Goal: Task Accomplishment & Management: Use online tool/utility

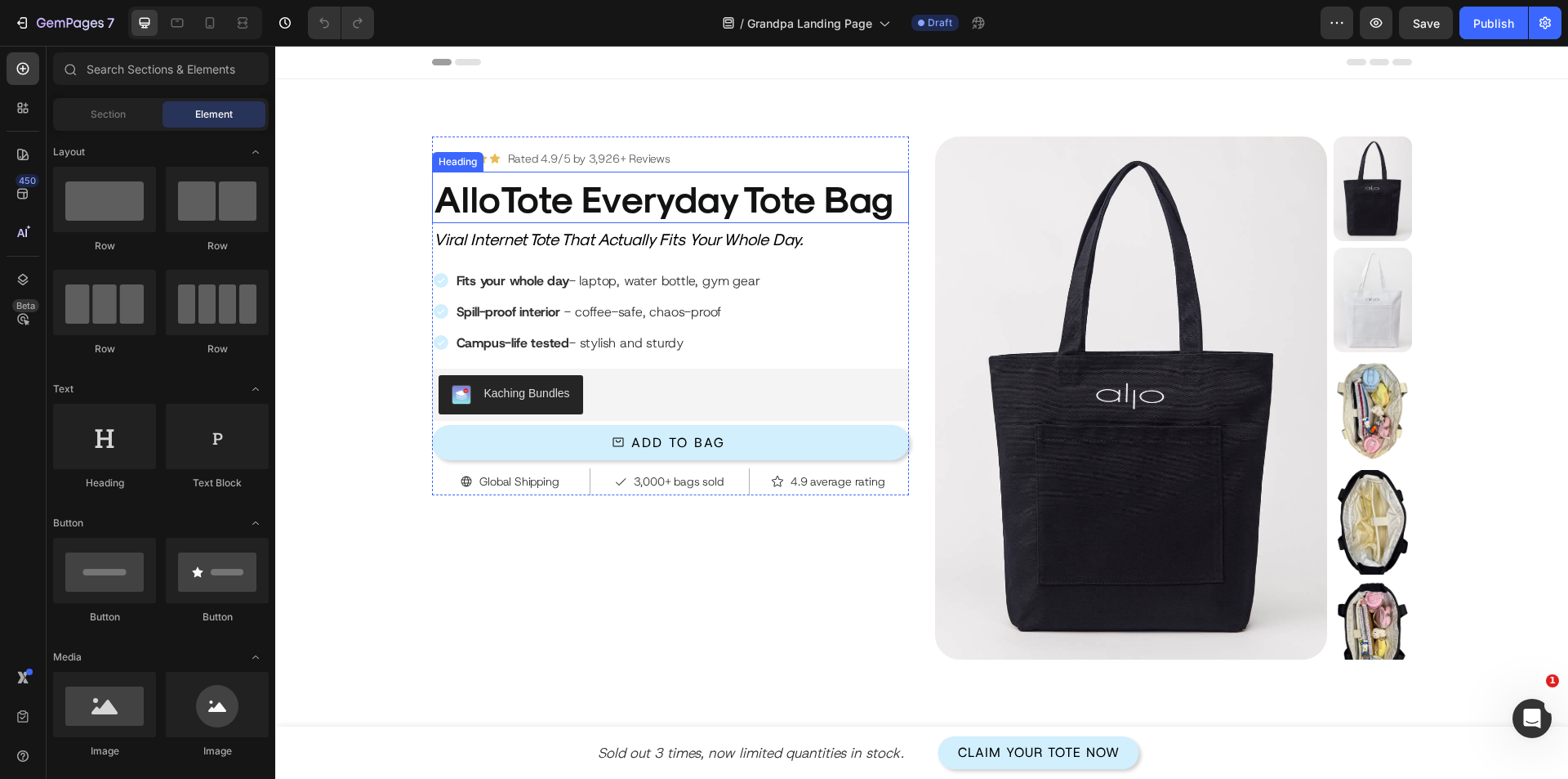
click at [589, 190] on h2 "AlloTote Everyday Tote Bag" at bounding box center [670, 197] width 477 height 52
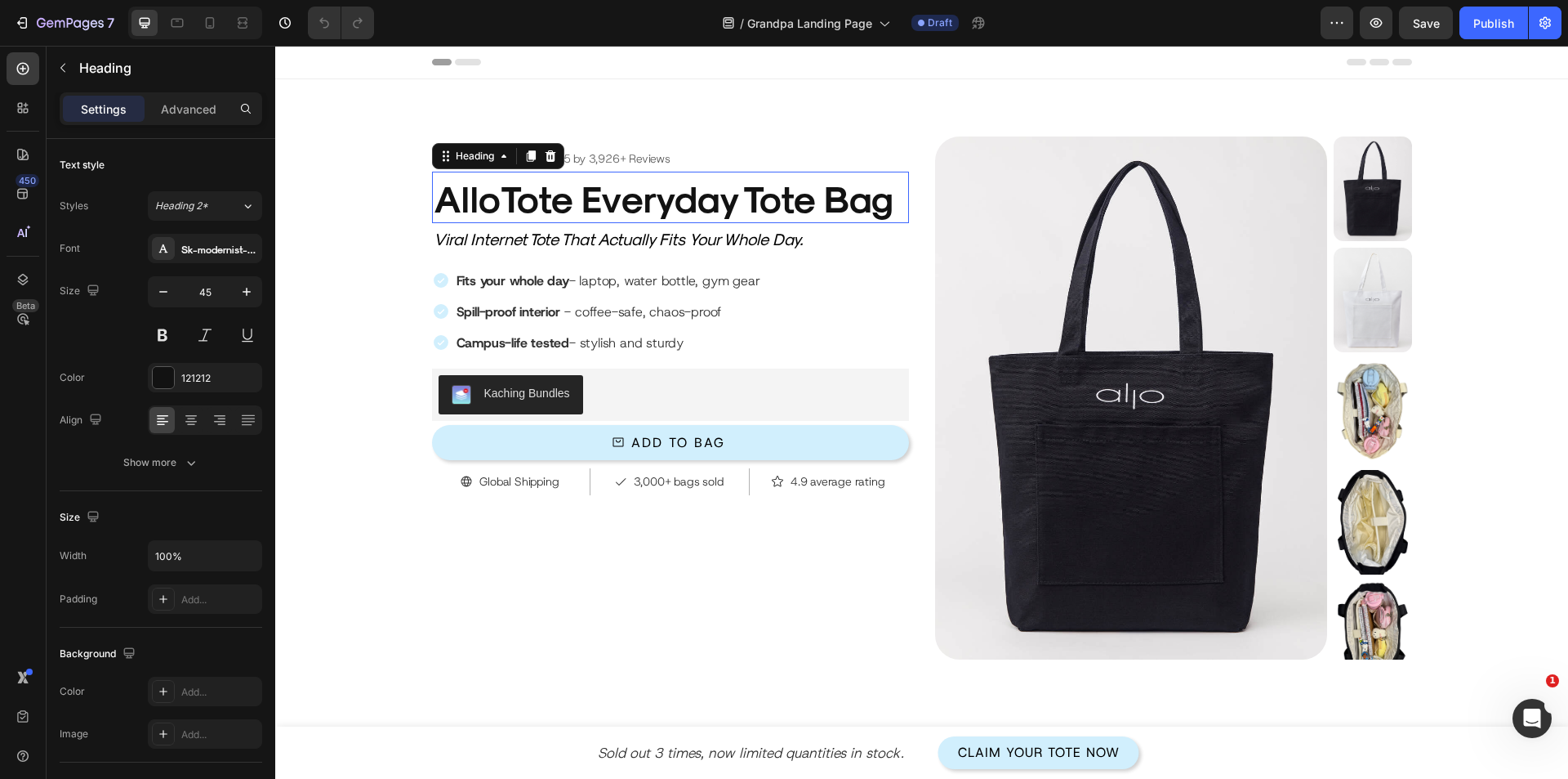
click at [589, 202] on h2 "AlloTote Everyday Tote Bag" at bounding box center [670, 197] width 477 height 52
click at [589, 202] on p "AlloTote Everyday Tote Bag" at bounding box center [670, 197] width 473 height 48
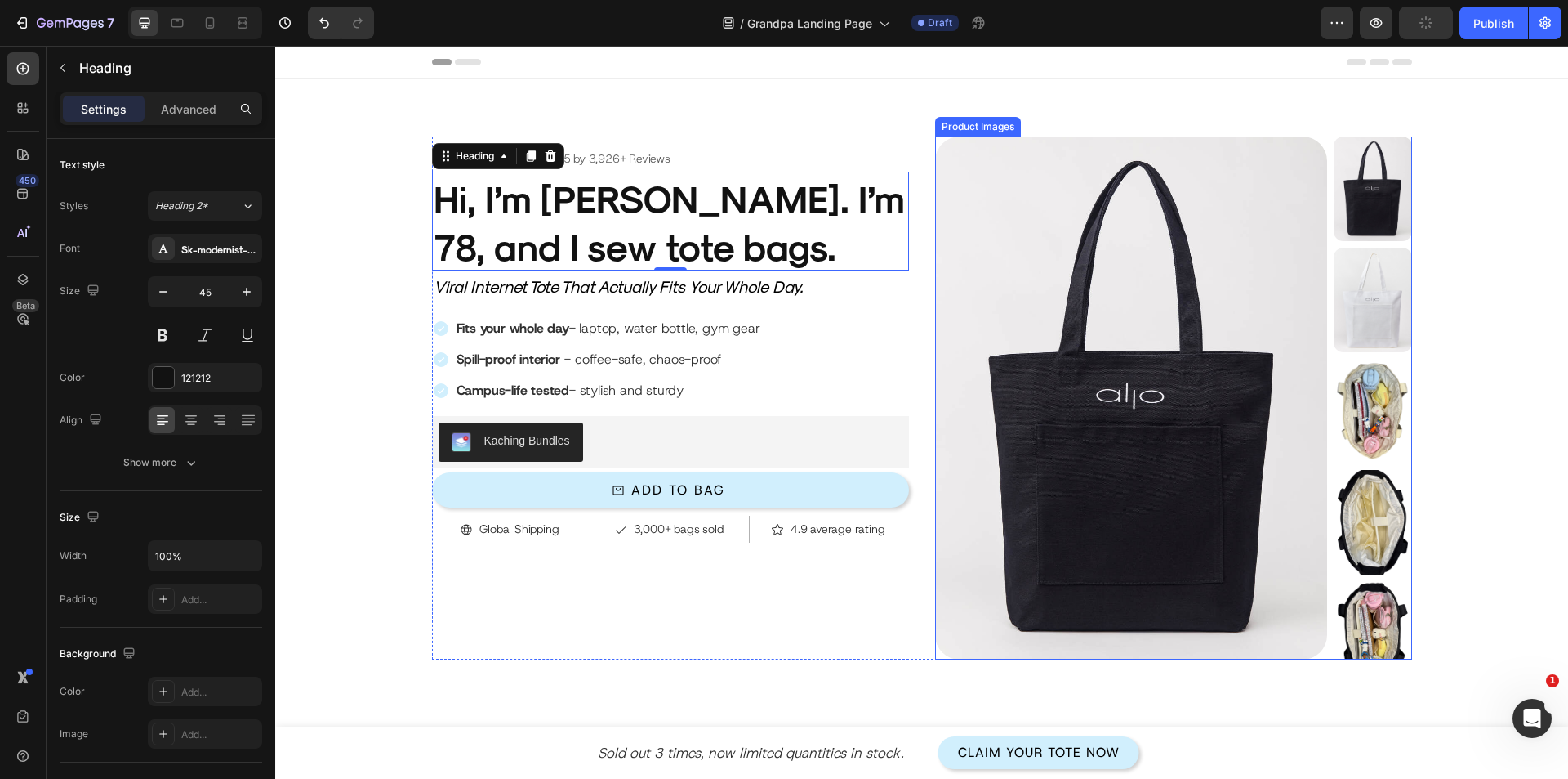
click at [1197, 400] on img at bounding box center [1131, 398] width 392 height 522
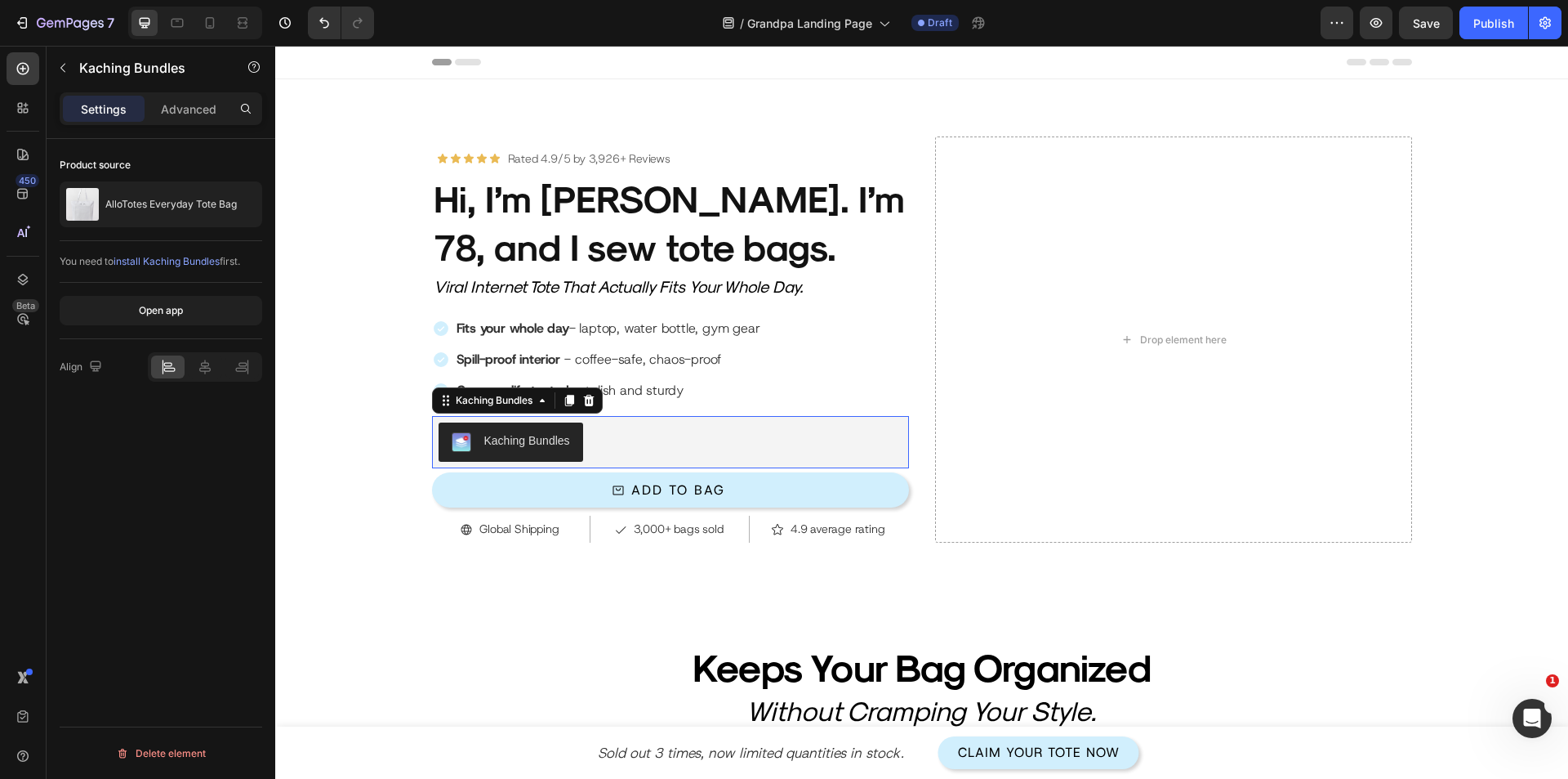
click at [641, 446] on div "Kaching Bundles" at bounding box center [670, 442] width 464 height 40
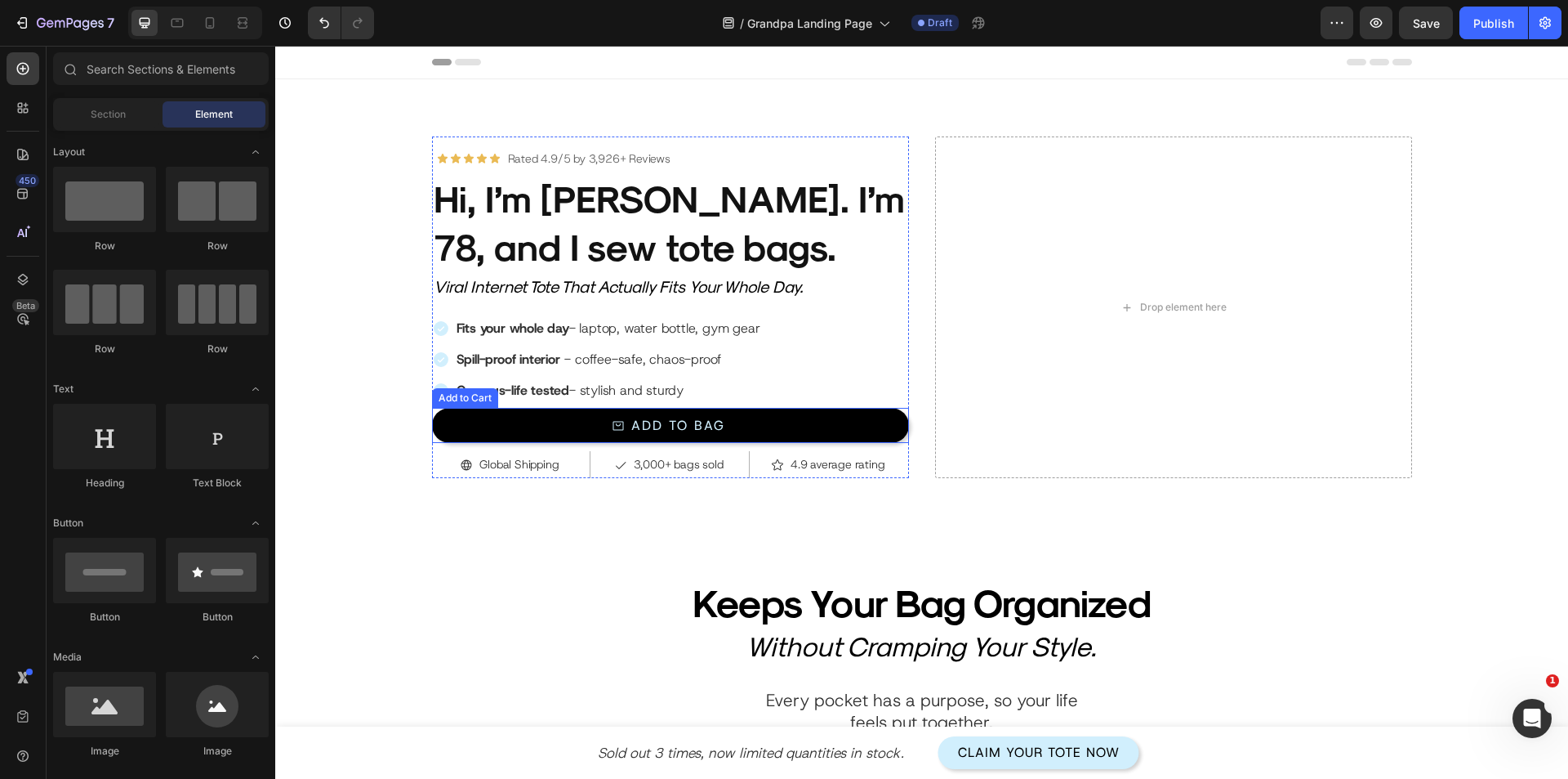
click at [543, 434] on button "Add to Bag" at bounding box center [670, 424] width 477 height 35
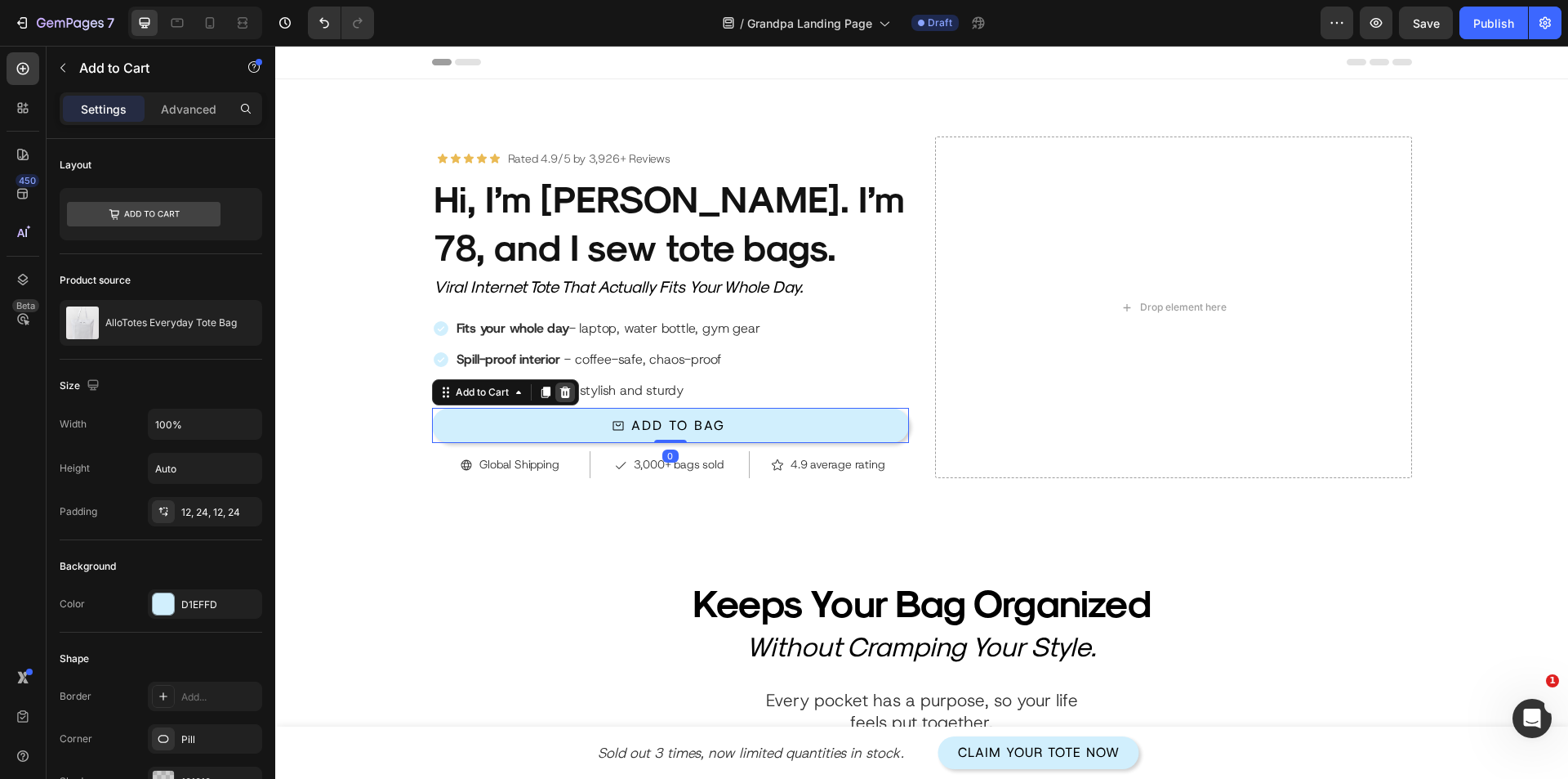
click at [563, 392] on icon at bounding box center [564, 392] width 10 height 11
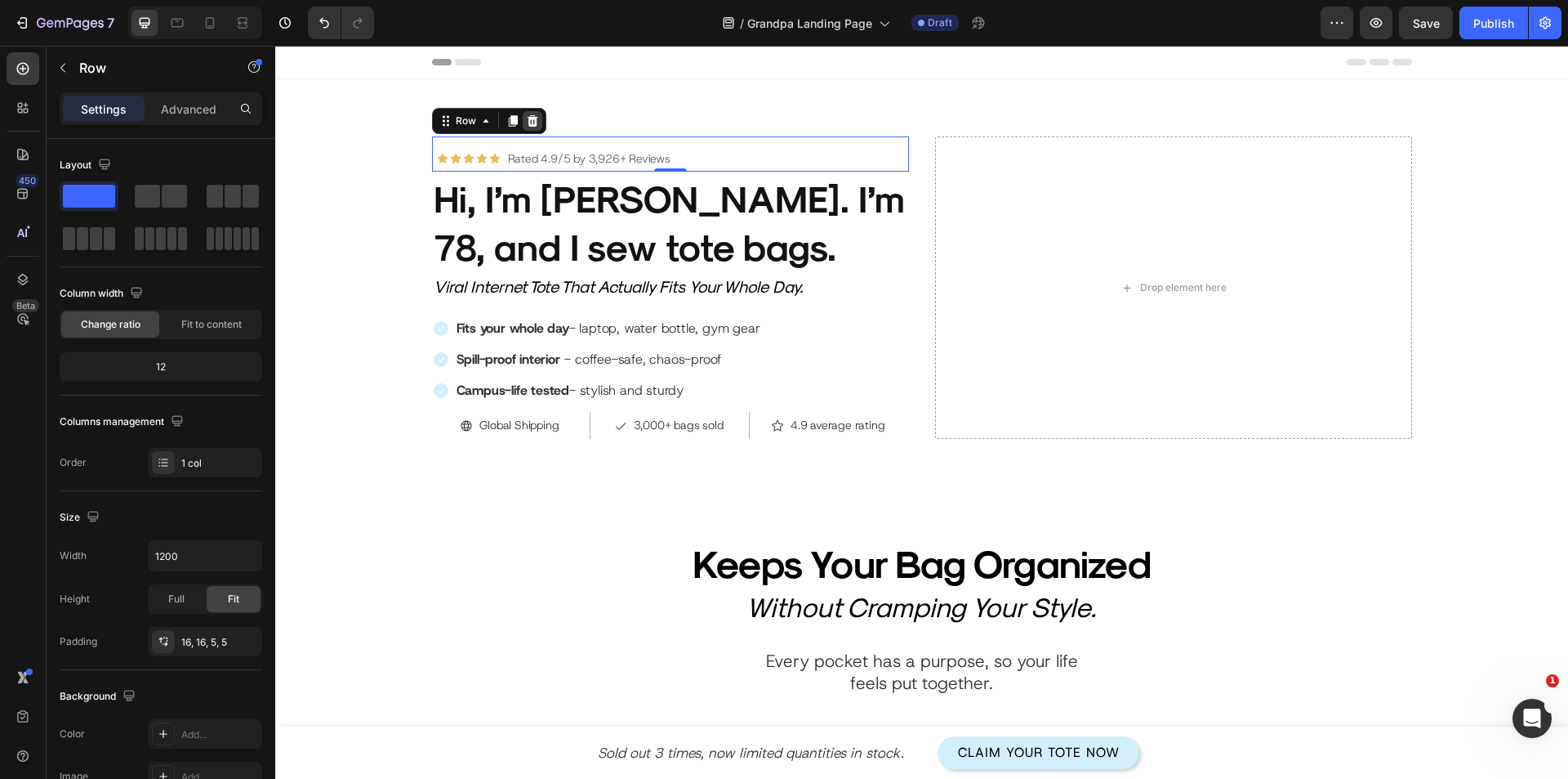
click at [526, 114] on icon at bounding box center [533, 121] width 13 height 13
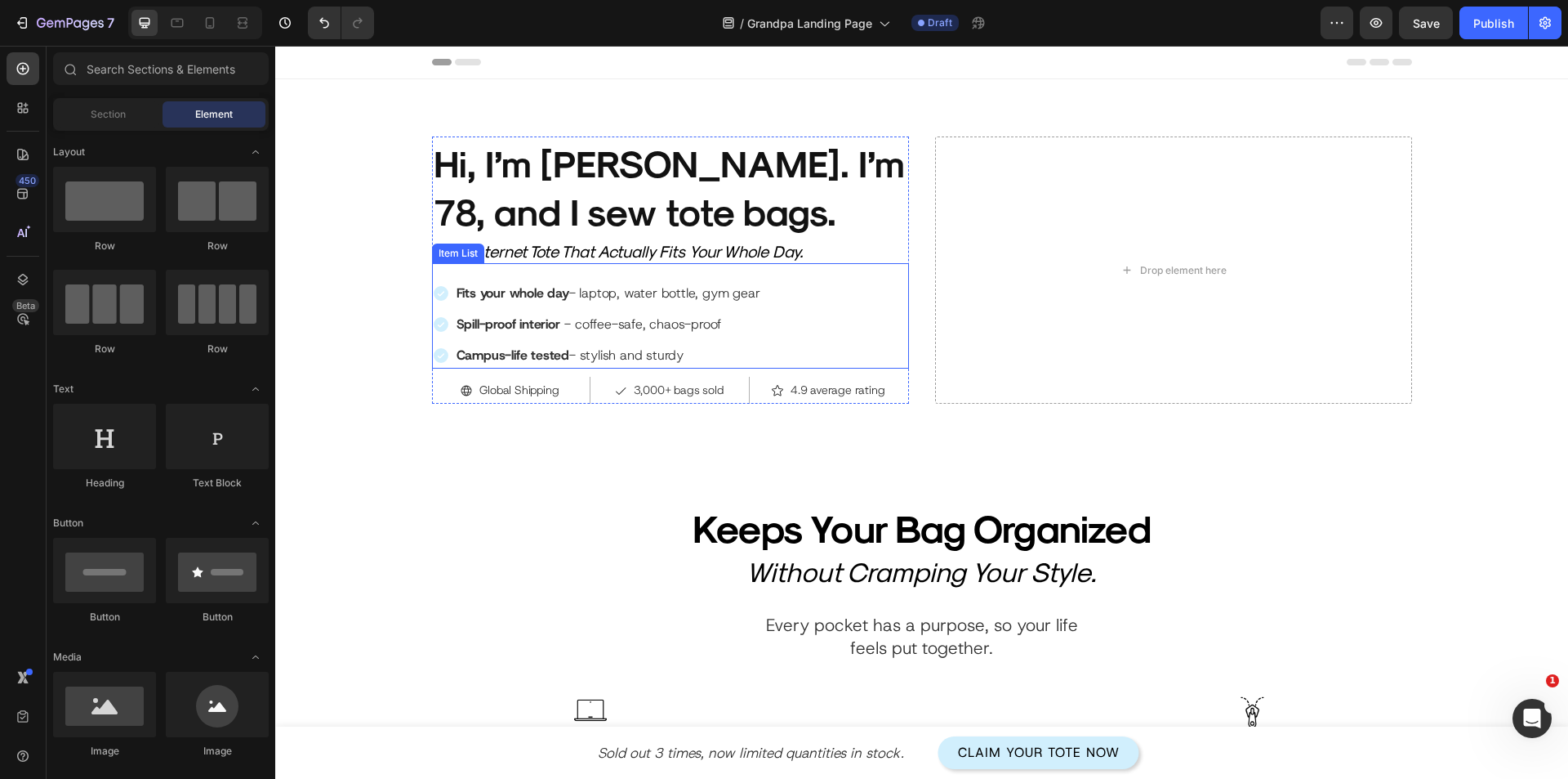
click at [804, 326] on div "Fits your whole day - laptop, water bottle, gym gear Spill-proof interior - cof…" at bounding box center [670, 323] width 477 height 89
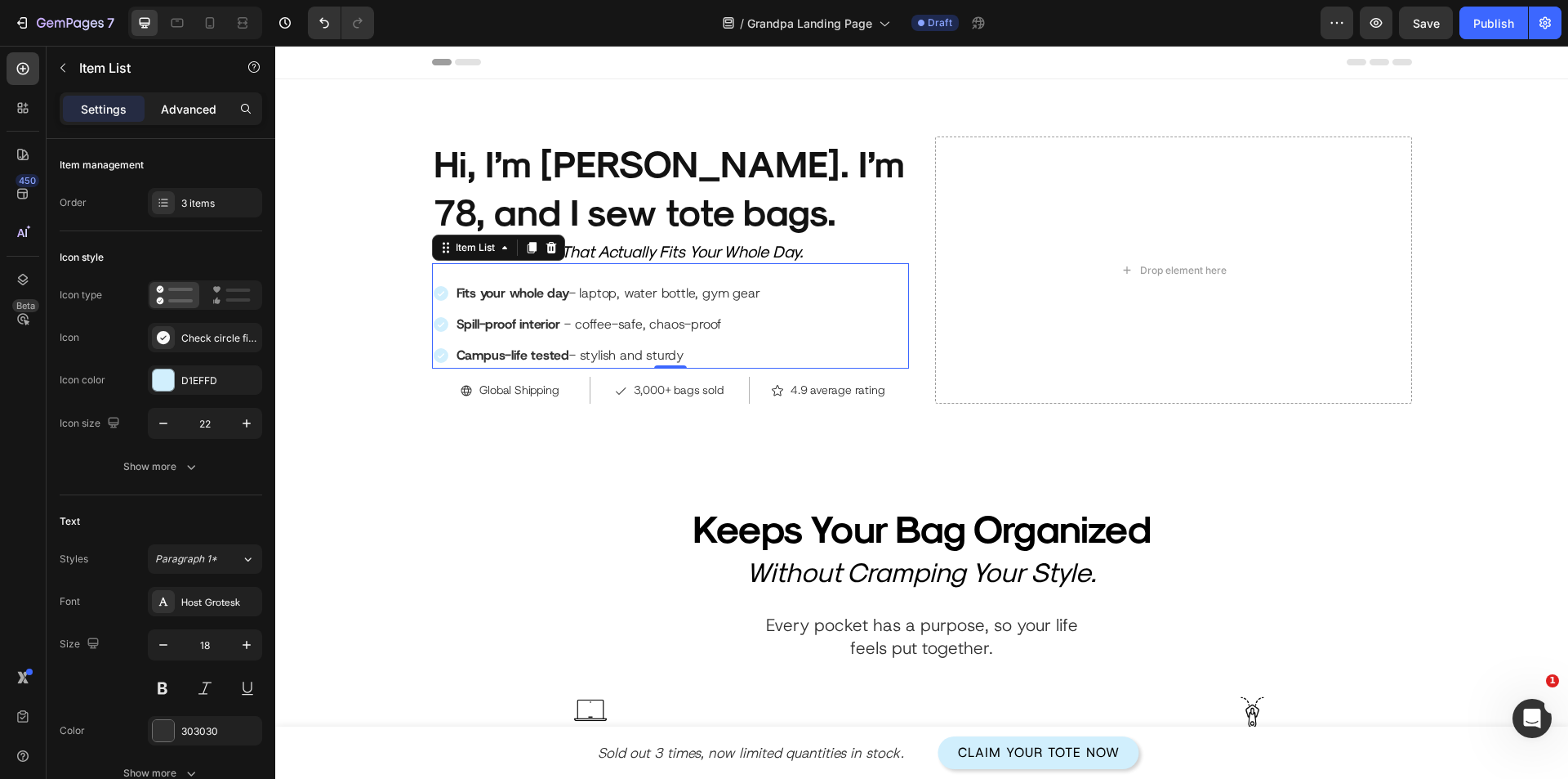
click at [173, 102] on p "Advanced" at bounding box center [189, 109] width 56 height 17
type input "100%"
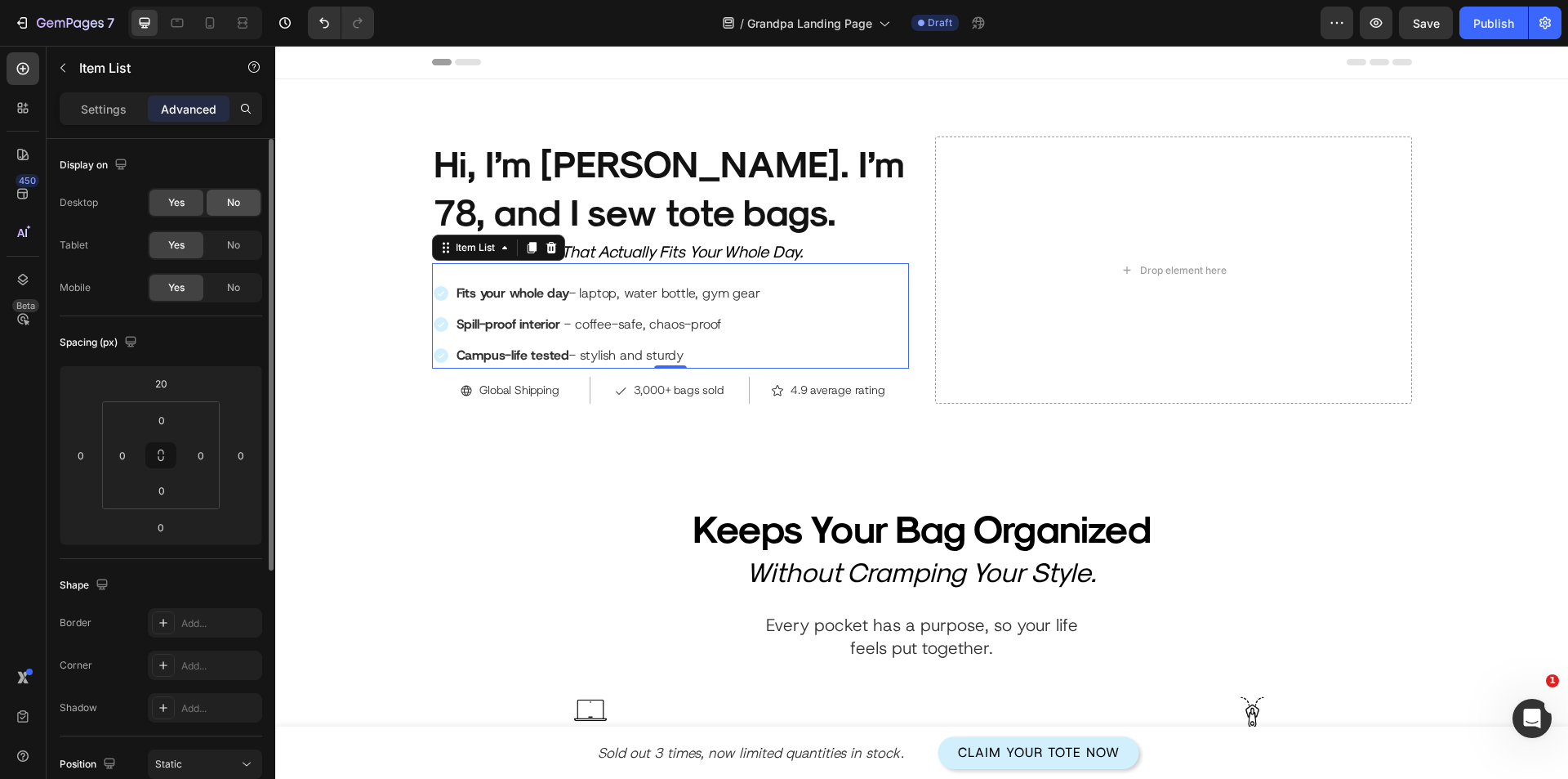
click at [220, 201] on div "No" at bounding box center [233, 203] width 54 height 26
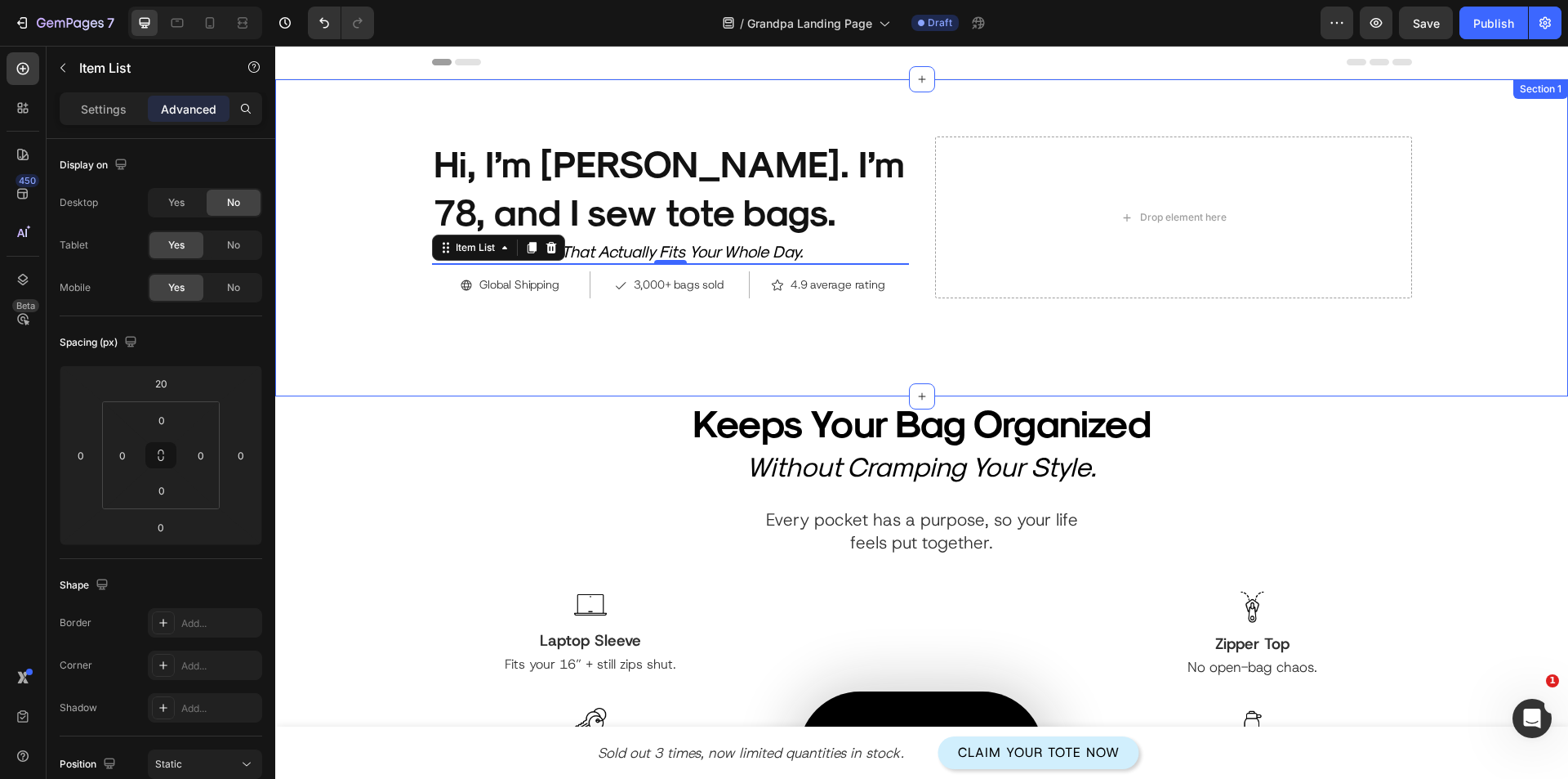
click at [585, 362] on div "Product Images Hi, I’m Harold. I’m 78, and I sew tote bags. Heading Viral Inter…" at bounding box center [921, 238] width 1293 height 317
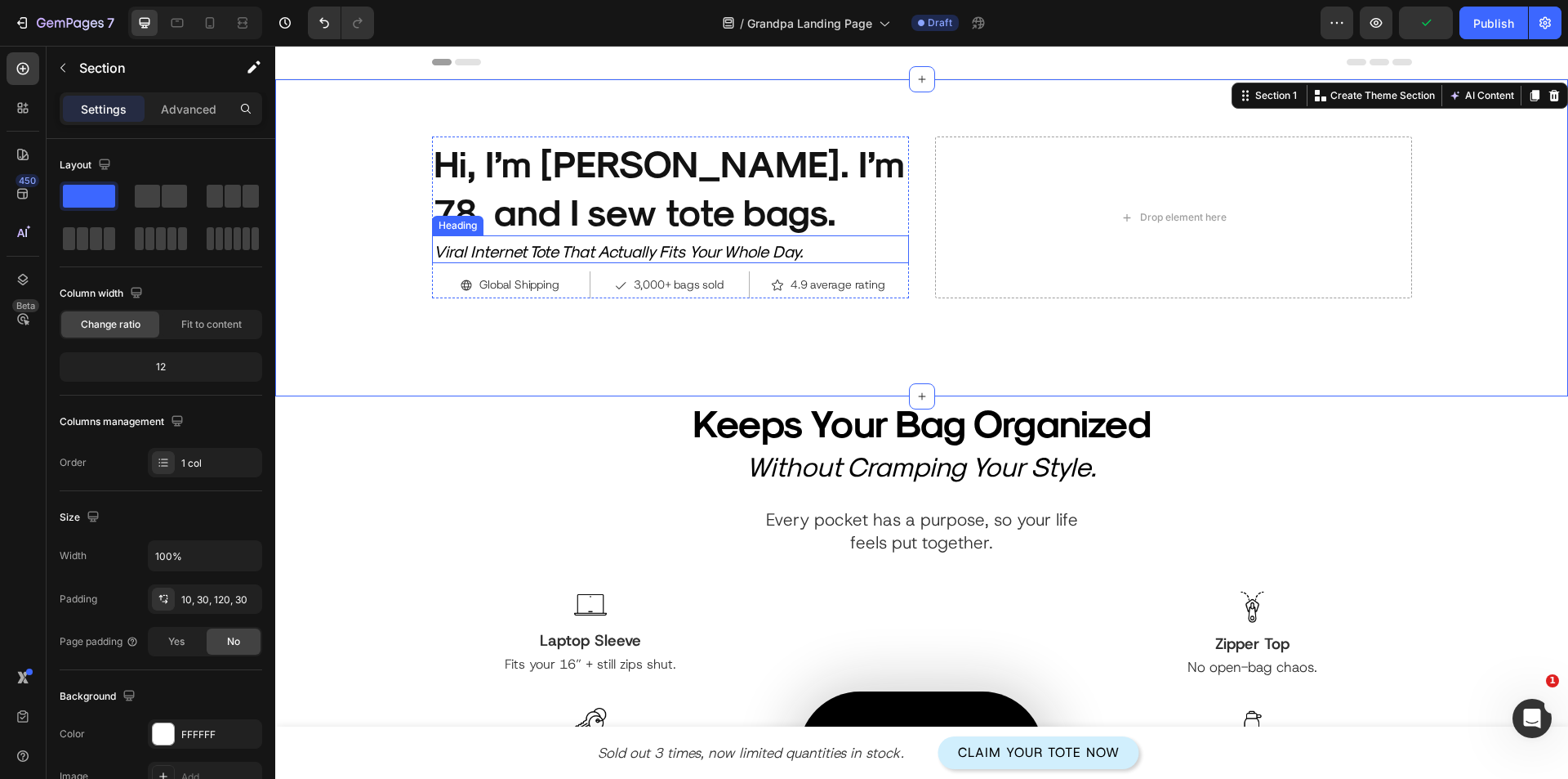
click at [686, 258] on h2 "Viral Internet Tote That Actually Fits Your Whole Day." at bounding box center [670, 251] width 477 height 24
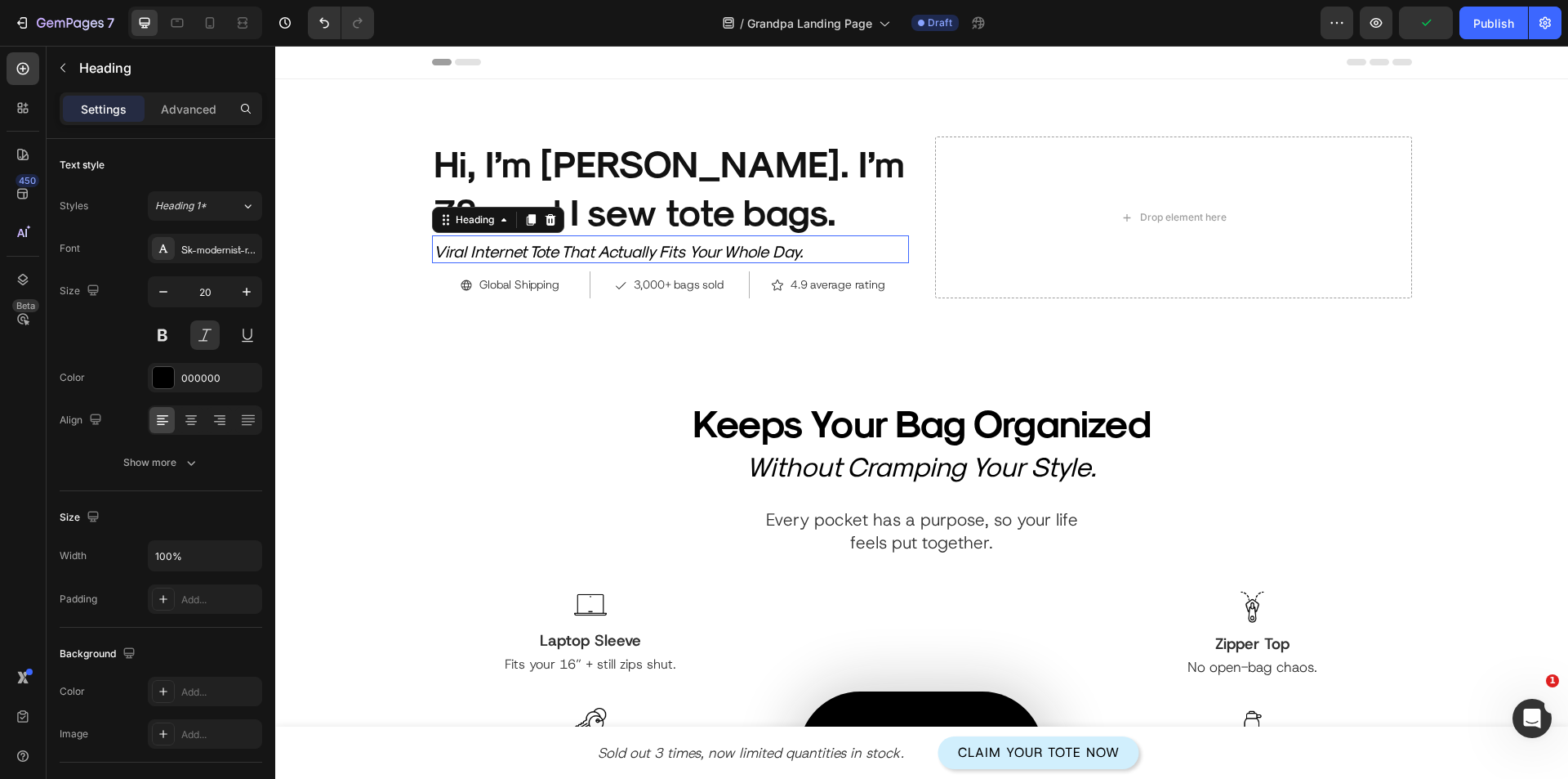
click at [686, 258] on h2 "Viral Internet Tote That Actually Fits Your Whole Day." at bounding box center [670, 251] width 477 height 24
click at [686, 258] on p "Viral Internet Tote That Actually Fits Your Whole Day." at bounding box center [670, 252] width 473 height 21
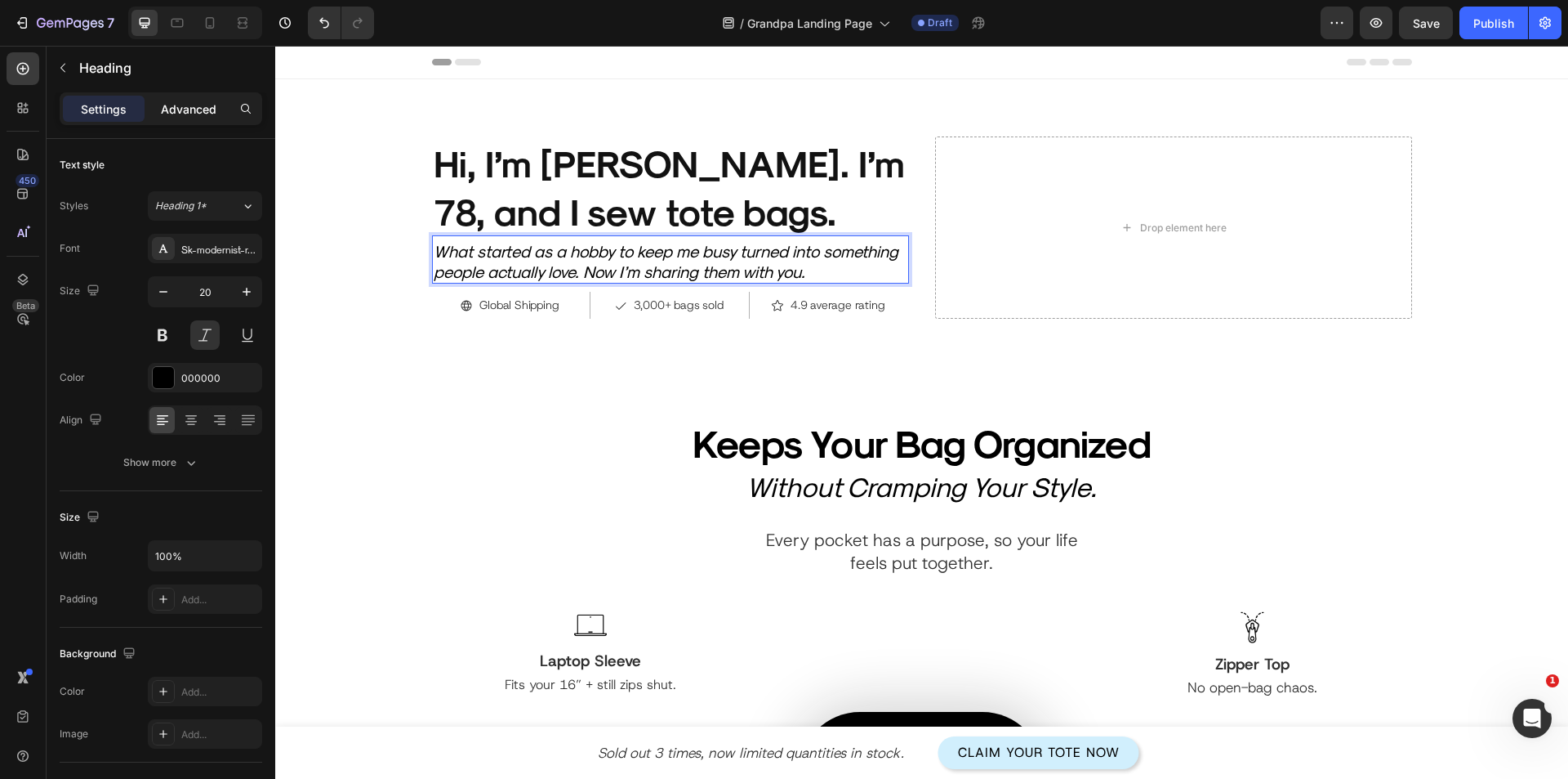
click at [207, 108] on p "Advanced" at bounding box center [189, 109] width 56 height 17
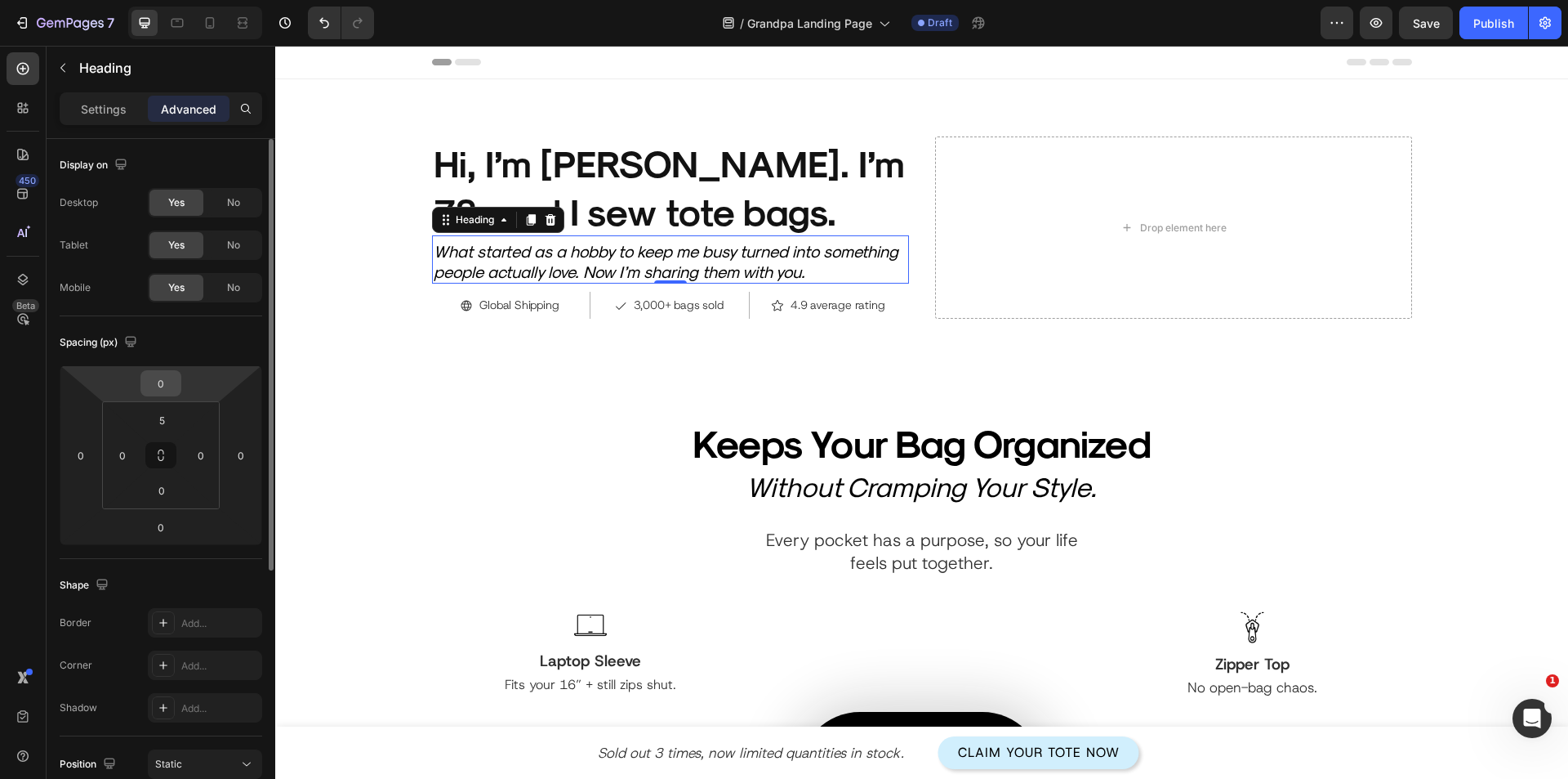
click at [160, 388] on input "0" at bounding box center [160, 383] width 33 height 25
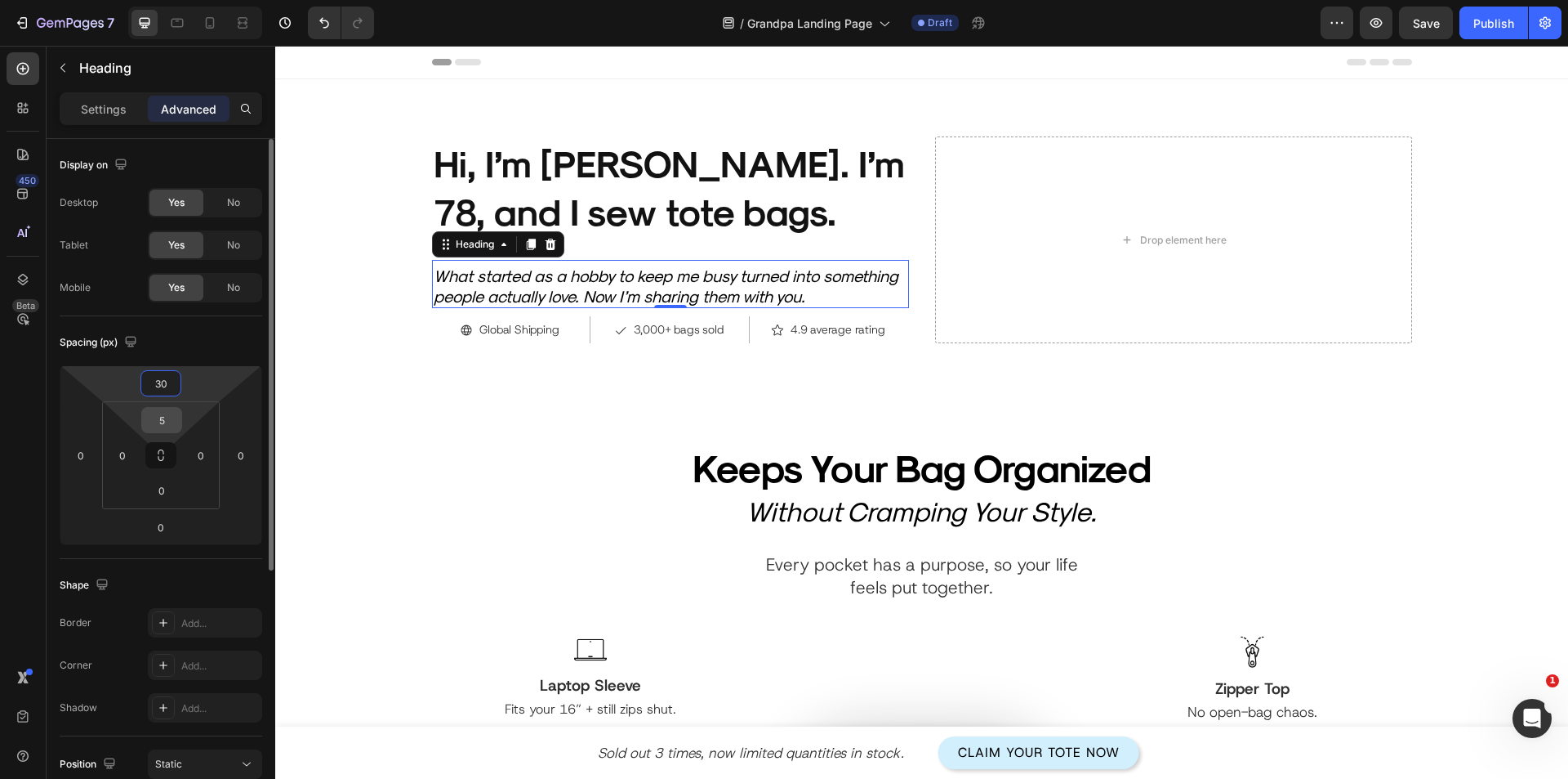
type input "30"
click at [157, 420] on input "5" at bounding box center [161, 420] width 33 height 25
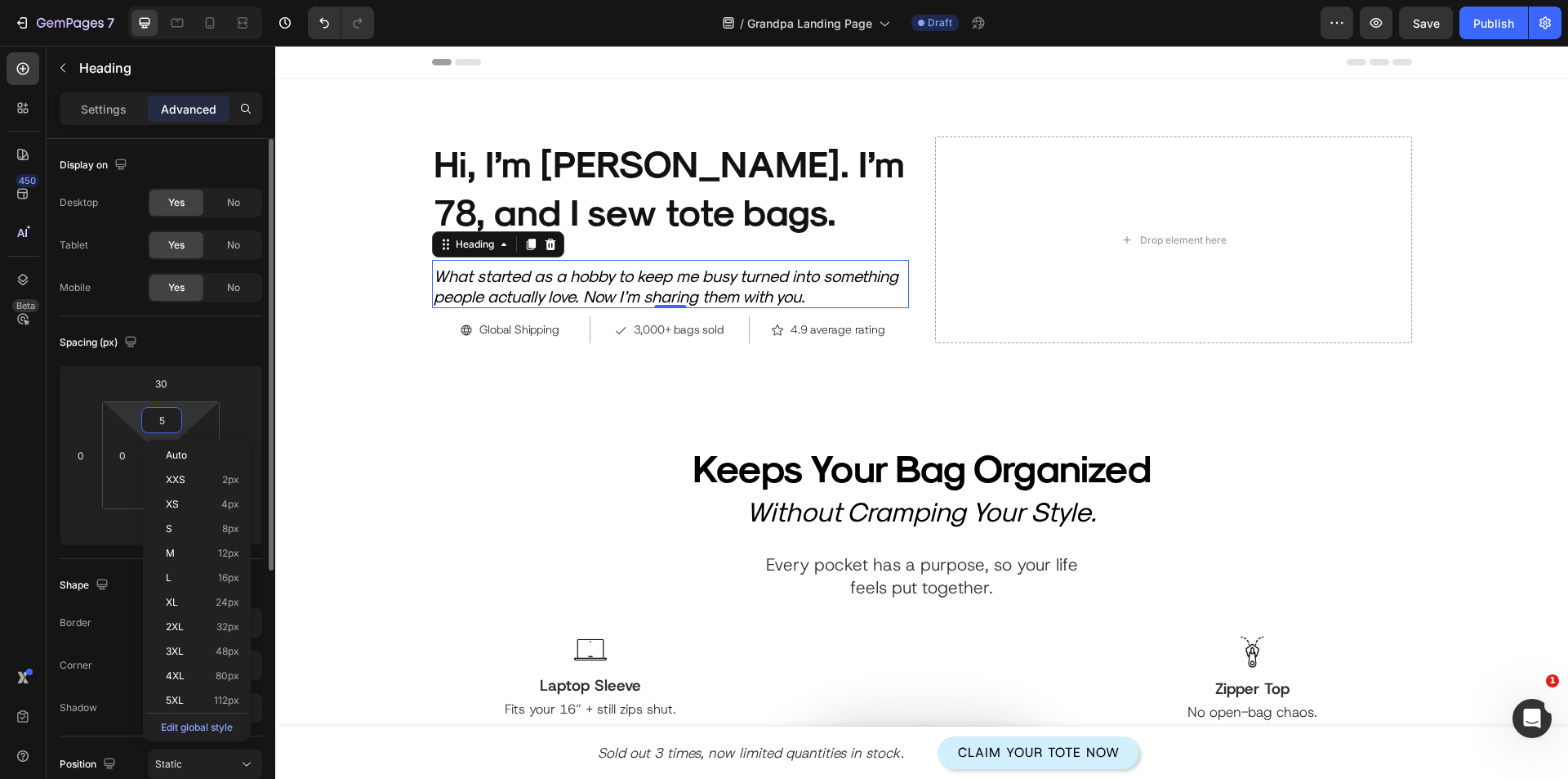
type input "0"
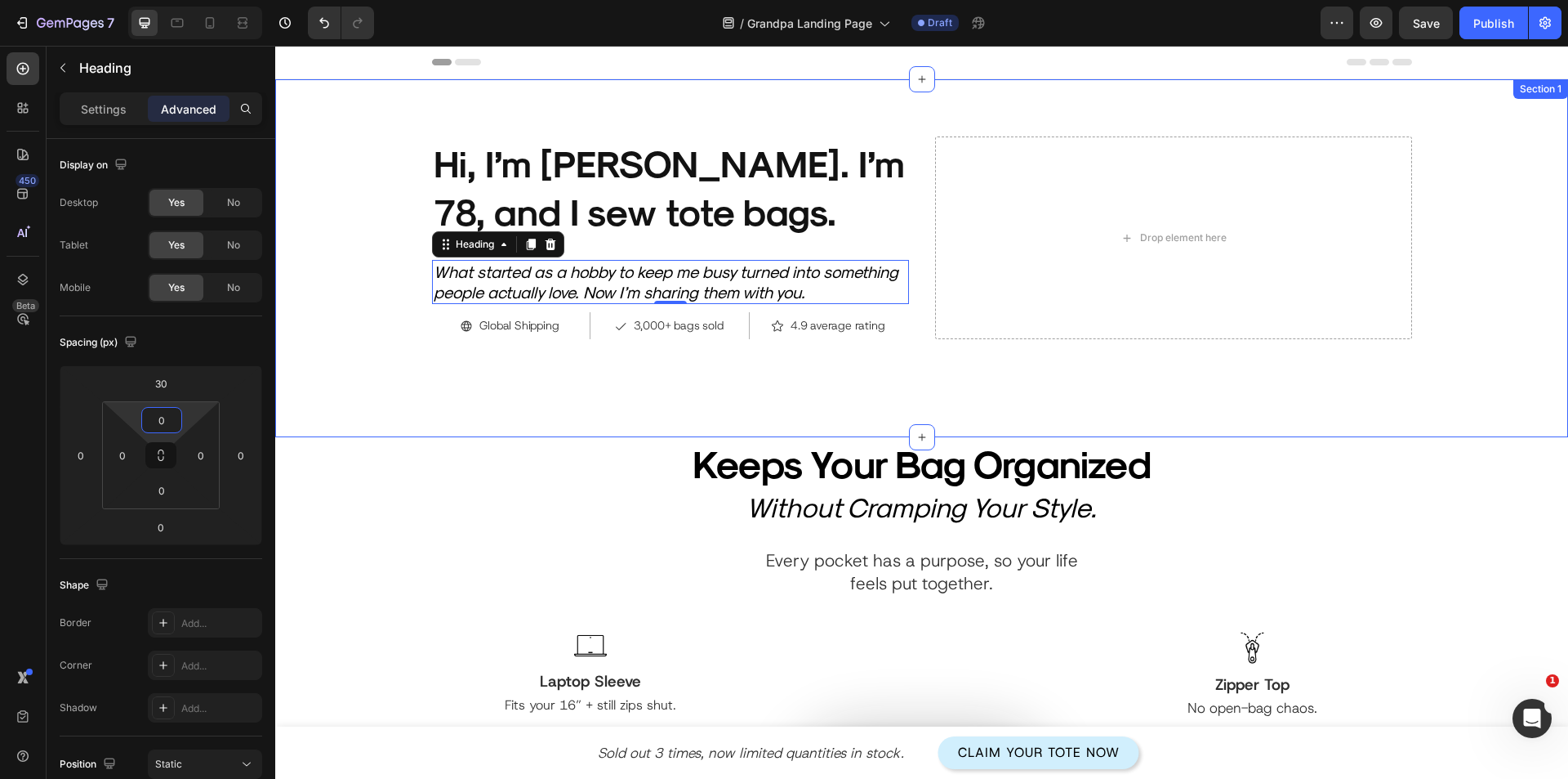
click at [392, 406] on div "Product Images Hi, I’m Harold. I’m 78, and I sew tote bags. Heading What starte…" at bounding box center [921, 257] width 1293 height 357
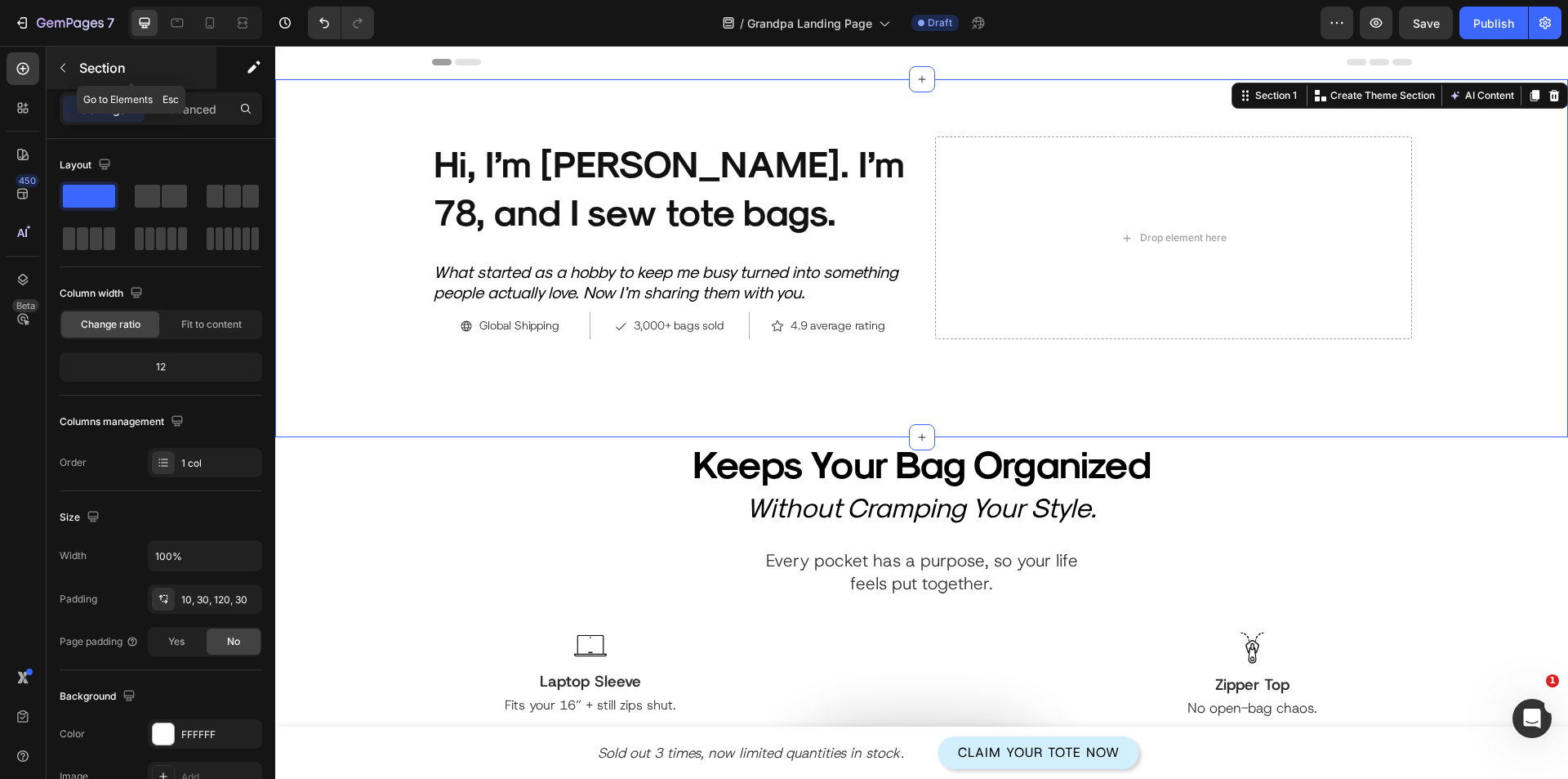
click at [105, 57] on div "Section" at bounding box center [131, 67] width 170 height 42
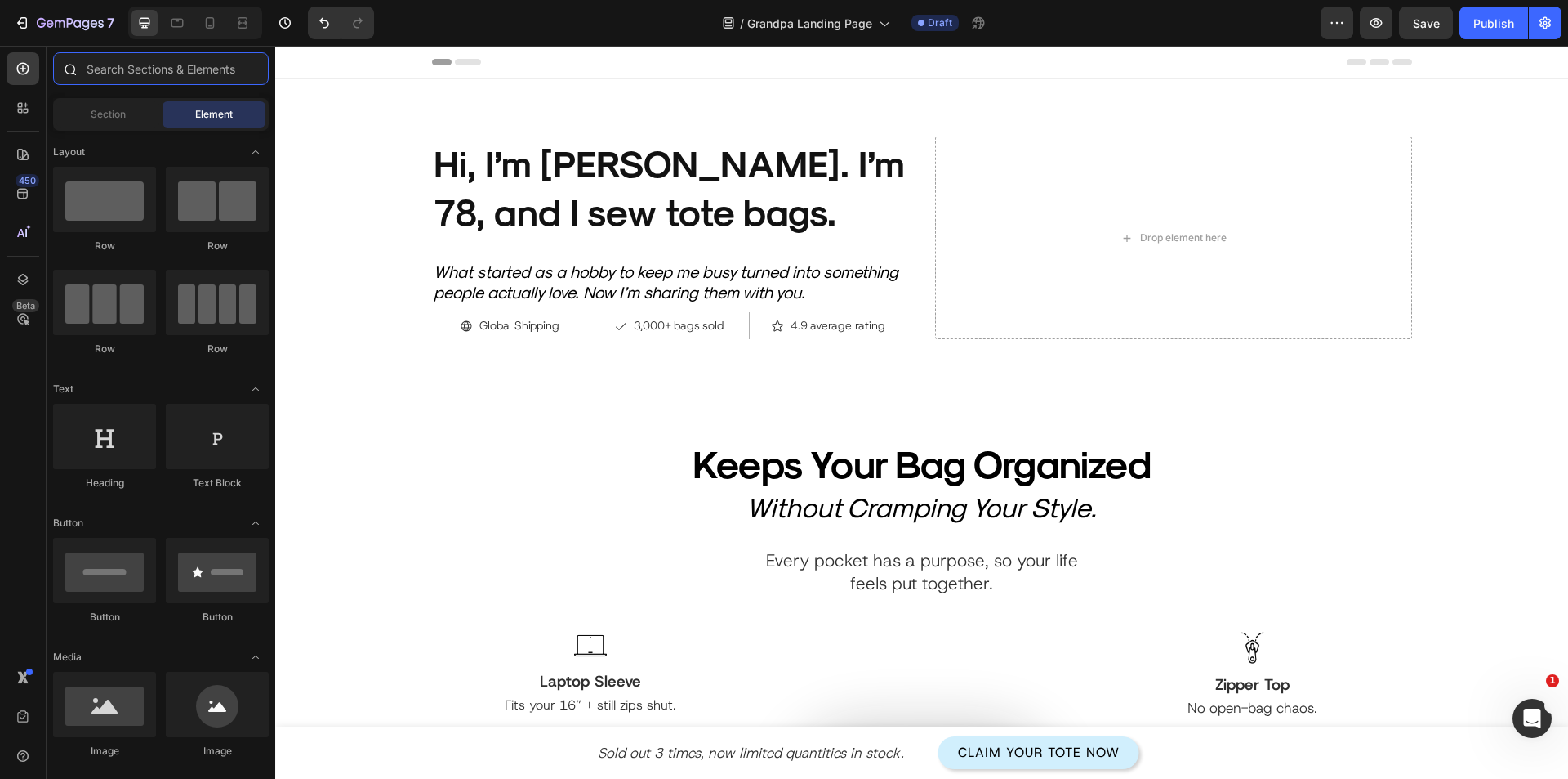
click at [168, 81] on input "text" at bounding box center [160, 68] width 216 height 33
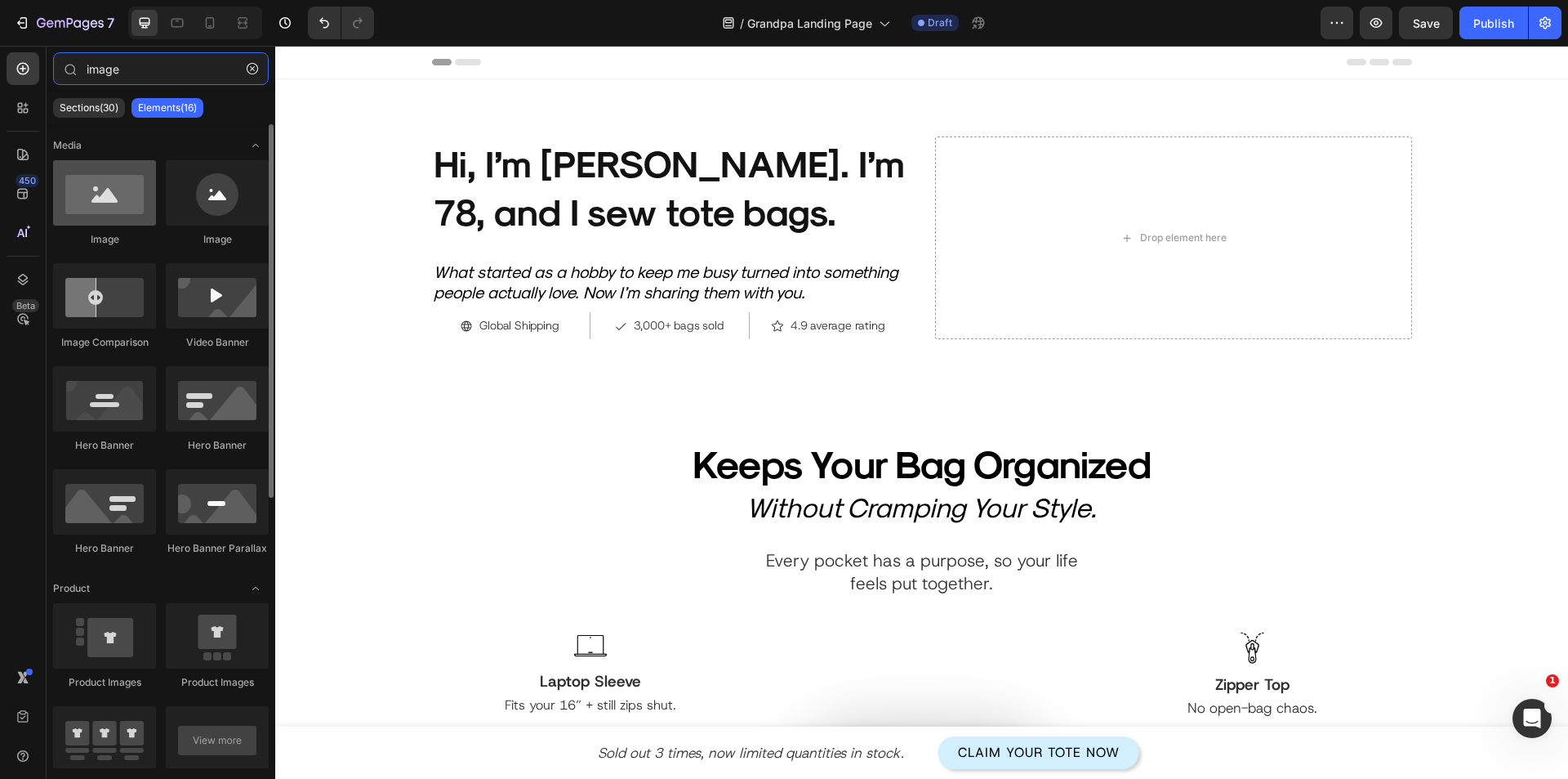
type input "image"
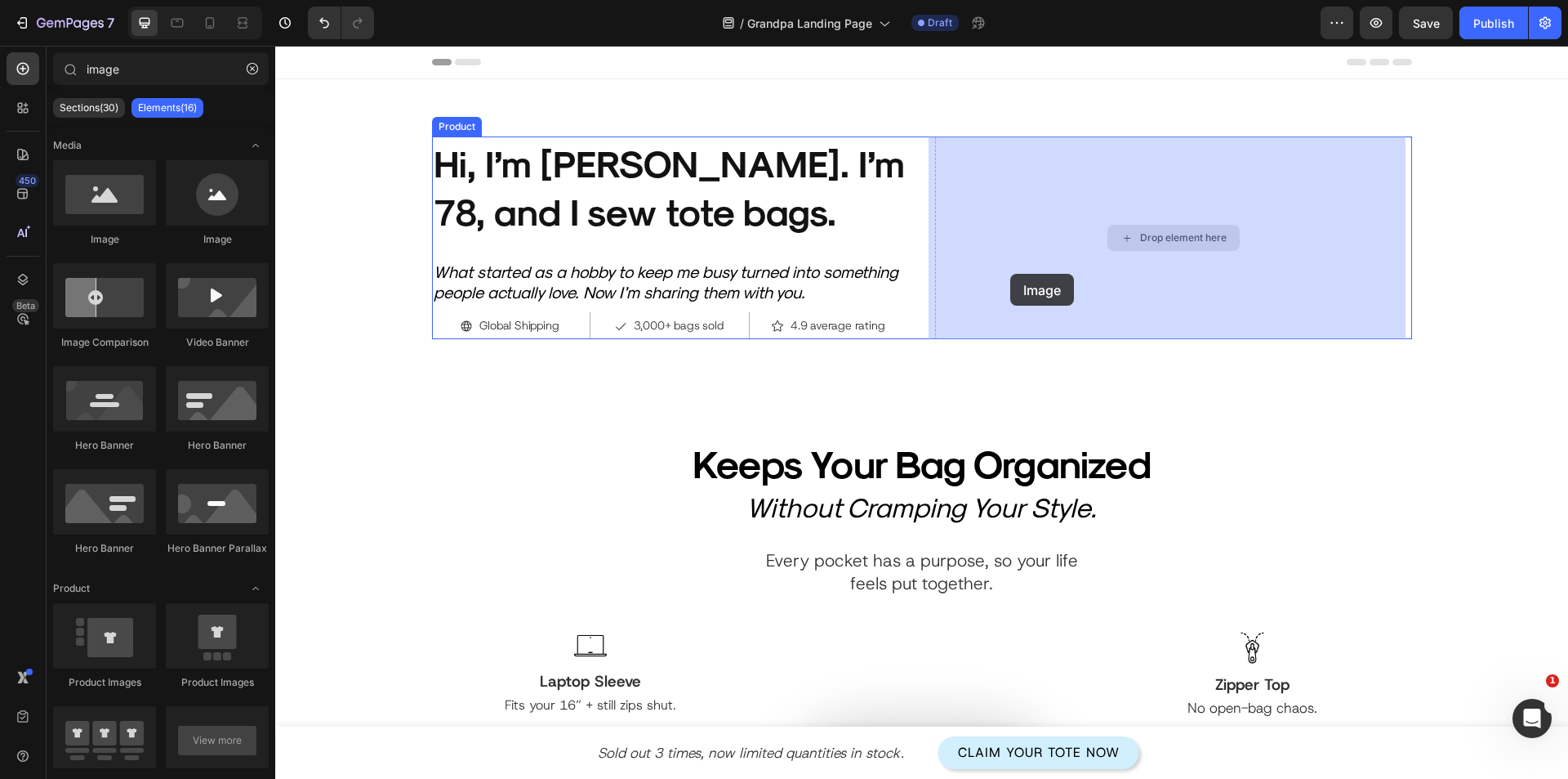
drag, startPoint x: 378, startPoint y: 251, endPoint x: 1011, endPoint y: 273, distance: 633.4
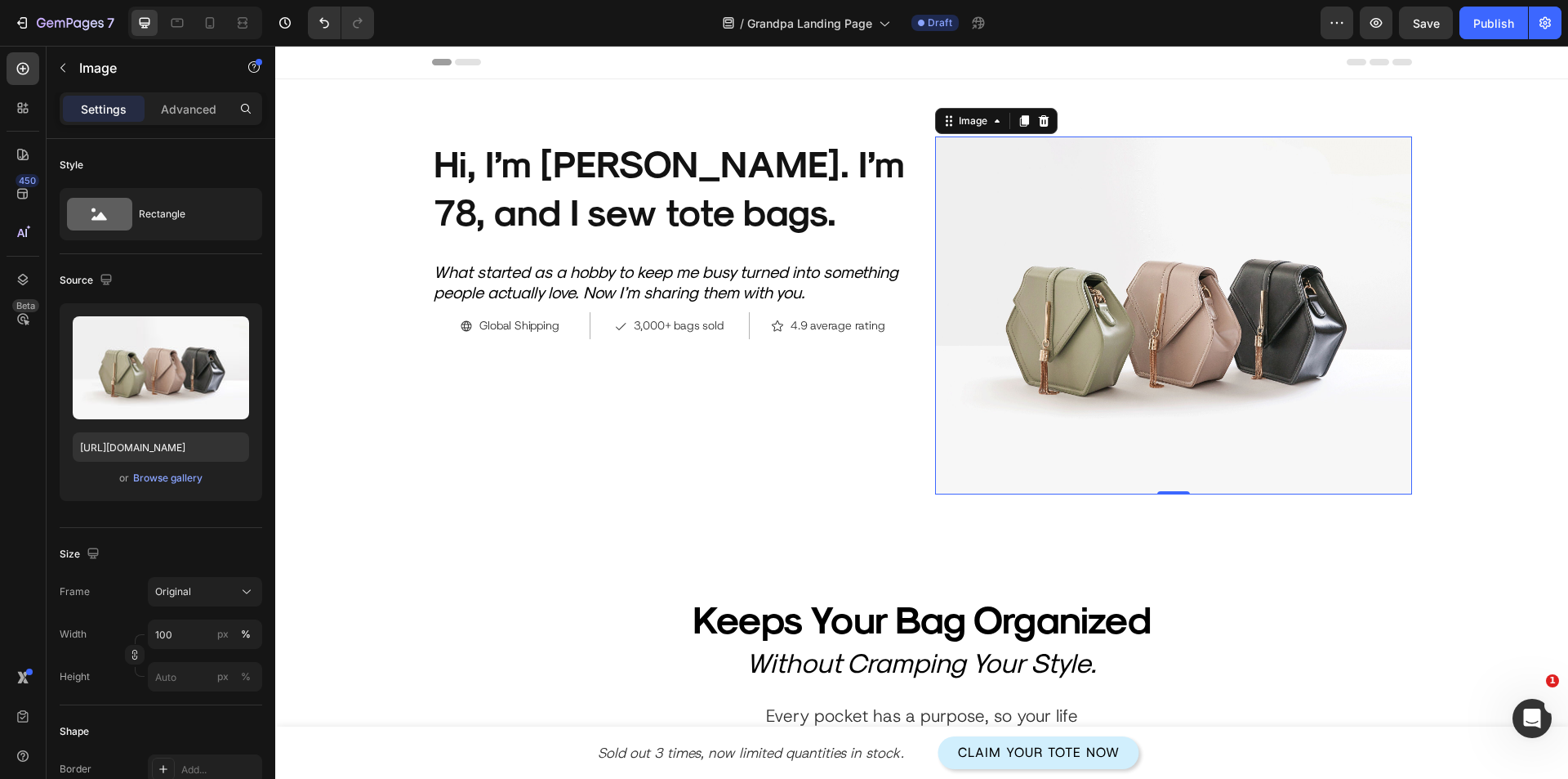
click at [1101, 423] on img at bounding box center [1174, 315] width 477 height 357
click at [193, 451] on input "https://cdn.shopify.com/s/files/1/2005/9307/files/image_demo.jpg" at bounding box center [160, 446] width 176 height 29
paste input "p16-sign-sg.tiktokcdn.com/tos-alisg-avt-0068/8d31646ec309adcd409a0fa865f6473e~t…"
type input "https://p16-sign-sg.tiktokcdn.com/tos-alisg-avt-0068/8d31646ec309adcd409a0fa865…"
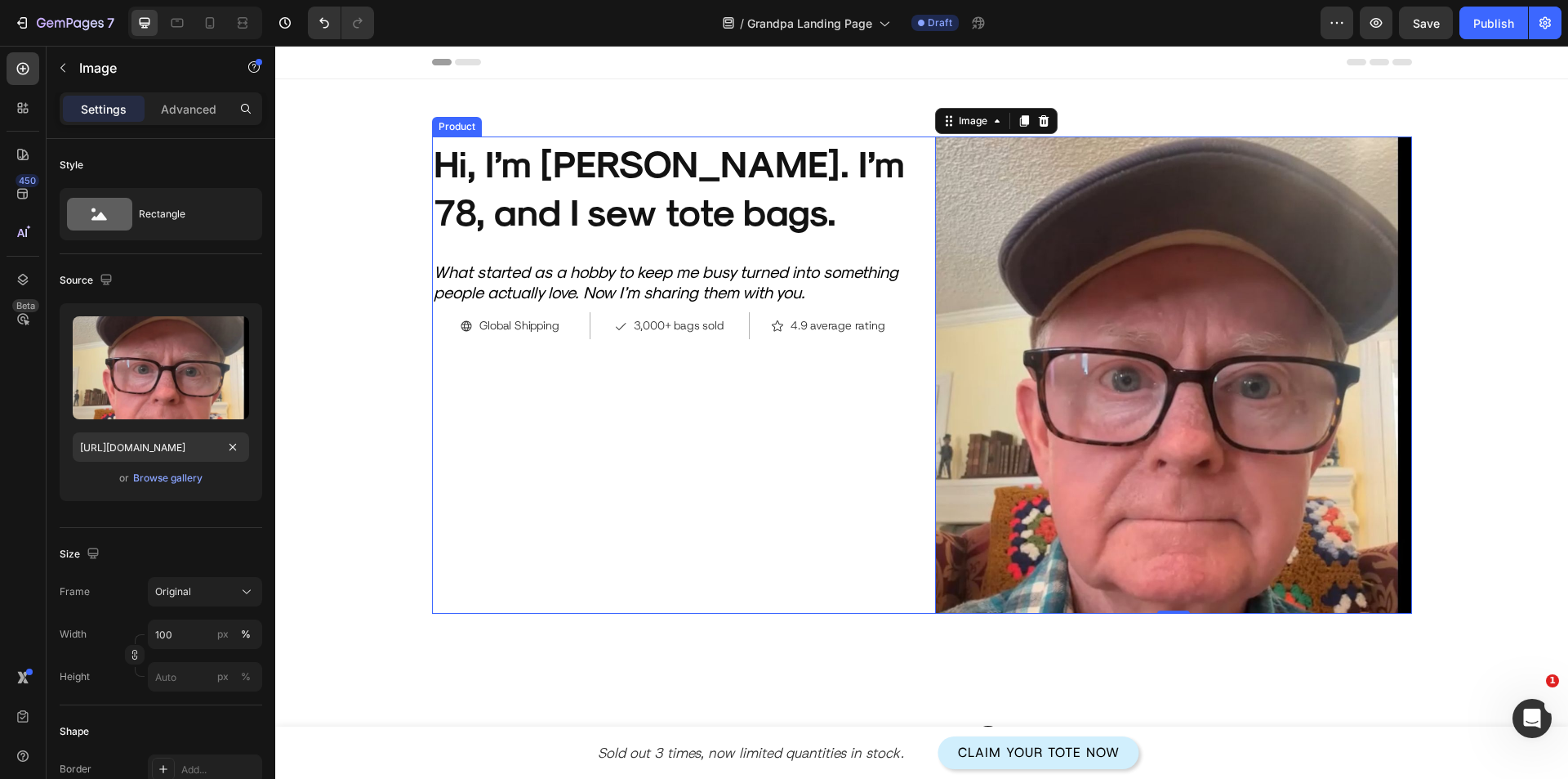
click at [689, 567] on div "Product Images Hi, I’m Harold. I’m 78, and I sew tote bags. Heading What starte…" at bounding box center [670, 375] width 477 height 477
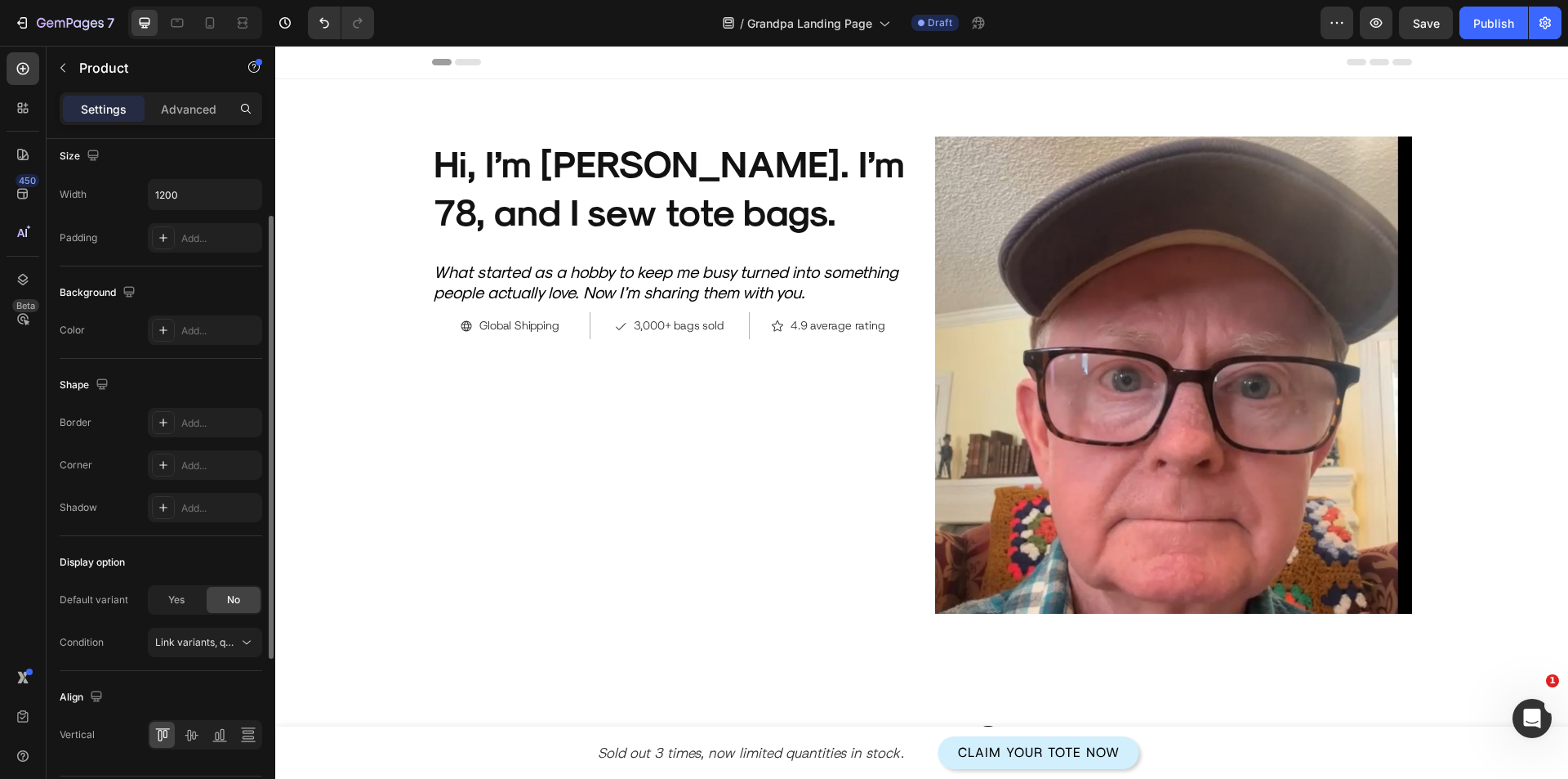
scroll to position [0, 0]
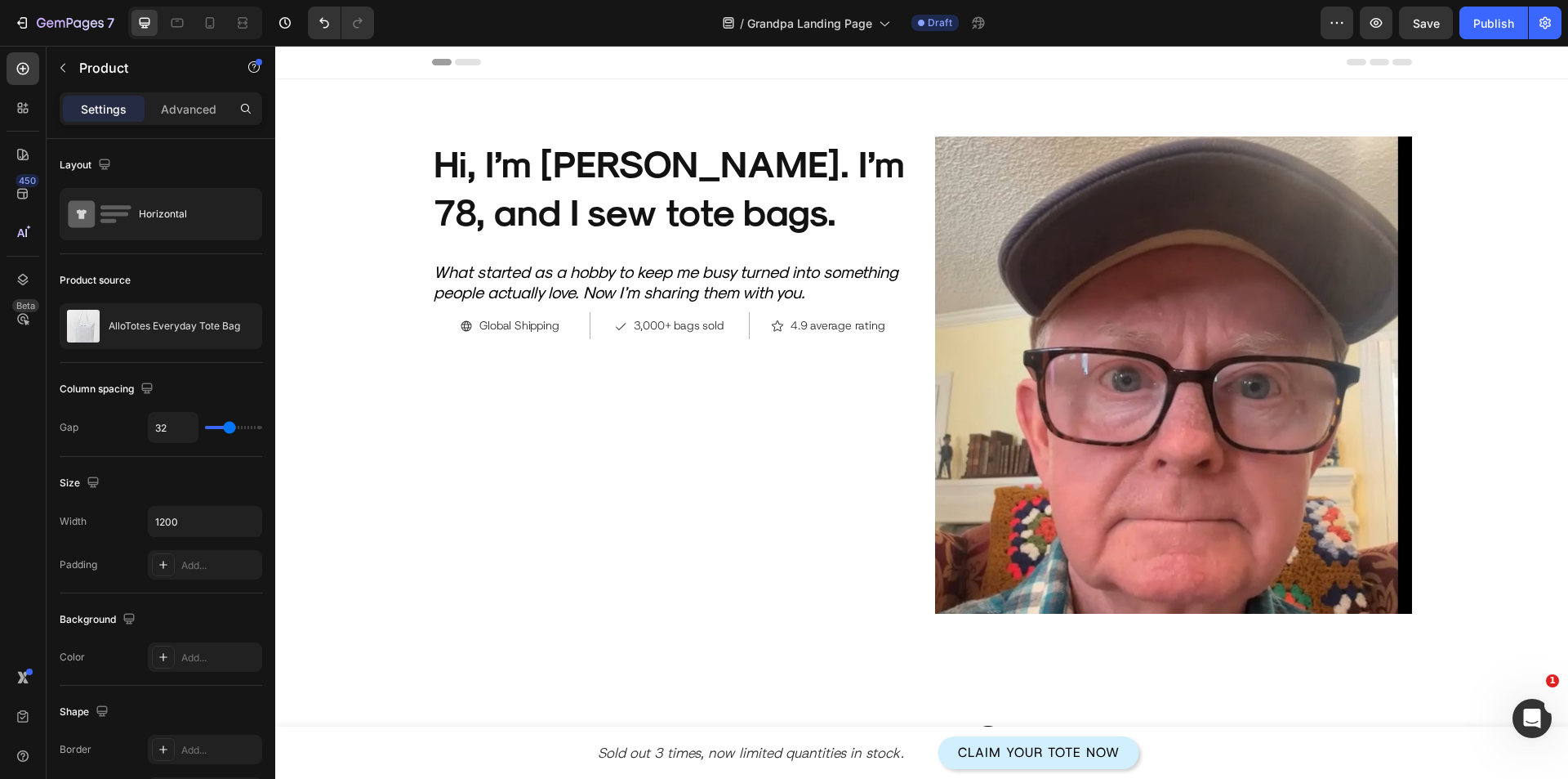
click at [598, 447] on div "Product Images Hi, I’m Harold. I’m 78, and I sew tote bags. Heading What starte…" at bounding box center [670, 375] width 477 height 477
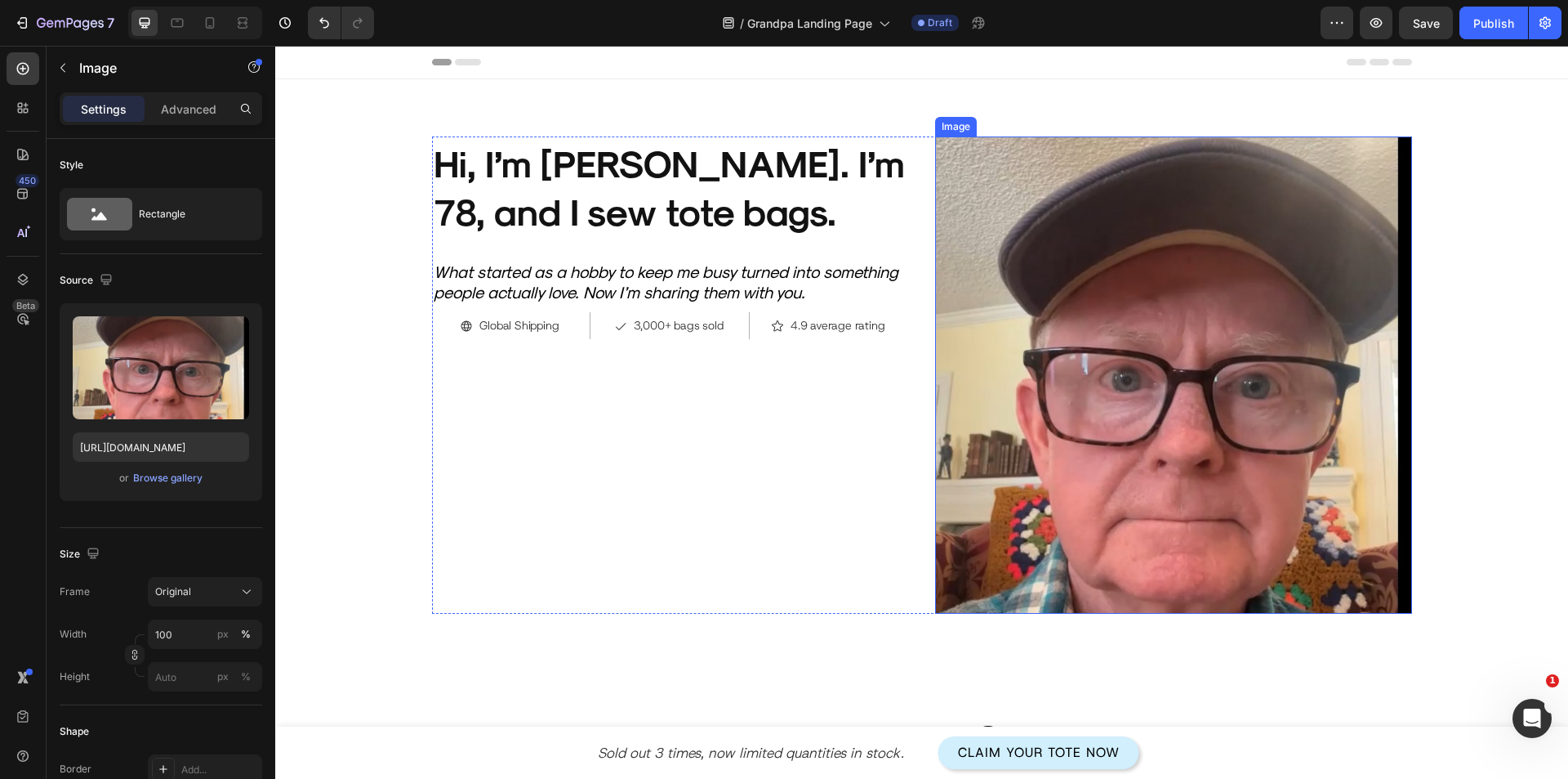
click at [1018, 428] on img at bounding box center [1174, 375] width 477 height 477
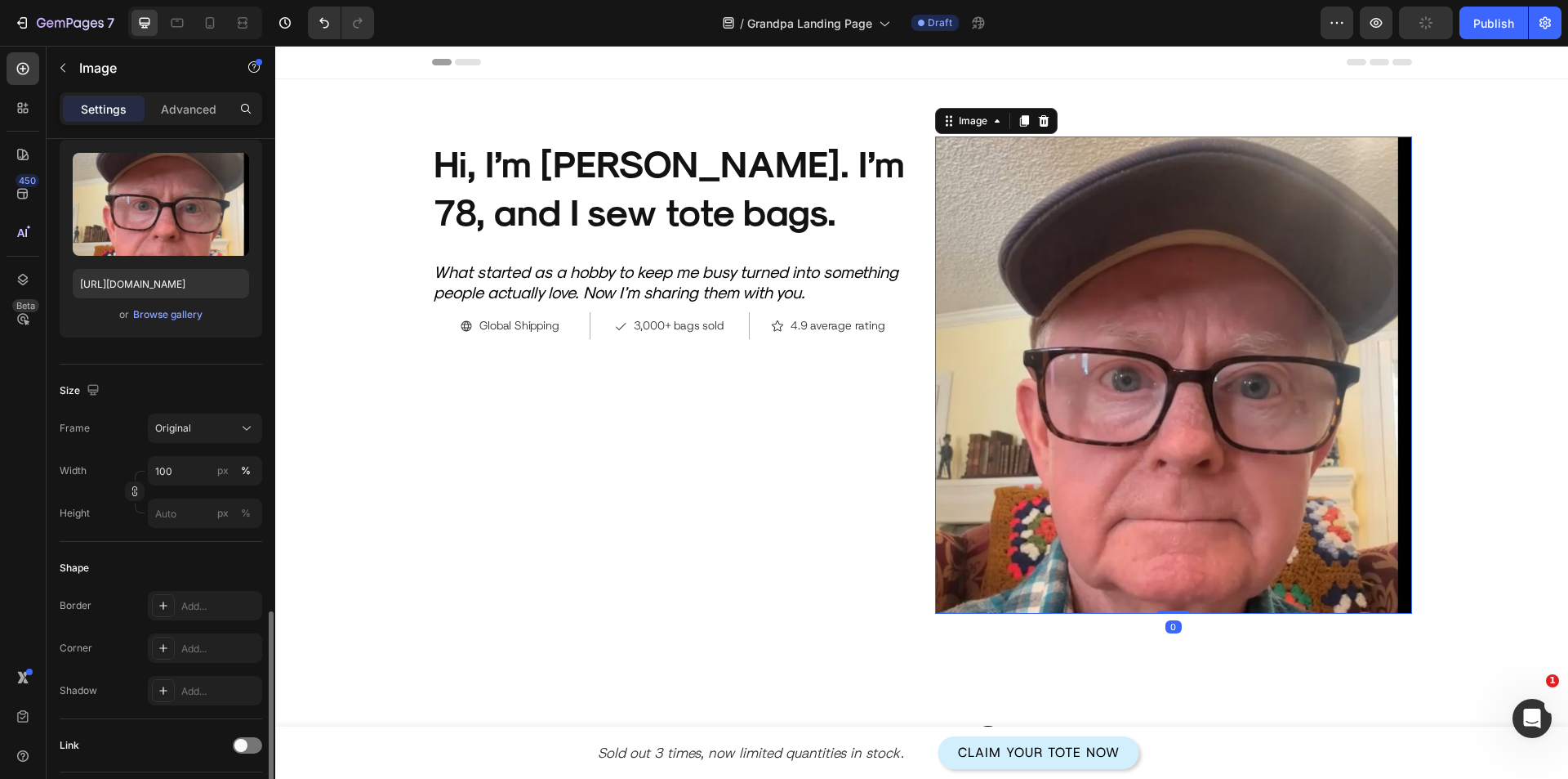
scroll to position [408, 0]
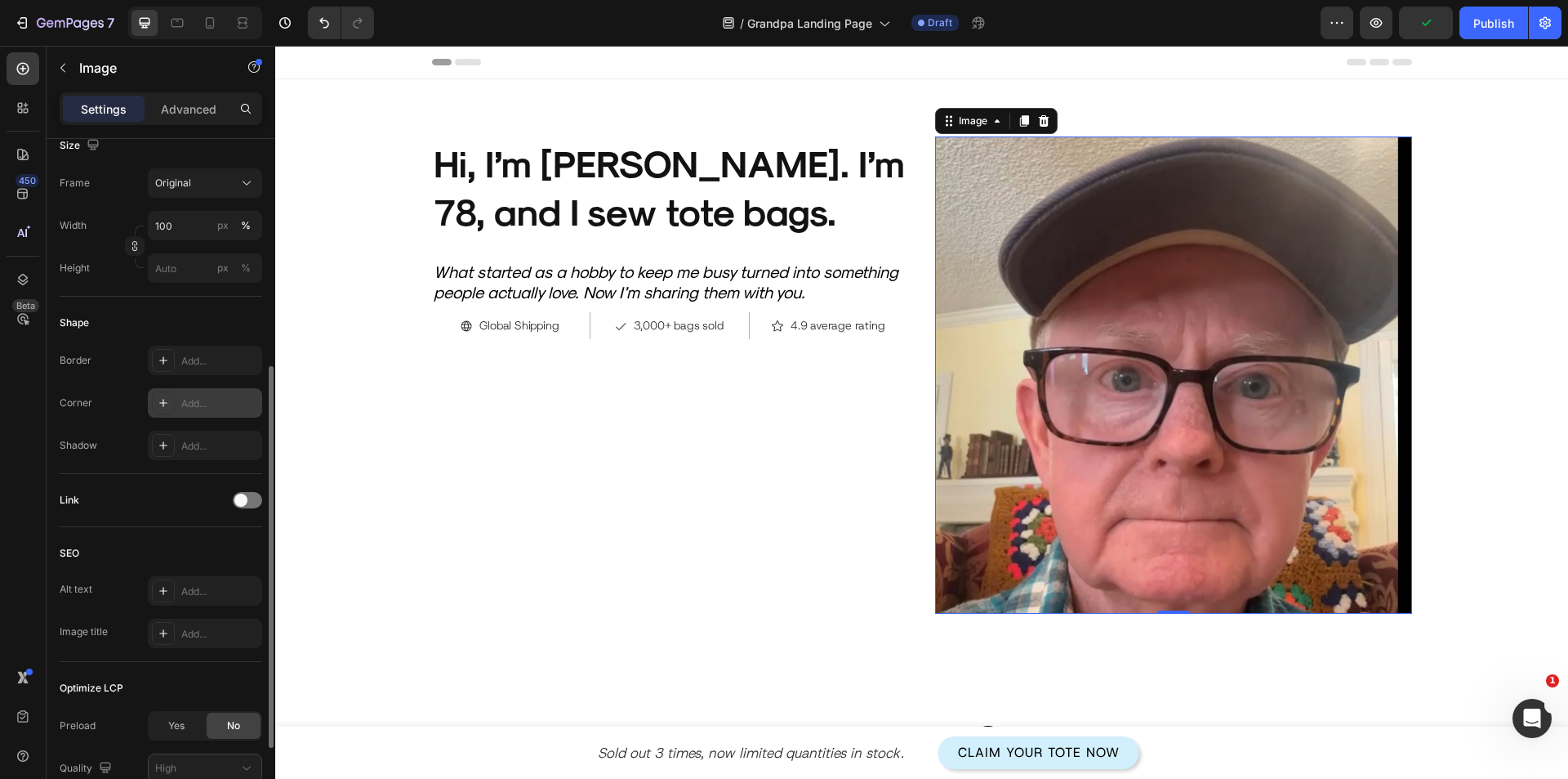
click at [193, 396] on div "Add..." at bounding box center [219, 404] width 76 height 15
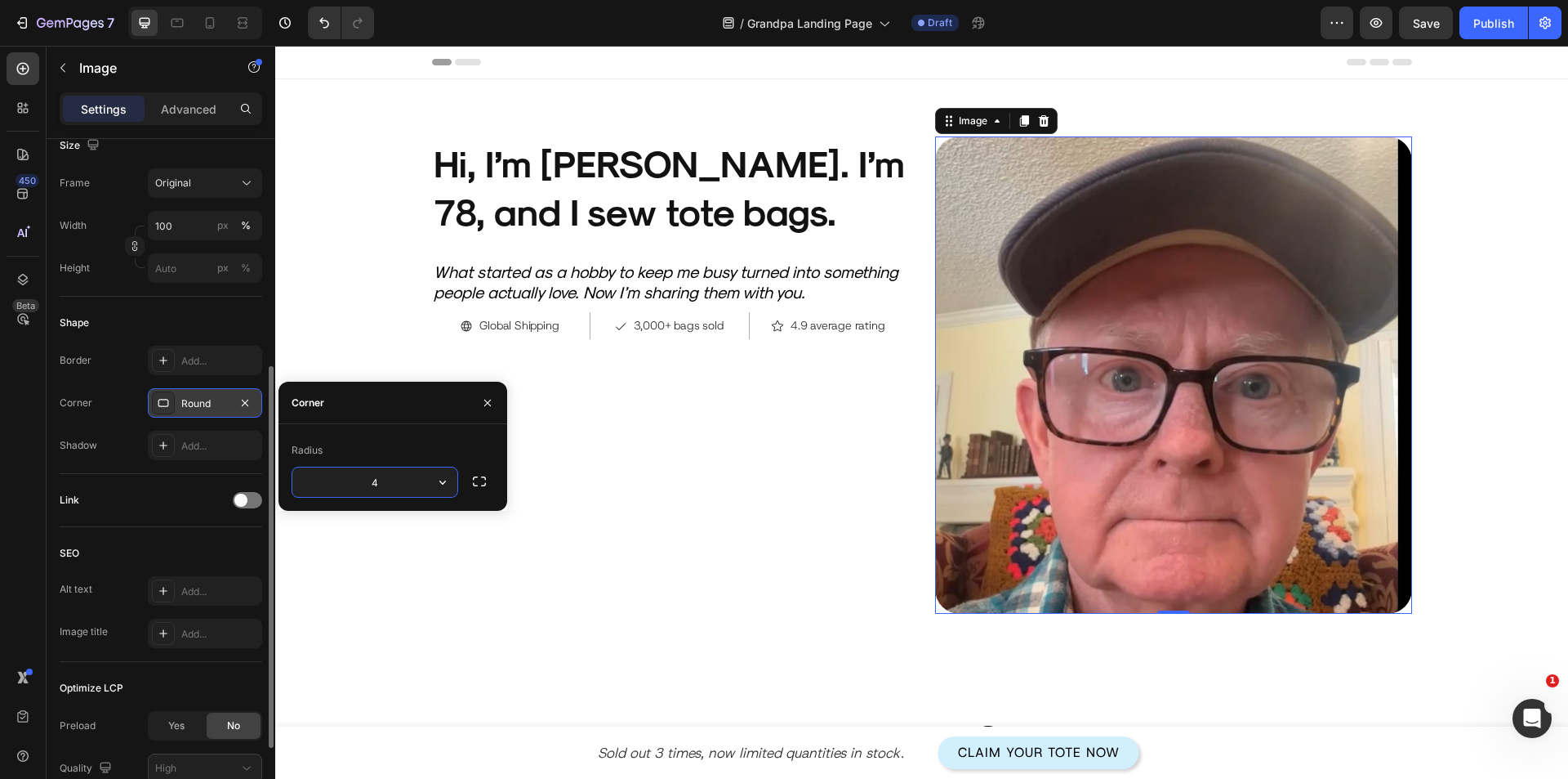
type input "40"
click at [736, 566] on div "Product Images Hi, I’m Harold. I’m 78, and I sew tote bags. Heading What starte…" at bounding box center [670, 375] width 477 height 477
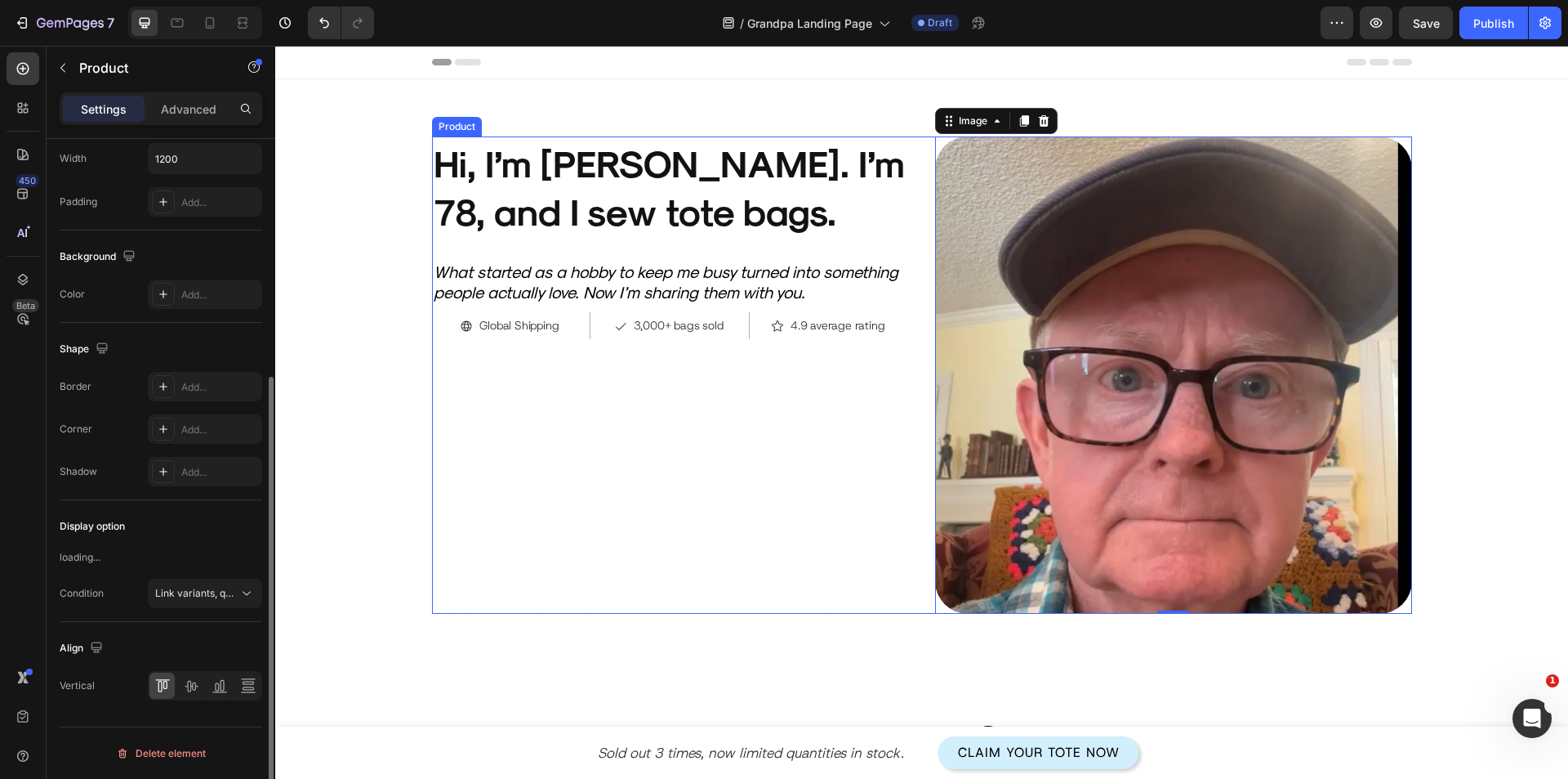
scroll to position [0, 0]
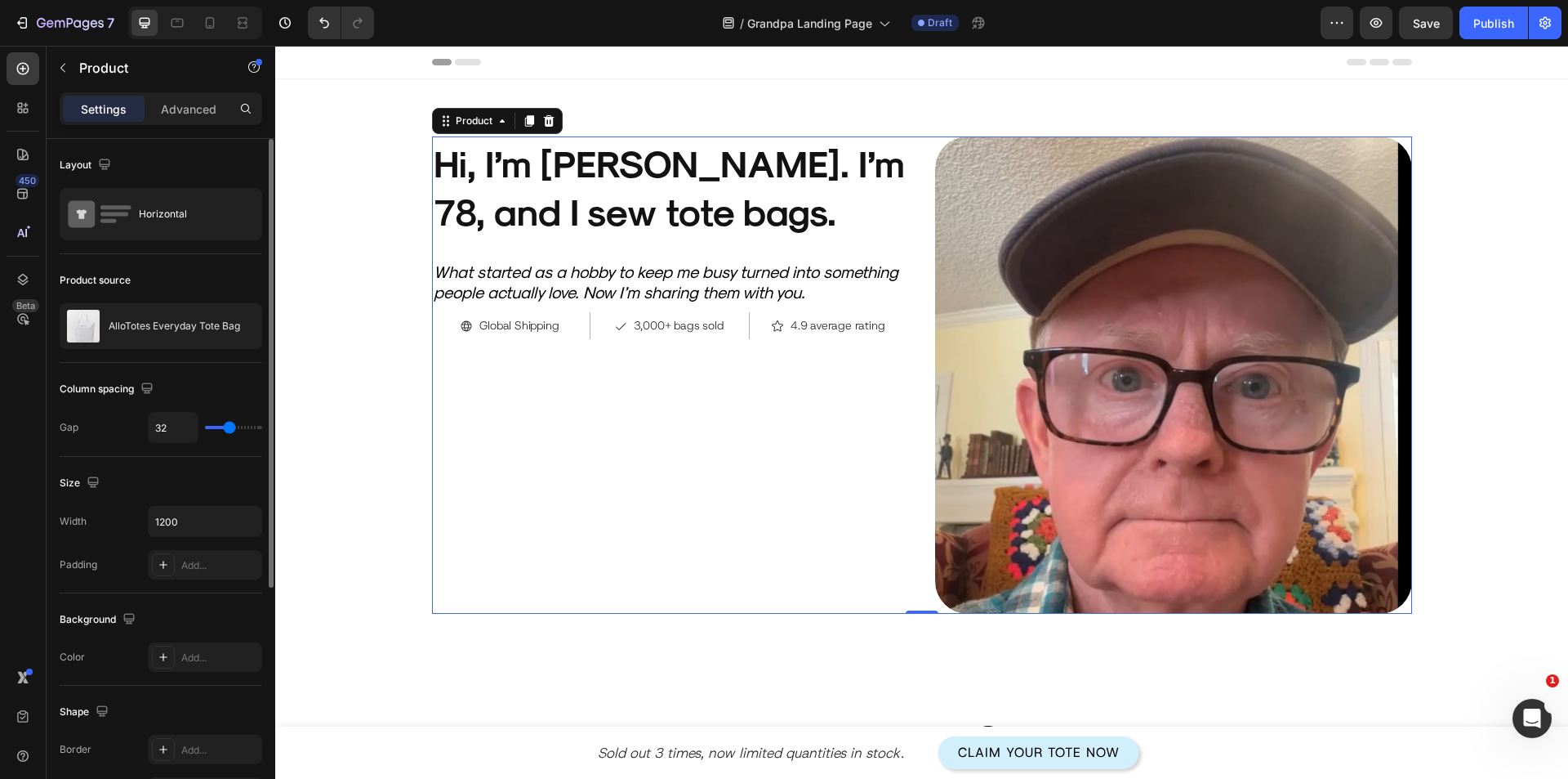
drag, startPoint x: 623, startPoint y: 547, endPoint x: 331, endPoint y: 411, distance: 322.1
click at [622, 547] on div "Product Images Hi, I’m Harold. I’m 78, and I sew tote bags. Heading What starte…" at bounding box center [670, 375] width 477 height 477
click at [568, 200] on h2 "Hi, I’m [PERSON_NAME]. I’m 78, and I sew tote bags." at bounding box center [670, 186] width 477 height 99
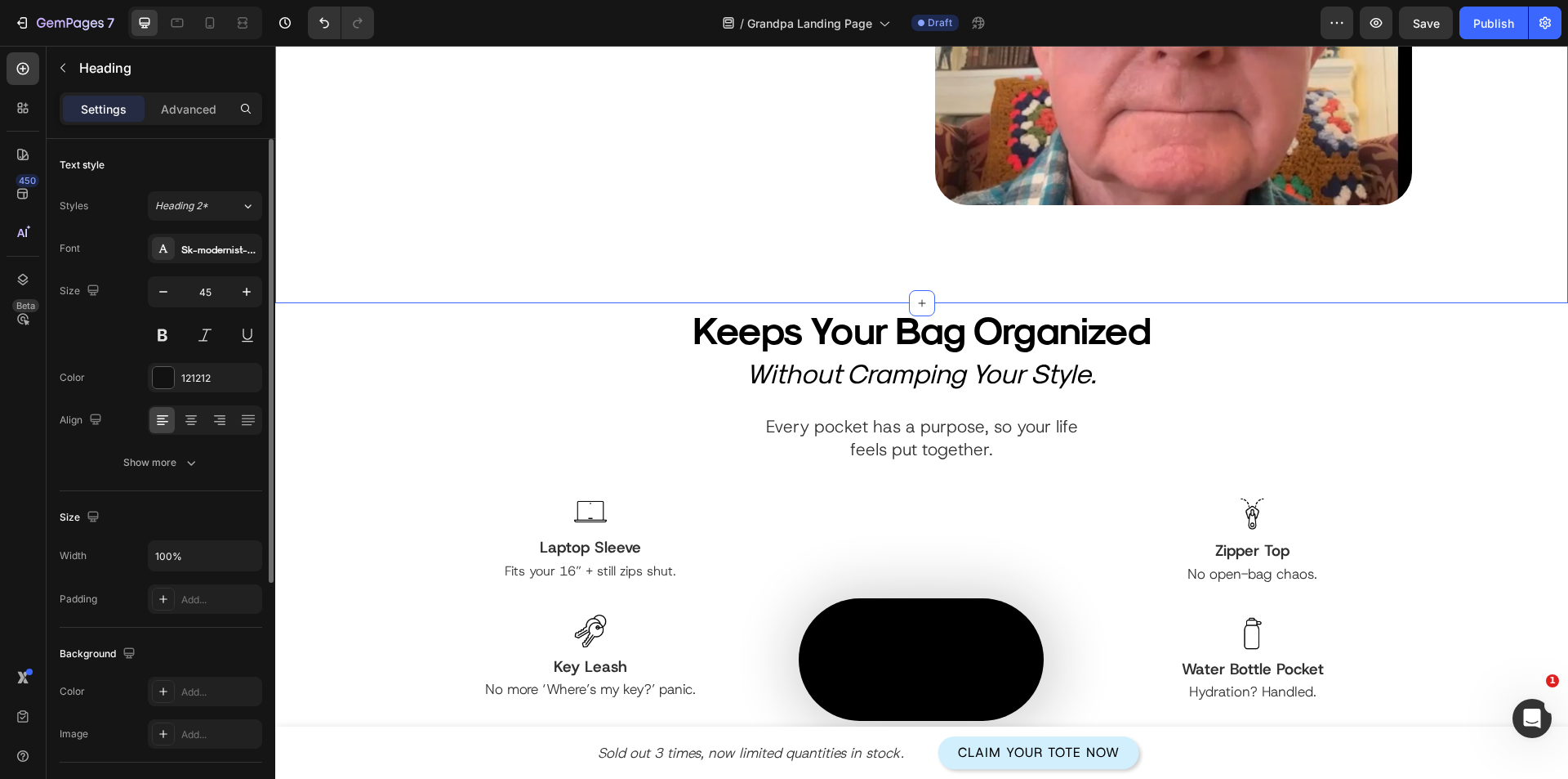
scroll to position [82, 0]
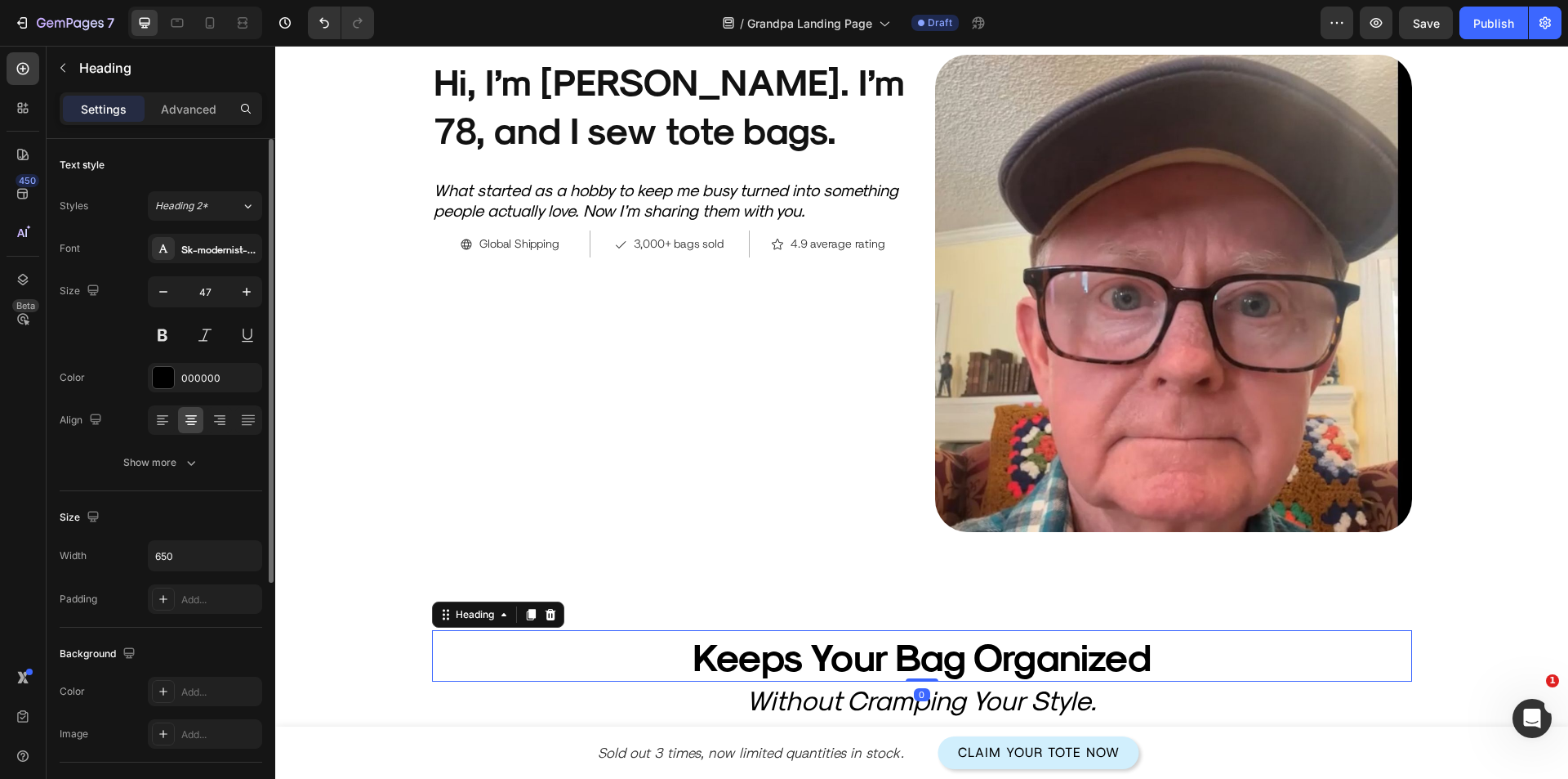
click at [854, 651] on h2 "Keeps Your Bag Organized" at bounding box center [922, 655] width 531 height 52
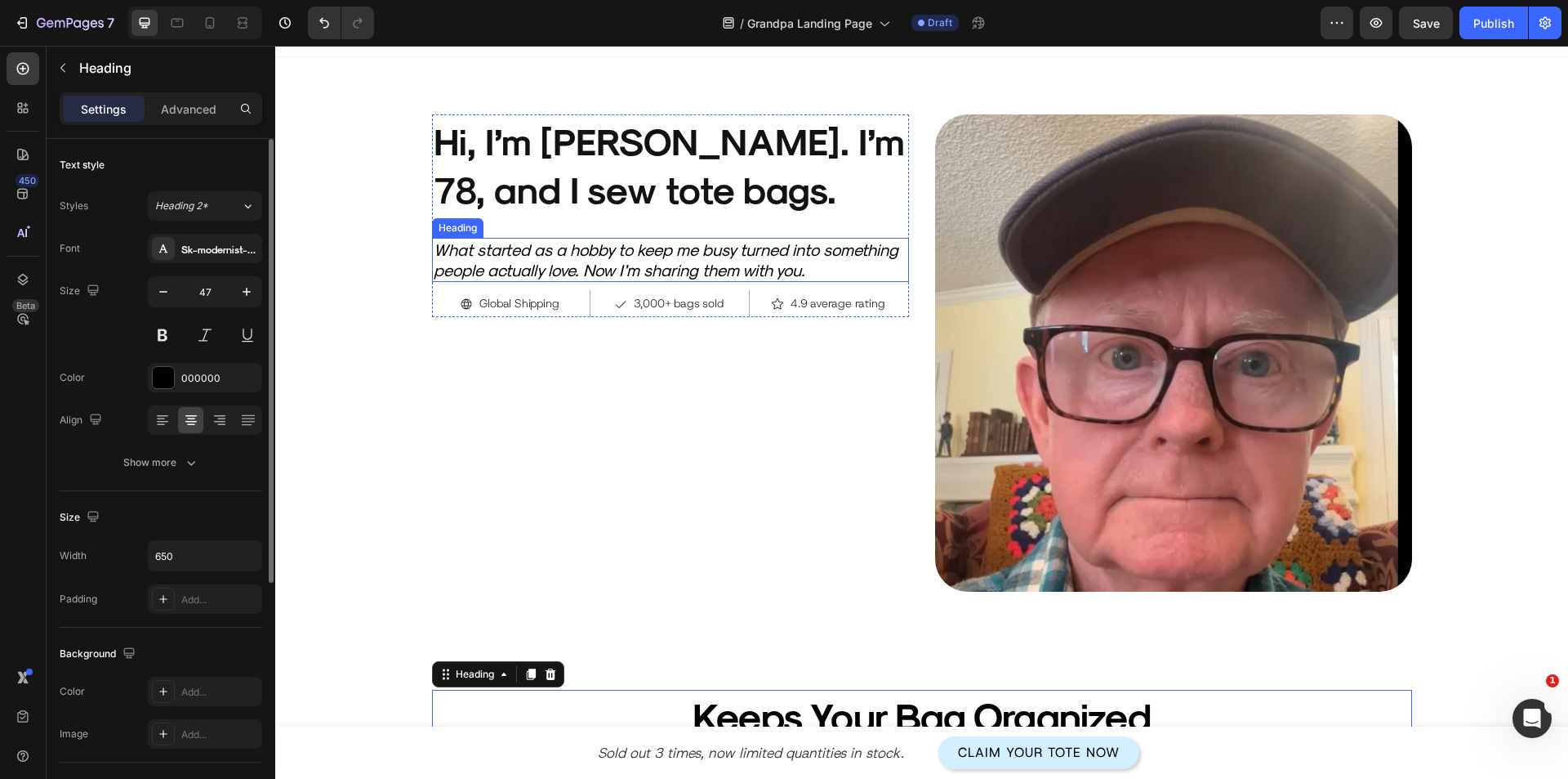
scroll to position [0, 0]
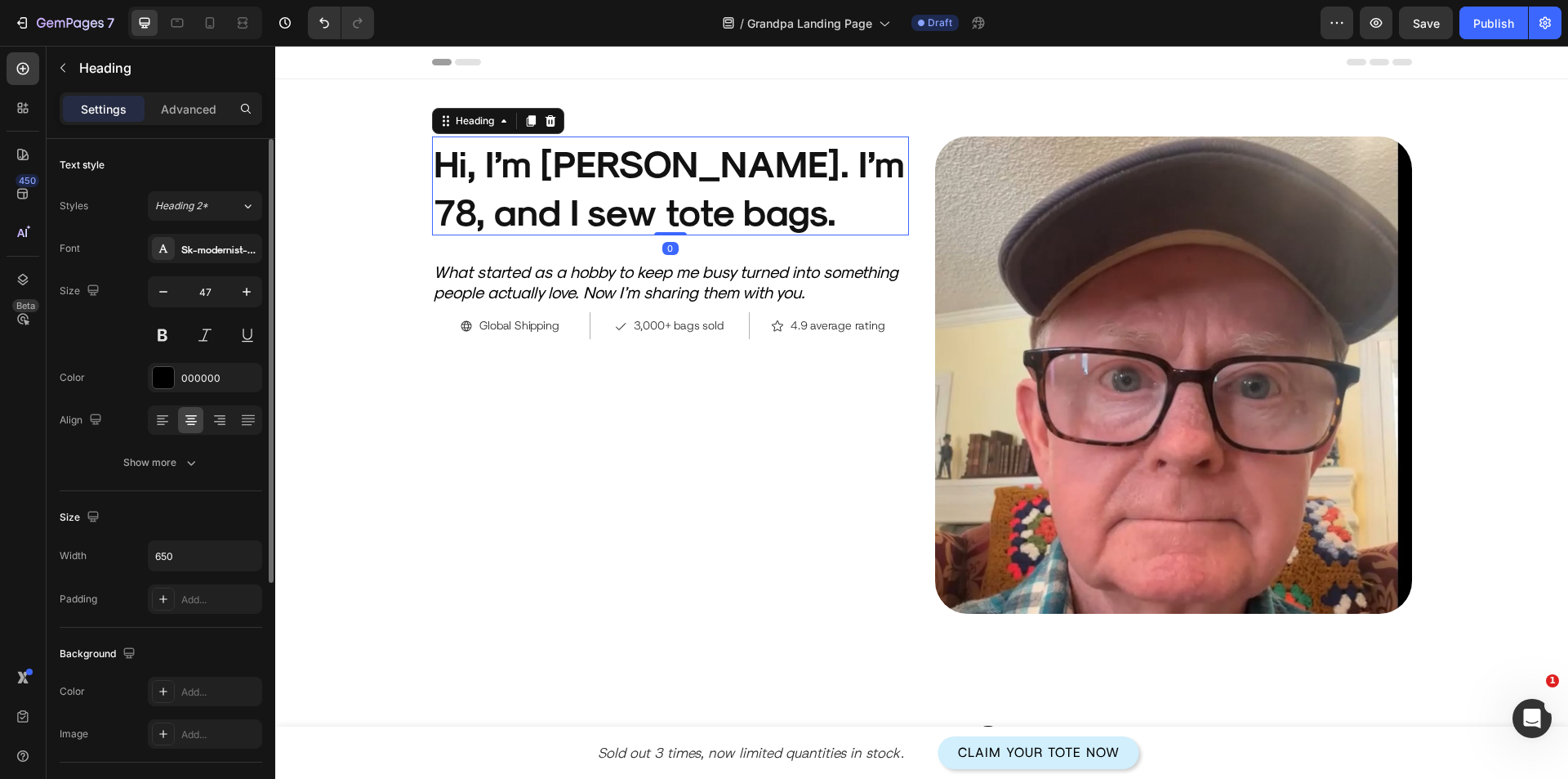
click at [578, 205] on h2 "Hi, I’m [PERSON_NAME]. I’m 78, and I sew tote bags." at bounding box center [670, 186] width 477 height 99
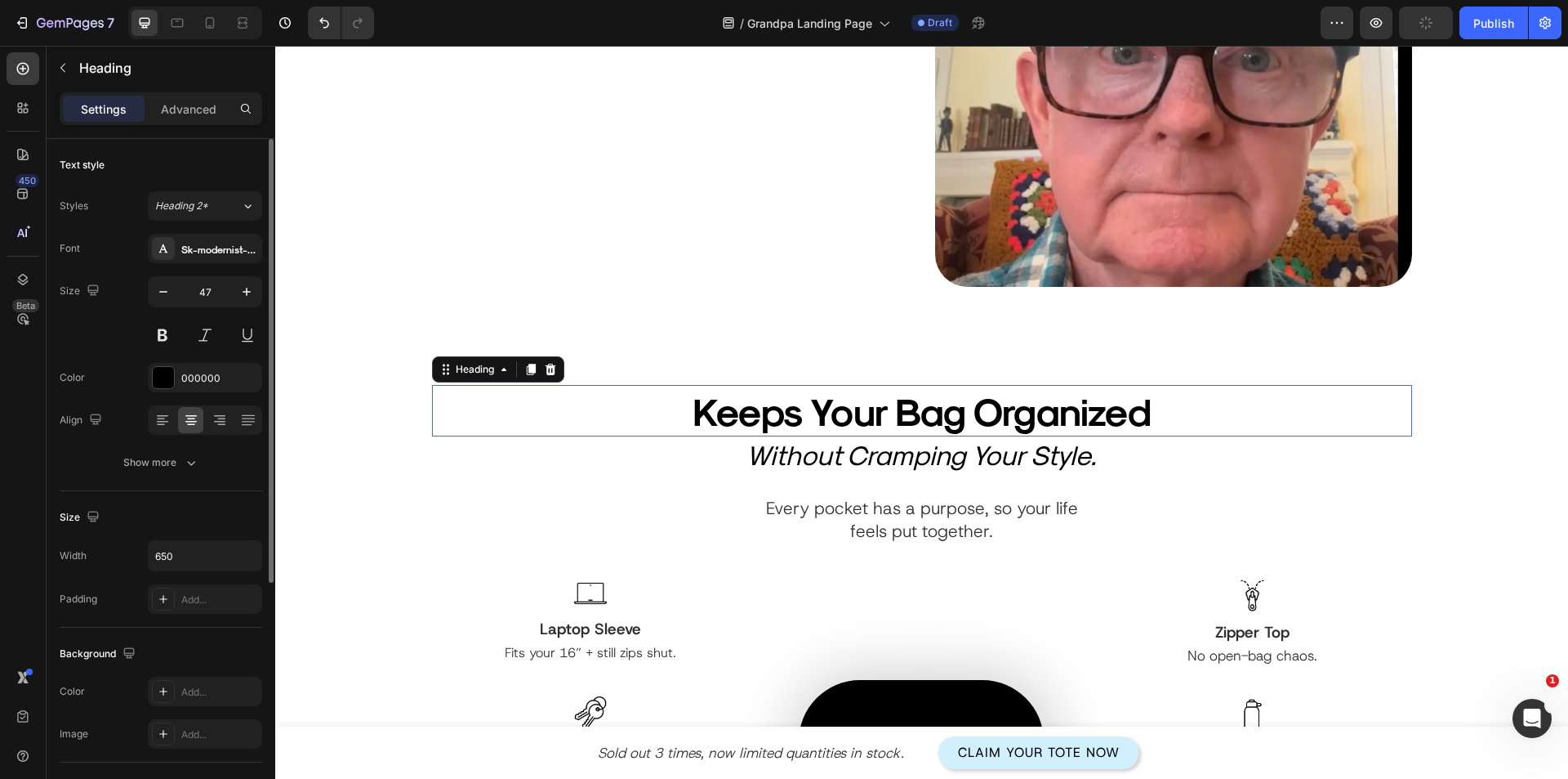
click at [743, 405] on h2 "Keeps Your Bag Organized" at bounding box center [922, 410] width 531 height 52
click at [754, 459] on h2 "Without Cramping Your Style." at bounding box center [922, 455] width 981 height 36
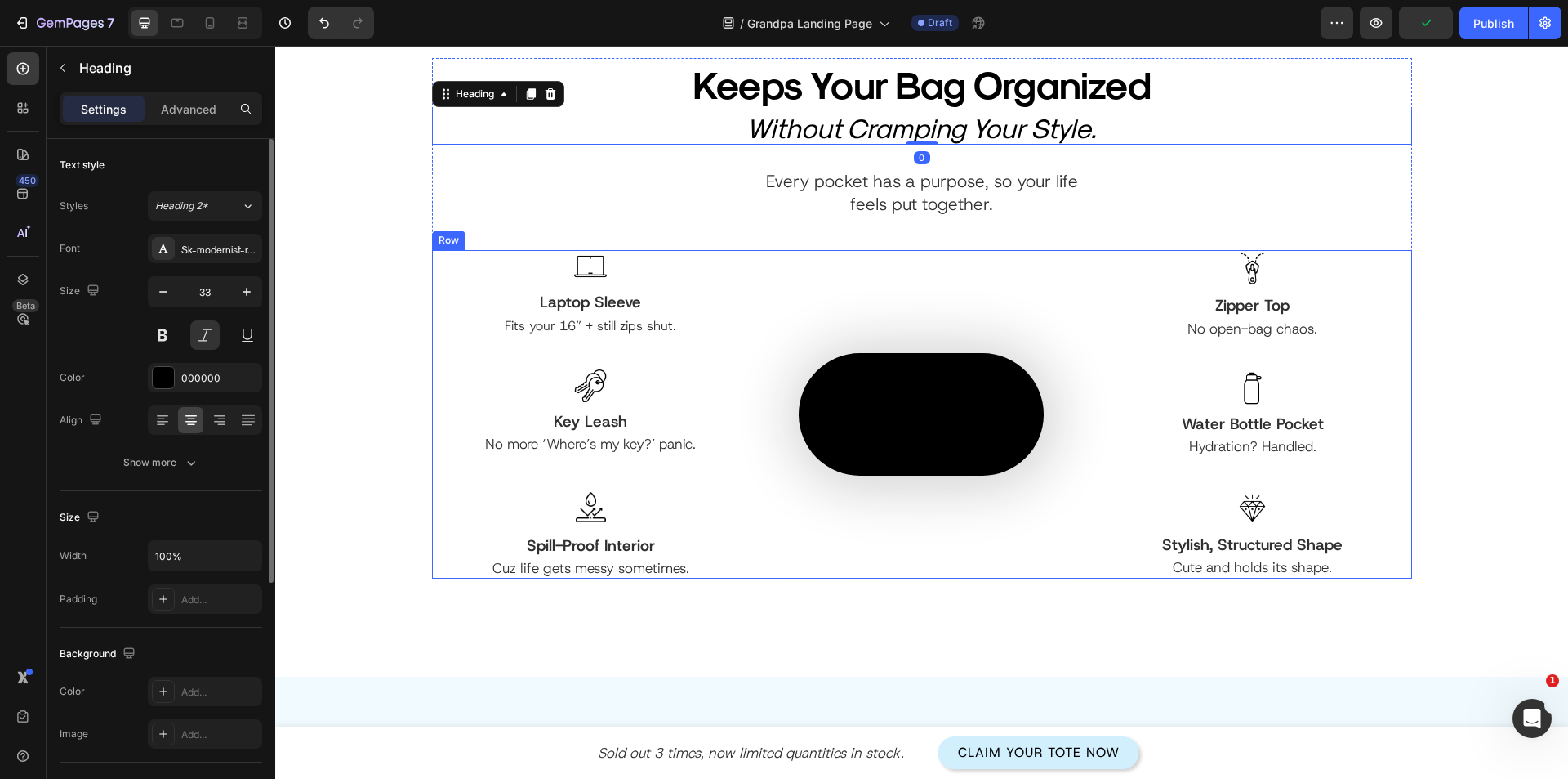
scroll to position [981, 0]
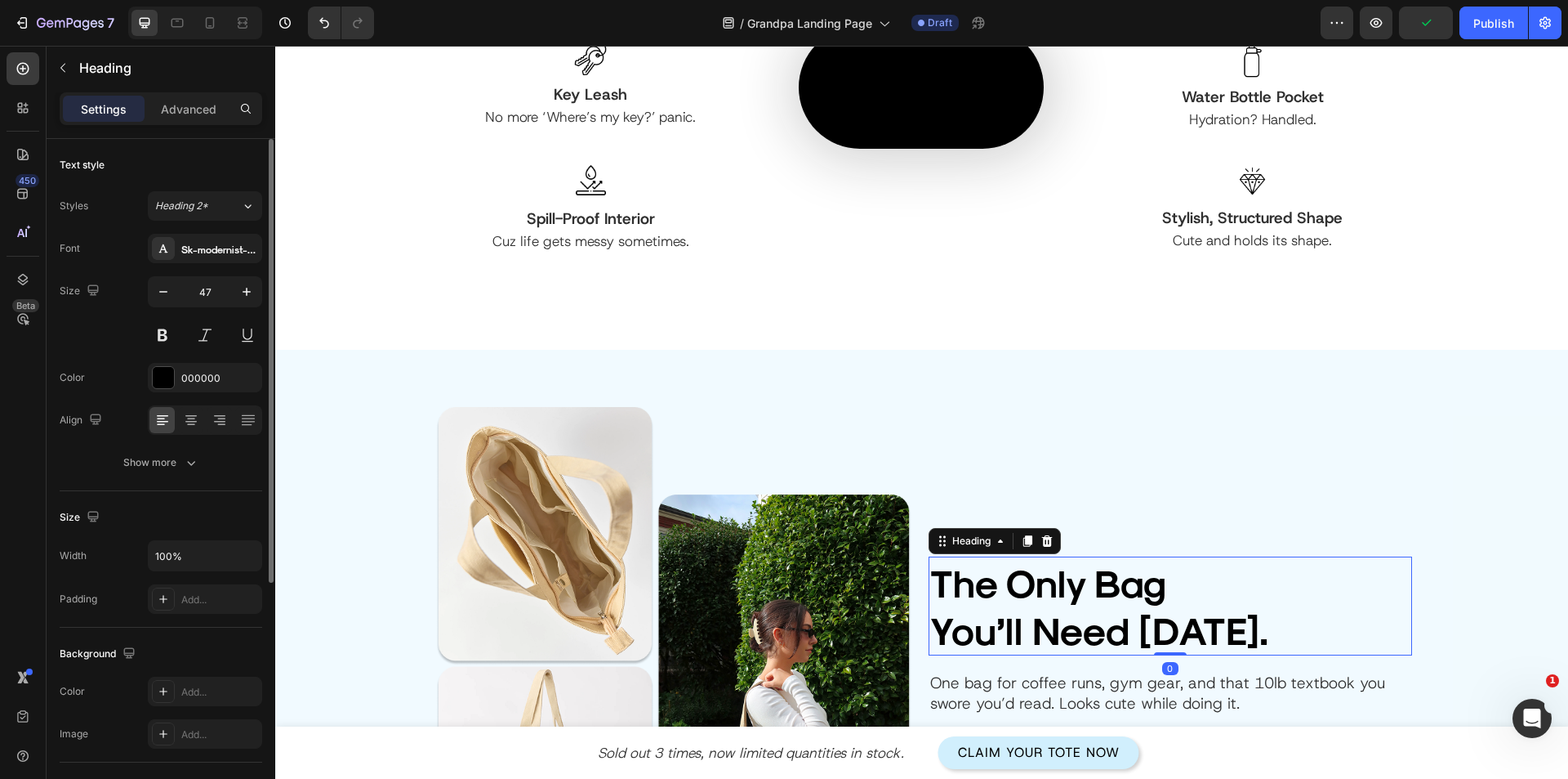
click at [1084, 656] on h2 "The Only Bag You’ll Need [DATE]." at bounding box center [1170, 606] width 484 height 100
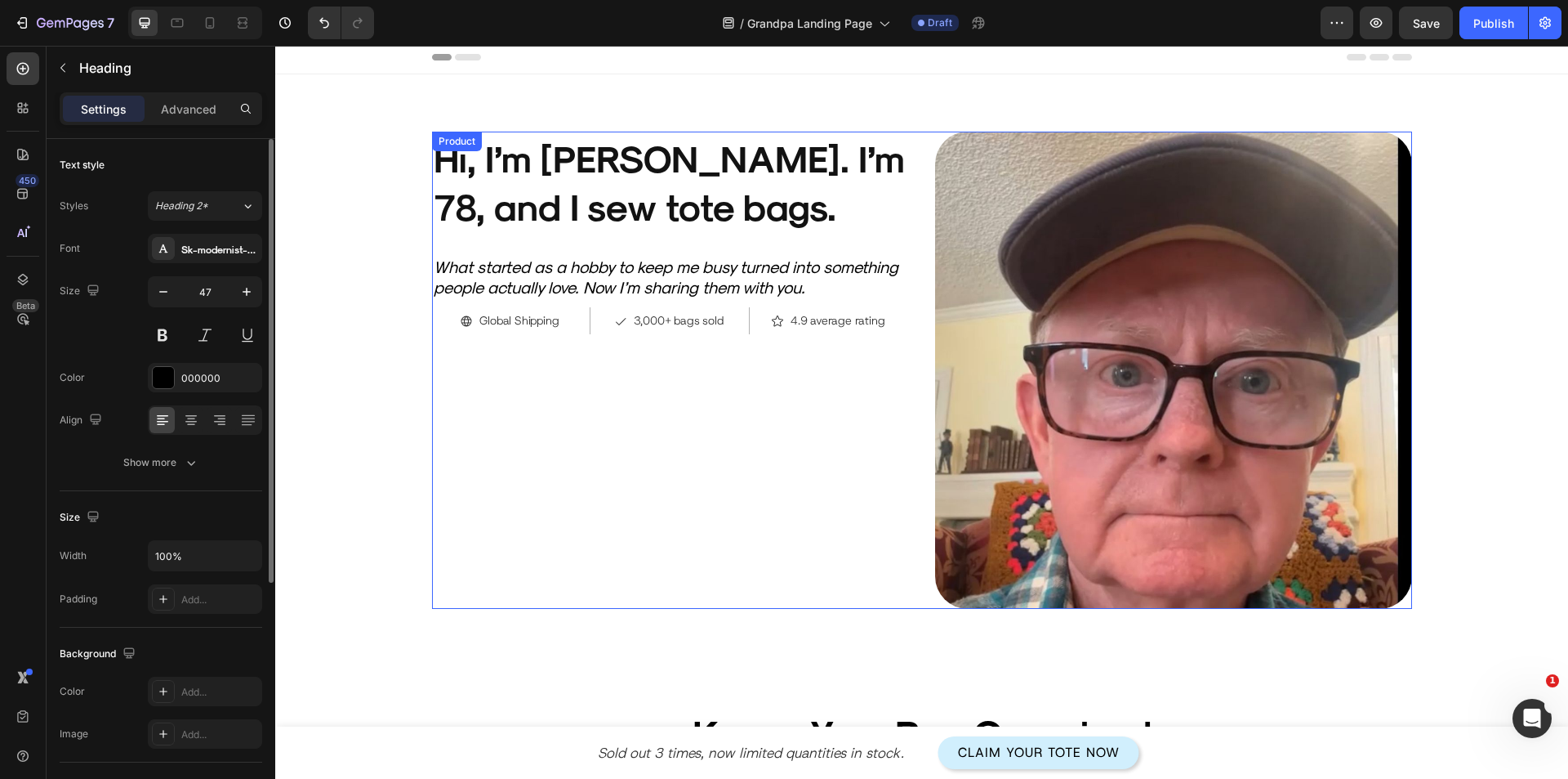
scroll to position [0, 0]
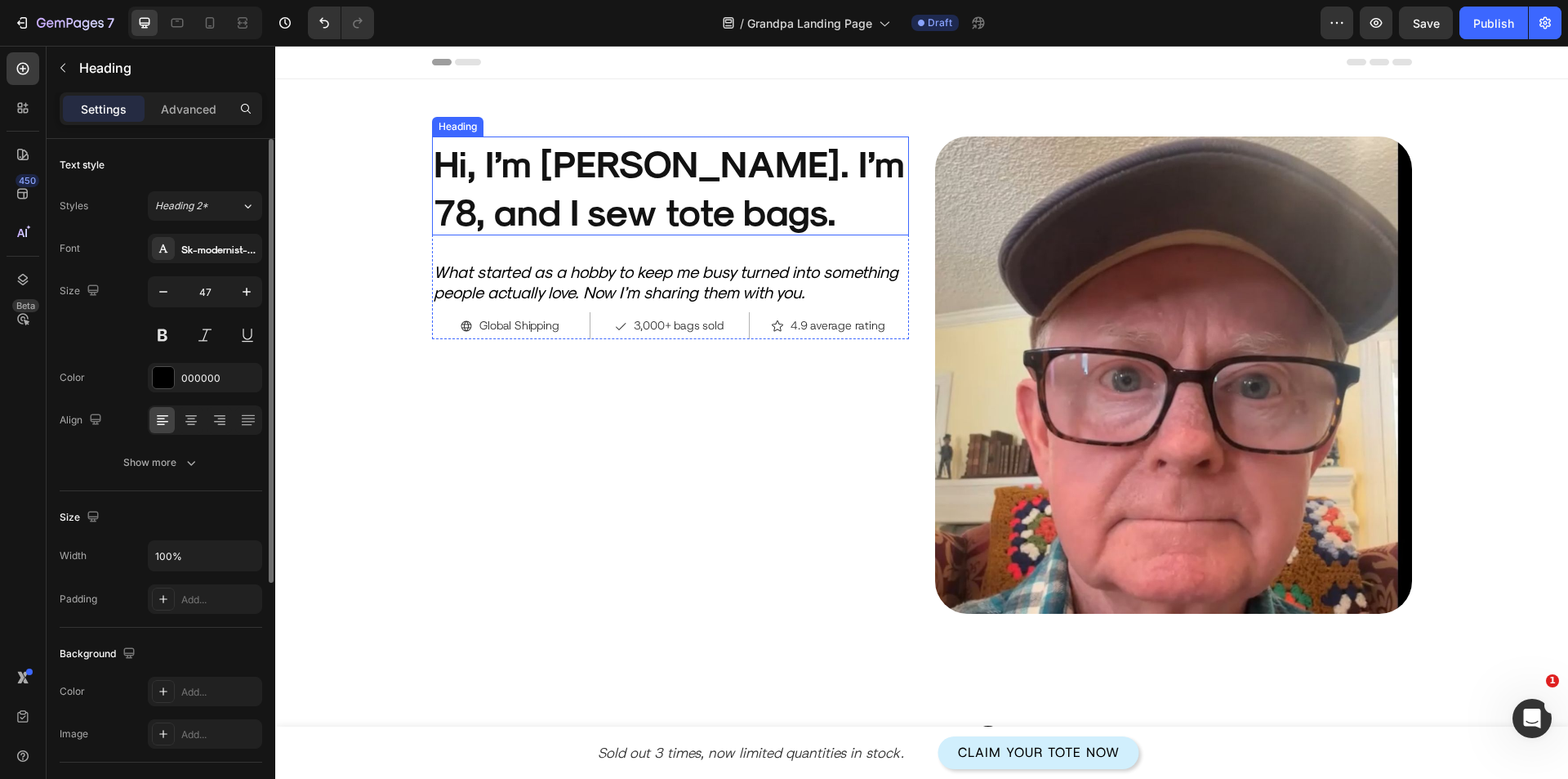
click at [589, 177] on h2 "Hi, I’m [PERSON_NAME]. I’m 78, and I sew tote bags." at bounding box center [670, 186] width 477 height 99
click at [197, 299] on input "45" at bounding box center [205, 291] width 54 height 29
type input "55"
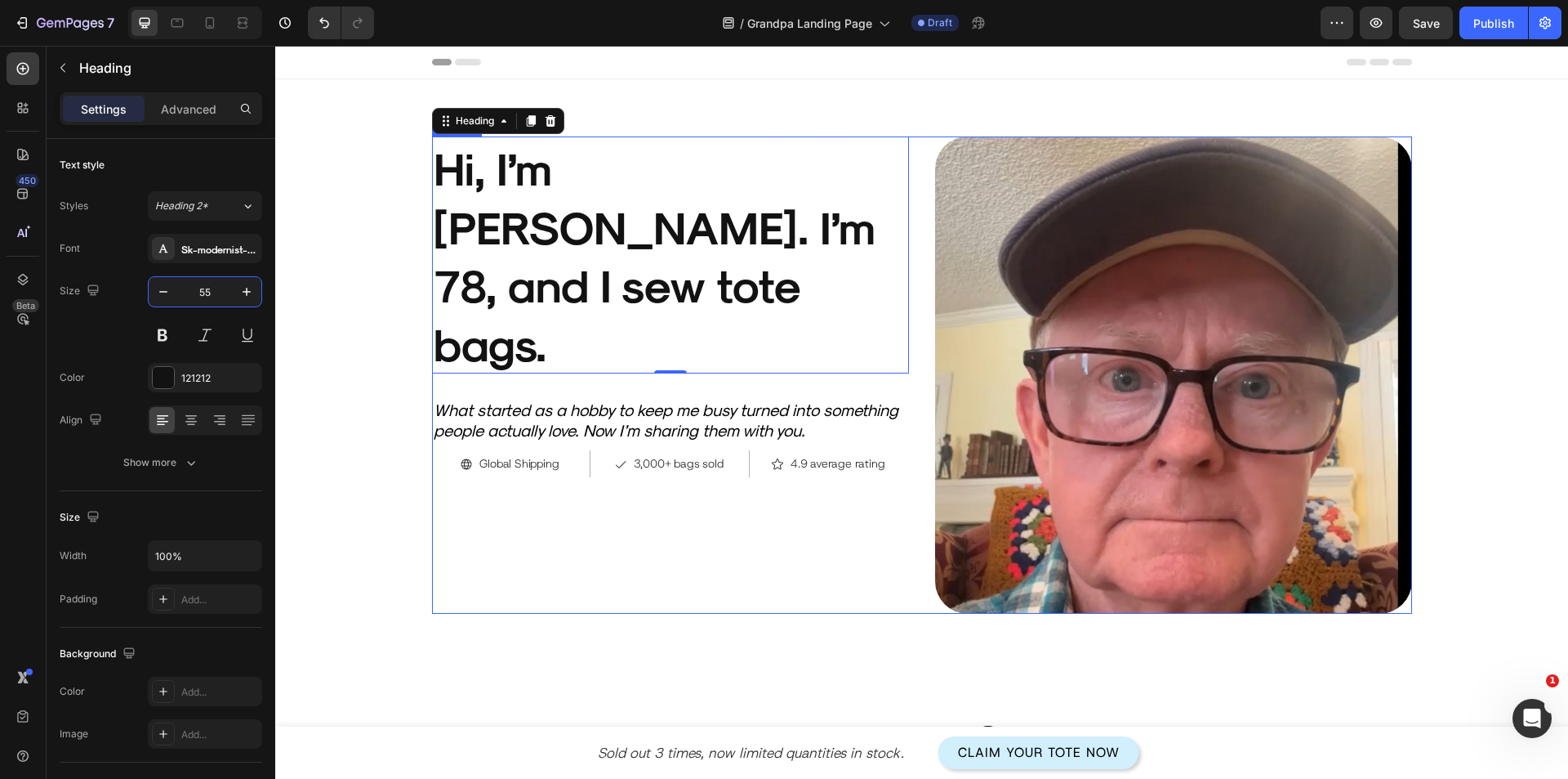
click at [596, 469] on div "Product Images Hi, I’m Harold. I’m 78, and I sew tote bags. Heading 0 What star…" at bounding box center [670, 375] width 477 height 477
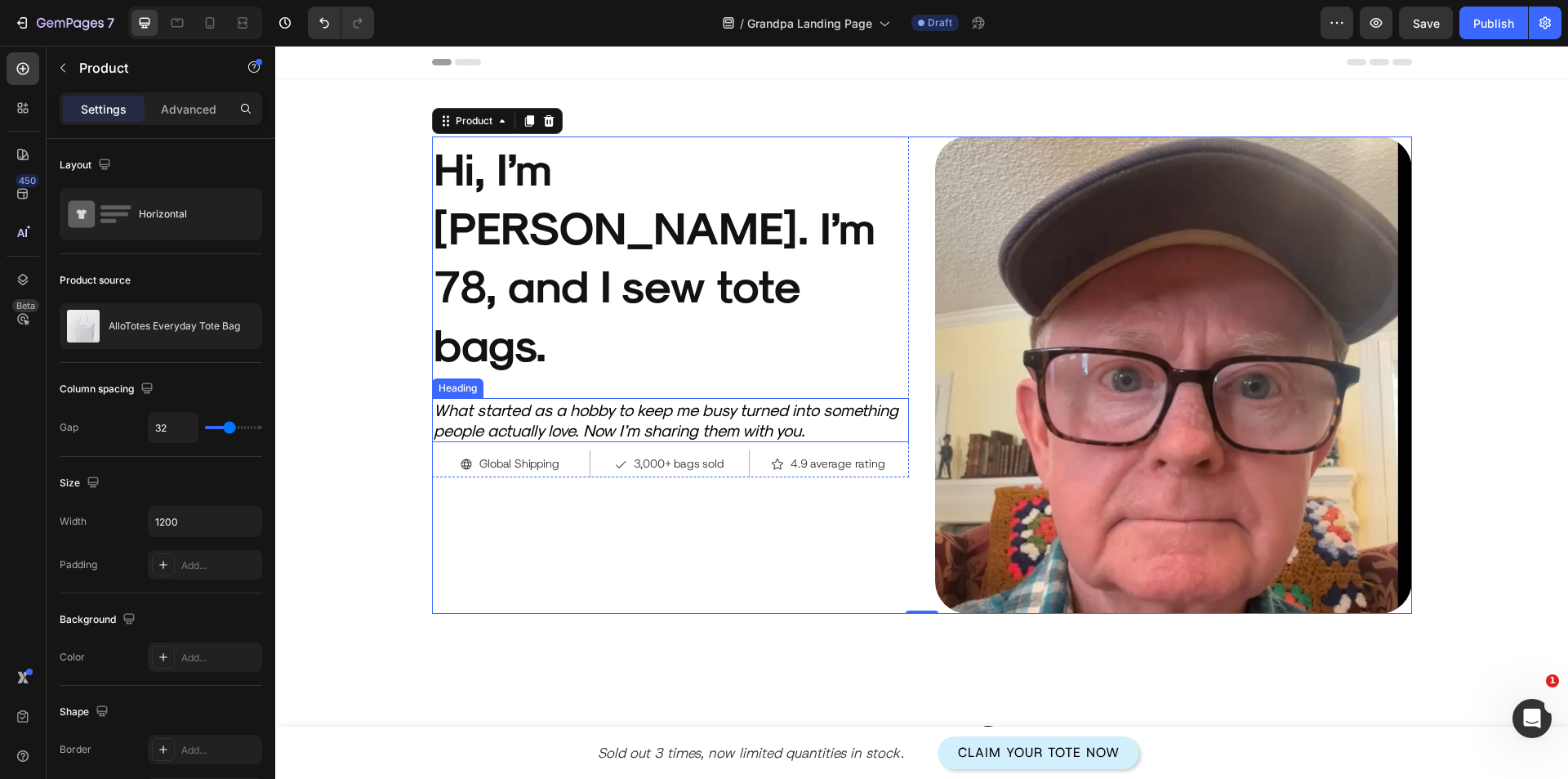
click at [583, 398] on h2 "What started as a hobby to keep me busy turned into something people actually l…" at bounding box center [670, 420] width 477 height 44
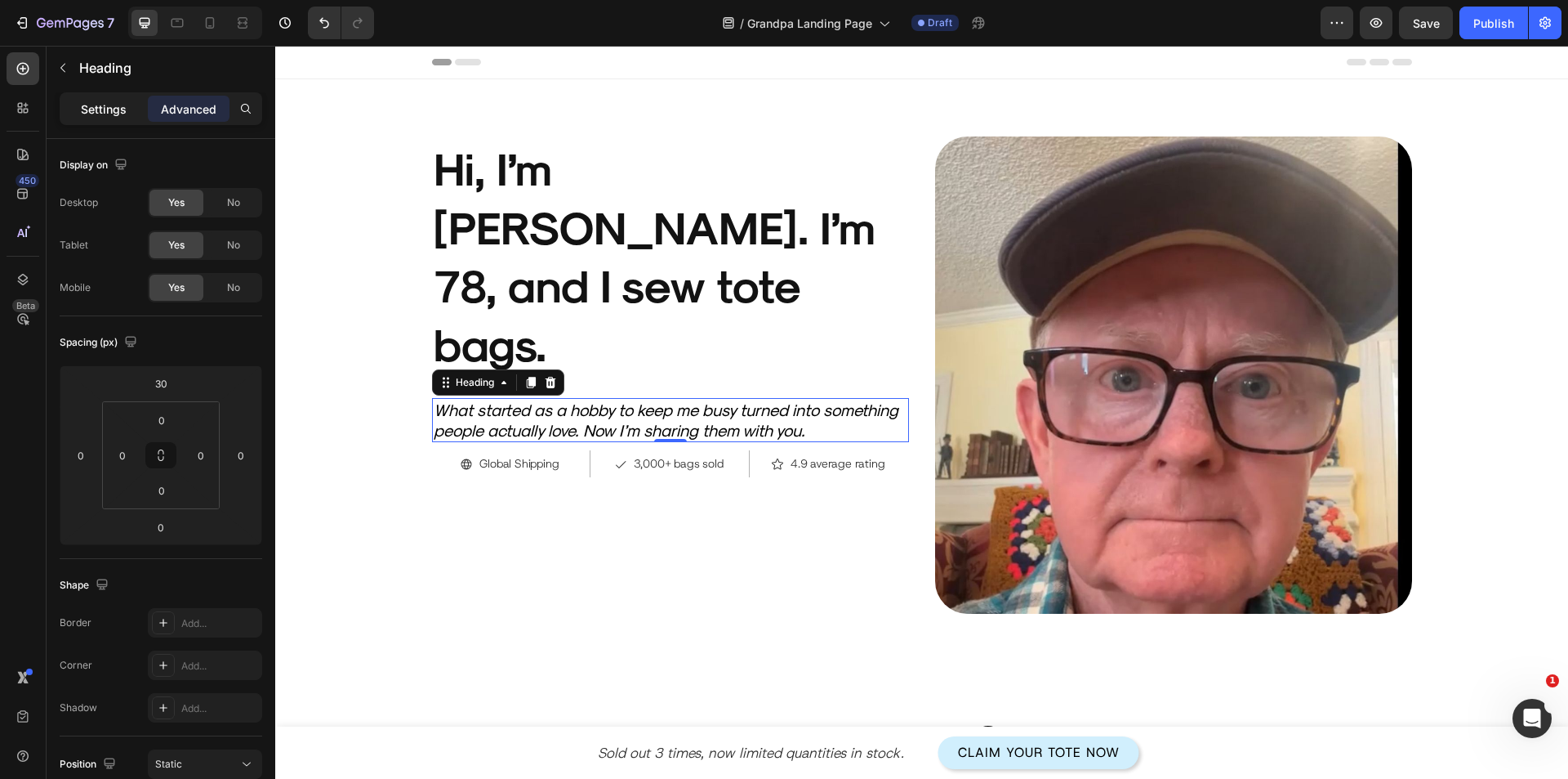
click at [101, 113] on p "Settings" at bounding box center [104, 109] width 46 height 17
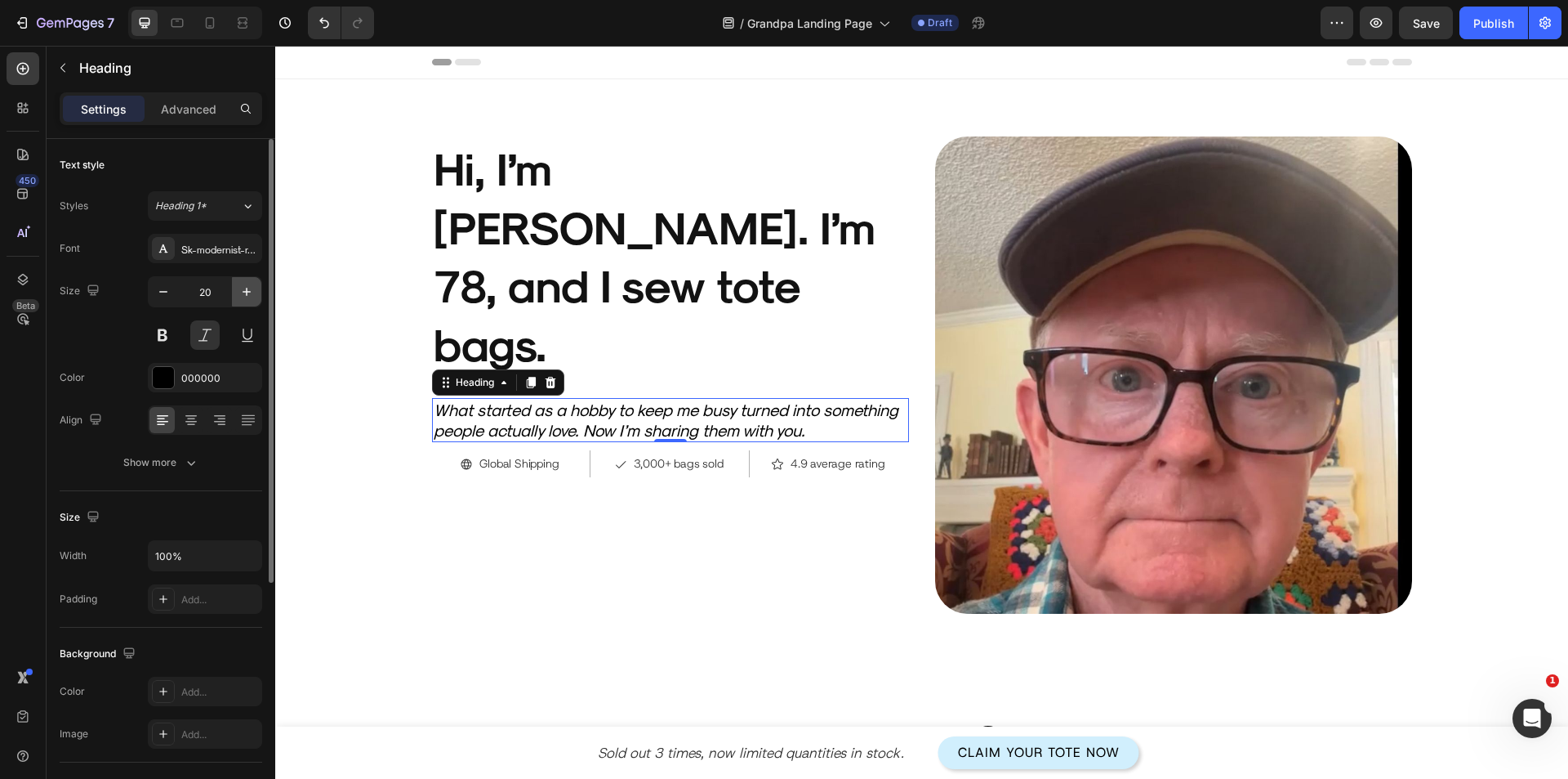
click at [252, 291] on icon "button" at bounding box center [246, 291] width 16 height 16
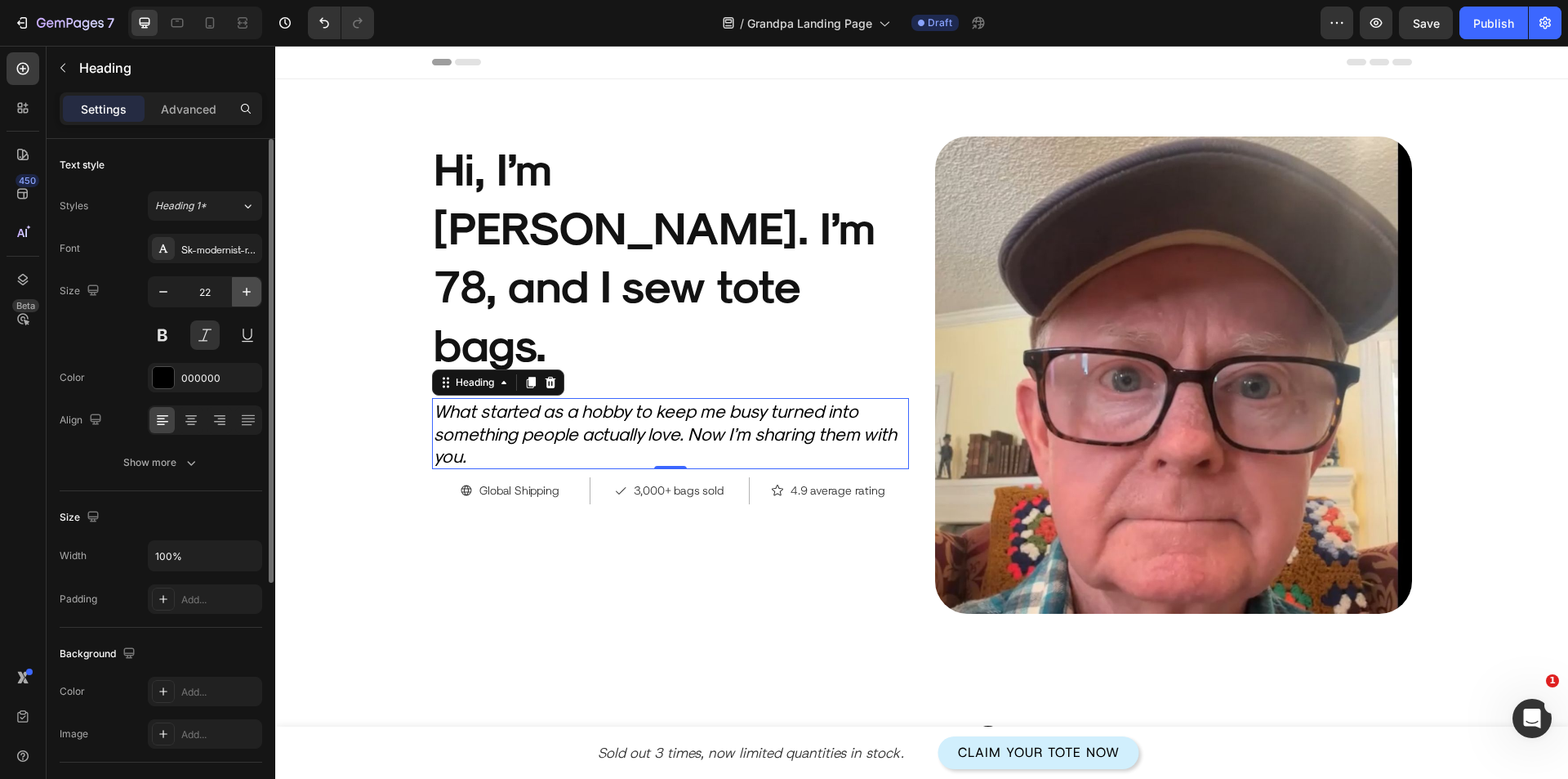
click at [252, 291] on icon "button" at bounding box center [246, 291] width 16 height 16
type input "23"
click at [208, 340] on button at bounding box center [205, 335] width 29 height 29
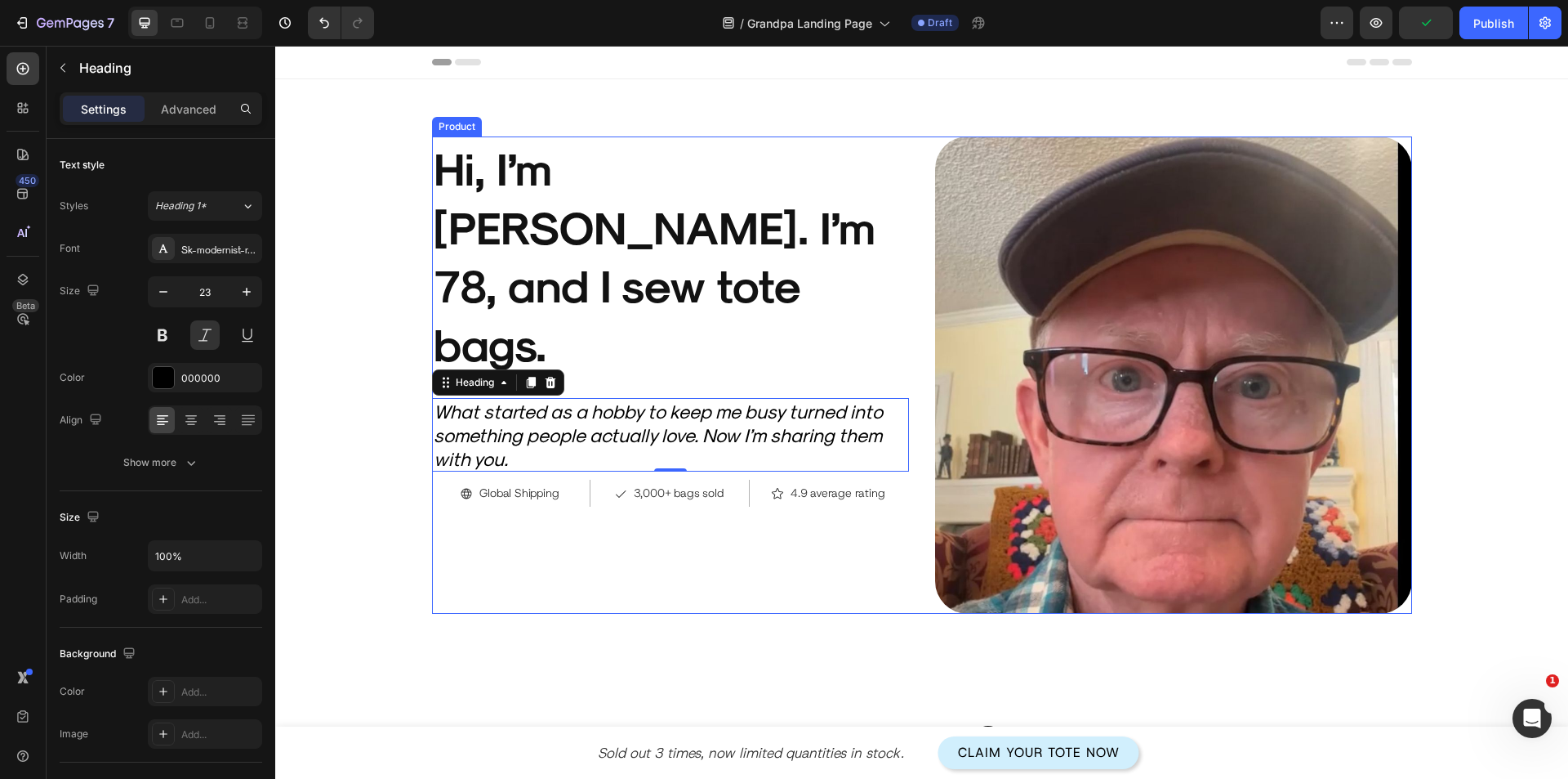
click at [627, 518] on div "Product Images Hi, I’m Harold. I’m 78, and I sew tote bags. Heading What starte…" at bounding box center [670, 375] width 477 height 477
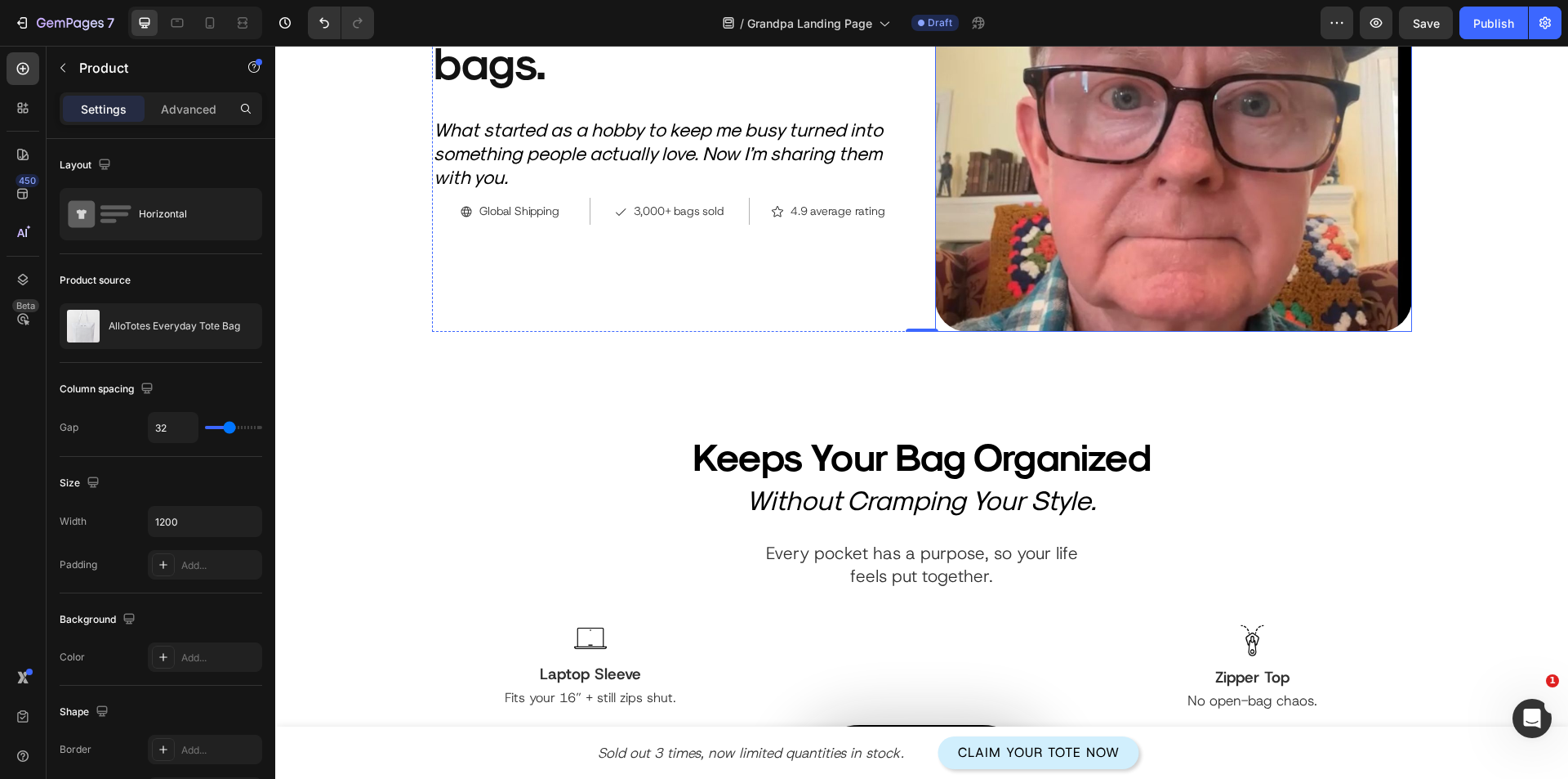
scroll to position [408, 0]
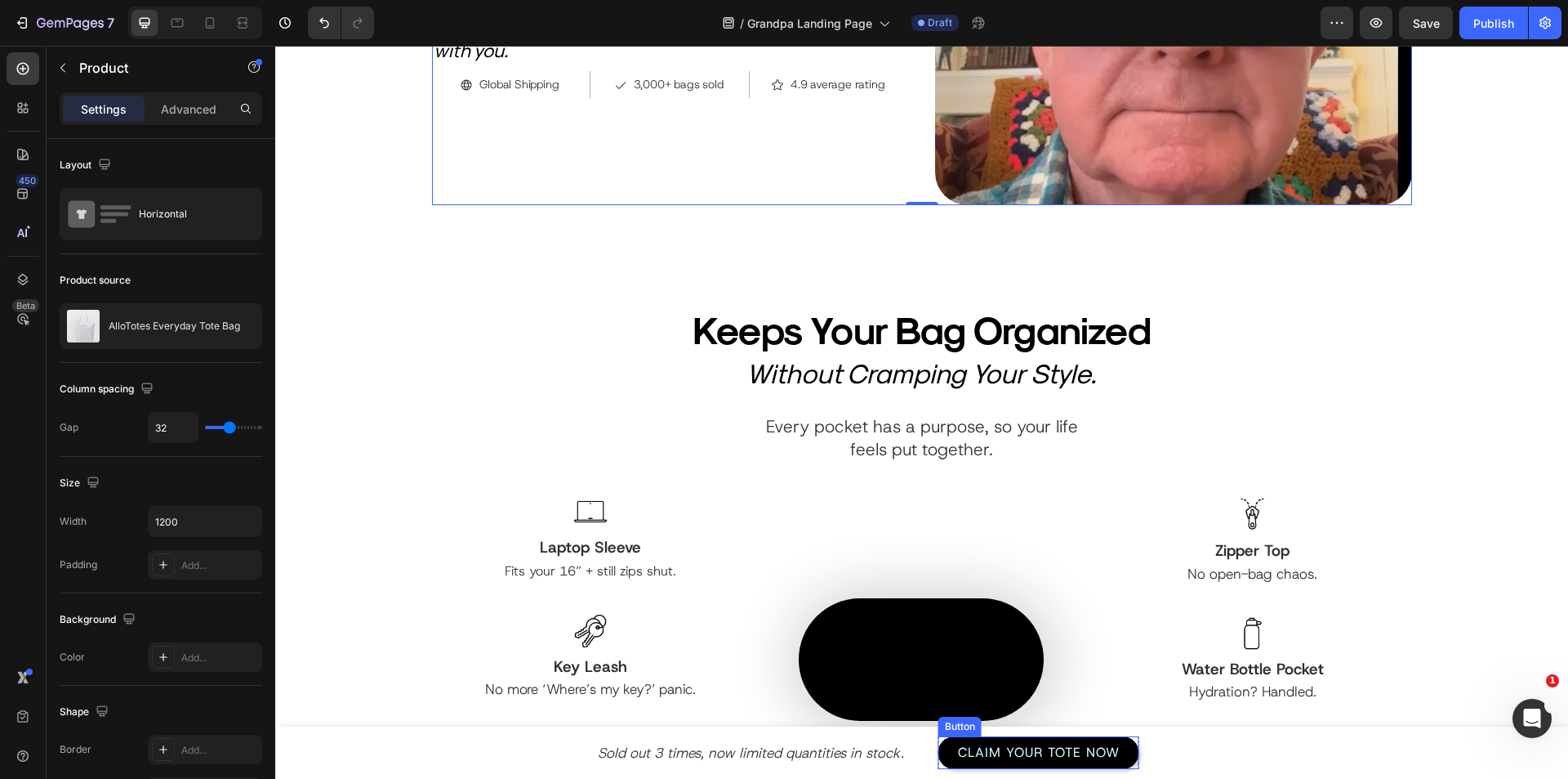
click at [941, 759] on link "Claim Your Tote Now" at bounding box center [1038, 753] width 201 height 33
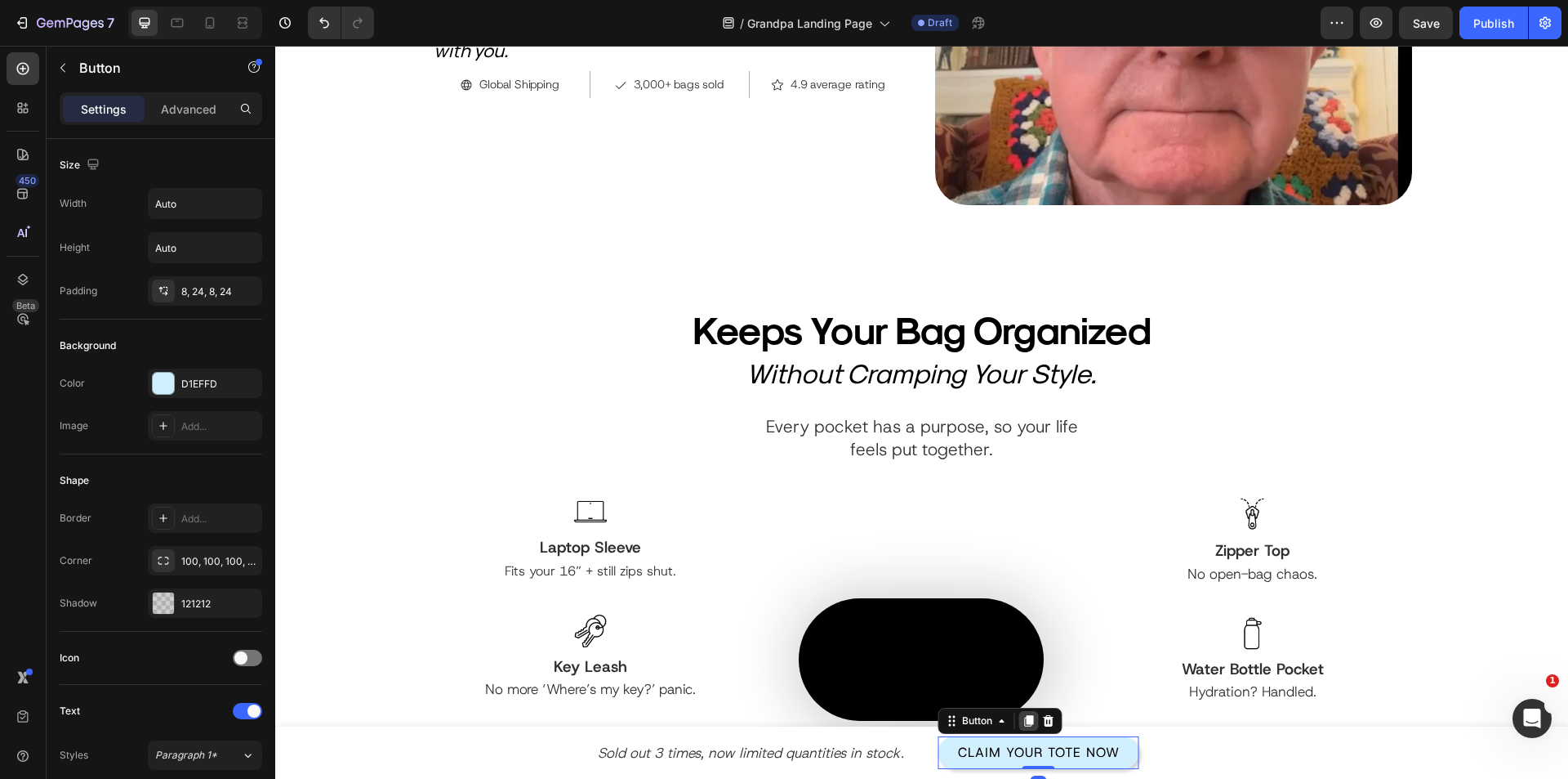
click at [1024, 719] on icon at bounding box center [1029, 721] width 9 height 11
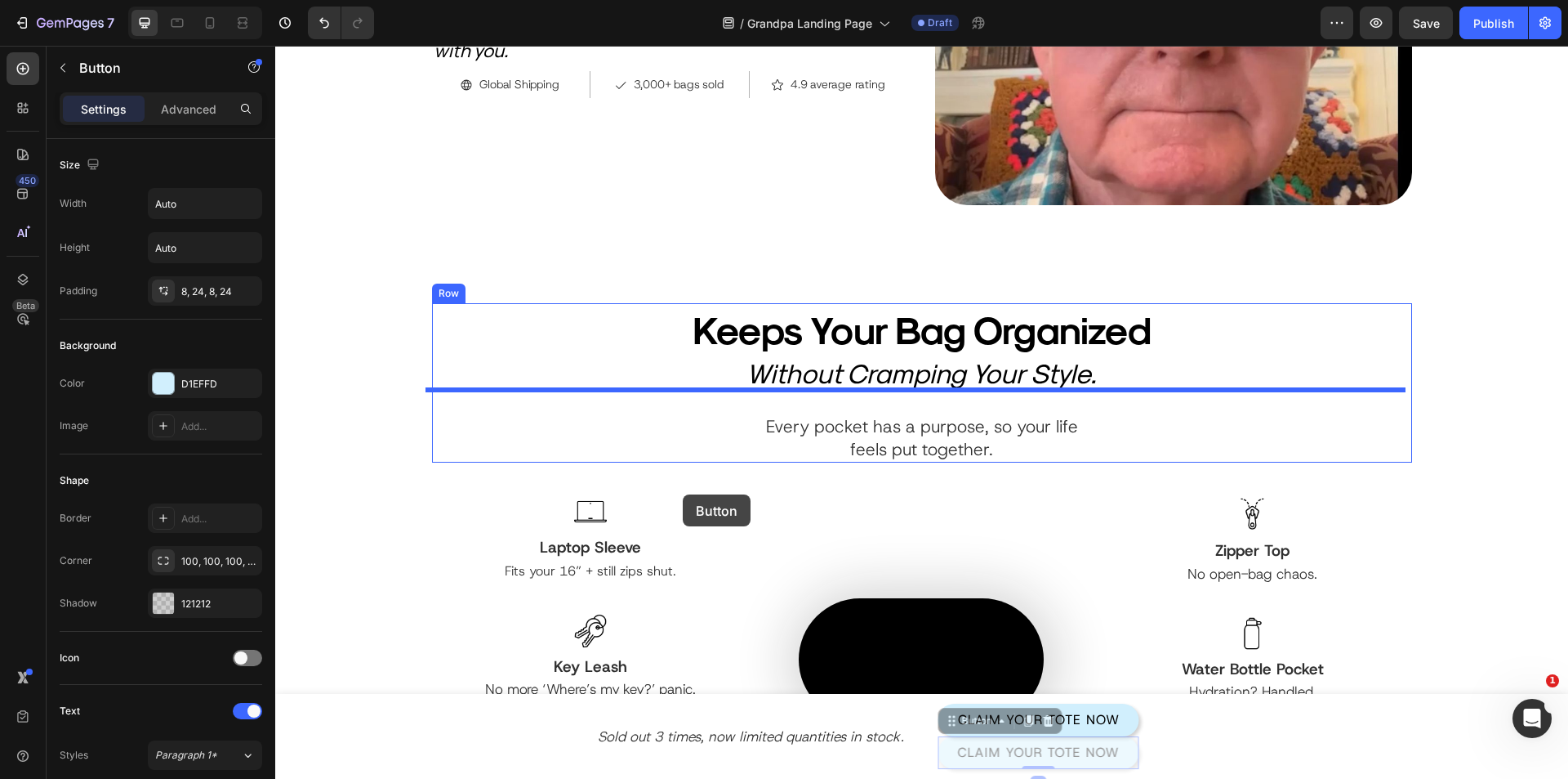
scroll to position [82, 0]
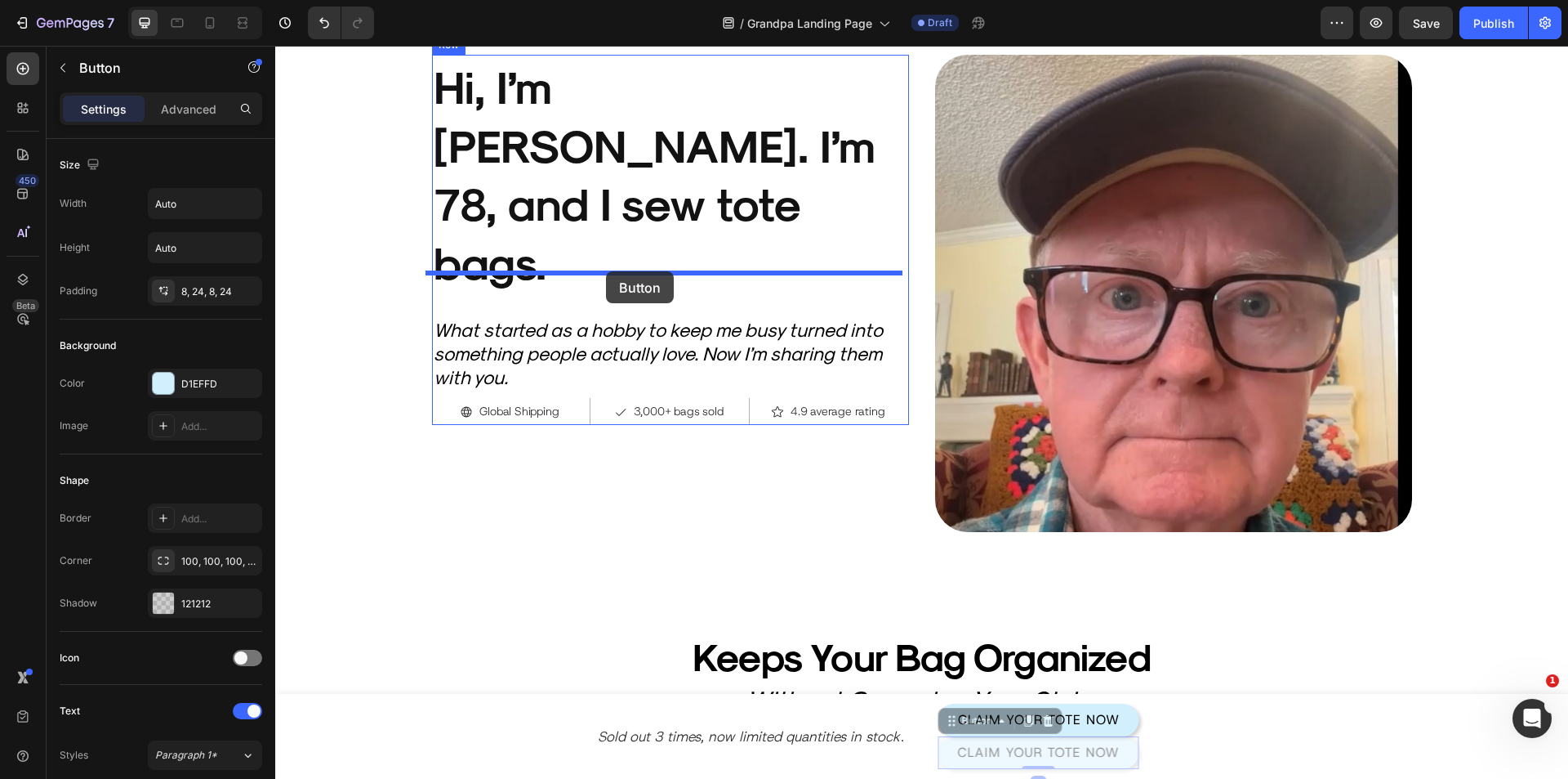
drag, startPoint x: 958, startPoint y: 724, endPoint x: 606, endPoint y: 272, distance: 572.9
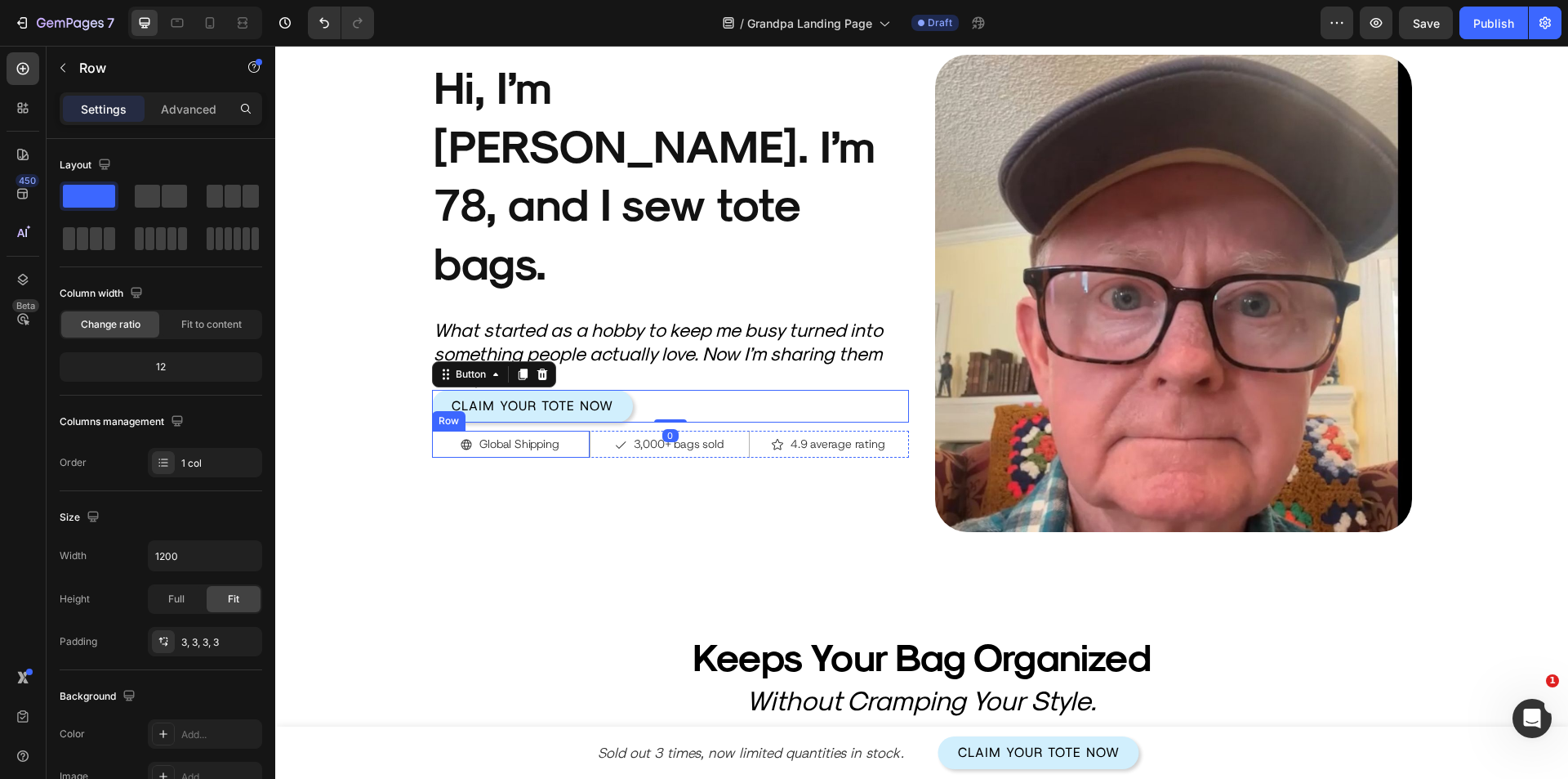
click at [582, 431] on div "Global Shipping Item List Global Shipping Item List Row" at bounding box center [511, 444] width 159 height 27
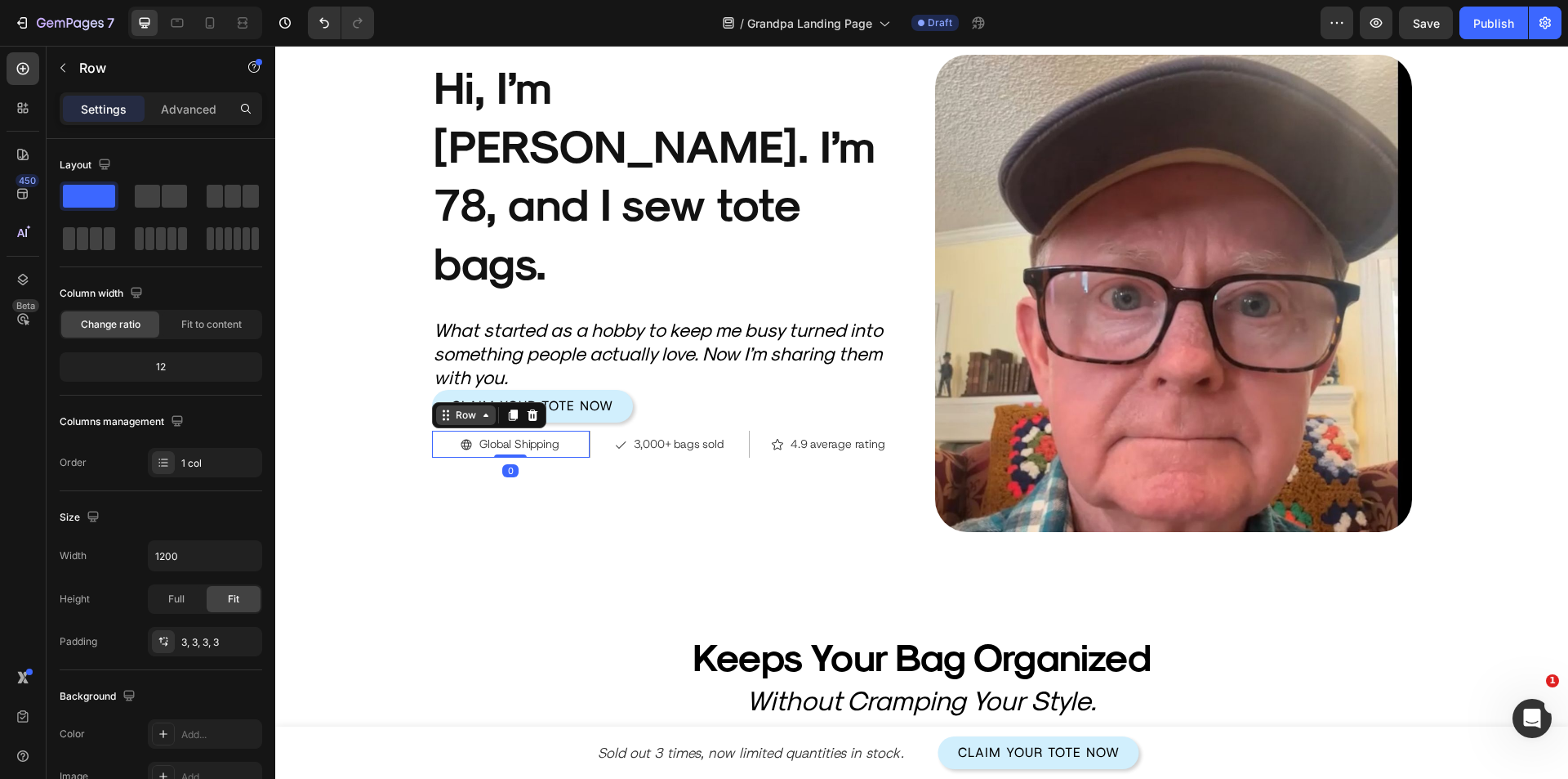
click at [480, 408] on icon at bounding box center [487, 415] width 13 height 13
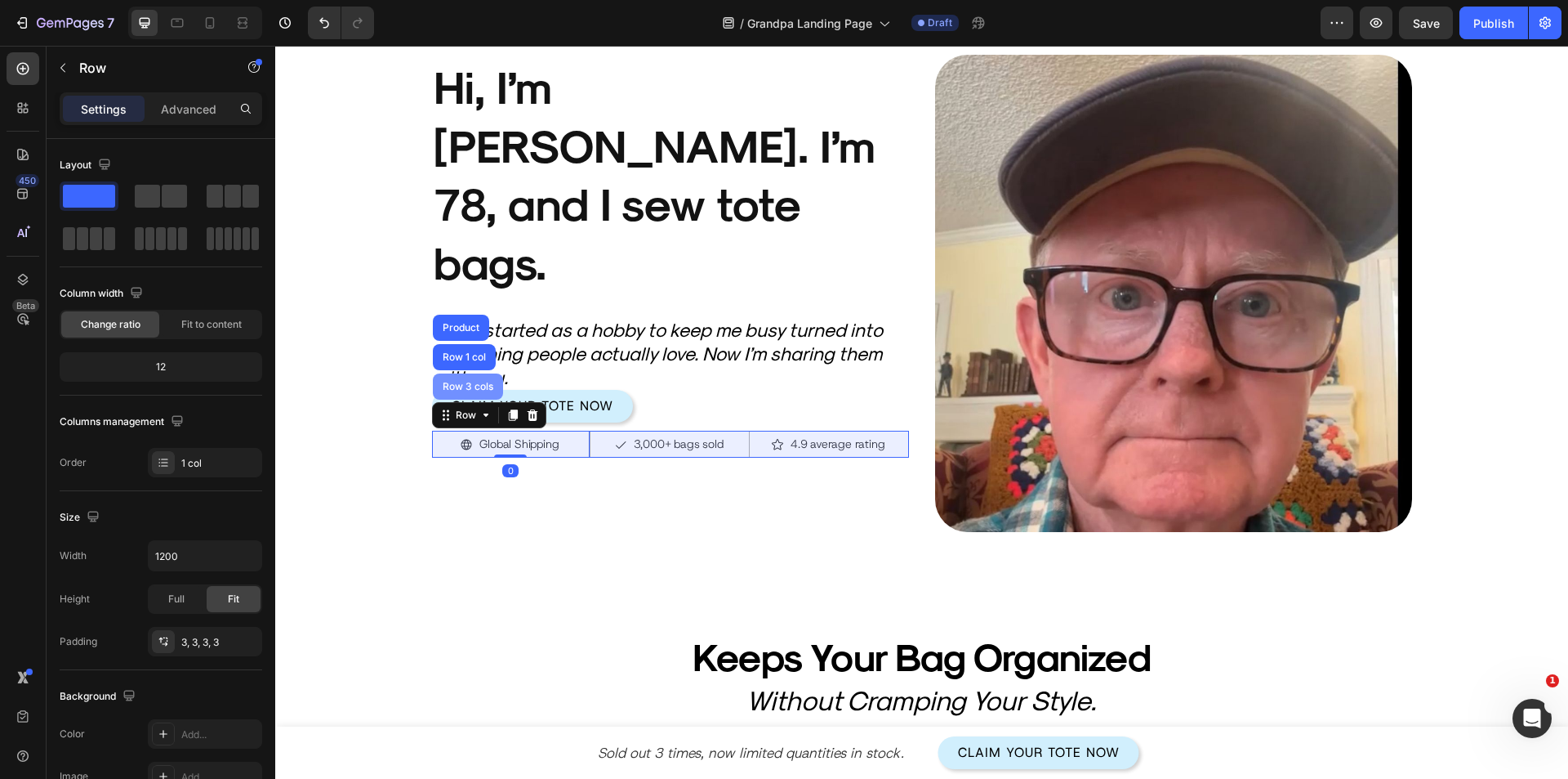
click at [440, 382] on div "Row 3 cols" at bounding box center [468, 387] width 58 height 9
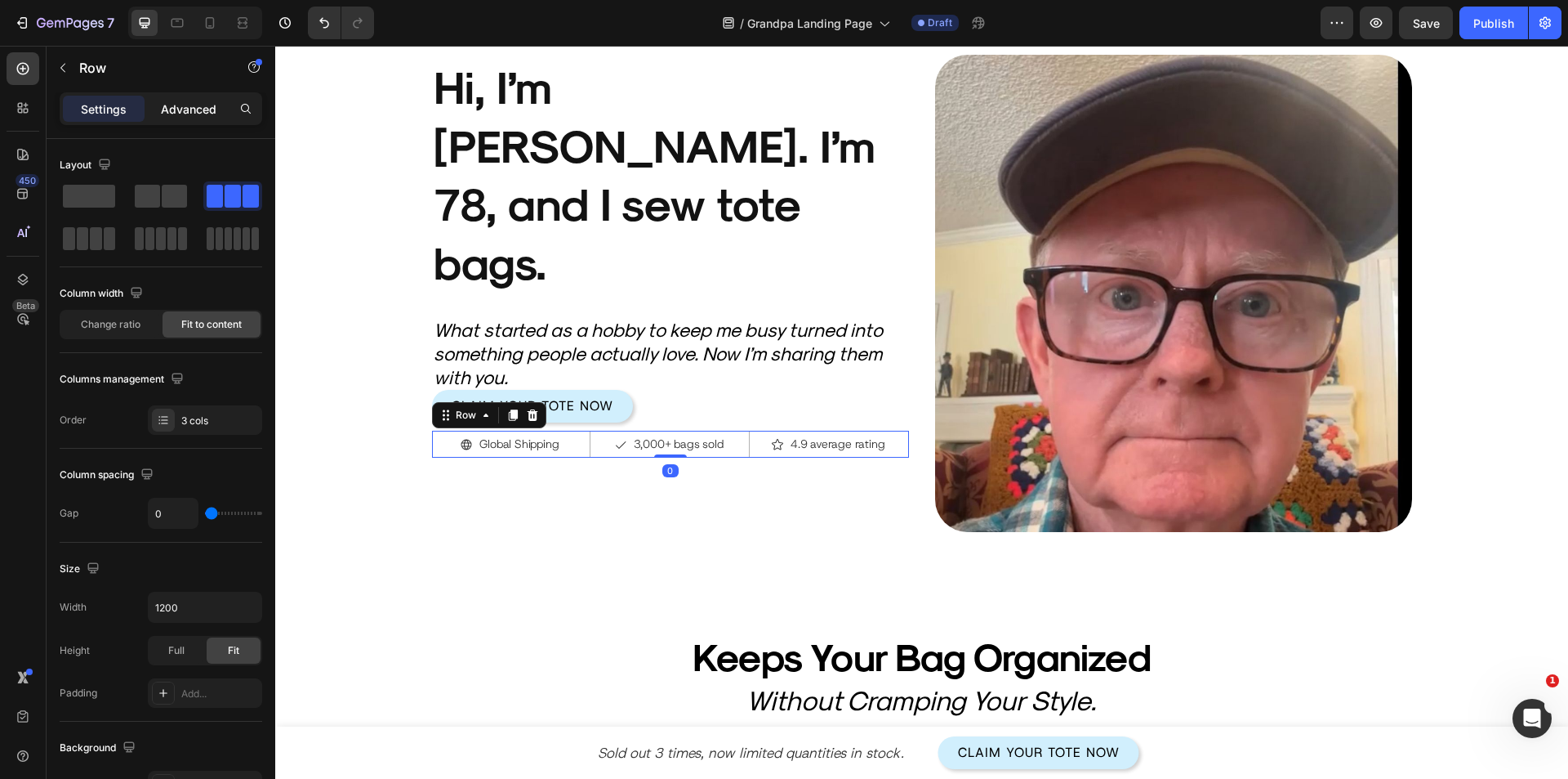
click at [185, 113] on p "Advanced" at bounding box center [189, 109] width 56 height 17
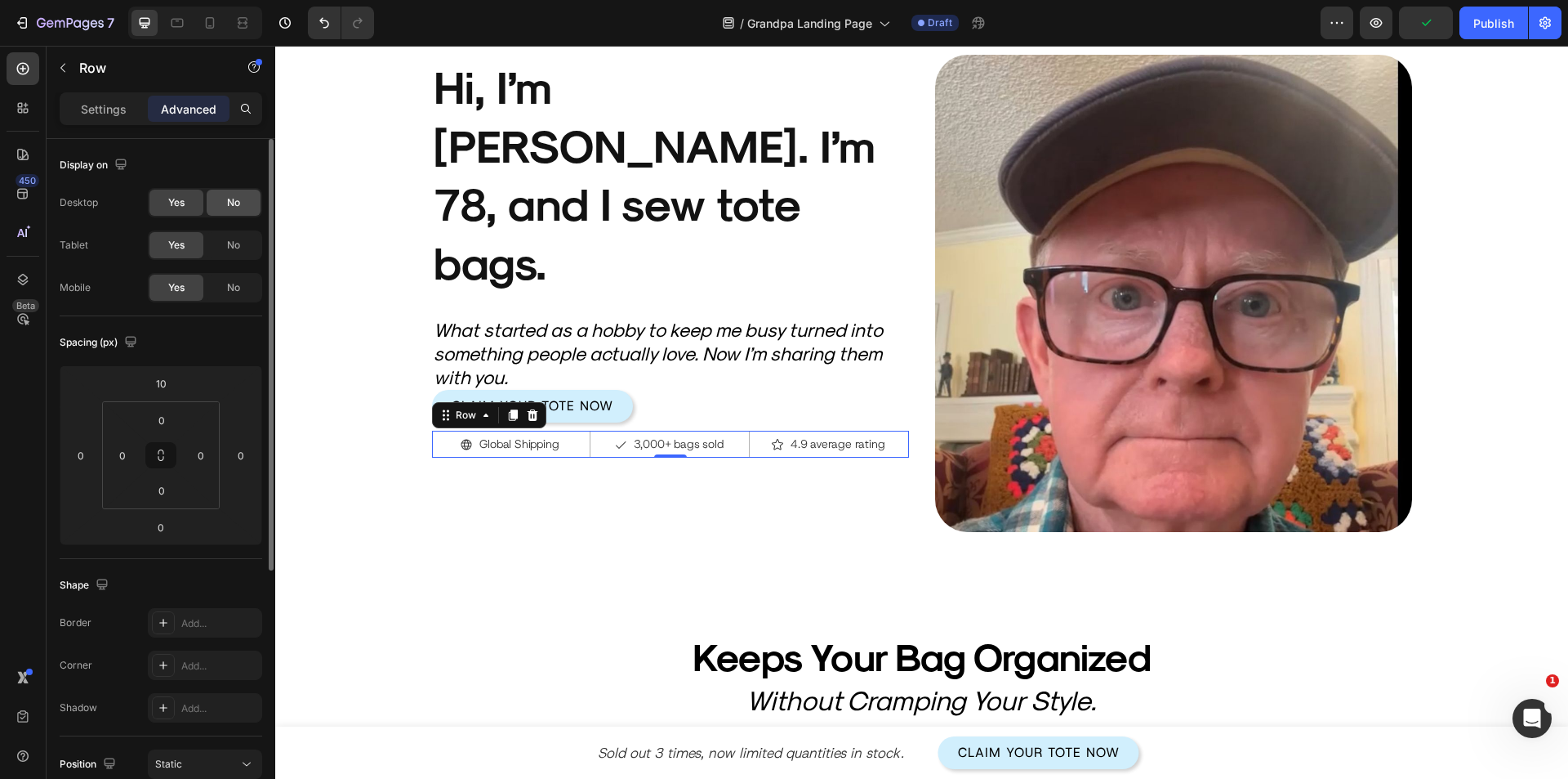
drag, startPoint x: 227, startPoint y: 205, endPoint x: 161, endPoint y: 220, distance: 67.7
click at [227, 205] on span "No" at bounding box center [234, 203] width 13 height 15
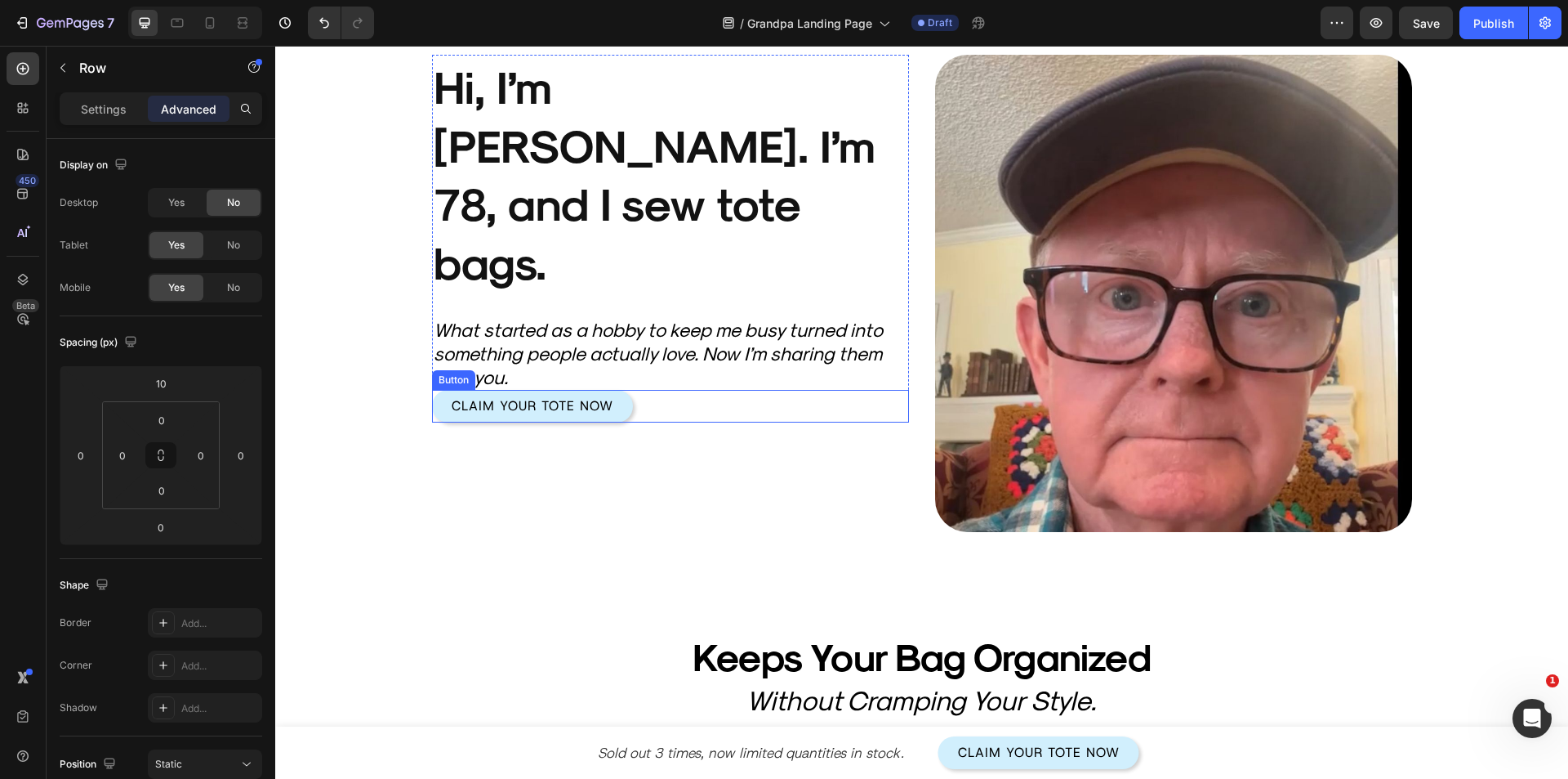
click at [673, 390] on div "Claim Your Tote Now Button" at bounding box center [670, 406] width 477 height 33
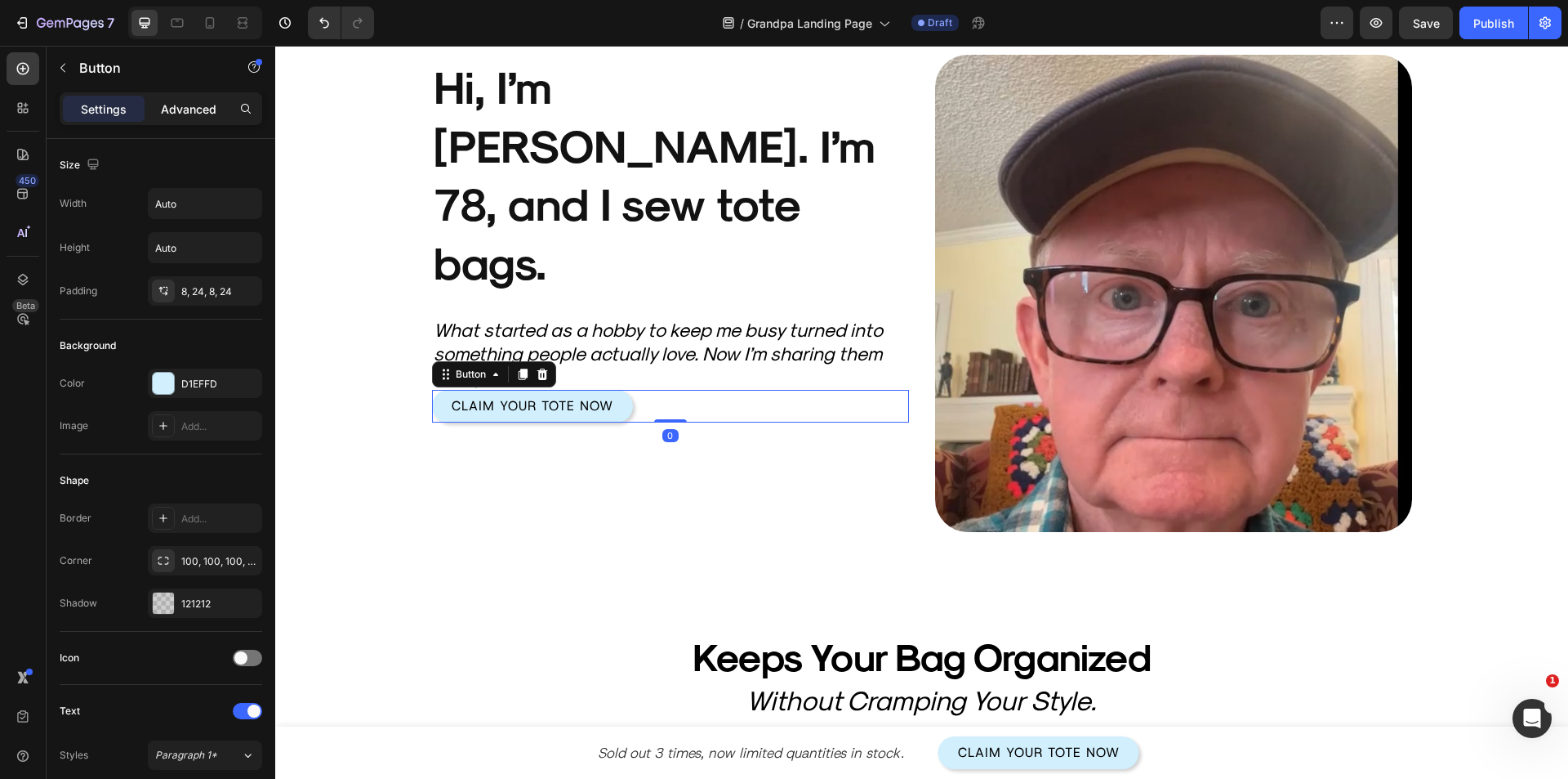
click at [191, 119] on div "Advanced" at bounding box center [189, 108] width 82 height 26
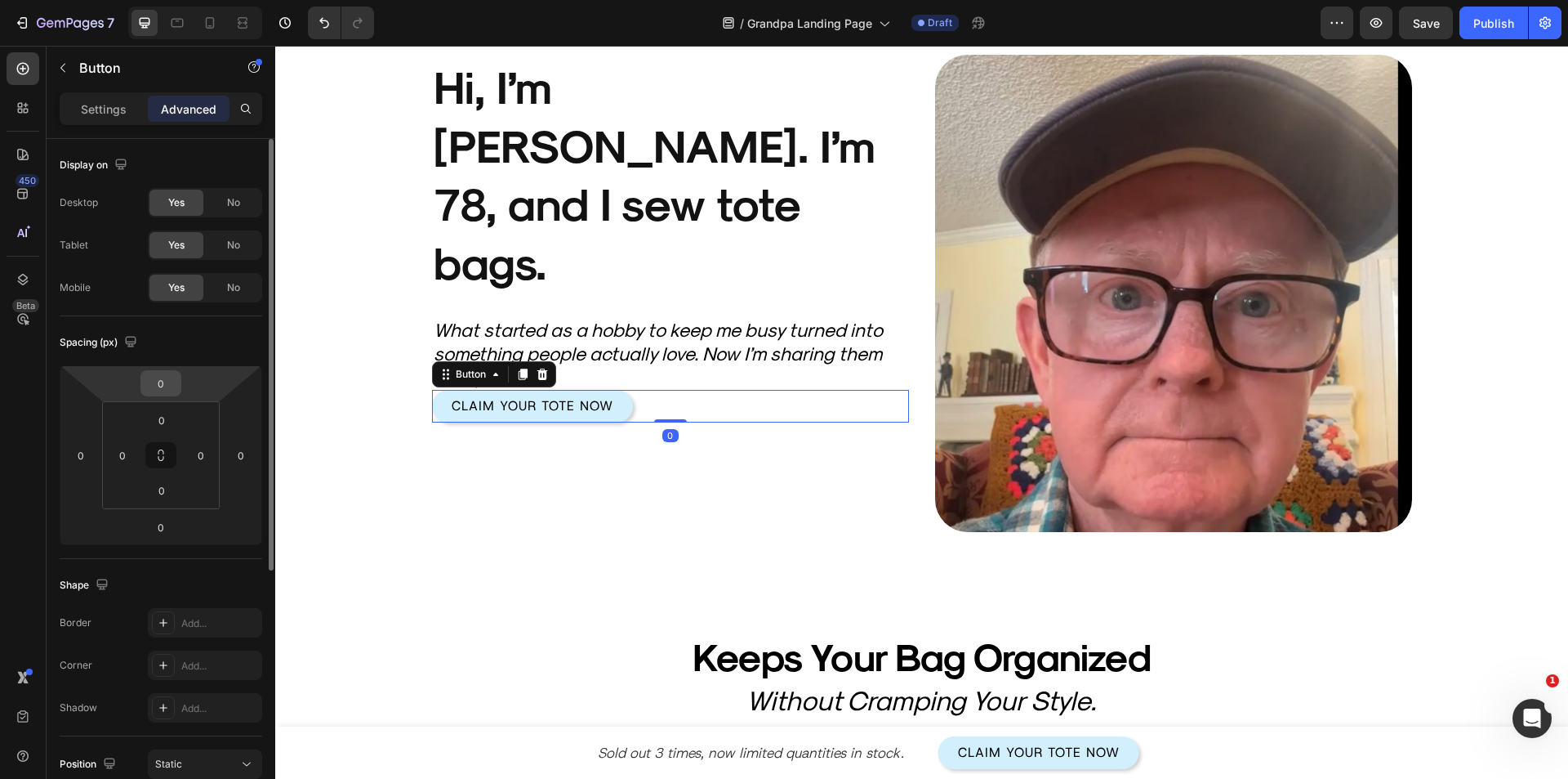
click at [165, 375] on input "0" at bounding box center [160, 383] width 33 height 25
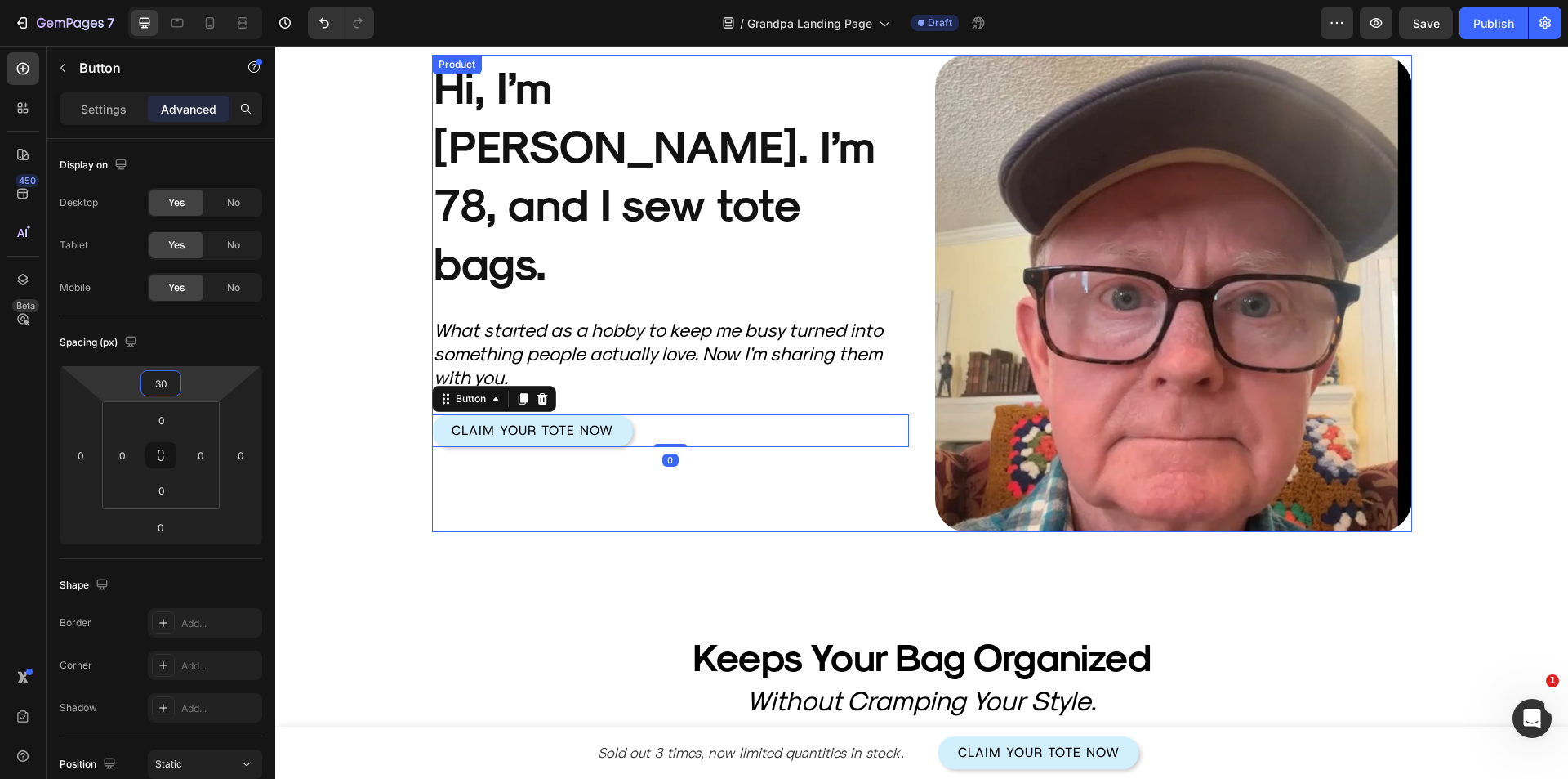
scroll to position [0, 0]
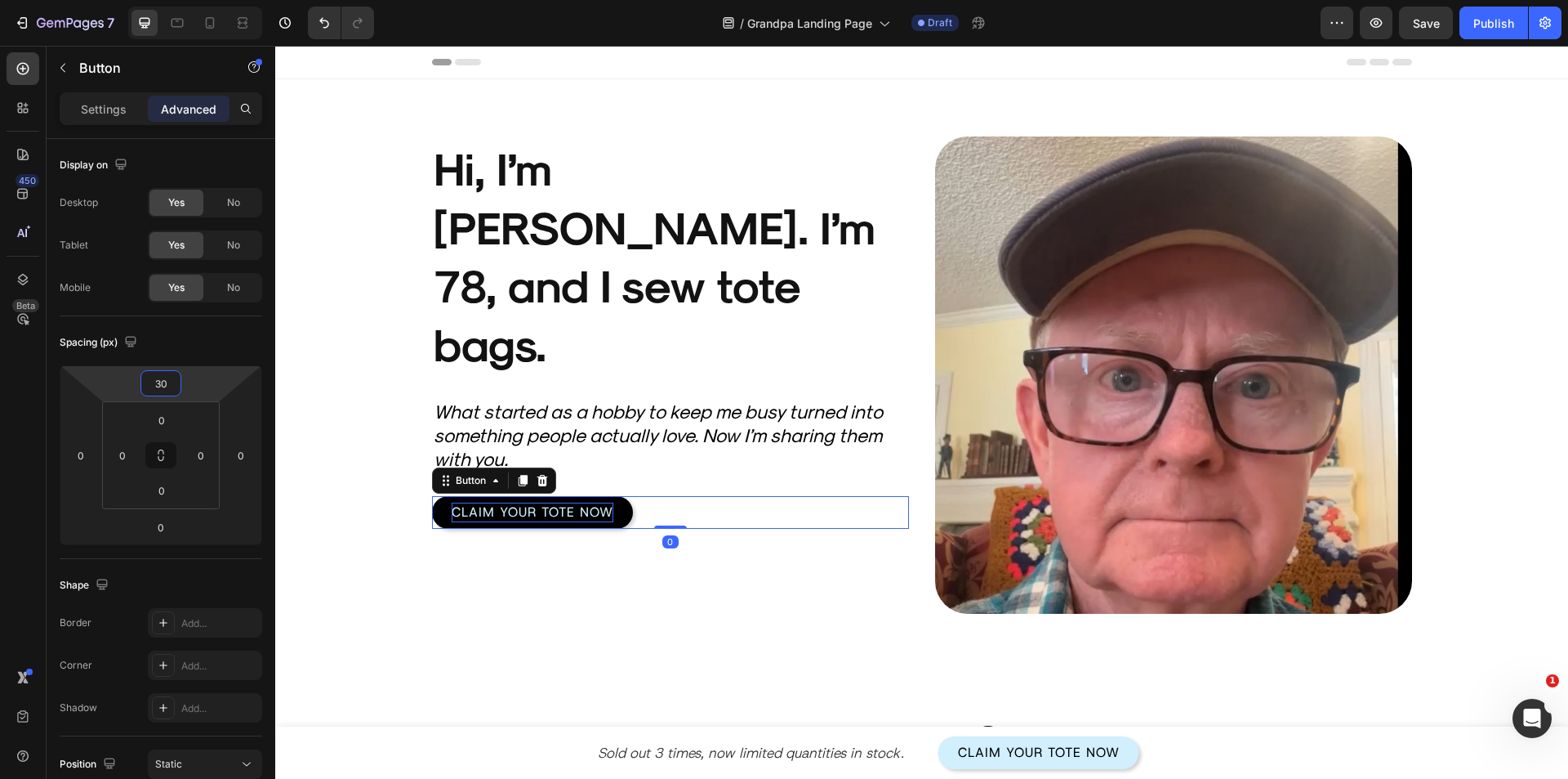
type input "30"
click at [513, 503] on p "Claim Your Tote Now" at bounding box center [533, 512] width 162 height 20
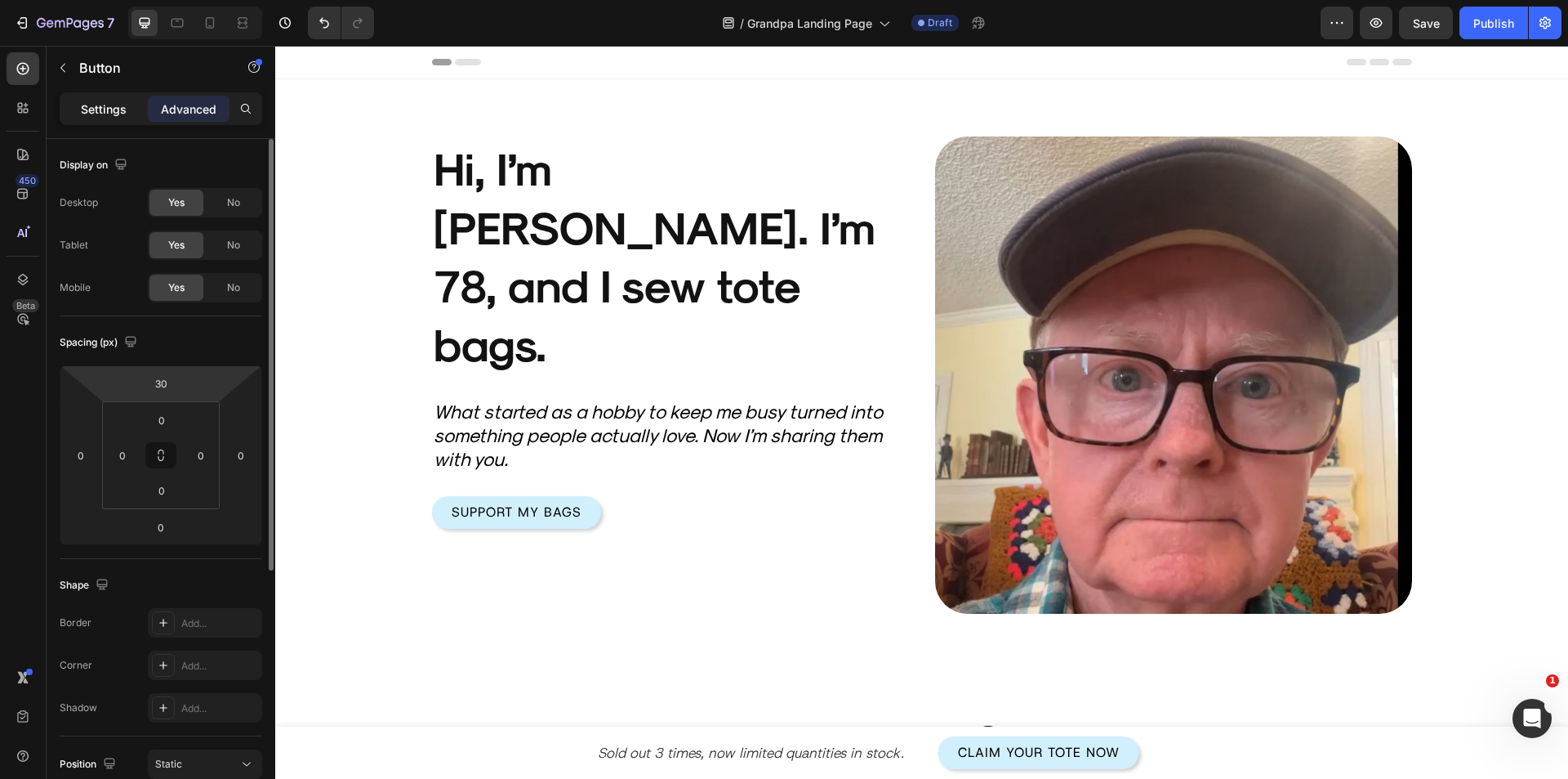
click at [100, 113] on p "Settings" at bounding box center [104, 109] width 46 height 17
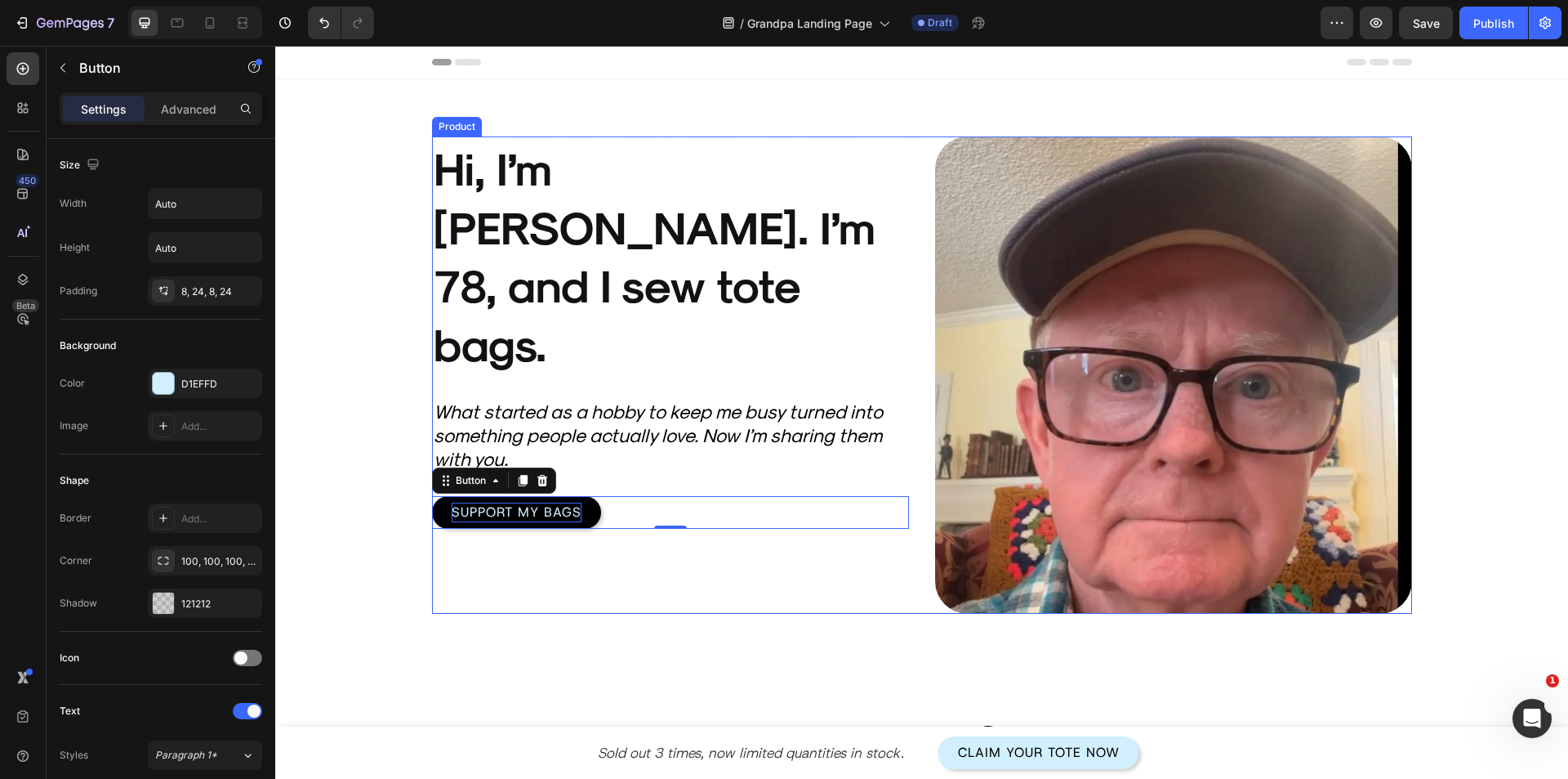
click at [854, 609] on div "Product Images Hi, I’m Harold. I’m 78, and I sew tote bags. Heading What starte…" at bounding box center [670, 375] width 477 height 477
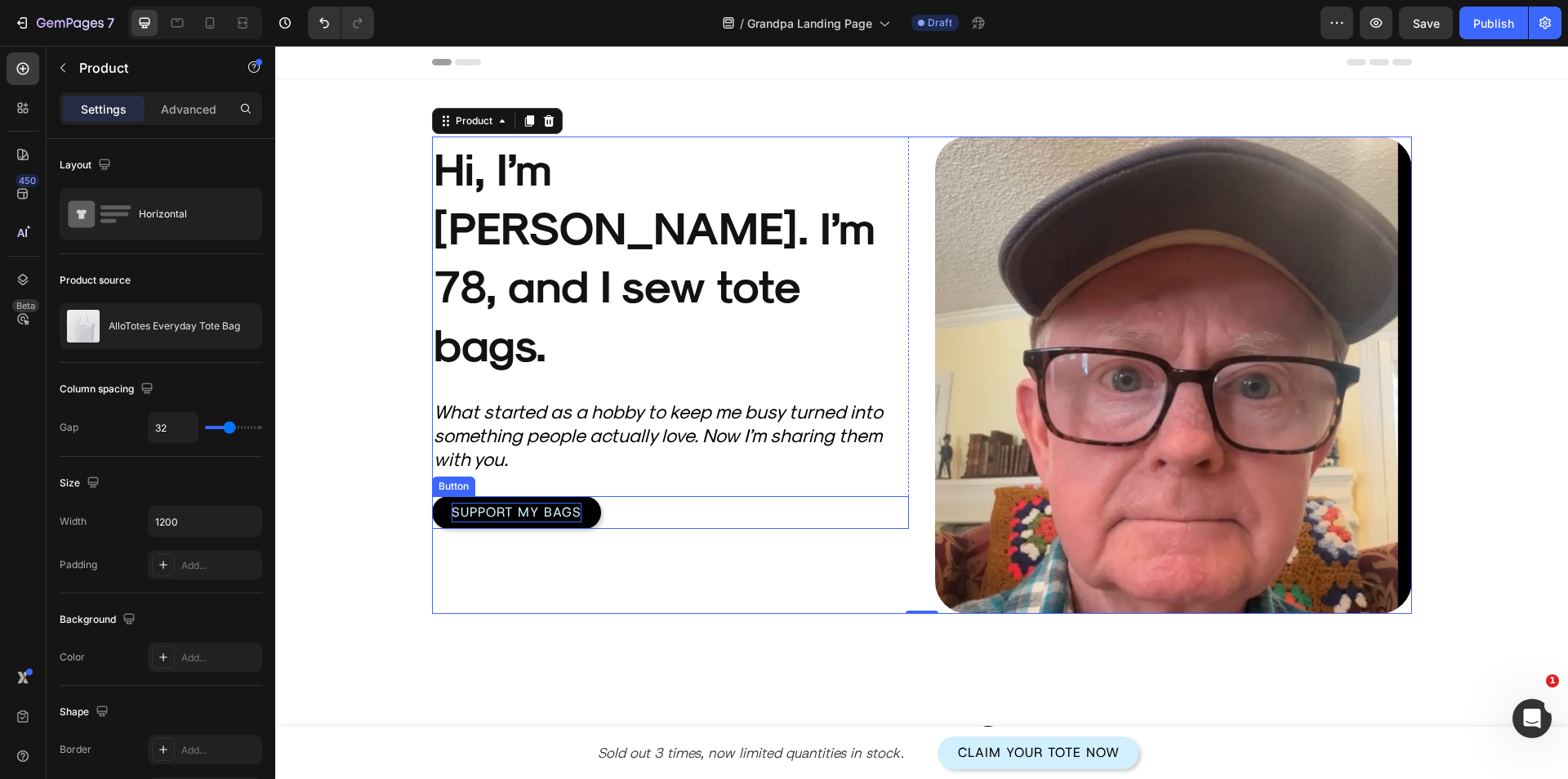
click at [565, 503] on p "Support My Bags" at bounding box center [517, 512] width 130 height 20
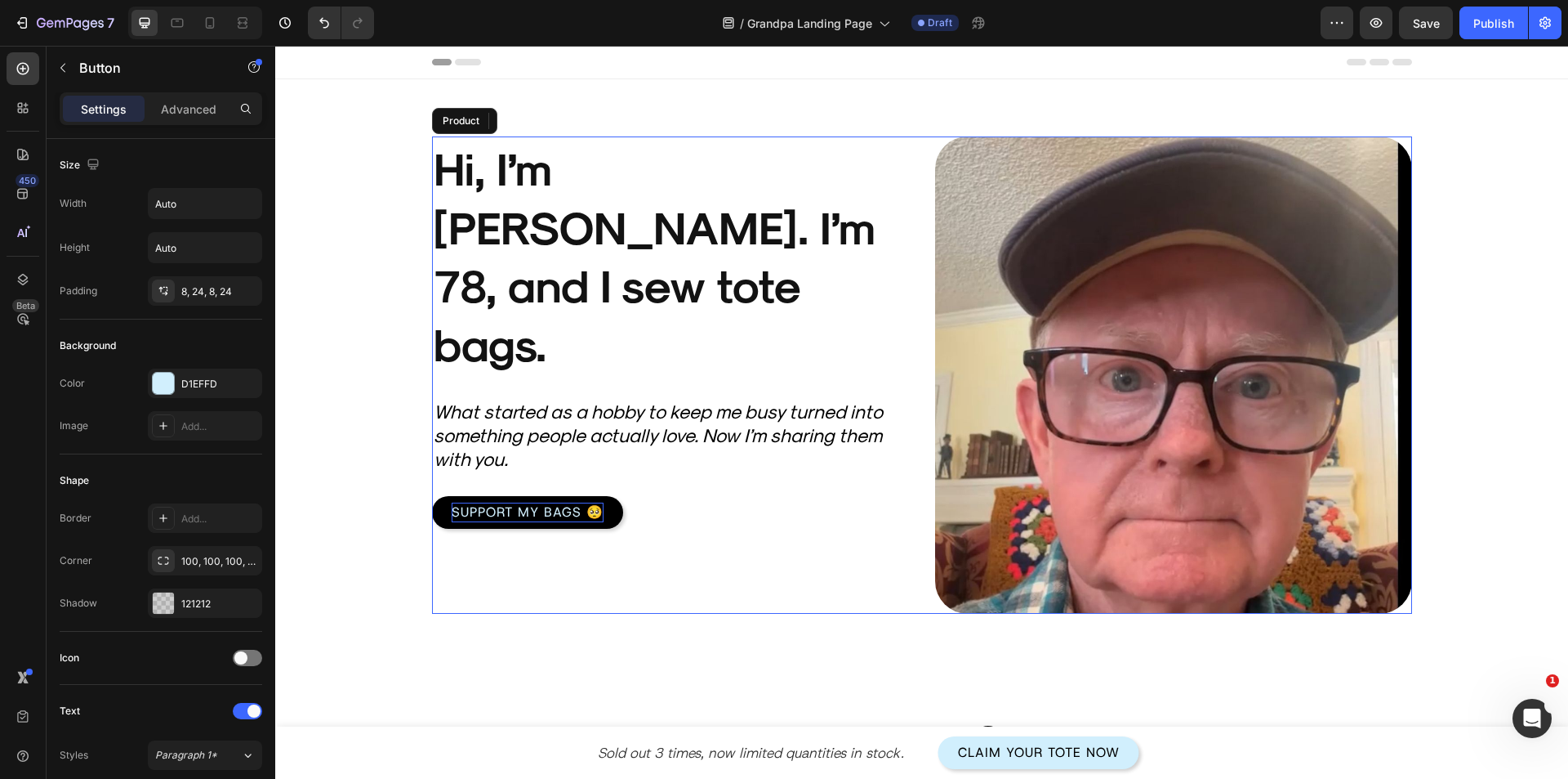
click at [633, 519] on div "Product Images Hi, I’m Harold. I’m 78, and I sew tote bags. Heading What starte…" at bounding box center [670, 375] width 477 height 477
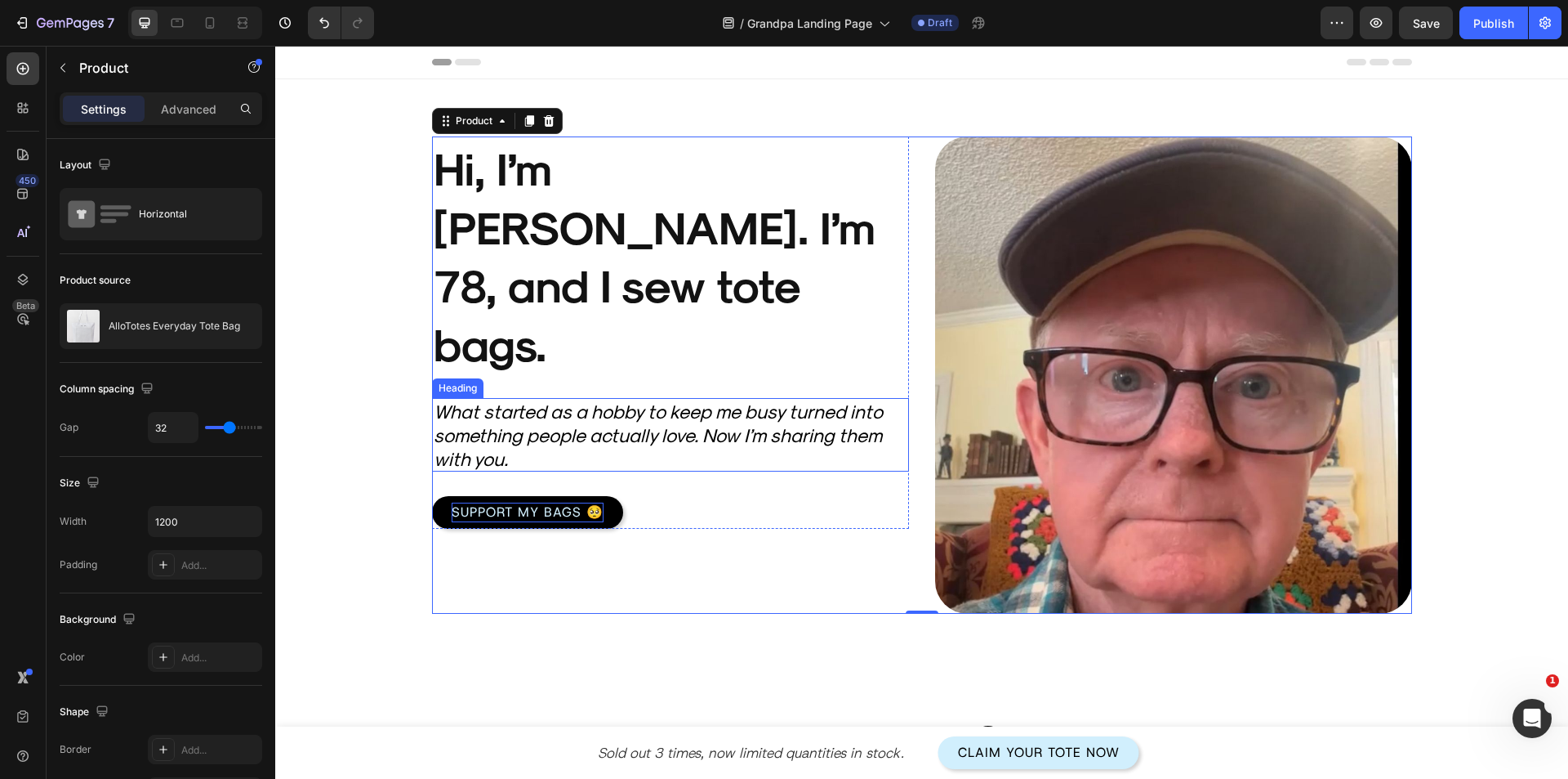
click at [640, 398] on h2 "What started as a hobby to keep me busy turned into something people actually l…" at bounding box center [670, 435] width 477 height 74
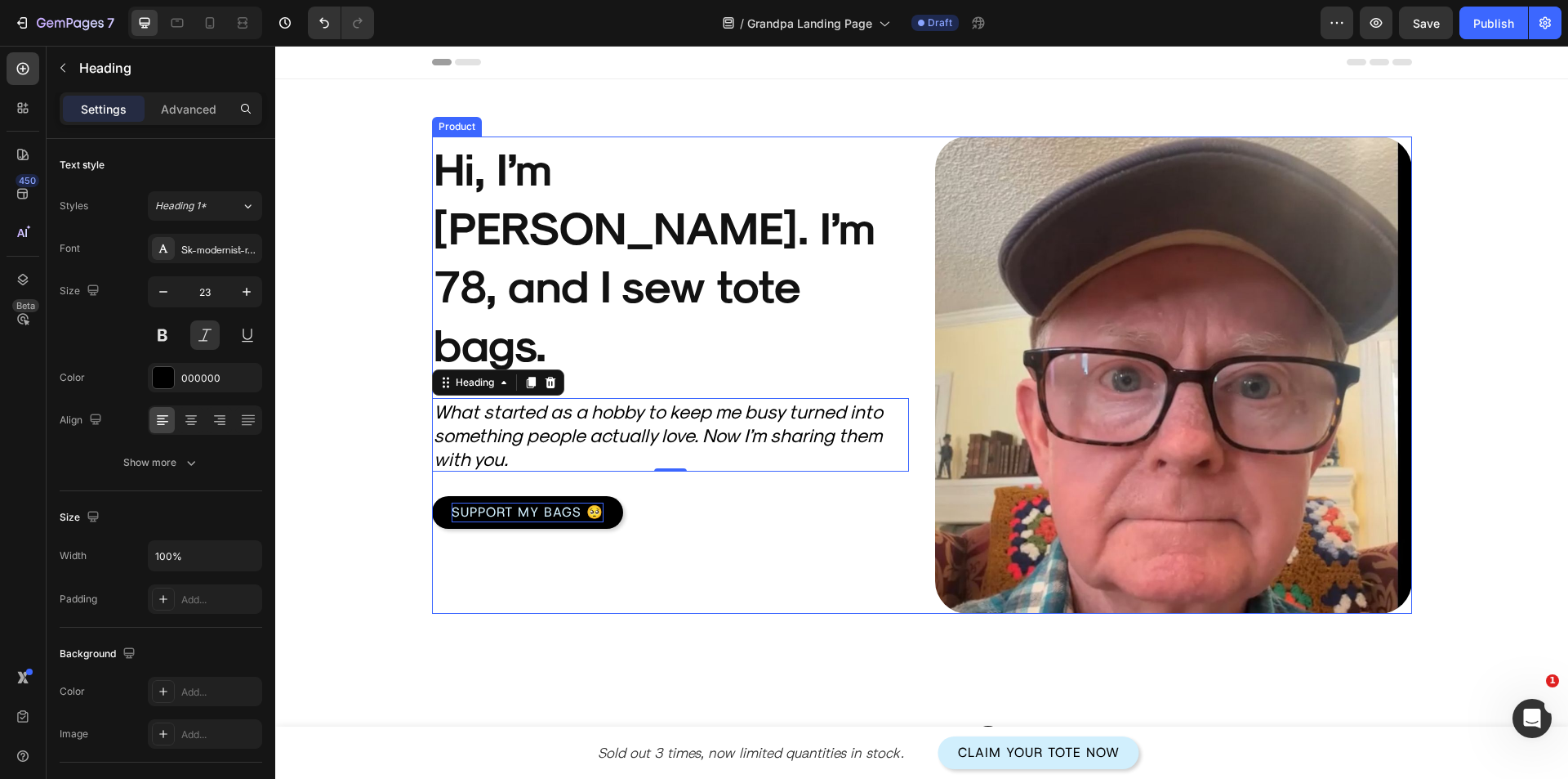
click at [719, 585] on div "Product Images Hi, I’m Harold. I’m 78, and I sew tote bags. Heading What starte…" at bounding box center [670, 375] width 477 height 477
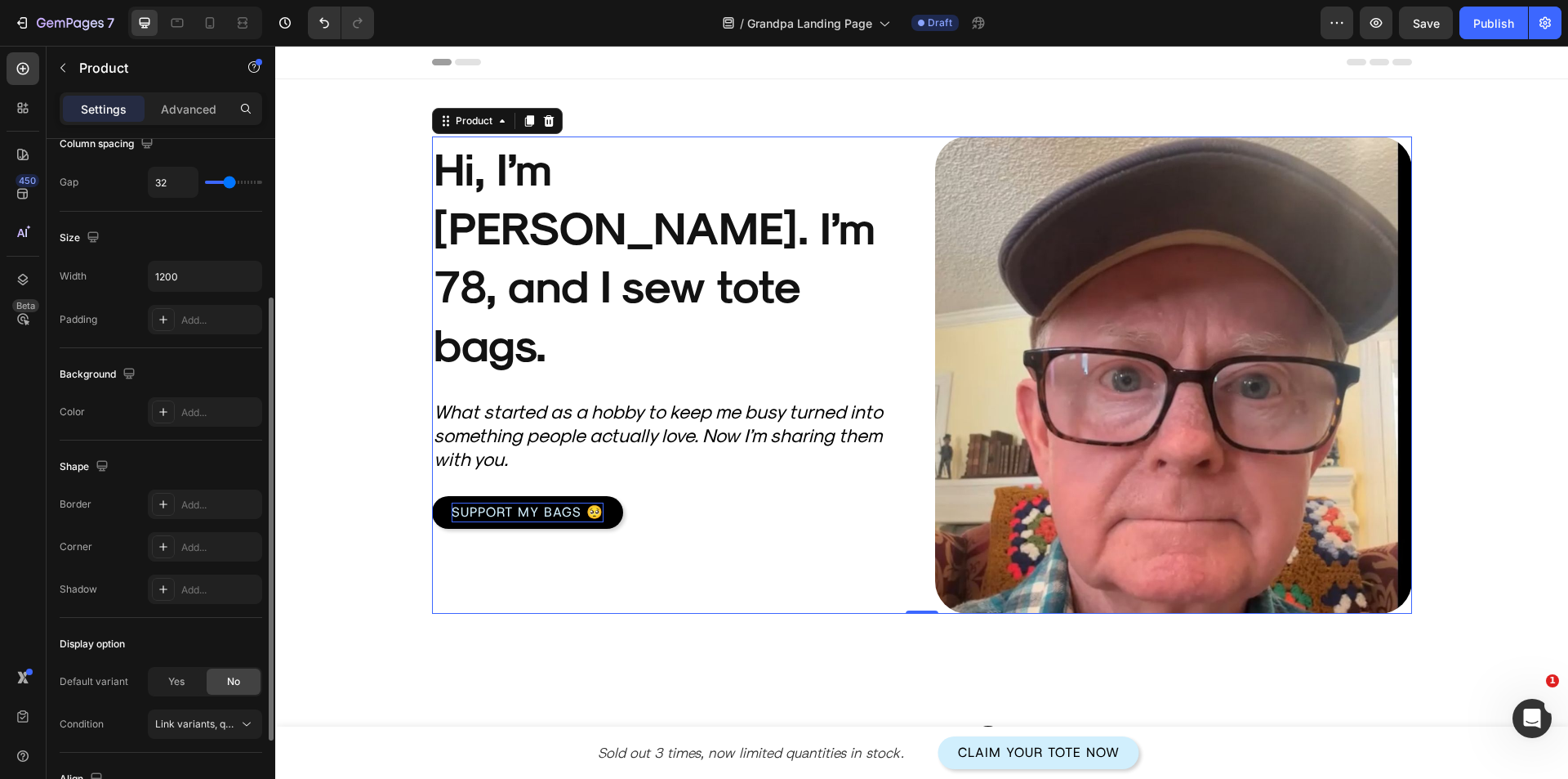
scroll to position [376, 0]
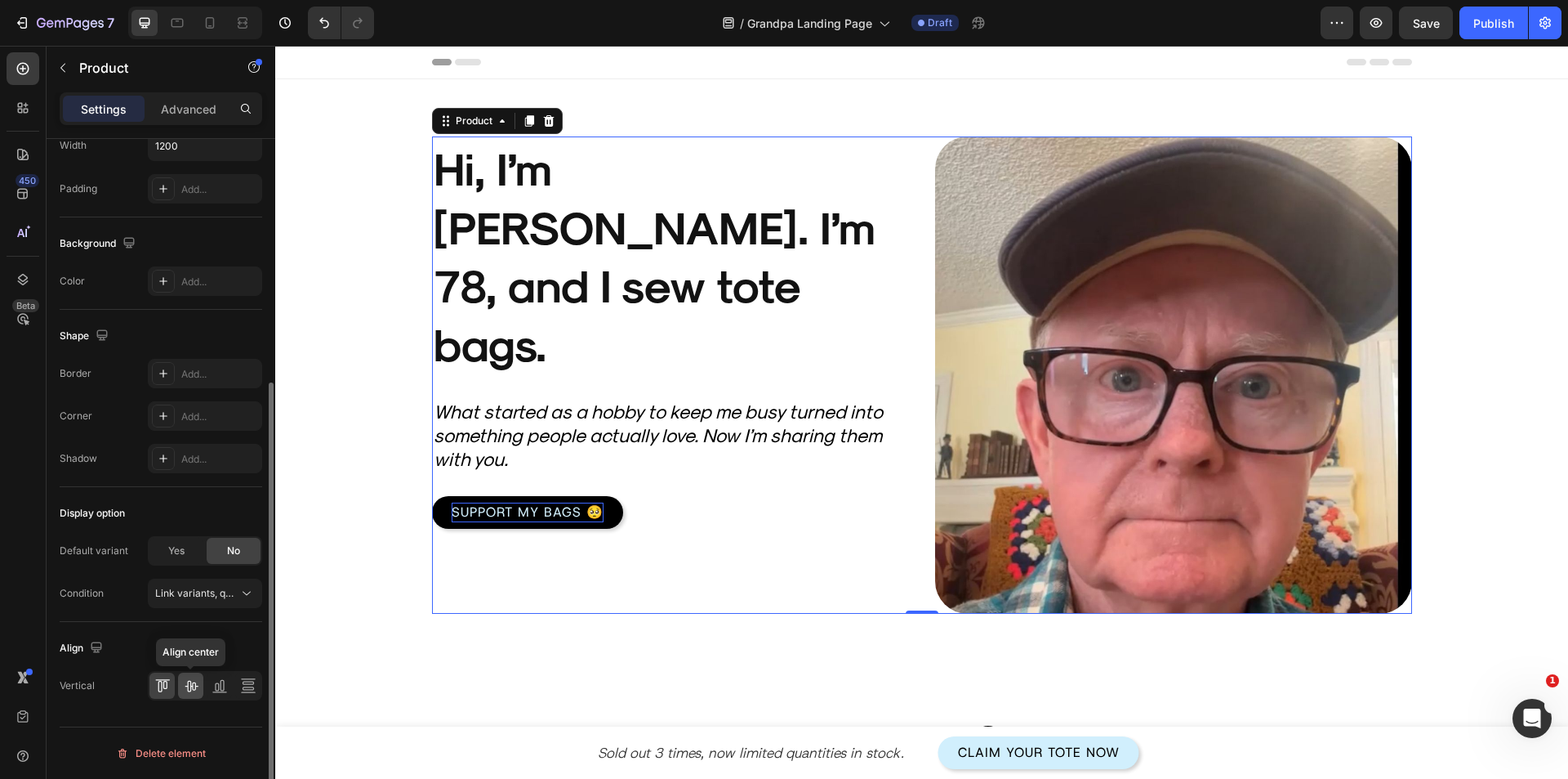
drag, startPoint x: 198, startPoint y: 683, endPoint x: 101, endPoint y: 549, distance: 165.4
click at [198, 683] on icon at bounding box center [190, 685] width 16 height 16
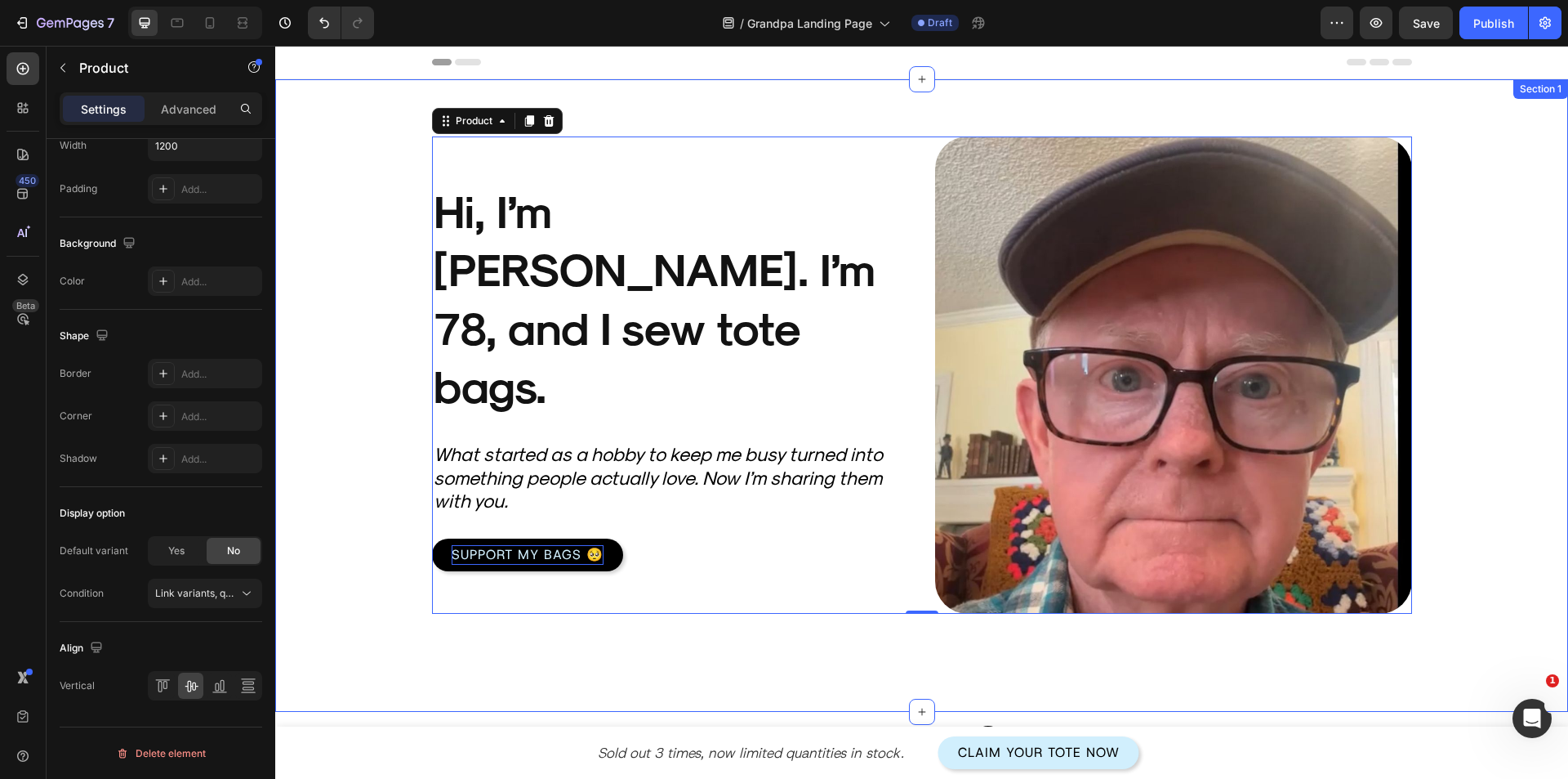
click at [350, 609] on div "Product Images Hi, I’m Harold. I’m 78, and I sew tote bags. Heading What starte…" at bounding box center [921, 351] width 1244 height 526
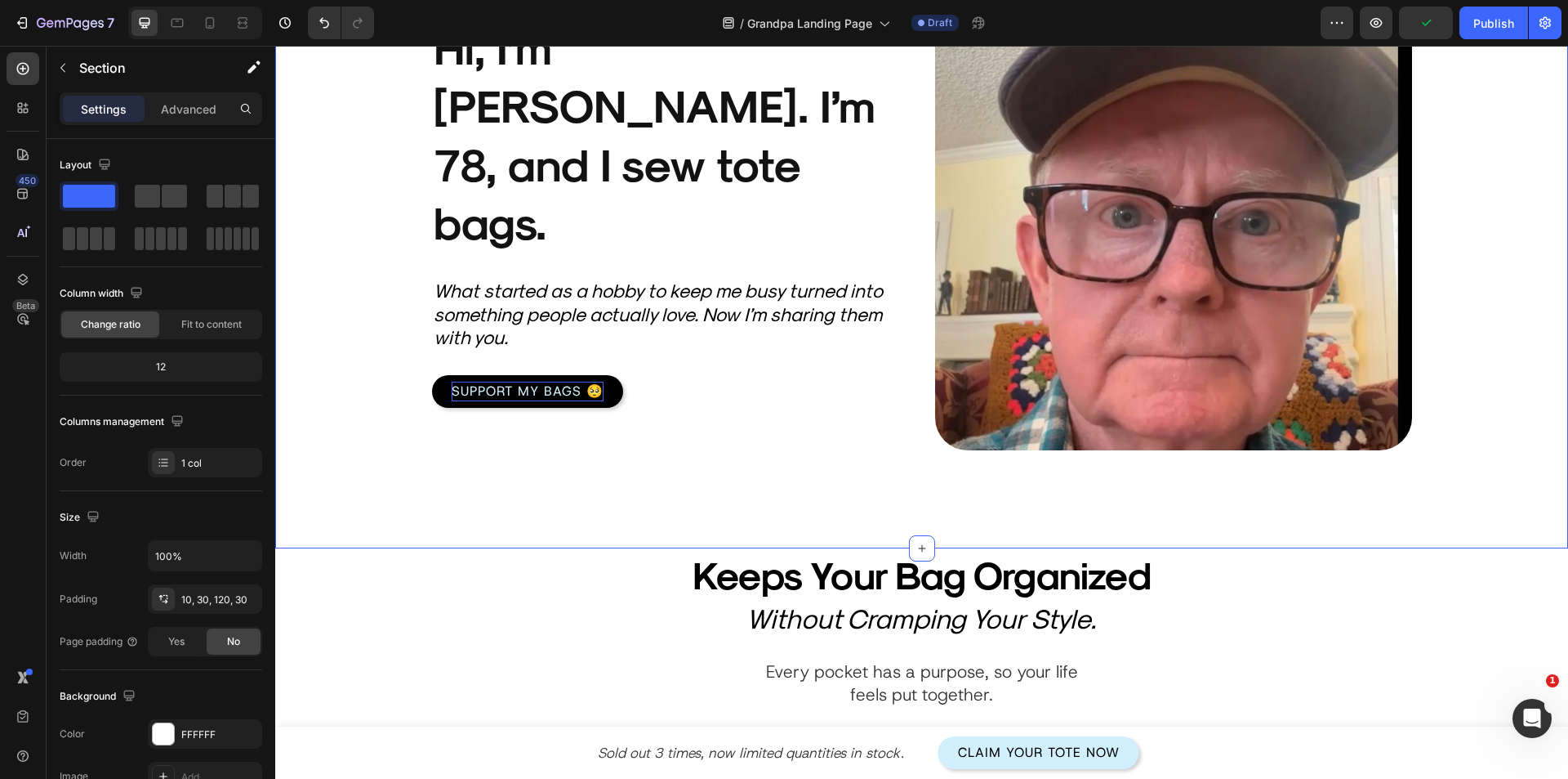
scroll to position [0, 0]
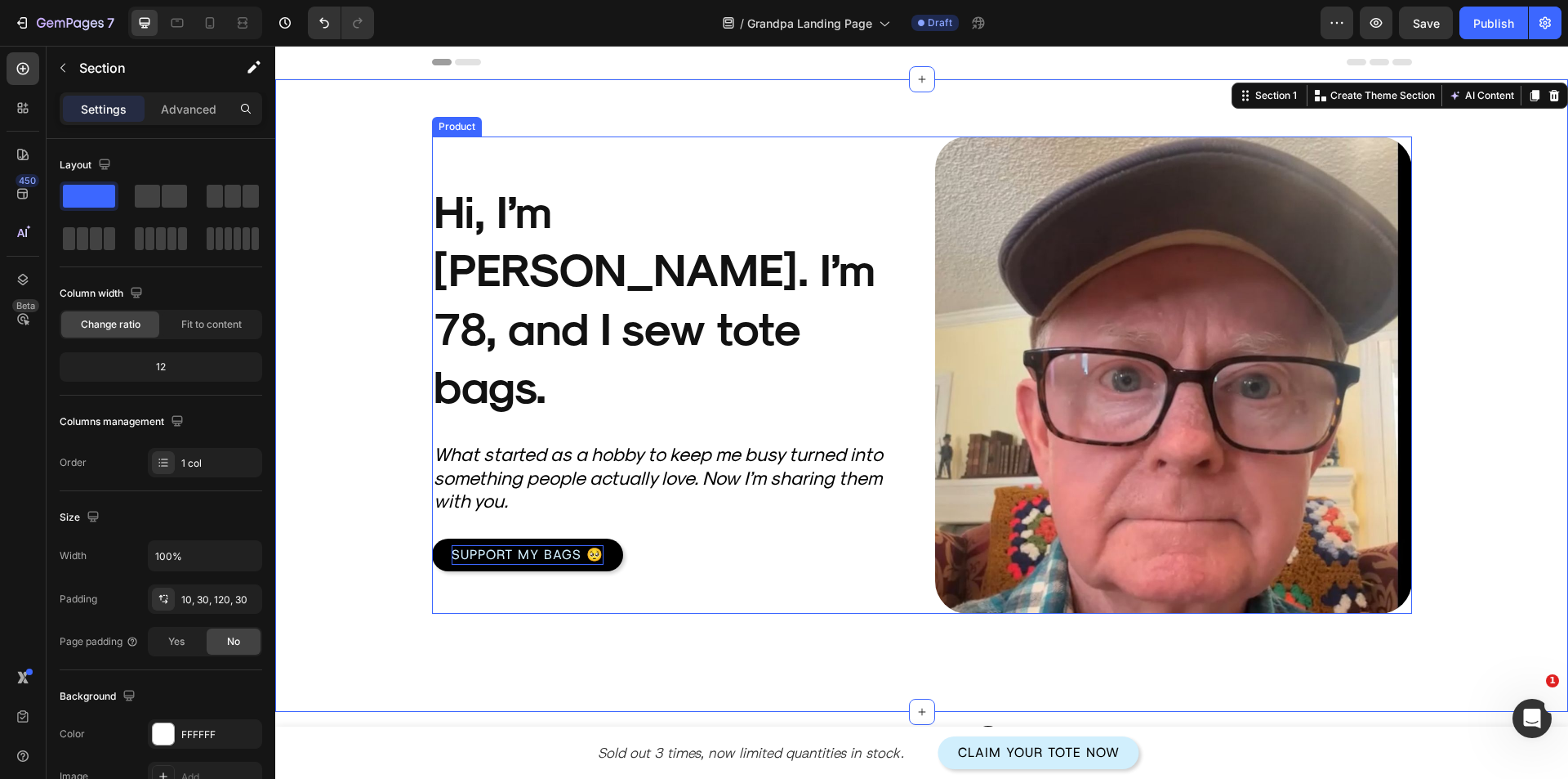
click at [806, 584] on div "Product Images Hi, I’m Harold. I’m 78, and I sew tote bags. Heading What starte…" at bounding box center [670, 375] width 477 height 477
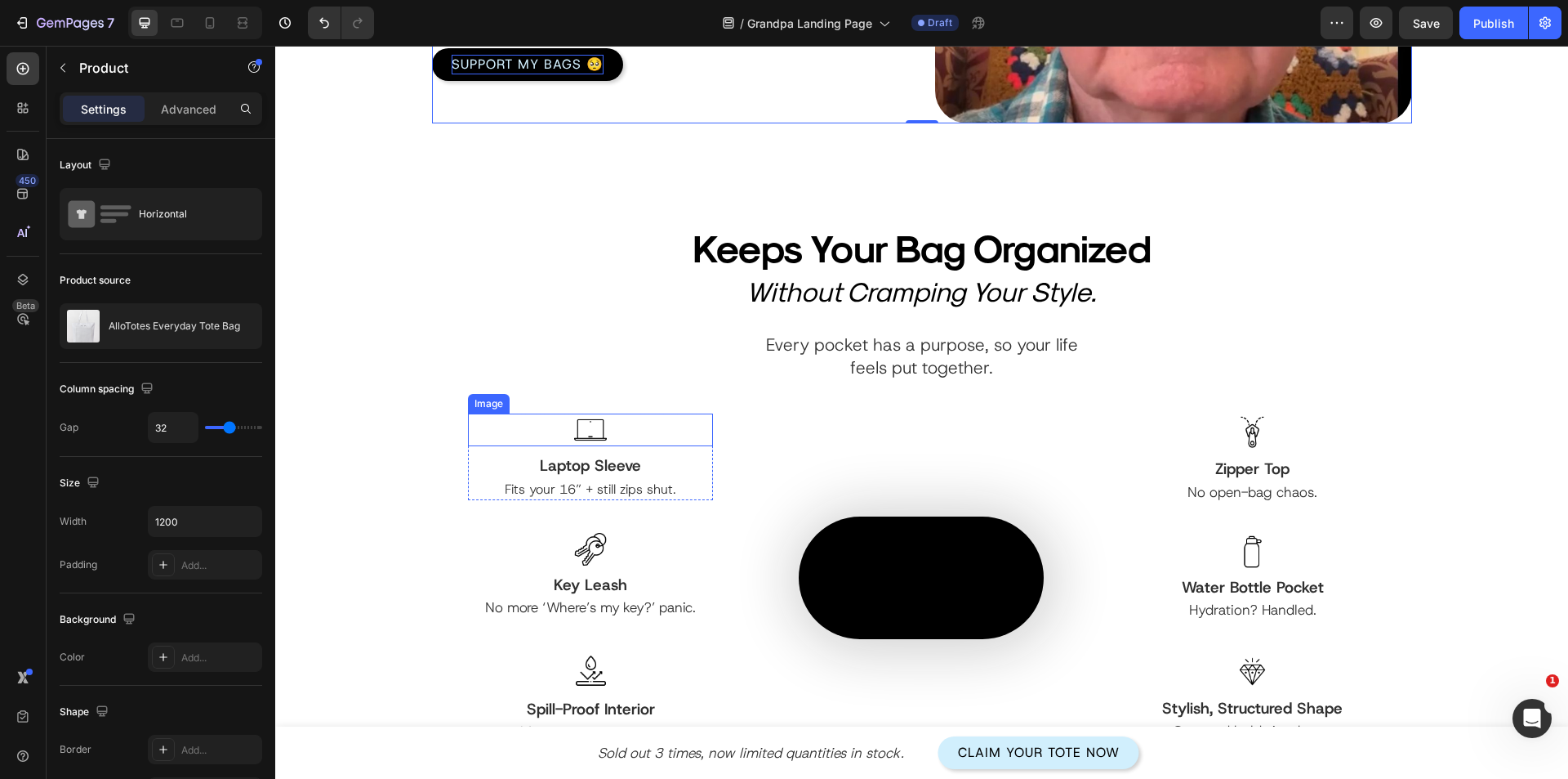
scroll to position [163, 0]
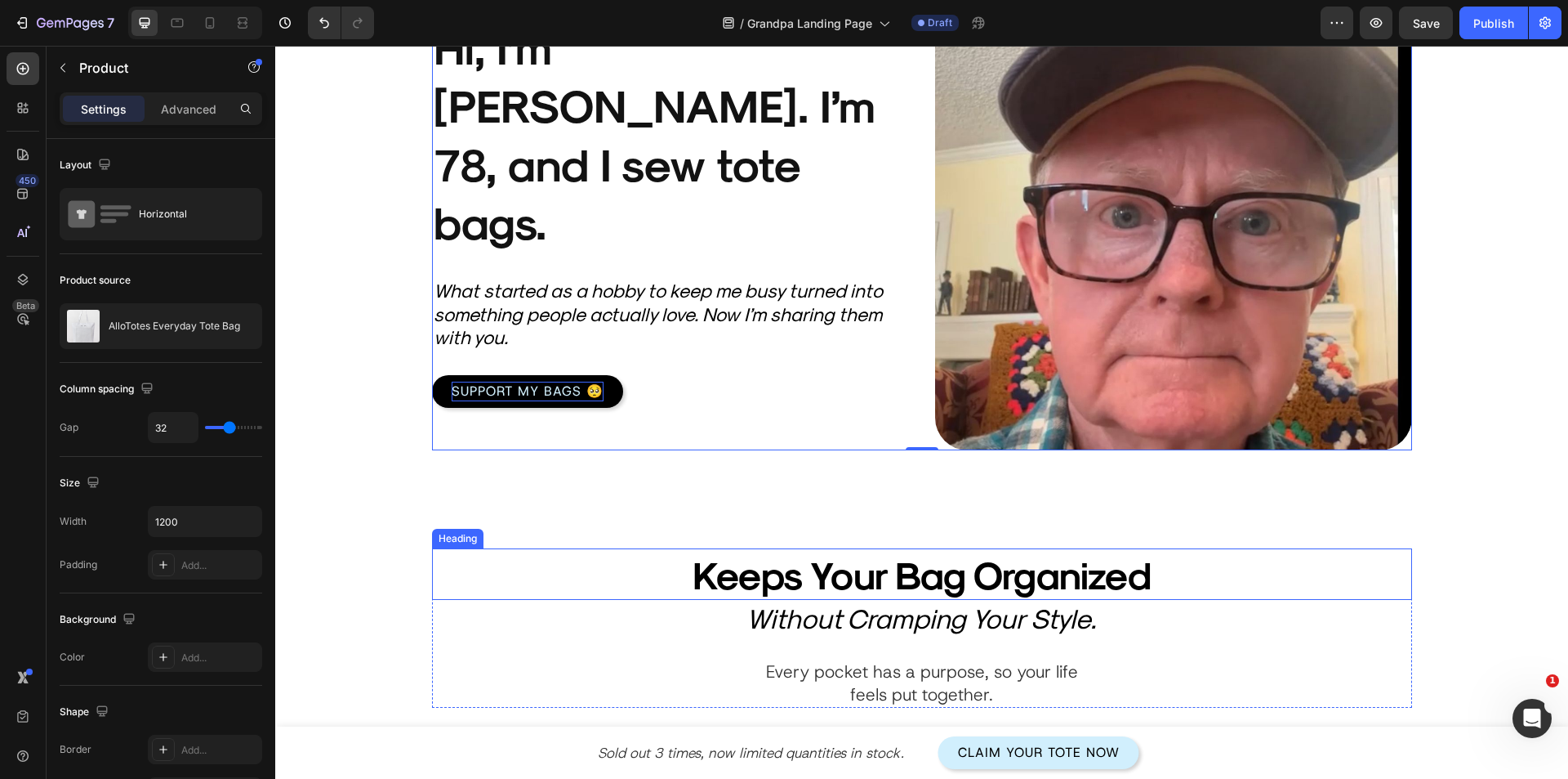
click at [897, 580] on h2 "Keeps Your Bag Organized" at bounding box center [922, 573] width 531 height 52
click at [897, 581] on h2 "Keeps Your Bag Organized" at bounding box center [922, 573] width 531 height 52
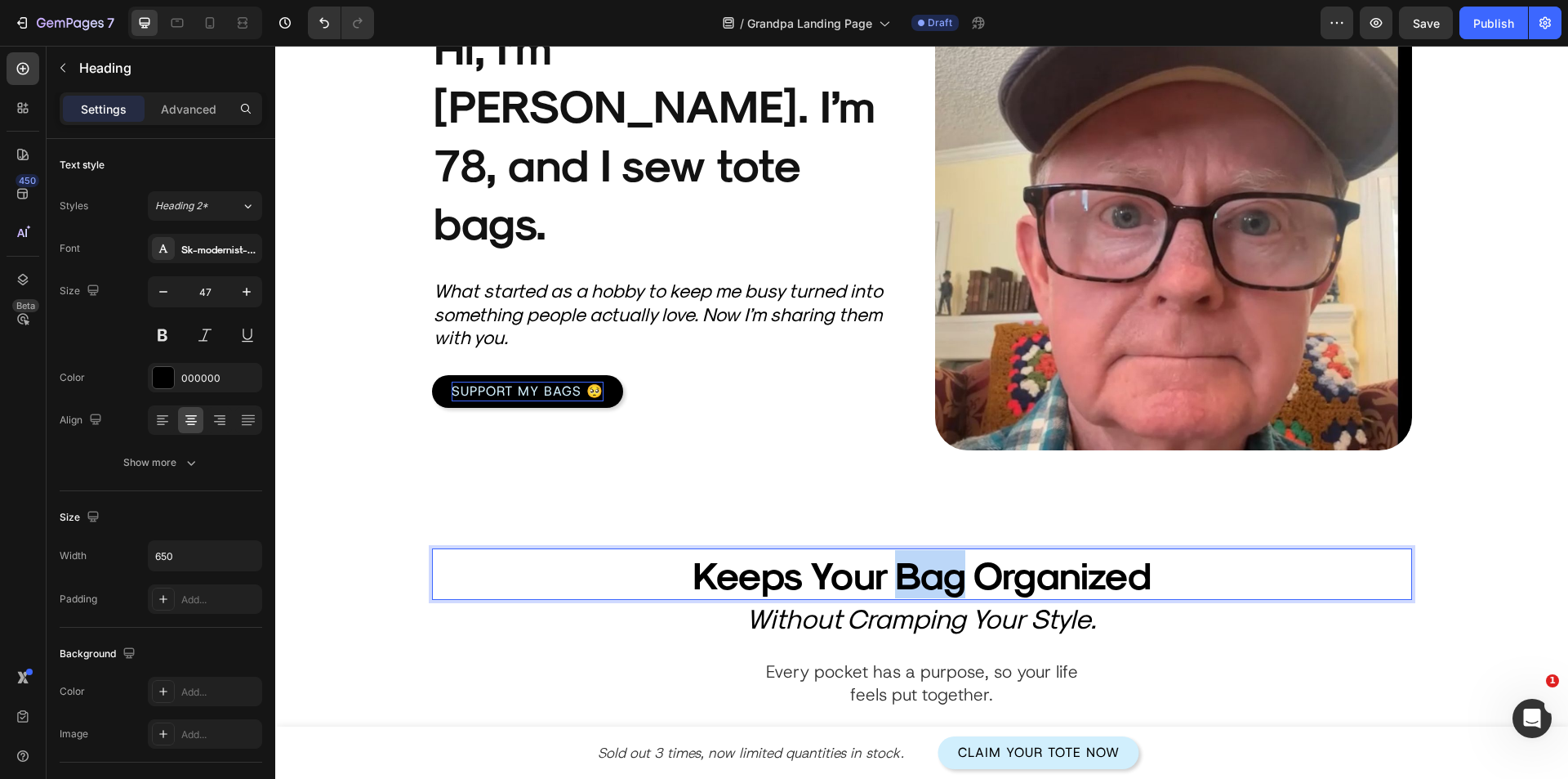
click at [896, 581] on p "Keeps Your Bag Organized" at bounding box center [922, 573] width 528 height 48
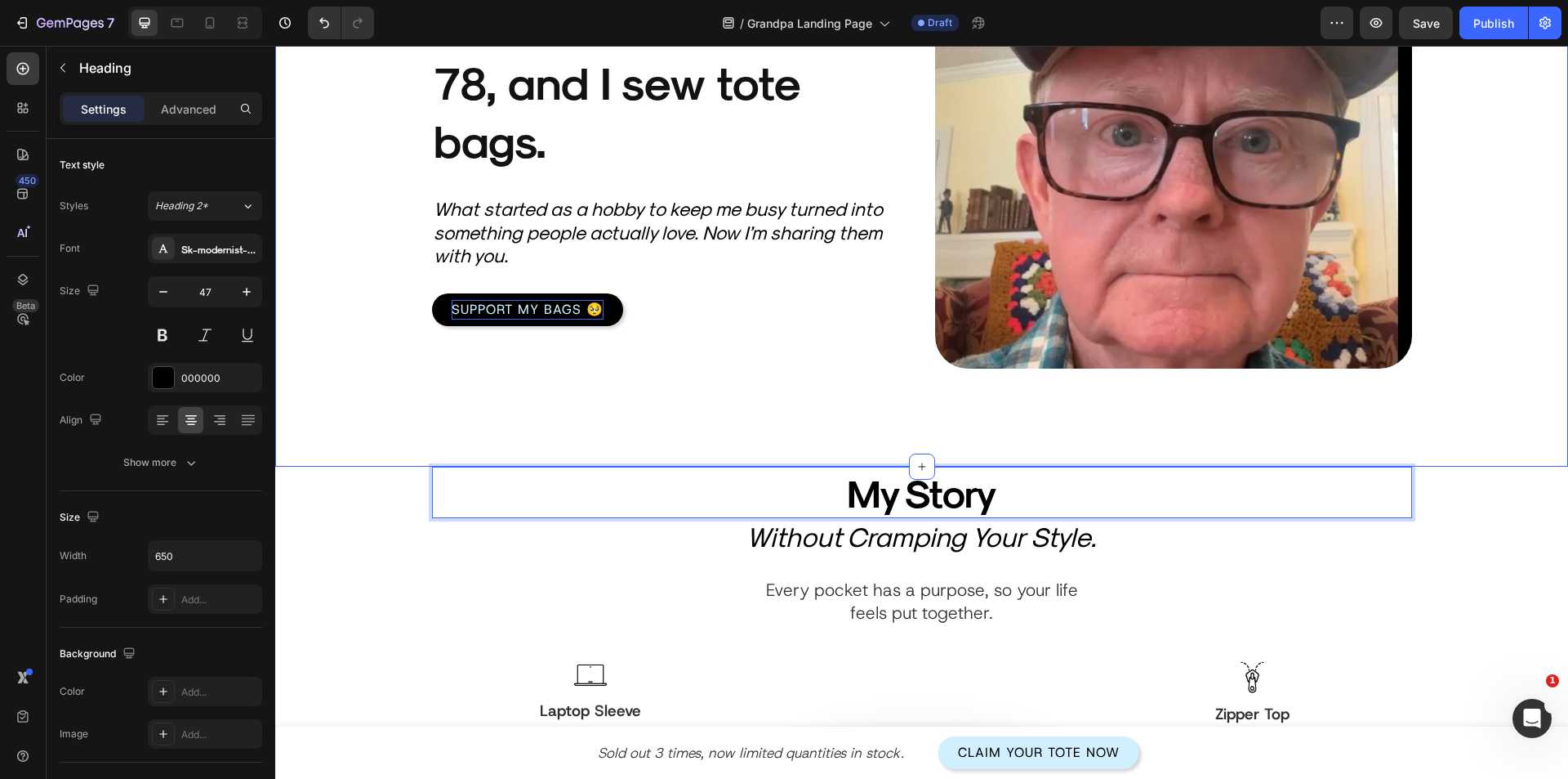
scroll to position [408, 0]
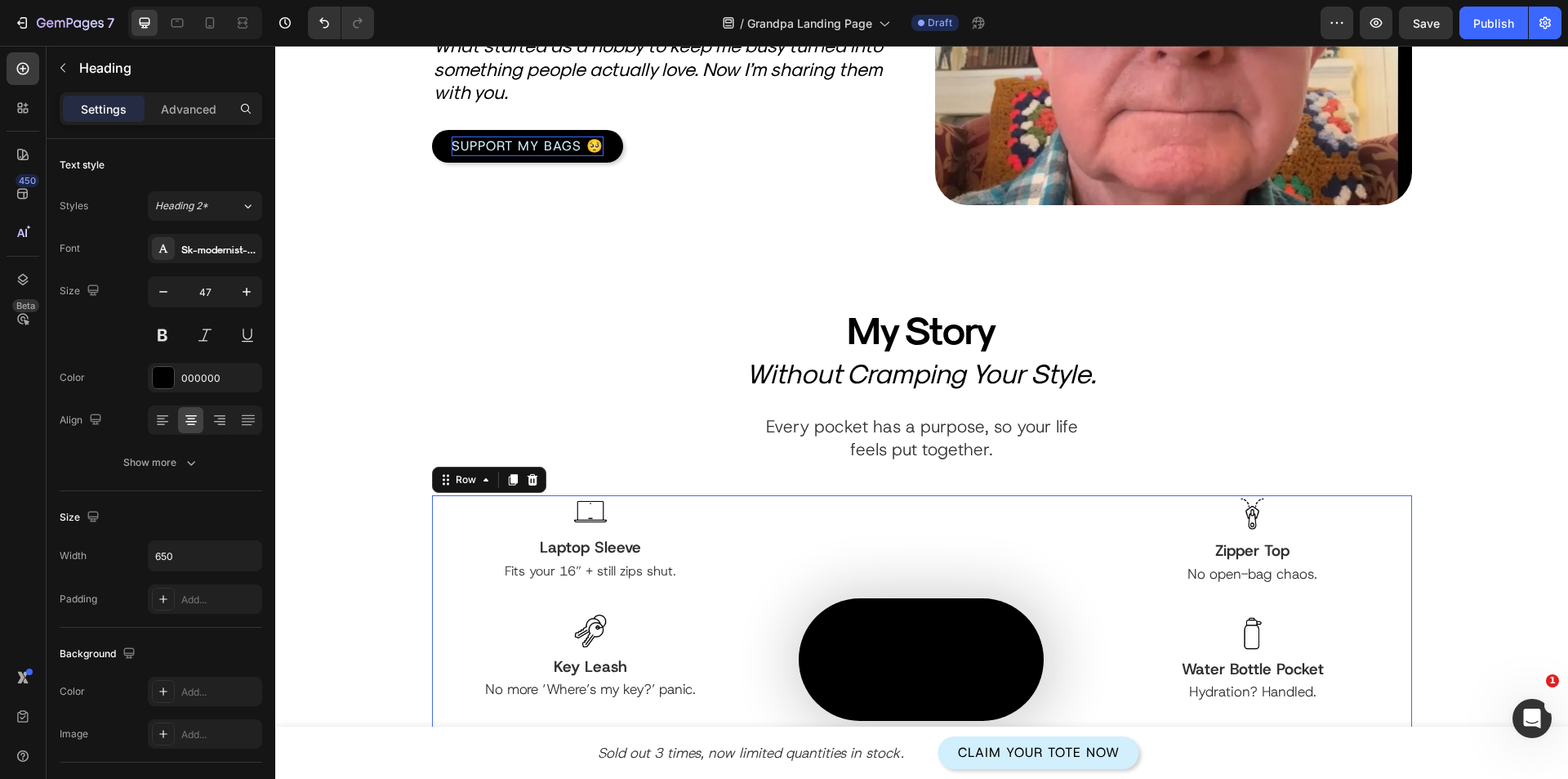
click at [453, 536] on div "Image Laptop Sleeve Text Block Fits your 16” + still zips shut. Text Block Row …" at bounding box center [590, 659] width 318 height 328
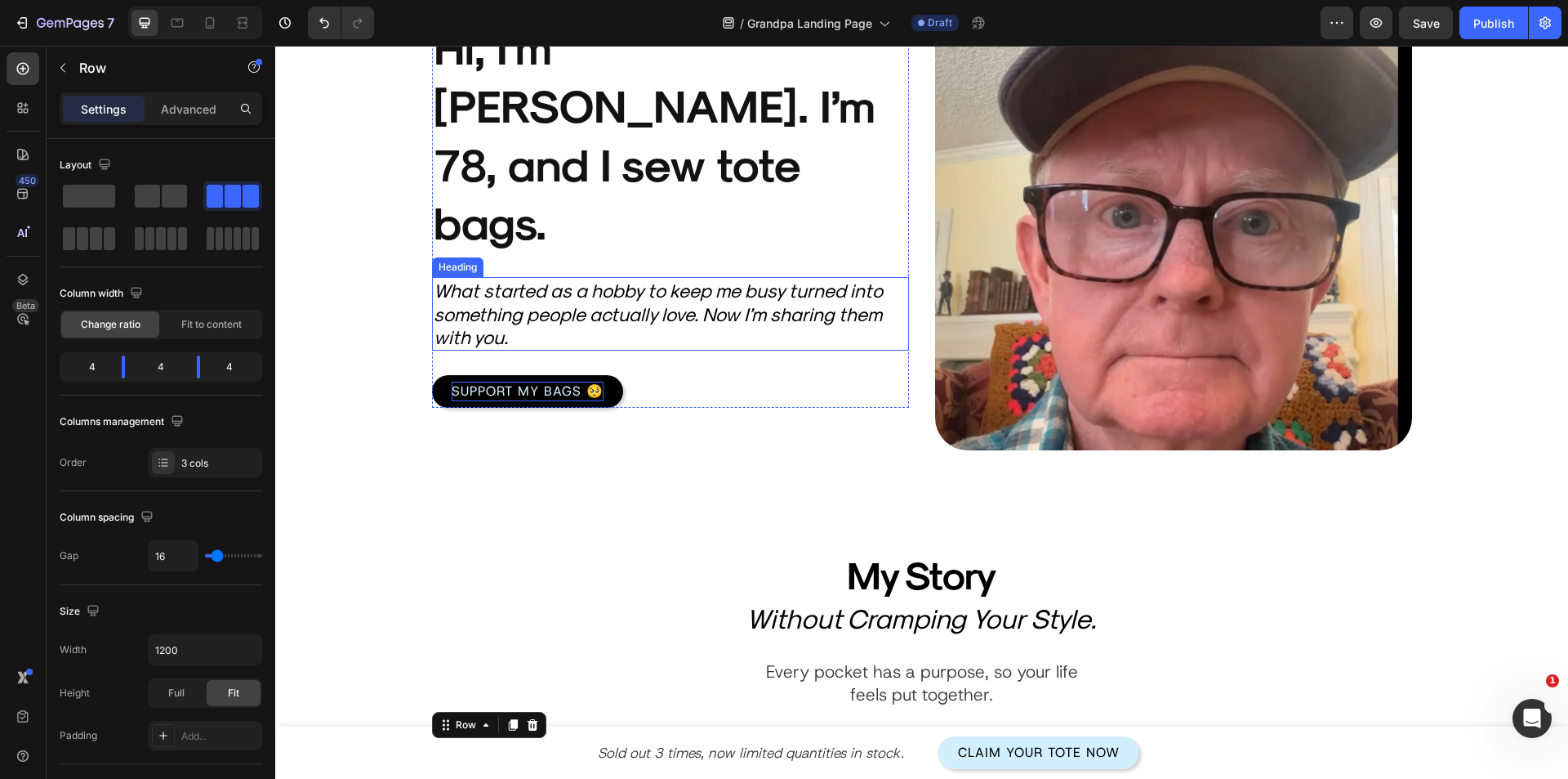
scroll to position [0, 0]
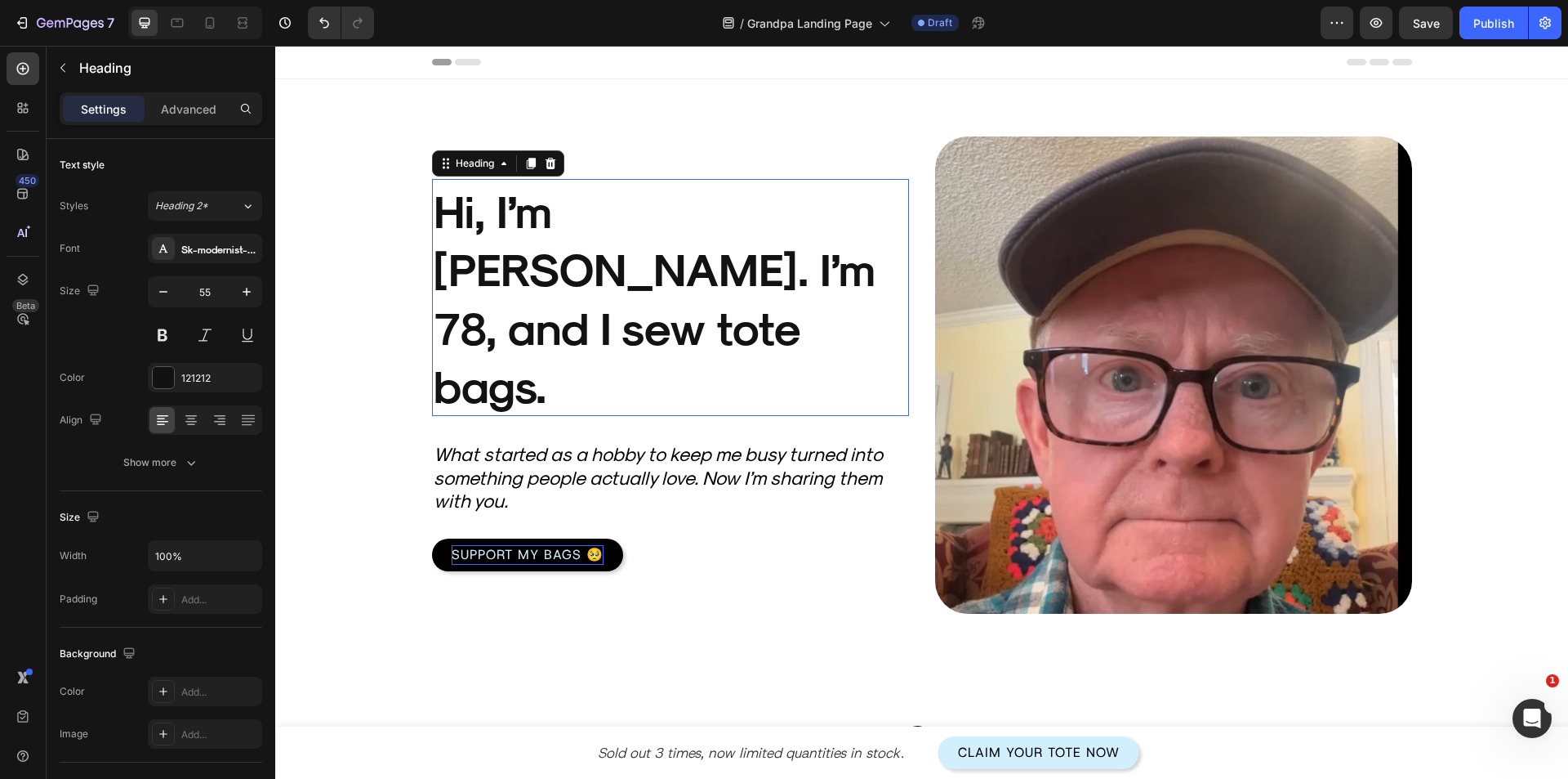
click at [510, 325] on h2 "Hi, I’m [PERSON_NAME]. I’m 78, and I sew tote bags." at bounding box center [670, 297] width 477 height 237
click at [510, 326] on h2 "Hi, I’m [PERSON_NAME]. I’m 78, and I sew tote bags." at bounding box center [670, 297] width 477 height 237
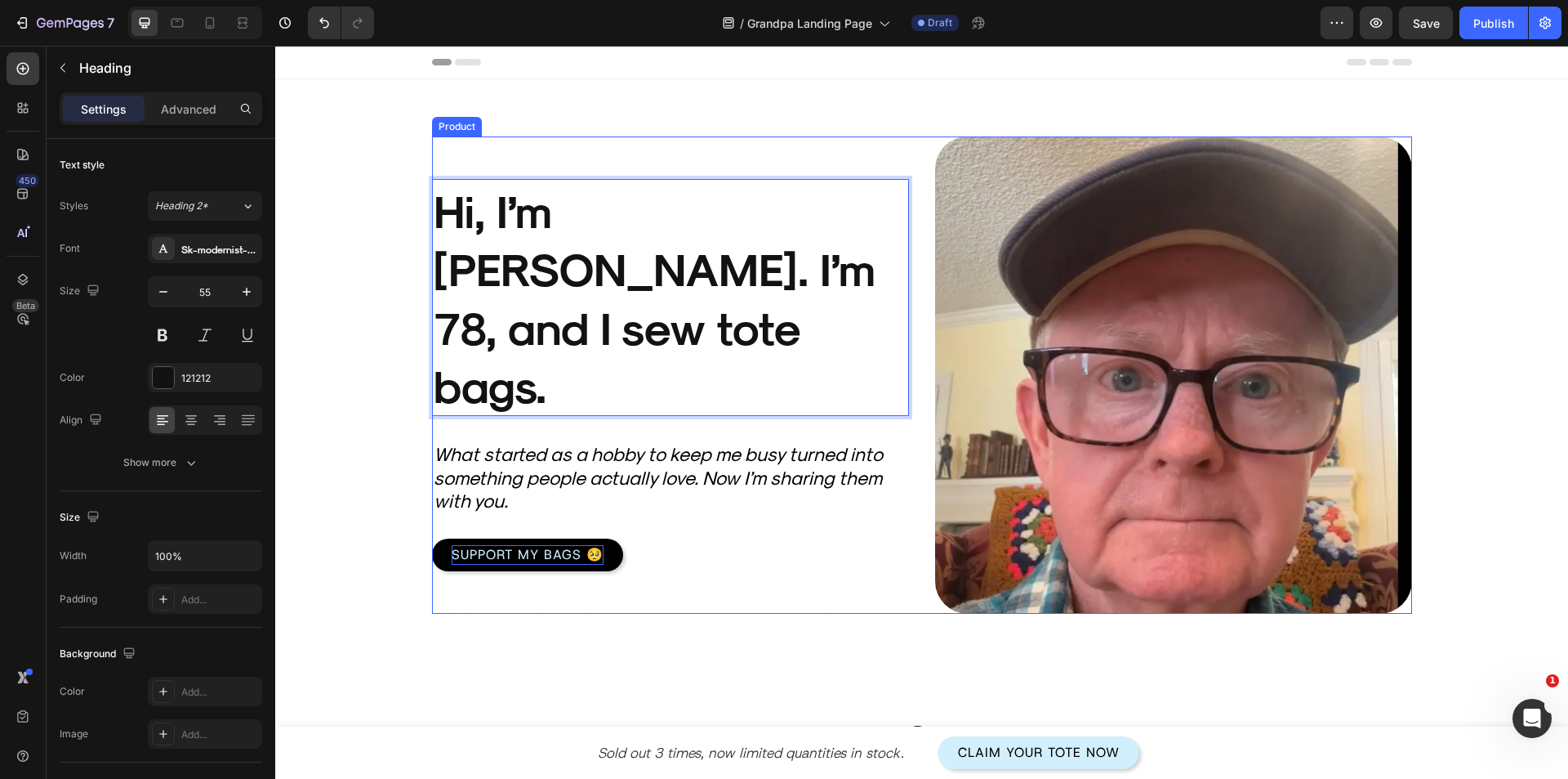
click at [846, 589] on div "Product Images Hi, I’m Harold. I’m 78, and I sew tote bags. Heading 0 What star…" at bounding box center [670, 375] width 477 height 477
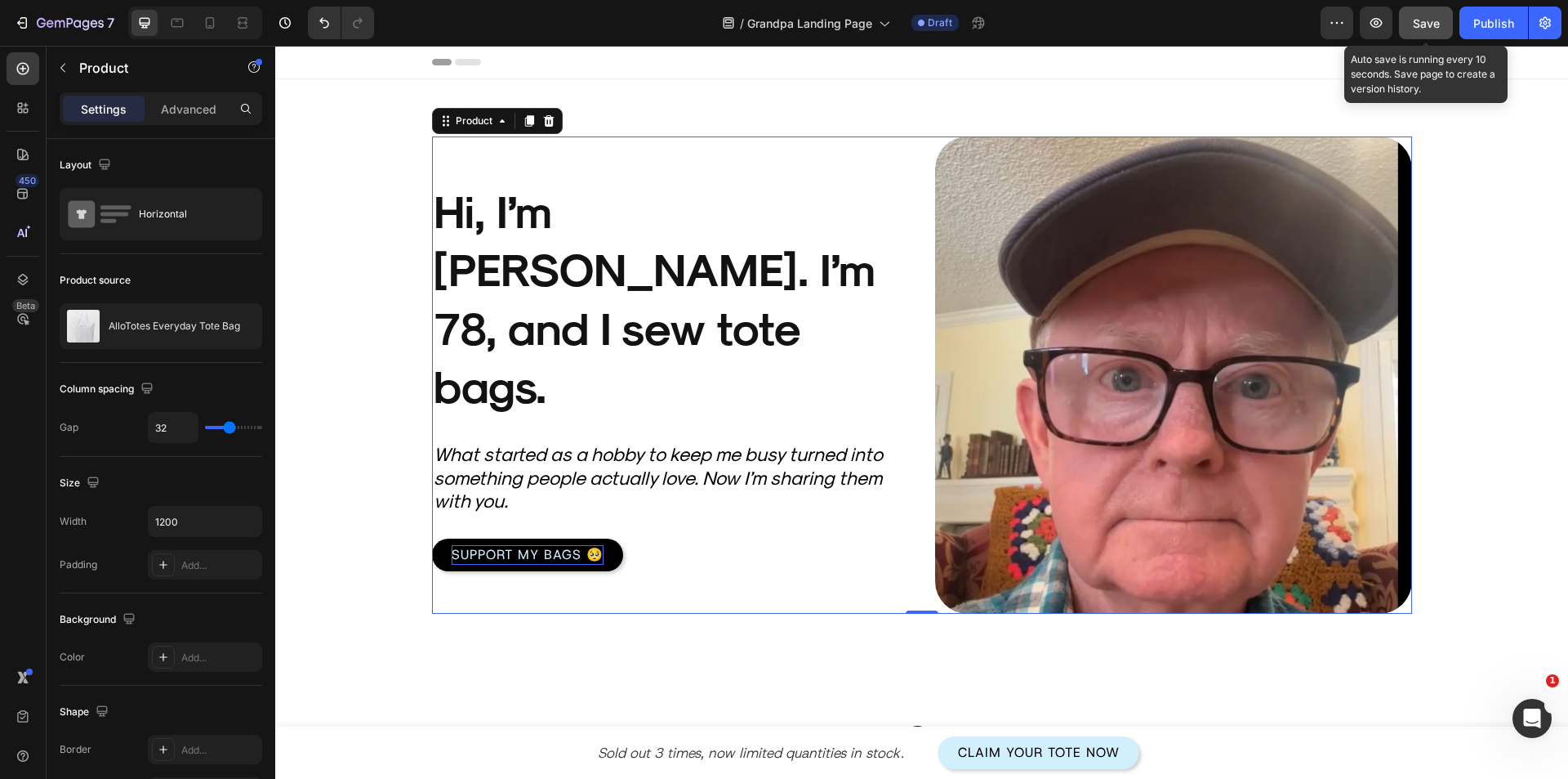
click at [1432, 27] on span "Save" at bounding box center [1427, 23] width 27 height 14
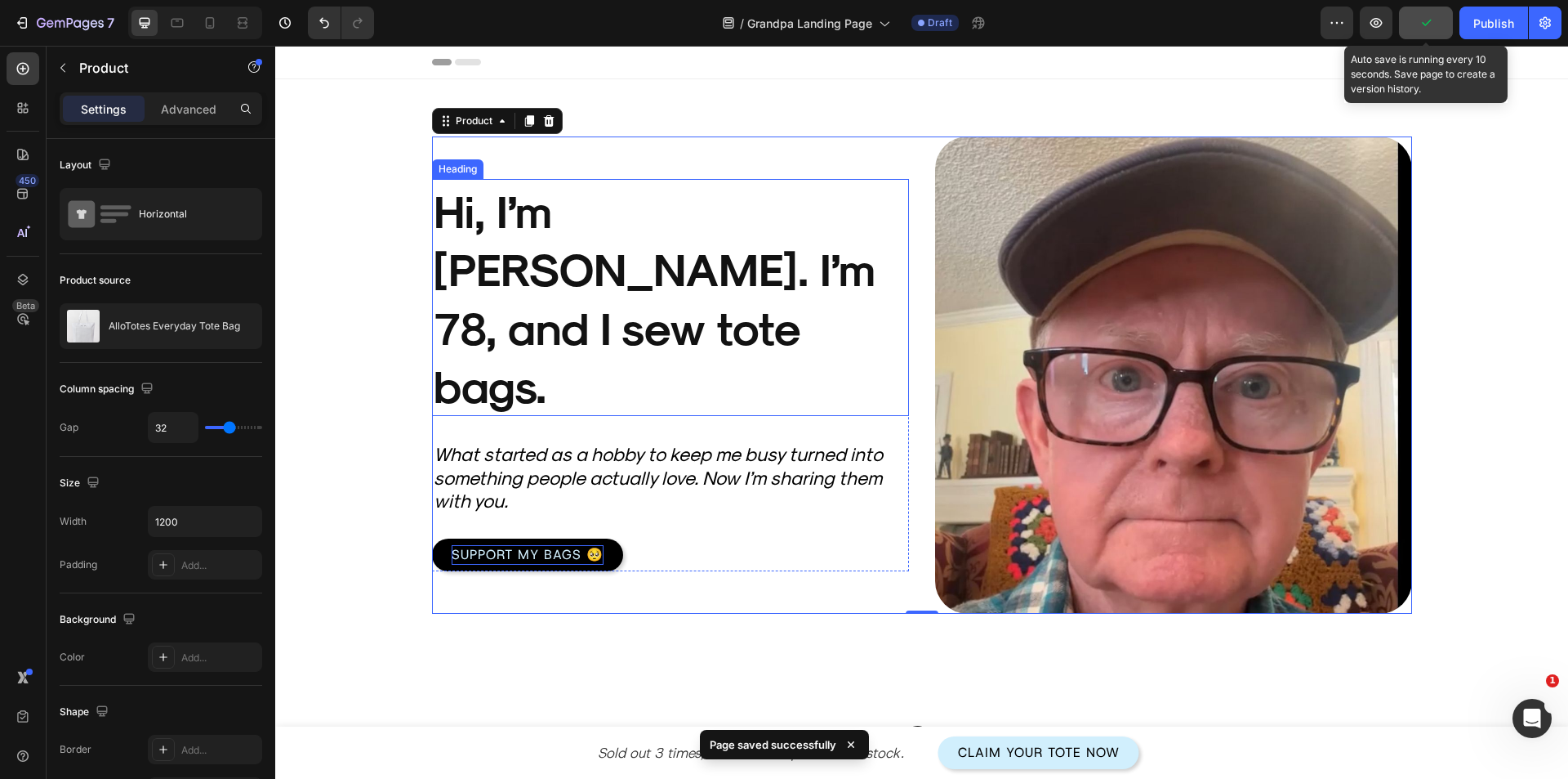
click at [630, 309] on p "Hi, I’m [PERSON_NAME]. I’m 78, and I sew tote bags." at bounding box center [670, 297] width 473 height 234
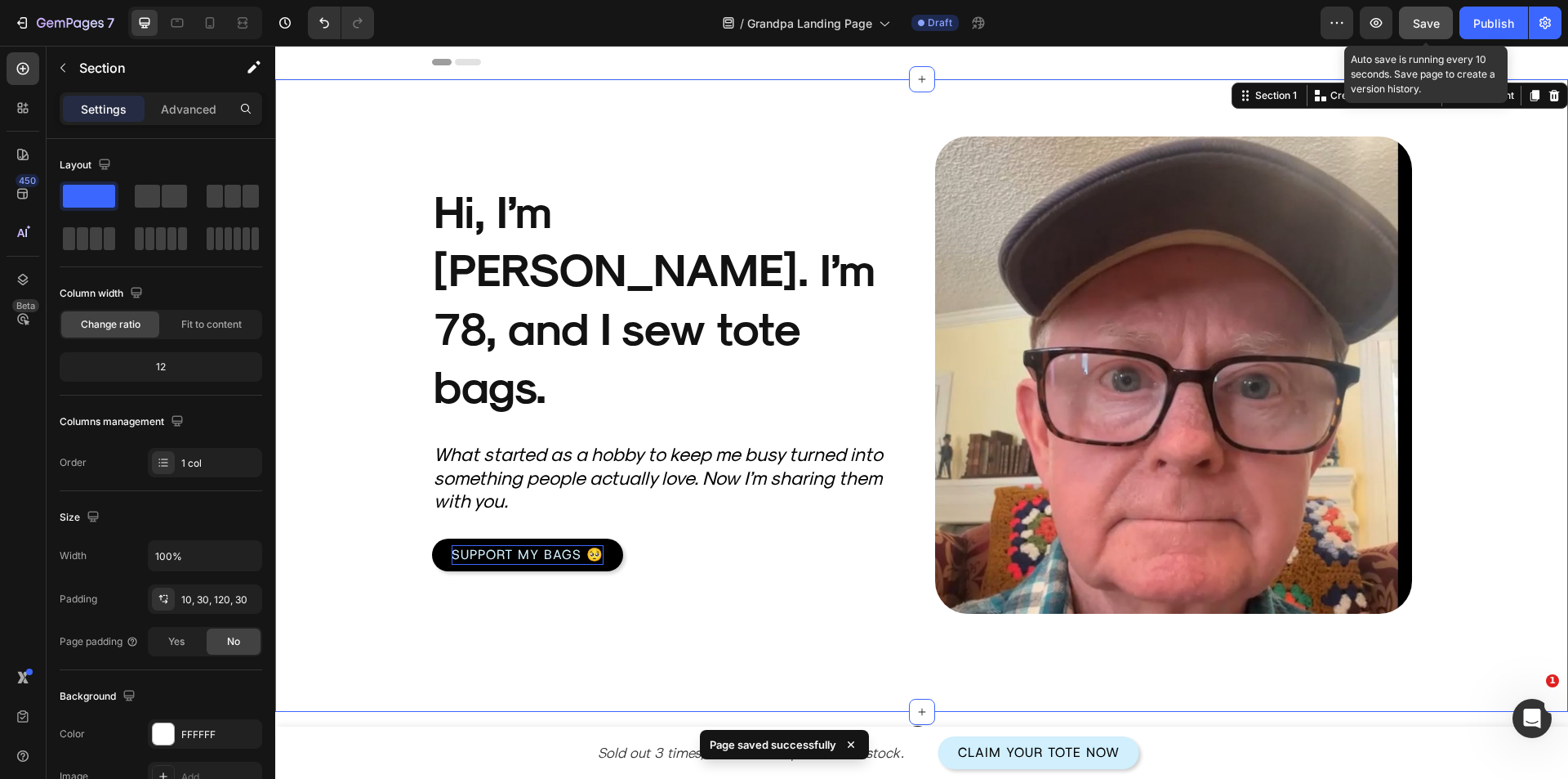
click at [669, 676] on div "Product Images Hi, I’m Harold. I’m 78, and I sew tote bags. Heading What starte…" at bounding box center [921, 395] width 1293 height 633
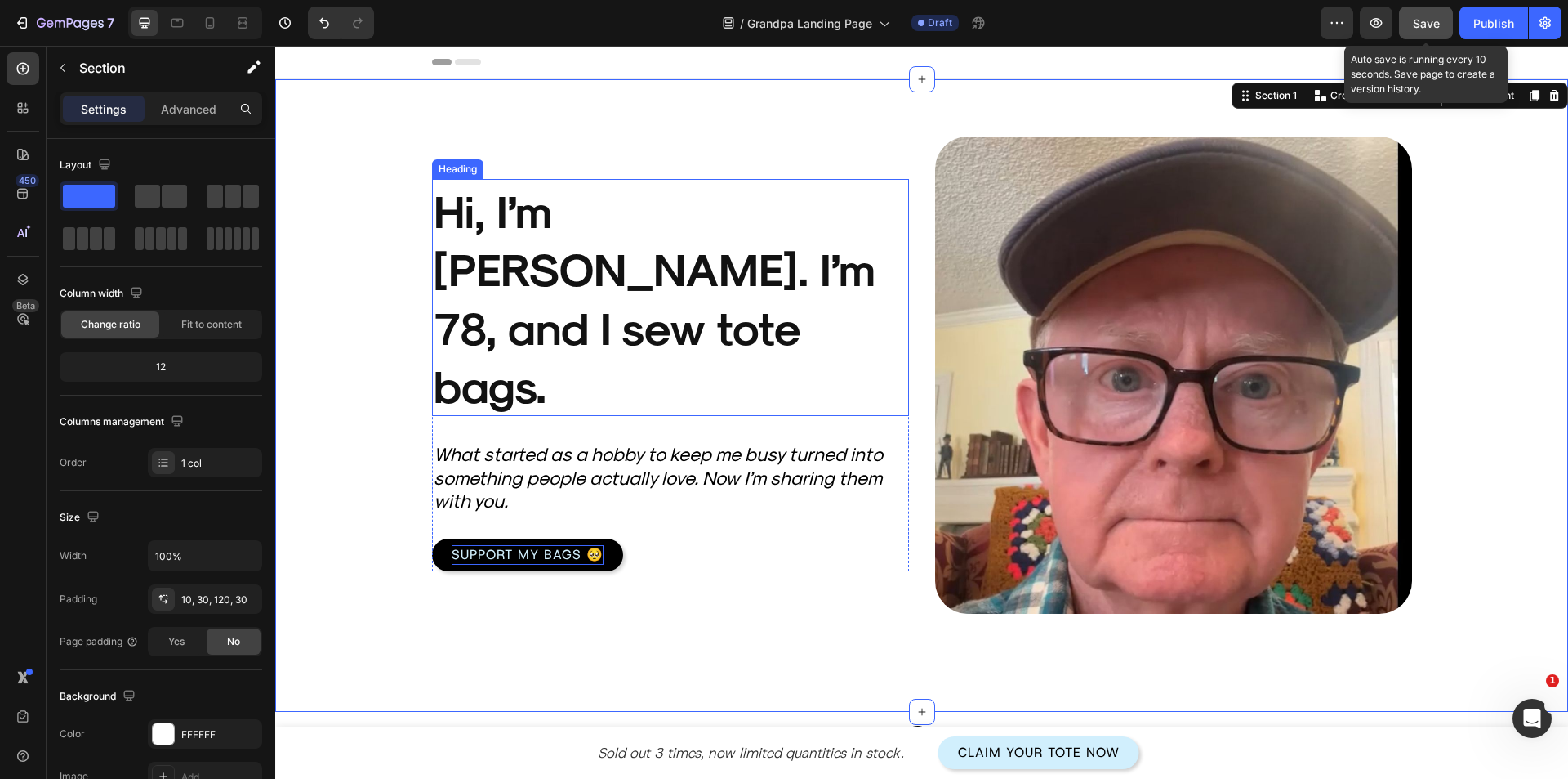
click at [535, 303] on p "Hi, I’m [PERSON_NAME]. I’m 78, and I sew tote bags." at bounding box center [670, 297] width 473 height 234
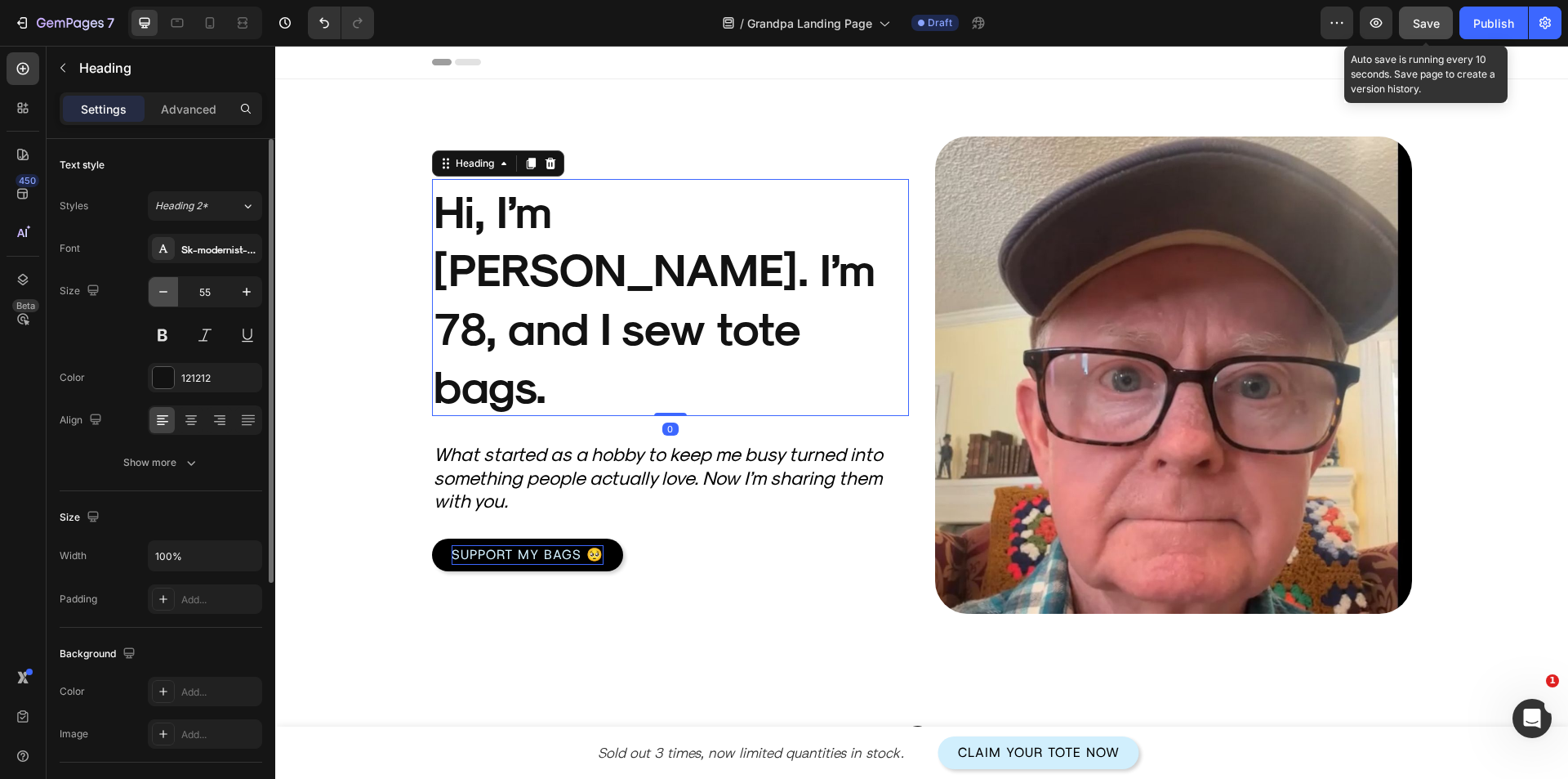
click at [165, 302] on button "button" at bounding box center [163, 291] width 29 height 29
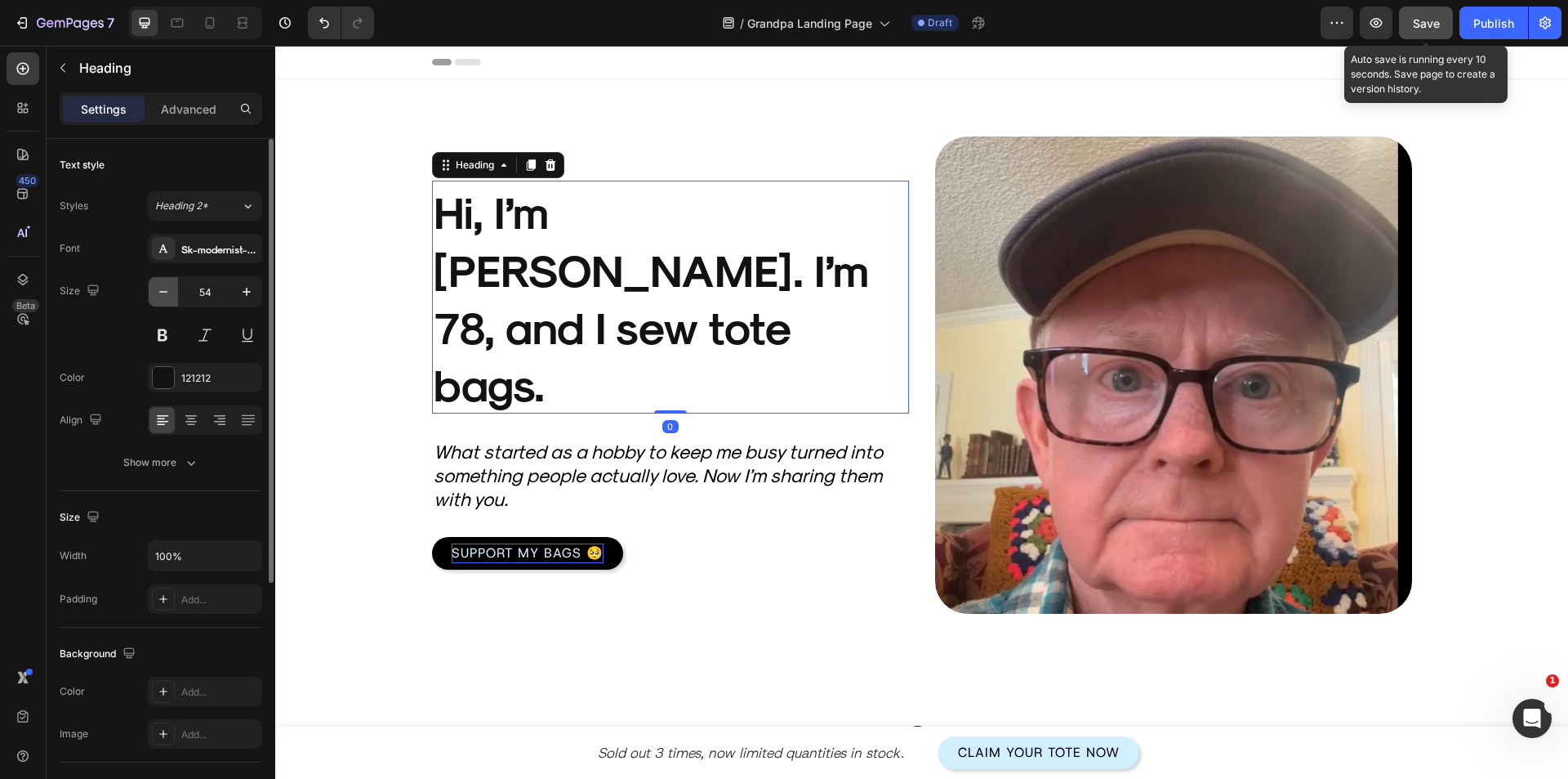
click at [165, 302] on button "button" at bounding box center [163, 291] width 29 height 29
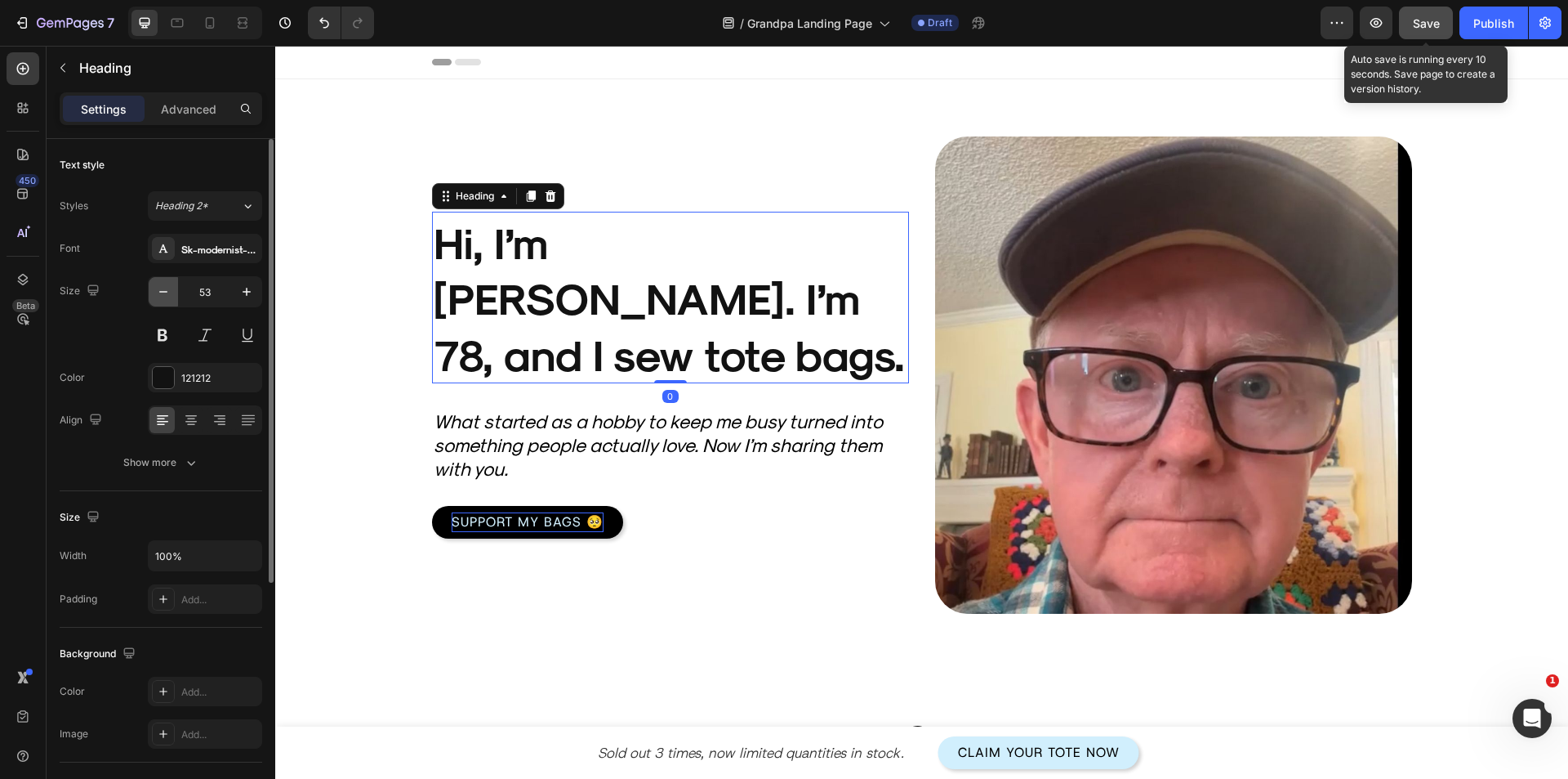
type input "52"
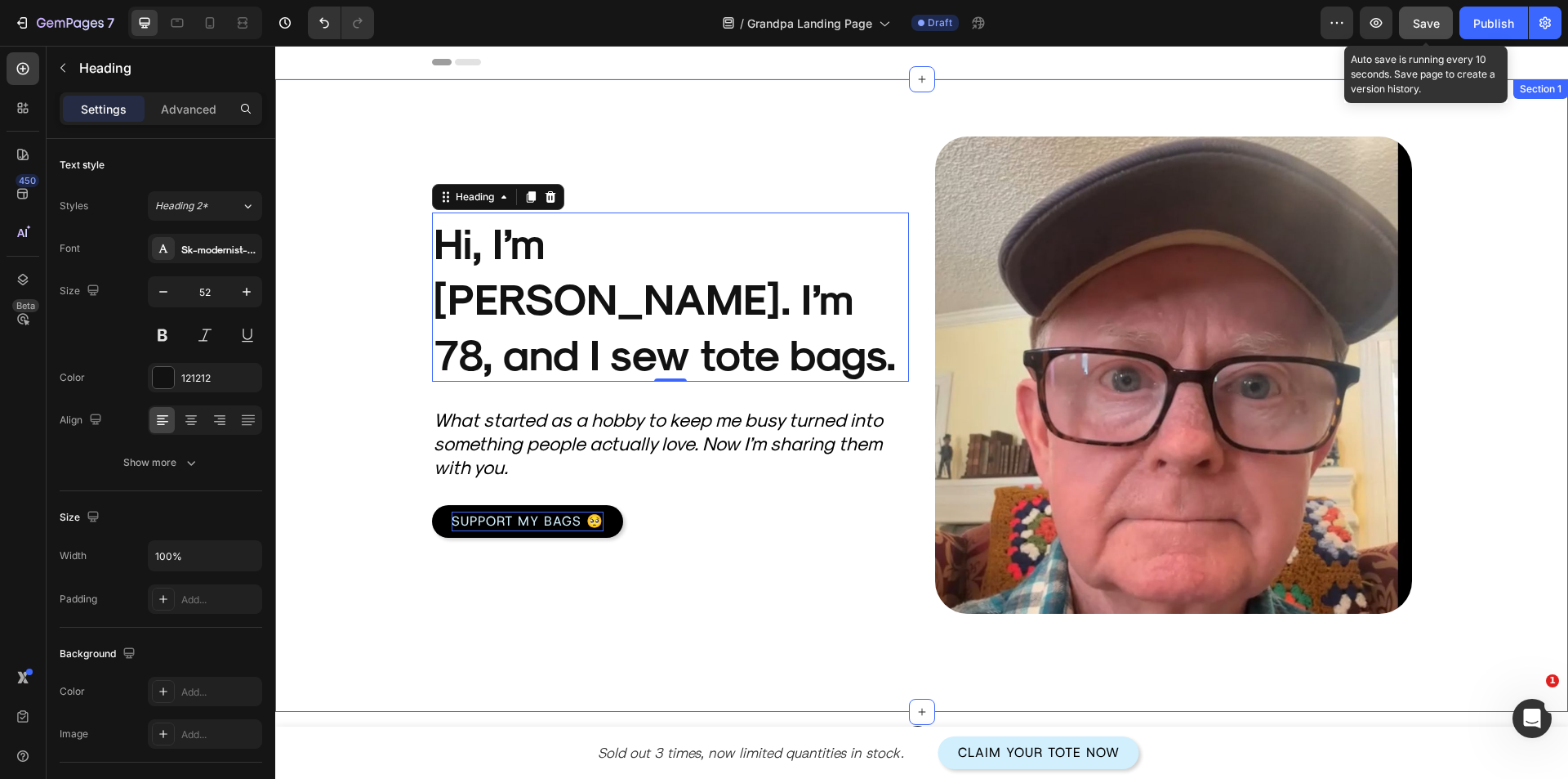
click at [658, 616] on div "Product Images Hi, I’m Harold. I’m 78, and I sew tote bags. Heading 0 What star…" at bounding box center [921, 395] width 1293 height 633
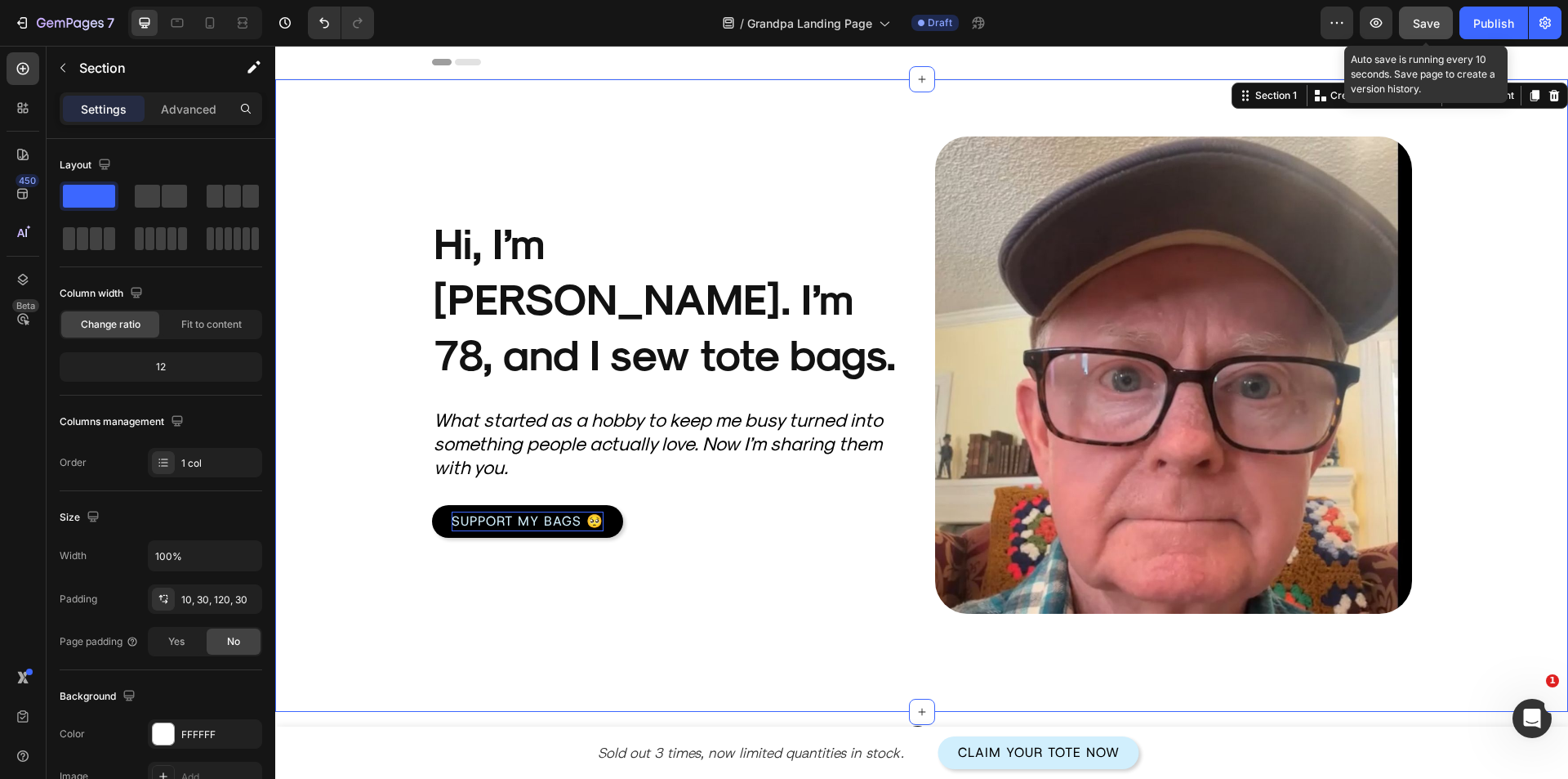
drag, startPoint x: 1433, startPoint y: 24, endPoint x: 590, endPoint y: 316, distance: 892.1
click at [1433, 24] on span "Save" at bounding box center [1427, 23] width 27 height 14
click at [536, 410] on h2 "What started as a hobby to keep me busy turned into something people actually l…" at bounding box center [670, 443] width 477 height 74
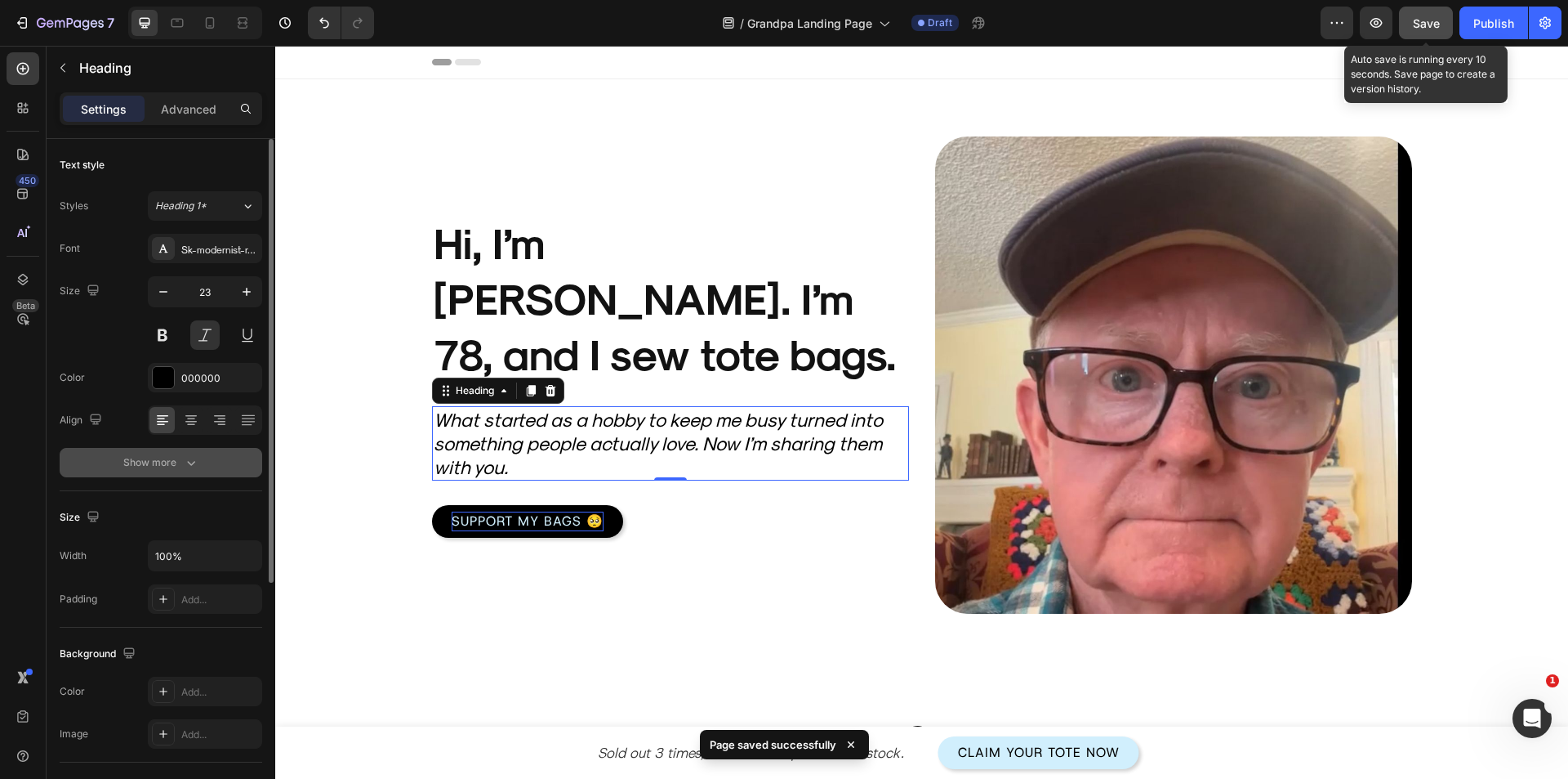
click at [174, 470] on div "Show more" at bounding box center [161, 462] width 76 height 16
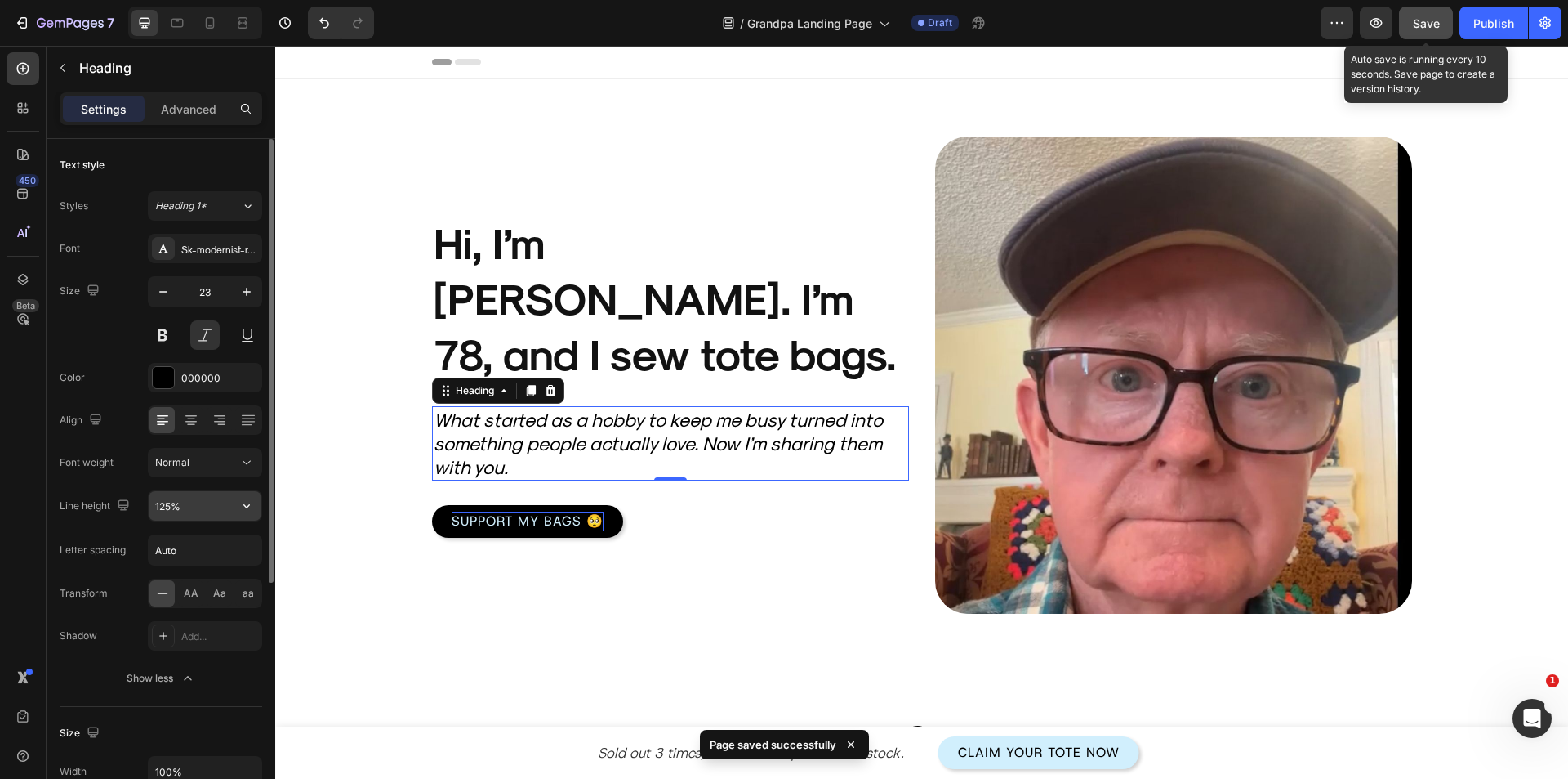
click at [169, 511] on input "125%" at bounding box center [206, 506] width 113 height 29
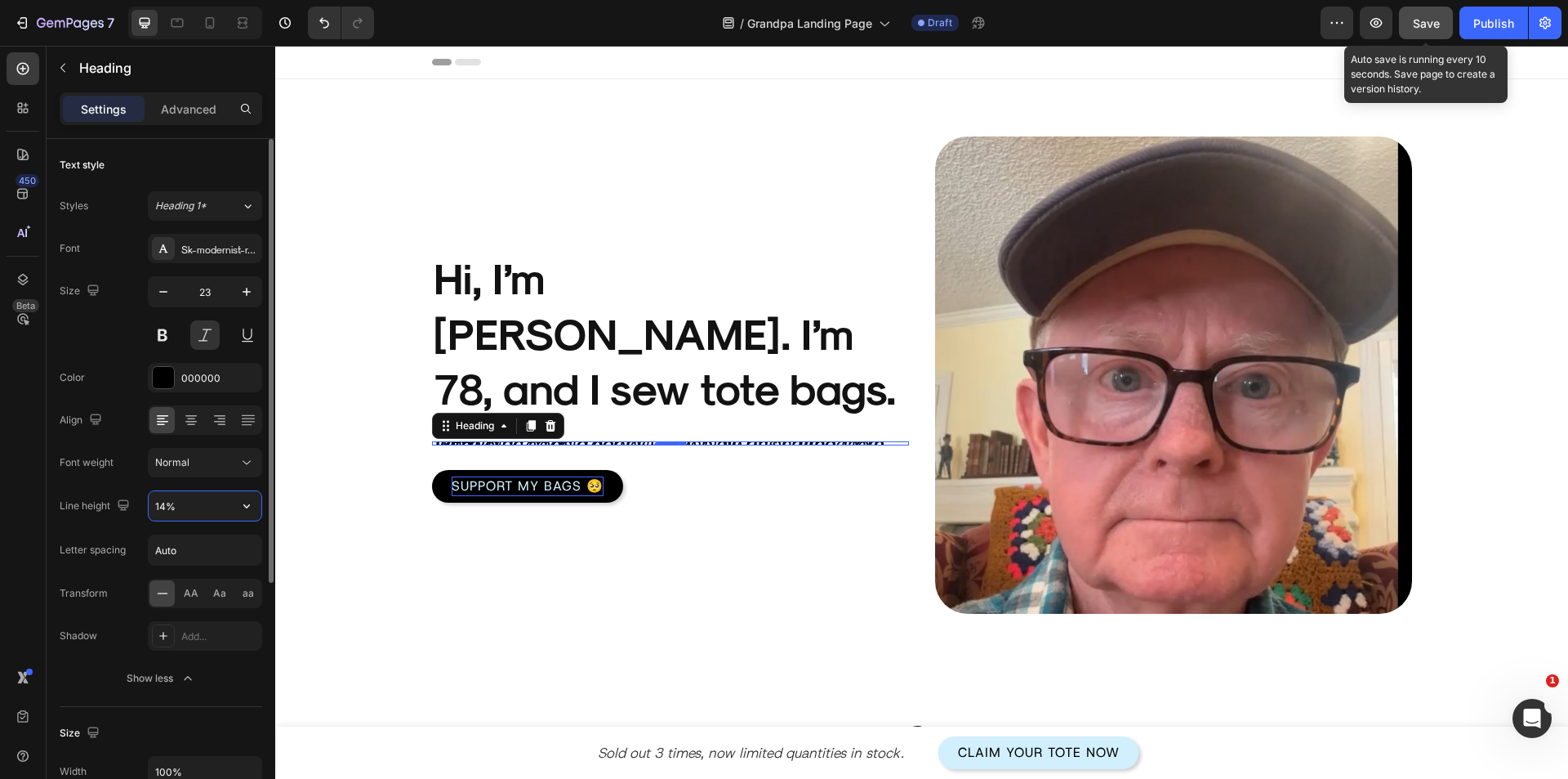
type input "140%"
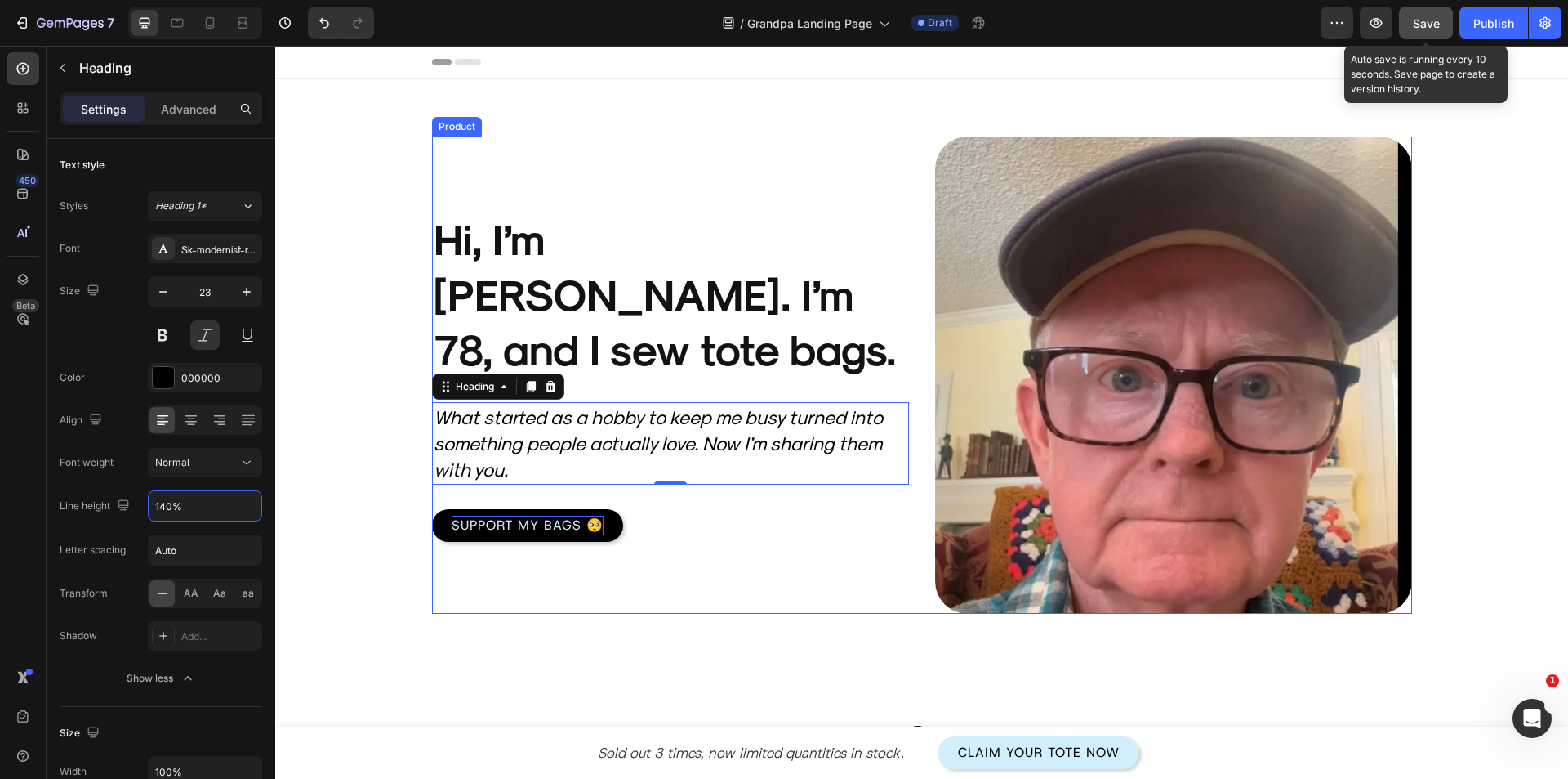
click at [604, 552] on div "Product Images Hi, I’m Harold. I’m 78, and I sew tote bags. Heading What starte…" at bounding box center [670, 375] width 477 height 477
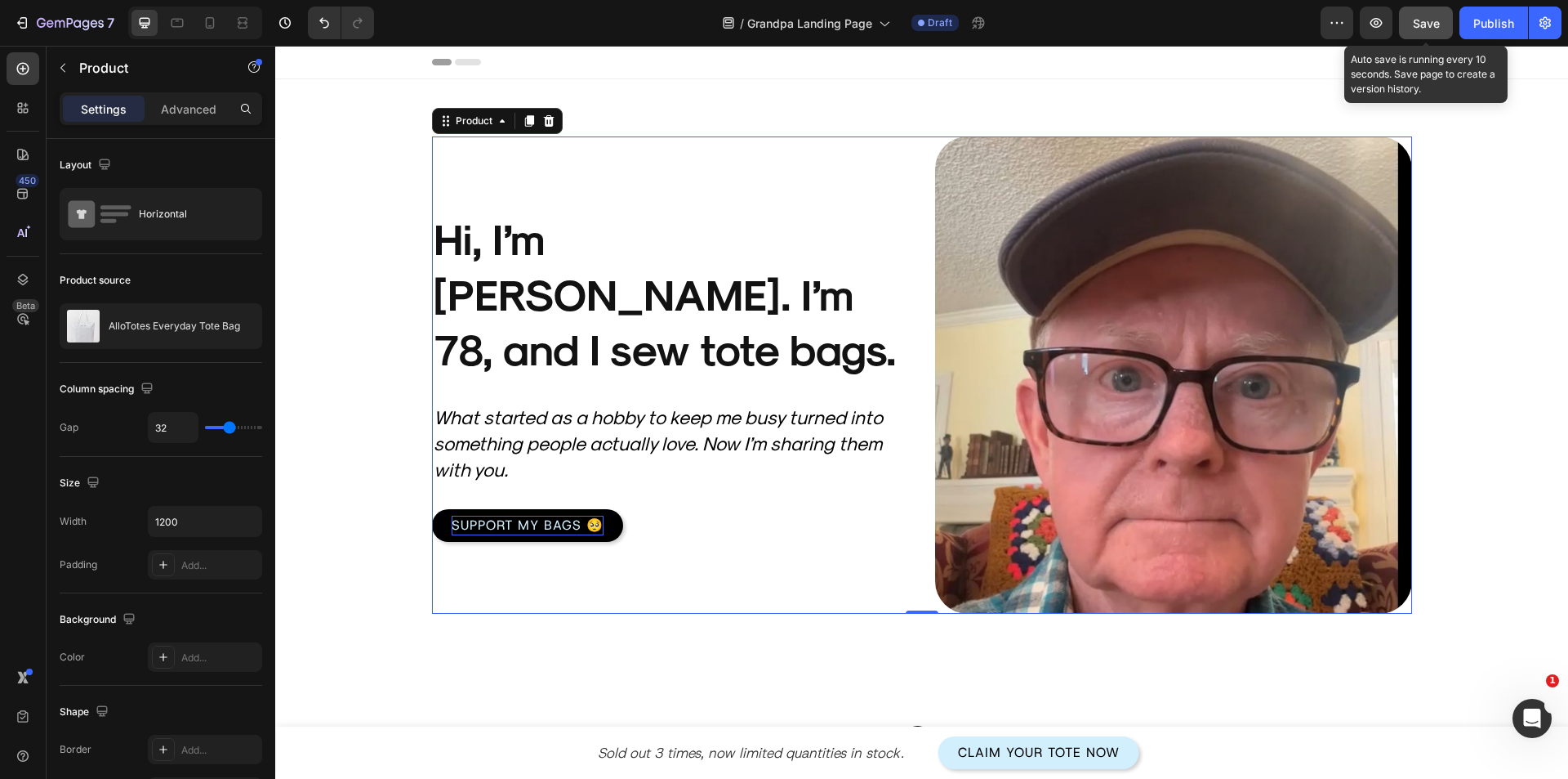
click at [1417, 15] on div "Save" at bounding box center [1427, 24] width 27 height 17
click at [510, 423] on h2 "What started as a hobby to keep me busy turned into something people actually l…" at bounding box center [670, 443] width 477 height 83
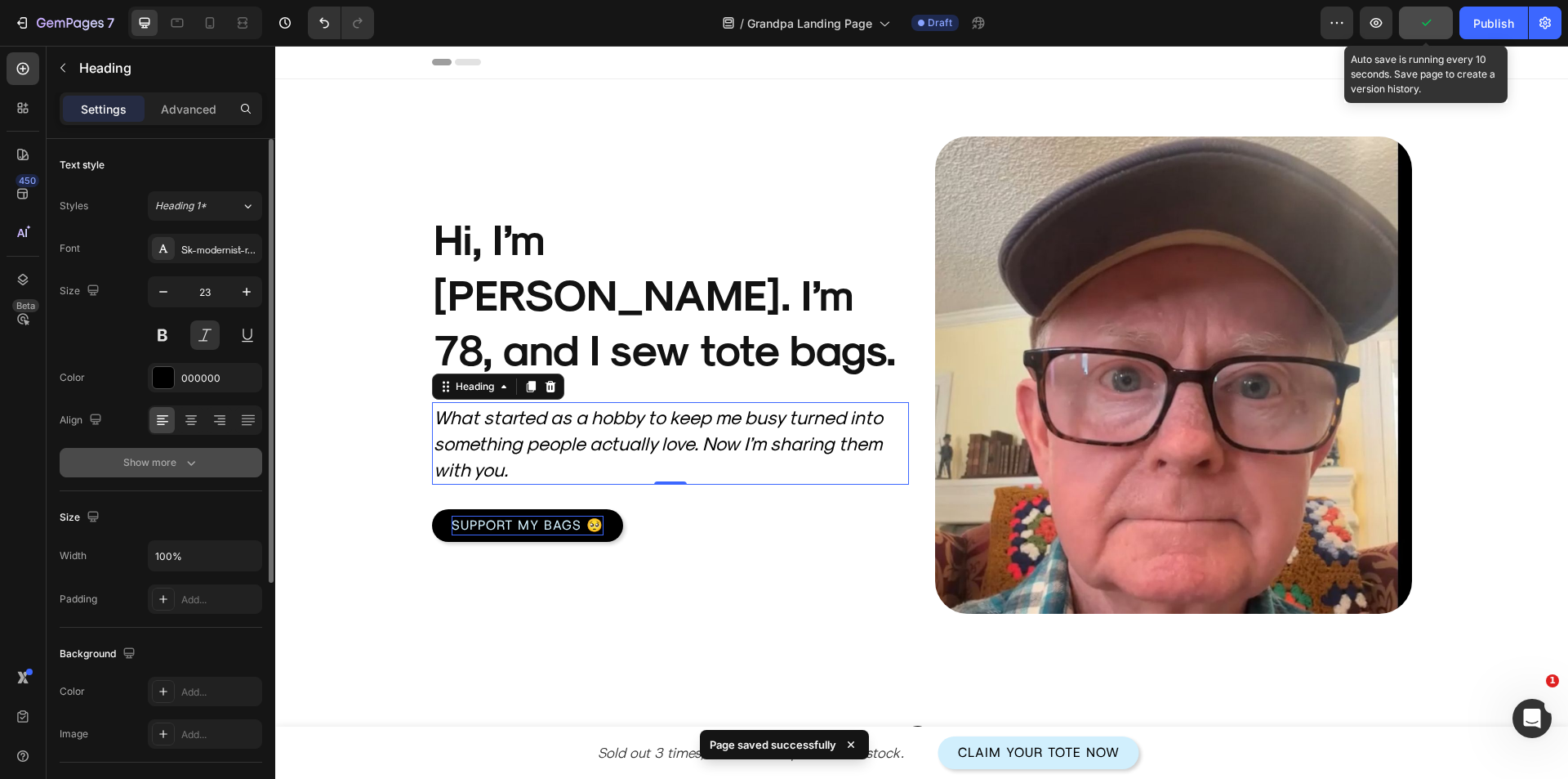
click at [181, 469] on div "Show more" at bounding box center [161, 462] width 76 height 16
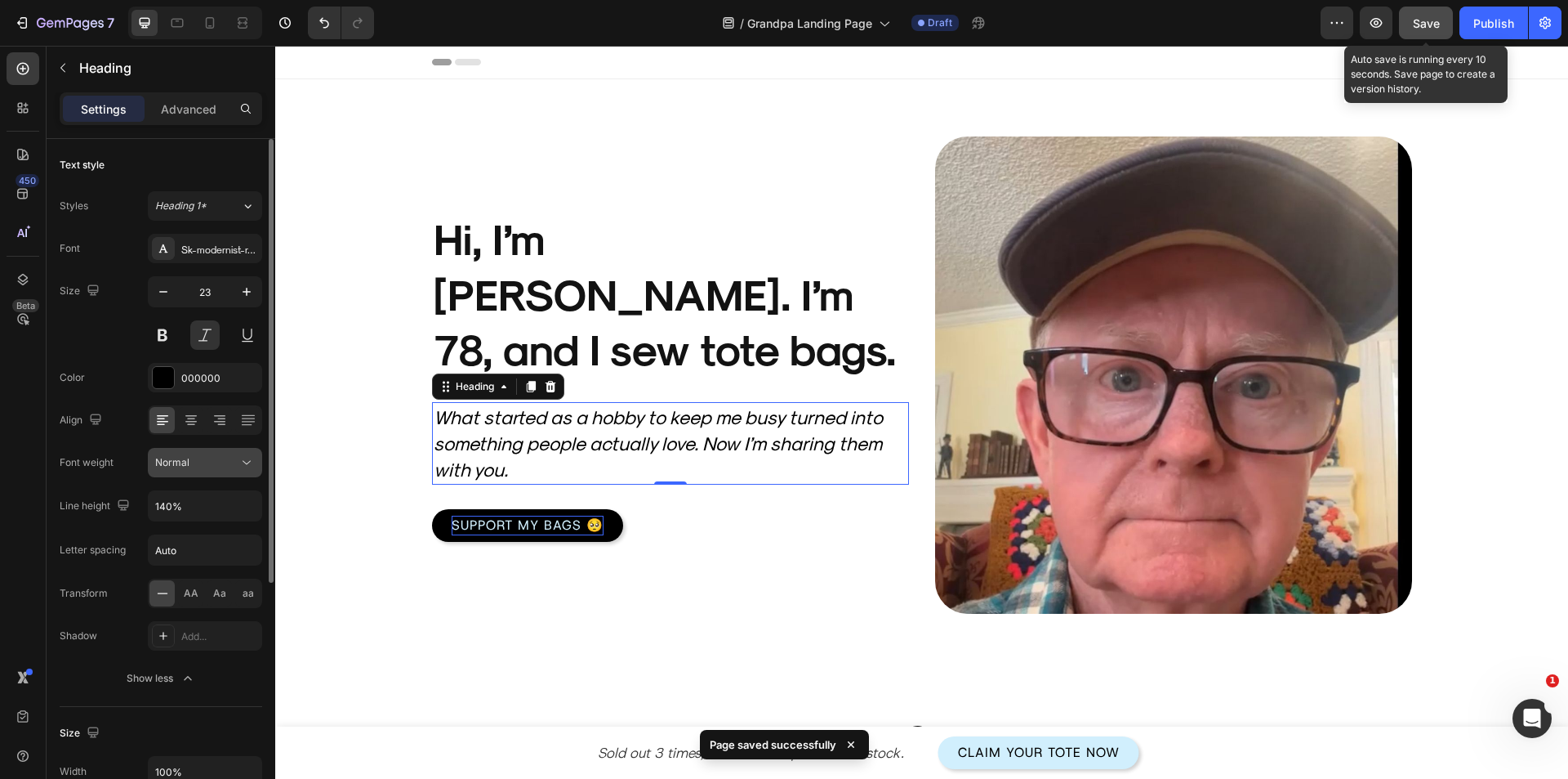
click at [192, 474] on button "Normal" at bounding box center [205, 462] width 114 height 29
click at [207, 343] on button at bounding box center [205, 335] width 29 height 29
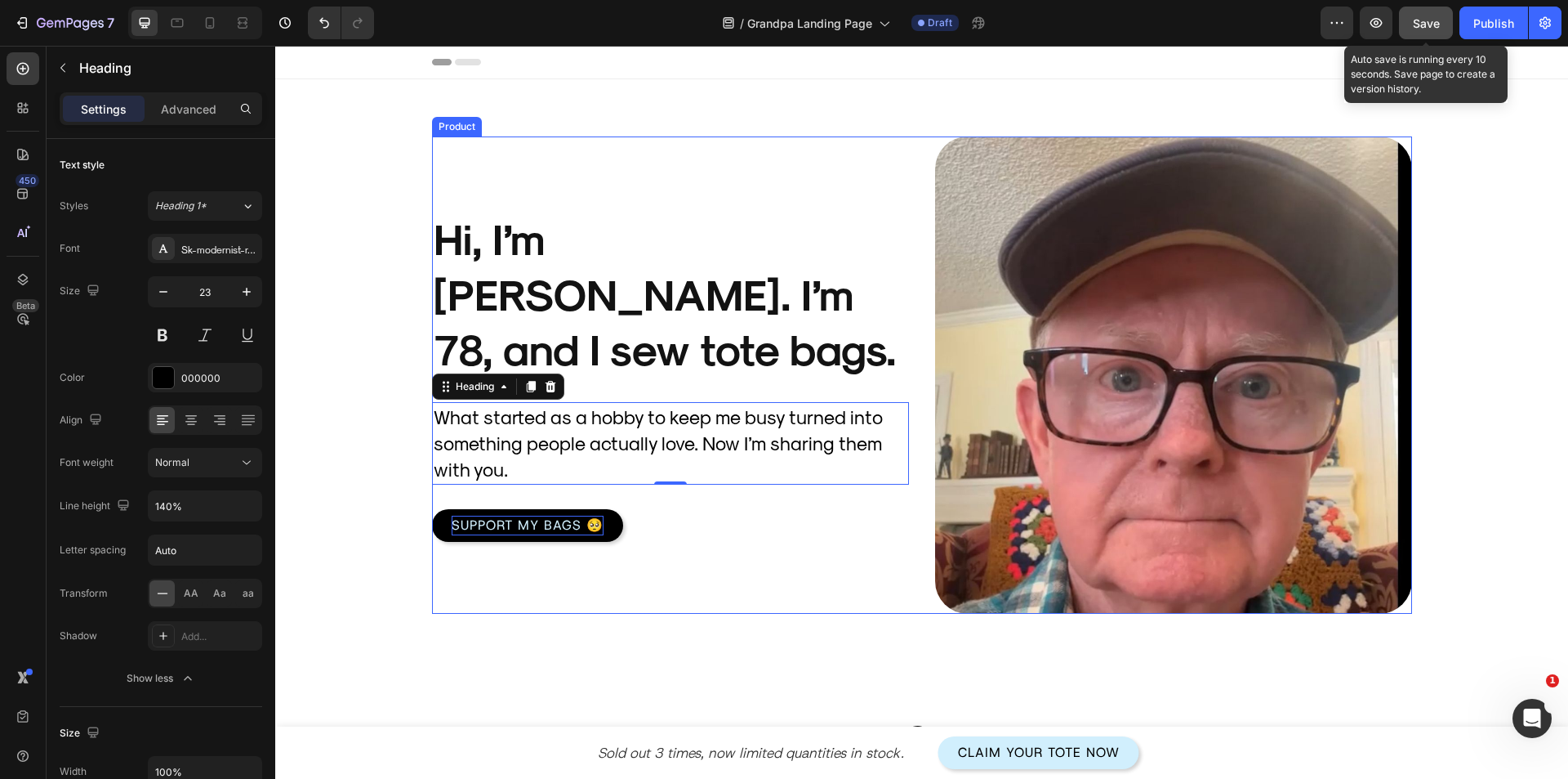
click at [545, 603] on div "Product Images Hi, I’m Harold. I’m 78, and I sew tote bags. Heading What starte…" at bounding box center [670, 375] width 477 height 477
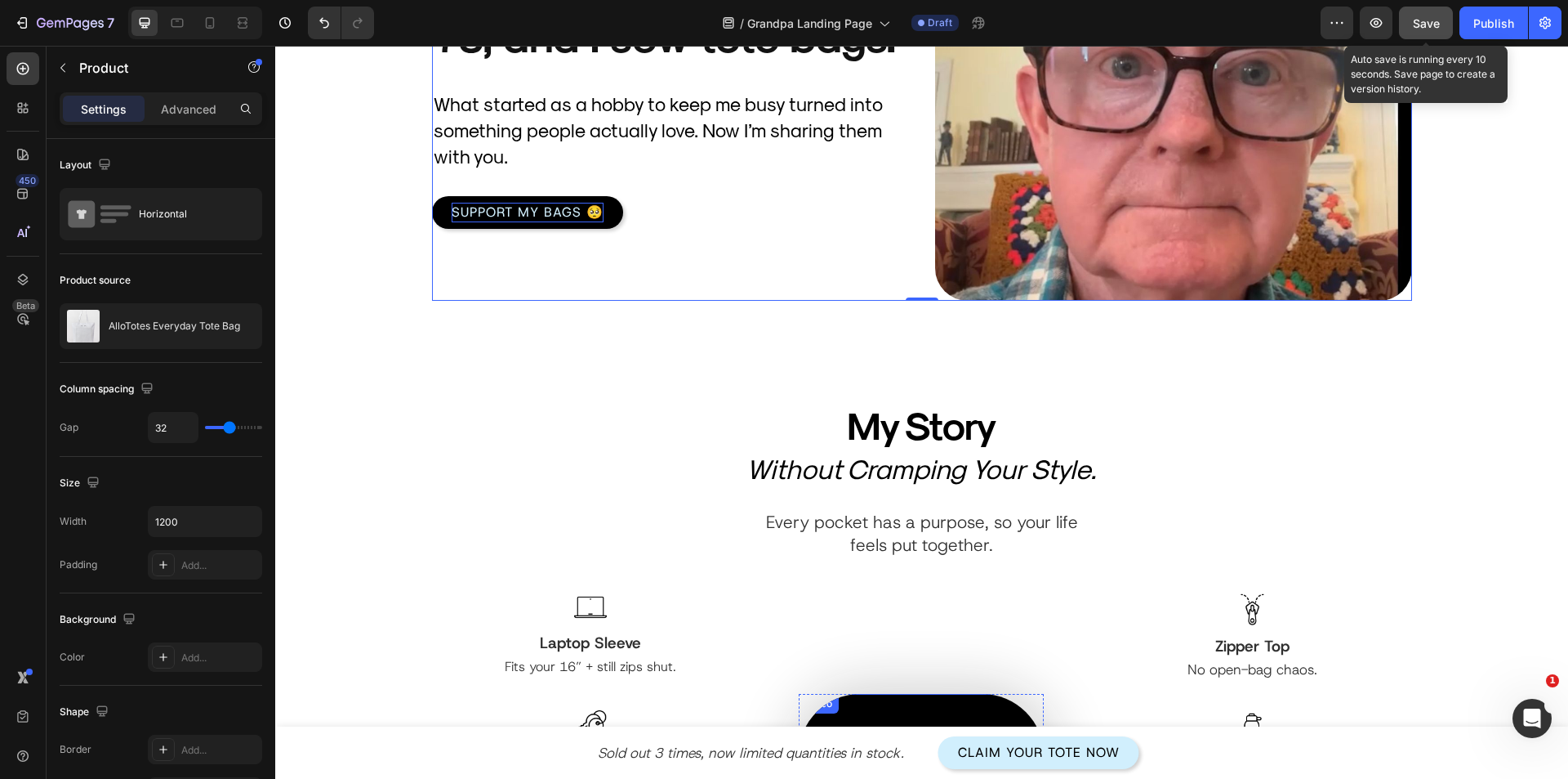
scroll to position [82, 0]
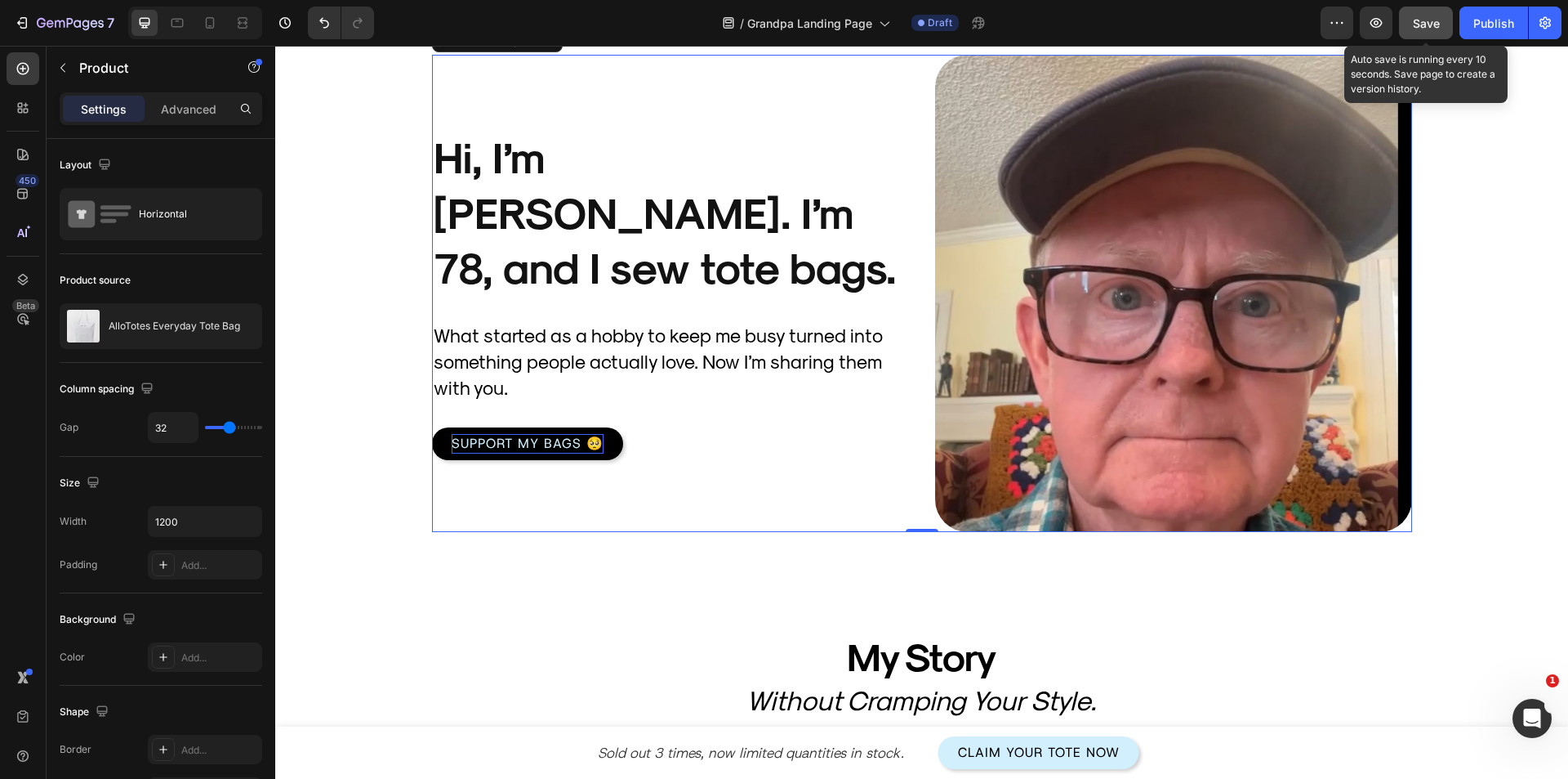
drag, startPoint x: 1414, startPoint y: 22, endPoint x: 320, endPoint y: 383, distance: 1152.0
click at [1414, 22] on span "Save" at bounding box center [1427, 23] width 27 height 14
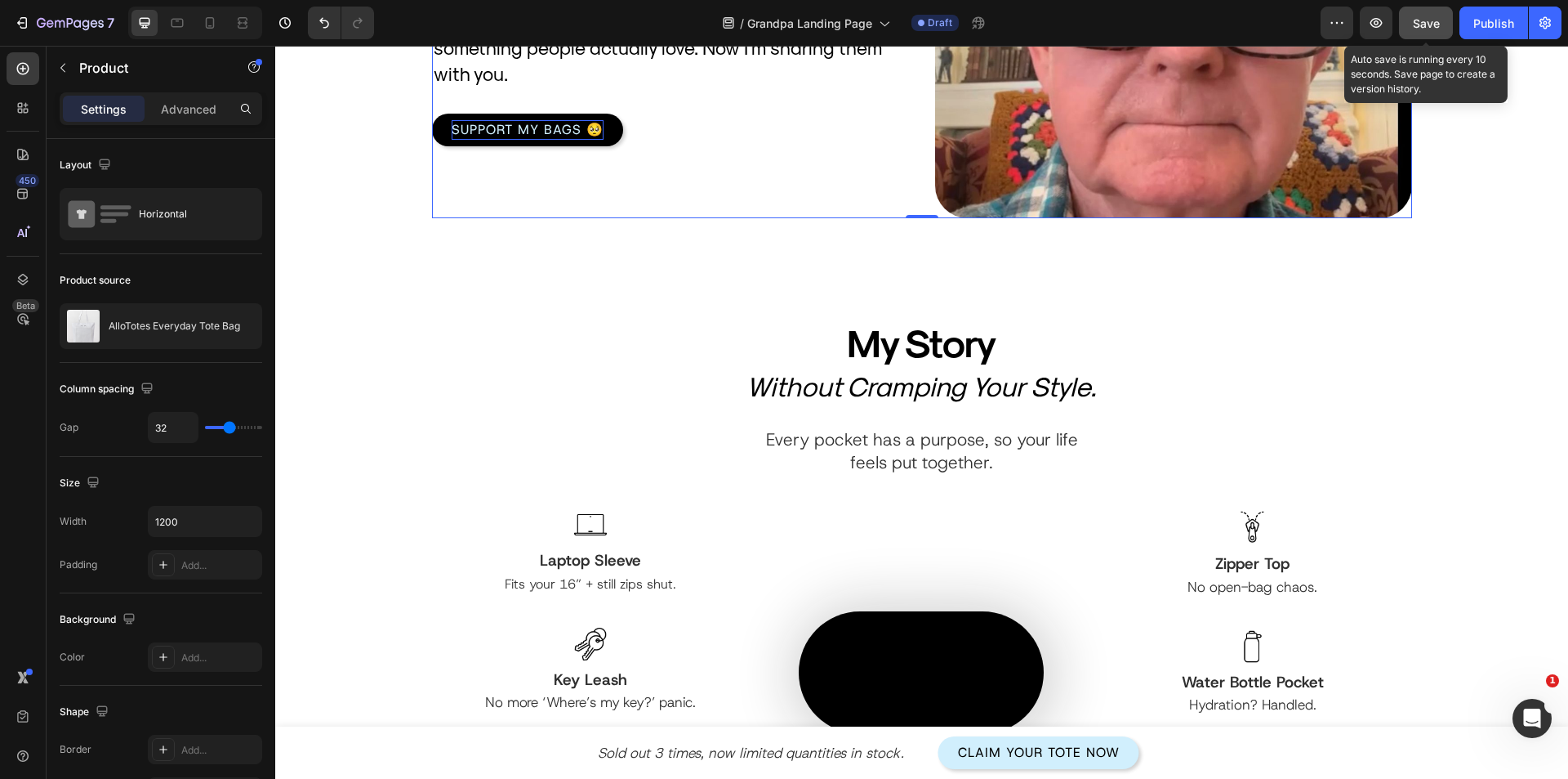
scroll to position [408, 0]
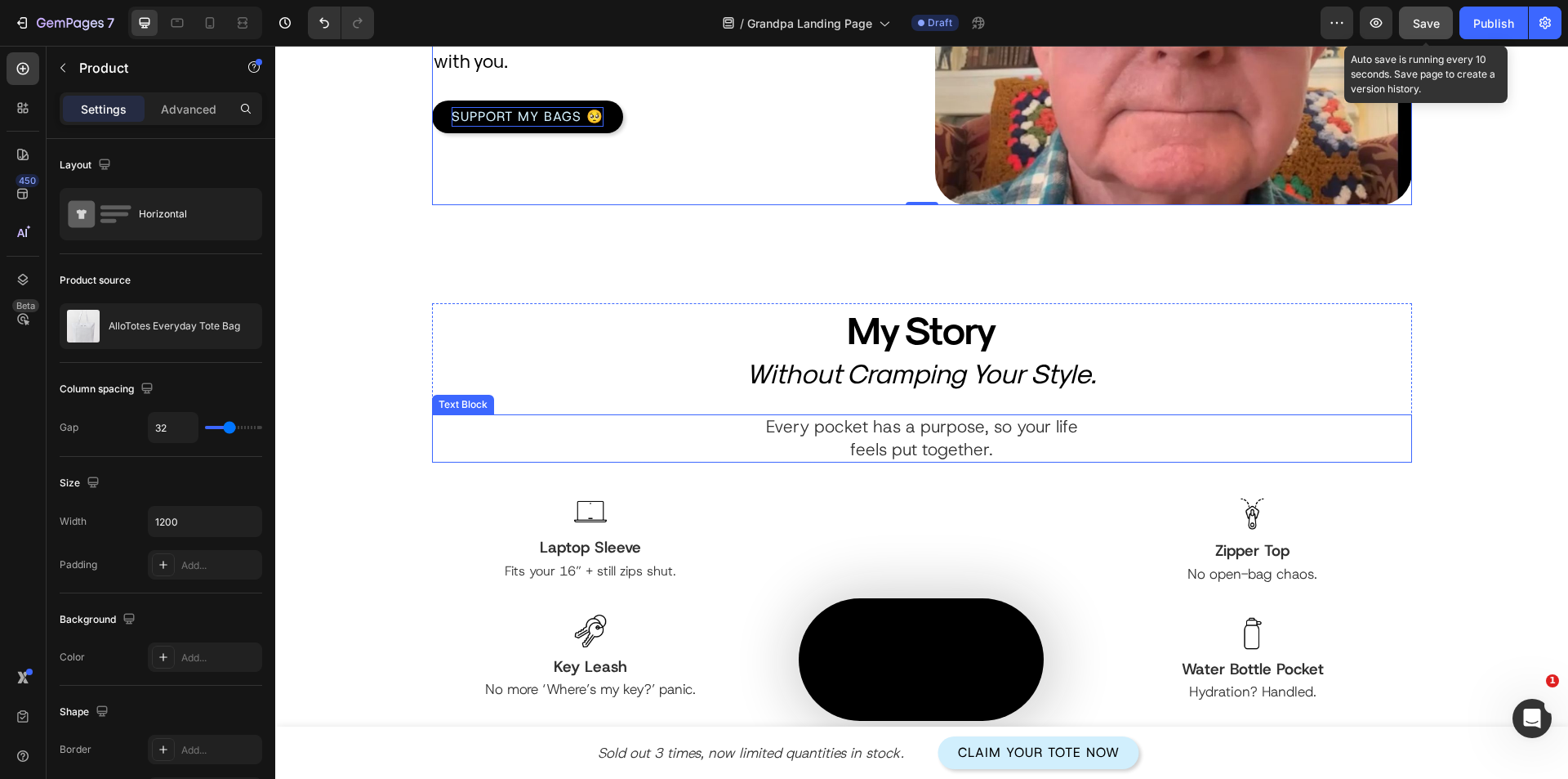
click at [820, 426] on p "Every pocket has a purpose, so your life feels put together." at bounding box center [922, 439] width 339 height 45
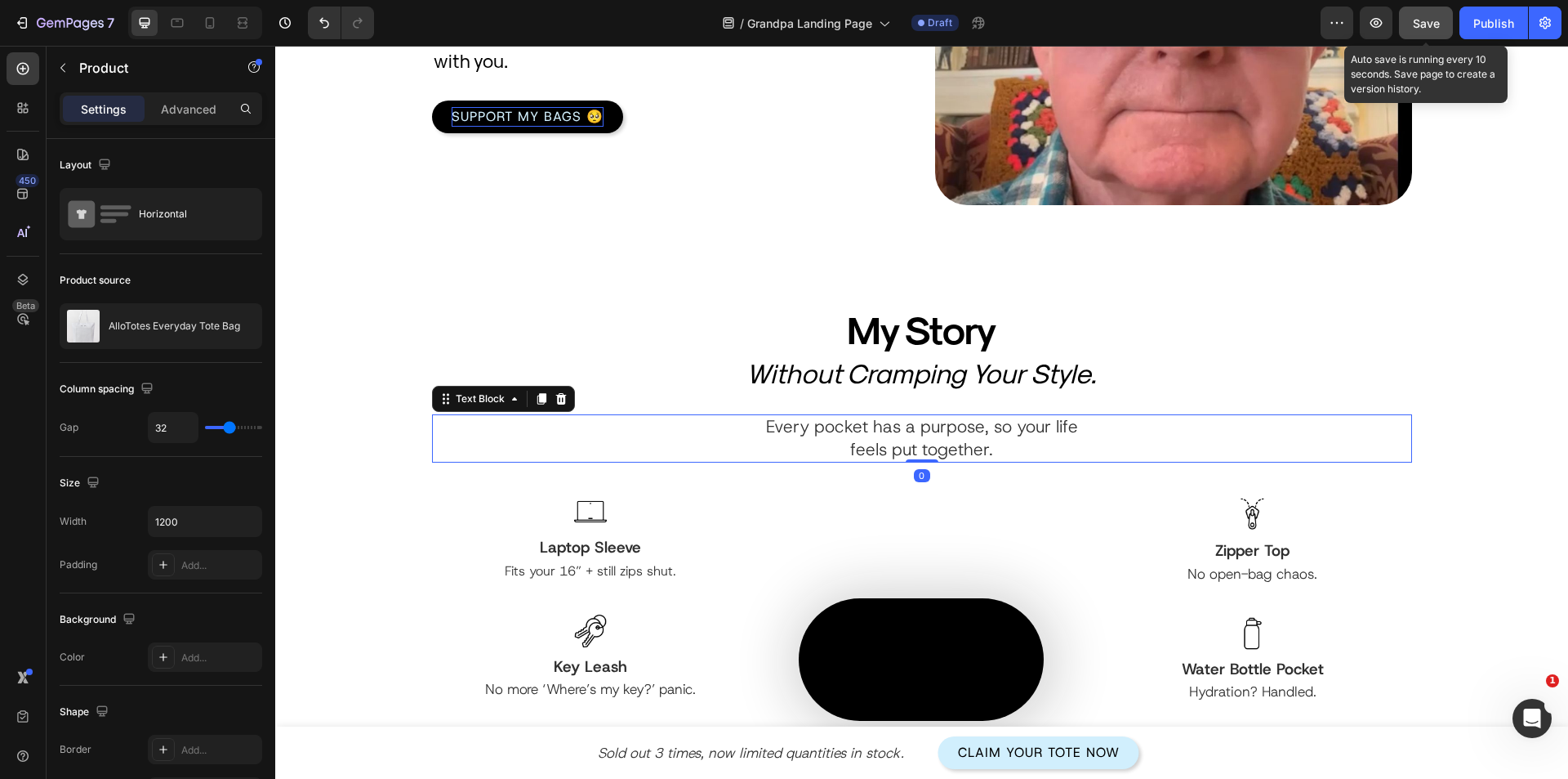
click at [820, 426] on p "Every pocket has a purpose, so your life feels put together." at bounding box center [922, 439] width 339 height 45
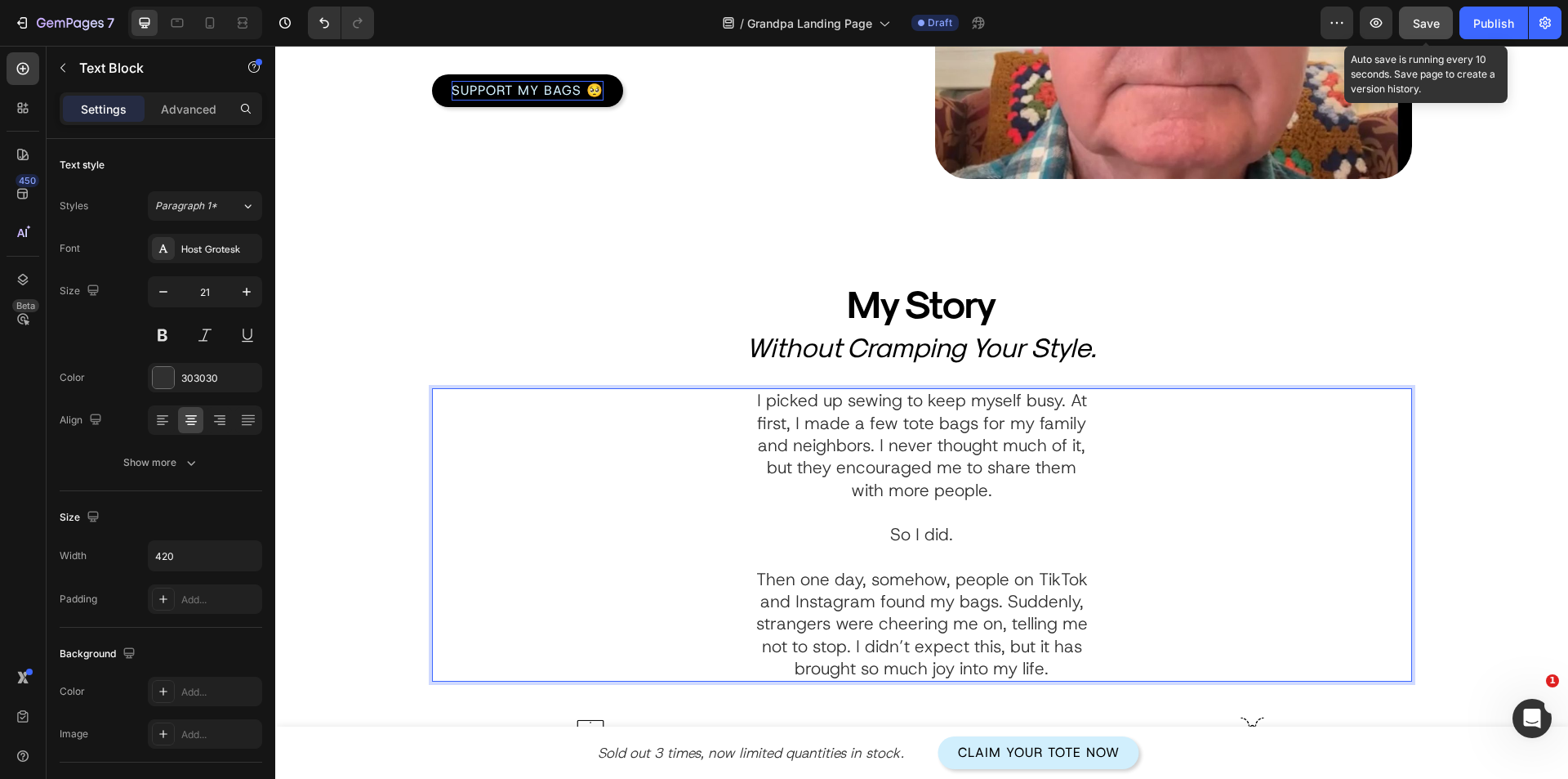
scroll to position [490, 0]
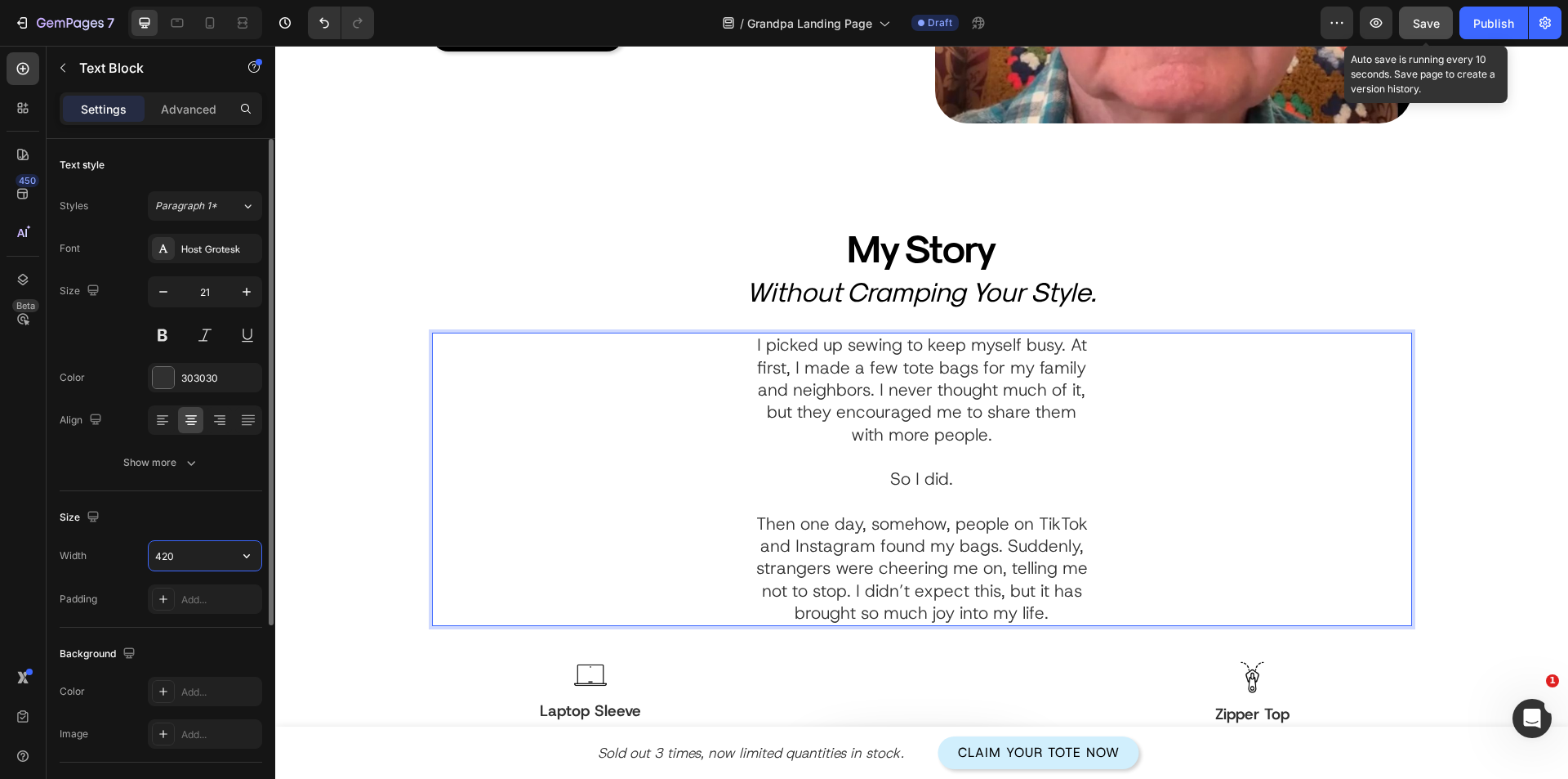
click at [169, 566] on input "420" at bounding box center [206, 555] width 113 height 29
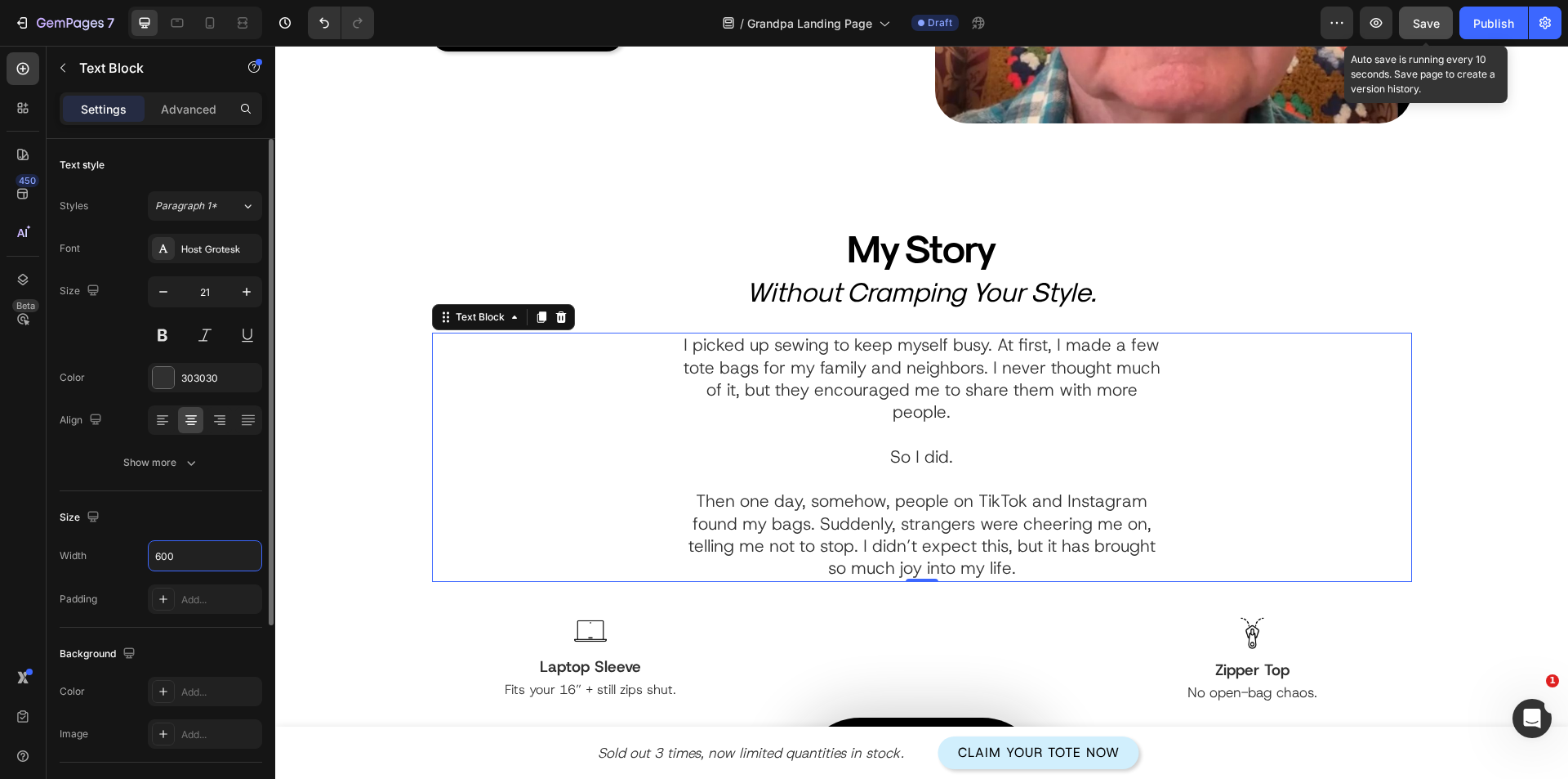
type input "600"
click at [218, 491] on div "Size Width 600 Padding Add..." at bounding box center [160, 559] width 203 height 137
click at [159, 424] on icon at bounding box center [160, 425] width 8 height 2
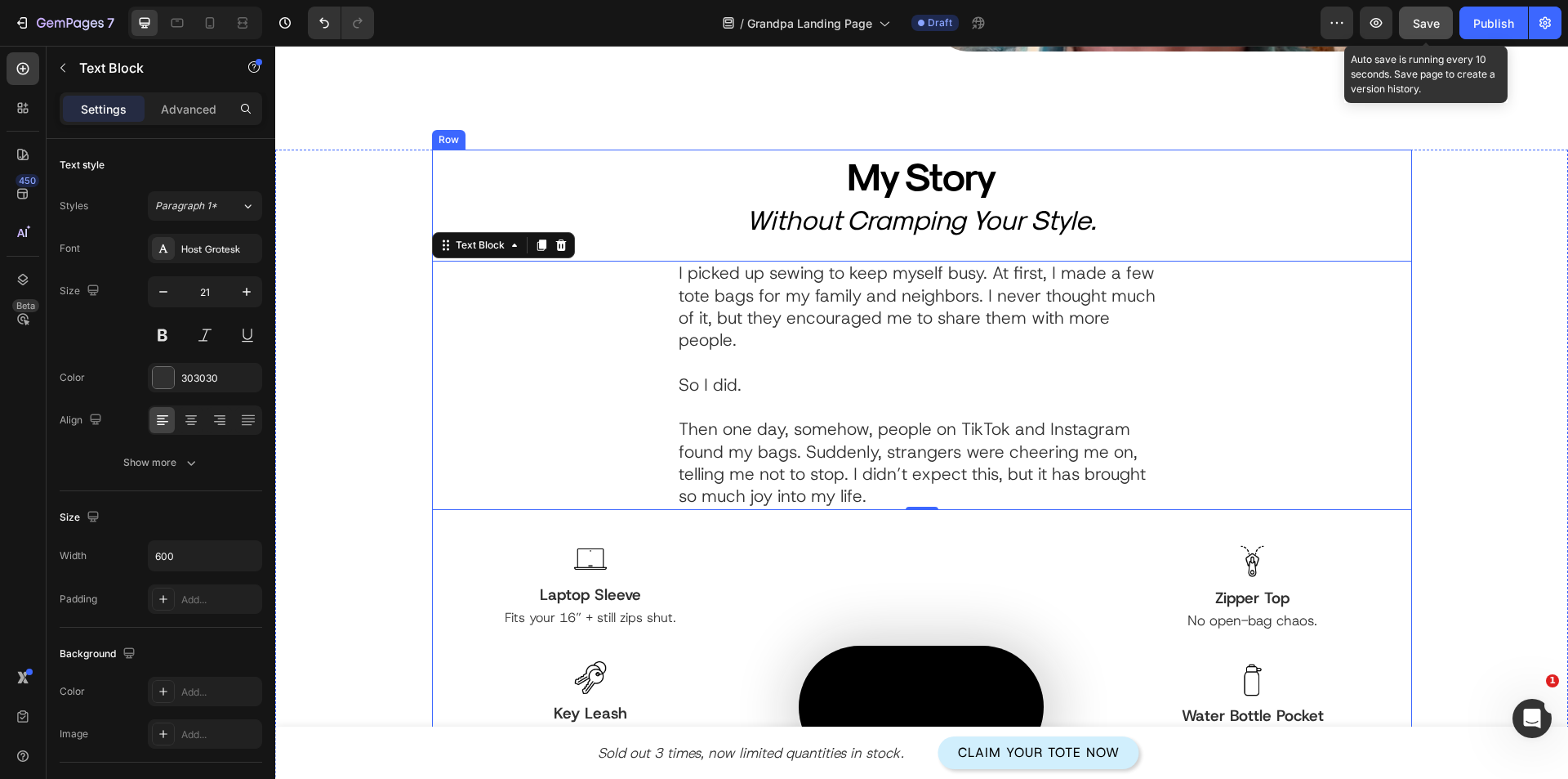
scroll to position [572, 0]
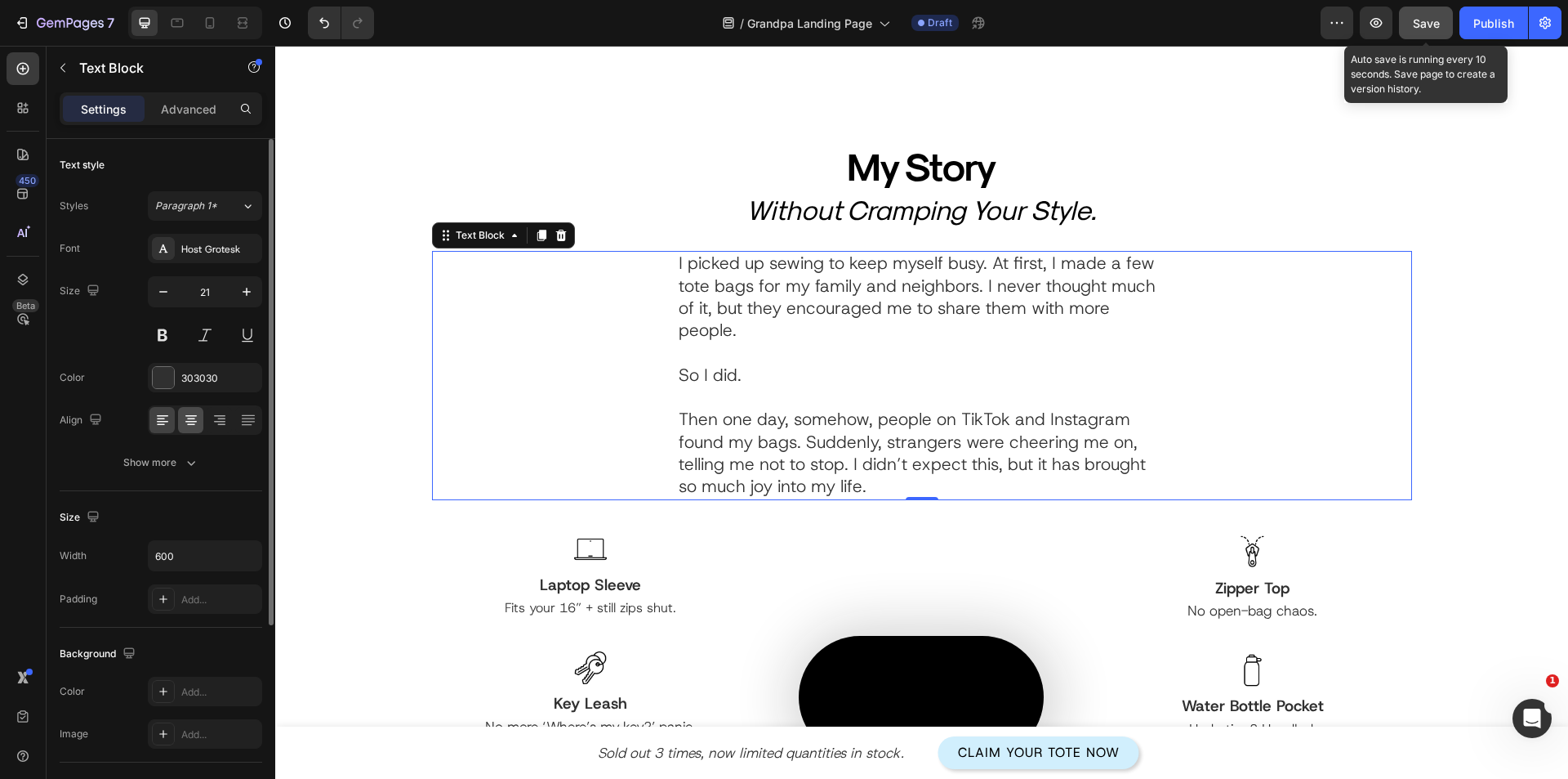
click at [190, 423] on icon at bounding box center [190, 420] width 16 height 16
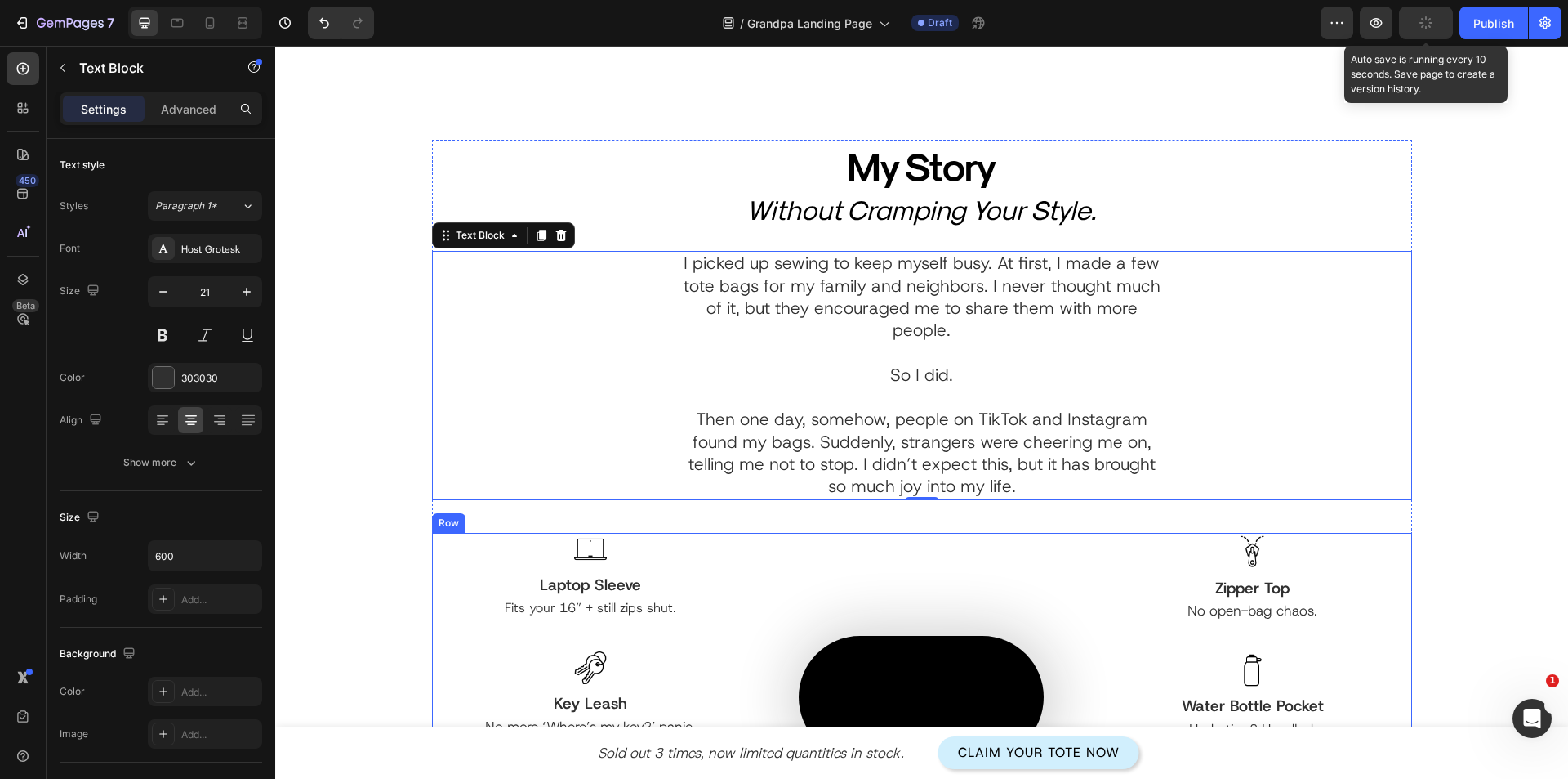
scroll to position [817, 0]
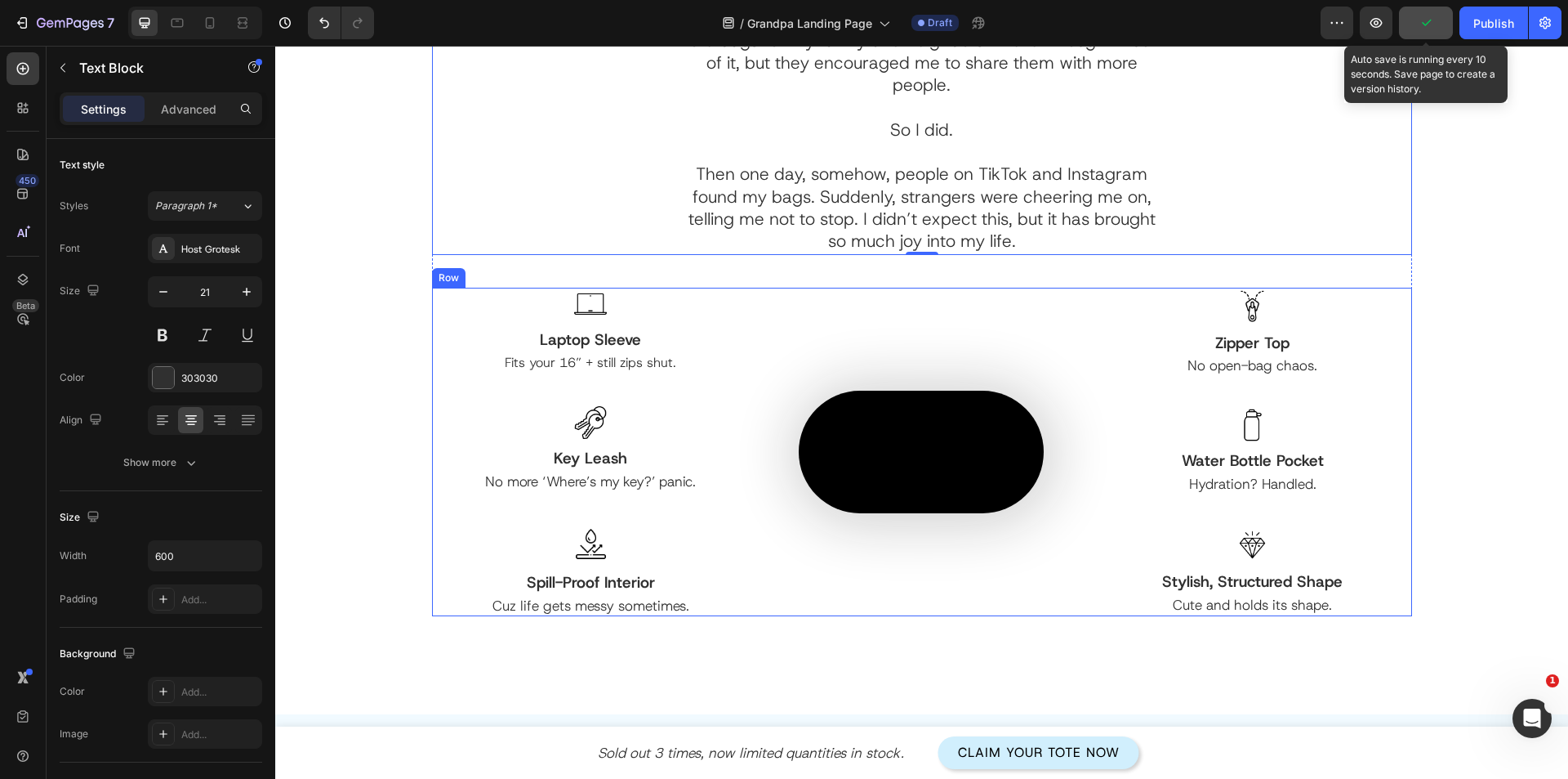
click at [724, 510] on div "Image Laptop Sleeve Text Block Fits your 16” + still zips shut. Text Block Row …" at bounding box center [590, 452] width 318 height 328
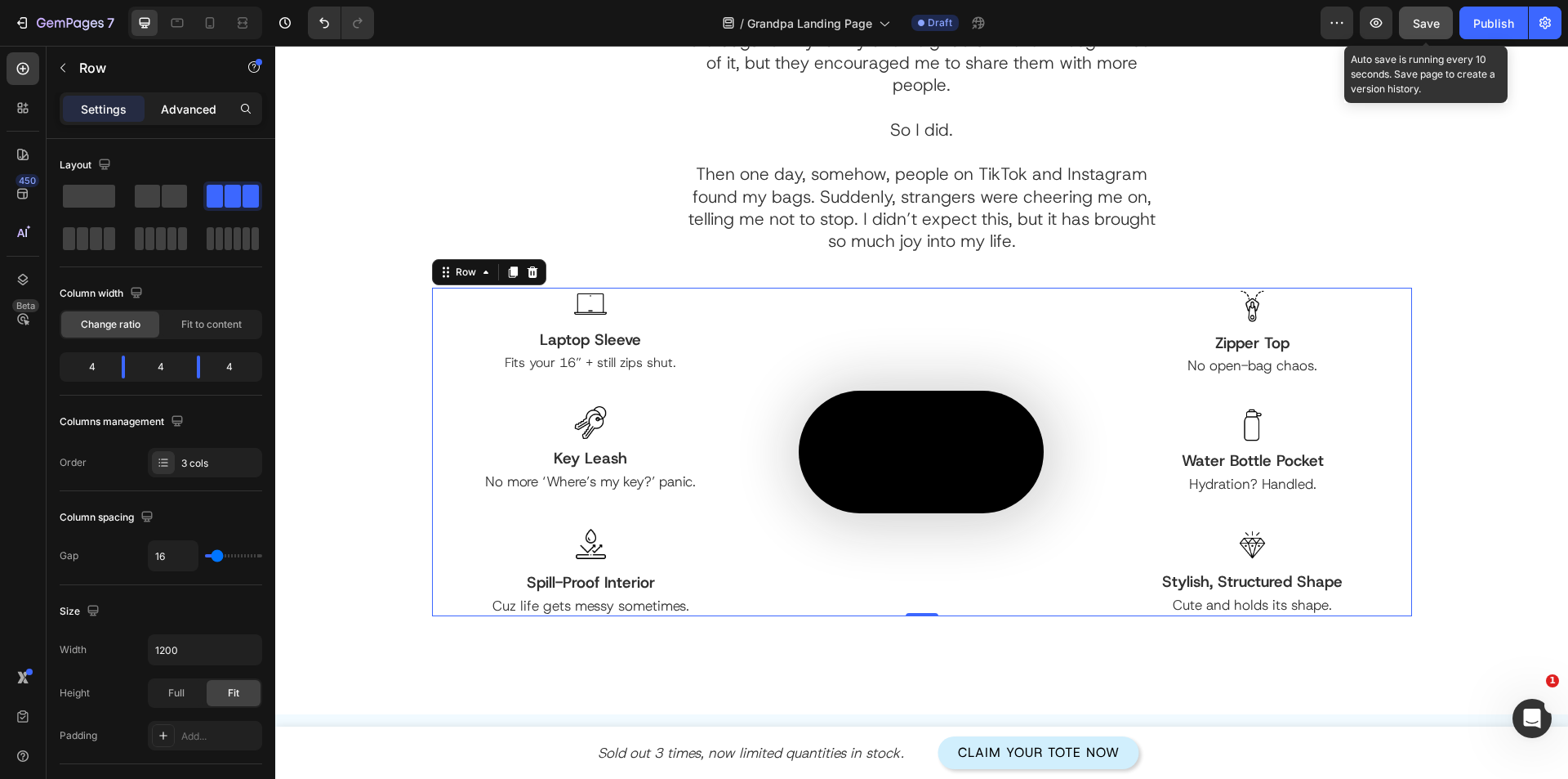
click at [190, 102] on p "Advanced" at bounding box center [189, 109] width 56 height 17
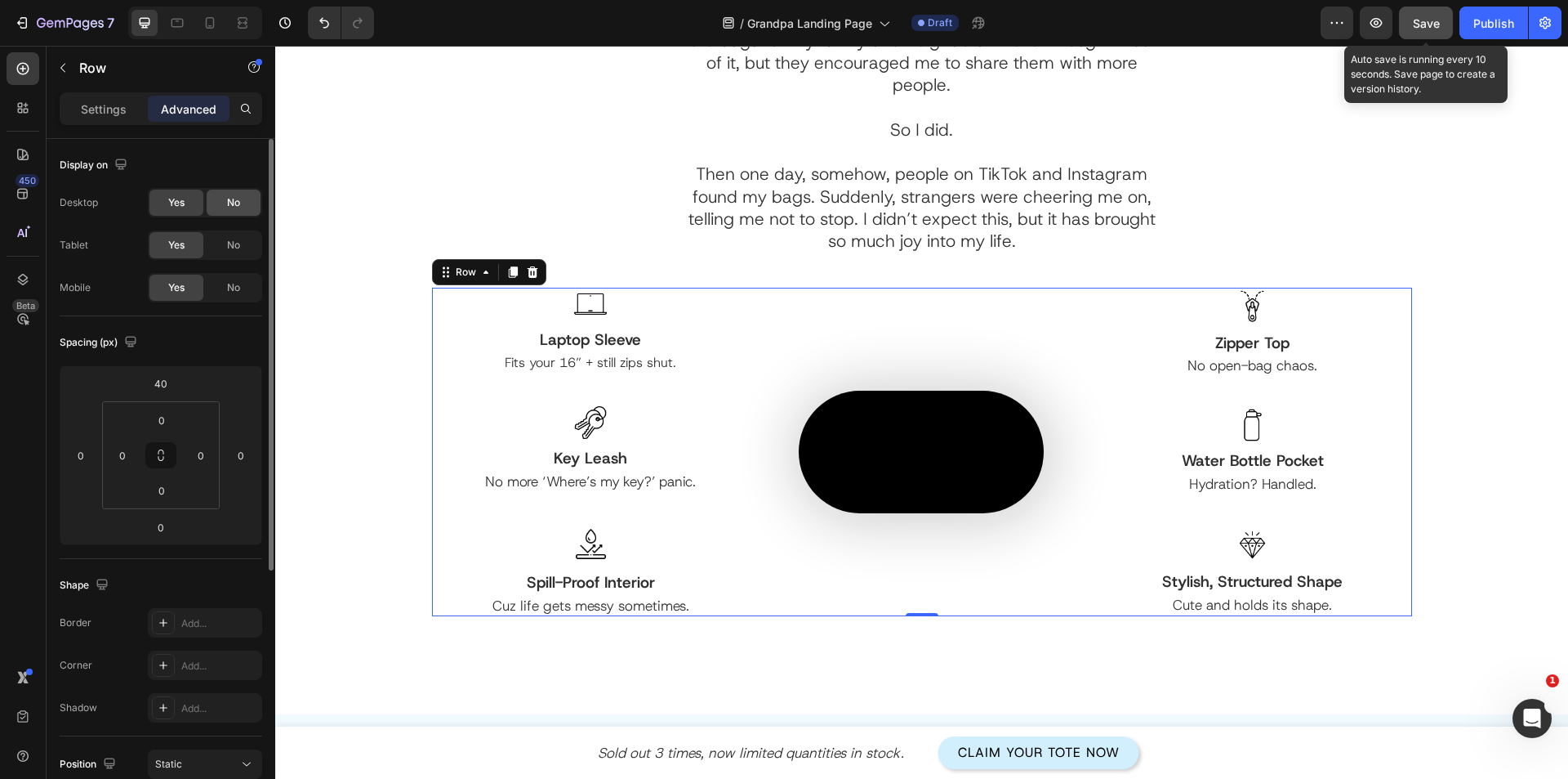
click at [224, 205] on div "No" at bounding box center [233, 203] width 54 height 26
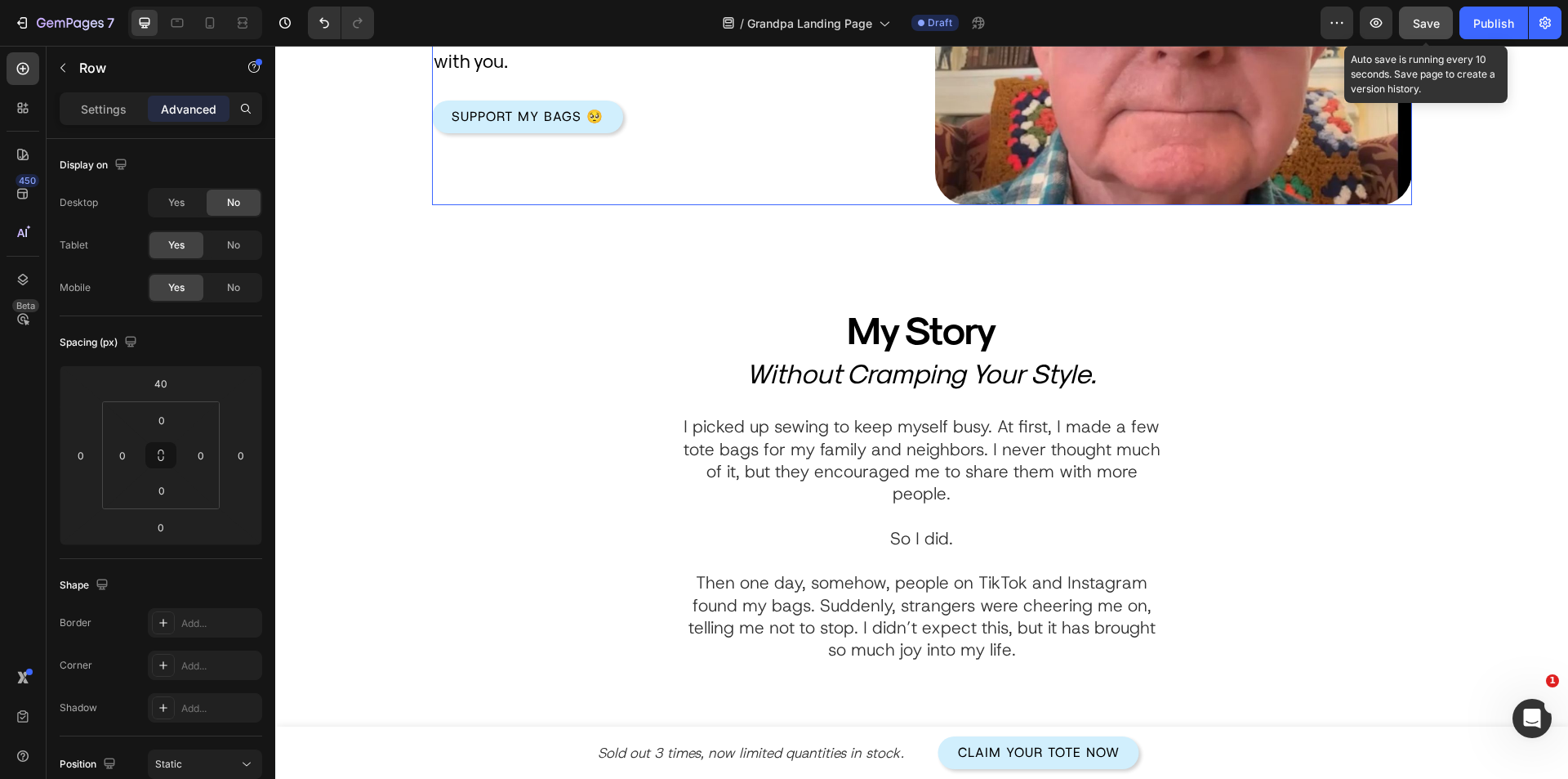
scroll to position [572, 0]
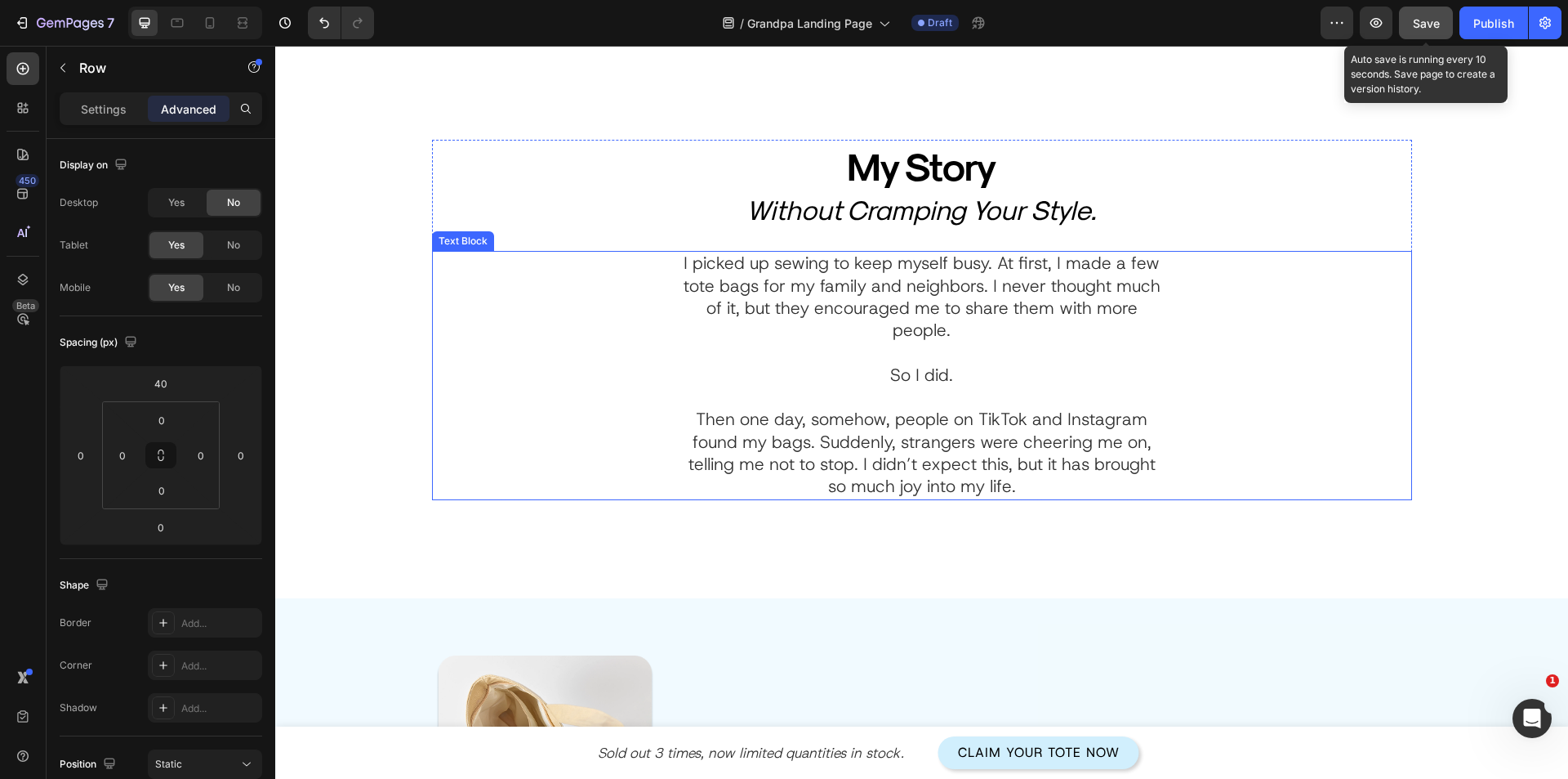
click at [873, 357] on p "Rich Text Editor. Editing area: main" at bounding box center [922, 353] width 487 height 22
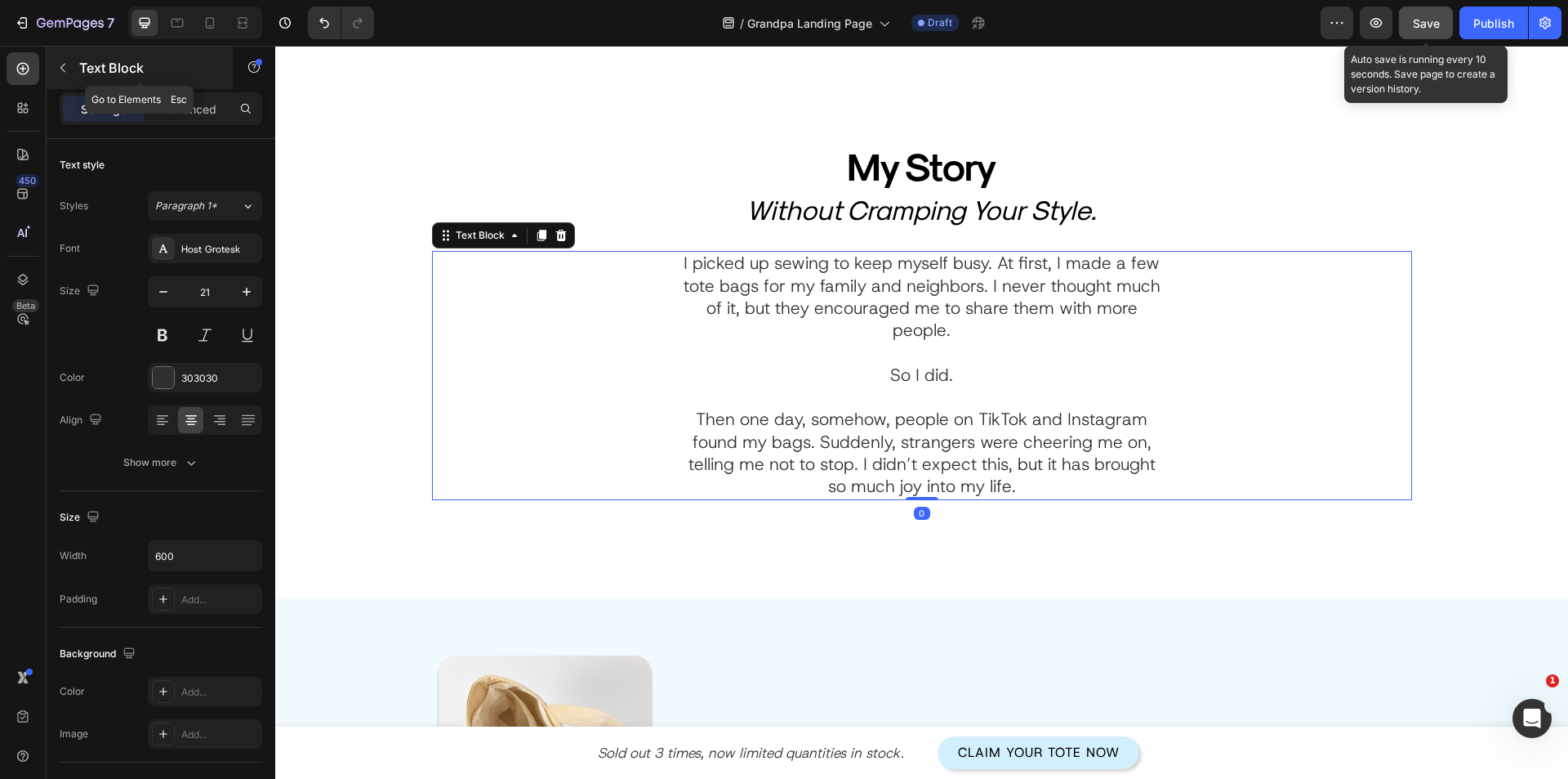
click at [106, 78] on div "Text Block" at bounding box center [140, 67] width 187 height 42
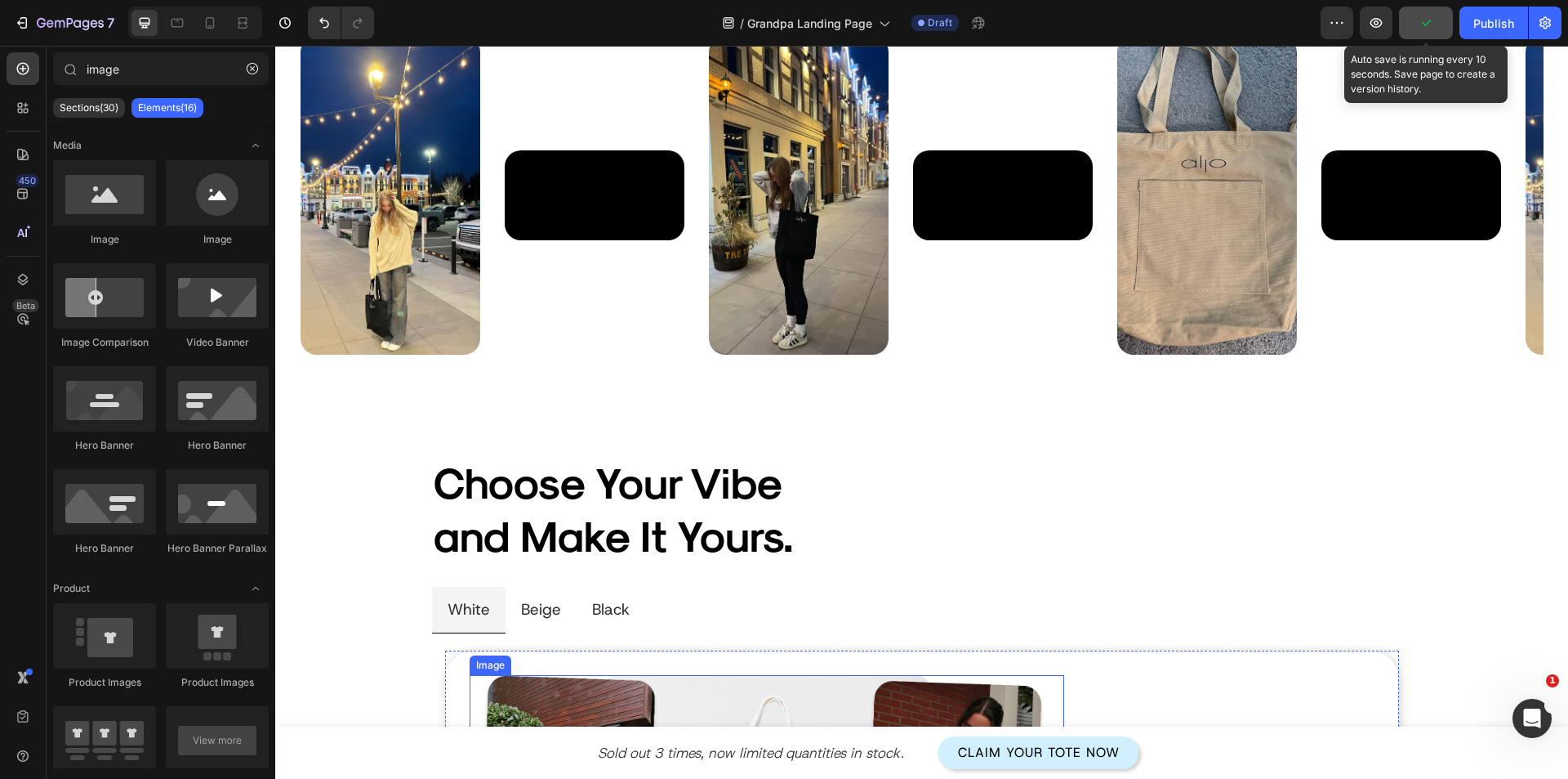
scroll to position [2369, 0]
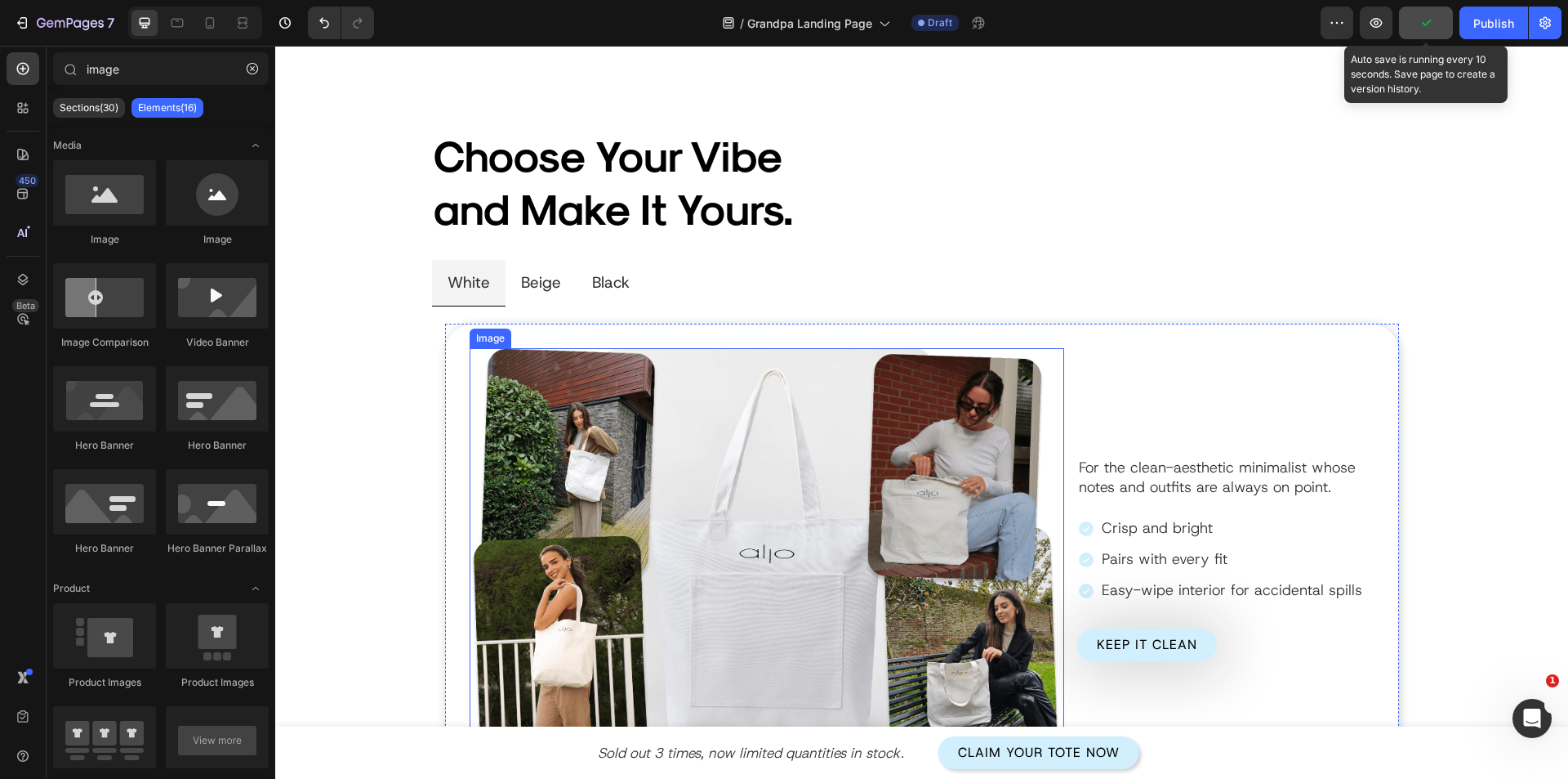
click at [710, 498] on img at bounding box center [767, 559] width 595 height 423
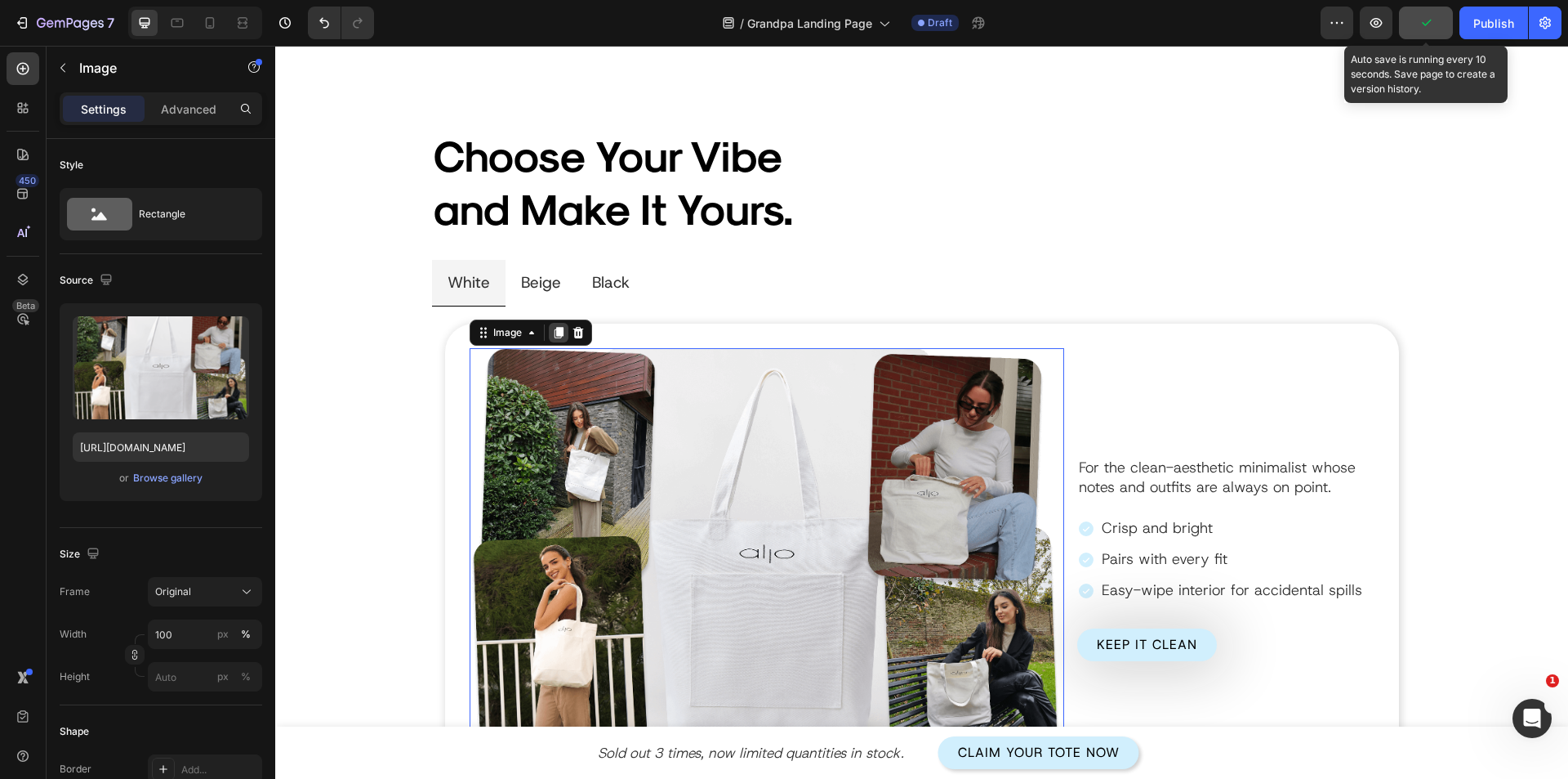
click at [554, 336] on icon at bounding box center [558, 333] width 9 height 11
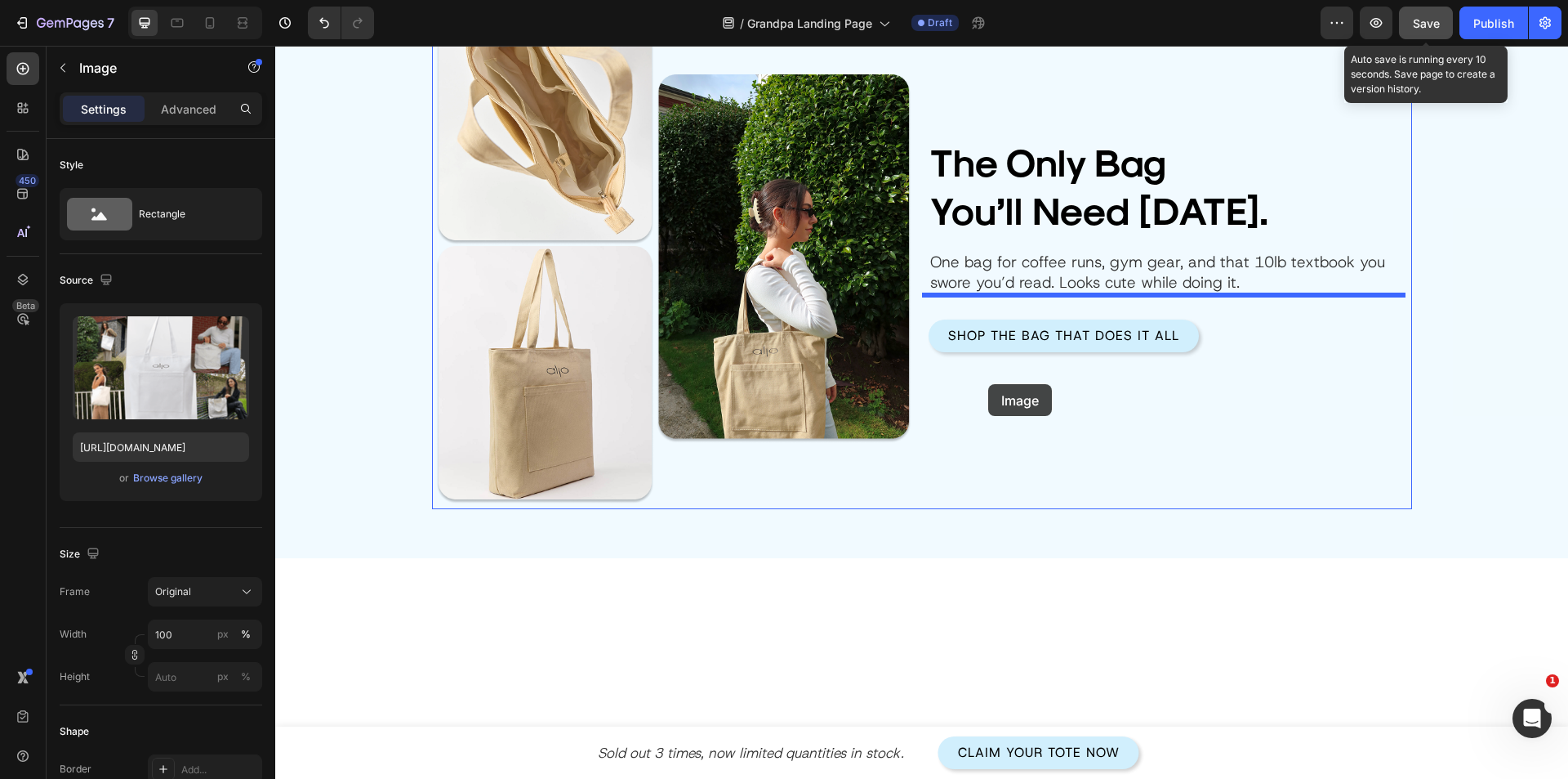
scroll to position [669, 0]
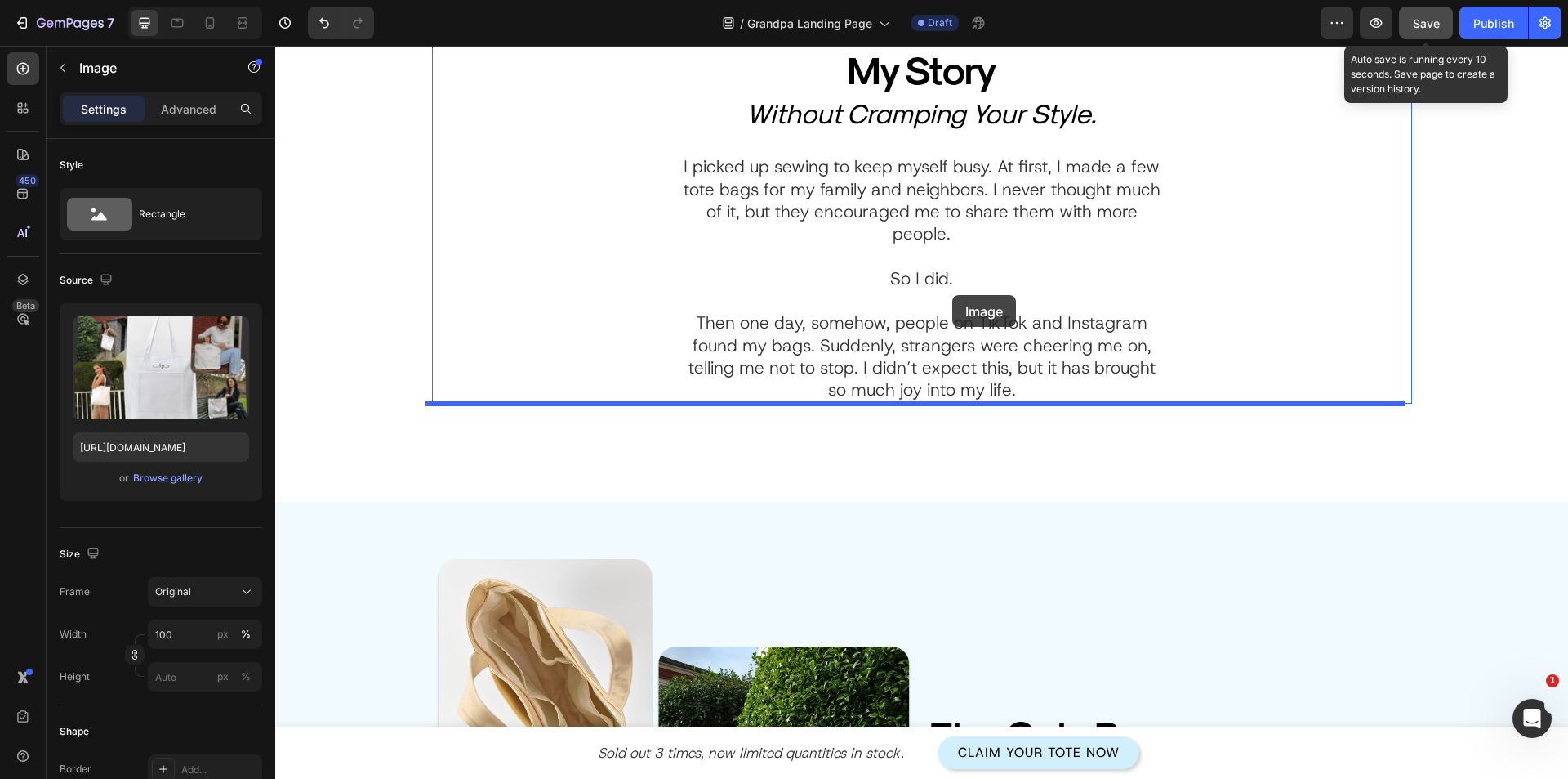
drag, startPoint x: 504, startPoint y: 88, endPoint x: 952, endPoint y: 295, distance: 493.5
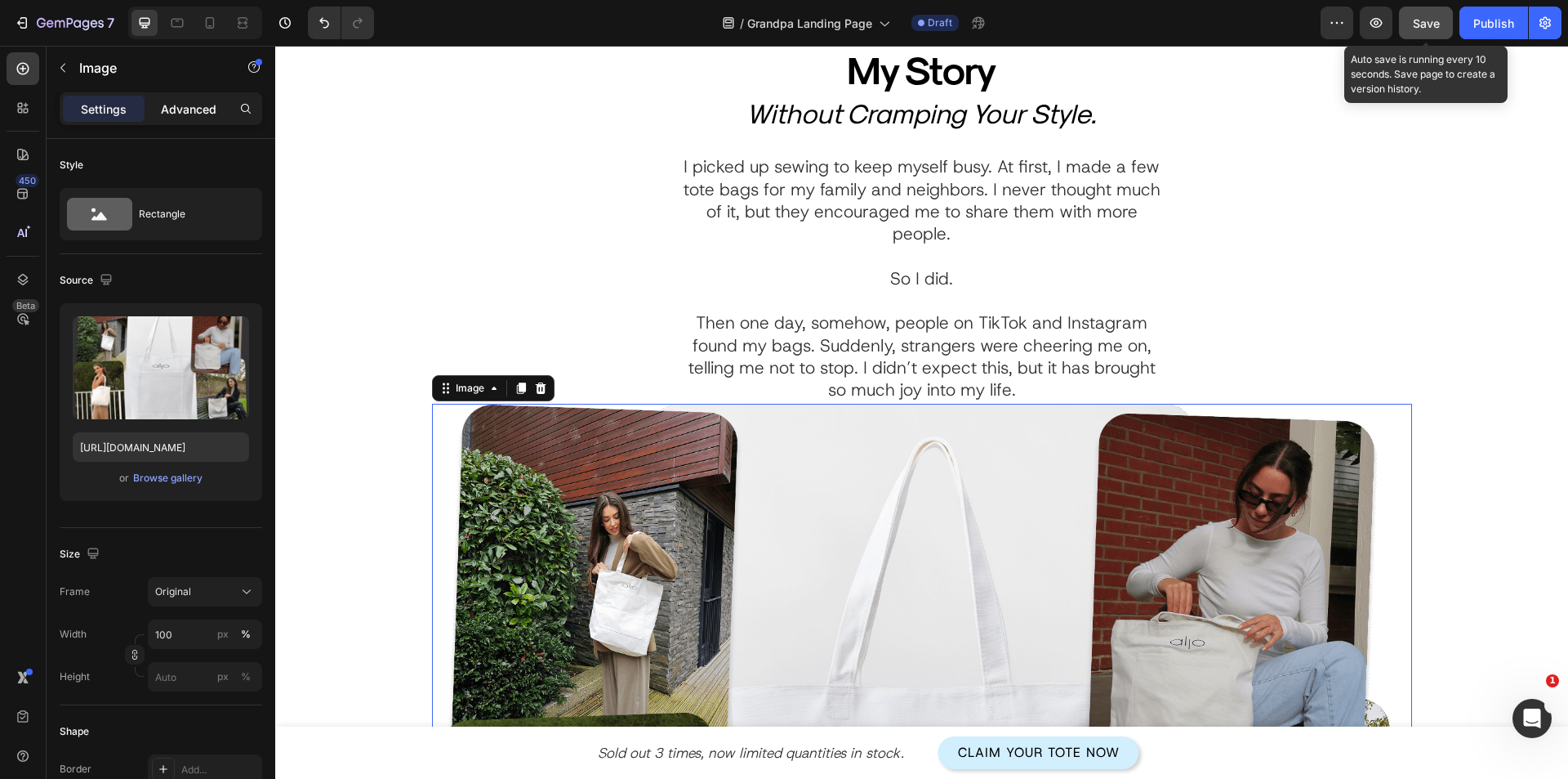
click at [177, 116] on p "Advanced" at bounding box center [189, 109] width 56 height 17
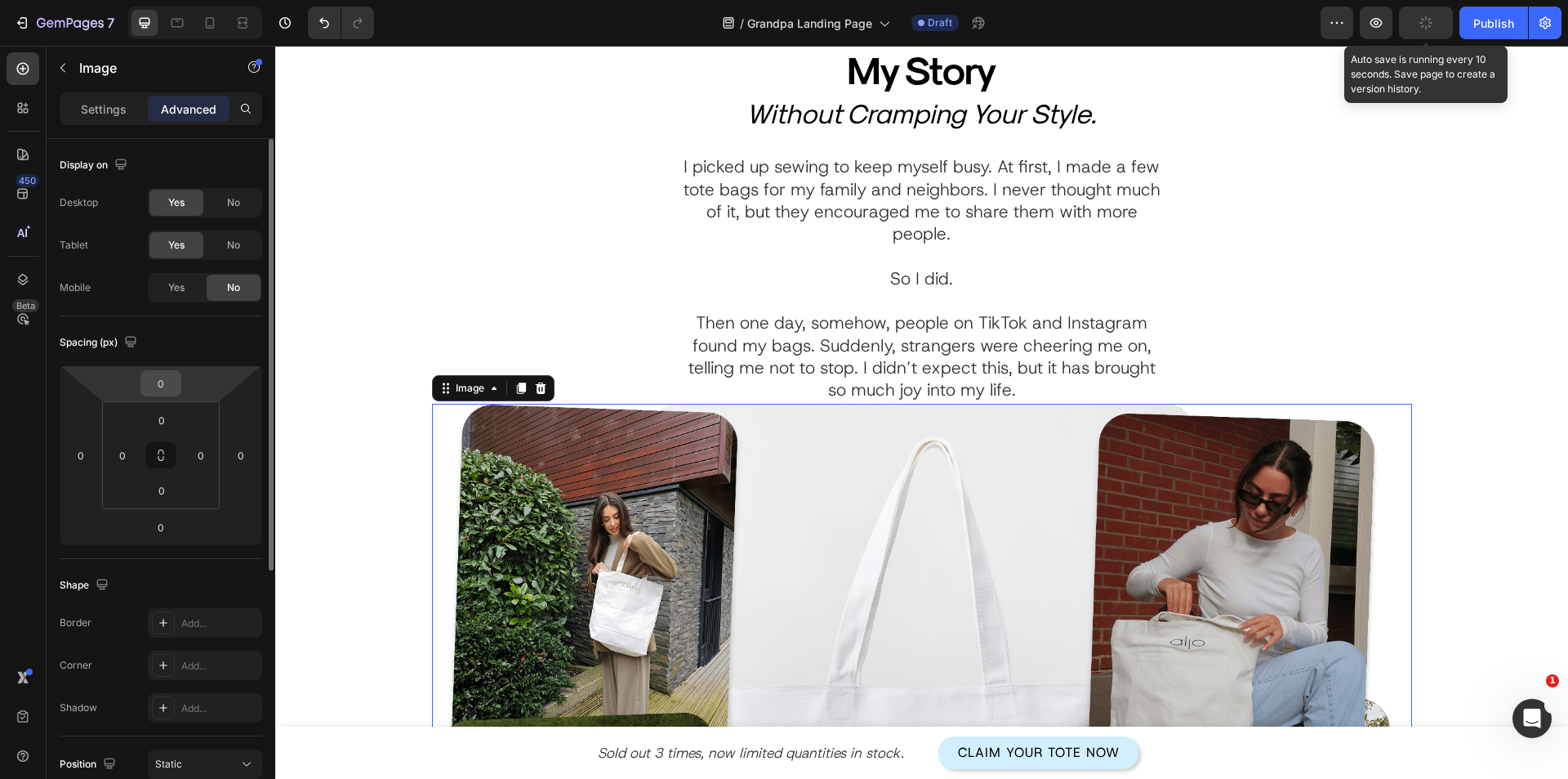
click at [168, 387] on input "0" at bounding box center [160, 383] width 33 height 25
type input "40"
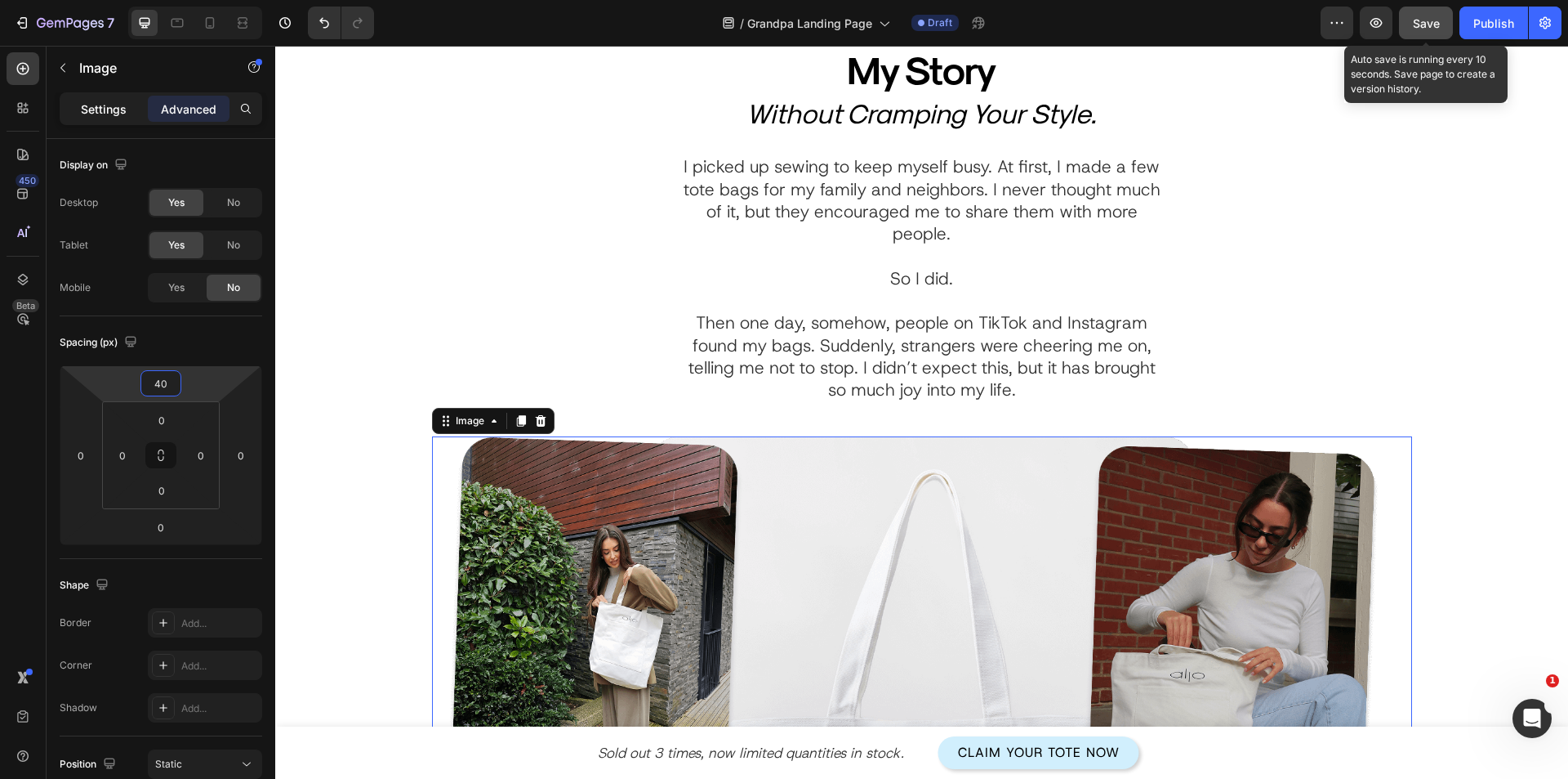
click at [100, 113] on p "Settings" at bounding box center [104, 109] width 46 height 17
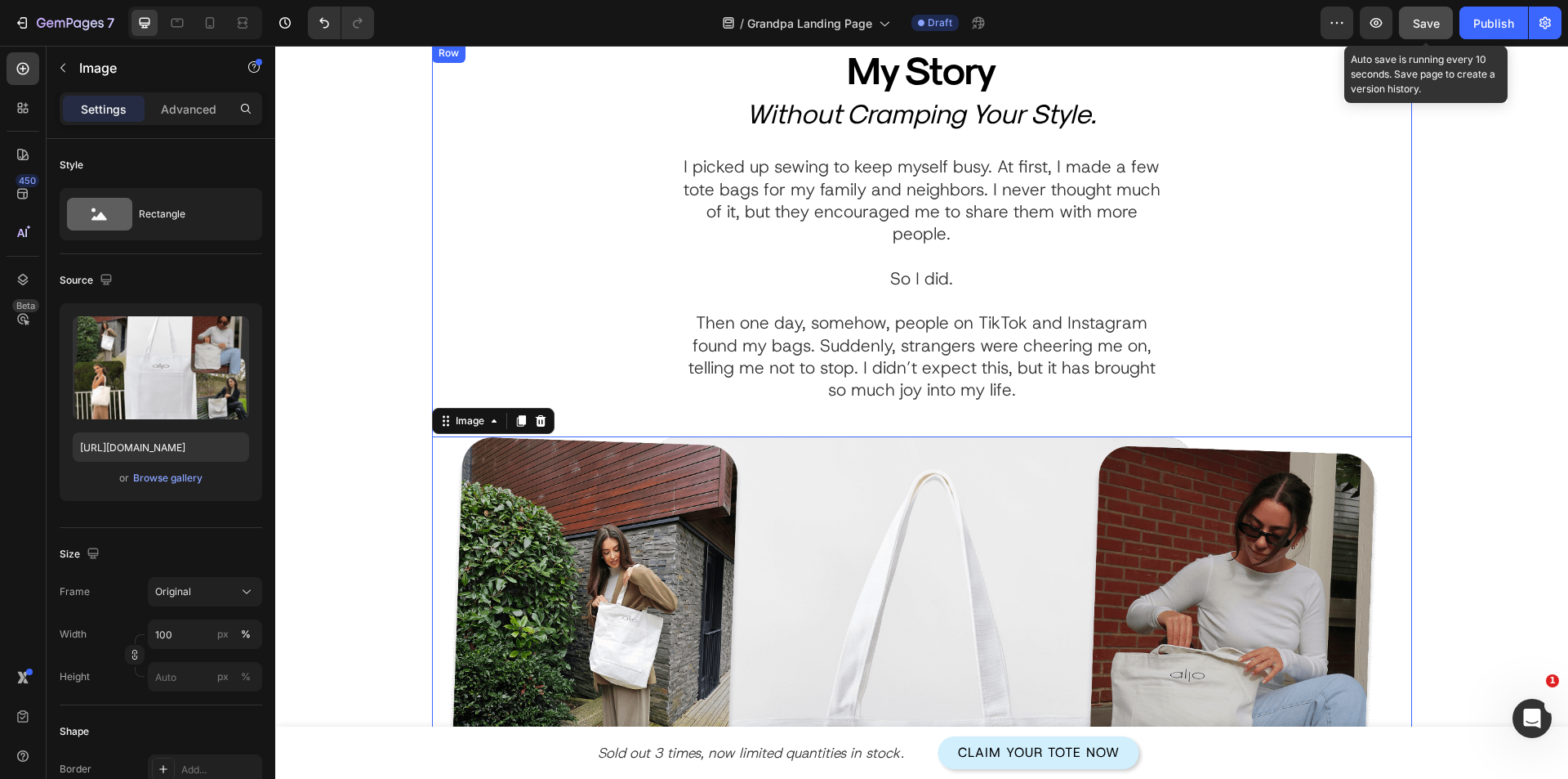
scroll to position [505, 0]
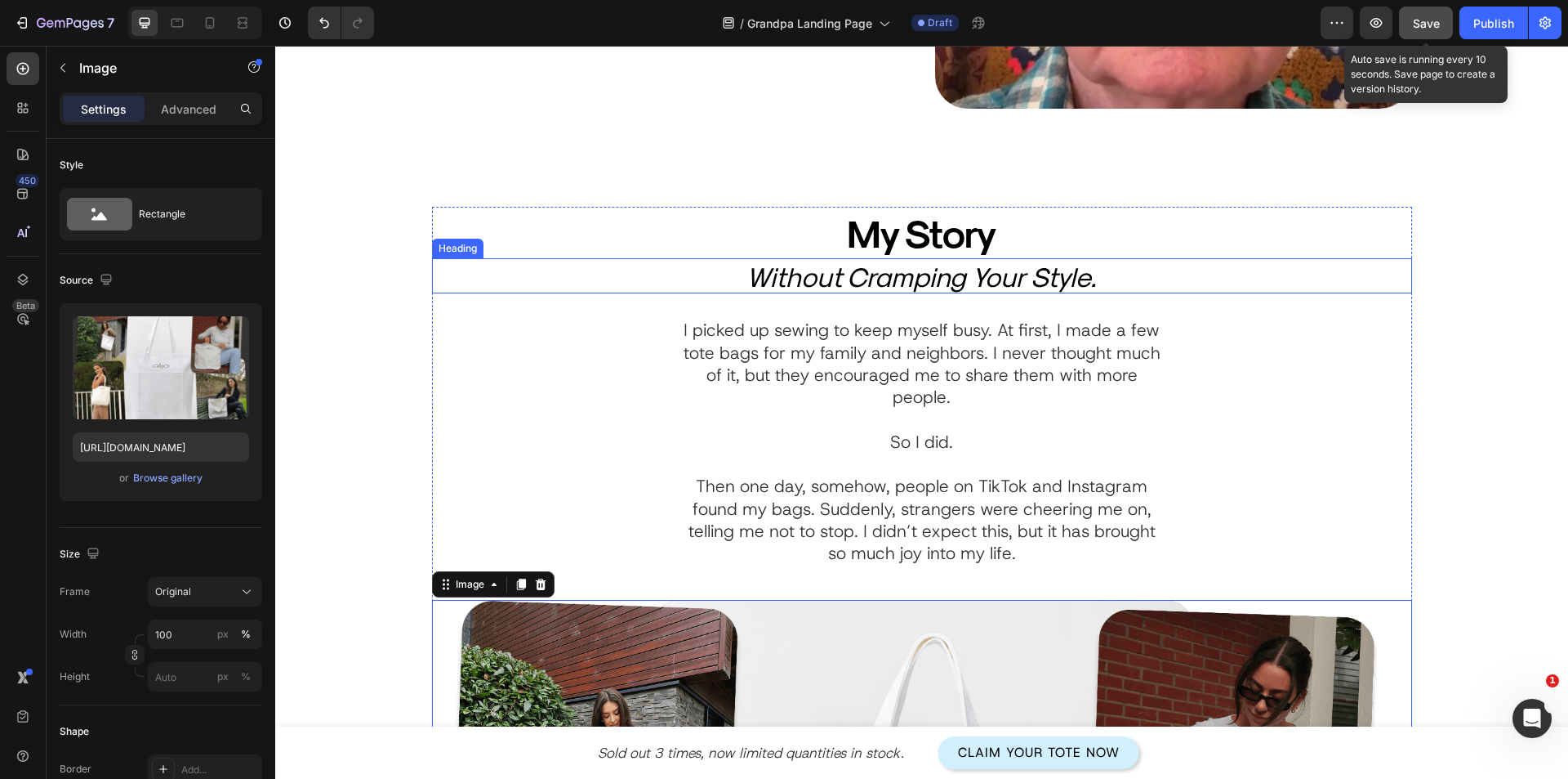
click at [840, 272] on h2 "Without Cramping Your Style." at bounding box center [922, 276] width 981 height 36
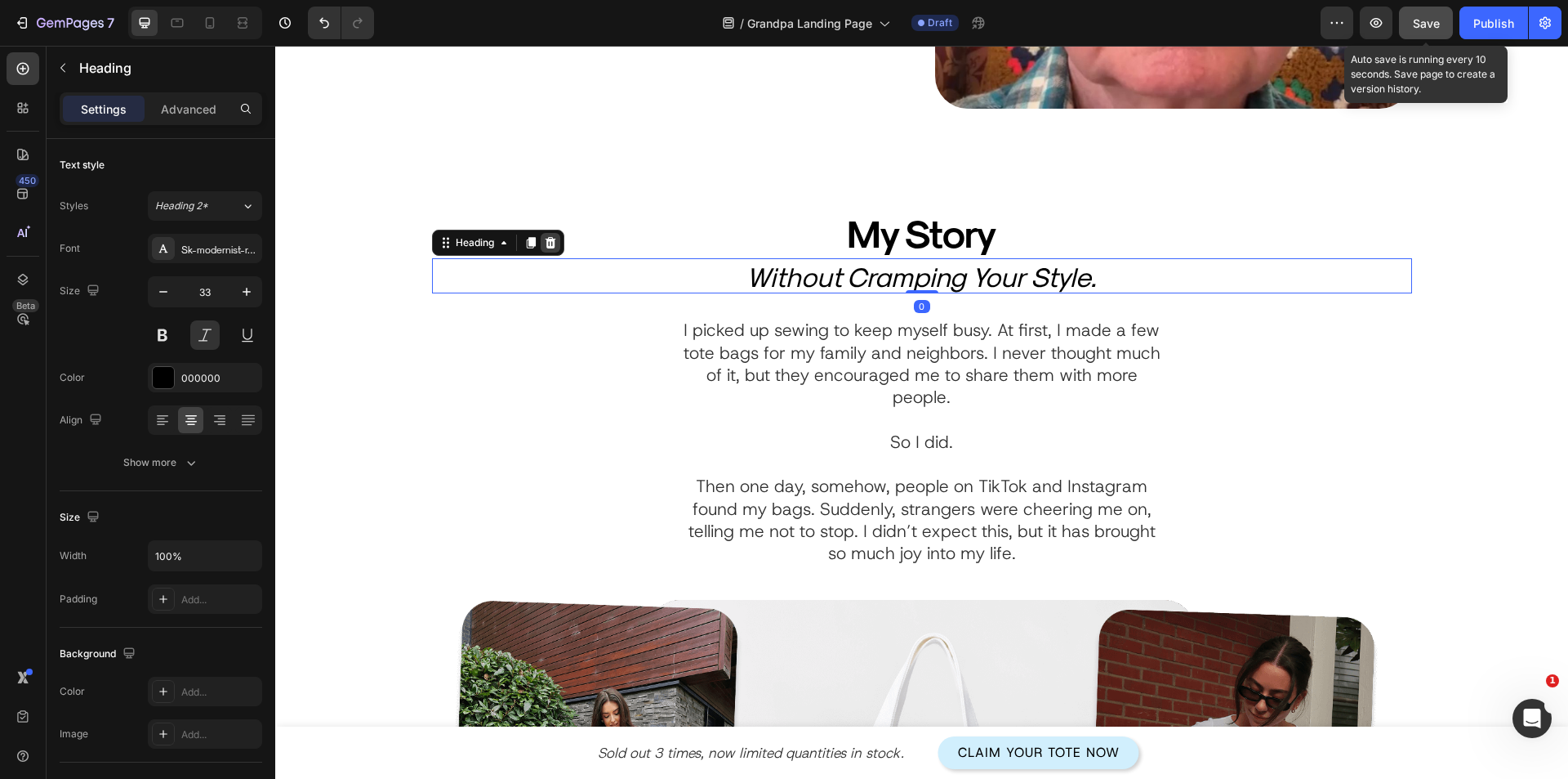
click at [549, 239] on icon at bounding box center [550, 242] width 10 height 11
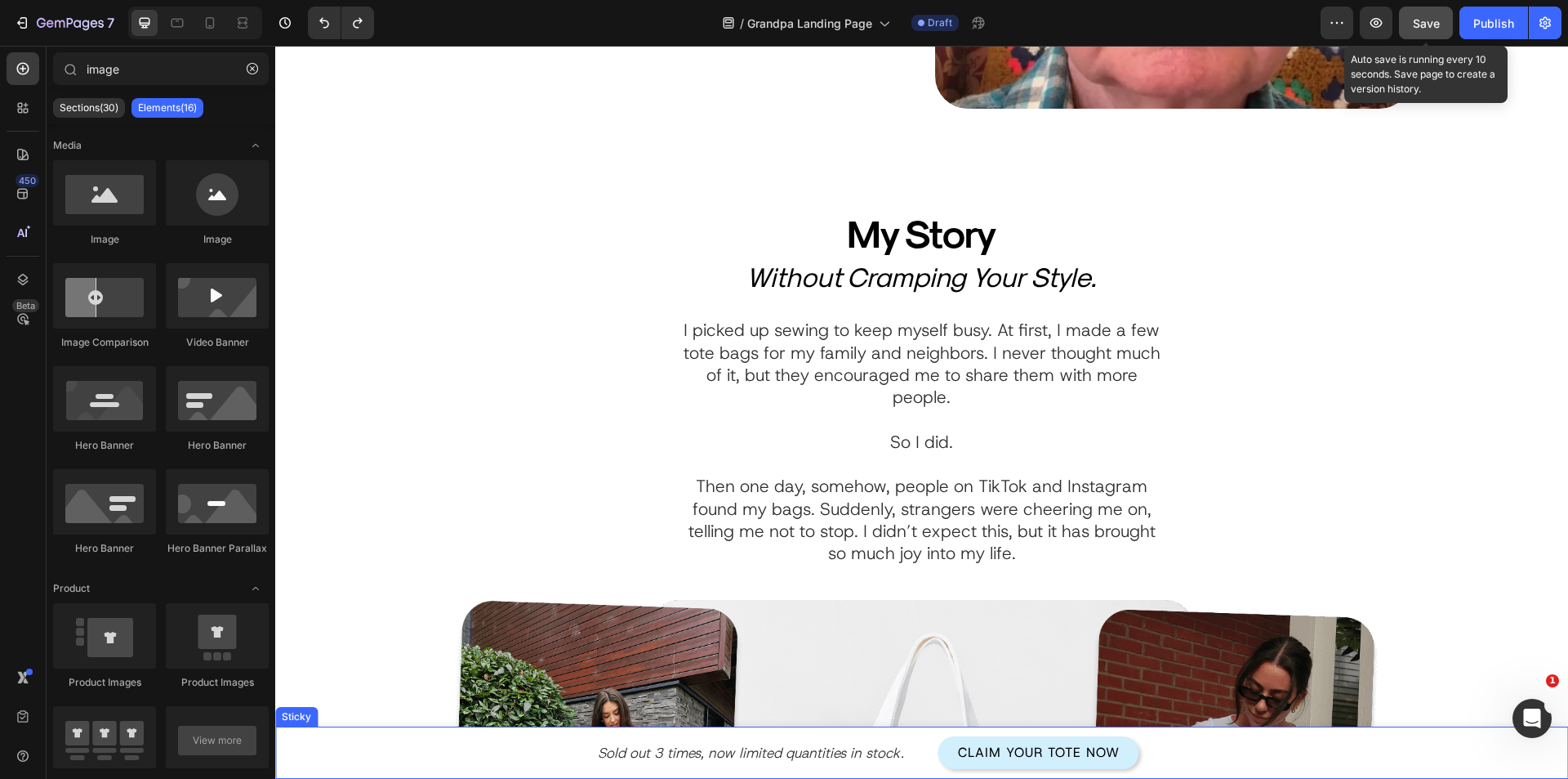
click at [783, 532] on p "Then one day, somehow, people on TikTok and Instagram found my bags. Suddenly, …" at bounding box center [922, 520] width 487 height 89
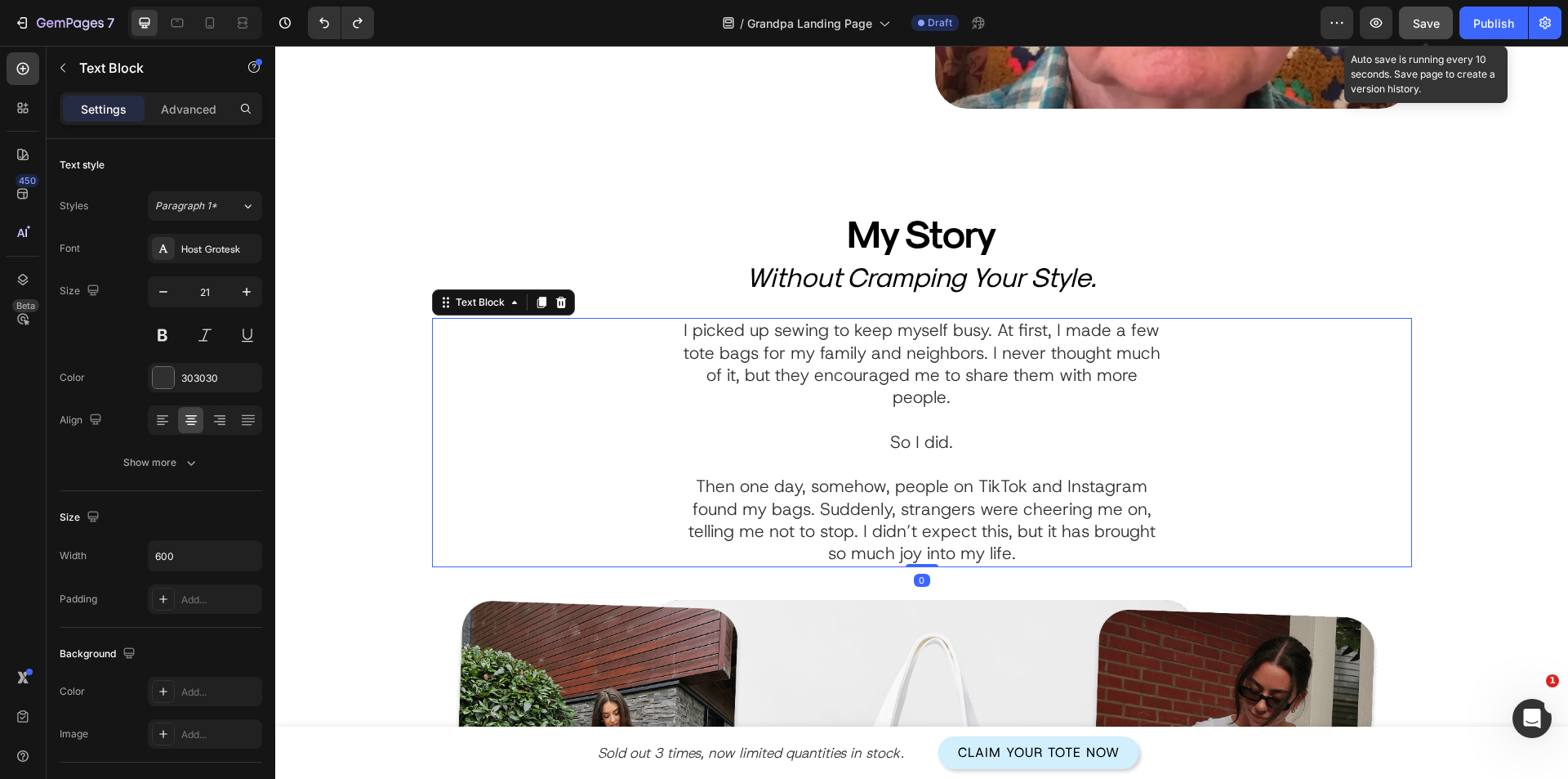
click at [784, 529] on p "Then one day, somehow, people on TikTok and Instagram found my bags. Suddenly, …" at bounding box center [922, 520] width 487 height 89
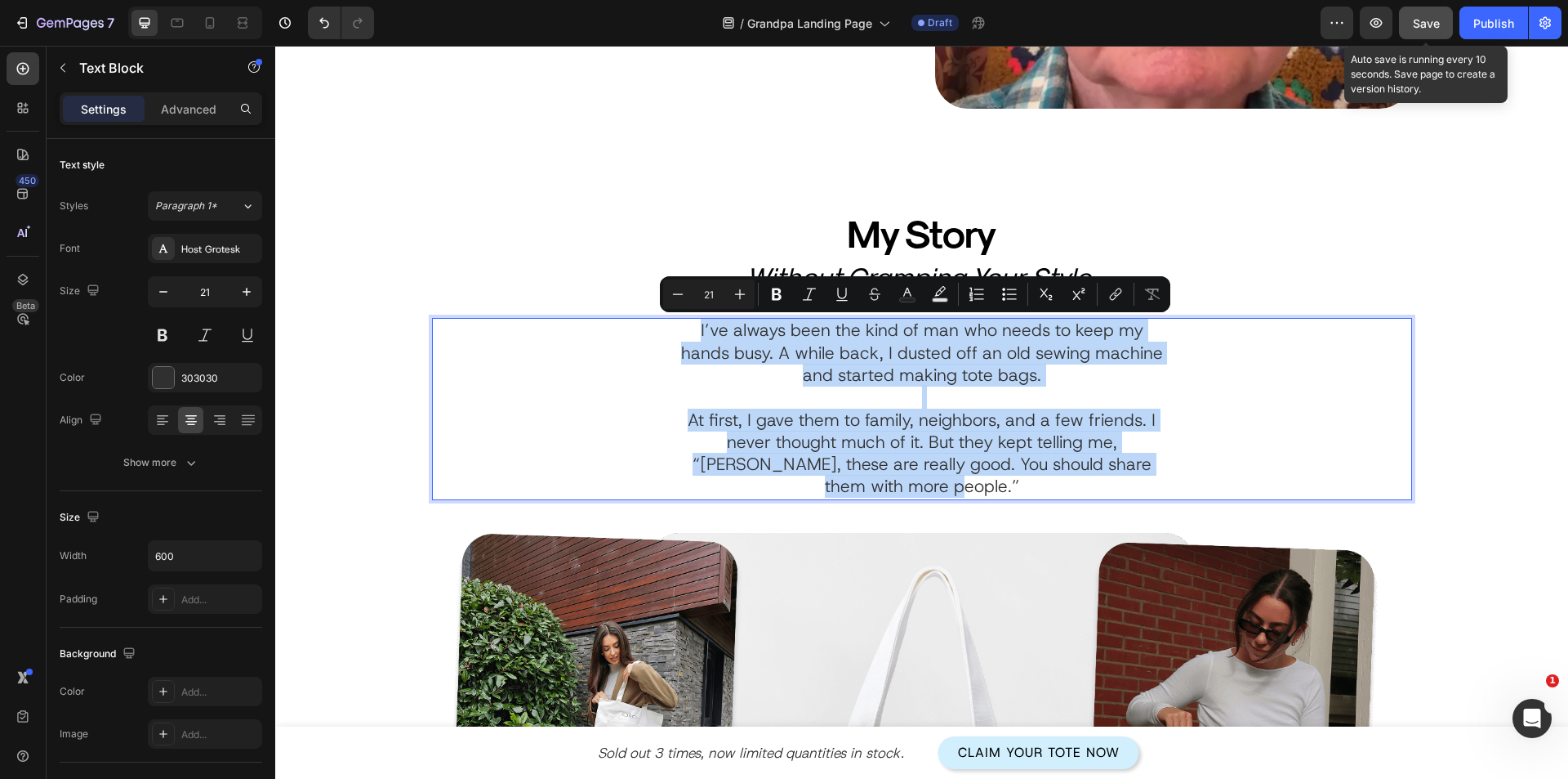
click at [980, 478] on p "At first, I gave them to family, neighbors, and a few friends. I never thought …" at bounding box center [922, 454] width 487 height 89
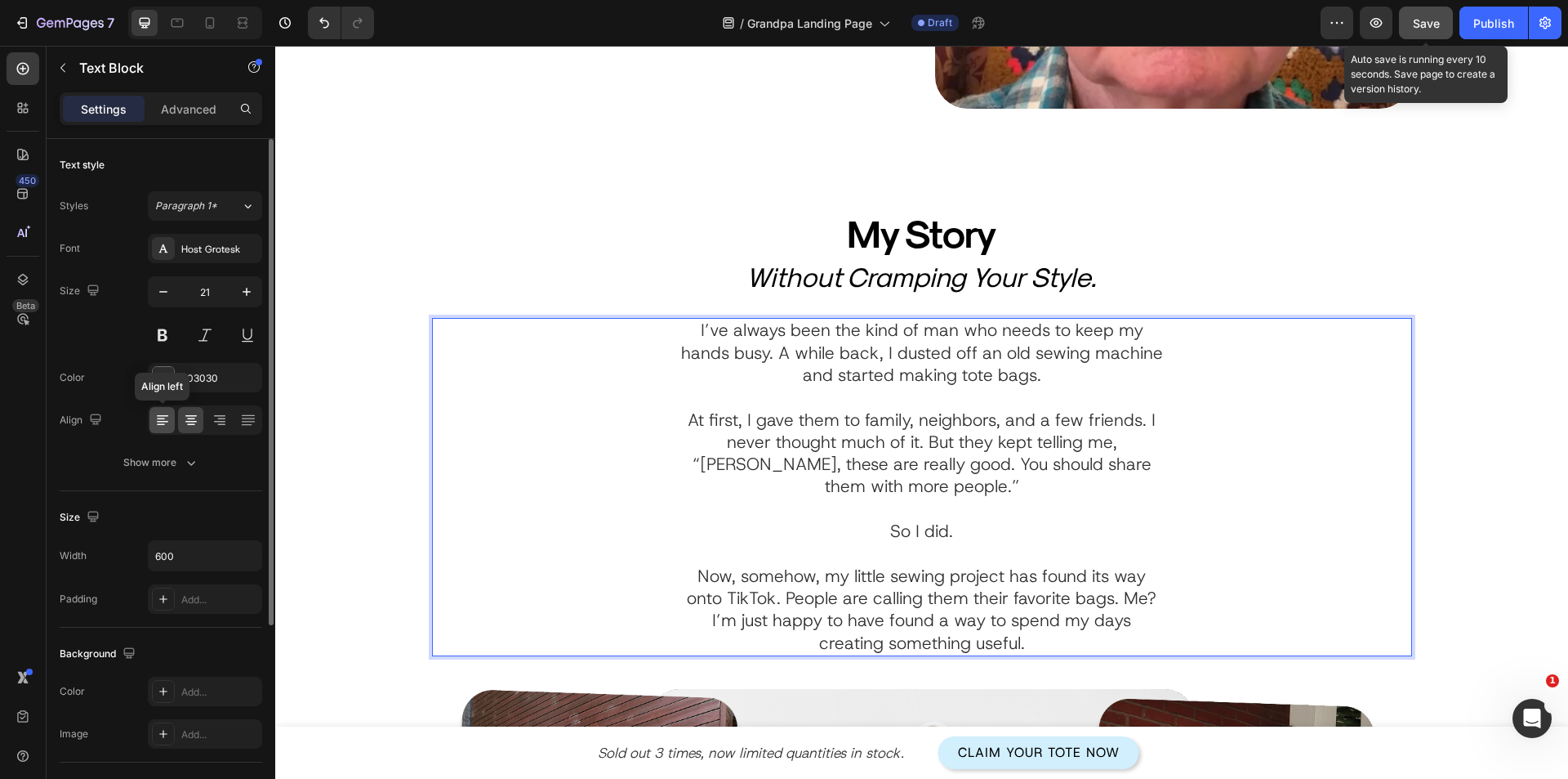
click at [163, 417] on icon at bounding box center [162, 420] width 16 height 16
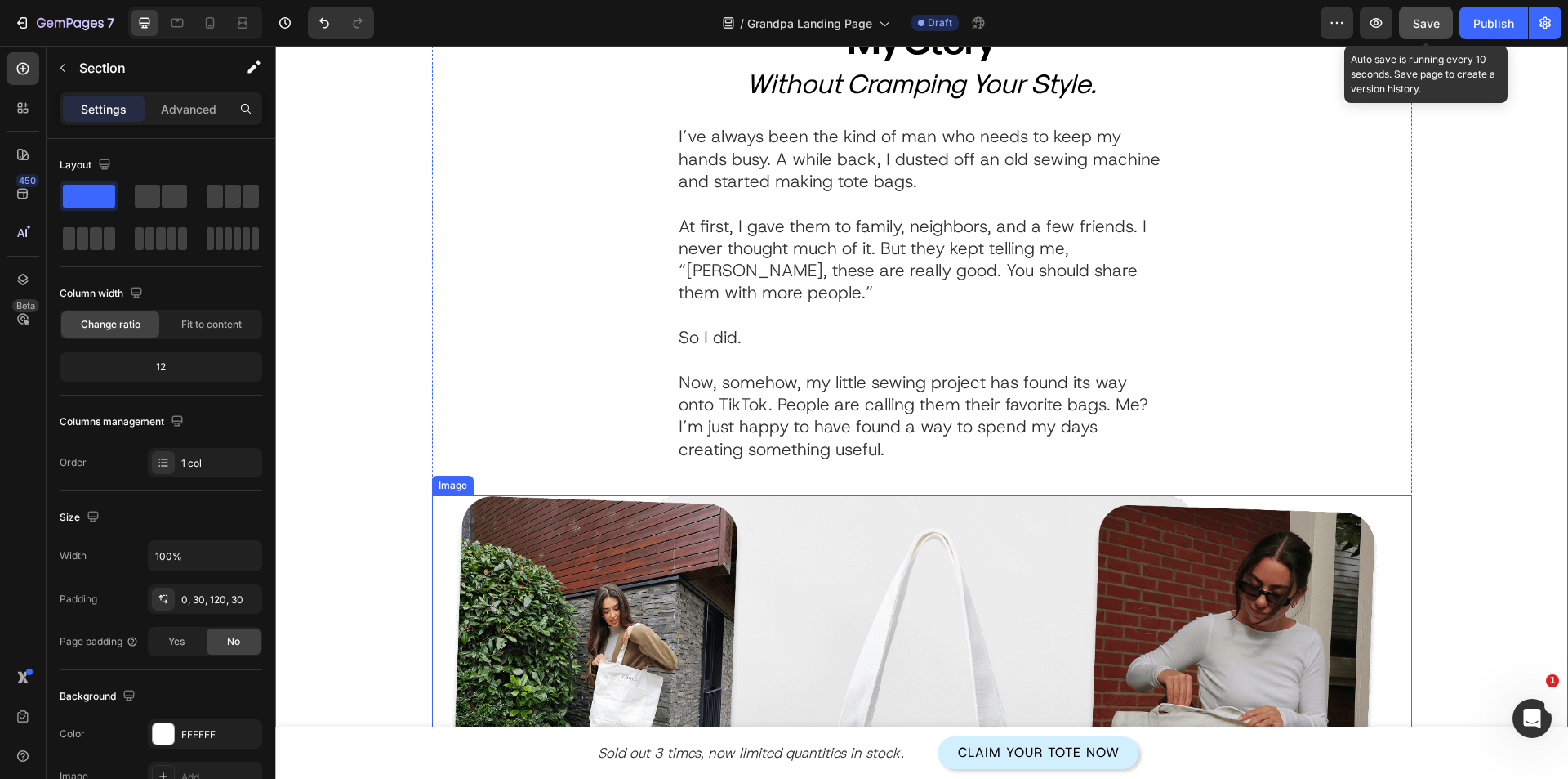
scroll to position [669, 0]
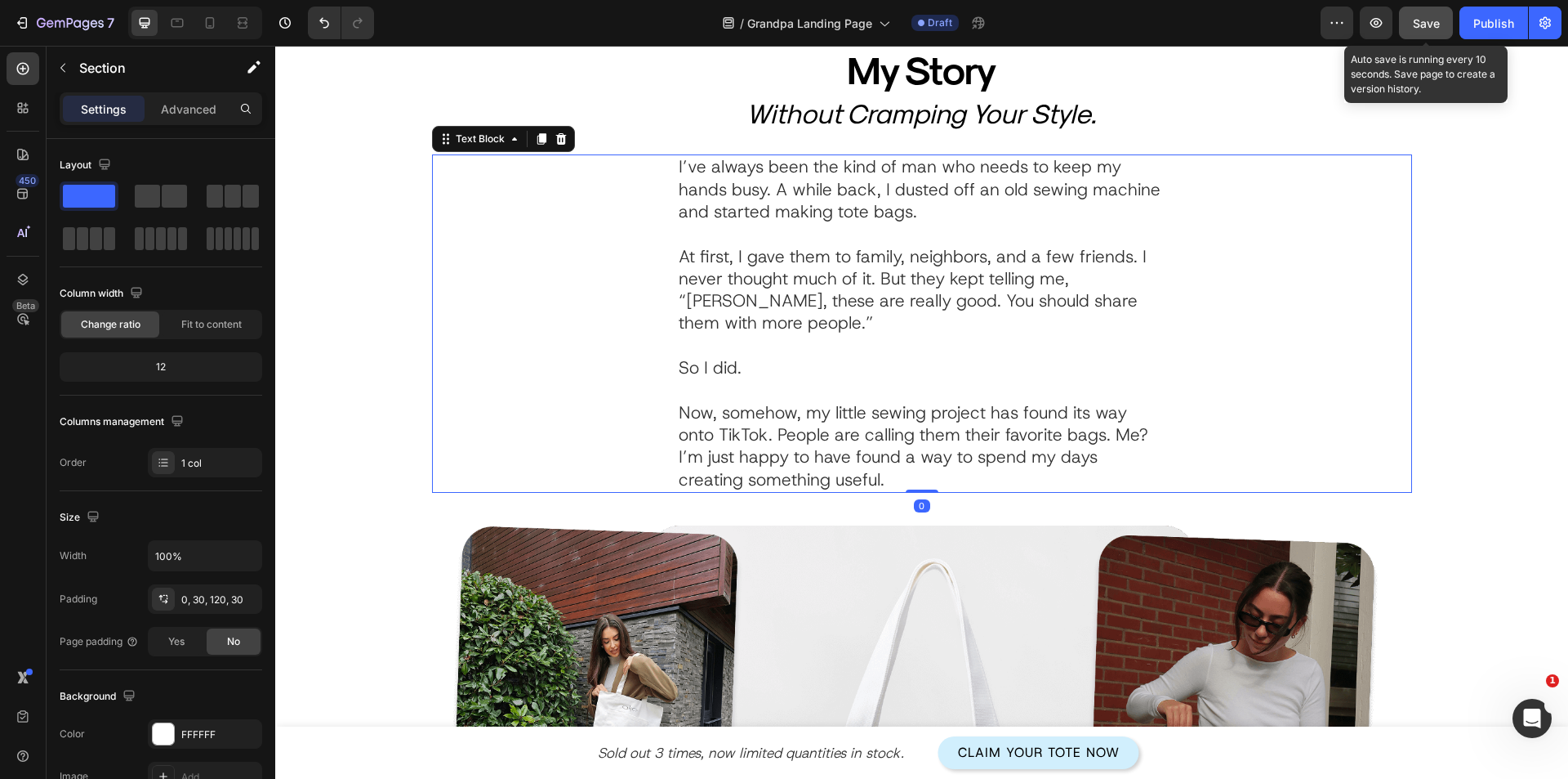
click at [818, 257] on p "At first, I gave them to family, neighbors, and a few friends. I never thought …" at bounding box center [922, 313] width 487 height 134
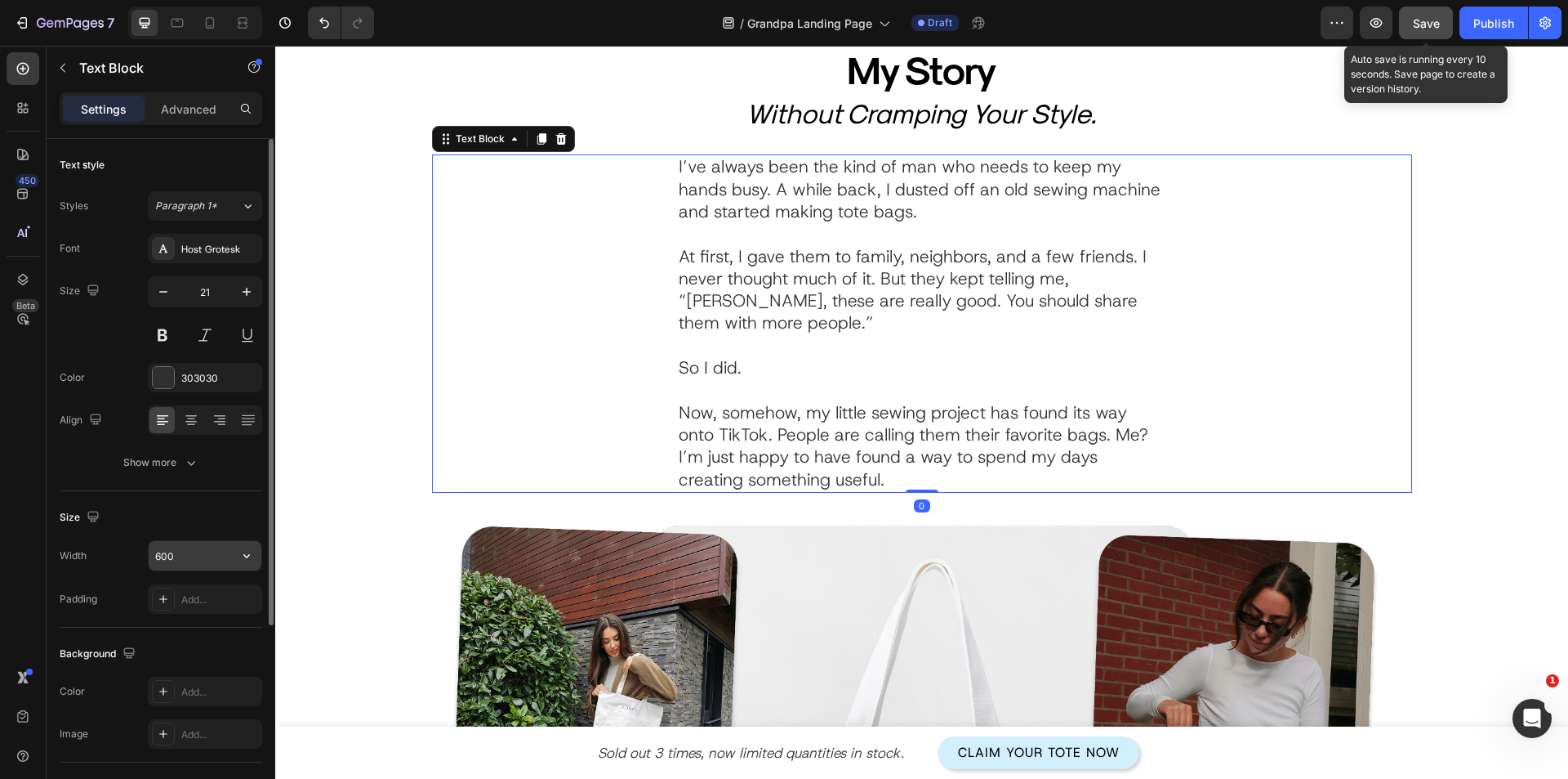
click at [181, 558] on input "600" at bounding box center [206, 555] width 113 height 29
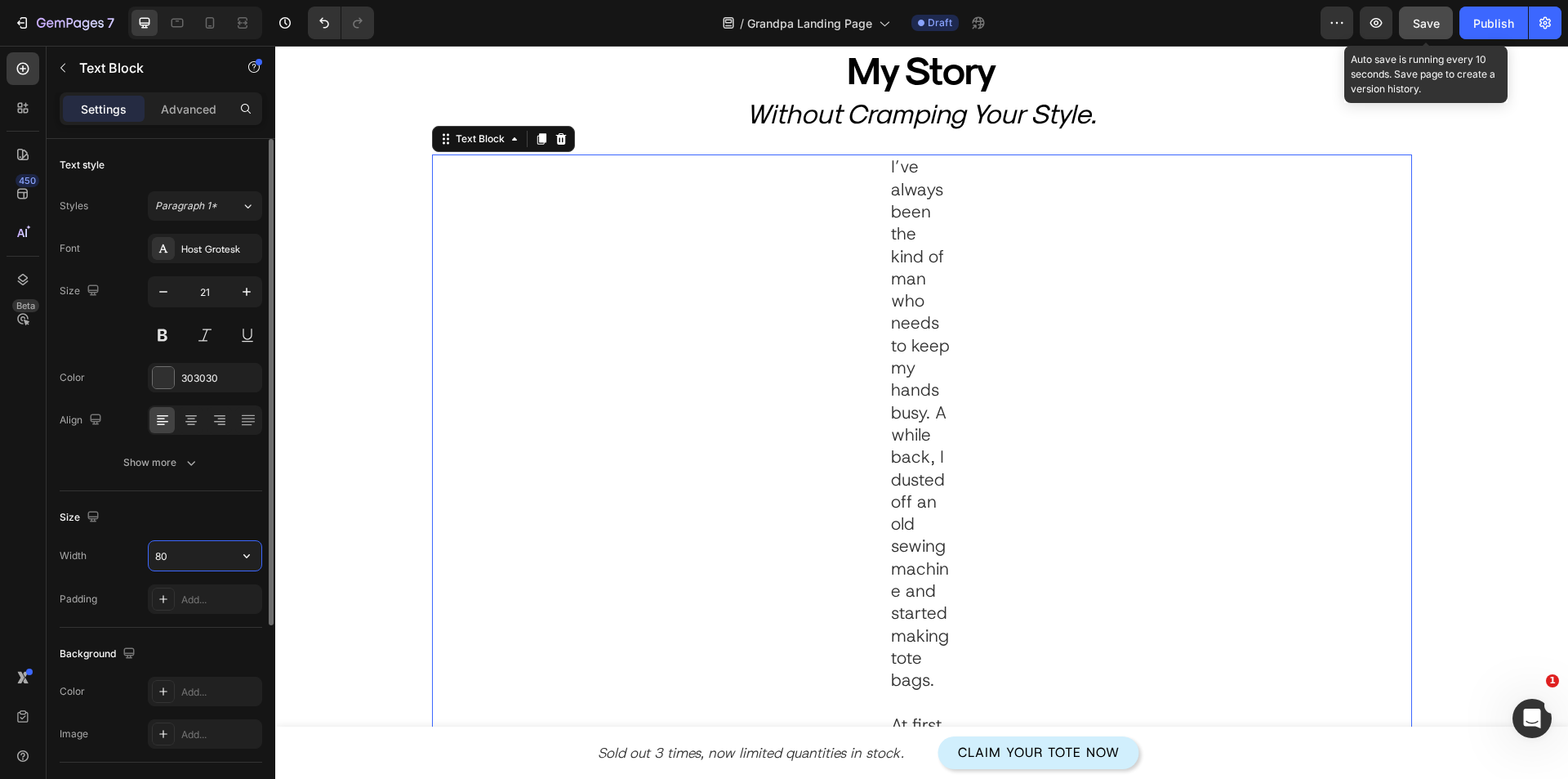
type input "800"
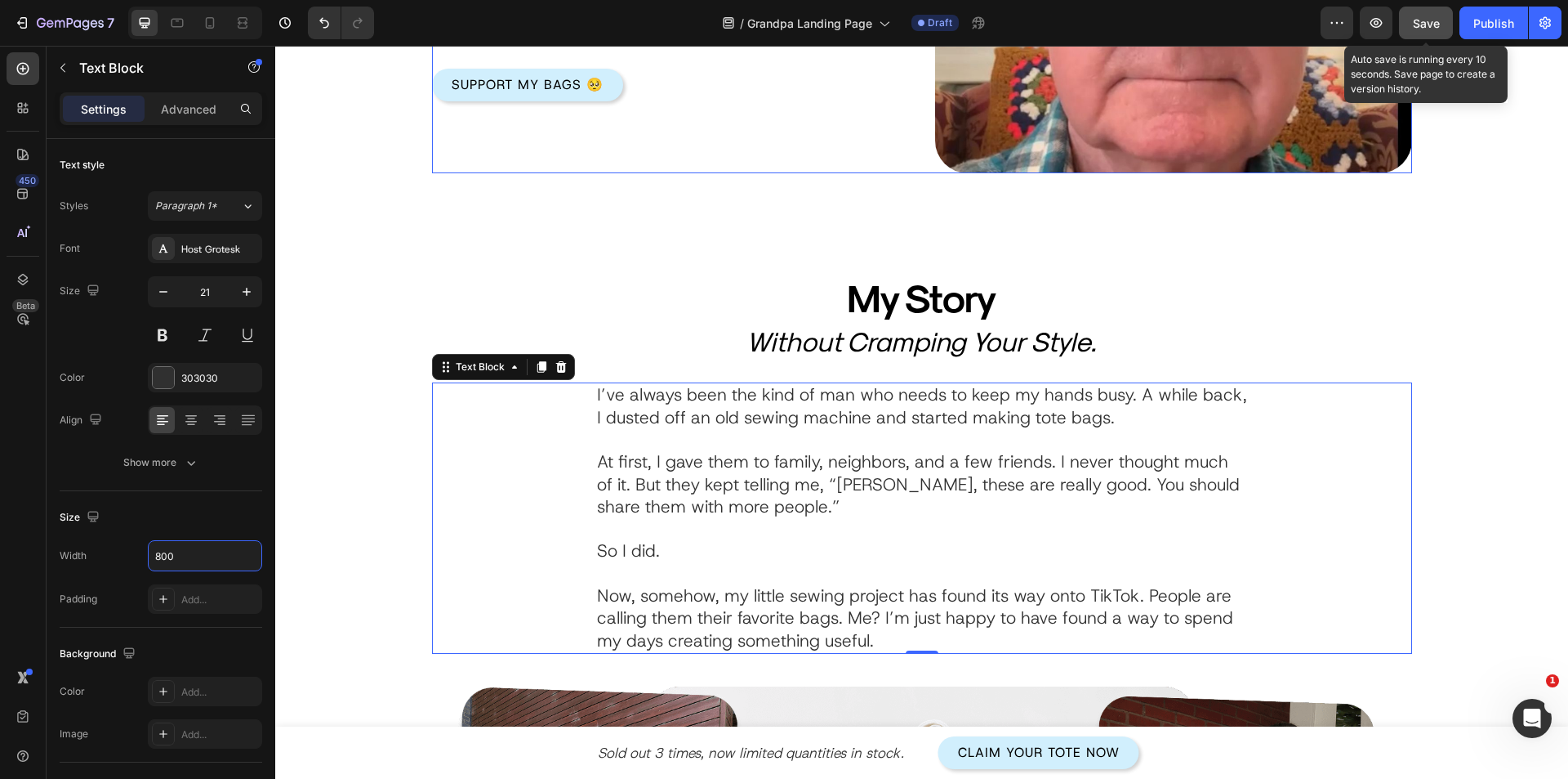
scroll to position [587, 0]
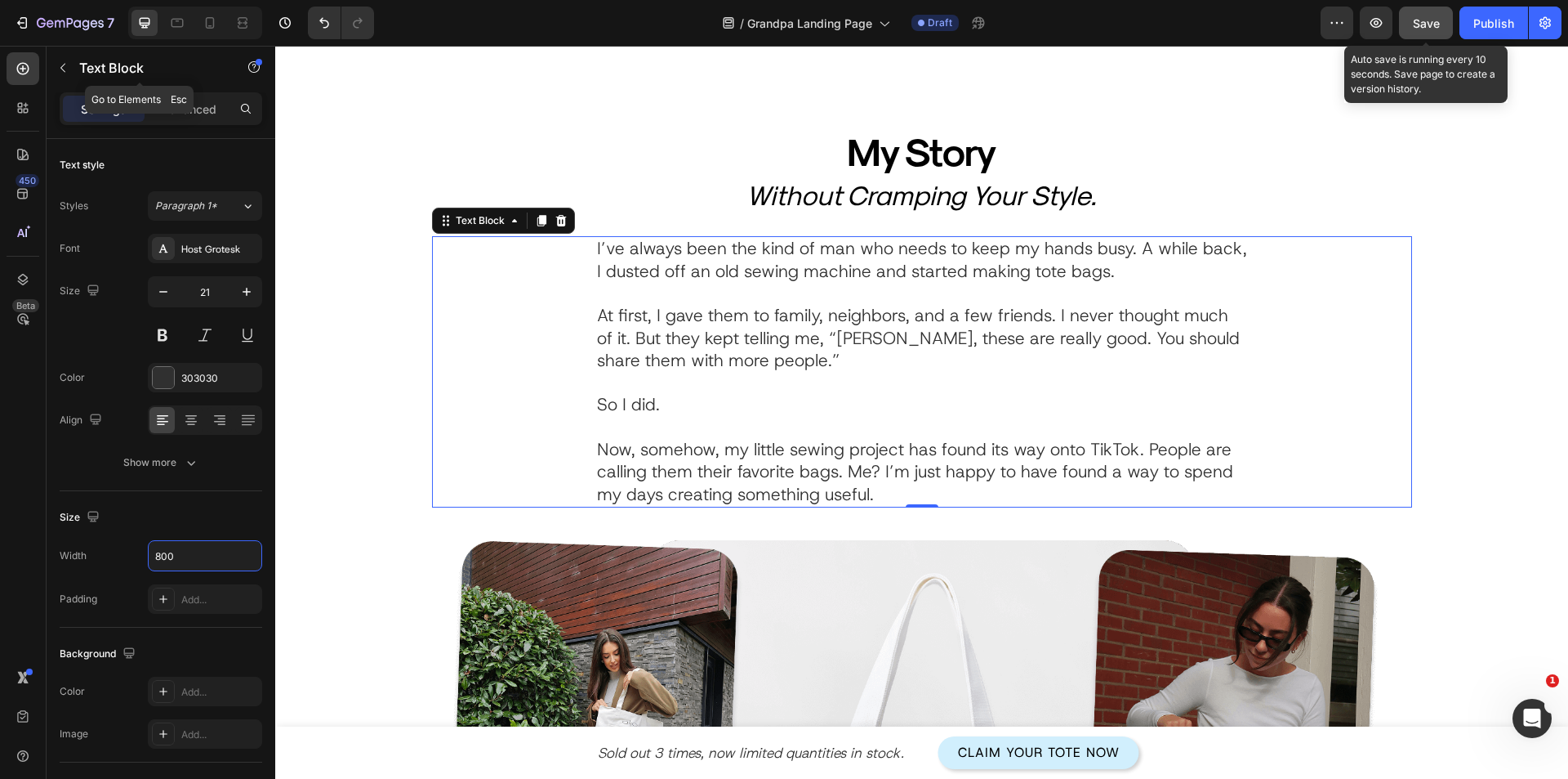
click at [100, 80] on div "Text Block" at bounding box center [140, 67] width 187 height 42
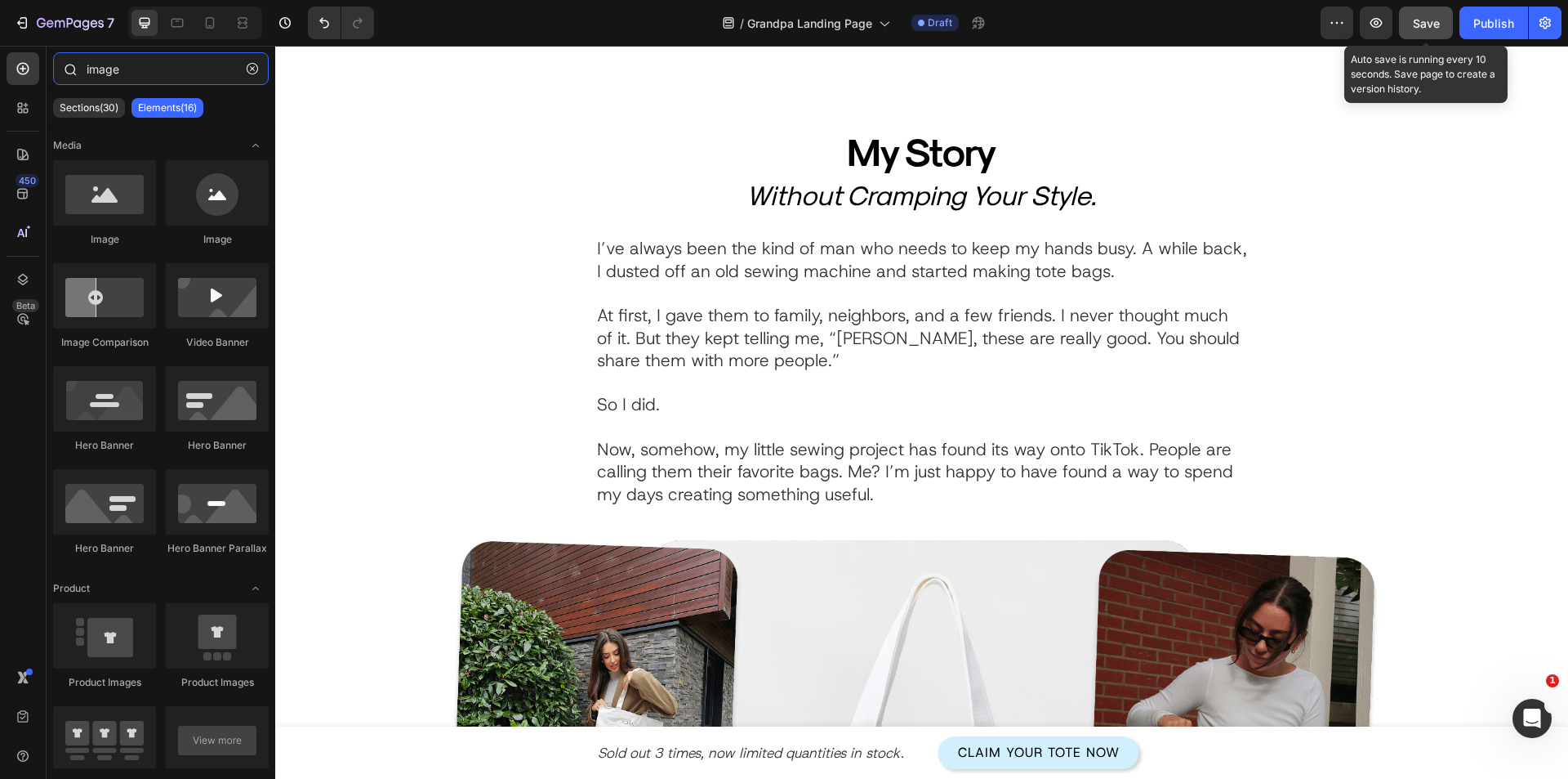
click at [180, 61] on input "image" at bounding box center [160, 68] width 216 height 33
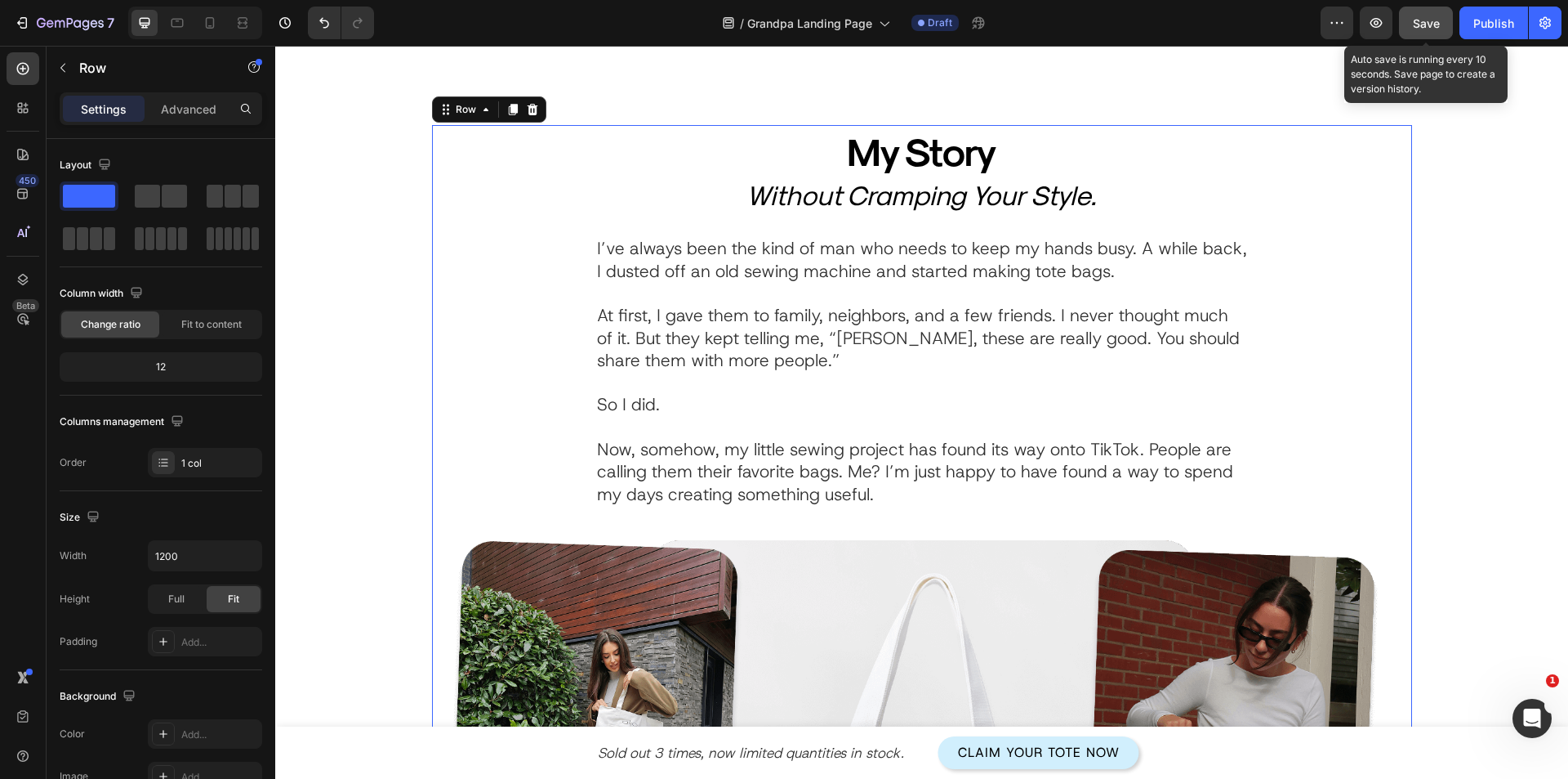
click at [586, 525] on div "My Story Heading Without Cramping Your Style. Heading I’ve always been the kind…" at bounding box center [922, 681] width 981 height 1111
click at [182, 563] on input "1200" at bounding box center [206, 555] width 113 height 29
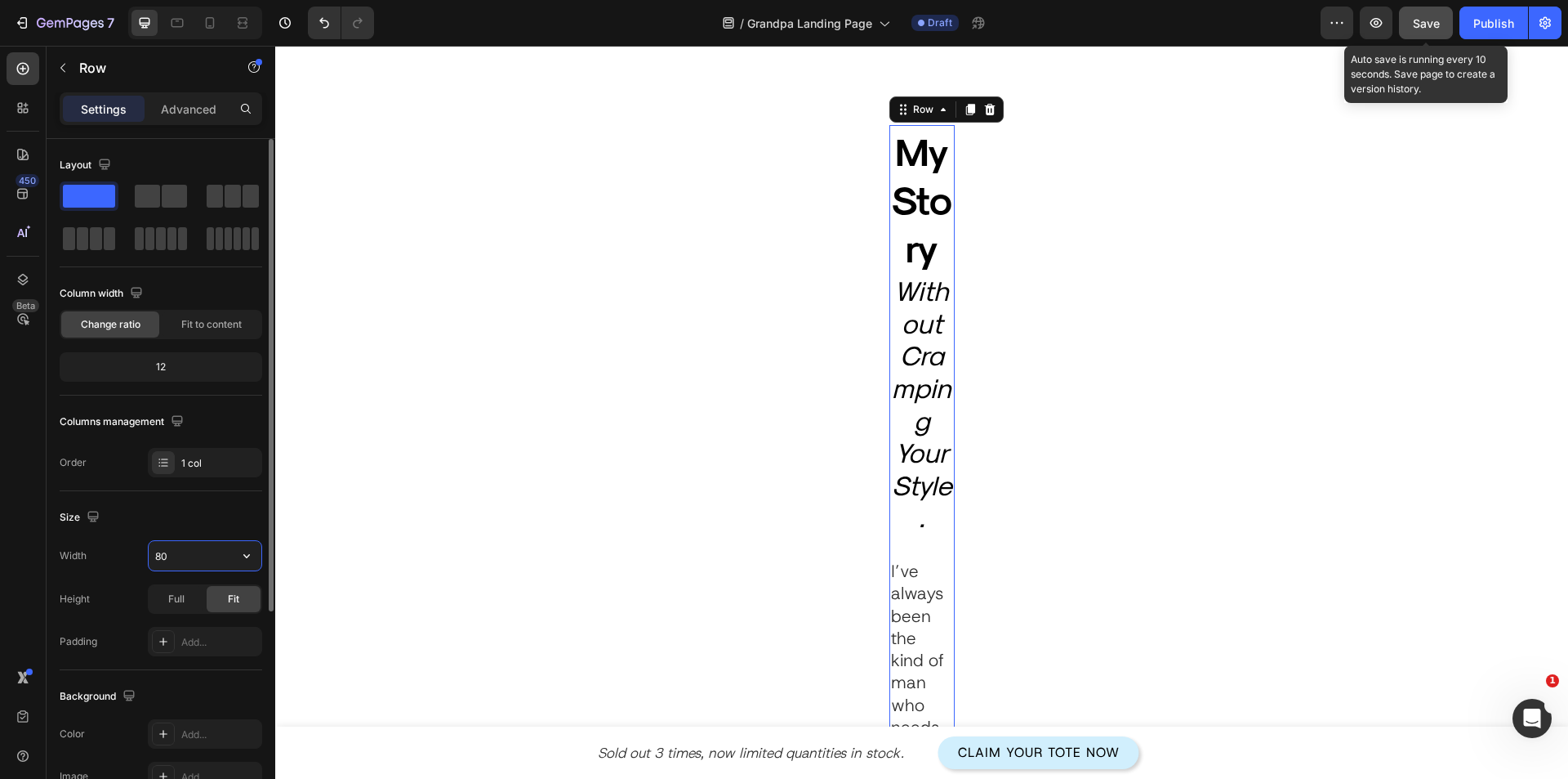
type input "800"
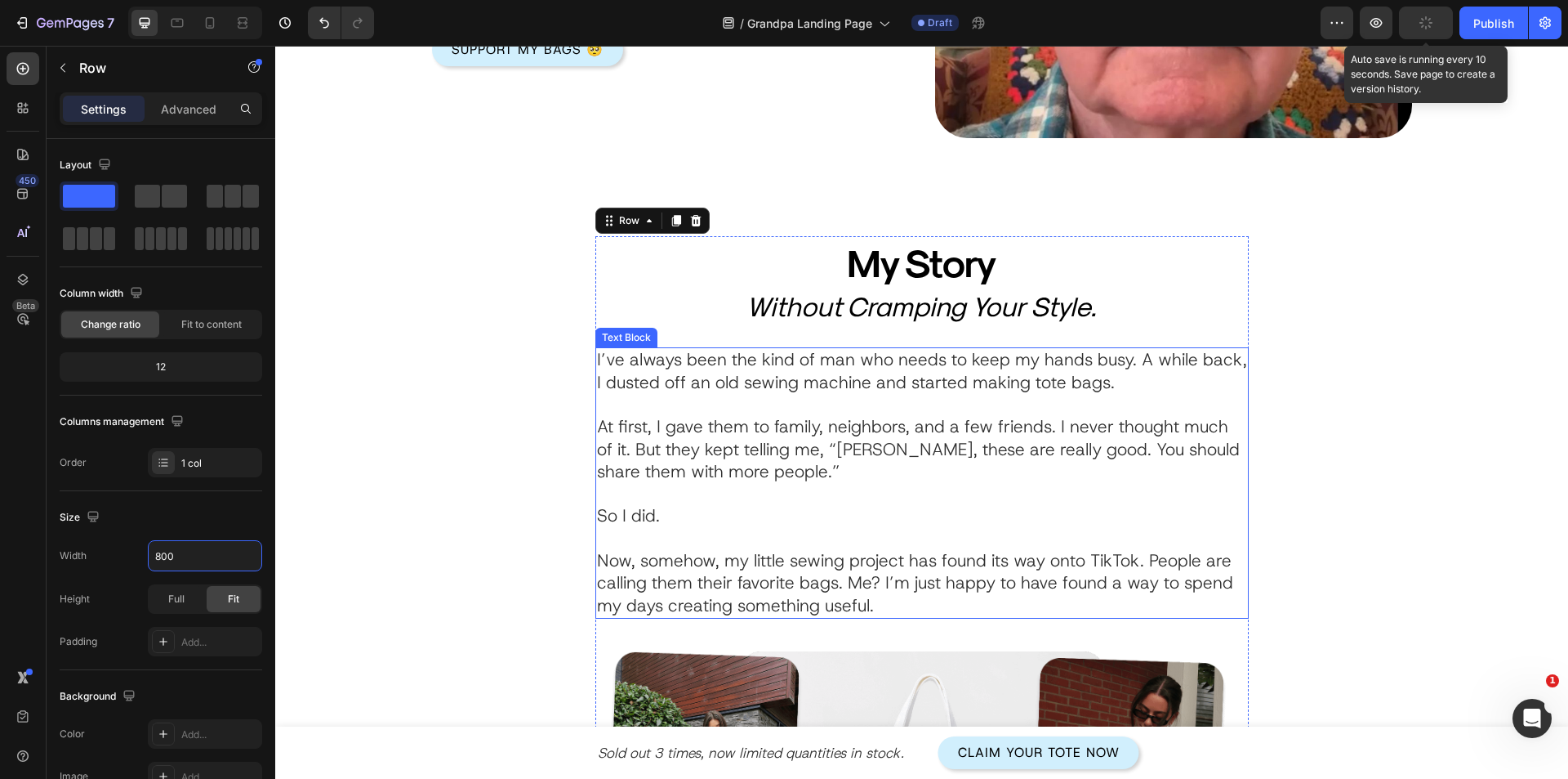
scroll to position [423, 0]
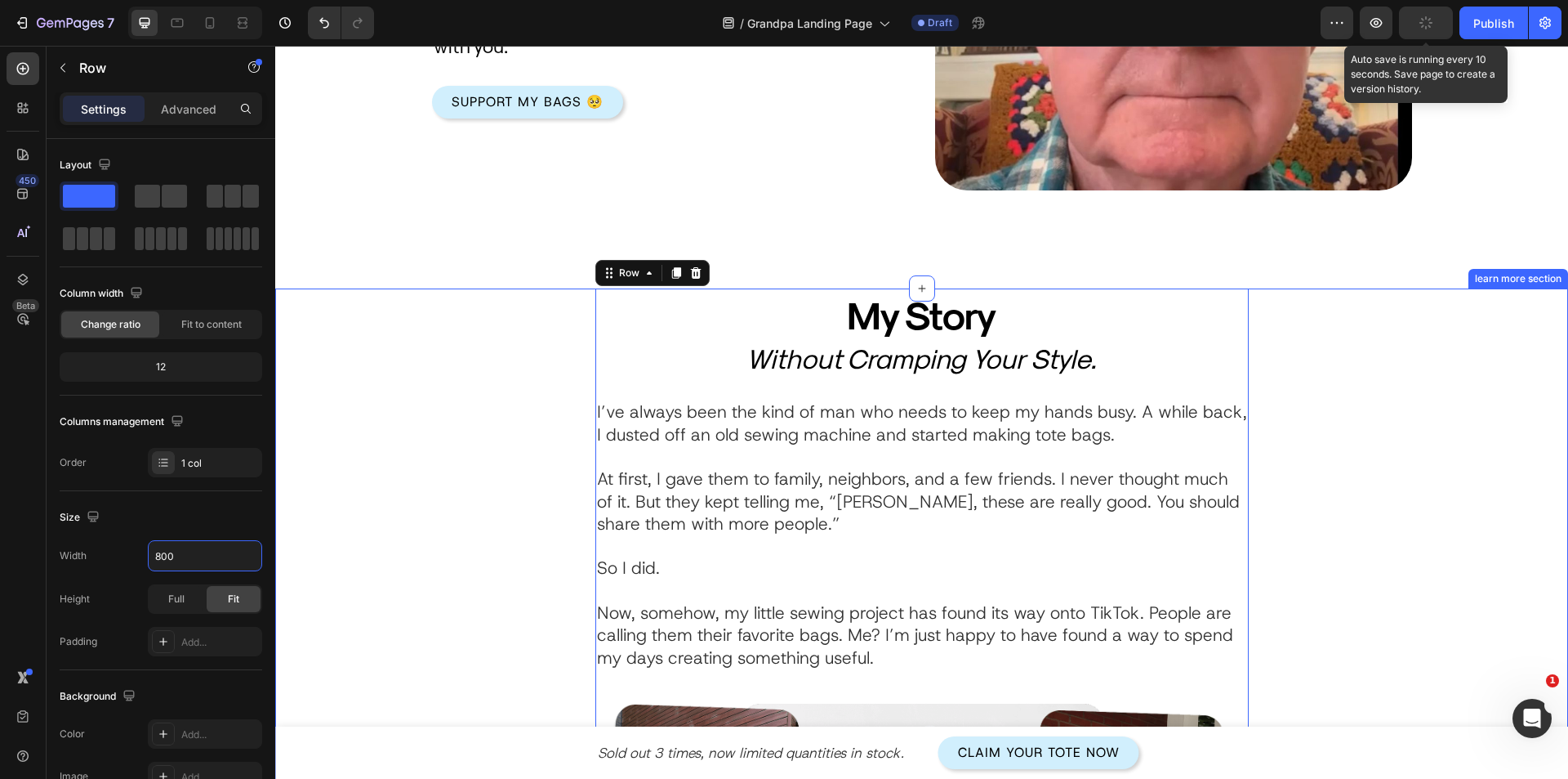
click at [1438, 469] on div "My Story Heading Without Cramping Your Style. Heading I’ve always been the kind…" at bounding box center [921, 728] width 1244 height 879
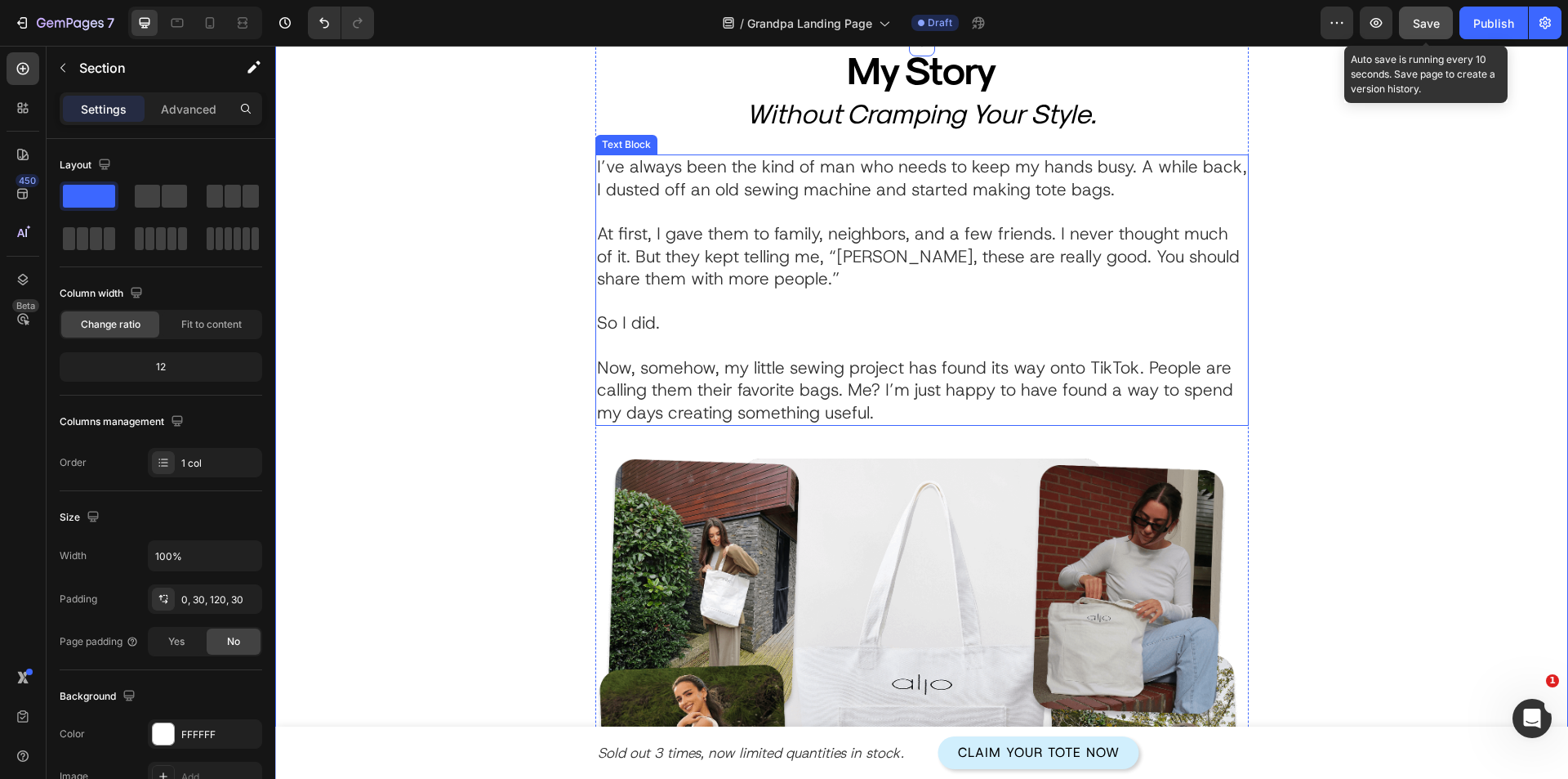
scroll to position [505, 0]
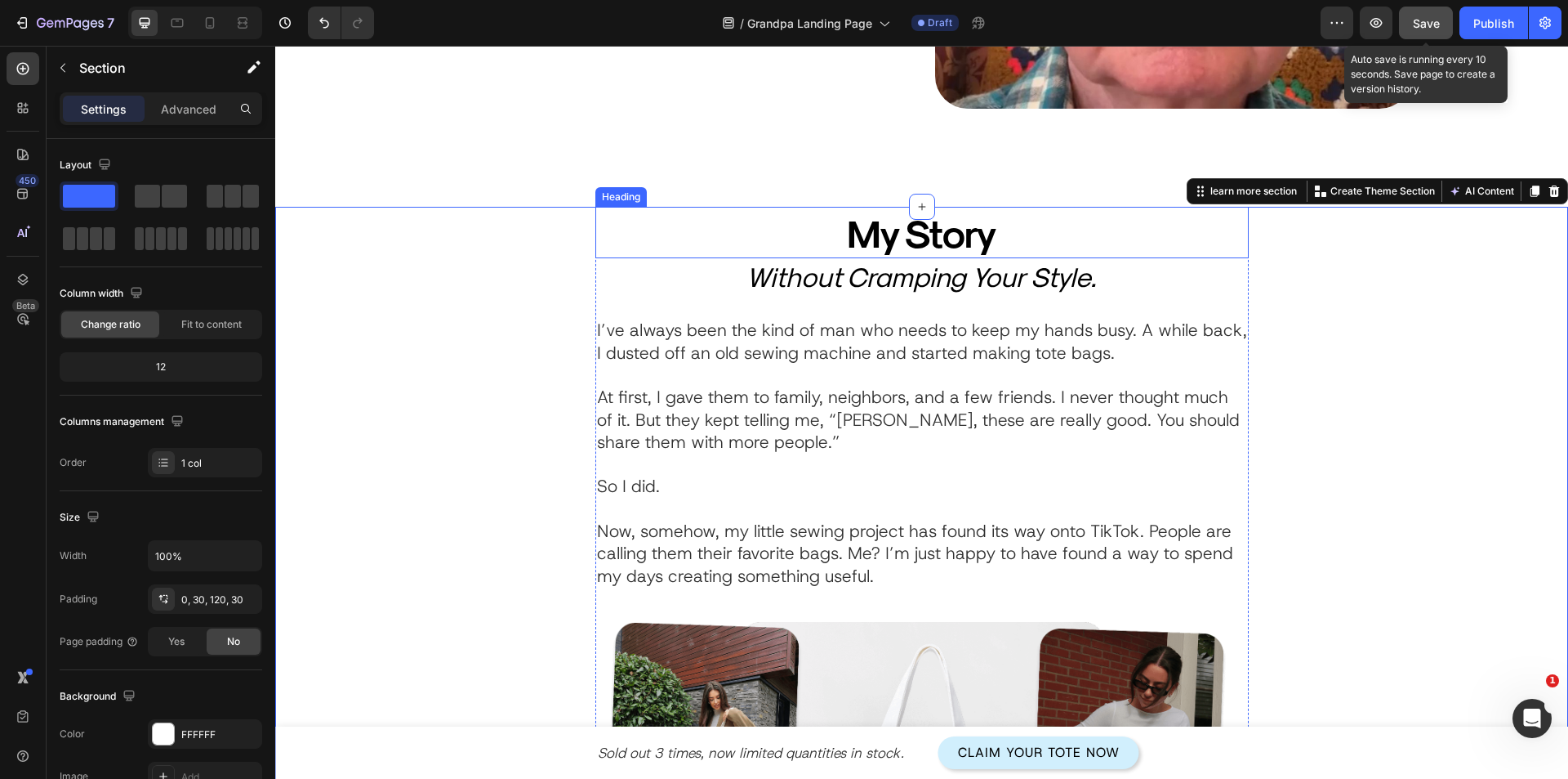
click at [878, 240] on h2 "My Story" at bounding box center [922, 232] width 531 height 52
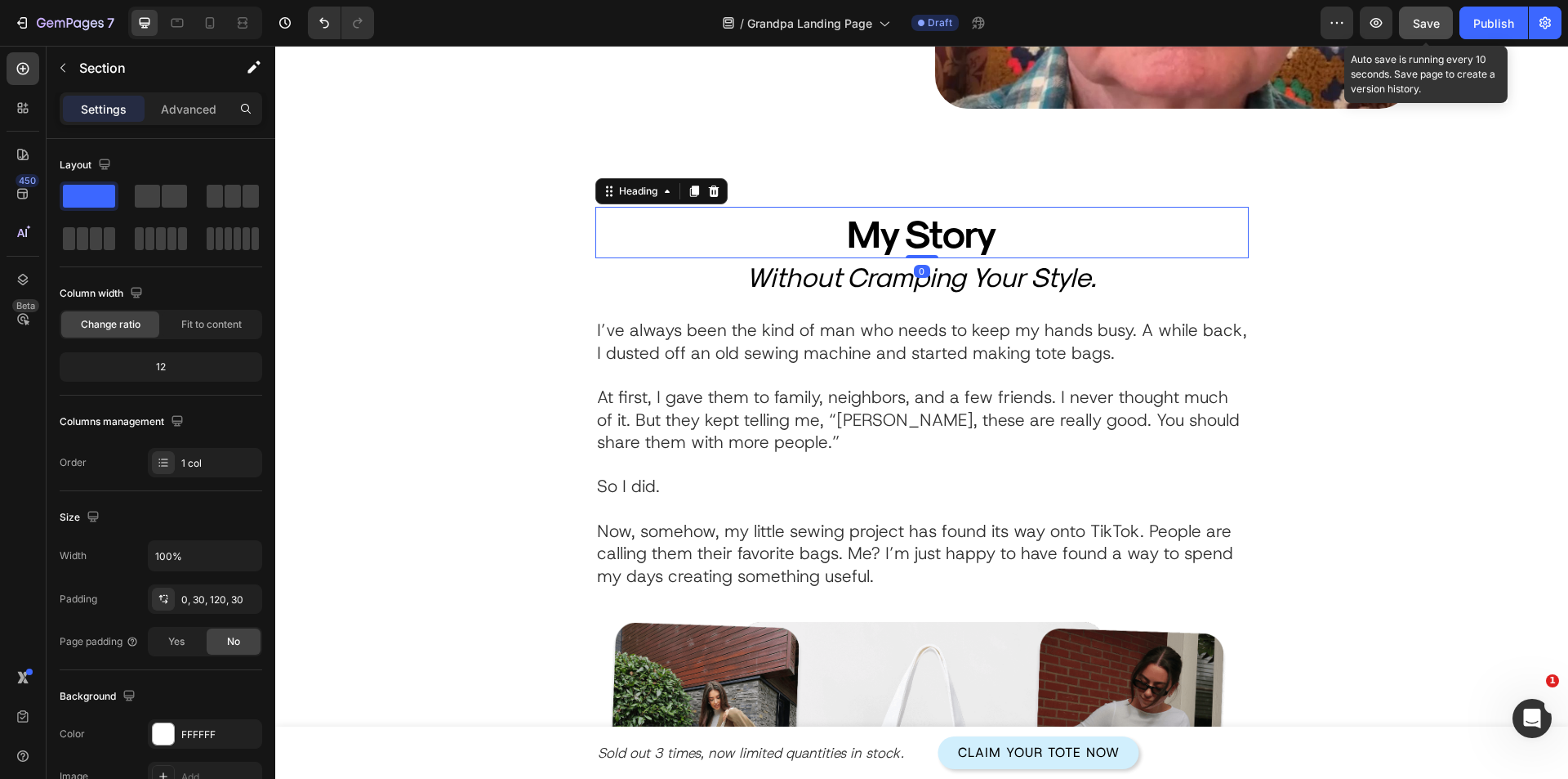
click at [878, 240] on h2 "My Story" at bounding box center [922, 232] width 531 height 52
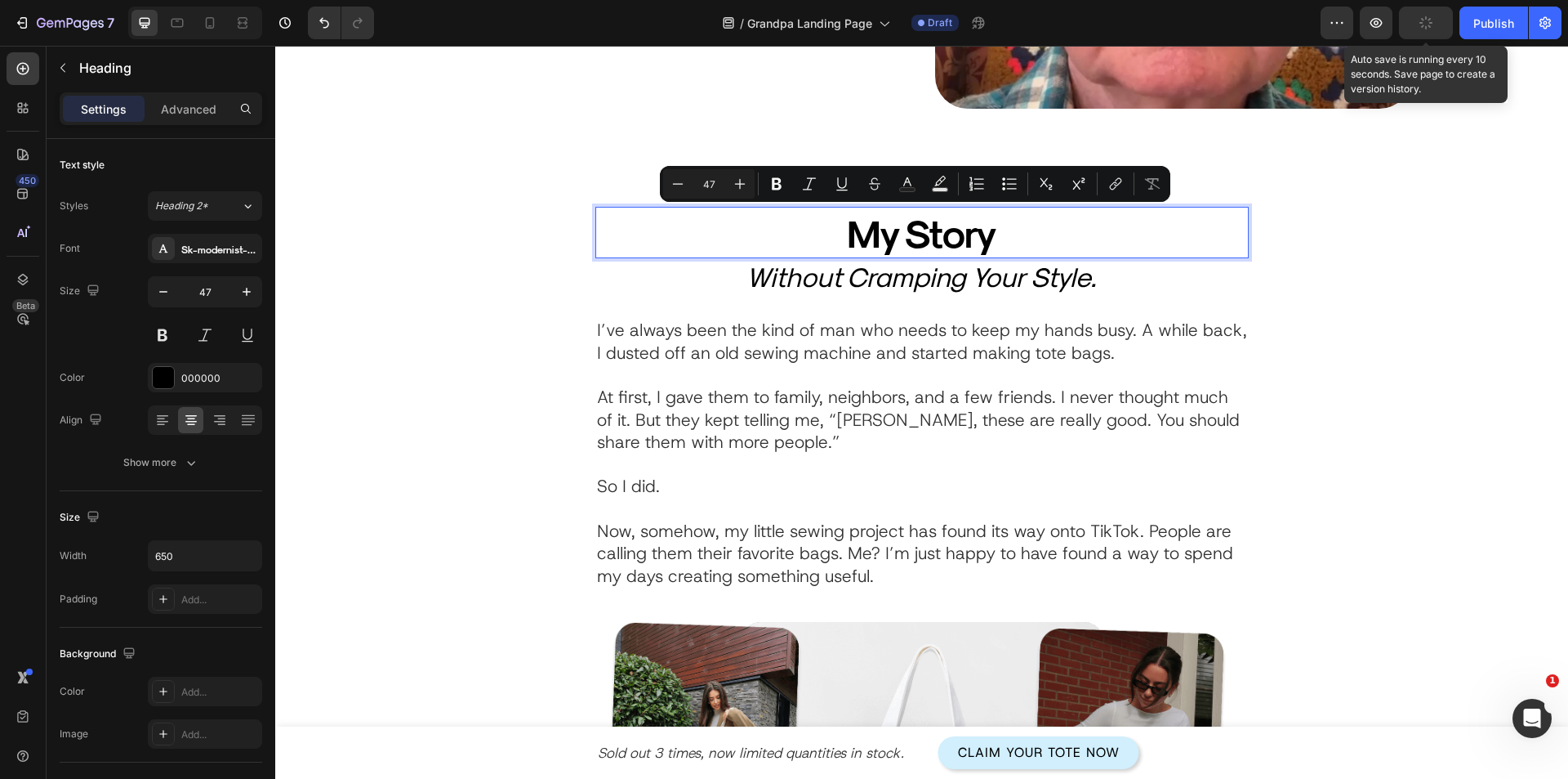
click at [909, 246] on p "My Story" at bounding box center [922, 232] width 528 height 48
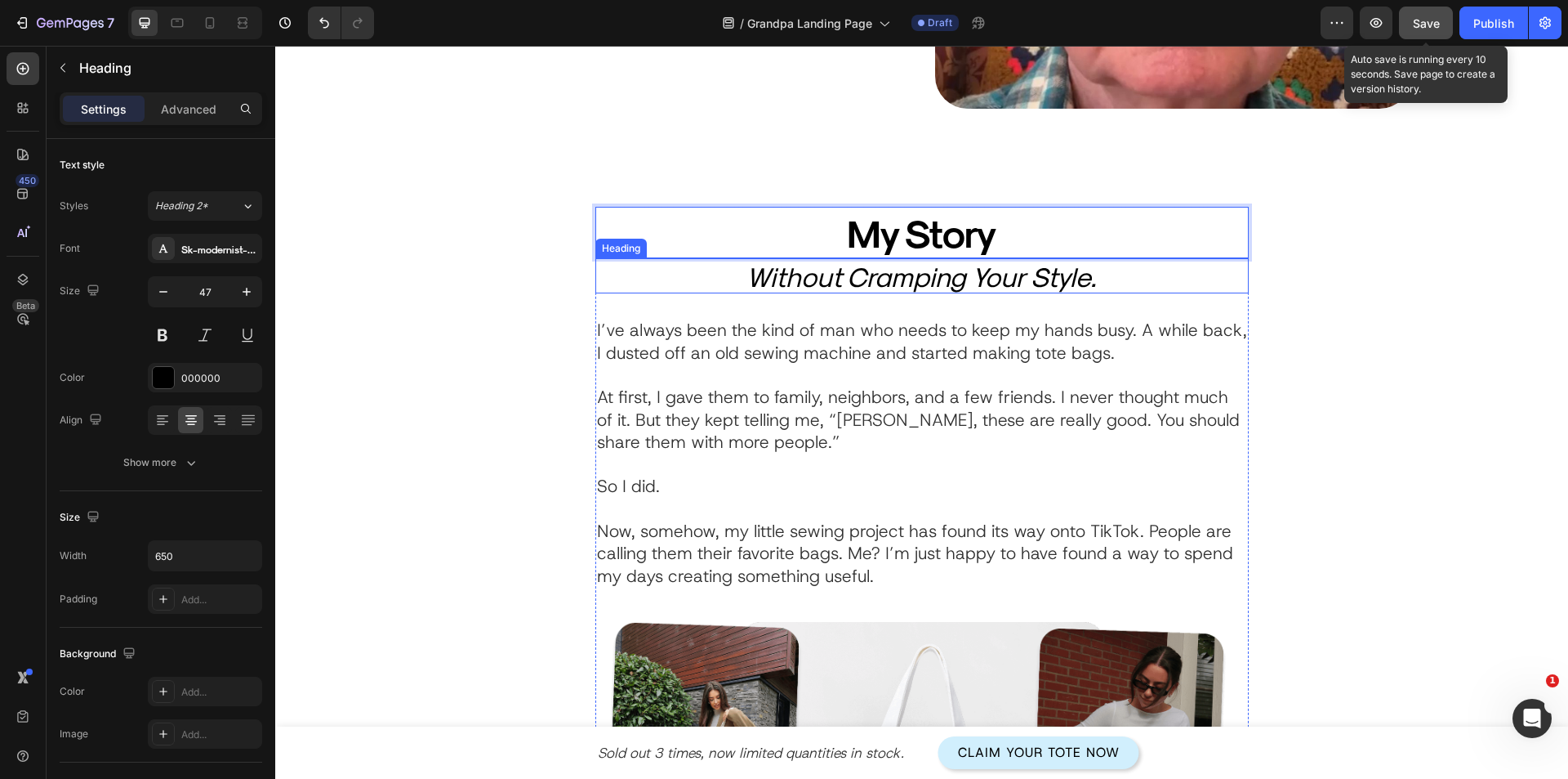
click at [1009, 279] on h2 "Without Cramping Your Style." at bounding box center [922, 276] width 653 height 36
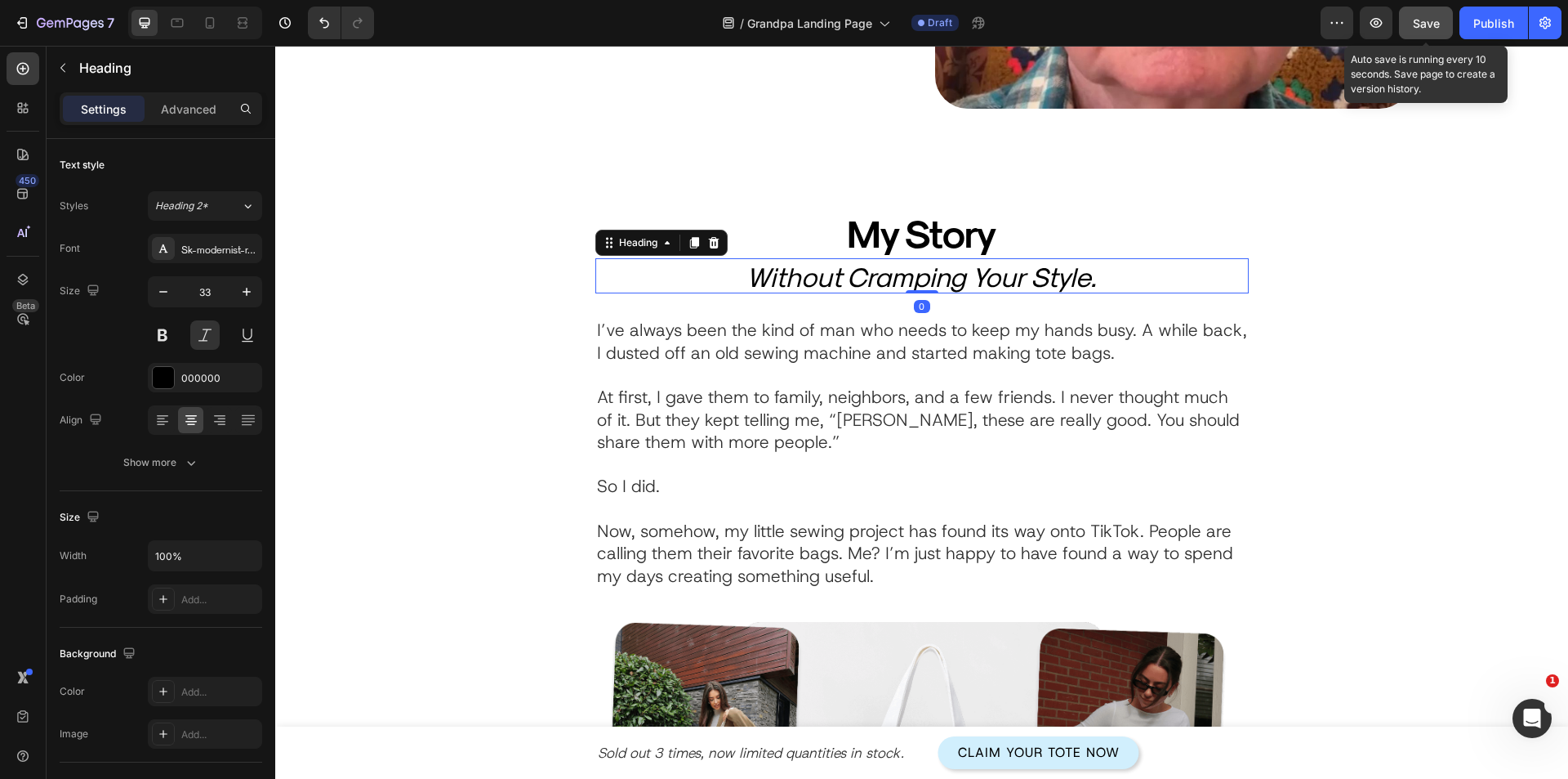
click at [1007, 279] on h2 "Without Cramping Your Style." at bounding box center [922, 276] width 653 height 36
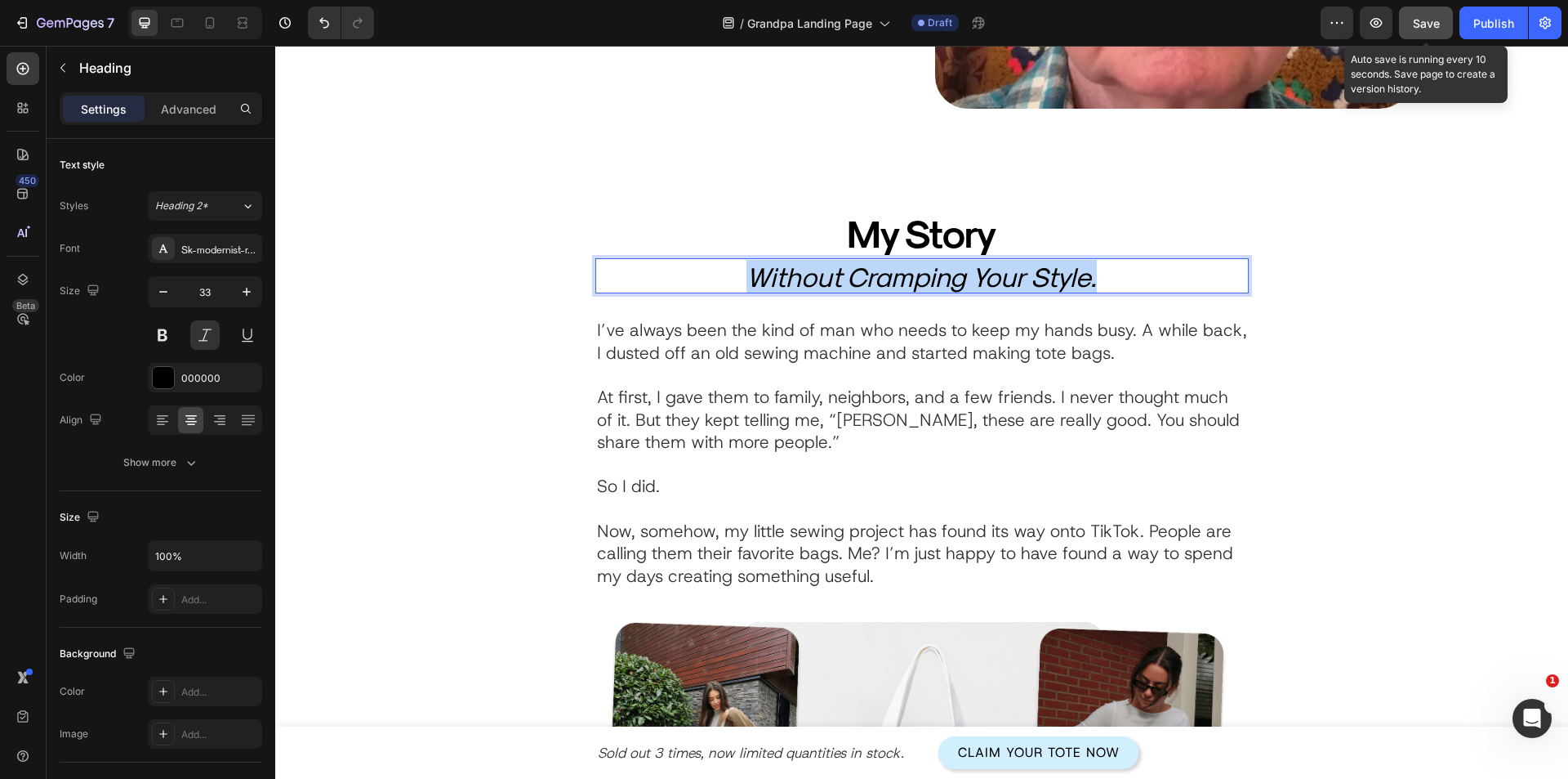
click at [1007, 279] on p "Without Cramping Your Style." at bounding box center [922, 276] width 651 height 33
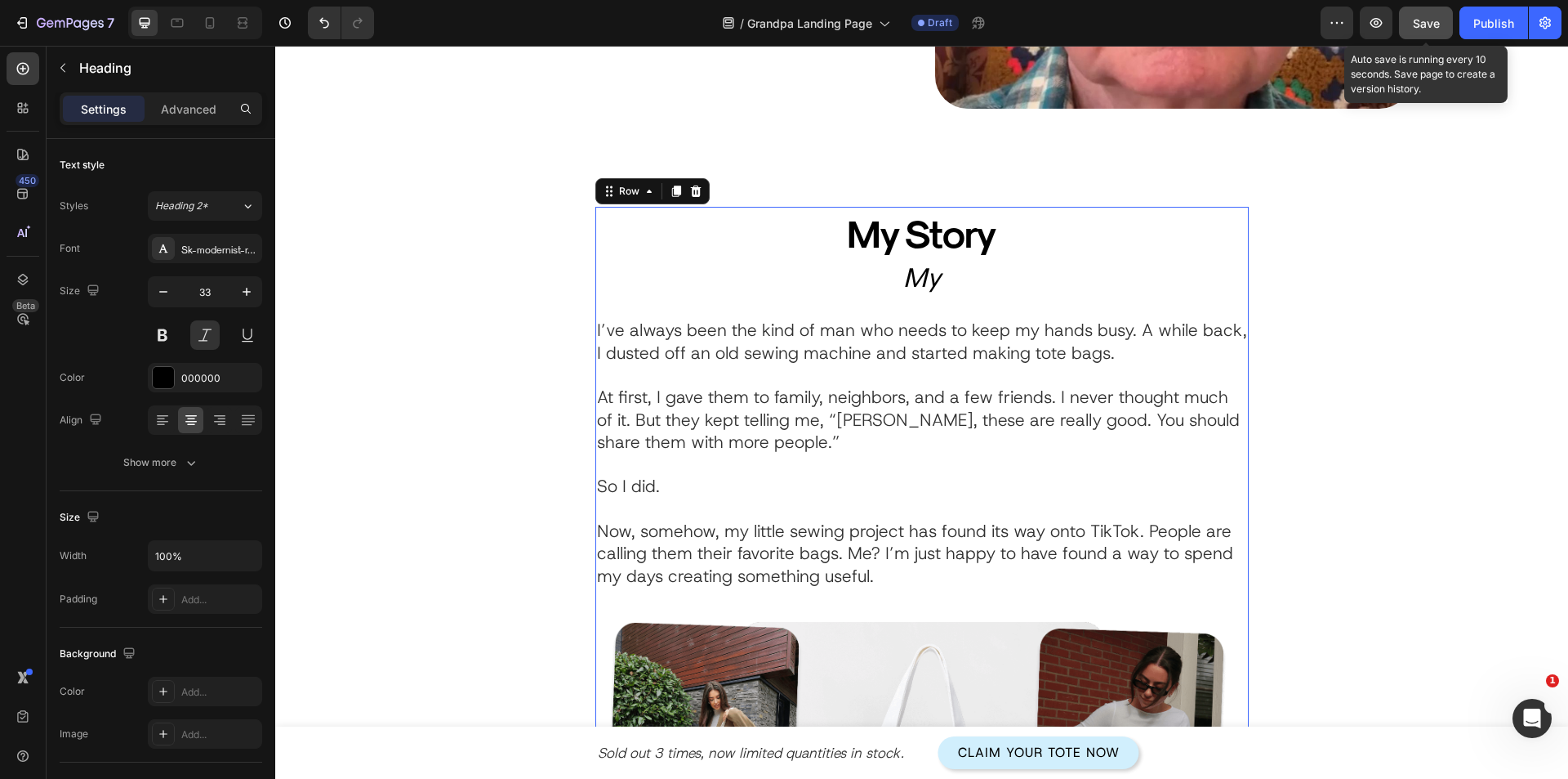
click at [959, 300] on div "My Story Heading My Heading I’ve always been the kind of man who needs to keep …" at bounding box center [922, 646] width 653 height 879
click at [948, 279] on p "My" at bounding box center [922, 276] width 651 height 33
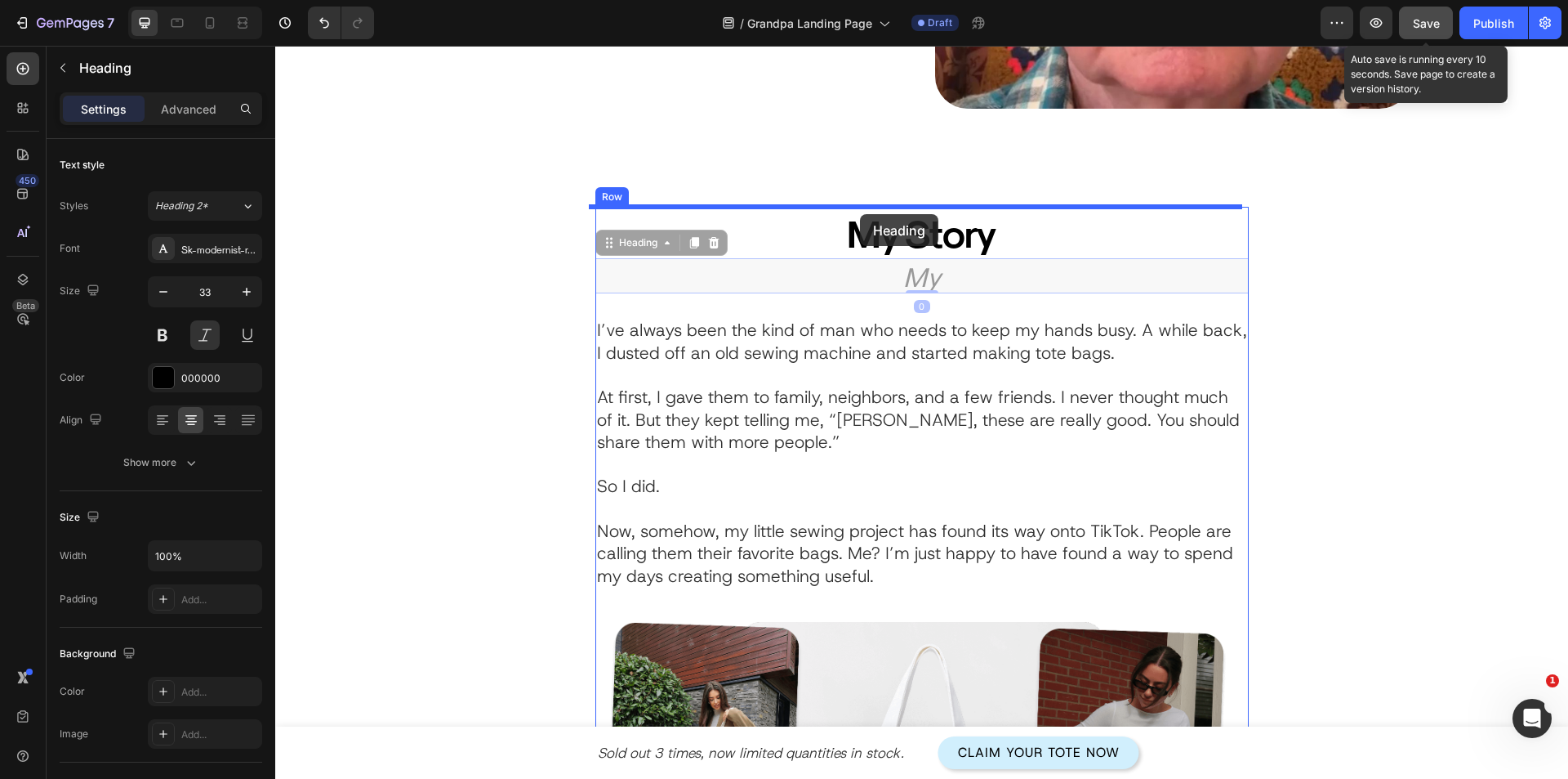
drag, startPoint x: 615, startPoint y: 236, endPoint x: 860, endPoint y: 214, distance: 246.0
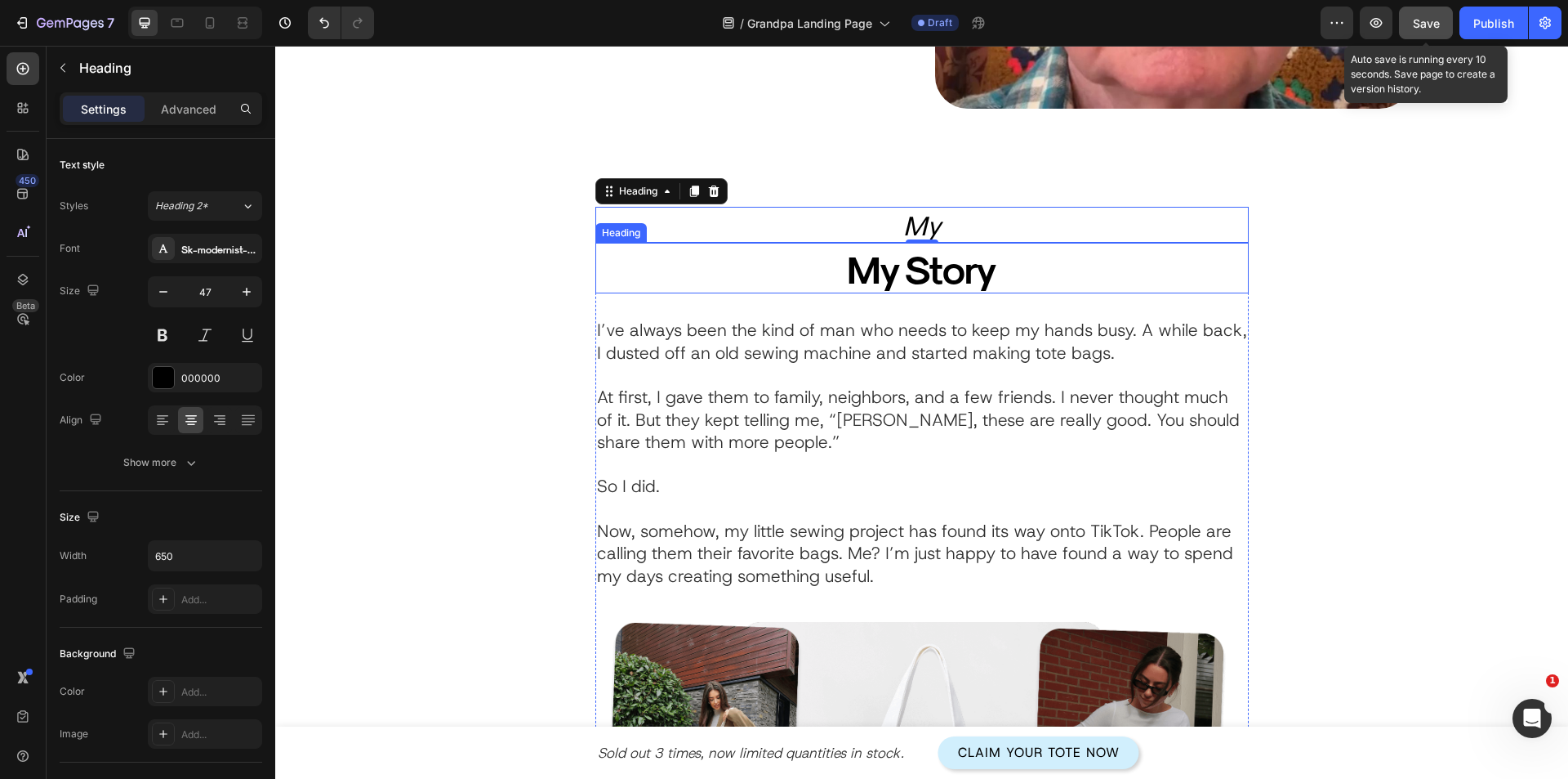
click at [905, 278] on p "My Story" at bounding box center [922, 268] width 528 height 48
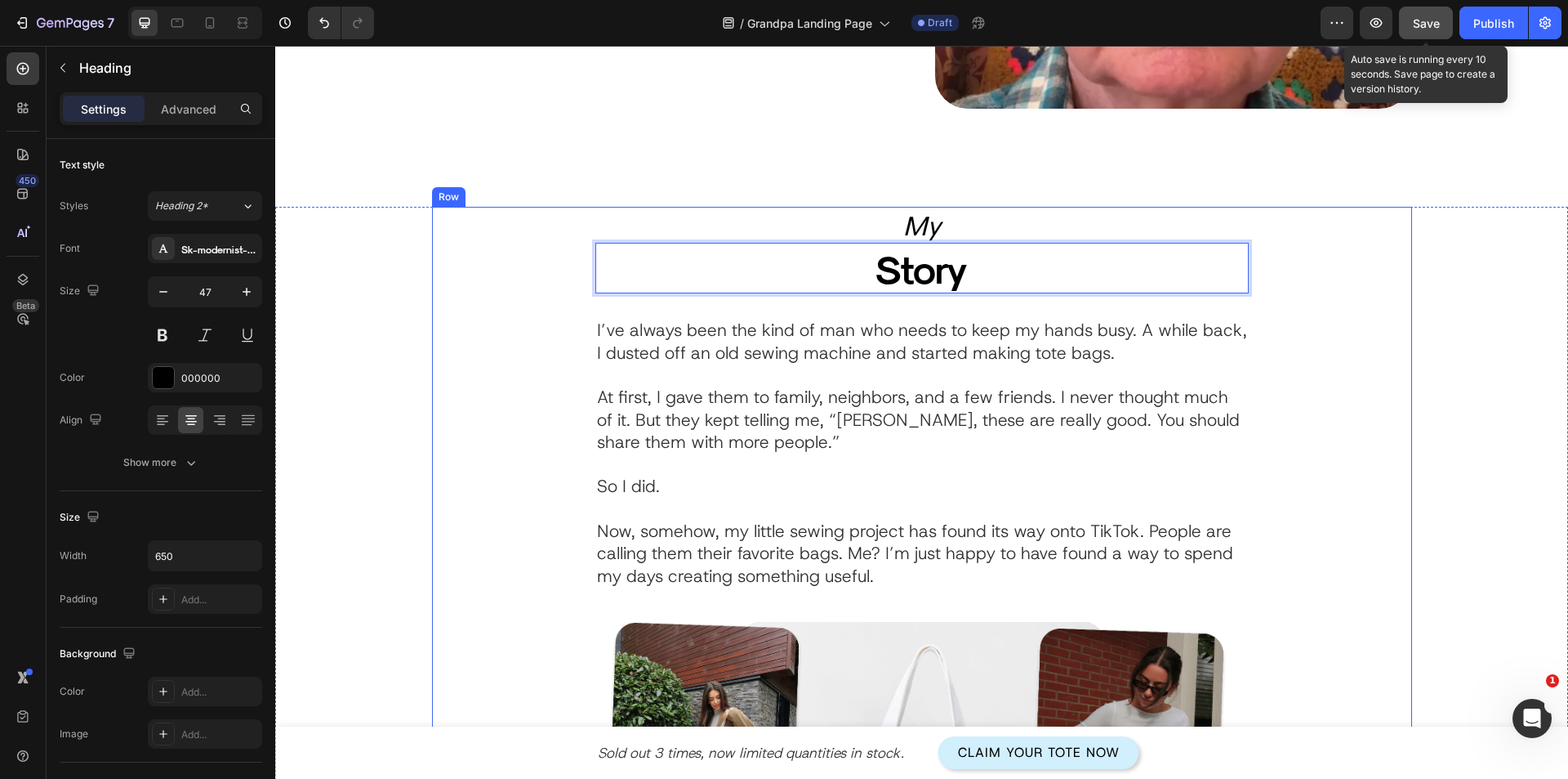
click at [1398, 425] on div "My Heading Story Heading 0 I’ve always been the kind of man who needs to keep m…" at bounding box center [922, 646] width 981 height 879
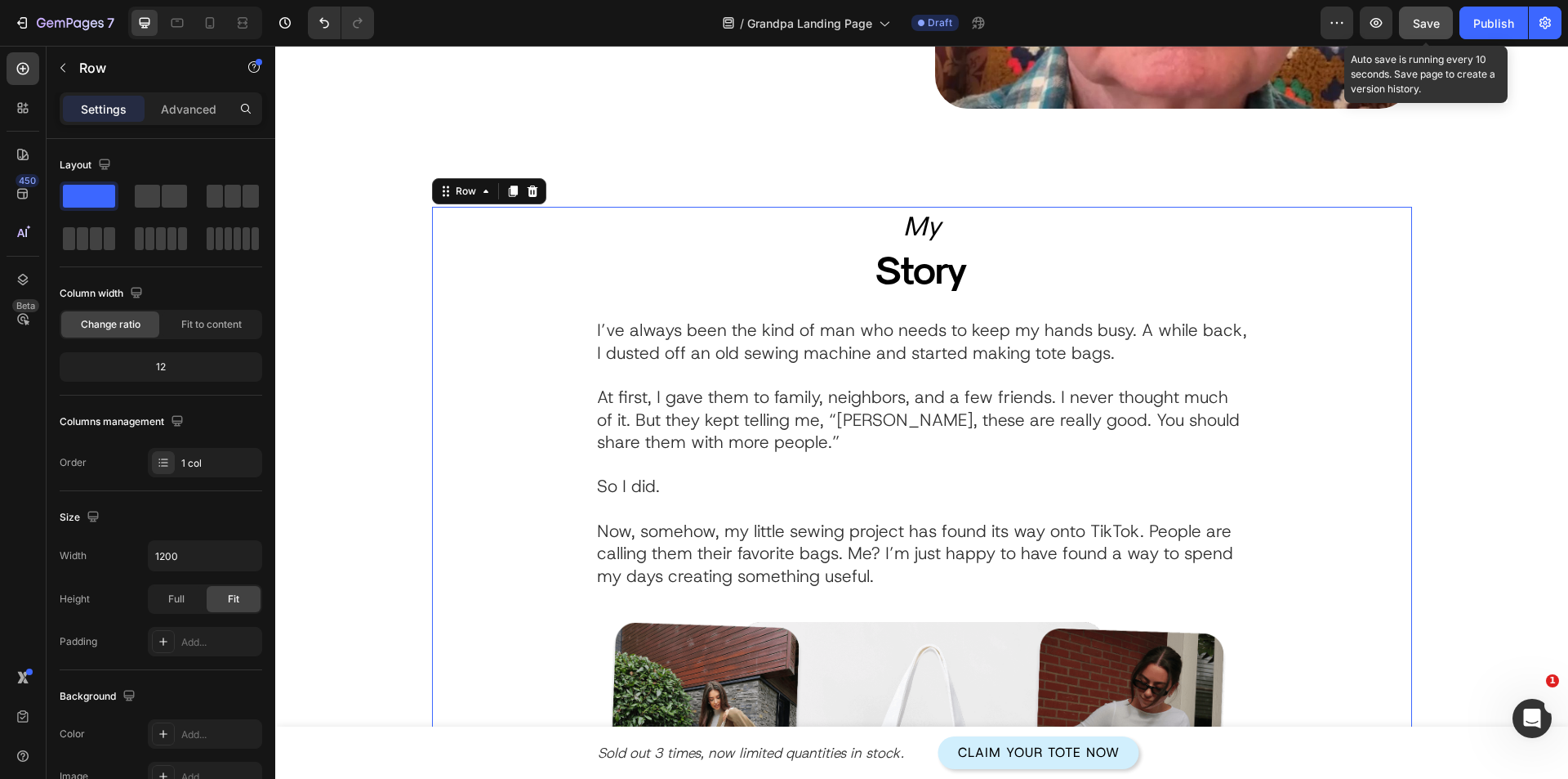
scroll to position [260, 0]
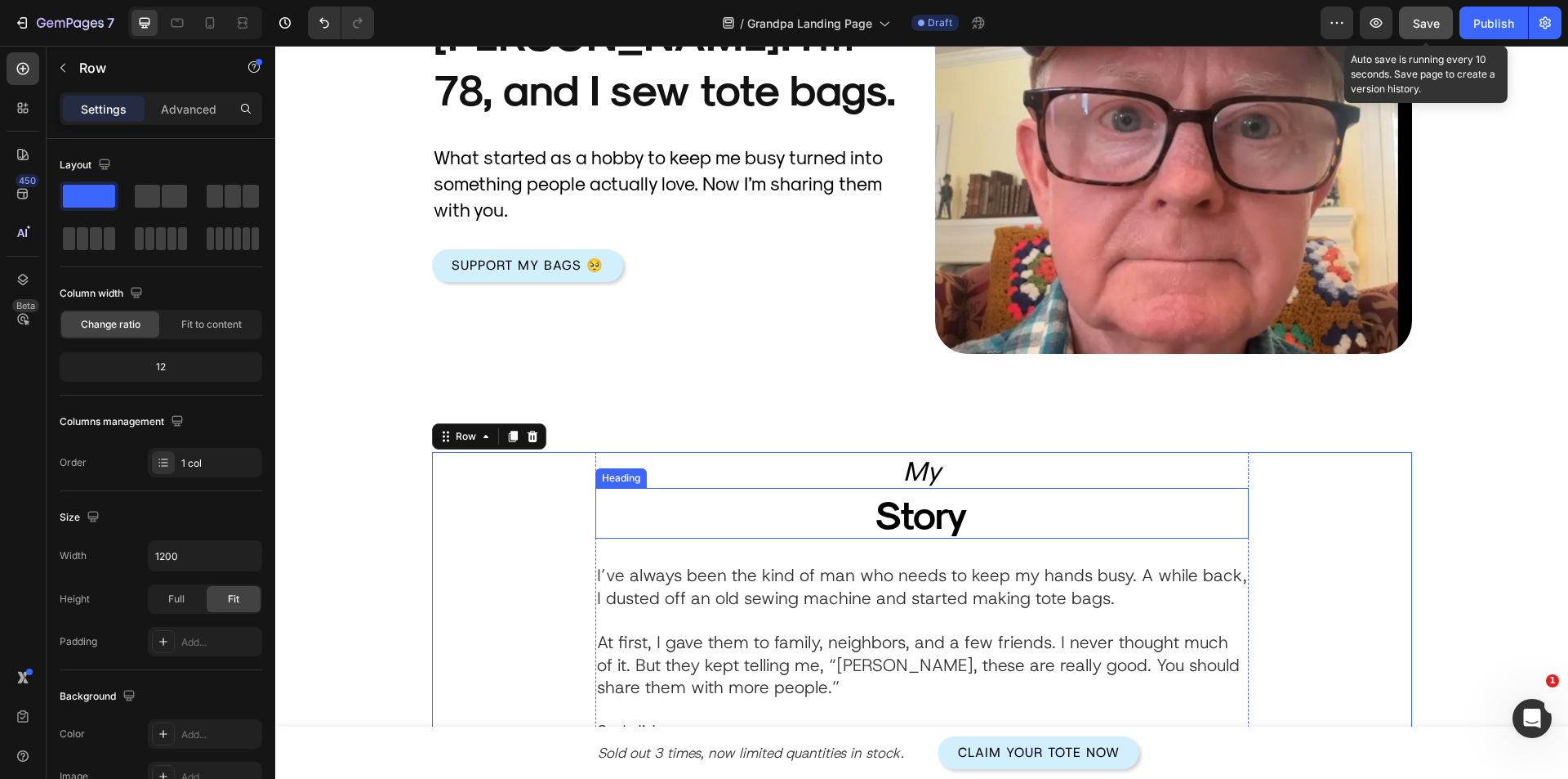
click at [852, 512] on p "Story" at bounding box center [922, 513] width 528 height 48
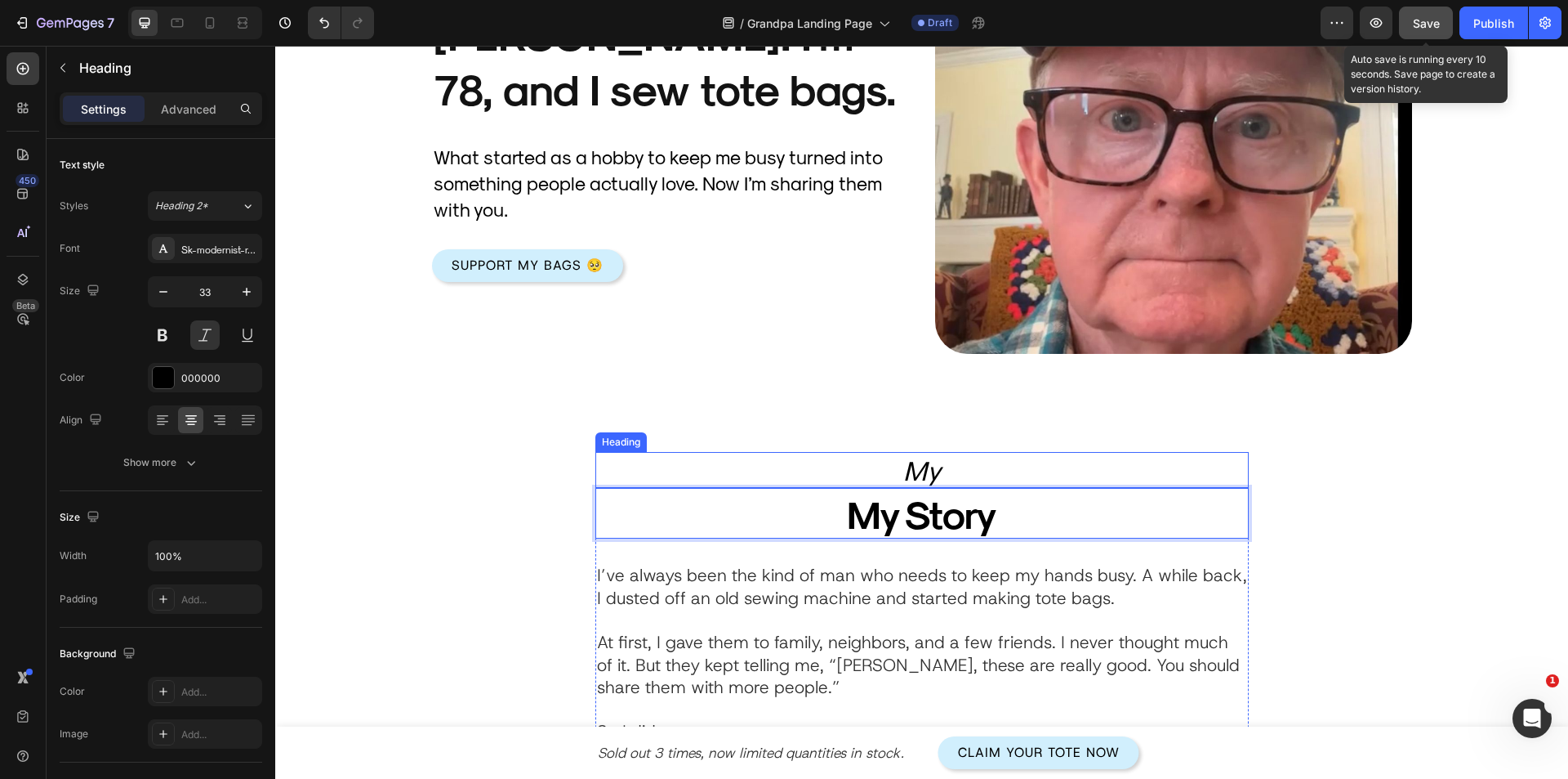
click at [966, 473] on p "My" at bounding box center [922, 470] width 651 height 33
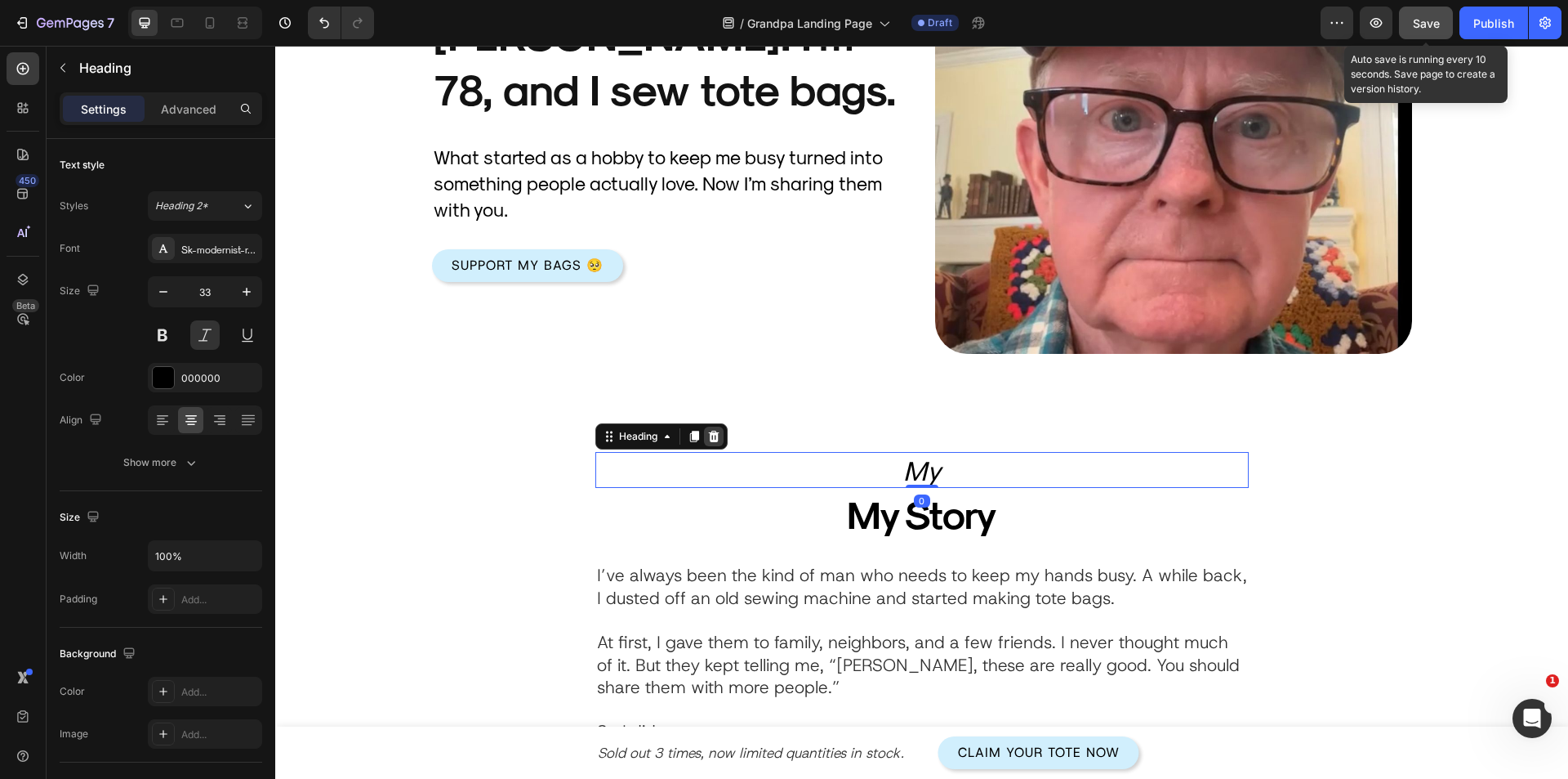
click at [707, 434] on icon at bounding box center [714, 437] width 13 height 13
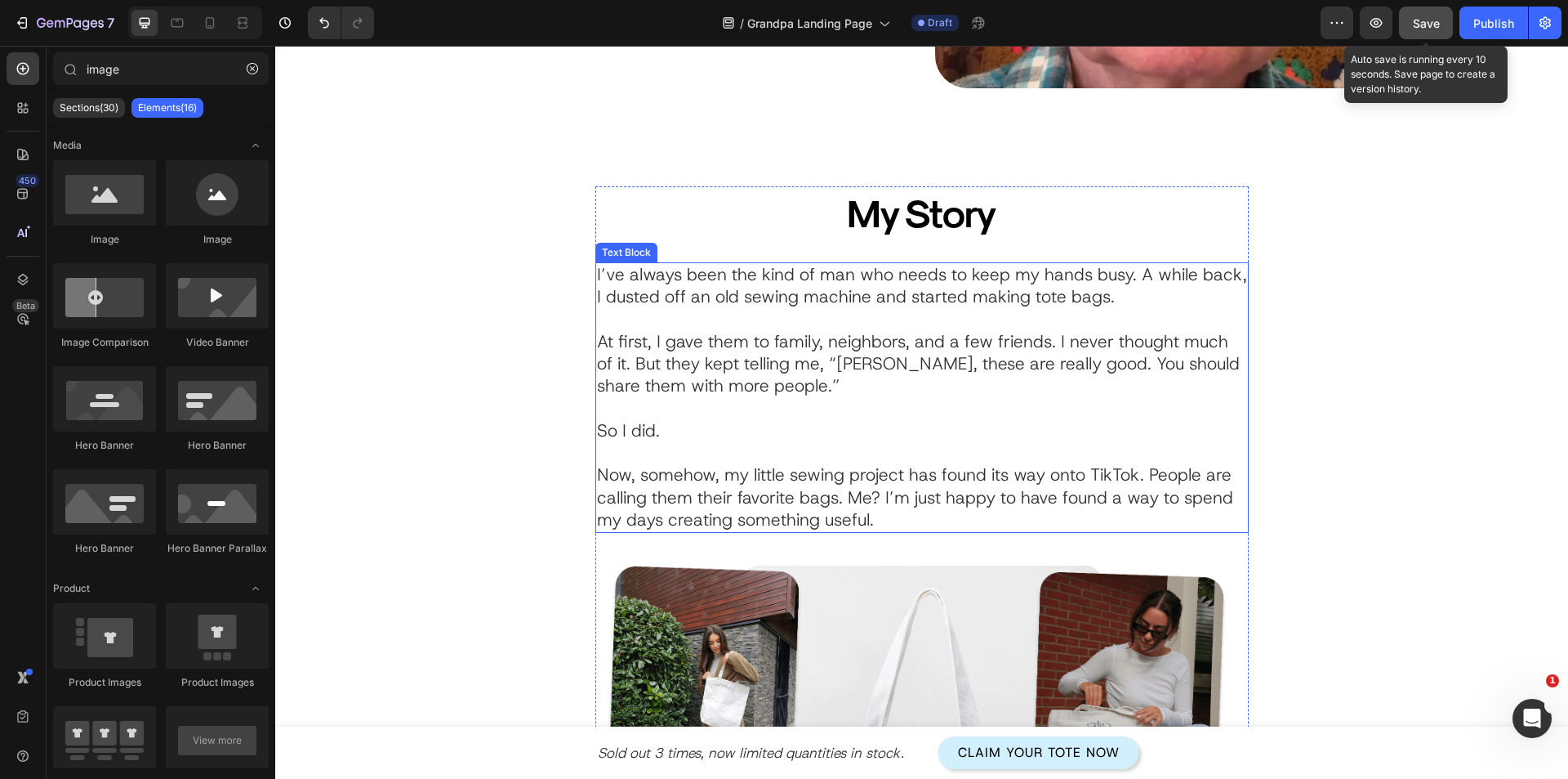
scroll to position [587, 0]
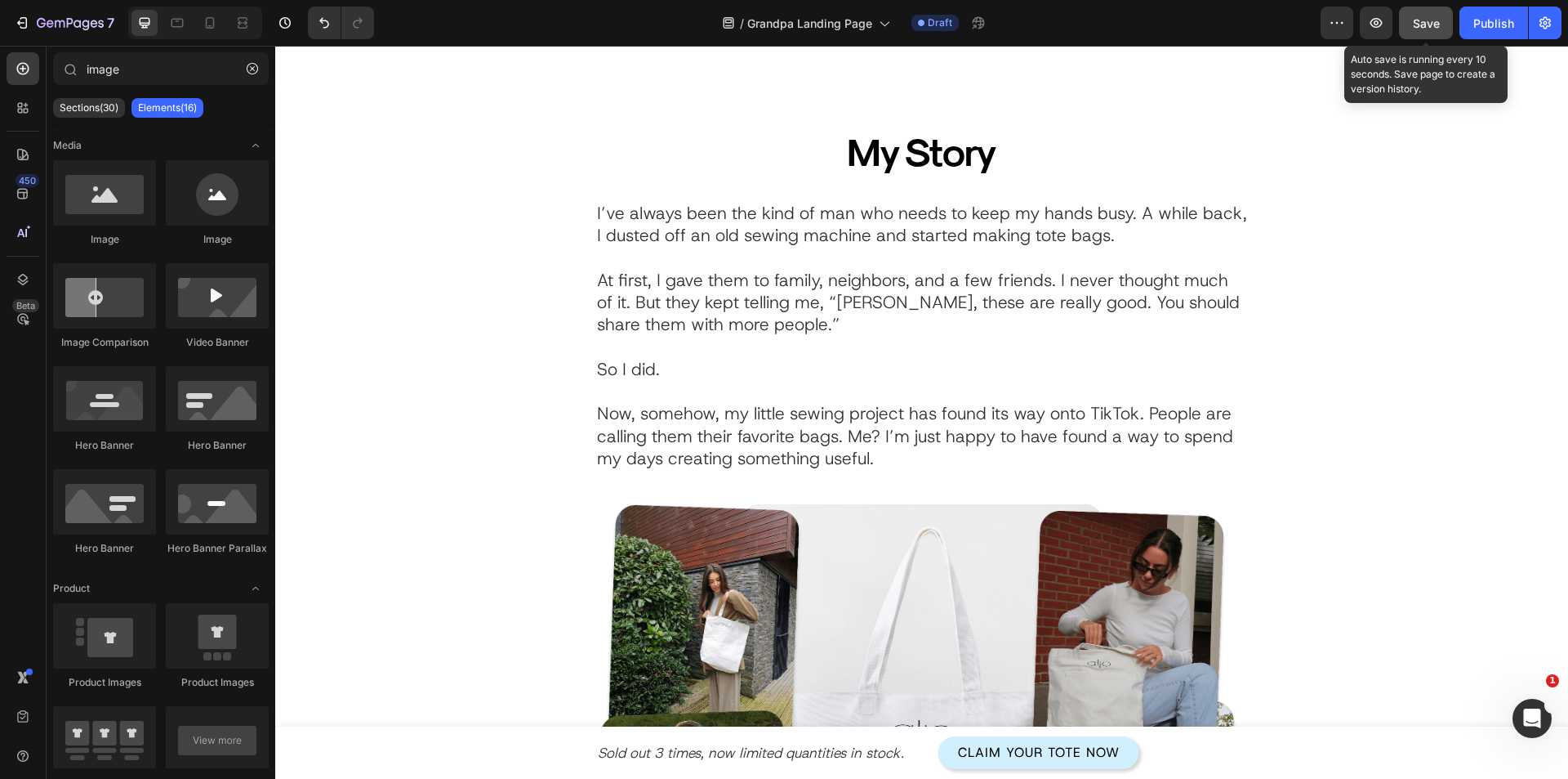
click at [1425, 22] on span "Save" at bounding box center [1427, 23] width 27 height 14
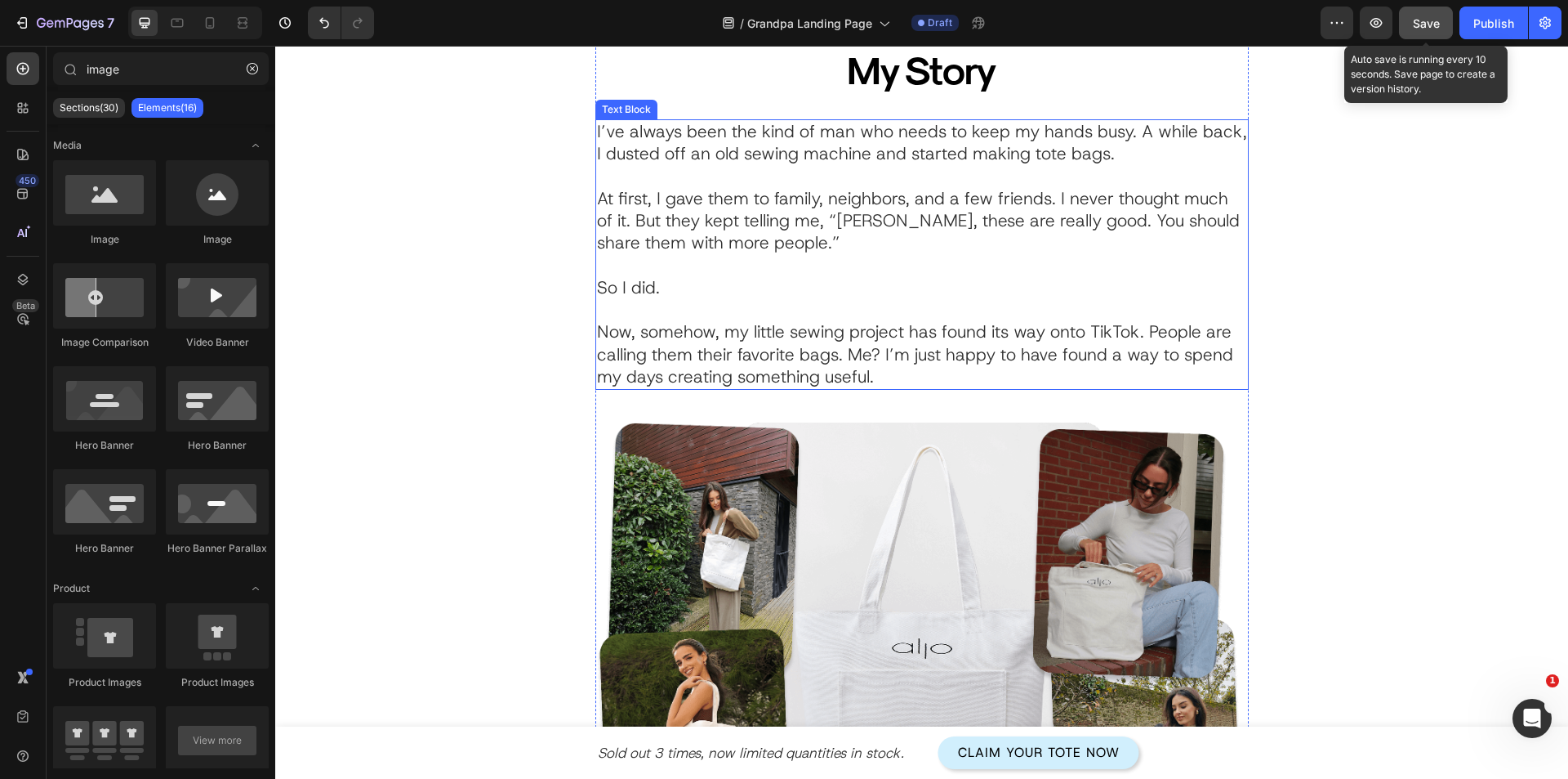
click at [728, 289] on p "At first, I gave them to family, neighbors, and a few friends. I never thought …" at bounding box center [922, 243] width 651 height 111
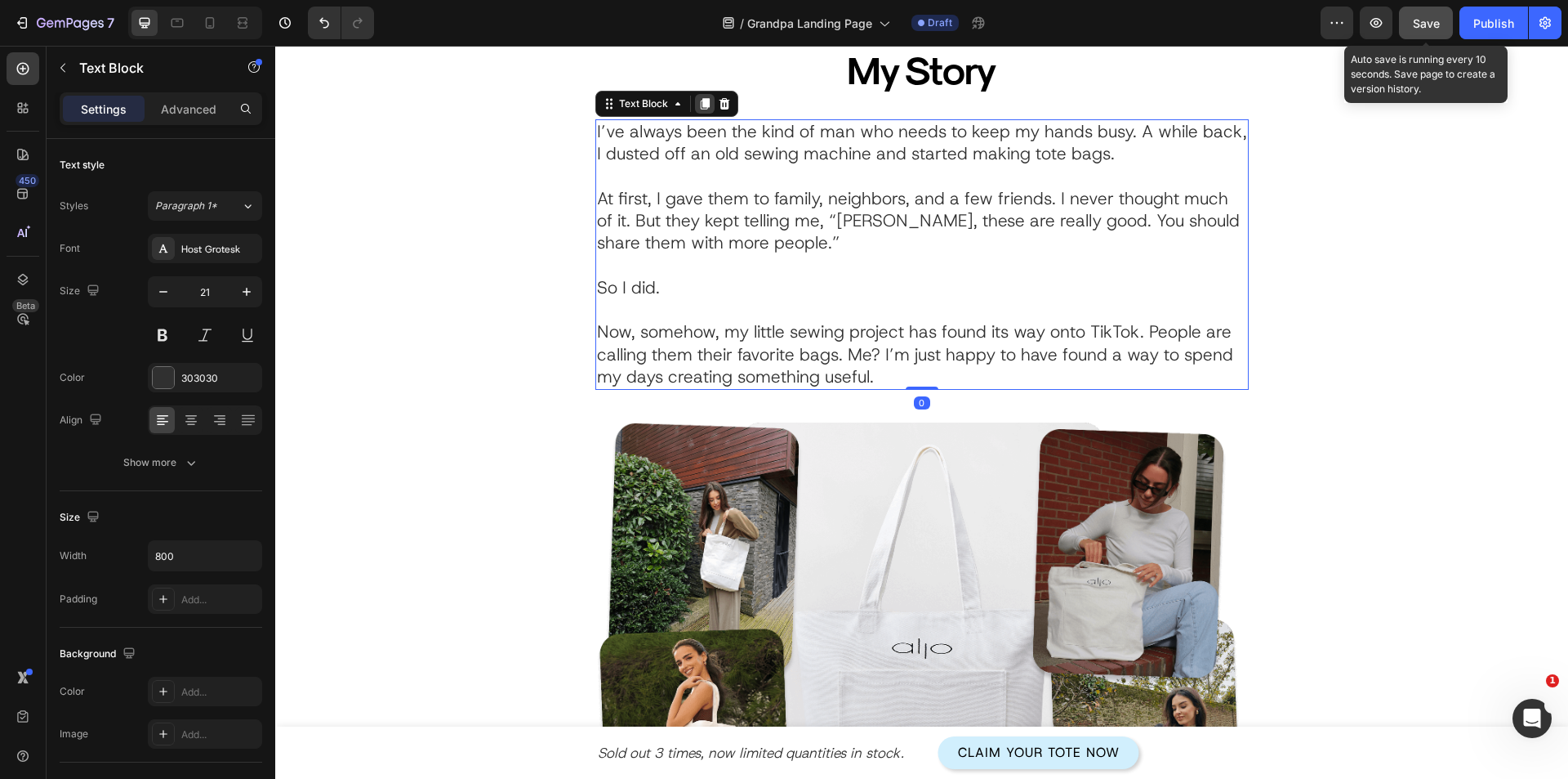
click at [700, 107] on icon at bounding box center [704, 104] width 9 height 11
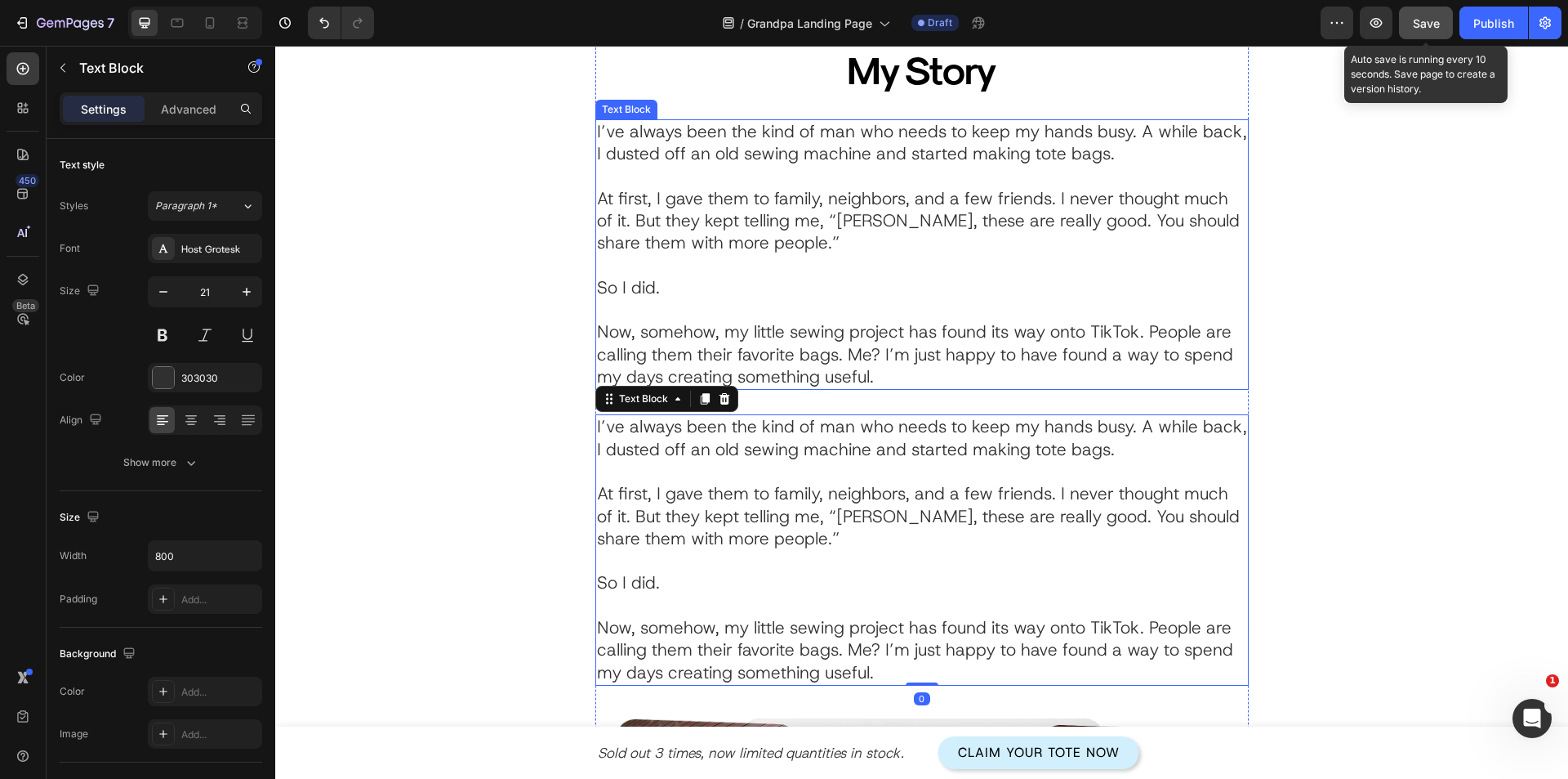
click at [651, 236] on p "At first, I gave them to family, neighbors, and a few friends. I never thought …" at bounding box center [922, 243] width 651 height 111
click at [718, 438] on p "I’ve always been the kind of man who needs to keep my hands busy. A while back,…" at bounding box center [922, 439] width 651 height 45
click at [724, 390] on div at bounding box center [724, 398] width 20 height 20
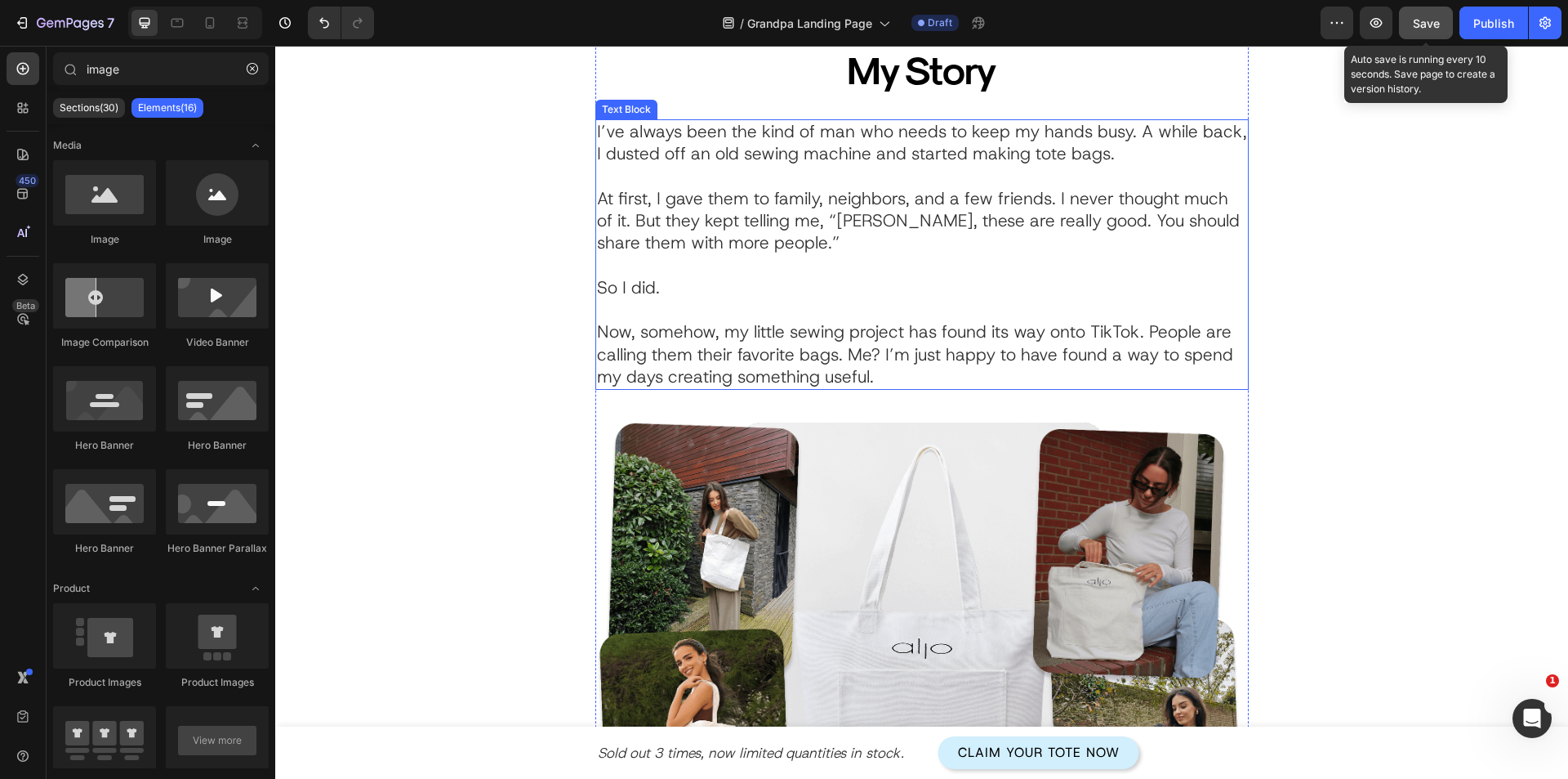
click at [832, 332] on p "Now, somehow, my little sewing project has found its way onto TikTok. People ar…" at bounding box center [922, 354] width 651 height 67
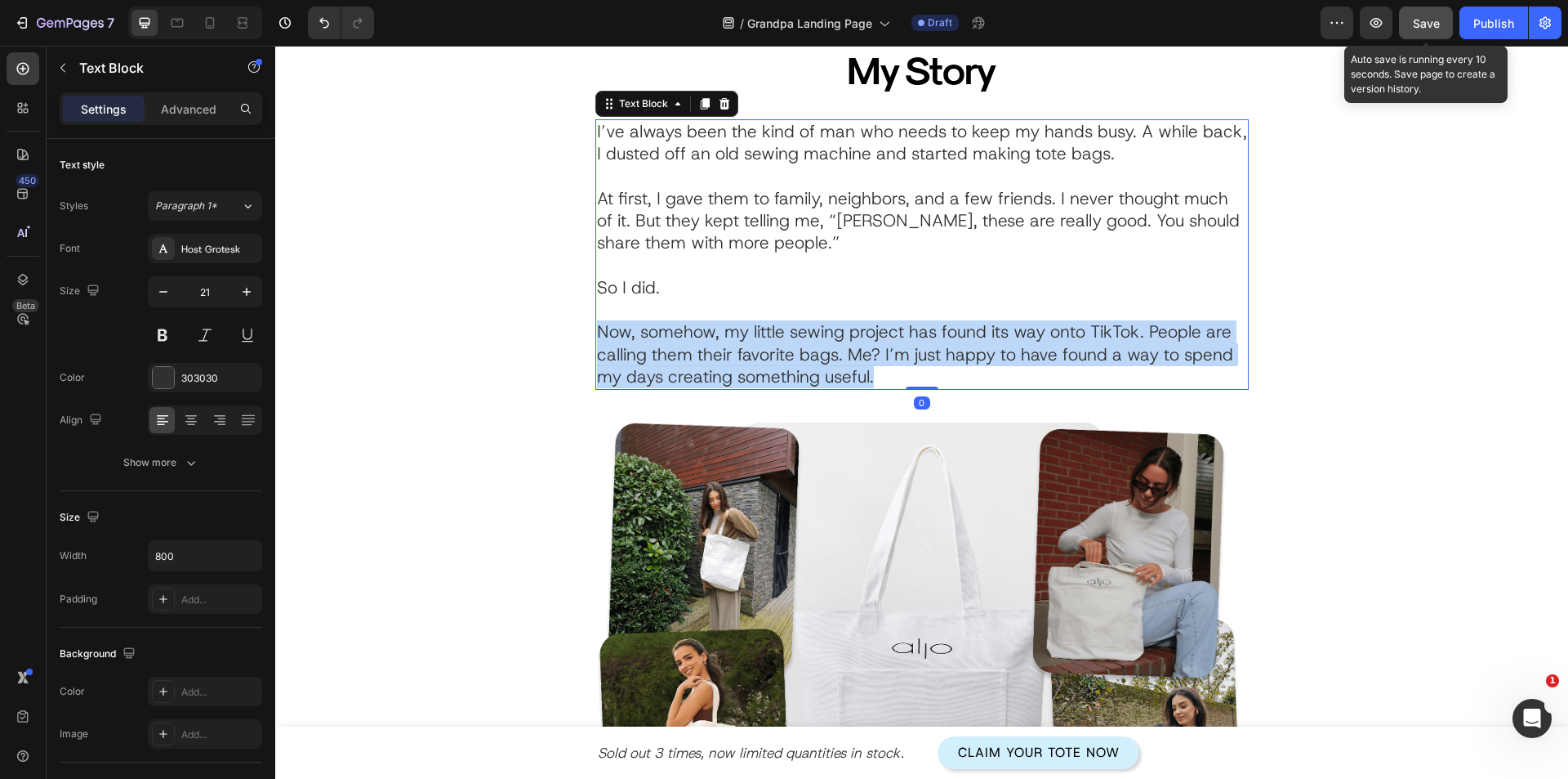
click at [832, 332] on p "Now, somehow, my little sewing project has found its way onto TikTok. People ar…" at bounding box center [922, 354] width 651 height 67
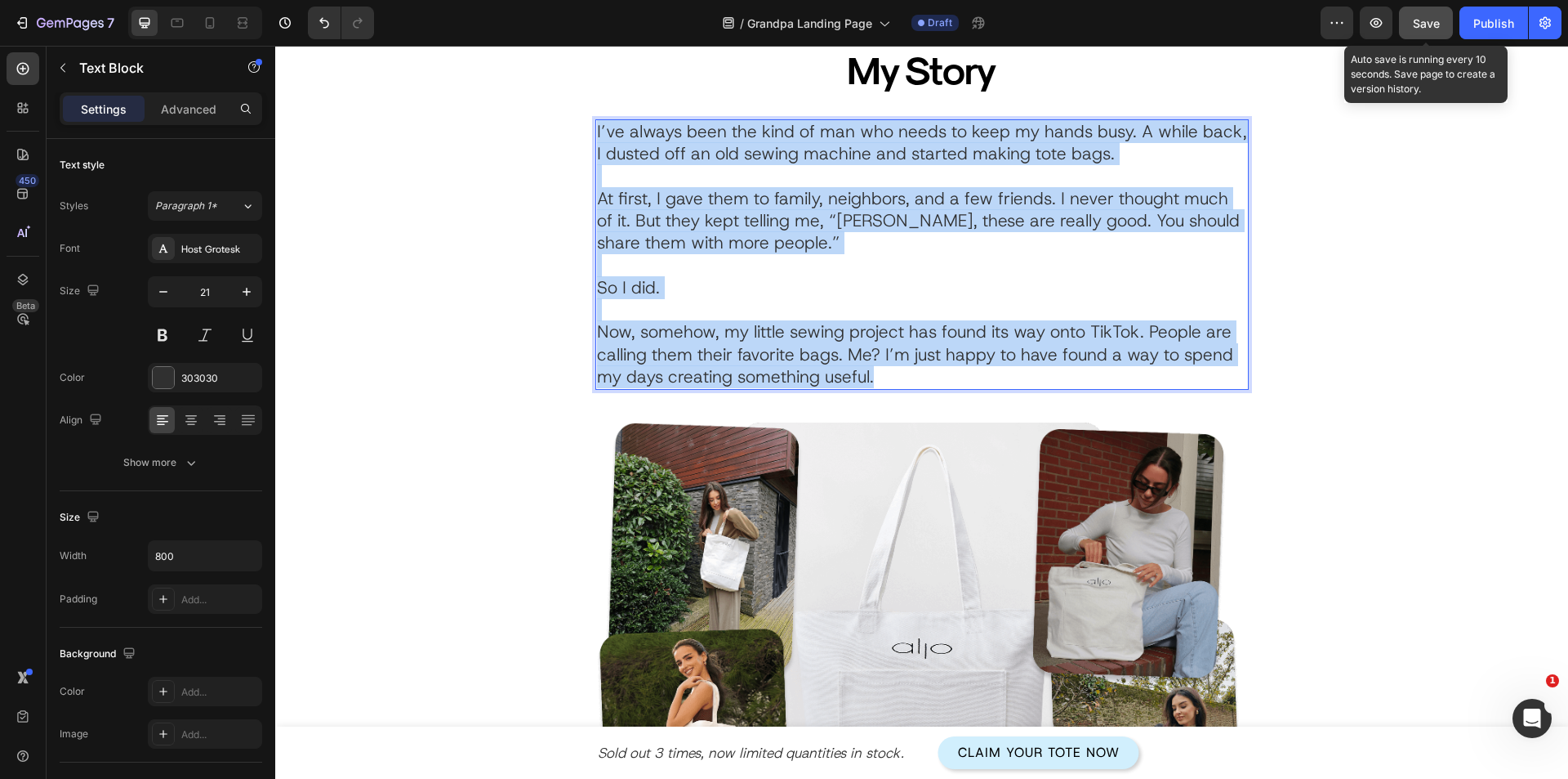
copy div "I’ve always been the kind of man who needs to keep my hands busy. A while back,…"
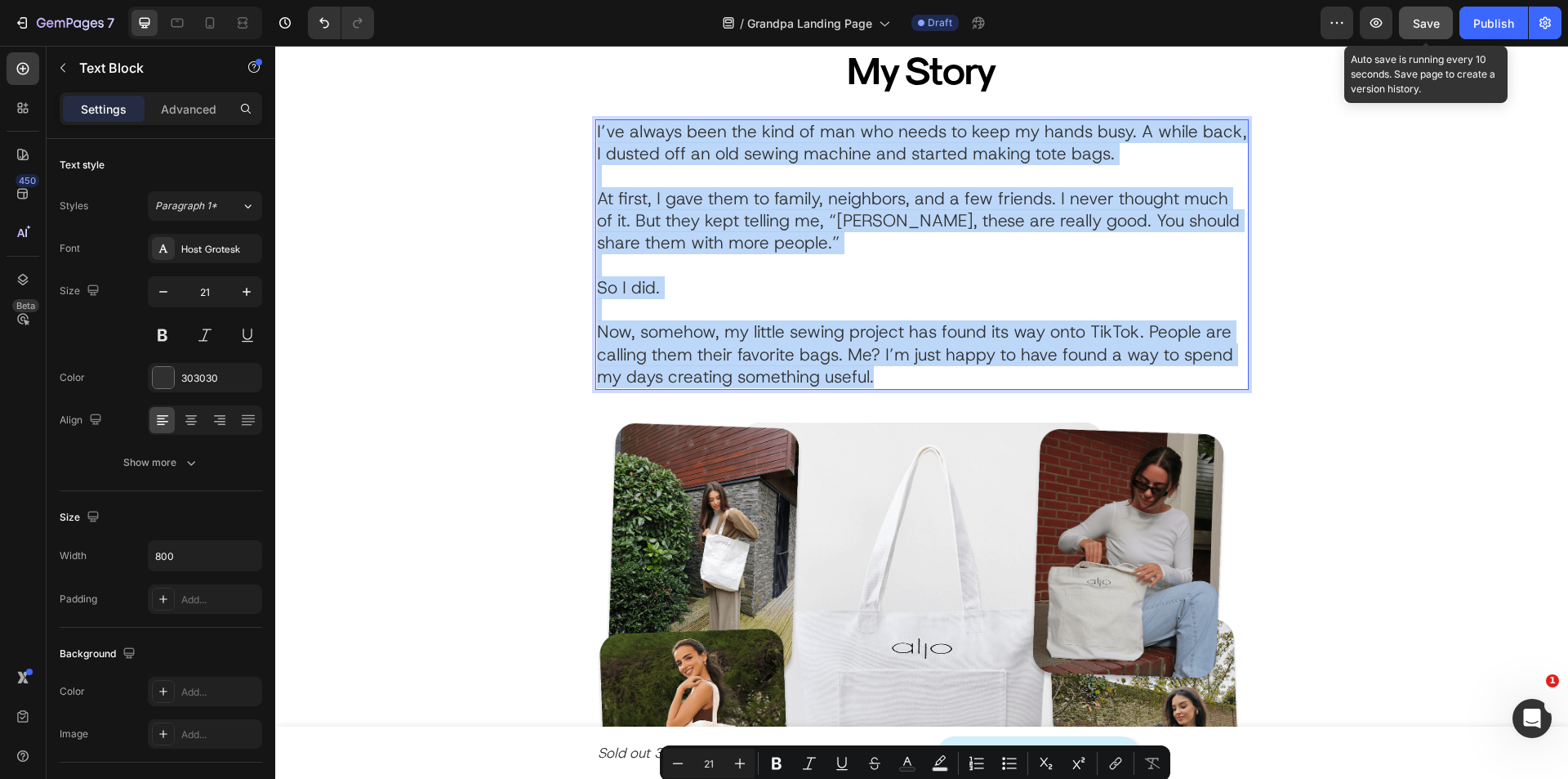
scroll to position [0, 0]
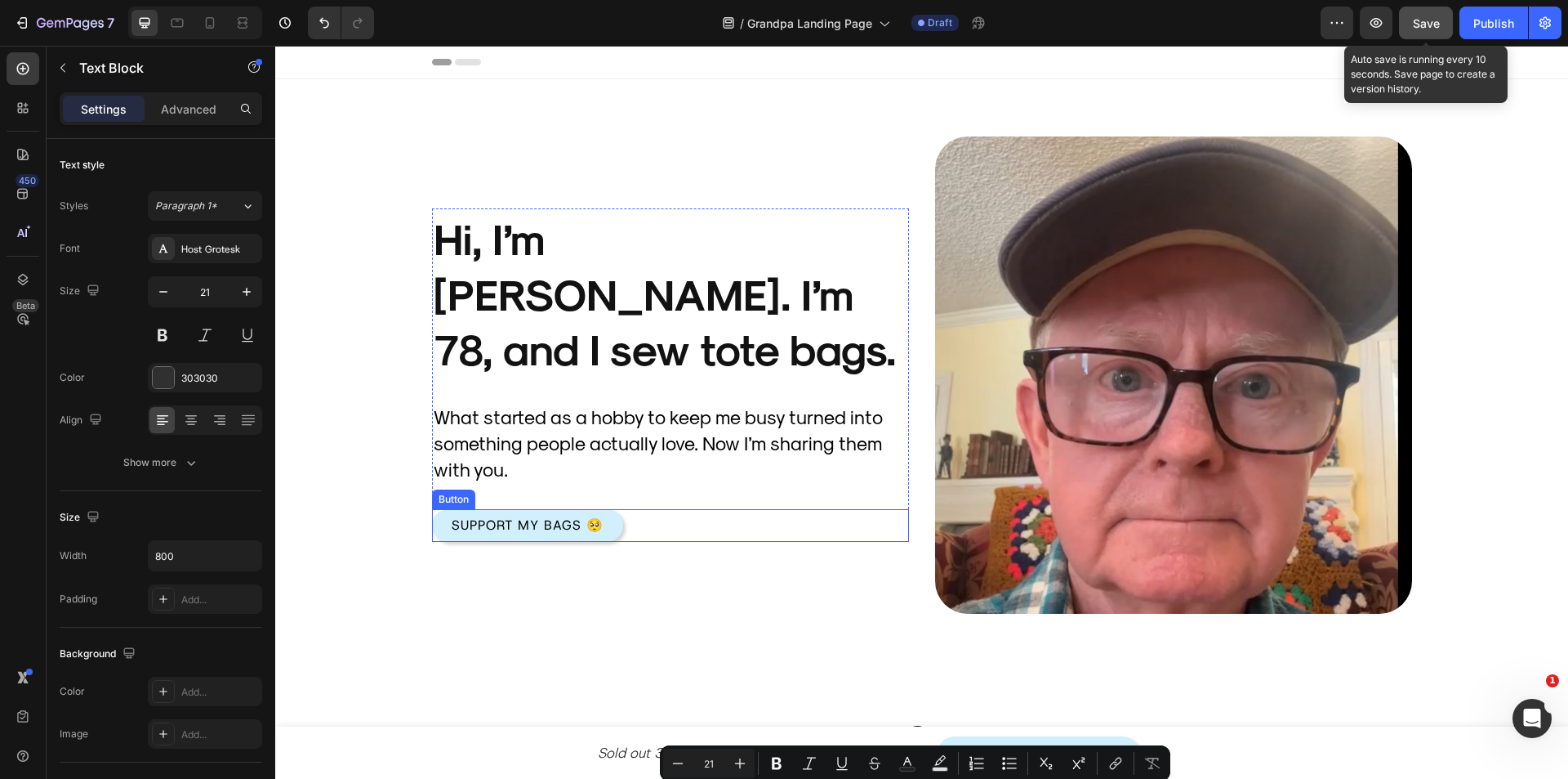
click at [633, 509] on div "Support My Bags 🥺 Button" at bounding box center [670, 525] width 477 height 33
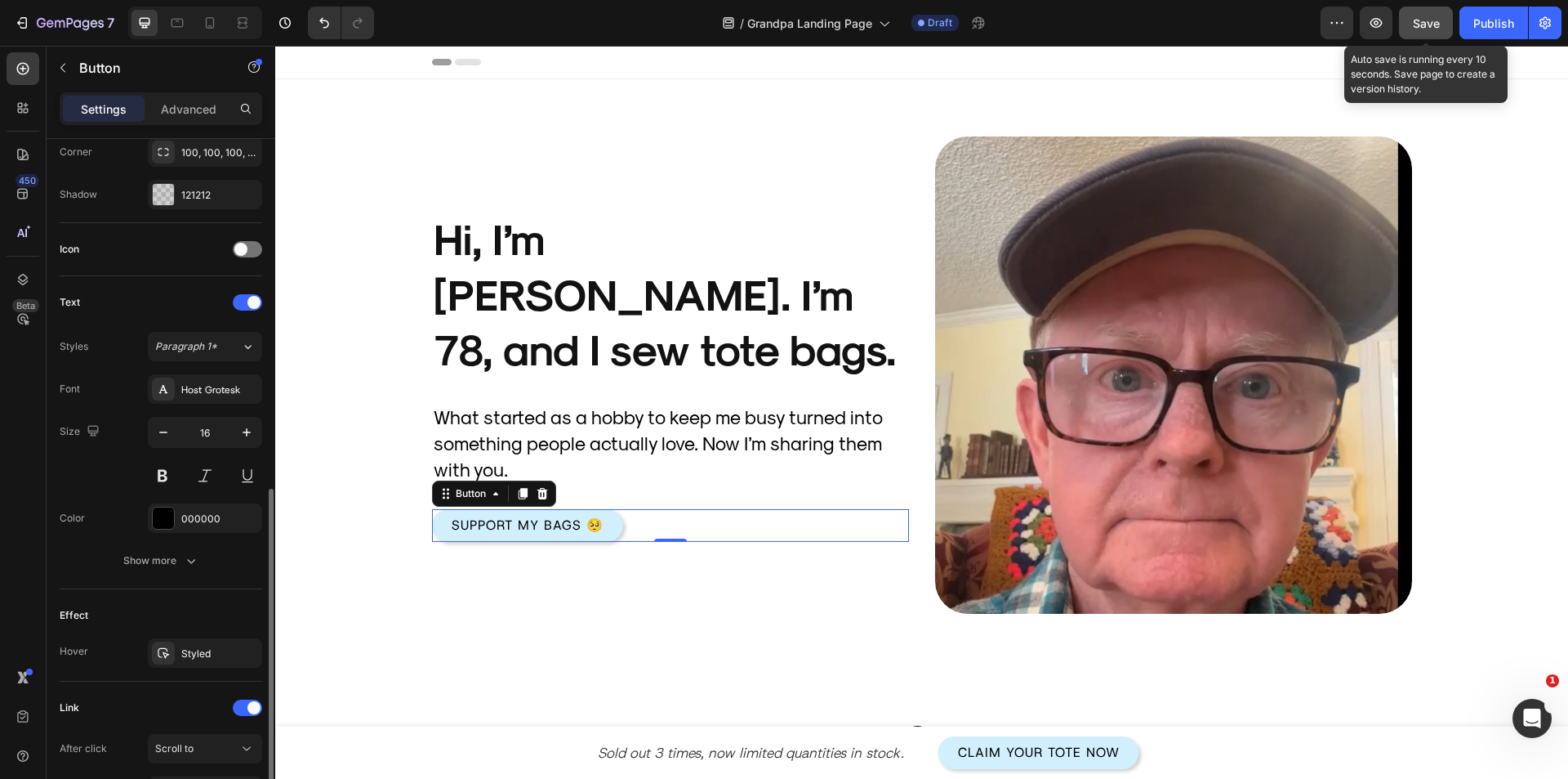
scroll to position [571, 0]
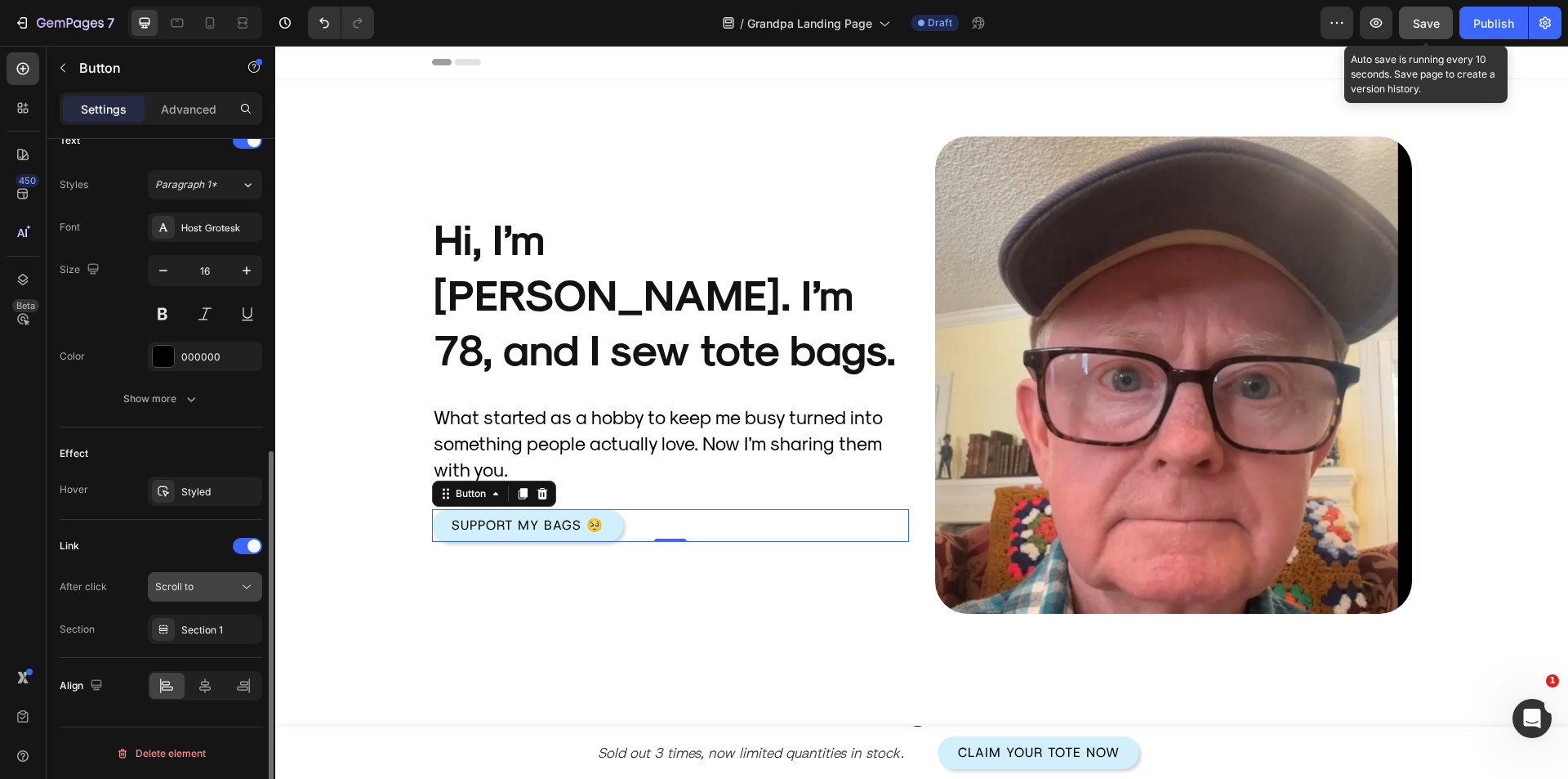
click at [195, 589] on div "Scroll to" at bounding box center [197, 587] width 83 height 15
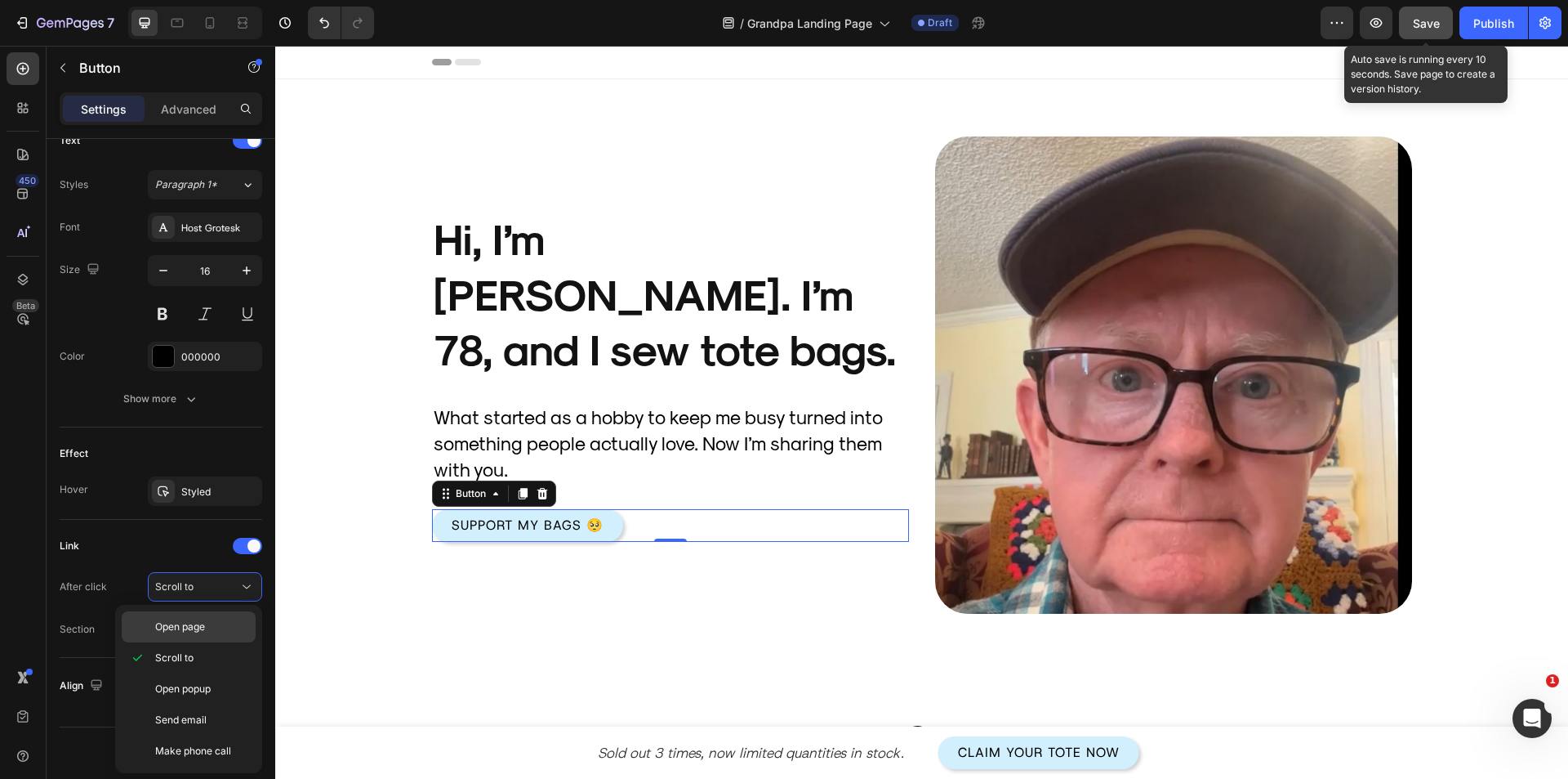
click at [196, 623] on span "Open page" at bounding box center [180, 627] width 50 height 15
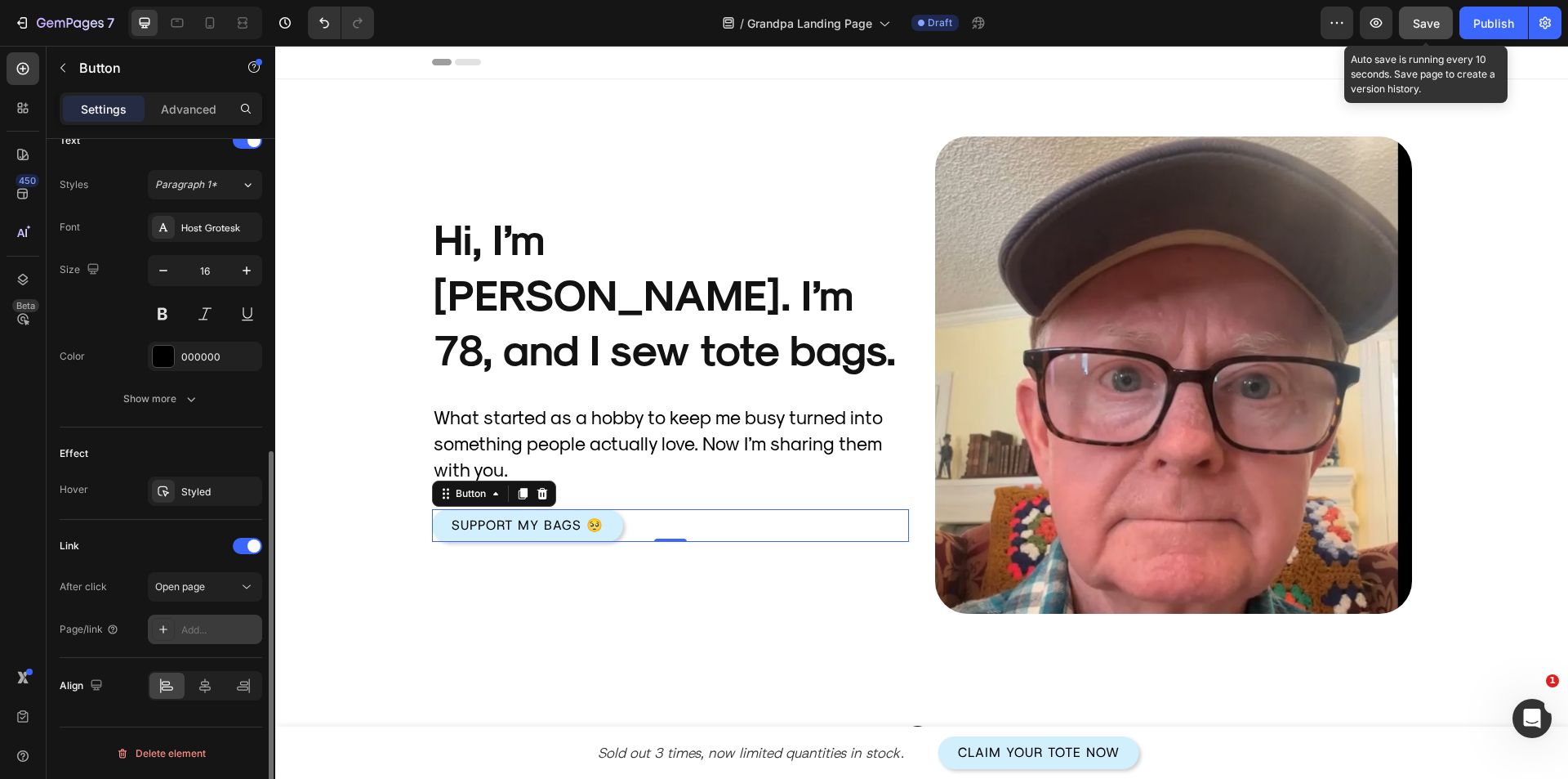
click at [200, 636] on div "Add..." at bounding box center [219, 630] width 76 height 15
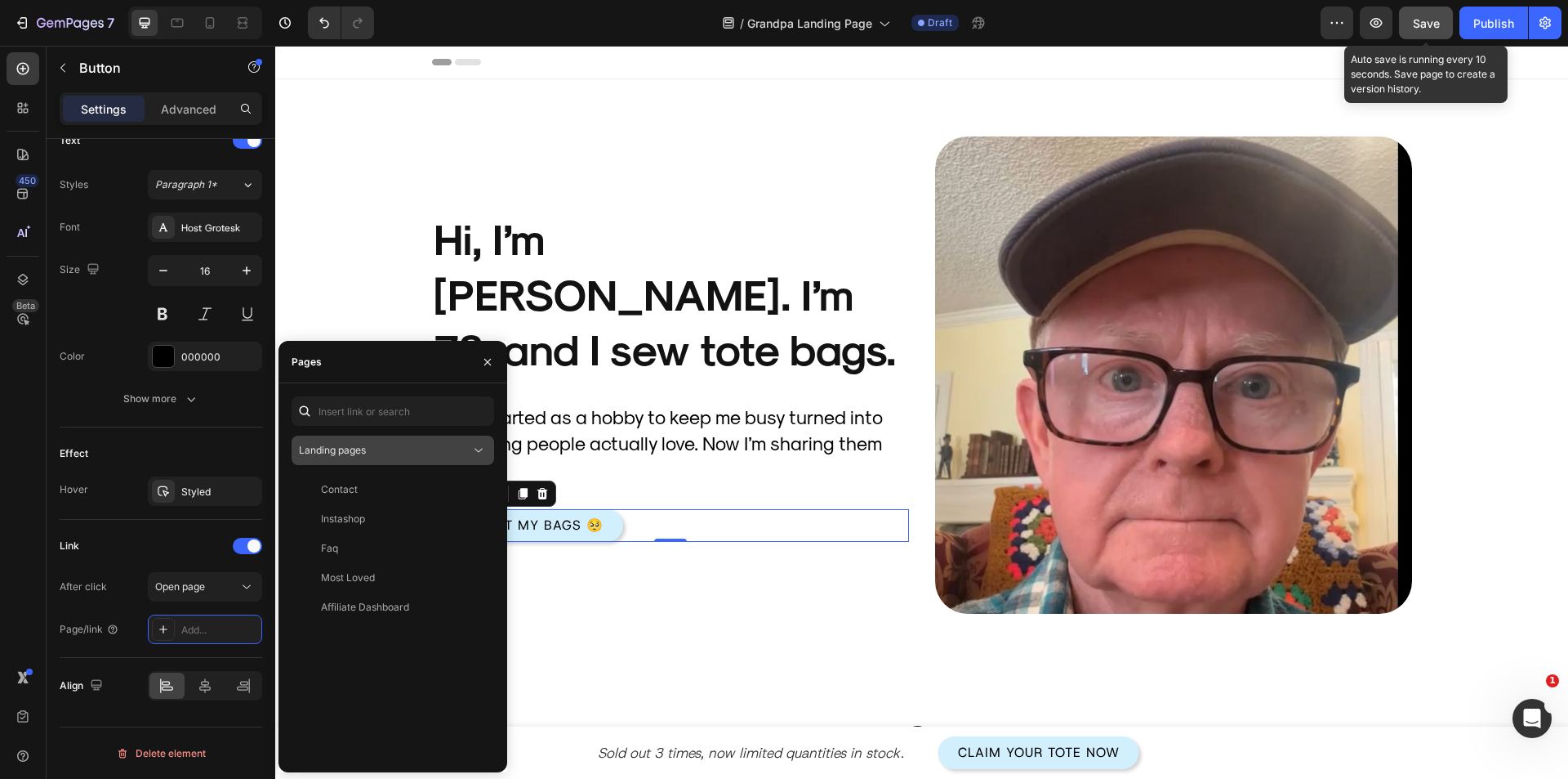
click at [388, 448] on div "Landing pages" at bounding box center [385, 451] width 172 height 15
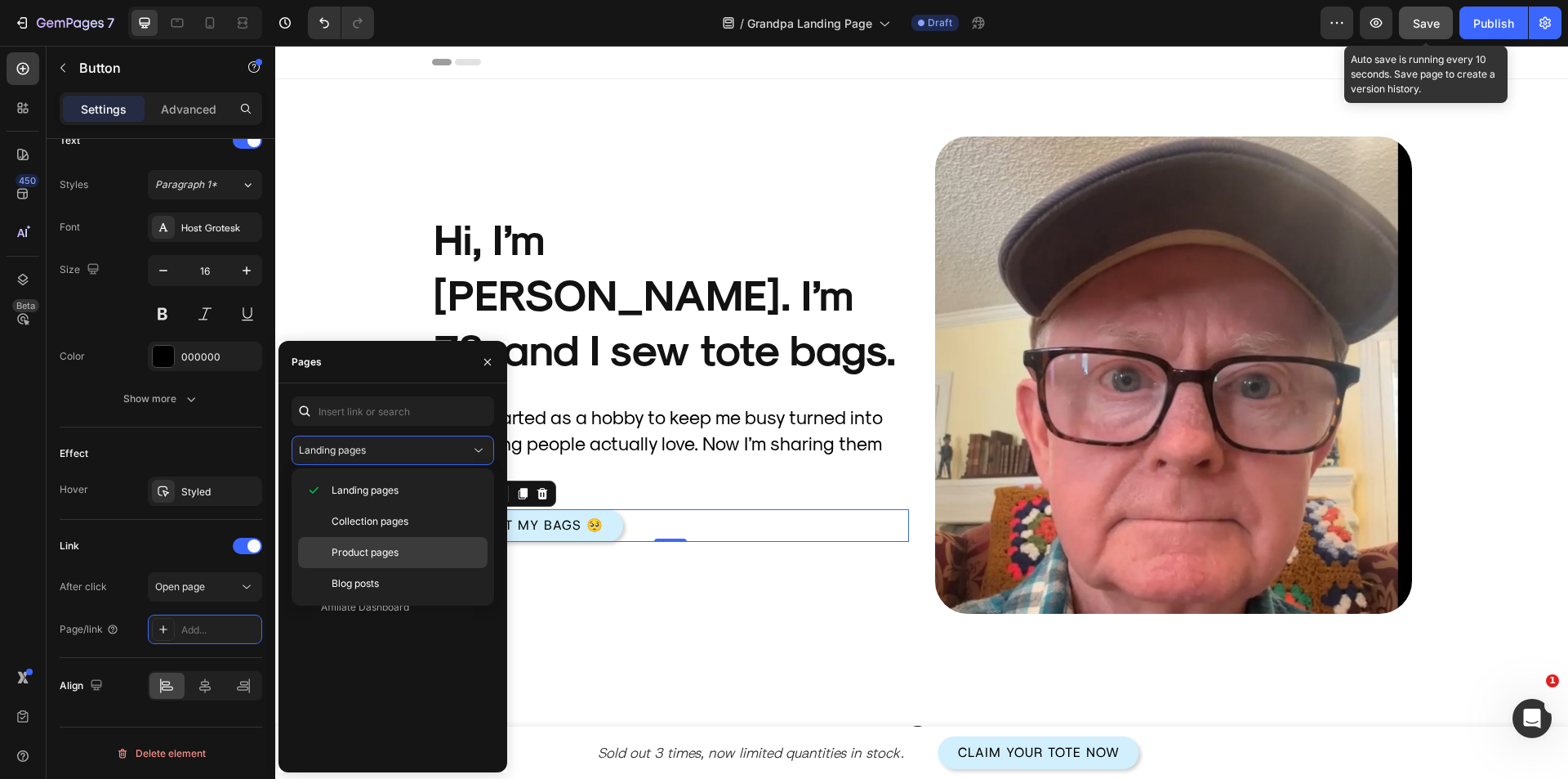
click at [385, 552] on span "Product pages" at bounding box center [365, 553] width 67 height 15
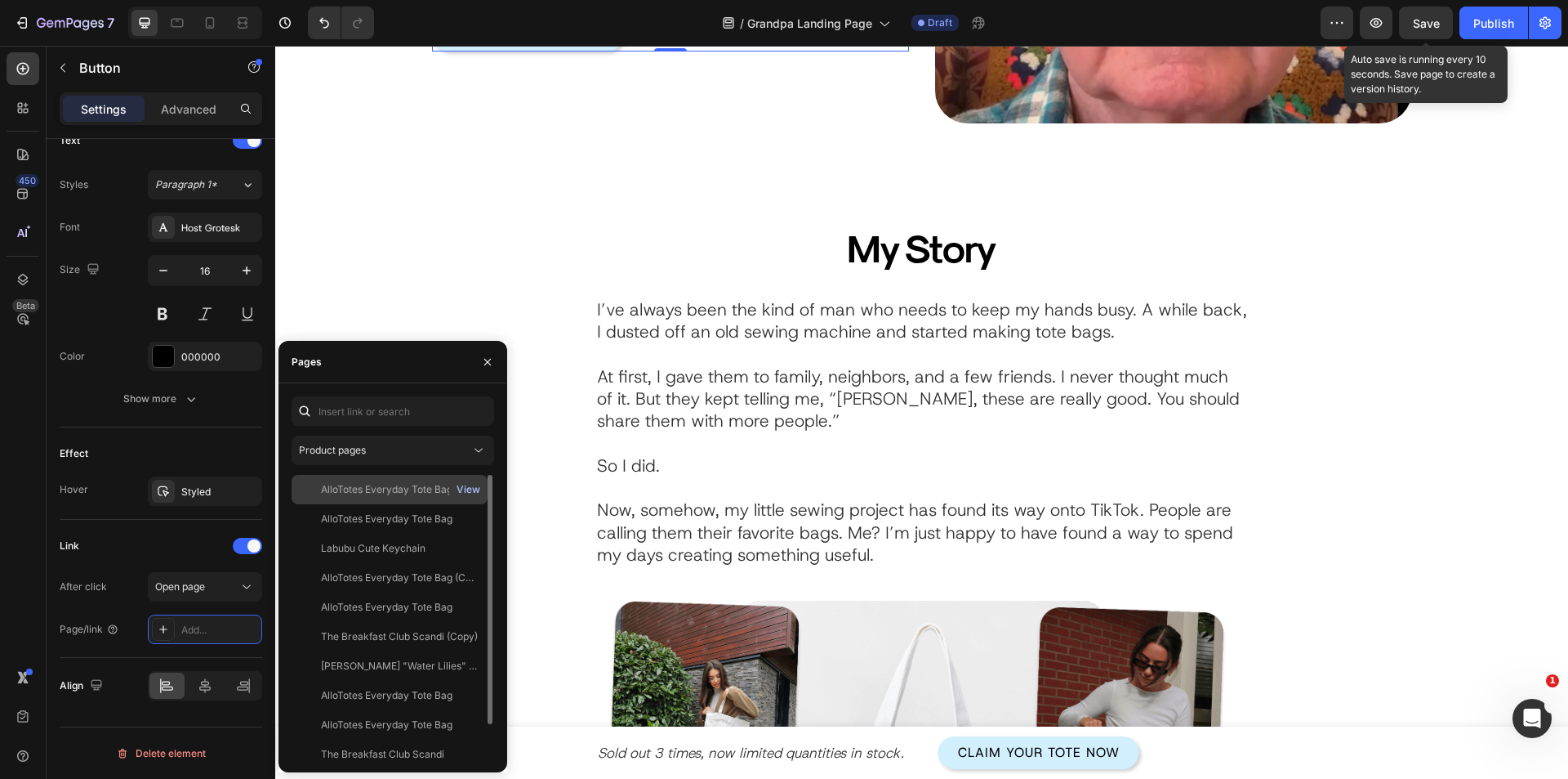
click at [470, 486] on div "View" at bounding box center [468, 489] width 24 height 15
click at [390, 496] on div "AlloTotes Everyday Tote Bag" at bounding box center [386, 489] width 131 height 15
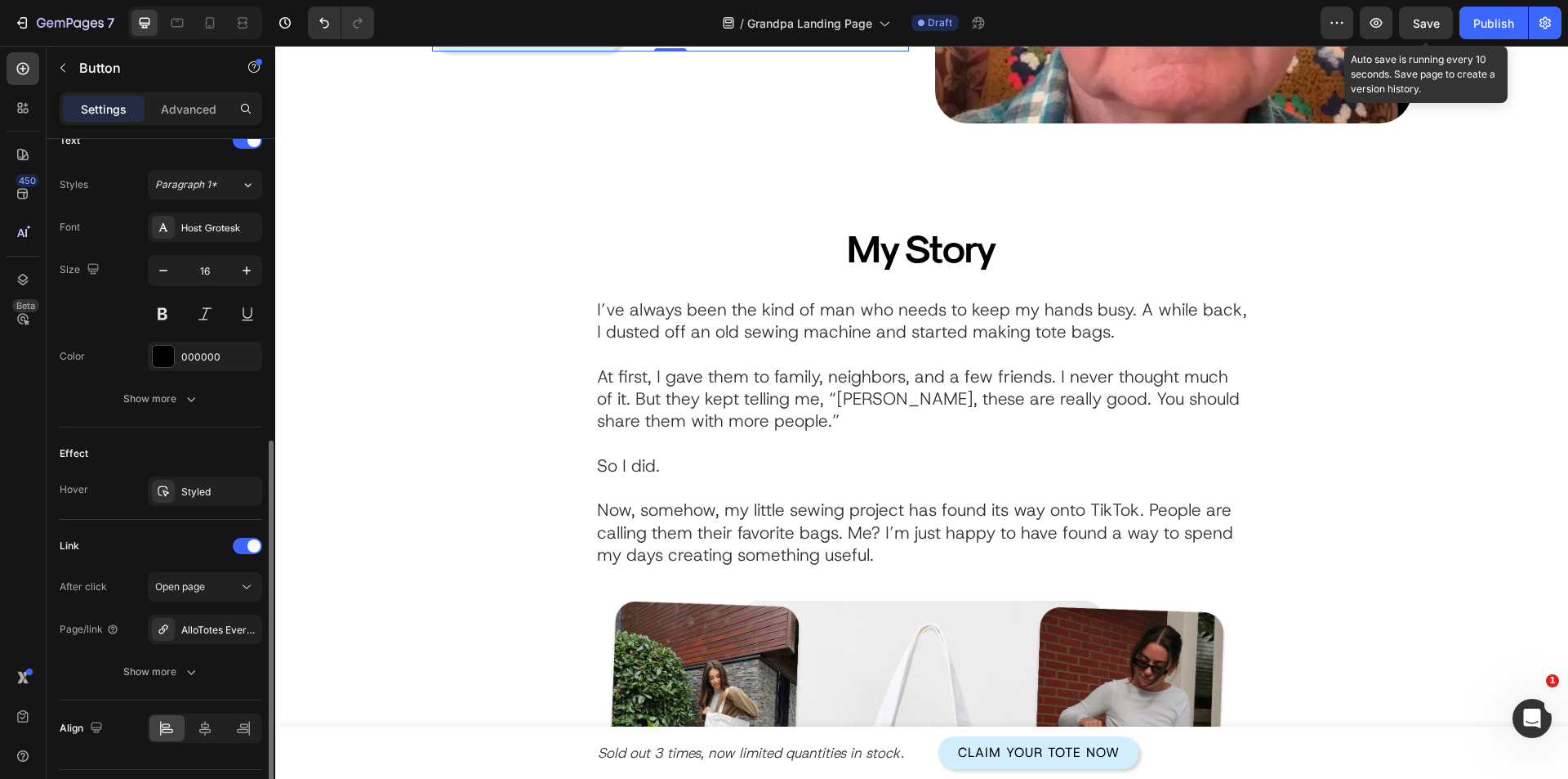
click at [163, 536] on div "Link" at bounding box center [160, 546] width 203 height 26
click at [1414, 22] on span "Save" at bounding box center [1427, 23] width 27 height 14
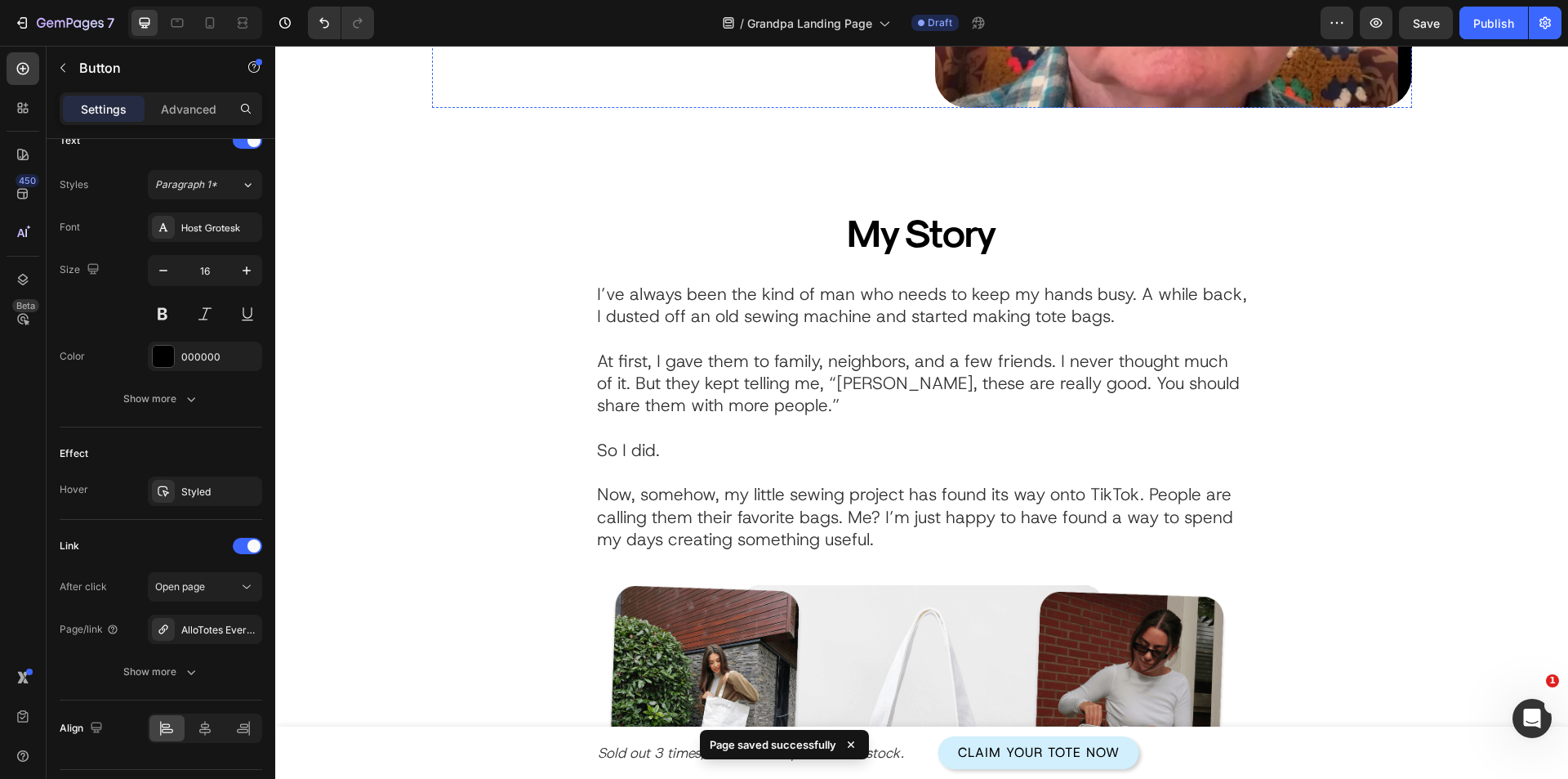
scroll to position [82, 0]
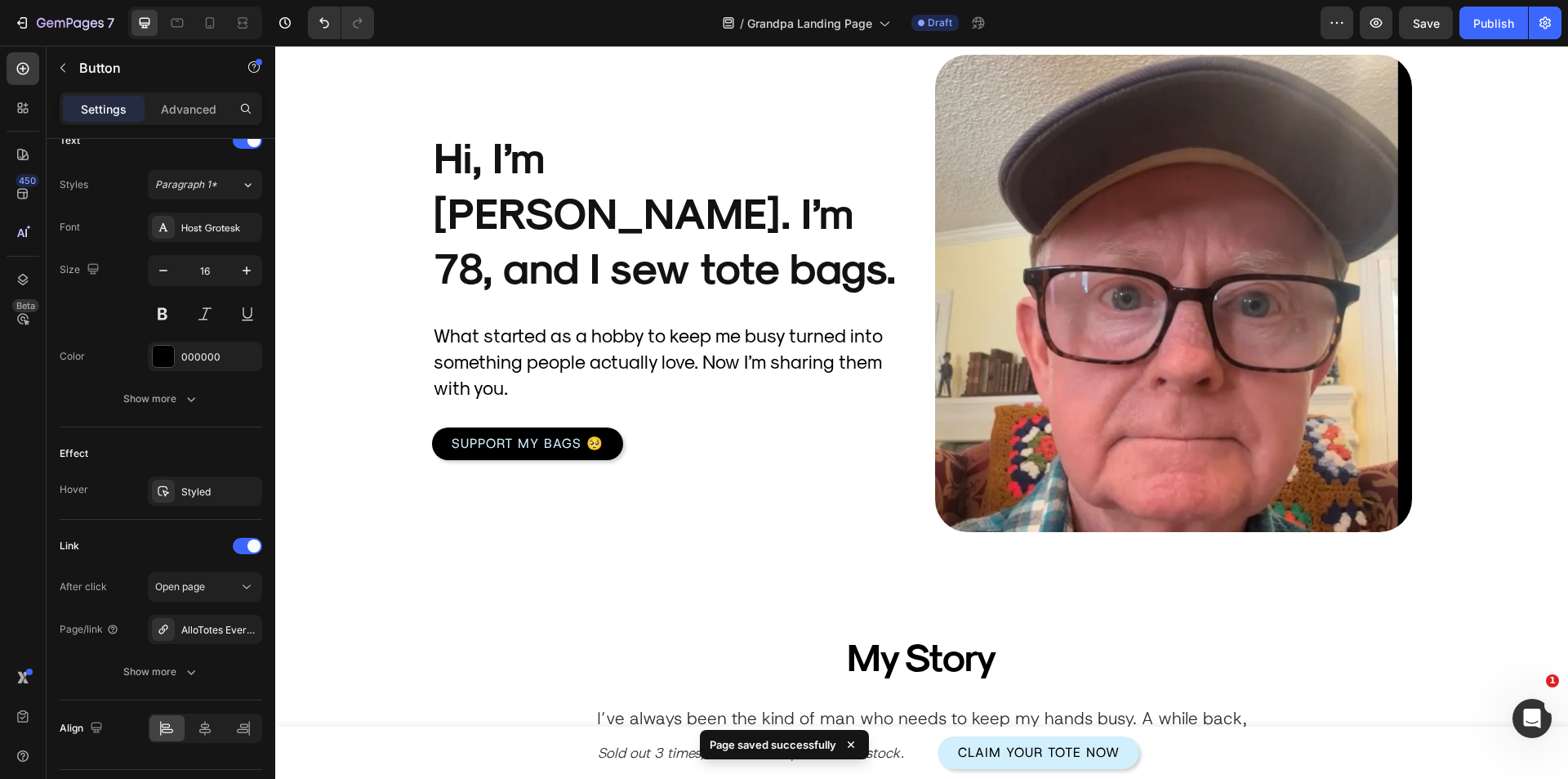
click at [607, 429] on link "Support My Bags 🥺" at bounding box center [527, 443] width 191 height 33
click at [600, 427] on link "Support My Bags 🥺" at bounding box center [527, 443] width 191 height 33
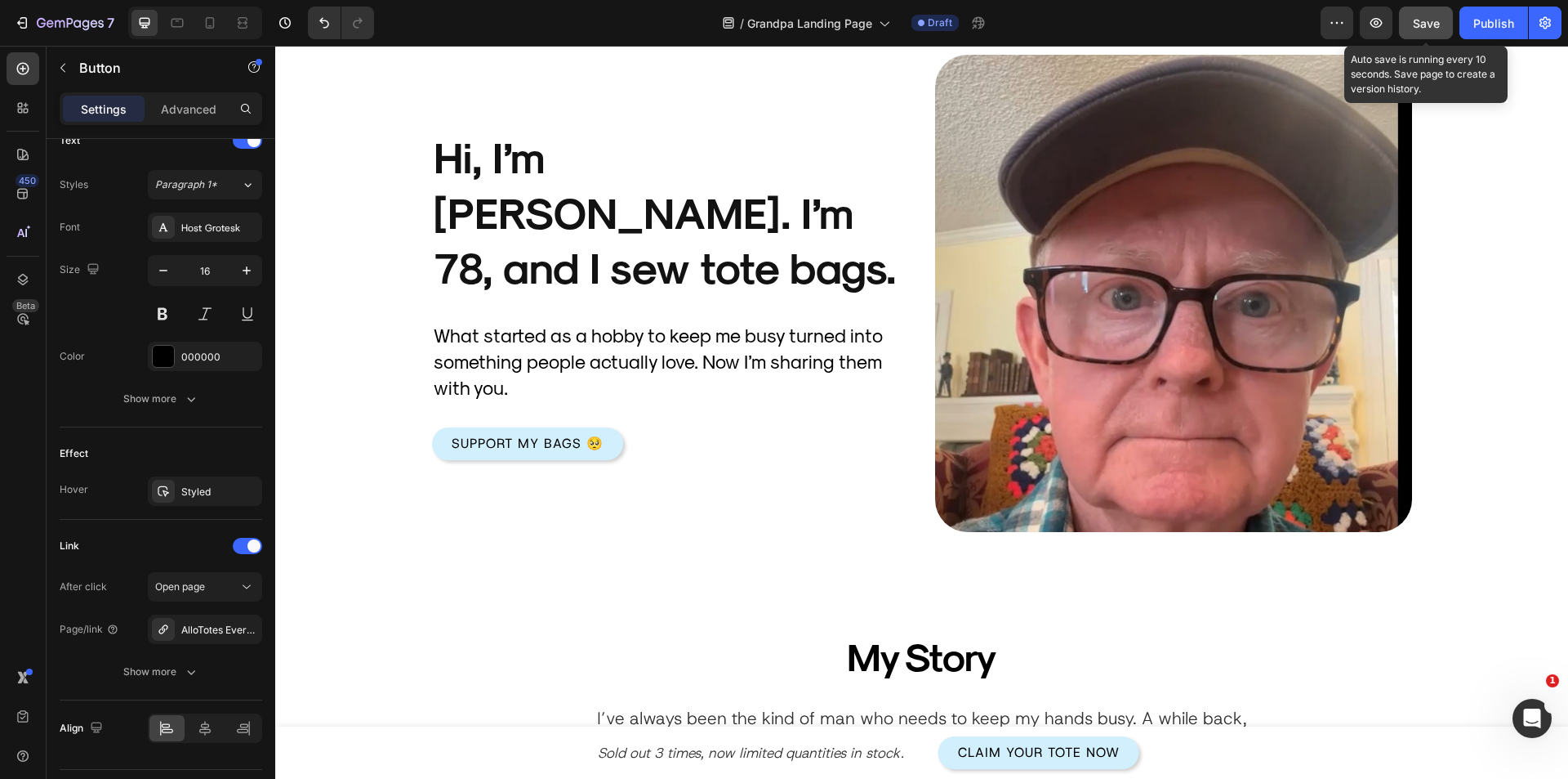
click at [1416, 22] on span "Save" at bounding box center [1427, 23] width 27 height 14
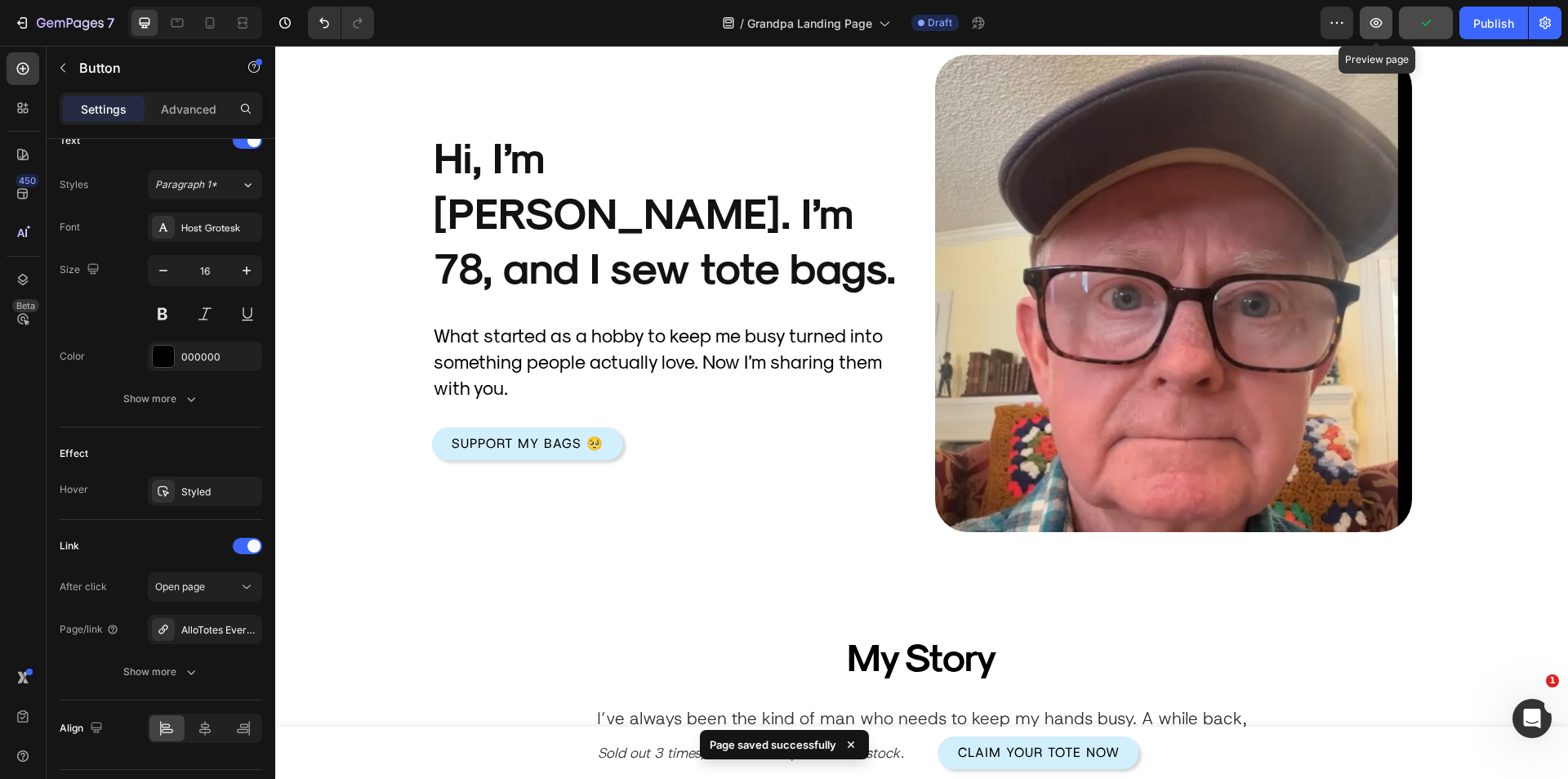
click at [1390, 28] on button "button" at bounding box center [1376, 23] width 33 height 33
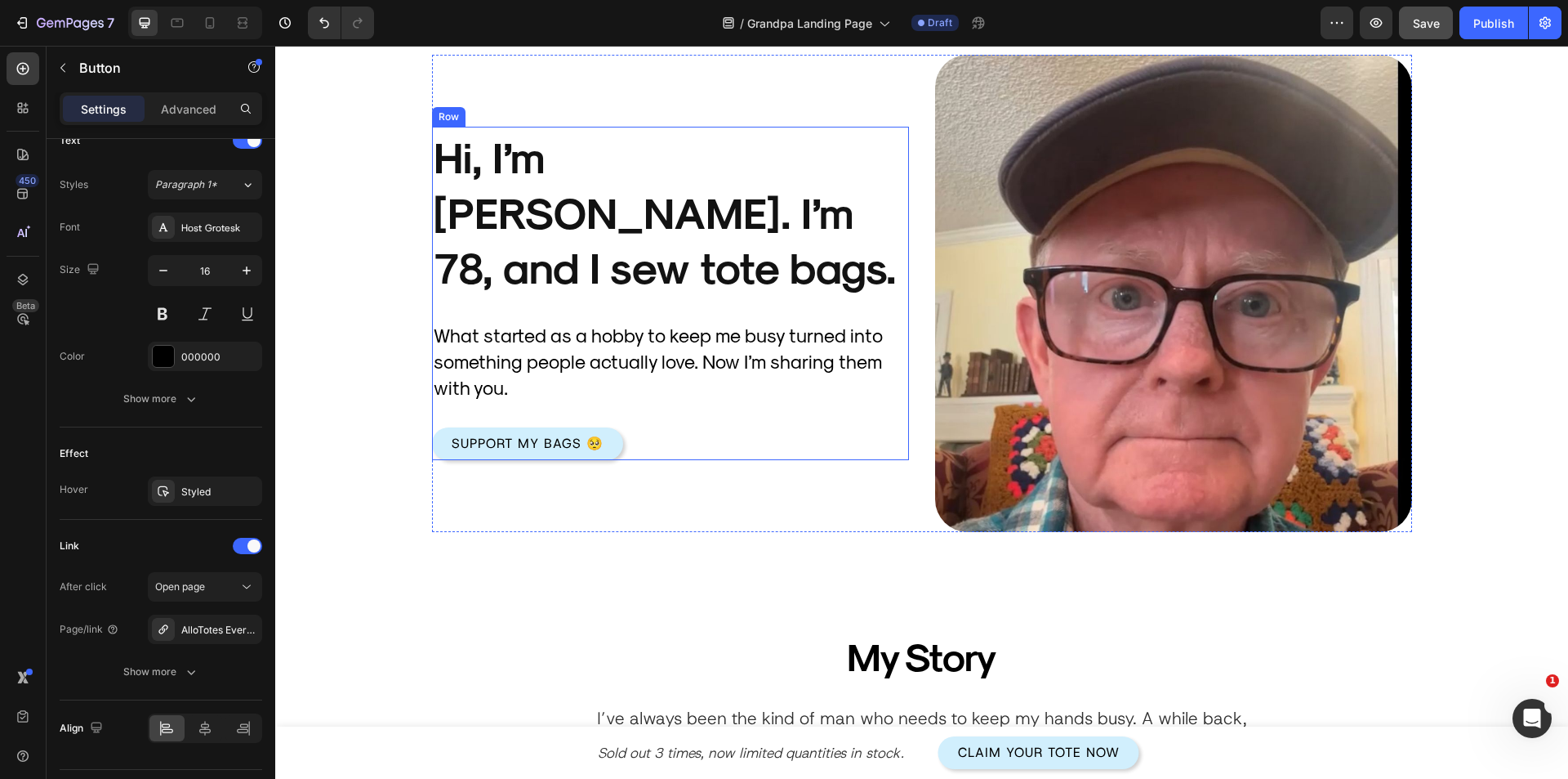
click at [595, 346] on h2 "What started as a hobby to keep me busy turned into something people actually l…" at bounding box center [670, 362] width 477 height 83
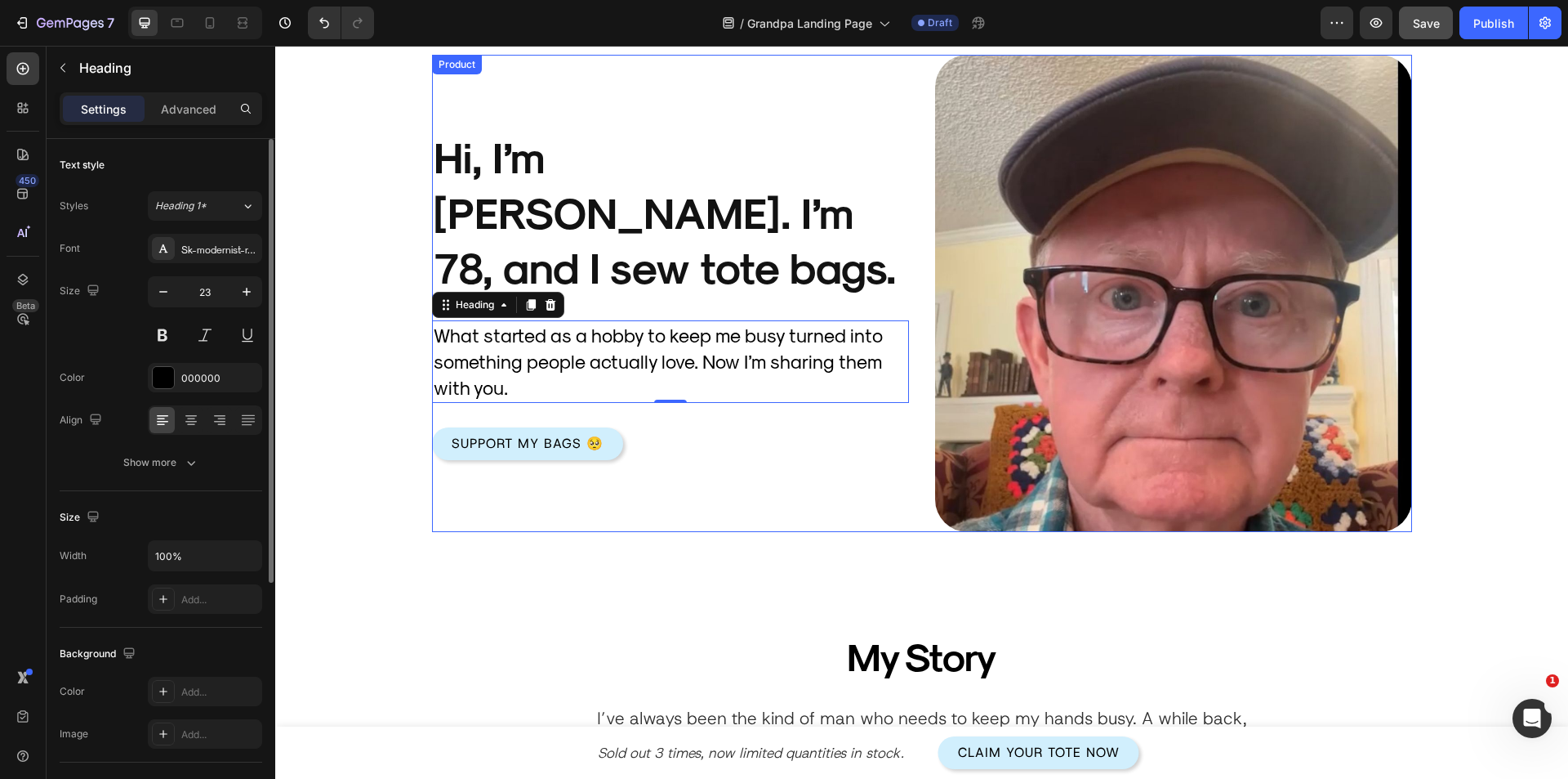
scroll to position [327, 0]
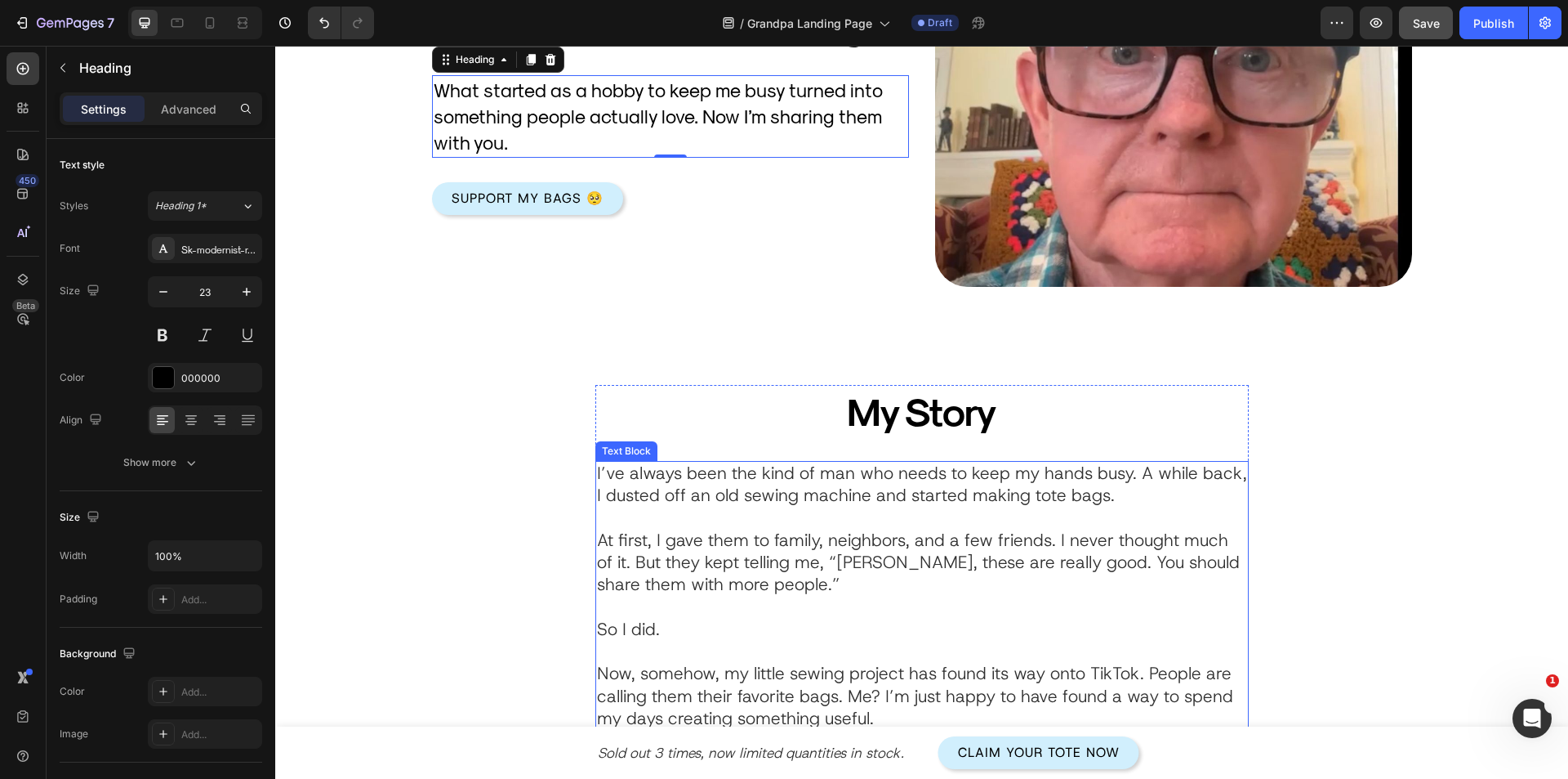
click at [828, 517] on p "Rich Text Editor. Editing area: main" at bounding box center [922, 517] width 651 height 22
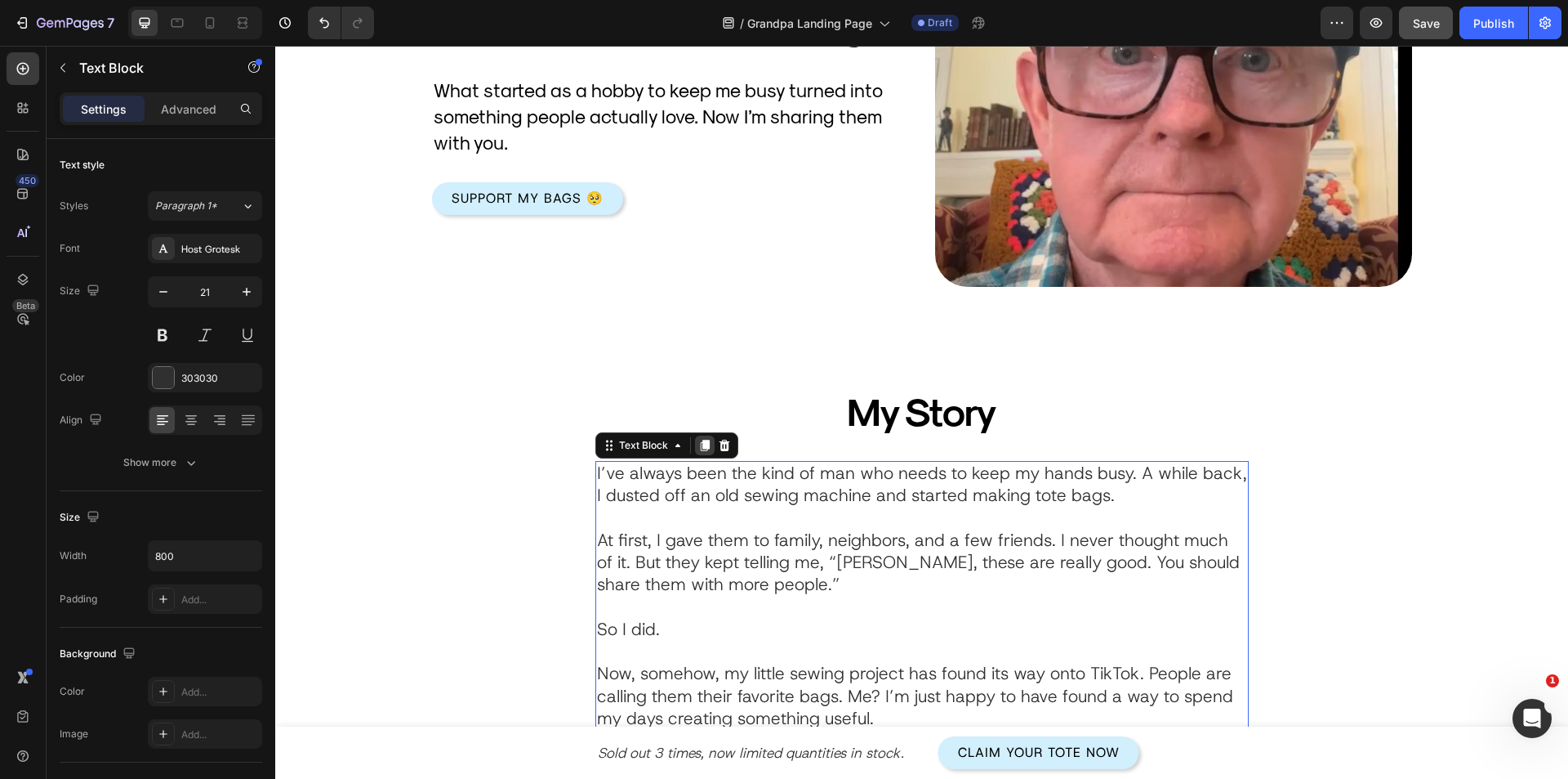
click at [700, 447] on icon at bounding box center [704, 445] width 9 height 11
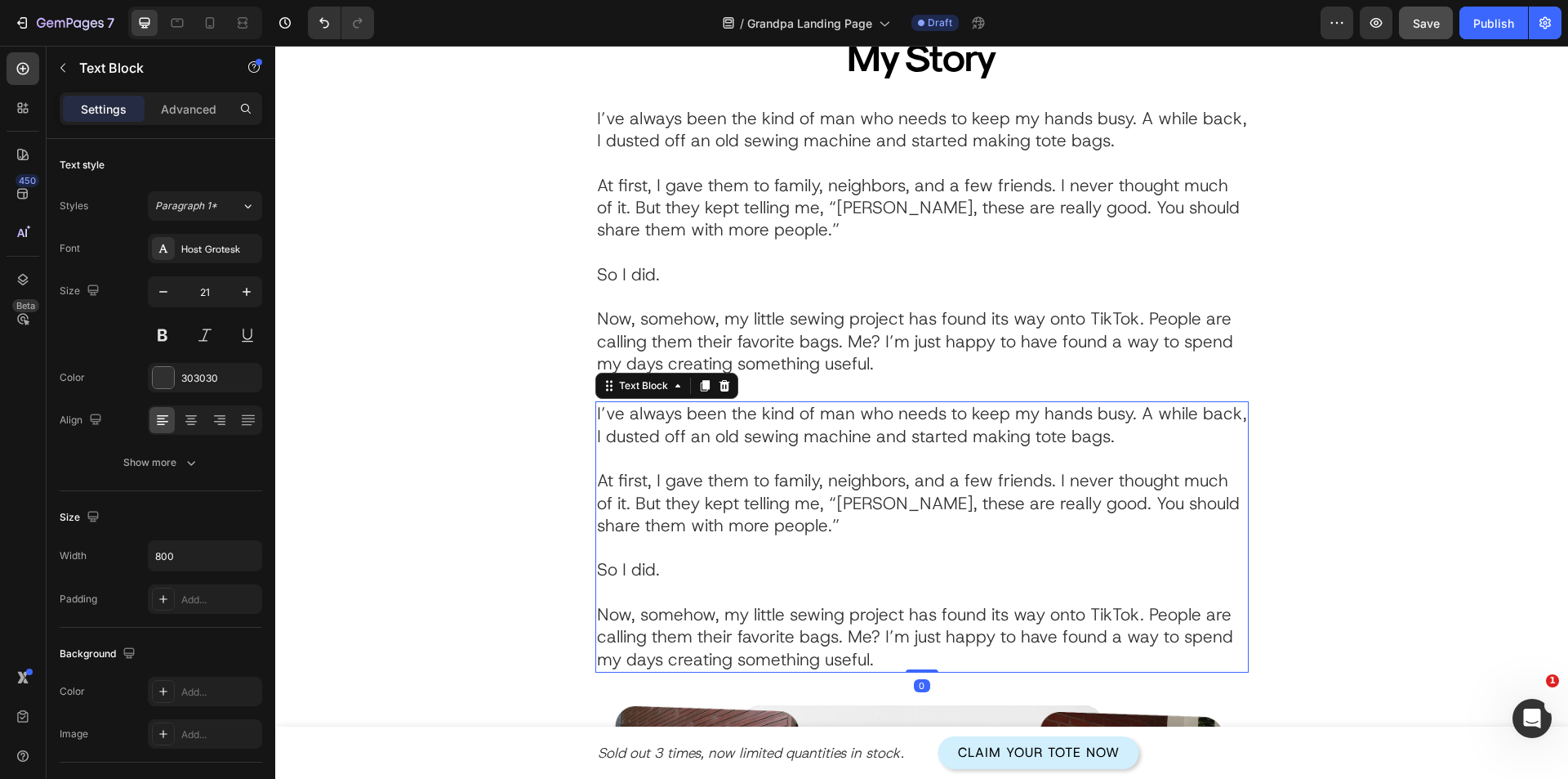
scroll to position [109, 0]
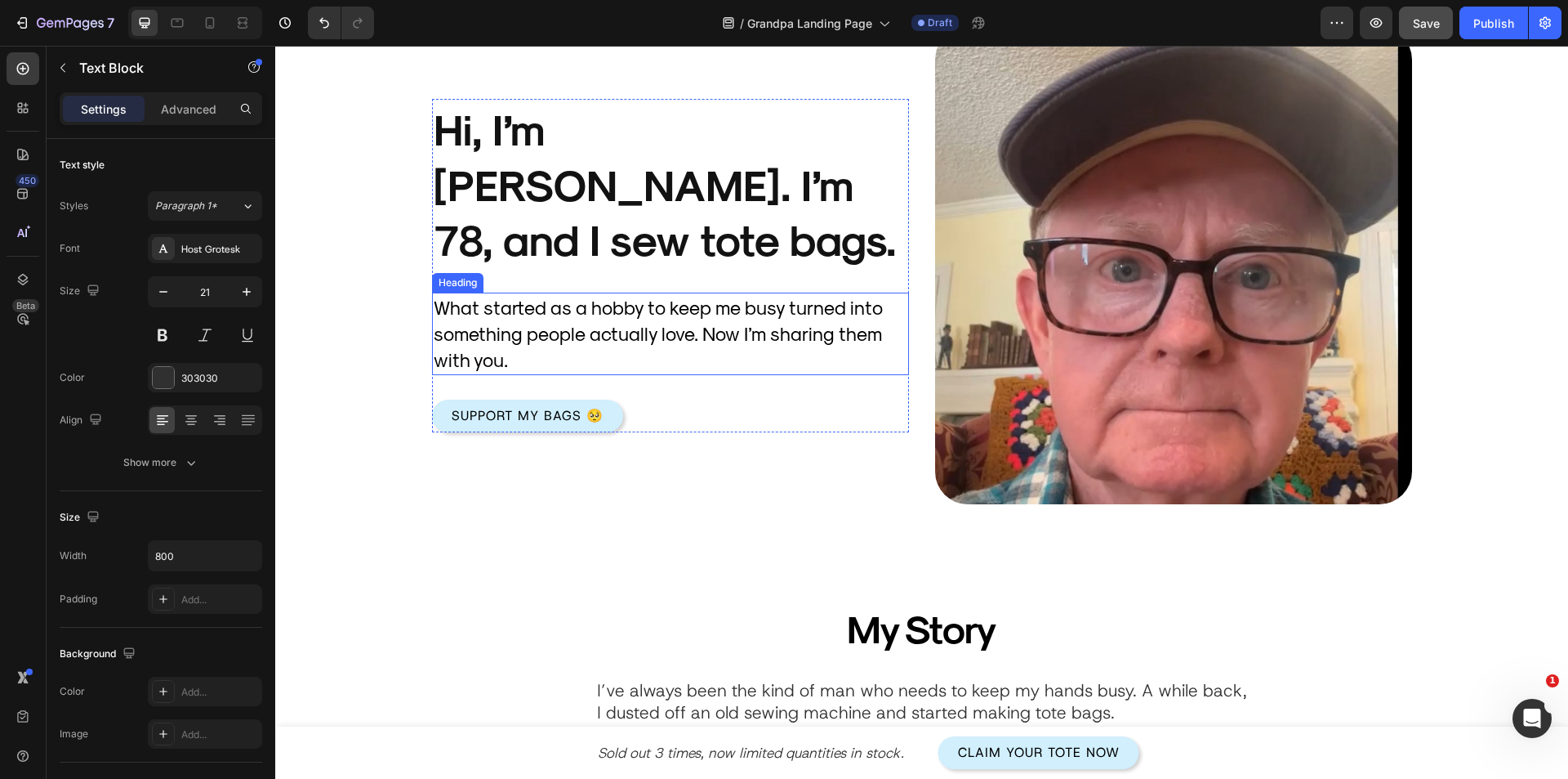
click at [587, 292] on h2 "What started as a hobby to keep me busy turned into something people actually l…" at bounding box center [670, 334] width 477 height 83
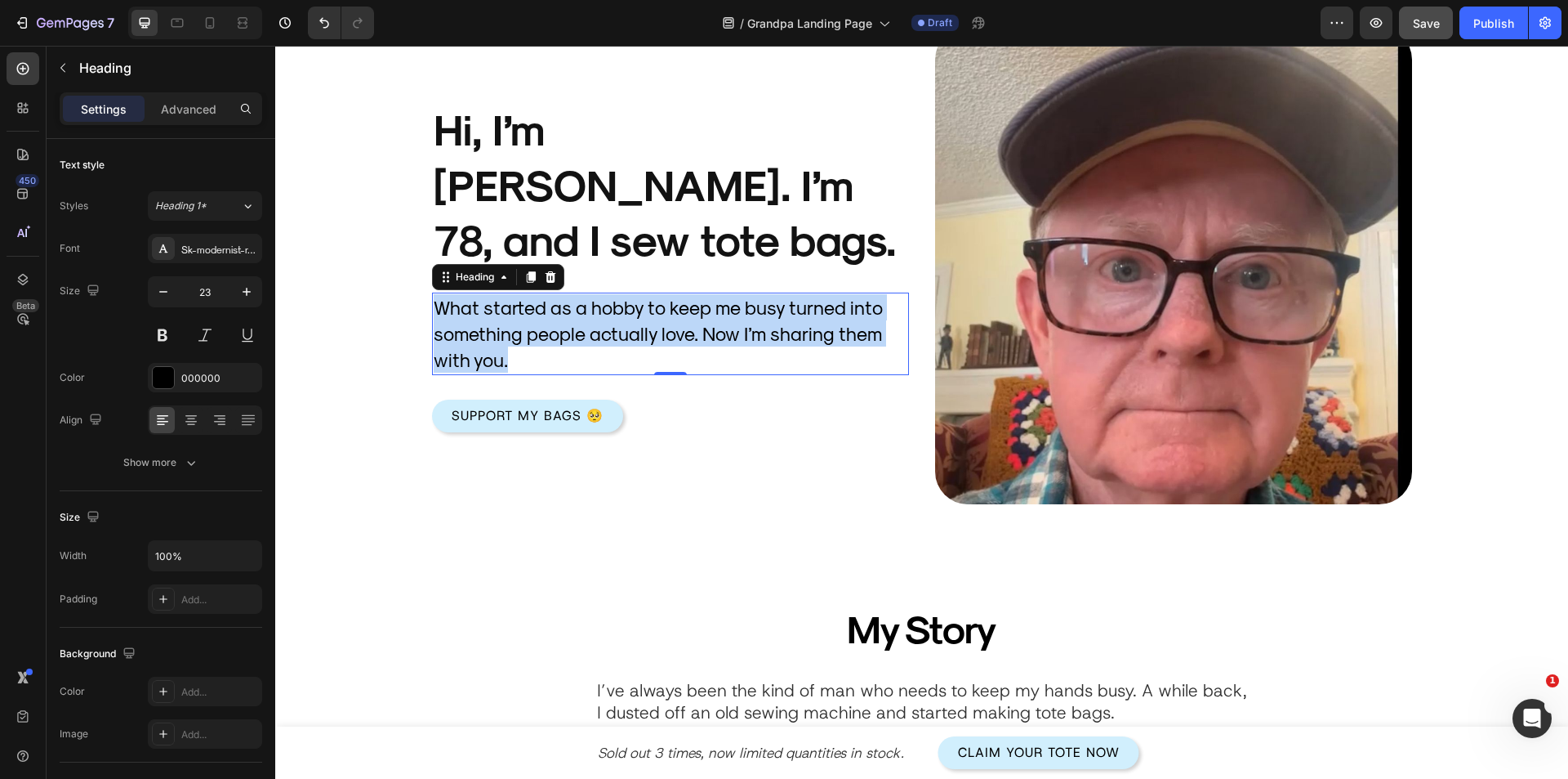
click at [587, 294] on p "What started as a hobby to keep me busy turned into something people actually l…" at bounding box center [670, 334] width 473 height 79
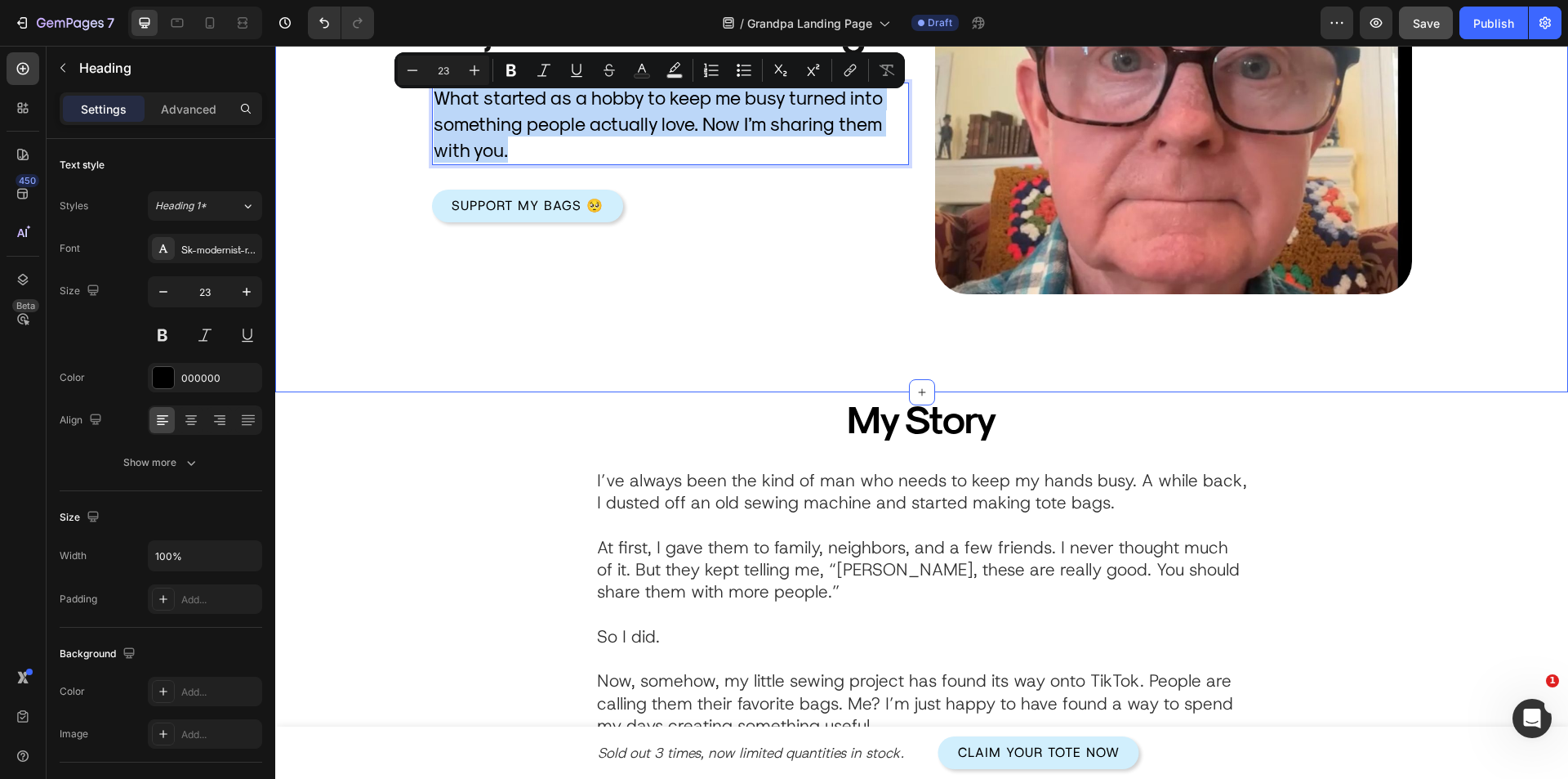
scroll to position [355, 0]
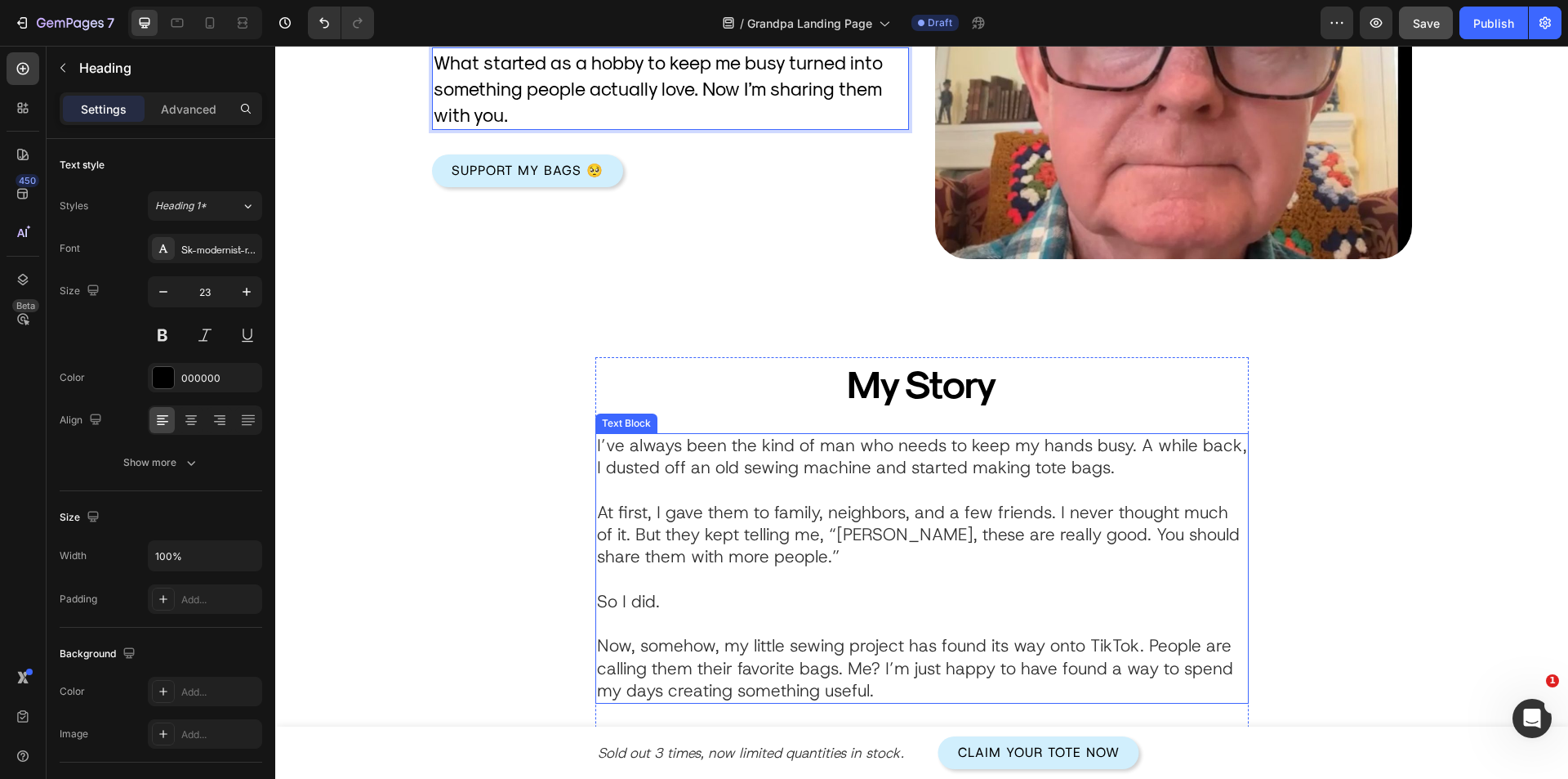
click at [770, 623] on p "Rich Text Editor. Editing area: main" at bounding box center [922, 623] width 651 height 22
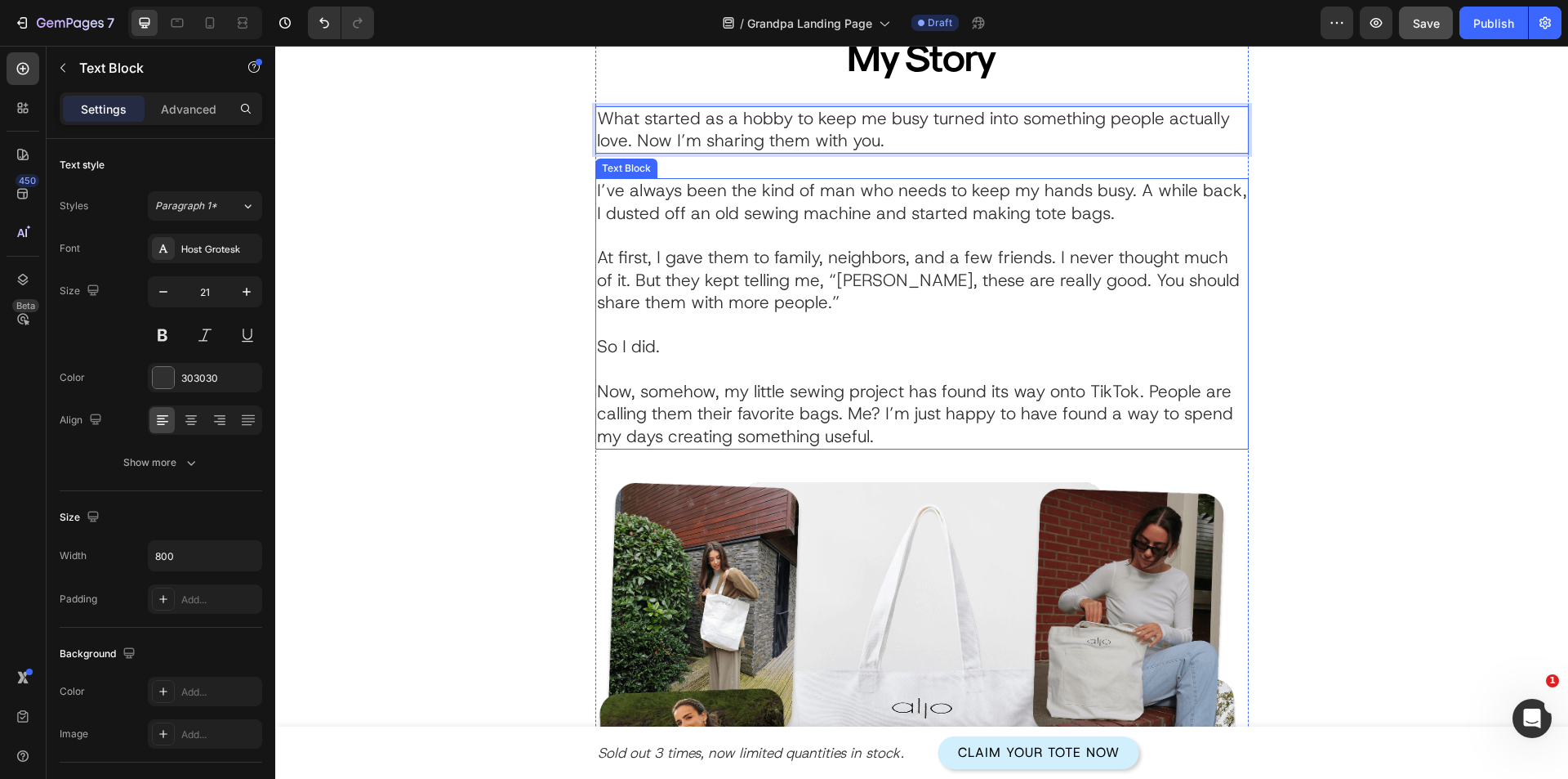
scroll to position [437, 0]
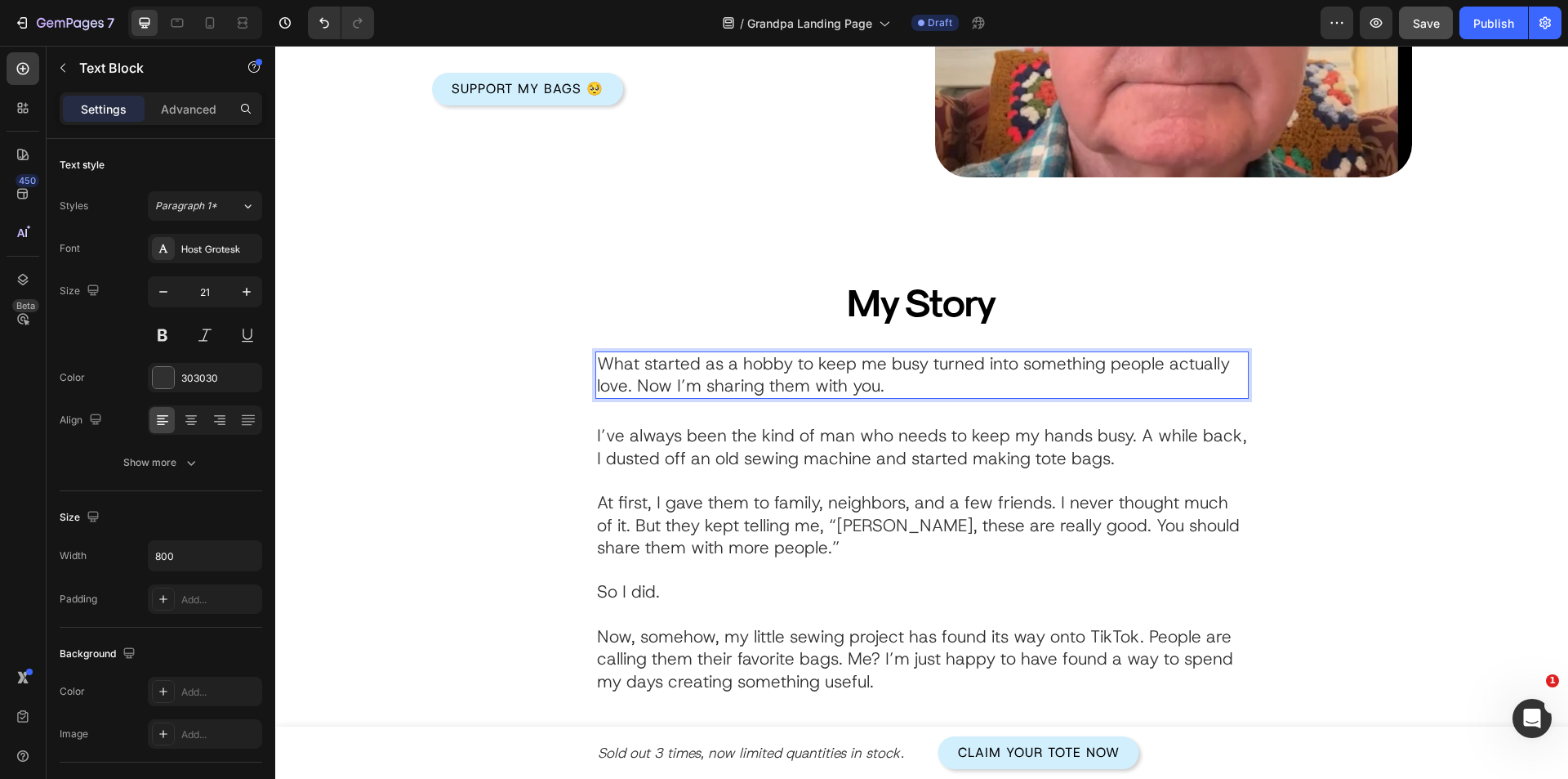
click at [680, 372] on p "What started as a hobby to keep me busy turned into something people actually l…" at bounding box center [922, 375] width 651 height 45
click at [547, 431] on div "My Story Heading What started as a hobby to keep me busy turned into something …" at bounding box center [922, 733] width 981 height 916
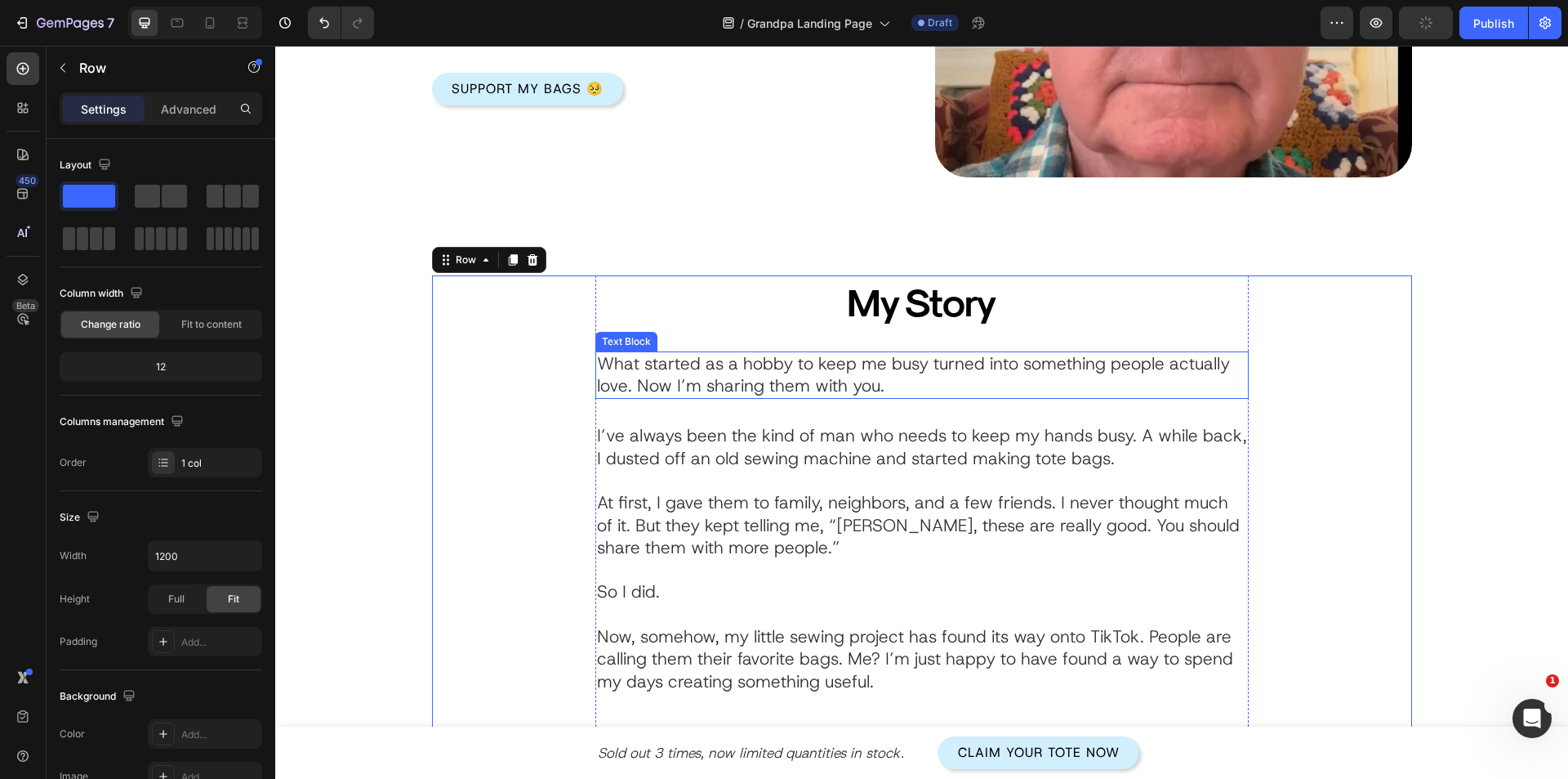
click at [696, 399] on div "What started as a hobby to keep me busy turned into something people actually l…" at bounding box center [922, 375] width 653 height 48
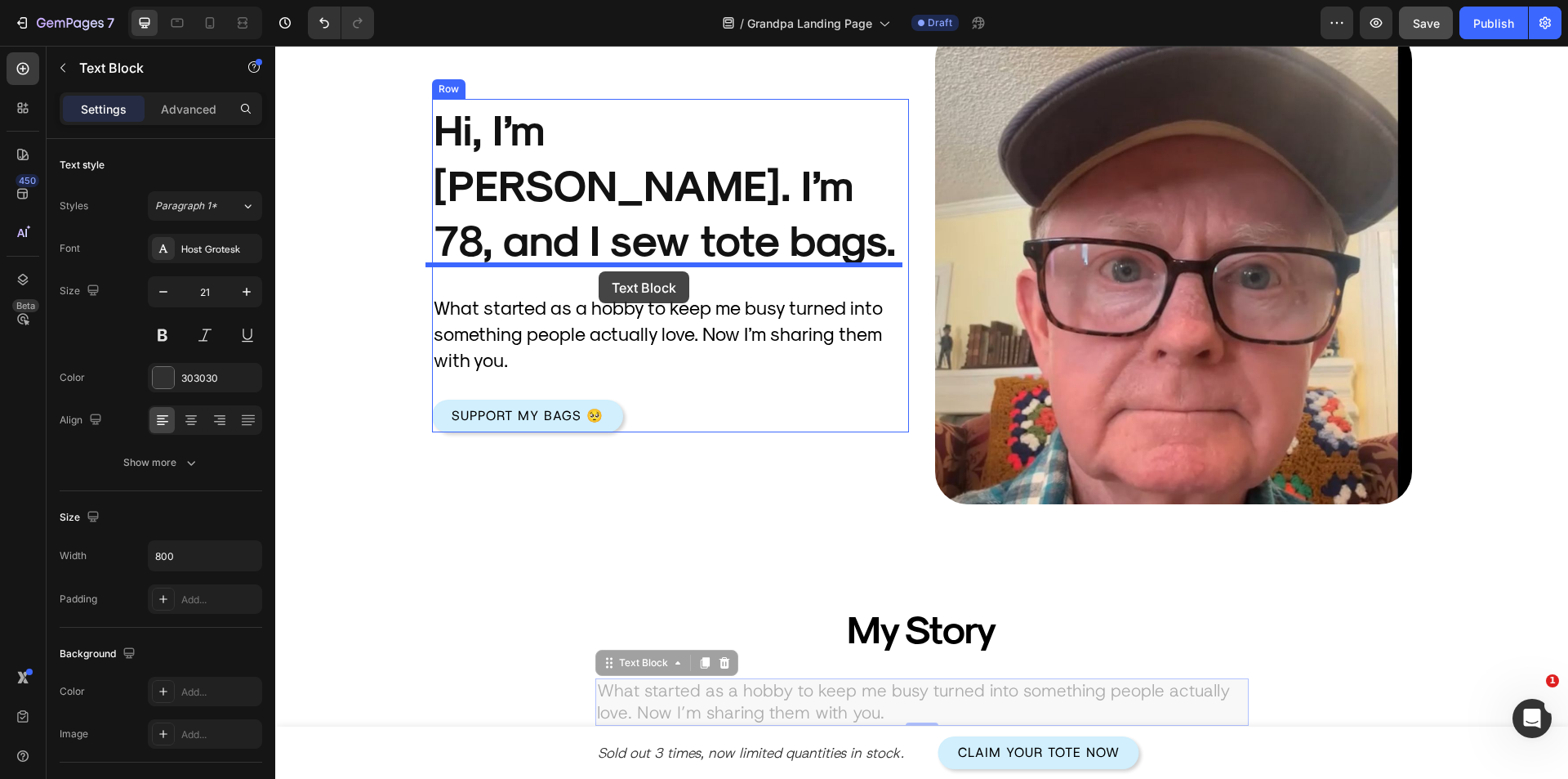
drag, startPoint x: 613, startPoint y: 344, endPoint x: 599, endPoint y: 272, distance: 73.3
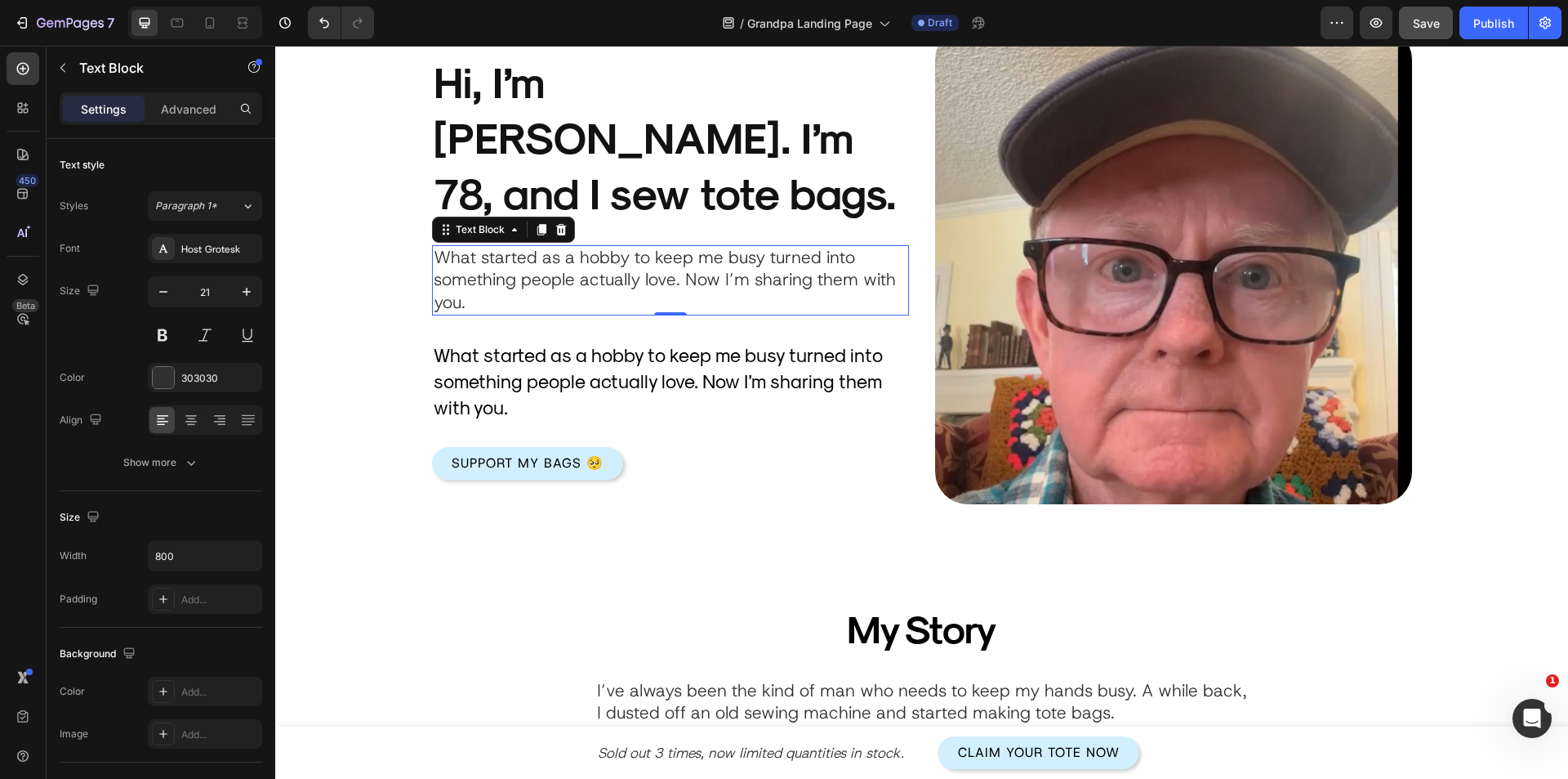
scroll to position [62, 0]
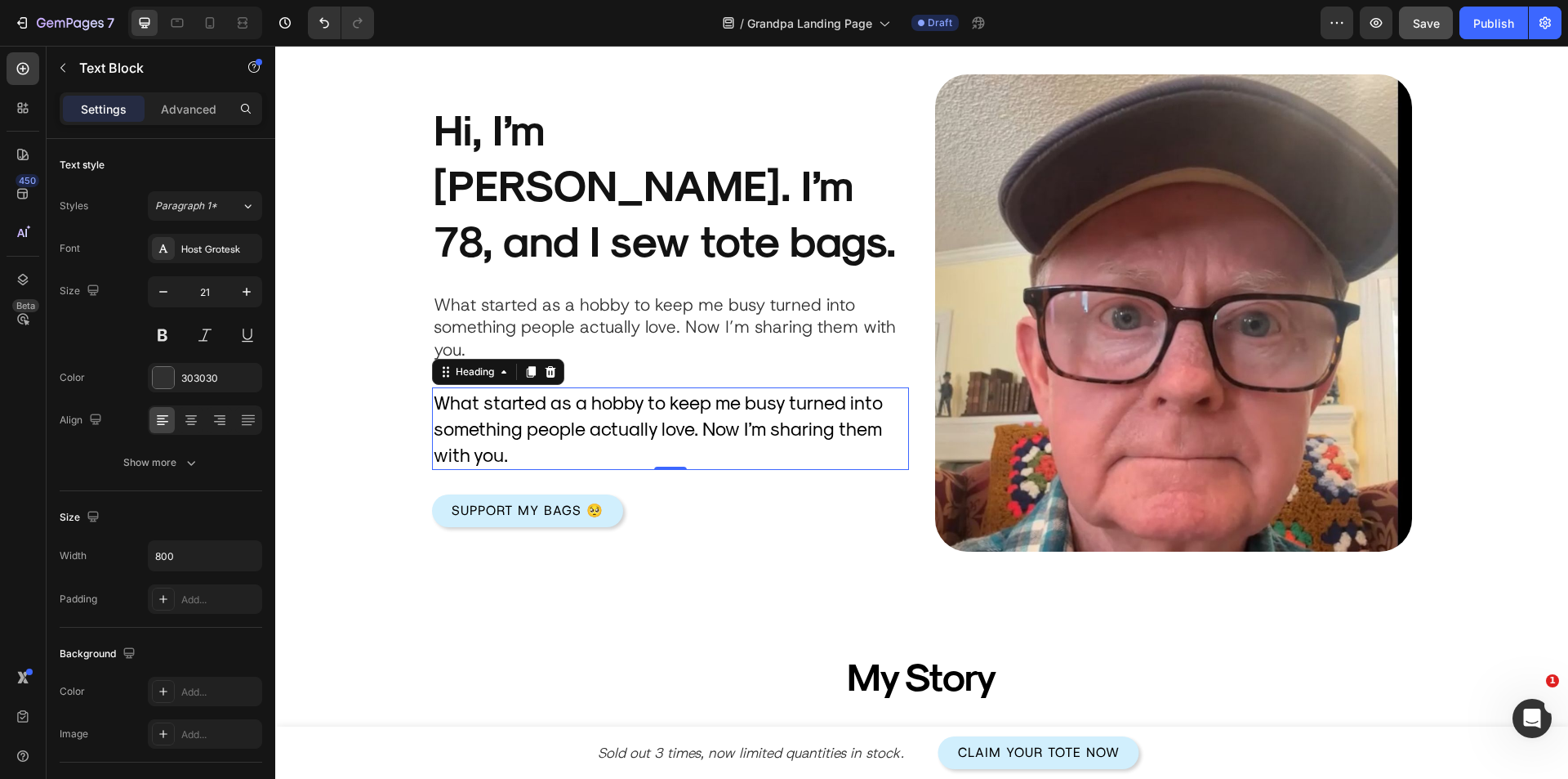
click at [579, 397] on h2 "What started as a hobby to keep me busy turned into something people actually l…" at bounding box center [670, 429] width 477 height 83
click at [553, 362] on div at bounding box center [551, 372] width 20 height 20
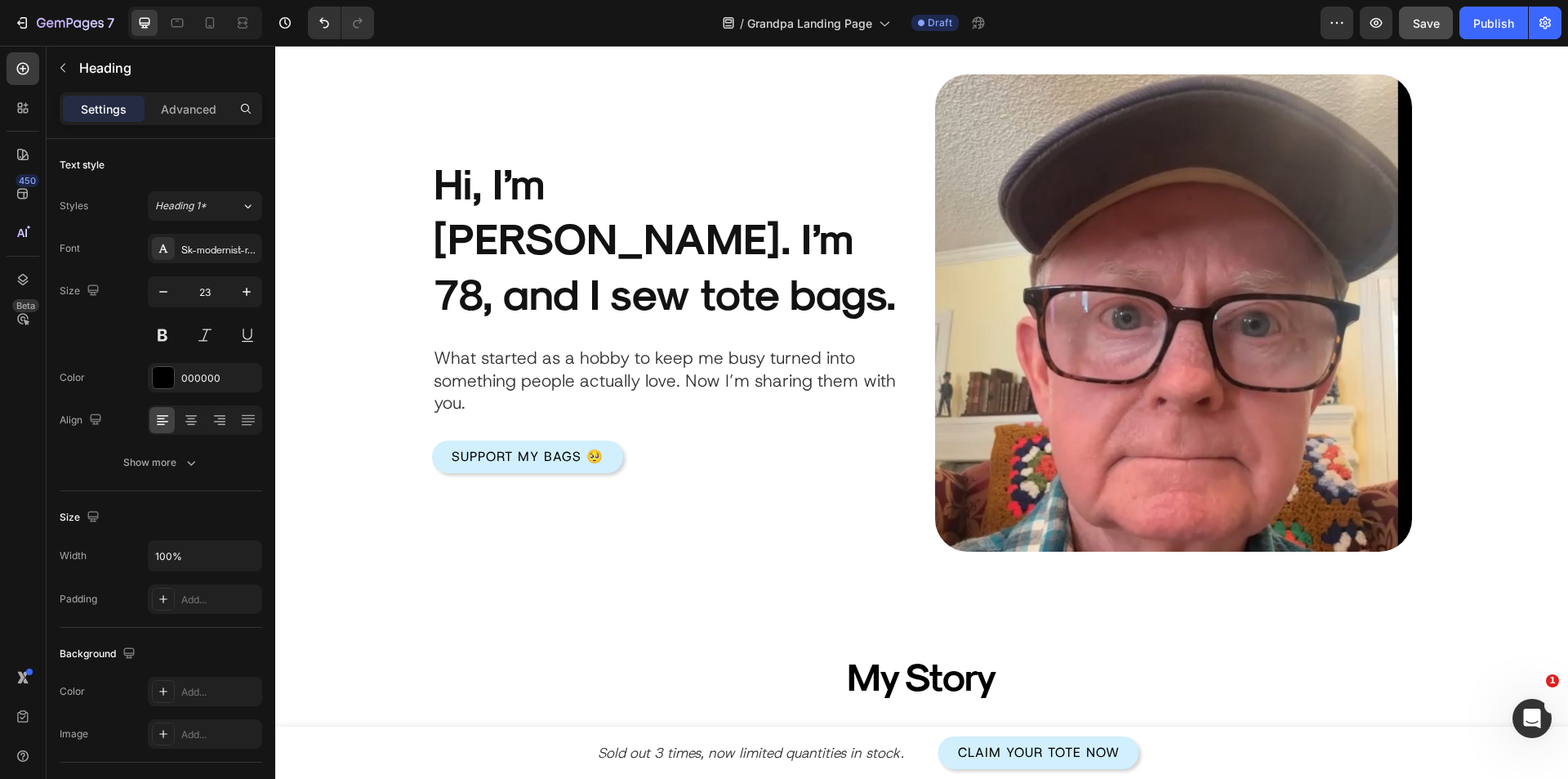
scroll to position [115, 0]
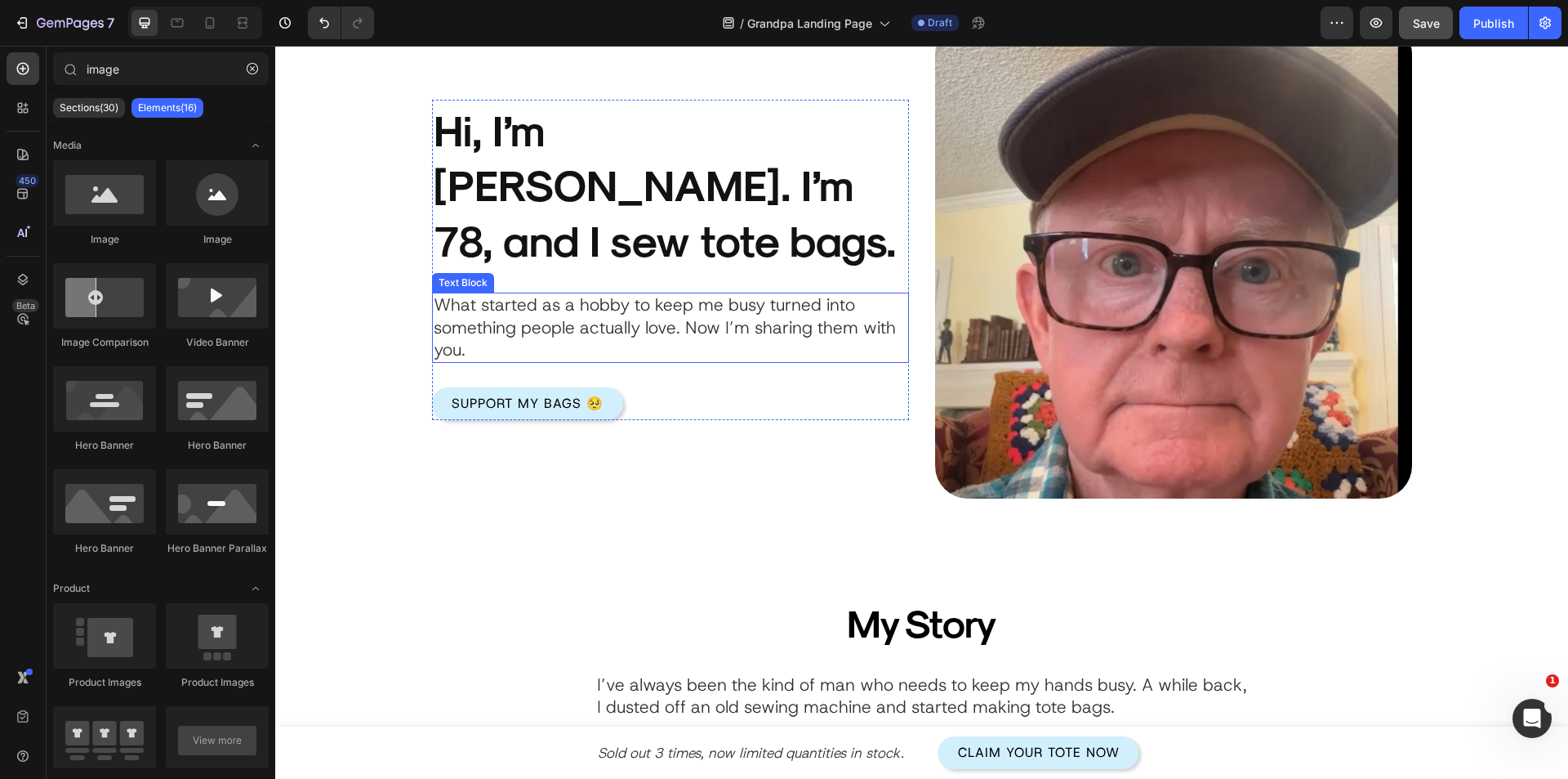
click at [556, 321] on p "What started as a hobby to keep me busy turned into something people actually l…" at bounding box center [670, 327] width 473 height 67
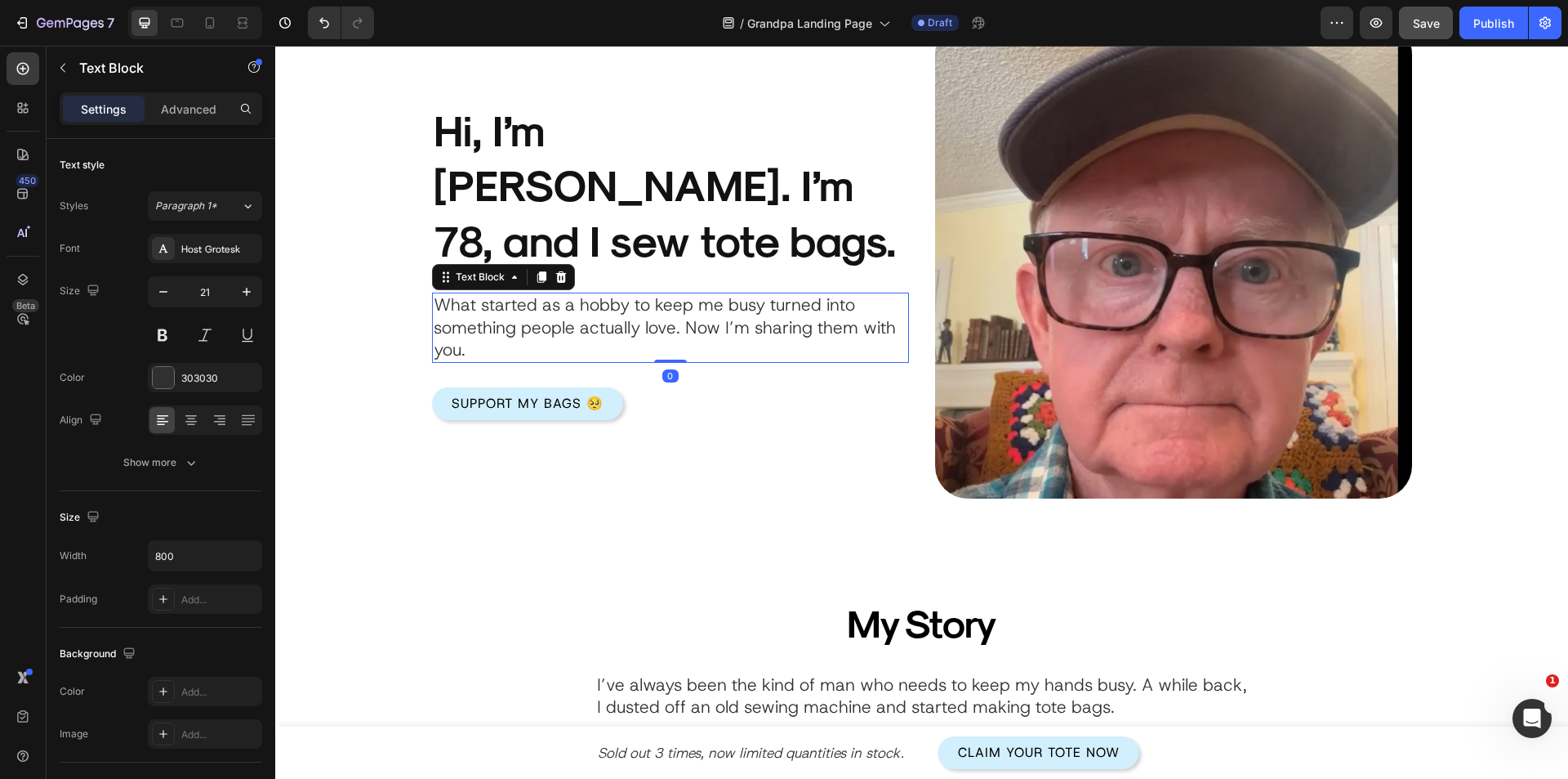
click at [547, 363] on div "Support My Bags 🥺 Button" at bounding box center [670, 391] width 477 height 58
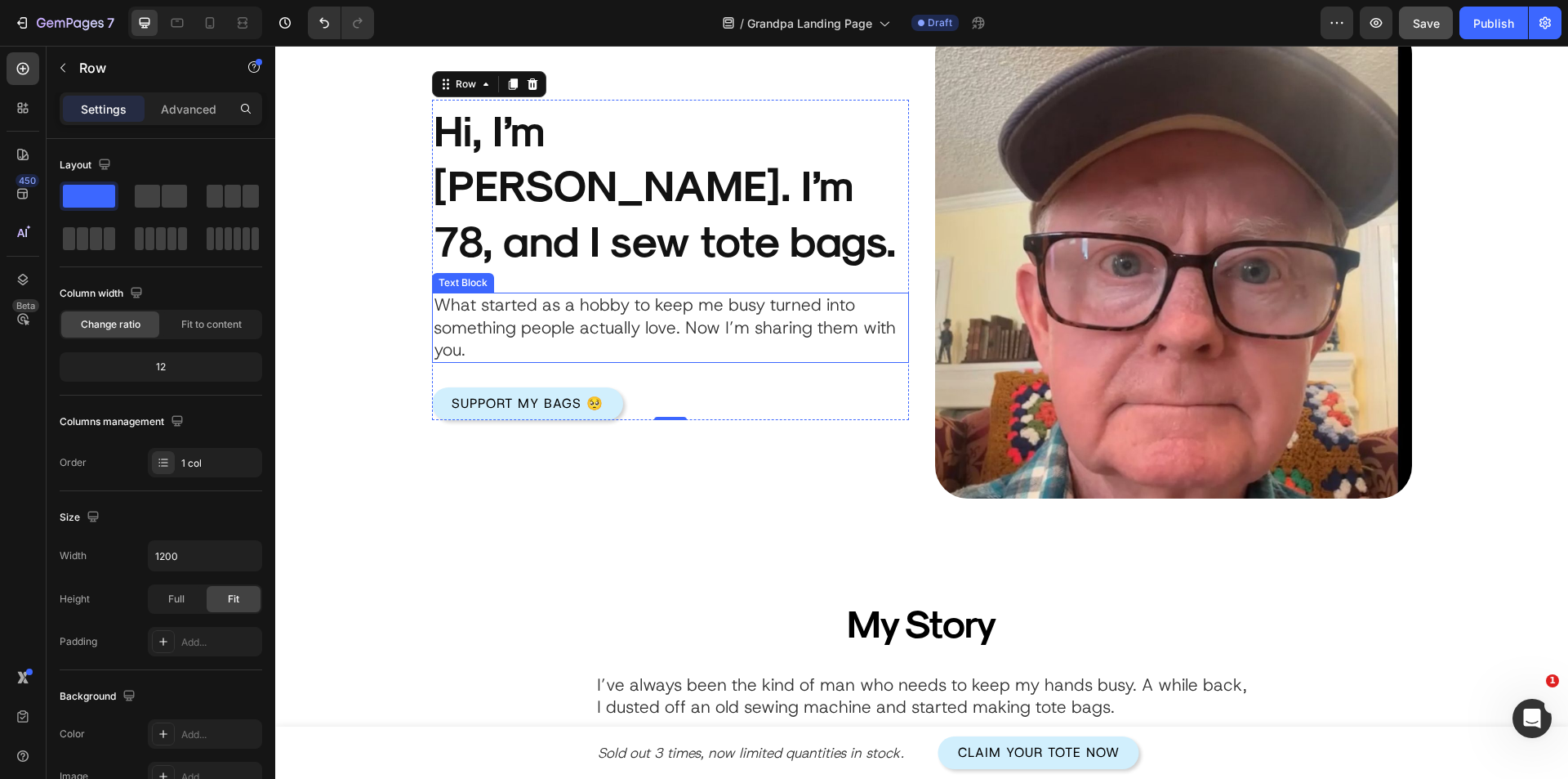
click at [517, 328] on p "What started as a hobby to keep me busy turned into something people actually l…" at bounding box center [670, 327] width 473 height 67
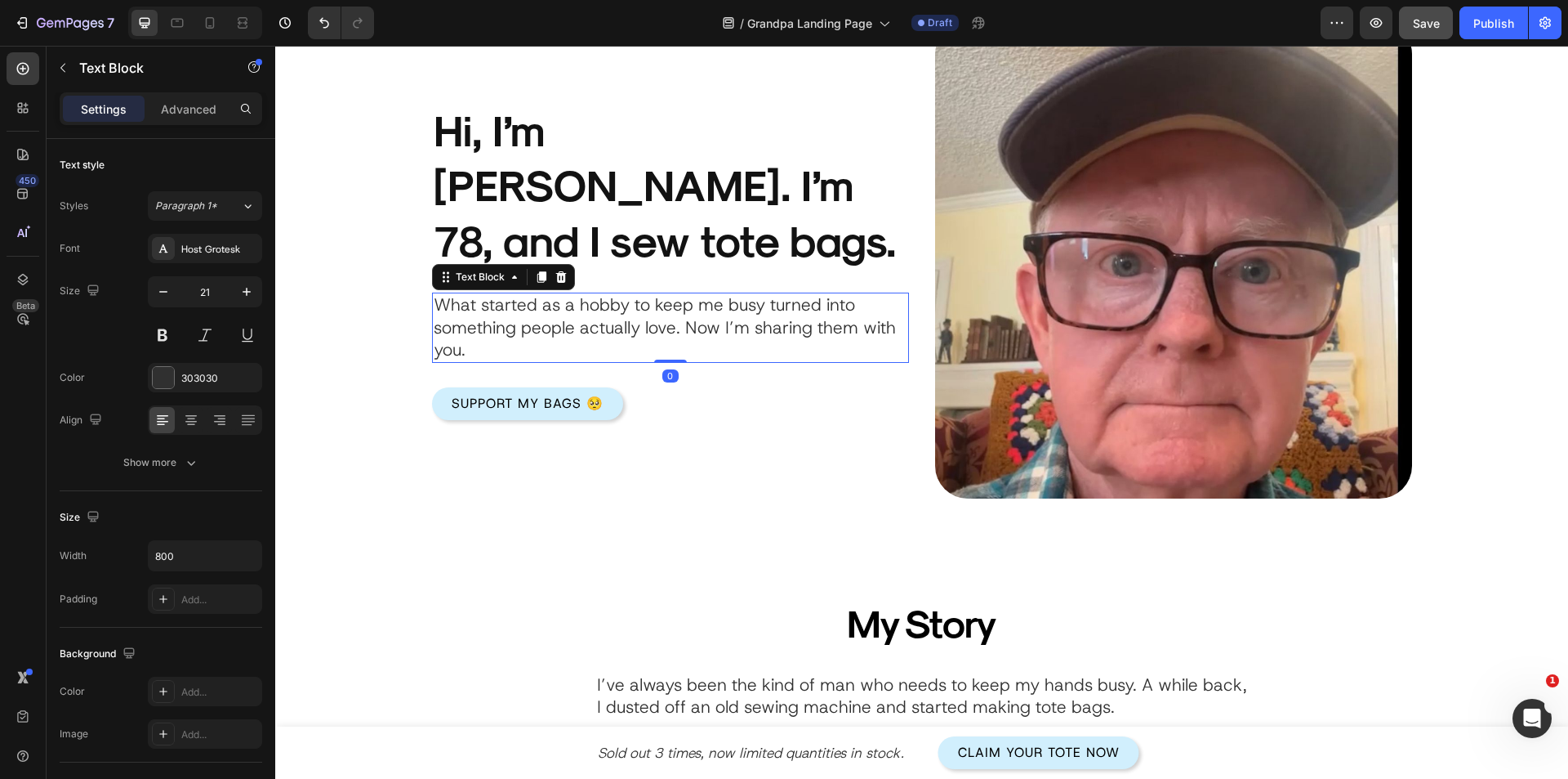
click at [510, 325] on p "What started as a hobby to keep me busy turned into something people actually l…" at bounding box center [670, 327] width 473 height 67
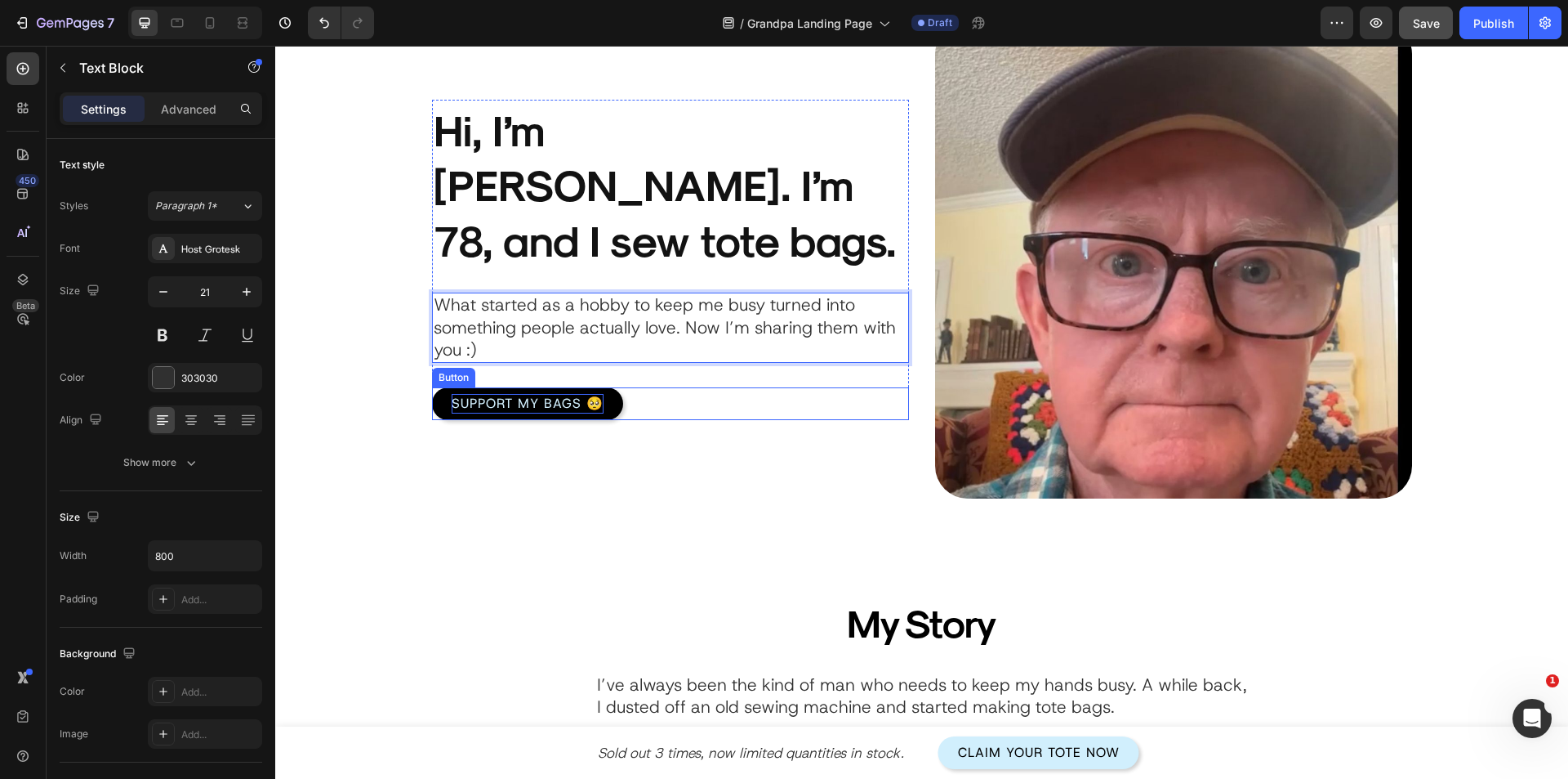
click at [577, 394] on p "Support My Bags 🥺" at bounding box center [527, 404] width 152 height 20
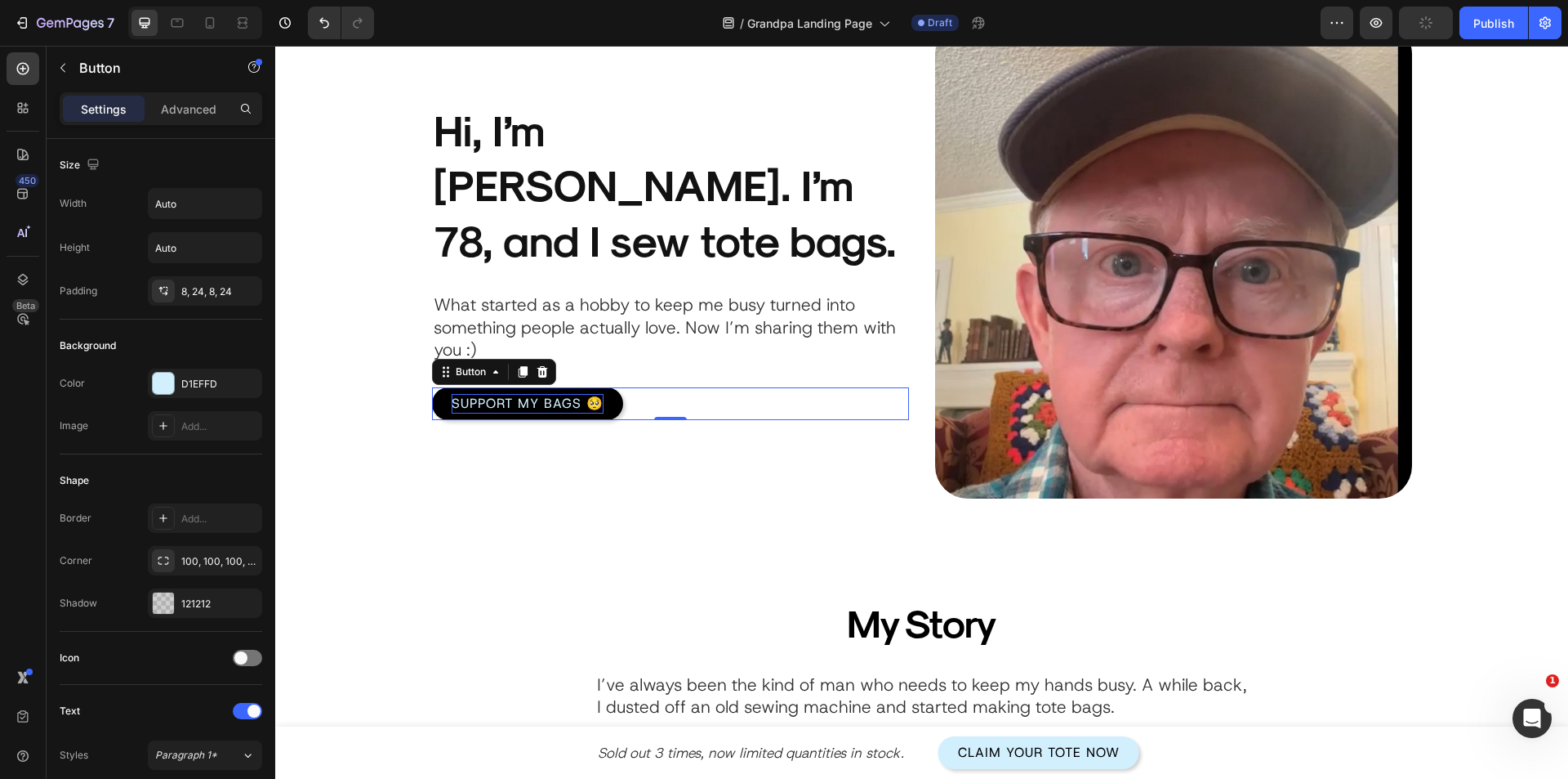
click at [579, 394] on p "Support My Bags 🥺" at bounding box center [527, 404] width 152 height 20
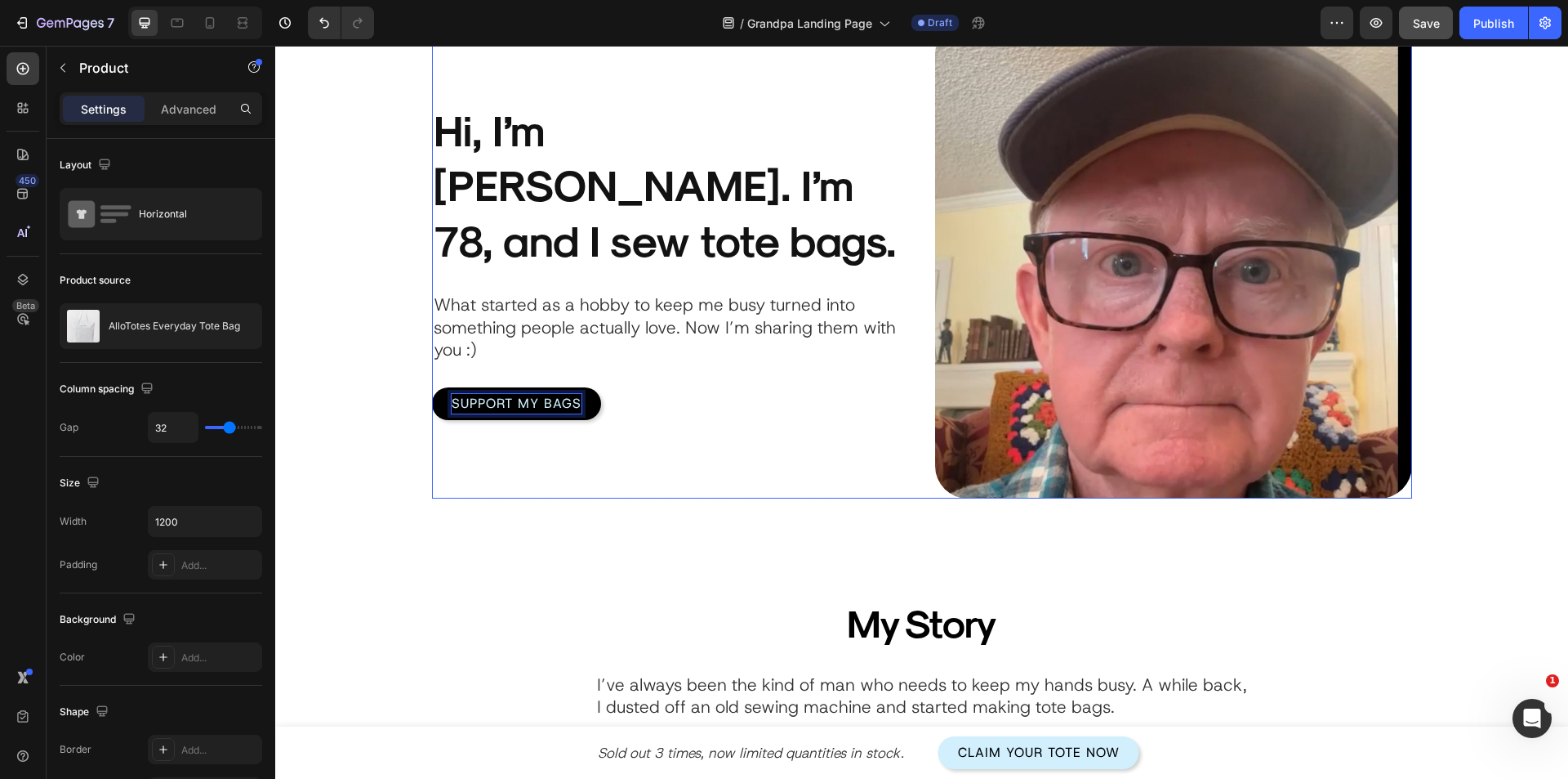
click at [646, 492] on div "Product Images Hi, I’m [PERSON_NAME]. I’m 78, and I sew tote bags. Heading What…" at bounding box center [670, 260] width 477 height 477
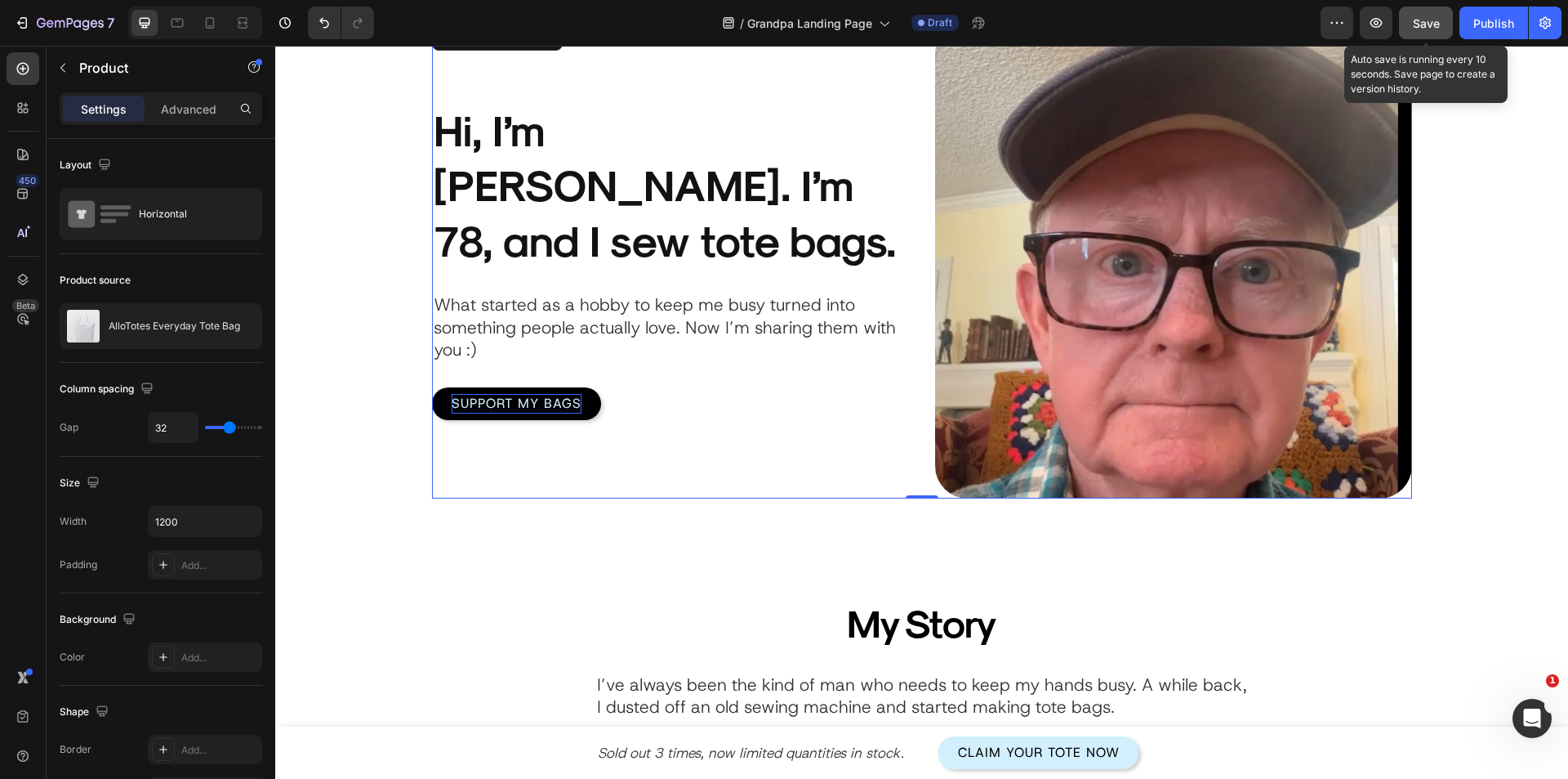
click at [1420, 27] on span "Save" at bounding box center [1427, 23] width 27 height 14
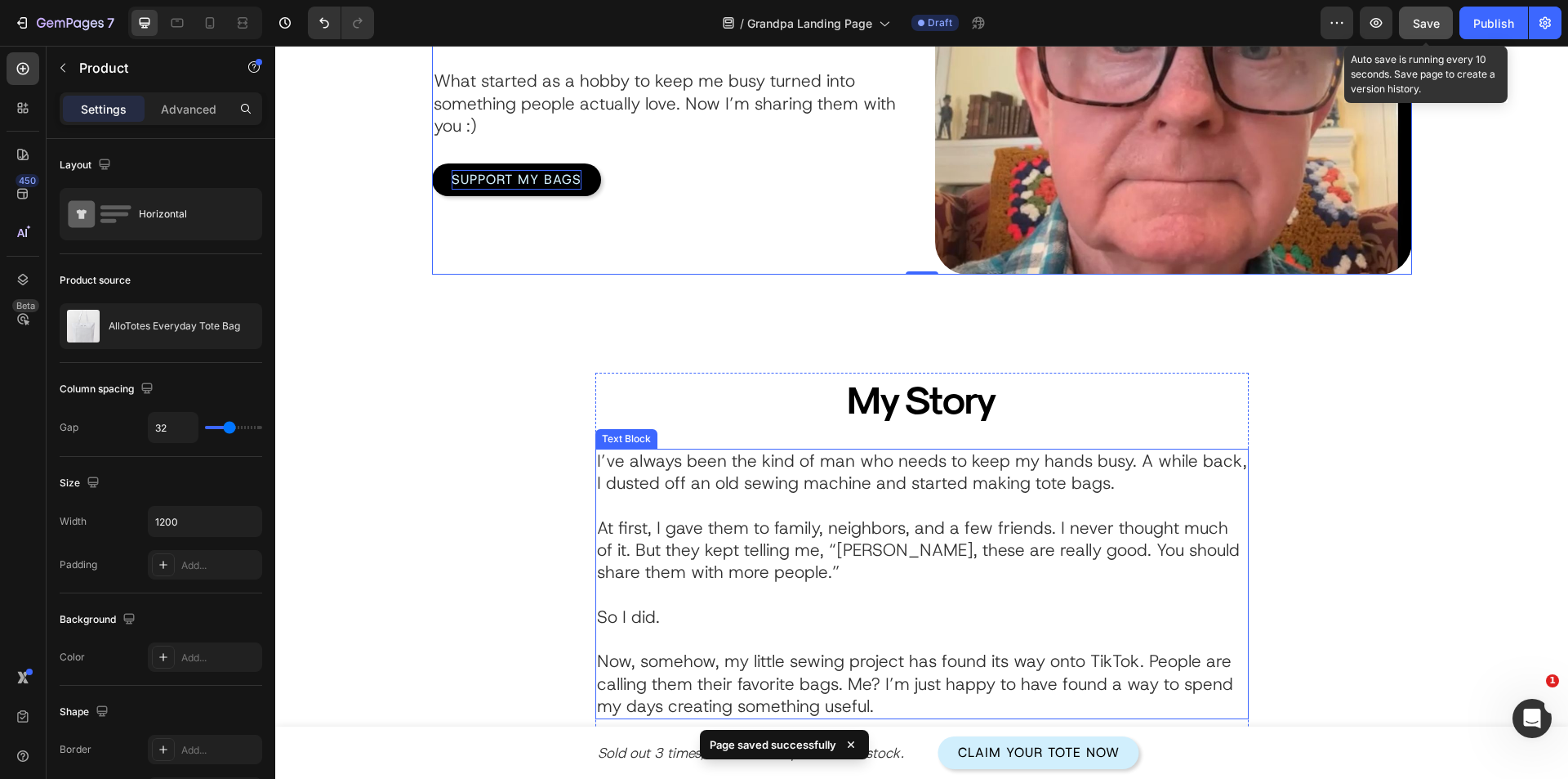
scroll to position [408, 0]
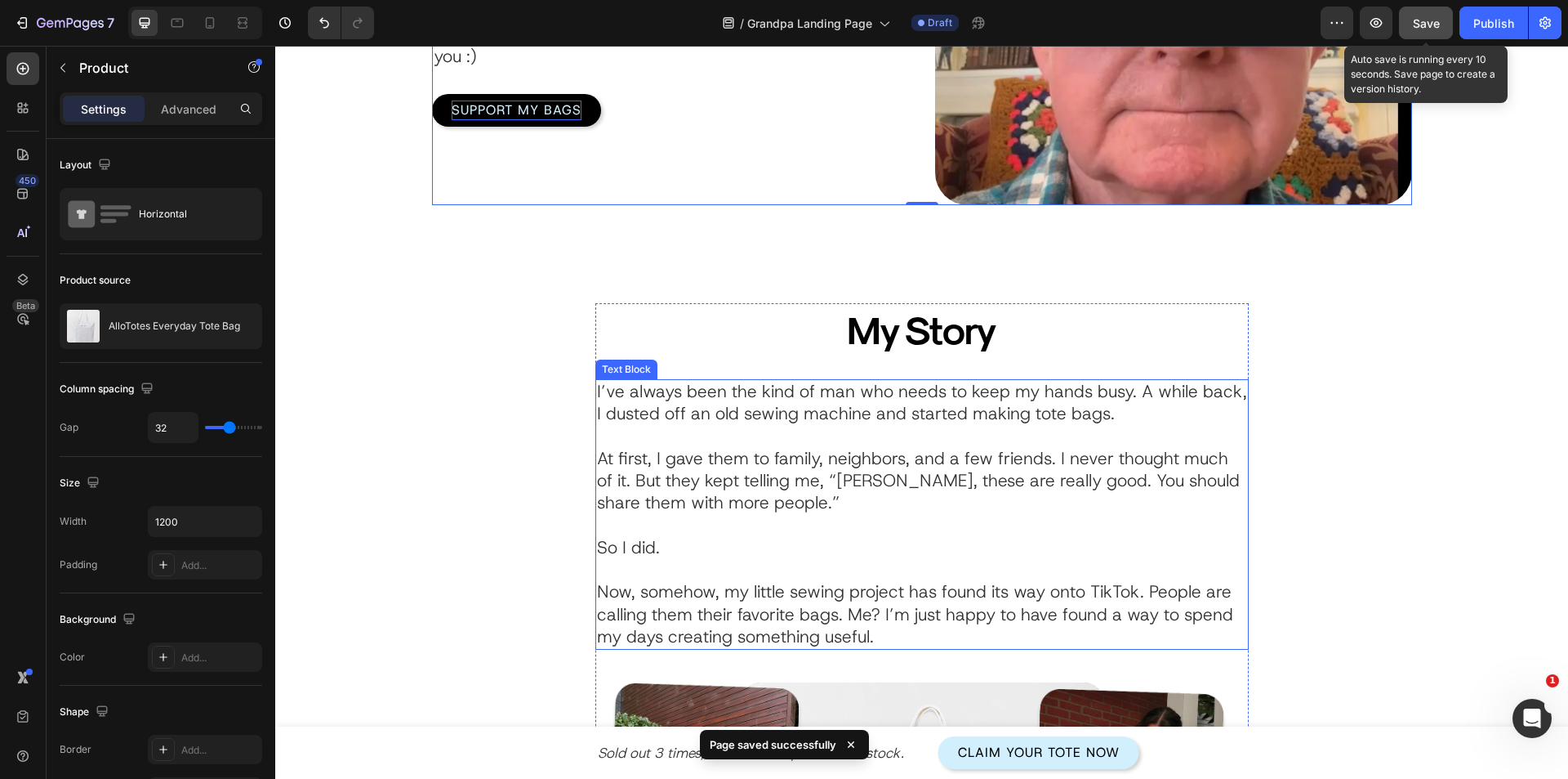
click at [939, 554] on p "At first, I gave them to family, neighbors, and a few friends. I never thought …" at bounding box center [922, 504] width 651 height 111
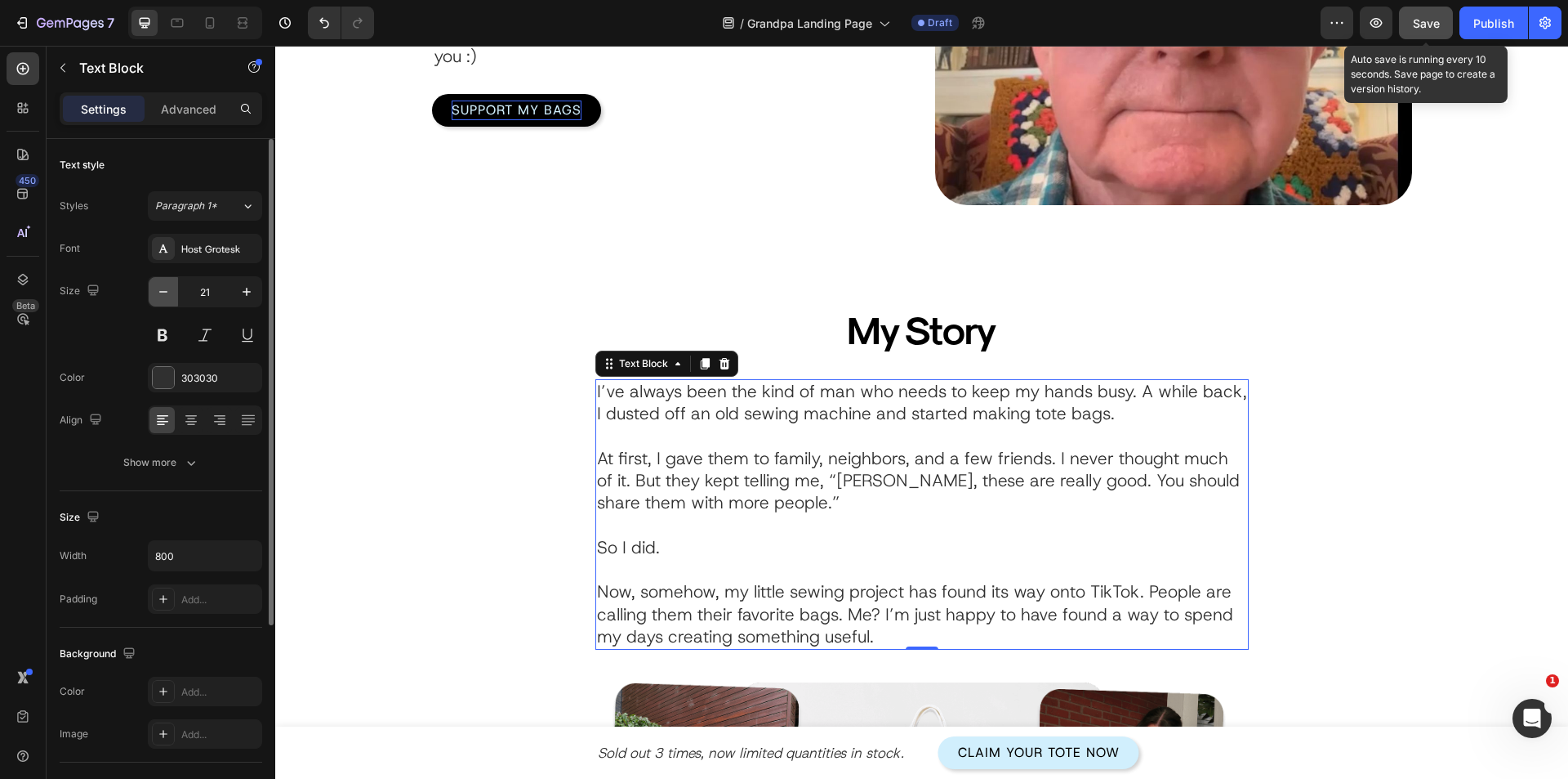
click at [161, 301] on button "button" at bounding box center [163, 291] width 29 height 29
type input "20"
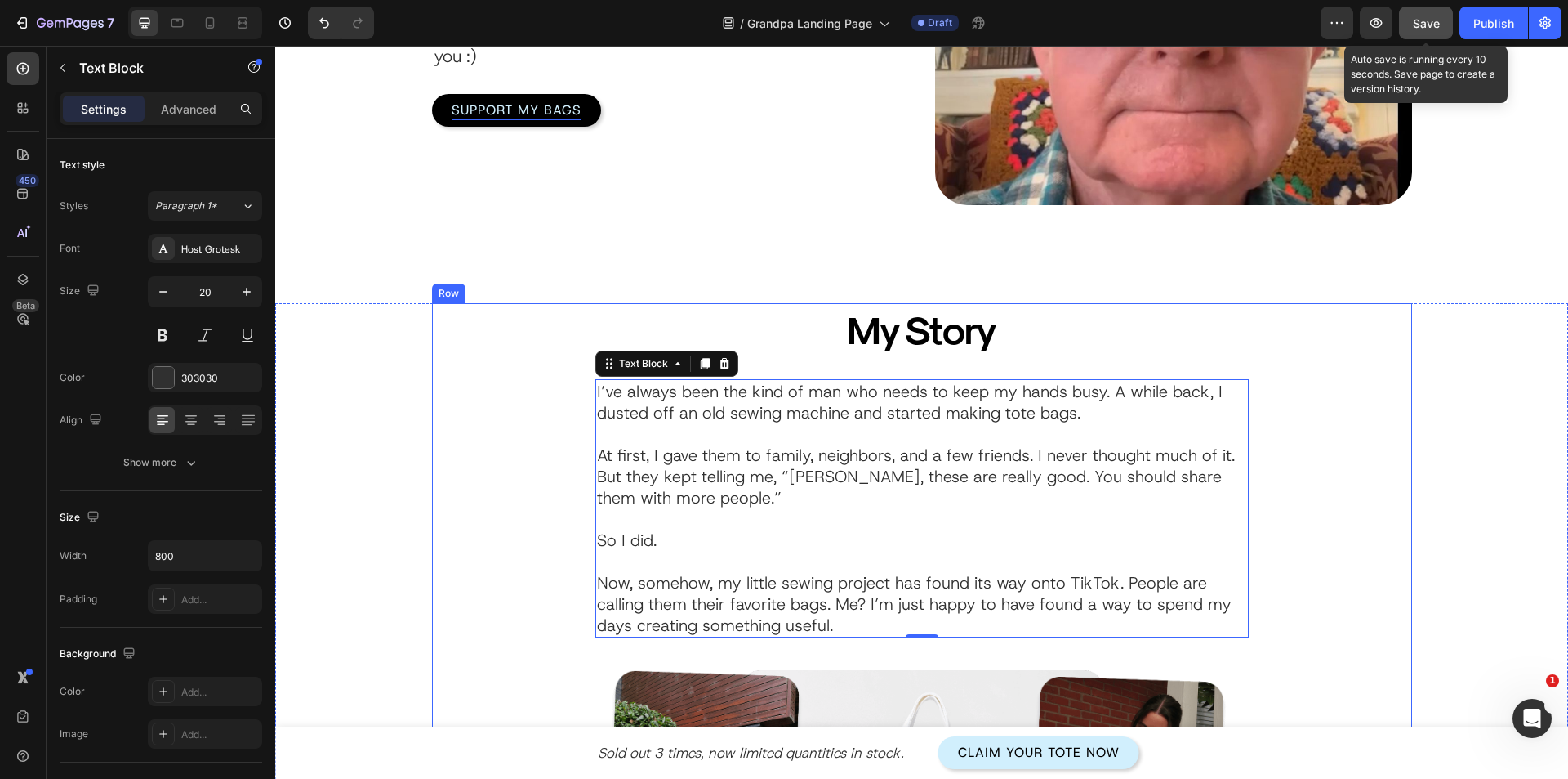
click at [520, 517] on div "My Story Heading I’ve always been the kind of man who needs to keep my hands bu…" at bounding box center [922, 718] width 981 height 831
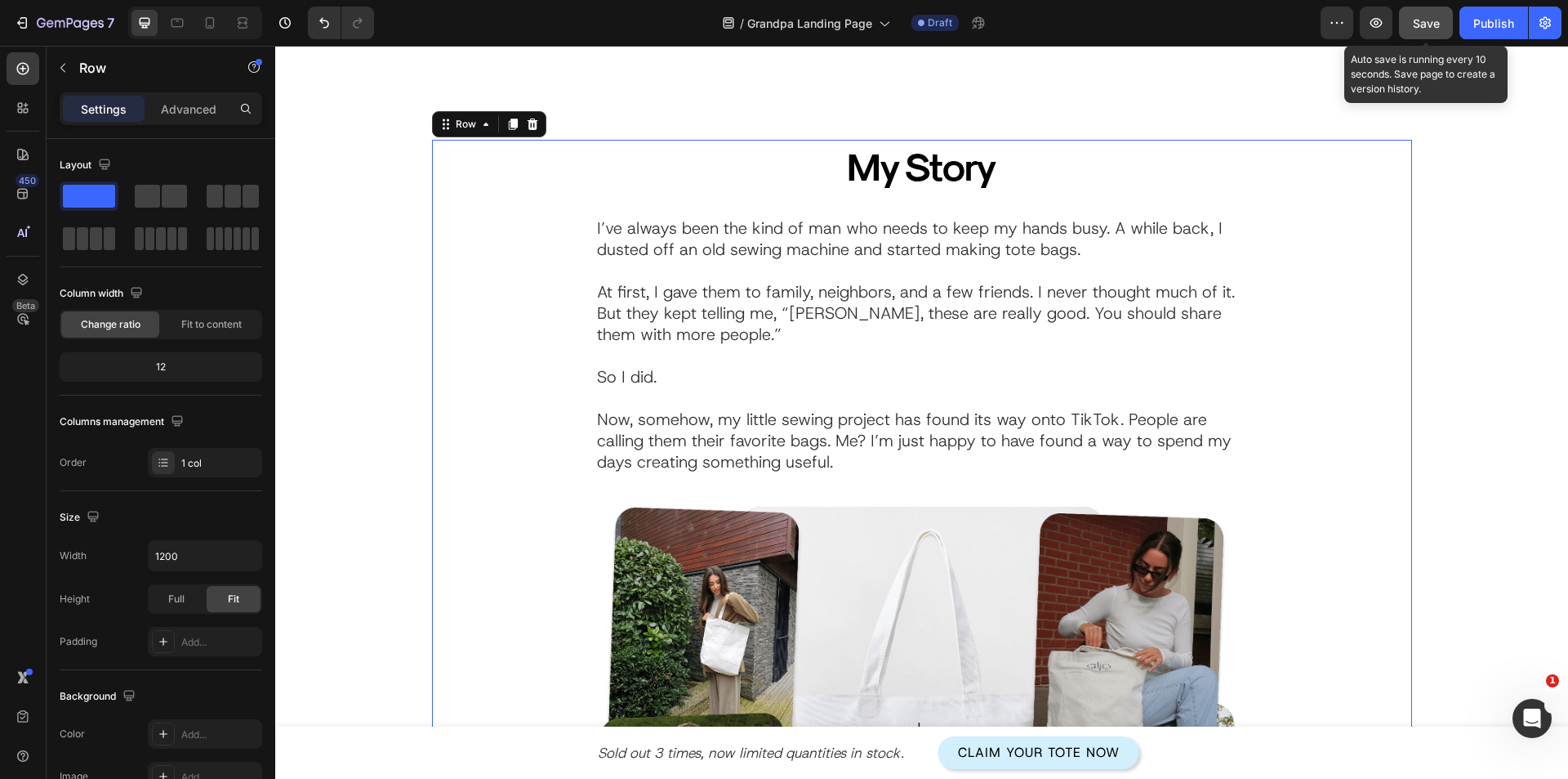
scroll to position [245, 0]
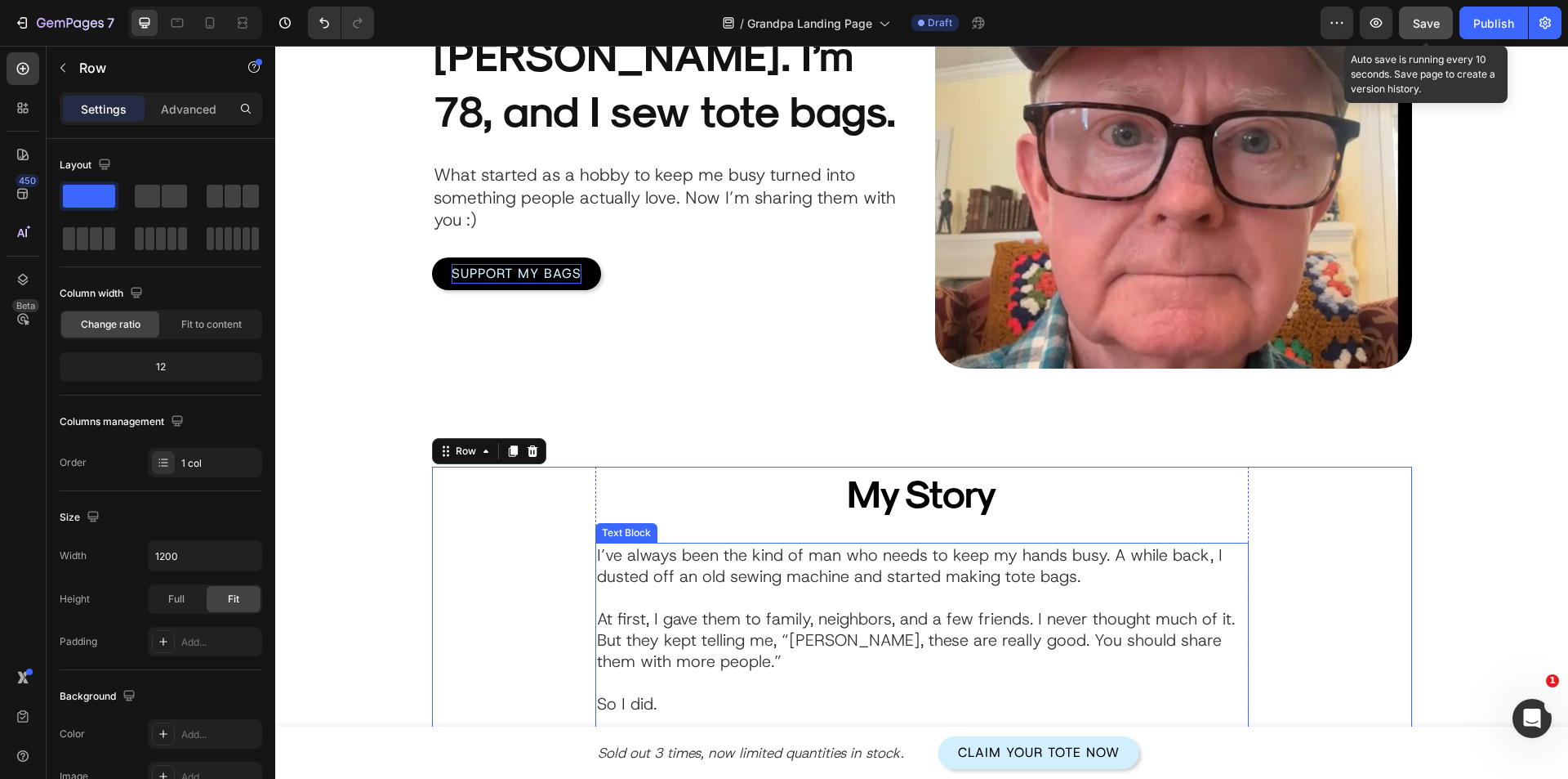
click at [701, 603] on p at bounding box center [922, 597] width 651 height 22
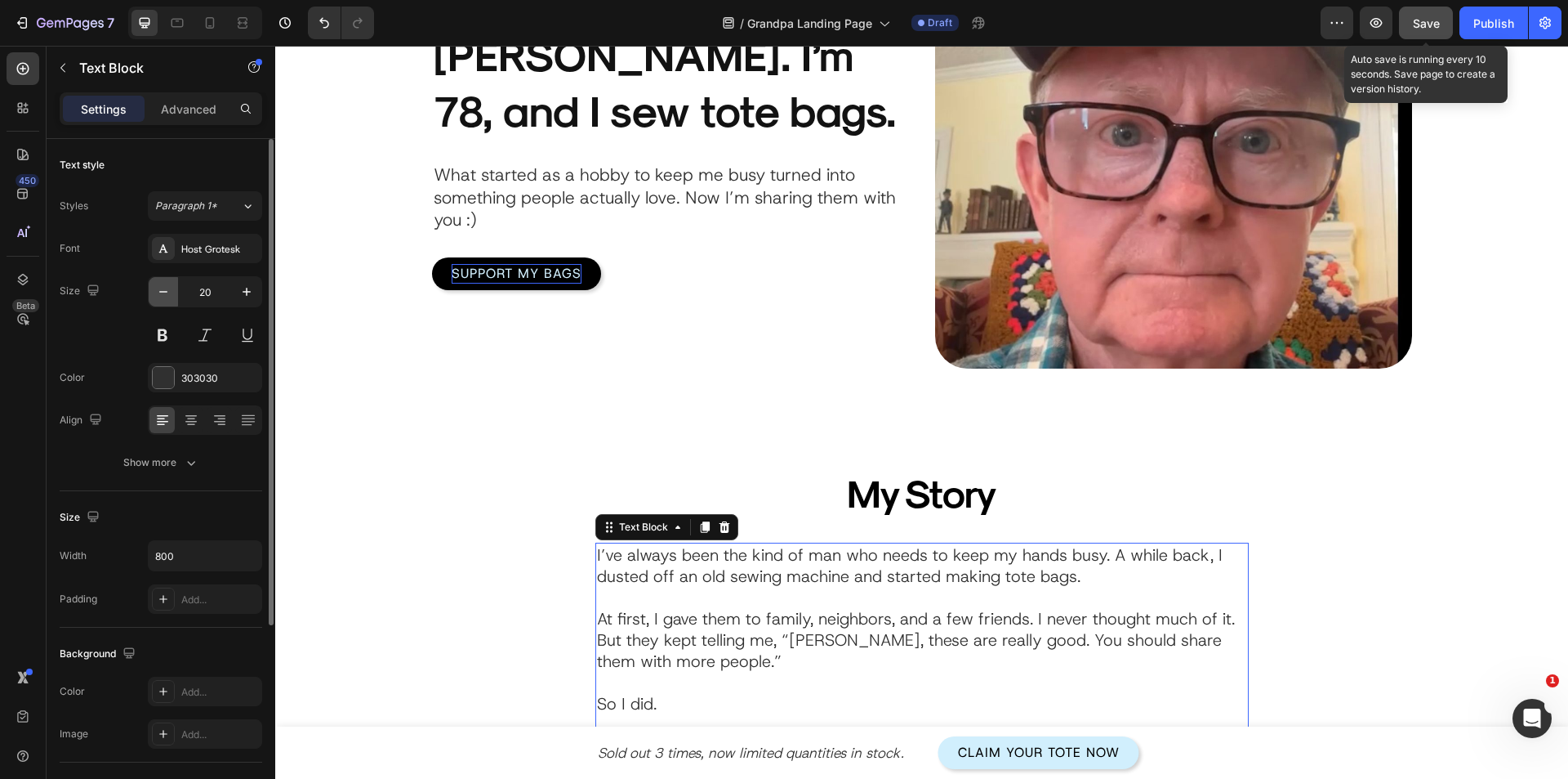
click at [163, 297] on icon "button" at bounding box center [163, 291] width 16 height 16
type input "19"
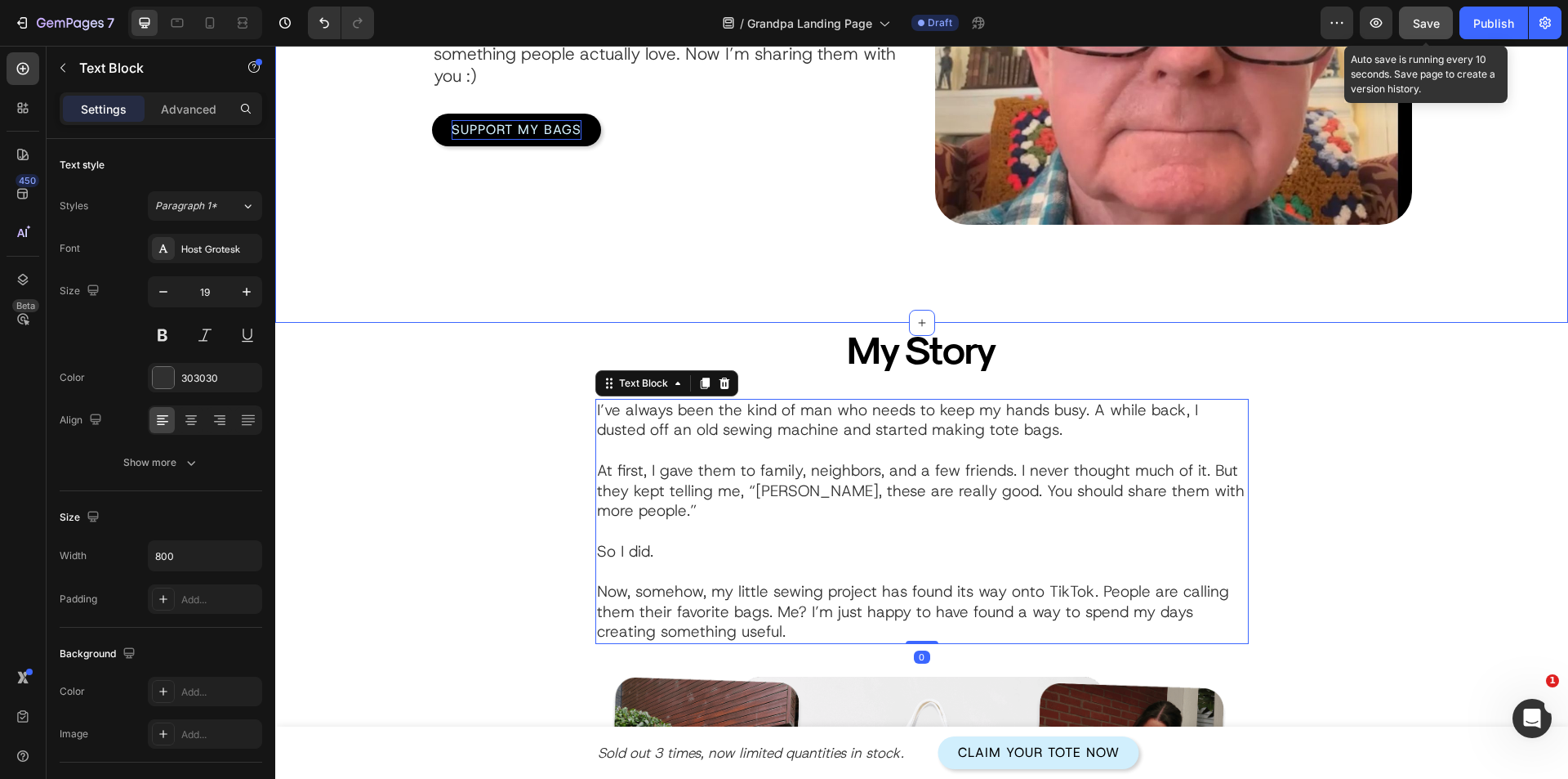
scroll to position [408, 0]
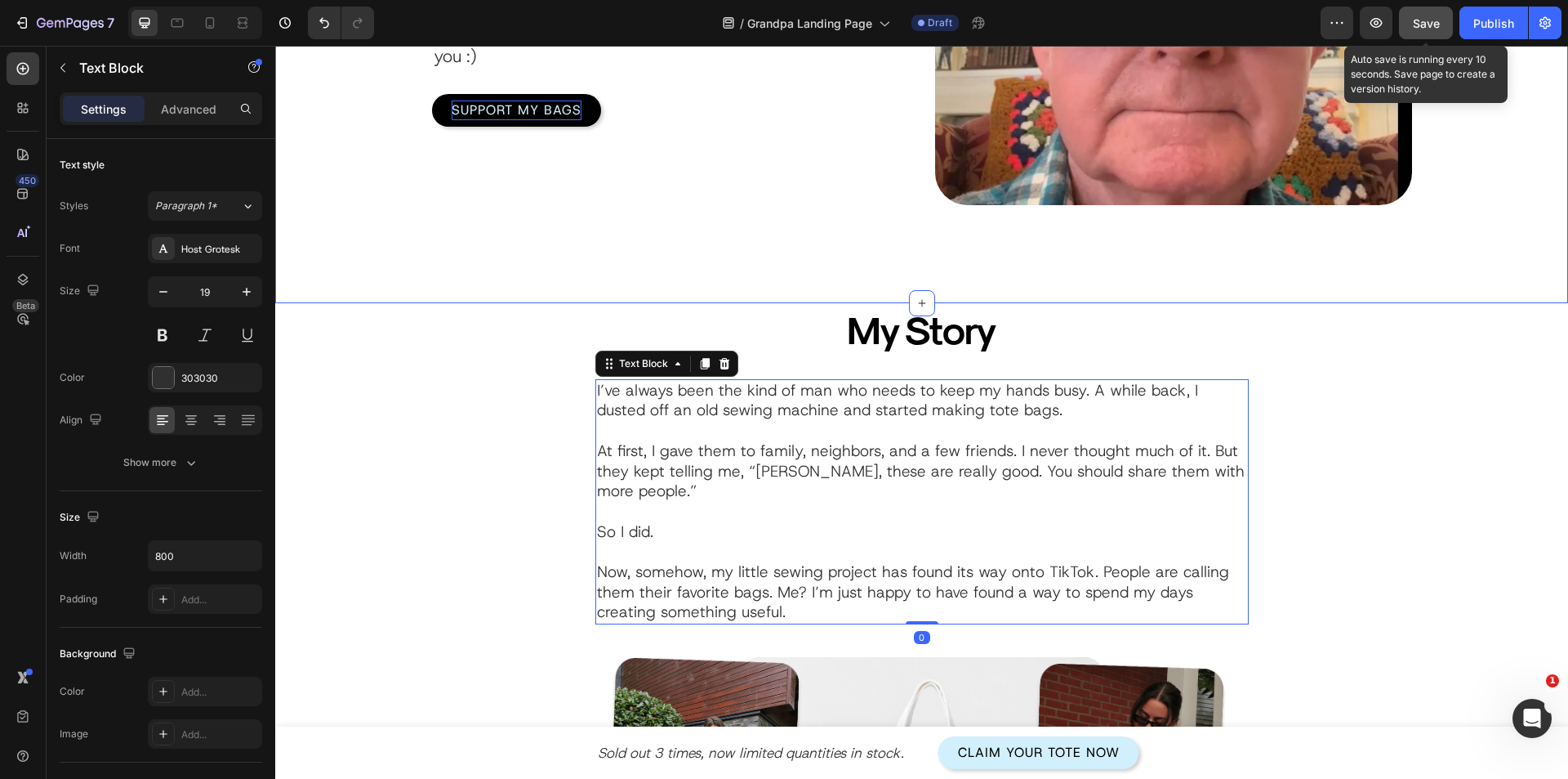
click at [462, 529] on div "My Story Heading I’ve always been the kind of man who needs to keep my hands bu…" at bounding box center [922, 711] width 981 height 818
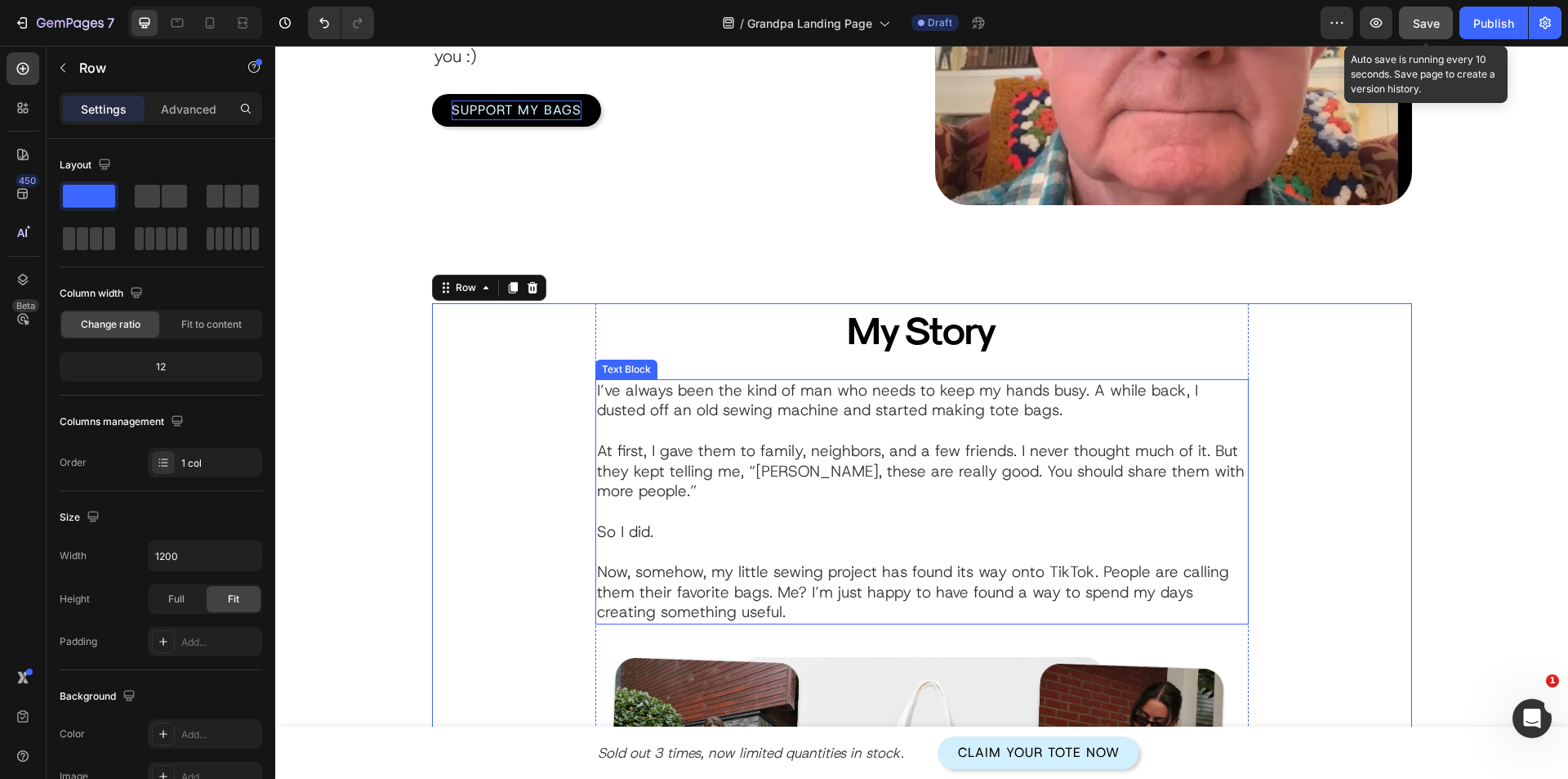
click at [770, 571] on p "Now, somehow, my little sewing project has found its way onto TikTok. People ar…" at bounding box center [922, 592] width 651 height 60
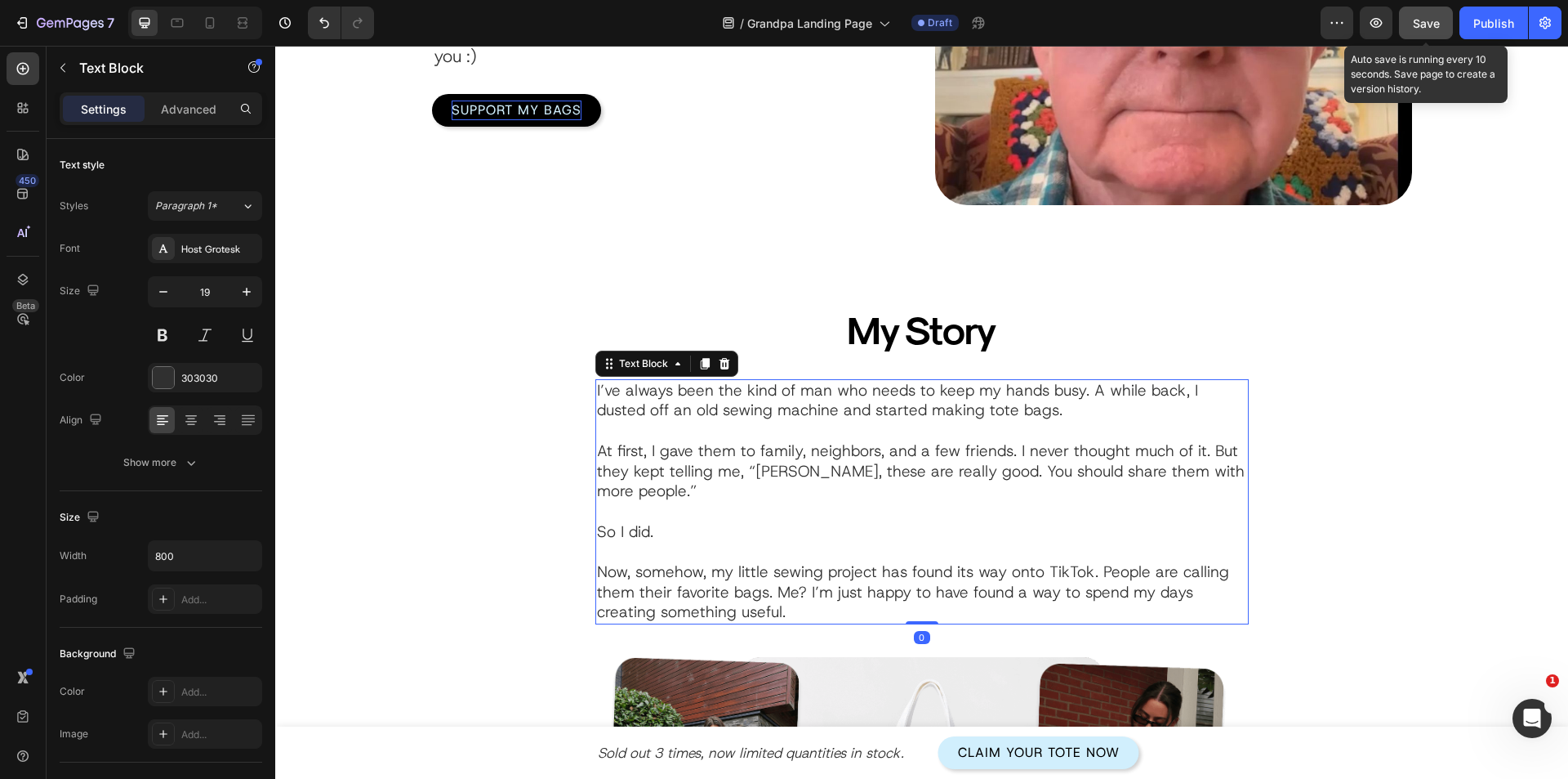
scroll to position [572, 0]
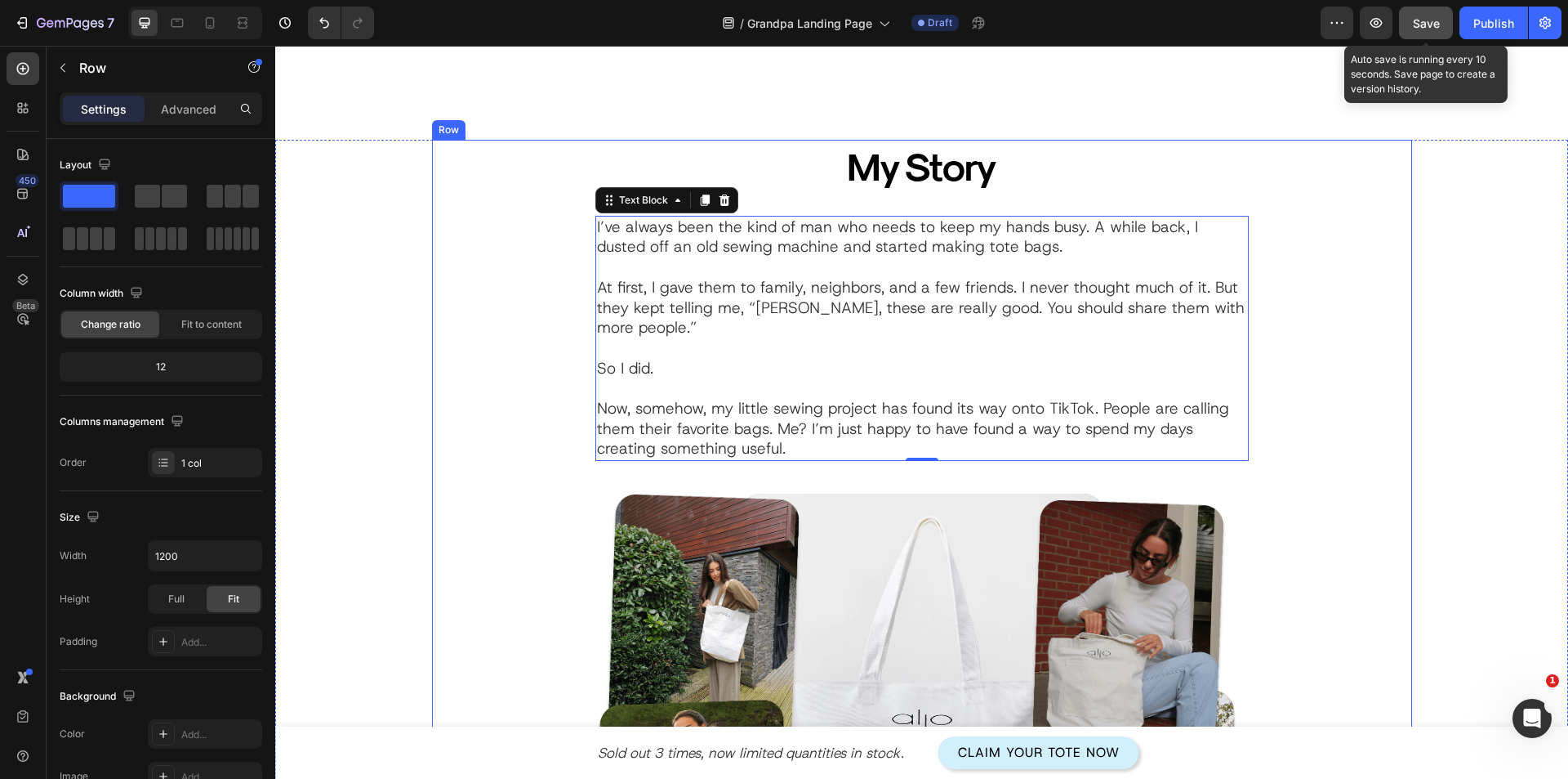
click at [478, 576] on div "My Story Heading I’ve always been the kind of man who needs to keep my hands bu…" at bounding box center [922, 548] width 981 height 818
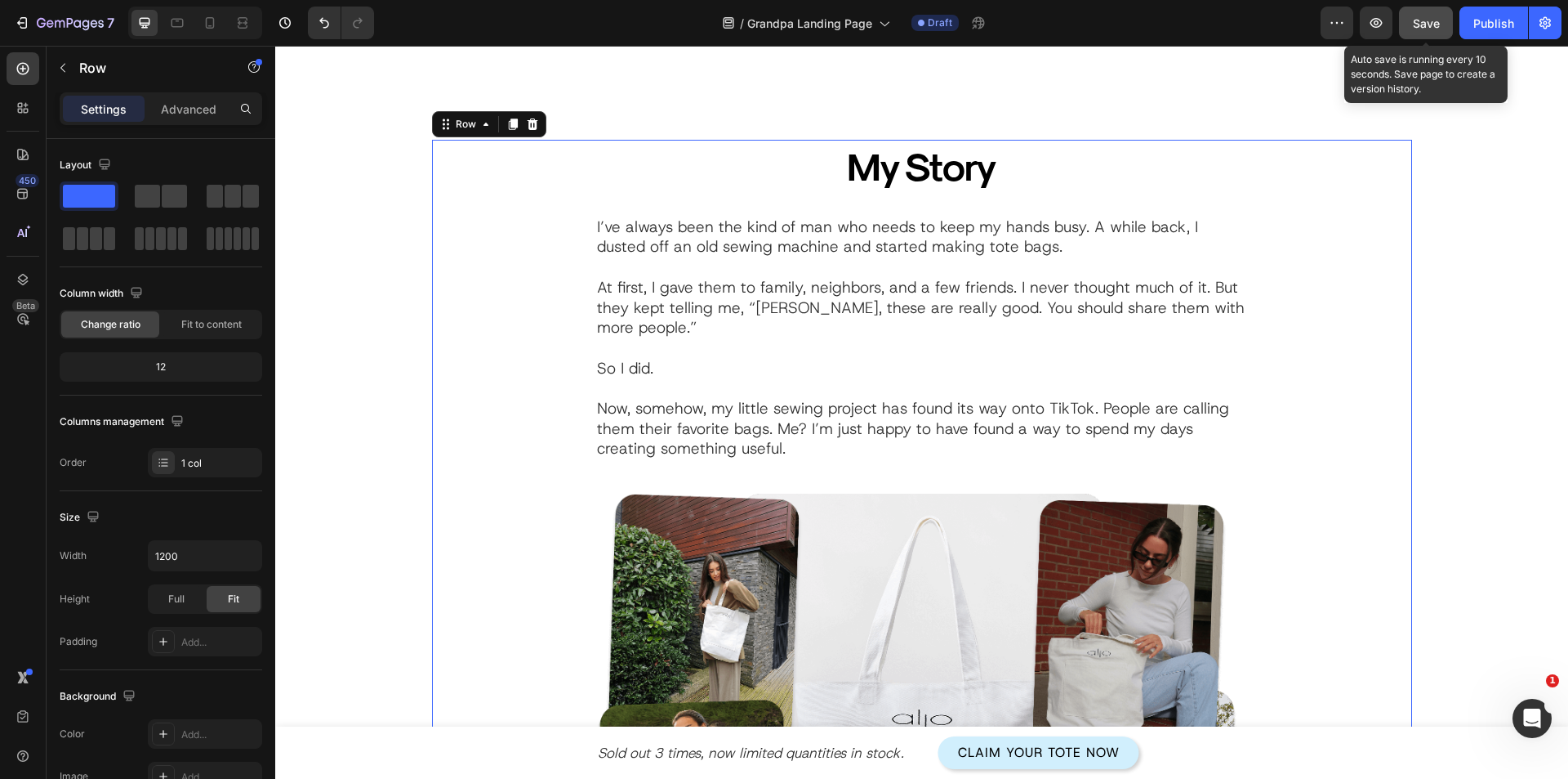
click at [1441, 22] on button "Save" at bounding box center [1426, 23] width 54 height 33
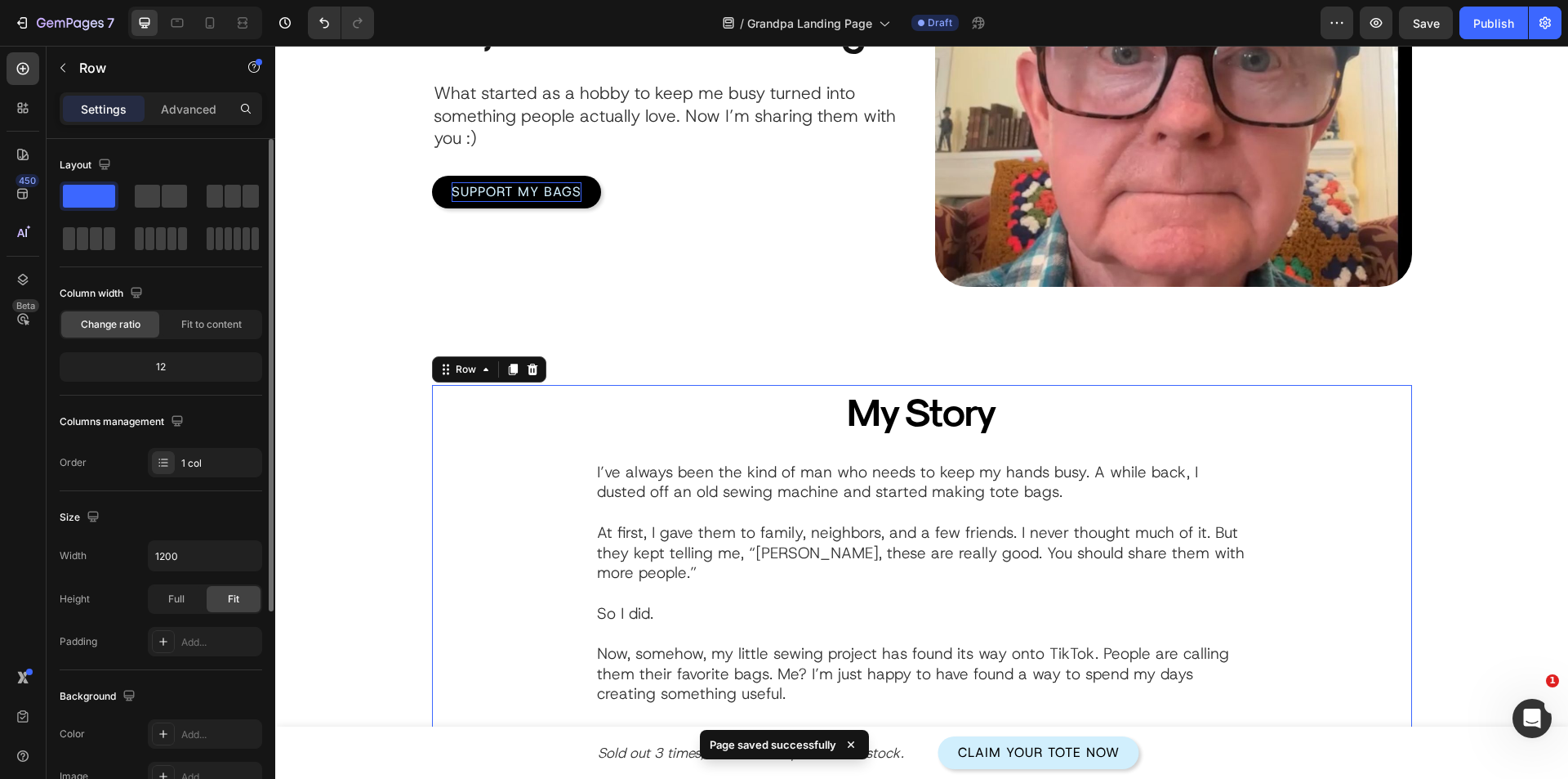
scroll to position [245, 0]
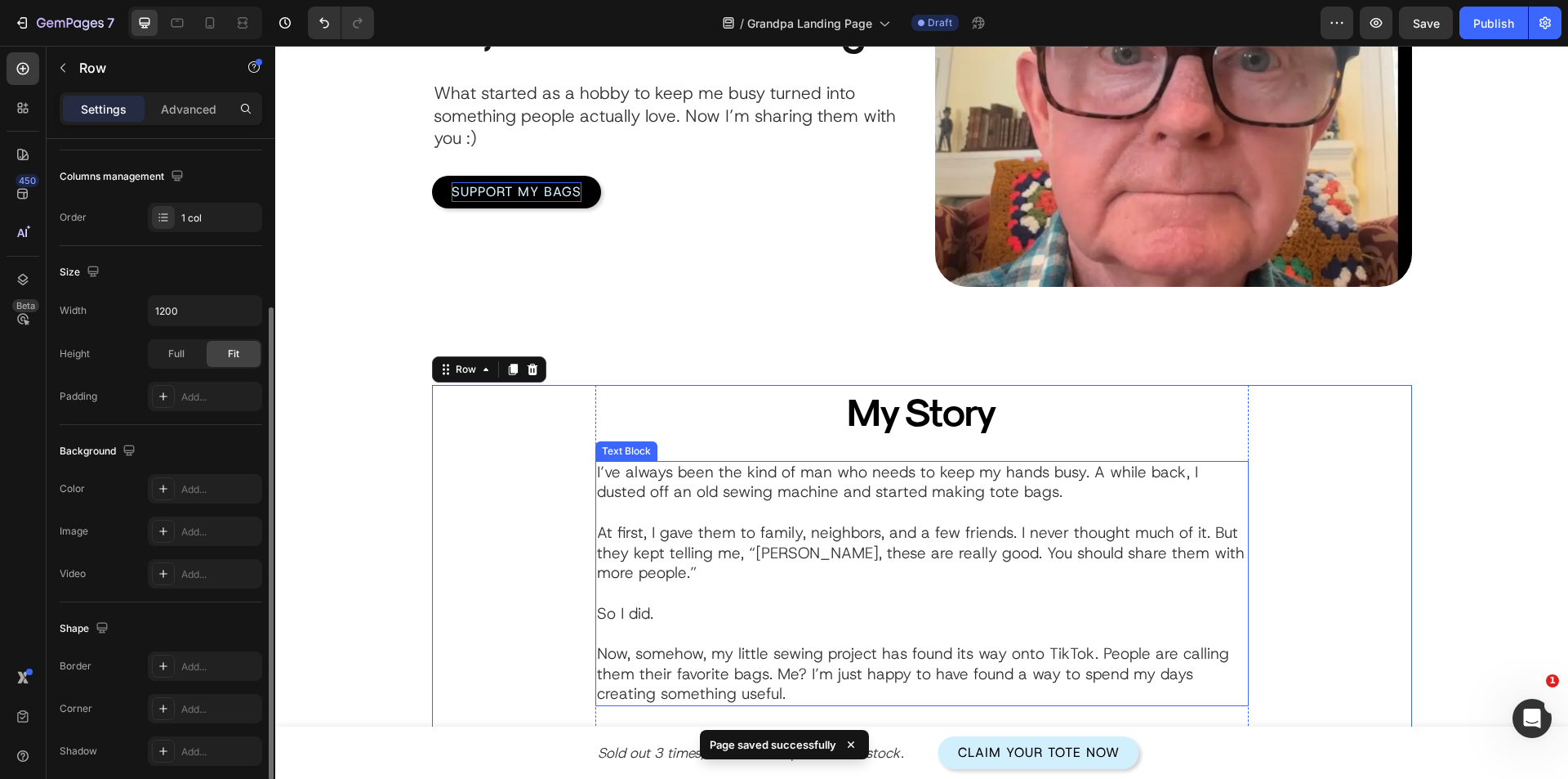
click at [741, 547] on p "At first, I gave them to family, neighbors, and a few friends. I never thought …" at bounding box center [922, 572] width 651 height 101
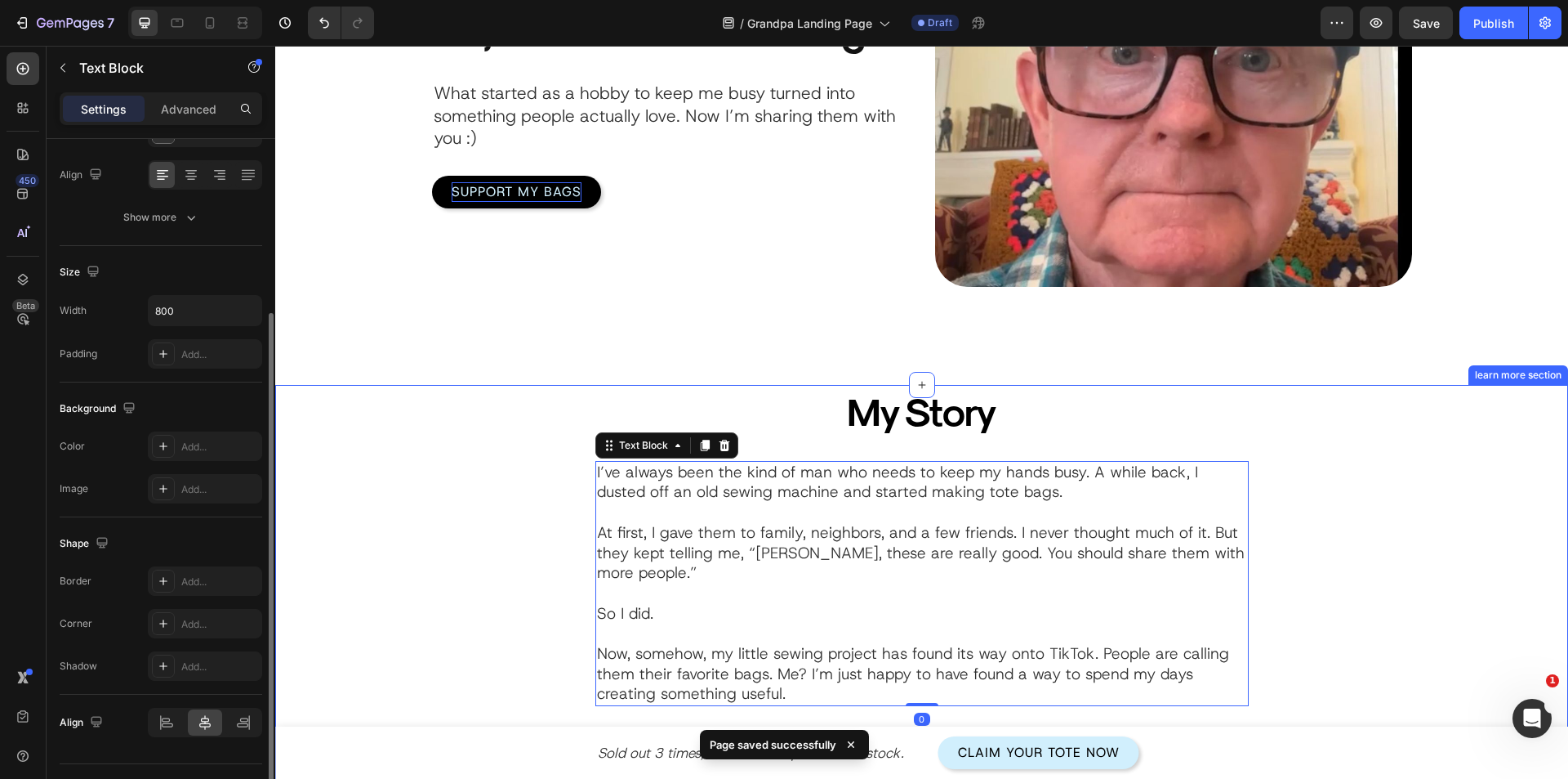
scroll to position [0, 0]
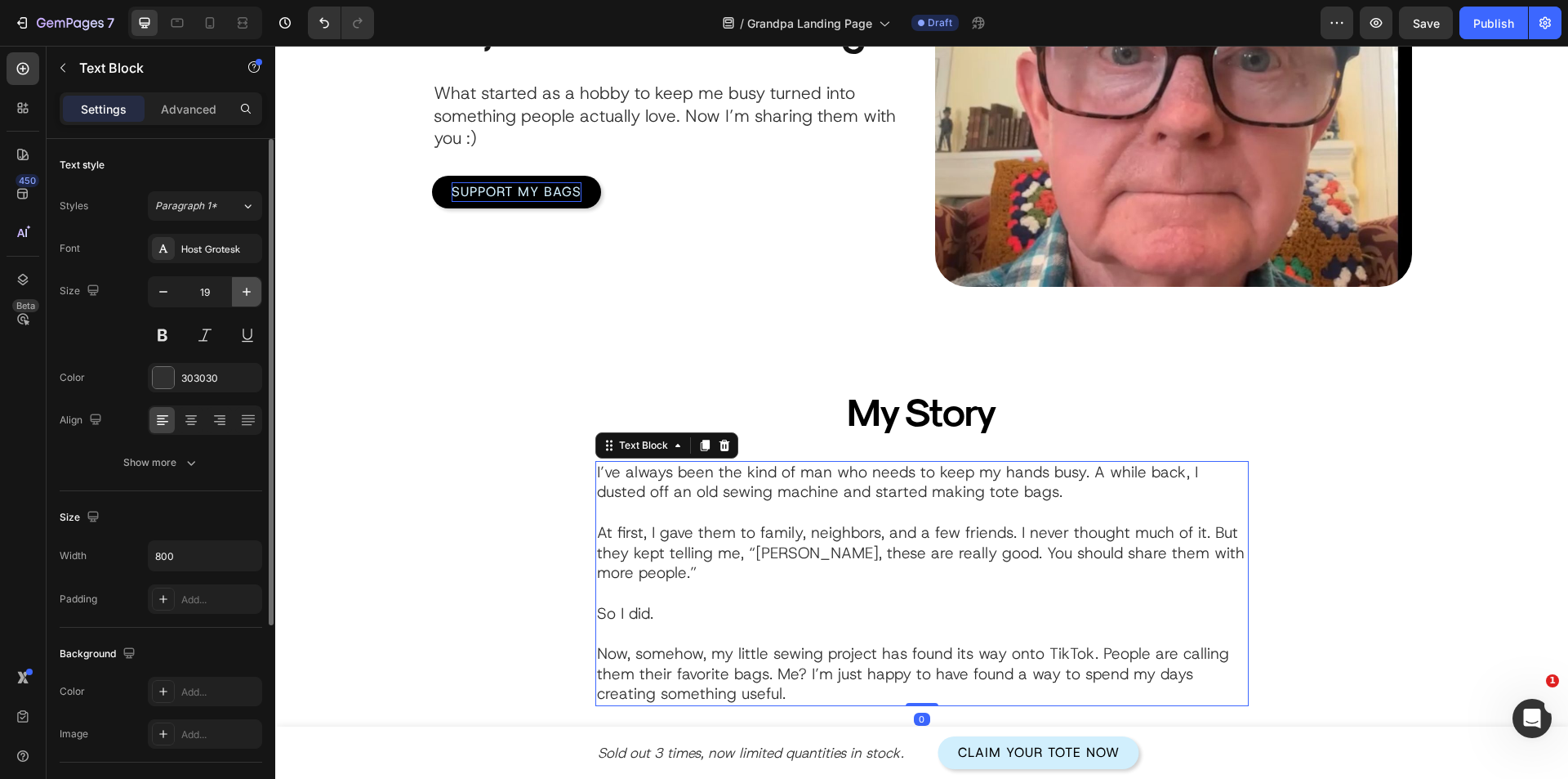
click at [248, 290] on icon "button" at bounding box center [246, 291] width 16 height 16
type input "20"
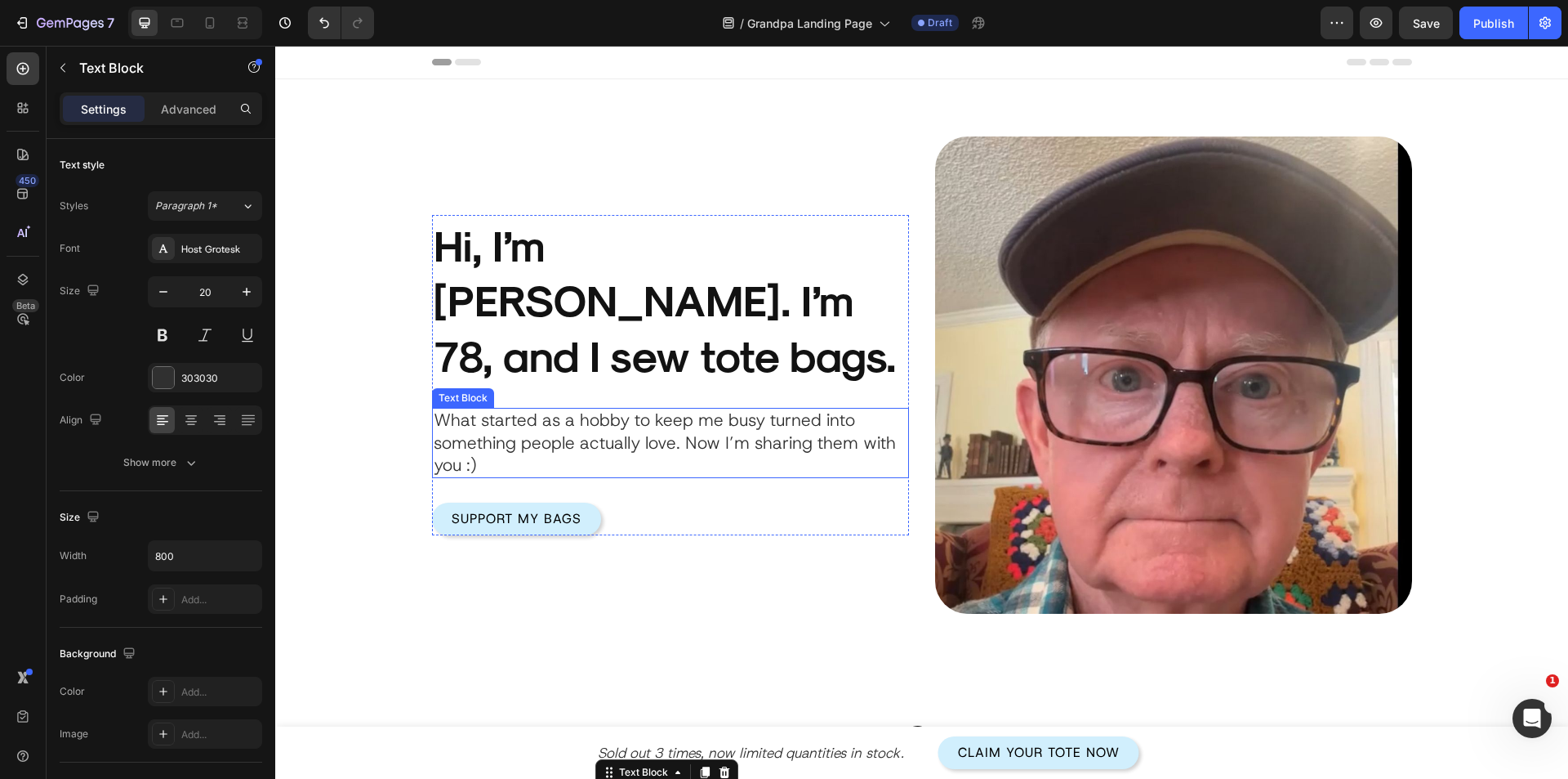
click at [564, 411] on p "What started as a hobby to keep me busy turned into something people actually l…" at bounding box center [670, 442] width 473 height 67
click at [565, 521] on div "Product Images Hi, I’m [PERSON_NAME]. I’m 78, and I sew tote bags. Heading What…" at bounding box center [670, 375] width 477 height 477
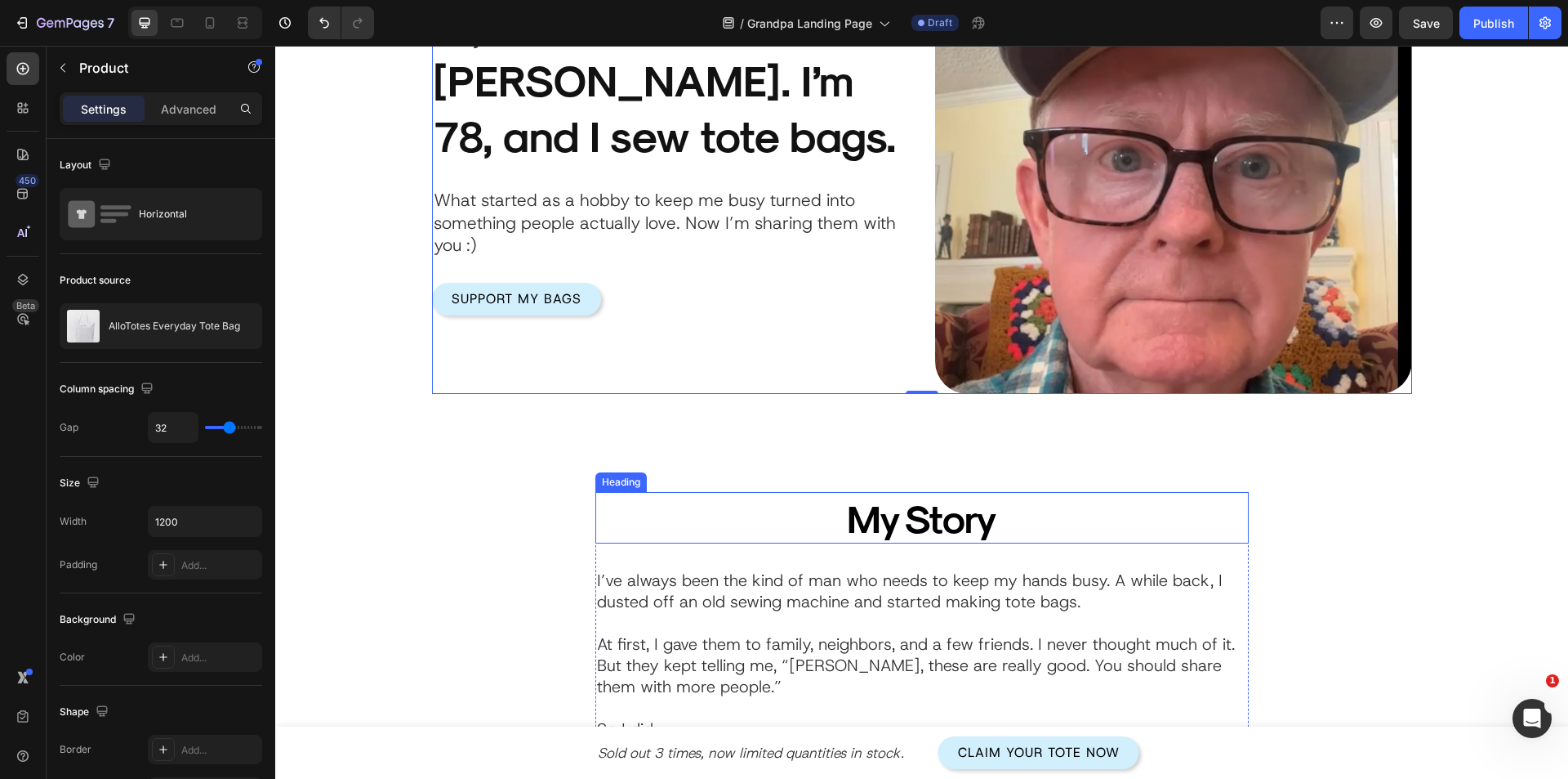
scroll to position [245, 0]
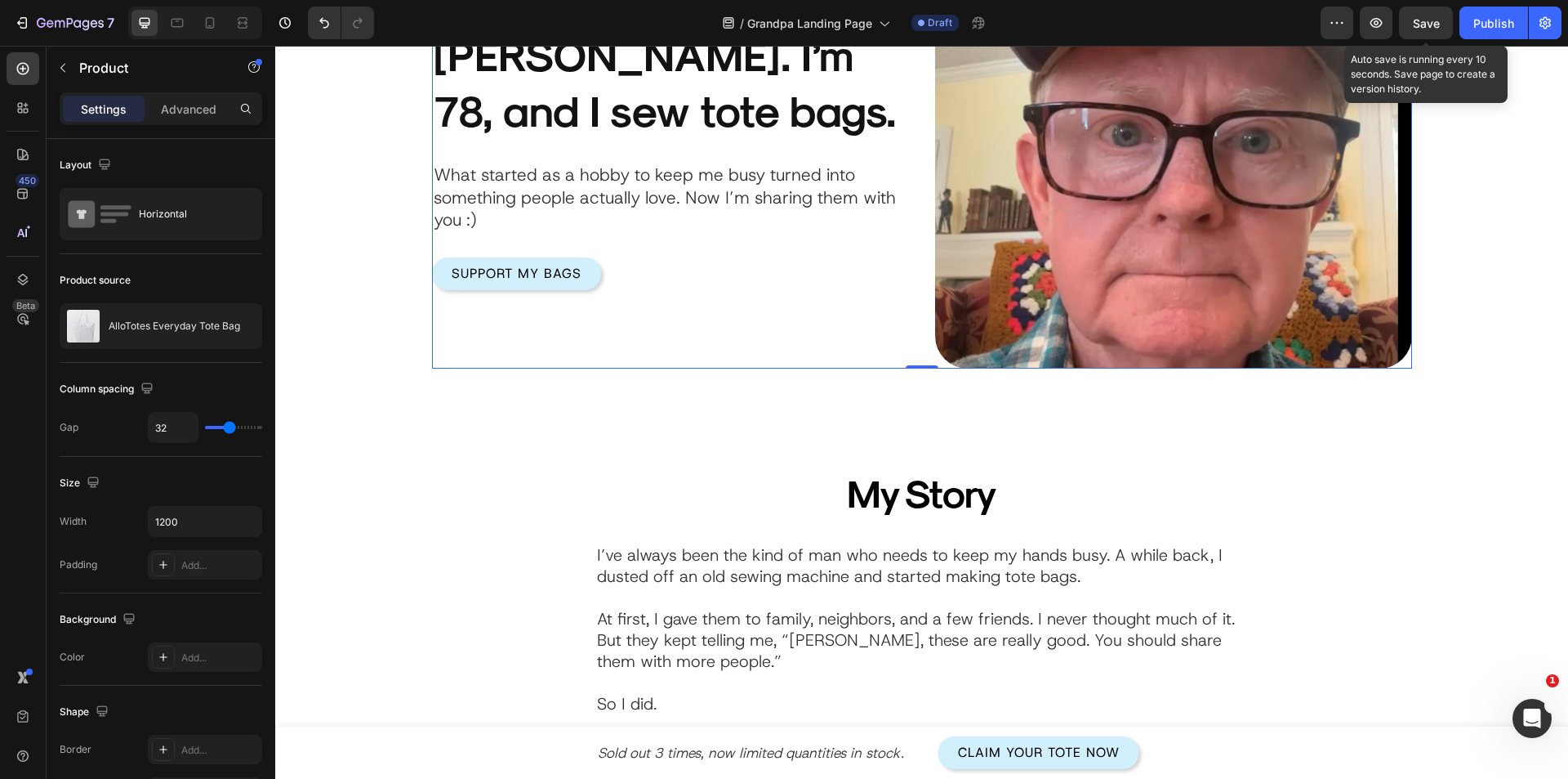
click at [1438, 27] on span "Save" at bounding box center [1427, 23] width 27 height 14
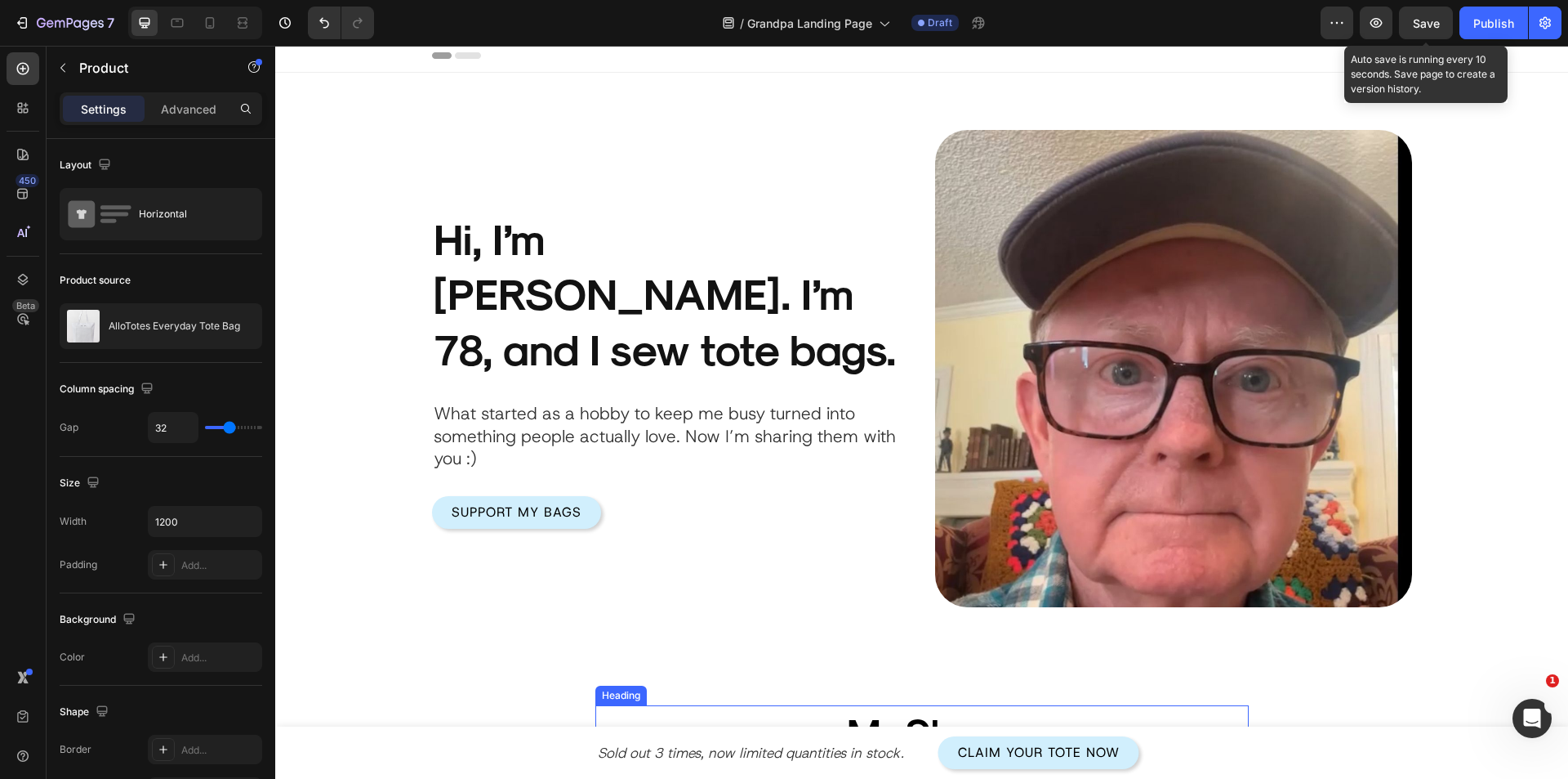
scroll to position [0, 0]
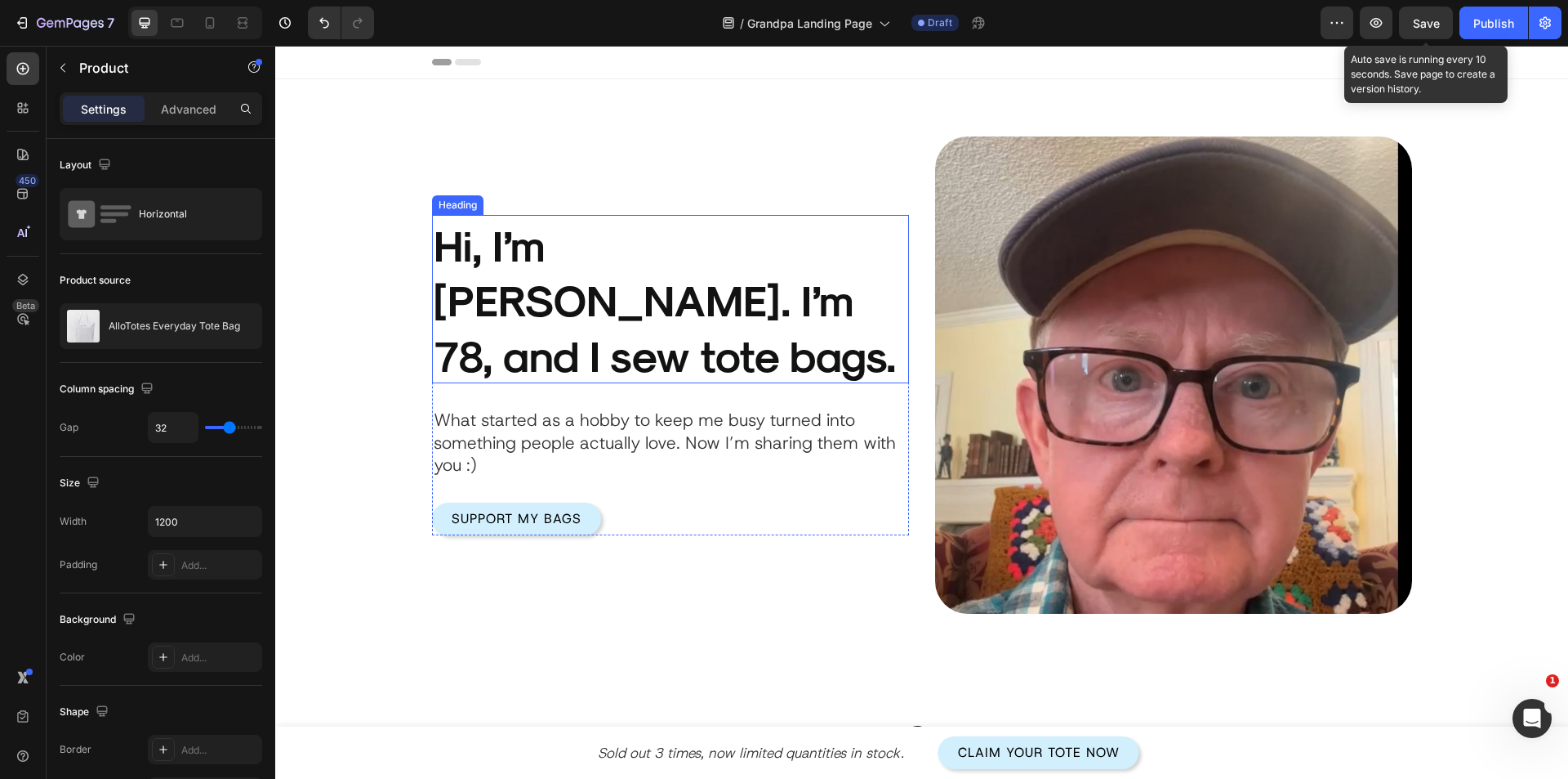
click at [723, 342] on h2 "Hi, I’m [PERSON_NAME]. I’m 78, and I sew tote bags." at bounding box center [670, 299] width 477 height 169
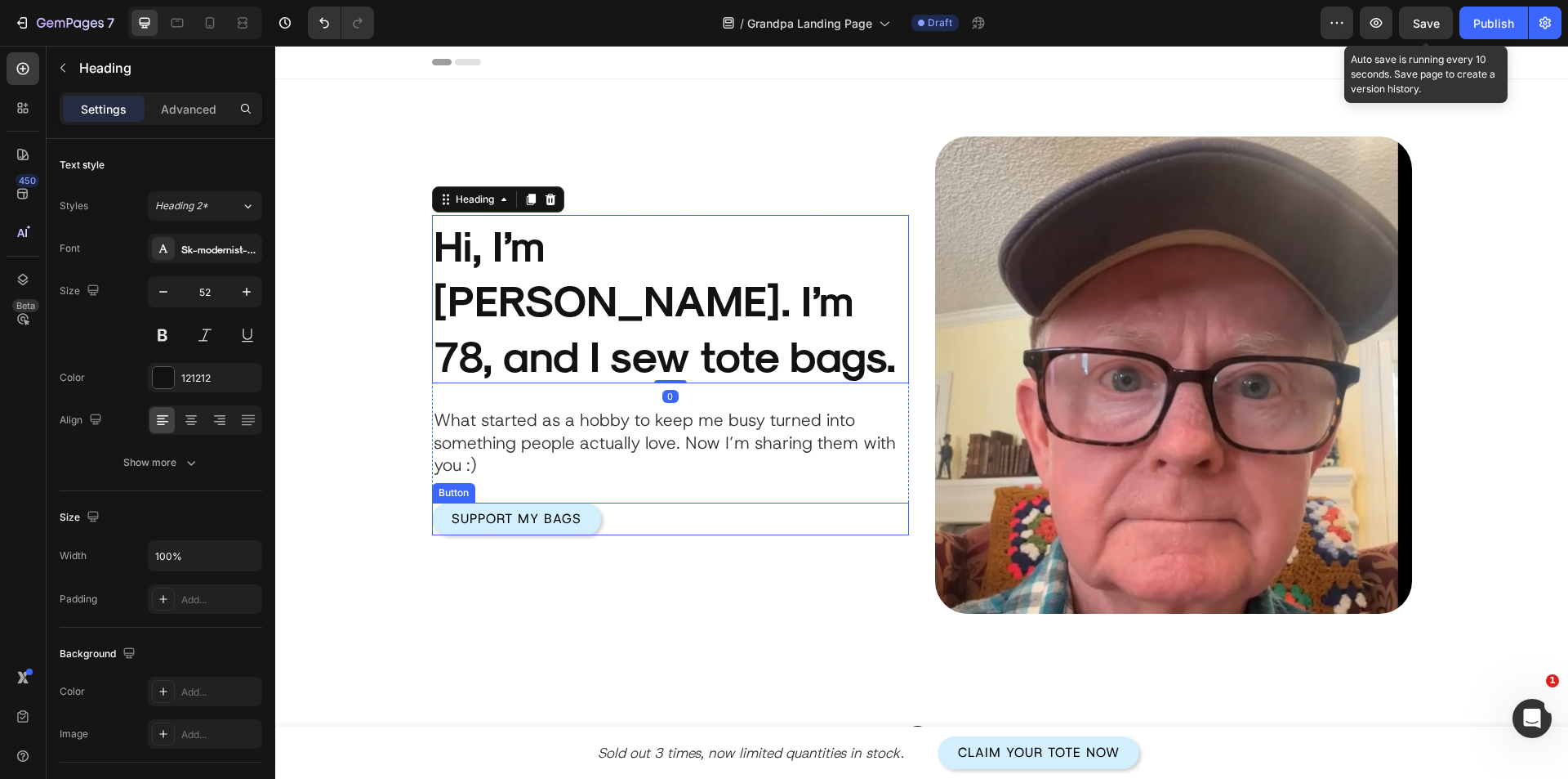
scroll to position [327, 0]
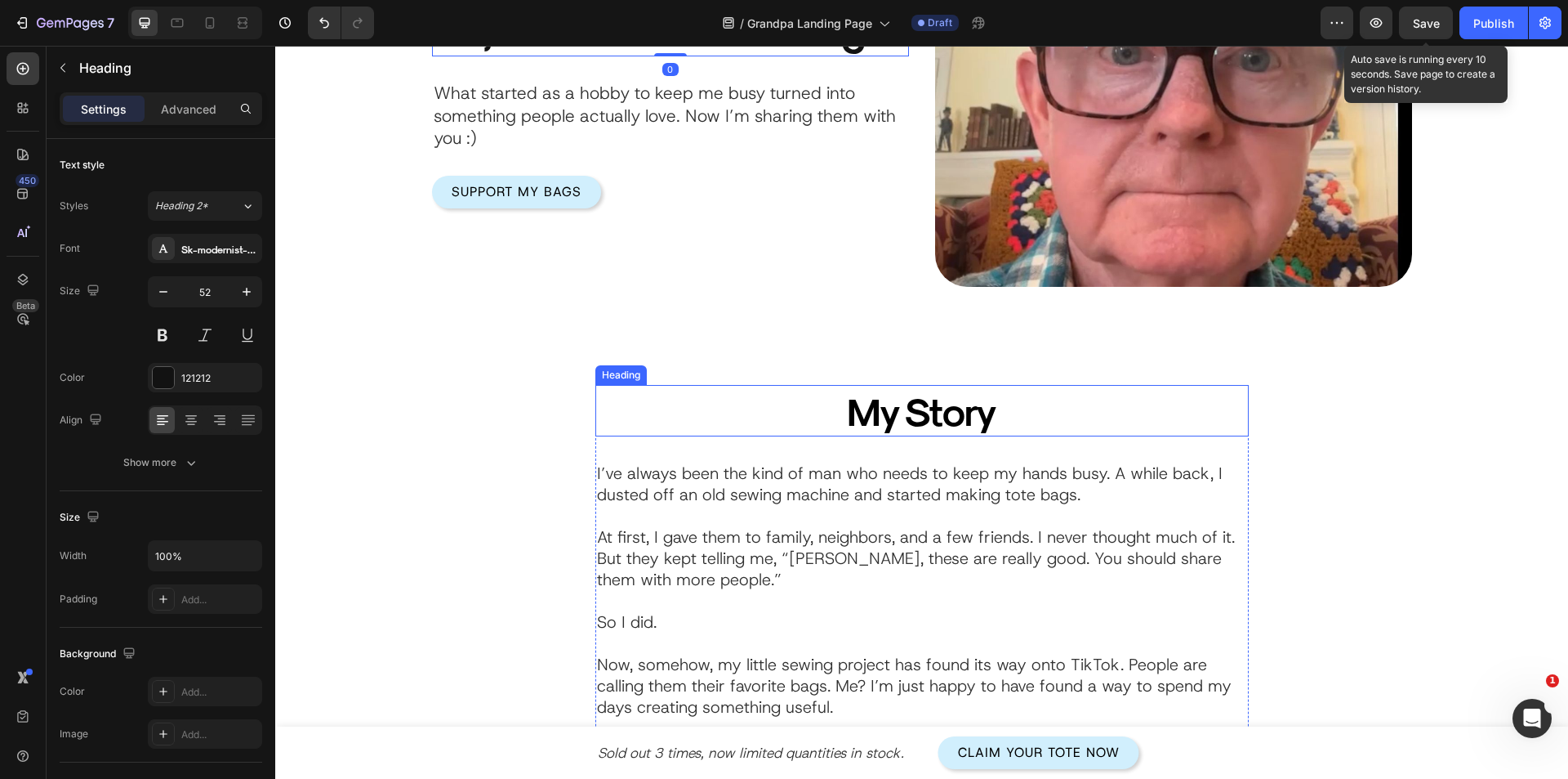
click at [908, 392] on p "My Story" at bounding box center [922, 410] width 528 height 48
click at [914, 423] on p "My Story" at bounding box center [922, 410] width 528 height 48
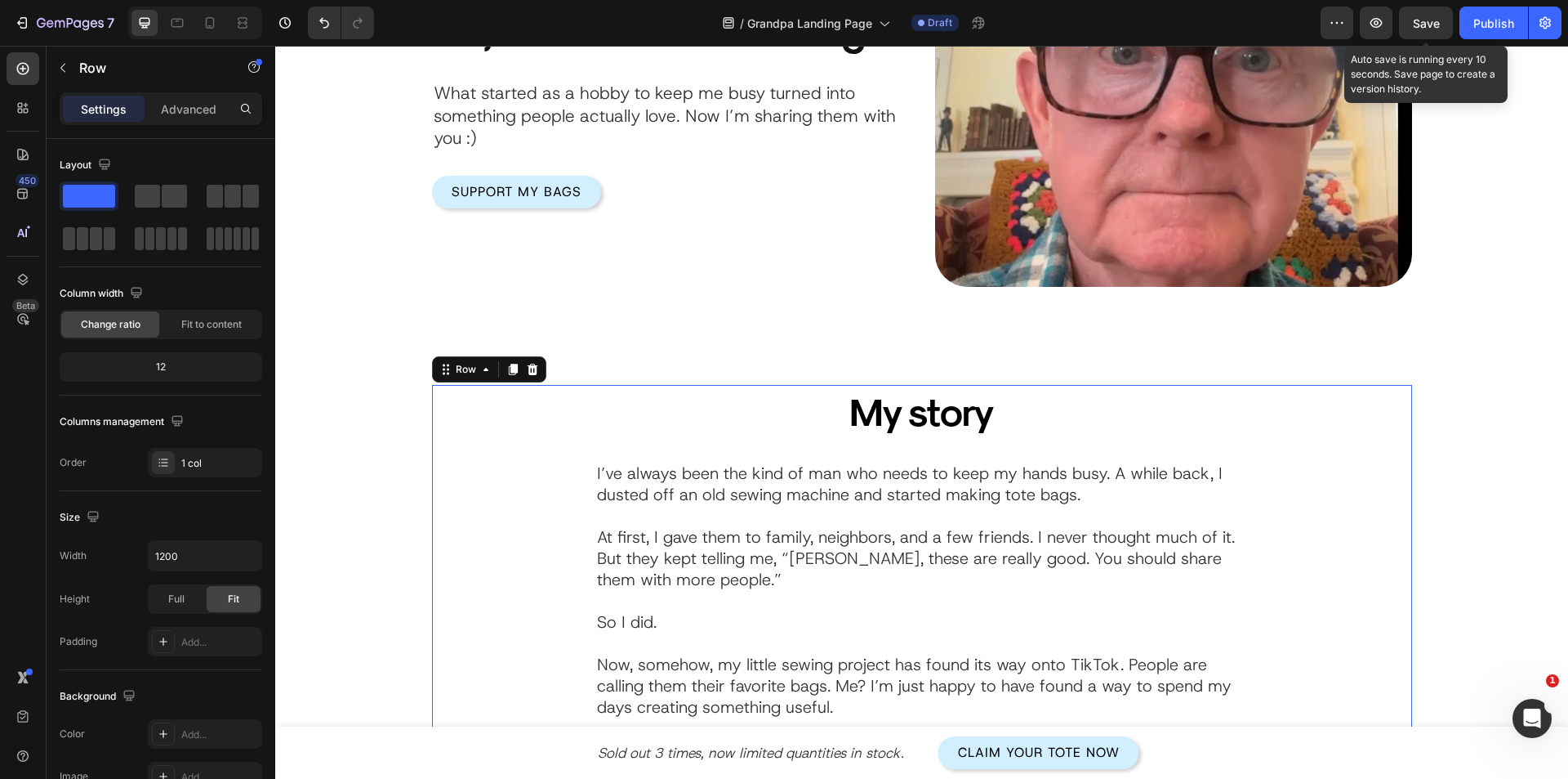
drag, startPoint x: 1413, startPoint y: 28, endPoint x: 675, endPoint y: 372, distance: 814.2
click at [1413, 28] on span "Save" at bounding box center [1427, 23] width 27 height 14
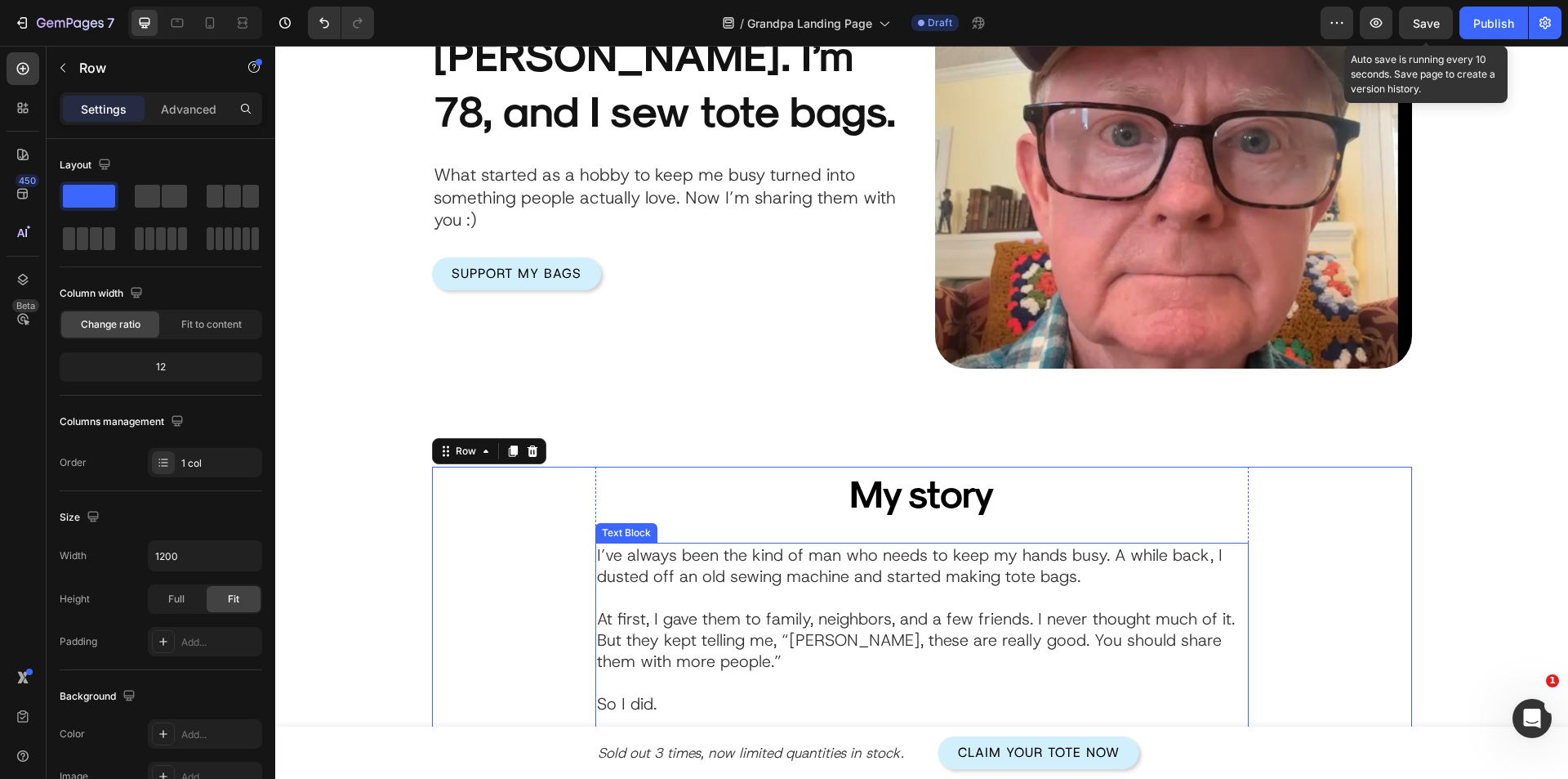
scroll to position [0, 0]
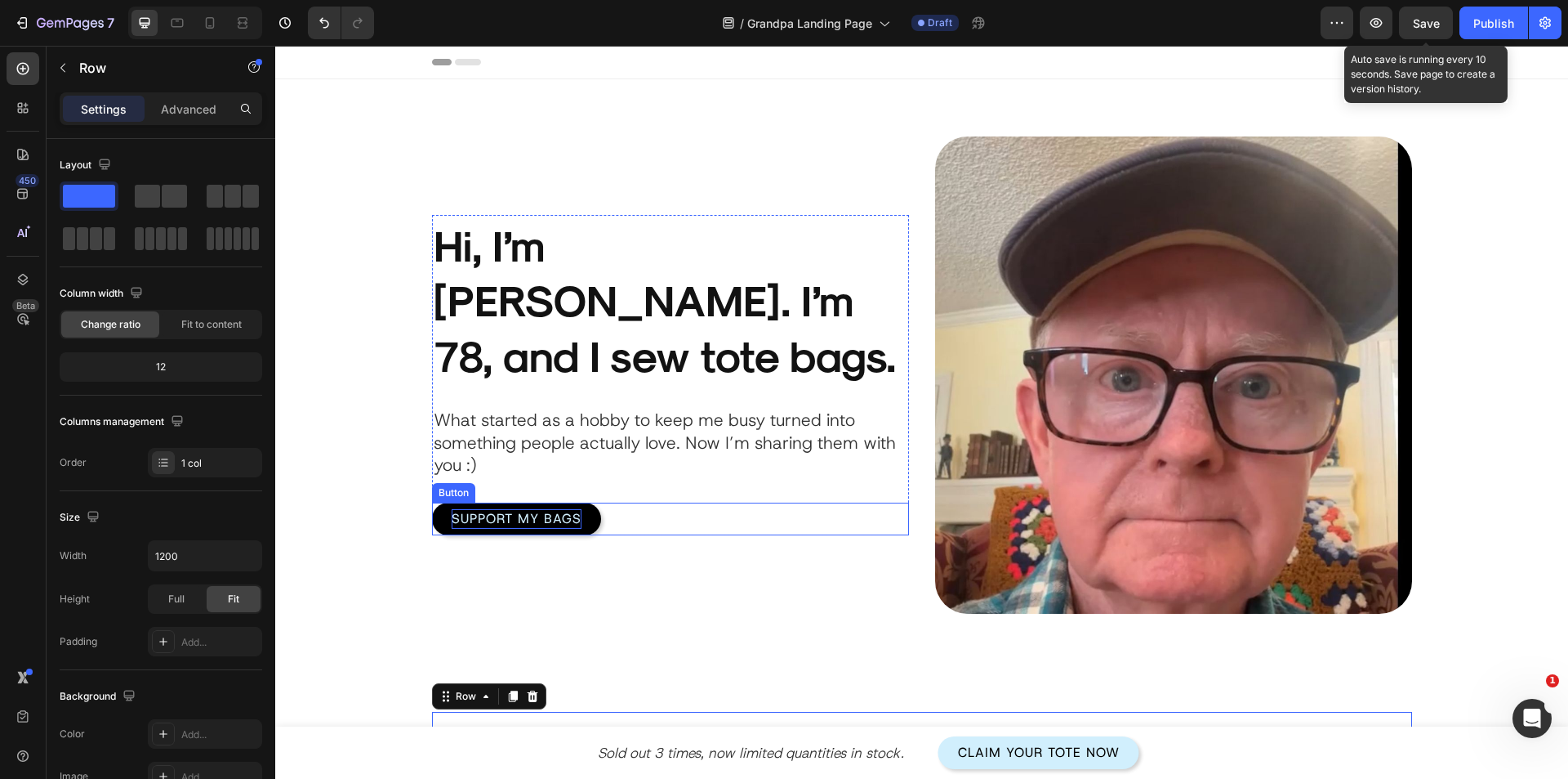
click at [606, 503] on div "Support My Bags Button" at bounding box center [670, 519] width 477 height 33
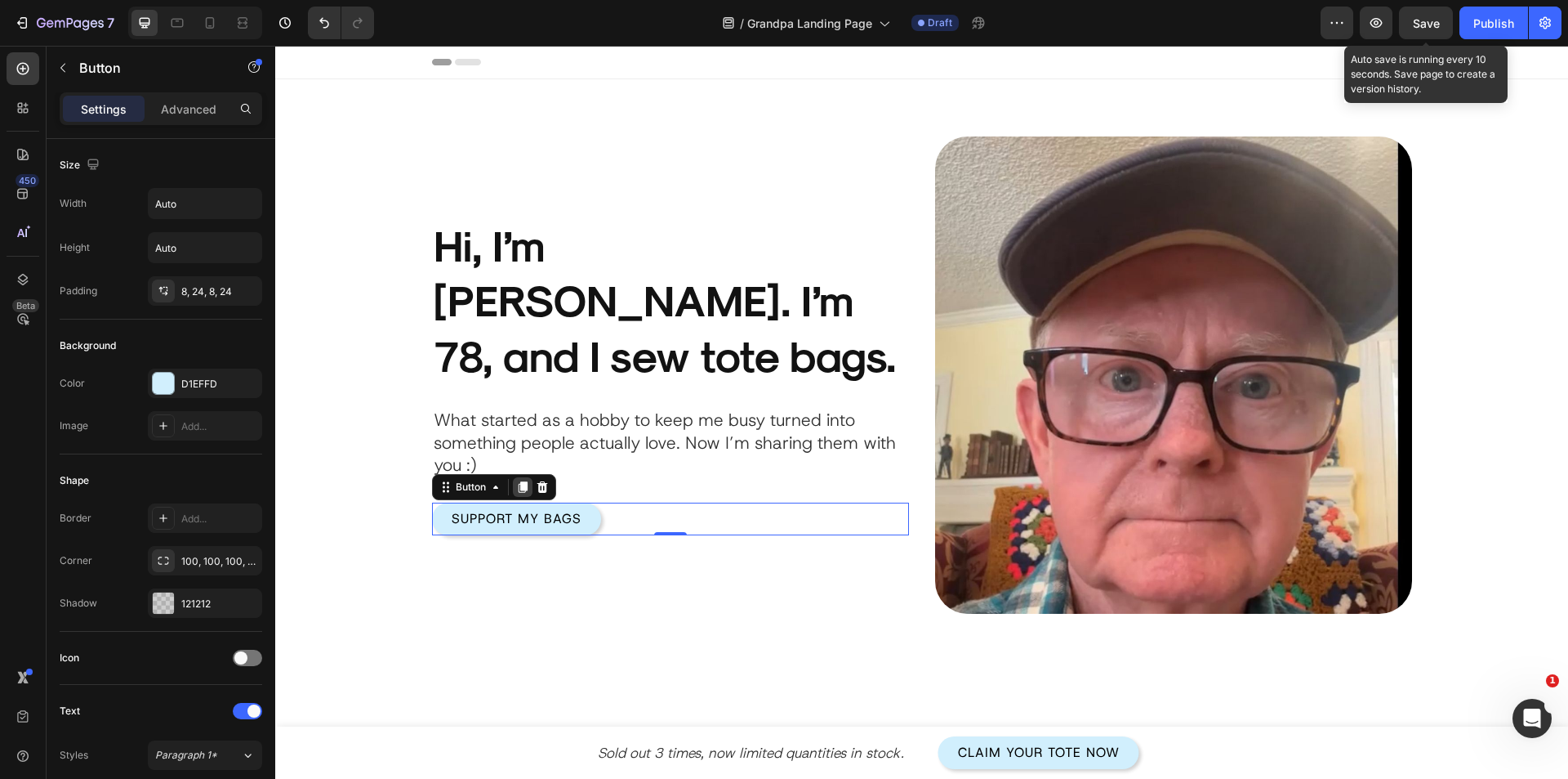
click at [517, 480] on icon at bounding box center [523, 487] width 13 height 13
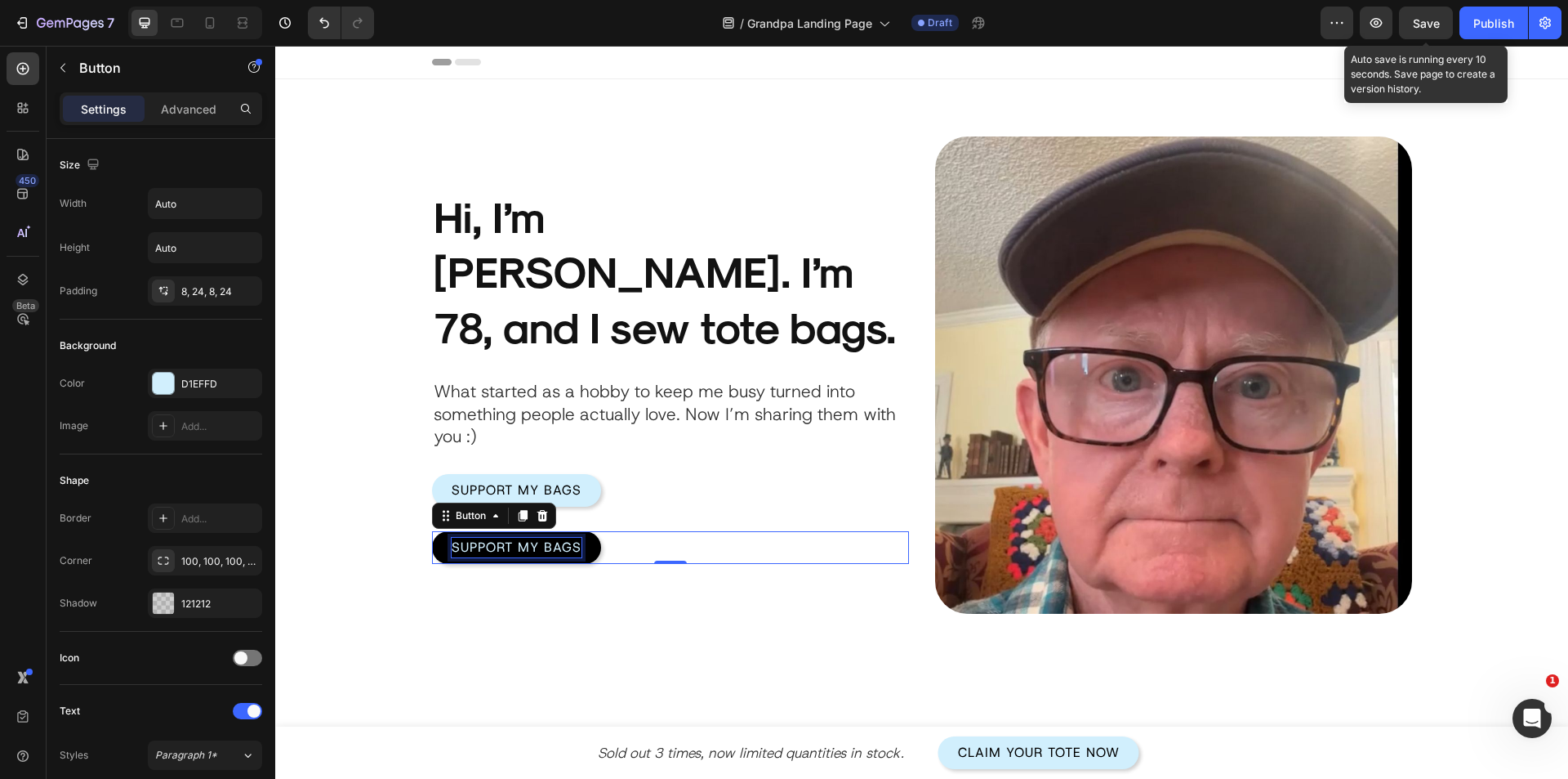
click at [503, 538] on p "Support My Bags" at bounding box center [517, 547] width 130 height 20
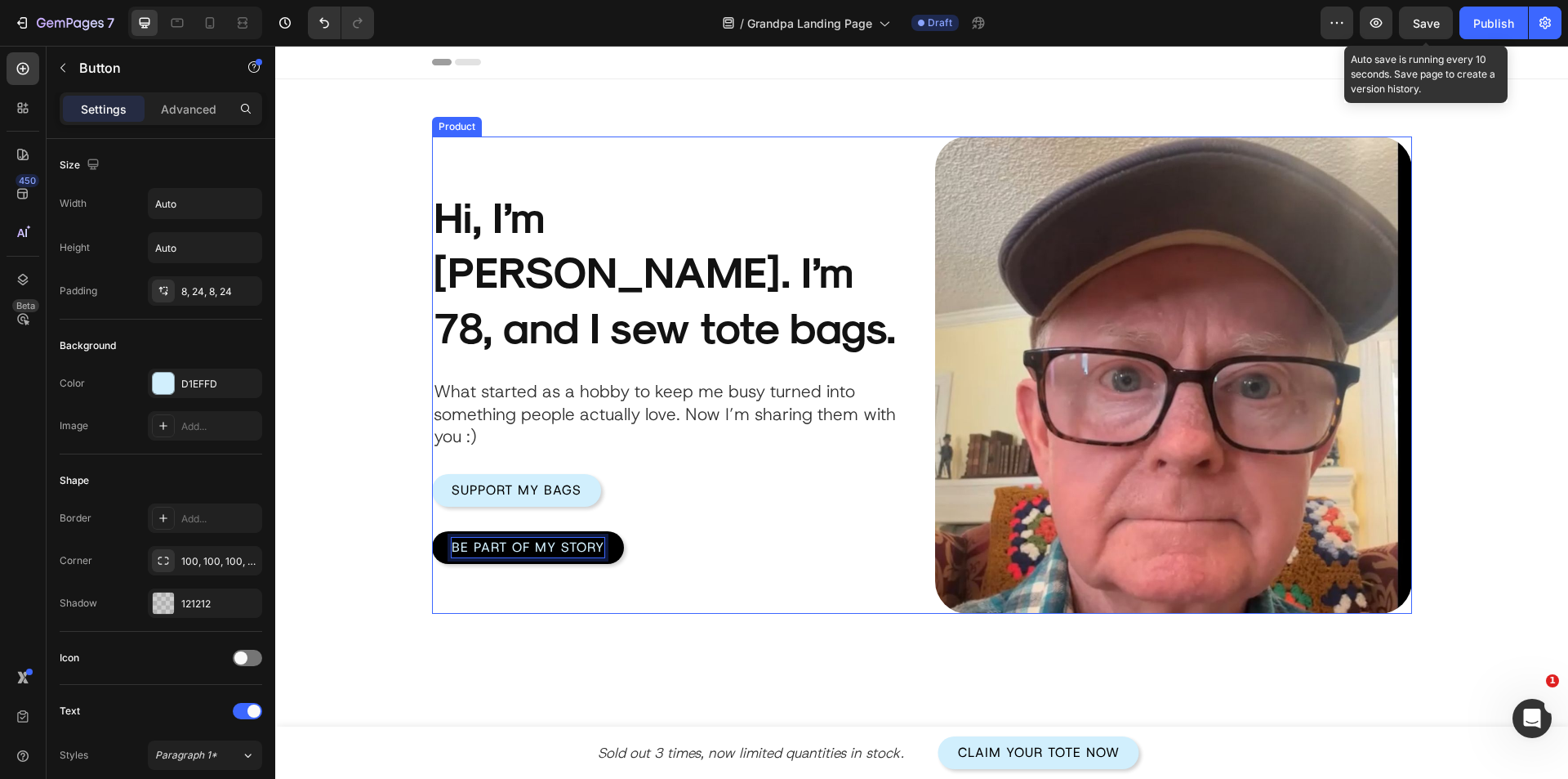
click at [529, 581] on div "Product Images Hi, I’m [PERSON_NAME]. I’m 78, and I sew tote bags. Heading What…" at bounding box center [670, 375] width 477 height 477
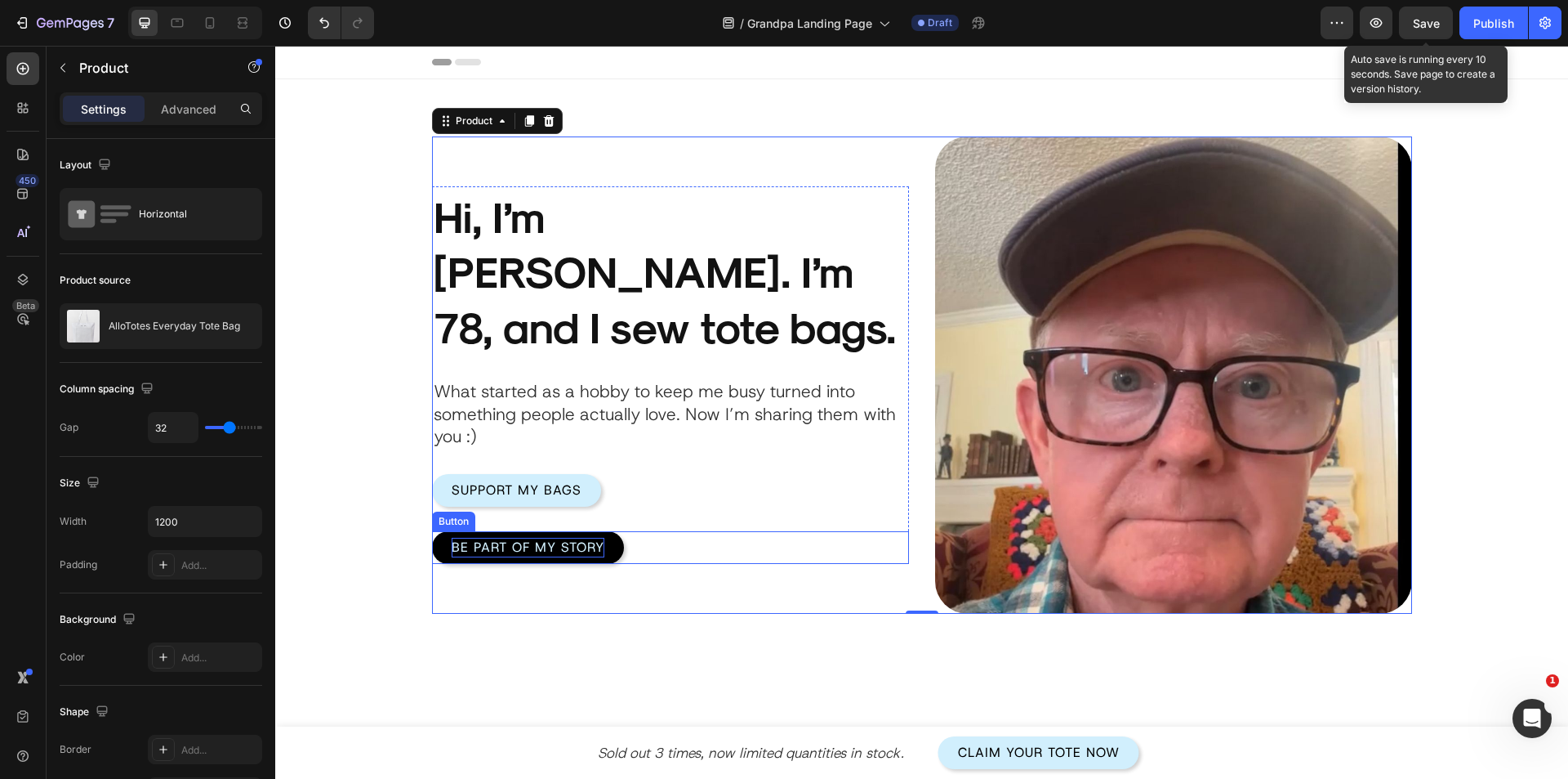
click at [628, 531] on div "Be Part of My Story Button" at bounding box center [670, 547] width 477 height 33
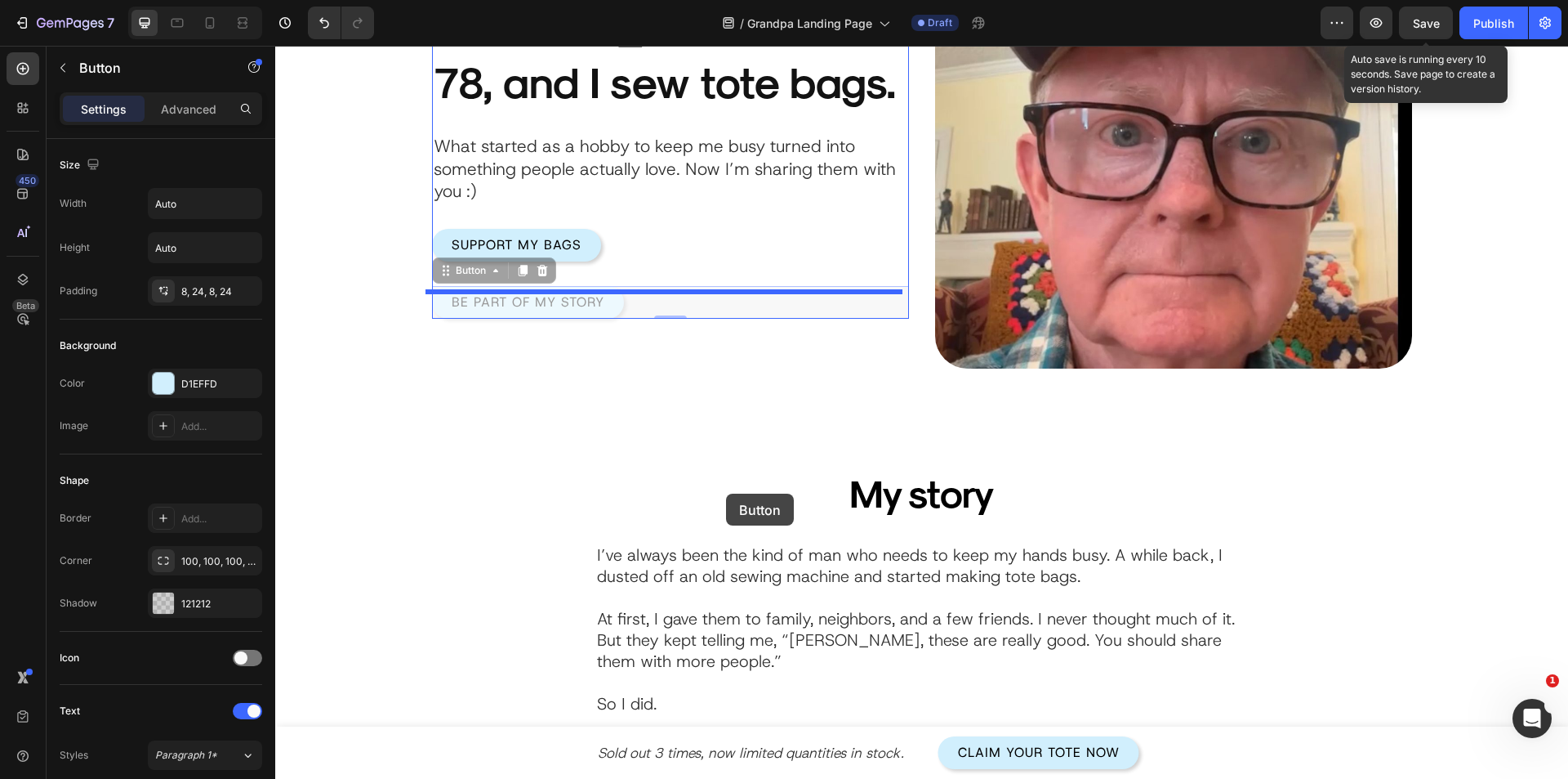
scroll to position [572, 0]
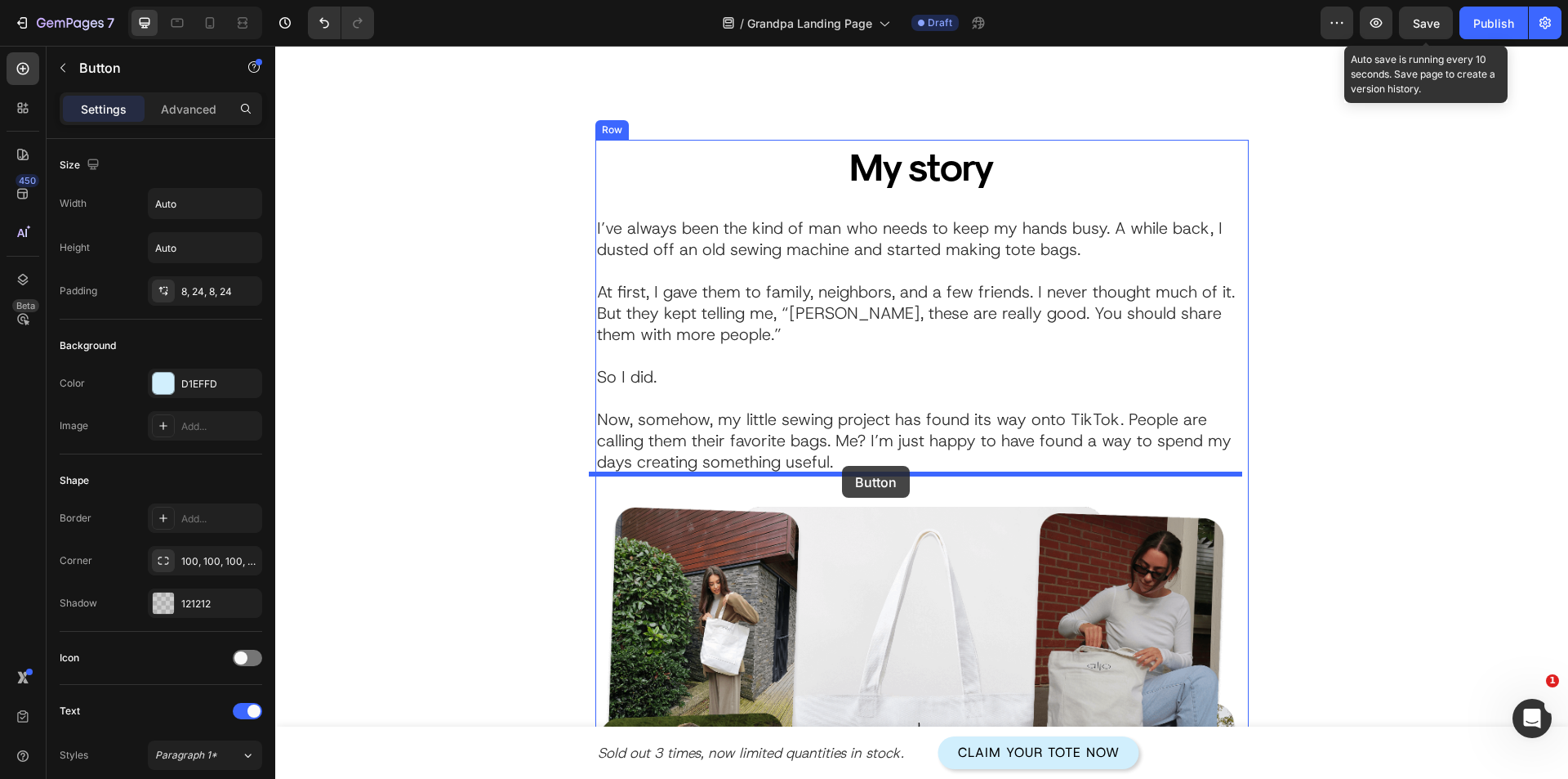
drag, startPoint x: 459, startPoint y: 492, endPoint x: 842, endPoint y: 466, distance: 383.9
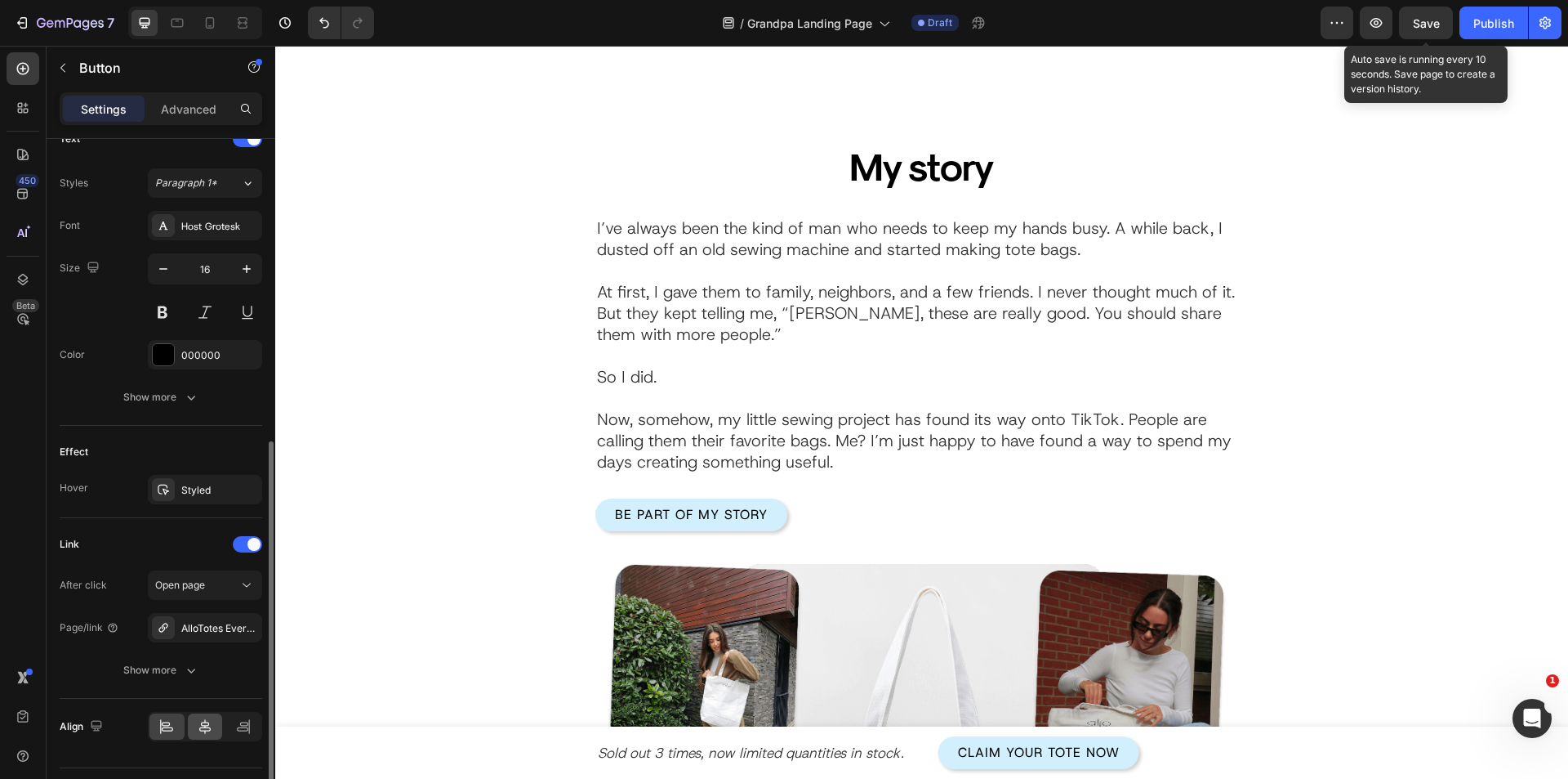
click at [206, 730] on icon at bounding box center [205, 726] width 16 height 16
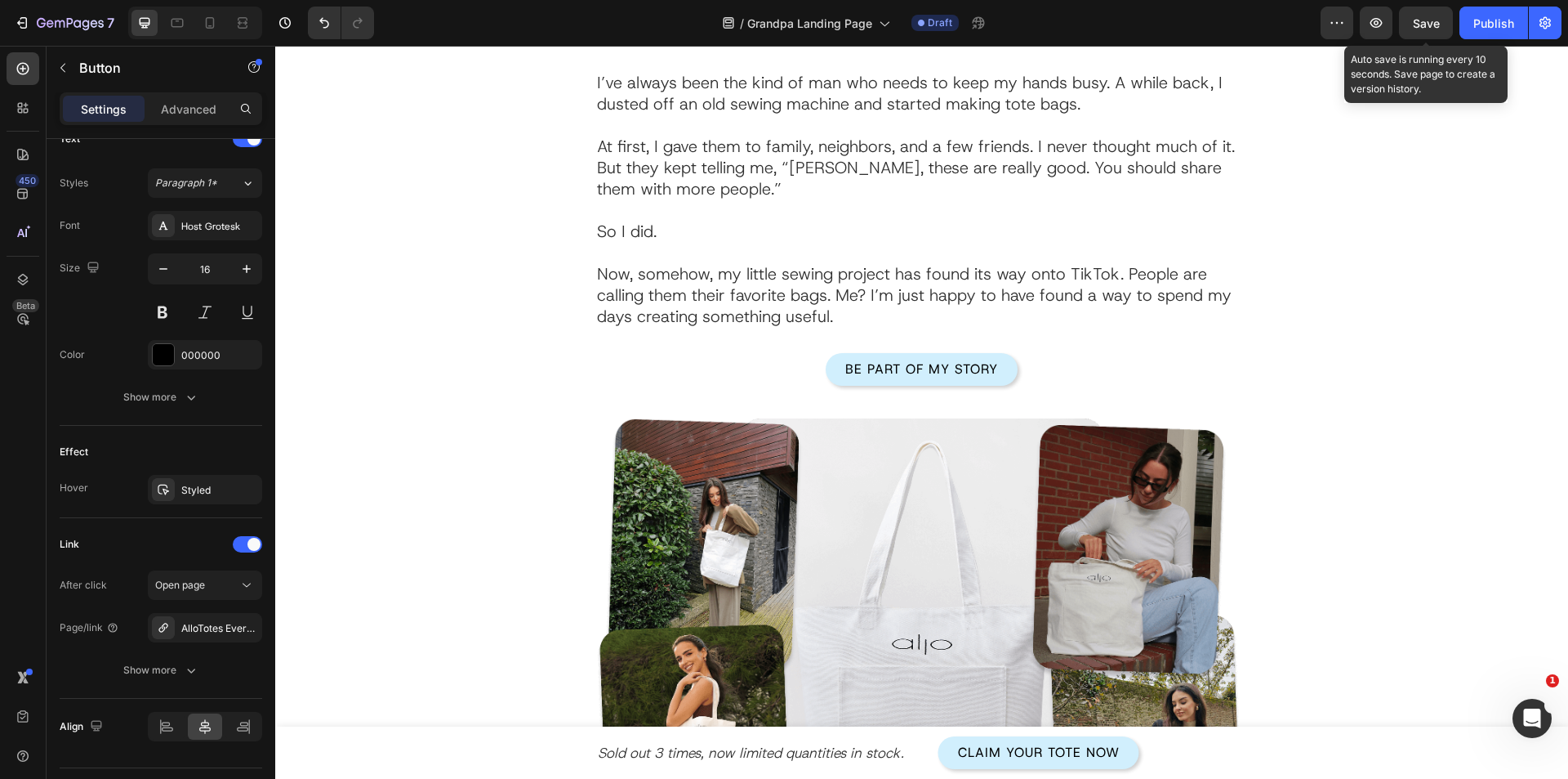
scroll to position [654, 0]
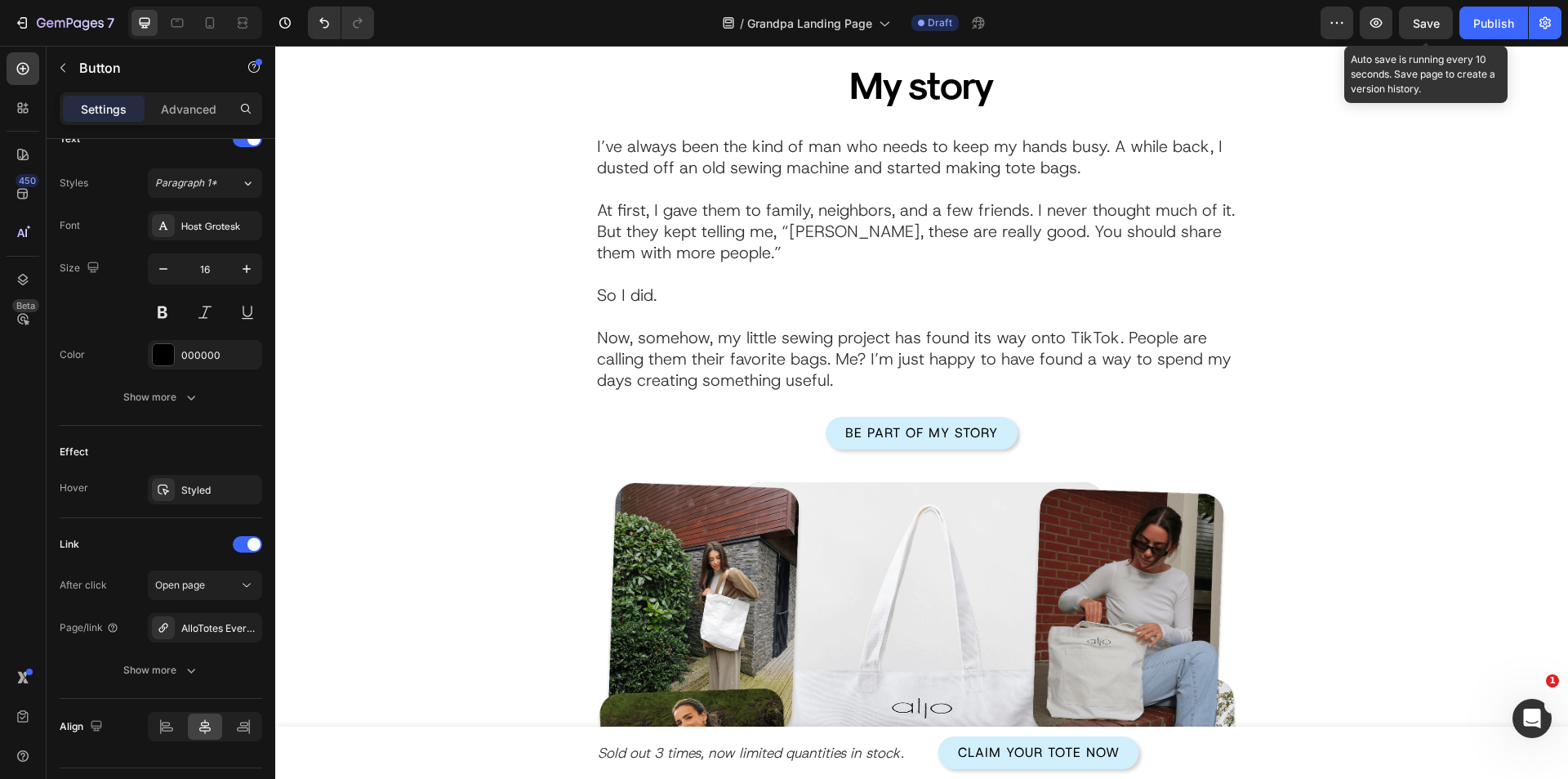
click at [1439, 24] on span "Save" at bounding box center [1427, 23] width 27 height 14
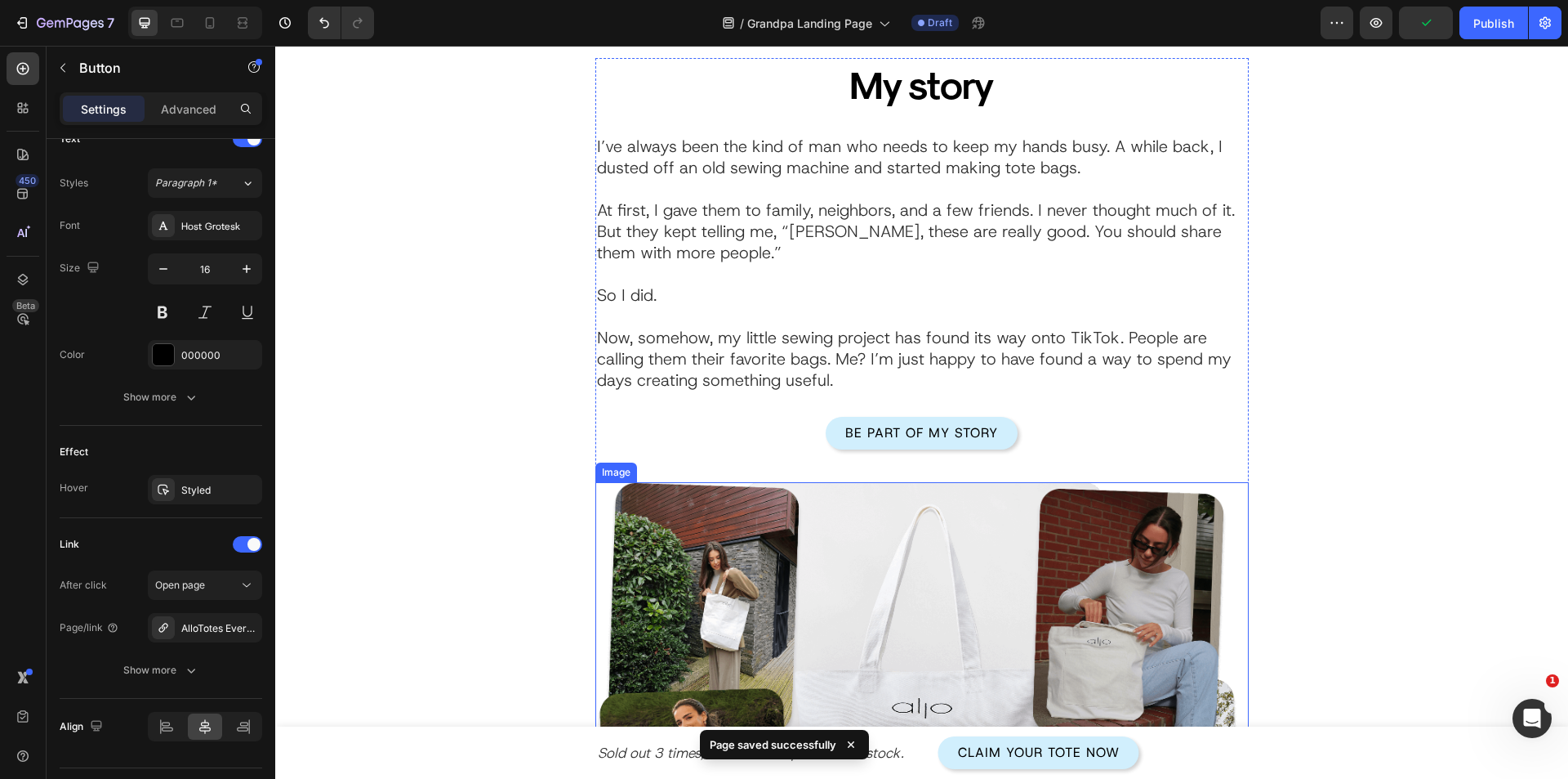
click at [719, 544] on img at bounding box center [922, 714] width 653 height 464
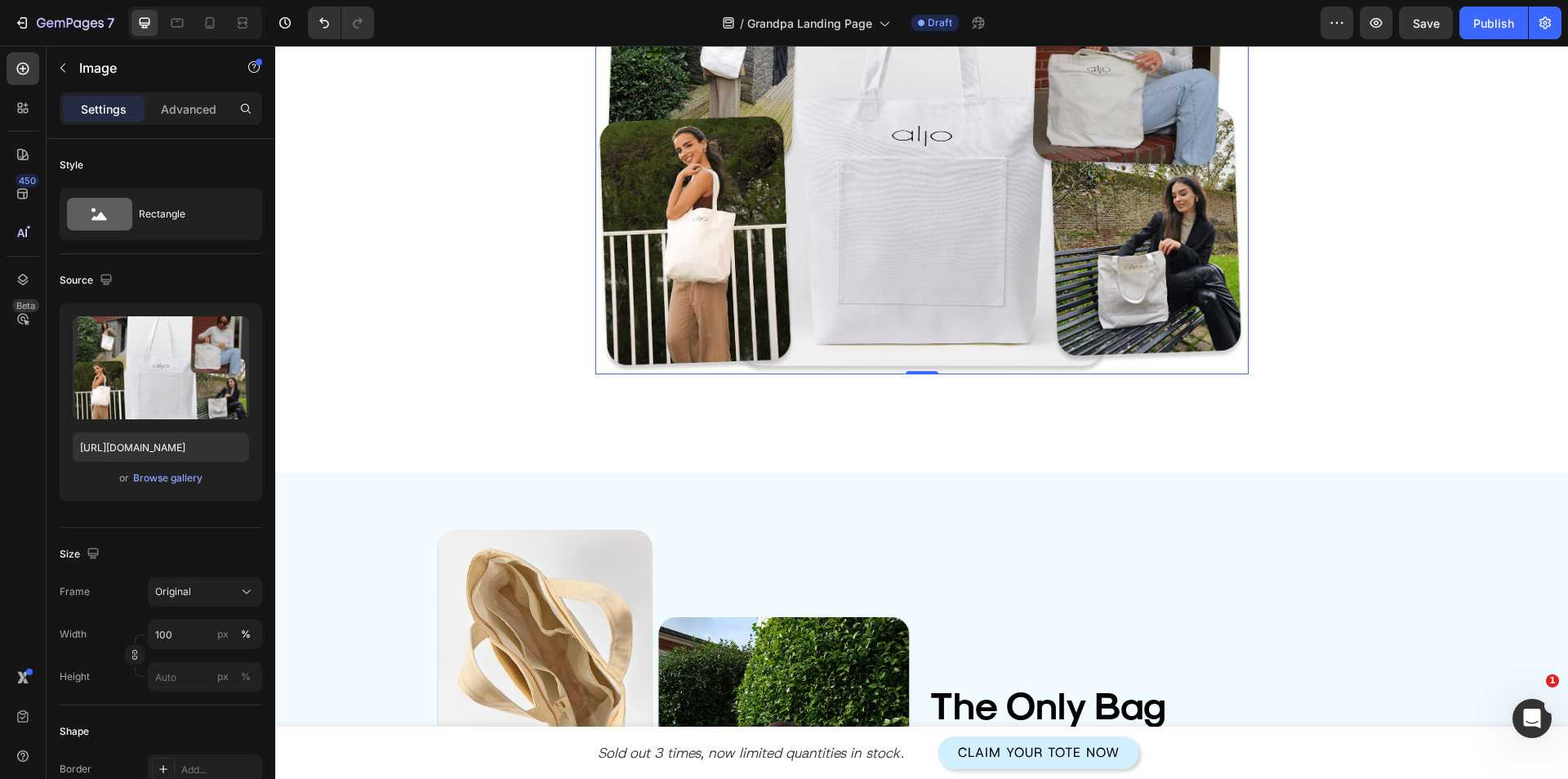
scroll to position [1515, 0]
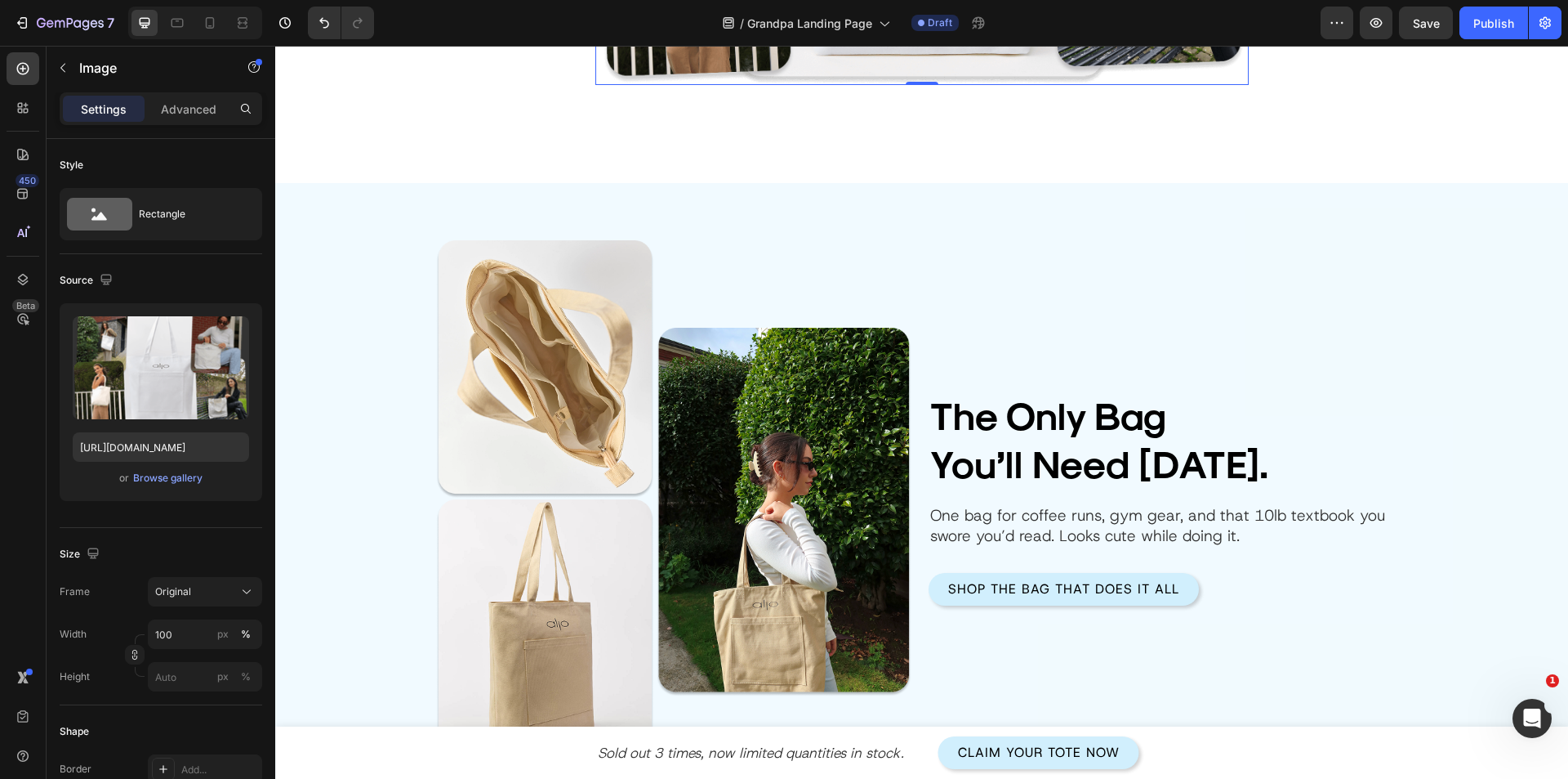
click at [1024, 506] on p "One bag for coffee runs, gym gear, and that 10lb textbook you swore you’d read.…" at bounding box center [1170, 525] width 480 height 40
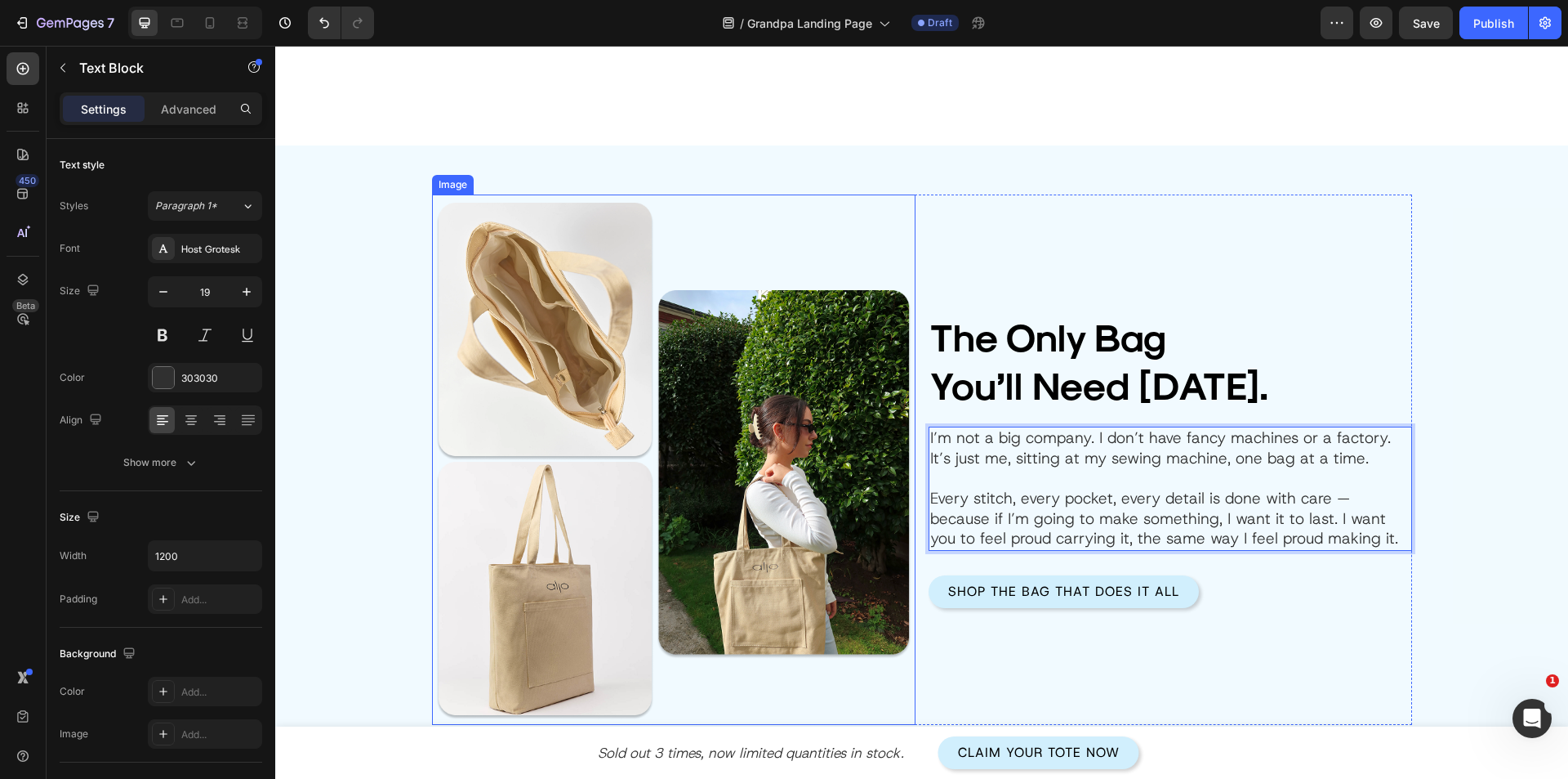
scroll to position [1513, 0]
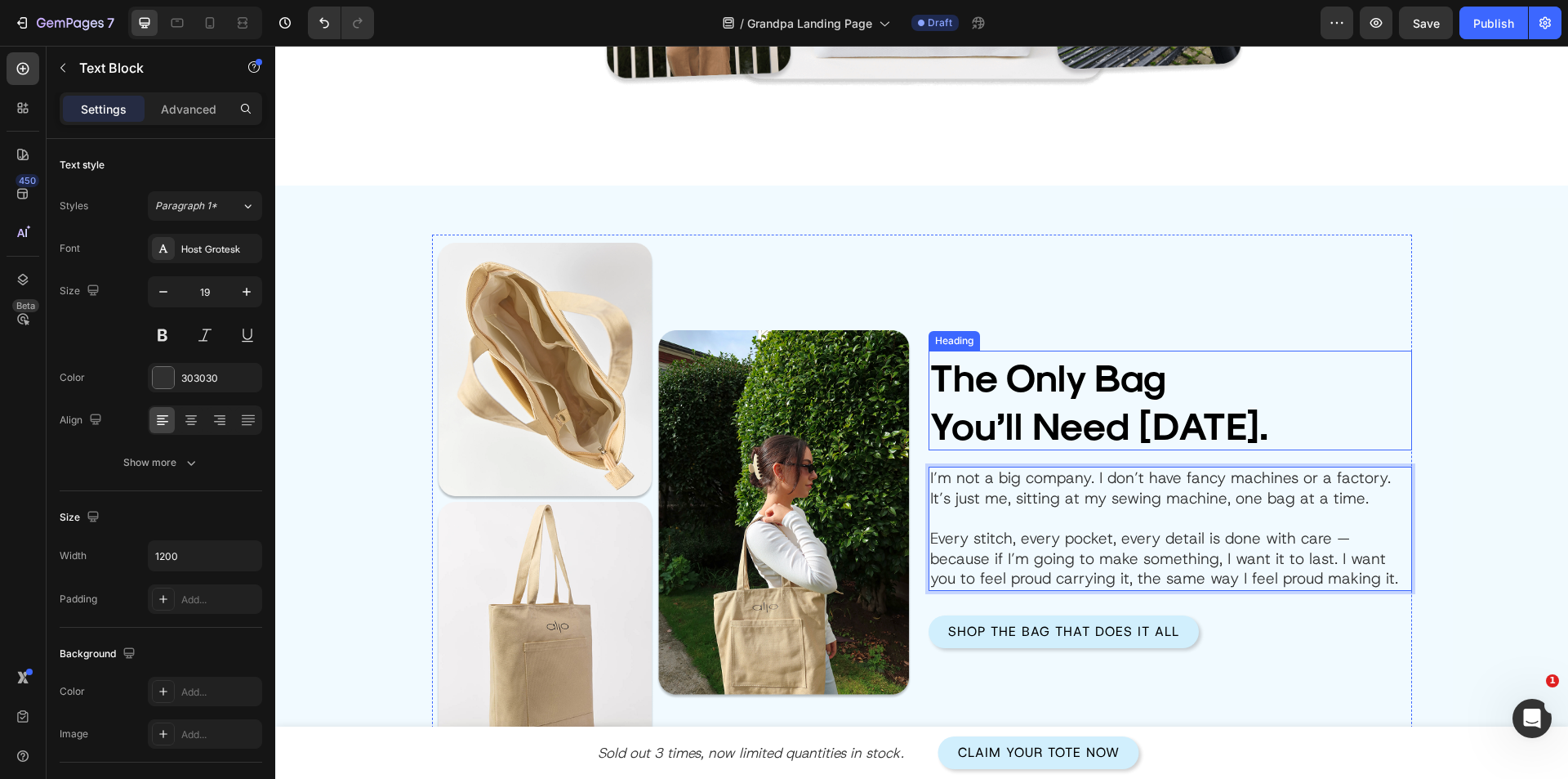
click at [1029, 406] on h2 "The Only Bag You’ll Need [DATE]." at bounding box center [1170, 401] width 484 height 100
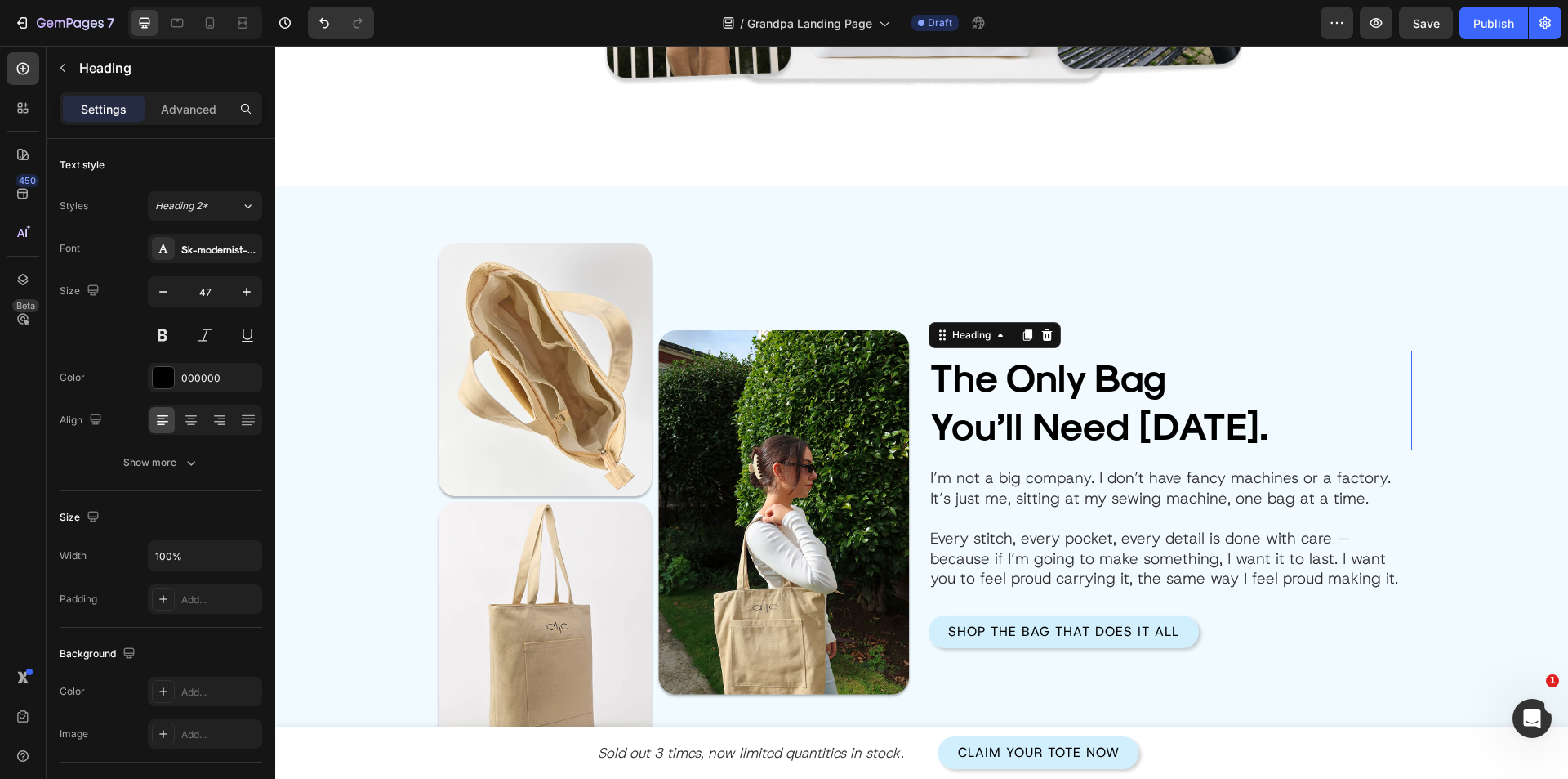
click at [1029, 406] on h2 "The Only Bag You’ll Need [DATE]." at bounding box center [1170, 401] width 484 height 100
click at [1029, 406] on p "The Only Bag You’ll Need [DATE]." at bounding box center [1170, 400] width 480 height 96
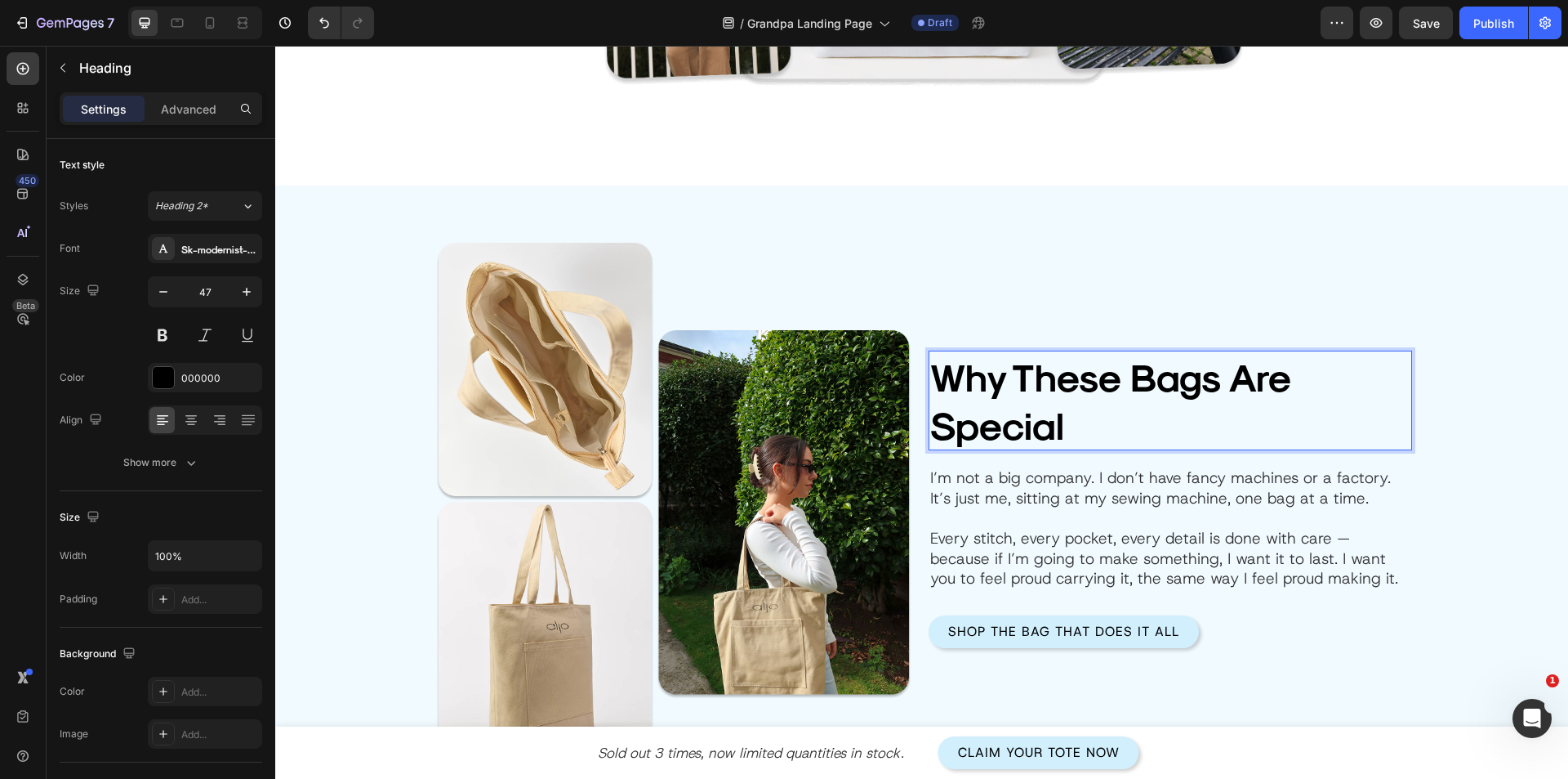
click at [1025, 386] on p "Why These Bags Are Special" at bounding box center [1170, 400] width 480 height 96
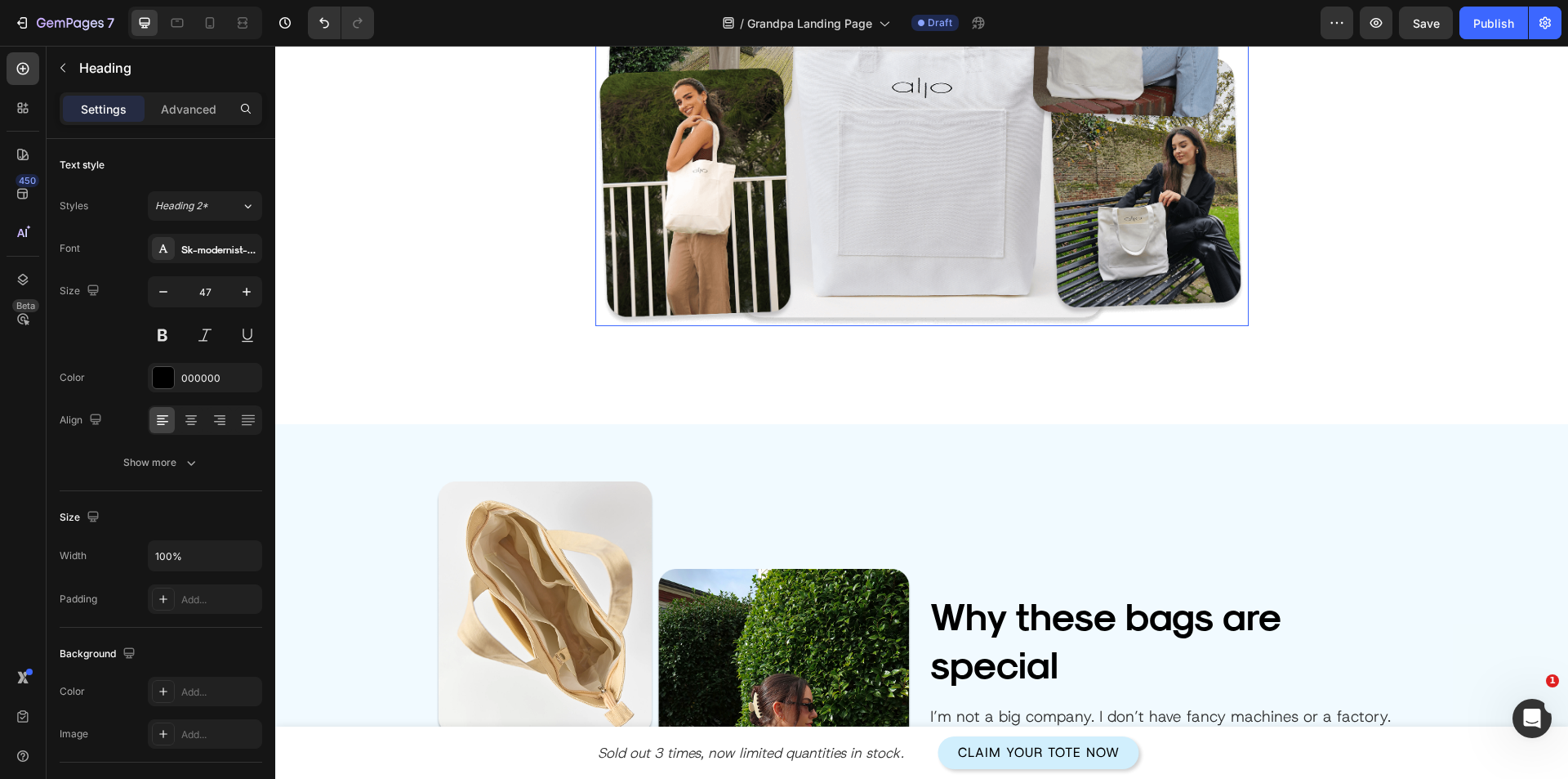
scroll to position [1307, 0]
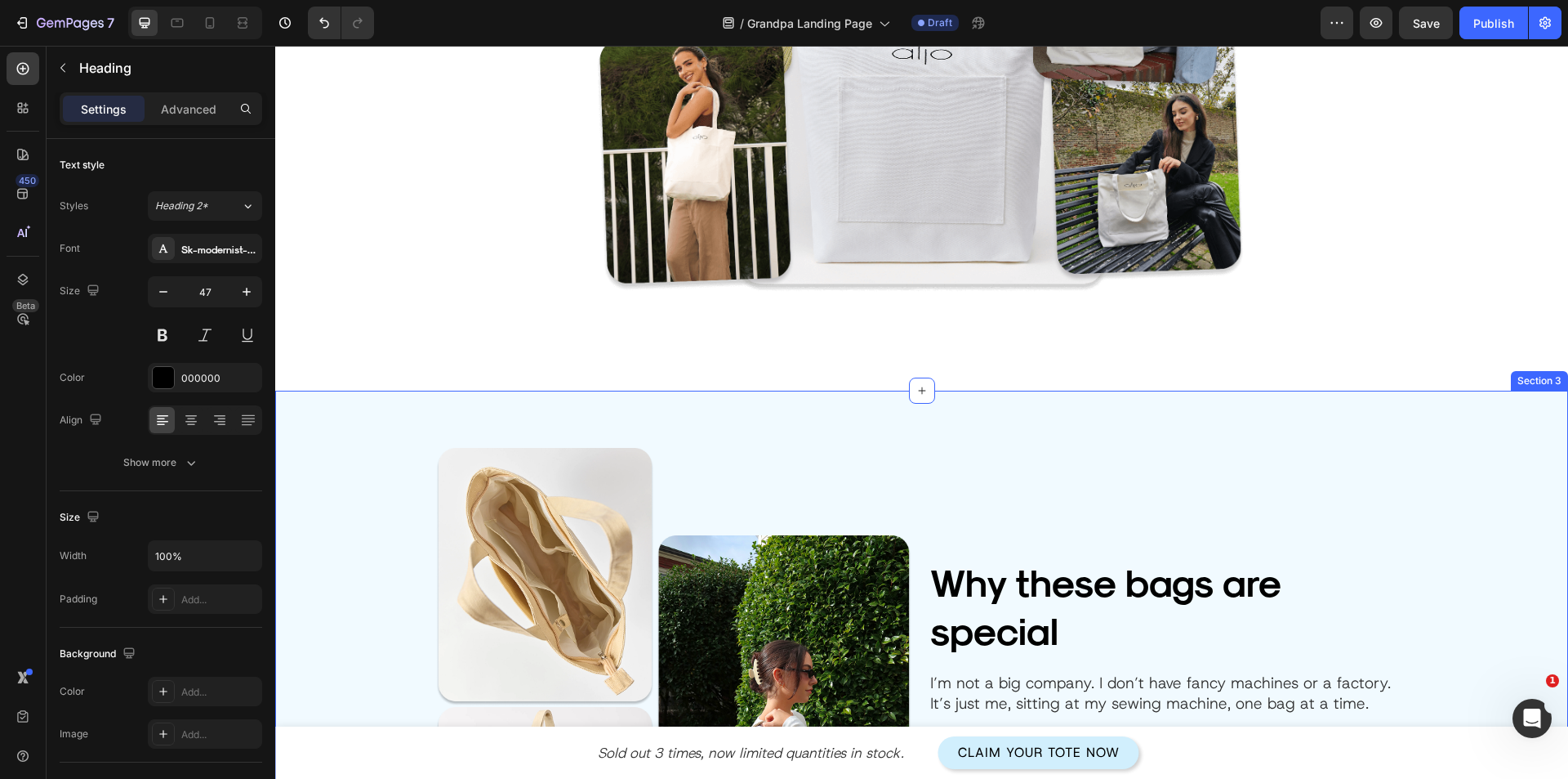
click at [626, 420] on div "Image Why these bags are special Heading Image I’m not a big company. I don’t h…" at bounding box center [921, 704] width 1293 height 628
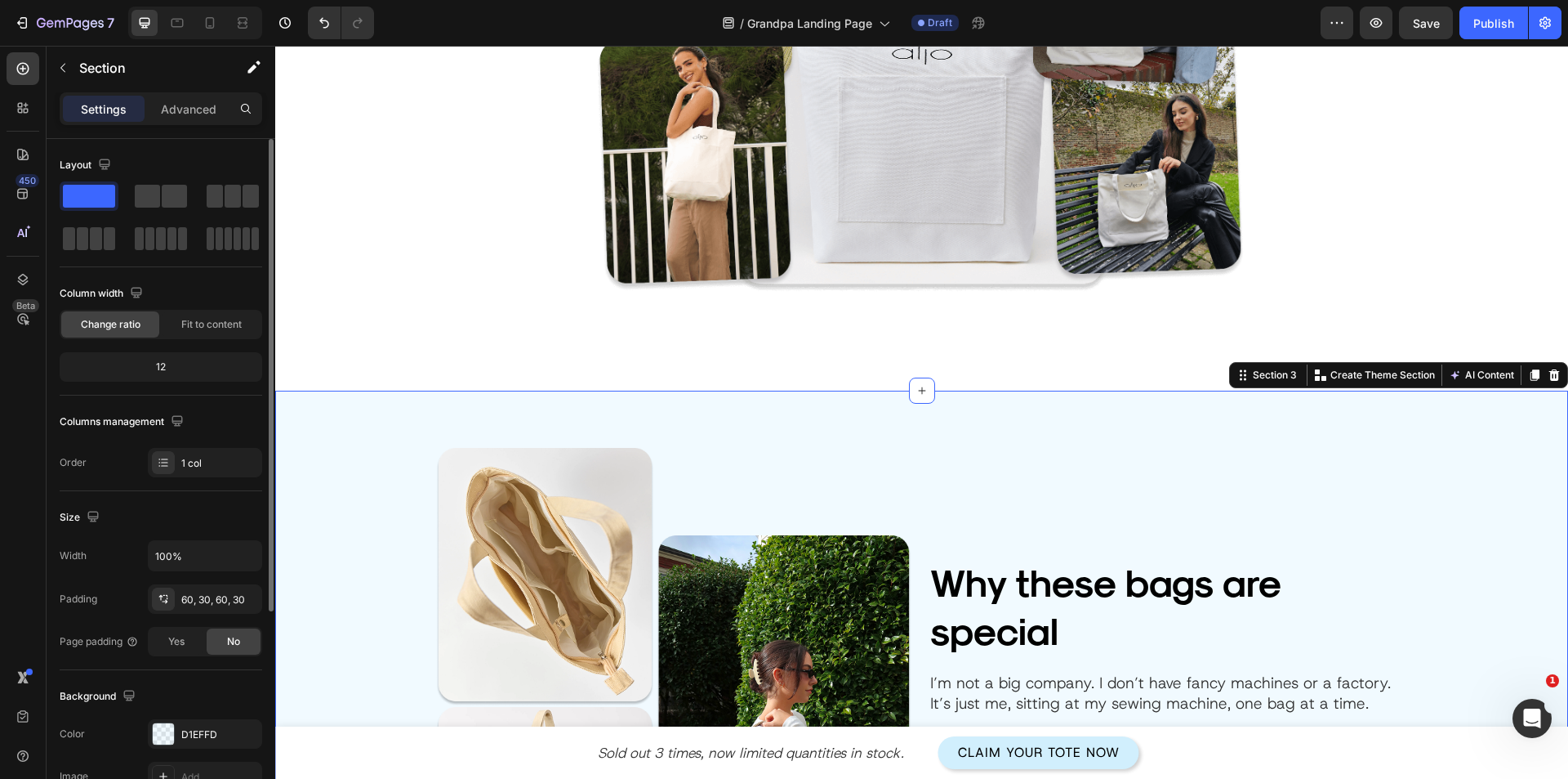
scroll to position [163, 0]
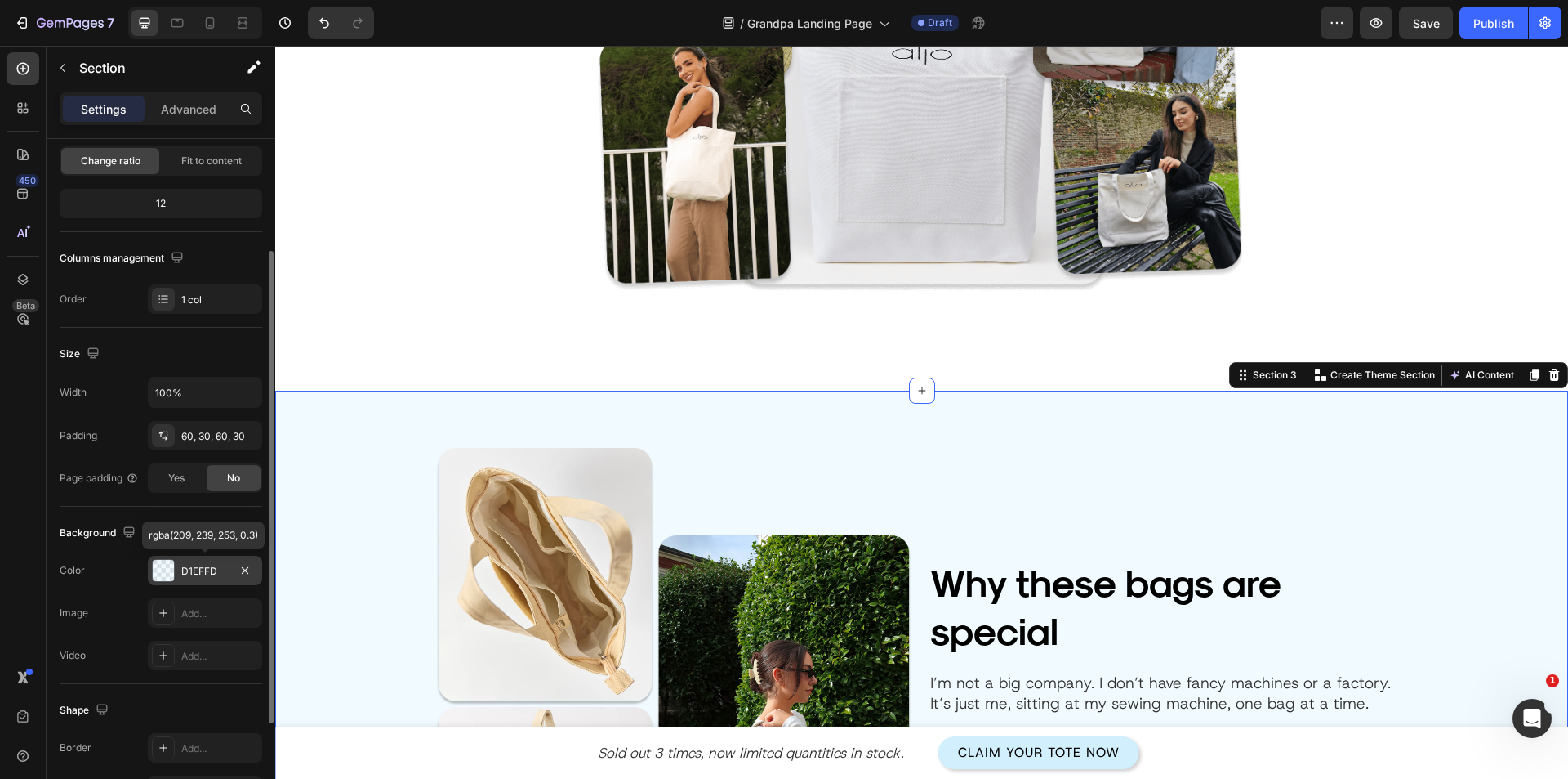
click at [164, 569] on div at bounding box center [163, 570] width 22 height 22
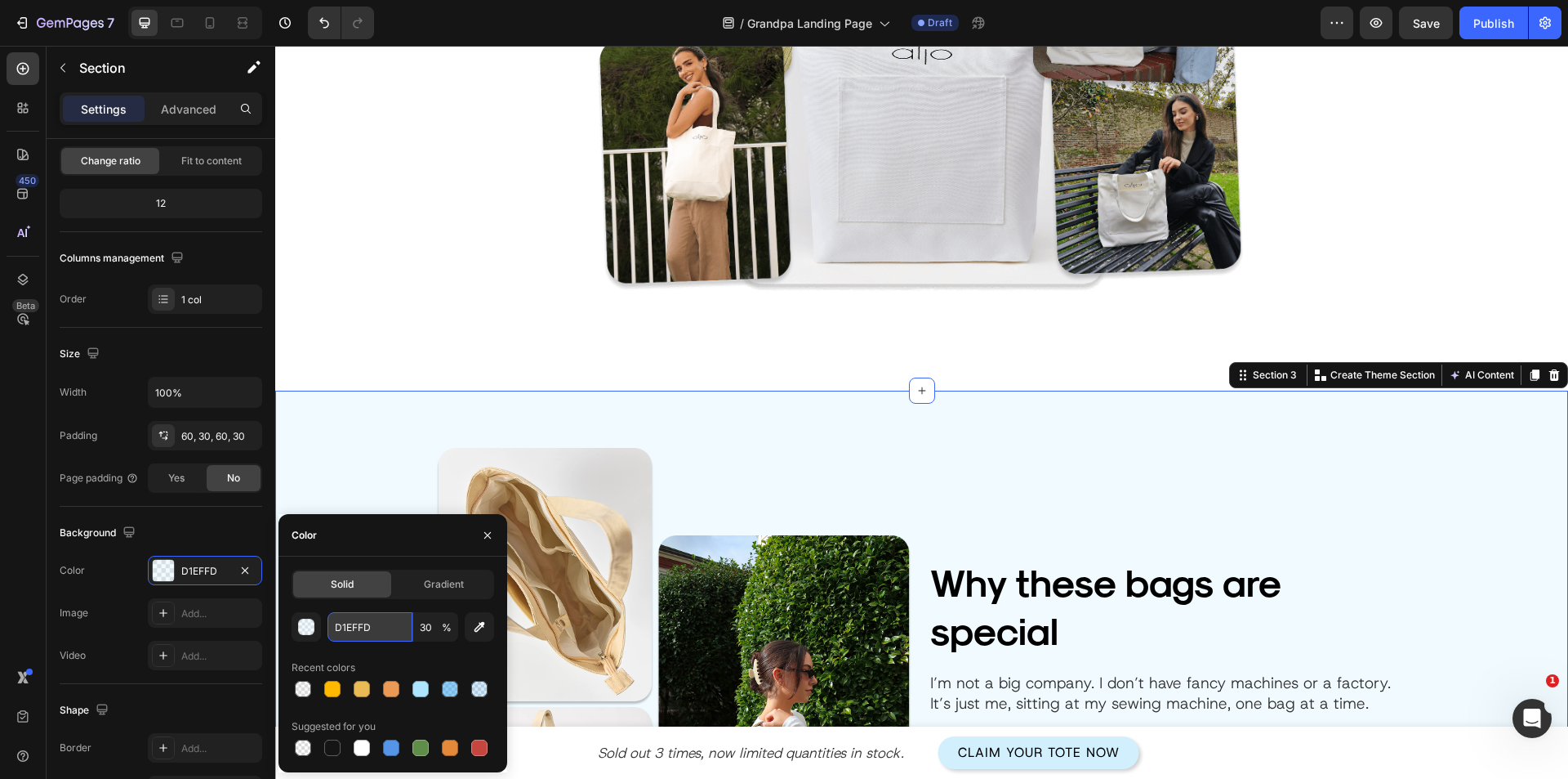
click at [357, 631] on input "D1EFFD" at bounding box center [370, 626] width 85 height 29
type input "fff"
type input "100"
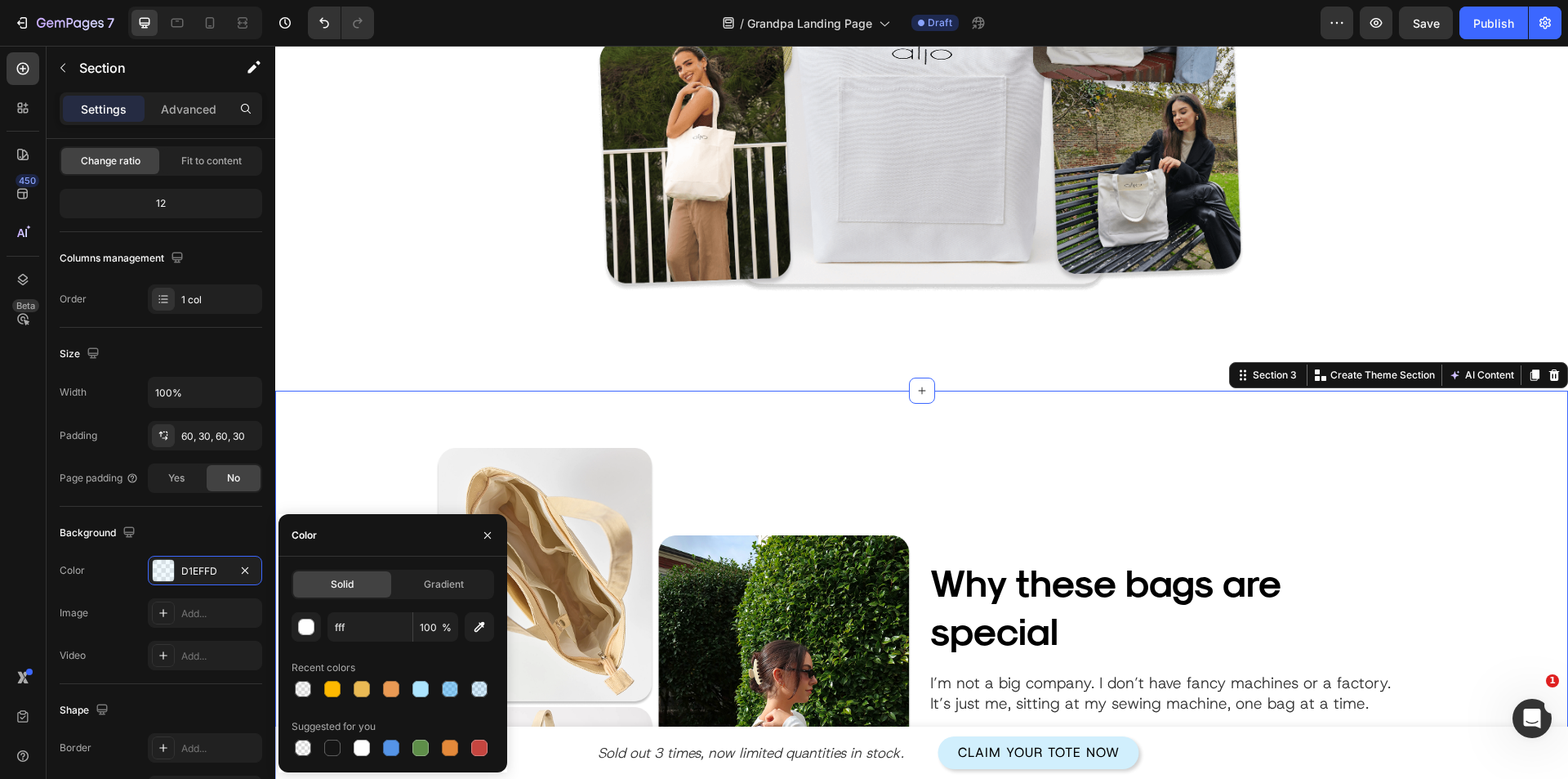
click at [374, 656] on div "Recent colors" at bounding box center [392, 668] width 203 height 26
type input "FFFFFF"
click at [183, 117] on p "Advanced" at bounding box center [189, 109] width 56 height 17
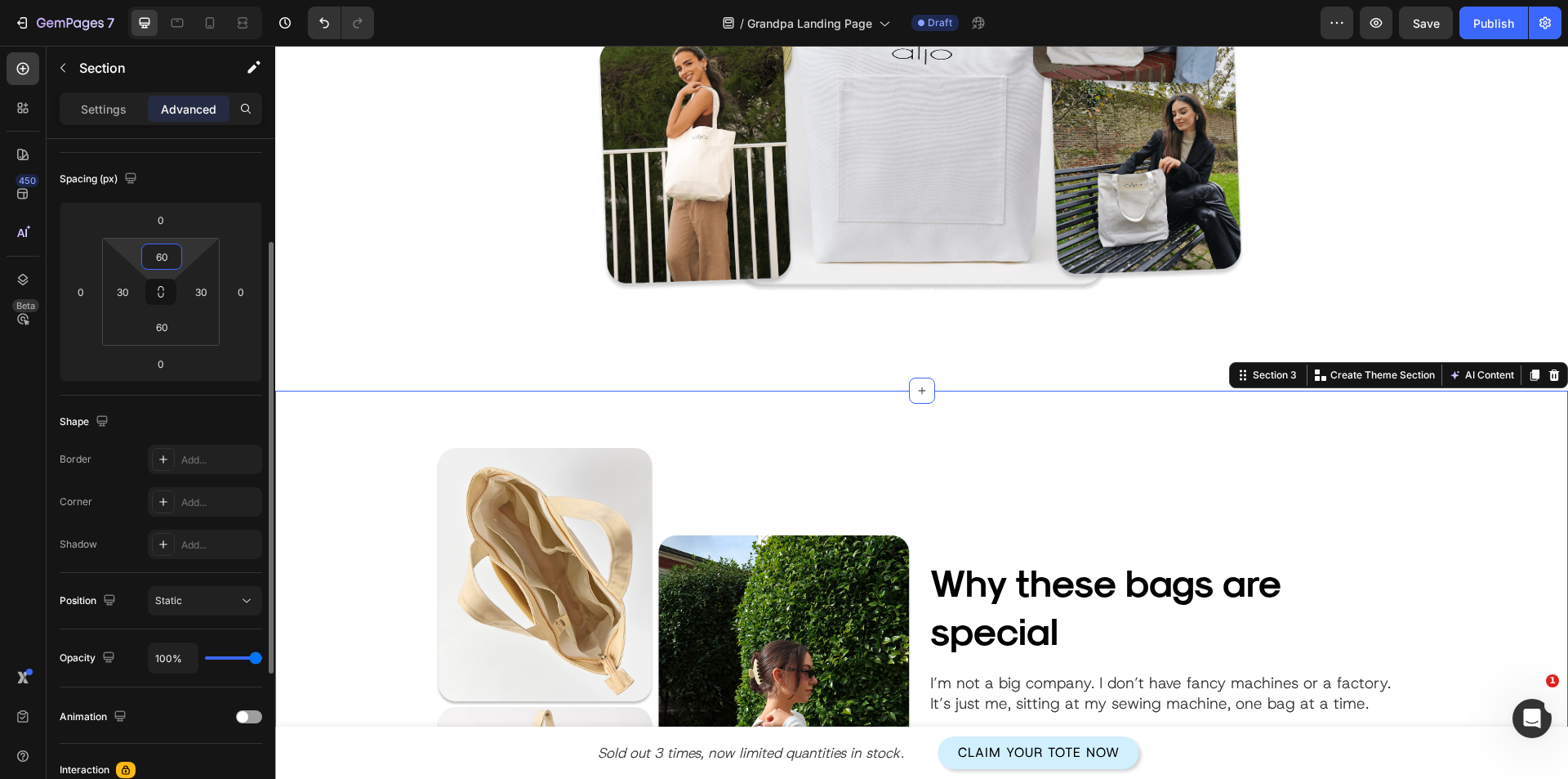
click at [165, 254] on input "60" at bounding box center [161, 257] width 33 height 25
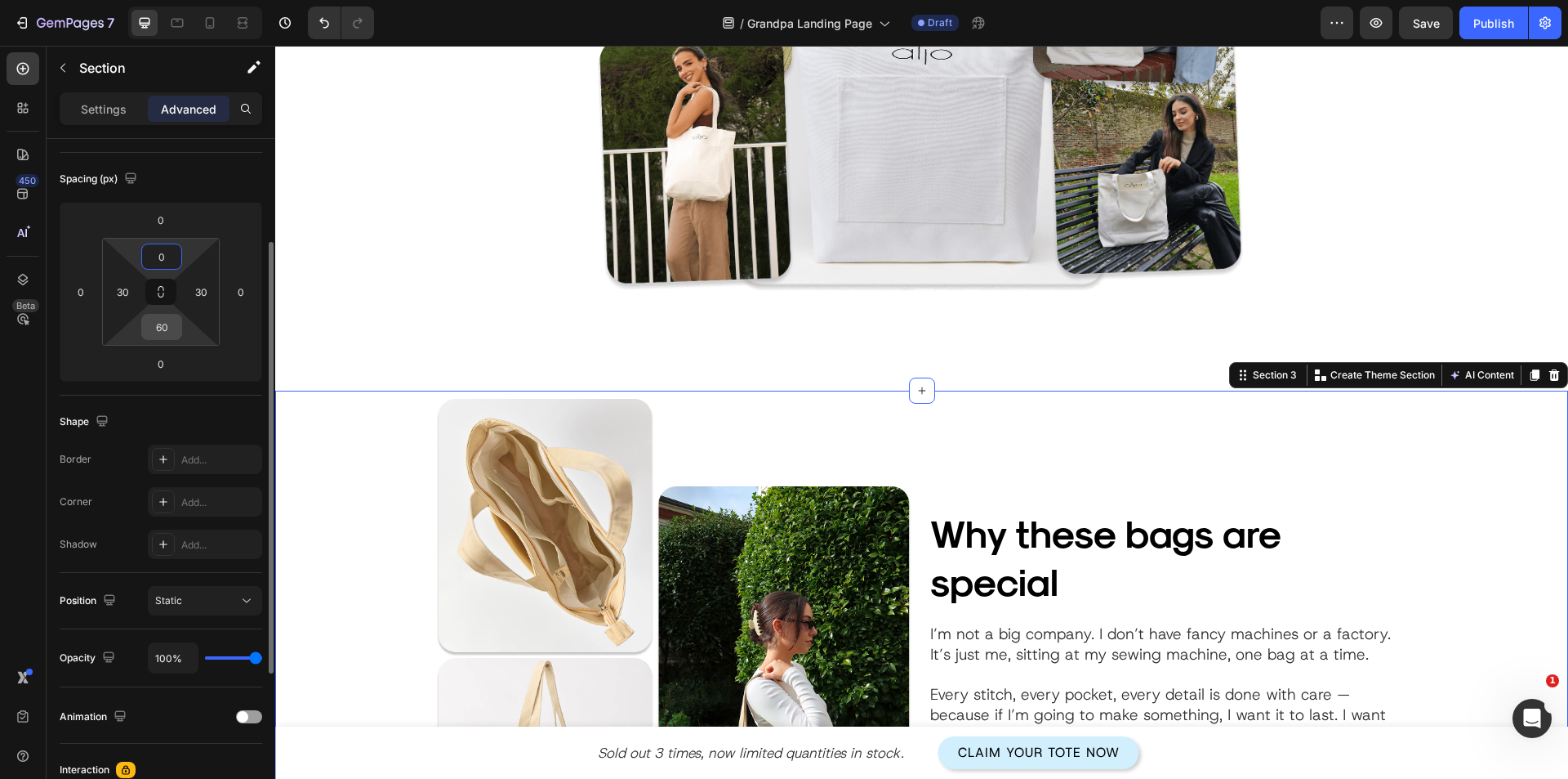
type input "0"
click at [165, 332] on input "60" at bounding box center [161, 327] width 33 height 25
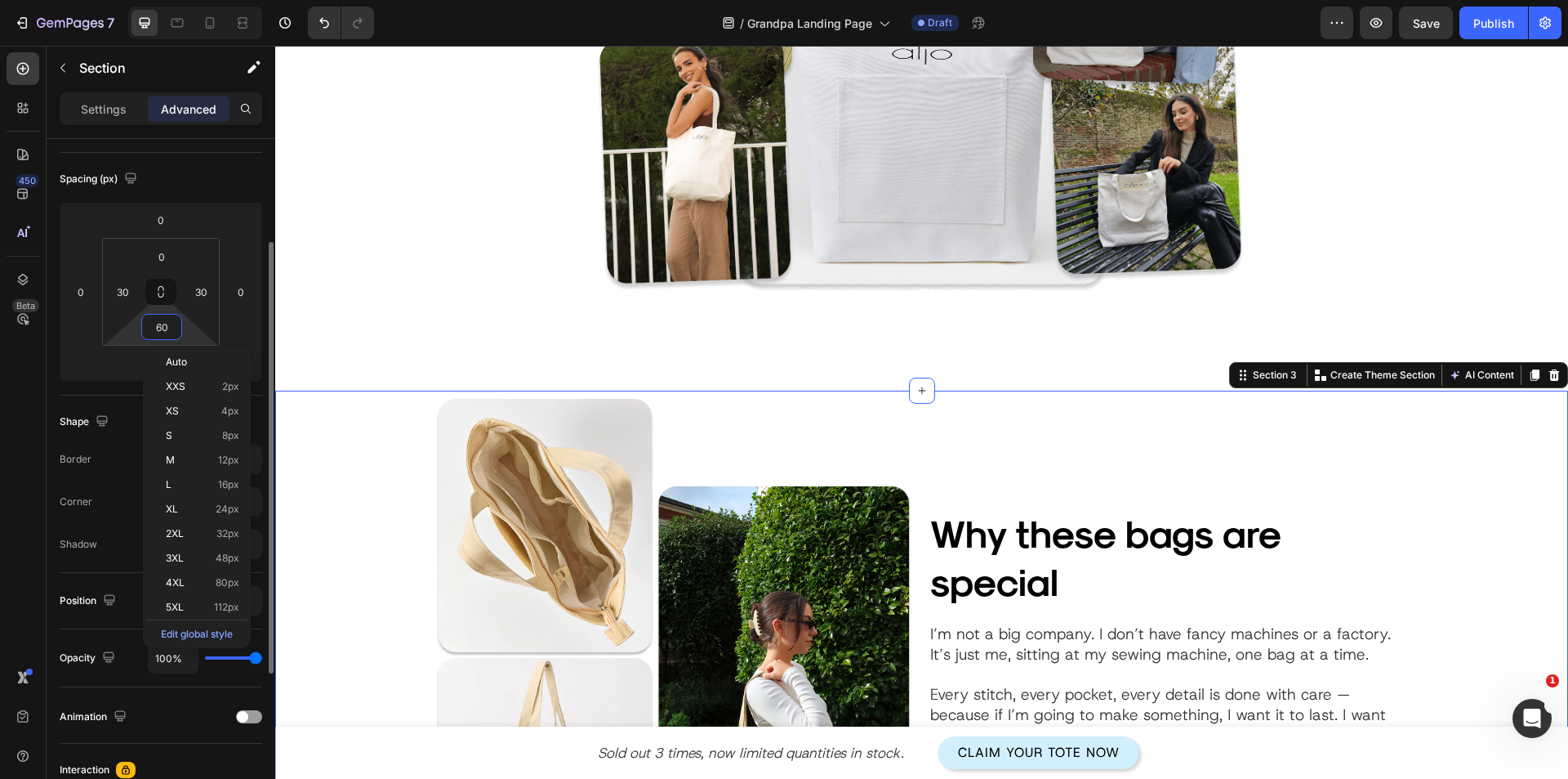
type input "0"
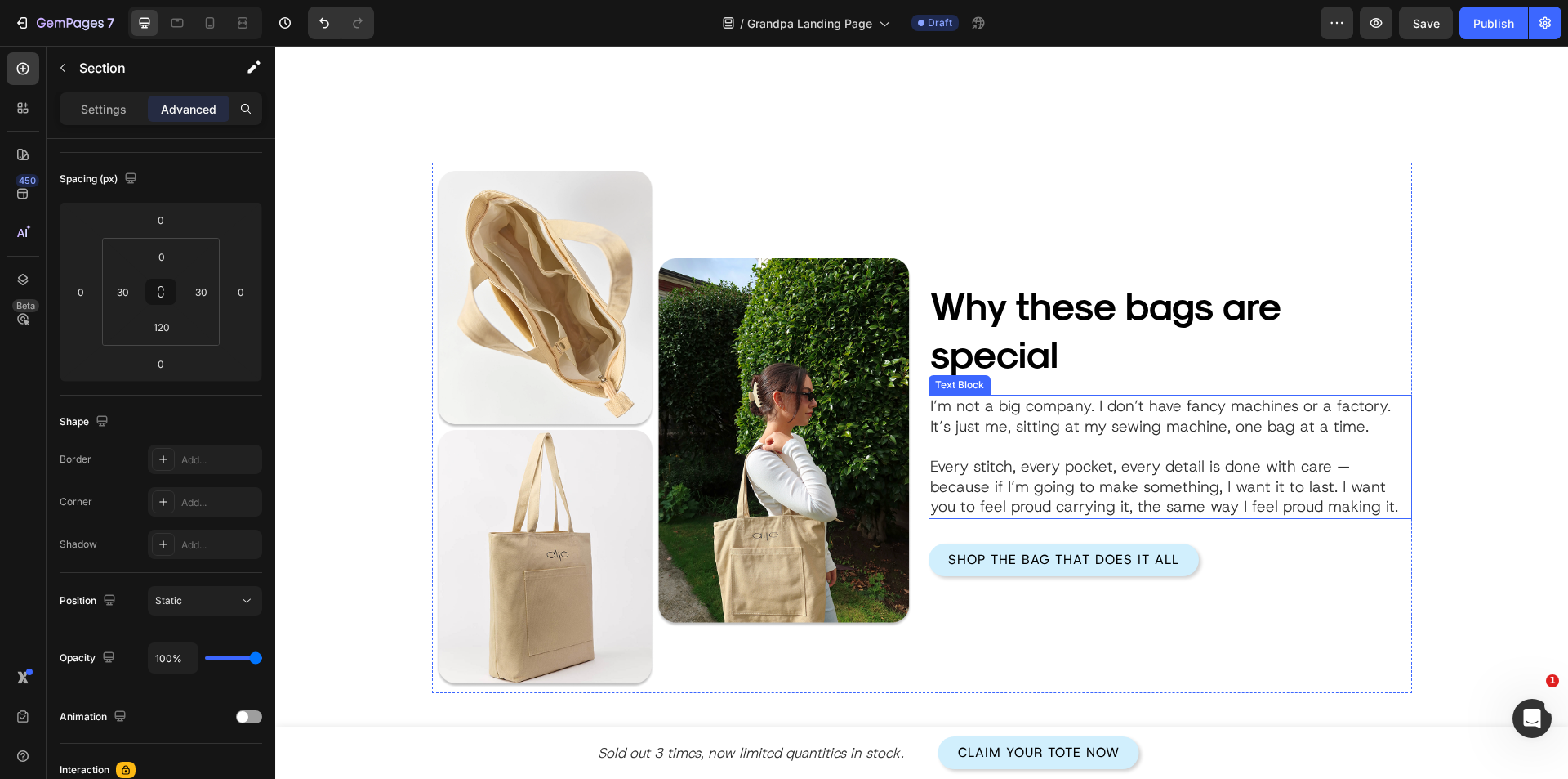
scroll to position [1880, 0]
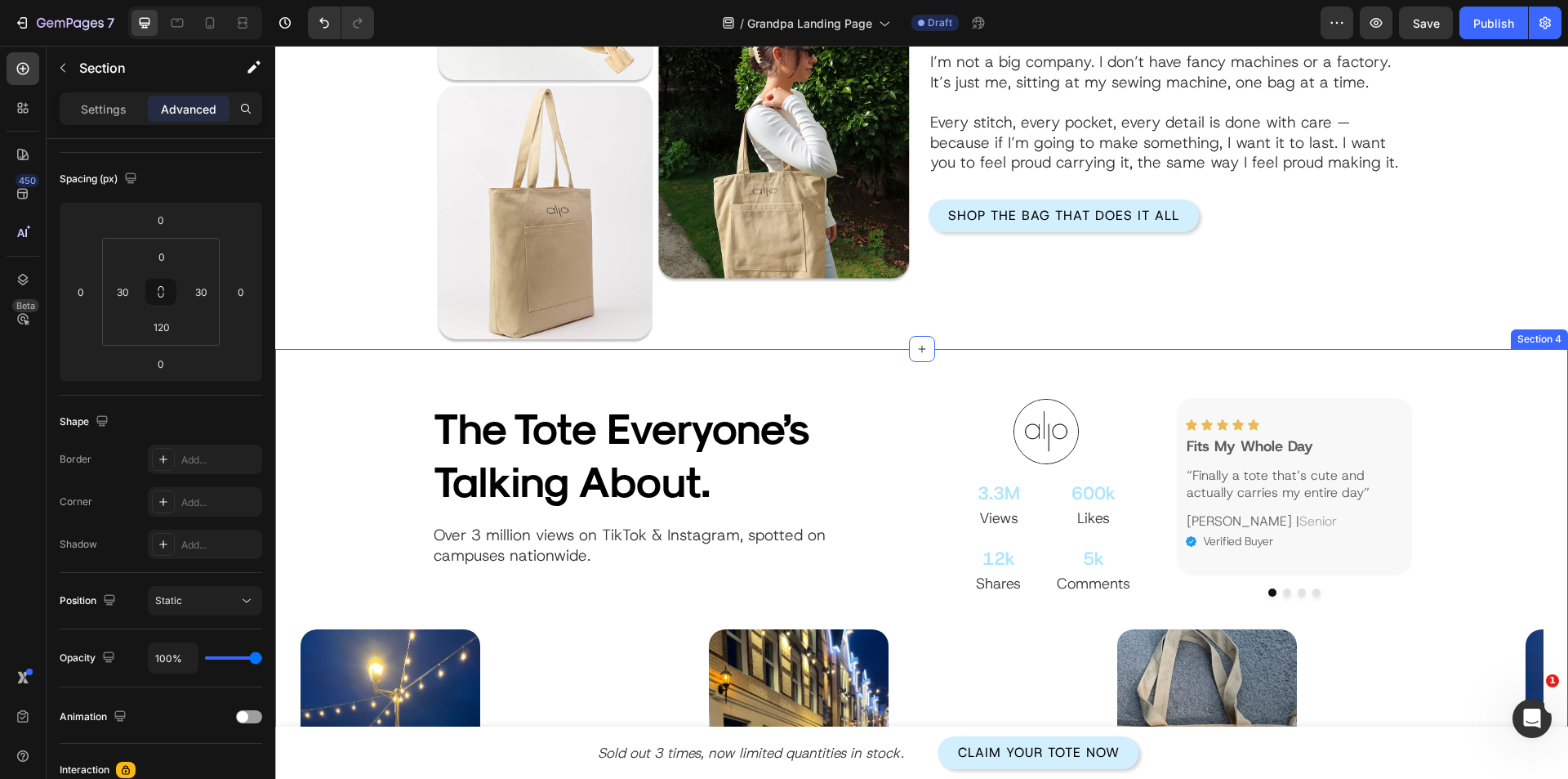
click at [569, 355] on div "The Tote Everyone’s Talking About. Heading Over 3 million views on TikTok & Ins…" at bounding box center [921, 697] width 1293 height 697
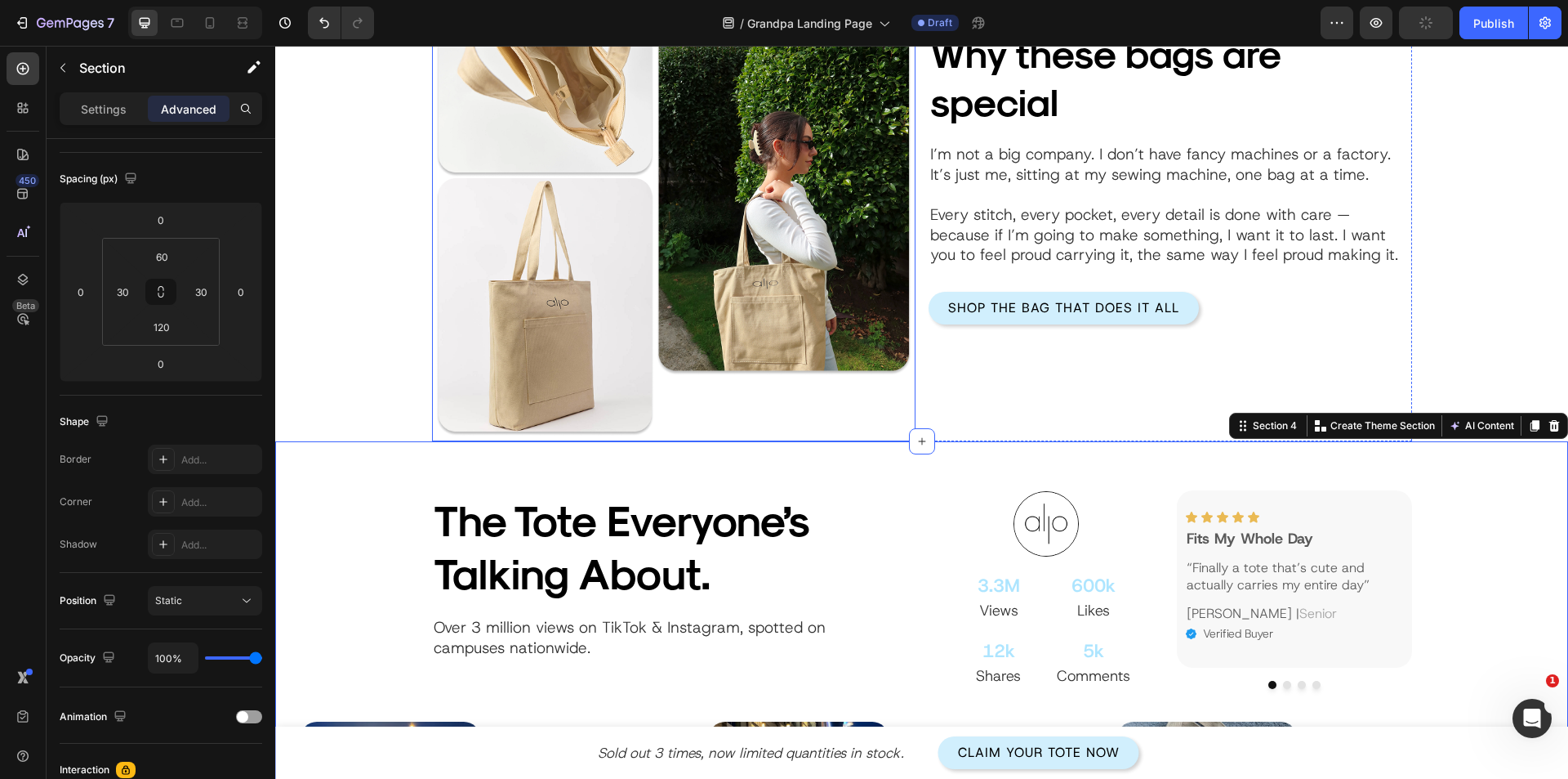
scroll to position [1144, 0]
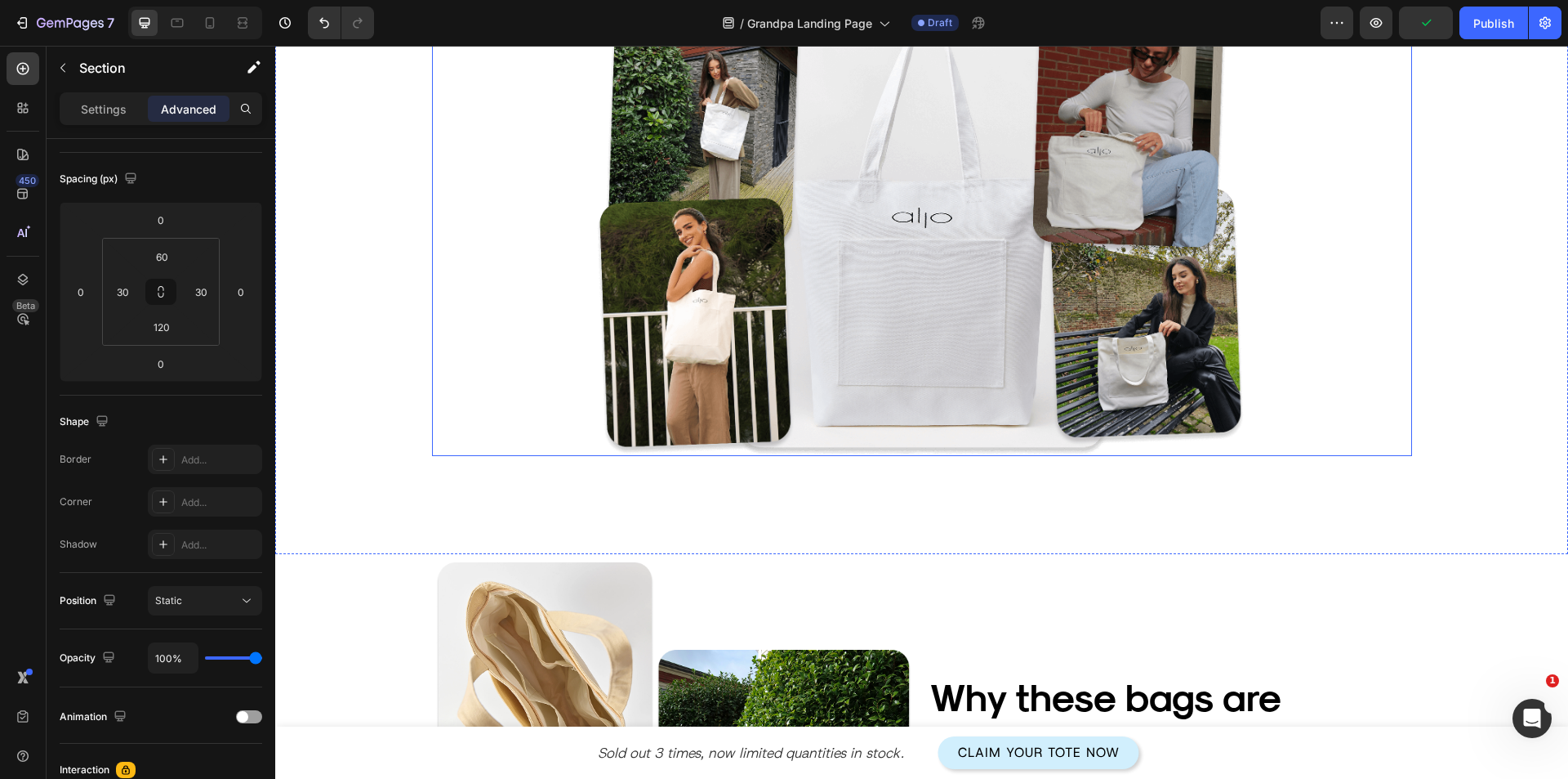
click at [552, 439] on div "My story Heading I’ve always been the kind of man who needs to keep my hands bu…" at bounding box center [922, 12] width 981 height 888
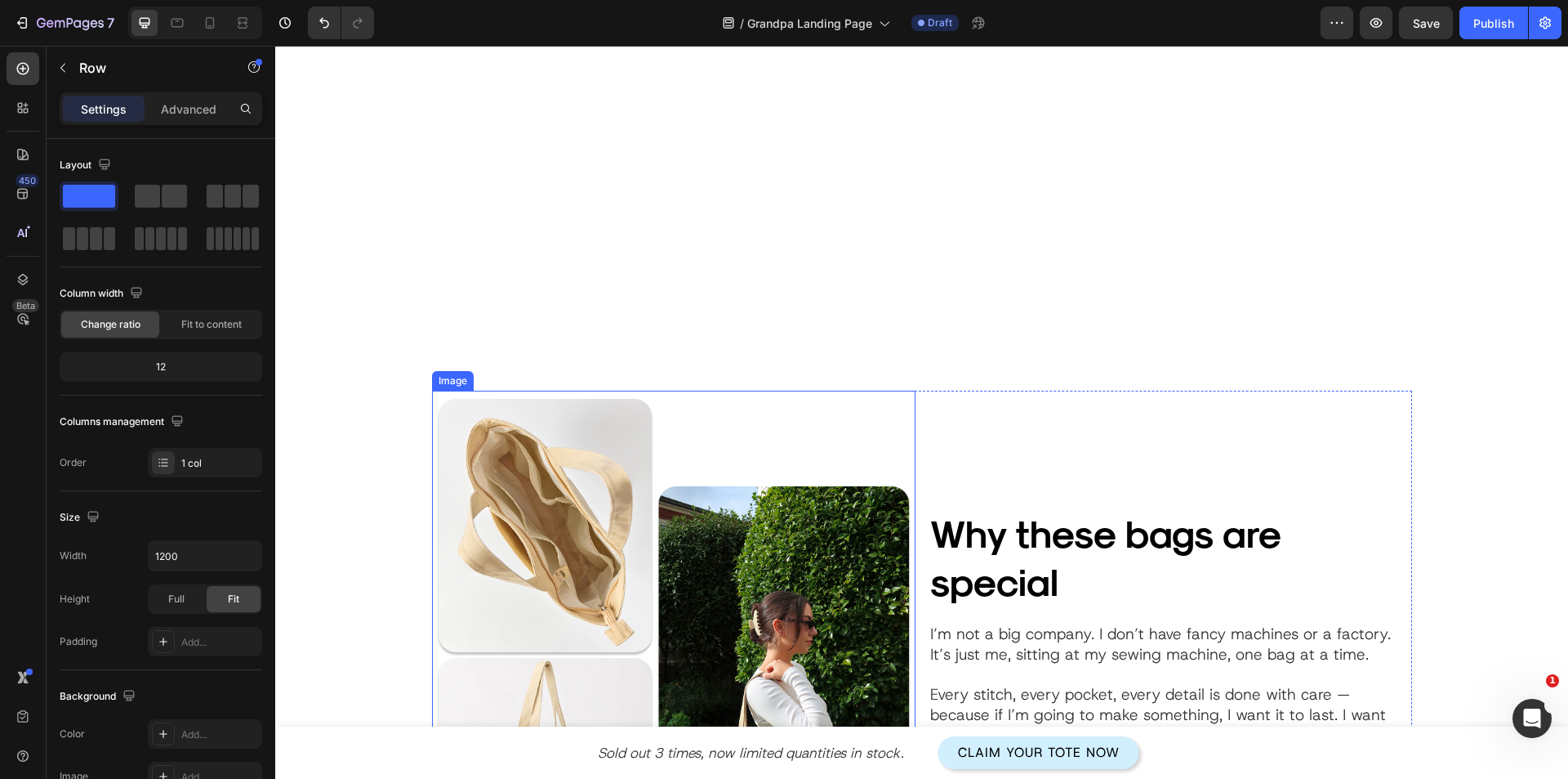
scroll to position [1552, 0]
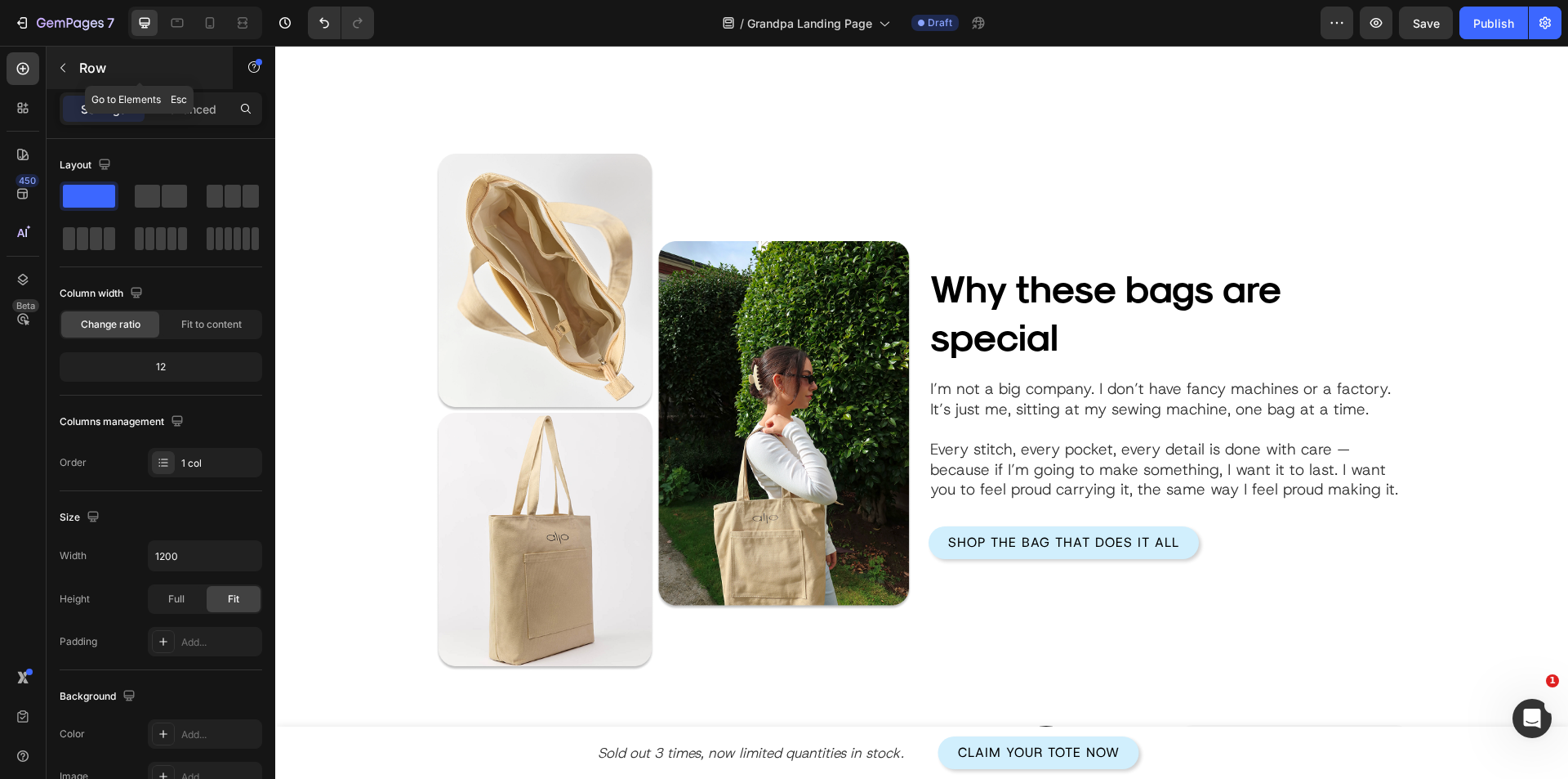
click at [74, 68] on button "button" at bounding box center [63, 68] width 26 height 26
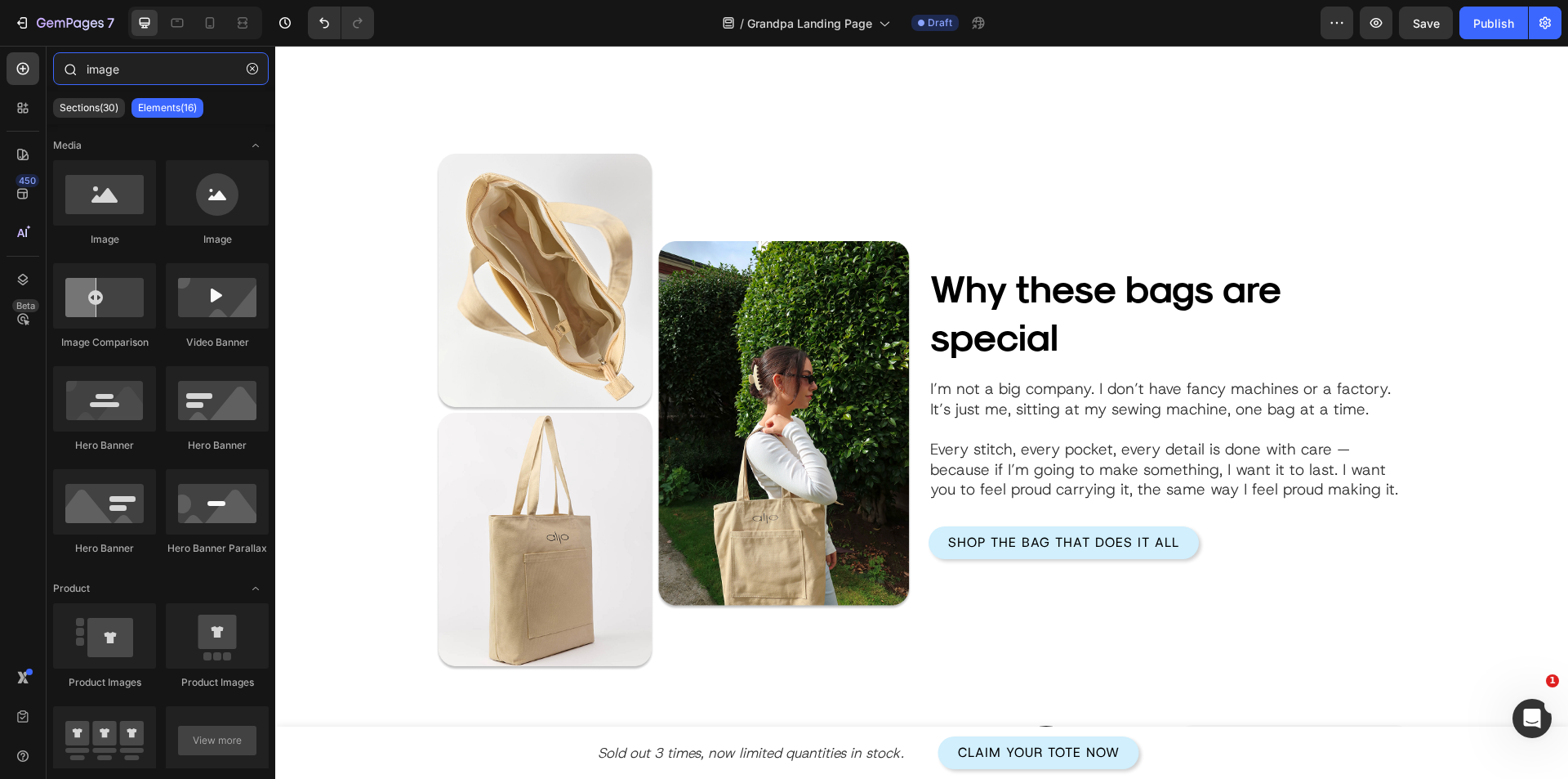
click at [114, 69] on input "image" at bounding box center [160, 68] width 216 height 33
click at [114, 71] on input "image" at bounding box center [160, 68] width 216 height 33
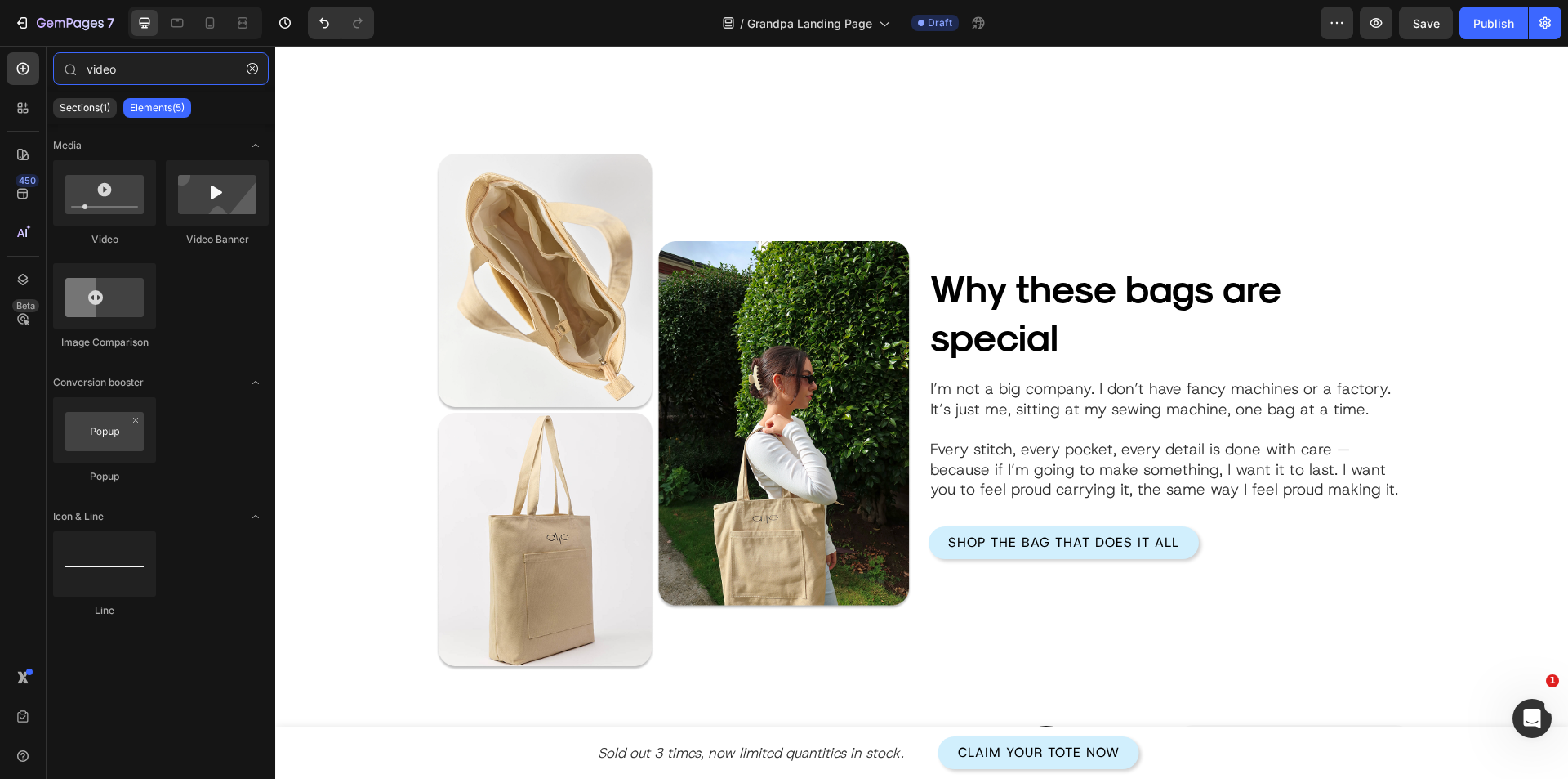
type input "video"
click at [1037, 486] on p "Every stitch, every pocket, every detail is done with care — because if I’m goi…" at bounding box center [1170, 470] width 480 height 60
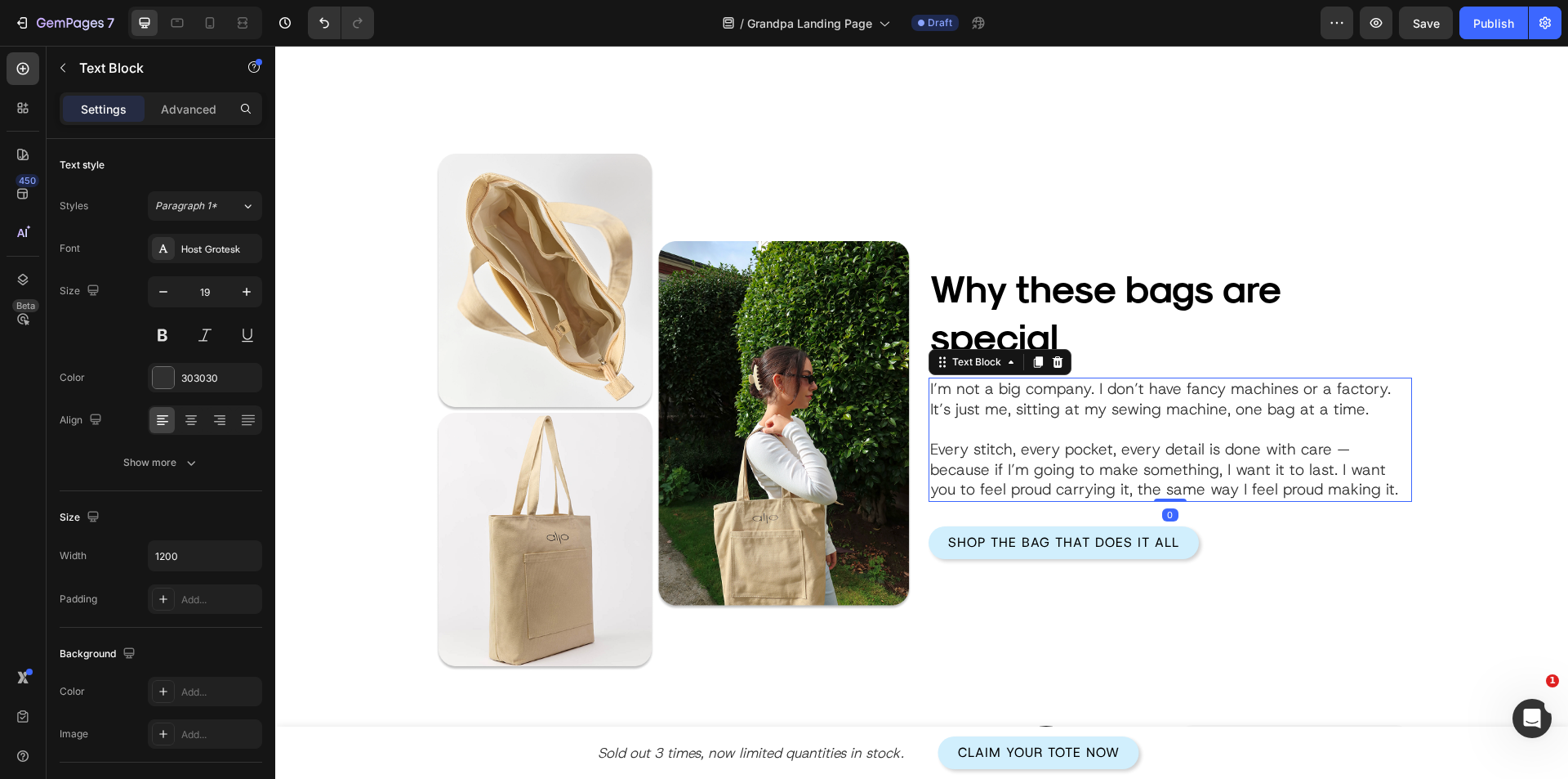
click at [1042, 486] on p "Every stitch, every pocket, every detail is done with care — because if I’m goi…" at bounding box center [1170, 470] width 480 height 60
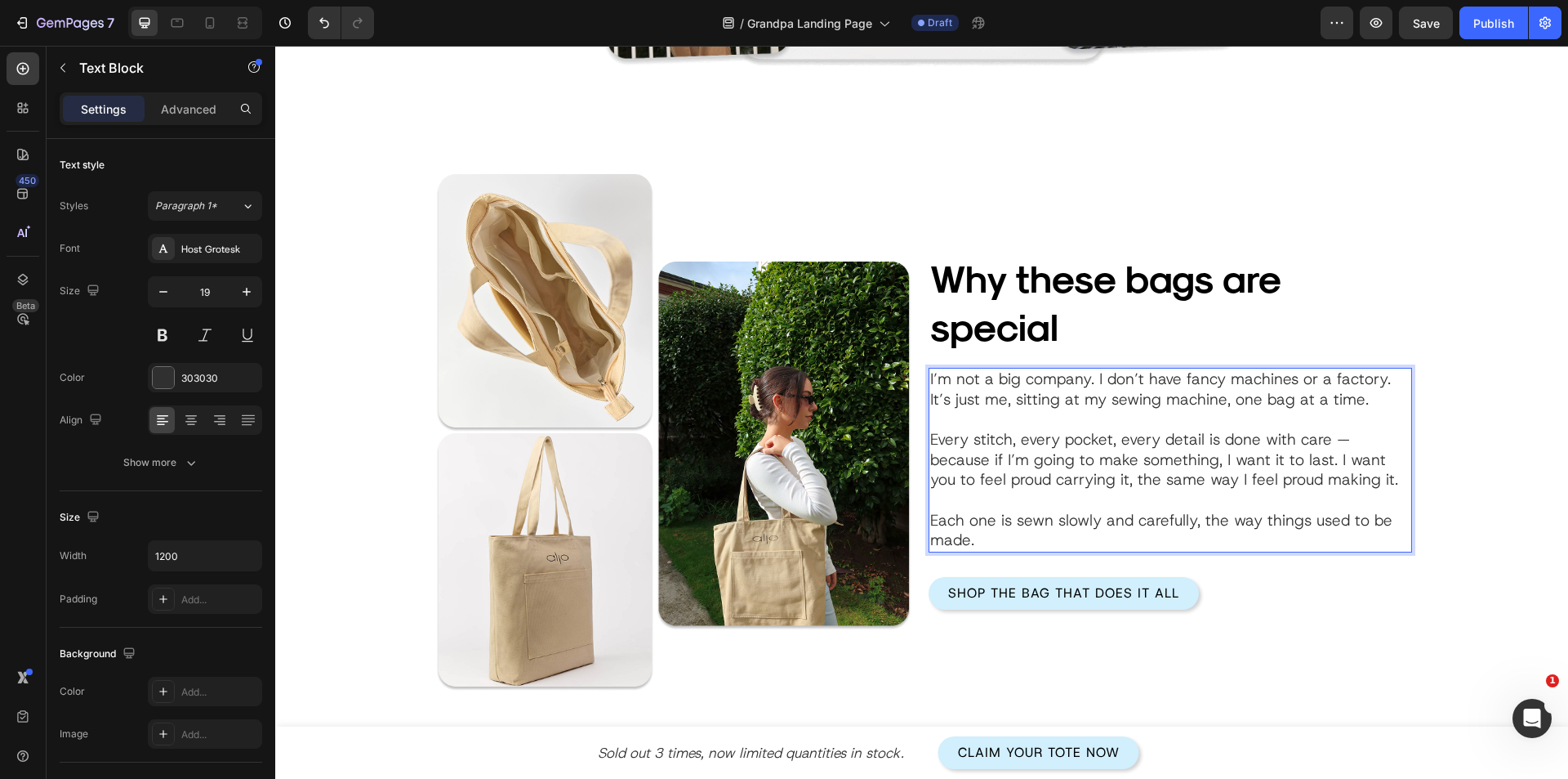
scroll to position [1522, 0]
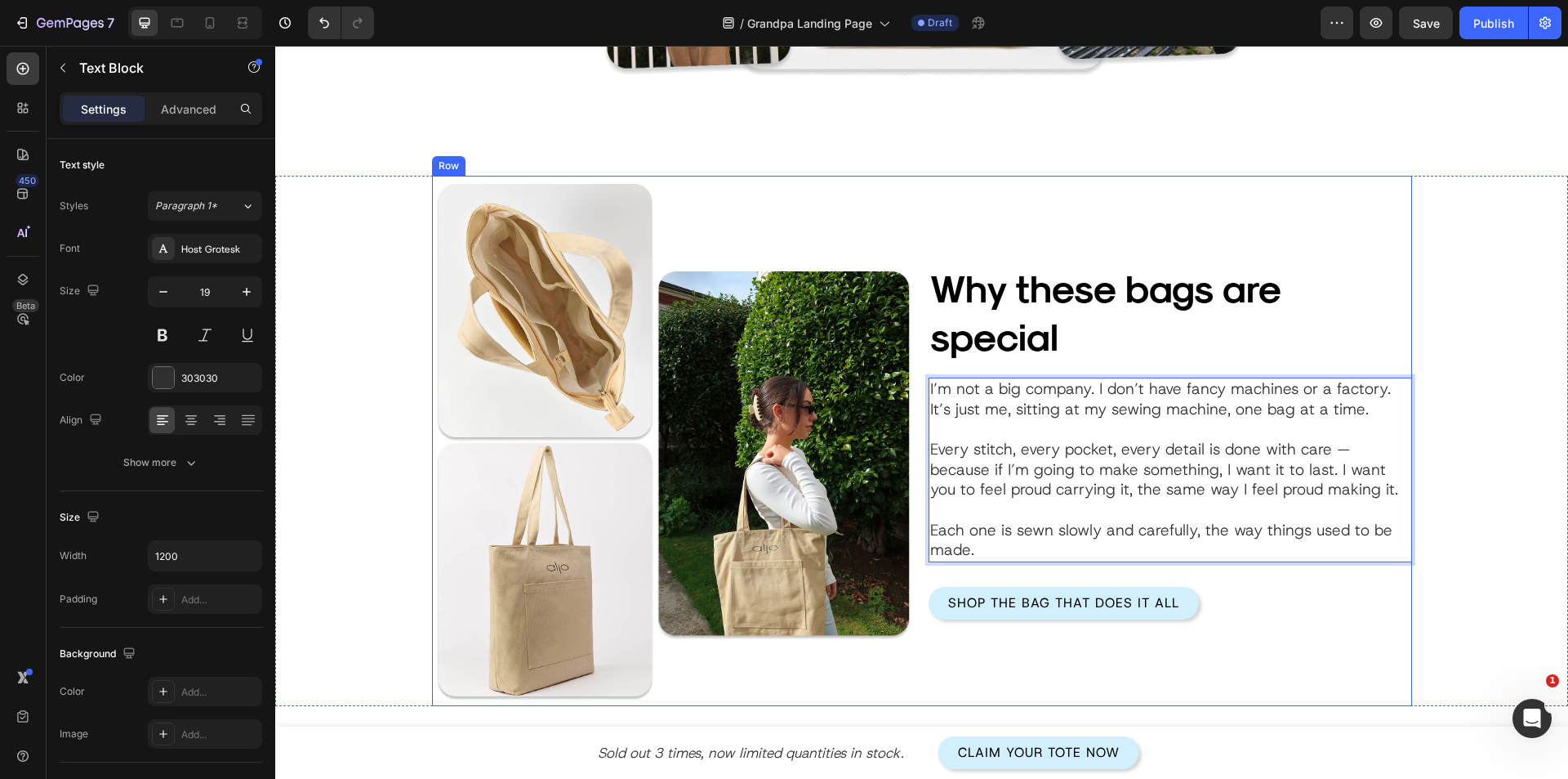
click at [1051, 668] on div "Why these bags are special Heading Image I’m not a big company. I don’t have fa…" at bounding box center [1170, 440] width 484 height 530
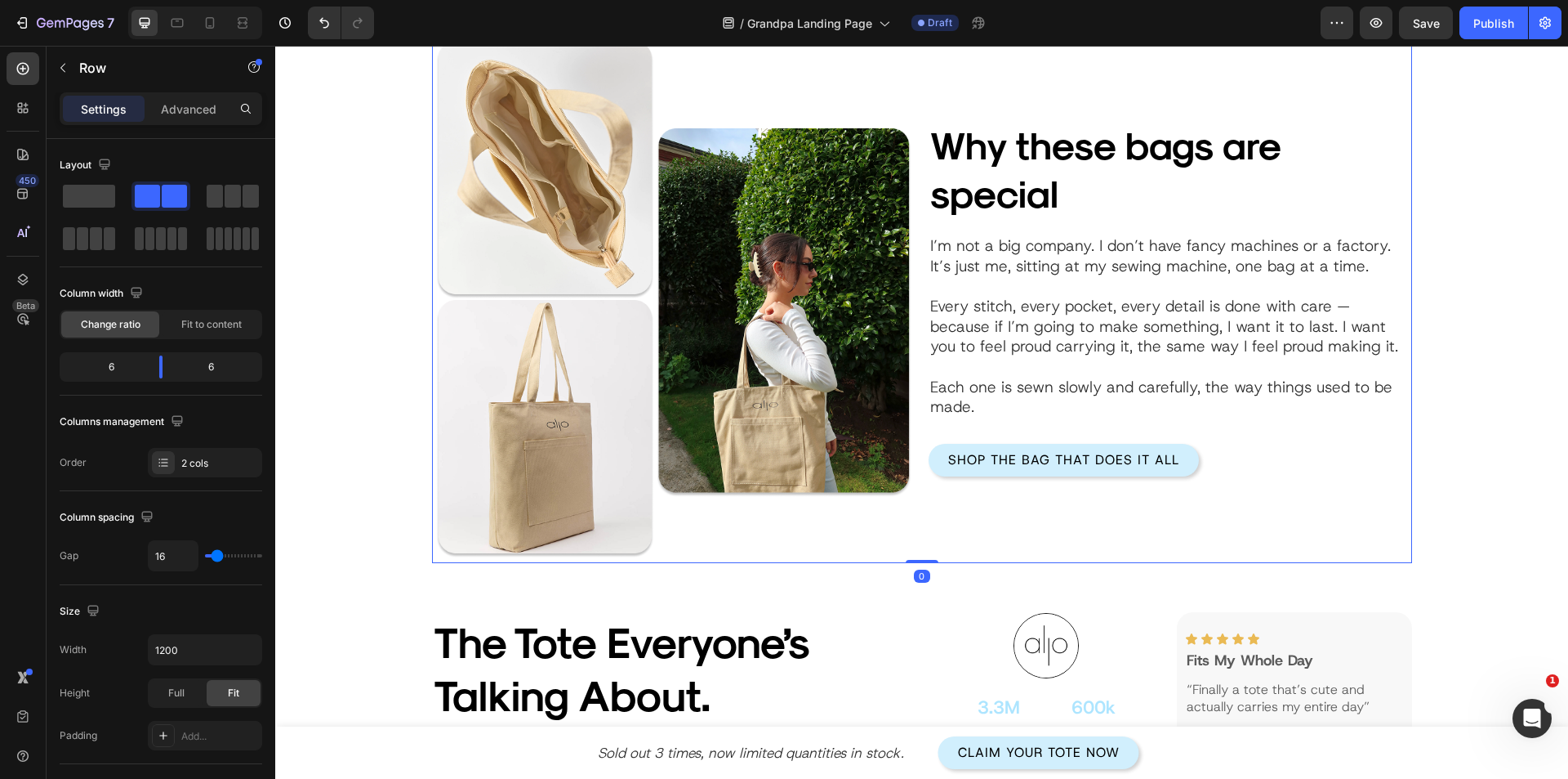
scroll to position [1685, 0]
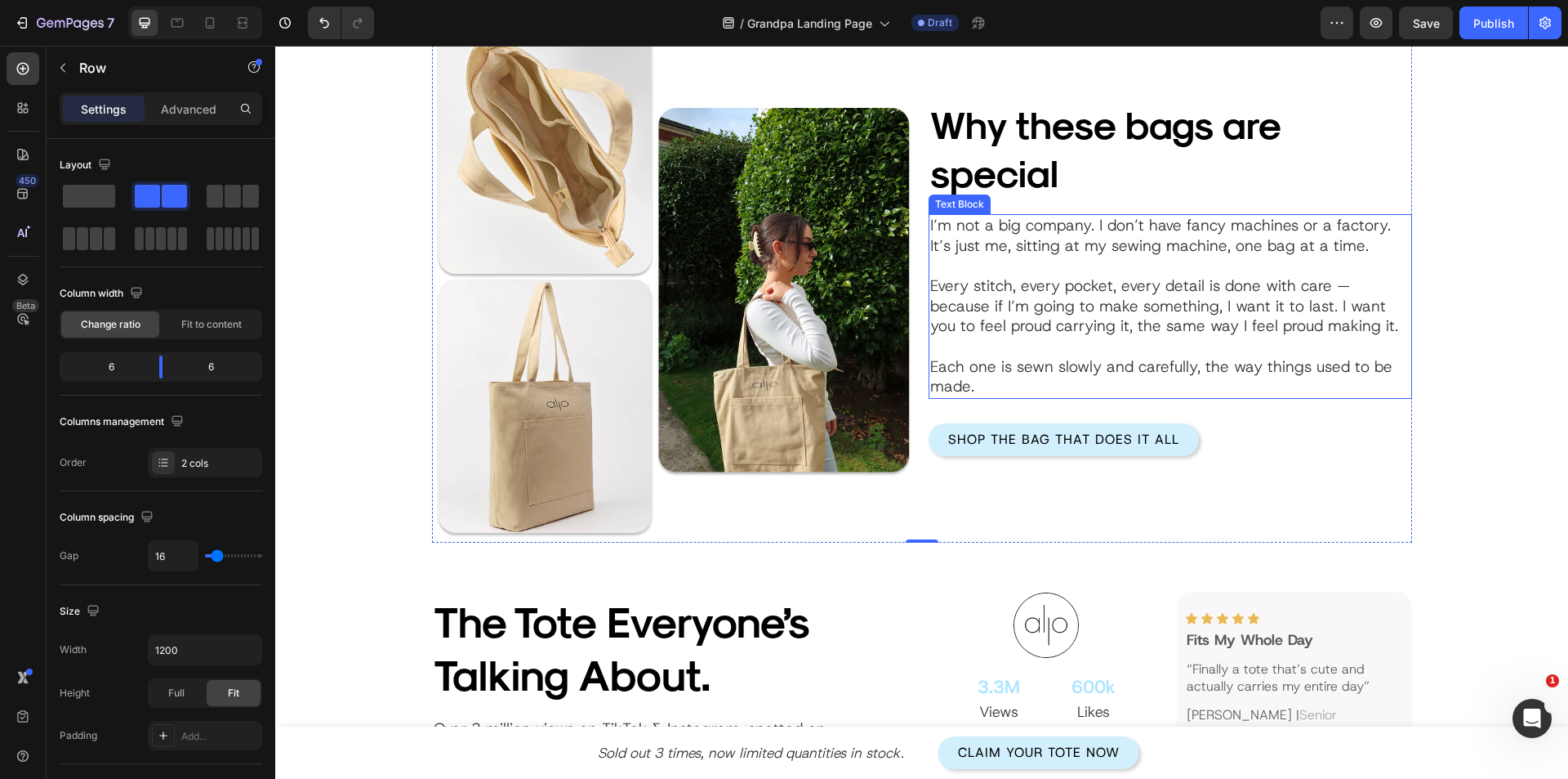
click at [1075, 345] on p "Every stitch, every pocket, every detail is done with care — because if I’m goi…" at bounding box center [1170, 337] width 480 height 121
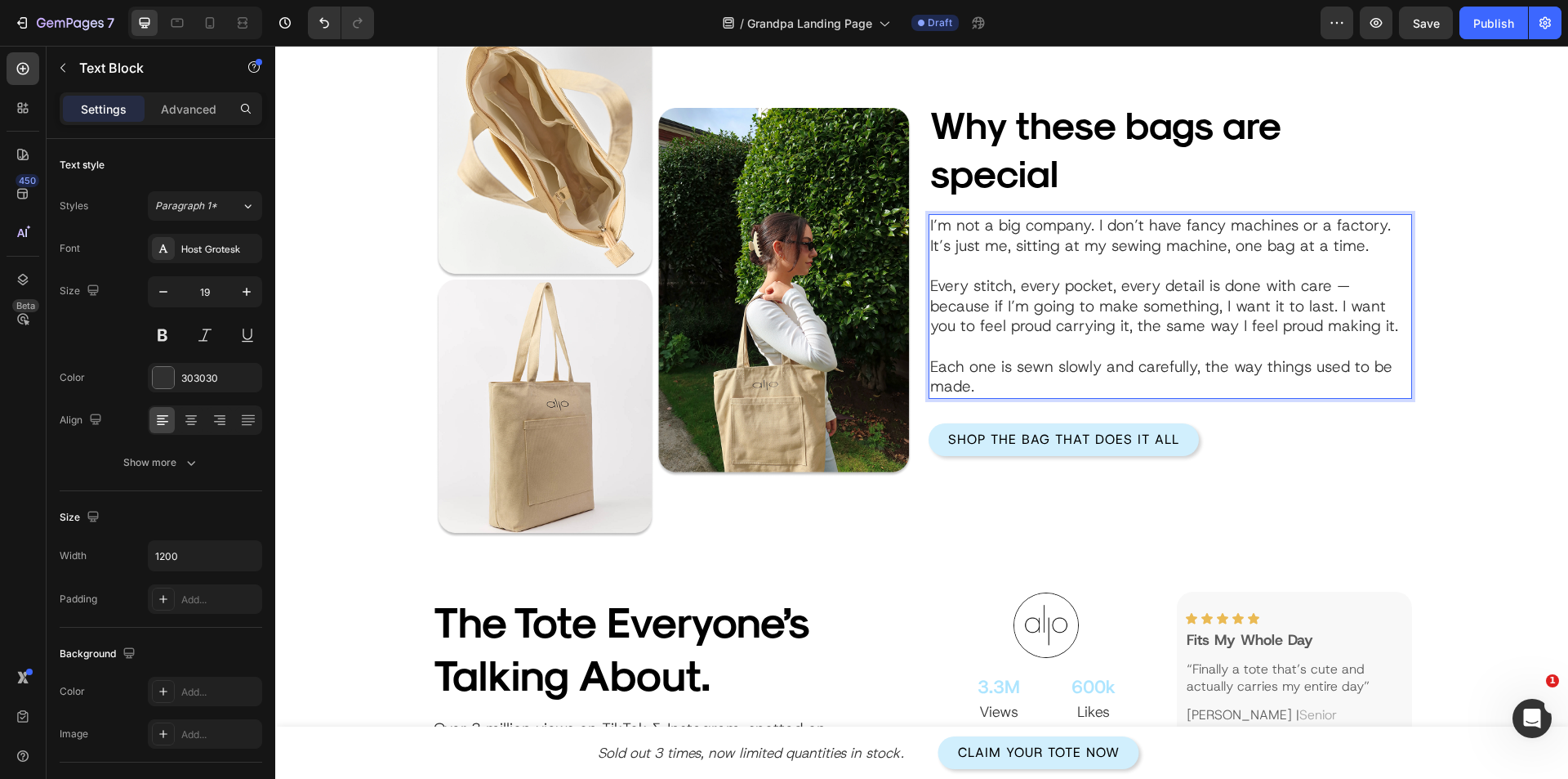
click at [1332, 289] on p "Every stitch, every pocket, every detail is done with care — because if I’m goi…" at bounding box center [1170, 337] width 480 height 121
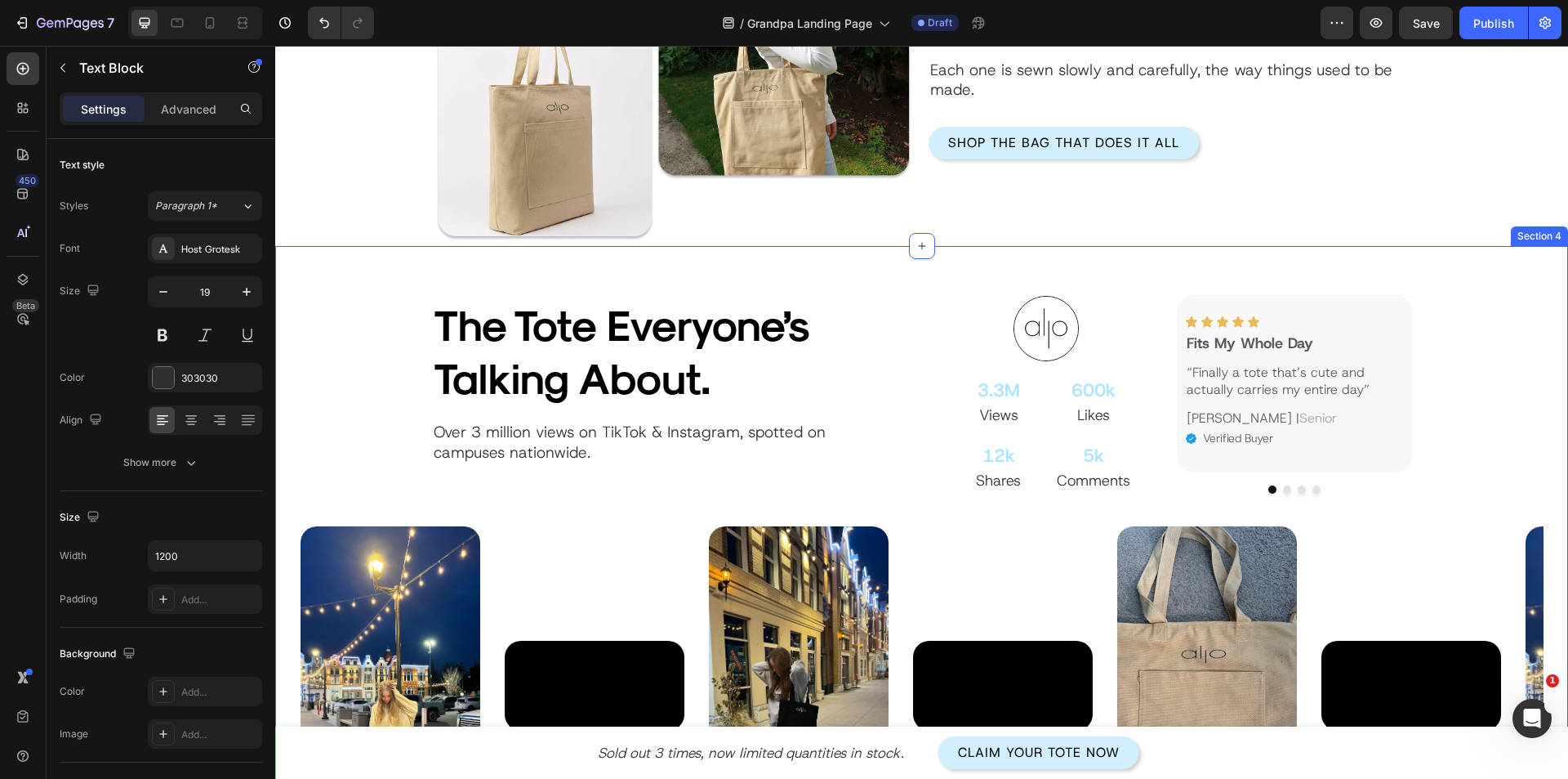
scroll to position [1849, 0]
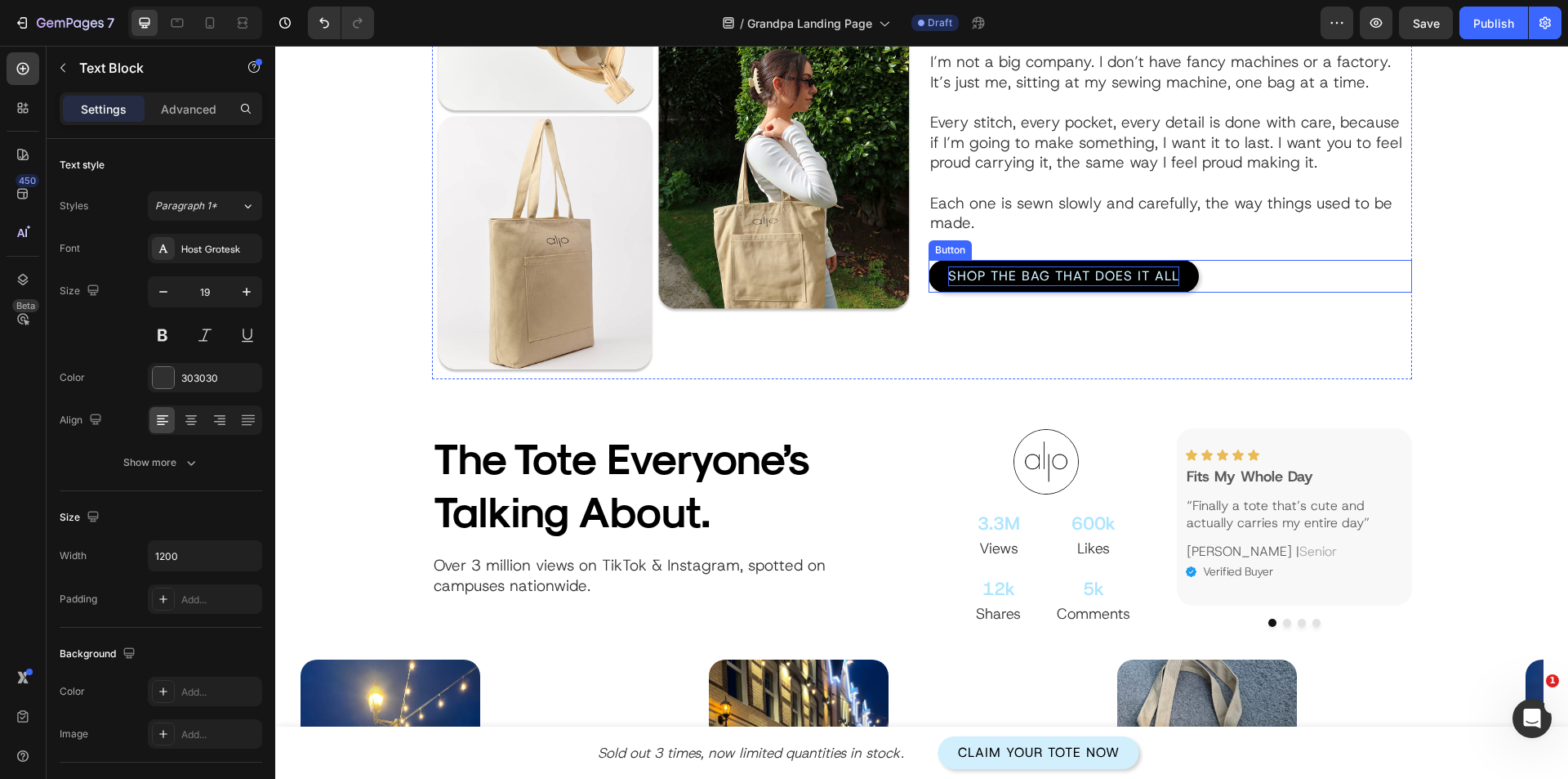
click at [1040, 272] on p "Shop the Bag That Does It All" at bounding box center [1064, 275] width 231 height 20
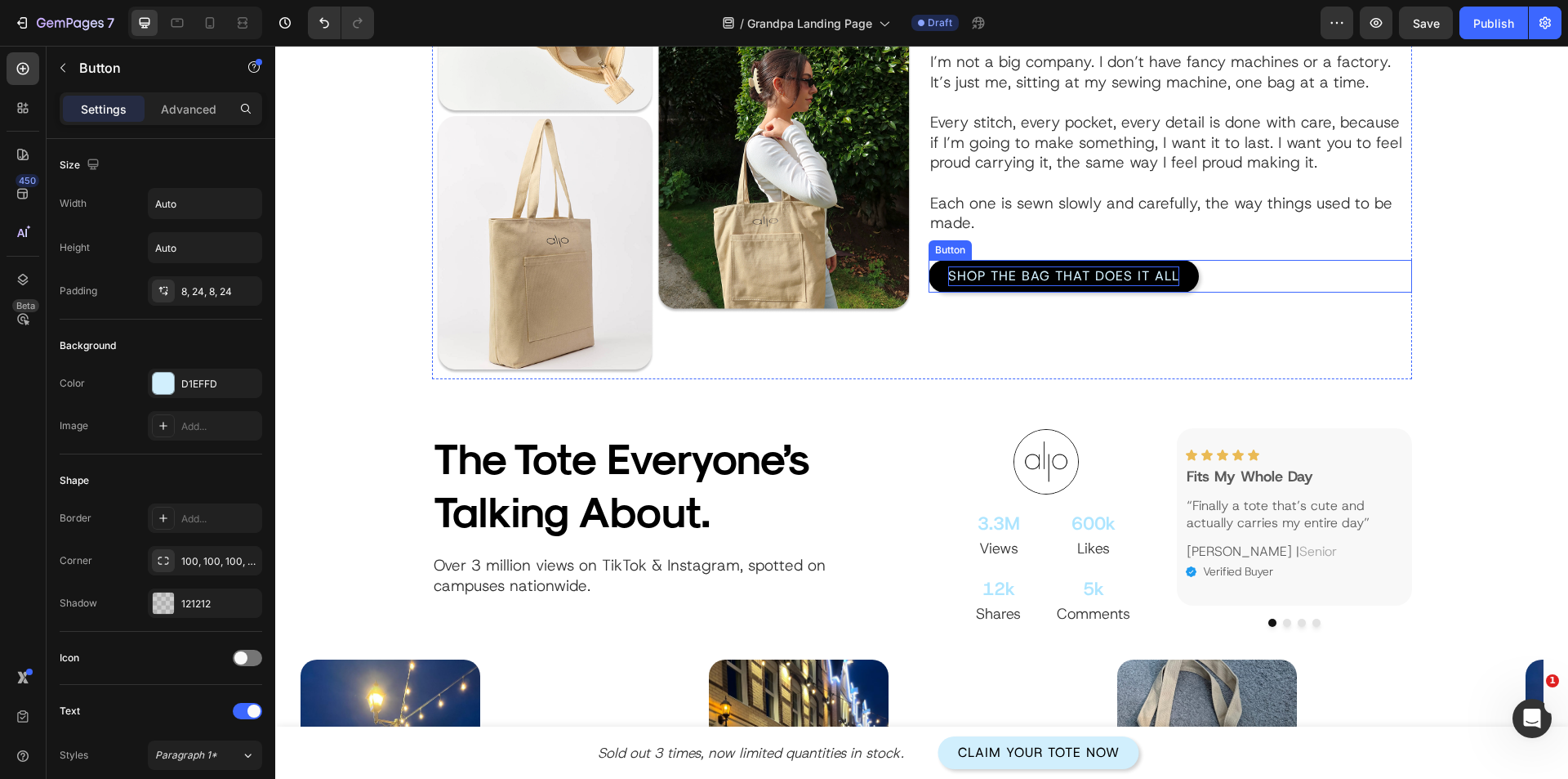
click at [1040, 272] on p "Shop the Bag That Does It All" at bounding box center [1064, 275] width 231 height 20
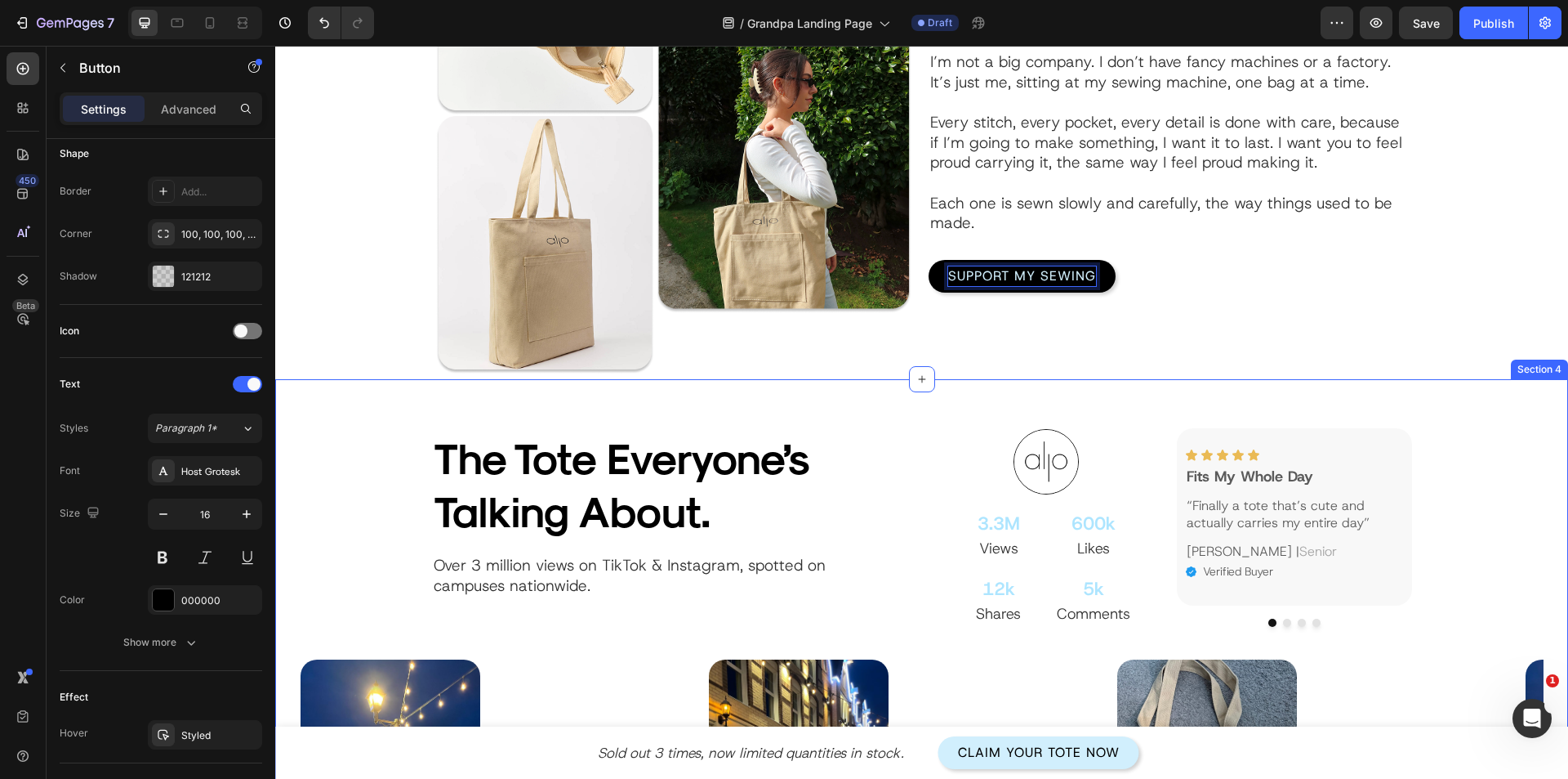
scroll to position [1522, 0]
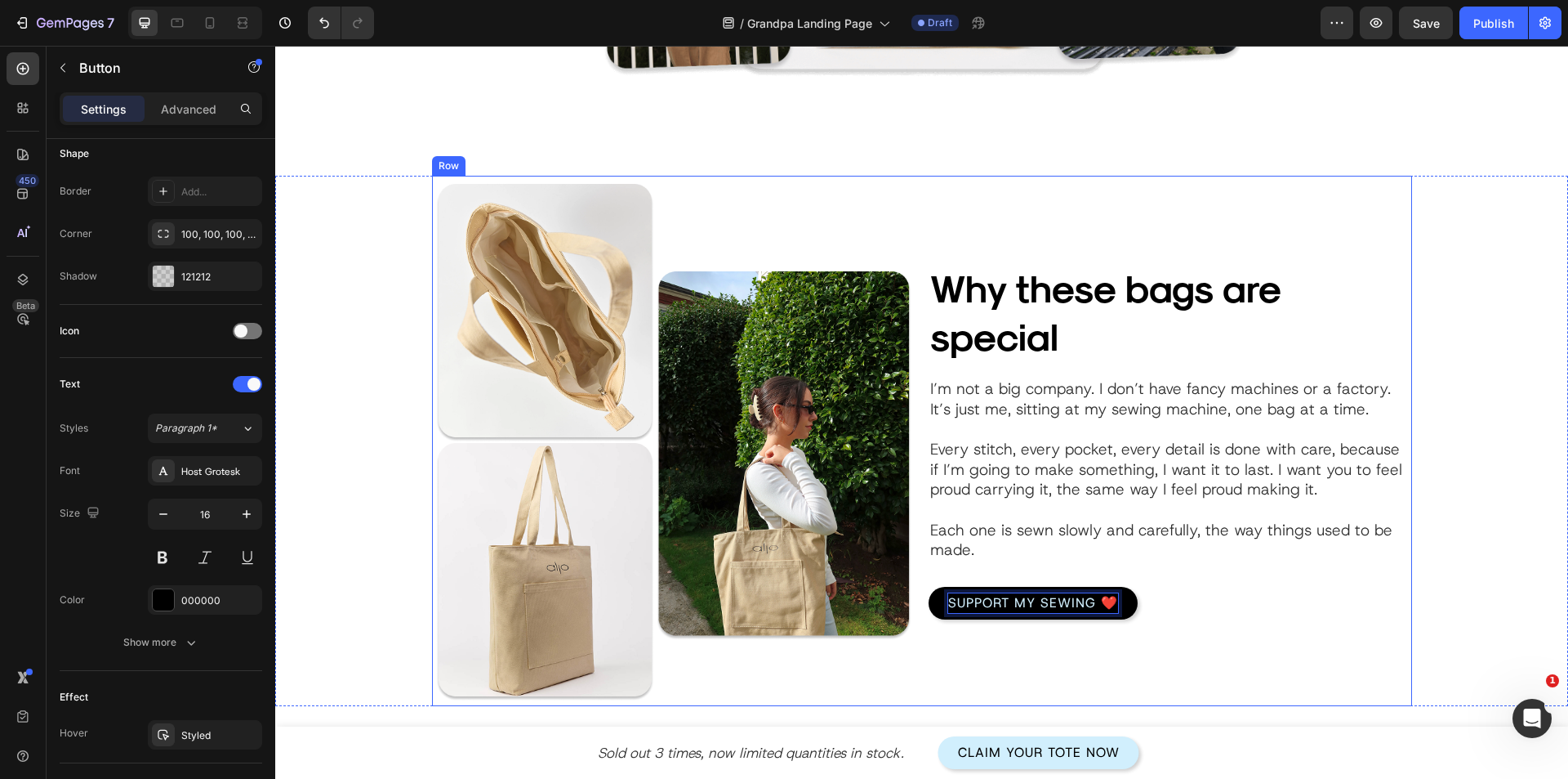
click at [1110, 686] on div "Why these bags are special Heading Image I’m not a big company. I don’t have fa…" at bounding box center [1170, 440] width 484 height 530
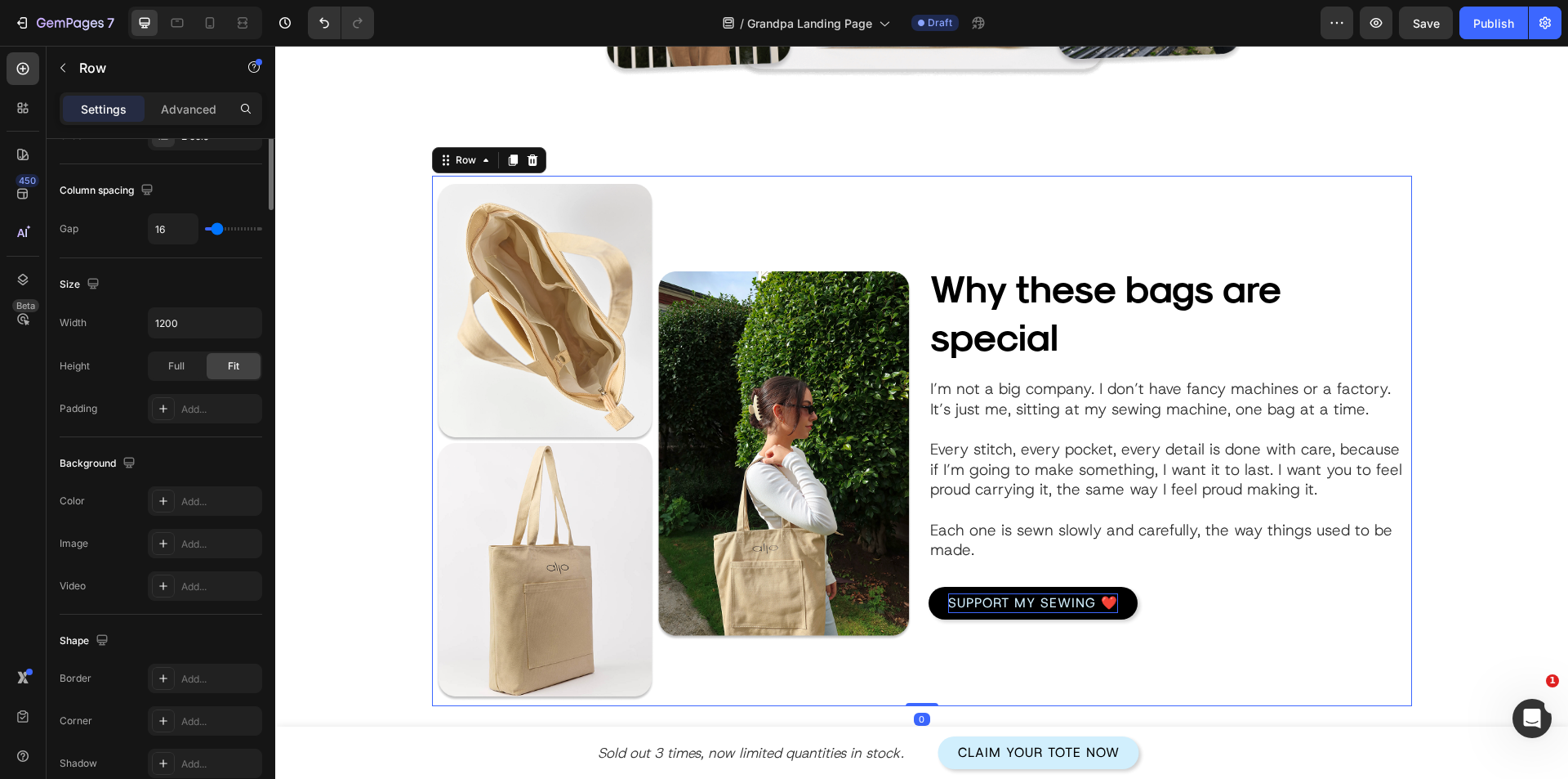
scroll to position [0, 0]
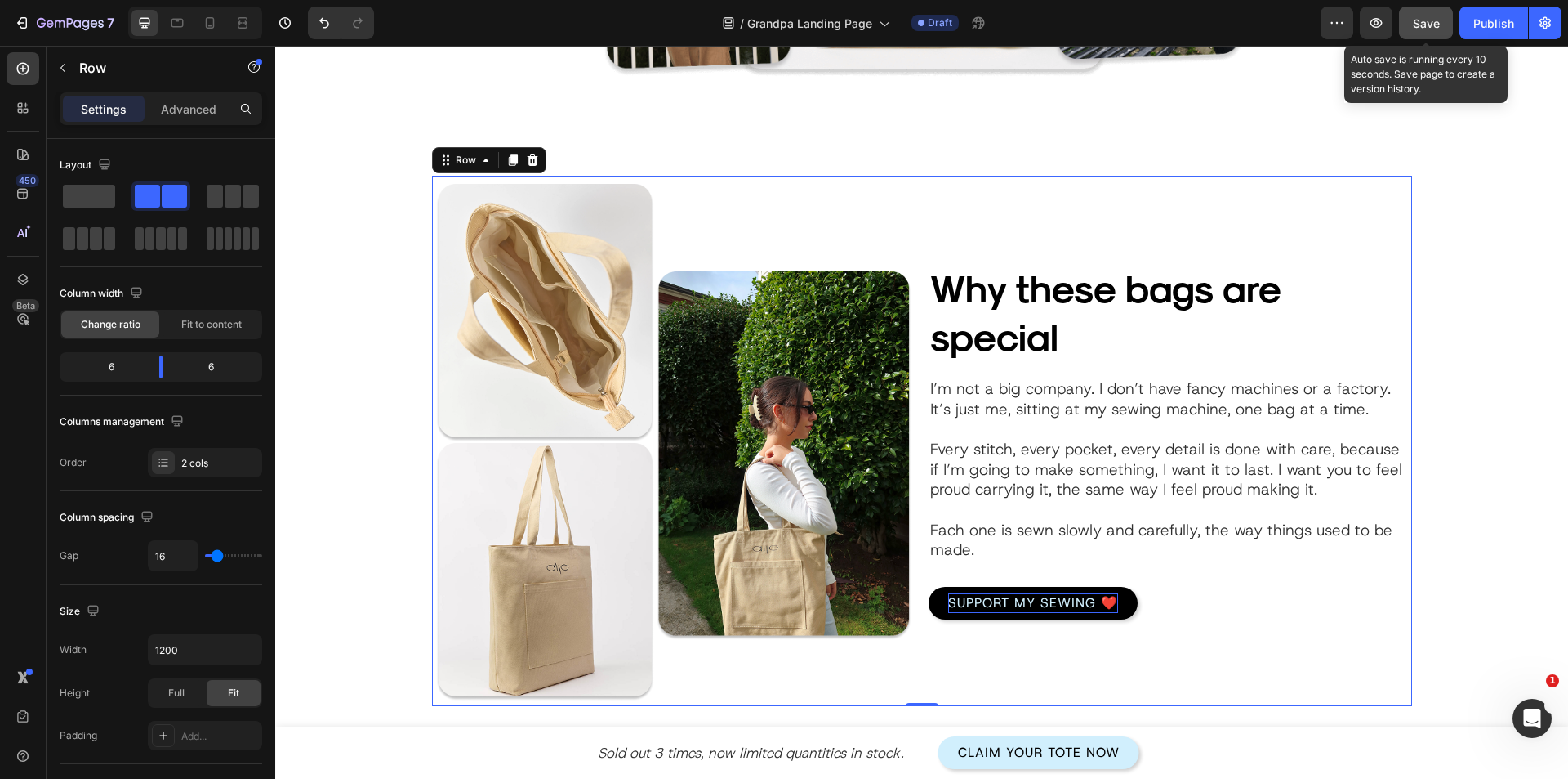
click at [1425, 32] on button "Save" at bounding box center [1426, 23] width 54 height 33
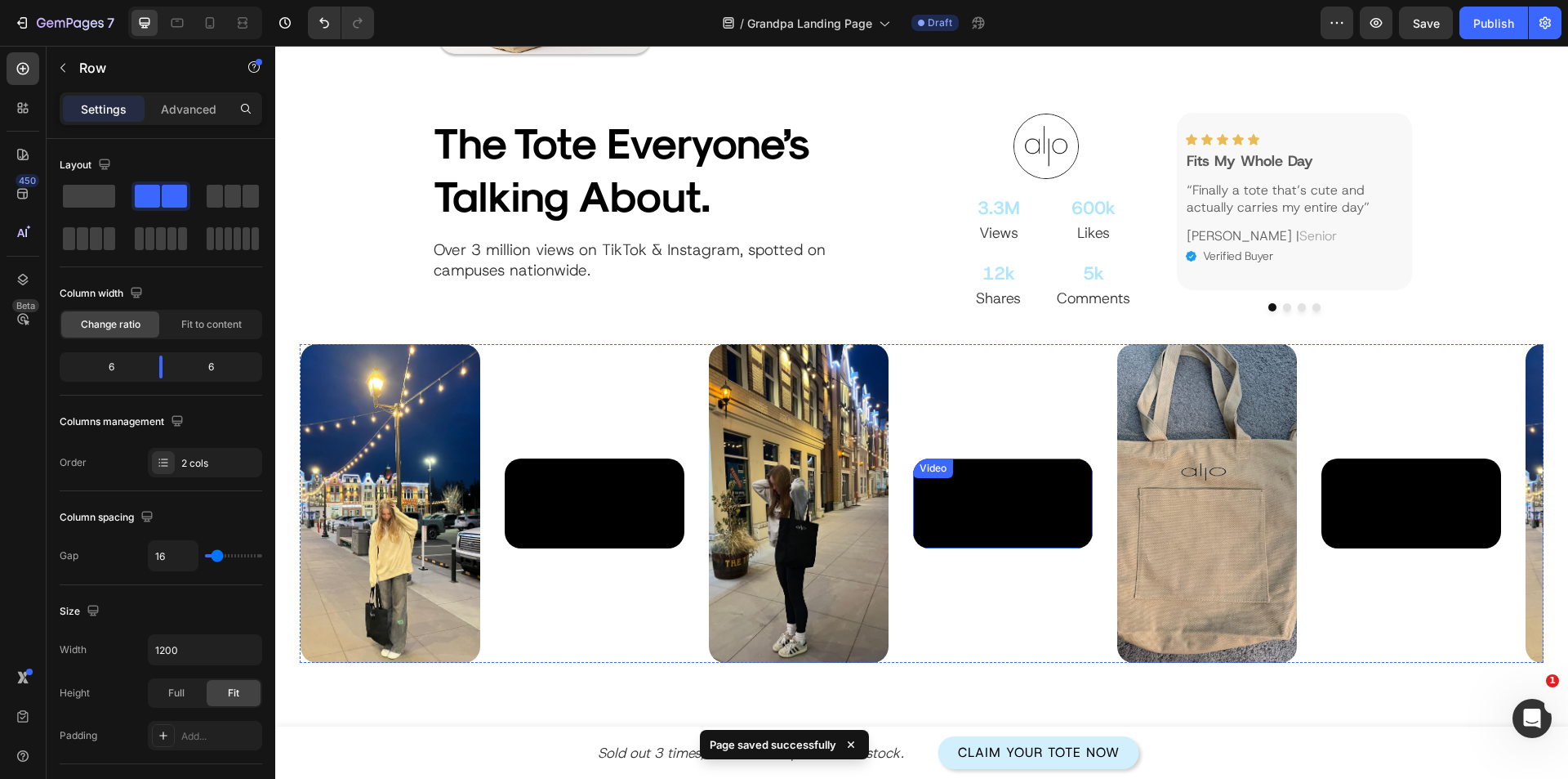
scroll to position [2094, 0]
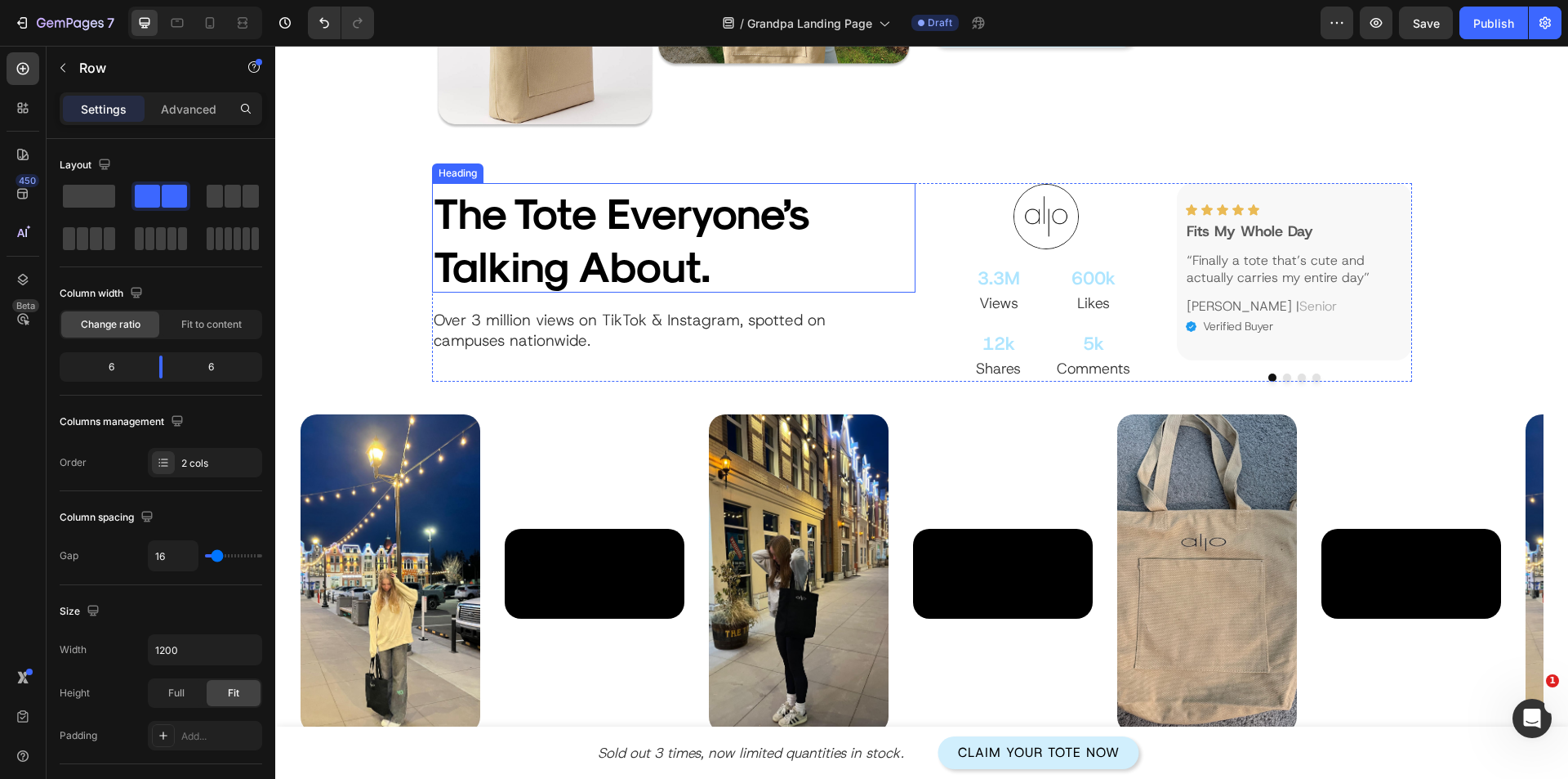
click at [682, 278] on h2 "The Tote Everyone’s Talking About." at bounding box center [656, 238] width 450 height 109
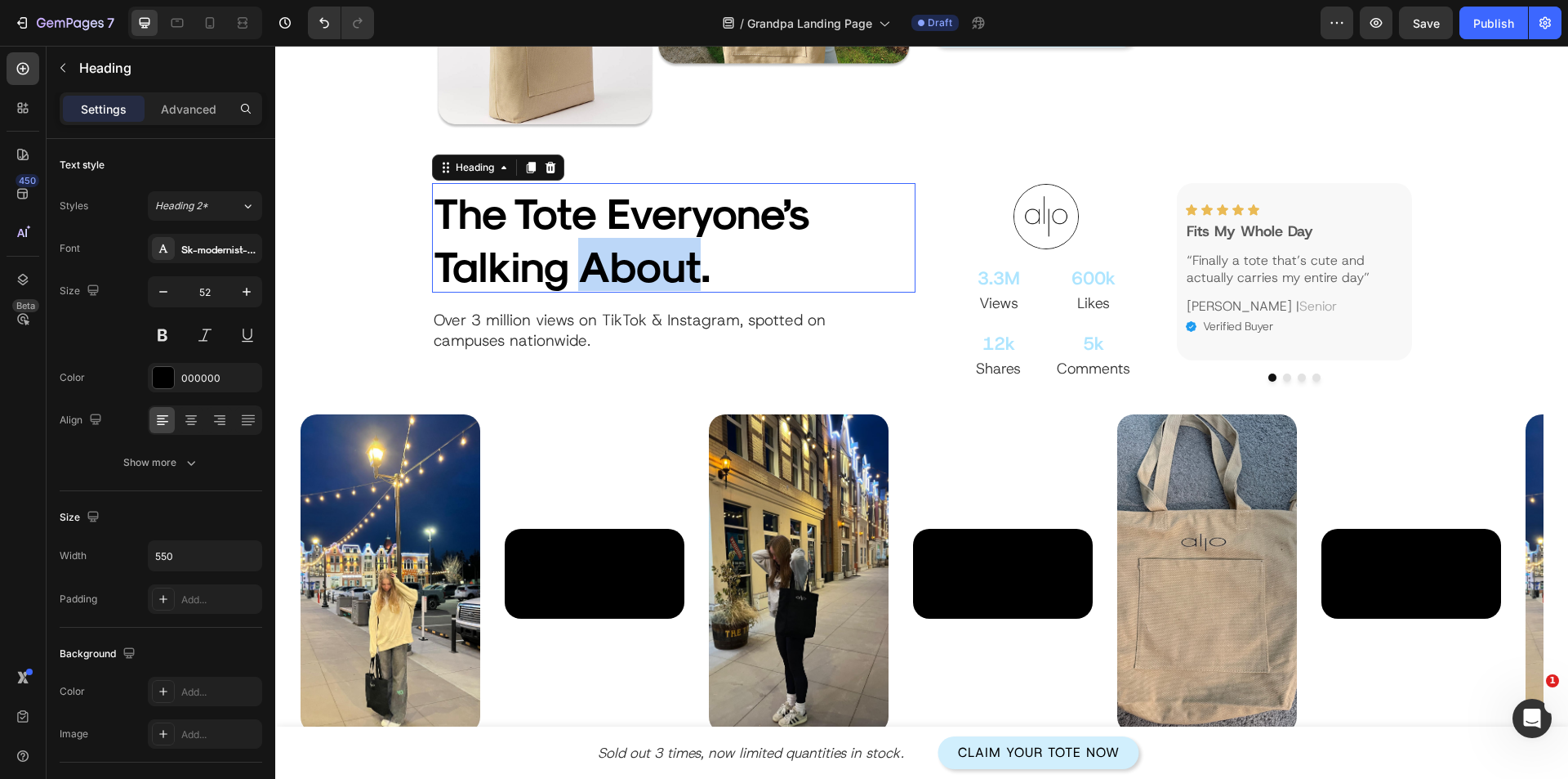
click at [682, 278] on p "The Tote Everyone’s Talking About." at bounding box center [656, 238] width 446 height 107
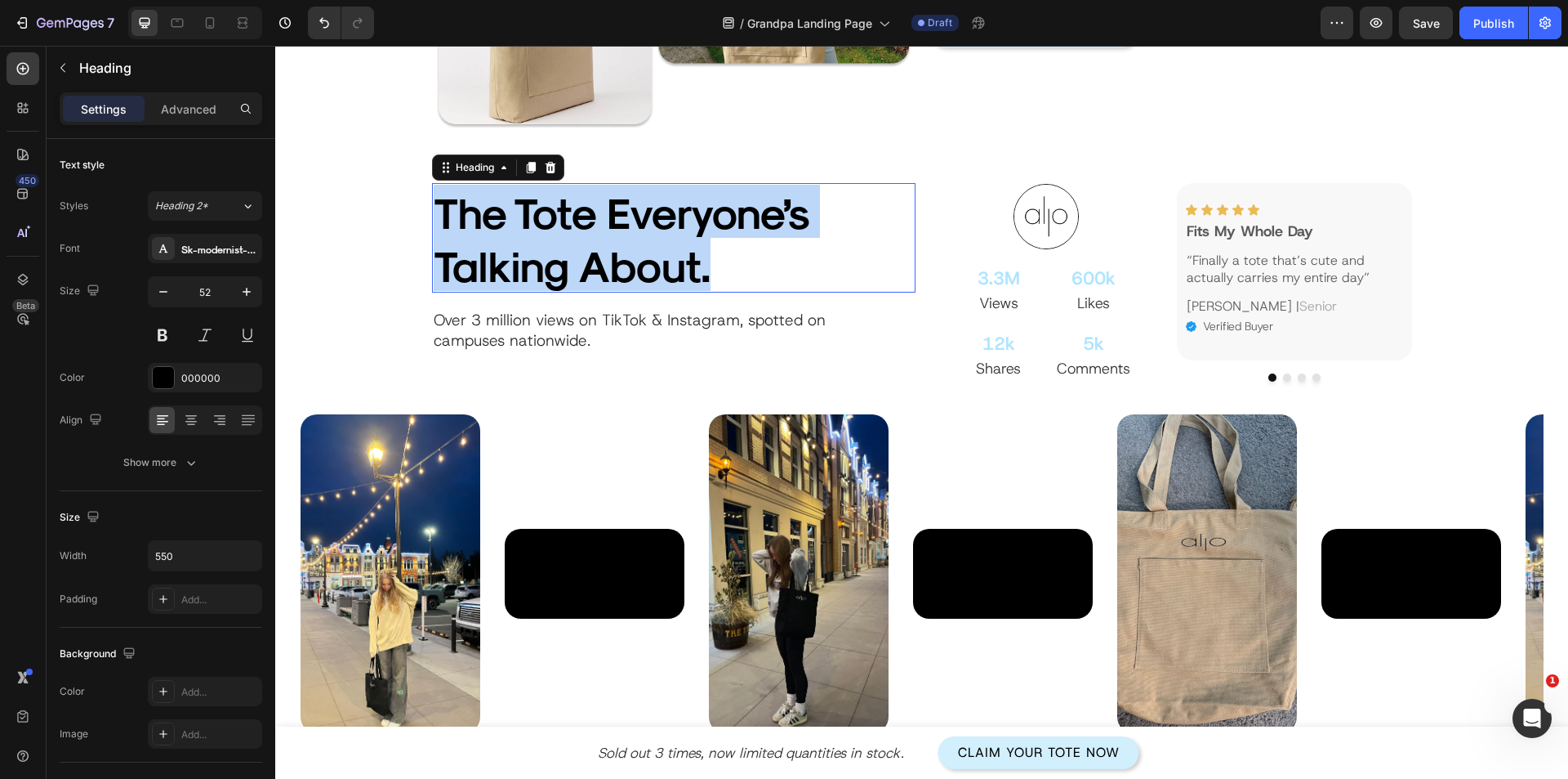
click at [682, 278] on p "The Tote Everyone’s Talking About." at bounding box center [656, 238] width 446 height 107
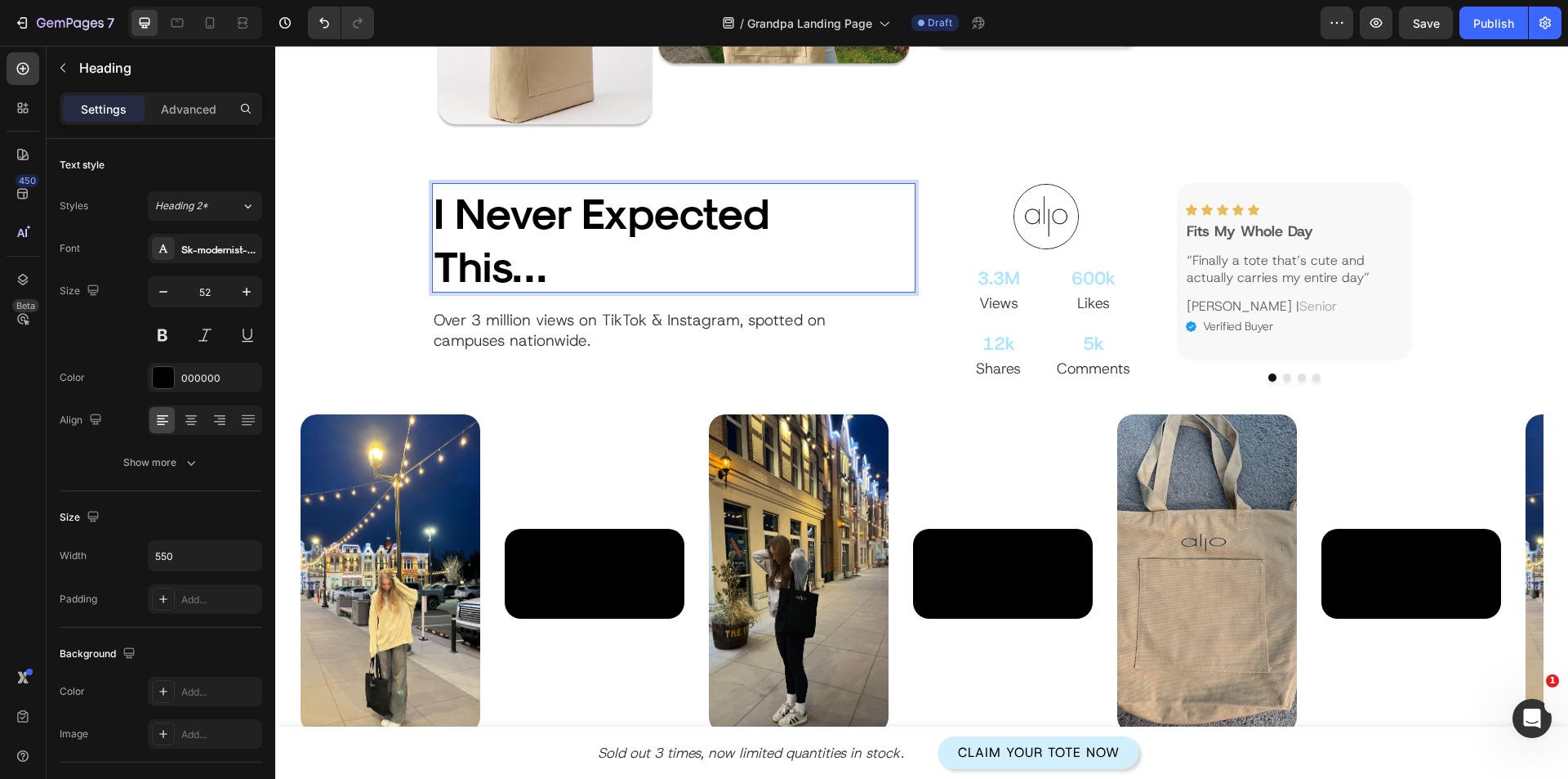
click at [467, 208] on p "I Never Expected This…" at bounding box center [656, 238] width 446 height 107
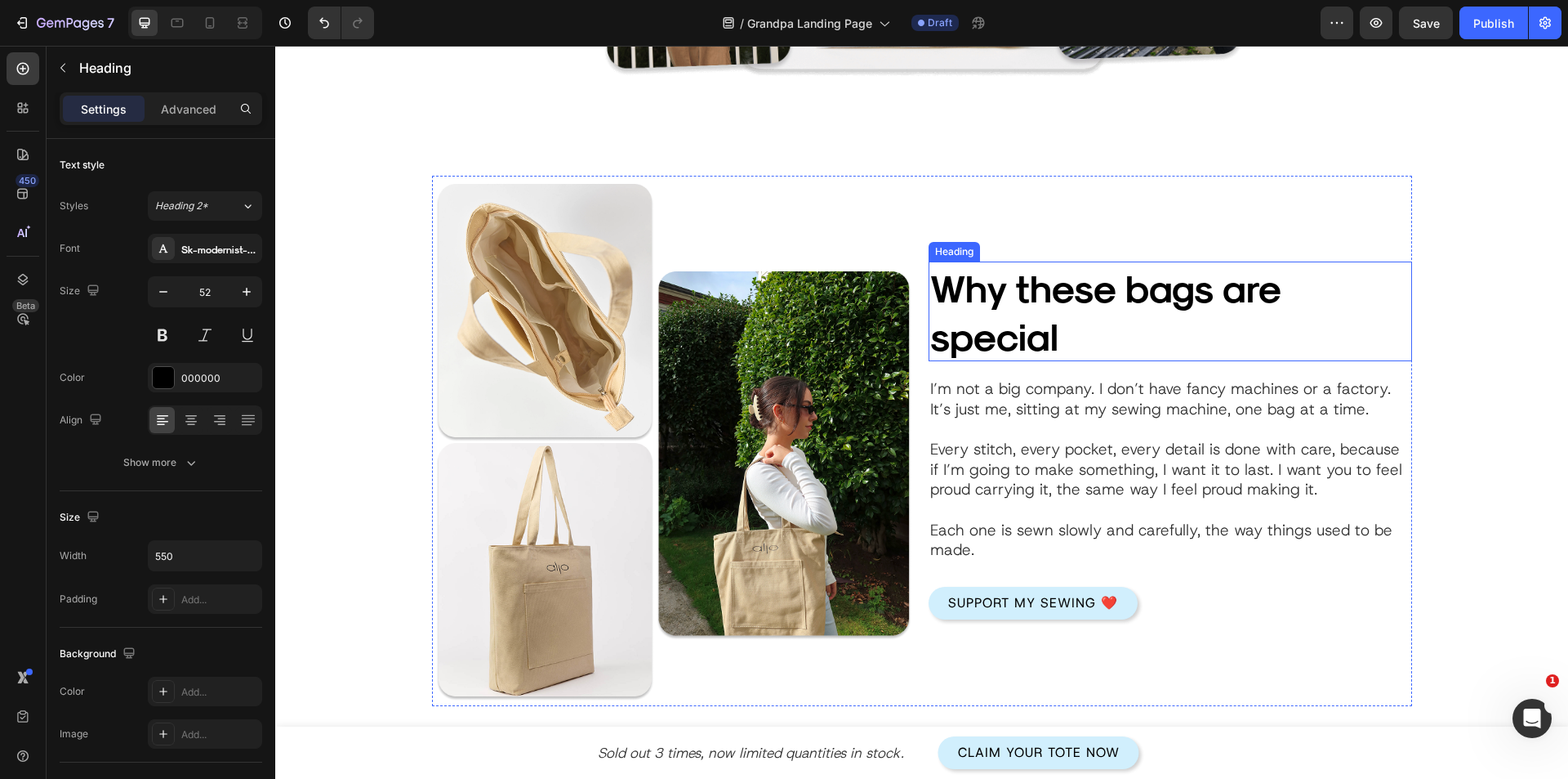
drag, startPoint x: 1036, startPoint y: 310, endPoint x: 732, endPoint y: 370, distance: 309.9
click at [1036, 310] on h2 "Why these bags are special" at bounding box center [1170, 311] width 484 height 100
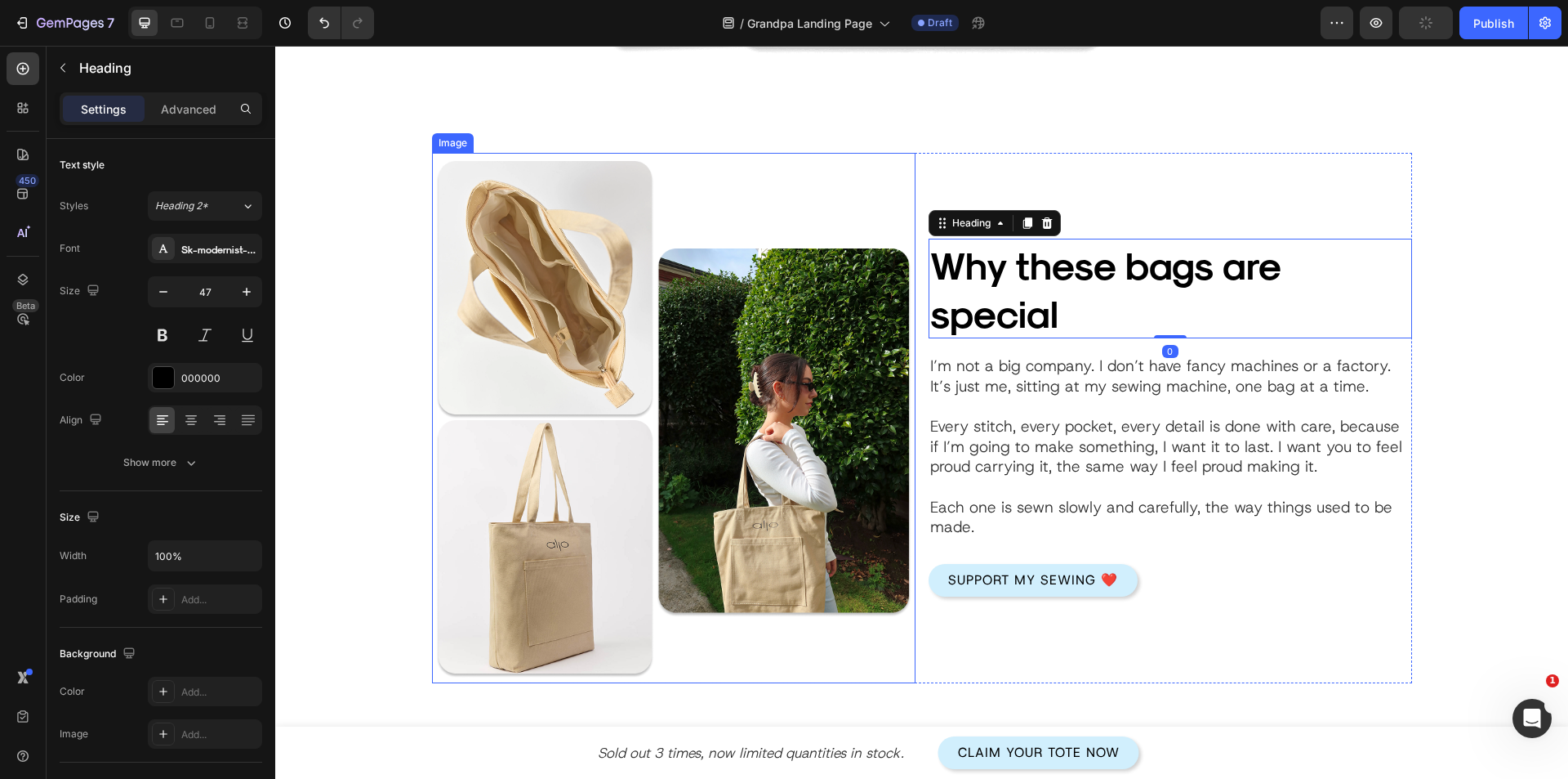
scroll to position [1767, 0]
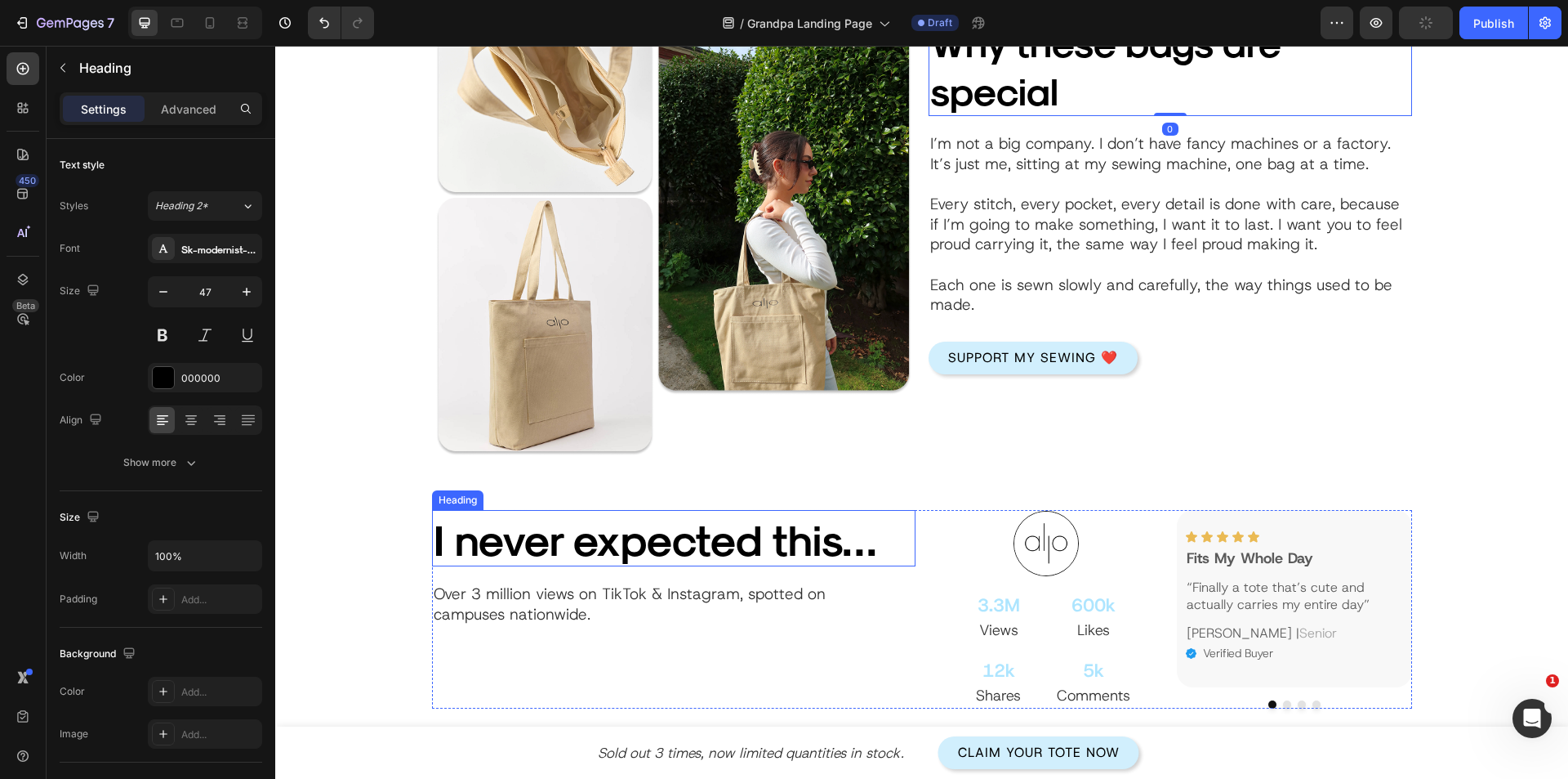
click at [615, 544] on p "I never expected this…" at bounding box center [656, 538] width 446 height 53
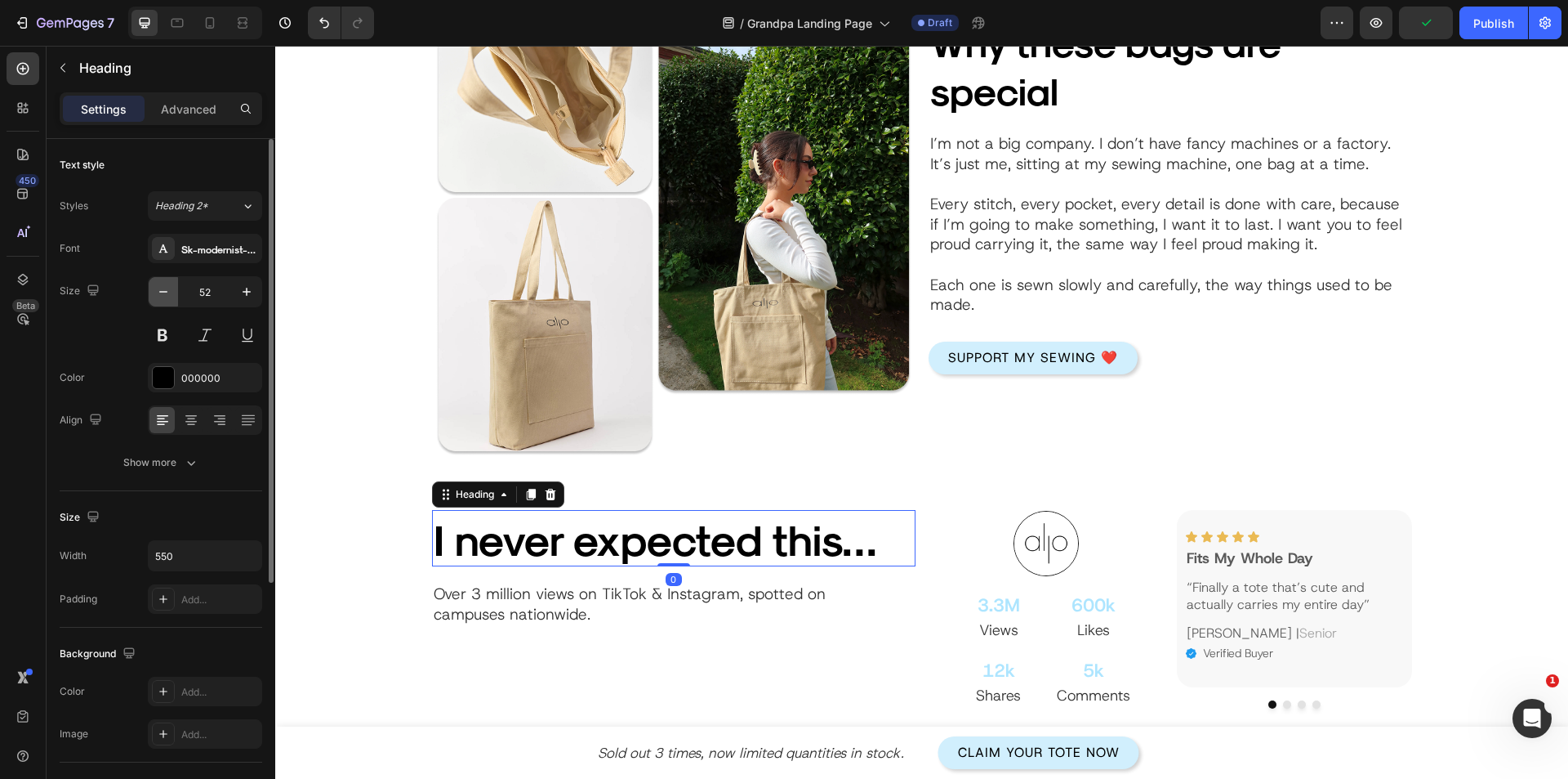
click at [161, 303] on button "button" at bounding box center [163, 291] width 29 height 29
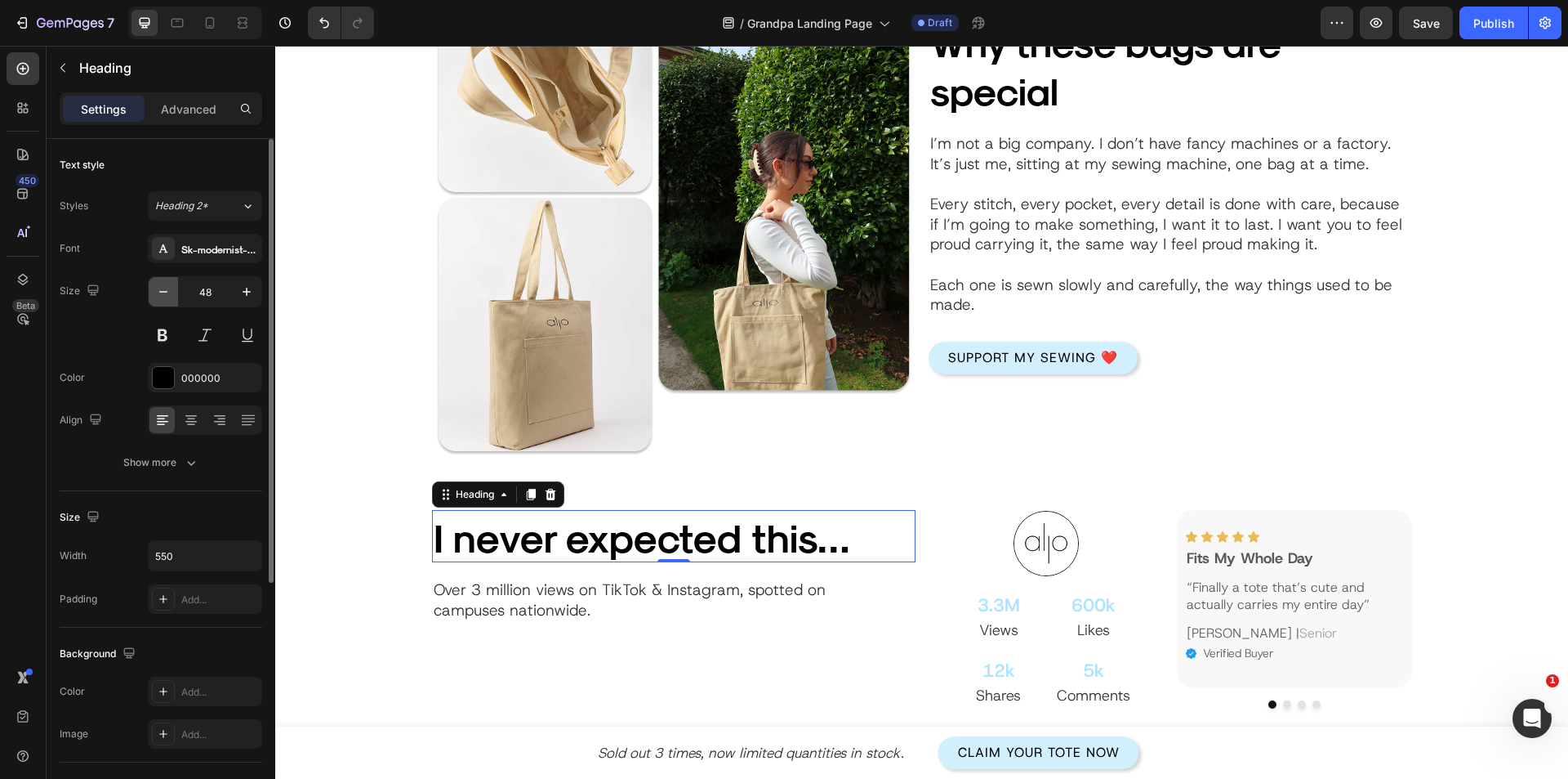
click at [161, 303] on button "button" at bounding box center [163, 291] width 29 height 29
type input "47"
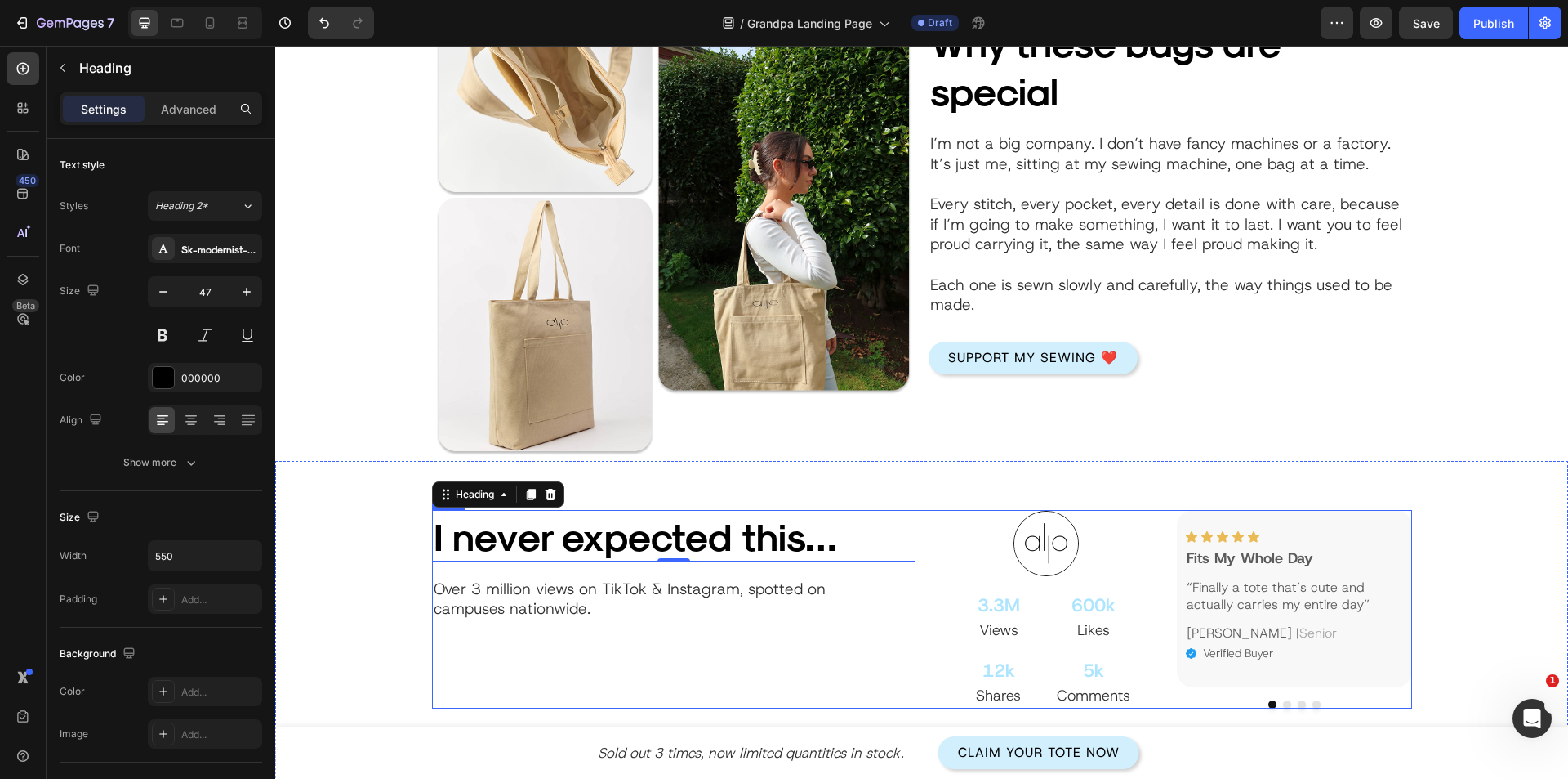
click at [605, 663] on div "I never expected this… Heading 0 Over 3 million views on TikTok & Instagram, sp…" at bounding box center [673, 609] width 484 height 199
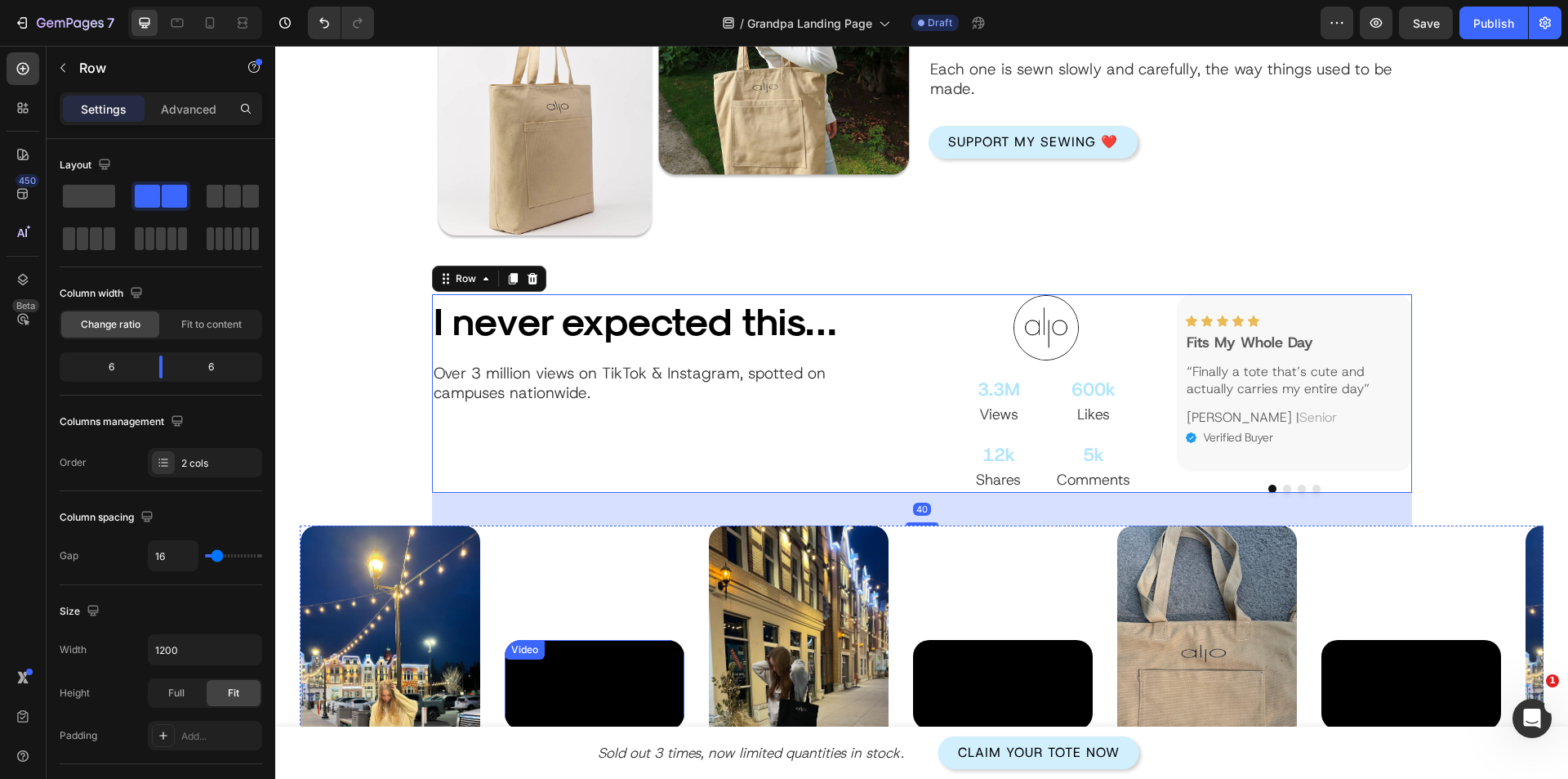
scroll to position [2013, 0]
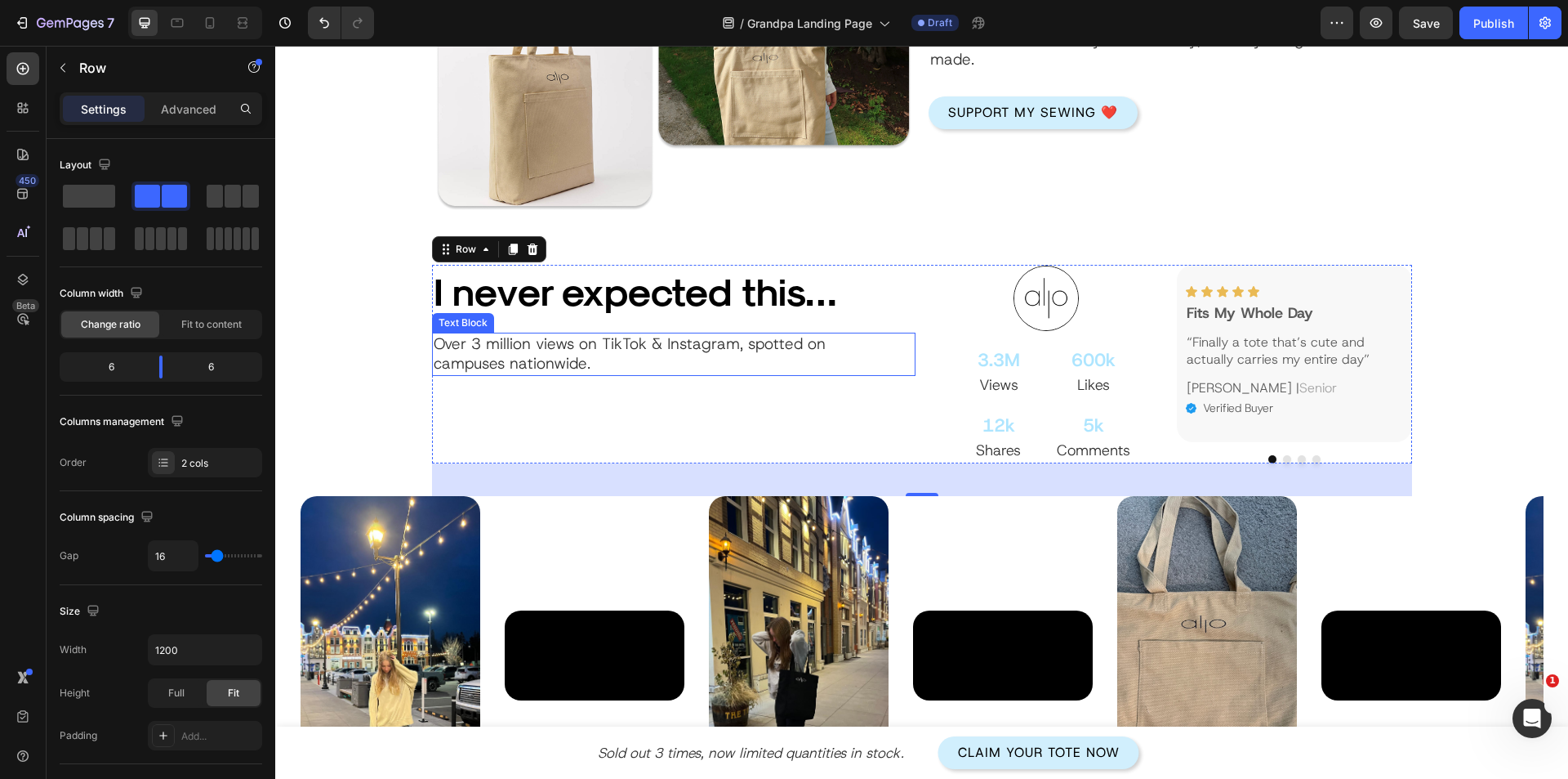
click at [553, 357] on p "Over 3 million views on TikTok & Instagram, spotted on campuses nationwide." at bounding box center [636, 354] width 405 height 40
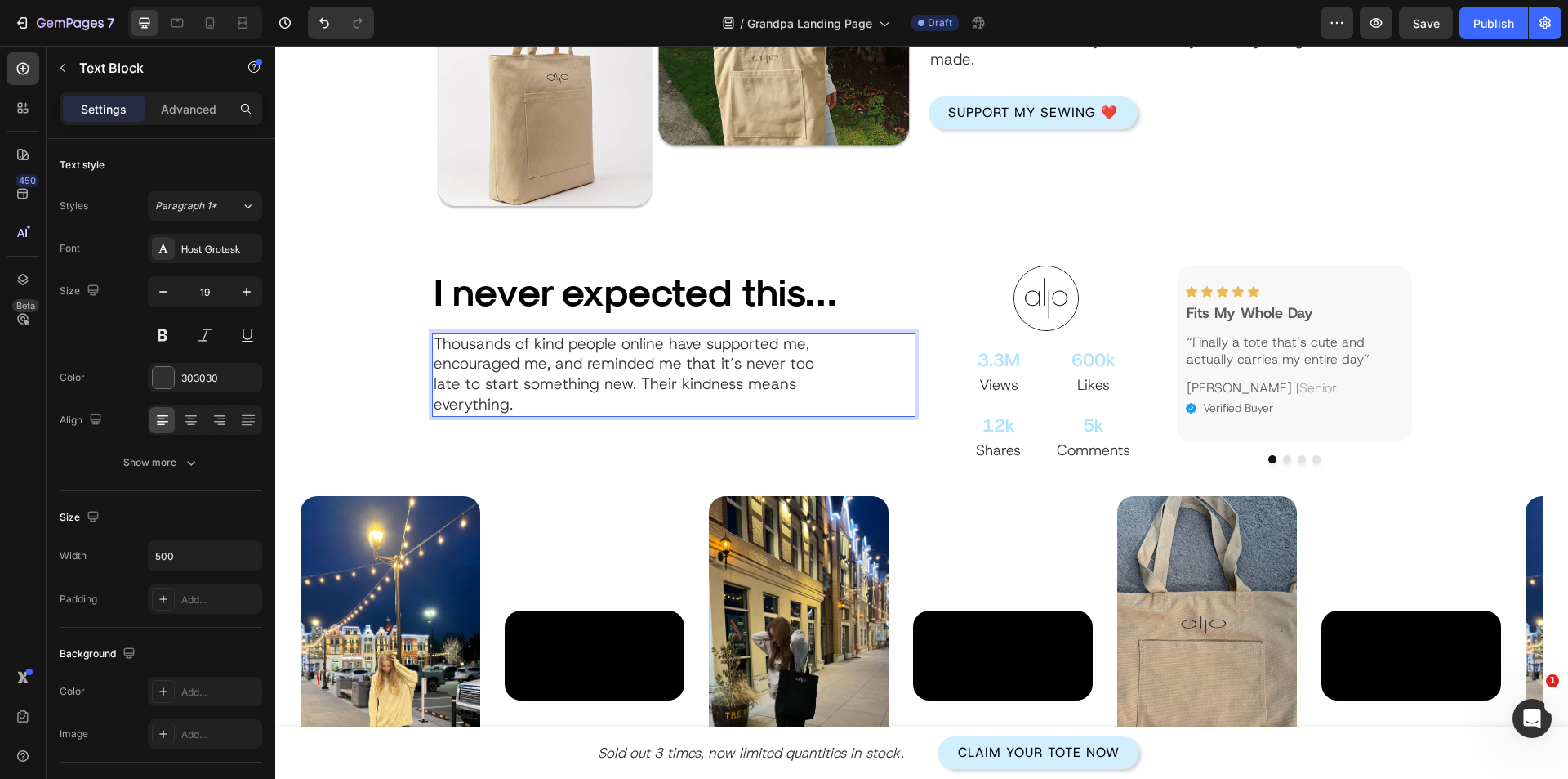
click at [454, 345] on p "Thousands of kind people online have supported me, encouraged me, and reminded …" at bounding box center [636, 374] width 405 height 81
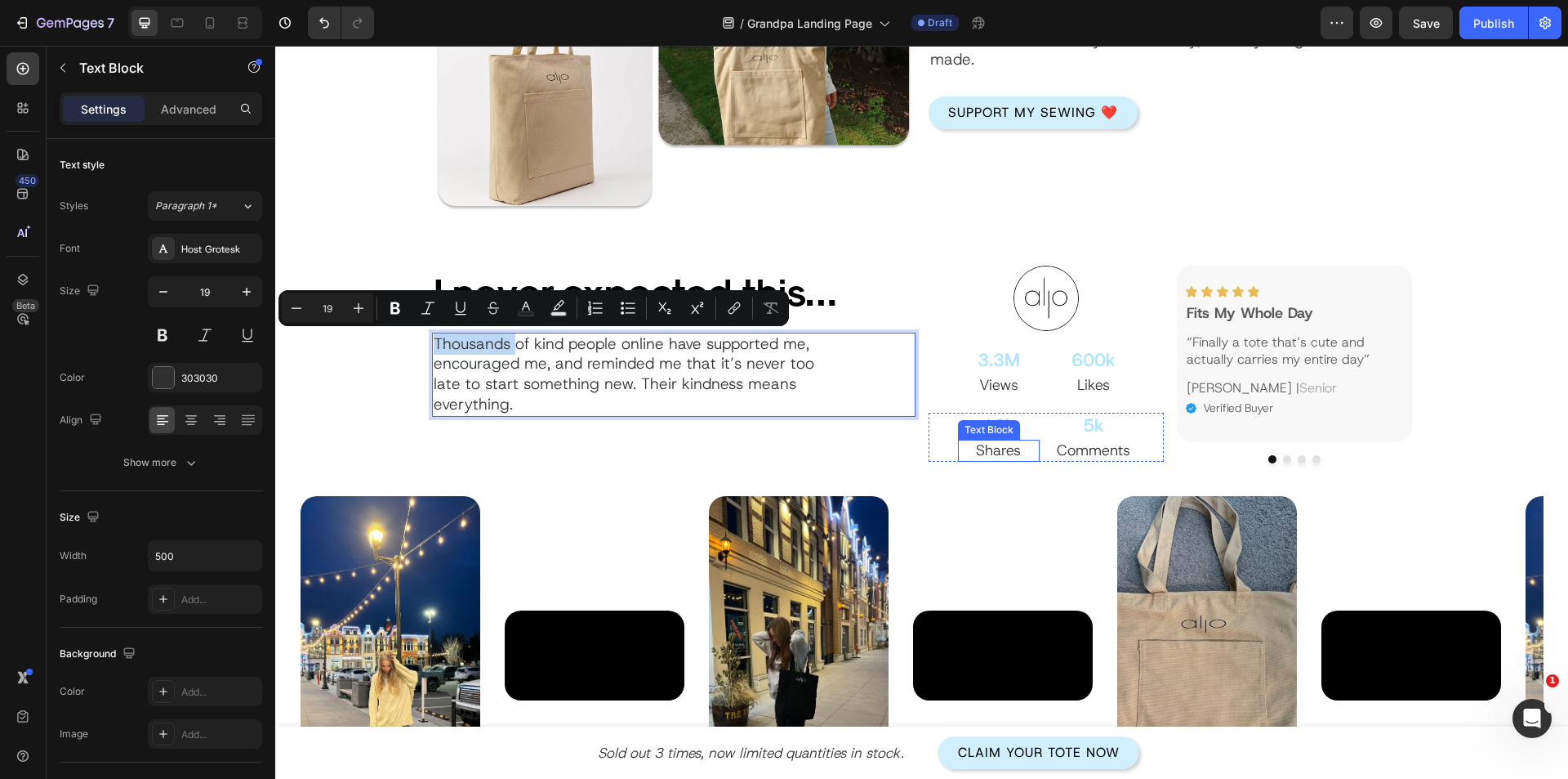
scroll to position [1767, 0]
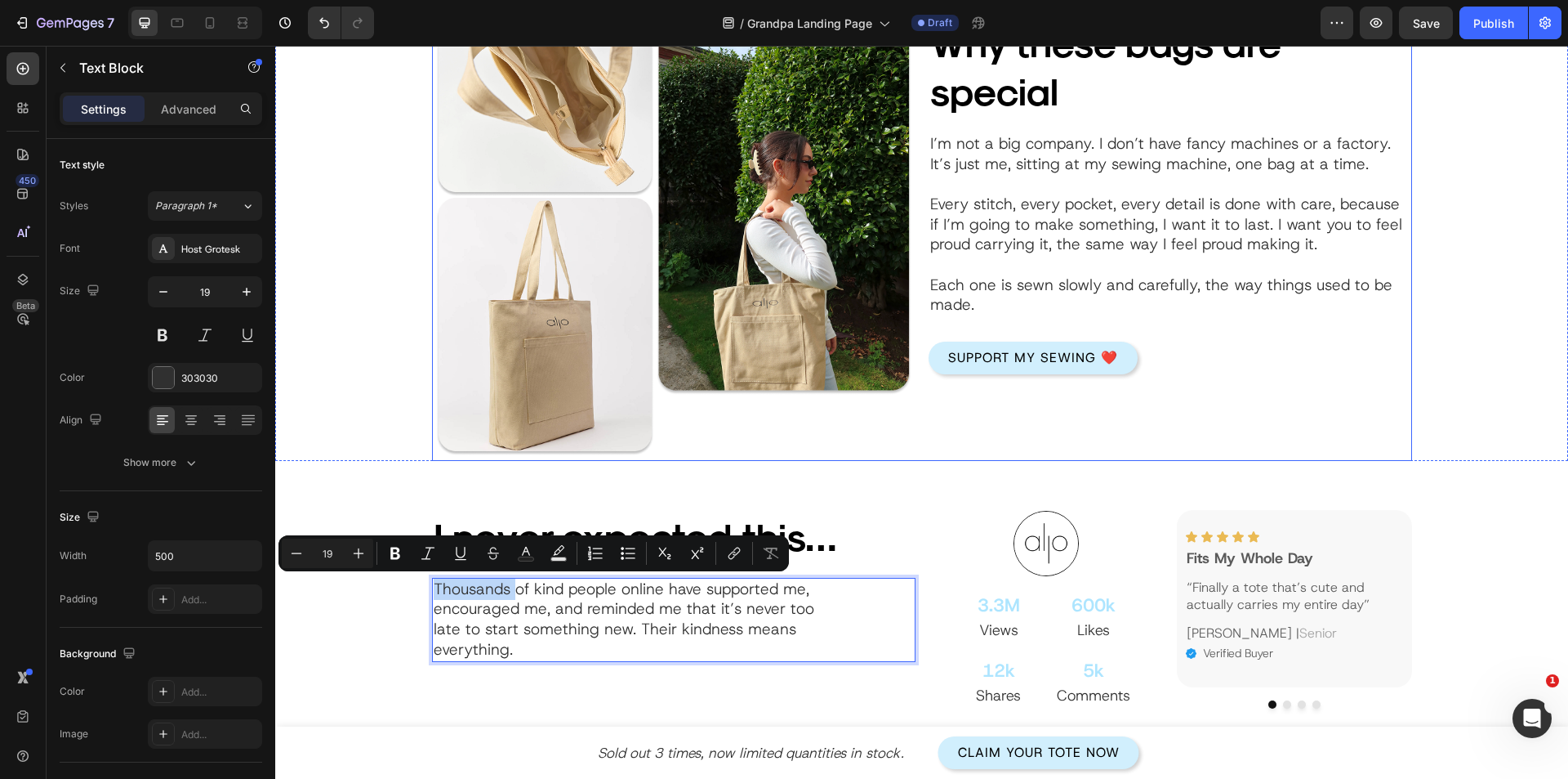
drag, startPoint x: 949, startPoint y: 406, endPoint x: 291, endPoint y: 367, distance: 659.2
click at [949, 406] on div "Why these bags are special Heading Image I’m not a big company. I don’t have fa…" at bounding box center [1170, 195] width 484 height 530
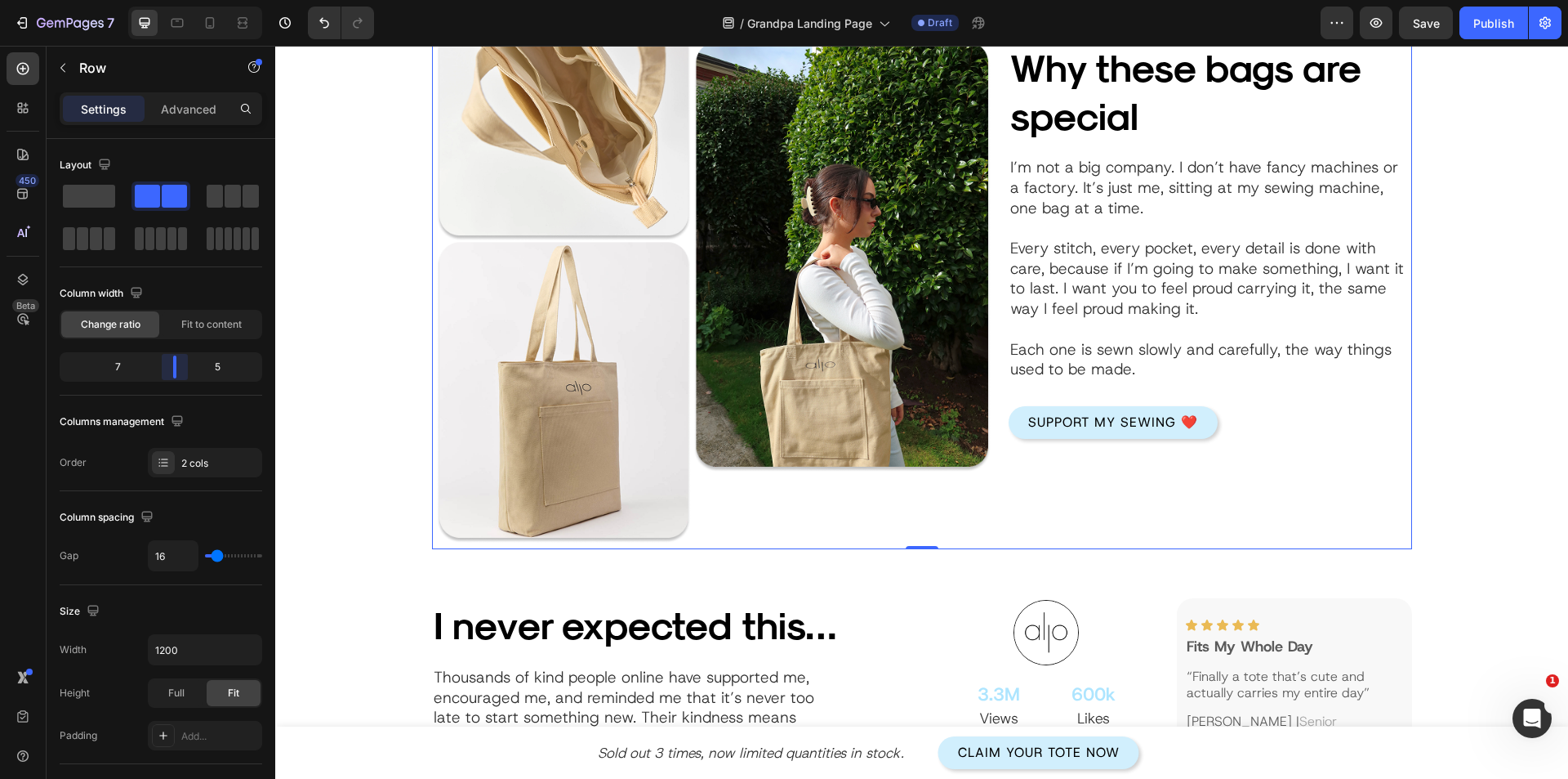
drag, startPoint x: 173, startPoint y: 370, endPoint x: 571, endPoint y: 439, distance: 403.9
click at [186, 0] on body "7 Version history / Grandpa Landing Page Draft Preview Save Publish 450 Beta vi…" at bounding box center [784, 0] width 1568 height 0
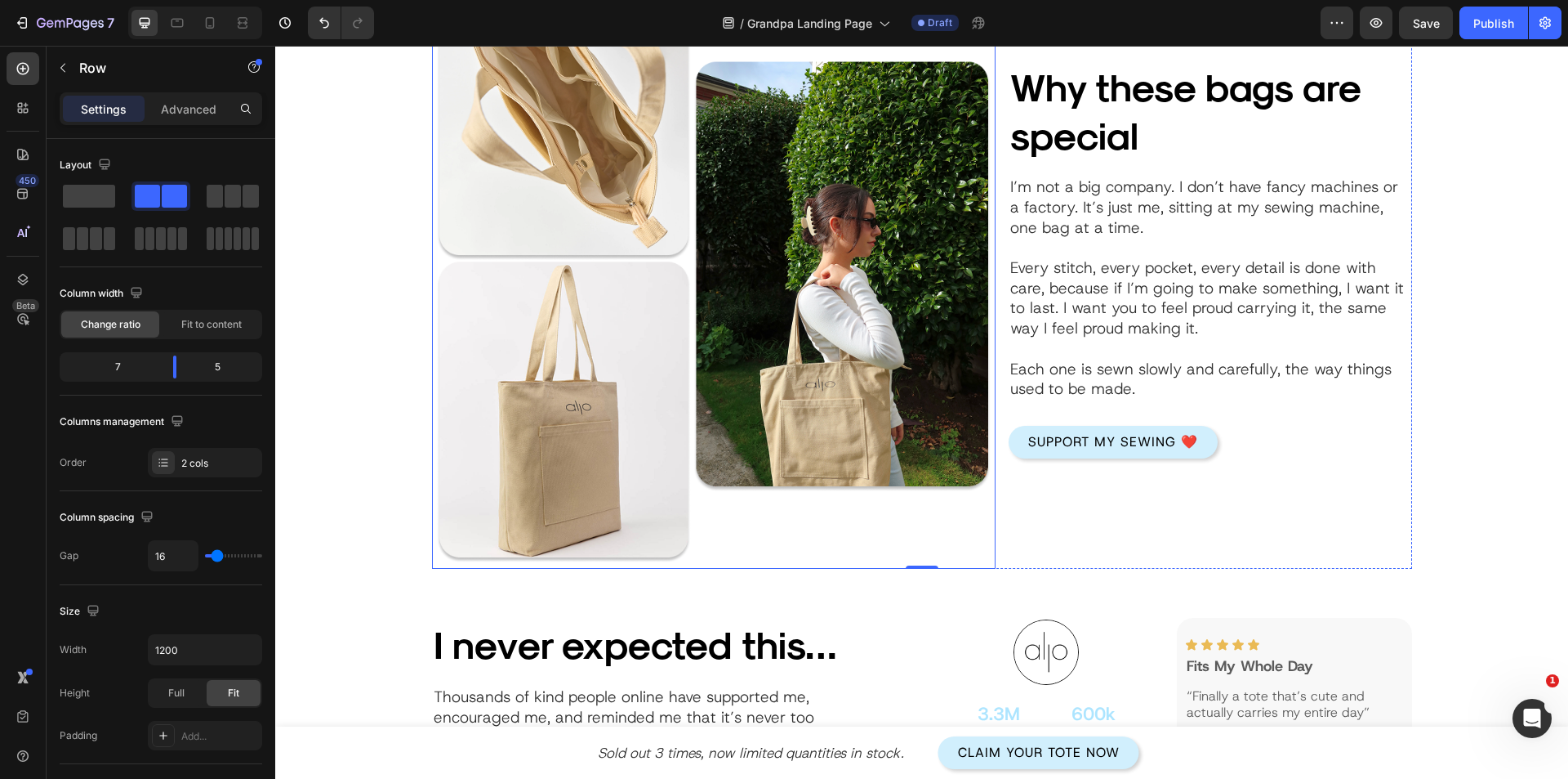
scroll to position [1604, 0]
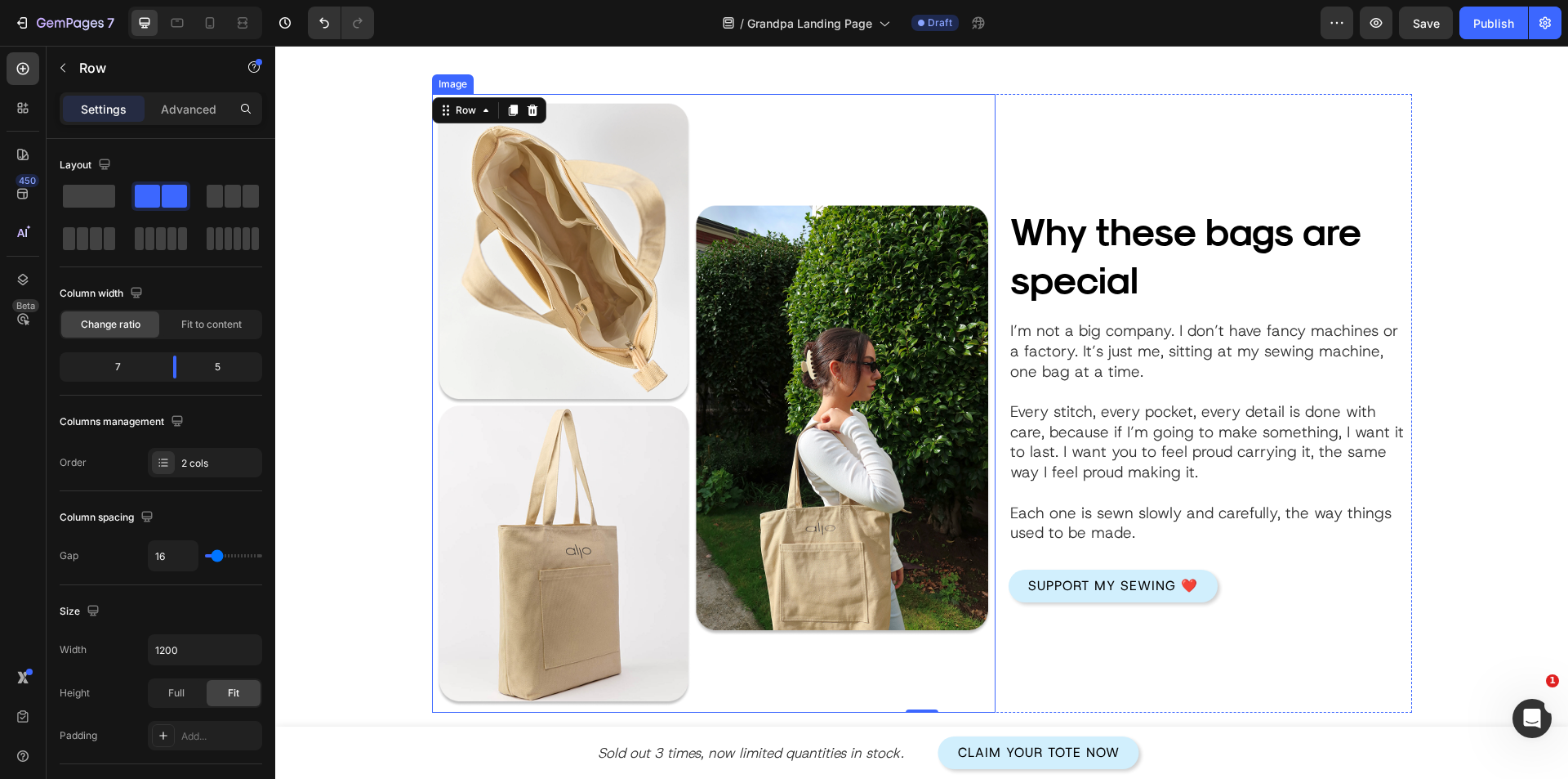
click at [753, 529] on img at bounding box center [714, 404] width 565 height 620
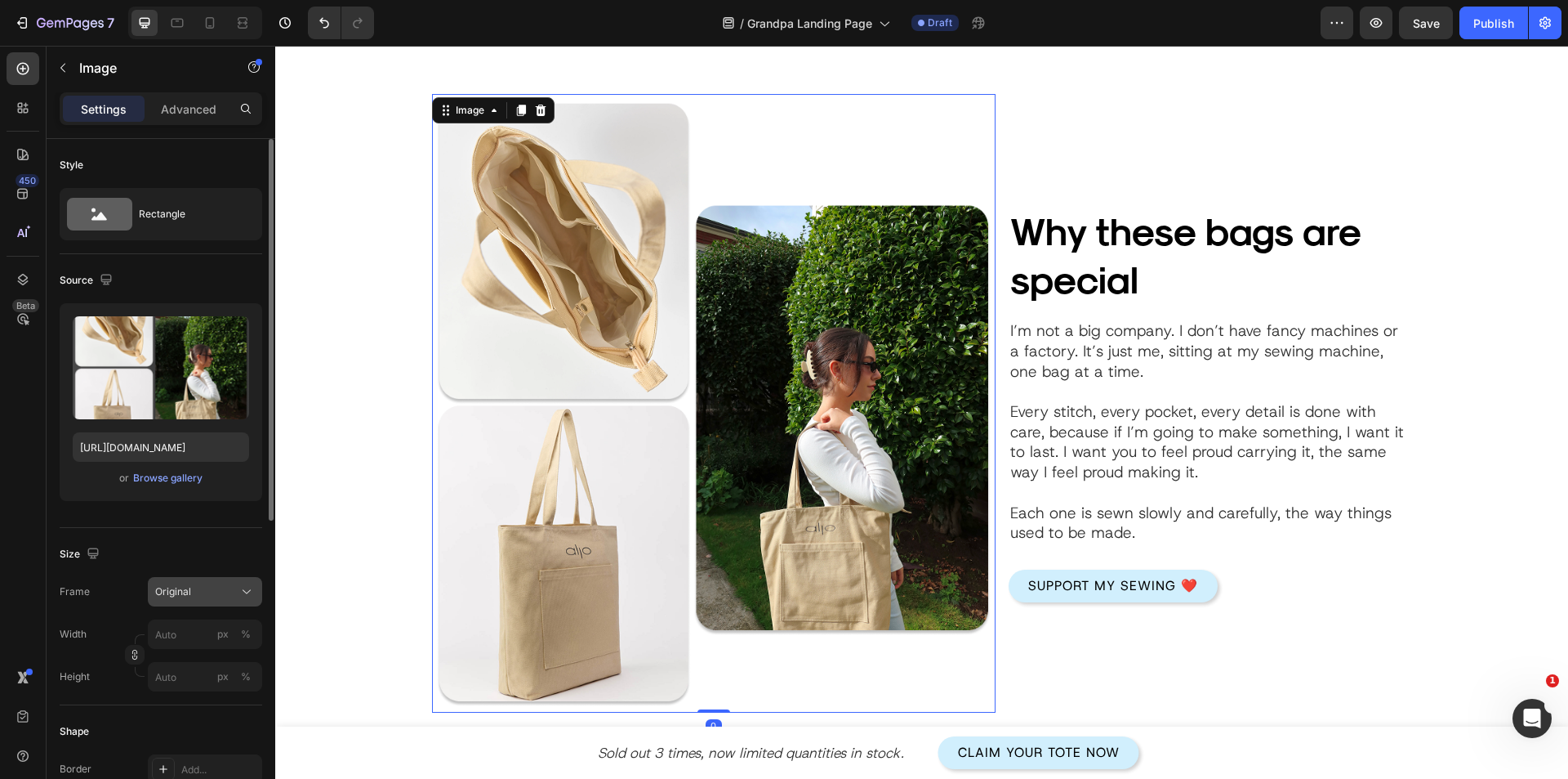
click at [186, 603] on button "Original" at bounding box center [205, 591] width 114 height 29
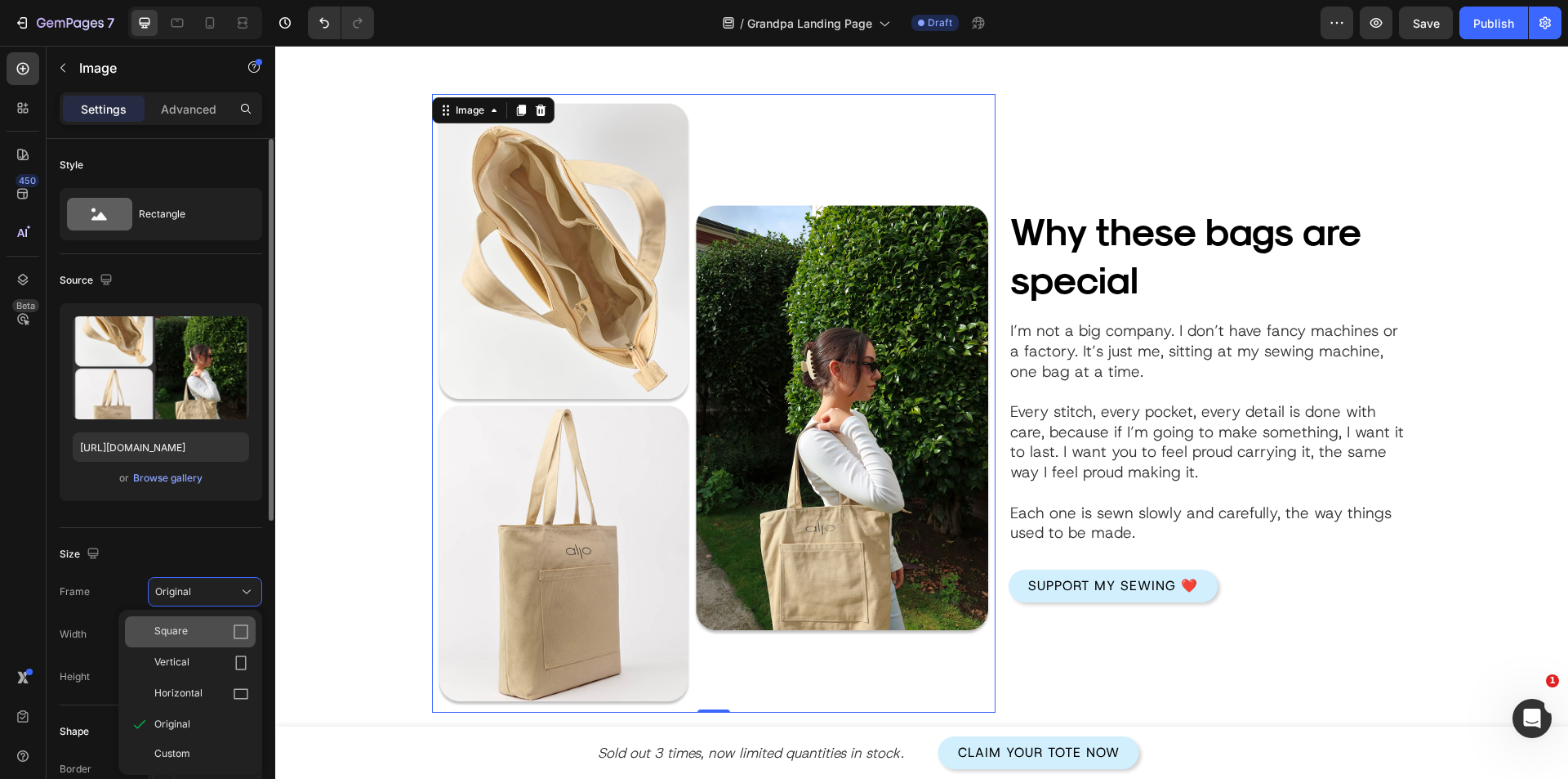
click at [193, 645] on div "Square" at bounding box center [190, 631] width 131 height 31
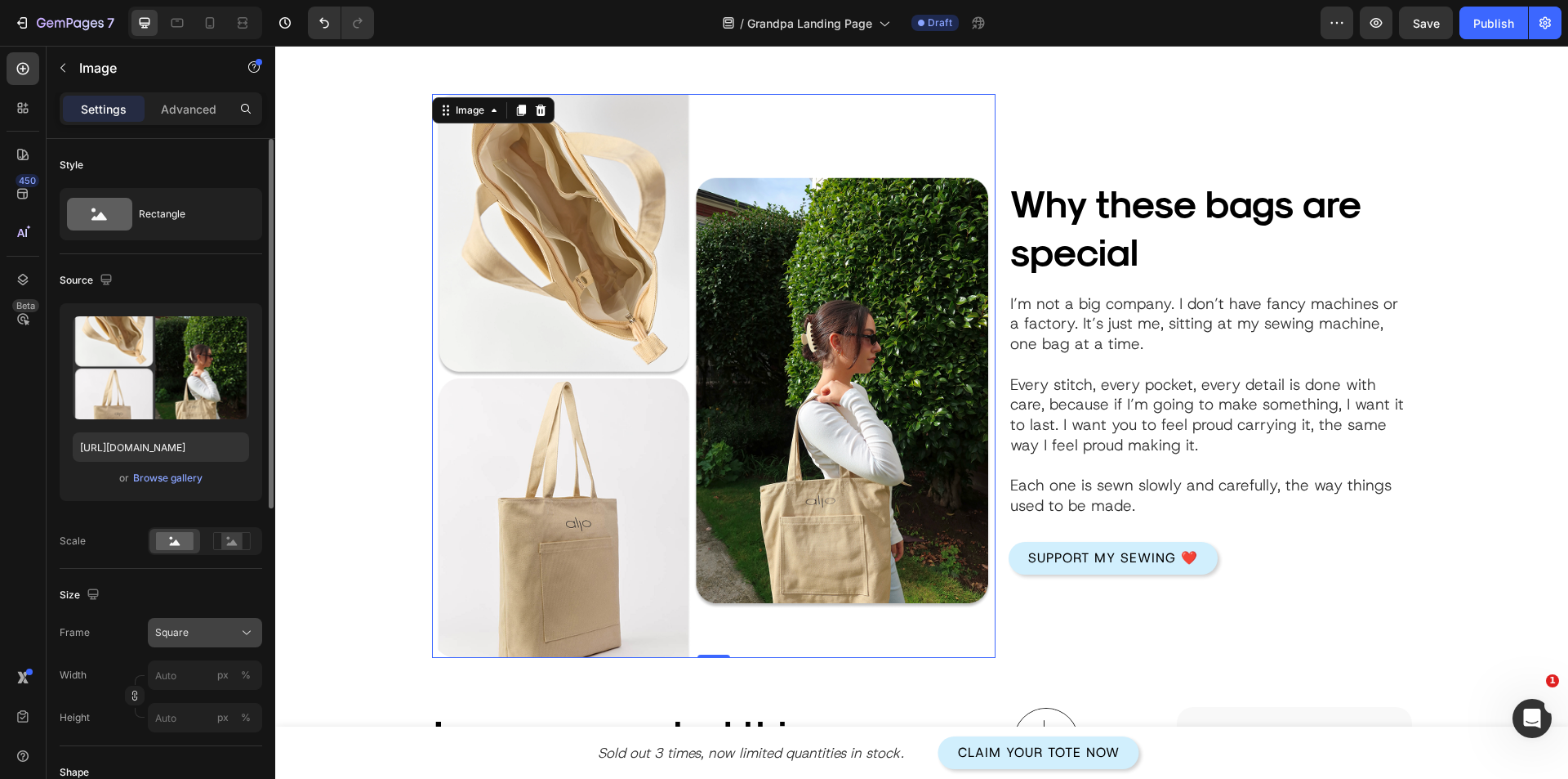
click at [206, 641] on button "Square" at bounding box center [205, 632] width 114 height 29
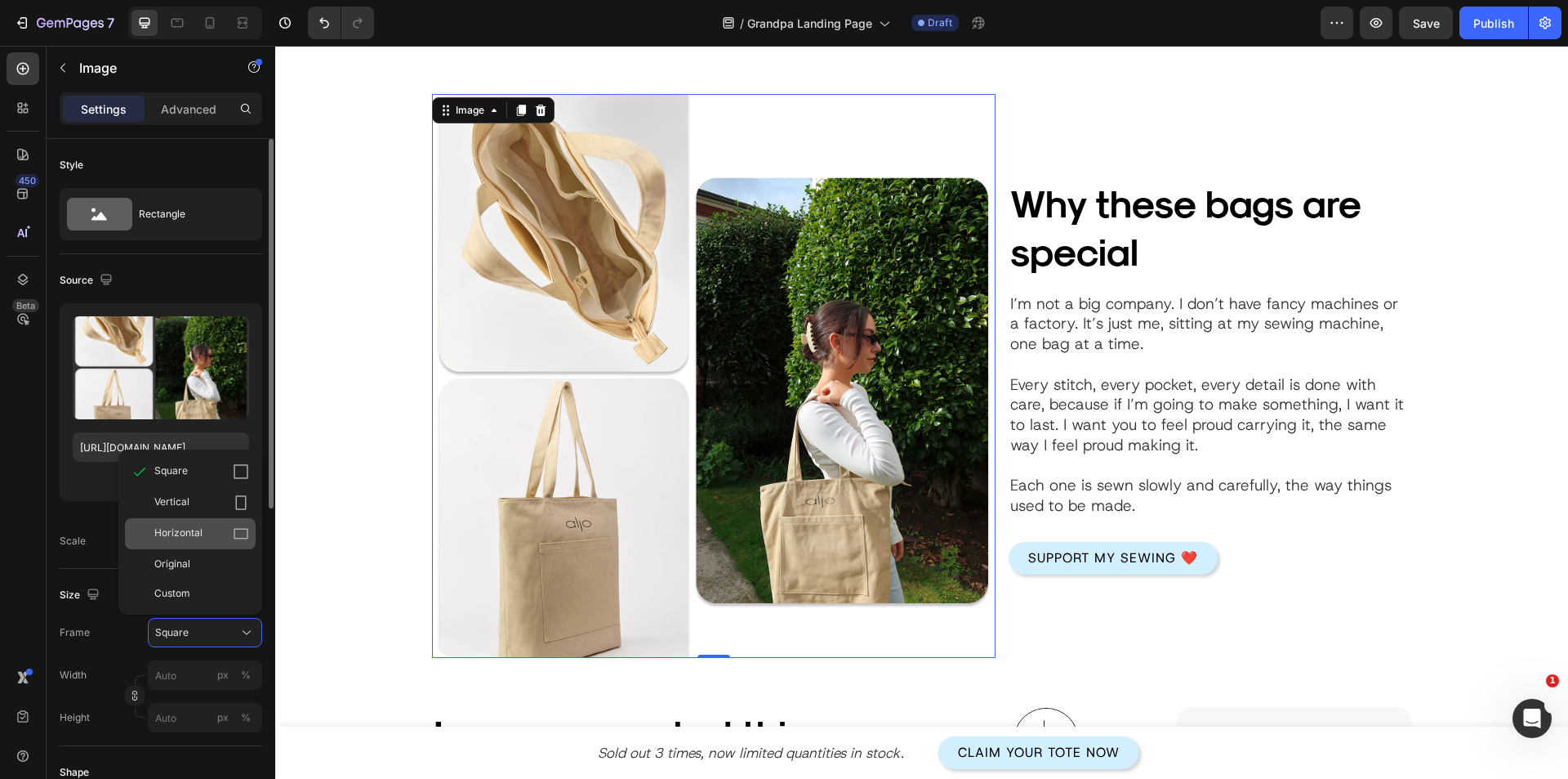
click at [204, 540] on div "Horizontal" at bounding box center [202, 533] width 94 height 16
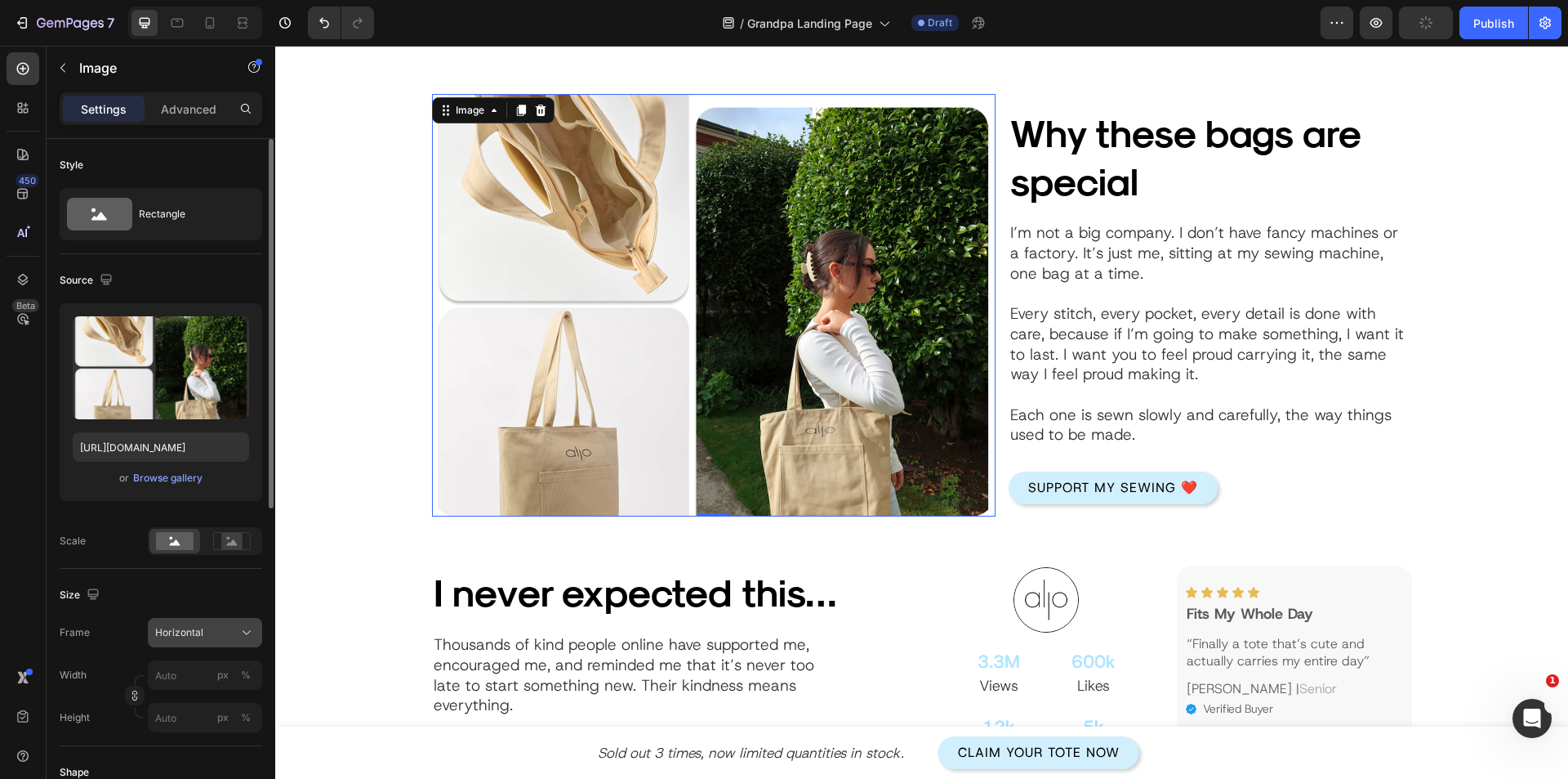
click at [201, 630] on span "Horizontal" at bounding box center [179, 633] width 48 height 15
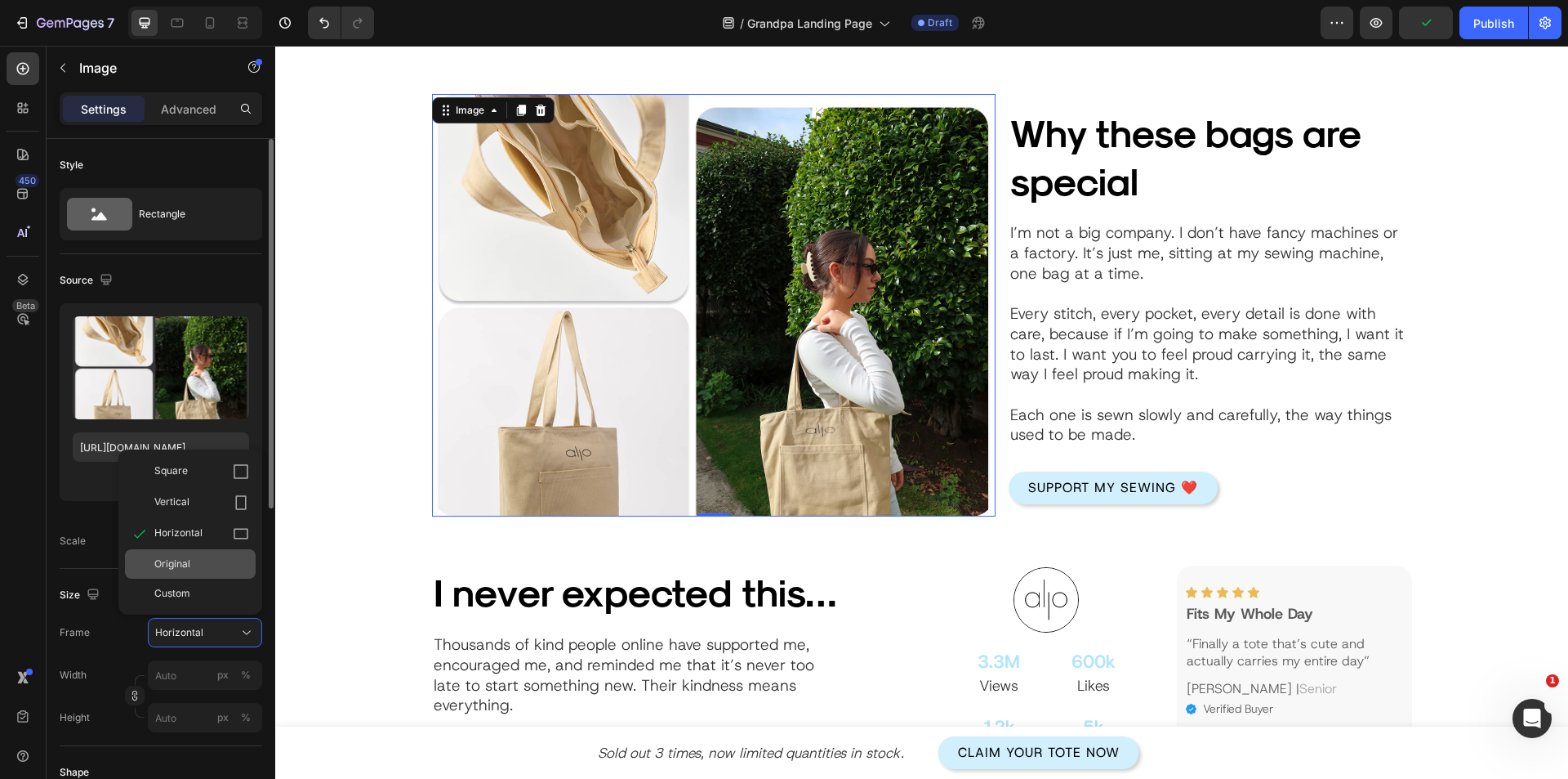
click at [204, 561] on div "Original" at bounding box center [202, 564] width 94 height 15
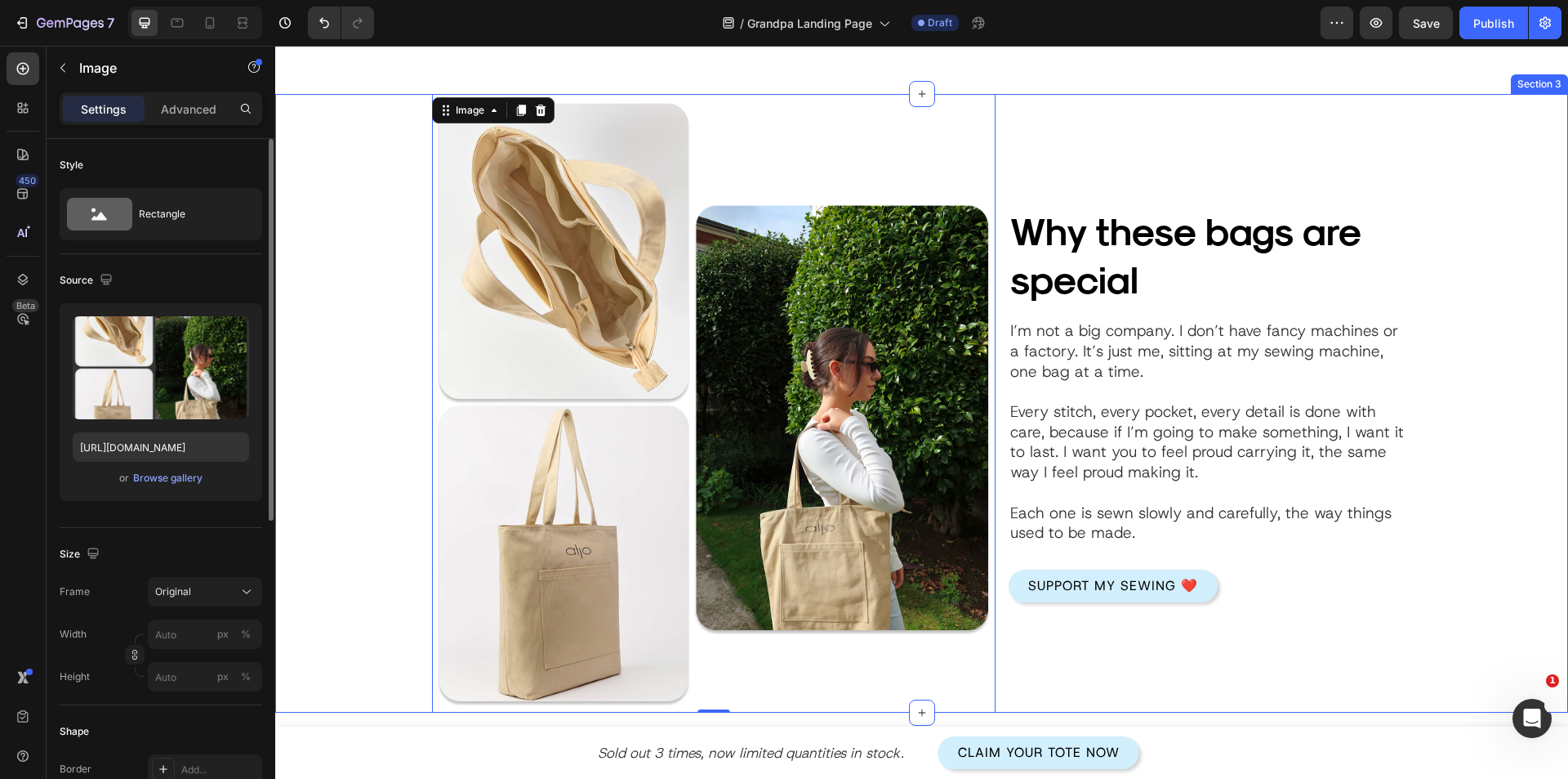
click at [352, 480] on div "Image 0 Why these bags are special Heading Image I’m not a big company. I don’t…" at bounding box center [921, 404] width 1244 height 620
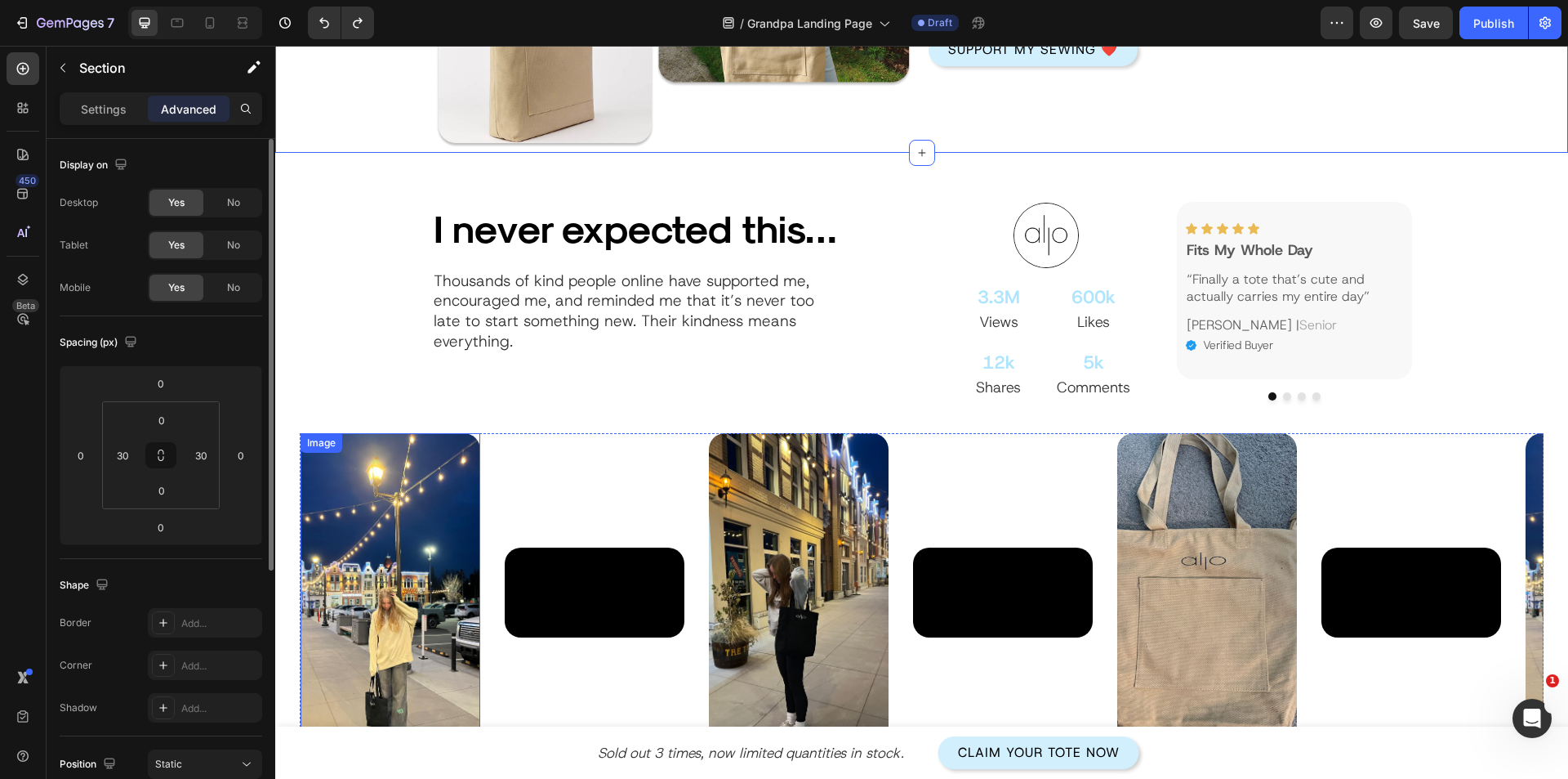
scroll to position [2094, 0]
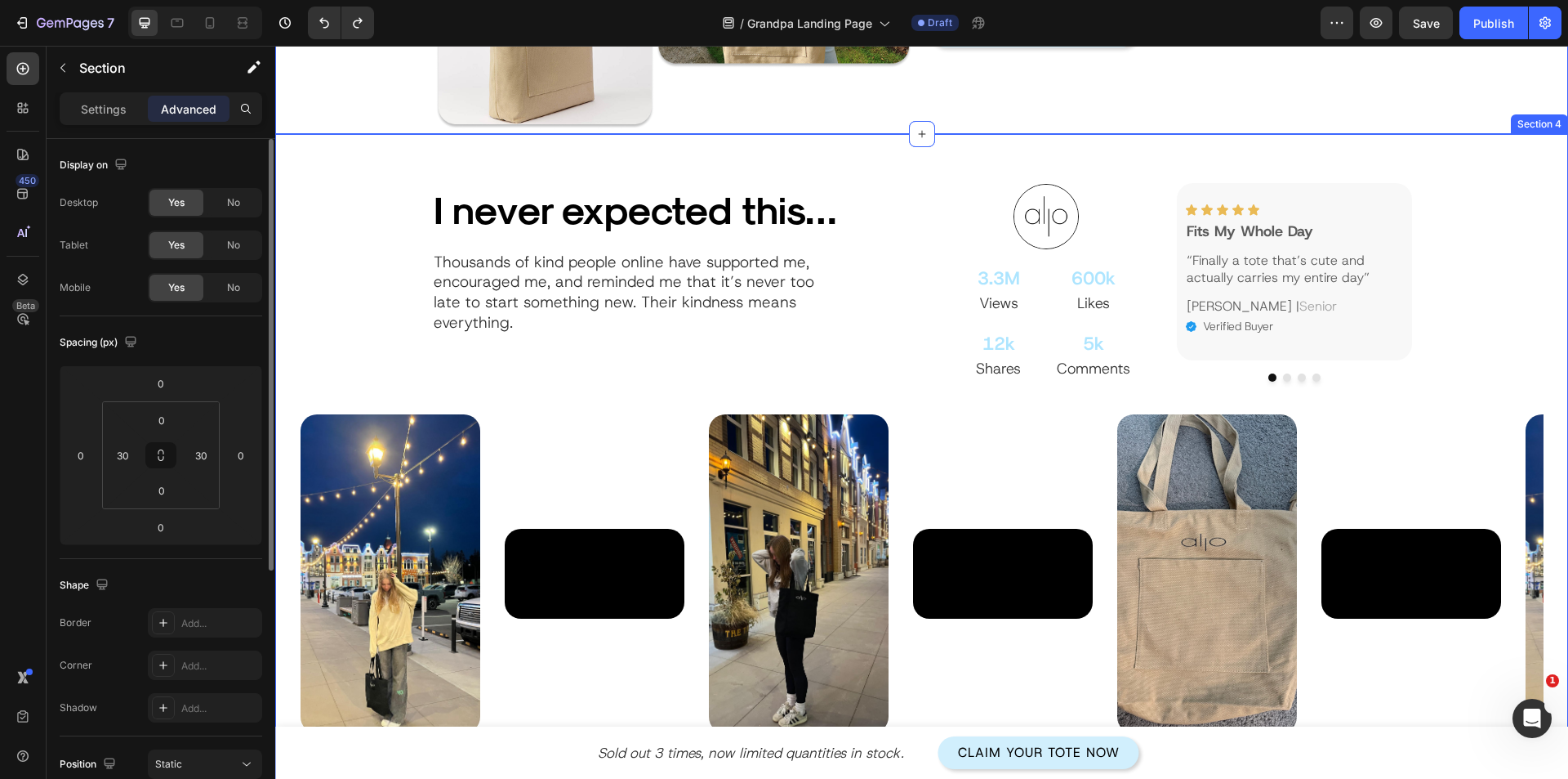
click at [409, 373] on div "I never expected this… Heading Thousands of kind people online have supported m…" at bounding box center [921, 457] width 1244 height 550
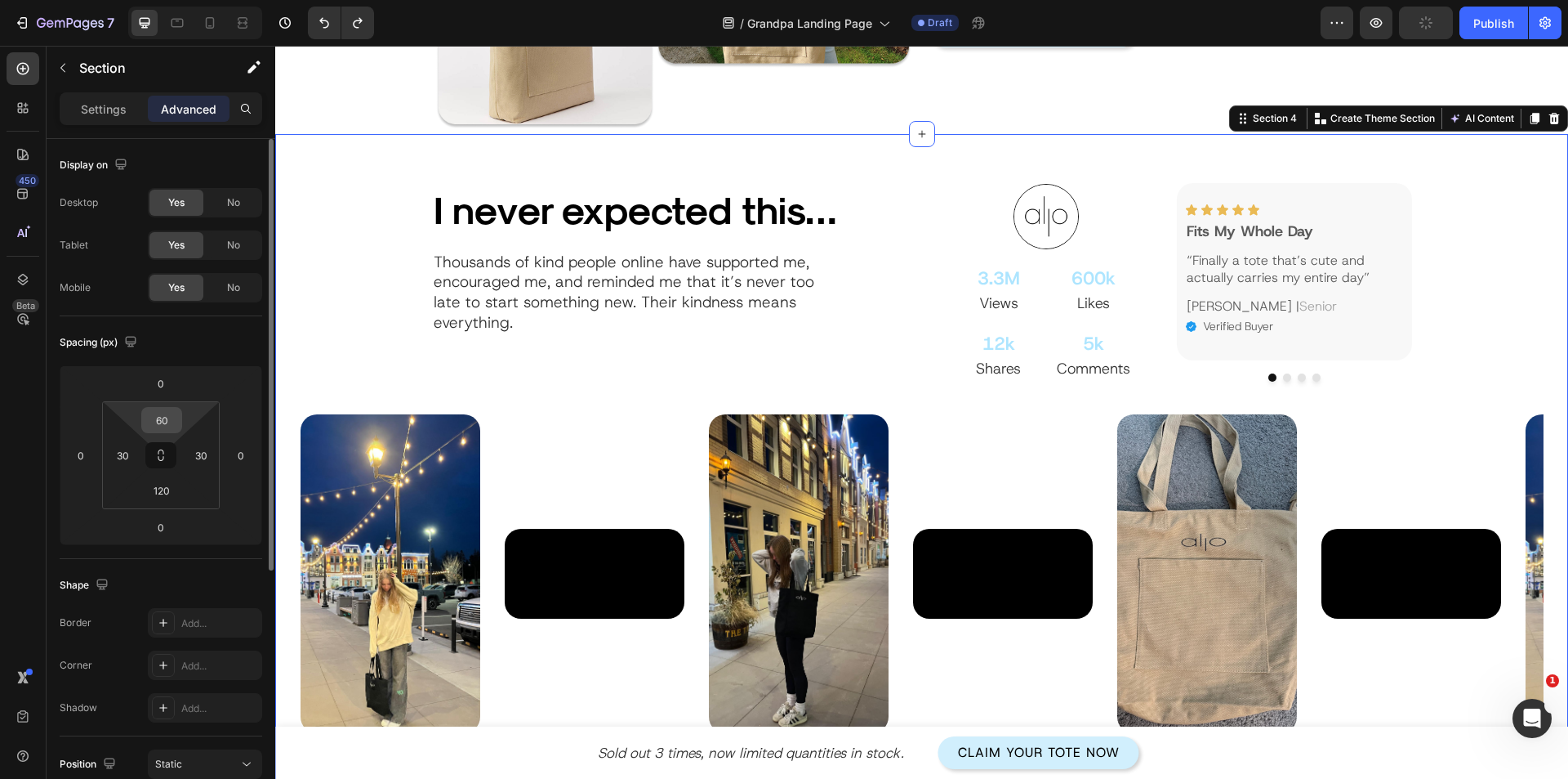
click at [162, 426] on input "60" at bounding box center [161, 420] width 33 height 25
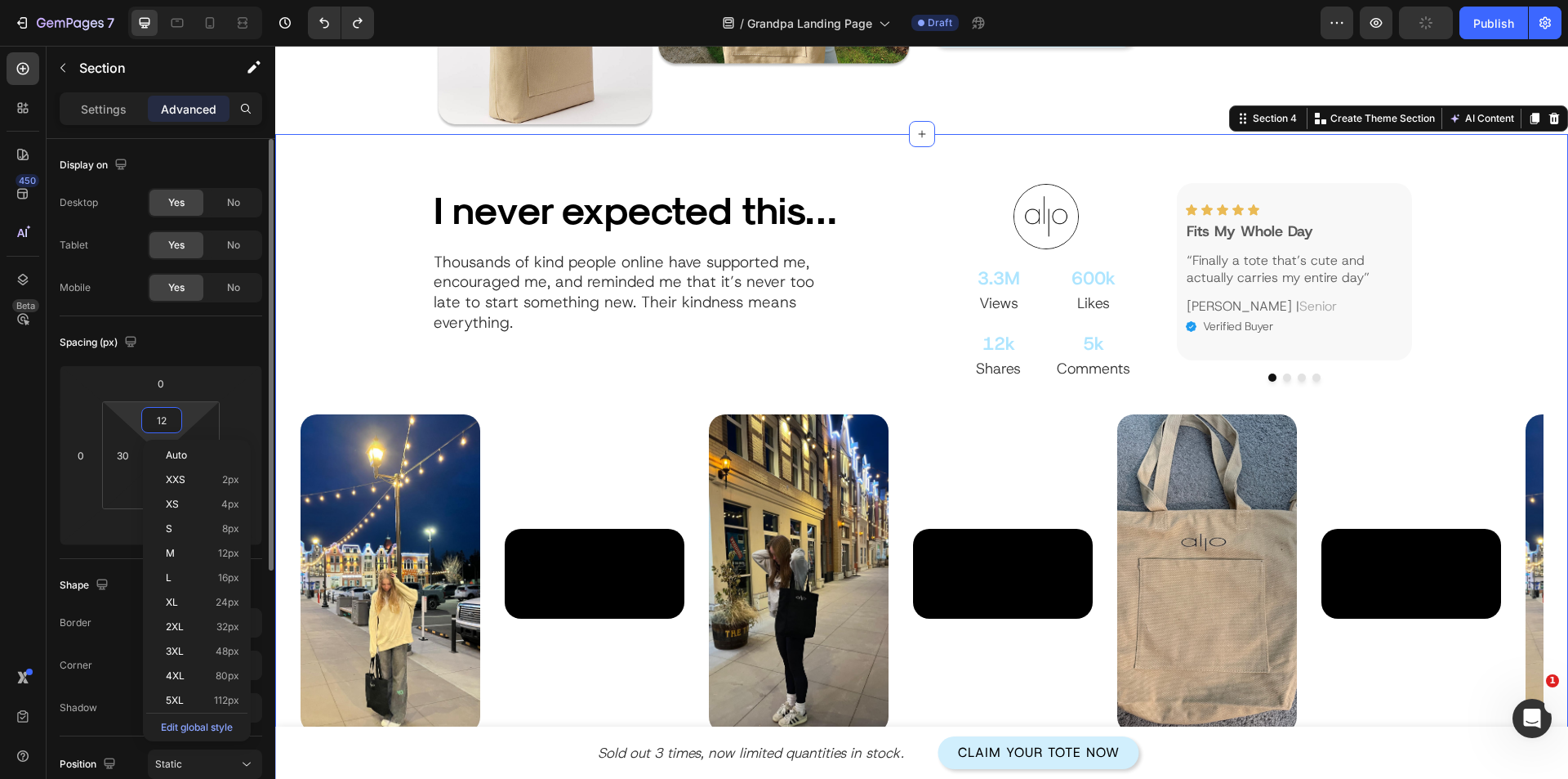
type input "120"
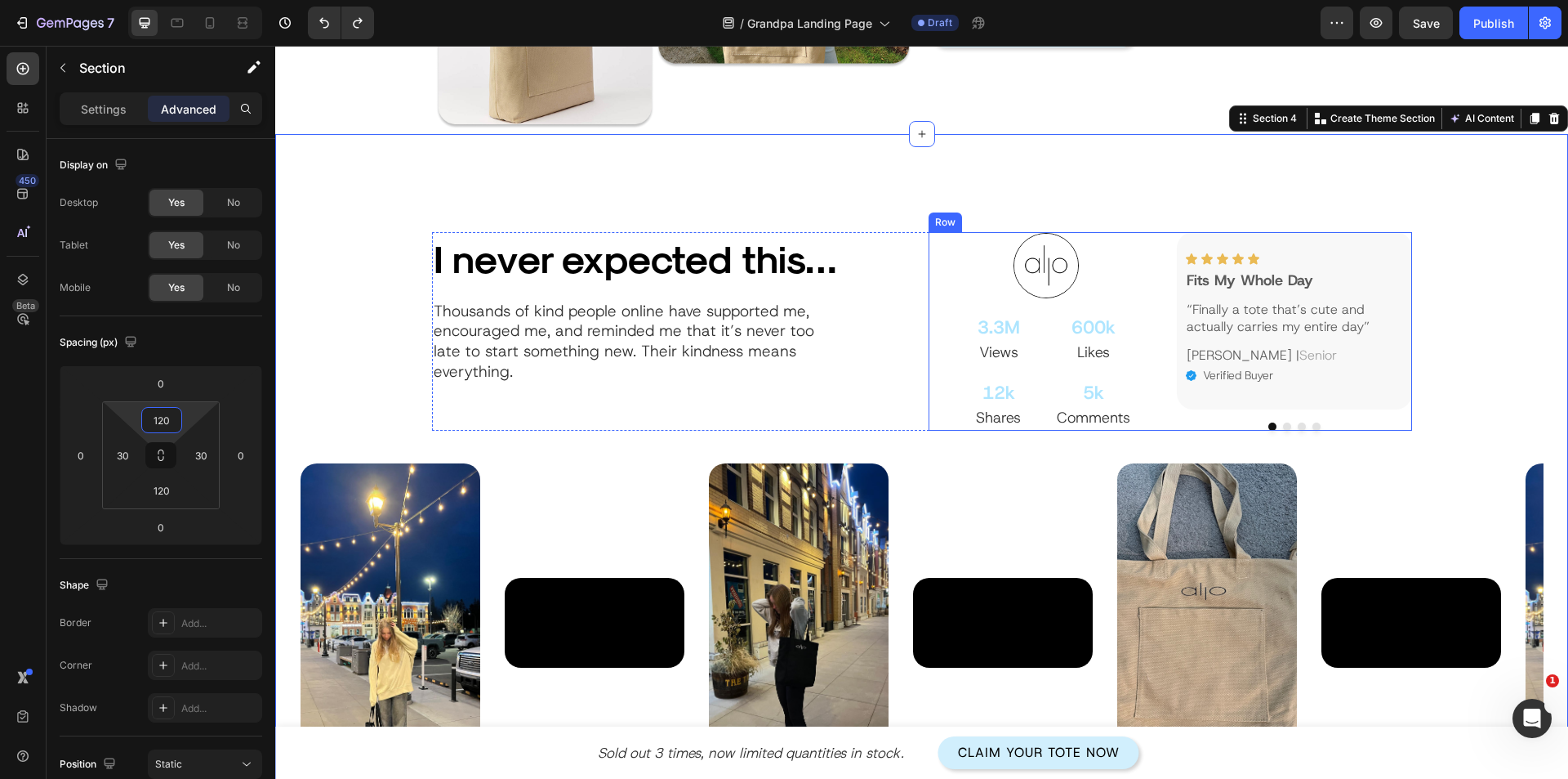
drag, startPoint x: 1163, startPoint y: 400, endPoint x: 1130, endPoint y: 383, distance: 37.1
click at [1164, 400] on div "Image 3.3M Text Block Views Text Block 600k Text Block Likes Text Block 12k Tex…" at bounding box center [1170, 331] width 484 height 199
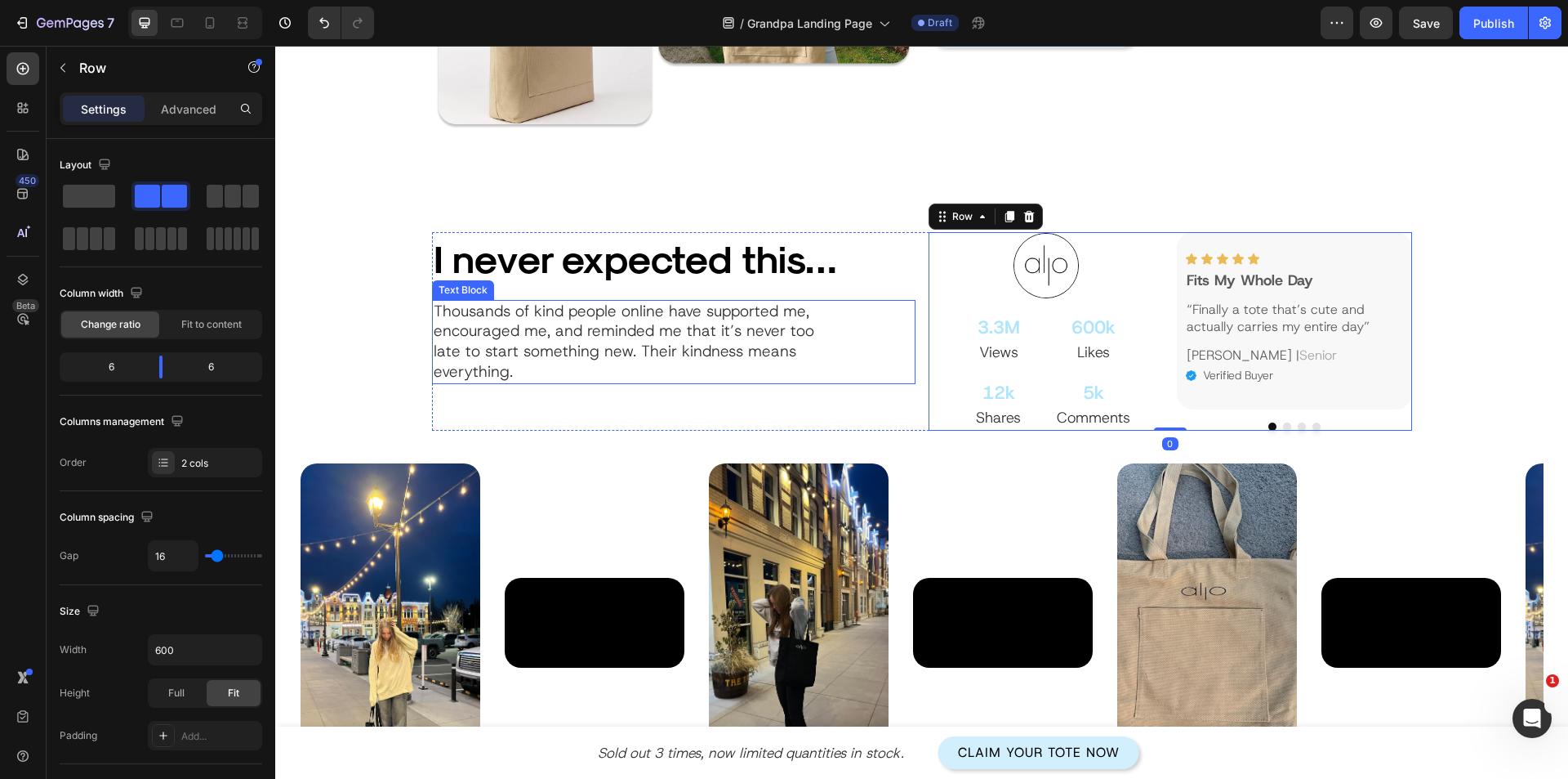
click at [896, 382] on div "Thousands of kind people online have supported me, encouraged me, and reminded …" at bounding box center [673, 341] width 484 height 84
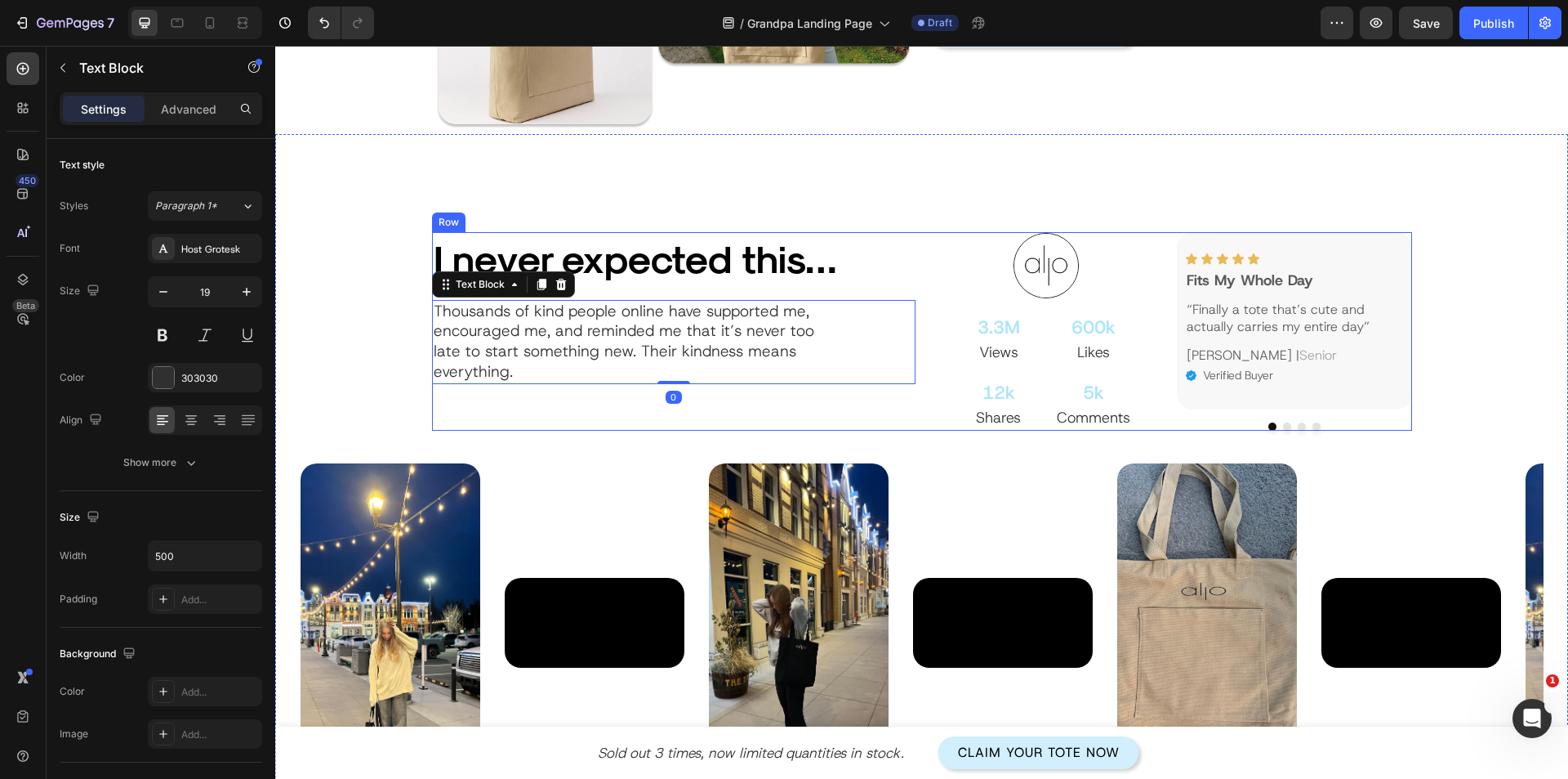
click at [902, 403] on div "I never expected this… Heading Thousands of kind people online have supported m…" at bounding box center [673, 331] width 484 height 199
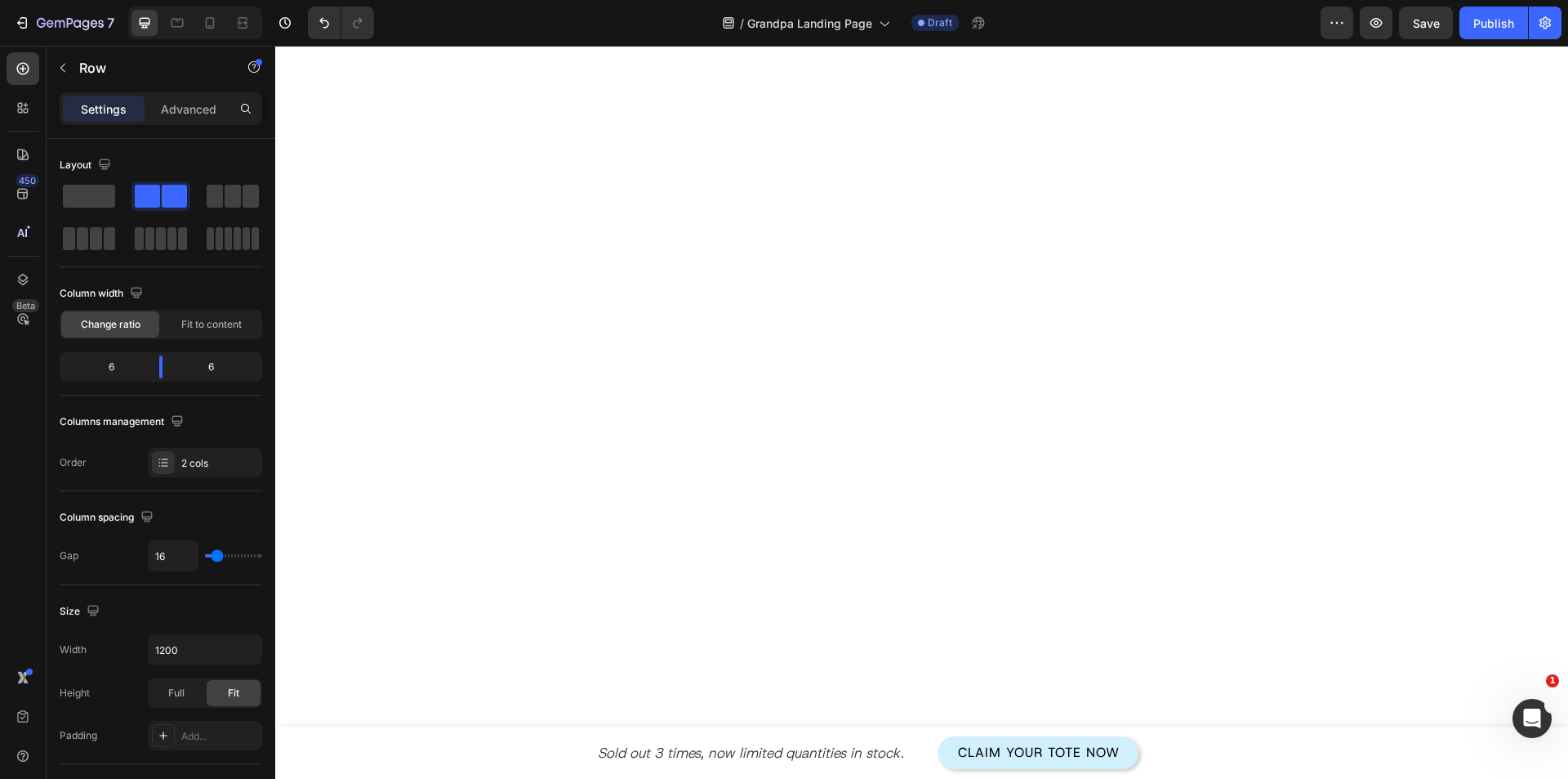
scroll to position [1440, 0]
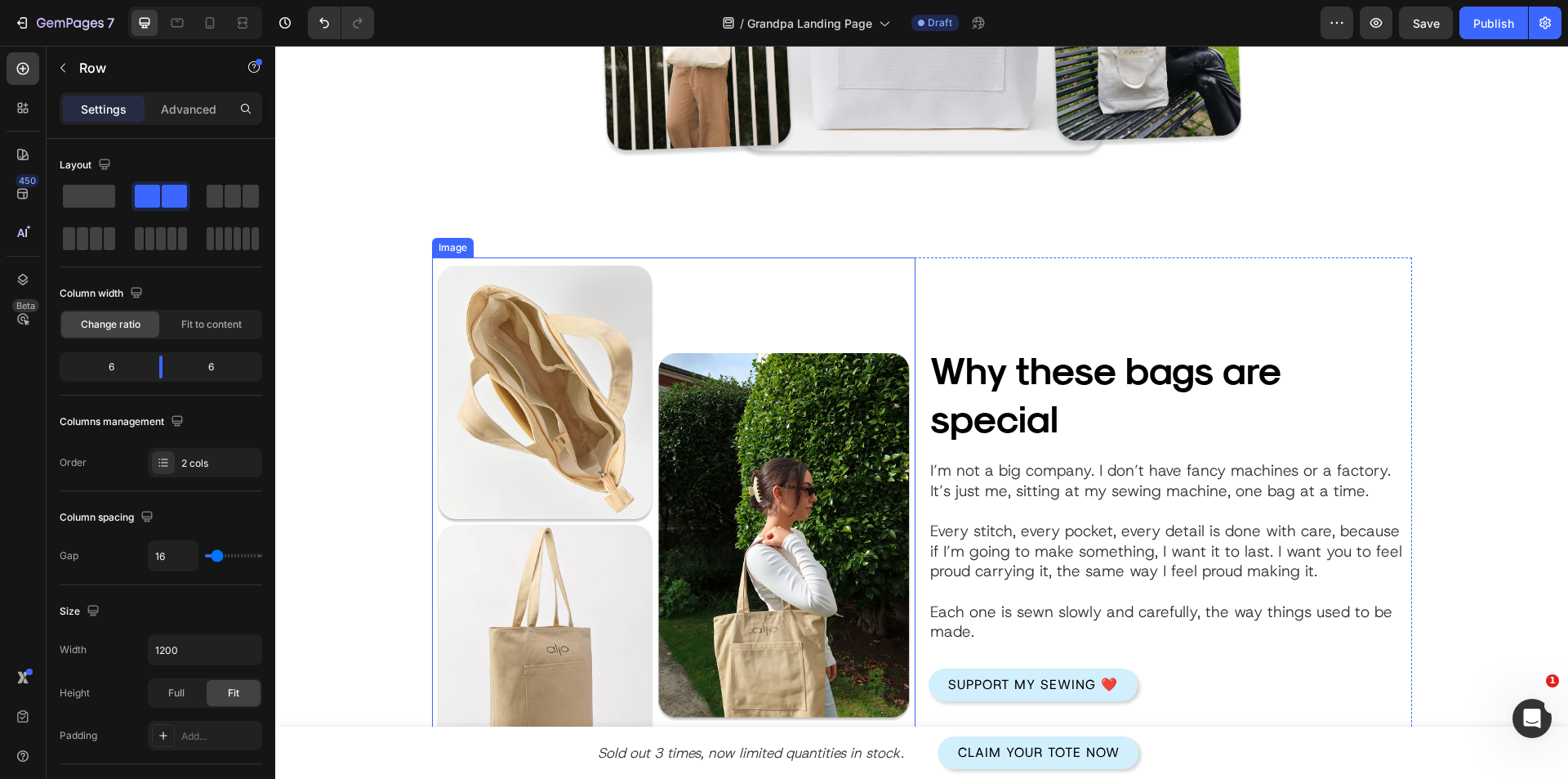
click at [749, 411] on img at bounding box center [673, 522] width 484 height 530
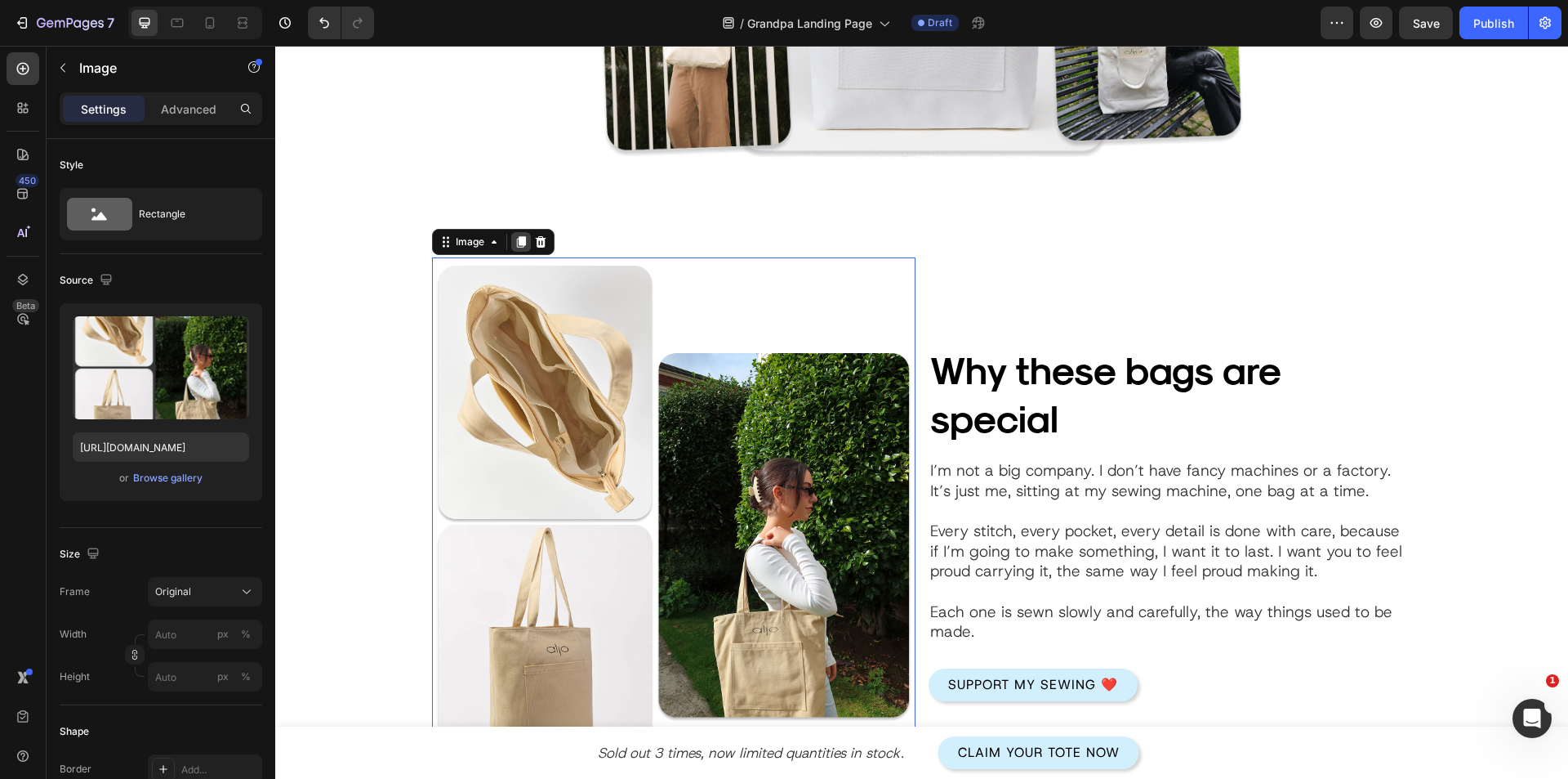
click at [517, 243] on icon at bounding box center [521, 241] width 9 height 11
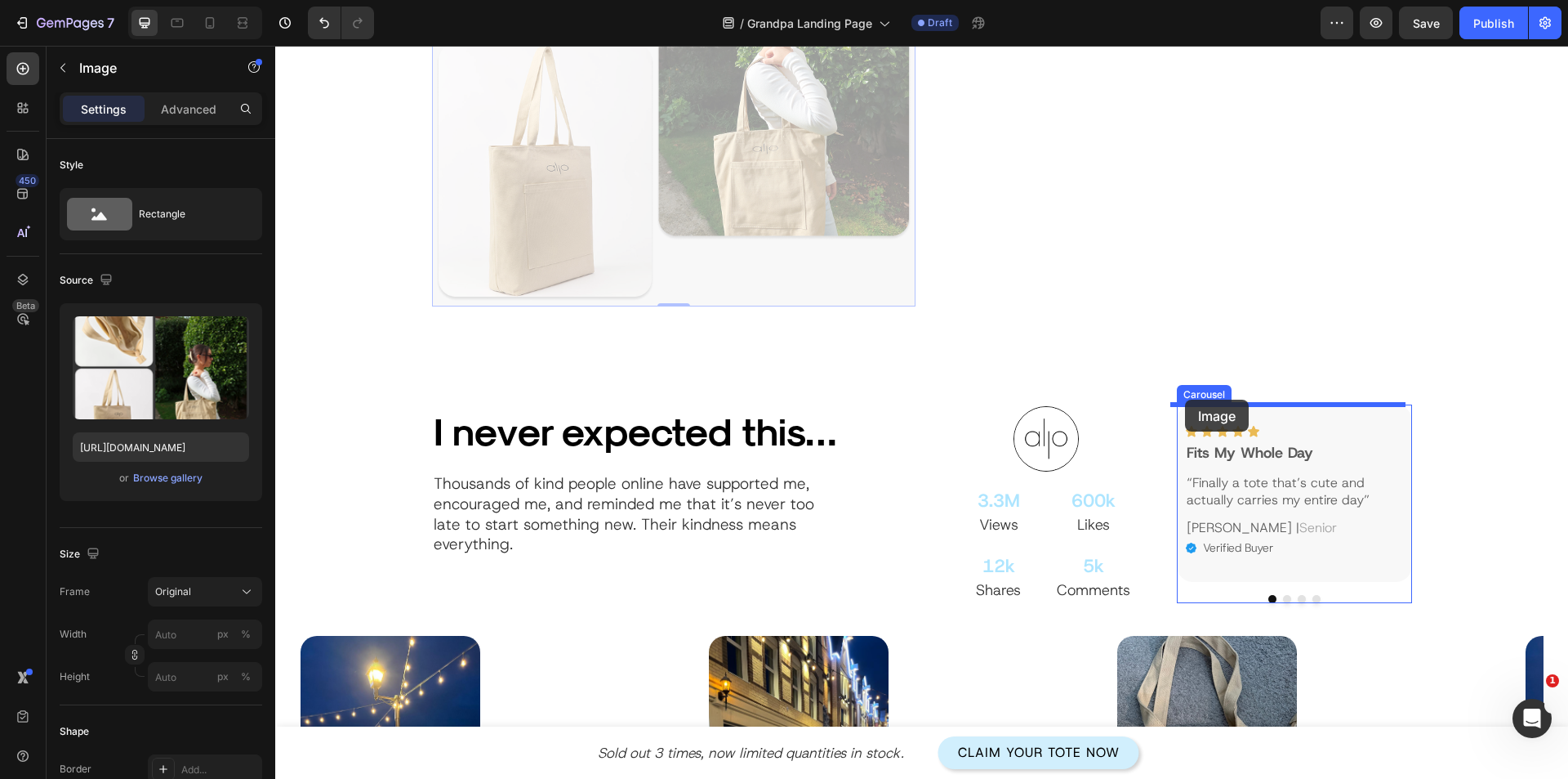
scroll to position [2534, 0]
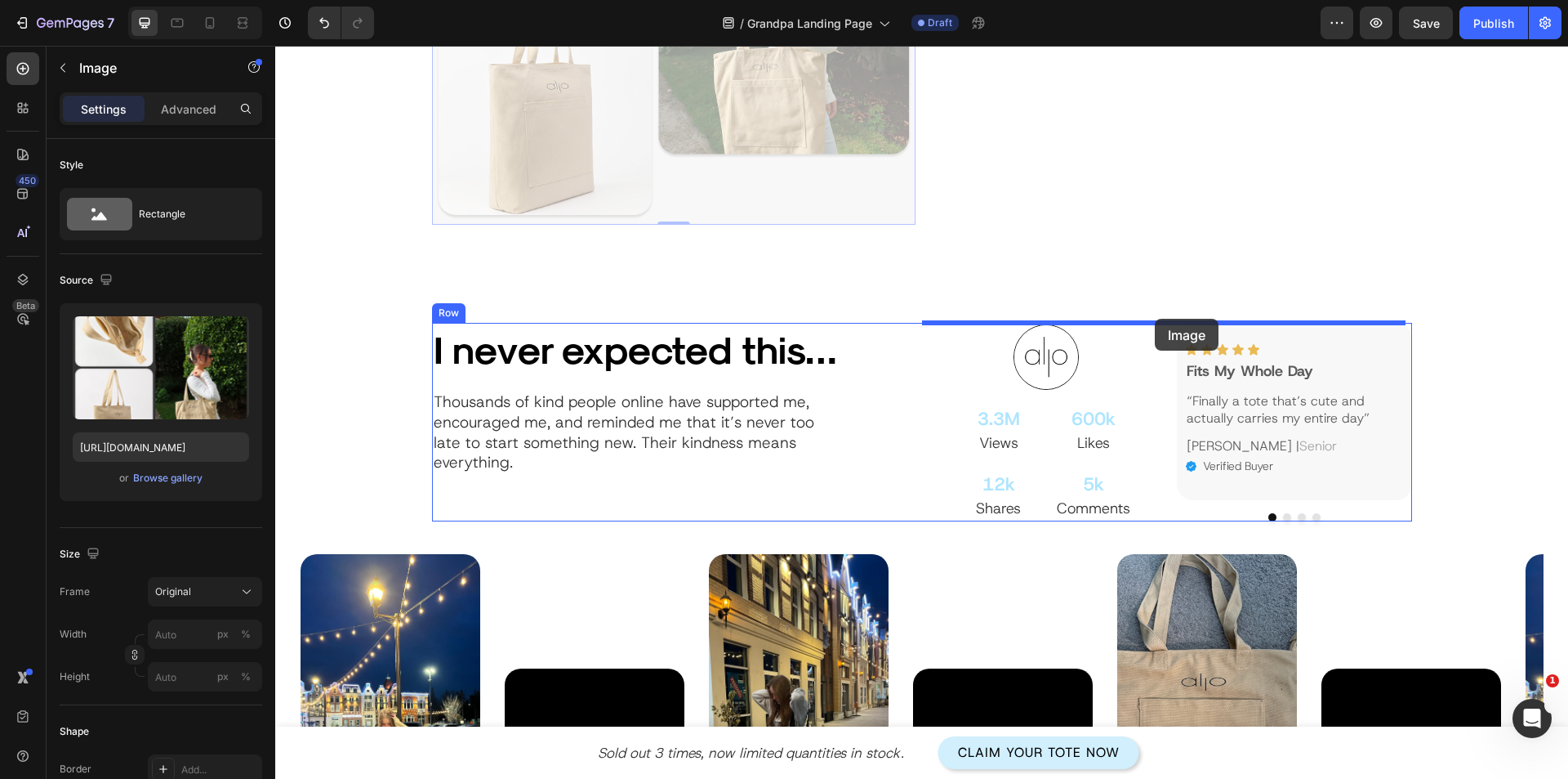
drag, startPoint x: 502, startPoint y: 174, endPoint x: 1155, endPoint y: 319, distance: 668.9
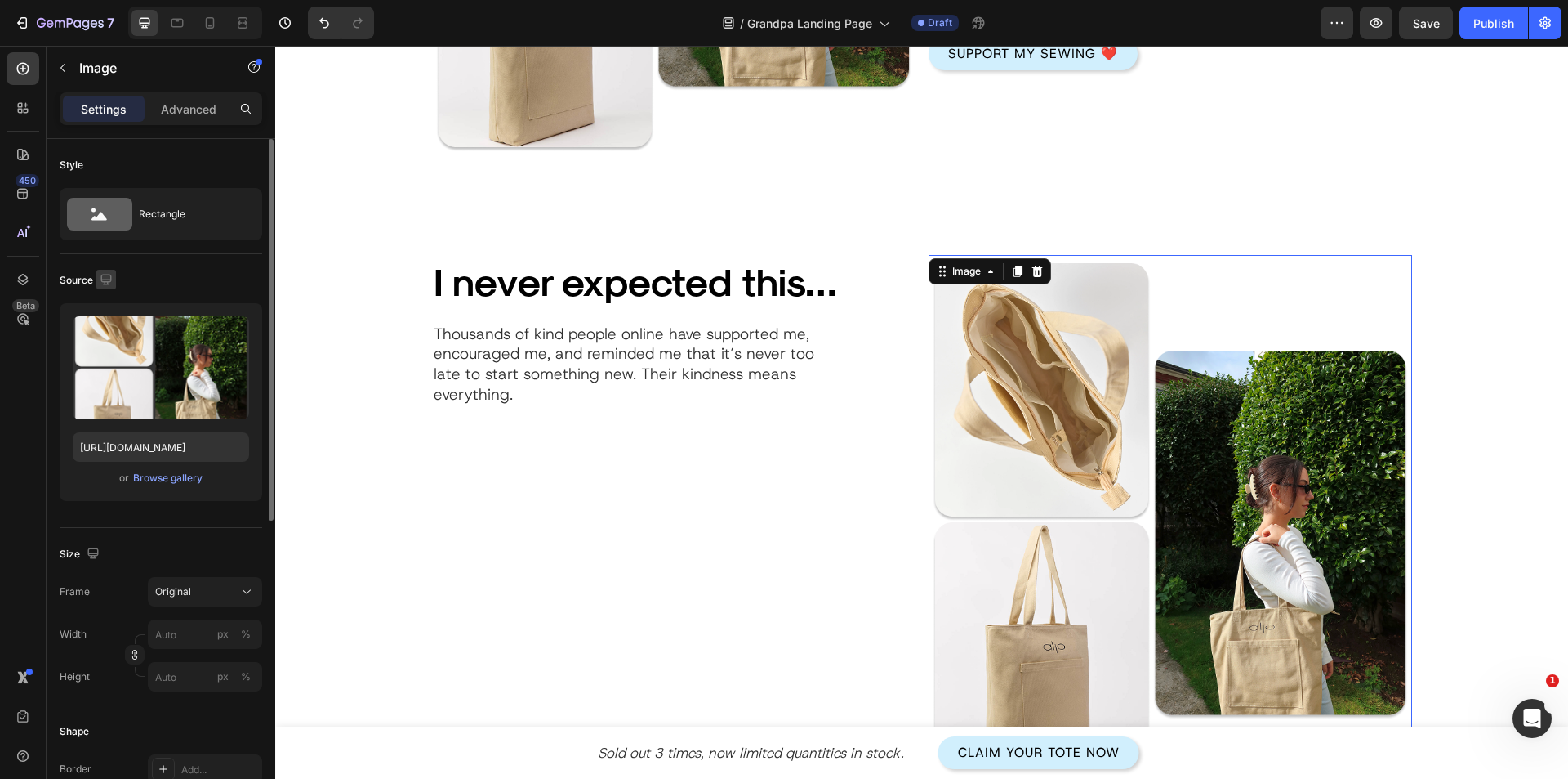
scroll to position [2044, 0]
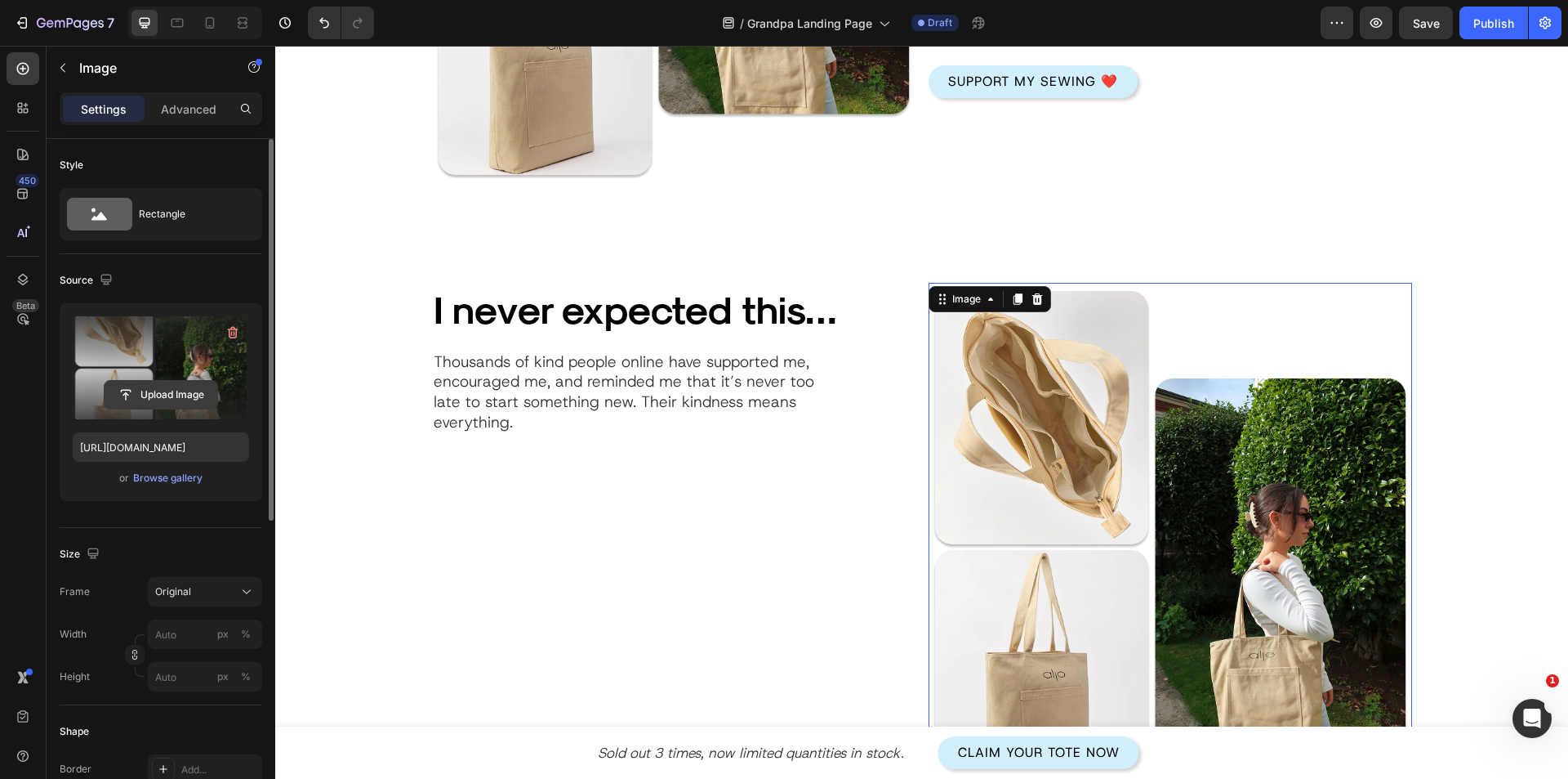
click at [190, 392] on input "file" at bounding box center [161, 394] width 113 height 27
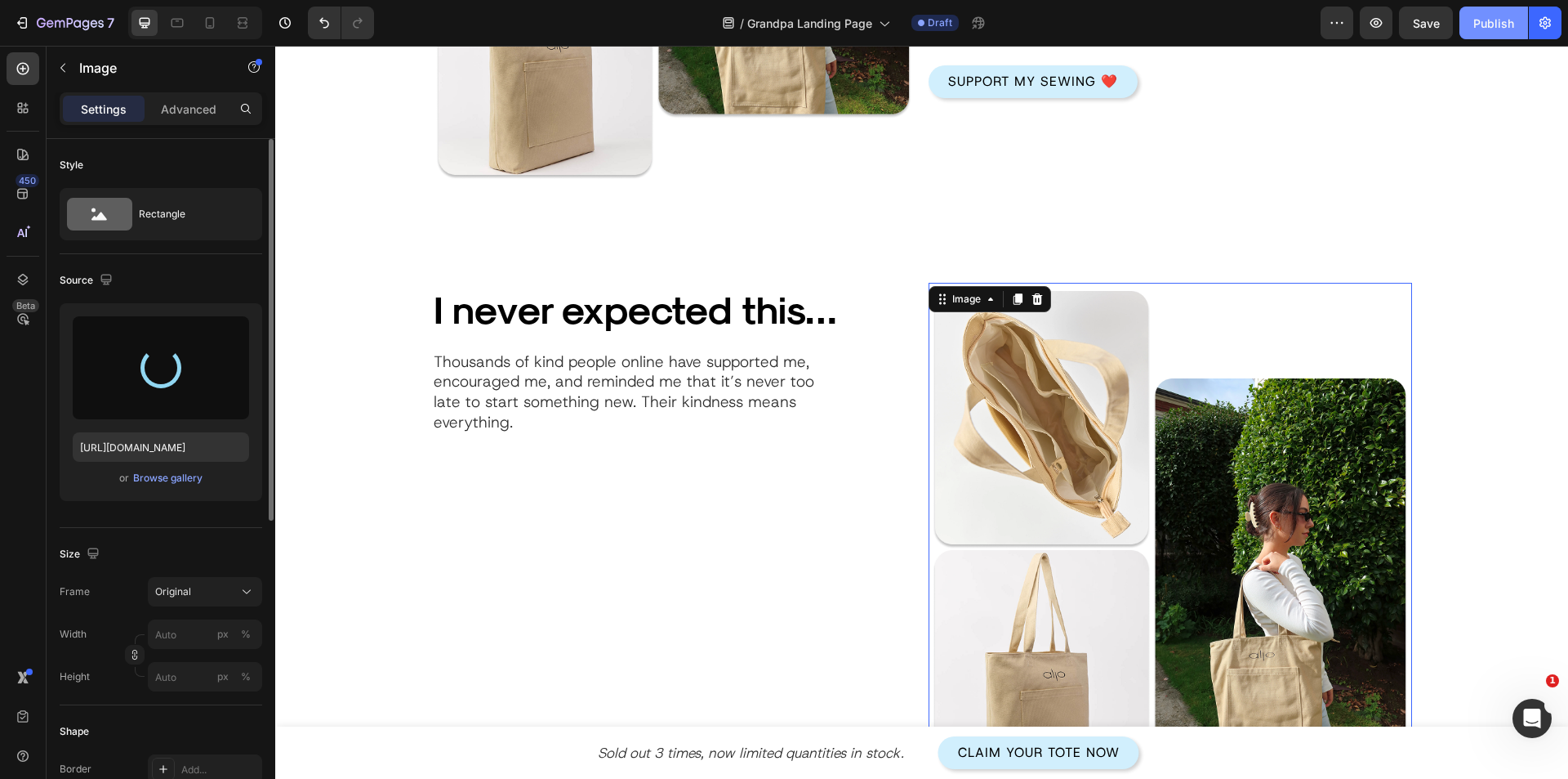
type input "[URL][DOMAIN_NAME]"
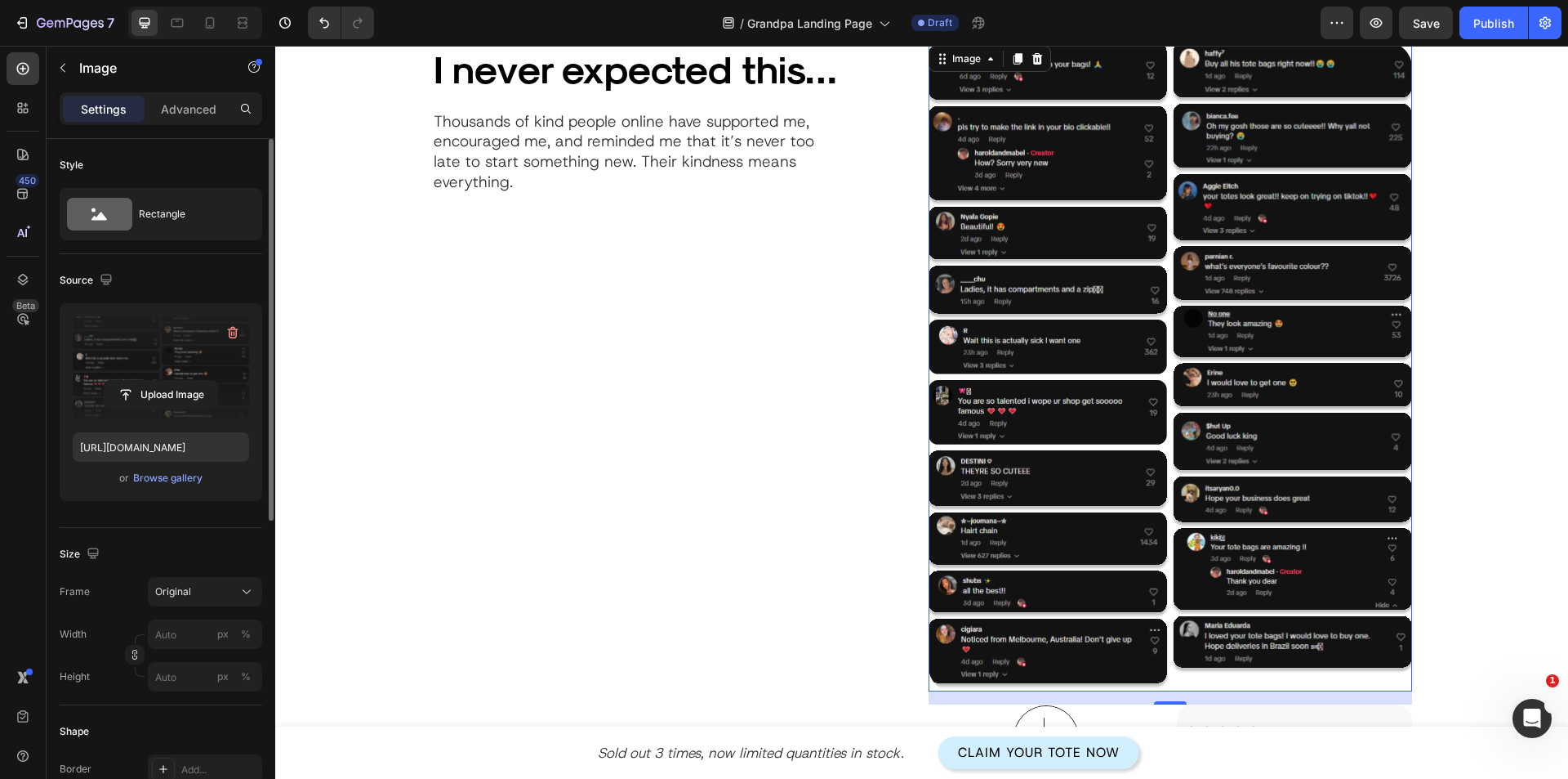
scroll to position [2289, 0]
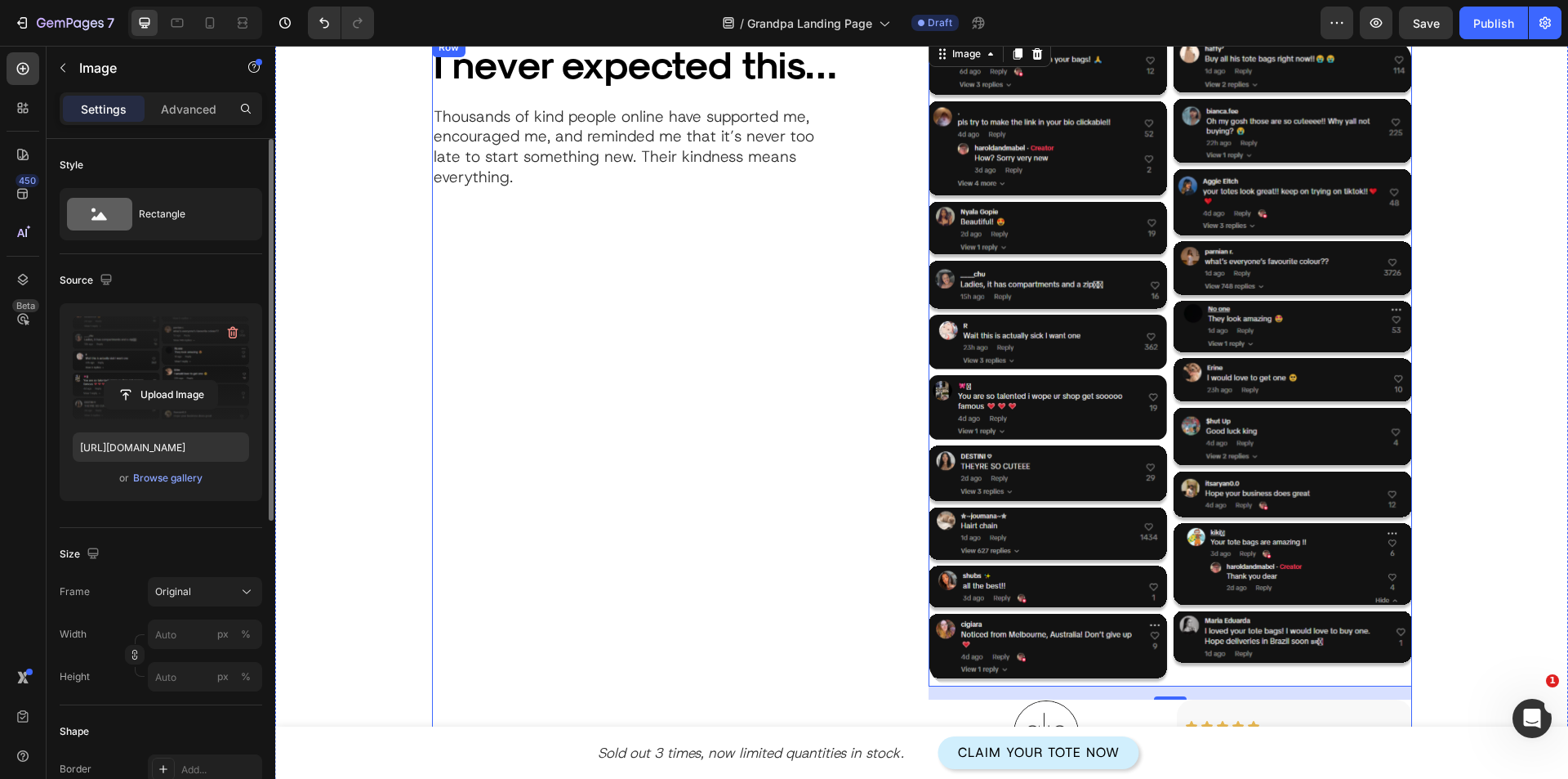
click at [878, 566] on div "I never expected this… Heading Thousands of kind people online have supported m…" at bounding box center [673, 467] width 484 height 859
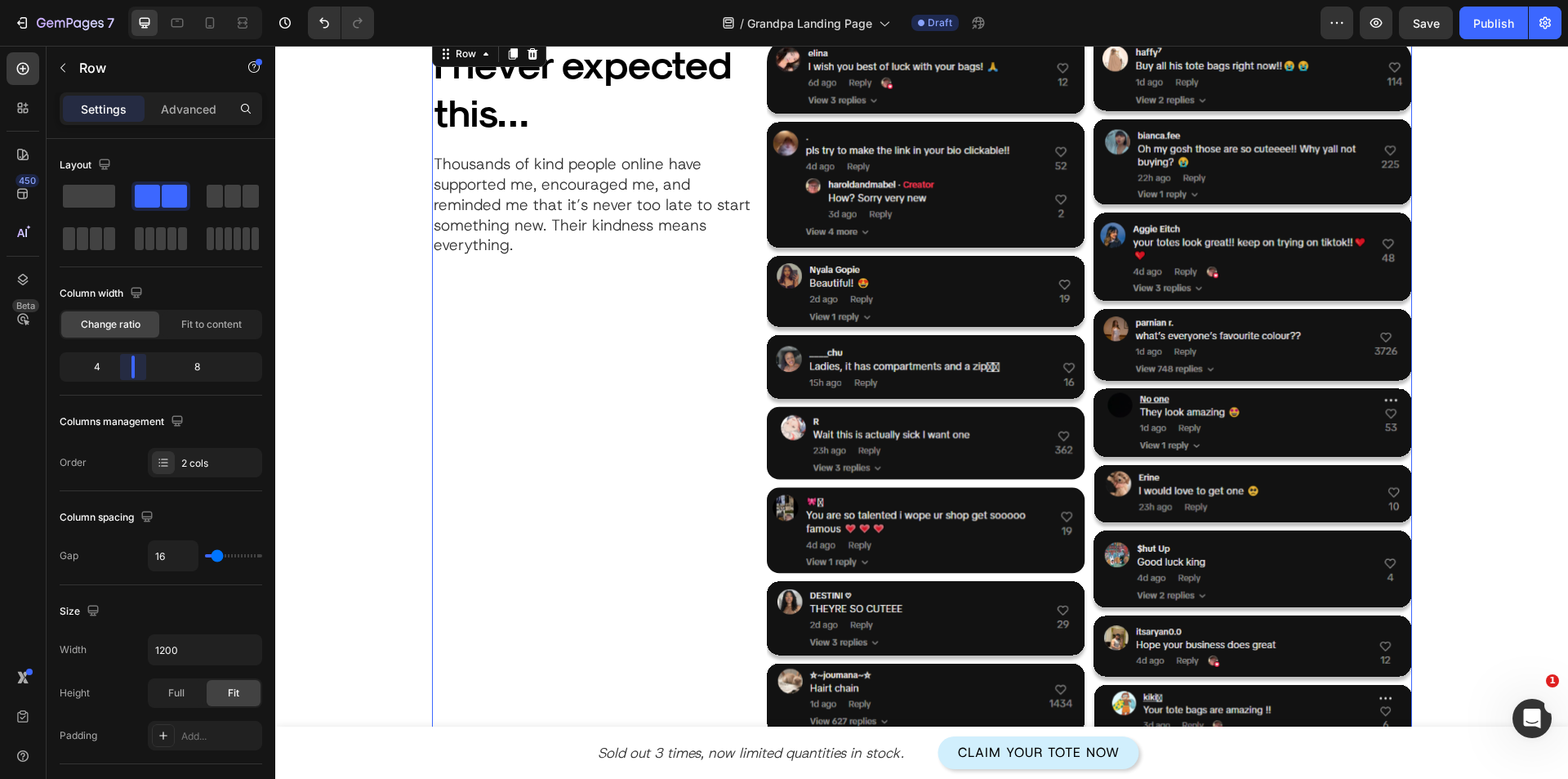
drag, startPoint x: 158, startPoint y: 370, endPoint x: 133, endPoint y: 373, distance: 25.2
click at [133, 0] on body "7 Version history / Grandpa Landing Page Draft Preview Save Publish 450 Beta vi…" at bounding box center [784, 0] width 1568 height 0
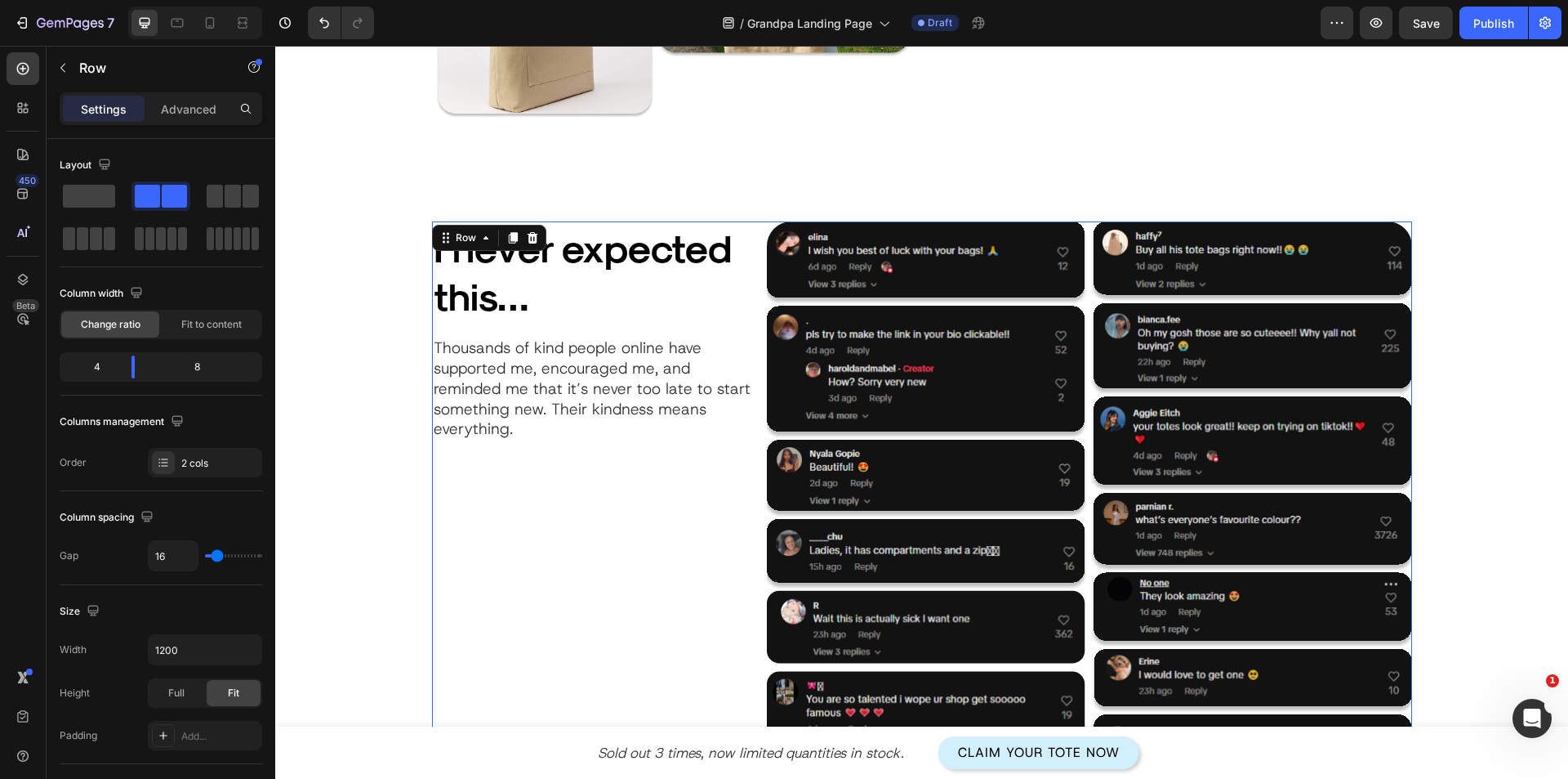
scroll to position [2125, 0]
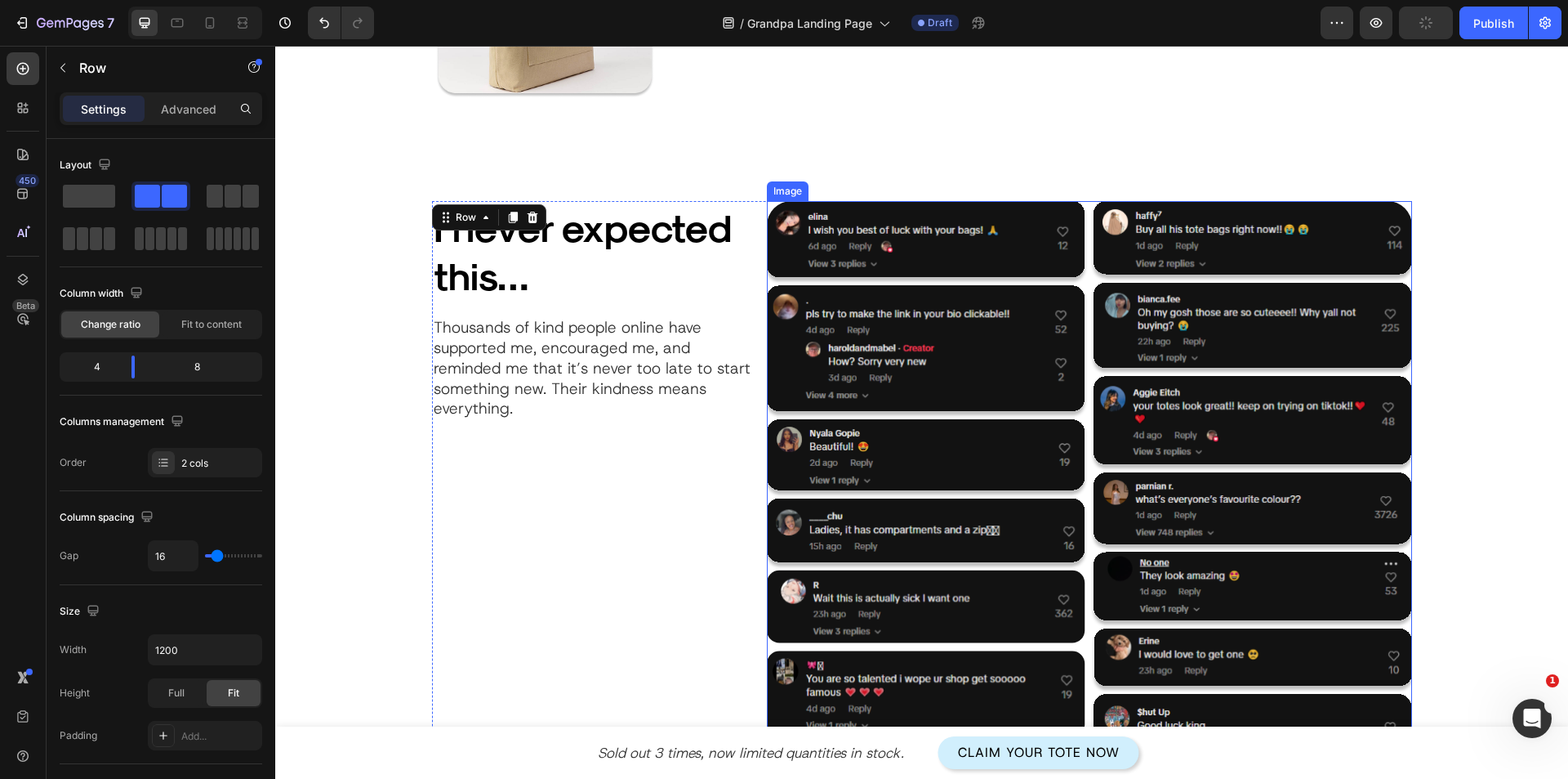
click at [926, 295] on img at bounding box center [1090, 633] width 645 height 865
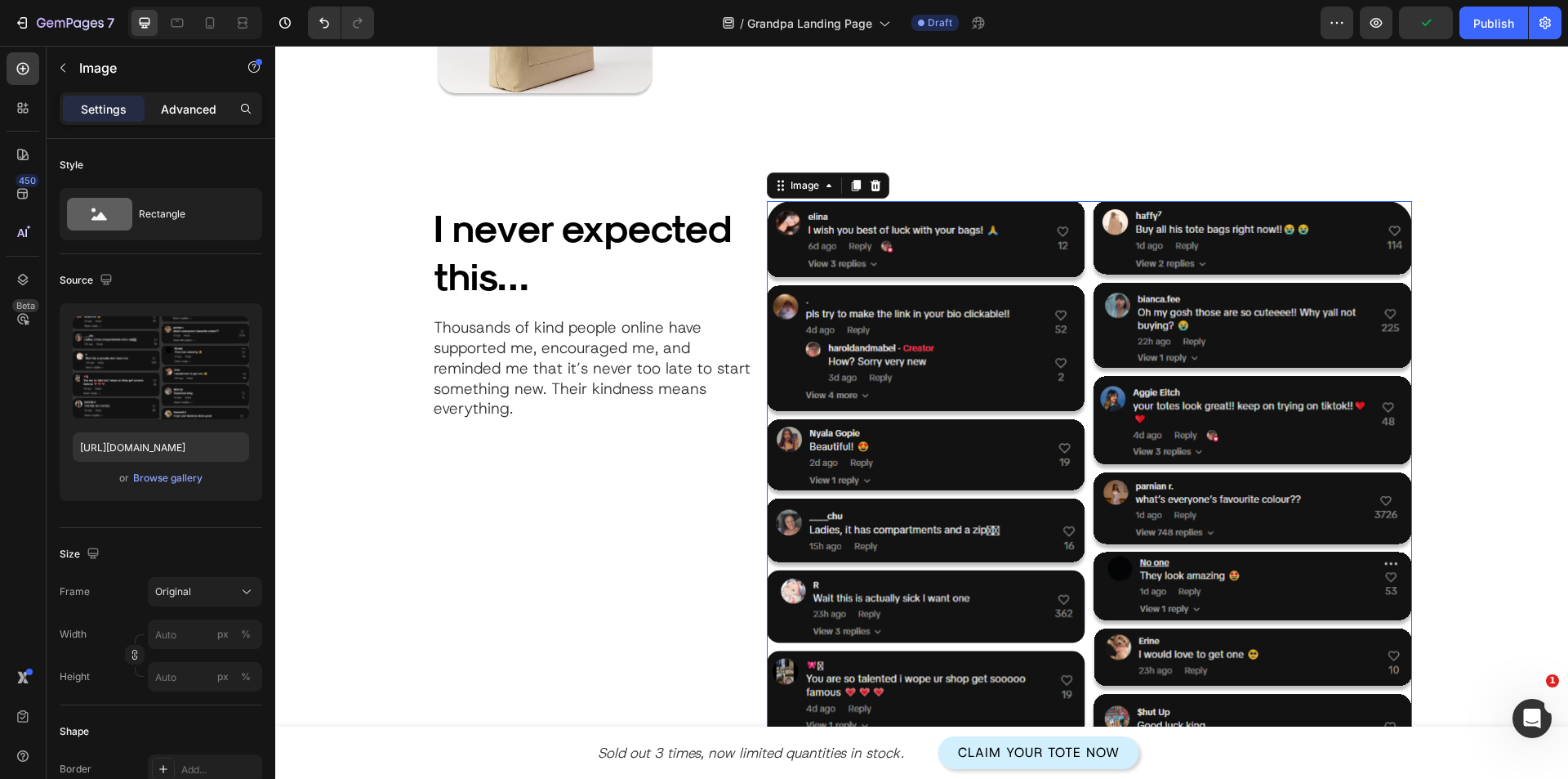
click at [165, 112] on p "Advanced" at bounding box center [189, 109] width 56 height 17
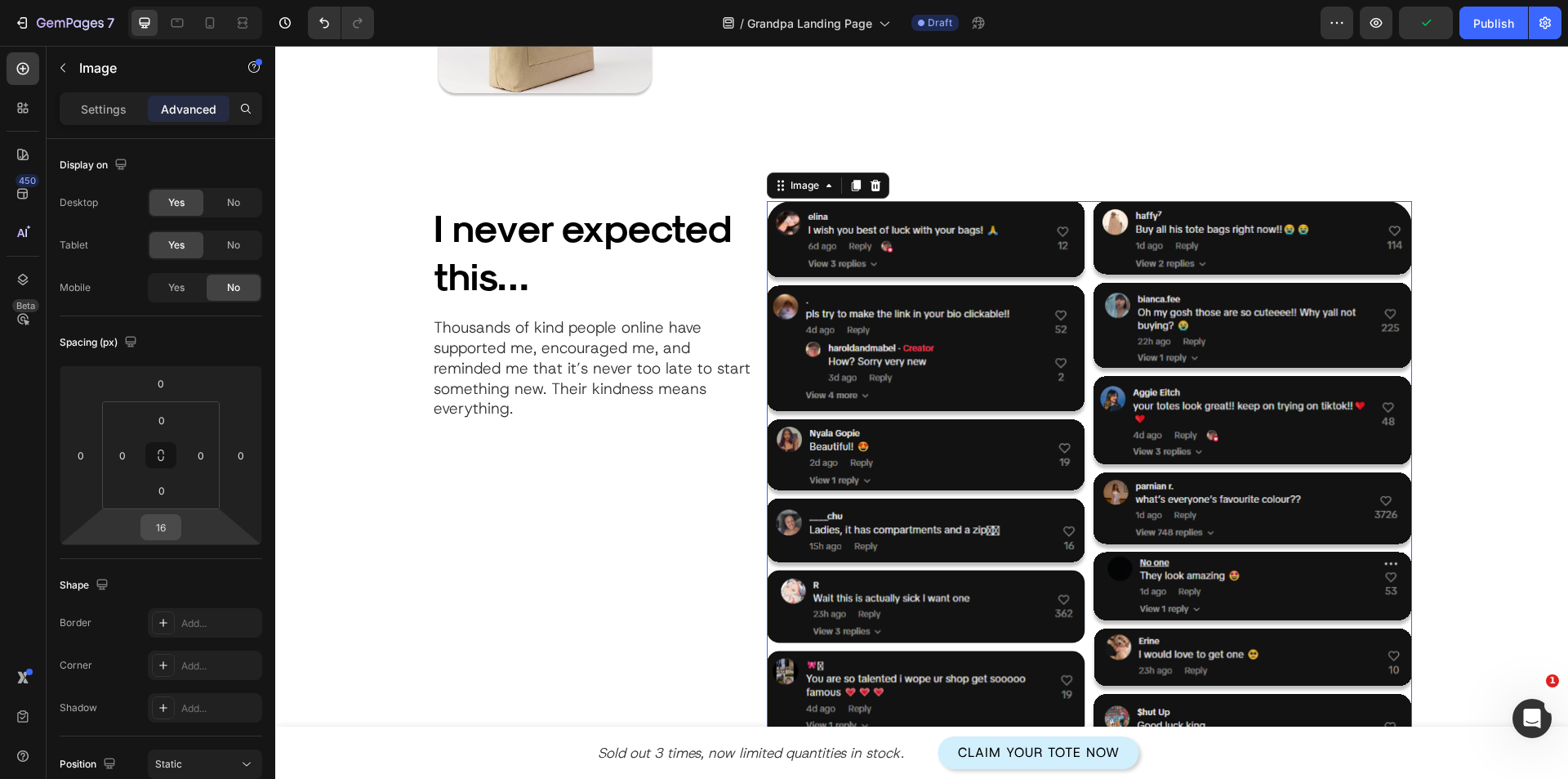
click at [159, 538] on input "16" at bounding box center [160, 527] width 33 height 25
type input "0"
click at [0, 0] on div "Spacing (px) 0 0 0 0 0 0 0 0" at bounding box center [0, 0] width 0 height 0
drag, startPoint x: 94, startPoint y: 104, endPoint x: 130, endPoint y: 153, distance: 60.8
click at [95, 105] on p "Settings" at bounding box center [104, 109] width 46 height 17
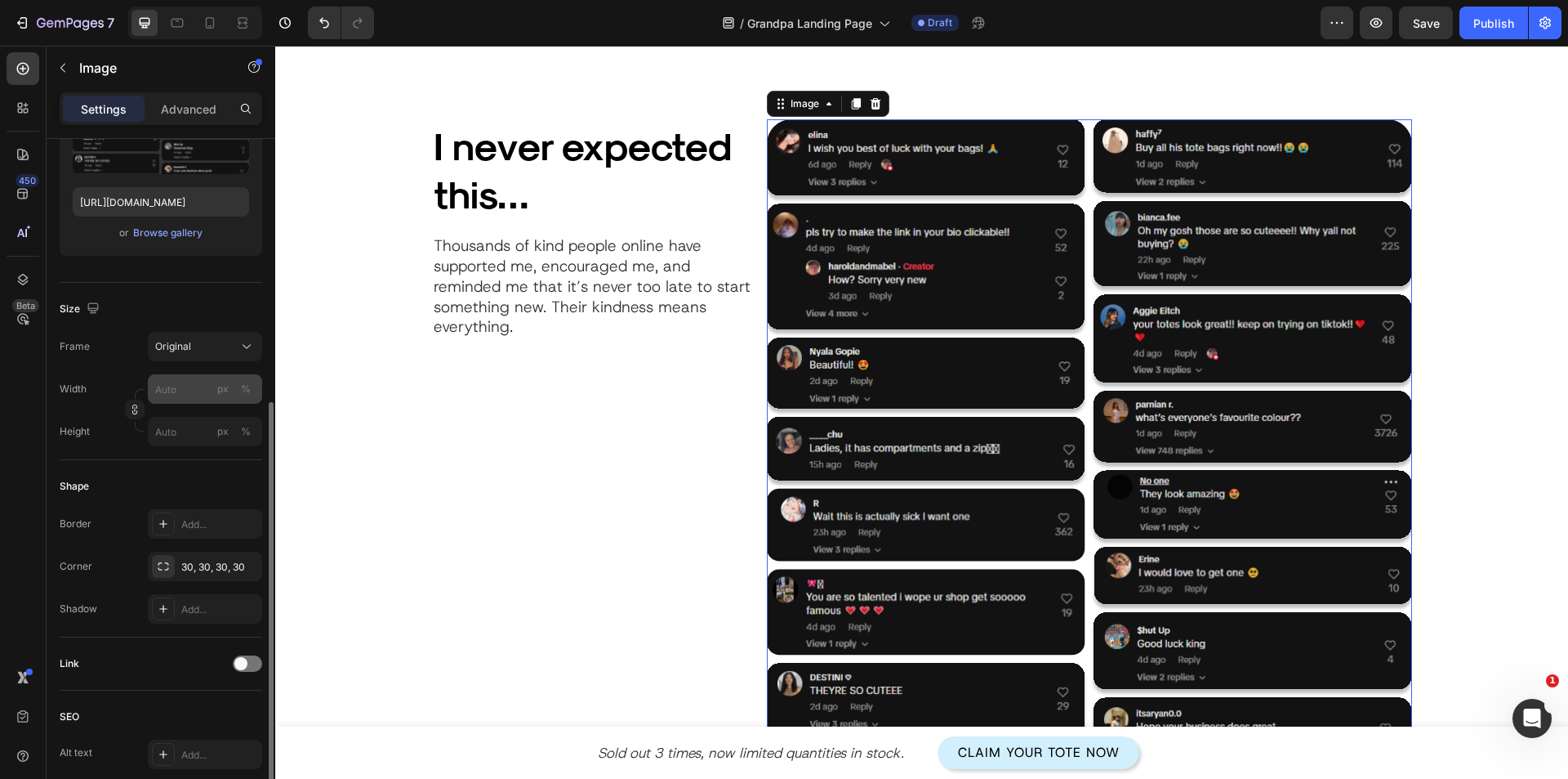
scroll to position [408, 0]
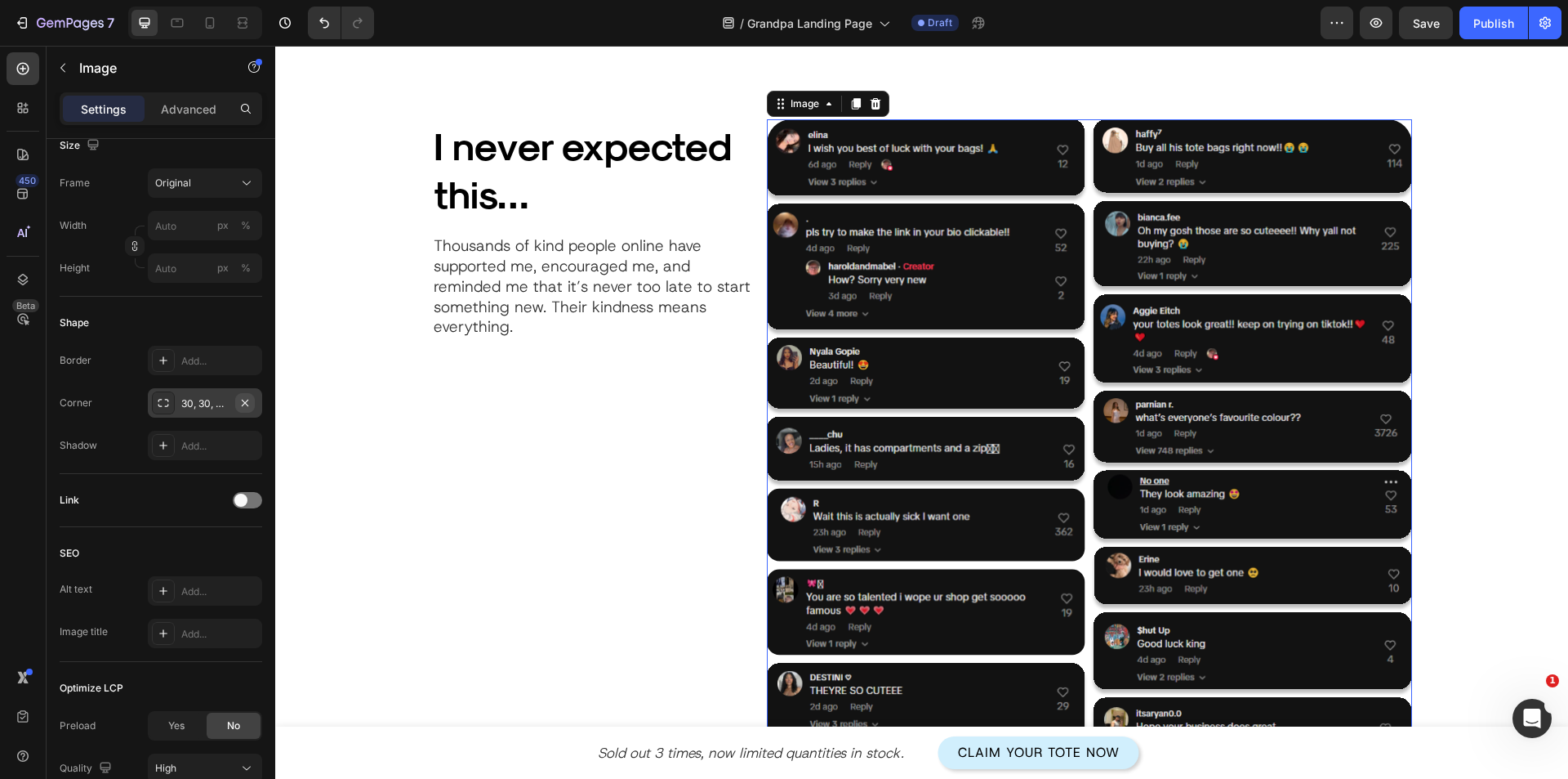
click at [249, 398] on icon "button" at bounding box center [245, 403] width 13 height 13
click at [552, 489] on div "I never expected this… Heading Thousands of kind people online have supported m…" at bounding box center [593, 650] width 322 height 1063
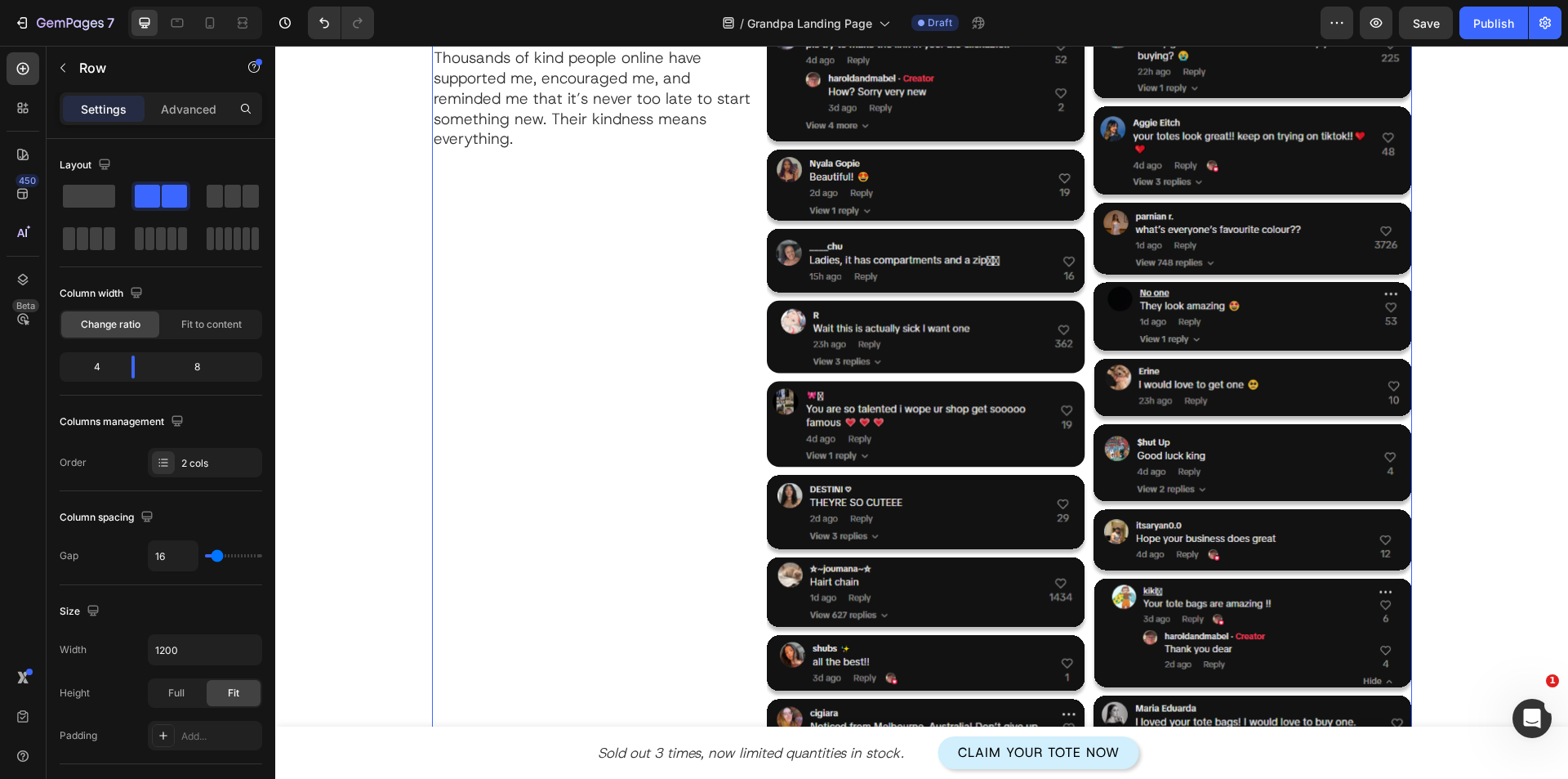
scroll to position [2370, 0]
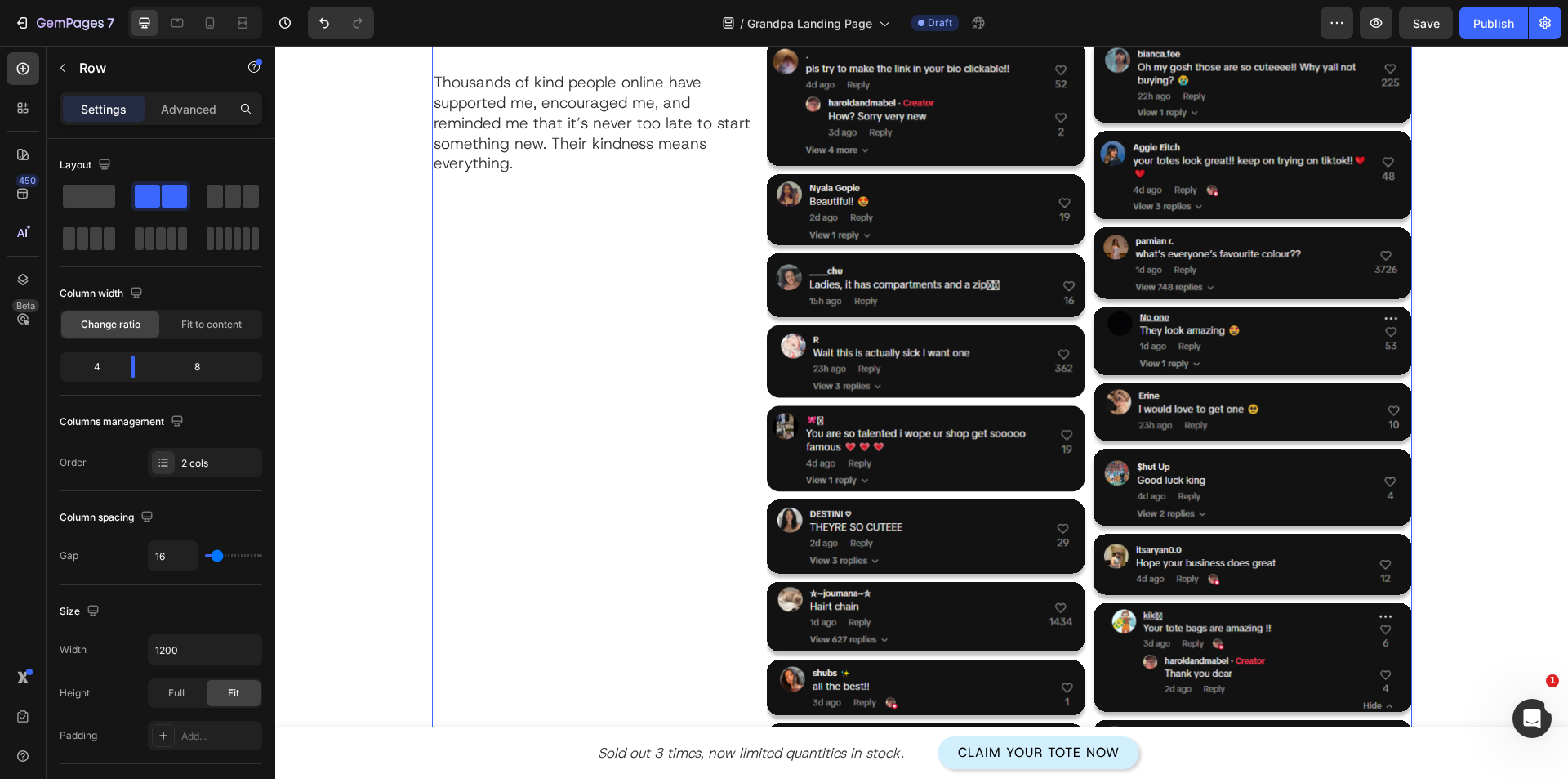
click at [592, 514] on div "I never expected this… Heading Thousands of kind people online have supported m…" at bounding box center [593, 487] width 322 height 1063
click at [1040, 368] on img at bounding box center [1090, 388] width 645 height 865
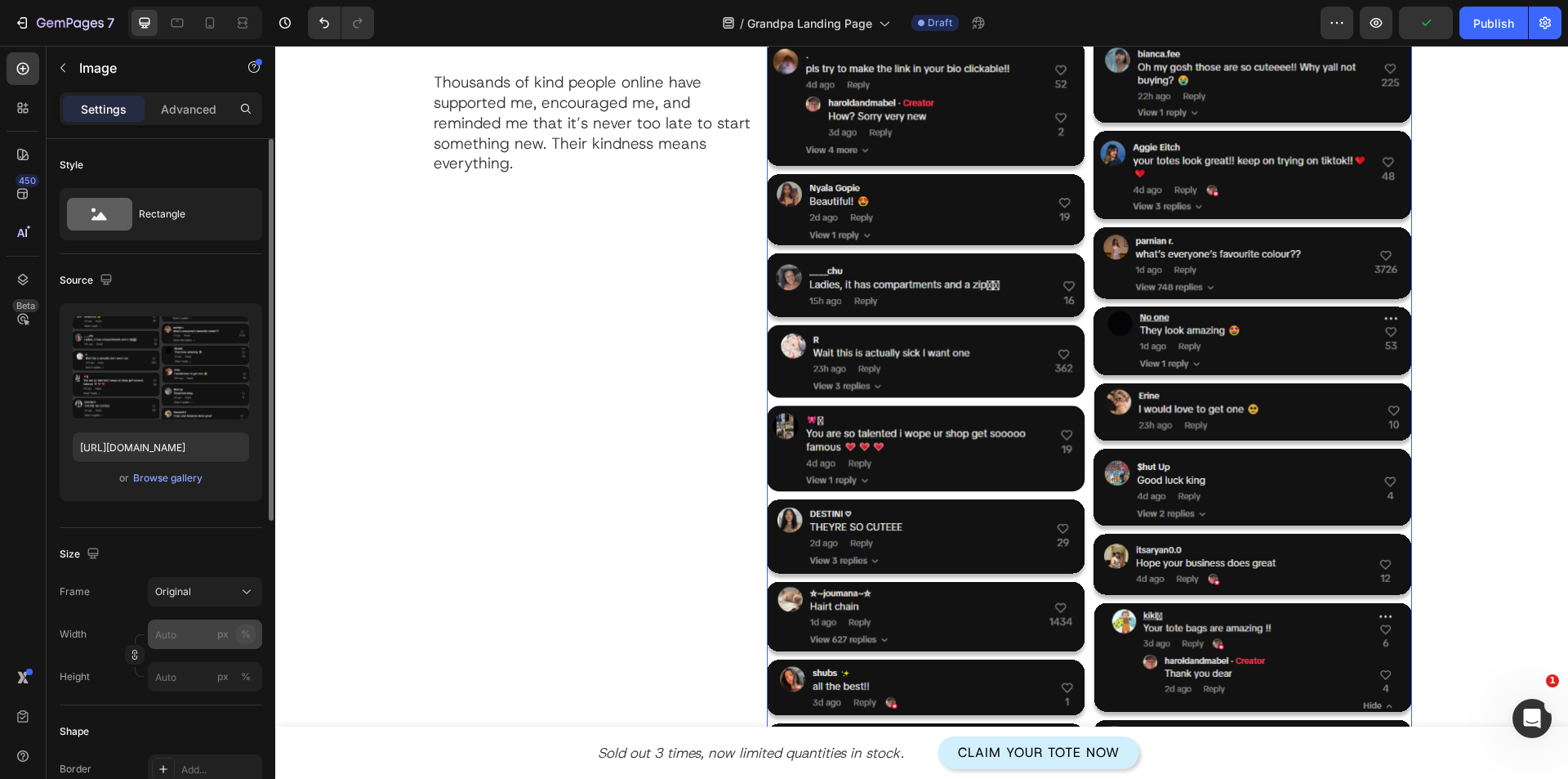
click at [241, 630] on div "%" at bounding box center [246, 635] width 9 height 15
click at [207, 633] on input "px %" at bounding box center [205, 634] width 114 height 29
type input "800"
click at [184, 548] on div "Size" at bounding box center [160, 555] width 203 height 26
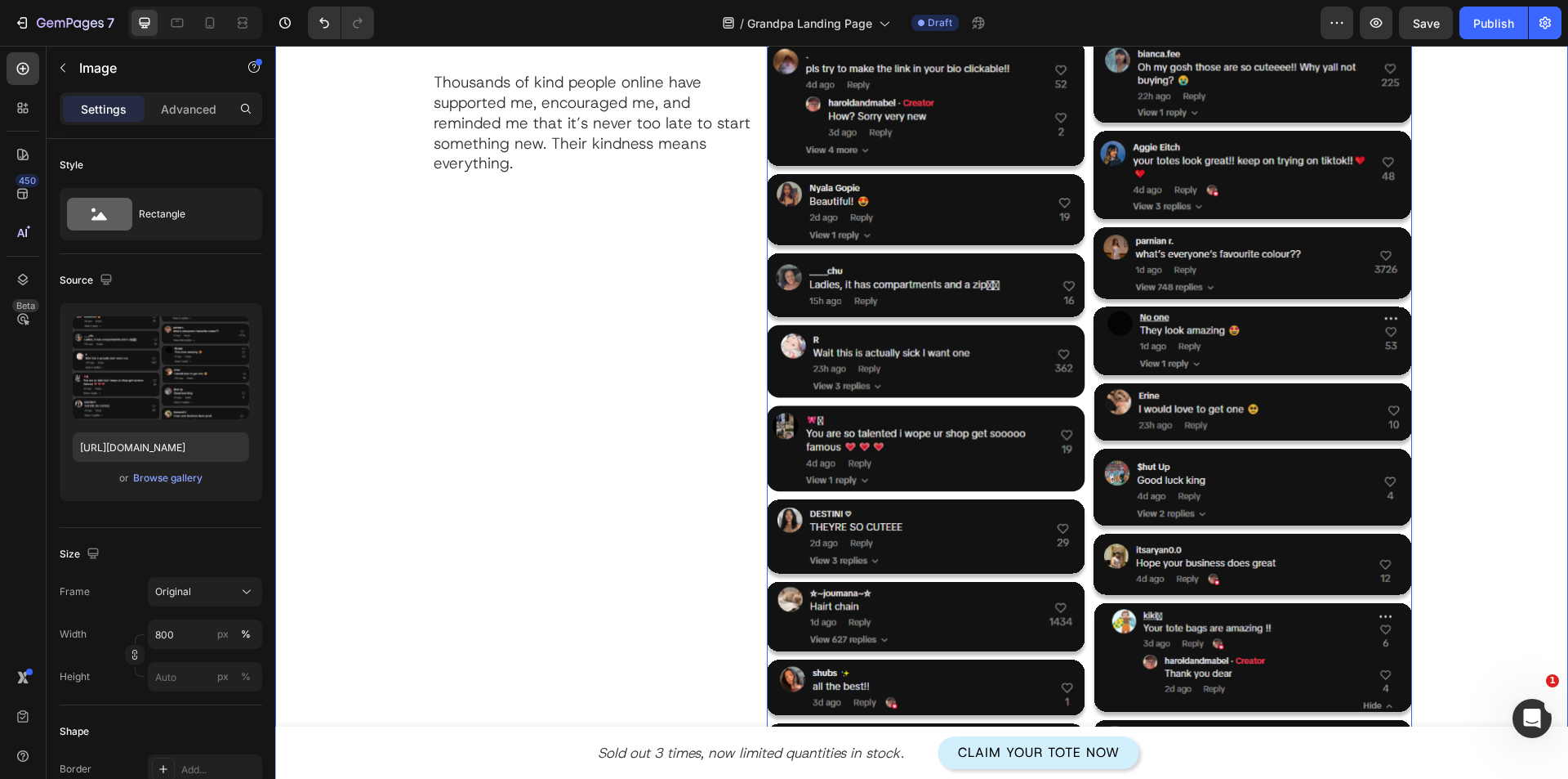
click at [623, 486] on div "I never expected this… Heading Thousands of kind people online have supported m…" at bounding box center [593, 487] width 322 height 1063
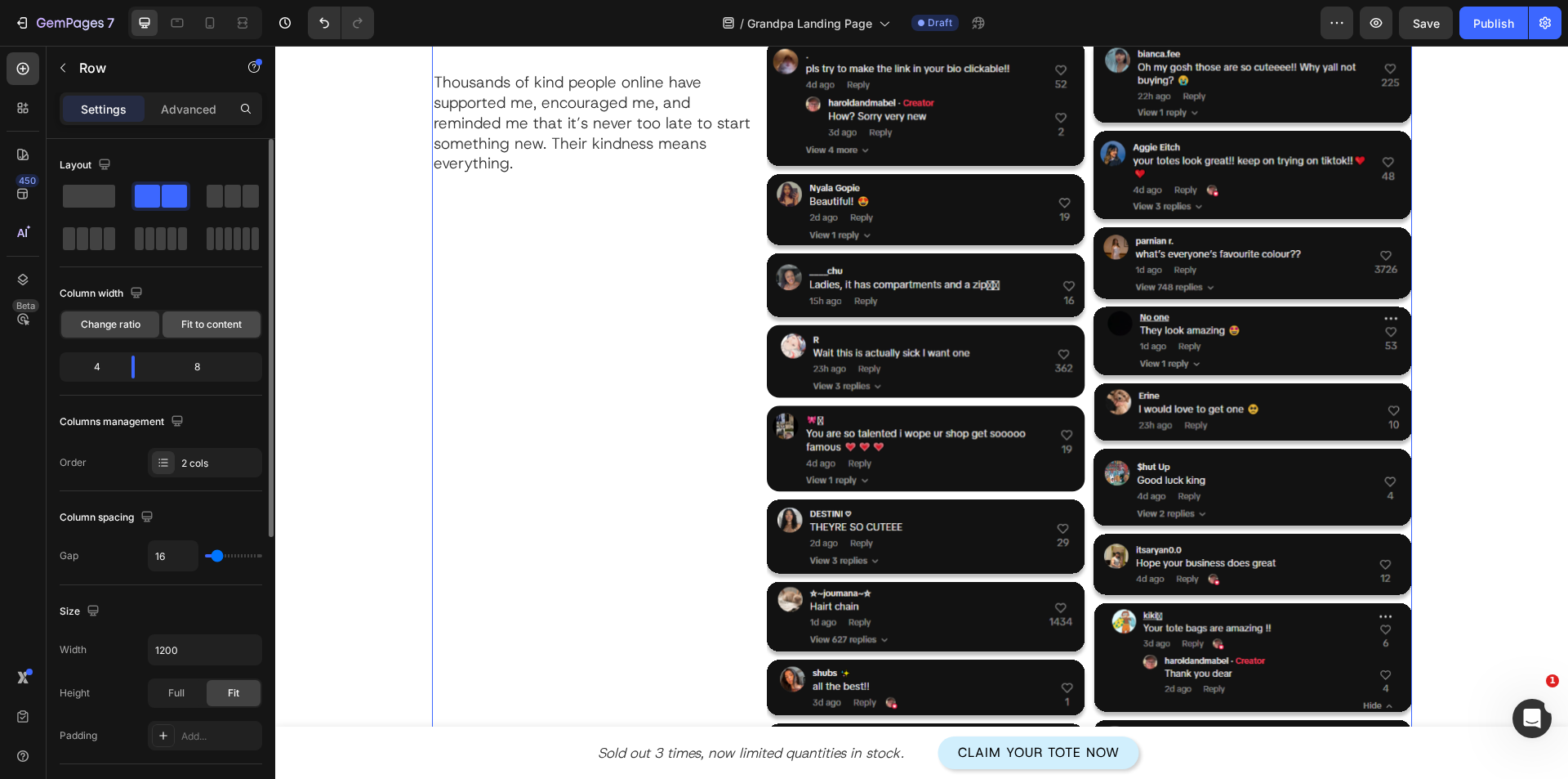
drag, startPoint x: 195, startPoint y: 322, endPoint x: 206, endPoint y: 330, distance: 13.6
click at [196, 323] on span "Fit to content" at bounding box center [211, 324] width 60 height 15
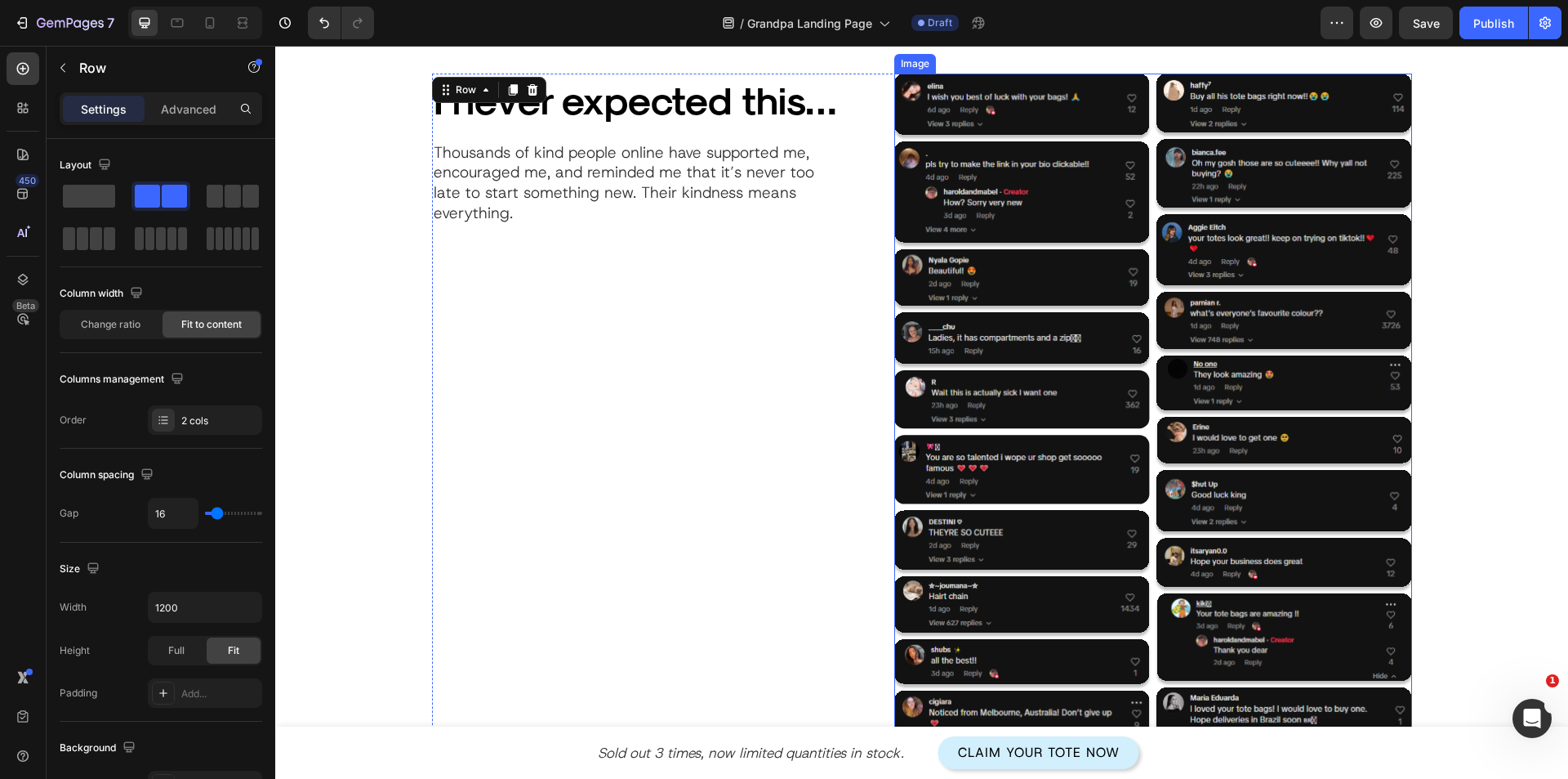
scroll to position [2044, 0]
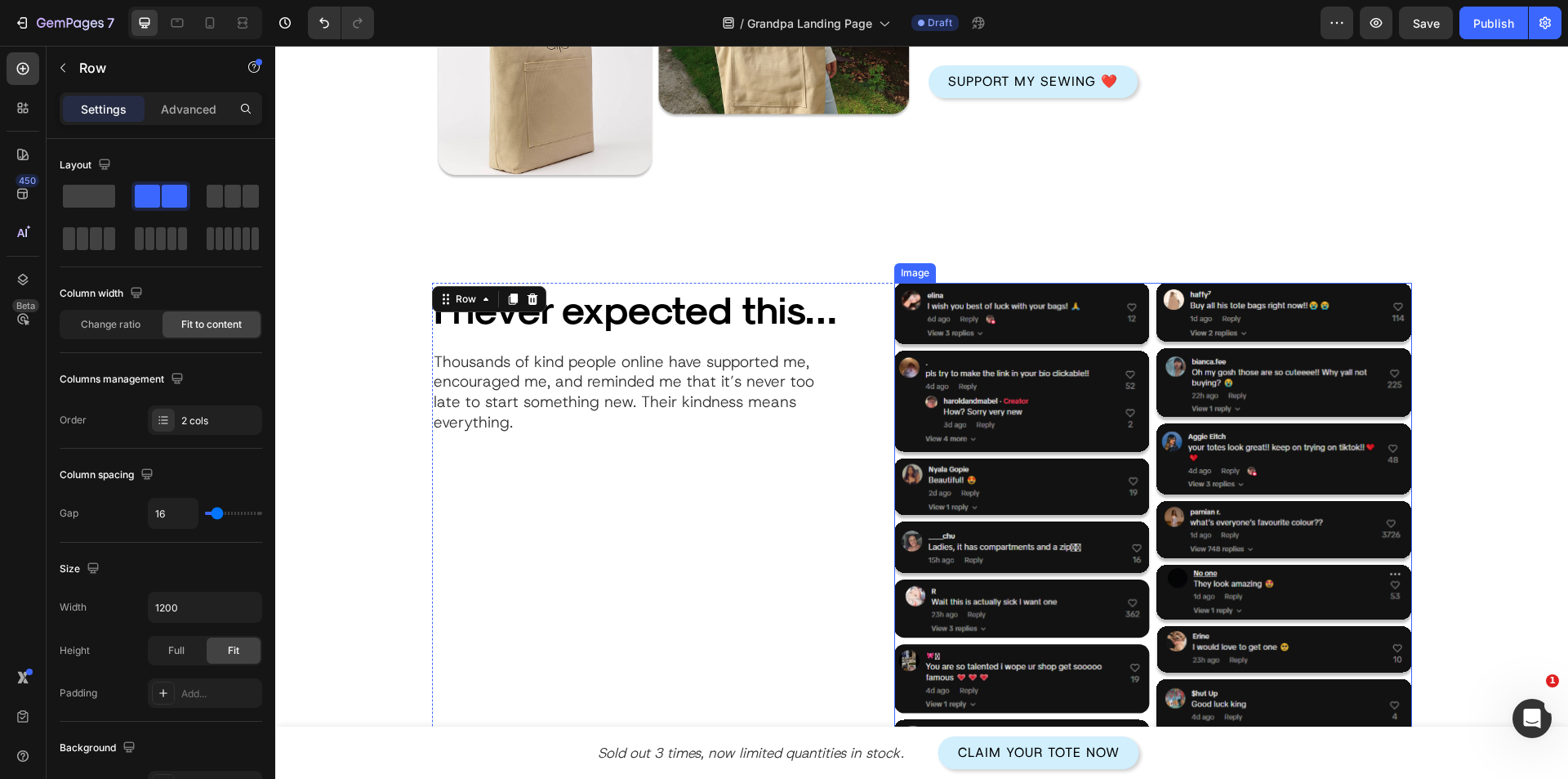
click at [1029, 382] on img at bounding box center [1153, 630] width 518 height 694
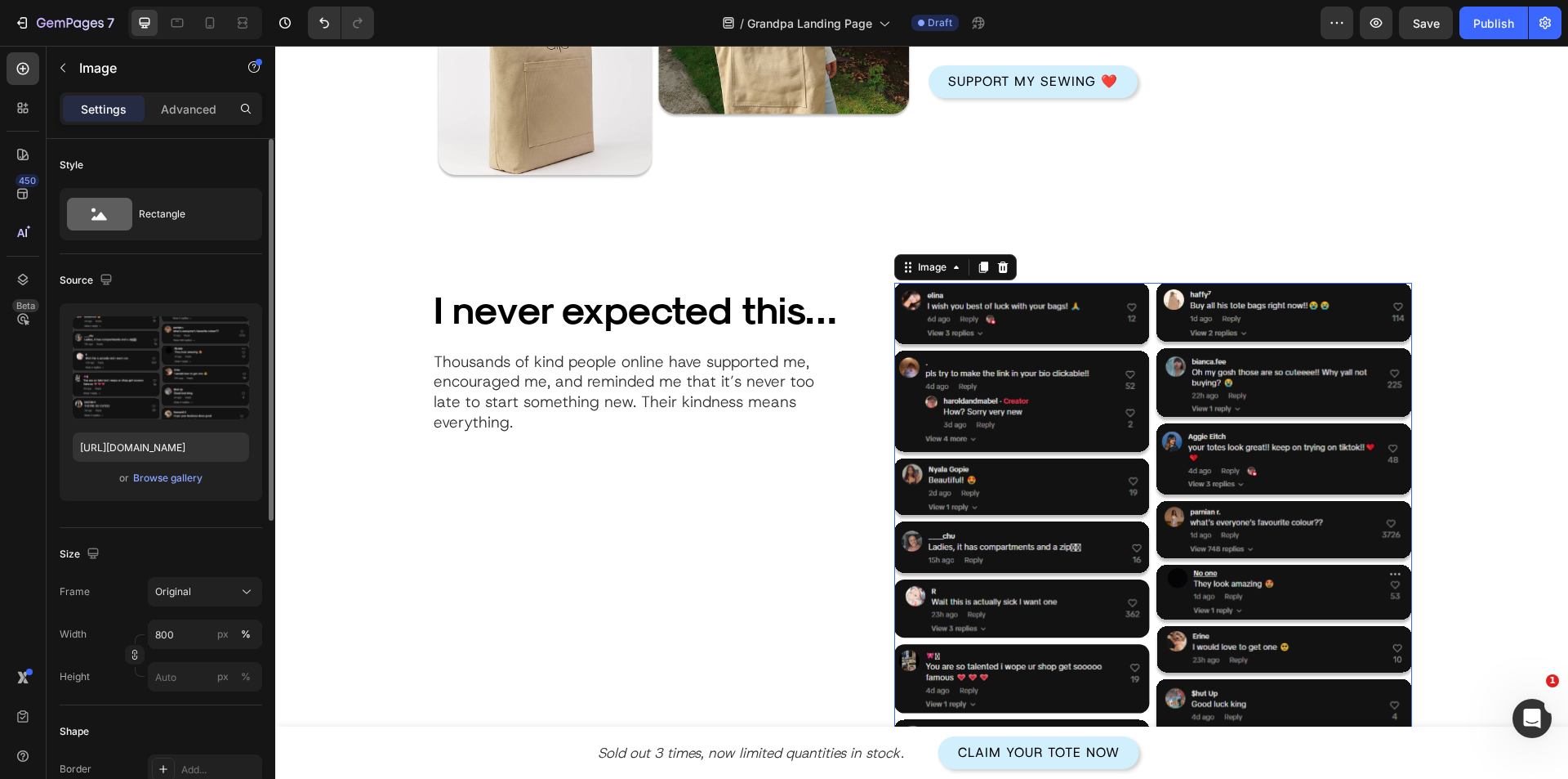
click at [174, 650] on div "Width 800 px % Height px %" at bounding box center [160, 655] width 203 height 72
click at [174, 647] on input "800" at bounding box center [205, 634] width 114 height 29
type input "1000"
click at [121, 566] on div "Size" at bounding box center [160, 555] width 203 height 26
click at [663, 486] on div "I never expected this… Heading Thousands of kind people online have supported m…" at bounding box center [656, 729] width 450 height 892
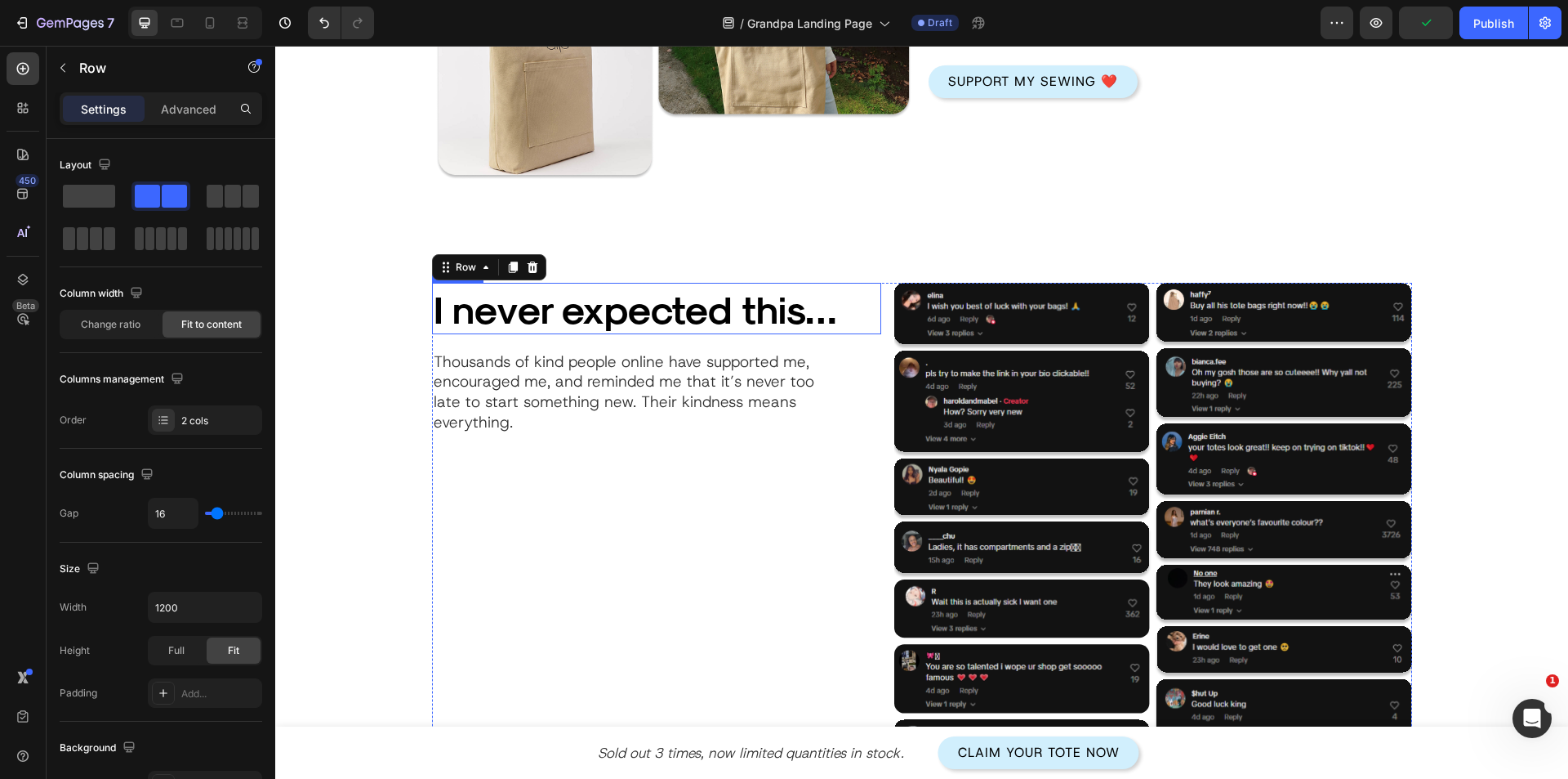
click at [662, 319] on h2 "I never expected this…" at bounding box center [656, 308] width 450 height 52
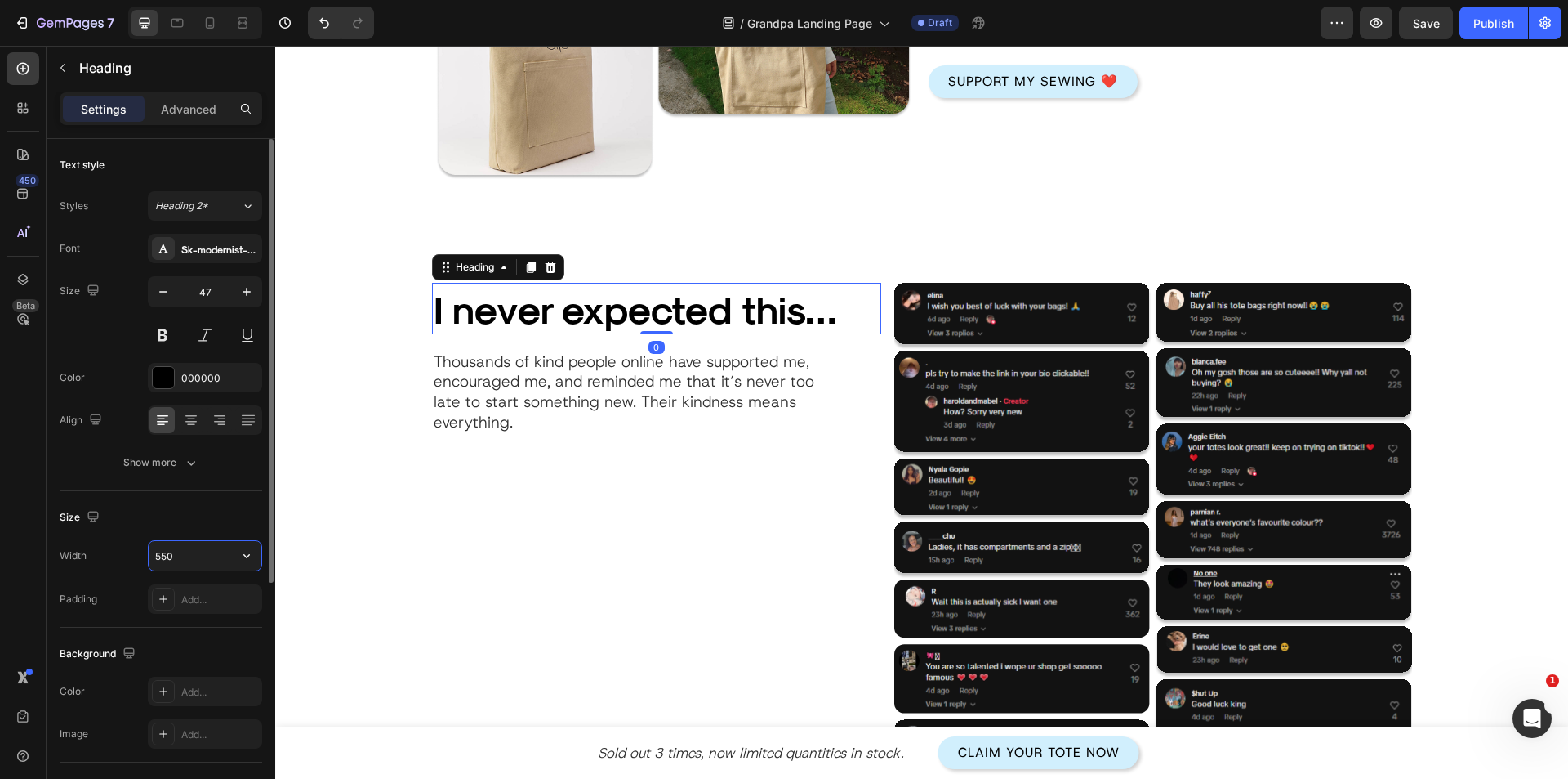
click at [183, 559] on input "550" at bounding box center [206, 555] width 113 height 29
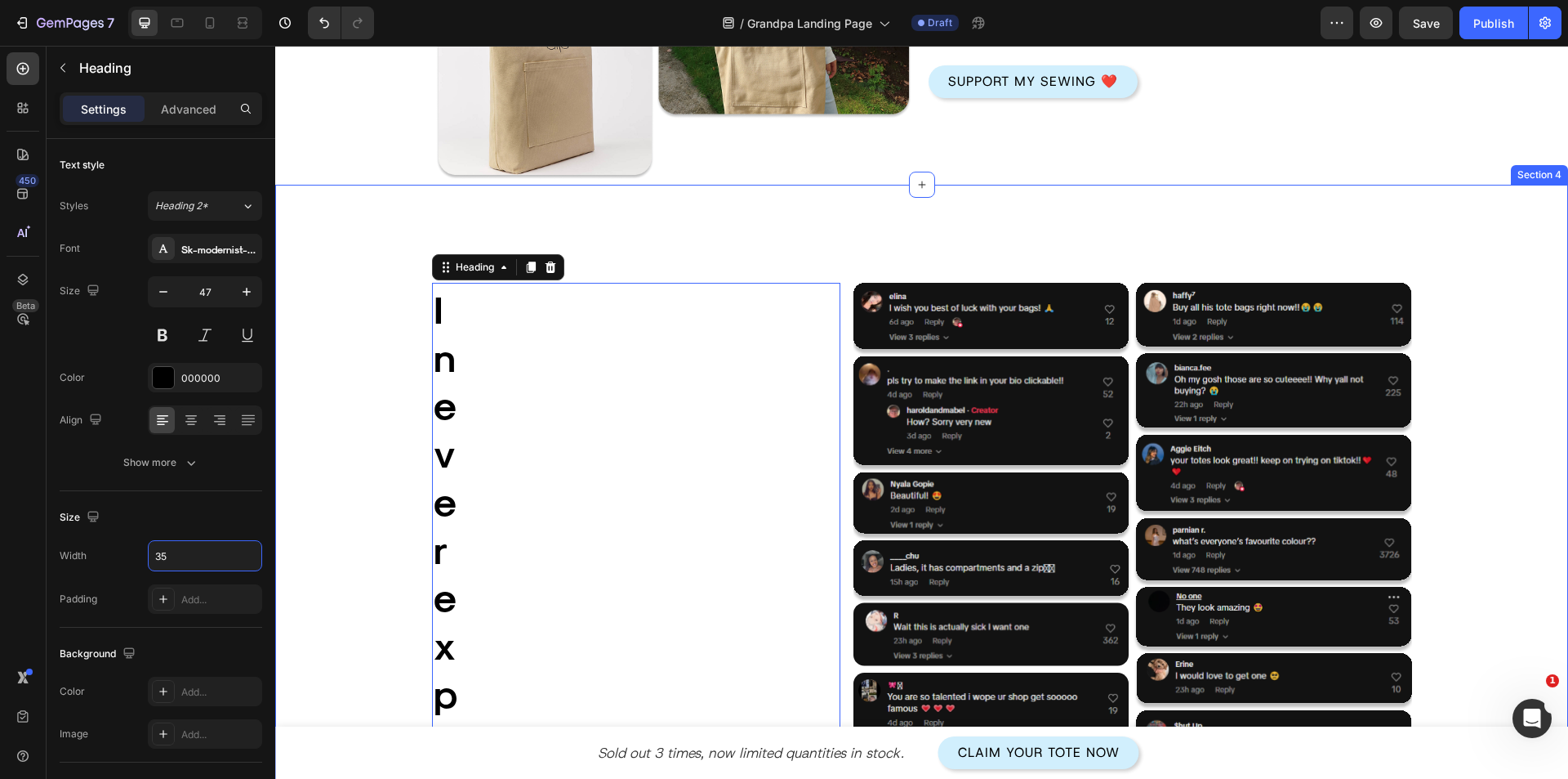
type input "350"
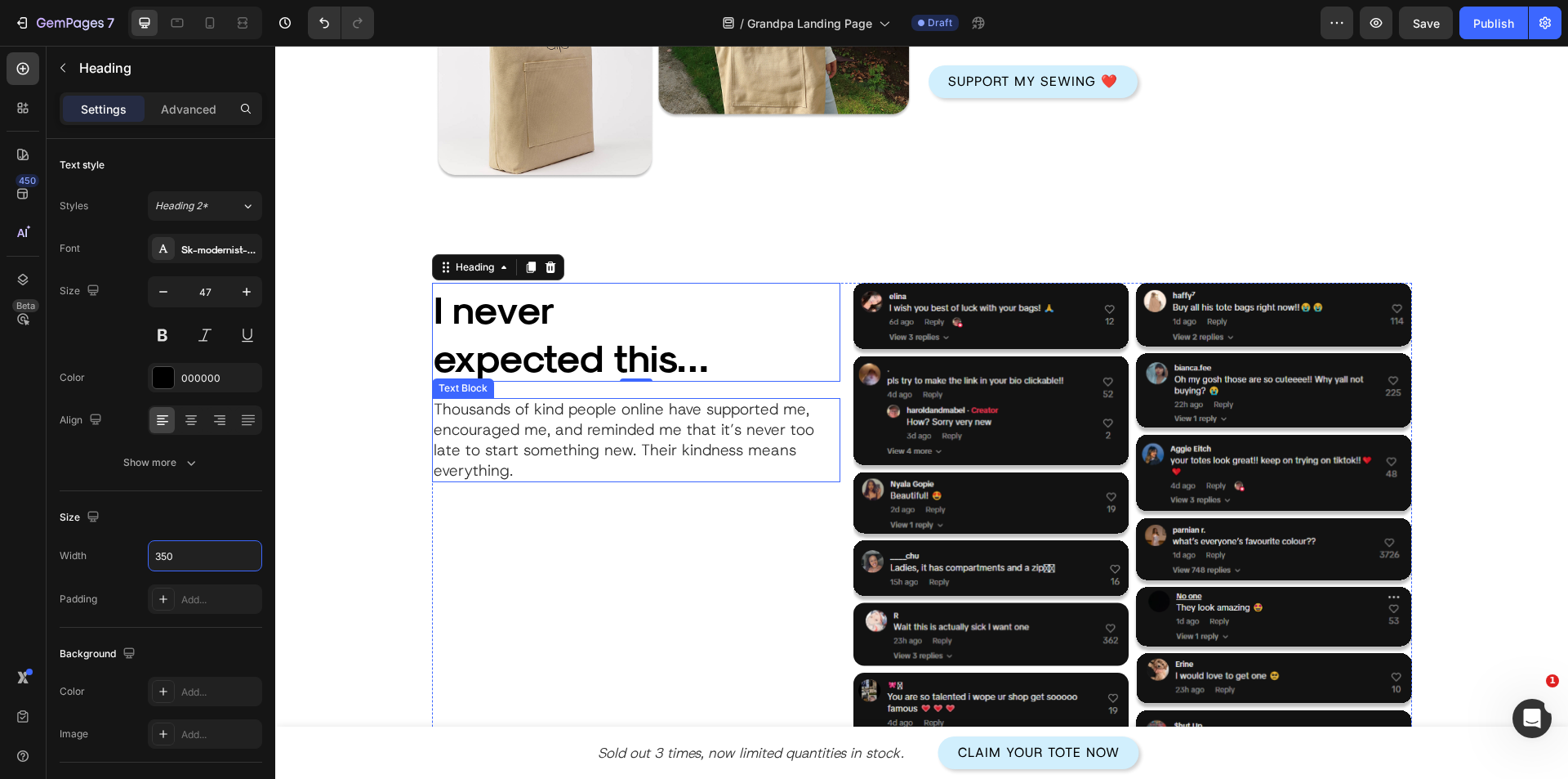
click at [597, 469] on p "Thousands of kind people online have supported me, encouraged me, and reminded …" at bounding box center [636, 440] width 405 height 81
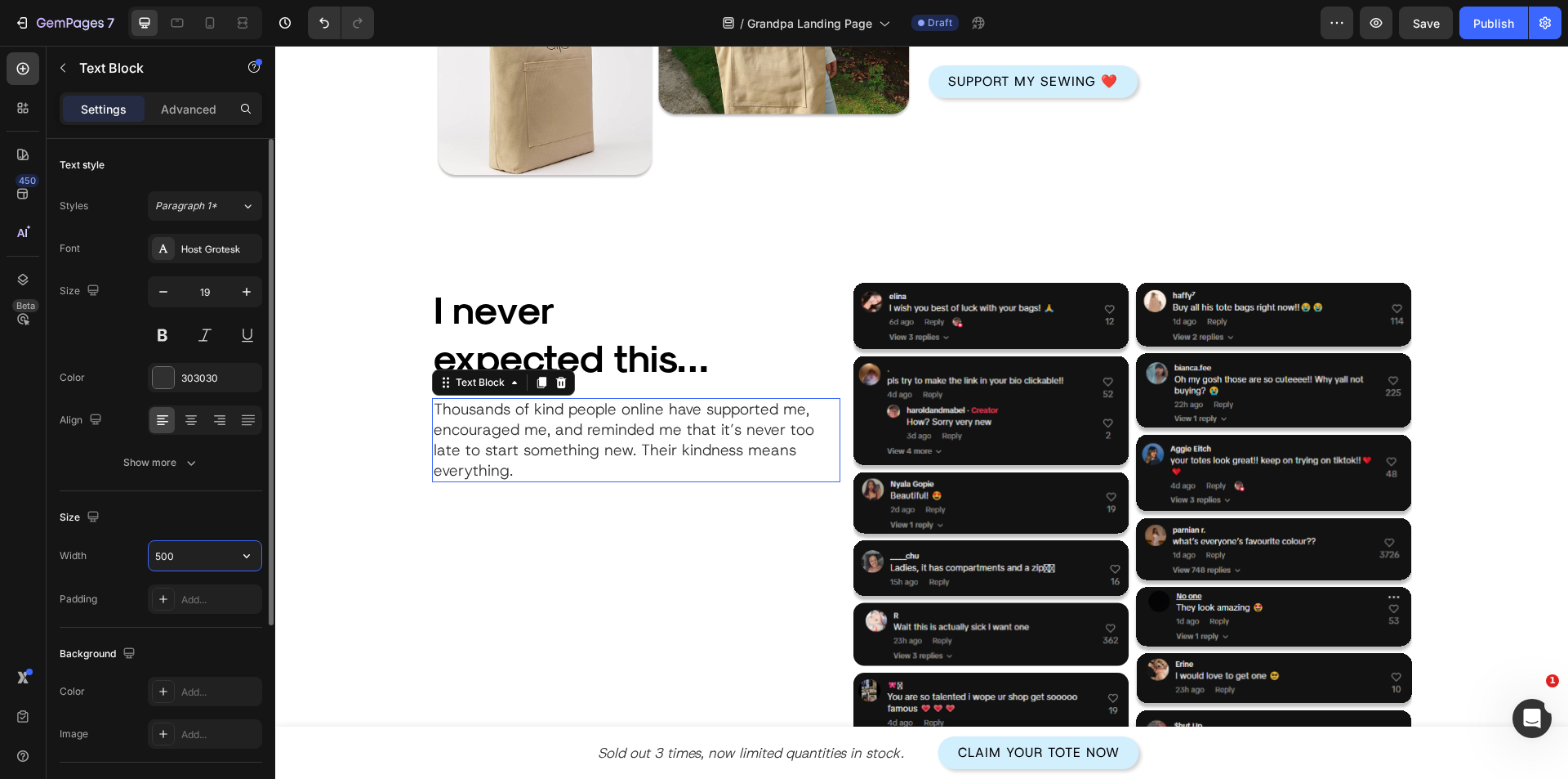
click at [186, 567] on input "500" at bounding box center [206, 555] width 113 height 29
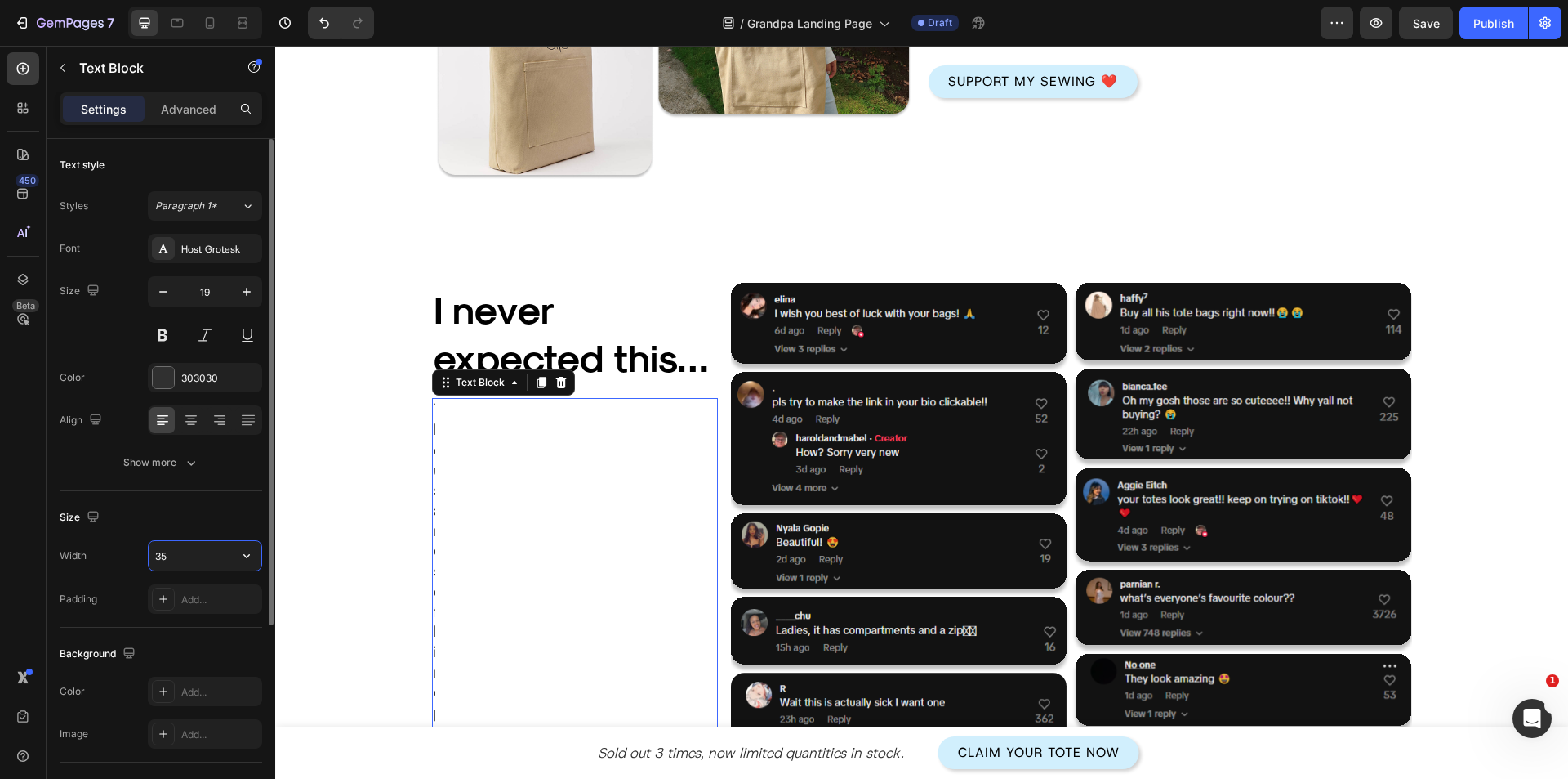
type input "350"
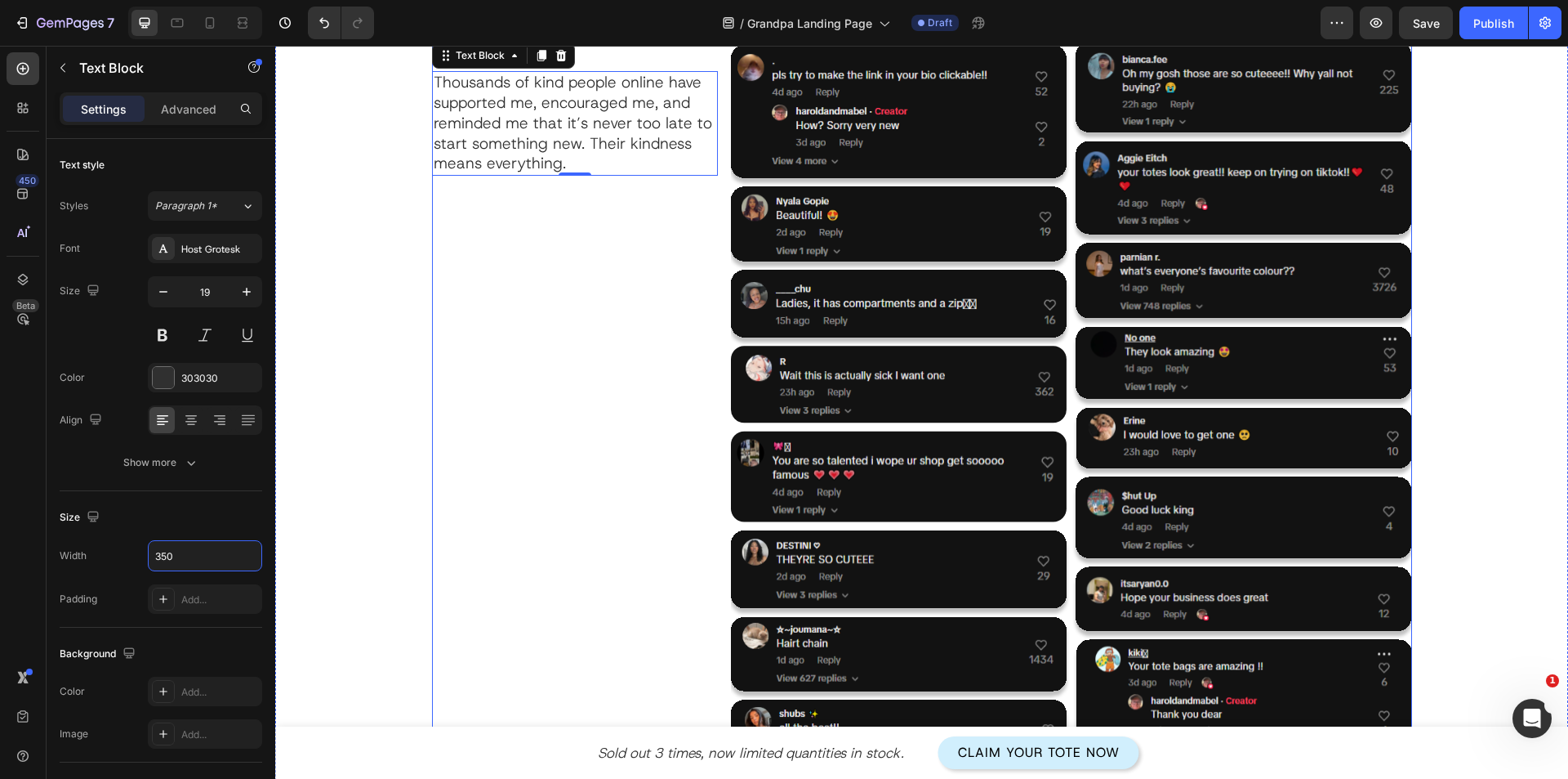
scroll to position [2207, 0]
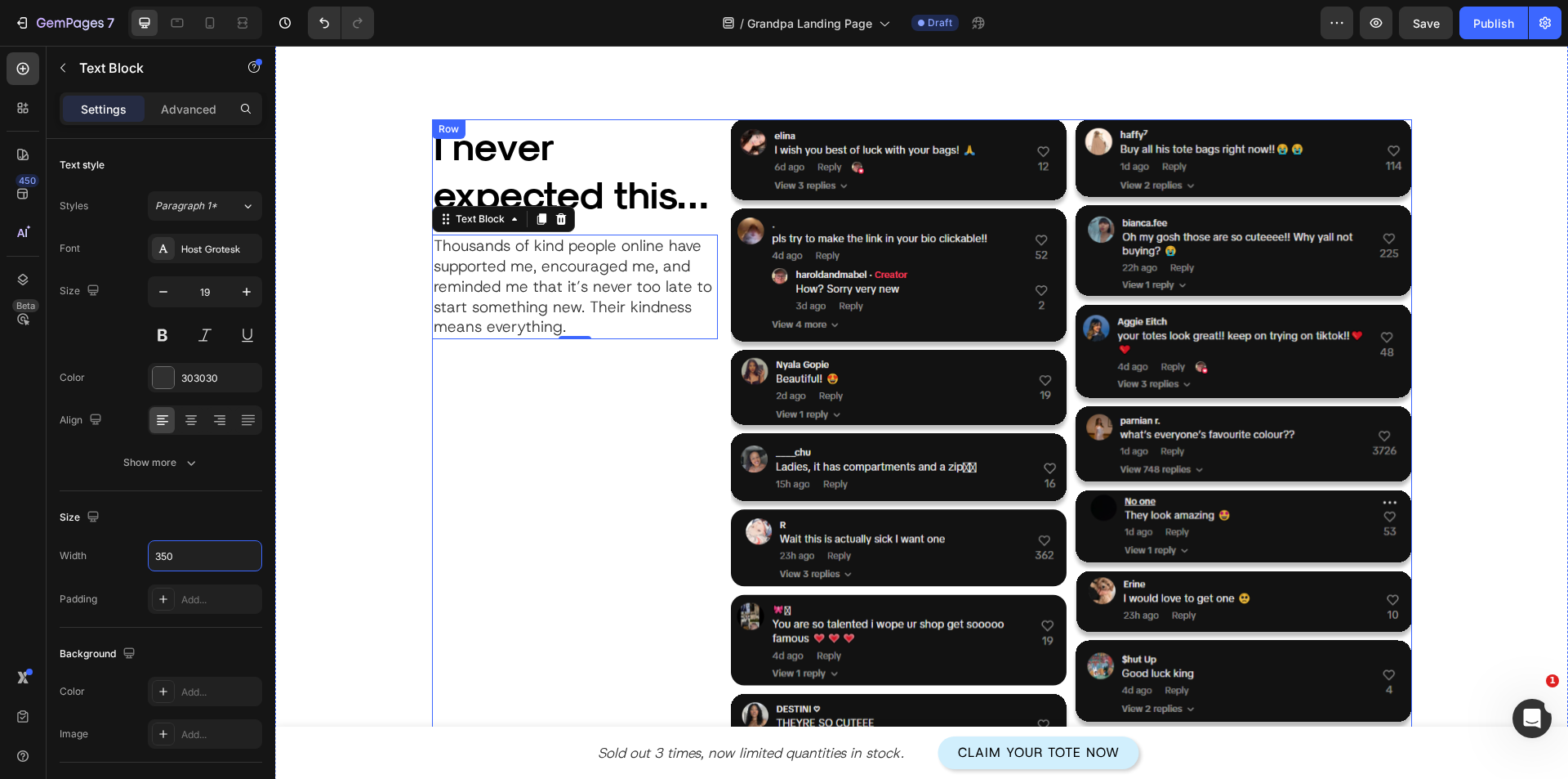
click at [571, 541] on div "I never expected this… Heading Thousands of kind people online have supported m…" at bounding box center [574, 674] width 286 height 1112
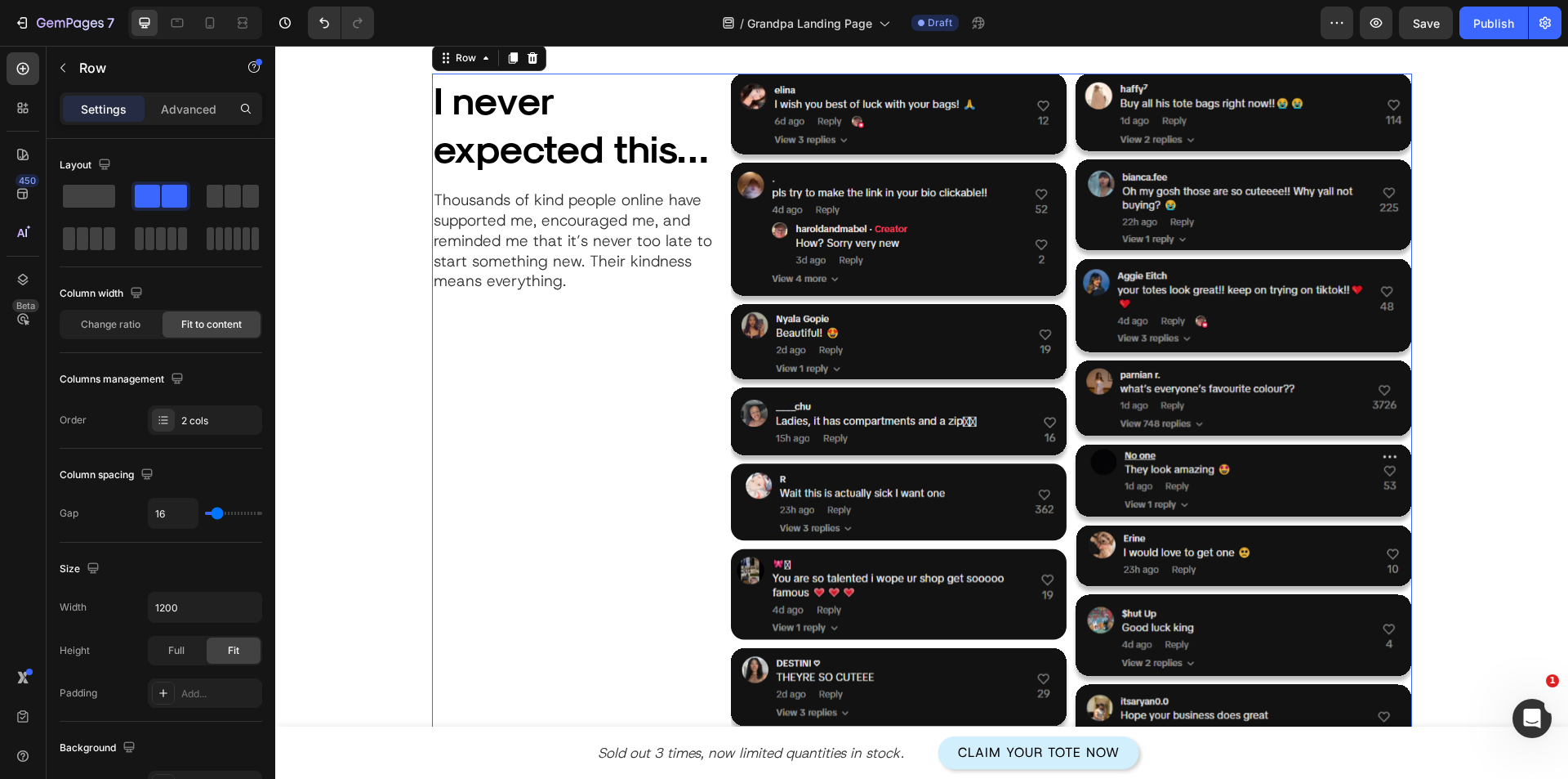
scroll to position [2125, 0]
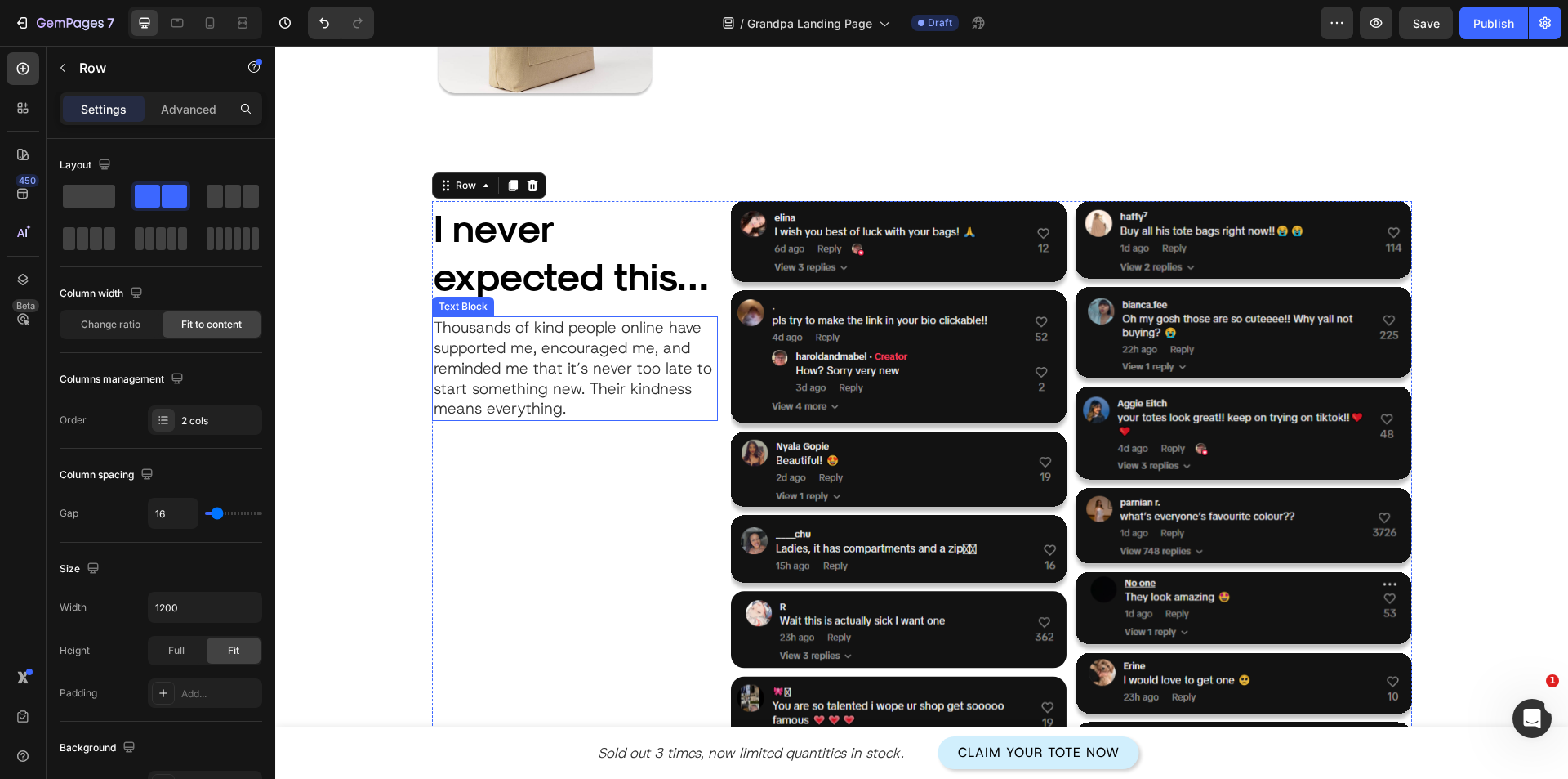
click at [522, 343] on p "Thousands of kind people online have supported me, encouraged me, and reminded …" at bounding box center [575, 368] width 283 height 101
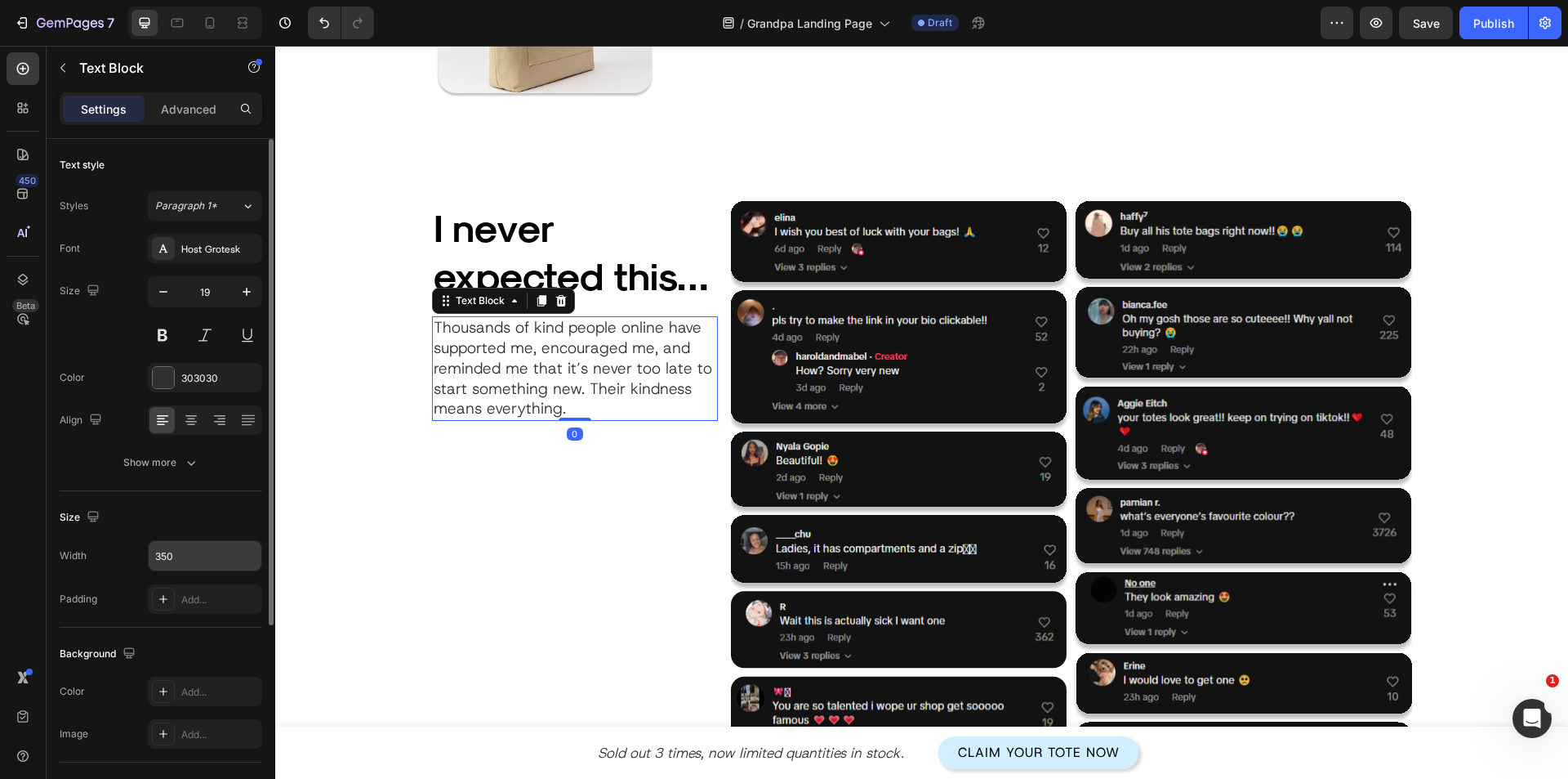
click at [169, 564] on input "350" at bounding box center [206, 555] width 113 height 29
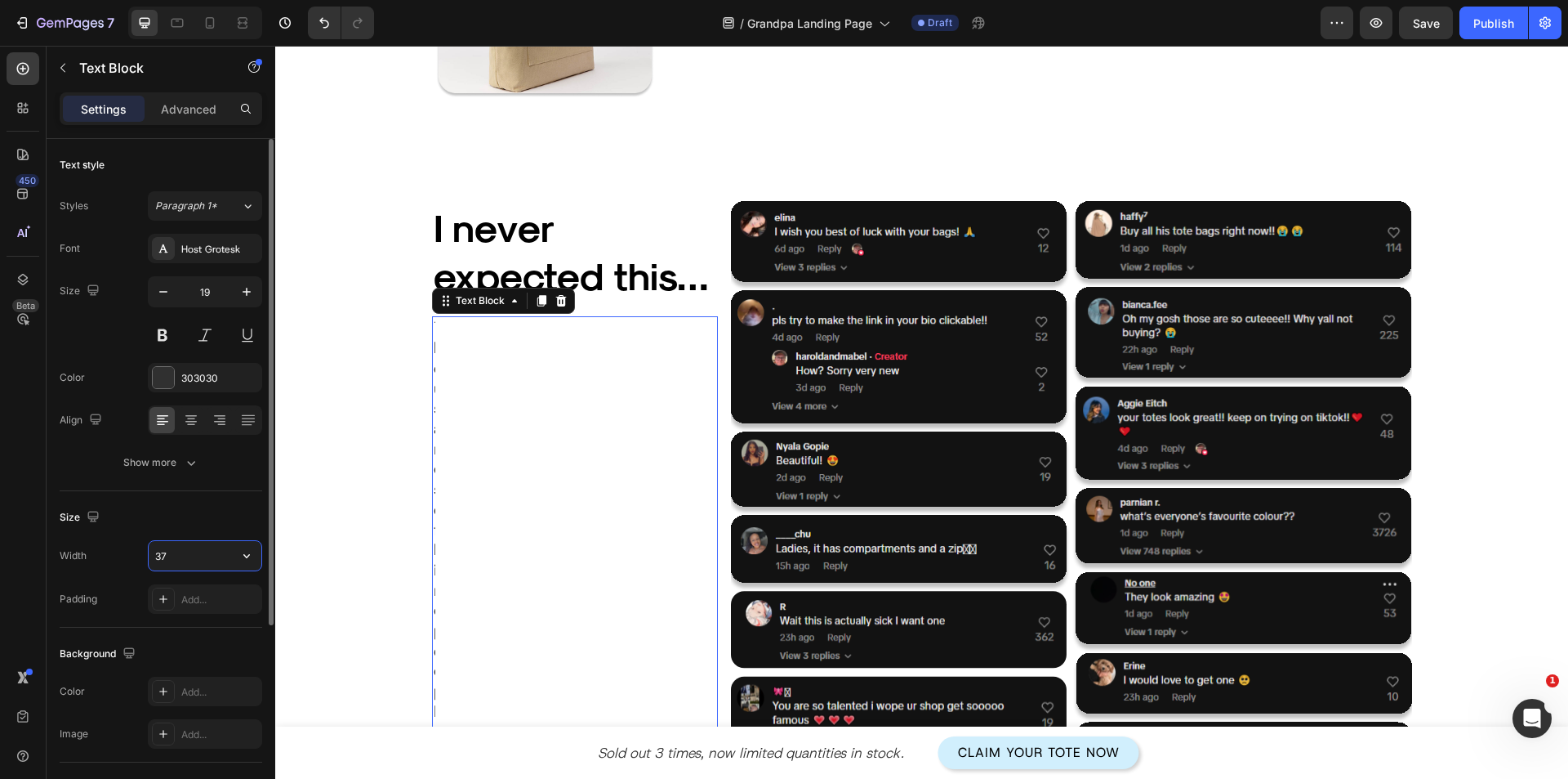
type input "370"
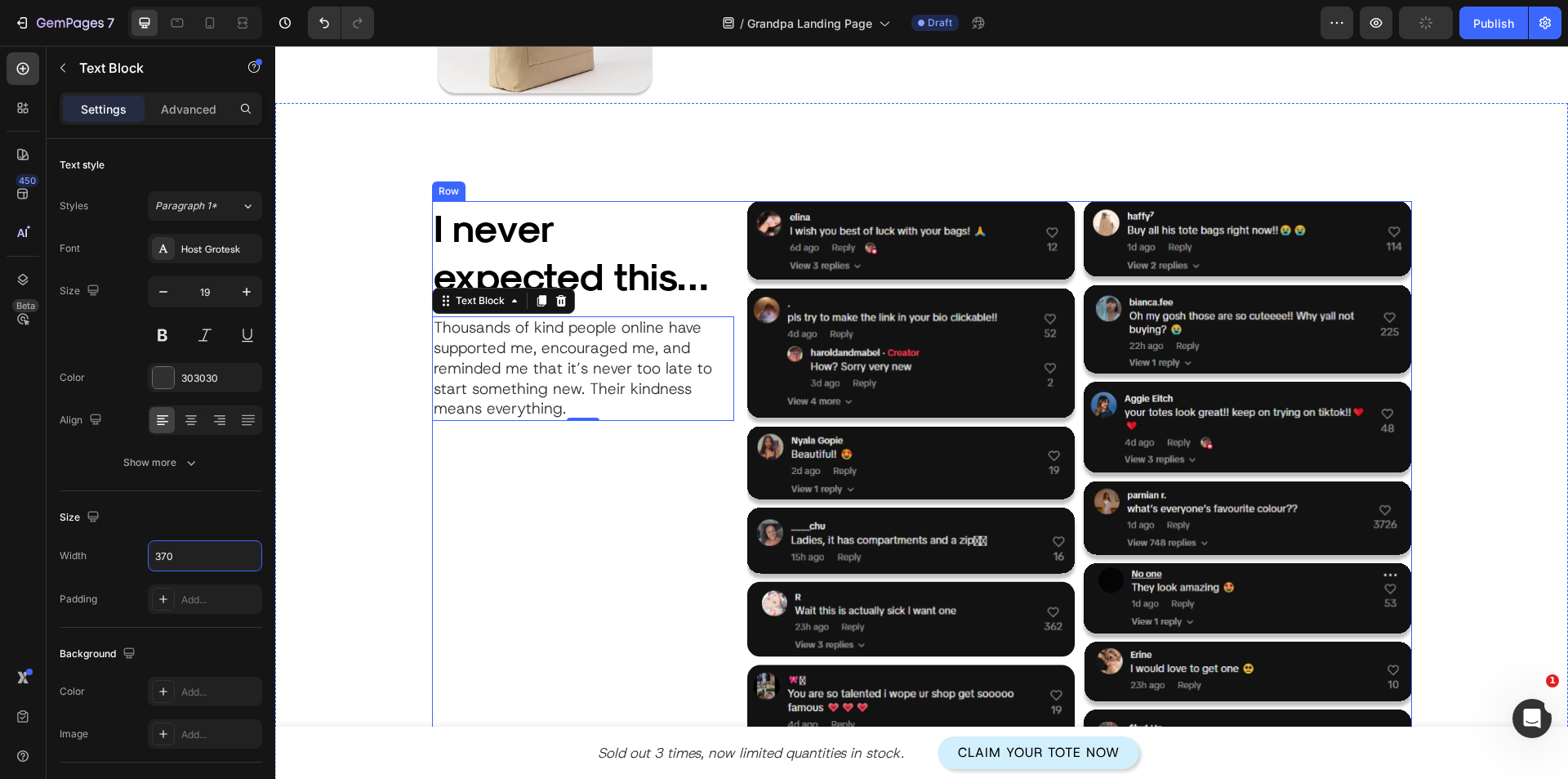
click at [653, 274] on h2 "I never expected this…" at bounding box center [574, 251] width 286 height 100
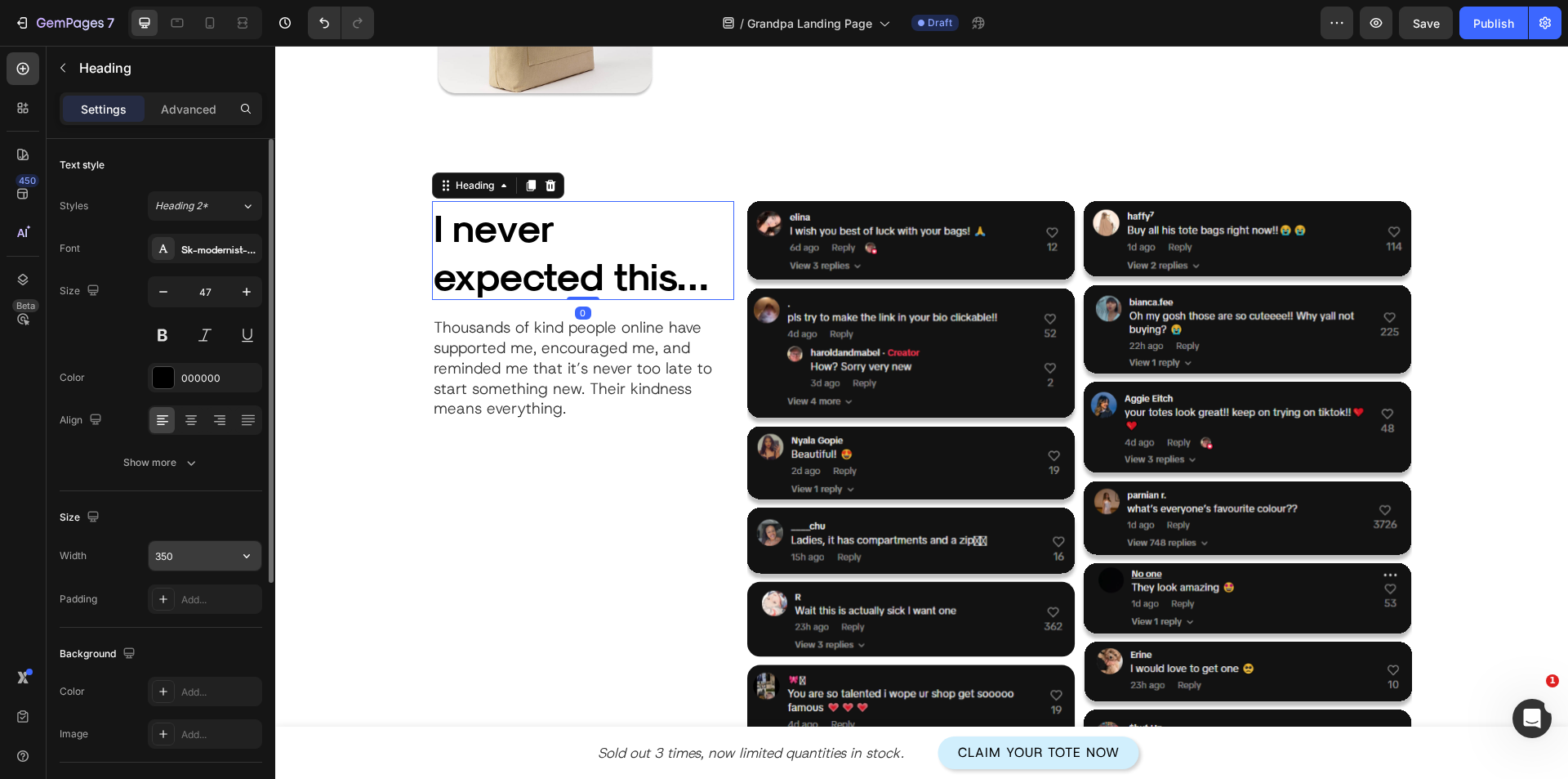
click at [168, 556] on input "350" at bounding box center [206, 555] width 113 height 29
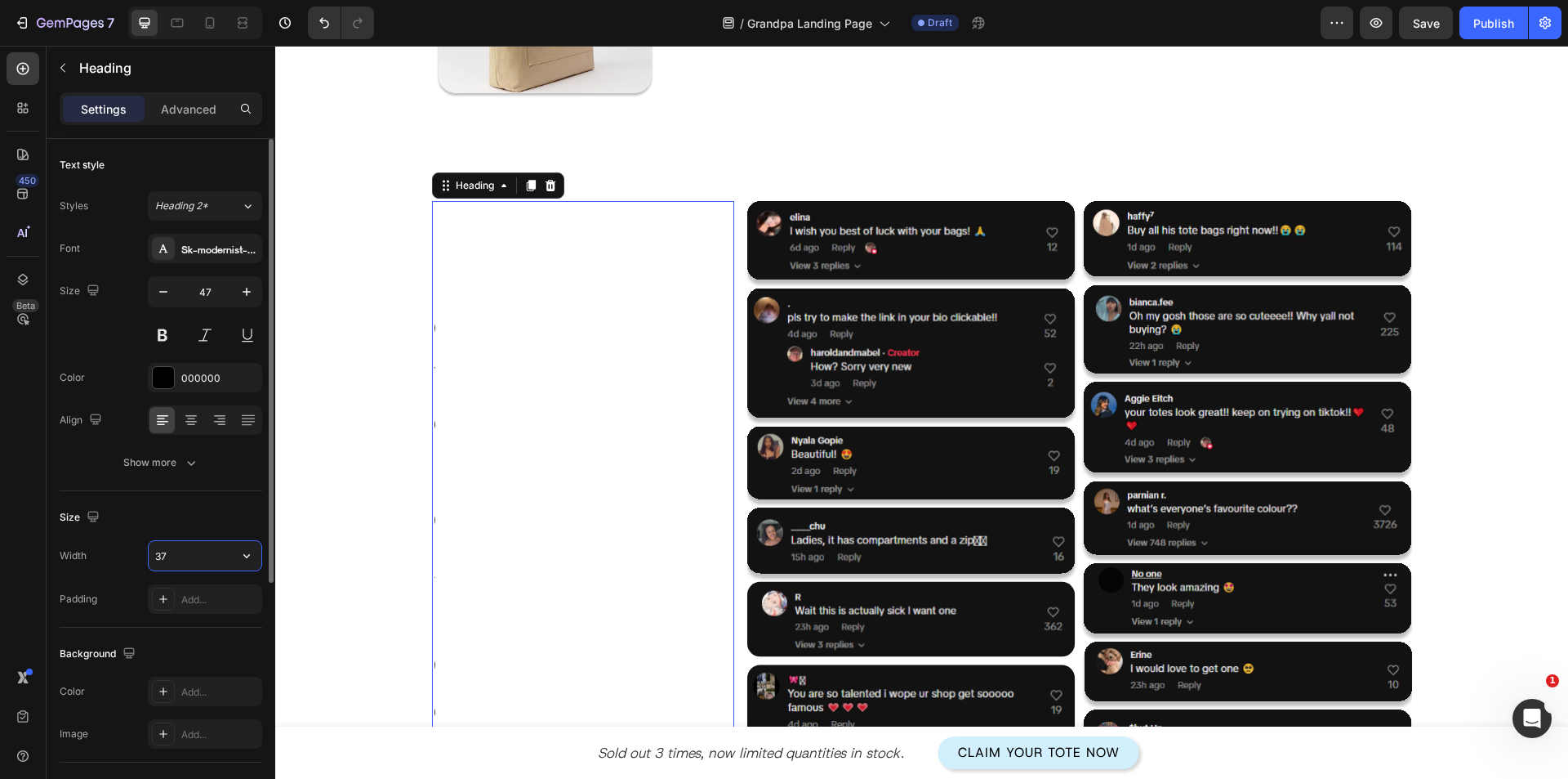
type input "370"
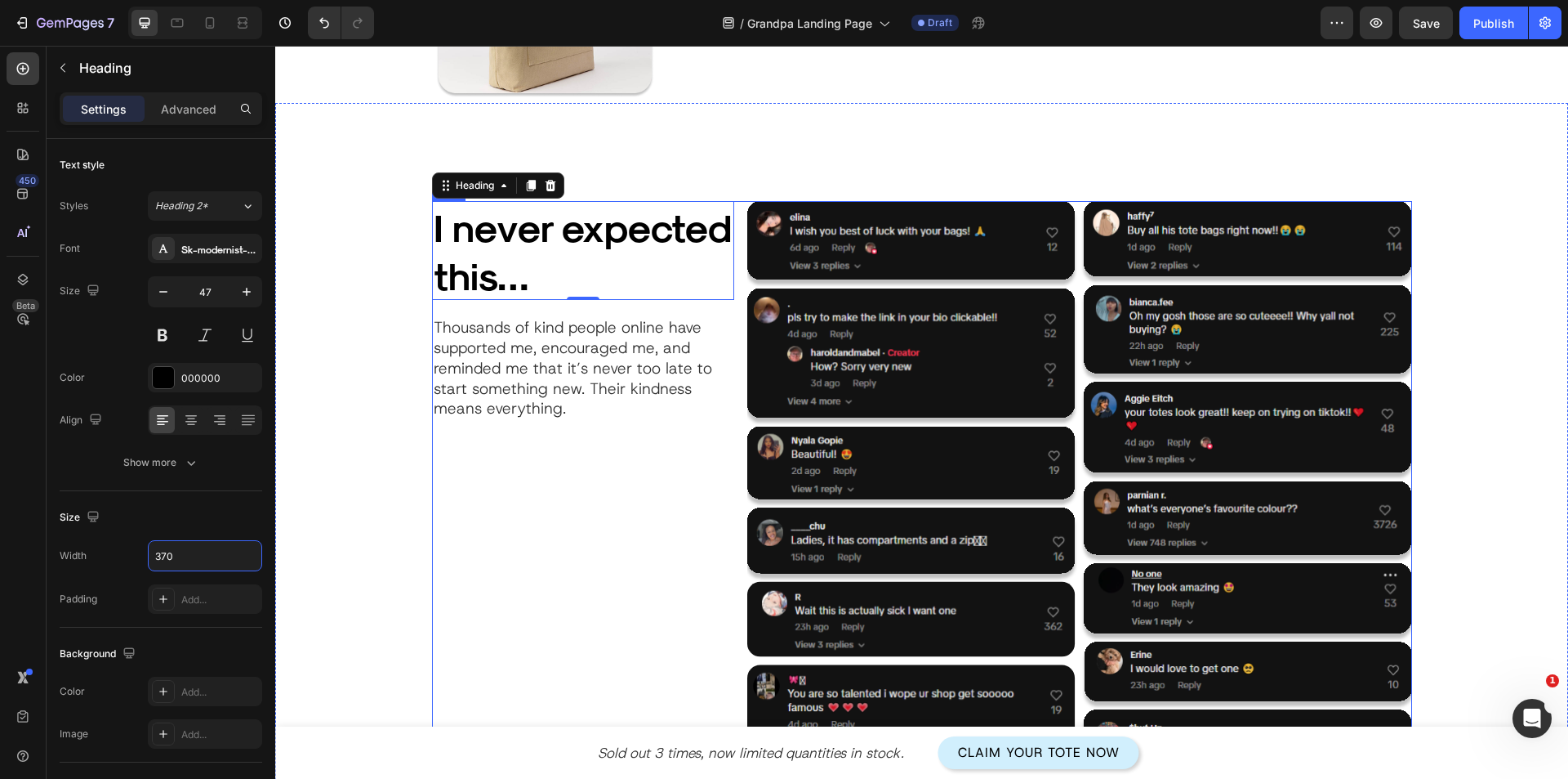
click at [645, 486] on div "I never expected this… Heading 0 Thousands of kind people online have supported…" at bounding box center [583, 746] width 303 height 1090
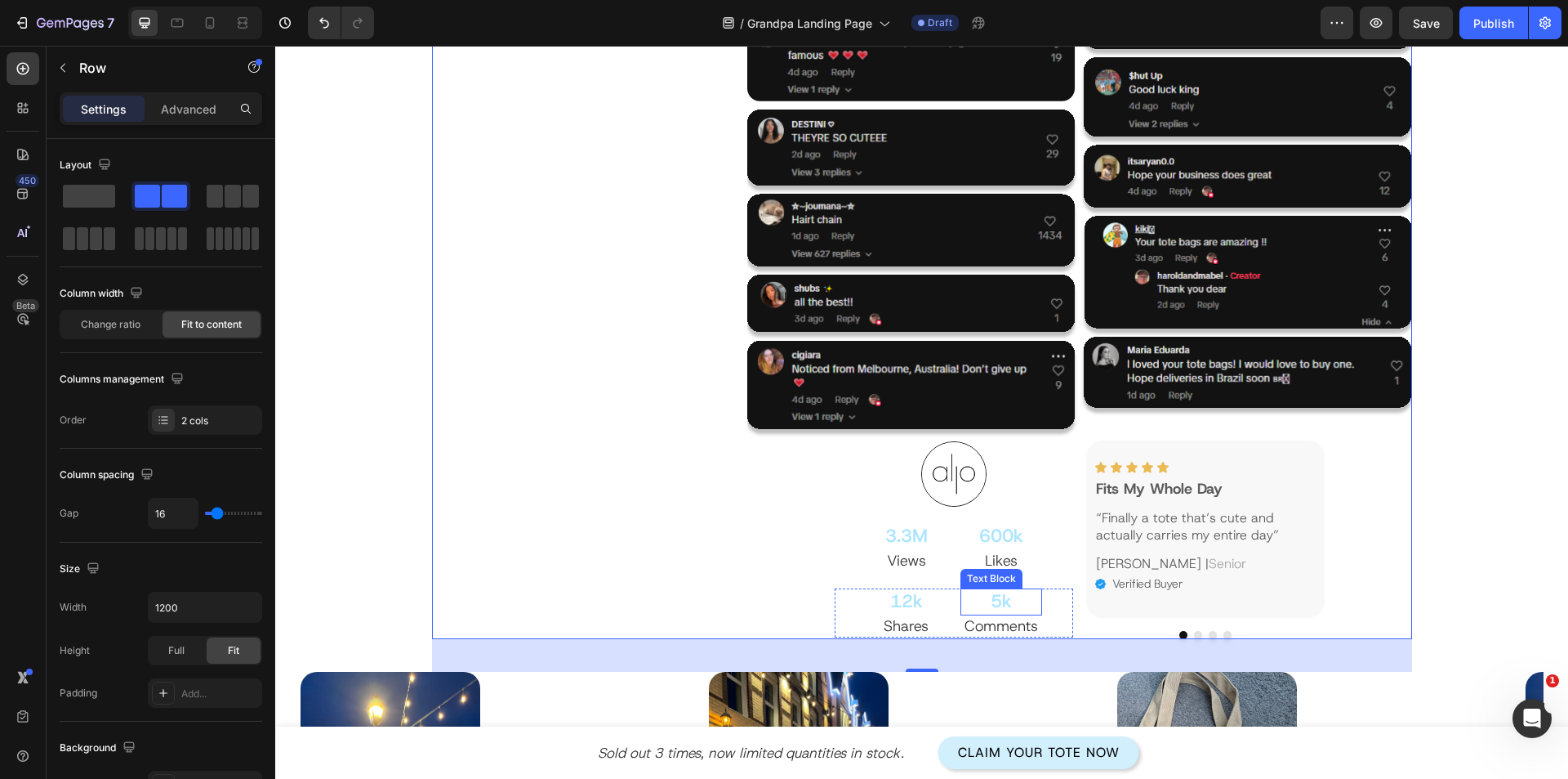
scroll to position [2779, 0]
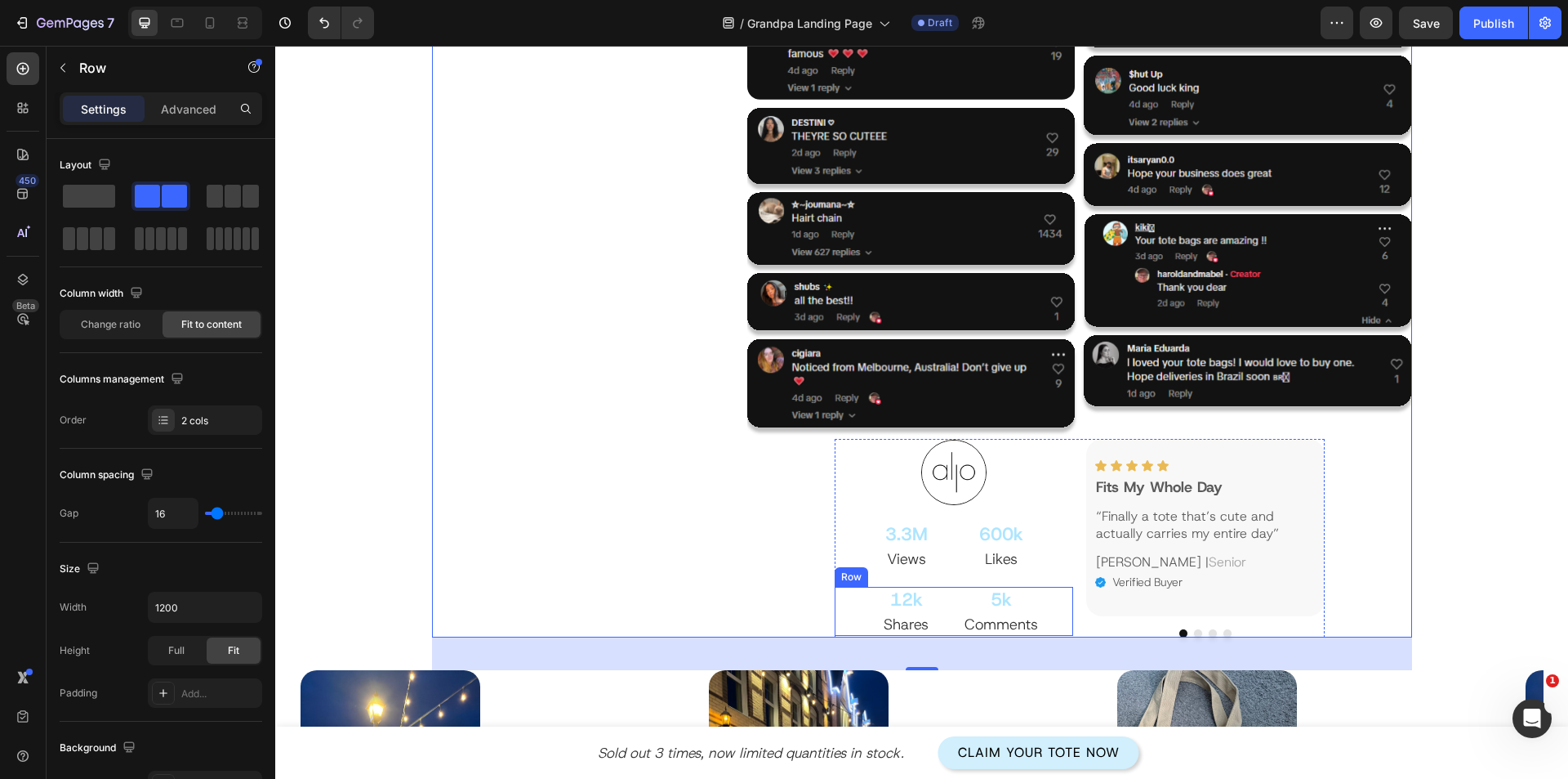
click at [1063, 613] on div "12k Text Block Shares Text Block 5k Text Block Comments Text Block Row" at bounding box center [953, 611] width 239 height 49
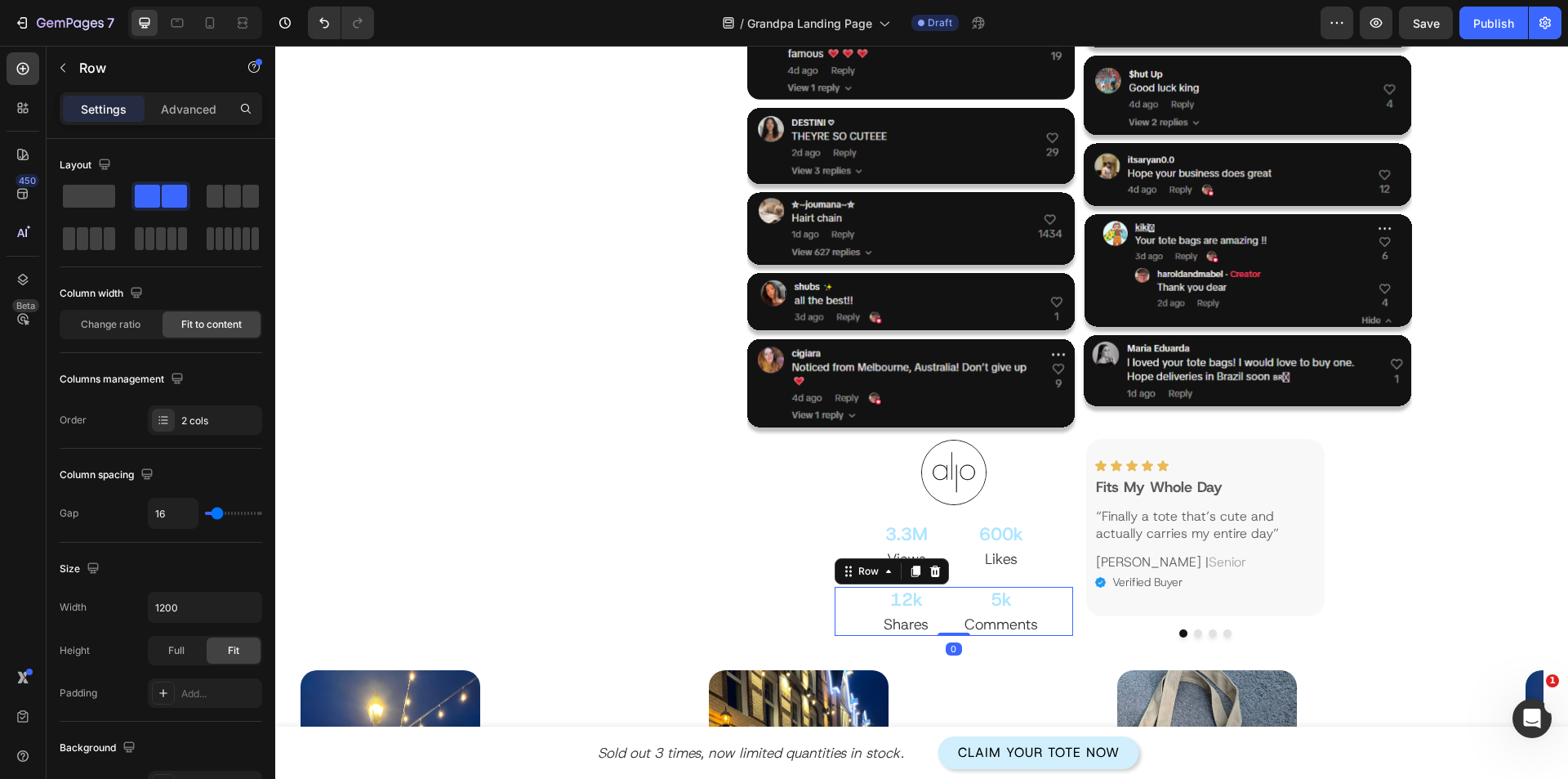
click at [1086, 619] on div "Icon Icon Icon Icon Icon Icon List Fits My Whole Day Text Block “Finally a tote…" at bounding box center [1205, 538] width 239 height 199
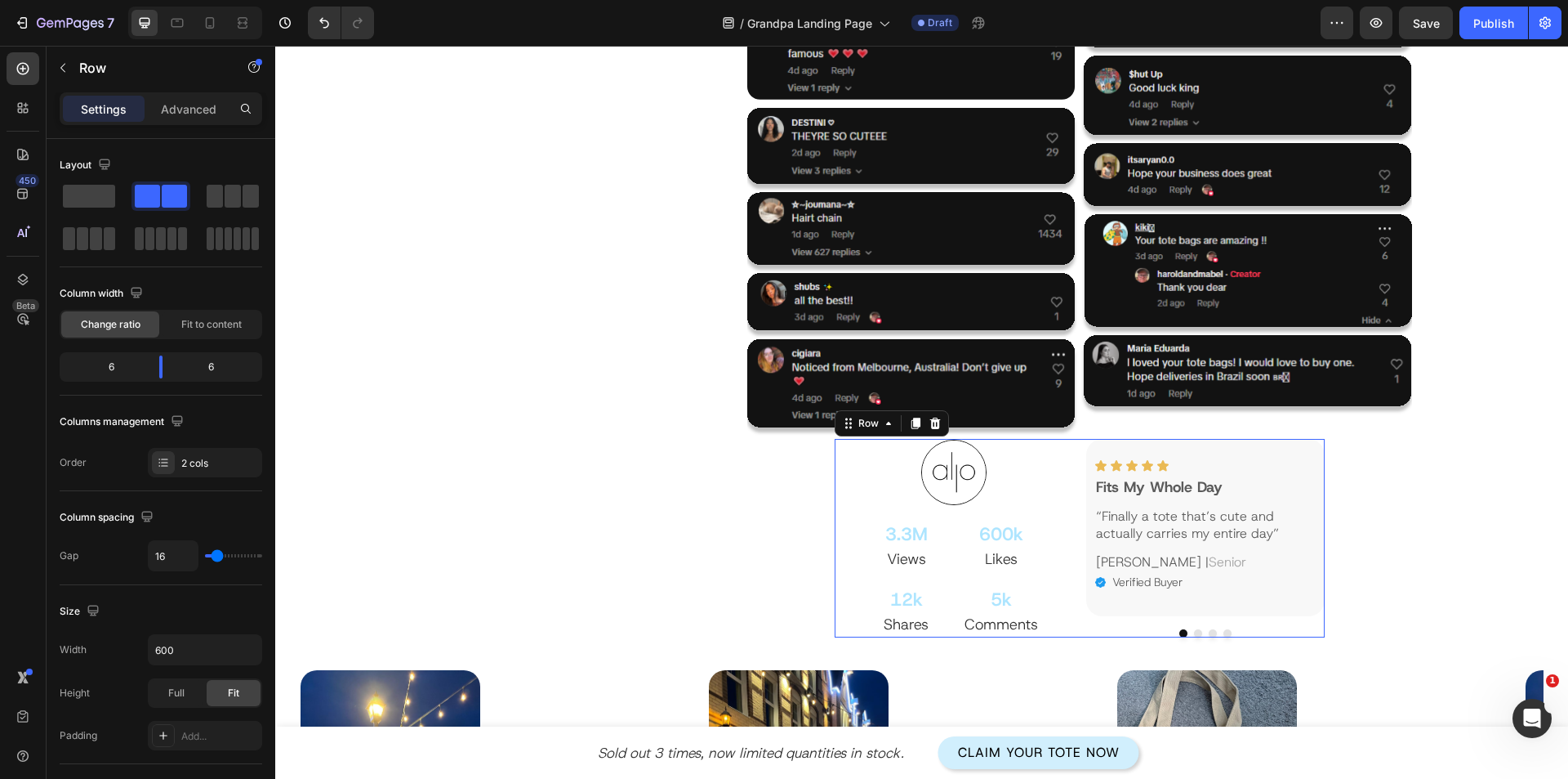
click at [1074, 628] on div "Image 3.3M Text Block Views Text Block 600k Text Block Likes Text Block 12k Tex…" at bounding box center [1080, 538] width 490 height 199
click at [190, 119] on div "Advanced" at bounding box center [189, 108] width 82 height 26
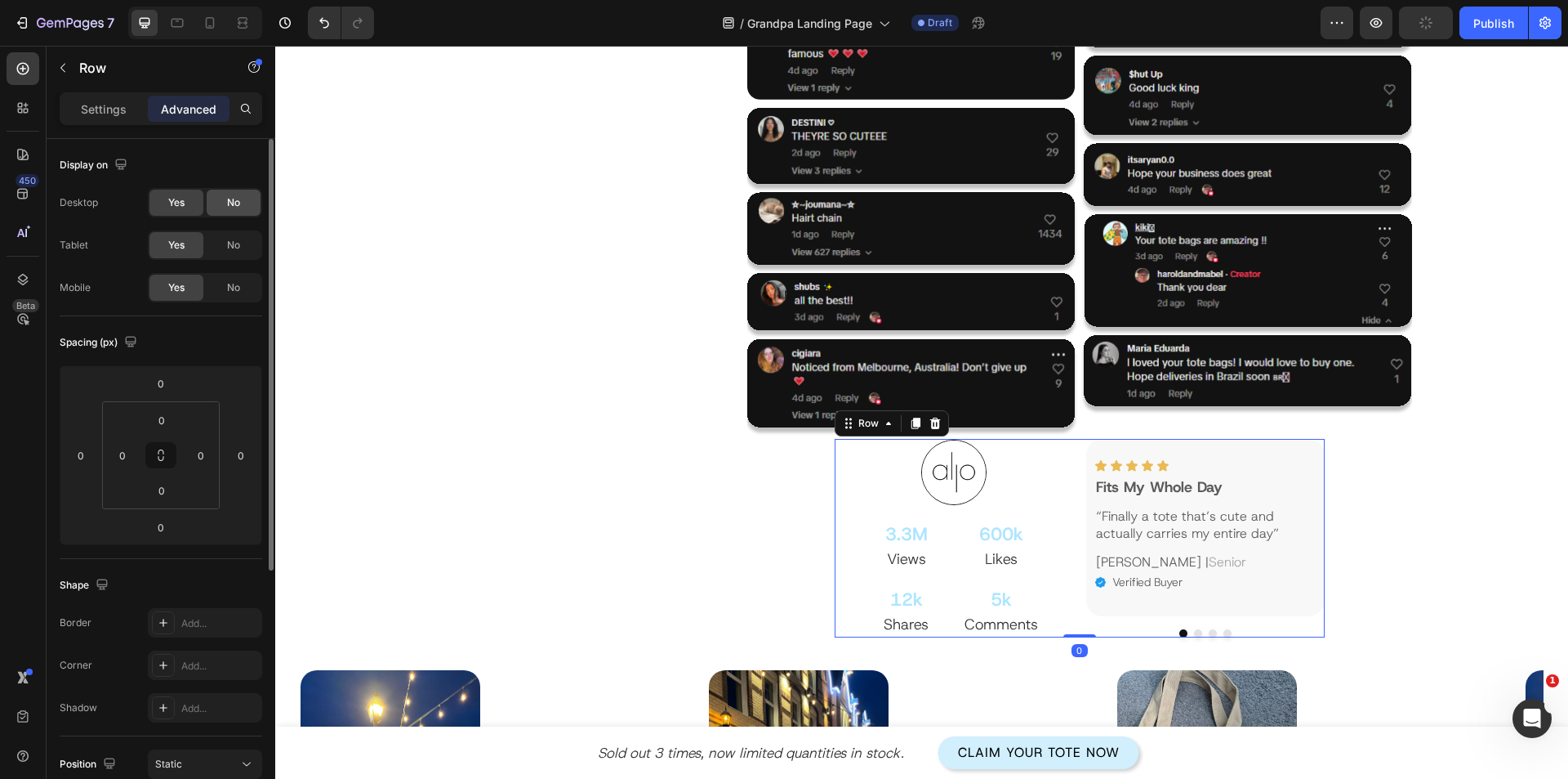
click at [240, 200] on span "No" at bounding box center [234, 203] width 13 height 15
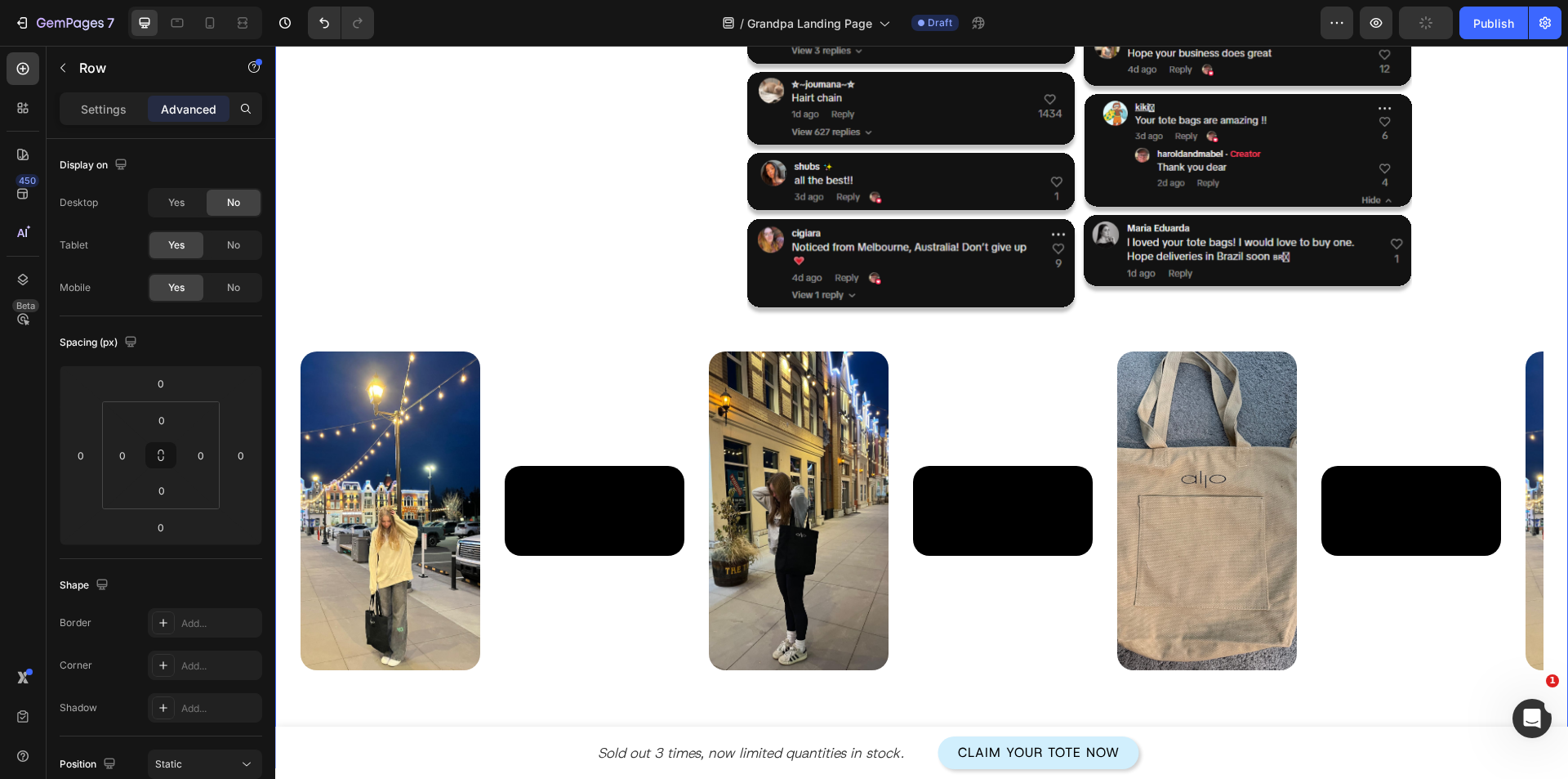
scroll to position [2942, 0]
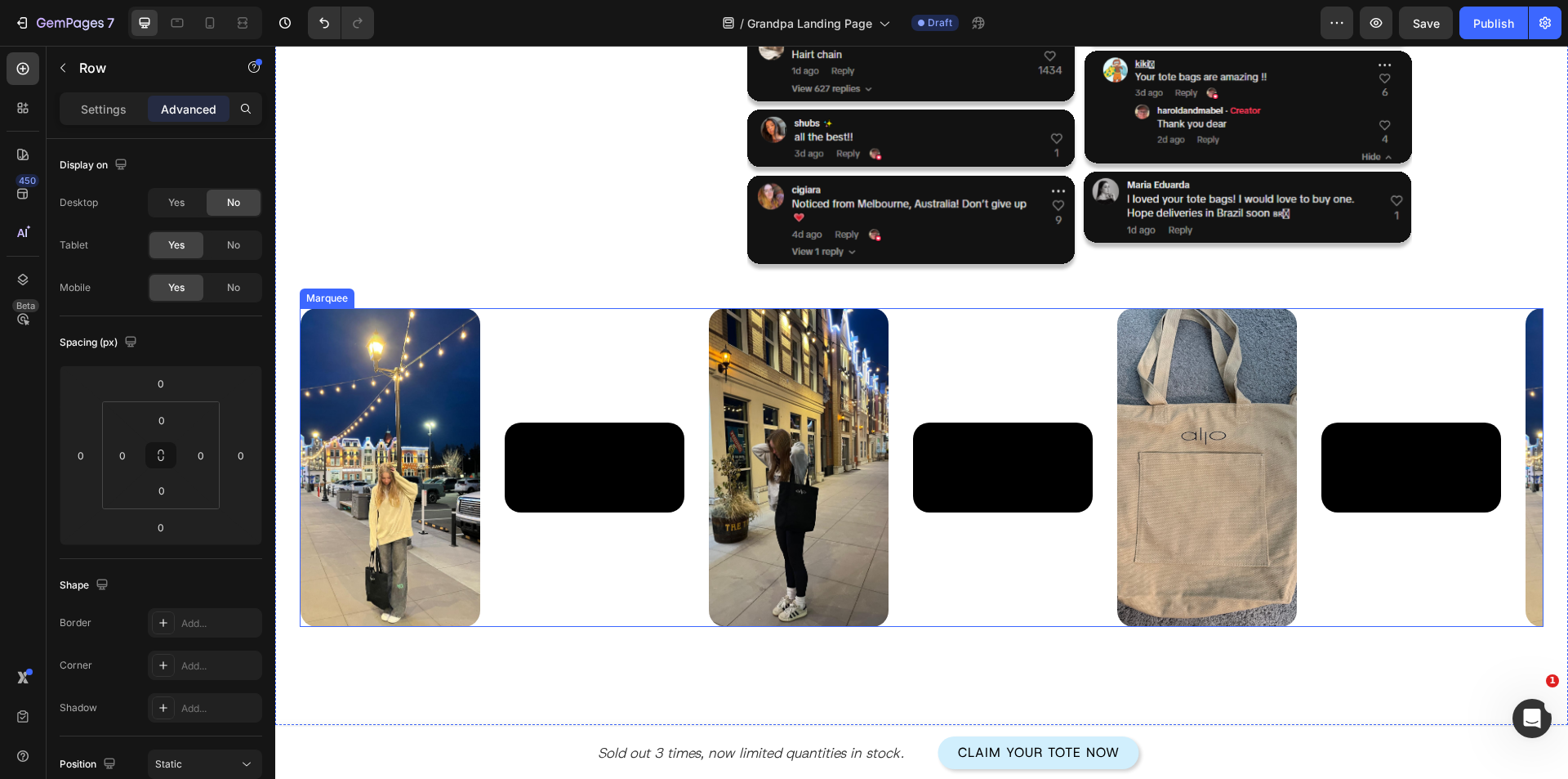
click at [491, 618] on div "Image" at bounding box center [403, 468] width 205 height 319
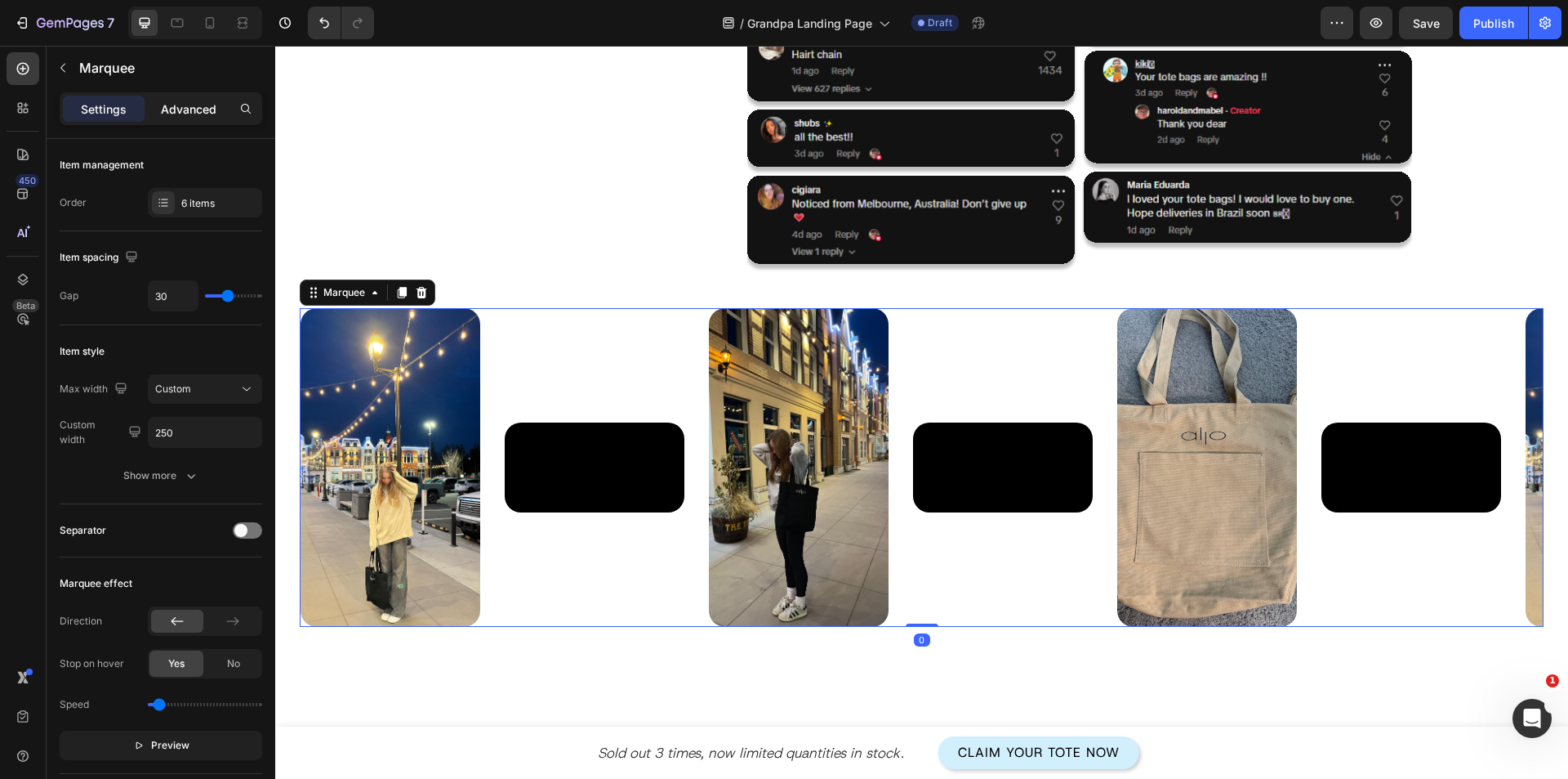
click at [206, 117] on p "Advanced" at bounding box center [189, 109] width 56 height 17
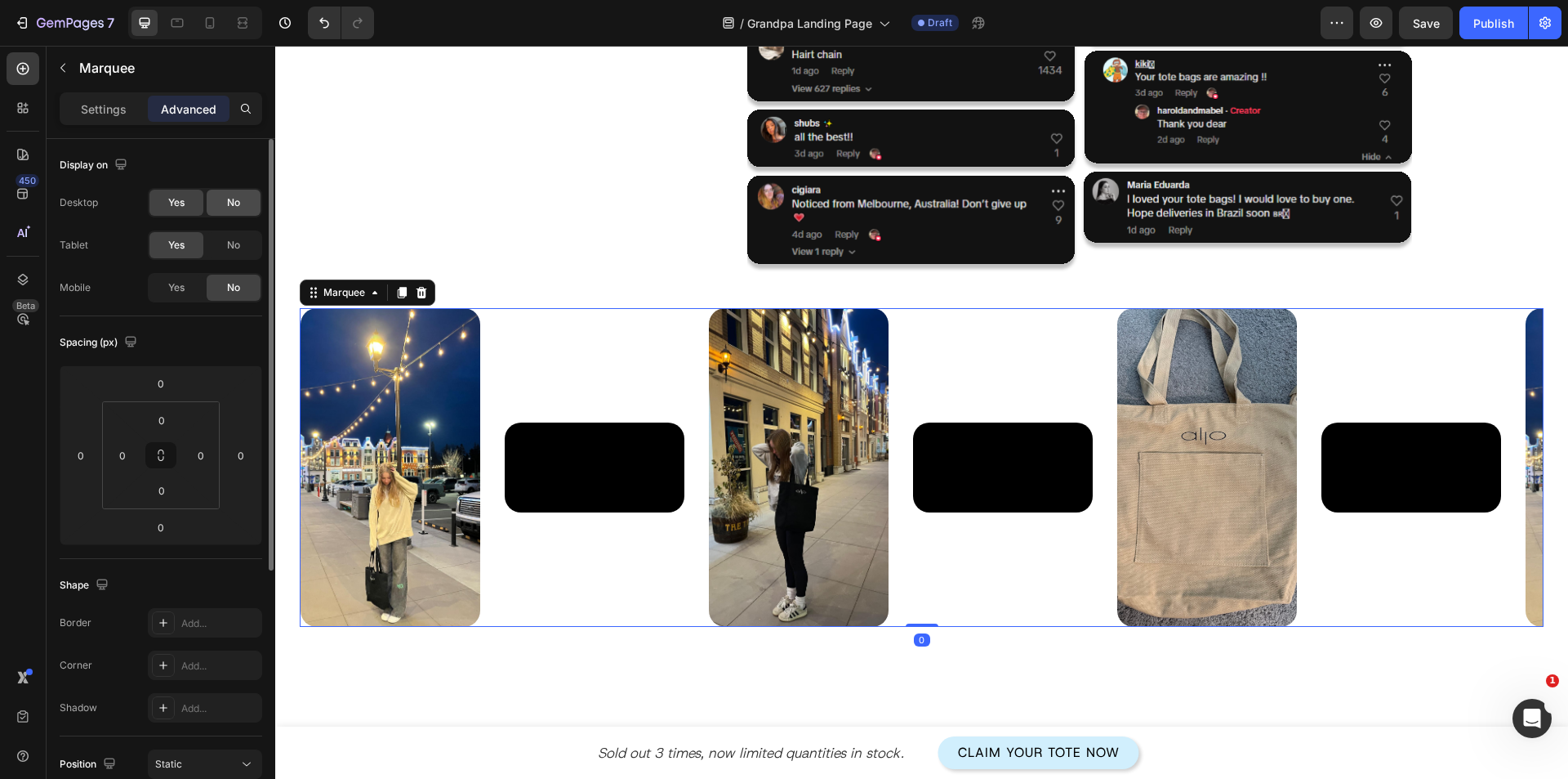
click at [236, 205] on span "No" at bounding box center [234, 203] width 13 height 15
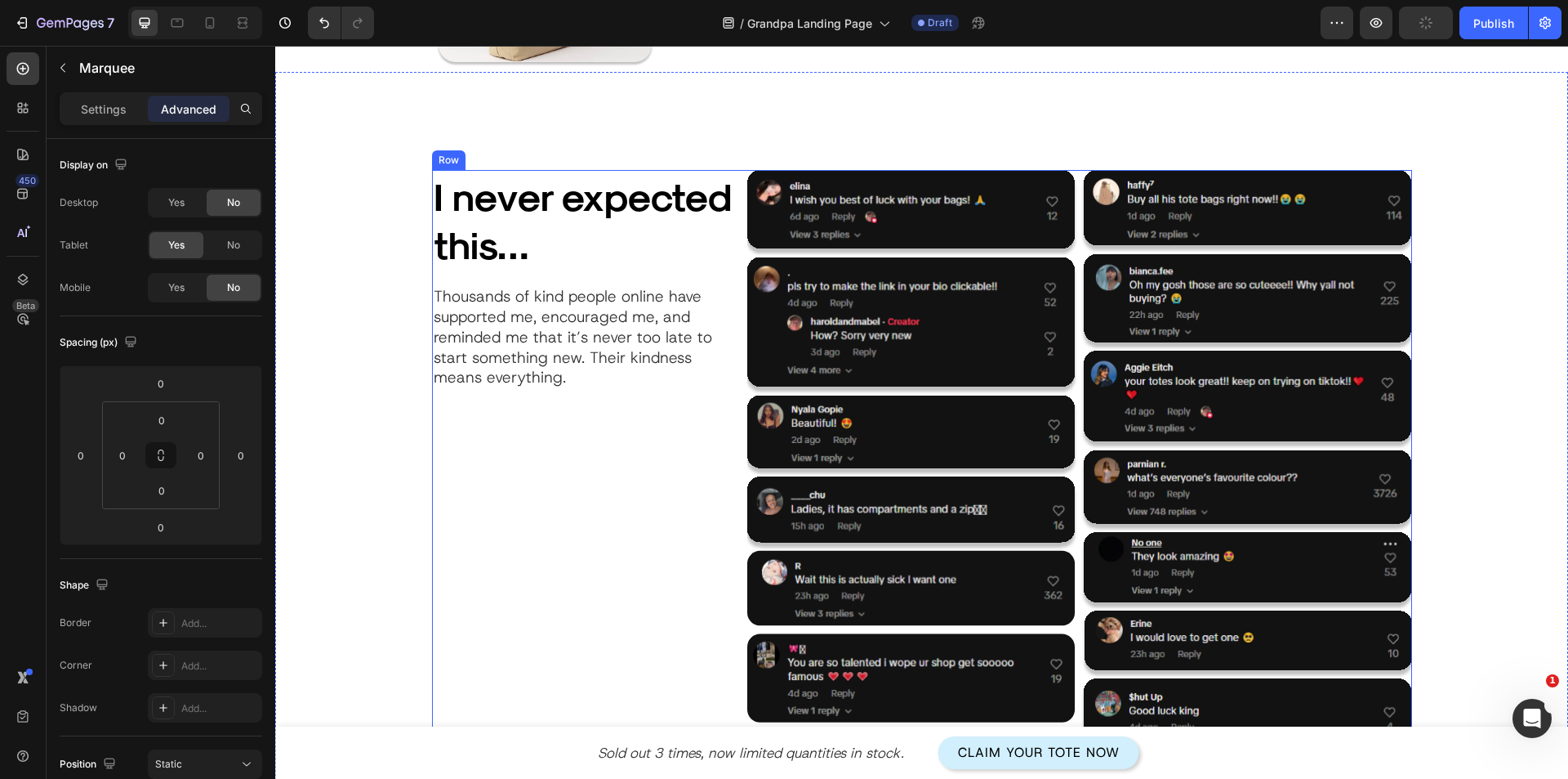
scroll to position [2125, 0]
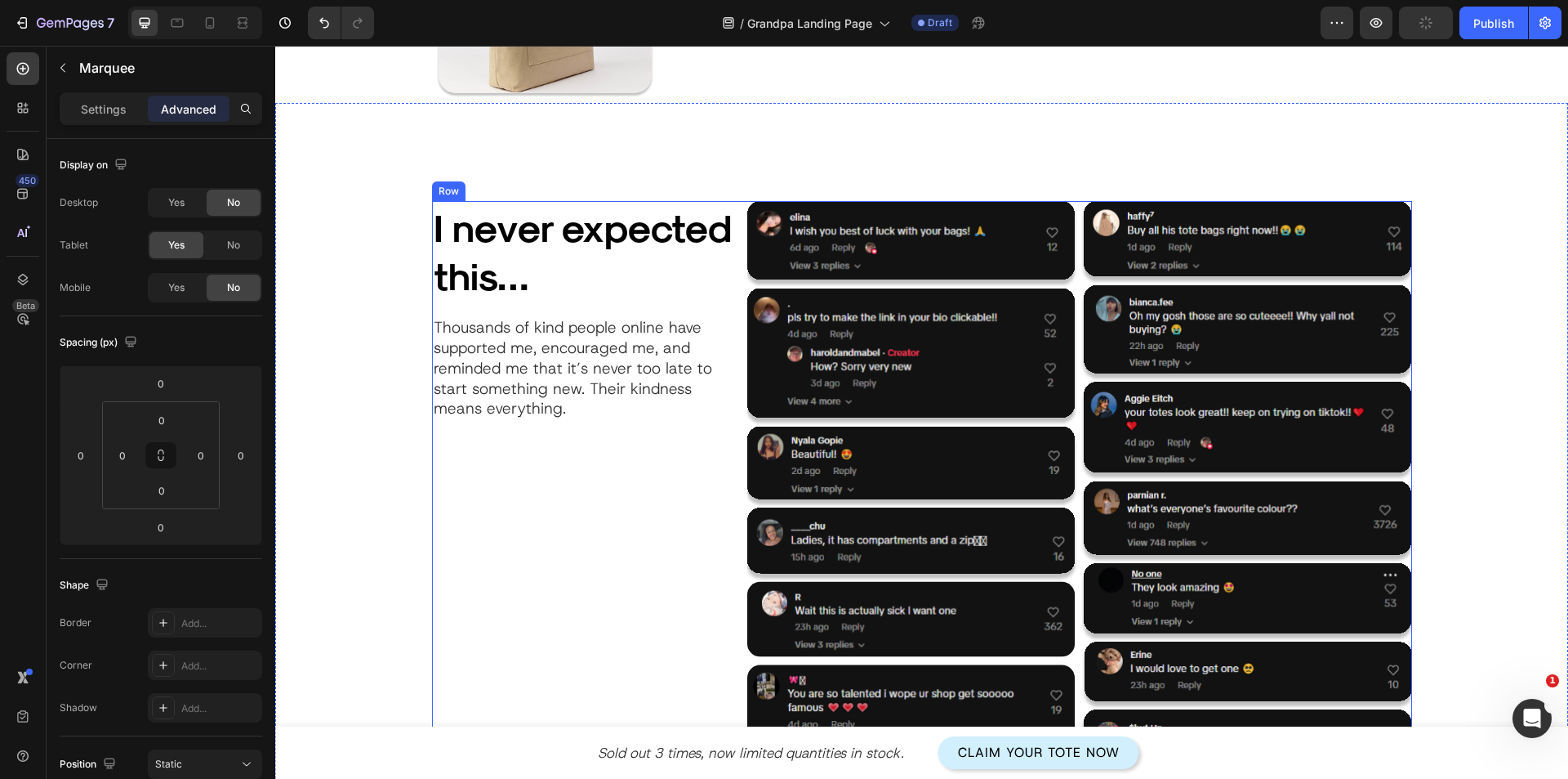
click at [672, 522] on div "I never expected this… Heading Thousands of kind people online have supported m…" at bounding box center [583, 646] width 303 height 891
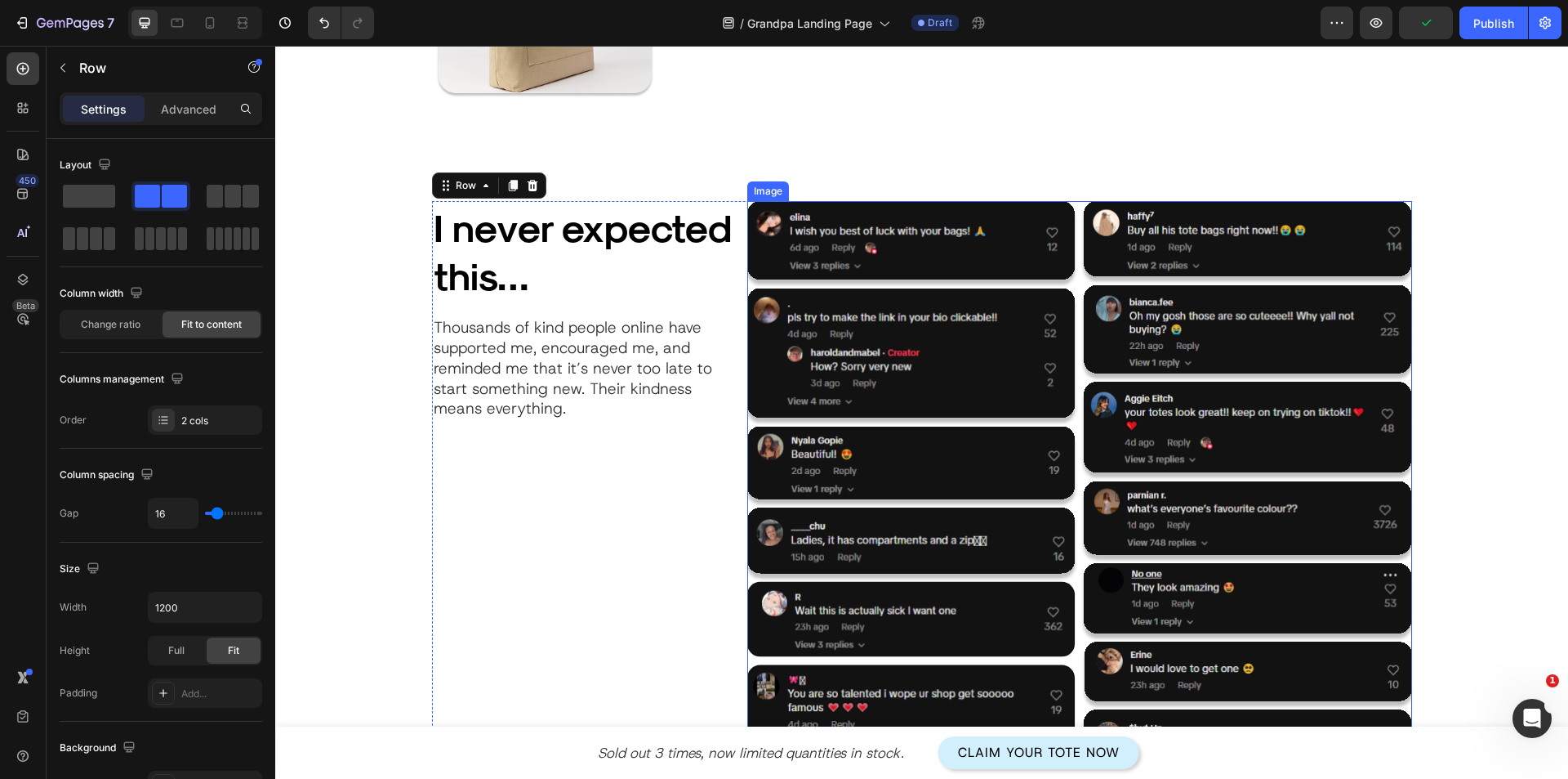
click at [830, 374] on img at bounding box center [1080, 646] width 665 height 891
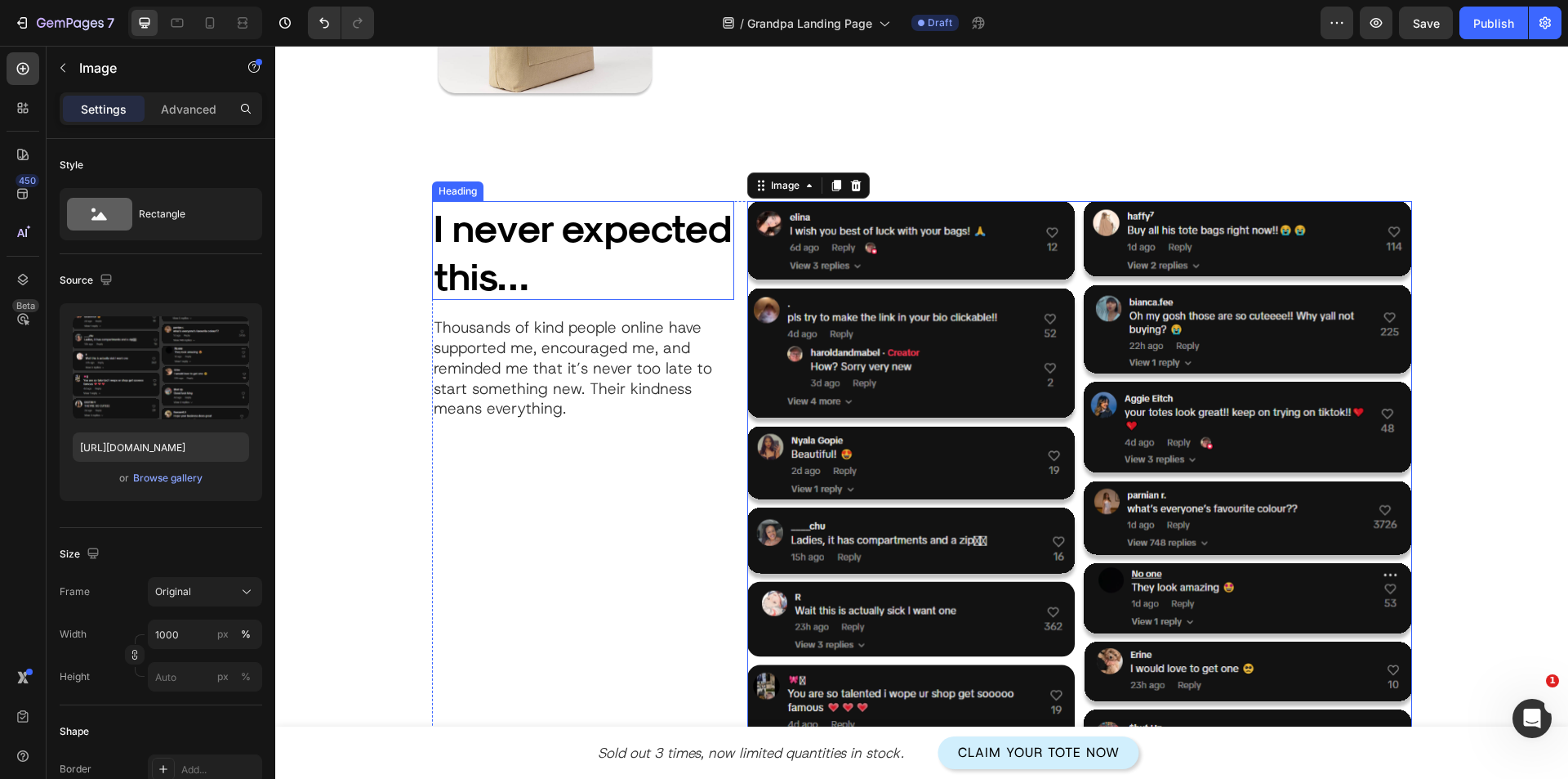
click at [608, 248] on h2 "I never expected this…" at bounding box center [583, 251] width 303 height 100
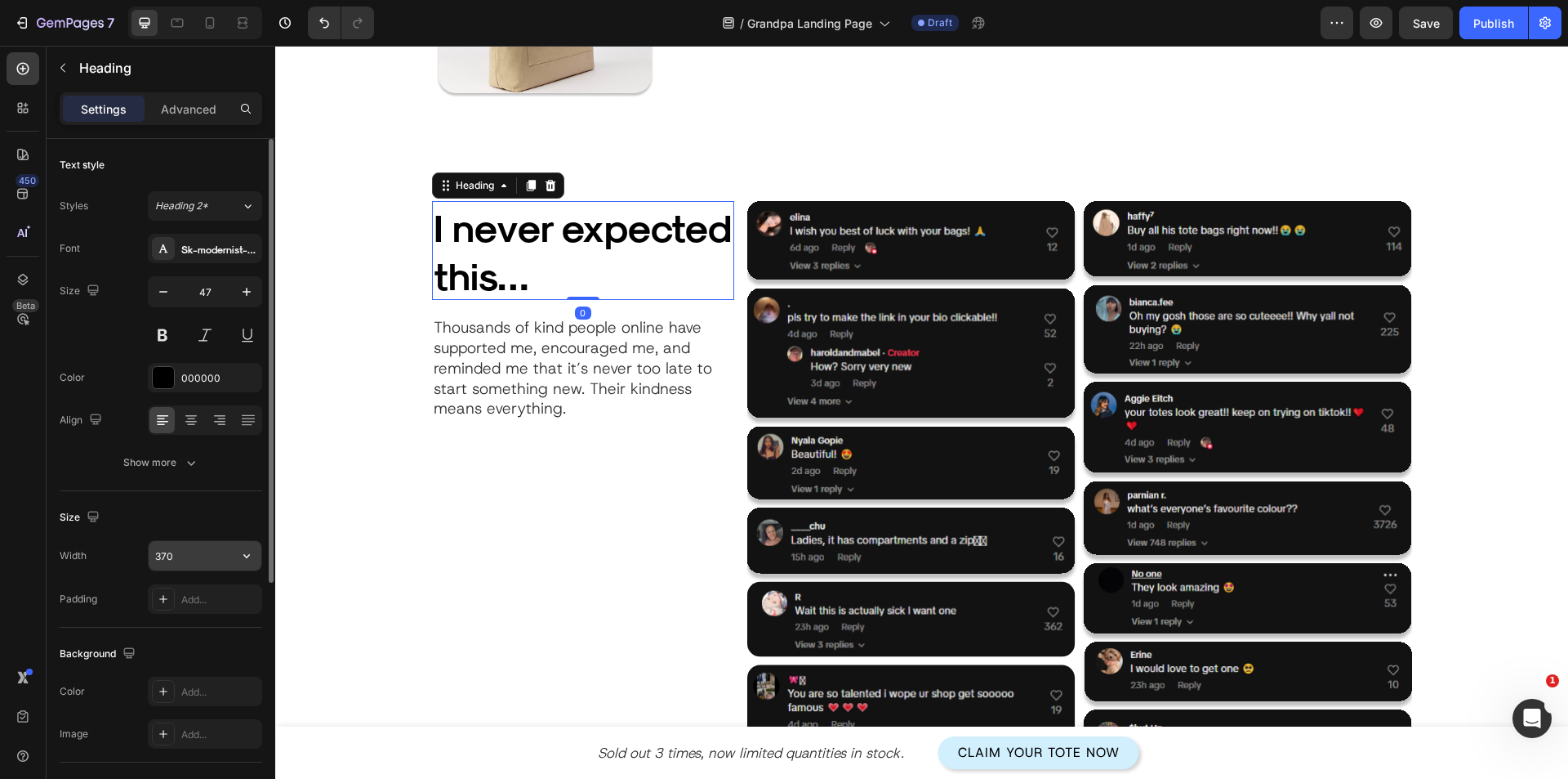
click at [190, 563] on input "370" at bounding box center [206, 555] width 113 height 29
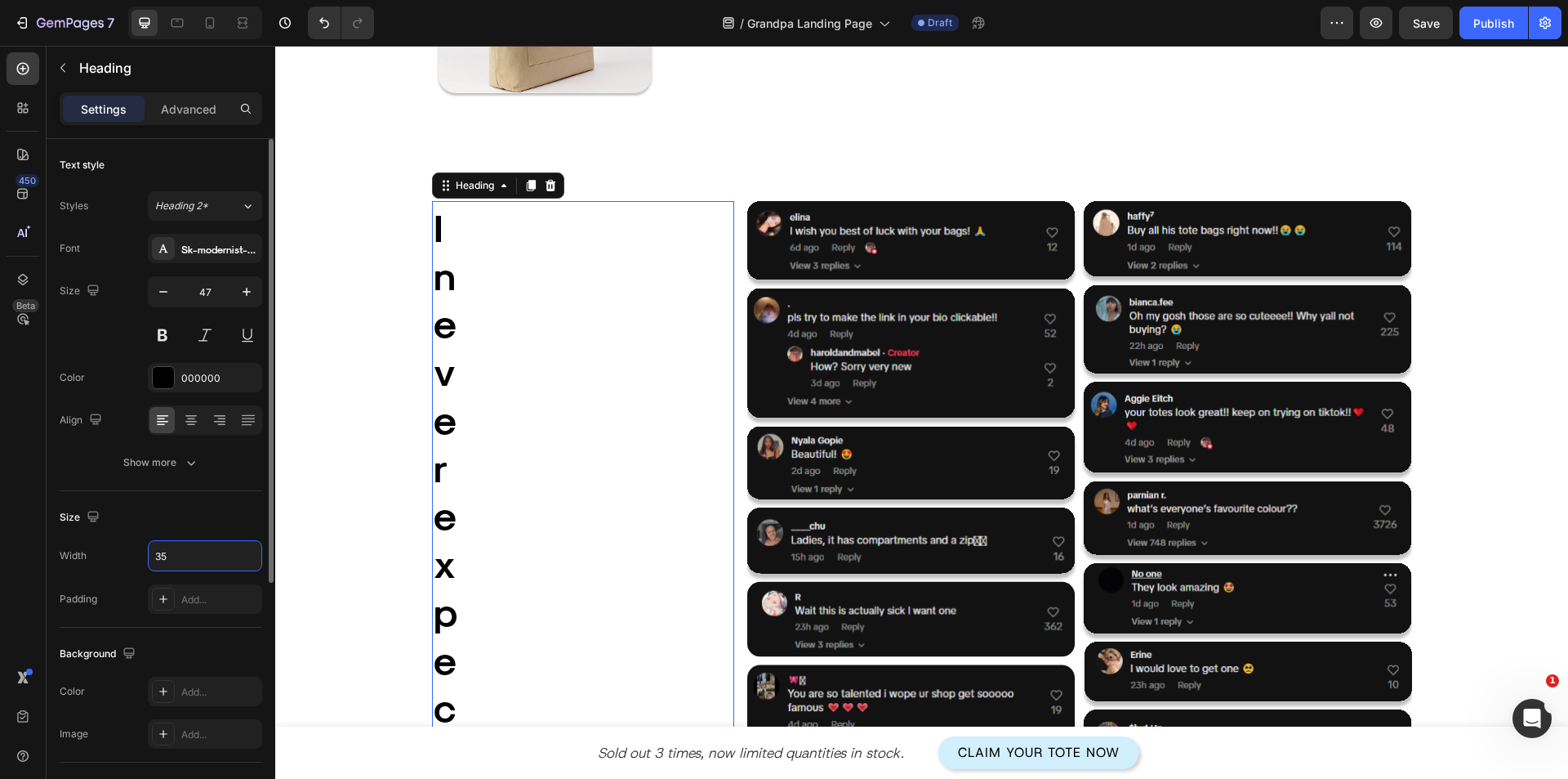
type input "350"
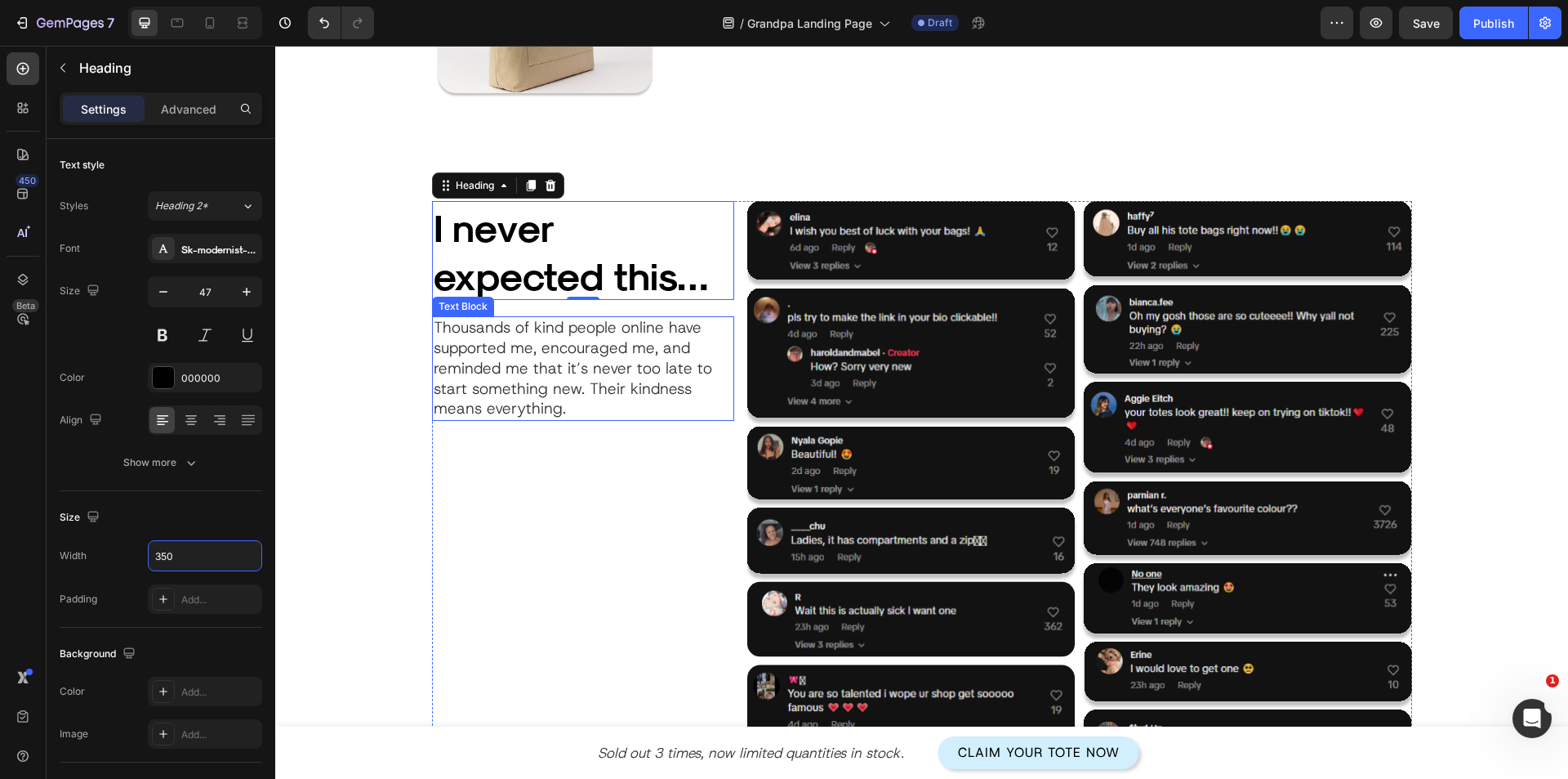
click at [572, 373] on p "Thousands of kind people online have supported me, encouraged me, and reminded …" at bounding box center [583, 368] width 299 height 101
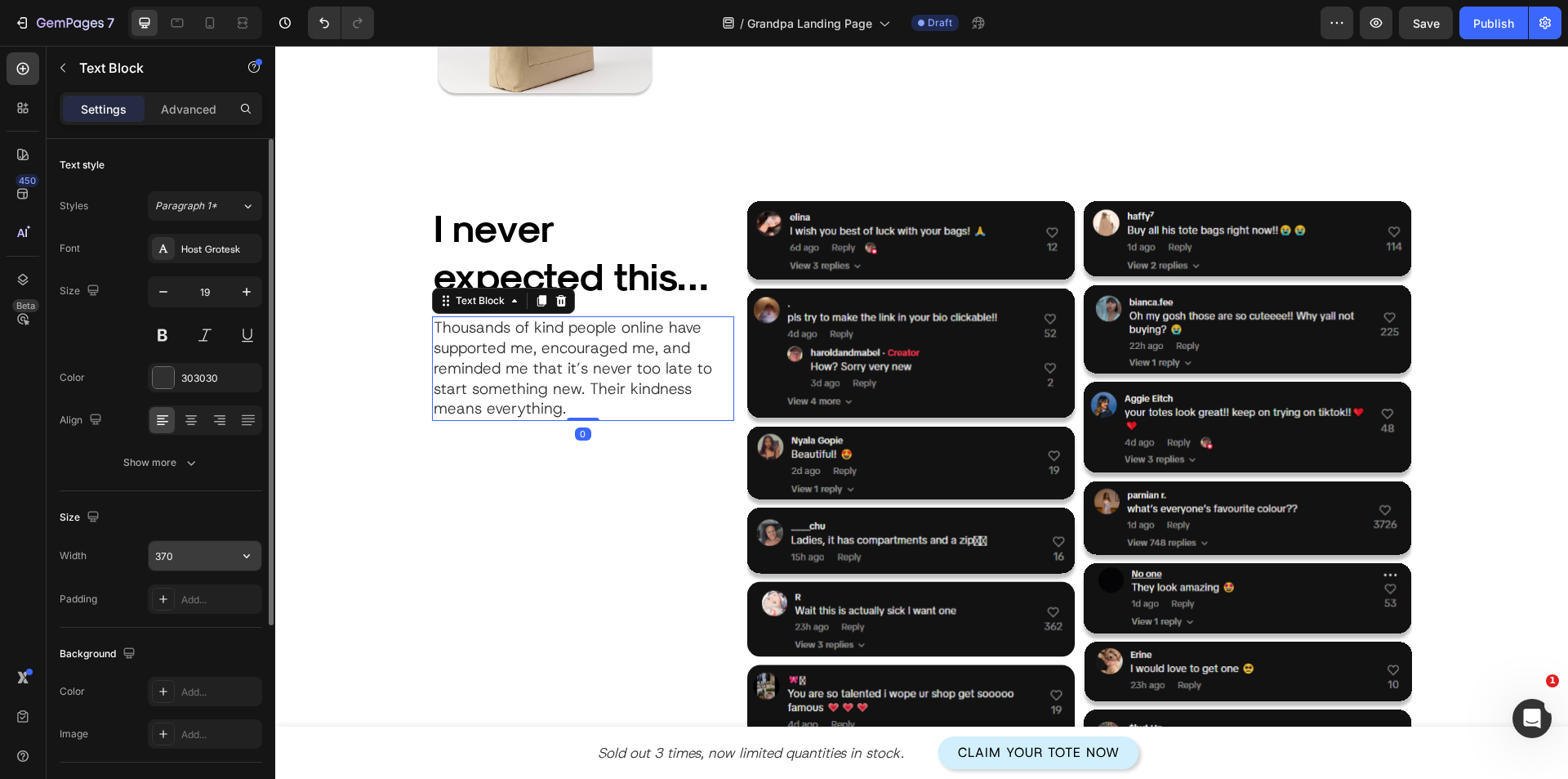
click at [173, 558] on input "370" at bounding box center [206, 555] width 113 height 29
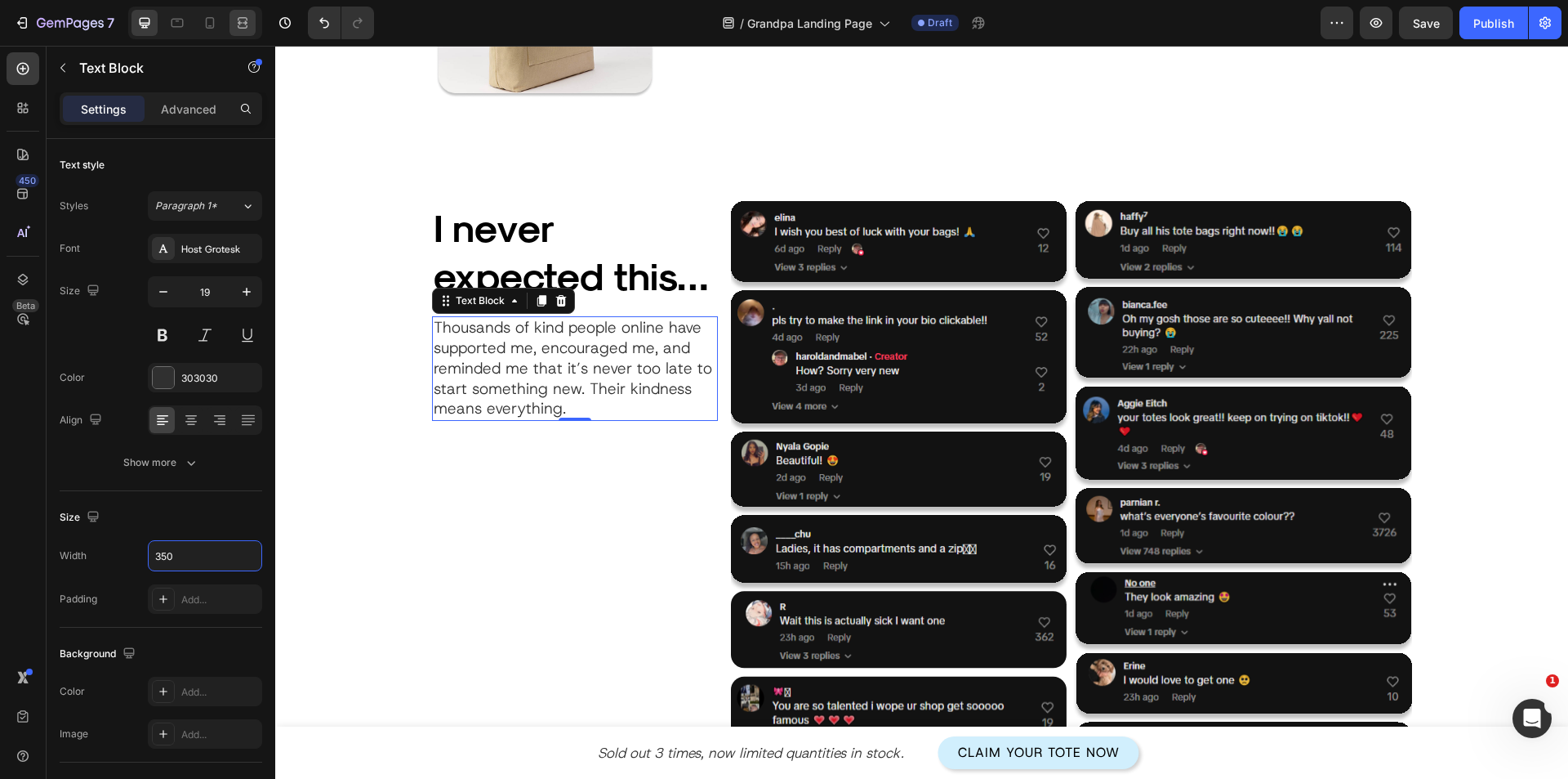
type input "350"
click at [236, 22] on icon at bounding box center [242, 23] width 16 height 16
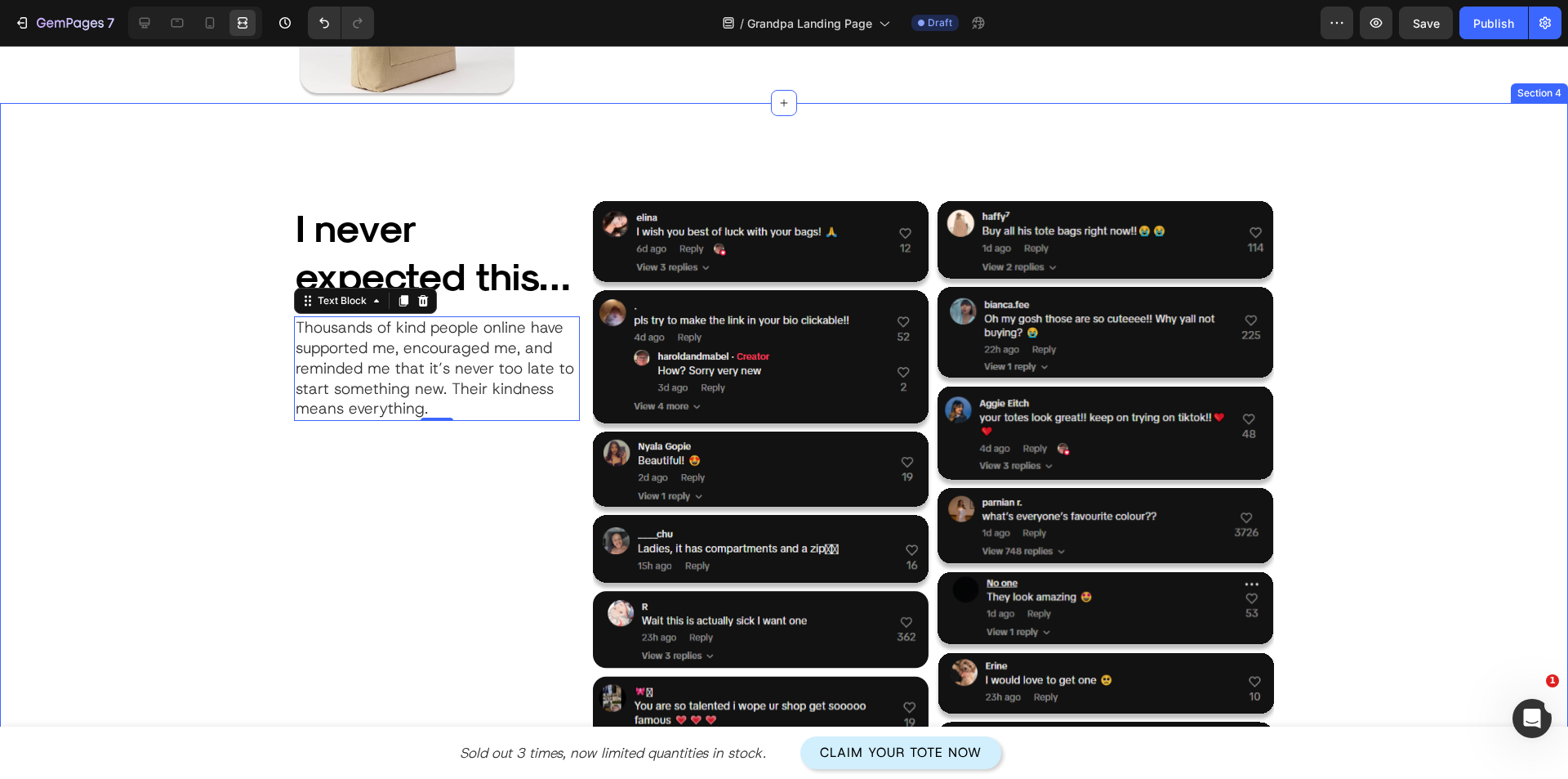
click at [168, 360] on div "I never expected this… Heading Thousands of kind people online have supported m…" at bounding box center [784, 673] width 1519 height 946
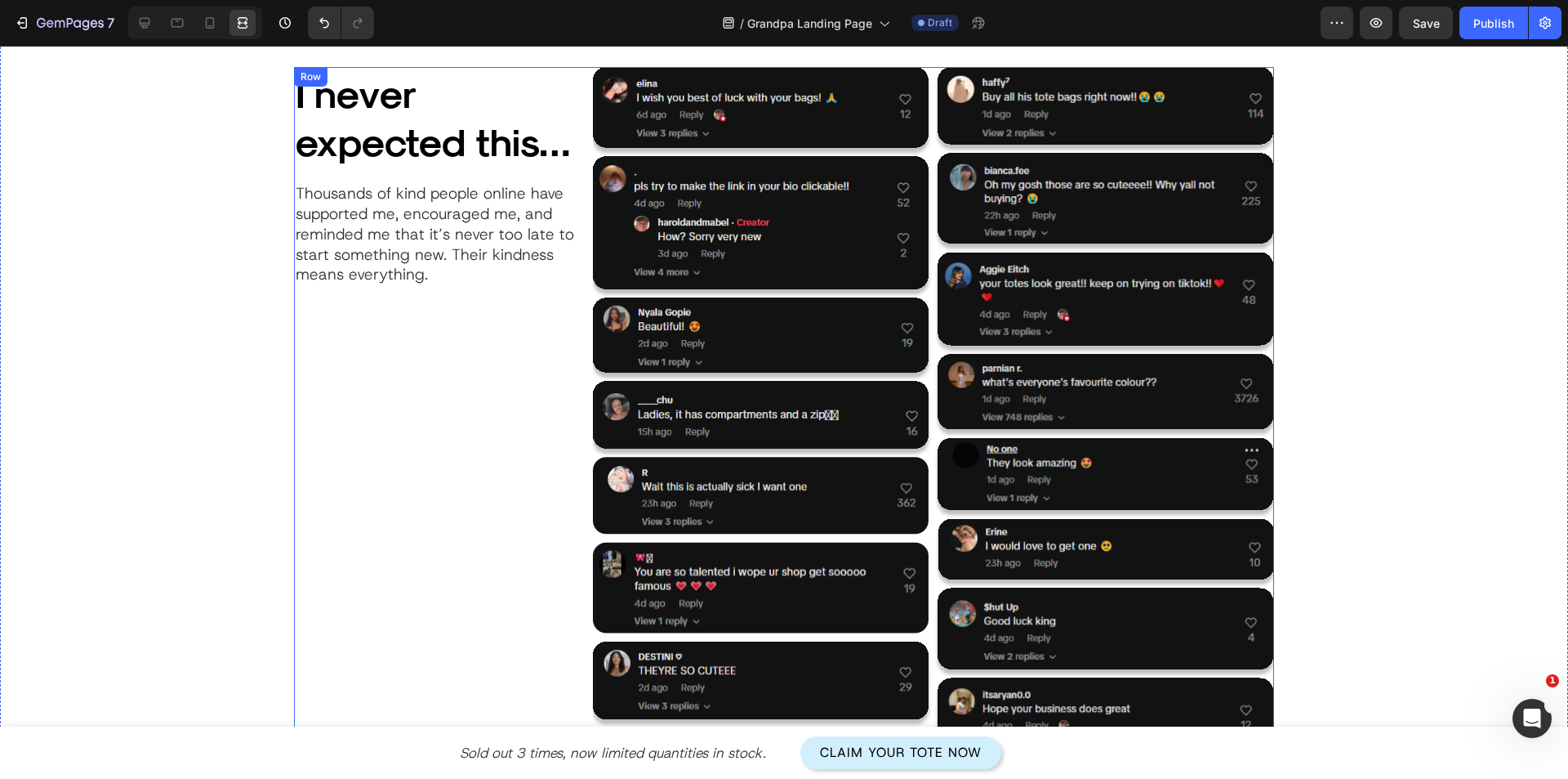
scroll to position [2125, 0]
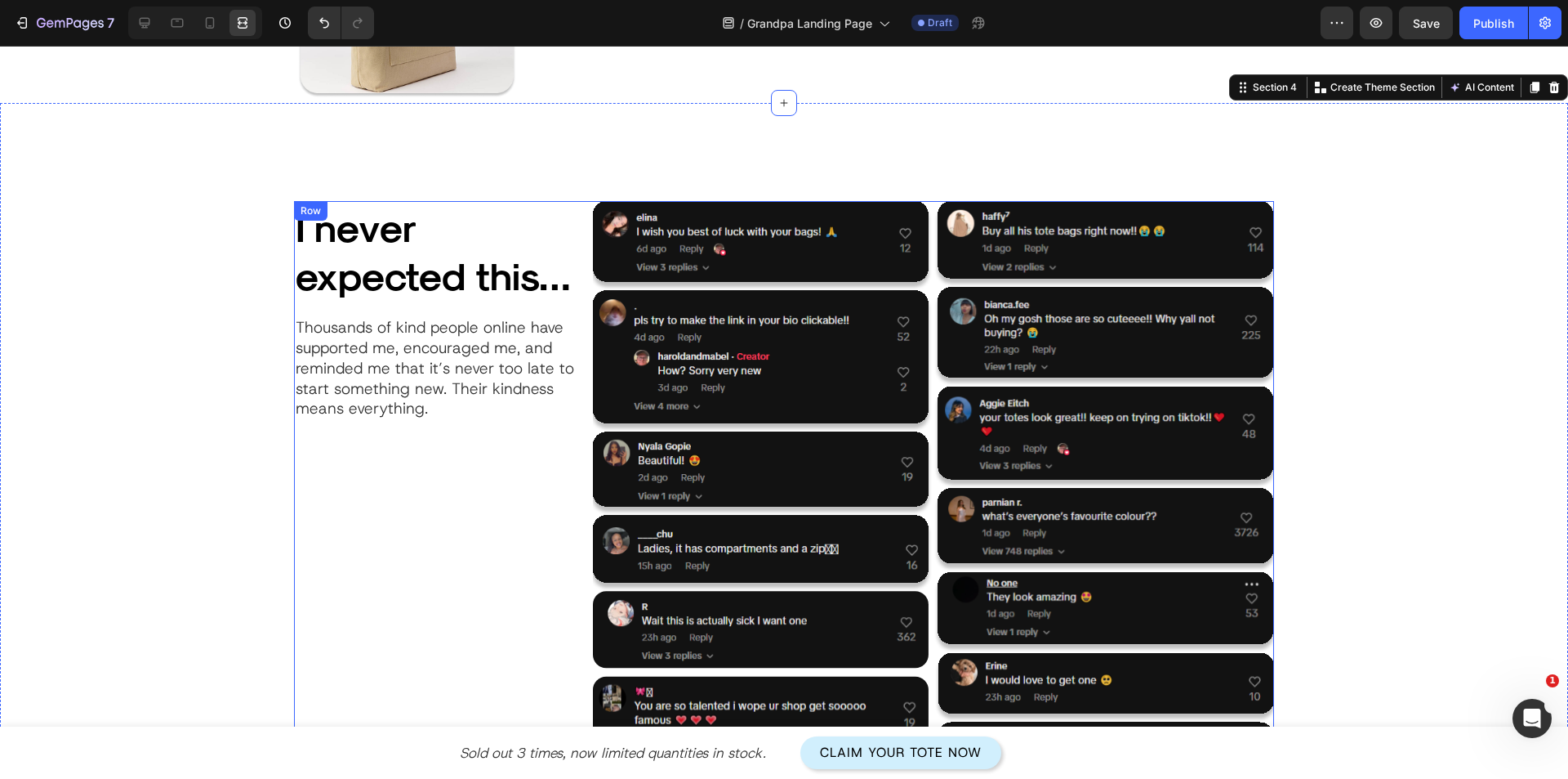
click at [483, 529] on div "I never expected this… Heading Thousands of kind people online have supported m…" at bounding box center [437, 657] width 286 height 914
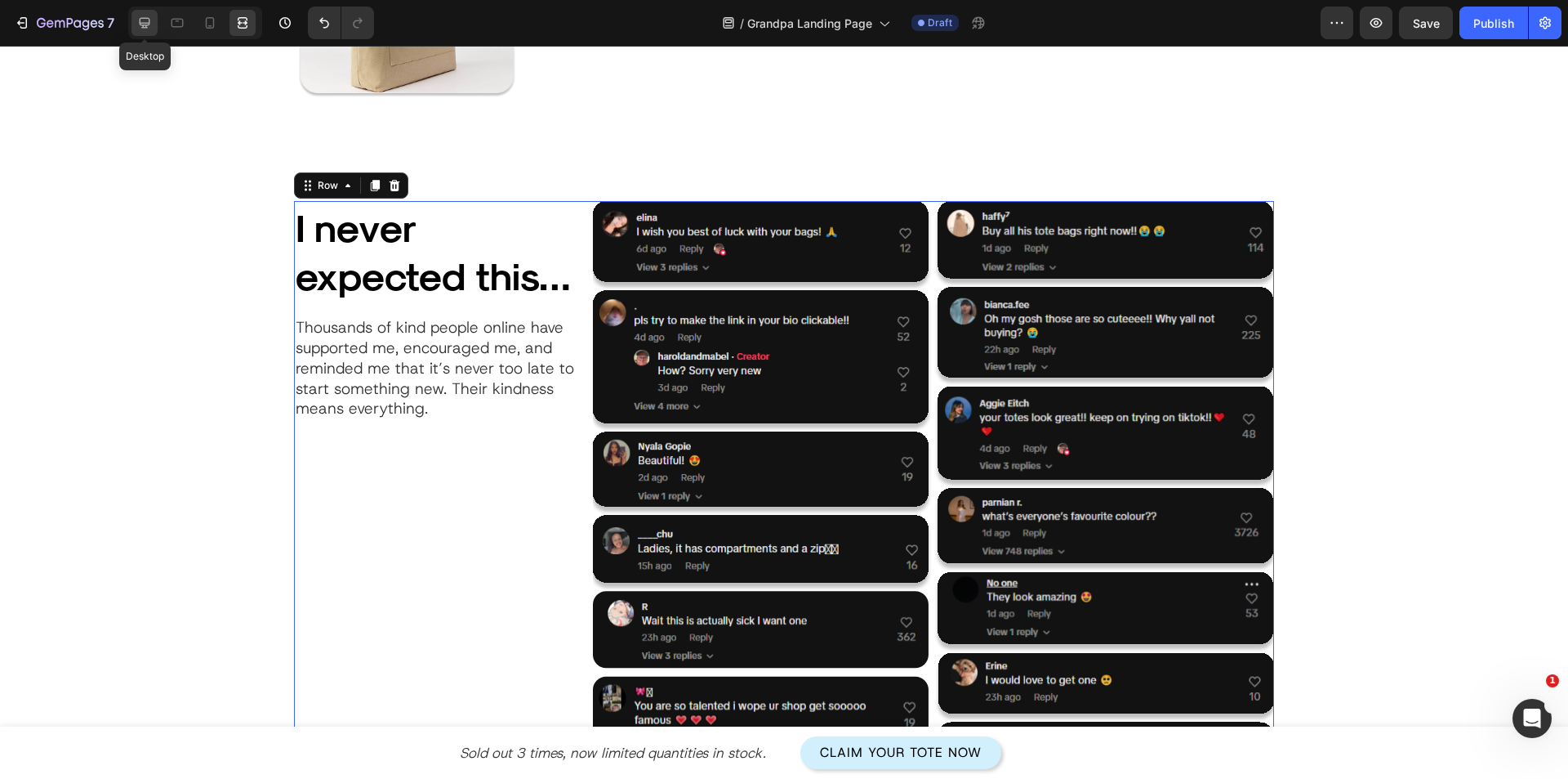
click at [139, 19] on icon at bounding box center [144, 23] width 16 height 16
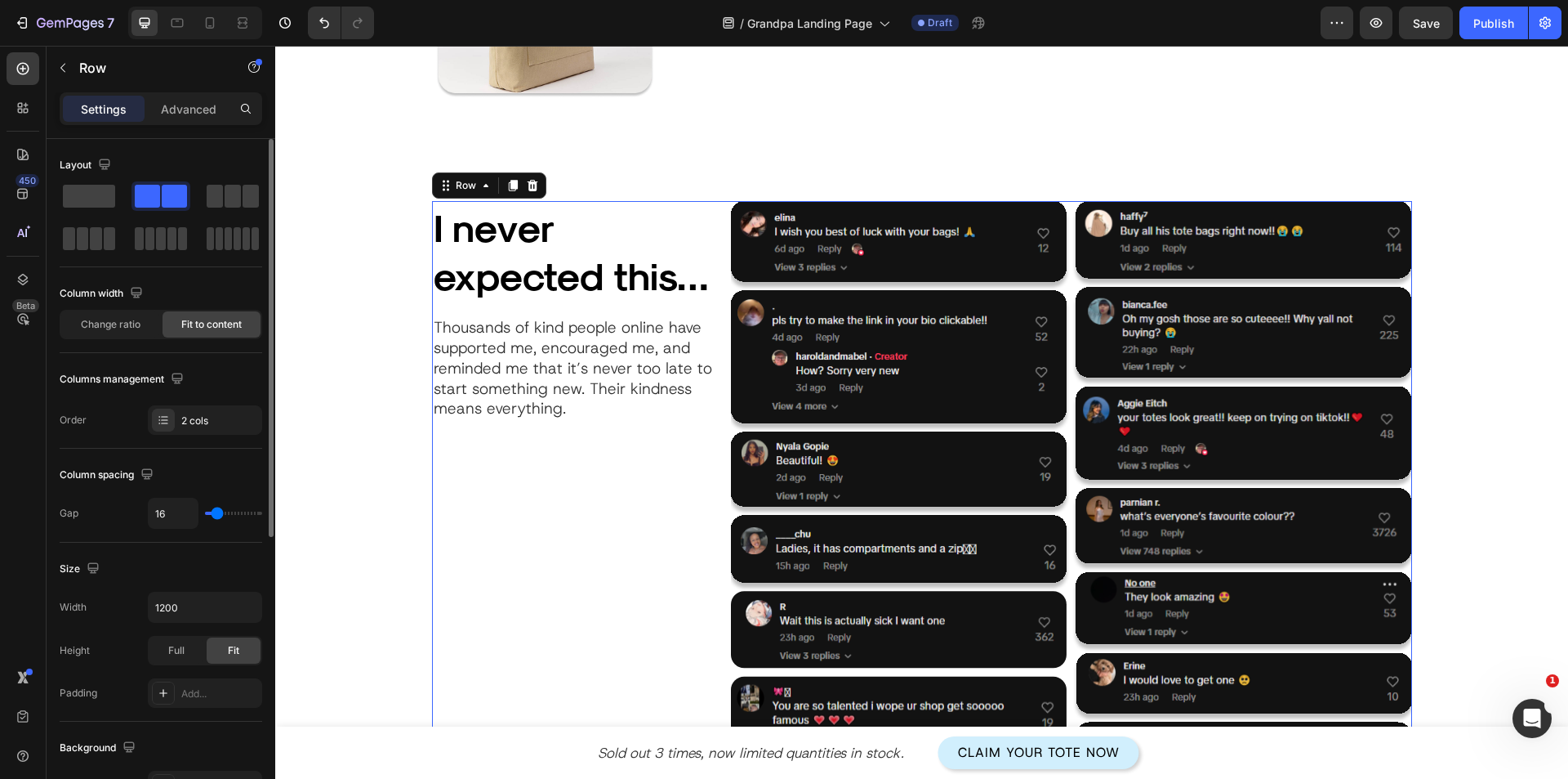
scroll to position [82, 0]
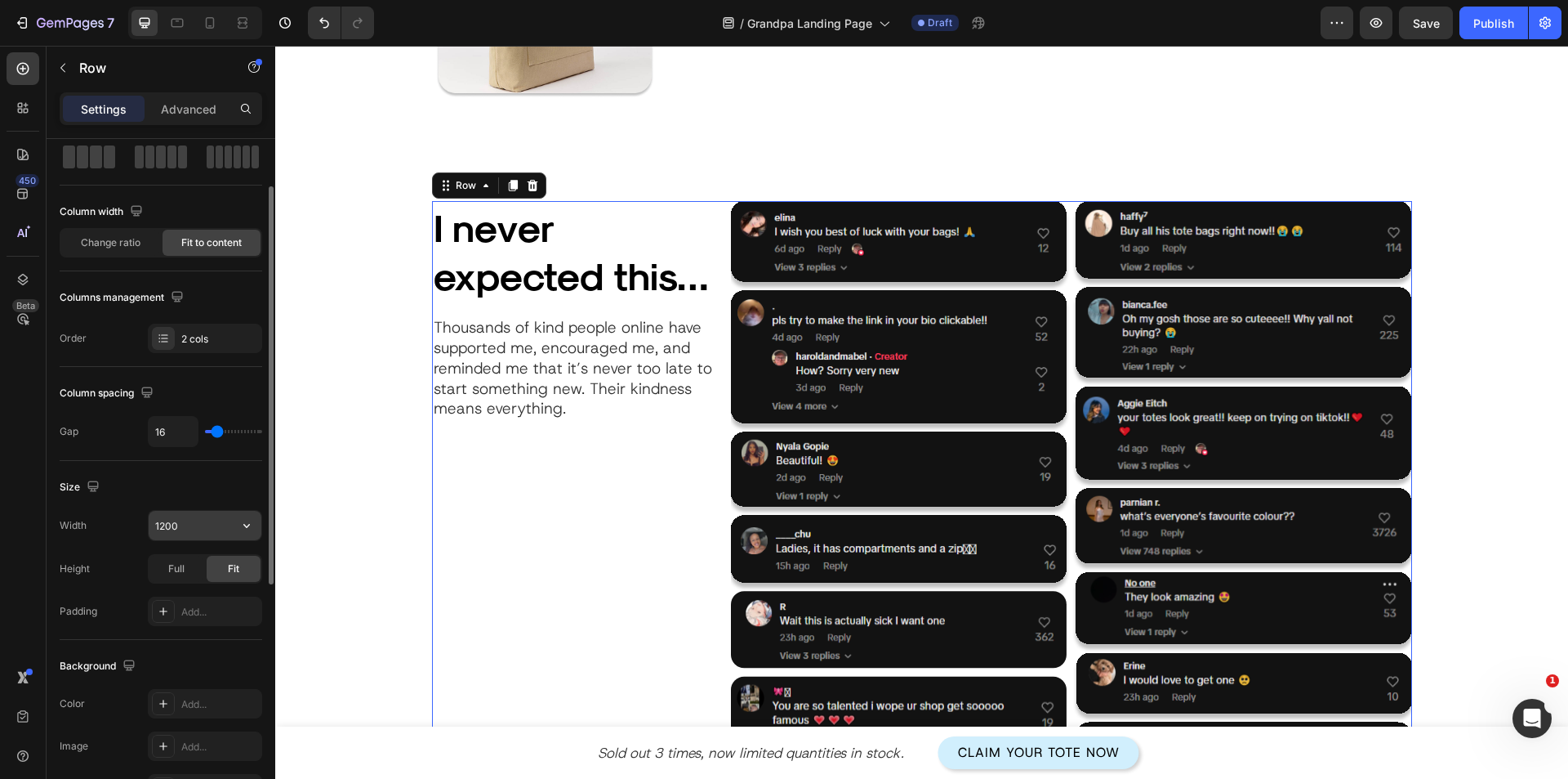
click at [183, 512] on input "1200" at bounding box center [206, 524] width 113 height 29
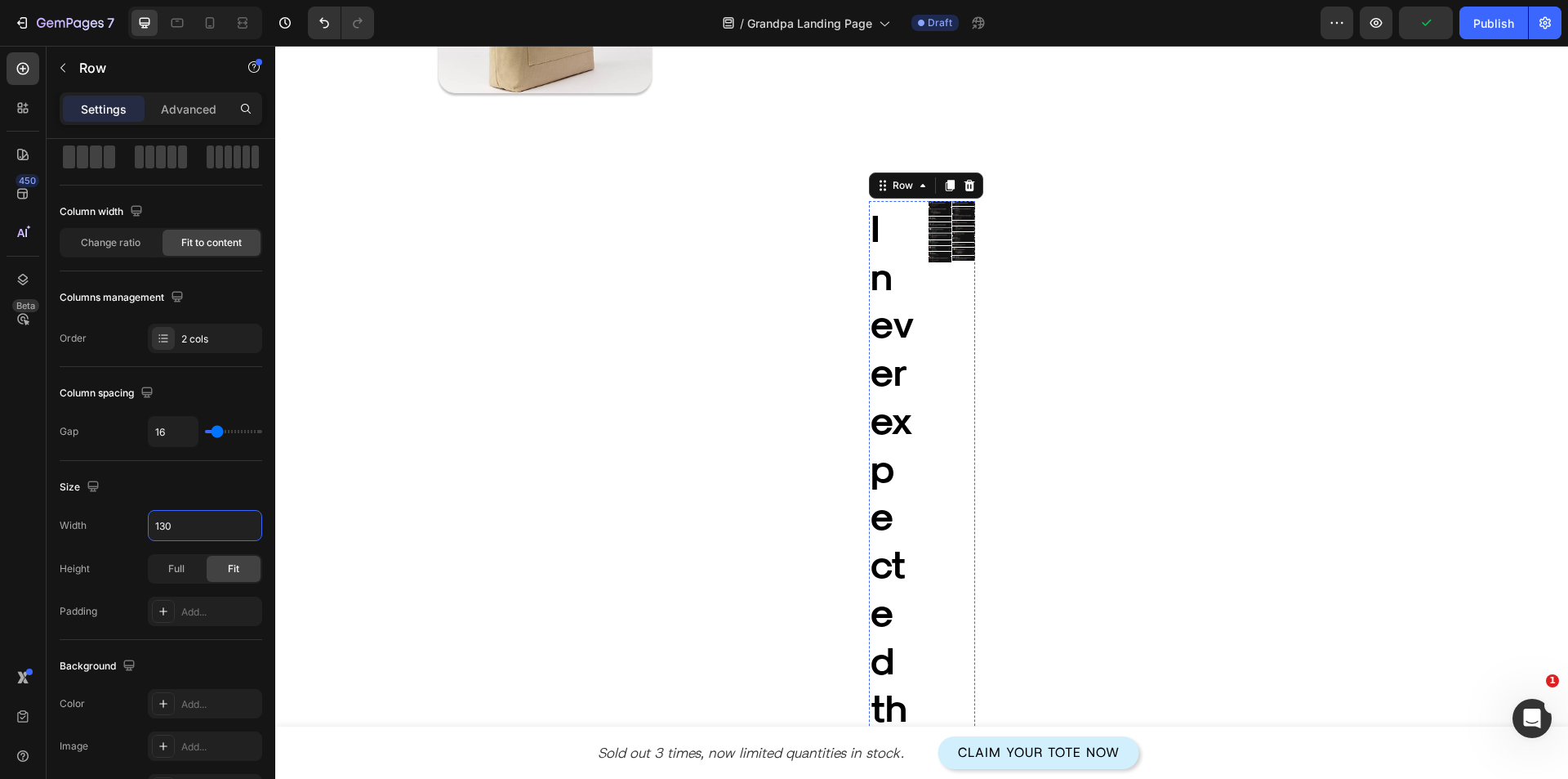
type input "1300"
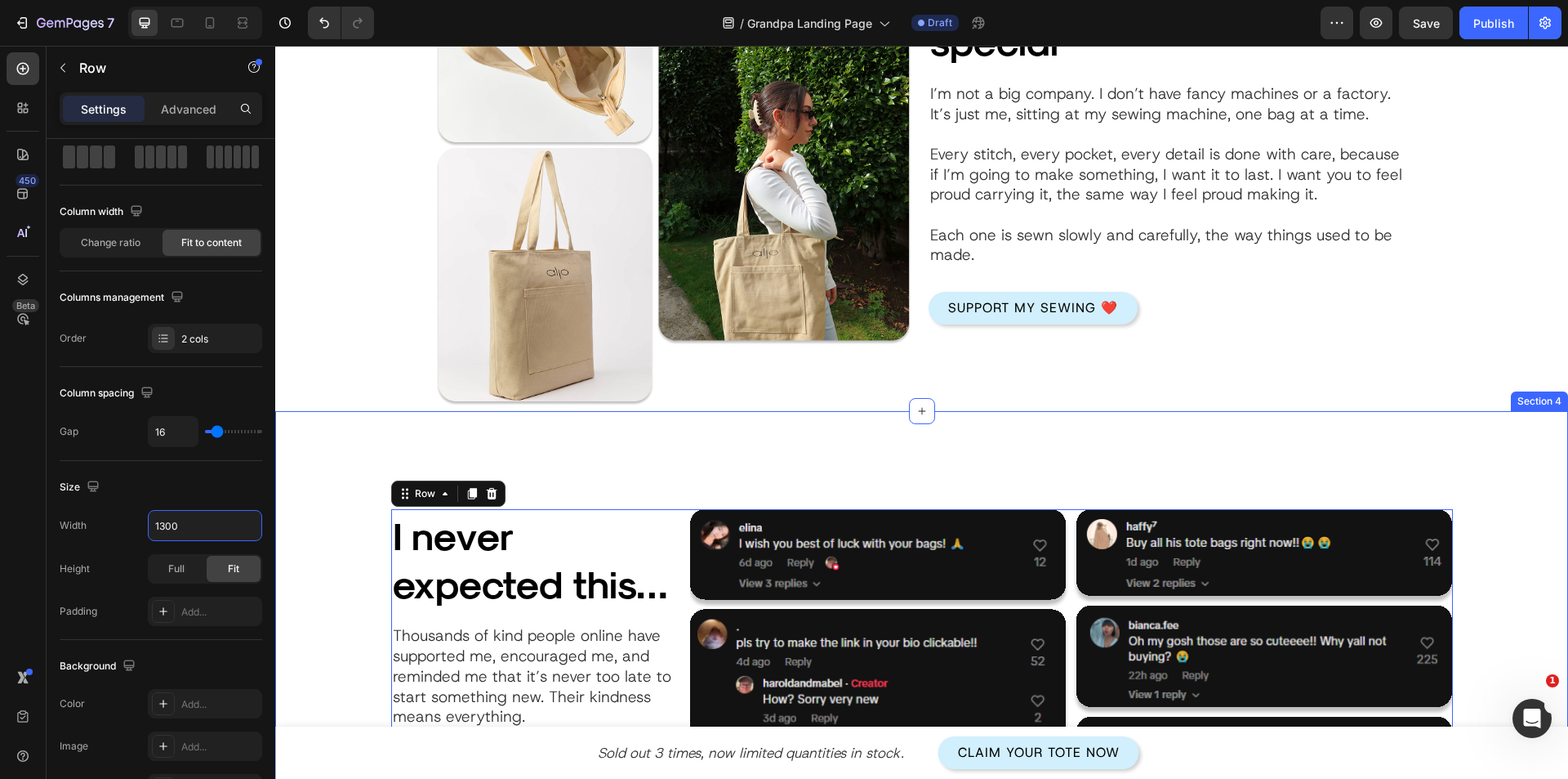
scroll to position [1716, 0]
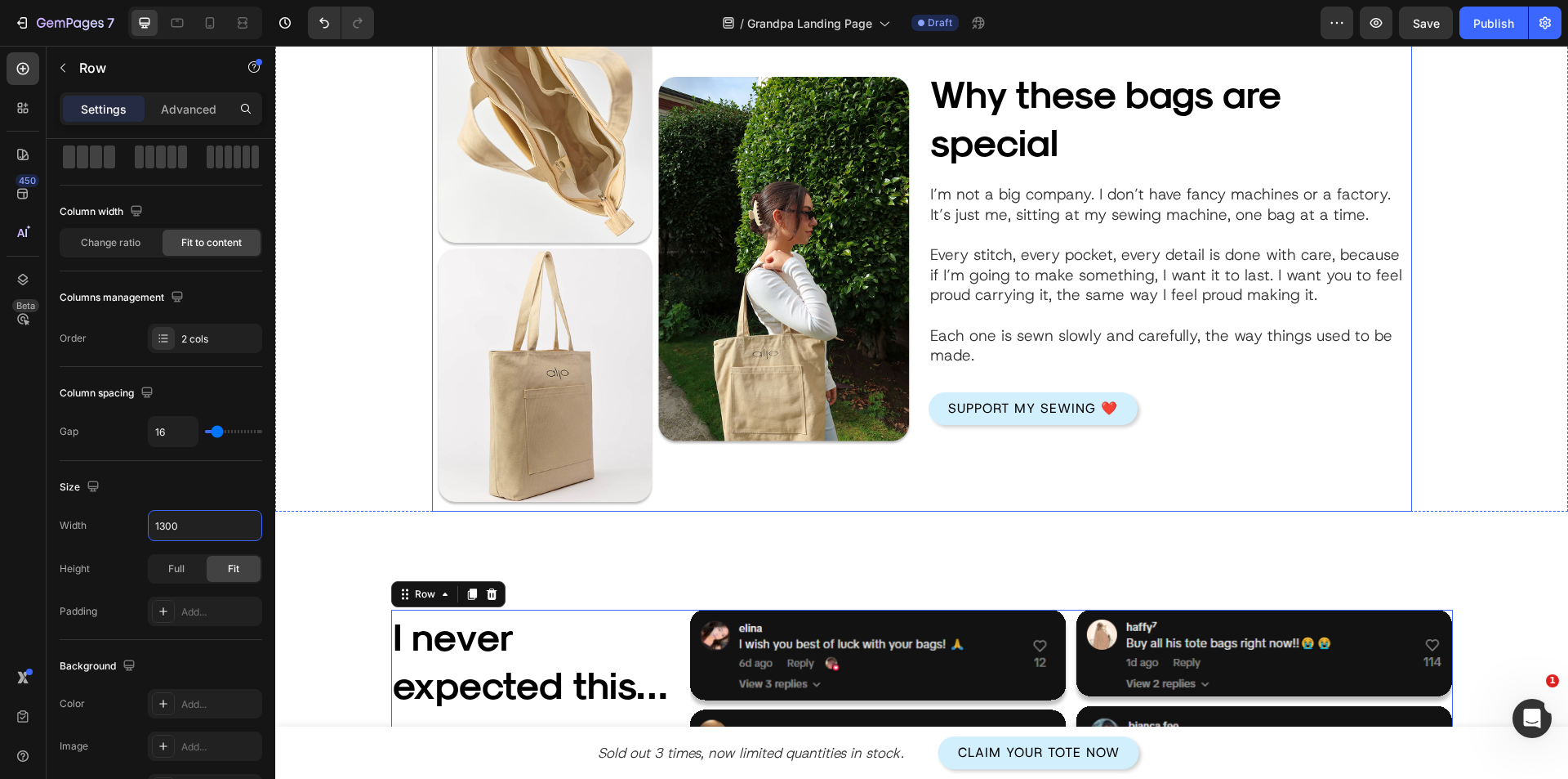
click at [1002, 477] on div "Why these bags are special Heading Image I’m not a big company. I don’t have fa…" at bounding box center [1170, 246] width 484 height 530
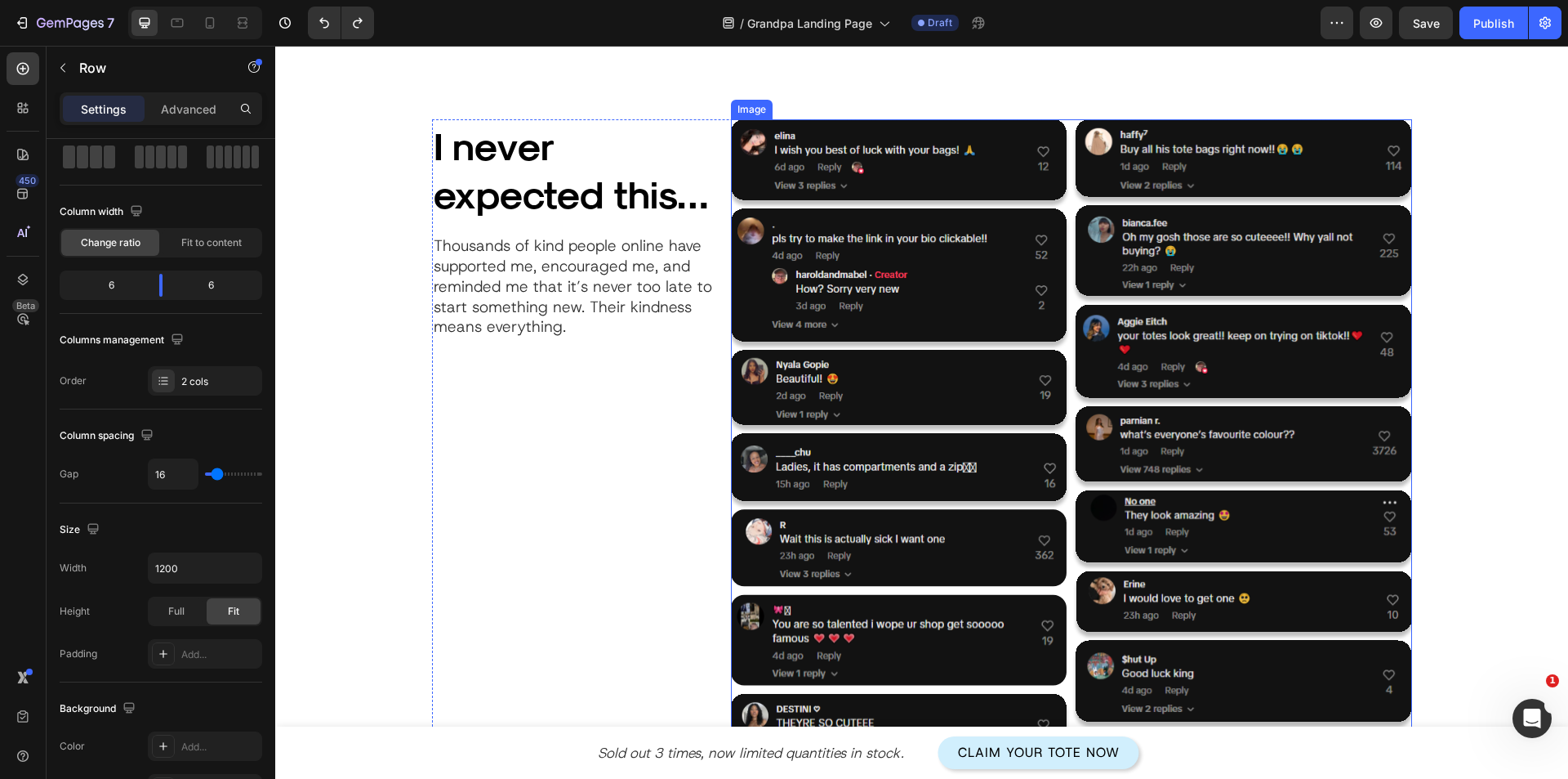
scroll to position [1962, 0]
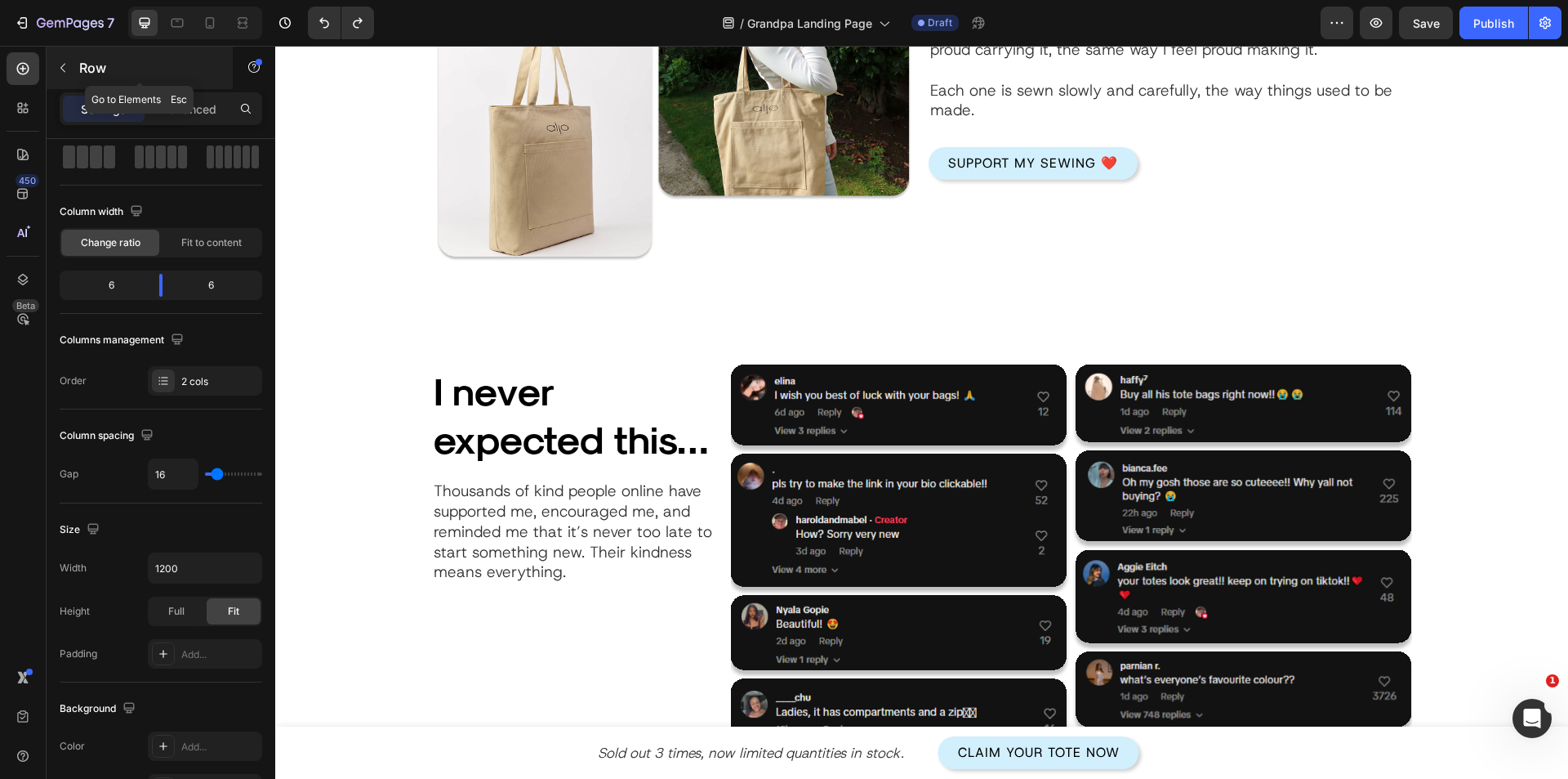
click at [103, 72] on p "Row" at bounding box center [148, 68] width 139 height 20
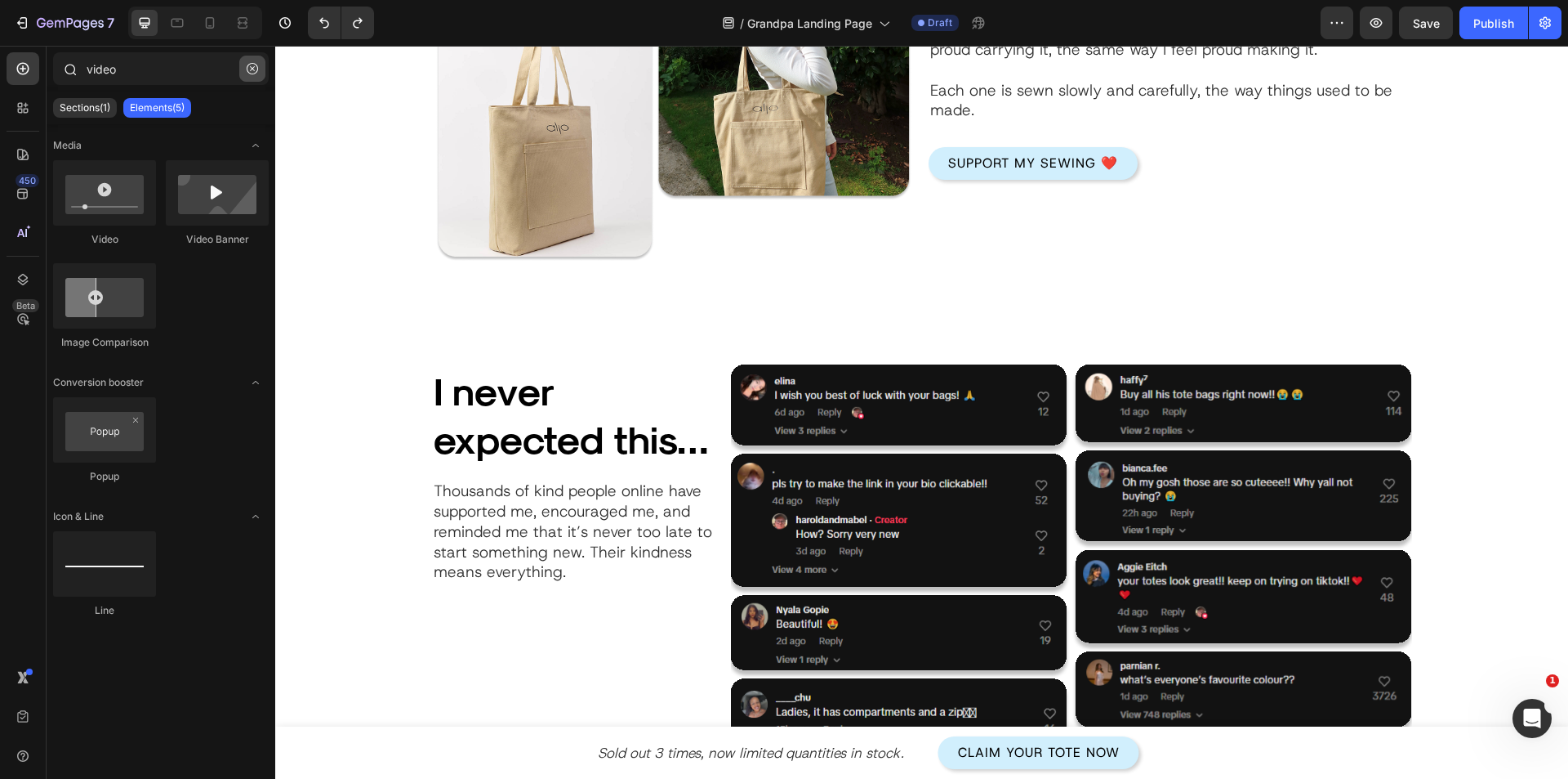
click at [249, 71] on icon "button" at bounding box center [253, 69] width 11 height 11
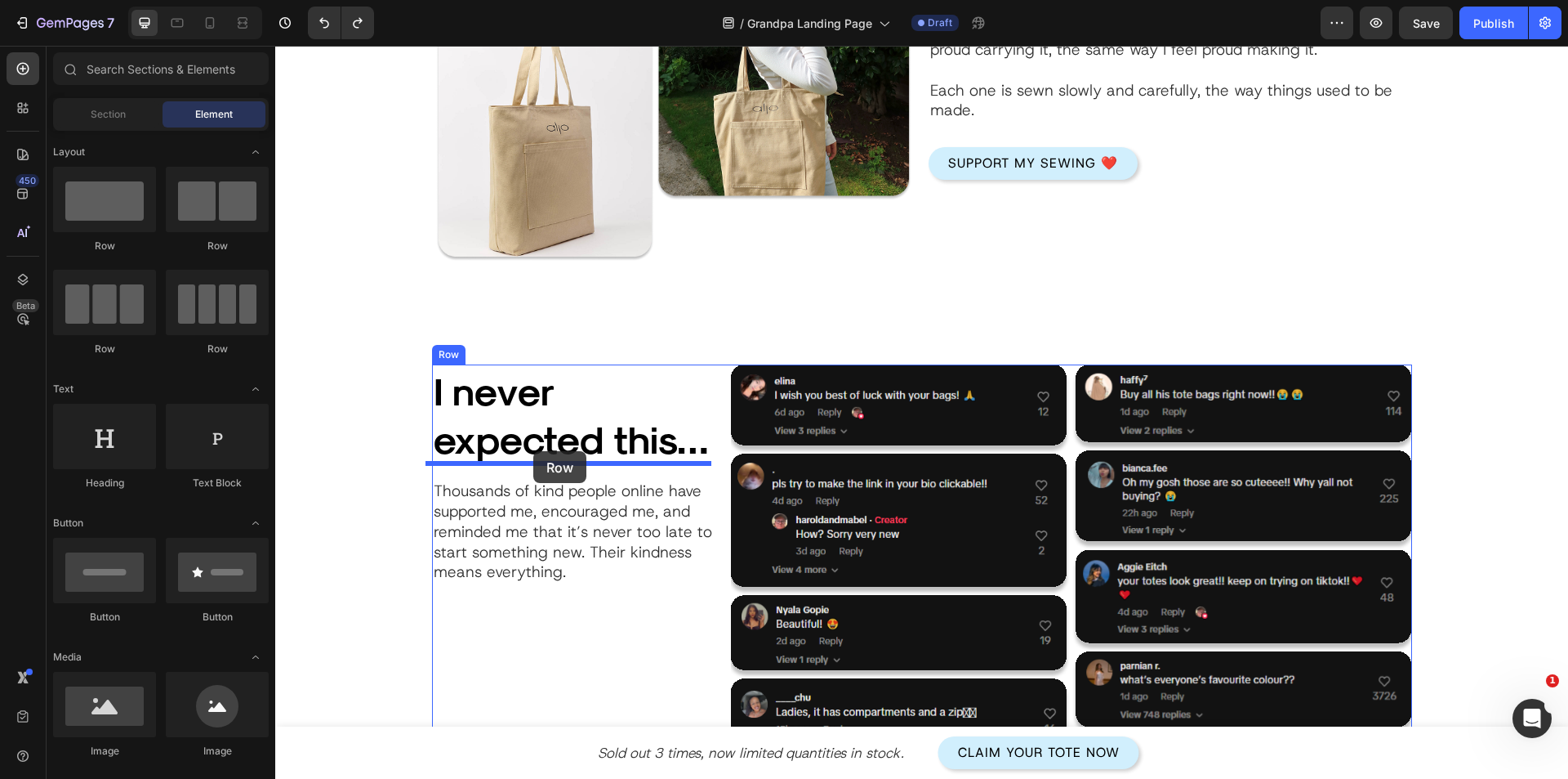
drag, startPoint x: 368, startPoint y: 261, endPoint x: 535, endPoint y: 452, distance: 253.7
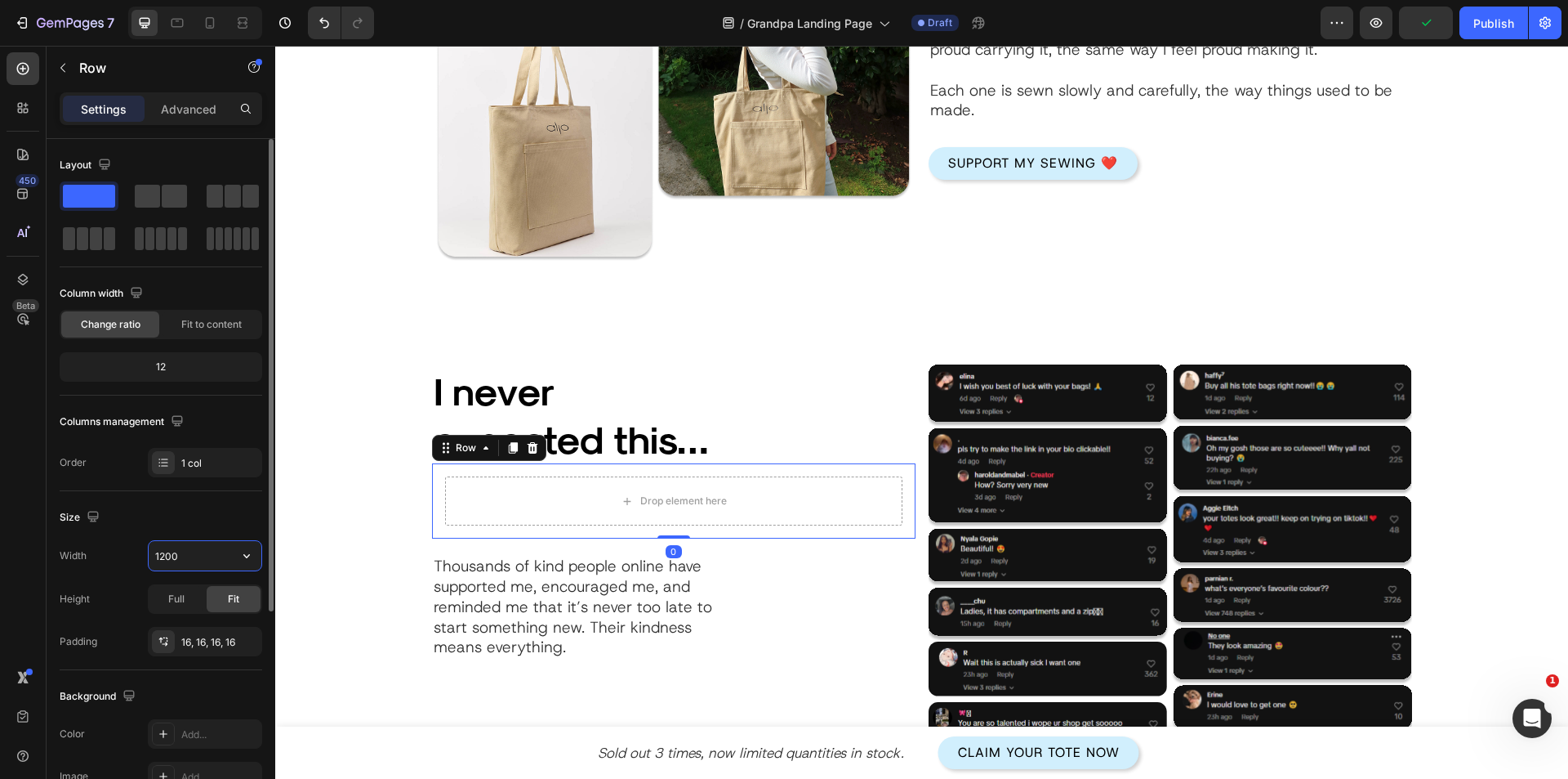
click at [175, 556] on input "1200" at bounding box center [206, 555] width 113 height 29
type input "350"
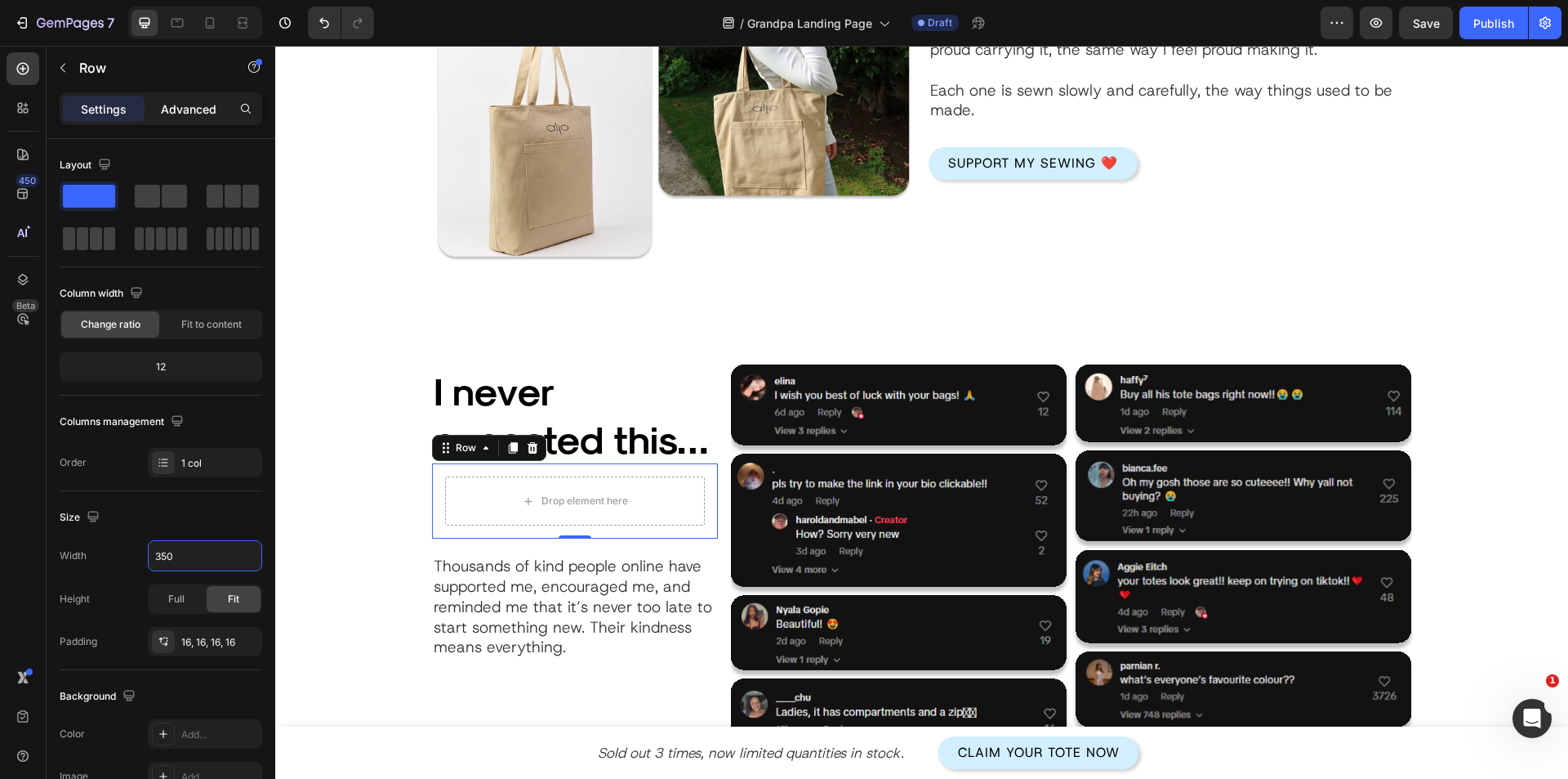
click at [199, 115] on p "Advanced" at bounding box center [189, 109] width 56 height 17
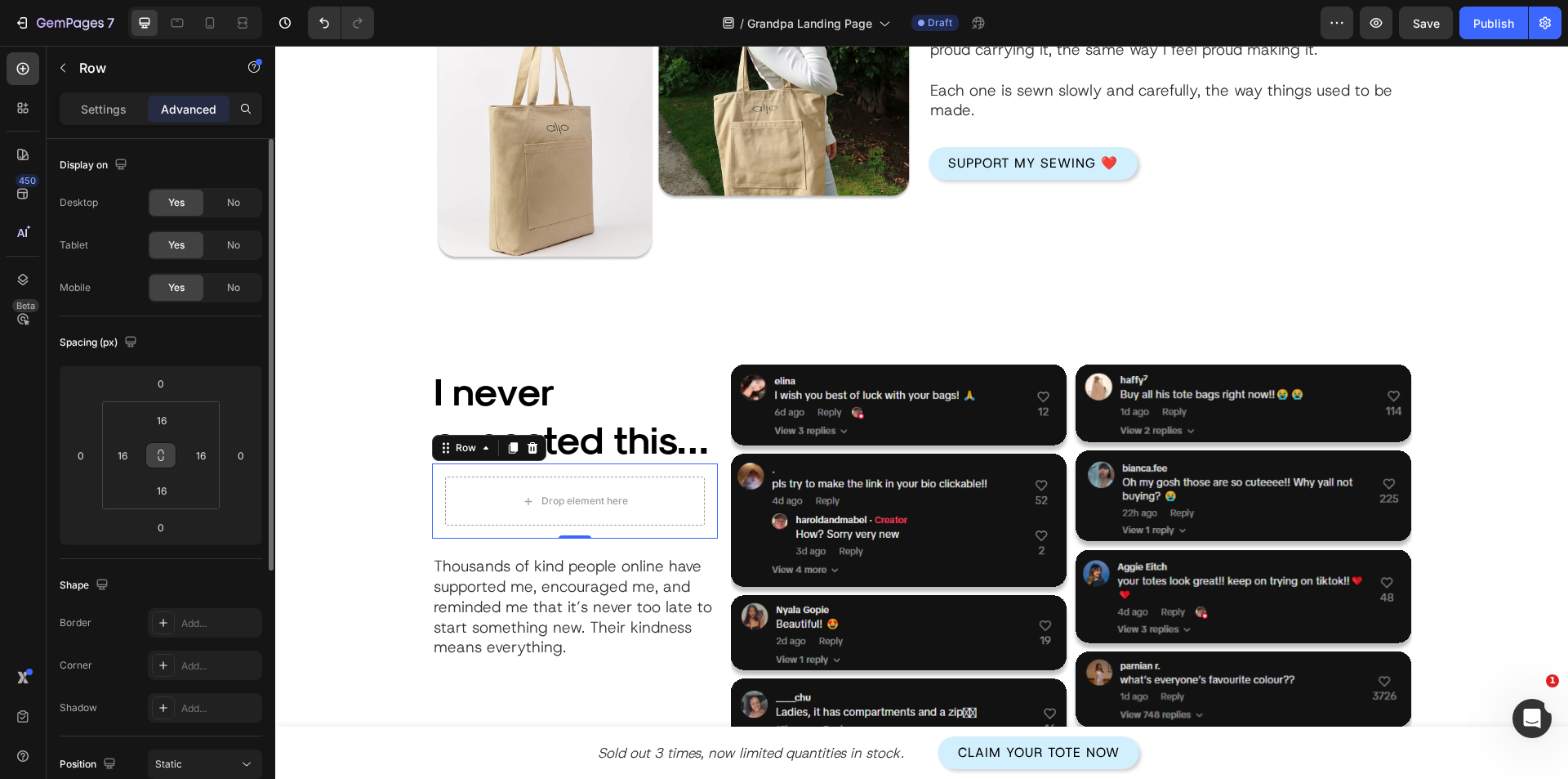
click at [160, 466] on button at bounding box center [160, 456] width 31 height 26
click at [165, 498] on input "16" at bounding box center [161, 490] width 33 height 25
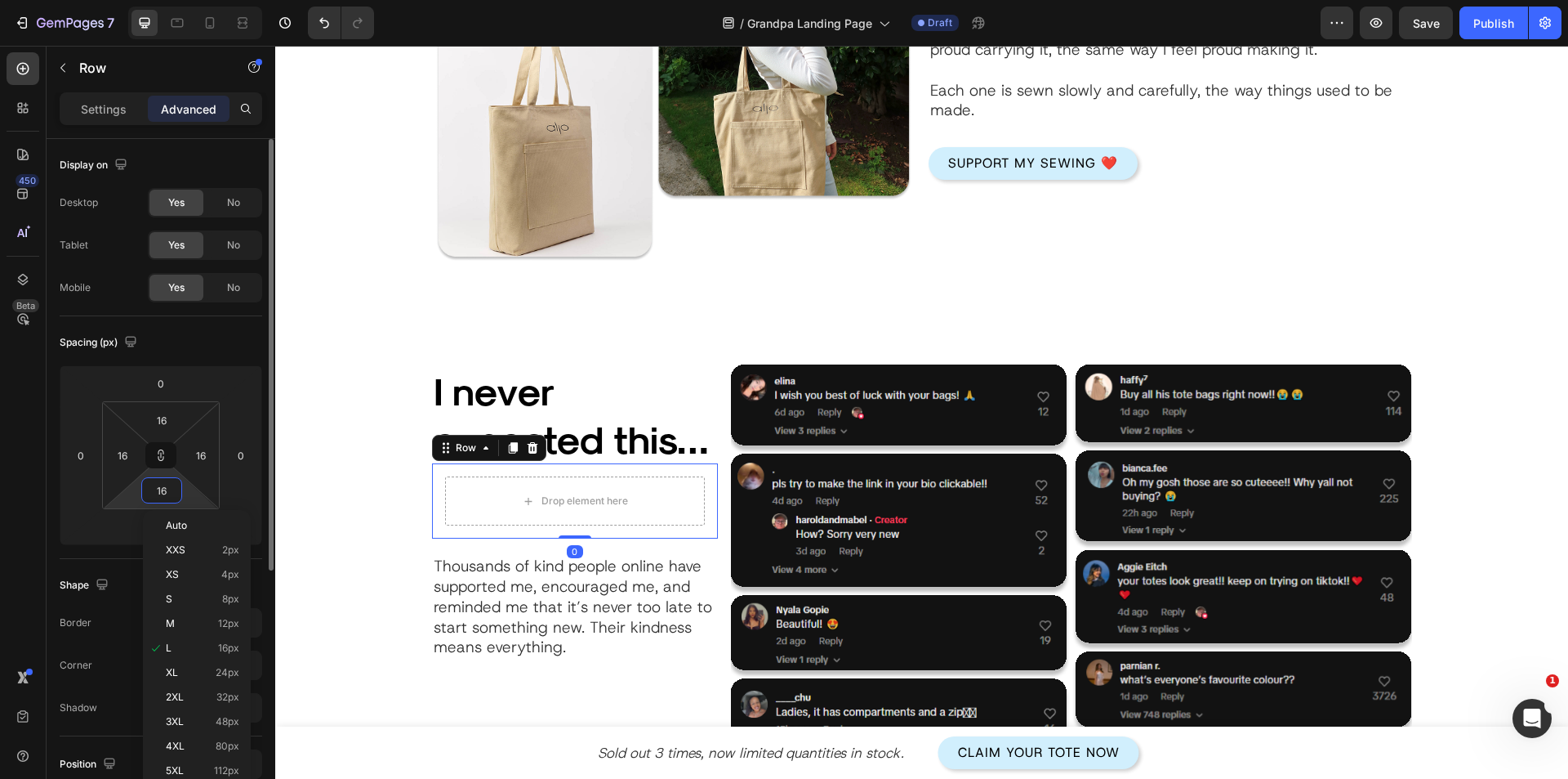
type input "0"
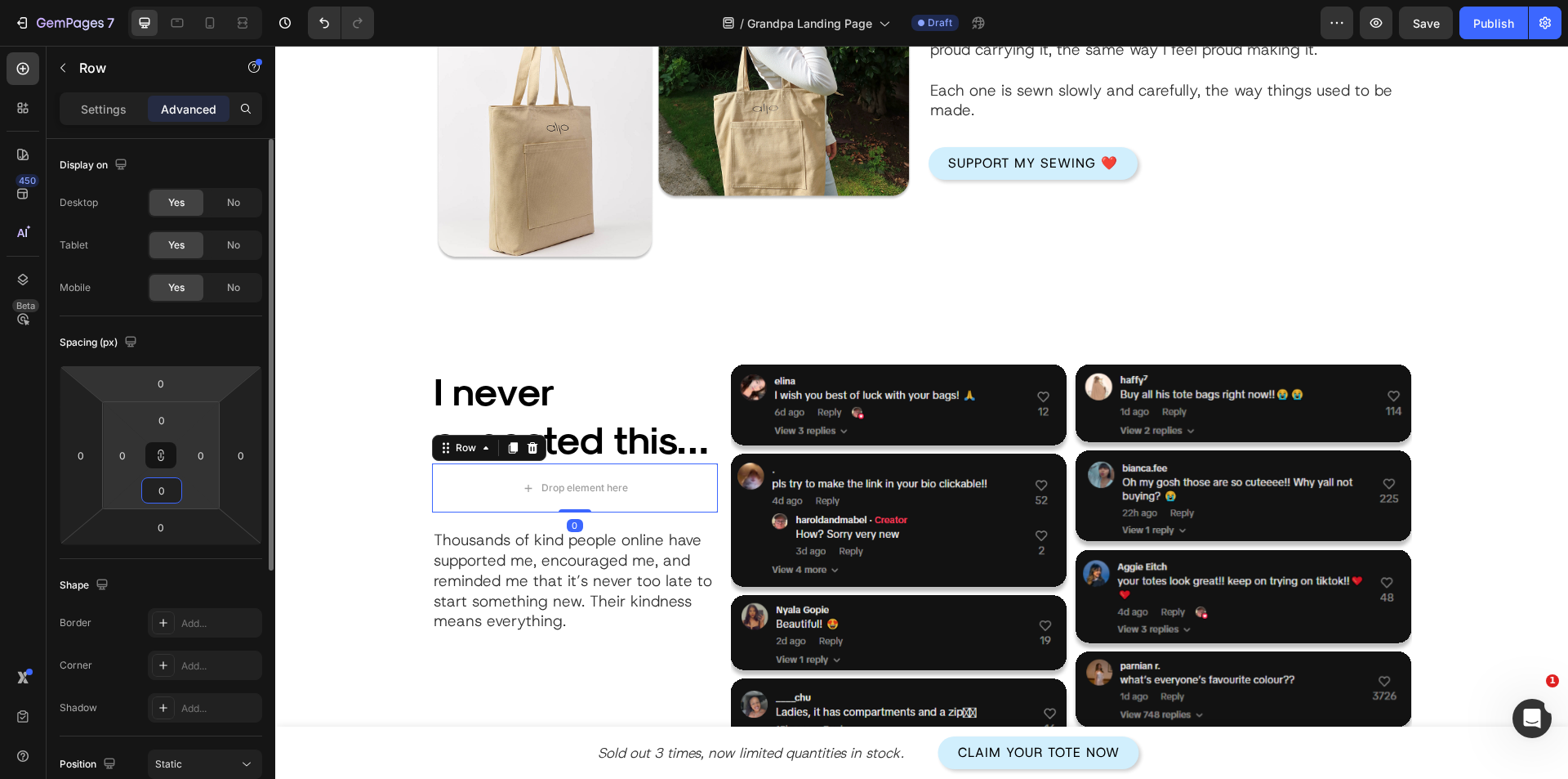
type input "0"
click at [0, 0] on div "Spacing (px) 0 0 0 0 0 0 0 0" at bounding box center [0, 0] width 0 height 0
click at [169, 461] on button at bounding box center [160, 456] width 31 height 26
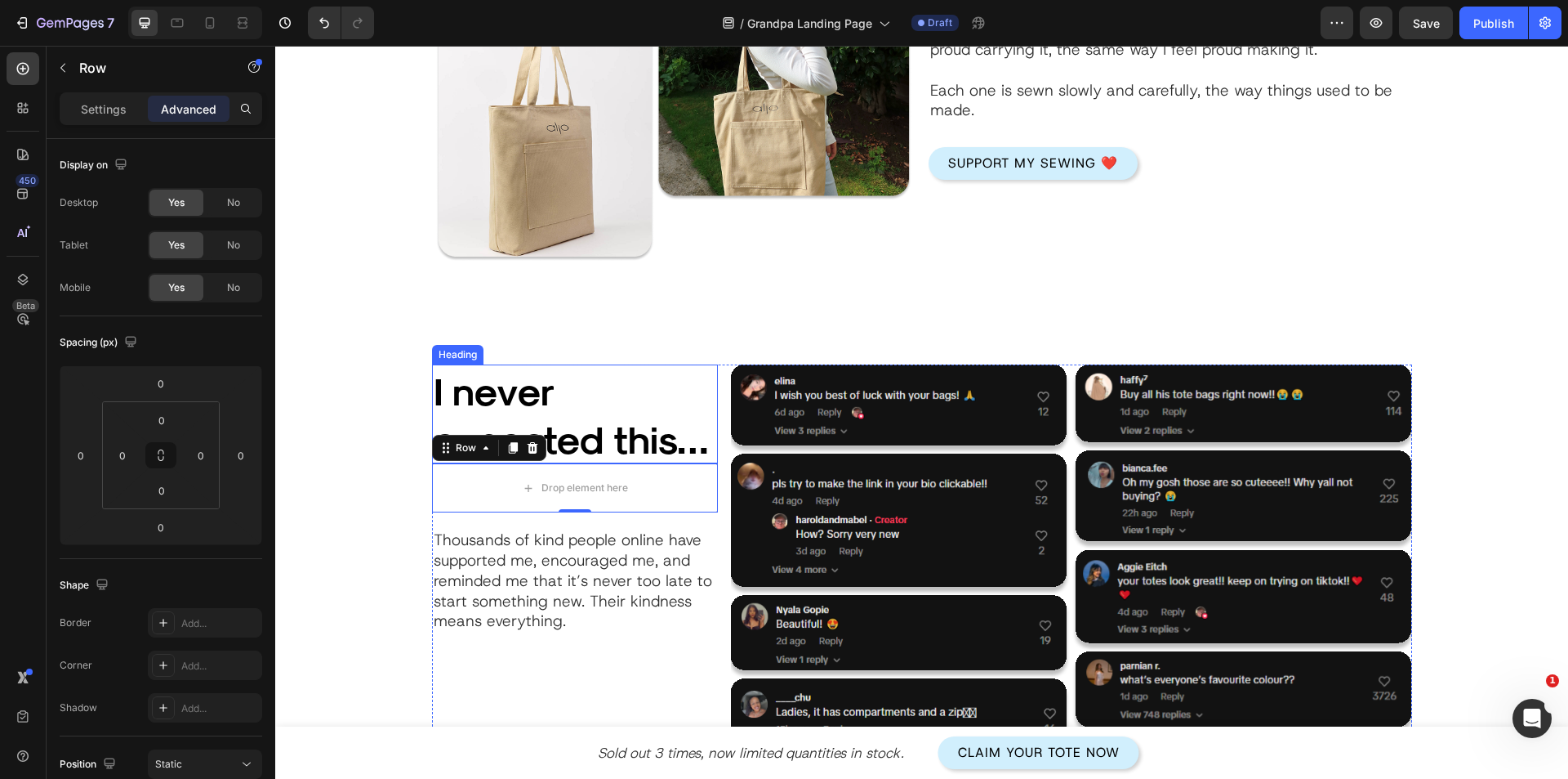
click at [623, 425] on h2 "I never expected this…" at bounding box center [574, 414] width 286 height 100
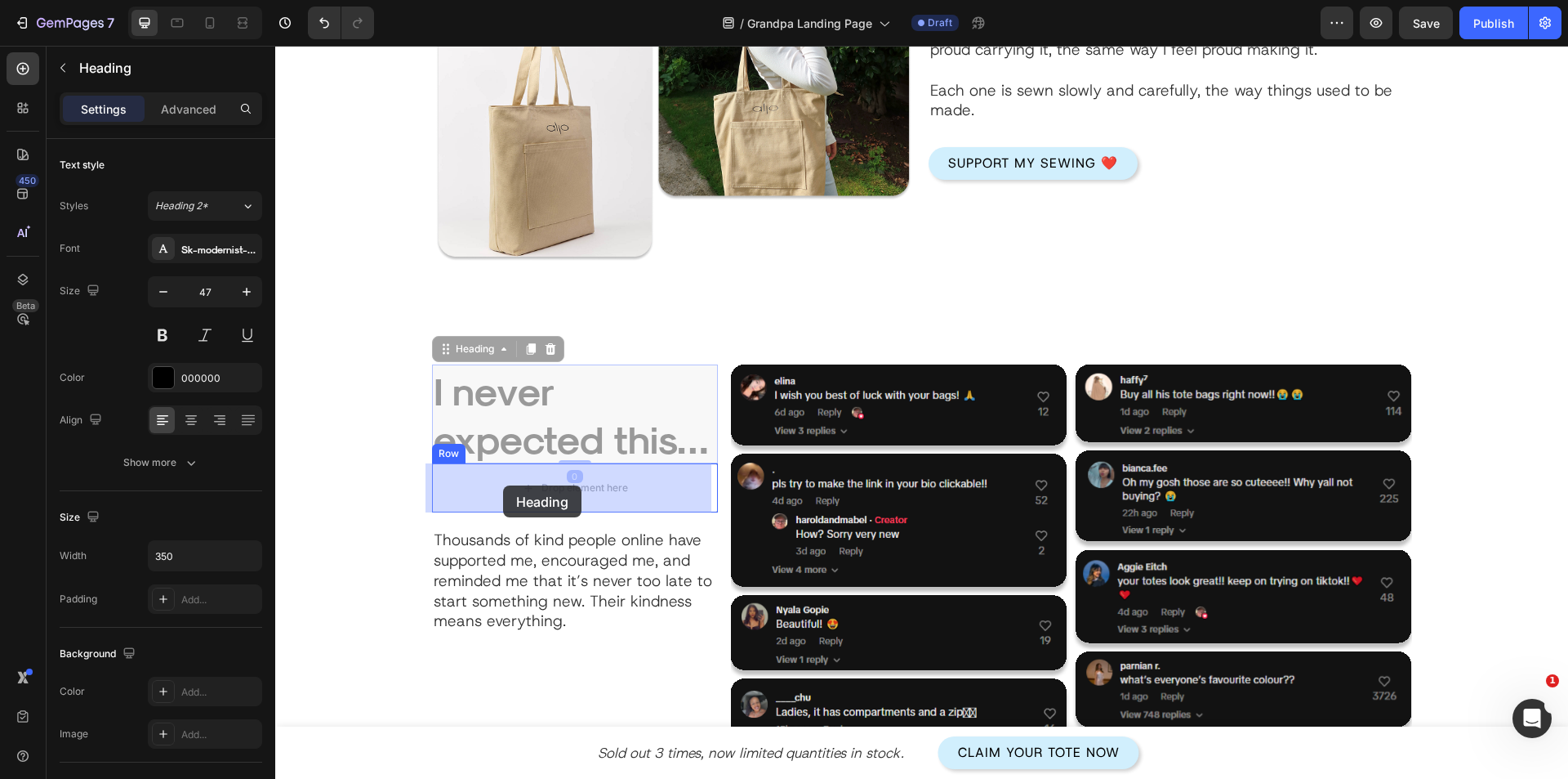
drag, startPoint x: 471, startPoint y: 347, endPoint x: 503, endPoint y: 486, distance: 142.6
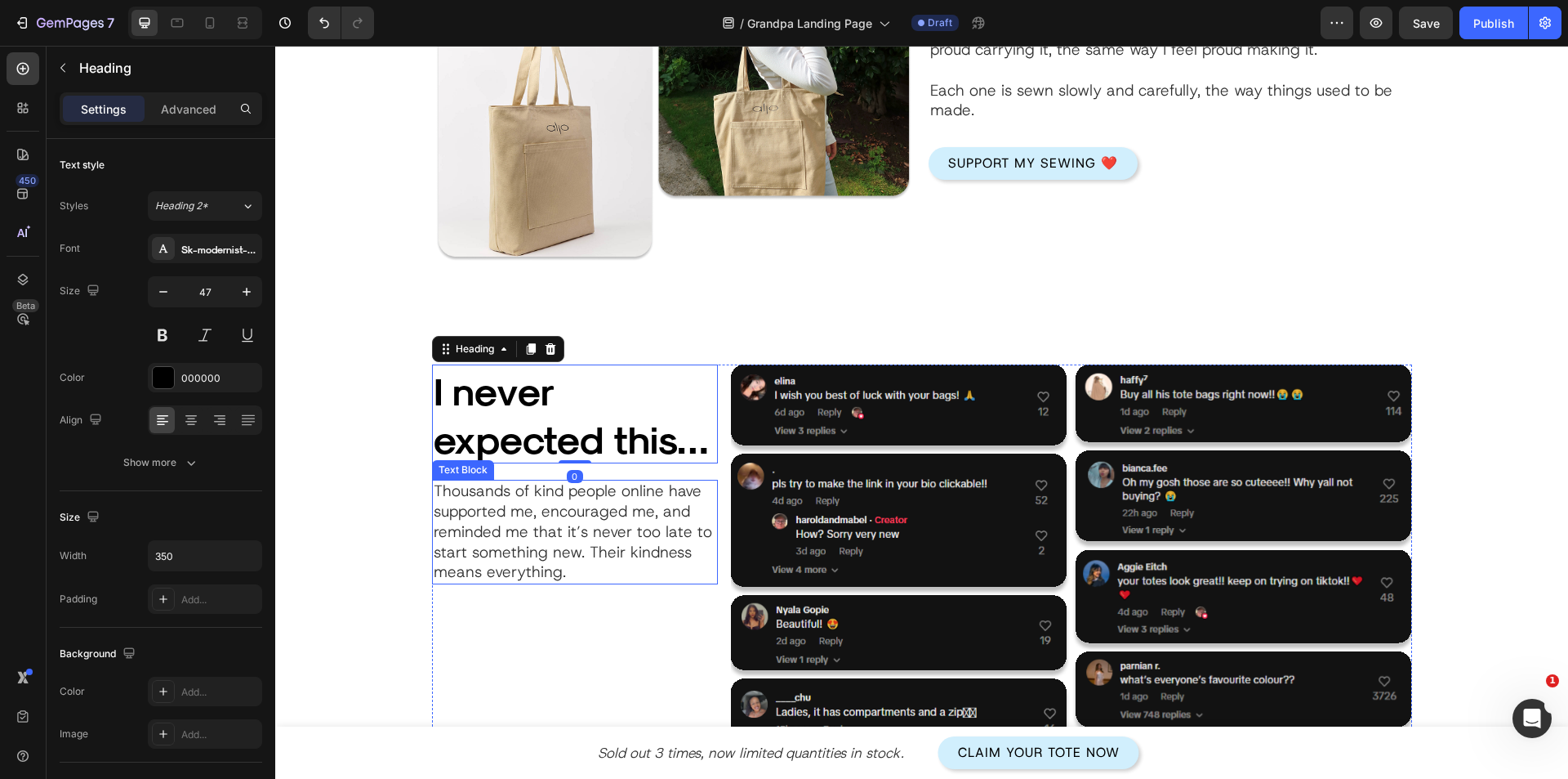
click at [503, 561] on p "Thousands of kind people online have supported me, encouraged me, and reminded …" at bounding box center [575, 531] width 283 height 101
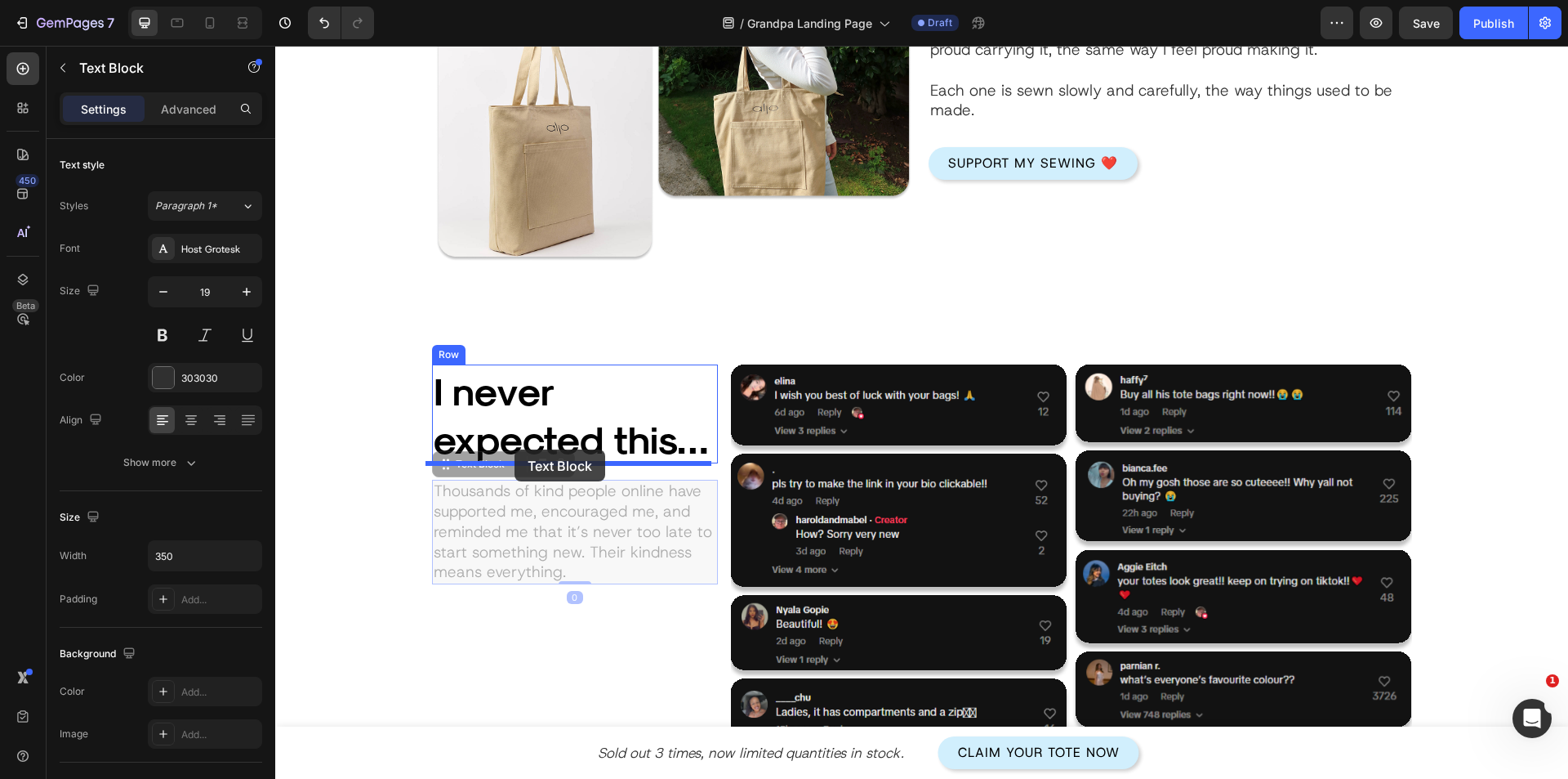
drag, startPoint x: 450, startPoint y: 460, endPoint x: 515, endPoint y: 450, distance: 65.8
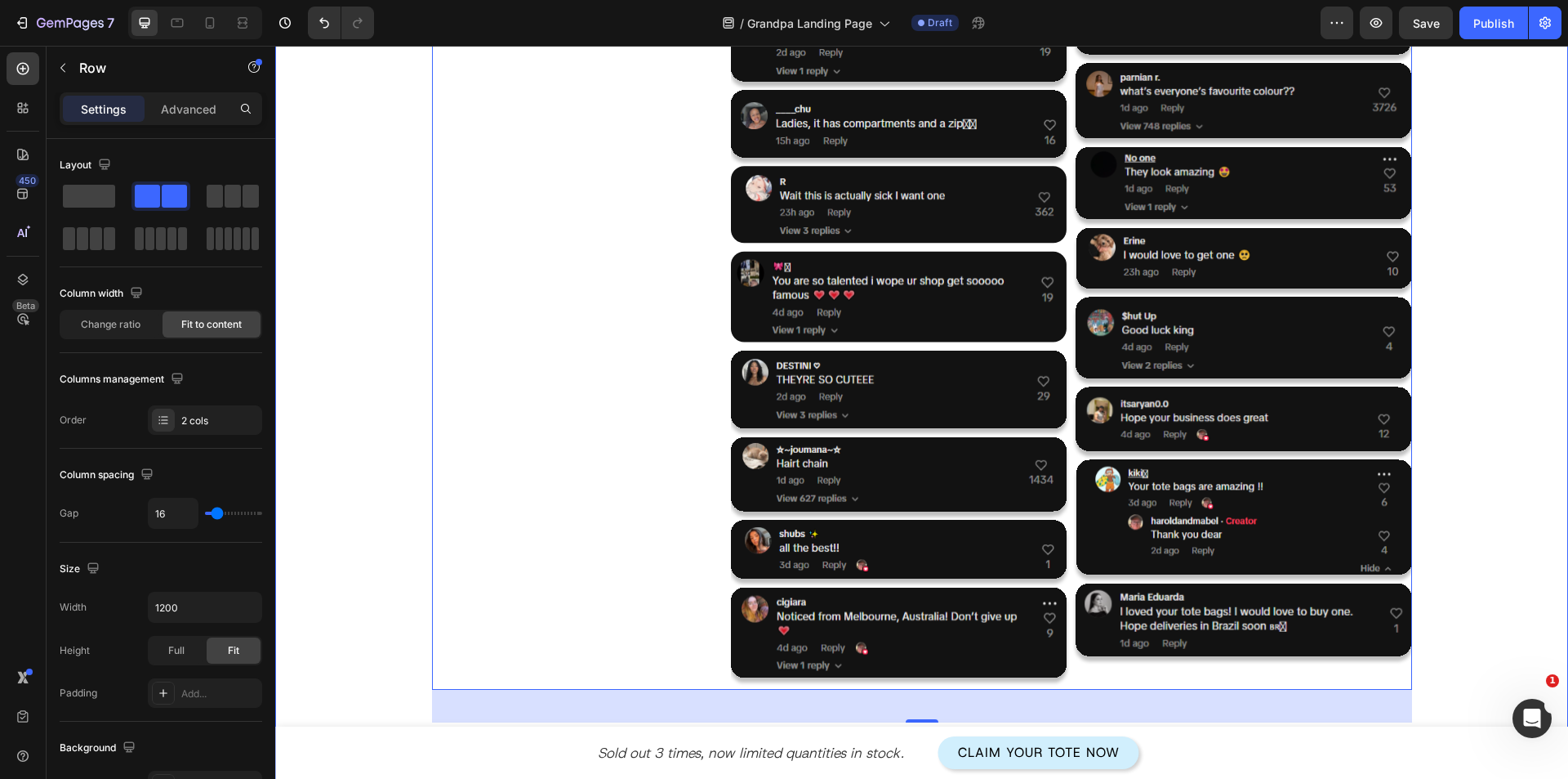
scroll to position [2615, 0]
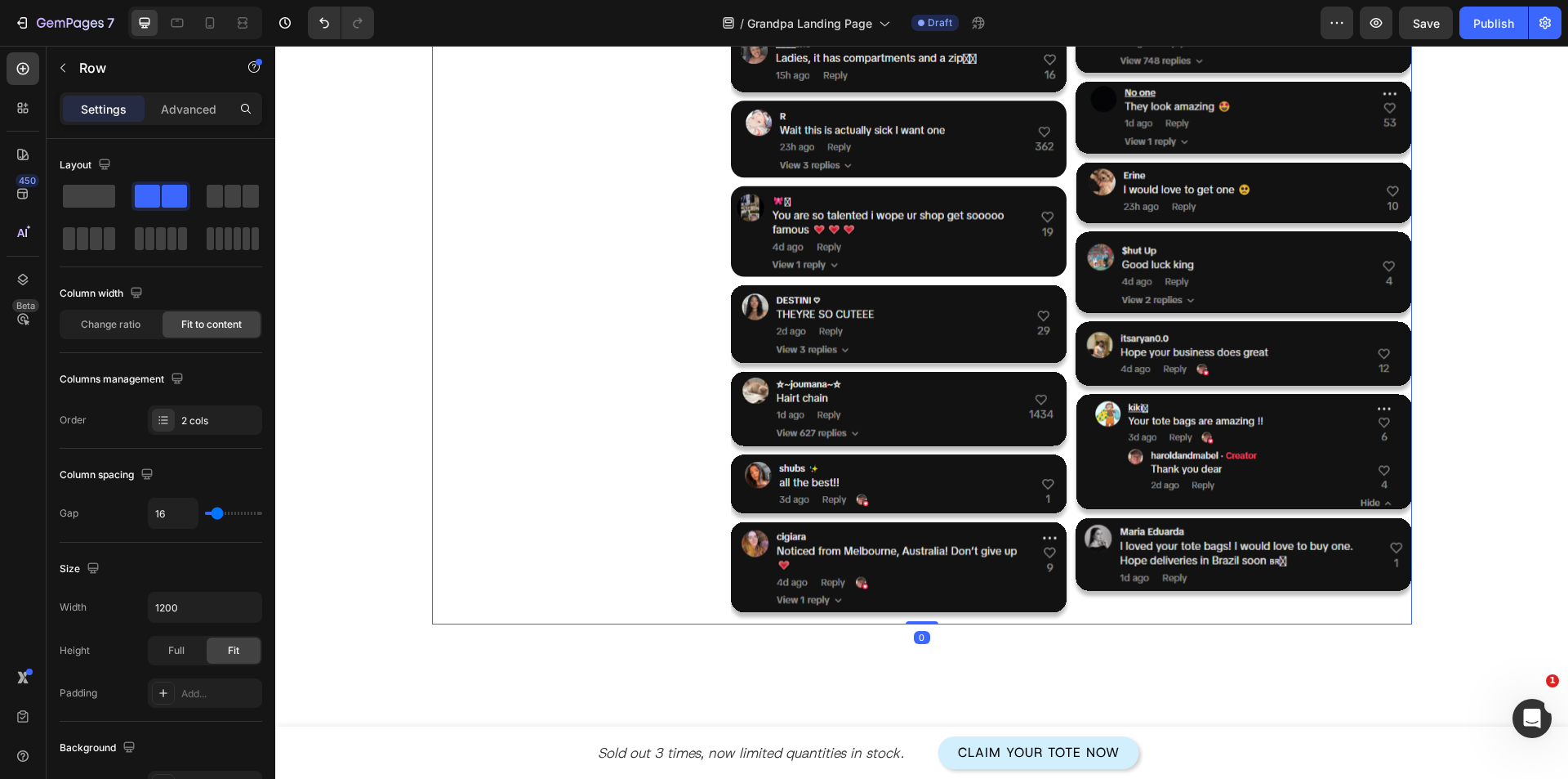
drag, startPoint x: 926, startPoint y: 655, endPoint x: 871, endPoint y: 520, distance: 145.8
click at [937, 554] on div "I never expected this… Heading Thousands of kind people online have supported m…" at bounding box center [922, 167] width 981 height 914
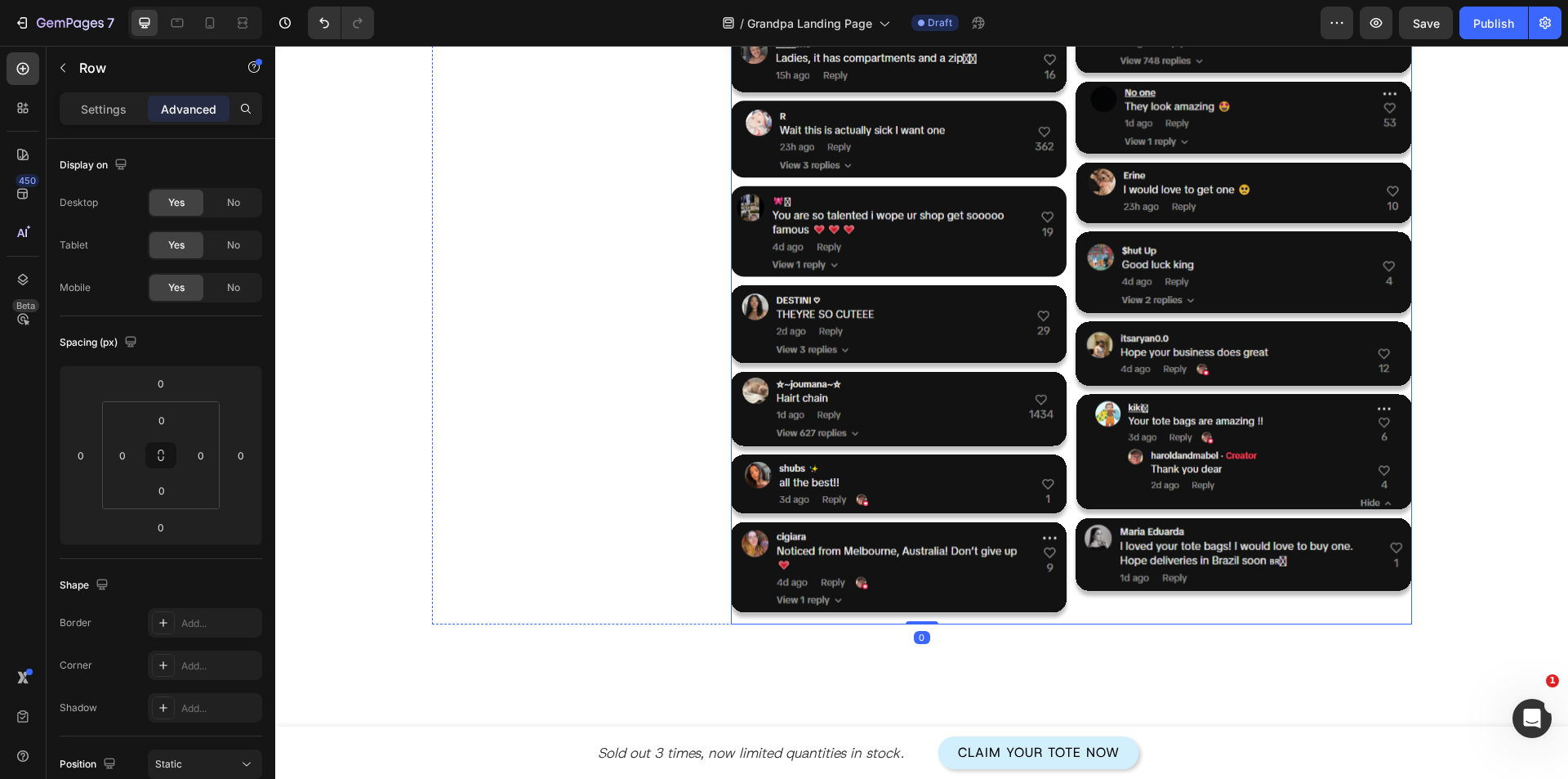
scroll to position [2207, 0]
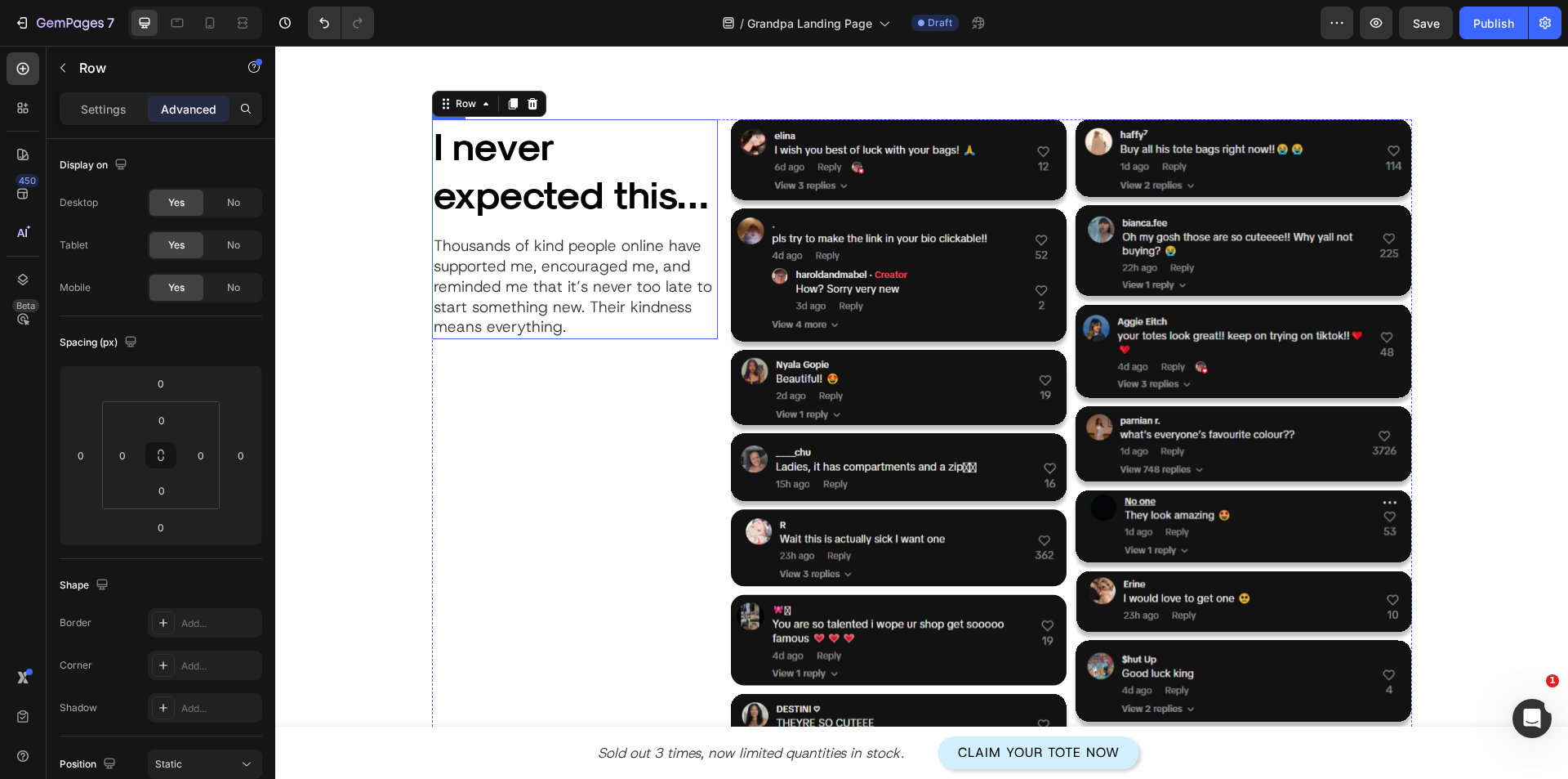
click at [550, 224] on div "I never expected this… Heading Thousands of kind people online have supported m…" at bounding box center [574, 228] width 286 height 220
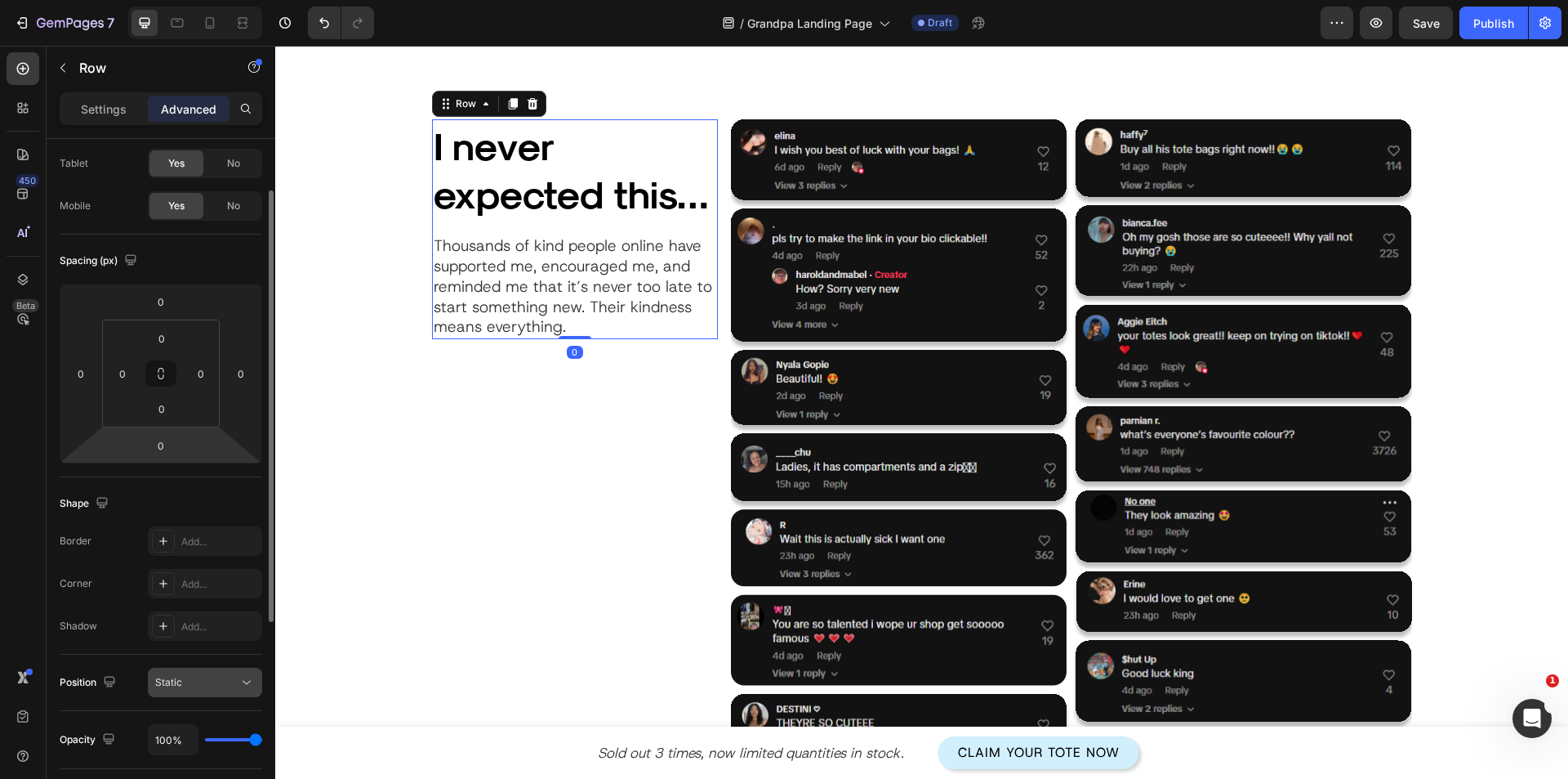
click at [217, 679] on div "Static" at bounding box center [197, 683] width 83 height 15
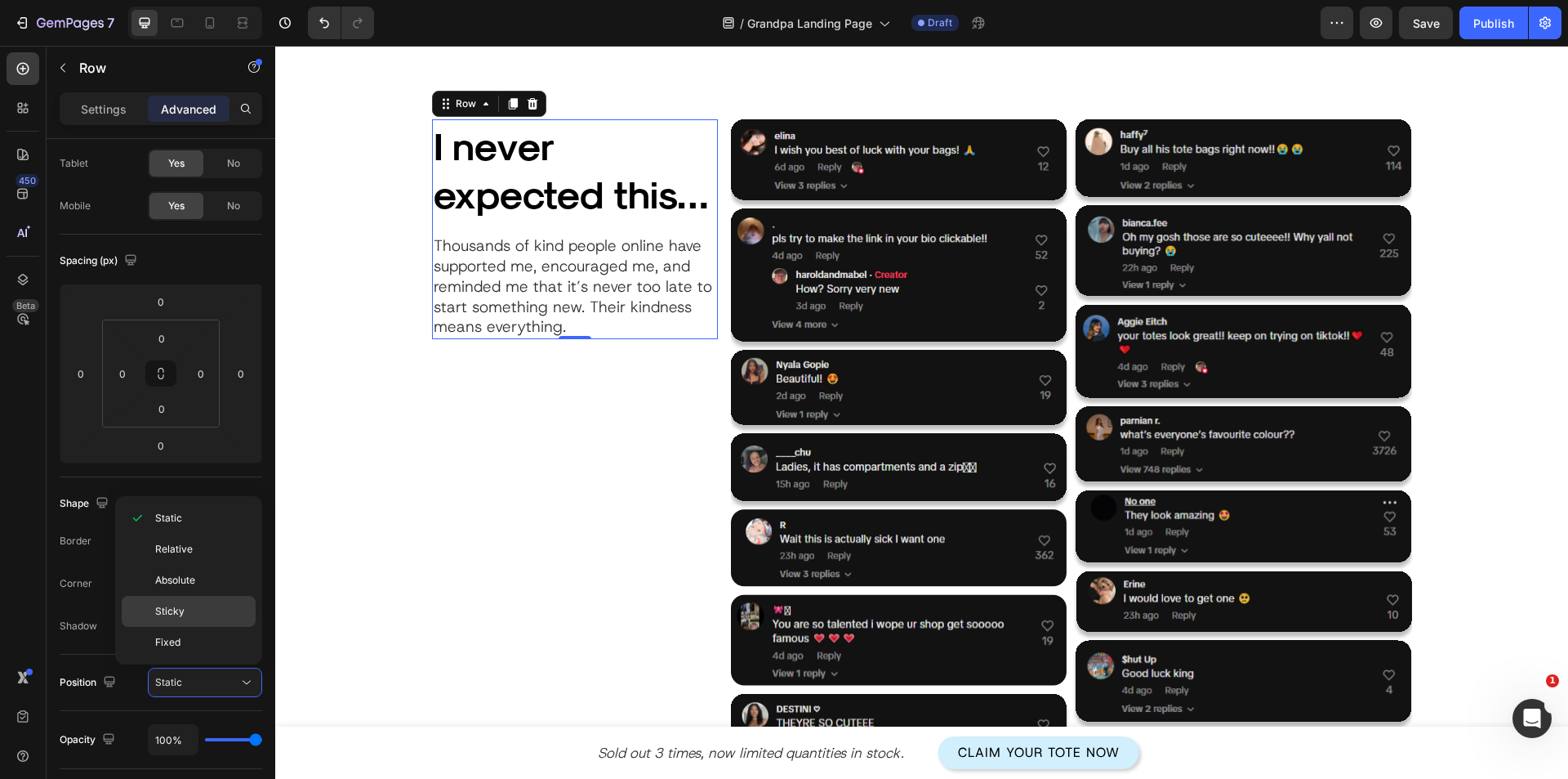
click at [222, 610] on p "Sticky" at bounding box center [202, 611] width 93 height 15
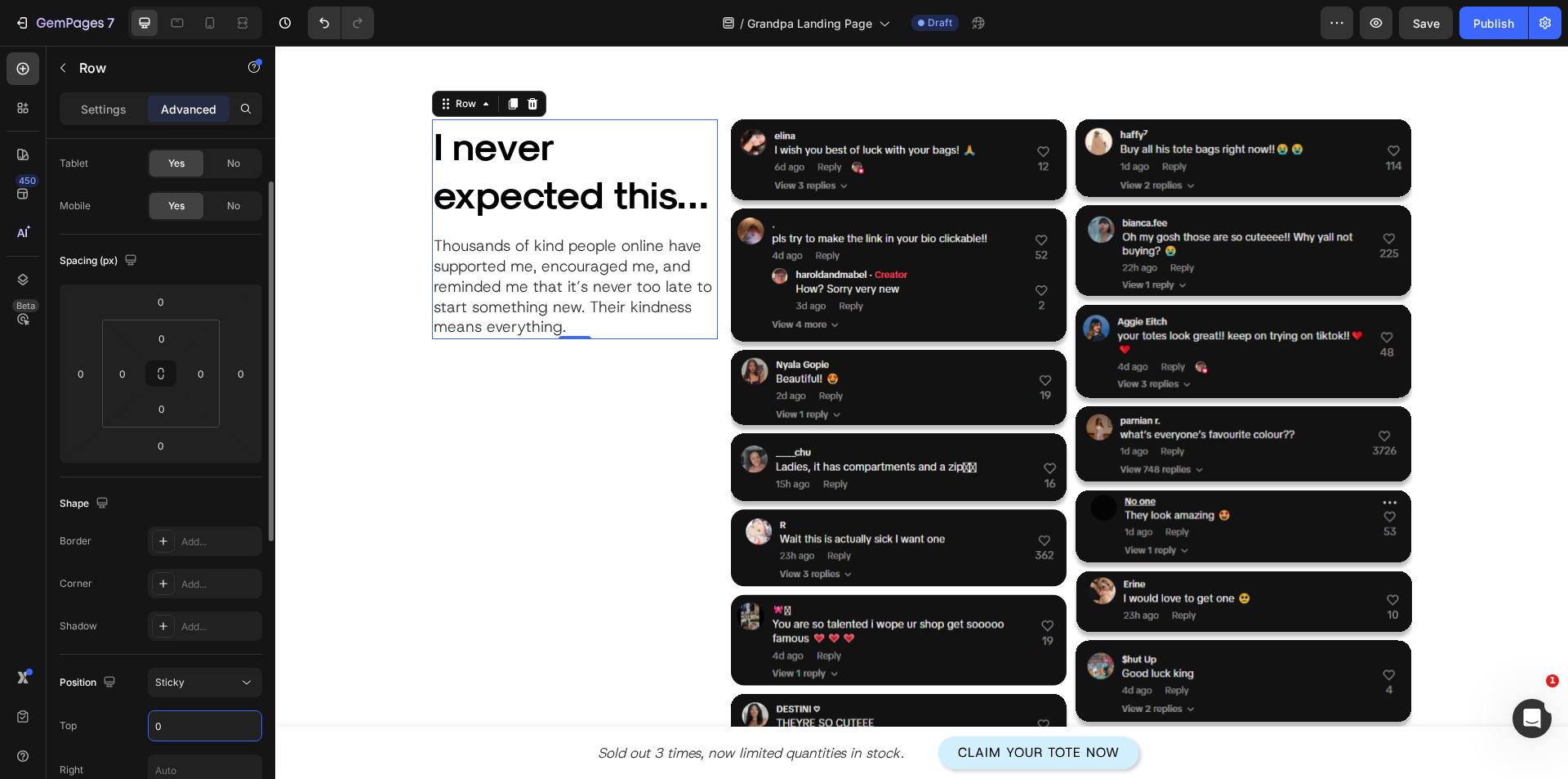
click at [184, 715] on input "0" at bounding box center [206, 725] width 113 height 29
type input "30"
click at [135, 645] on div "Shape Border Add... Corner Add... Shadow Add..." at bounding box center [160, 566] width 203 height 177
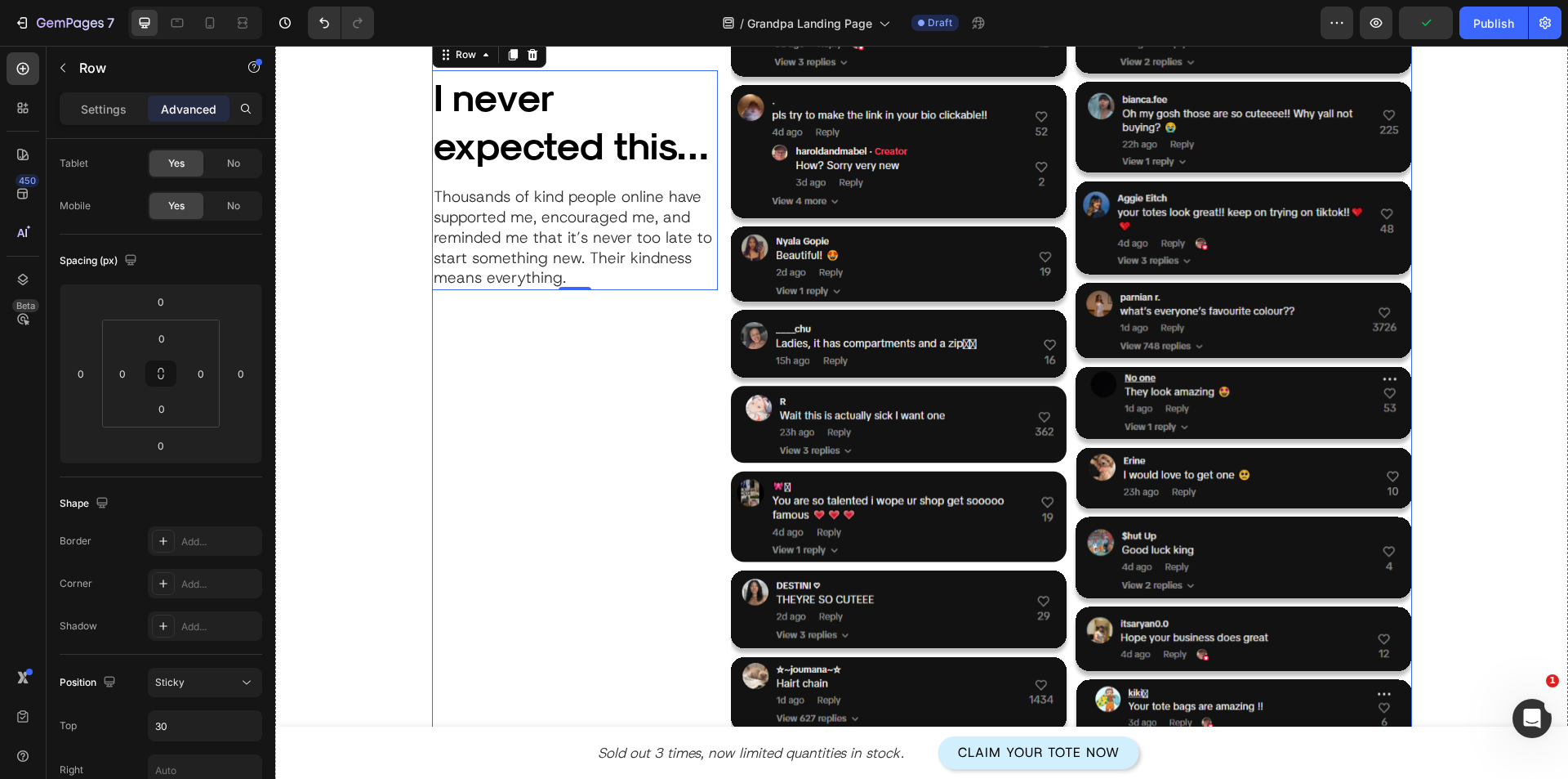
scroll to position [2125, 0]
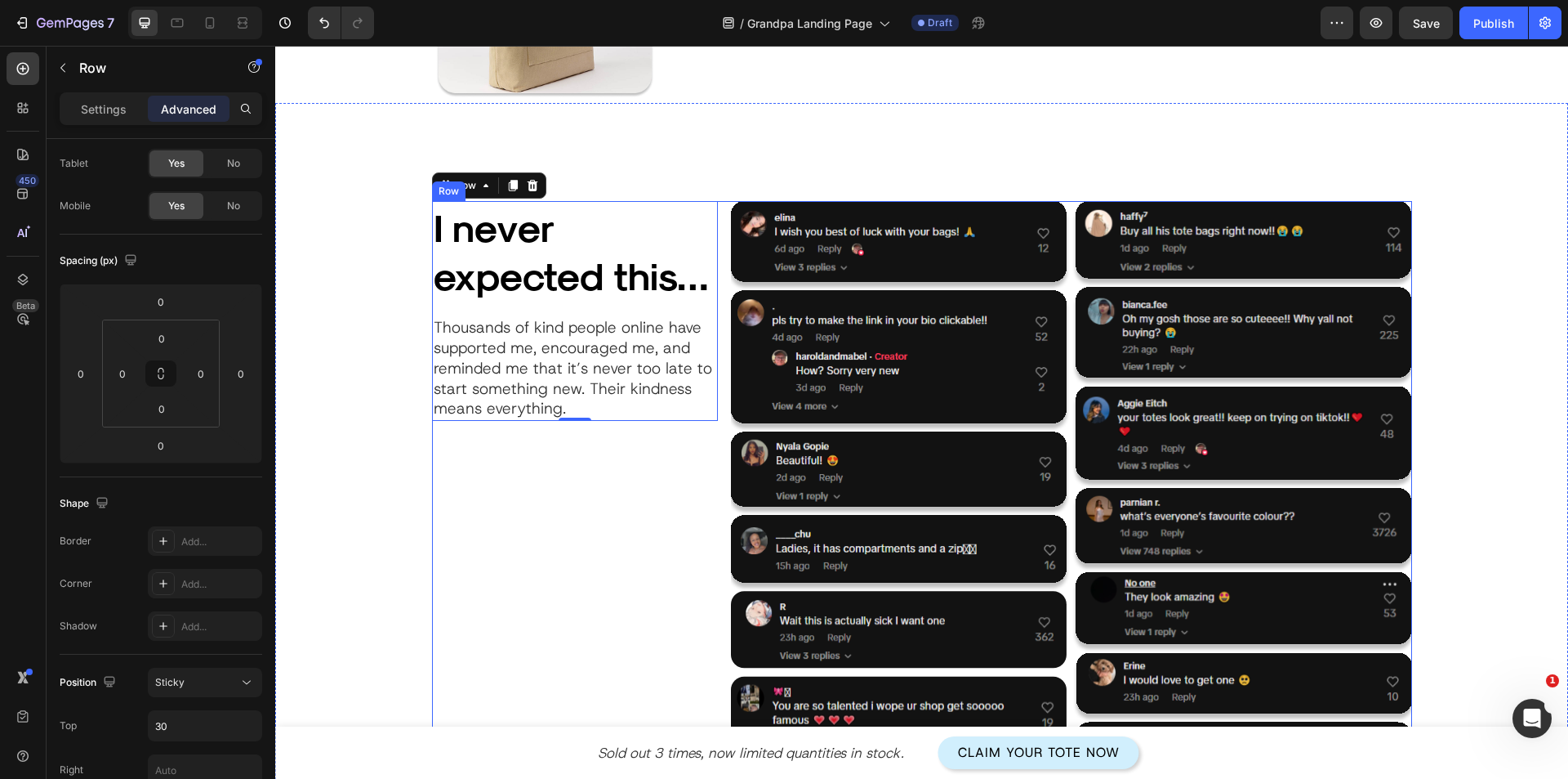
drag, startPoint x: 664, startPoint y: 481, endPoint x: 662, endPoint y: 462, distance: 19.1
click at [663, 481] on div "I never expected this… Heading Thousands of kind people online have supported m…" at bounding box center [574, 657] width 286 height 914
click at [88, 111] on p "Settings" at bounding box center [104, 109] width 46 height 17
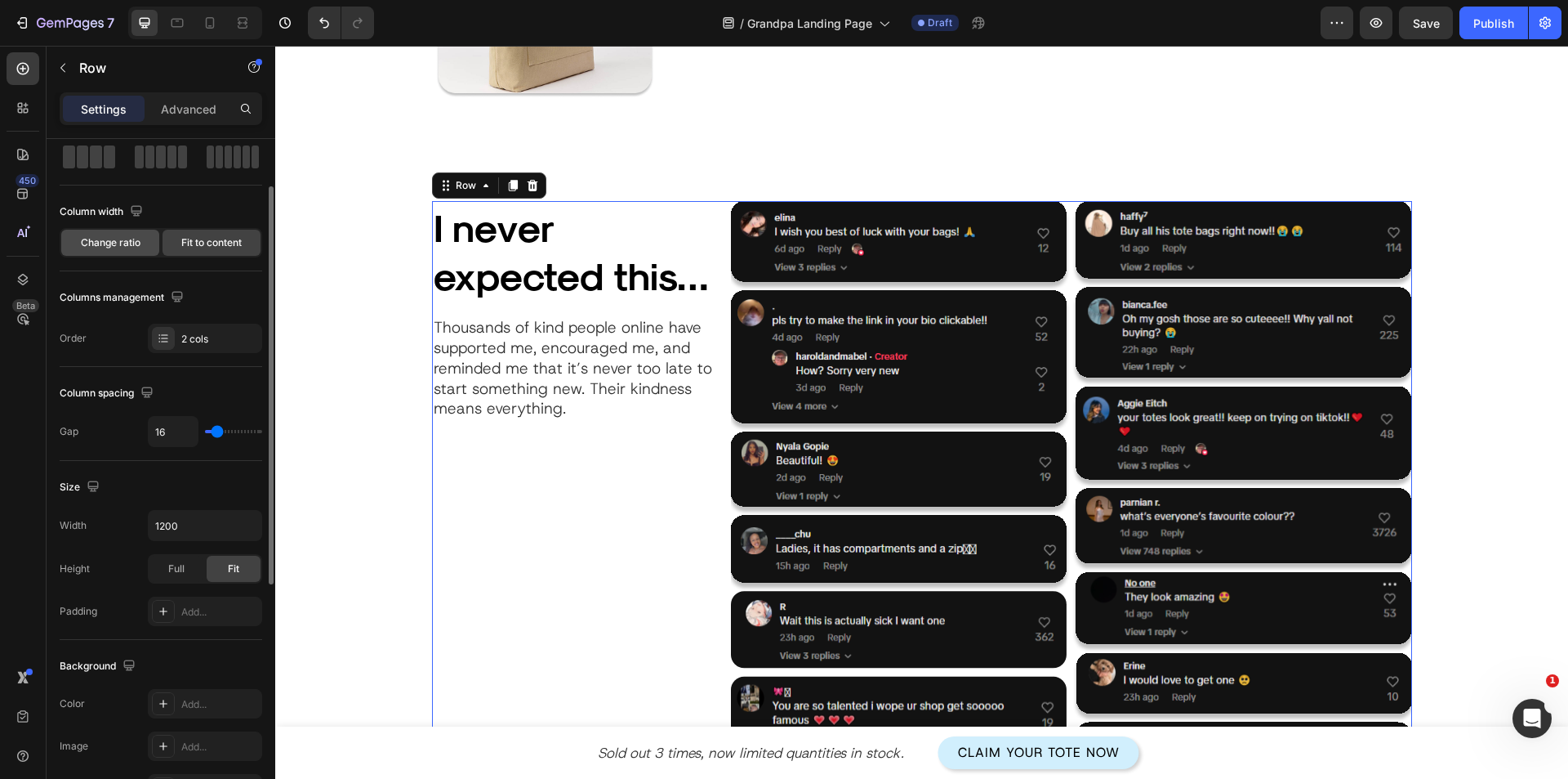
click at [144, 252] on div "Change ratio" at bounding box center [110, 242] width 98 height 26
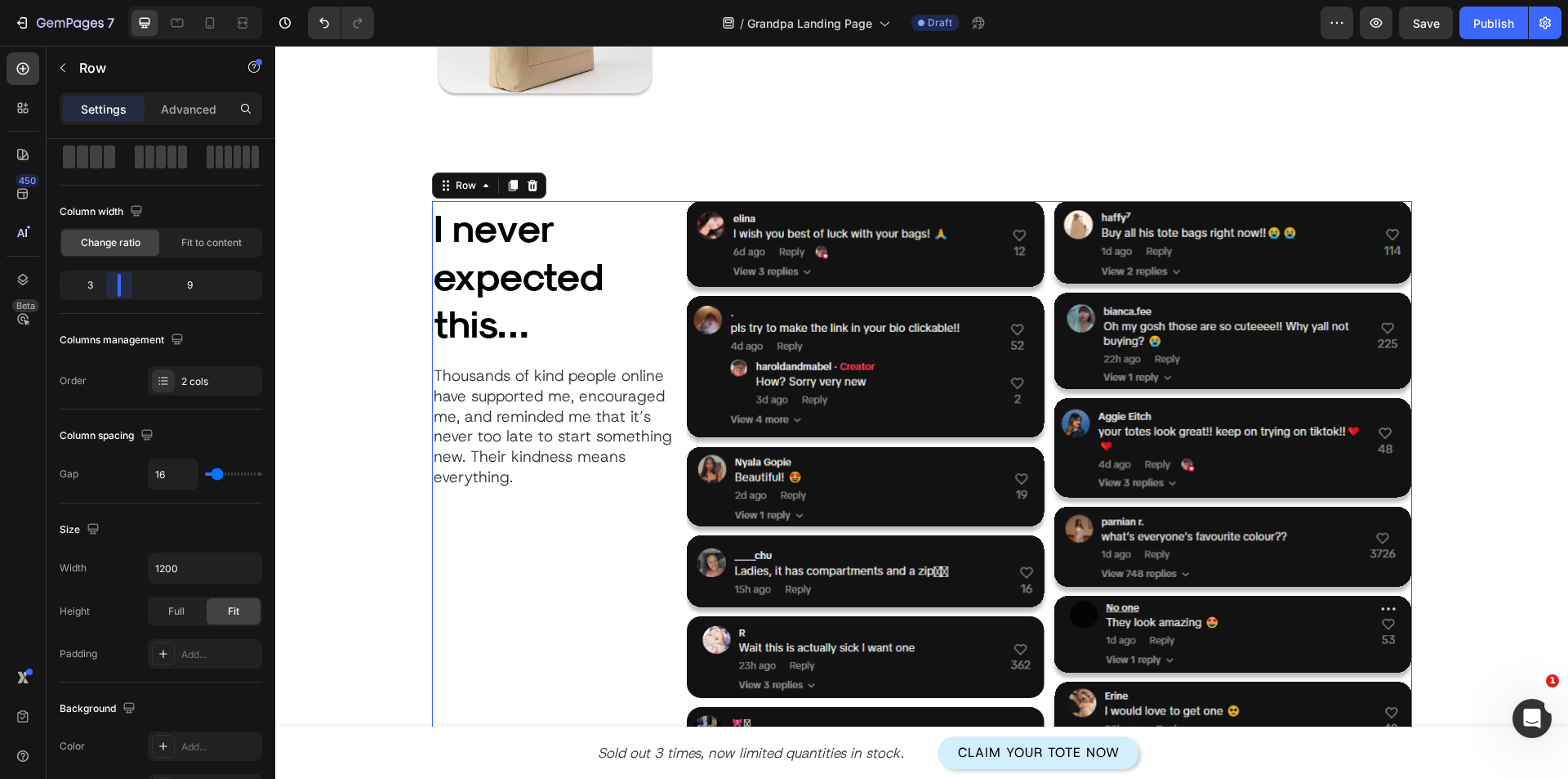
drag, startPoint x: 135, startPoint y: 290, endPoint x: 558, endPoint y: 369, distance: 430.3
click at [119, 0] on body "7 Version history / Grandpa Landing Page Draft Preview Save Publish 450 Beta Se…" at bounding box center [784, 0] width 1568 height 0
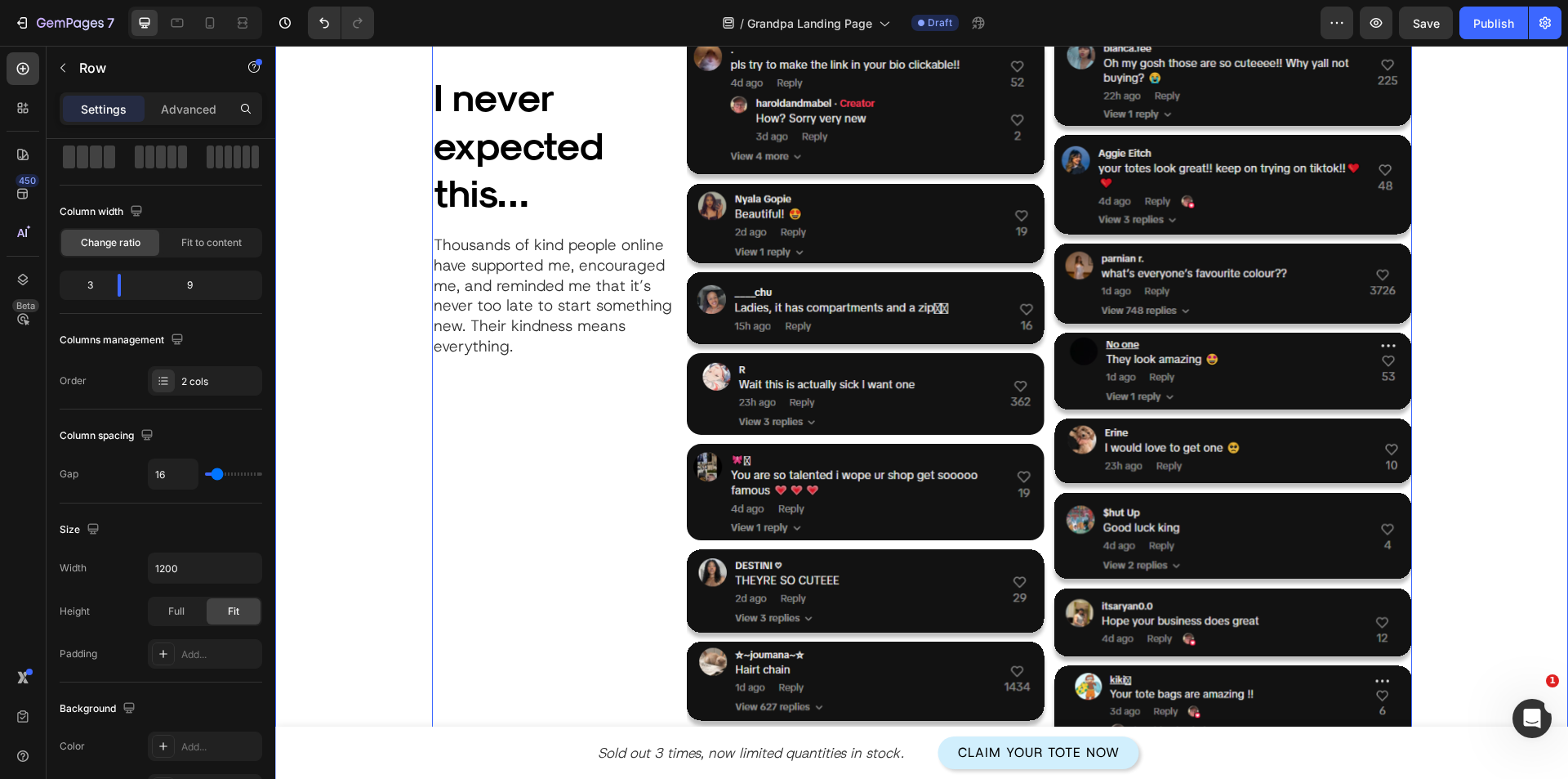
scroll to position [2289, 0]
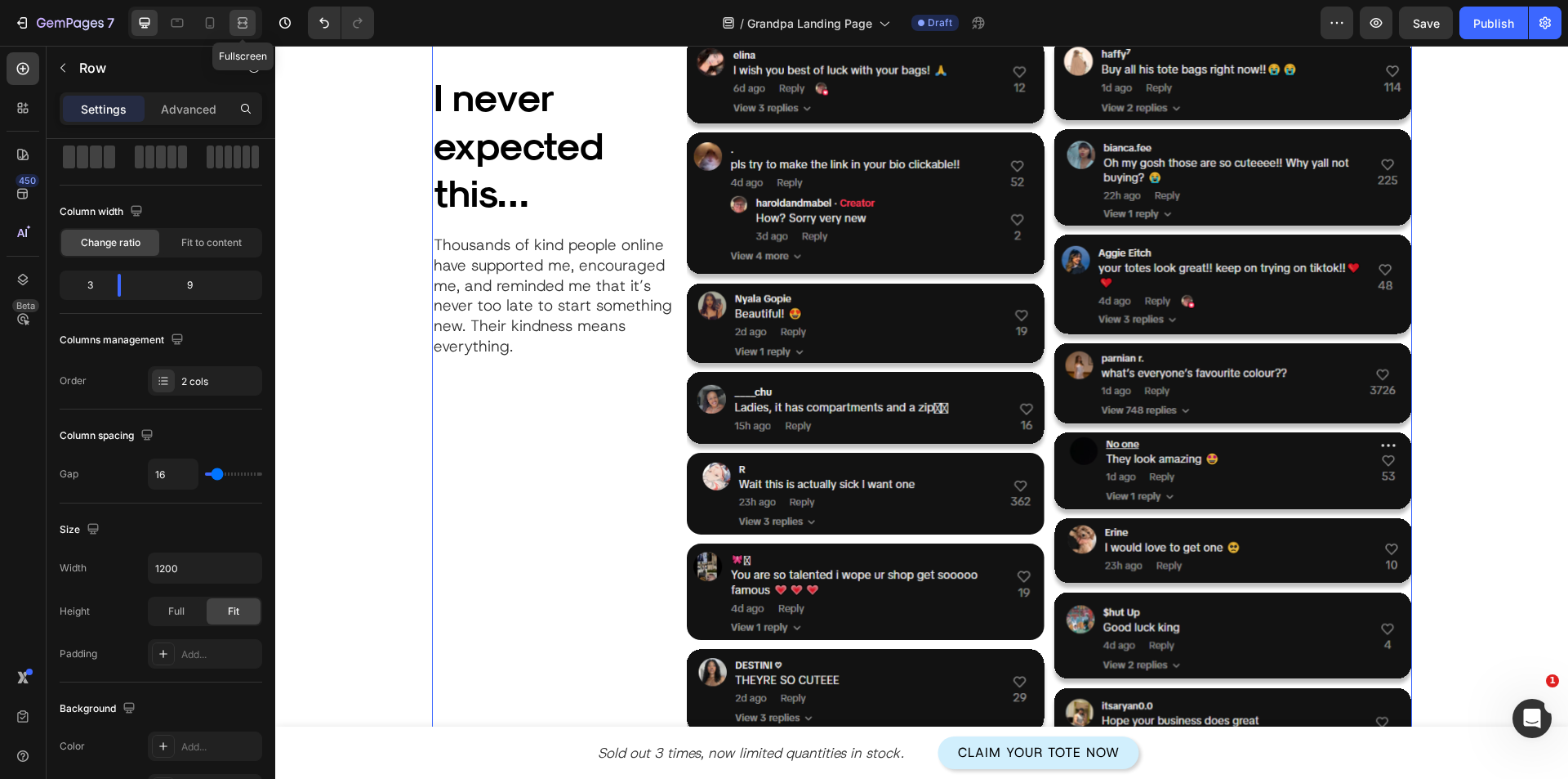
click at [242, 25] on icon at bounding box center [239, 23] width 5 height 4
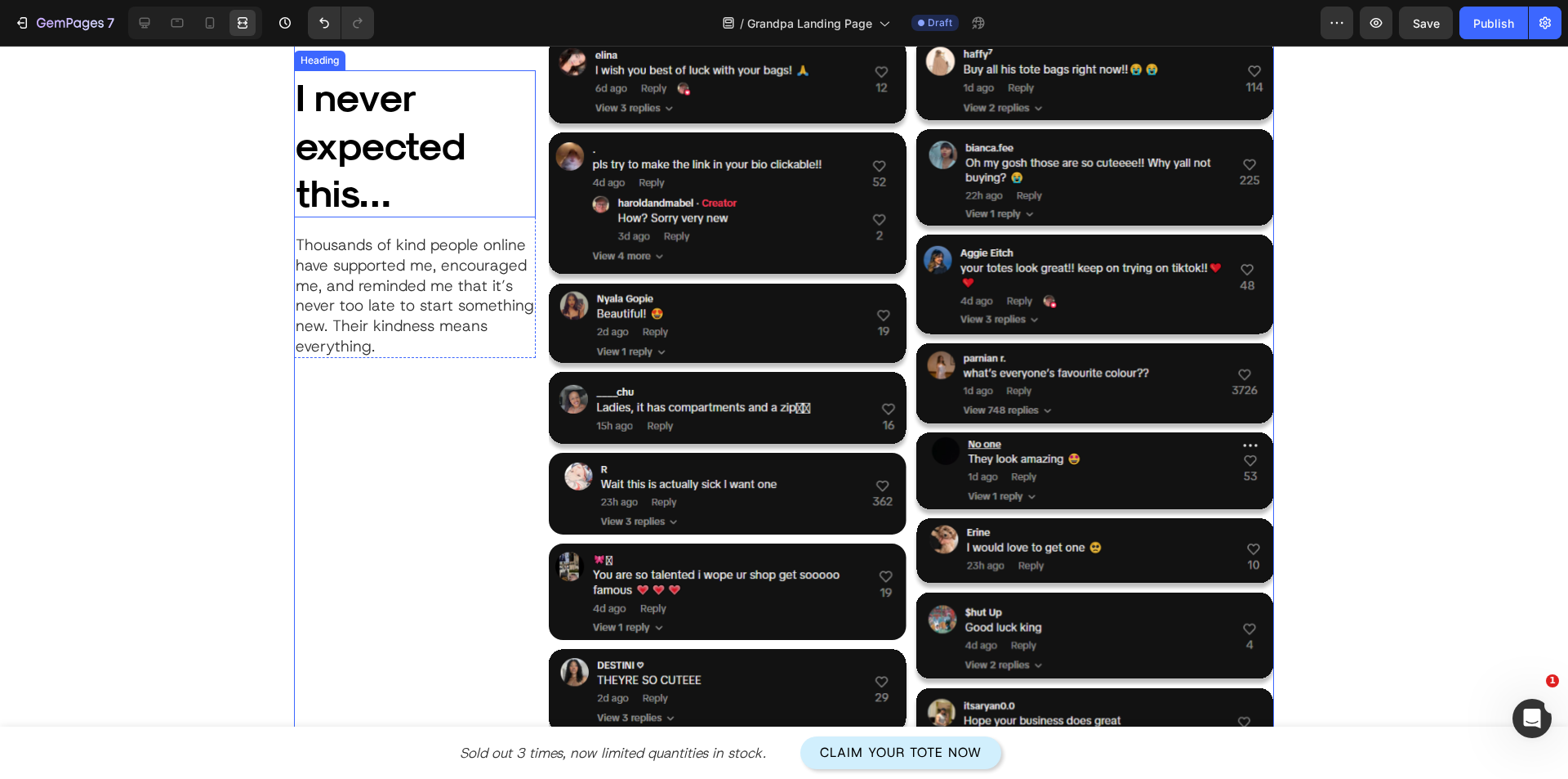
scroll to position [2044, 0]
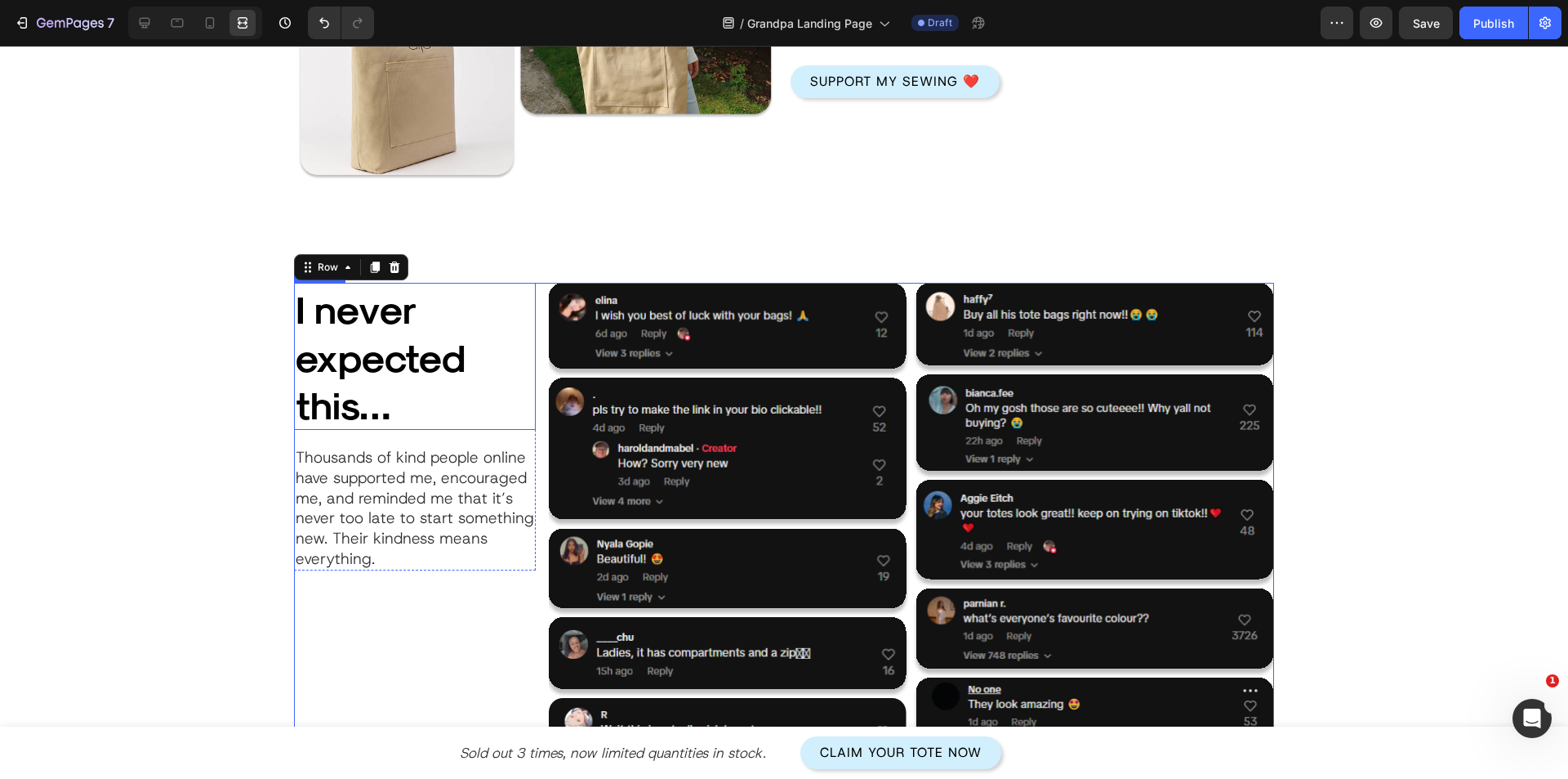
click at [163, 367] on div "I never expected this… Heading Thousands of kind people online have supported m…" at bounding box center [784, 769] width 1519 height 972
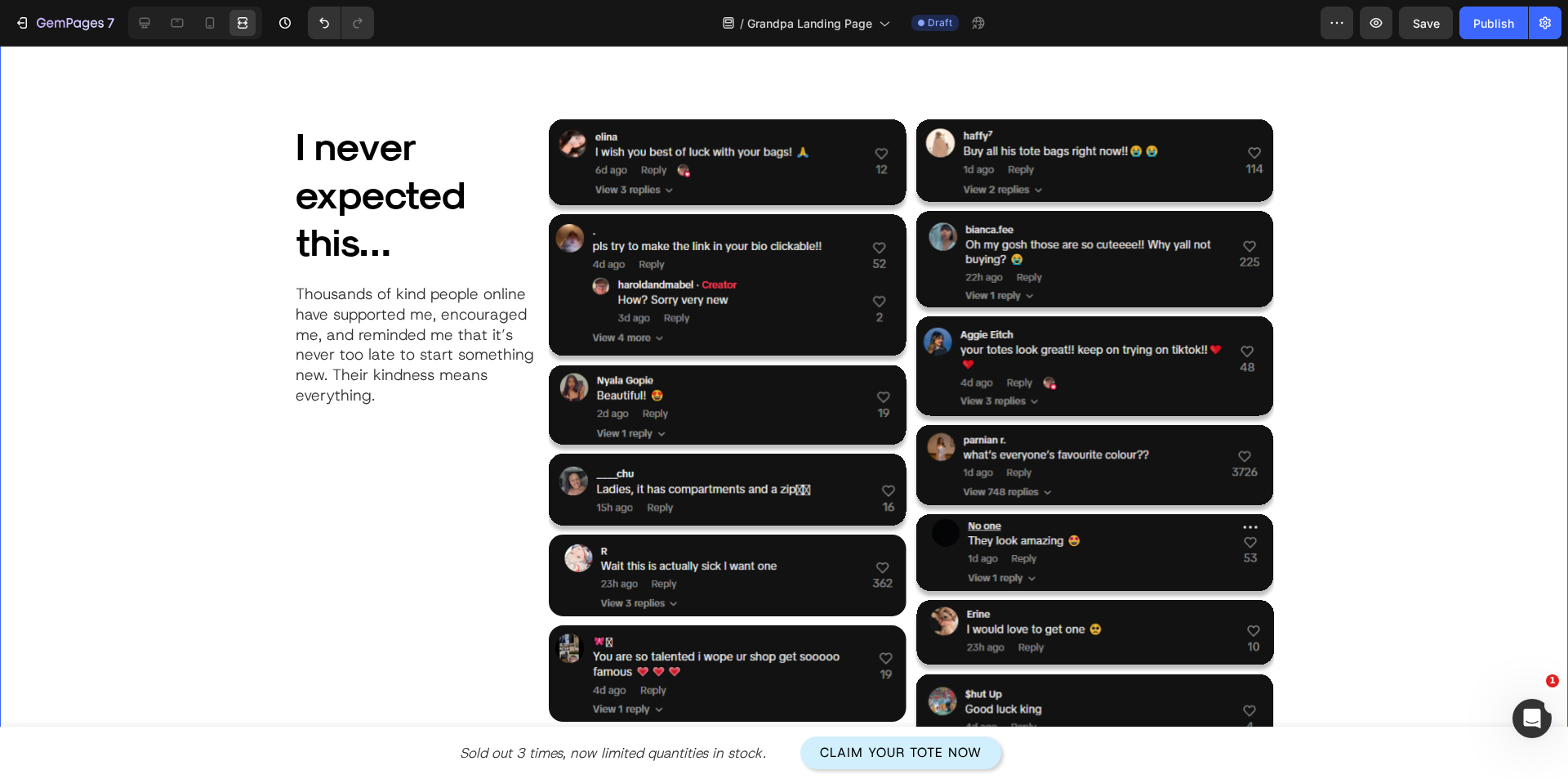
scroll to position [2289, 0]
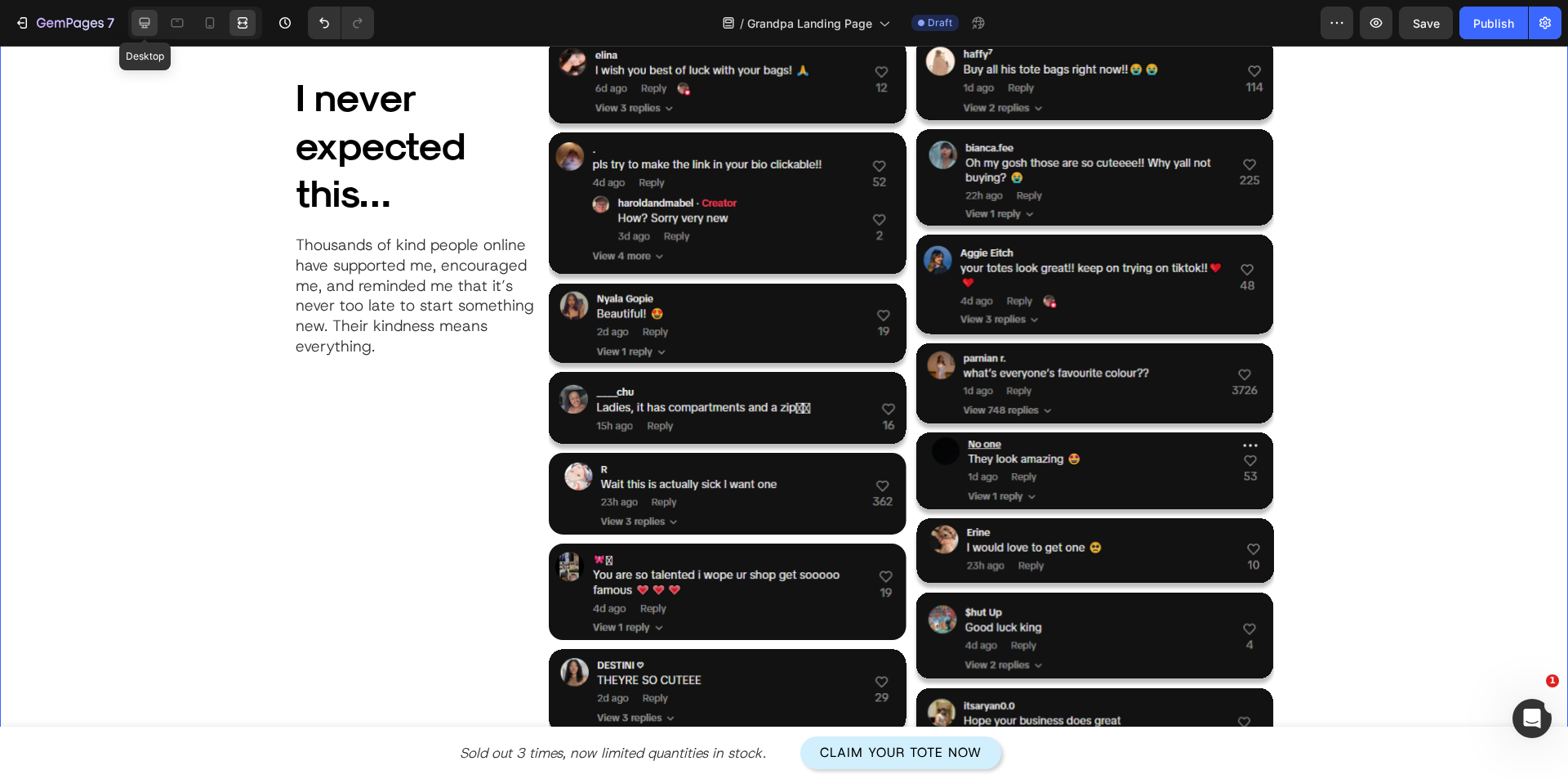
click at [135, 25] on div at bounding box center [144, 23] width 26 height 26
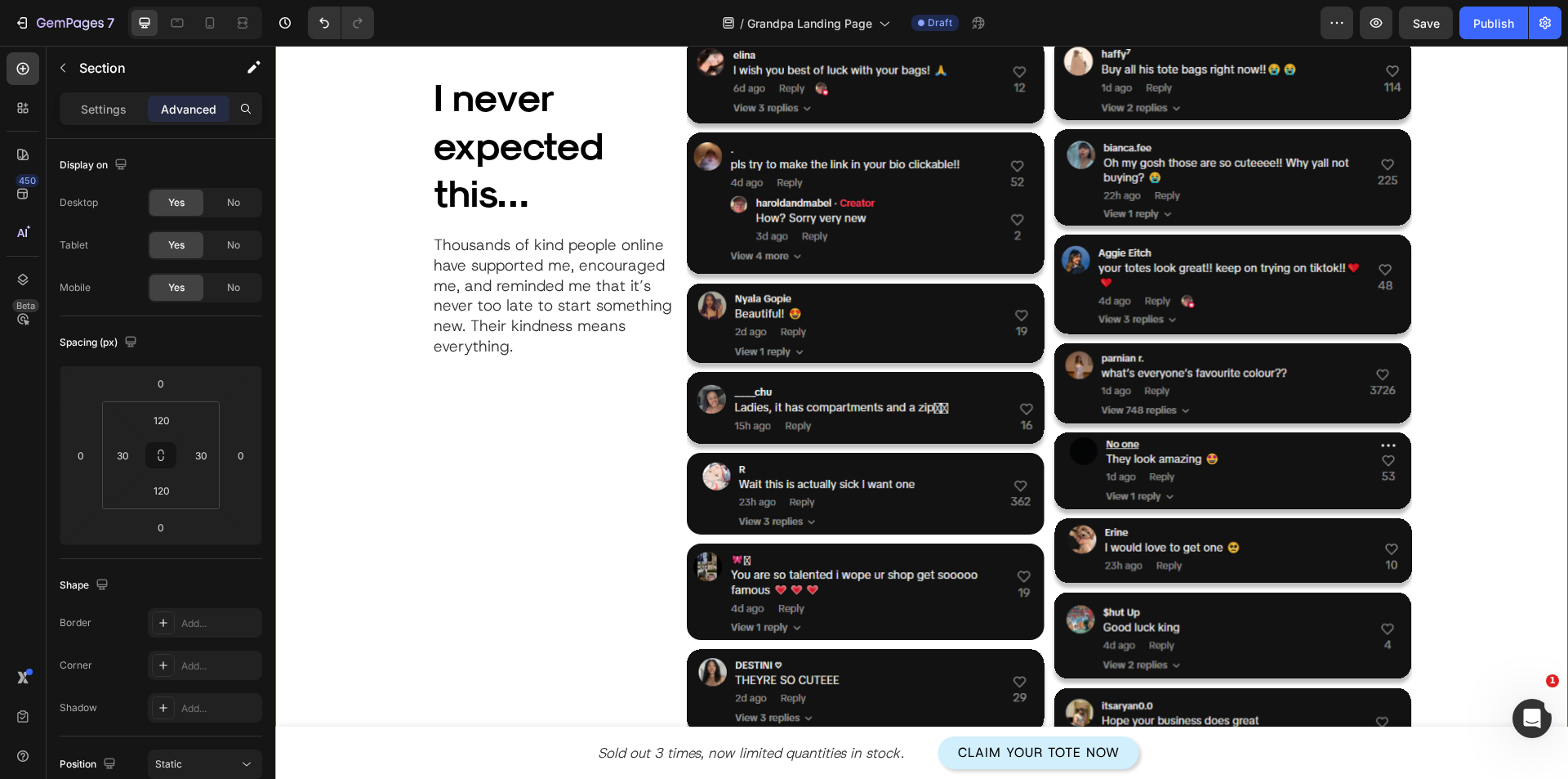
click at [606, 465] on div "I never expected this… Heading Thousands of kind people online have supported m…" at bounding box center [553, 523] width 241 height 972
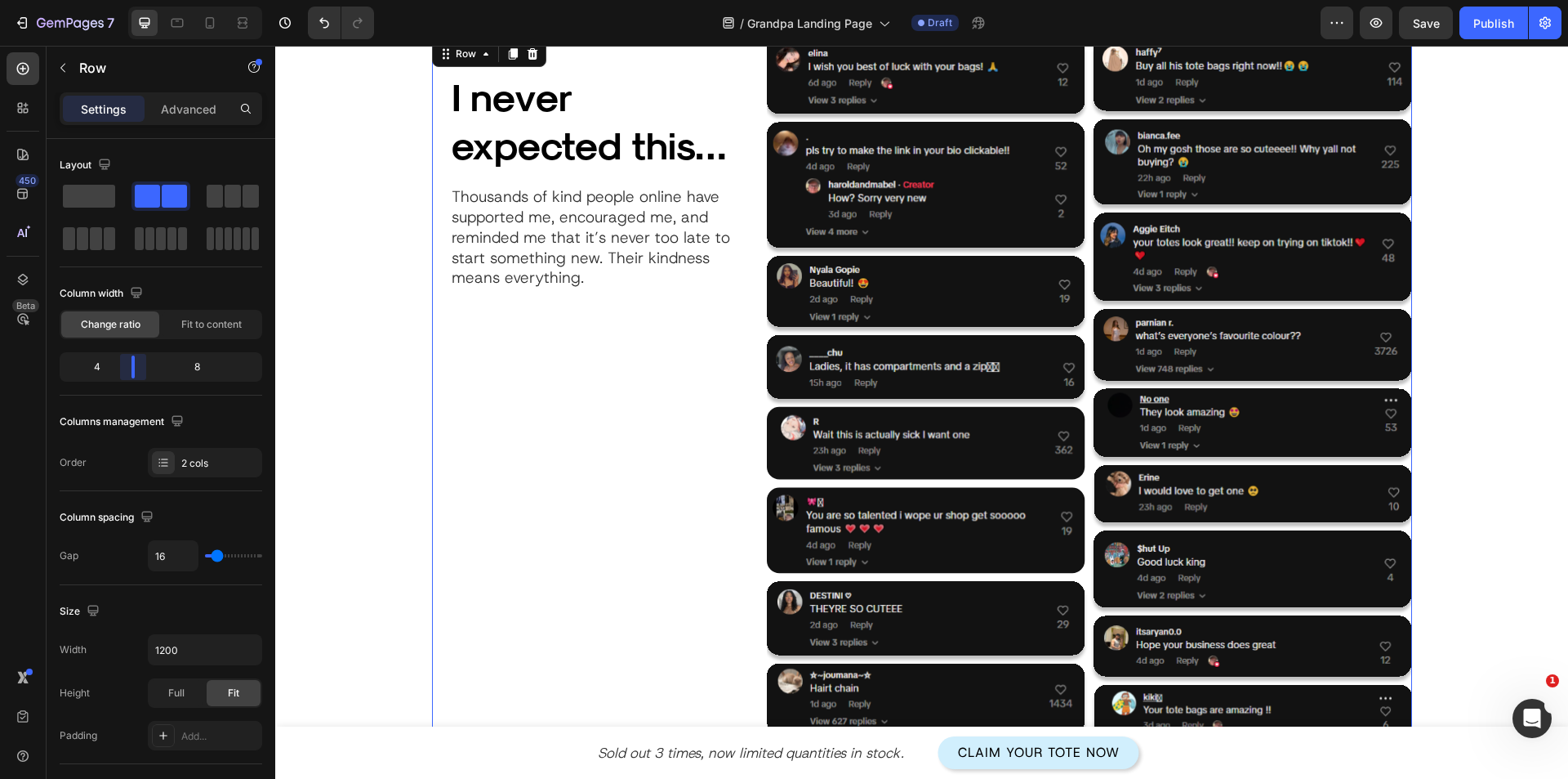
drag, startPoint x: 120, startPoint y: 362, endPoint x: 406, endPoint y: 409, distance: 289.8
click at [126, 0] on body "7 Version history / Grandpa Landing Page Draft Preview Save Publish 450 Beta Se…" at bounding box center [784, 0] width 1568 height 0
click at [194, 320] on span "Fit to content" at bounding box center [211, 324] width 60 height 15
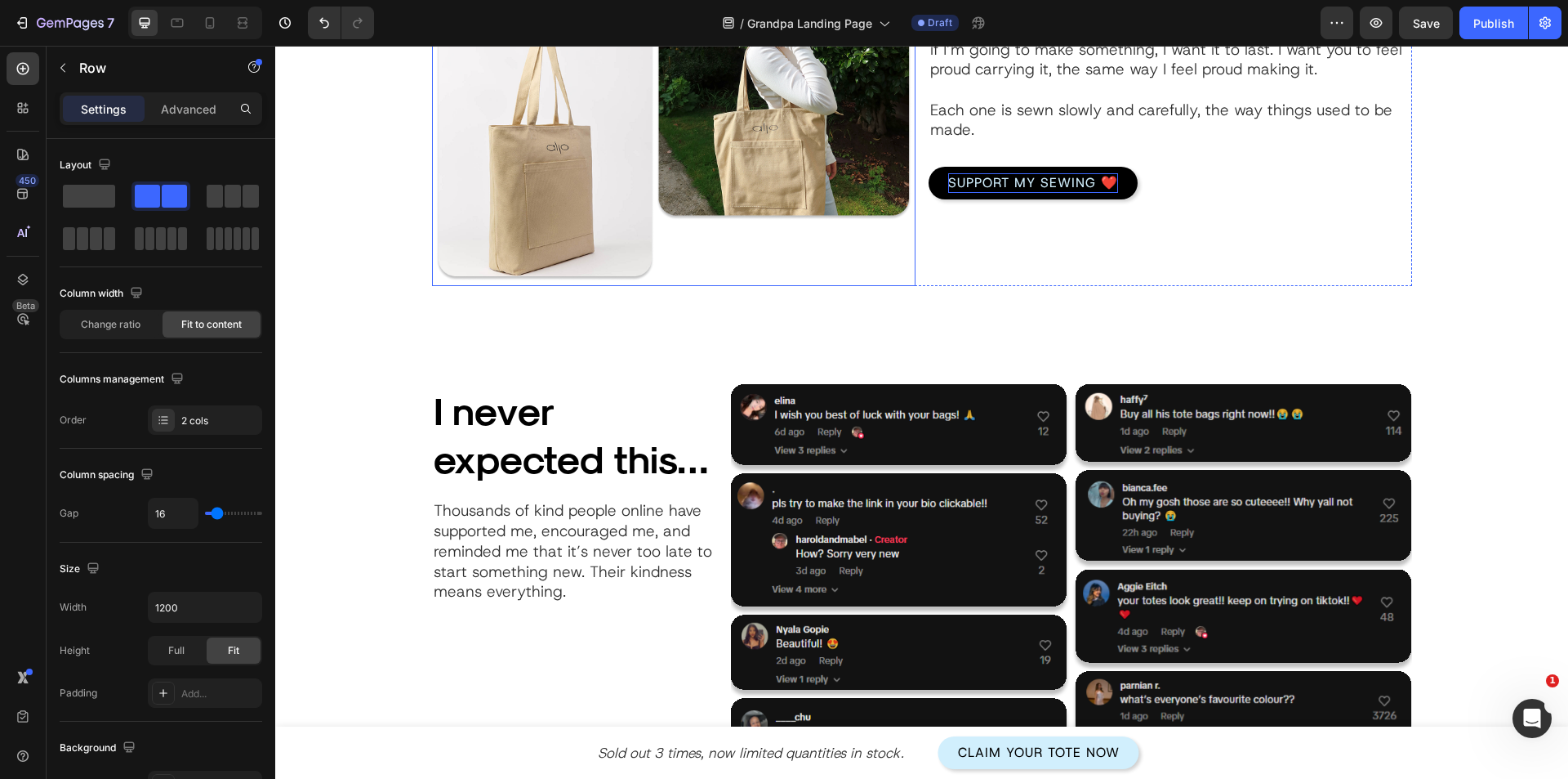
scroll to position [1798, 0]
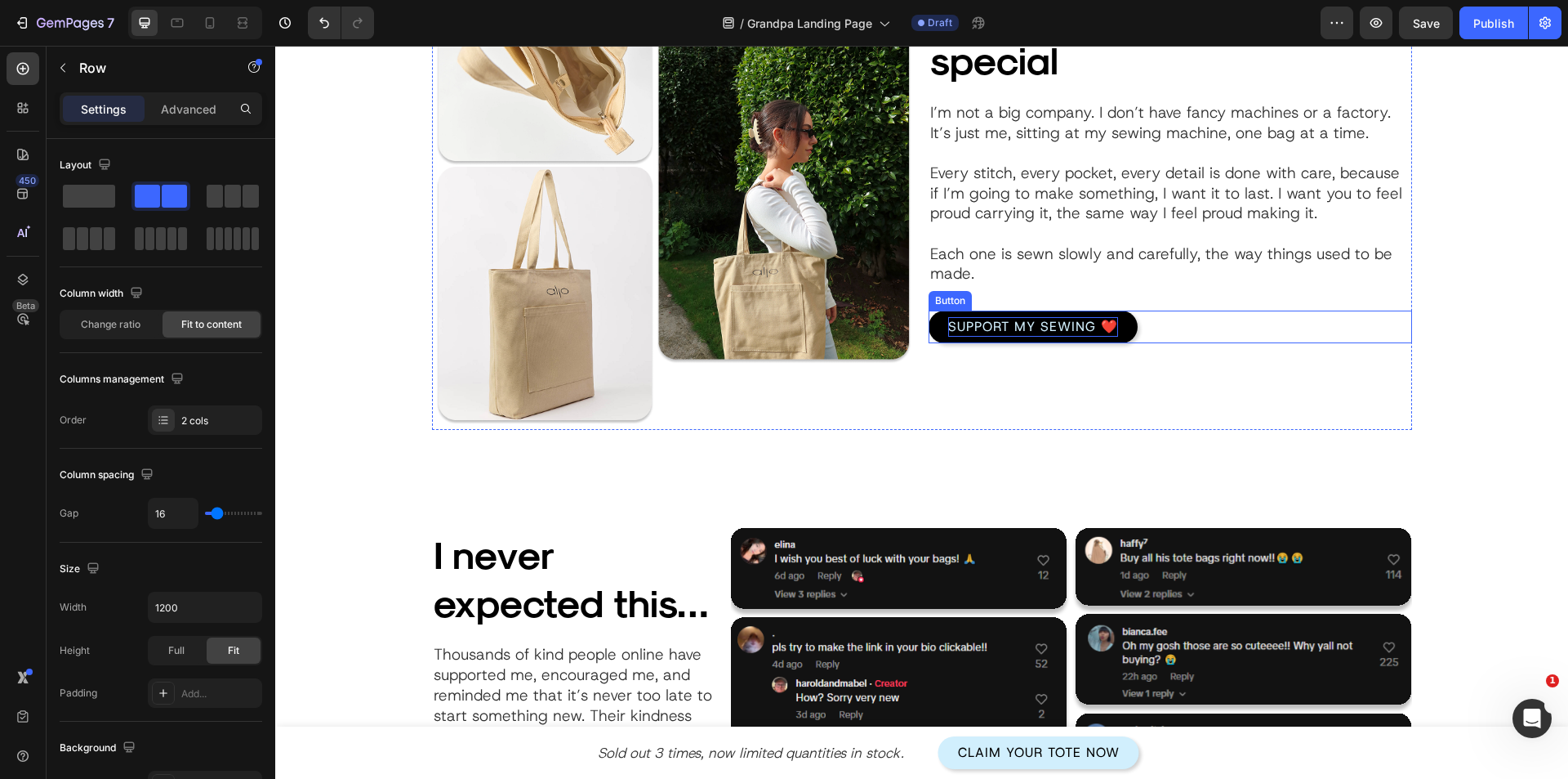
click at [1076, 328] on p "Support My Sewing ❤️" at bounding box center [1033, 326] width 170 height 20
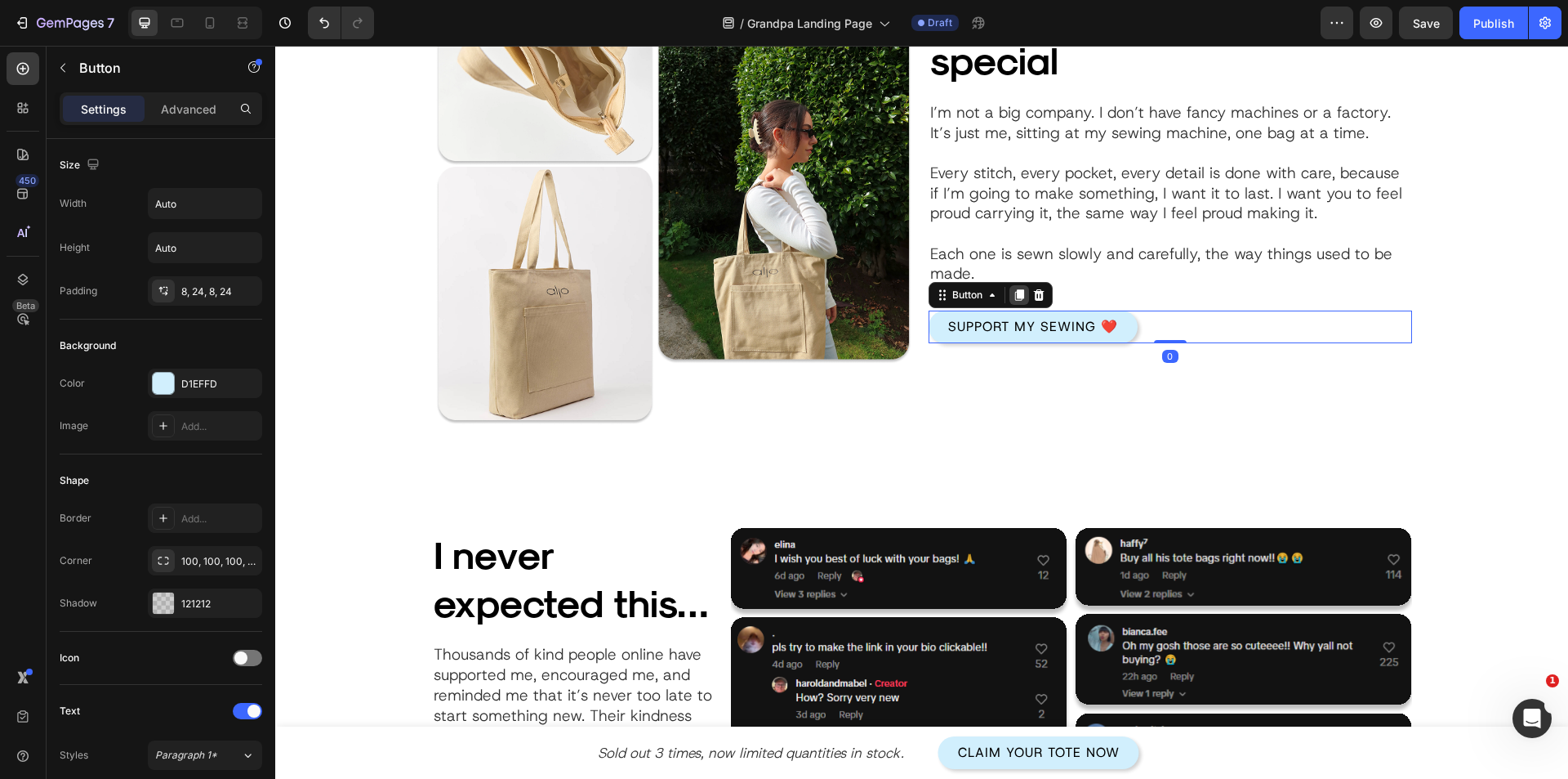
click at [1015, 292] on icon at bounding box center [1019, 295] width 9 height 11
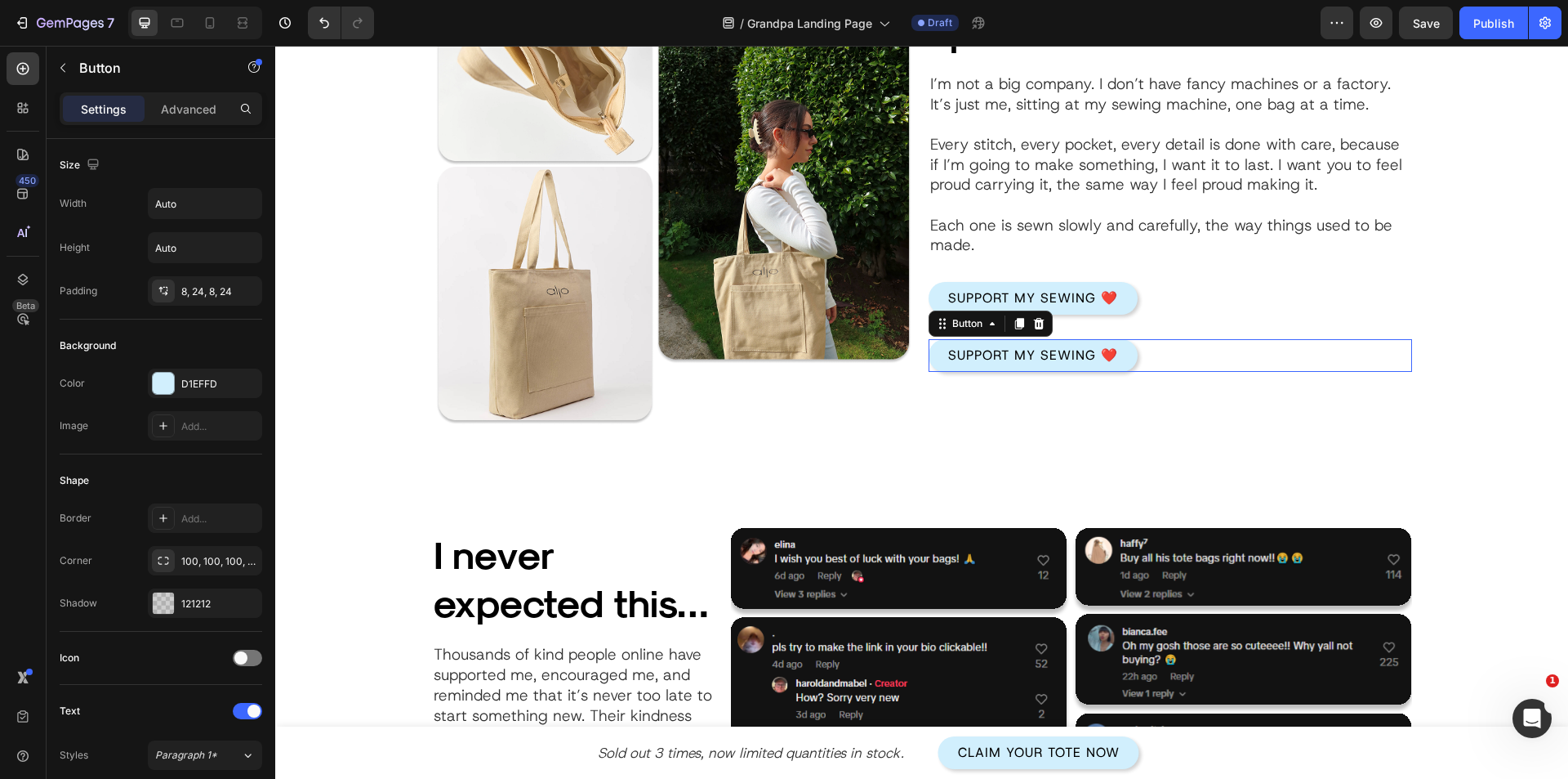
click at [1020, 356] on p "Support My Sewing ❤️" at bounding box center [1033, 355] width 170 height 20
drag, startPoint x: 1015, startPoint y: 292, endPoint x: 1020, endPoint y: 356, distance: 64.2
click at [1020, 356] on p "Support My Sewing ❤️" at bounding box center [1033, 355] width 170 height 20
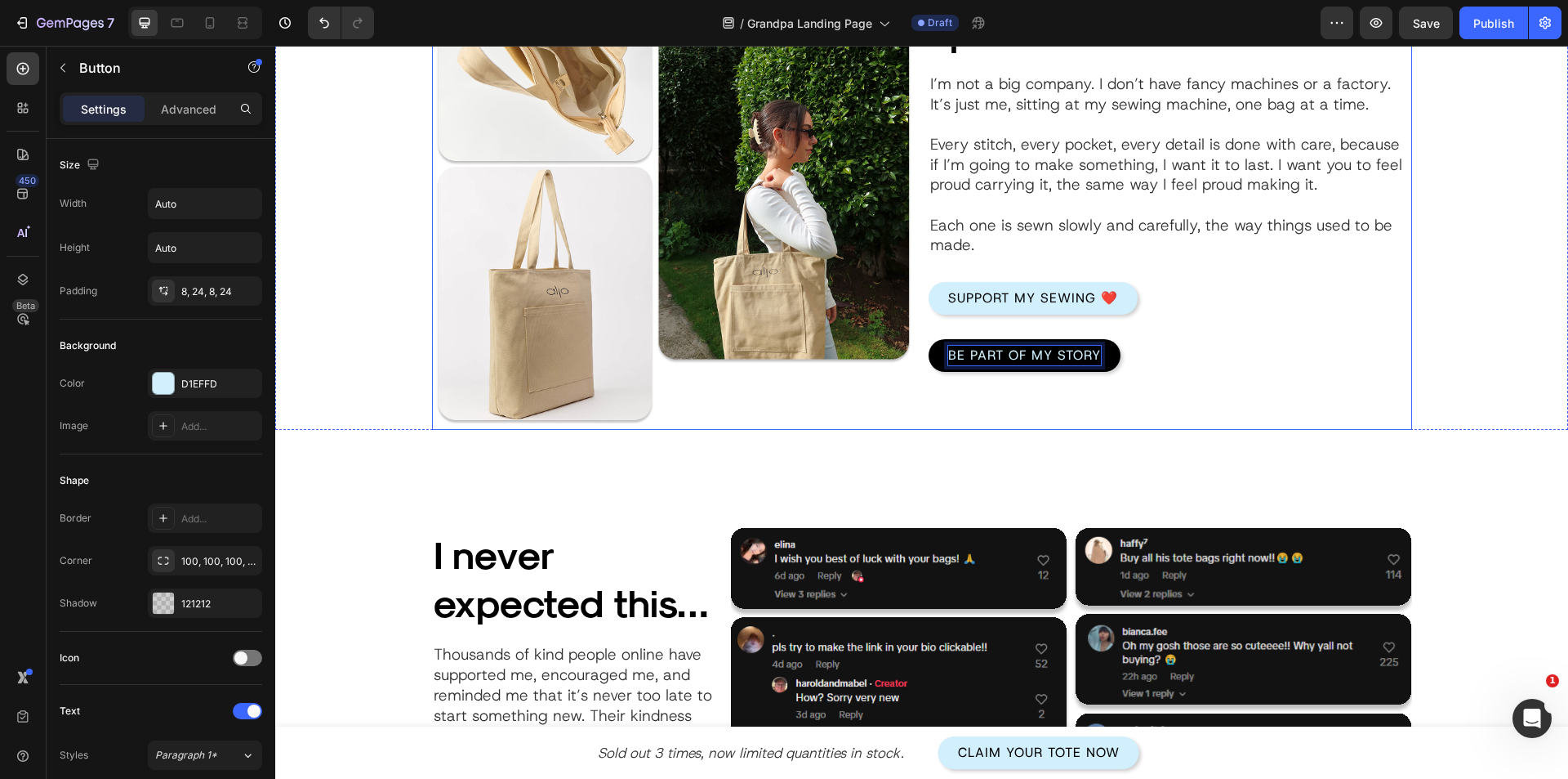
click at [969, 415] on div "Why these bags are special Heading Image I’m not a big company. I don’t have fa…" at bounding box center [1170, 164] width 484 height 530
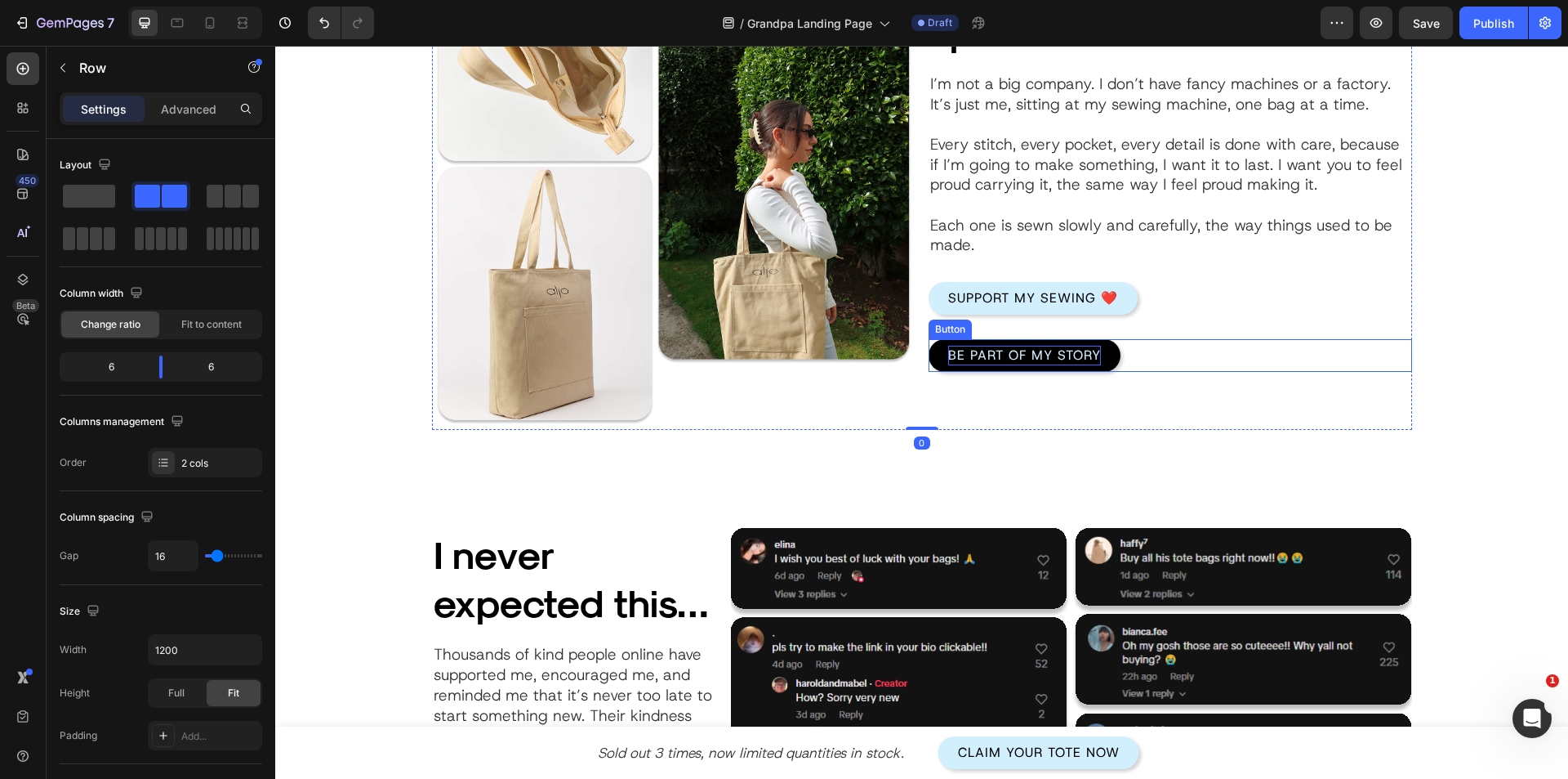
click at [1098, 365] on link "Be Part of My Story" at bounding box center [1025, 356] width 192 height 33
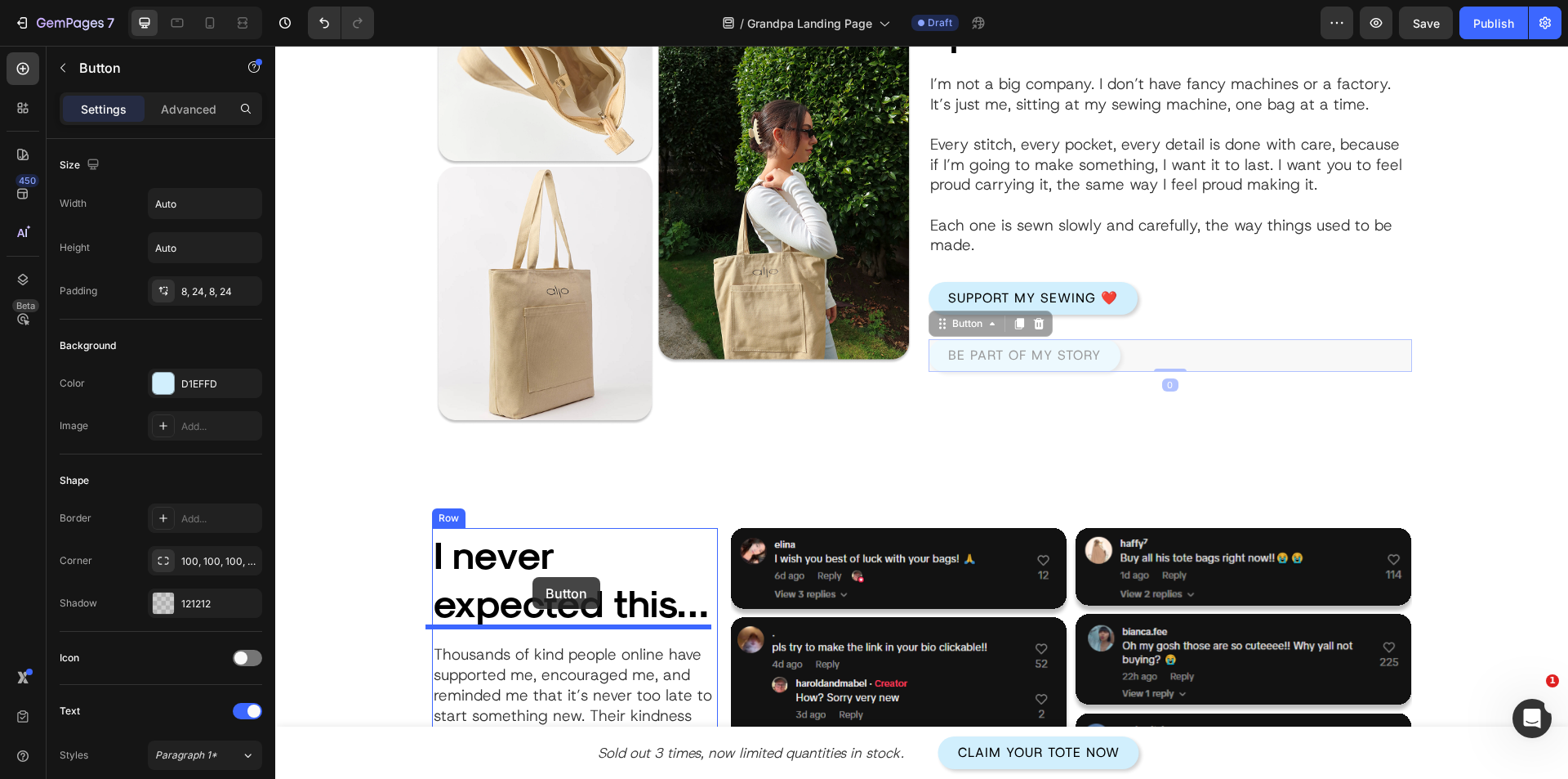
scroll to position [2044, 0]
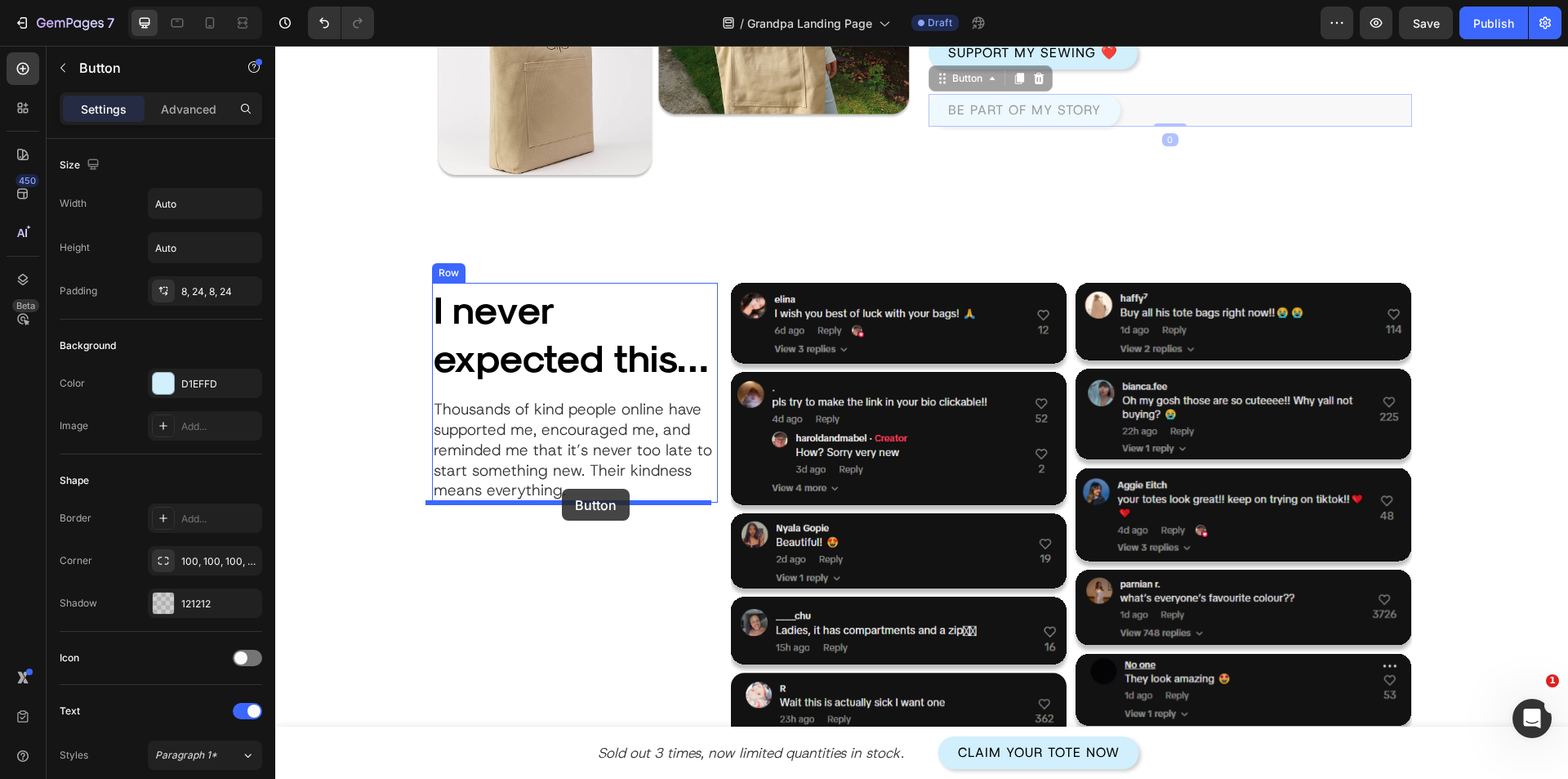
drag, startPoint x: 952, startPoint y: 328, endPoint x: 562, endPoint y: 488, distance: 421.5
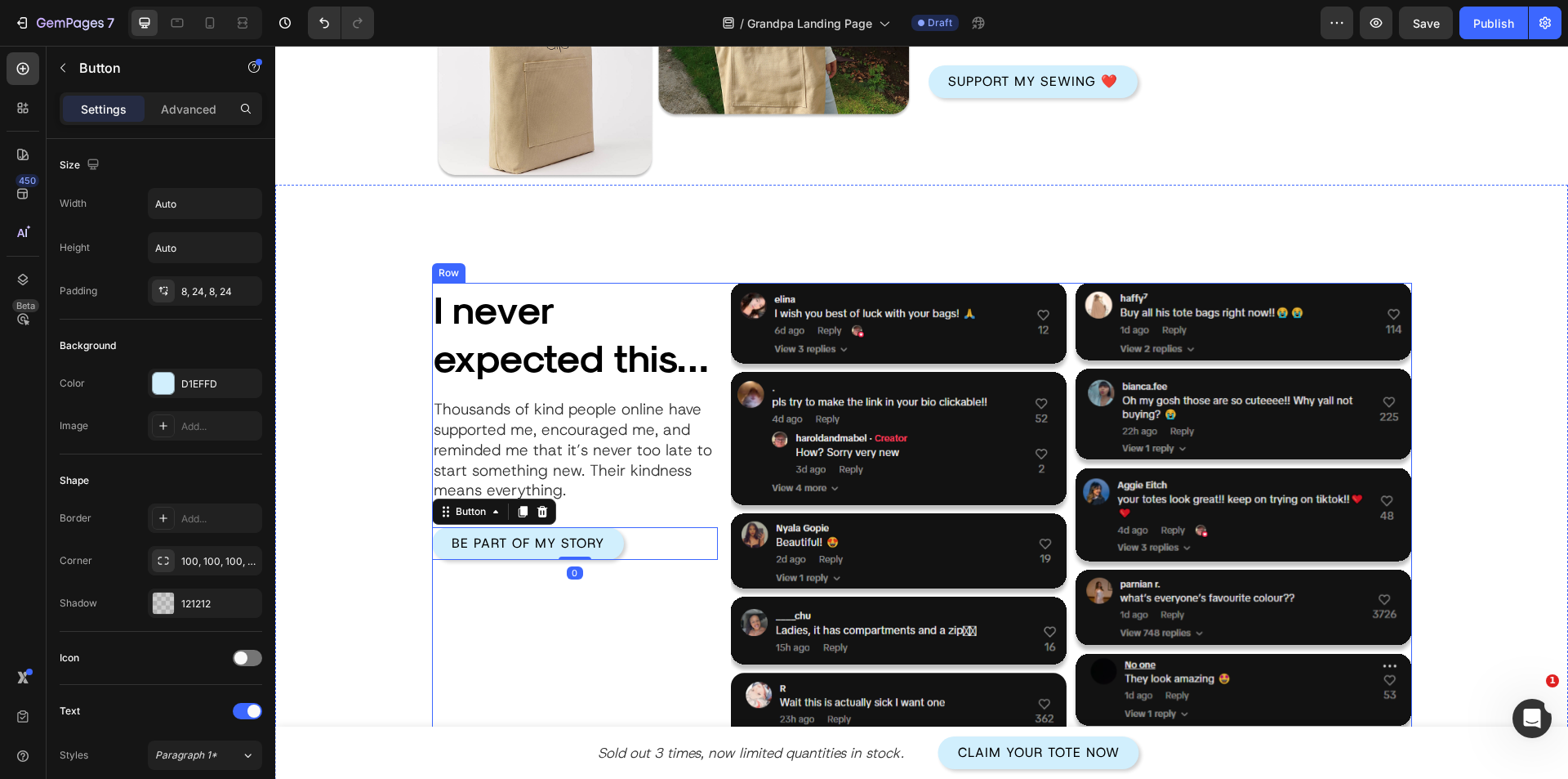
click at [482, 630] on div "I never expected this… Heading Thousands of kind people online have supported m…" at bounding box center [574, 739] width 286 height 914
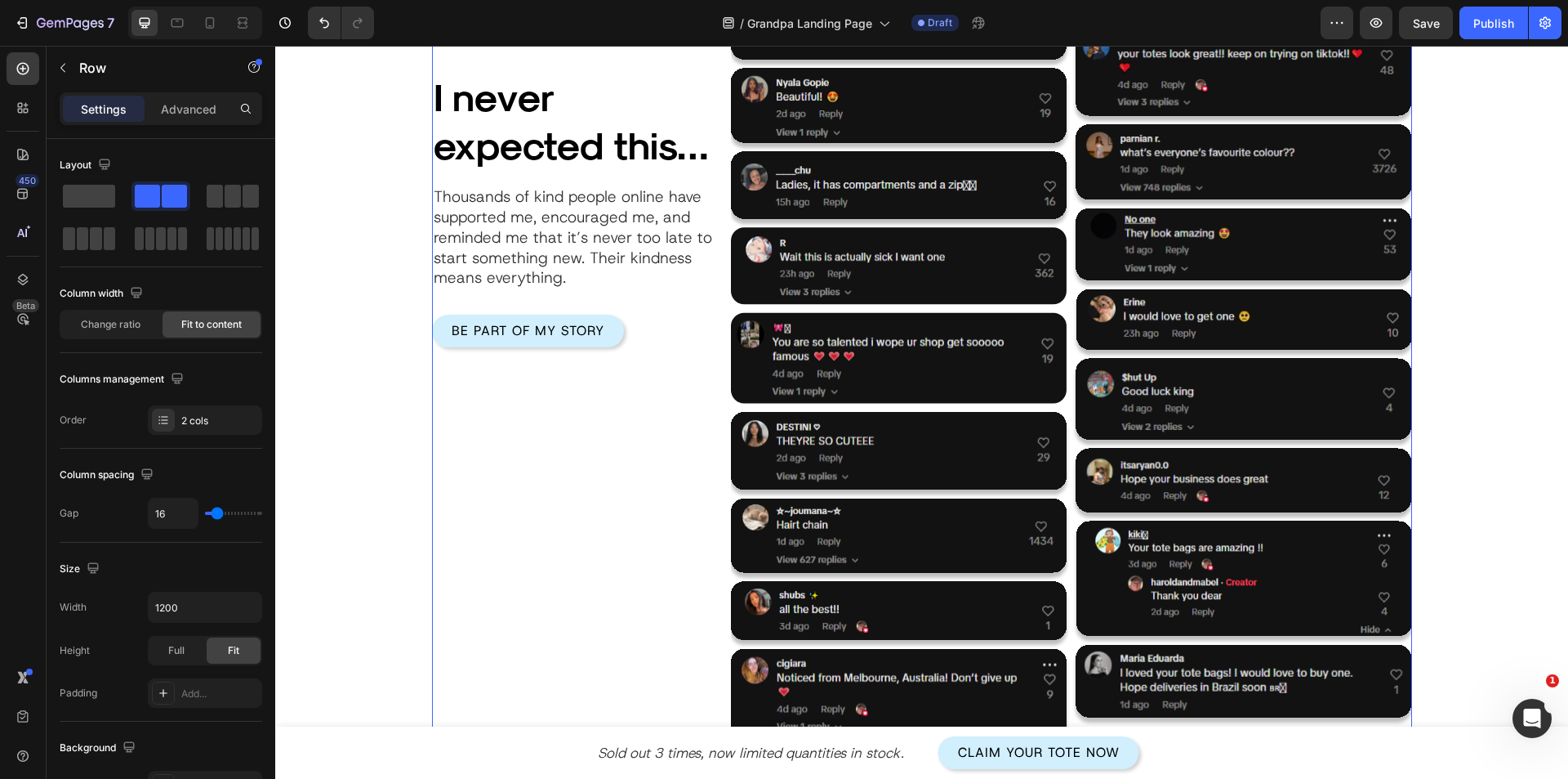
scroll to position [2125, 0]
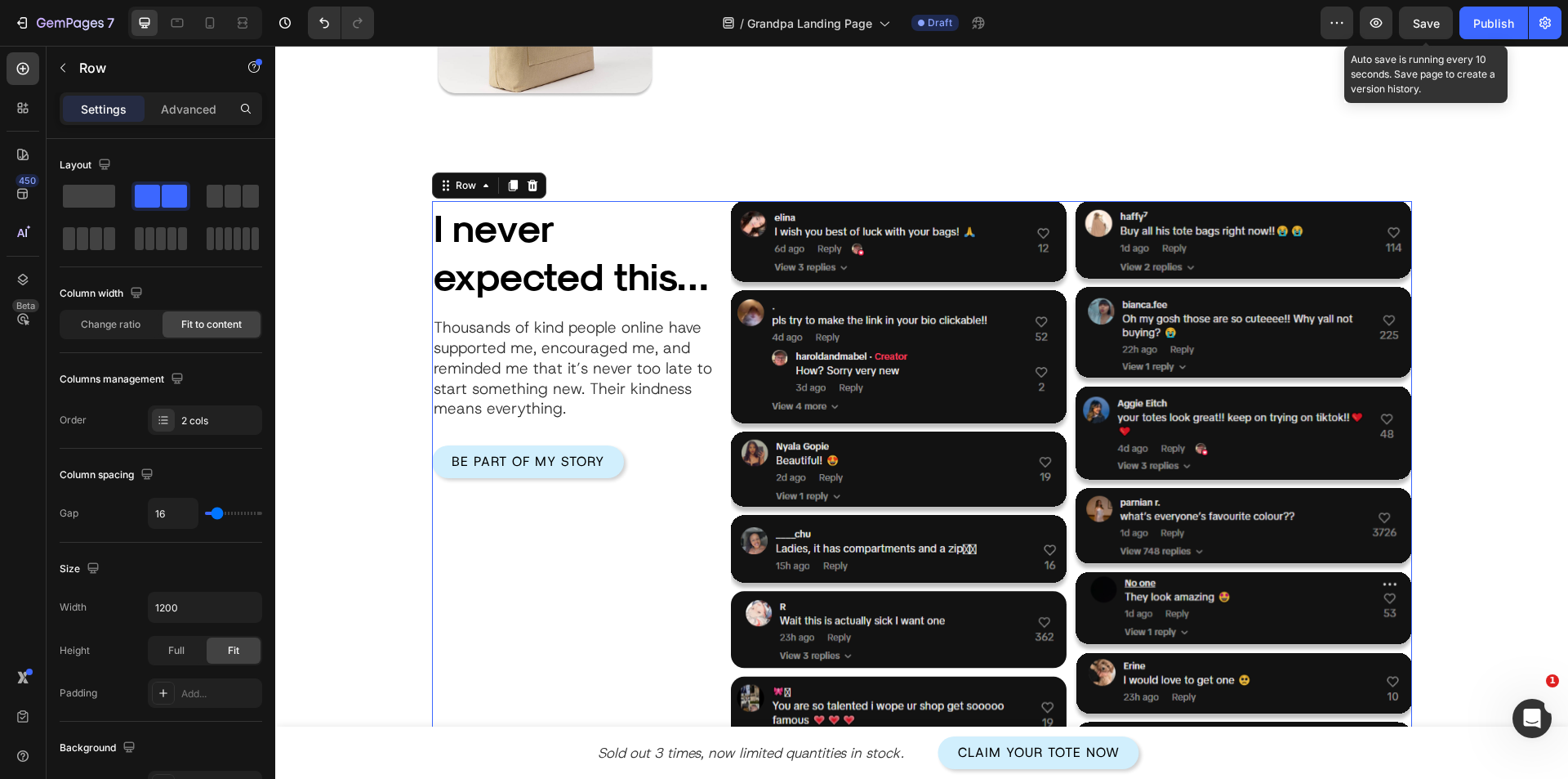
click at [1417, 25] on span "Save" at bounding box center [1427, 23] width 27 height 14
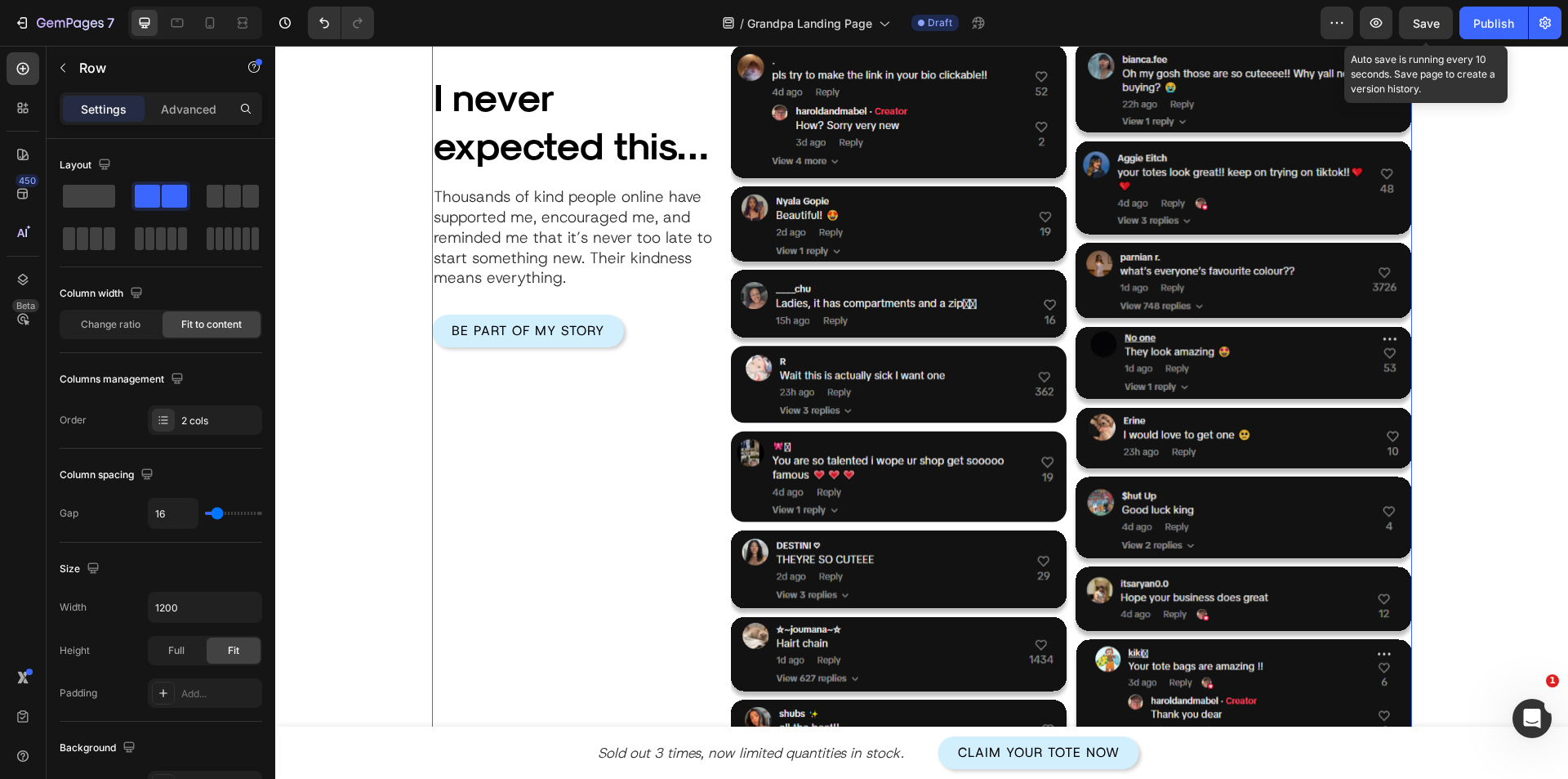
scroll to position [2534, 0]
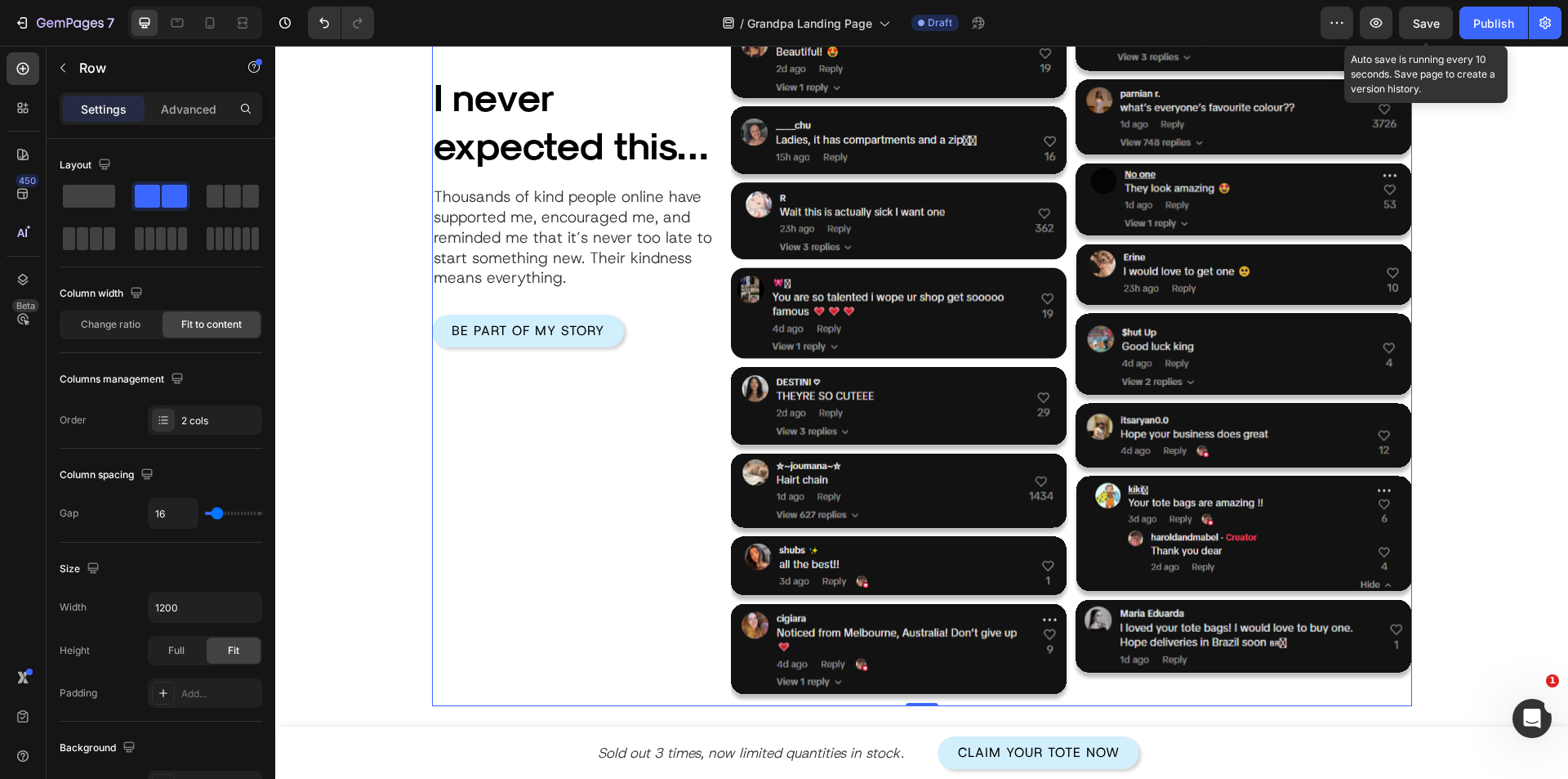
click at [569, 658] on div "I never expected this… Heading Thousands of kind people online have supported m…" at bounding box center [574, 249] width 286 height 914
click at [187, 606] on input "1200" at bounding box center [206, 606] width 113 height 29
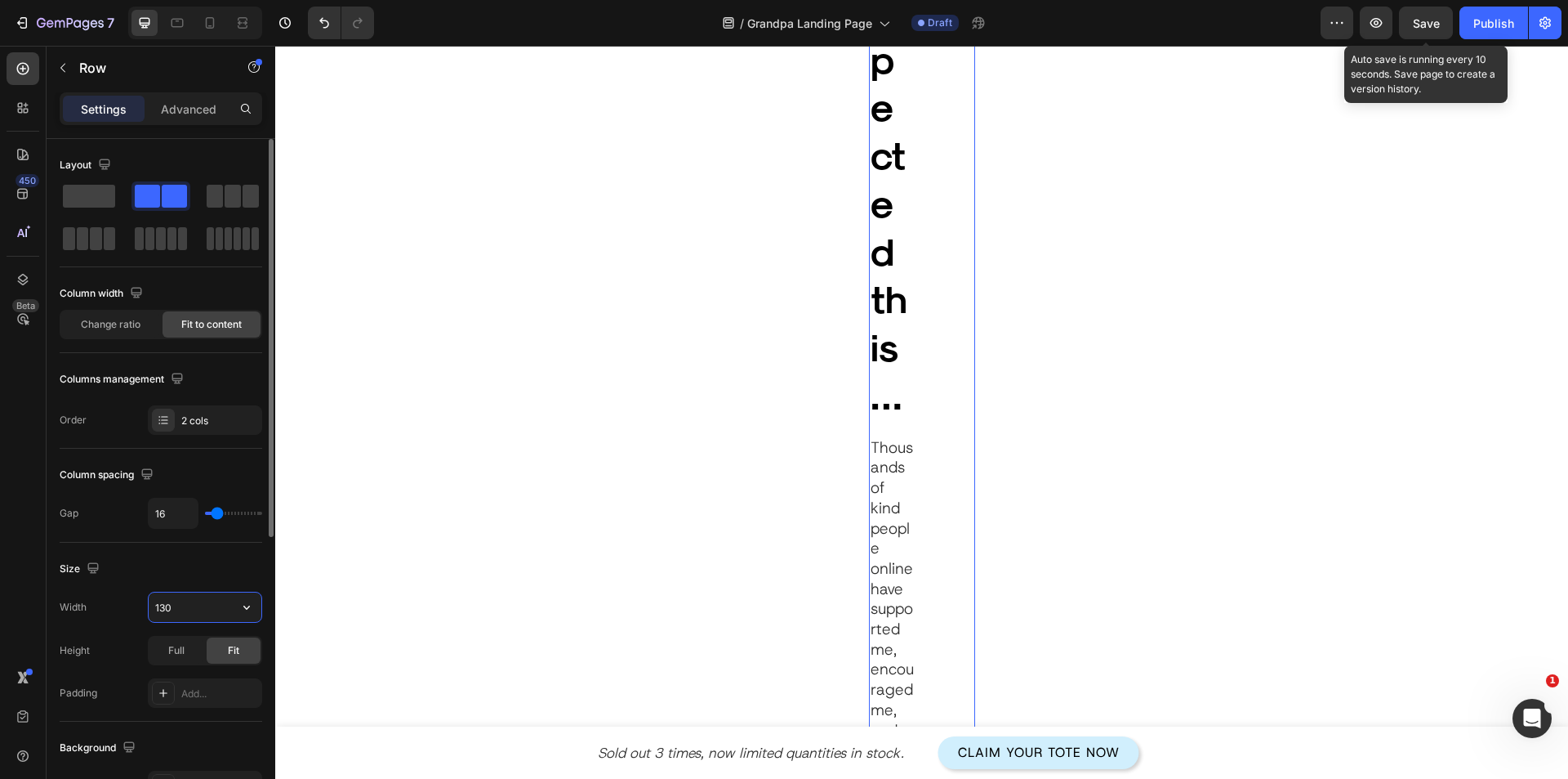
type input "1300"
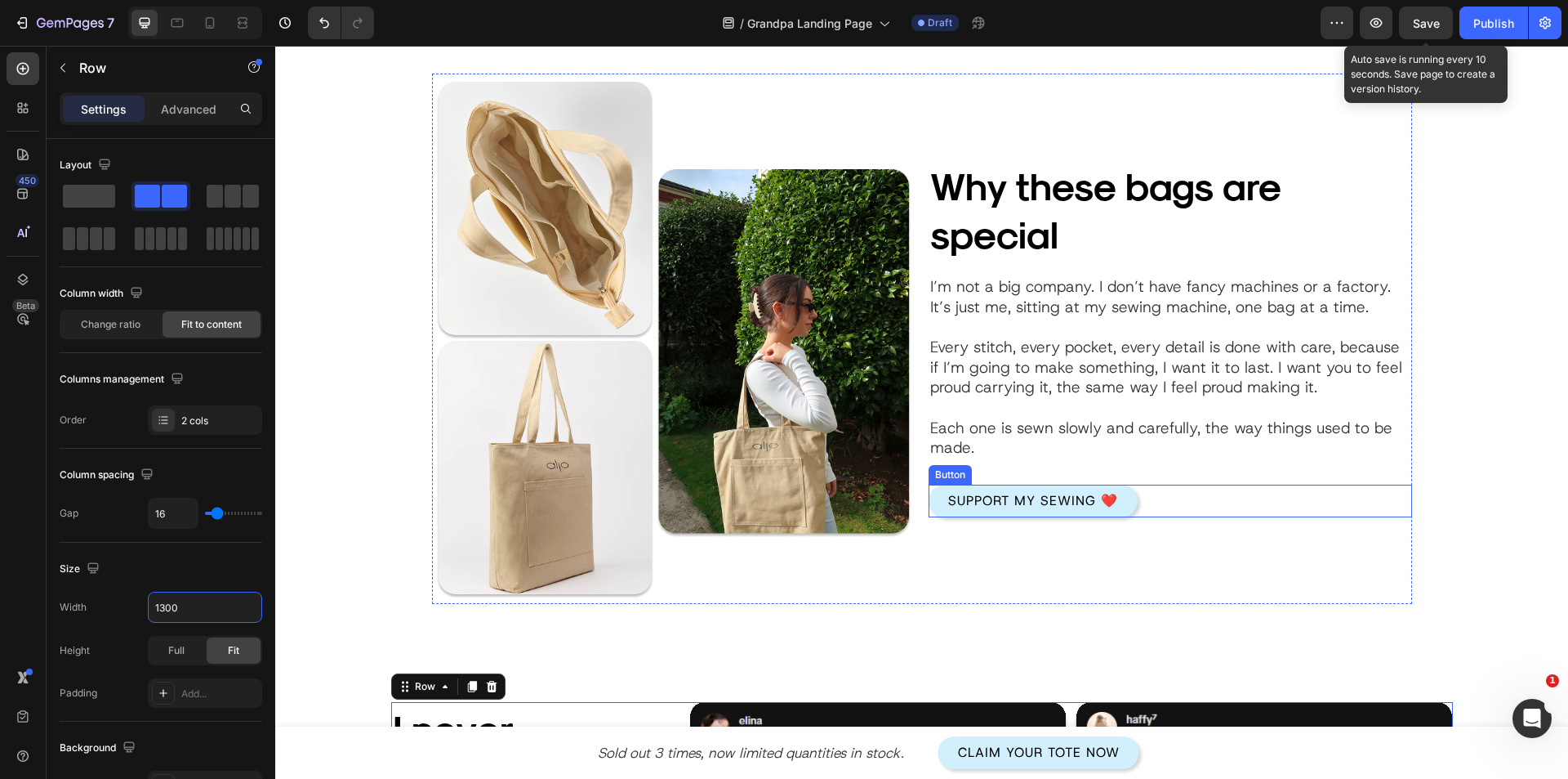
scroll to position [1553, 0]
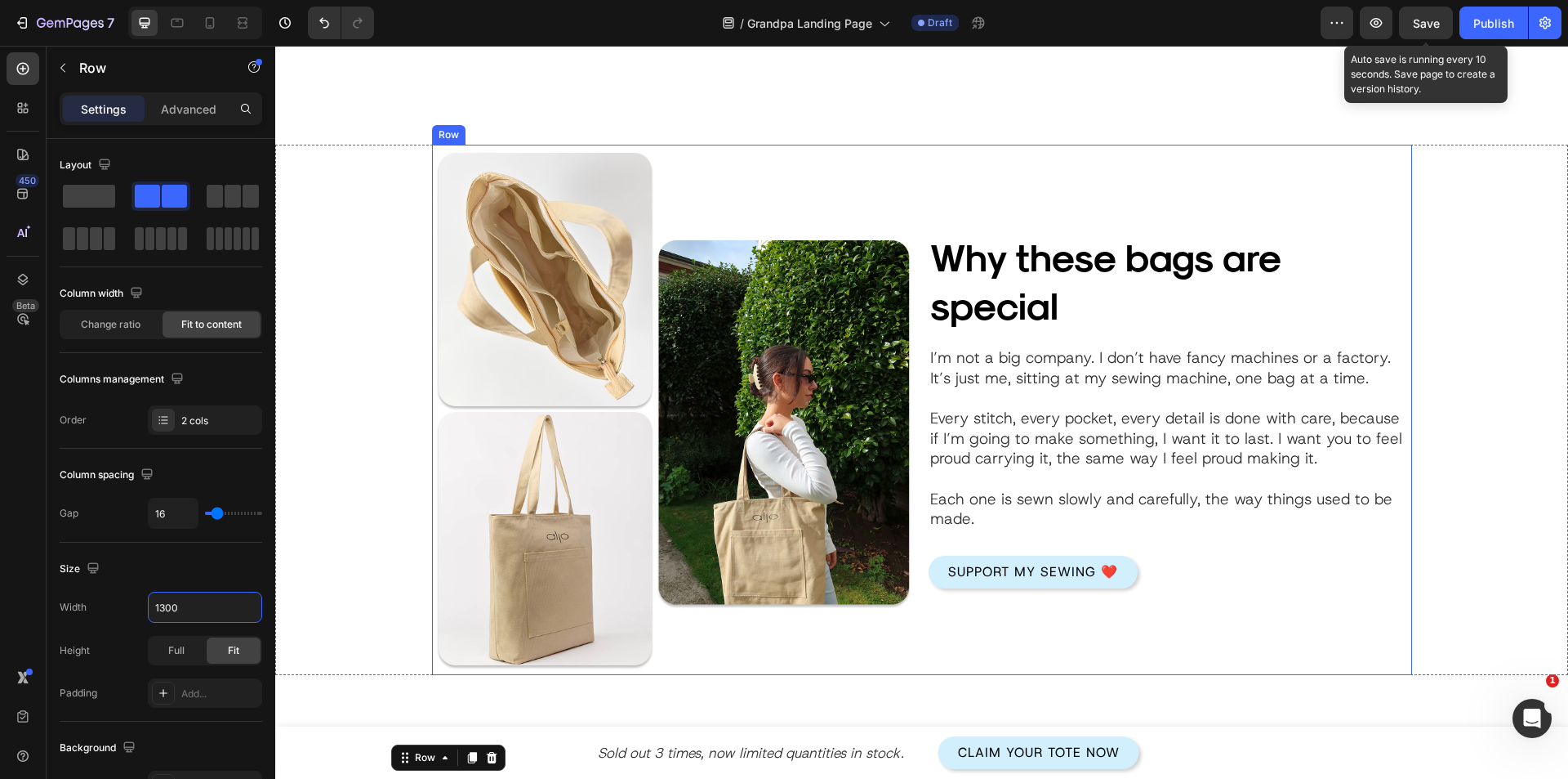
click at [994, 645] on div "Why these bags are special Heading Image I’m not a big company. I don’t have fa…" at bounding box center [1170, 409] width 484 height 530
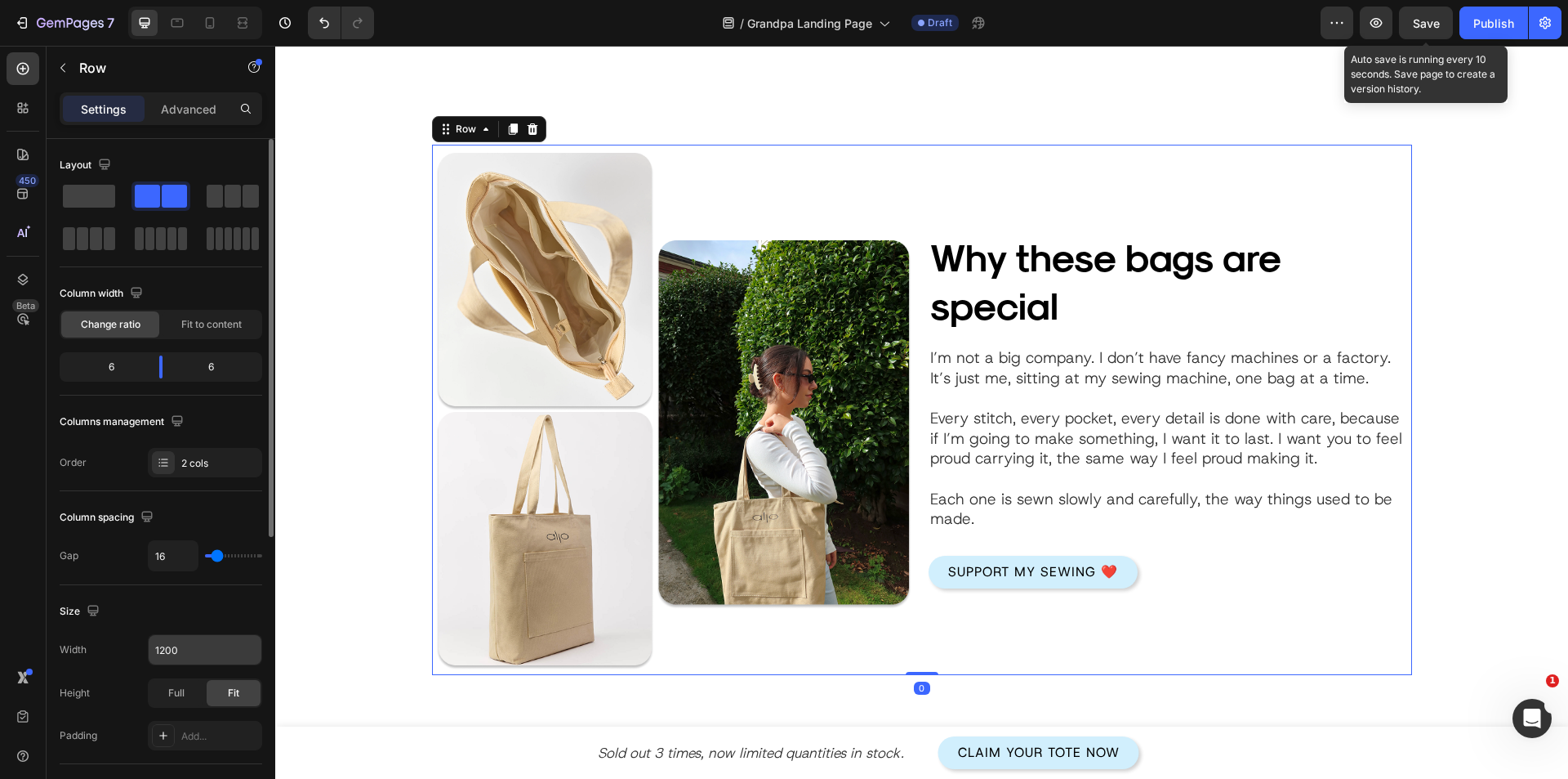
click at [170, 640] on input "1200" at bounding box center [206, 649] width 113 height 29
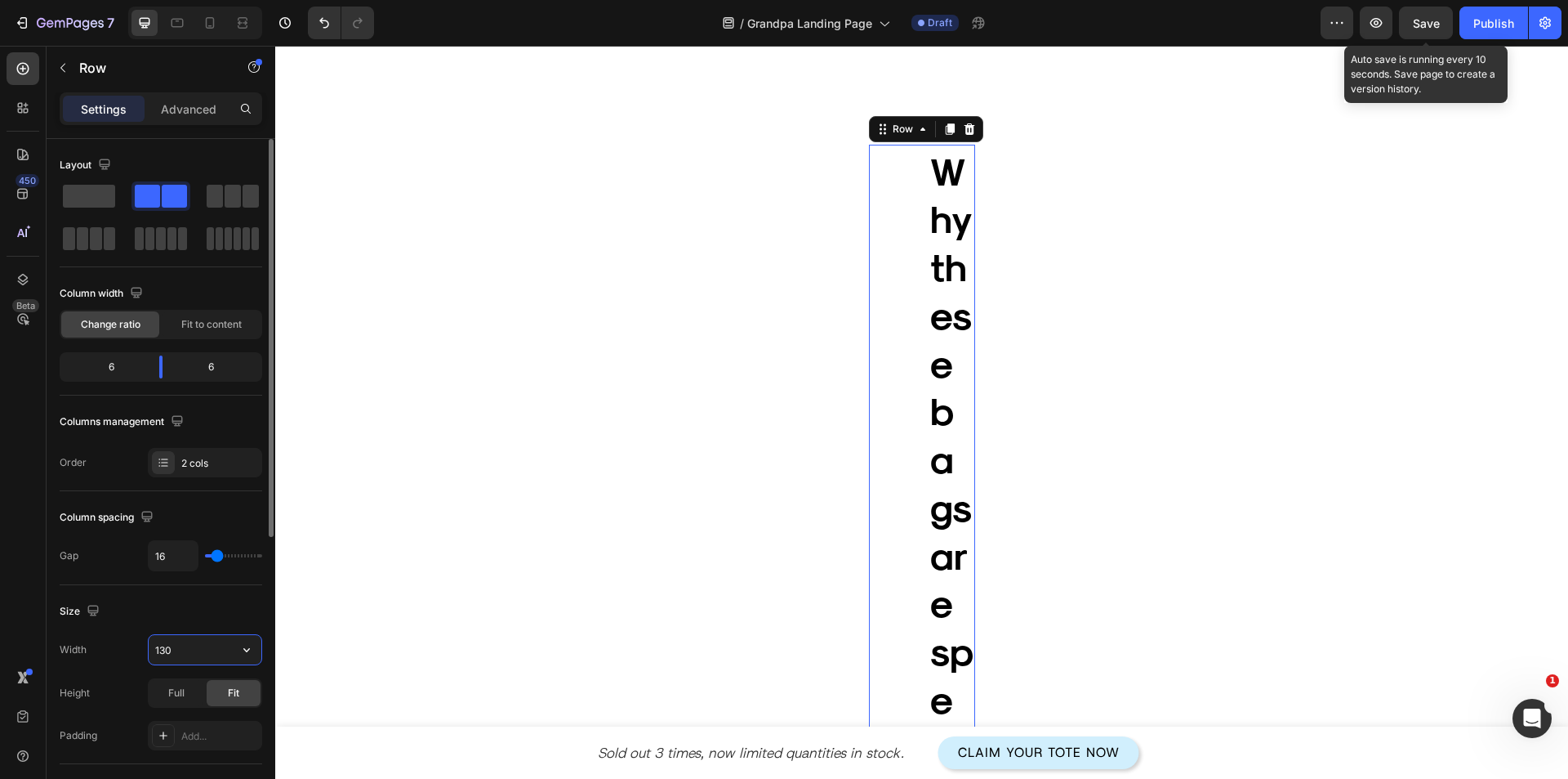
type input "1300"
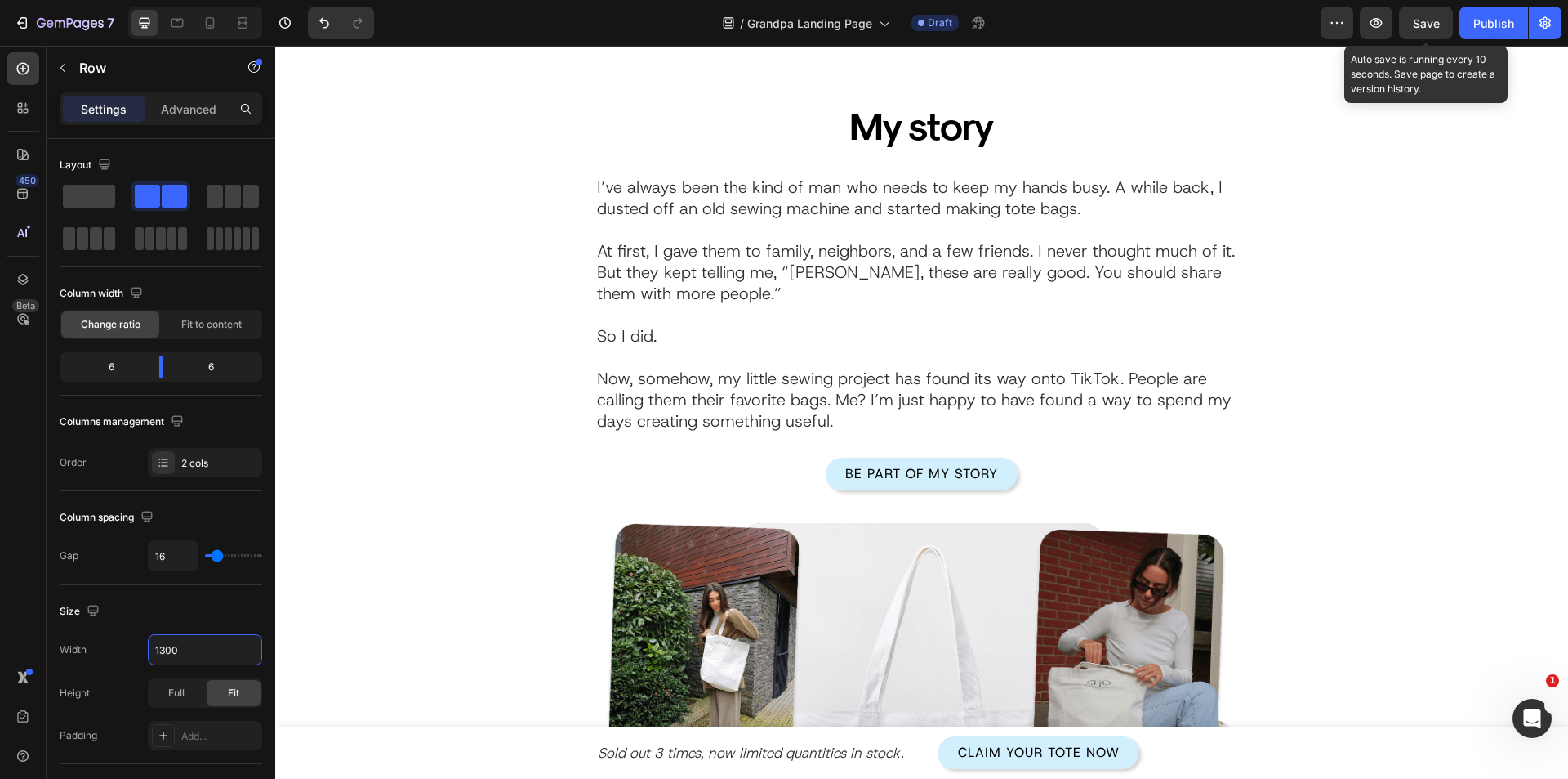
scroll to position [83, 0]
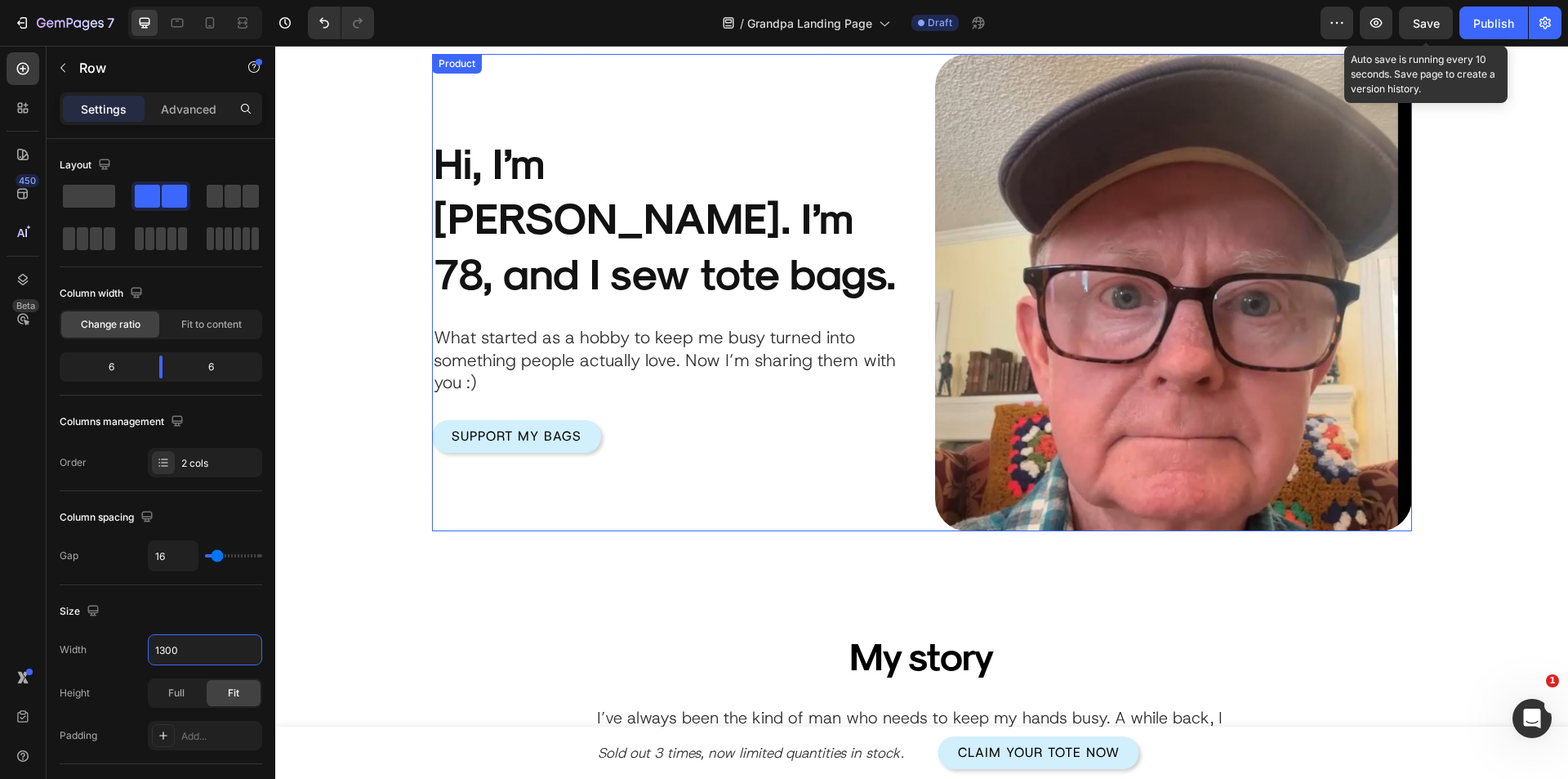
click at [785, 478] on div "Product Images Hi, I’m [PERSON_NAME]. I’m 78, and I sew tote bags. Heading What…" at bounding box center [670, 292] width 477 height 477
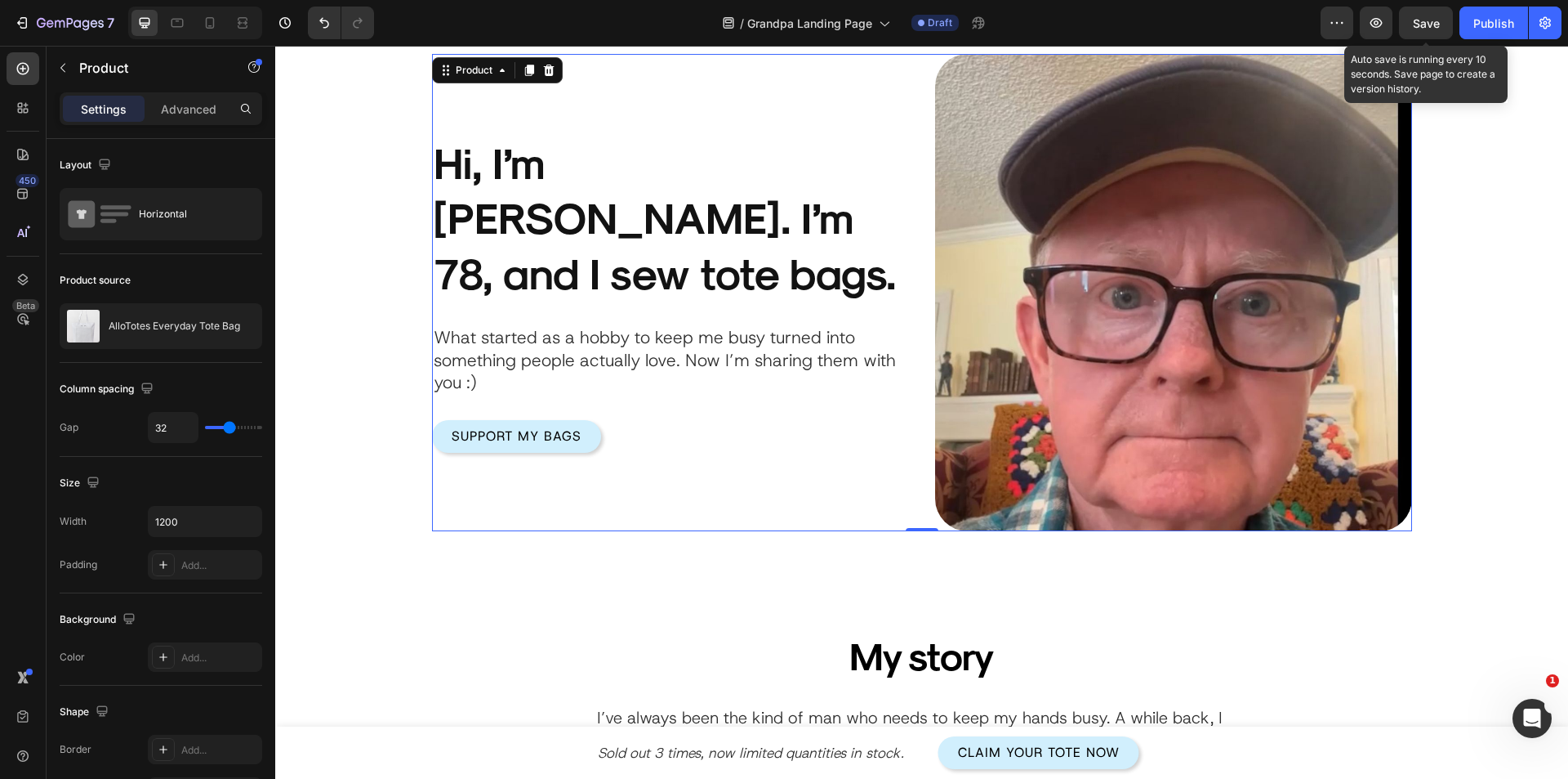
click at [236, 32] on div at bounding box center [242, 23] width 26 height 26
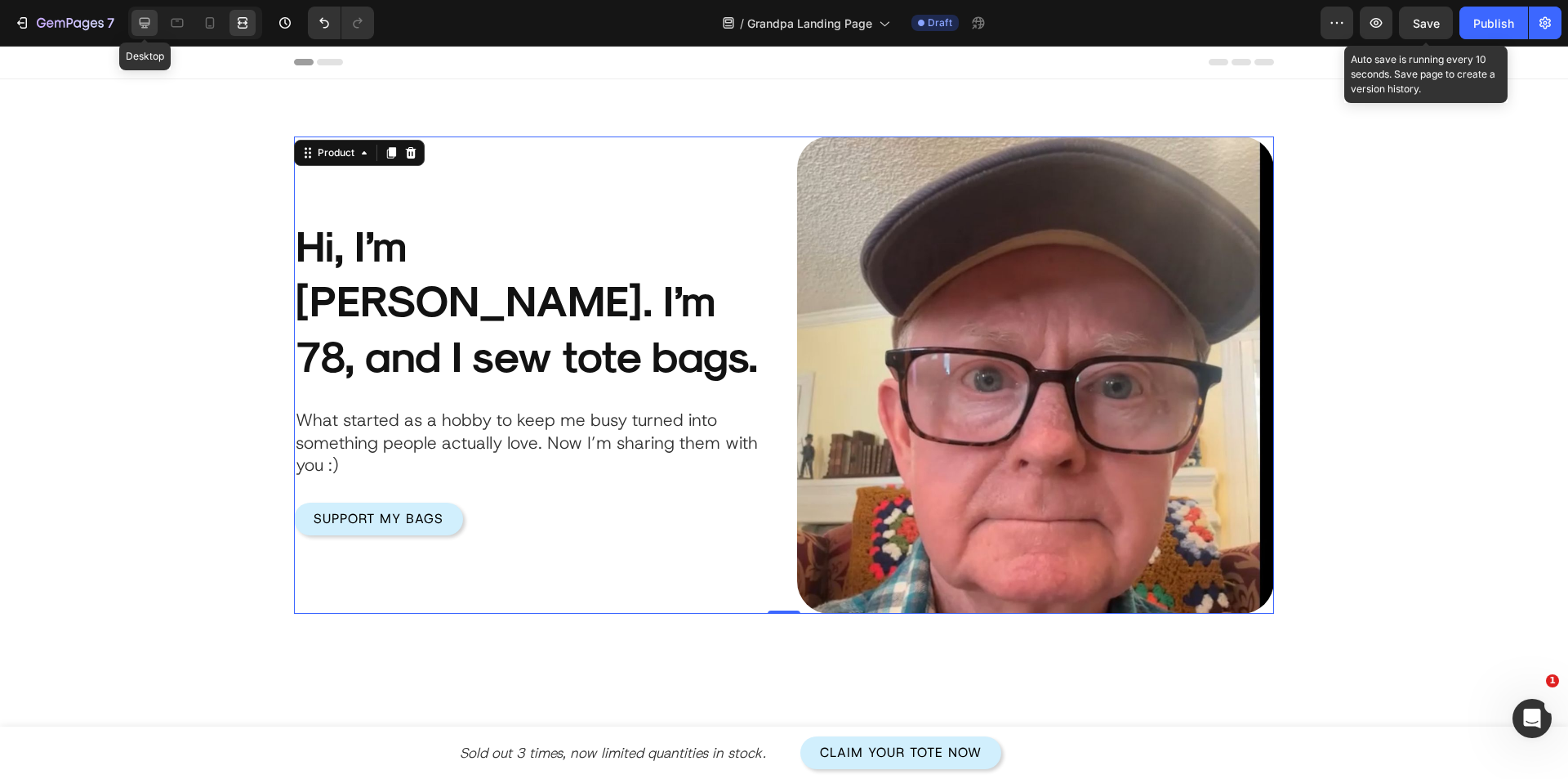
click at [133, 33] on div at bounding box center [144, 23] width 26 height 26
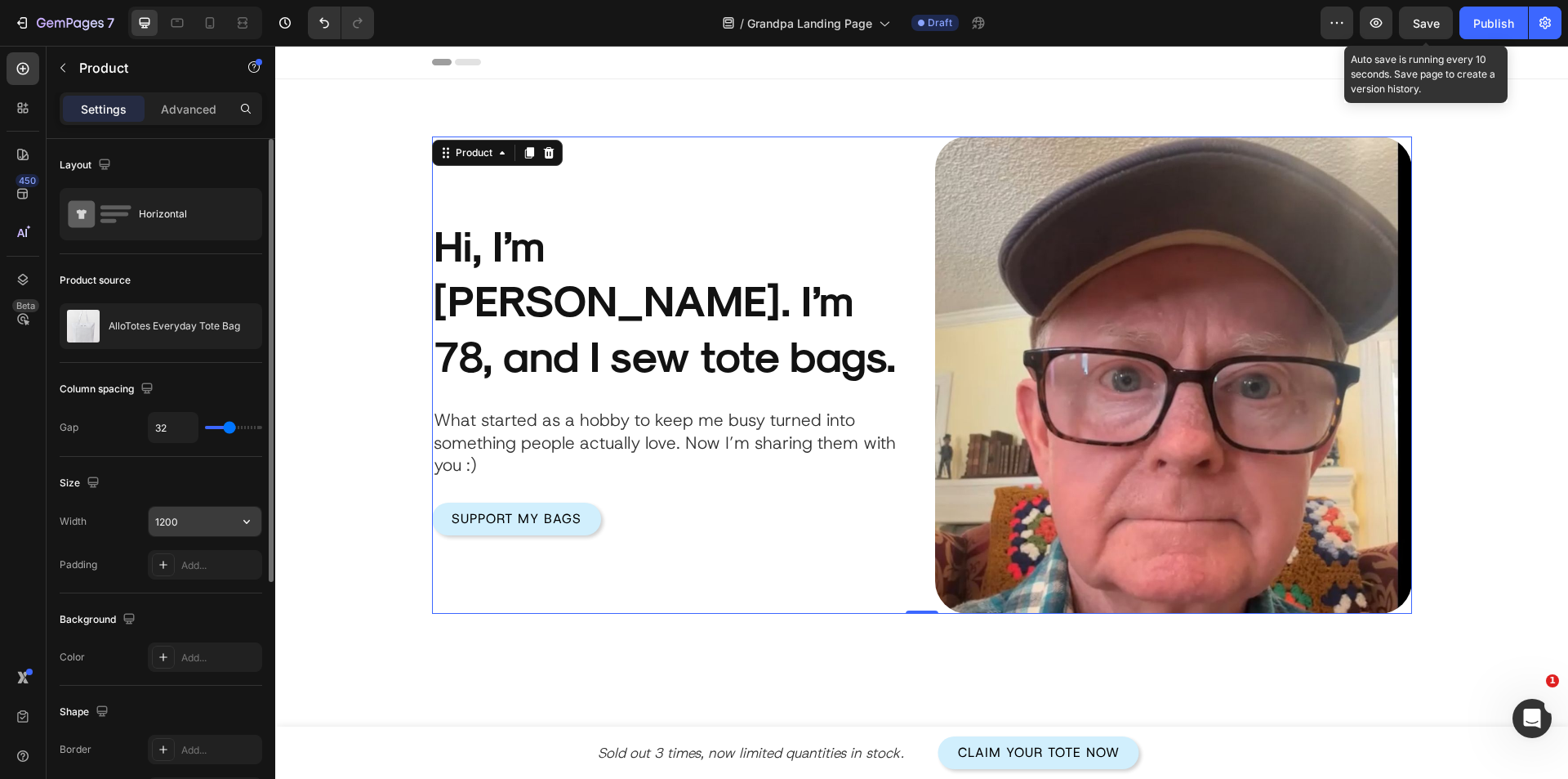
click at [162, 522] on input "1200" at bounding box center [206, 521] width 113 height 29
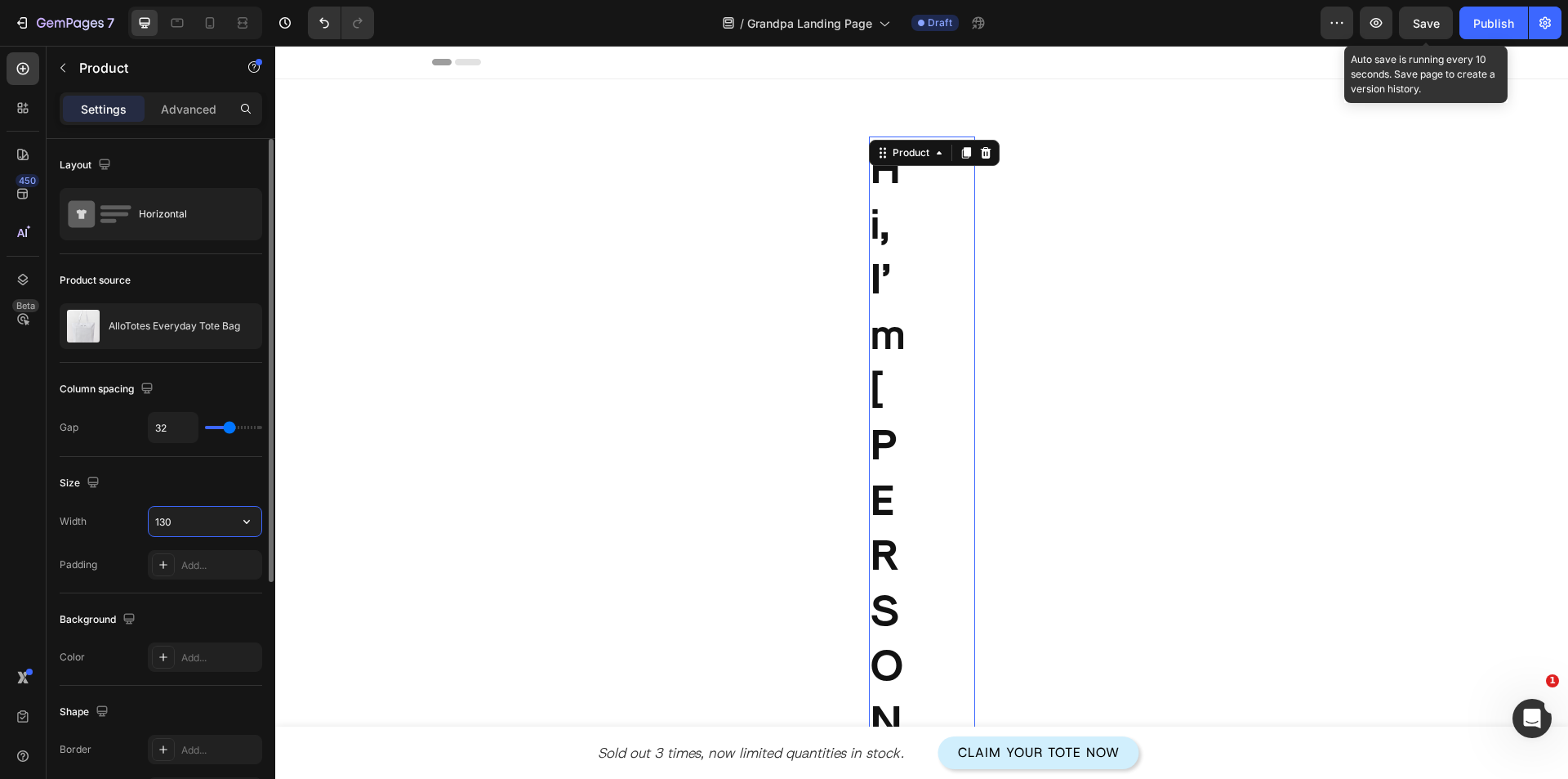
type input "1300"
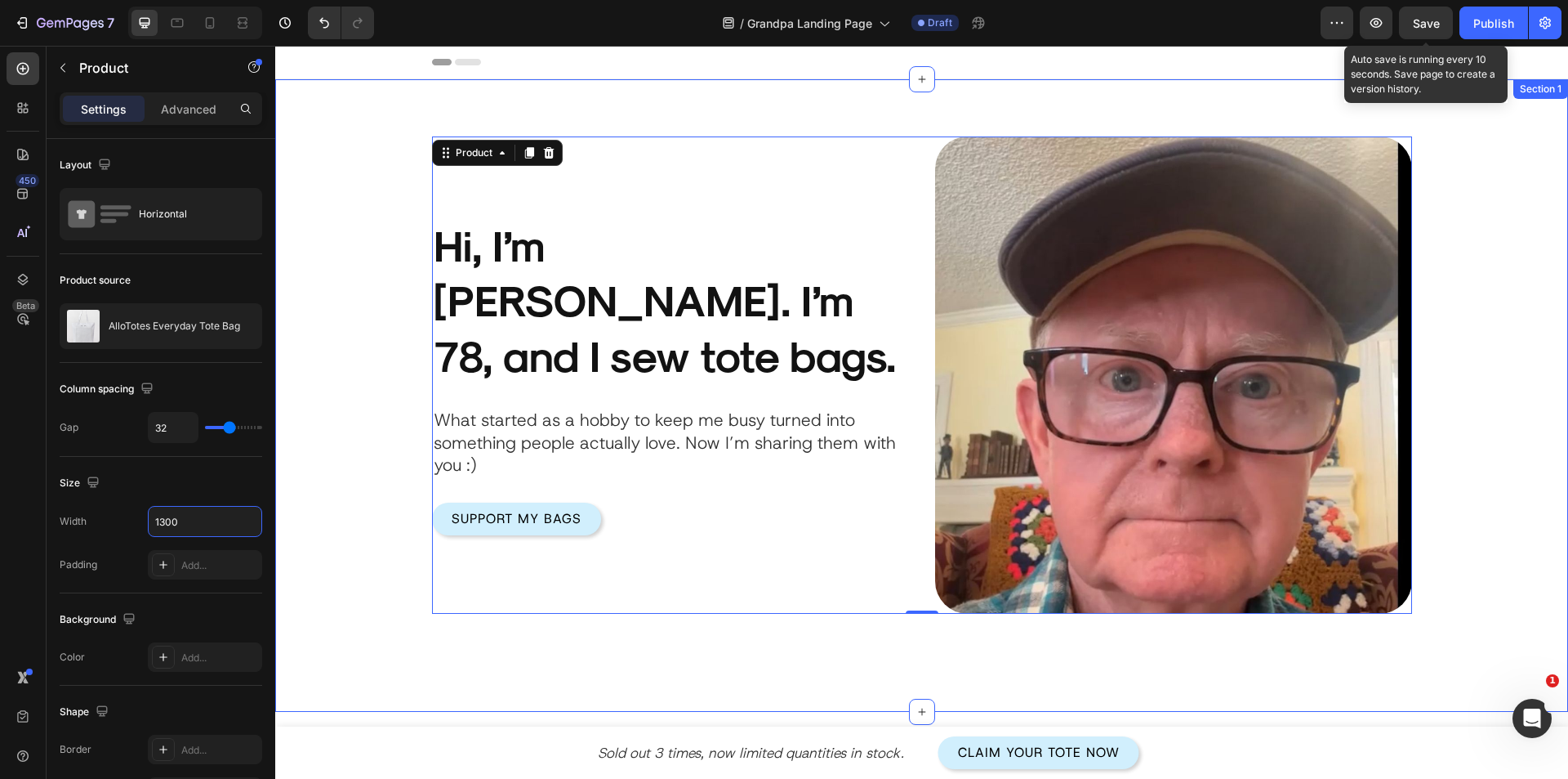
click at [358, 275] on div "Product Images Hi, I’m [PERSON_NAME]. I’m 78, and I sew tote bags. Heading What…" at bounding box center [921, 351] width 1244 height 526
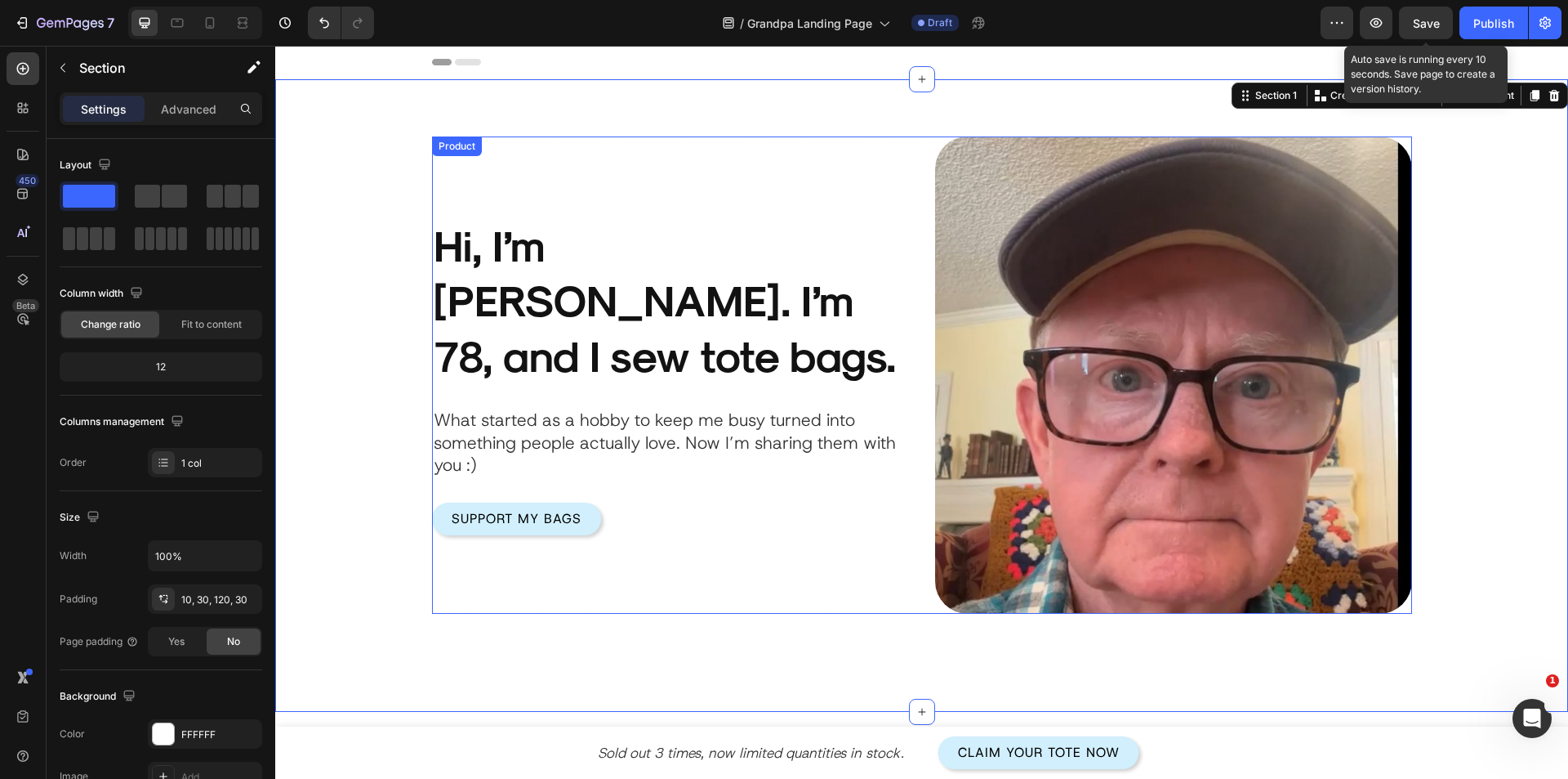
scroll to position [245, 0]
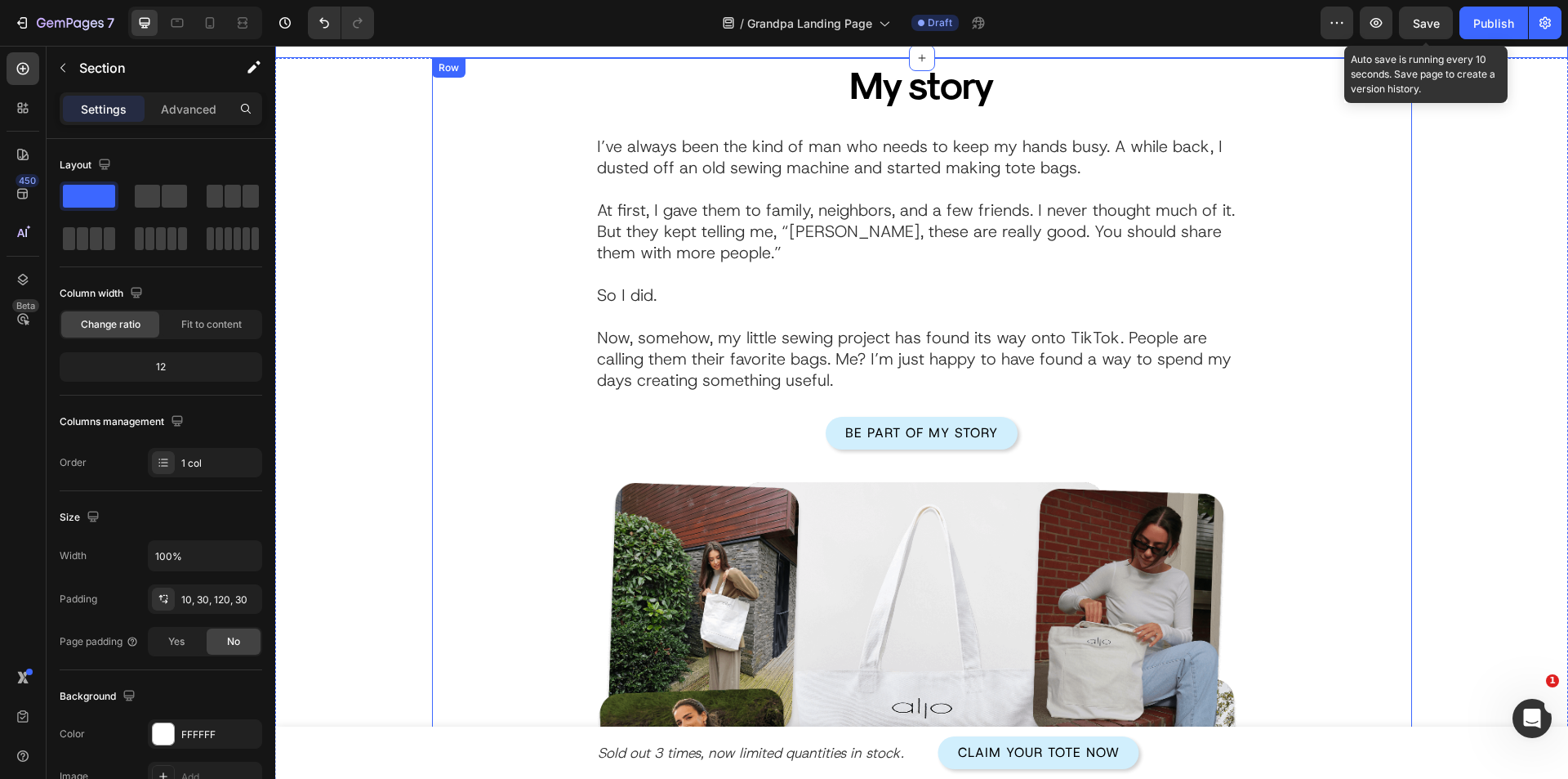
click at [449, 481] on div "My story Heading I’ve always been the kind of man who needs to keep my hands bu…" at bounding box center [922, 503] width 981 height 888
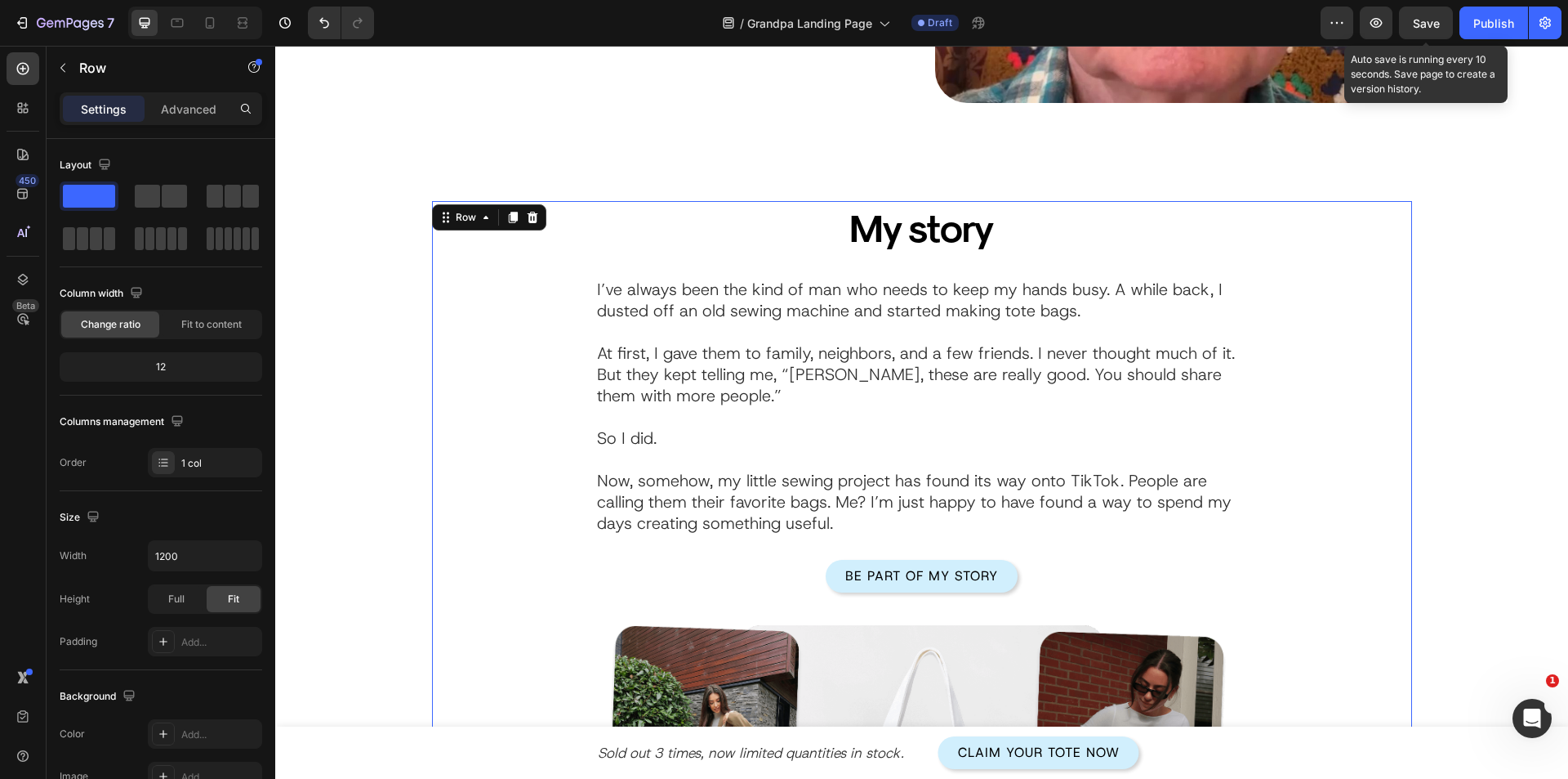
scroll to position [490, 0]
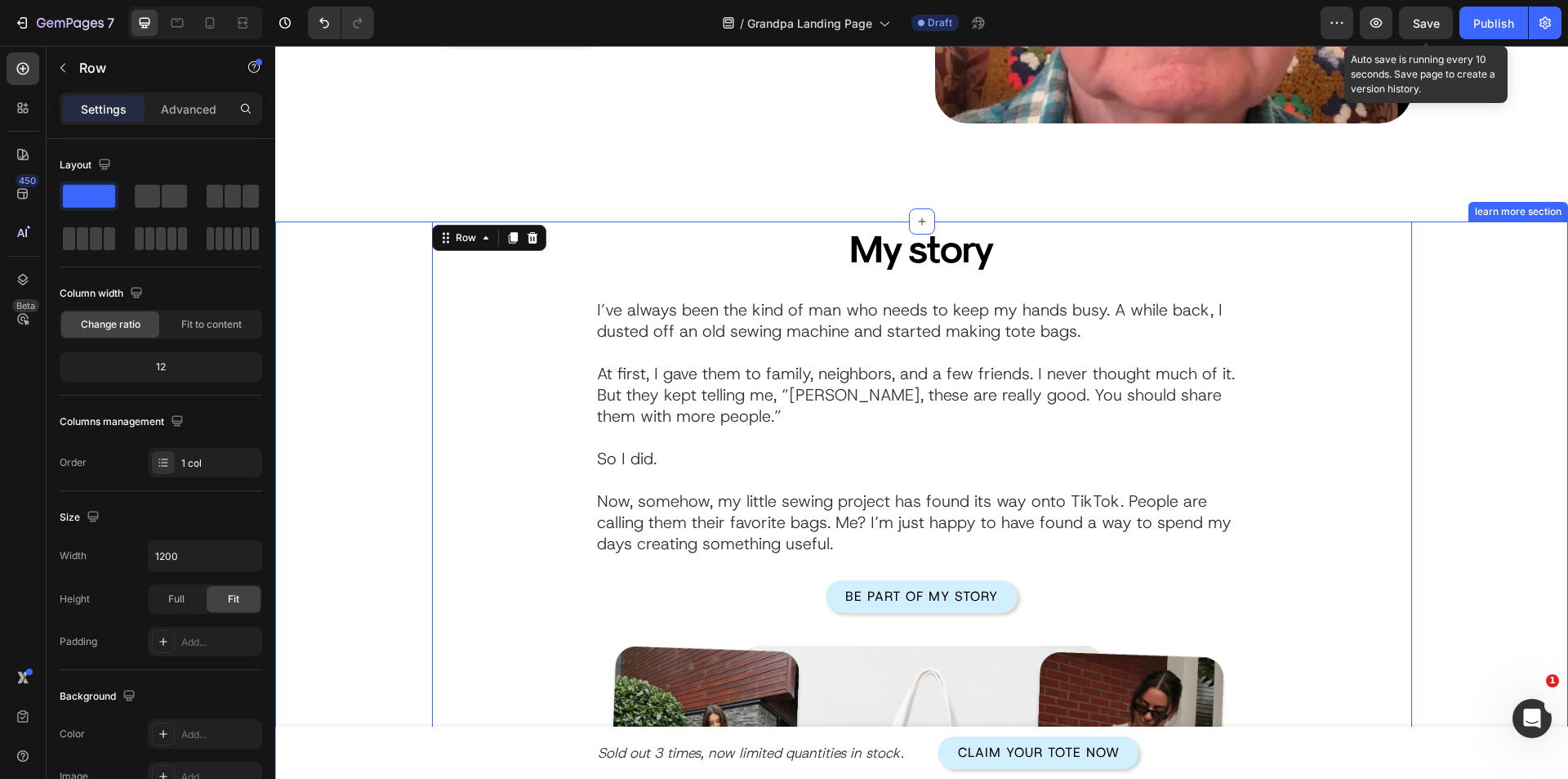
click at [356, 380] on div "My story Heading I’ve always been the kind of man who needs to keep my hands bu…" at bounding box center [921, 666] width 1244 height 888
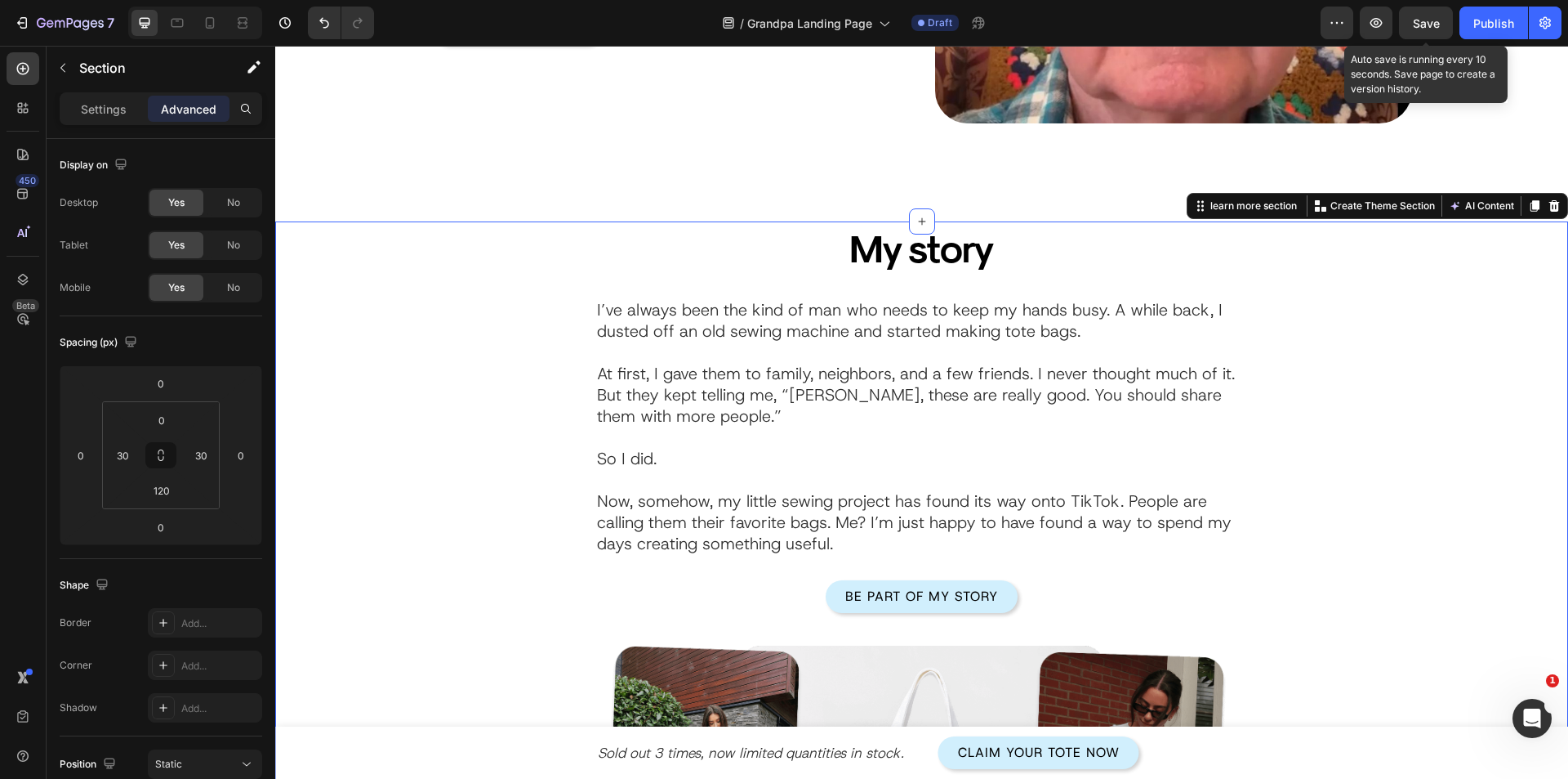
click at [454, 449] on div "My story Heading I’ve always been the kind of man who needs to keep my hands bu…" at bounding box center [922, 666] width 981 height 888
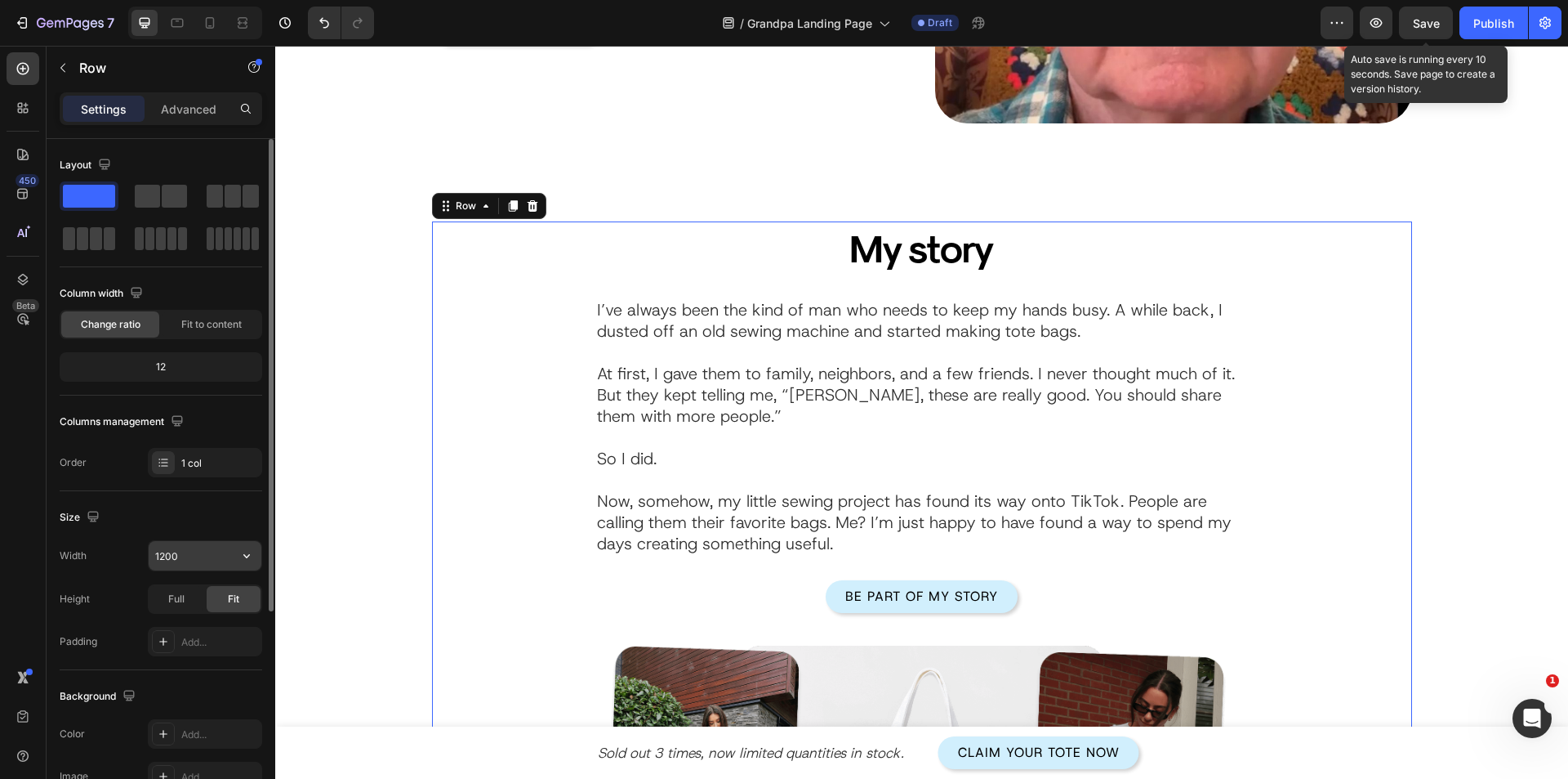
click at [175, 561] on input "1200" at bounding box center [206, 555] width 113 height 29
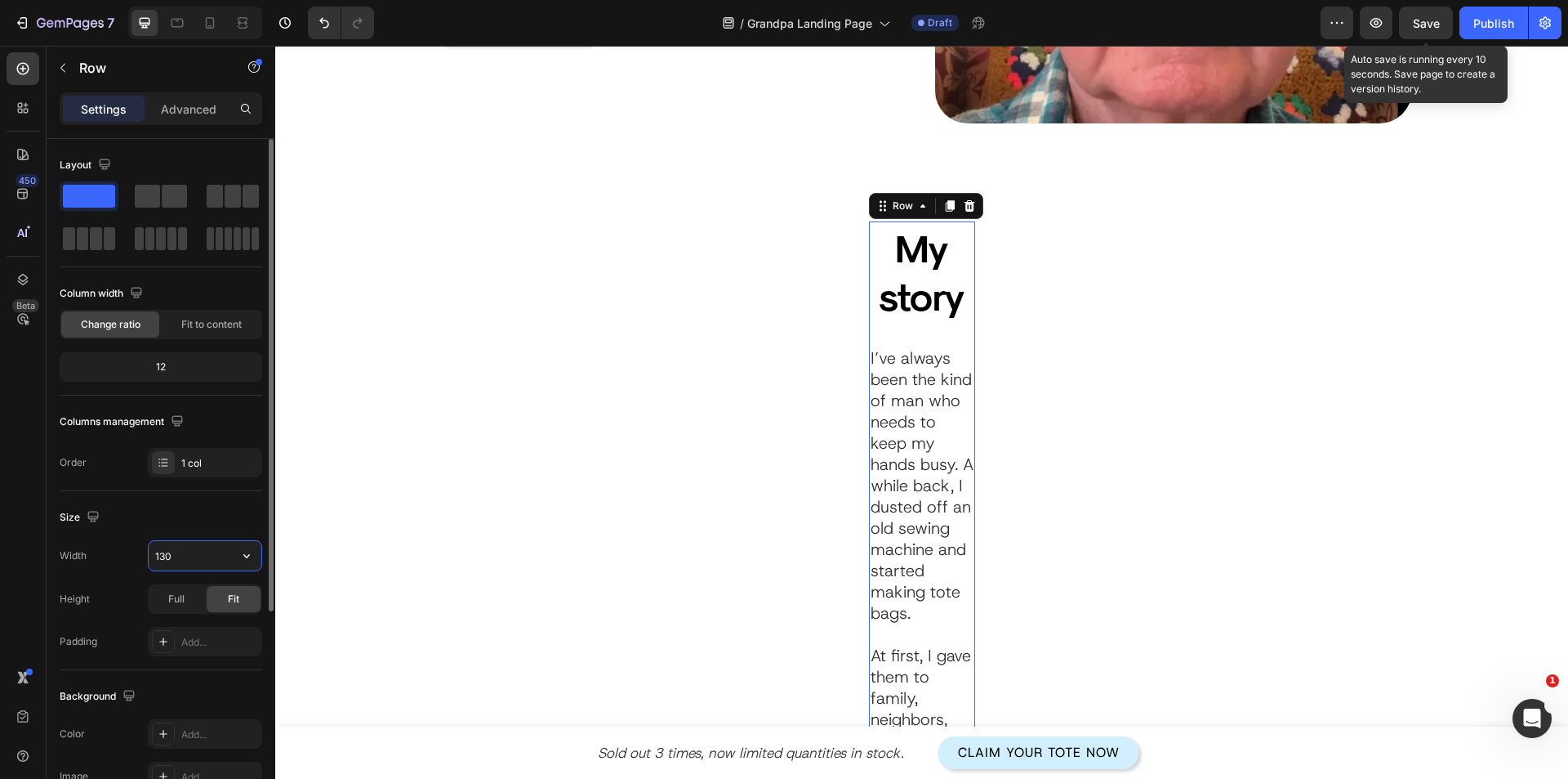
type input "1300"
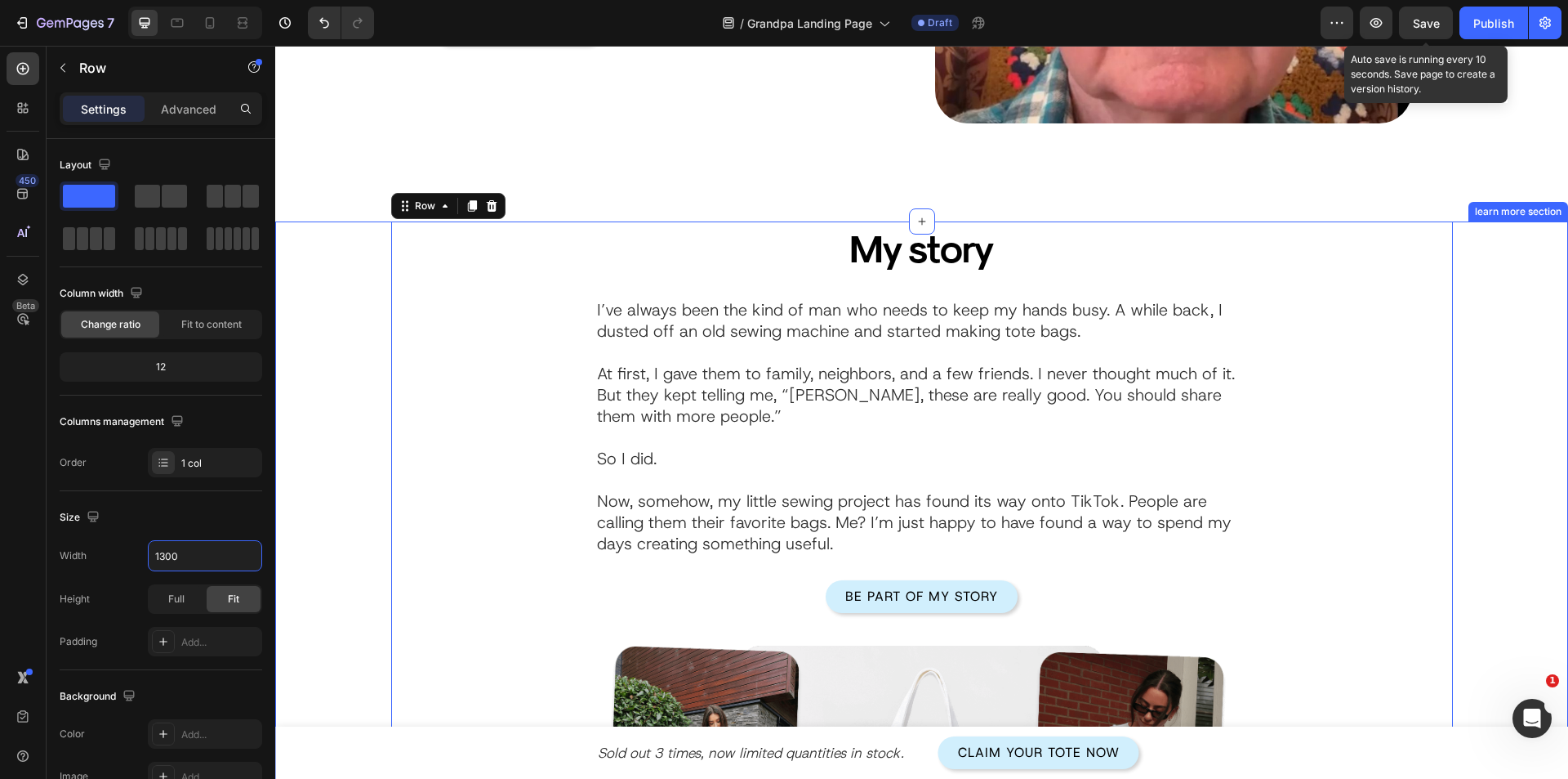
click at [327, 379] on div "My story Heading I’ve always been the kind of man who needs to keep my hands bu…" at bounding box center [921, 666] width 1244 height 888
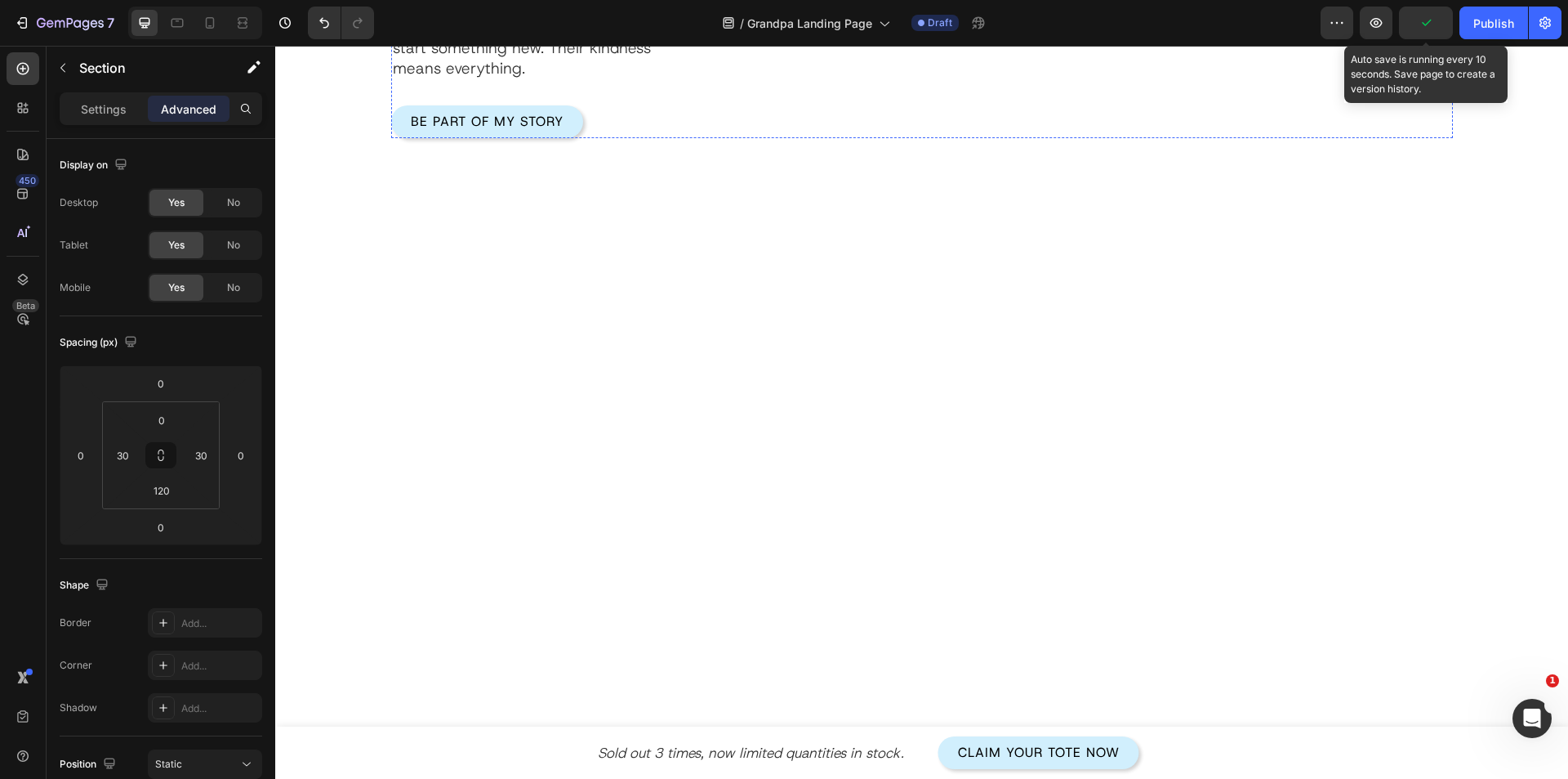
scroll to position [2288, 0]
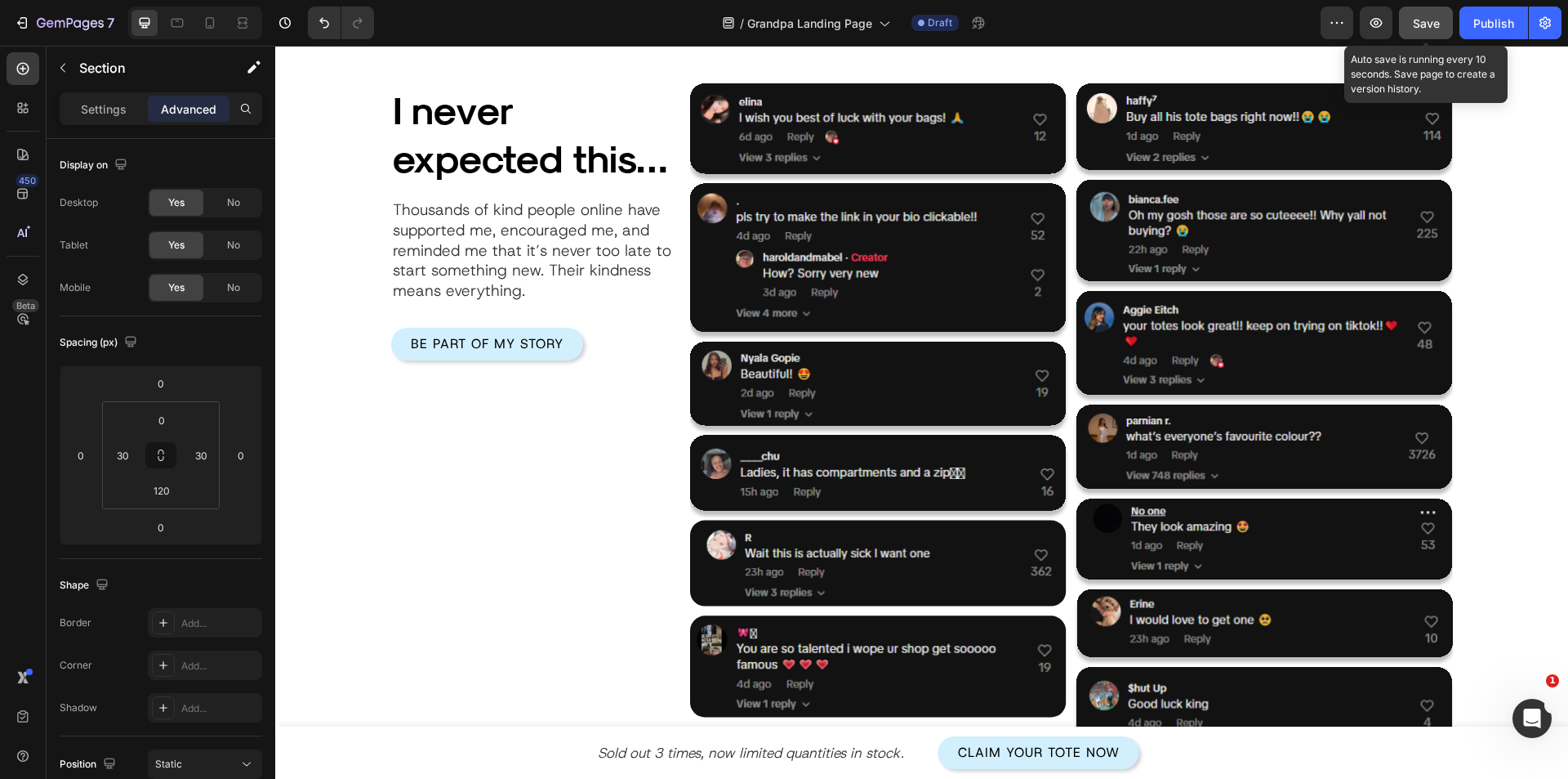
click at [1419, 20] on span "Save" at bounding box center [1427, 23] width 27 height 14
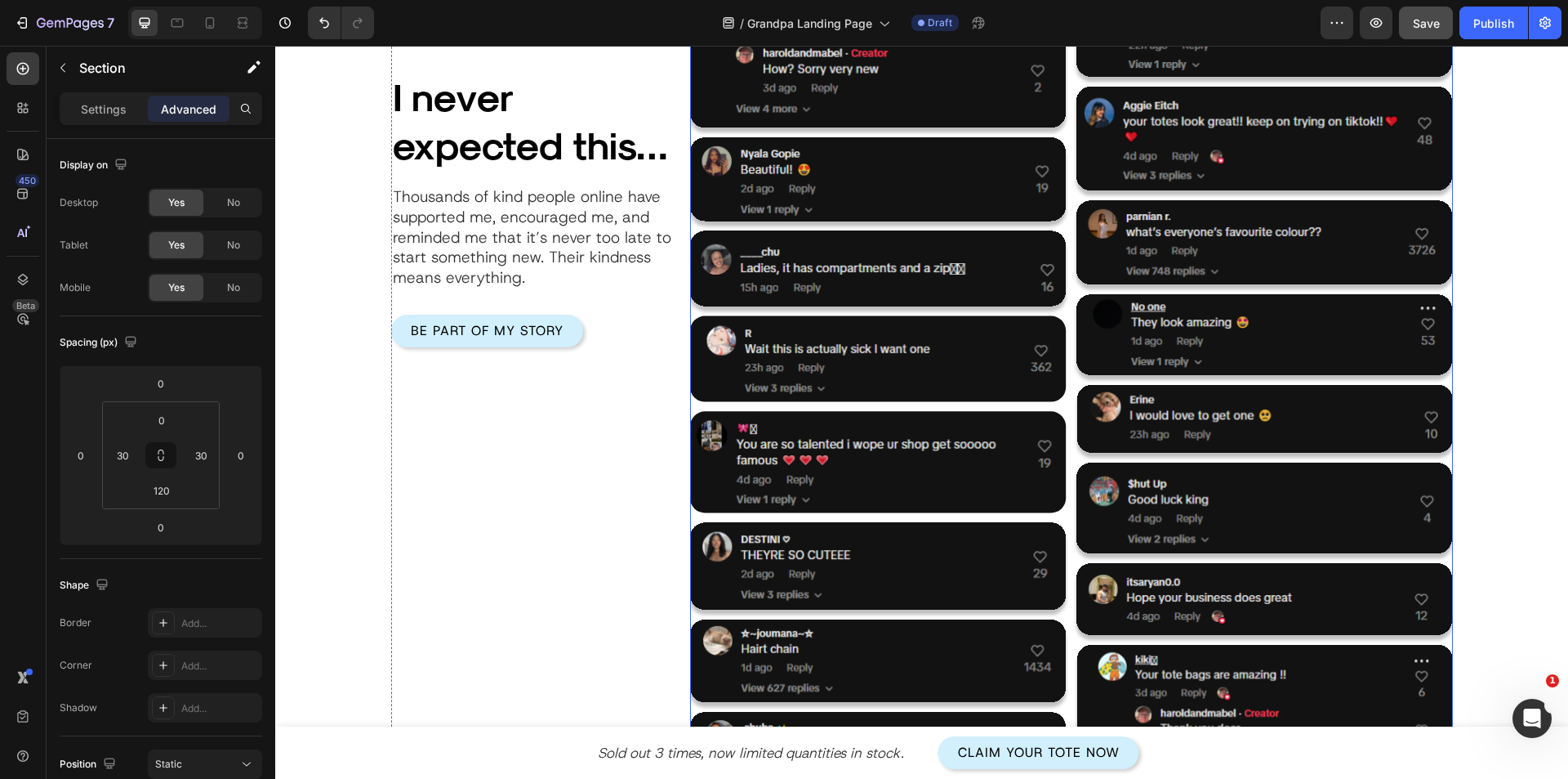
scroll to position [1961, 0]
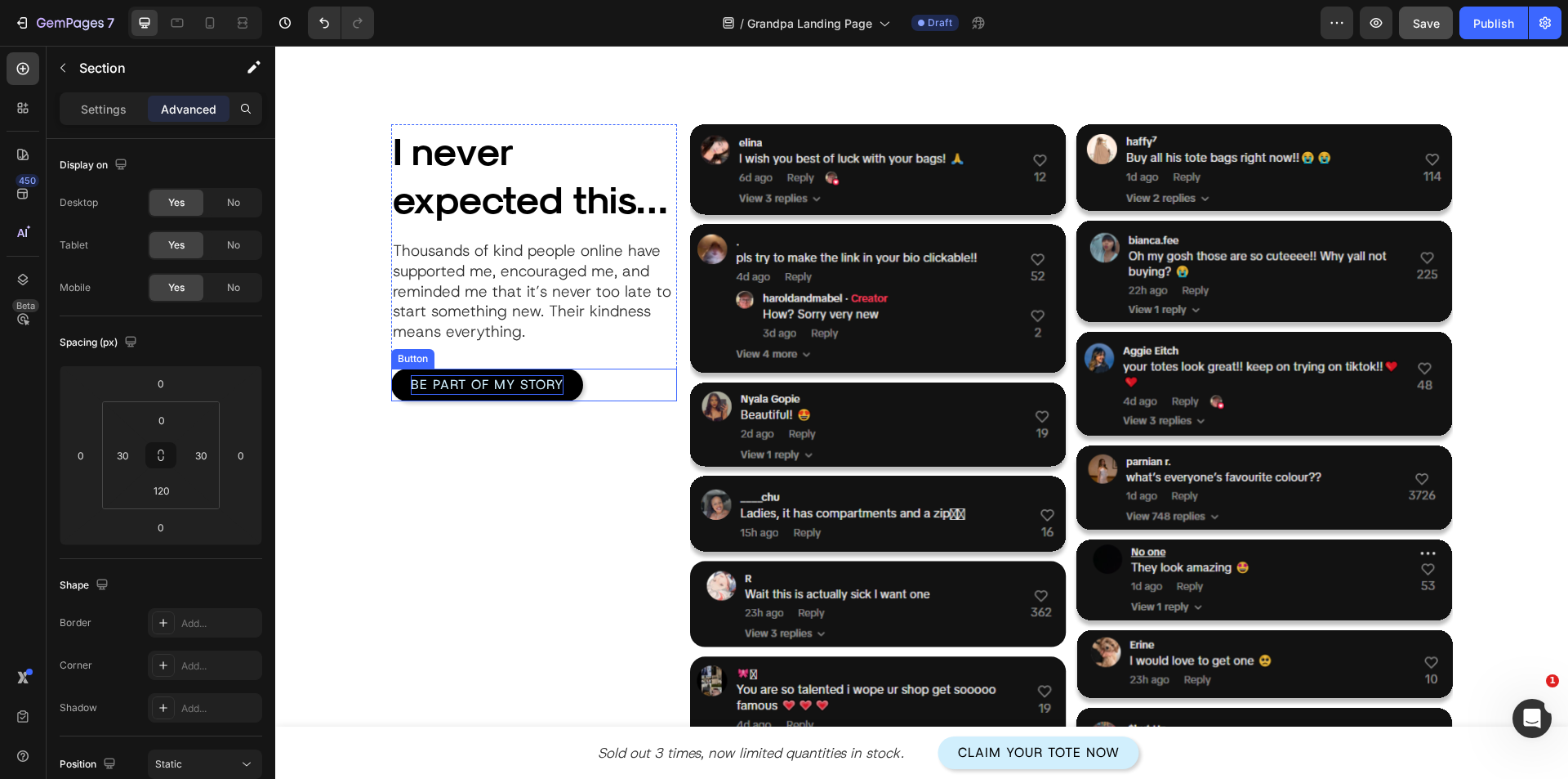
click at [469, 394] on p "Be Part of My Story" at bounding box center [487, 385] width 153 height 20
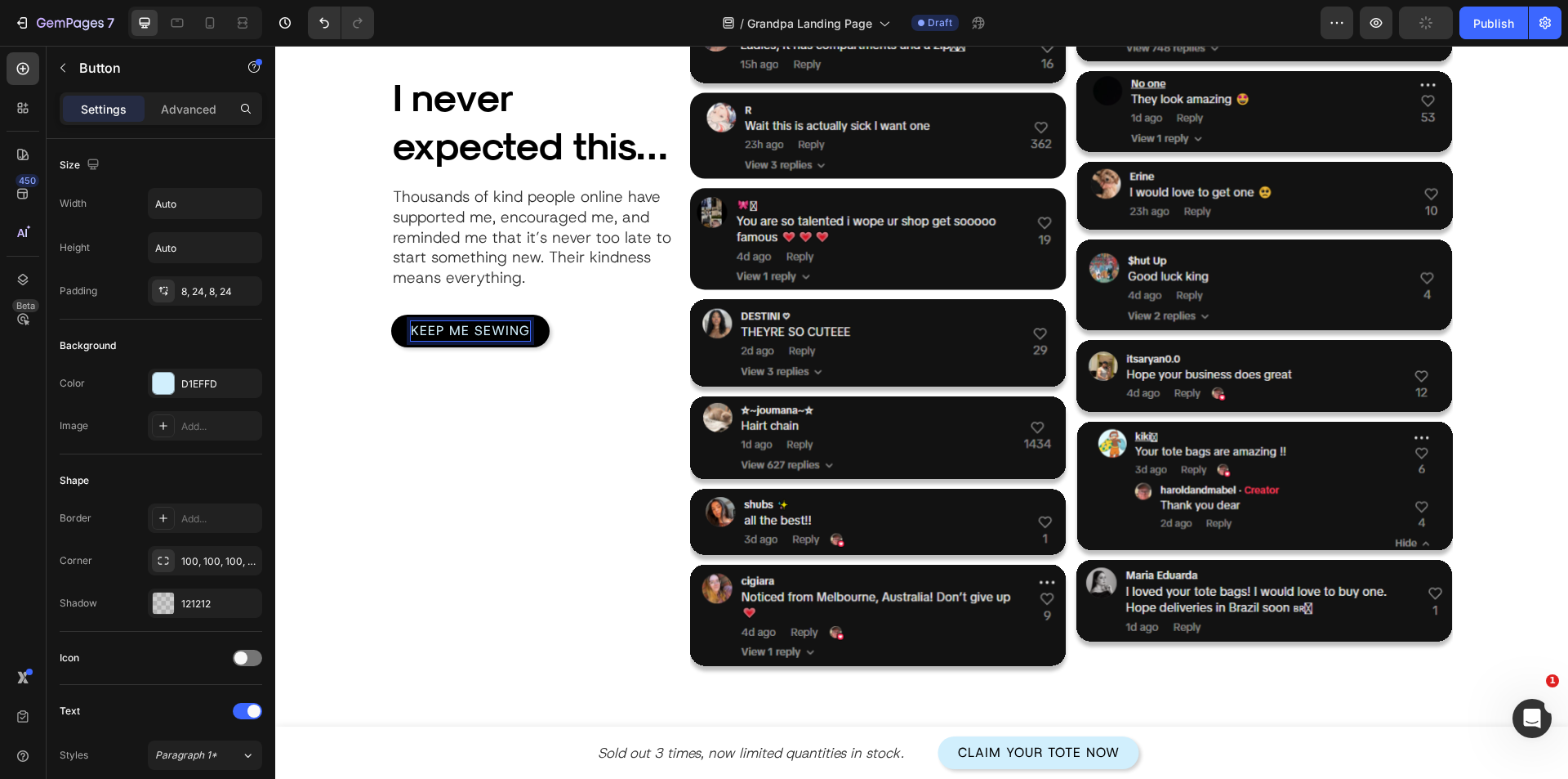
scroll to position [3024, 0]
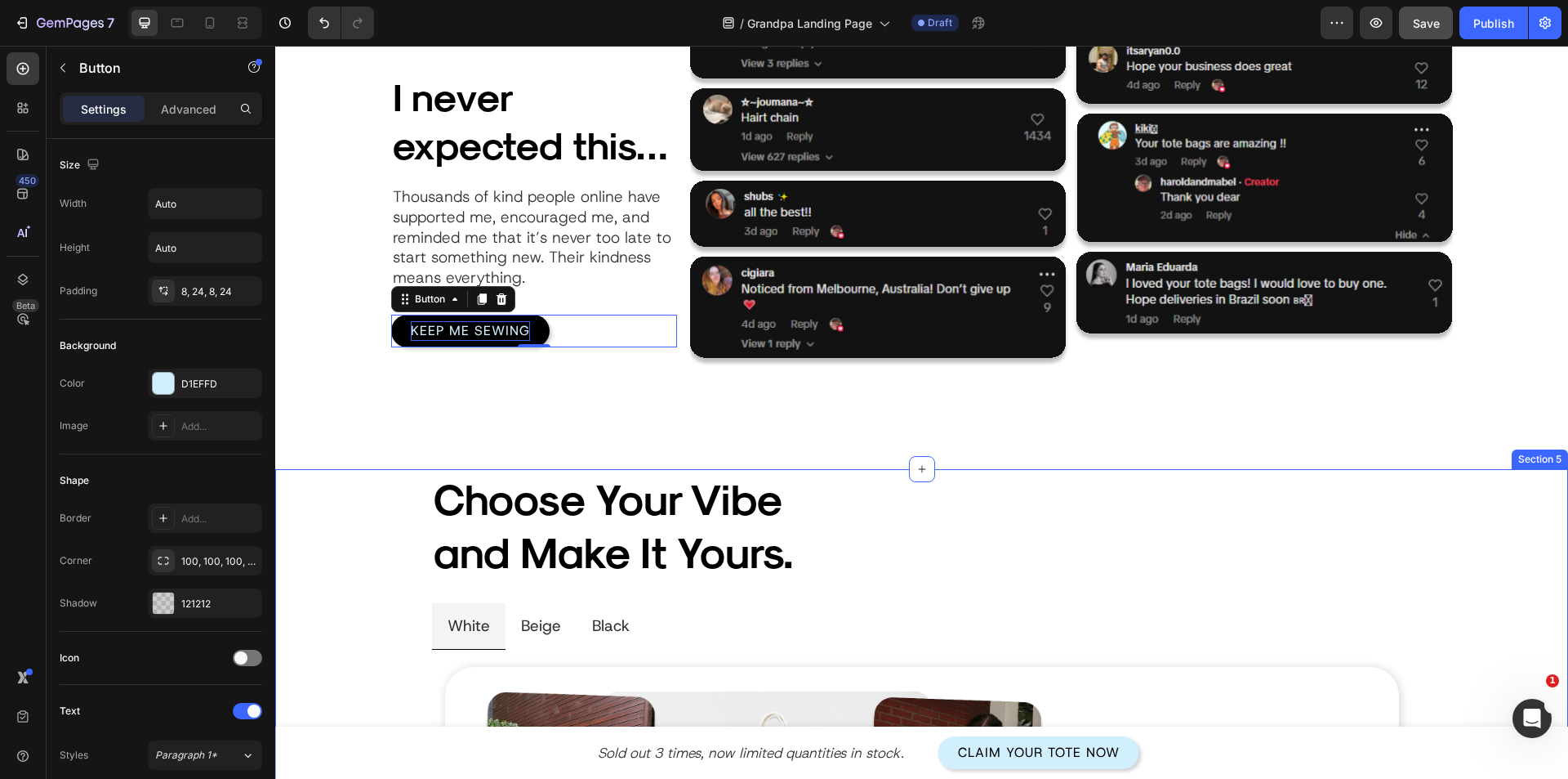
drag, startPoint x: 368, startPoint y: 627, endPoint x: 342, endPoint y: 550, distance: 81.3
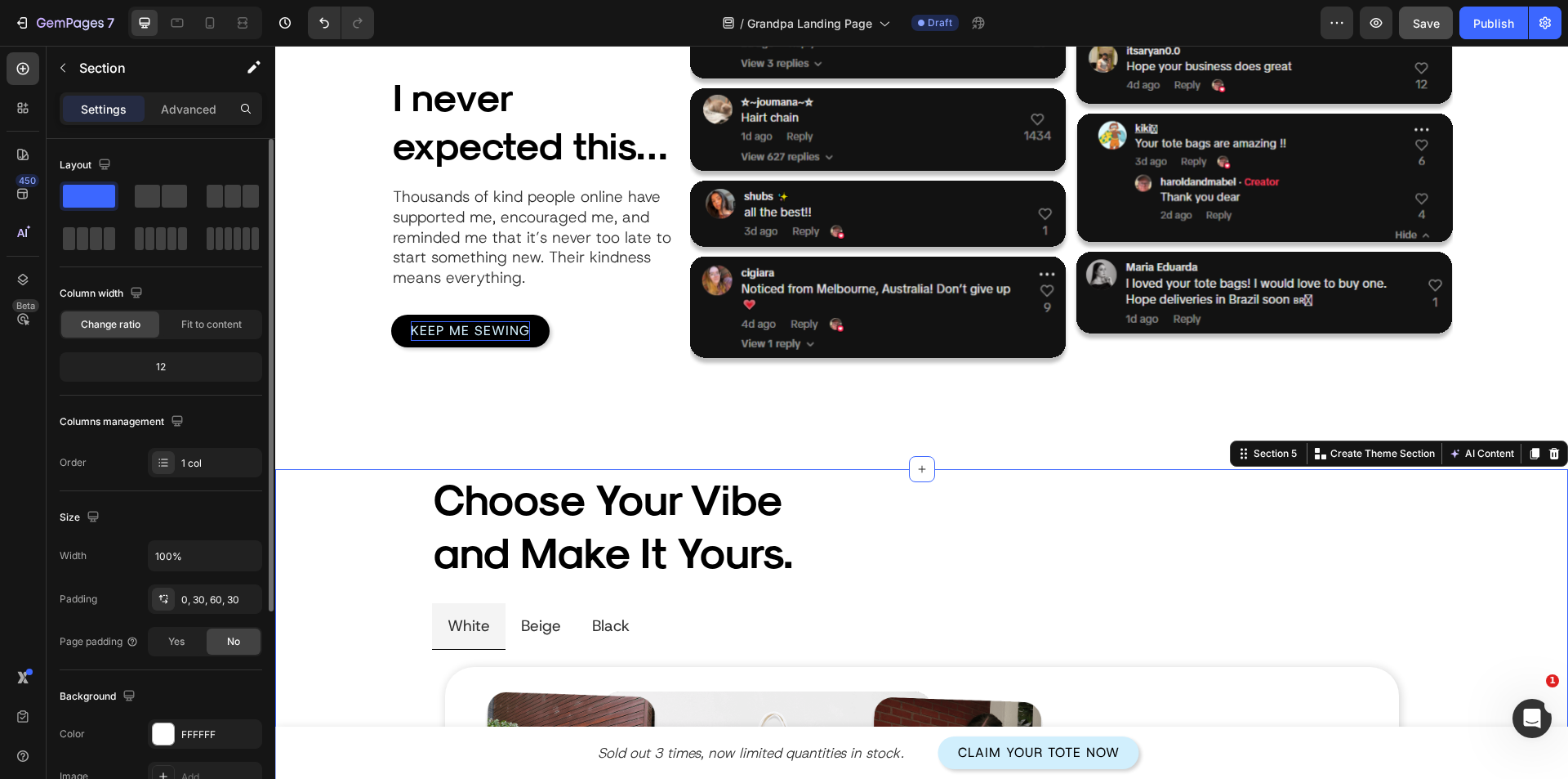
click at [187, 116] on p "Advanced" at bounding box center [189, 109] width 56 height 17
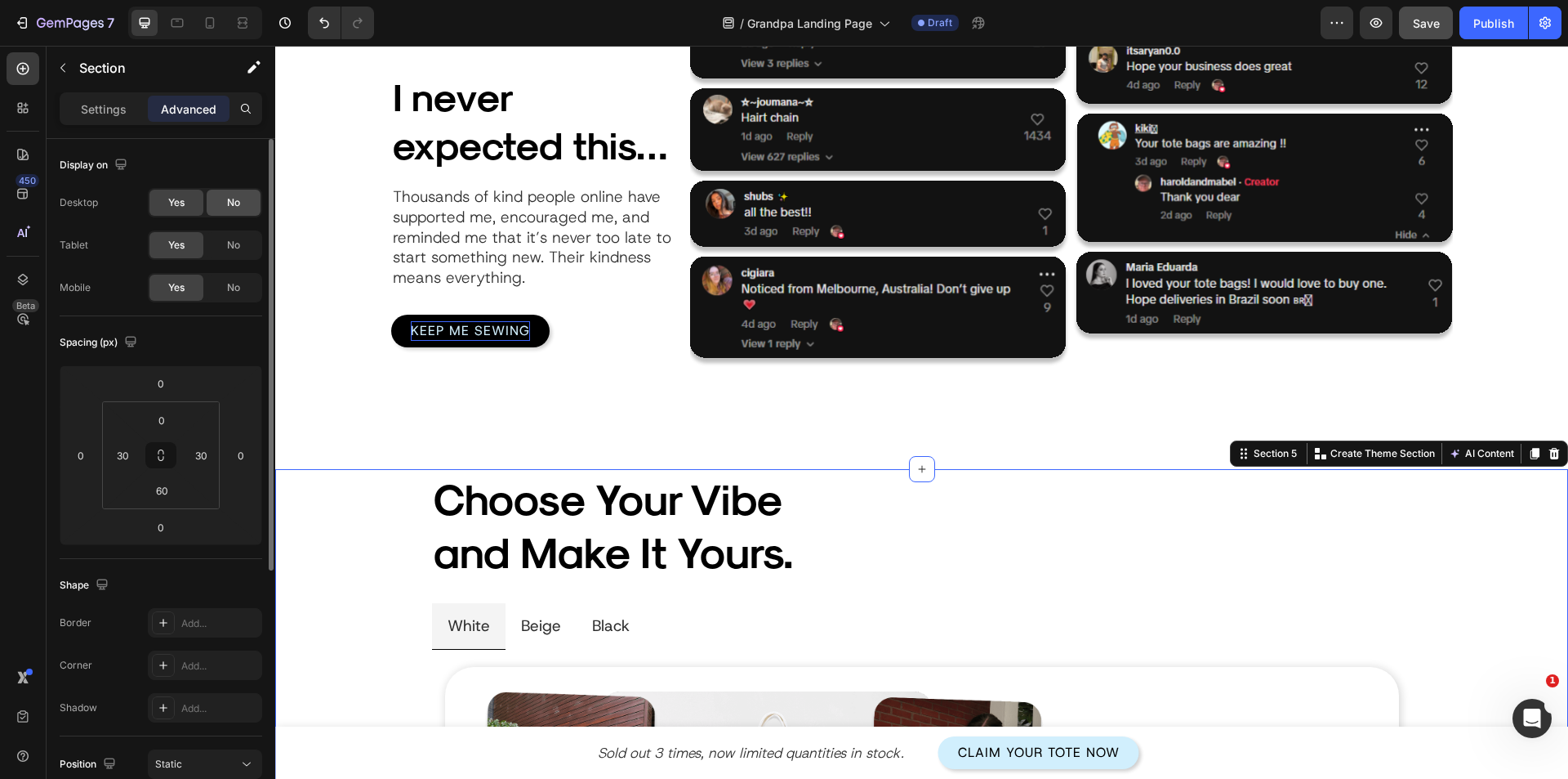
click at [233, 207] on span "No" at bounding box center [234, 203] width 13 height 15
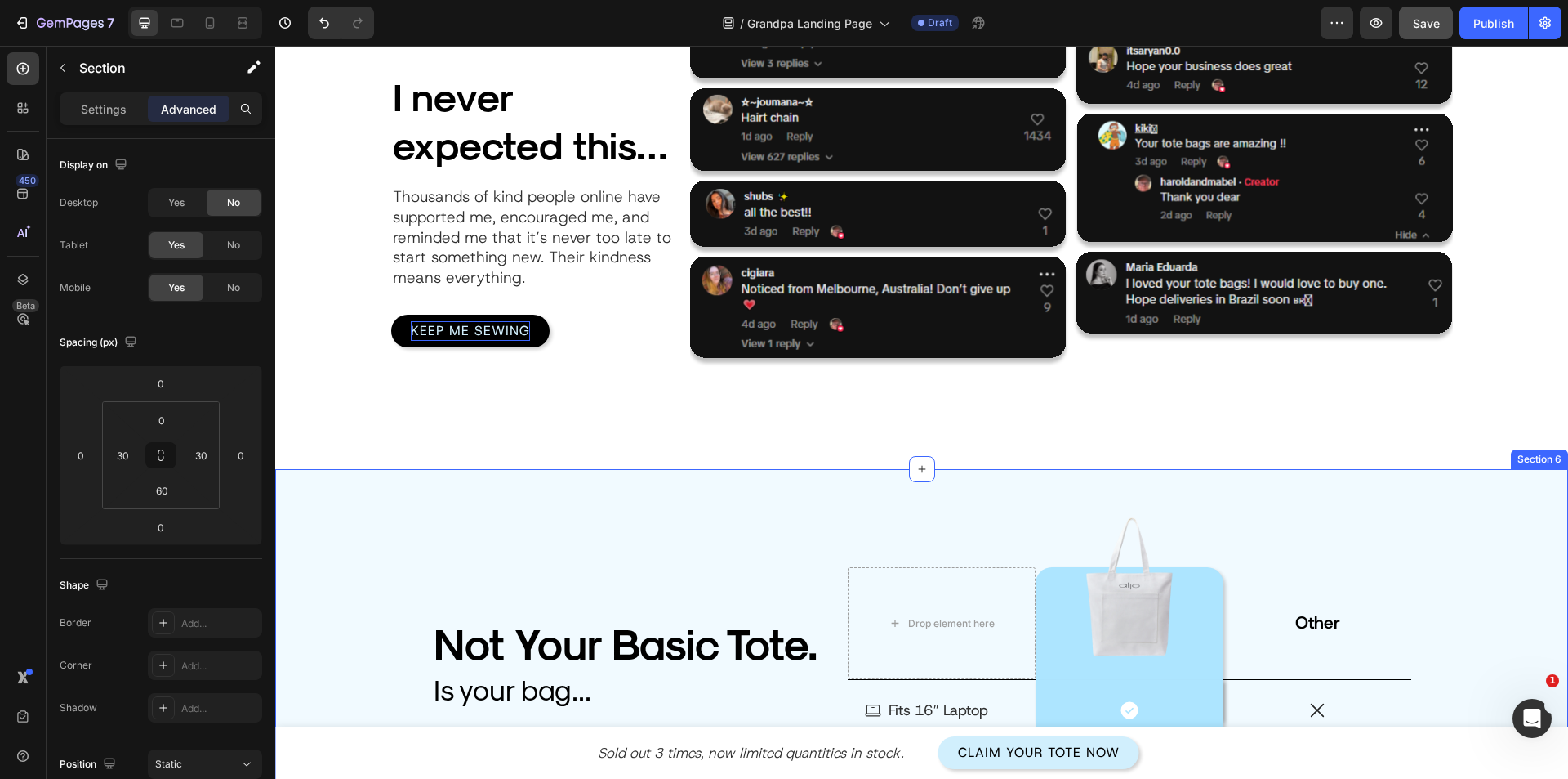
scroll to position [3187, 0]
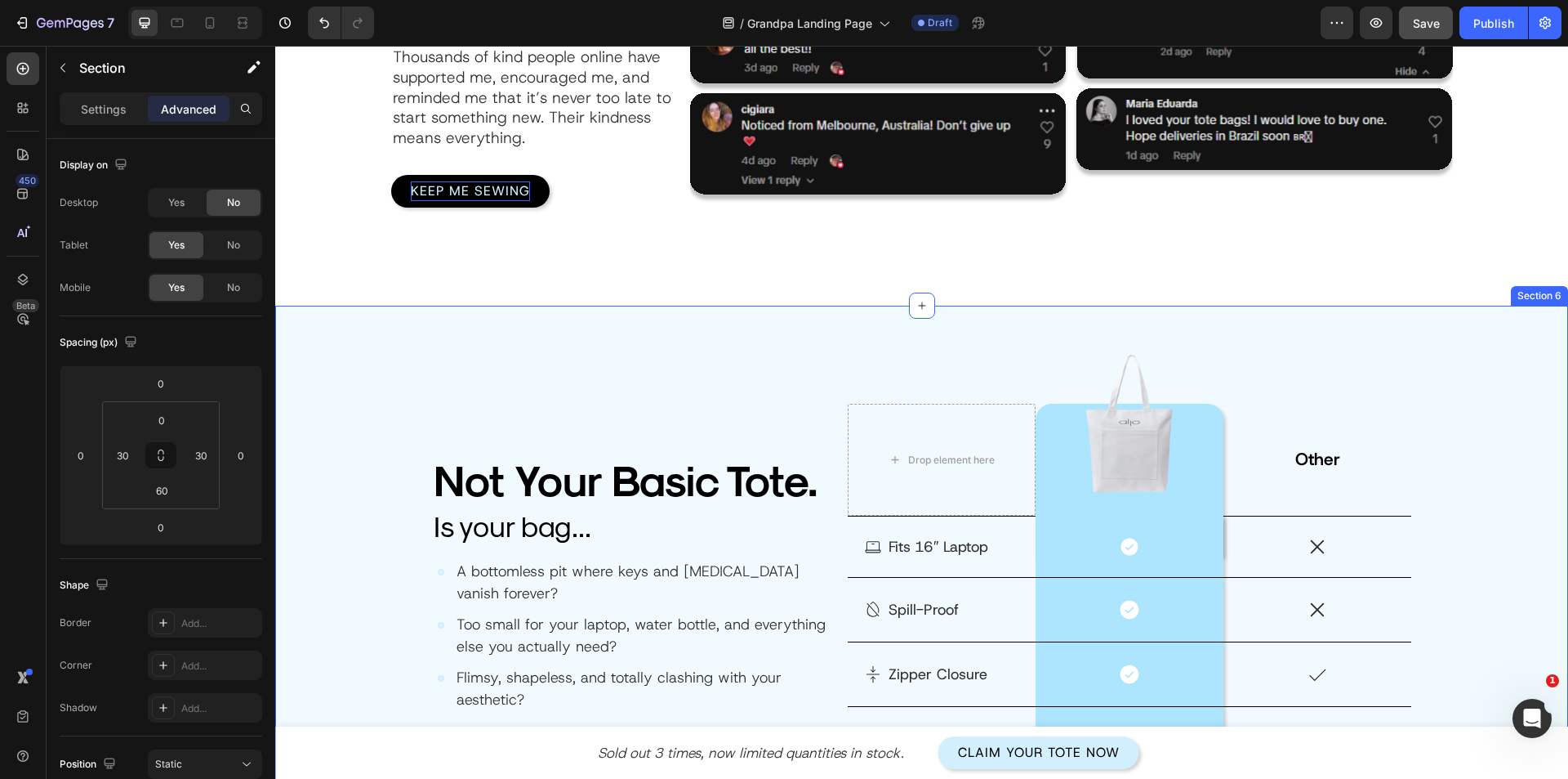
click at [371, 396] on div "Not Your Basic Tote. Heading Is your bag... Heading A bottomless pit where keys…" at bounding box center [921, 602] width 1244 height 494
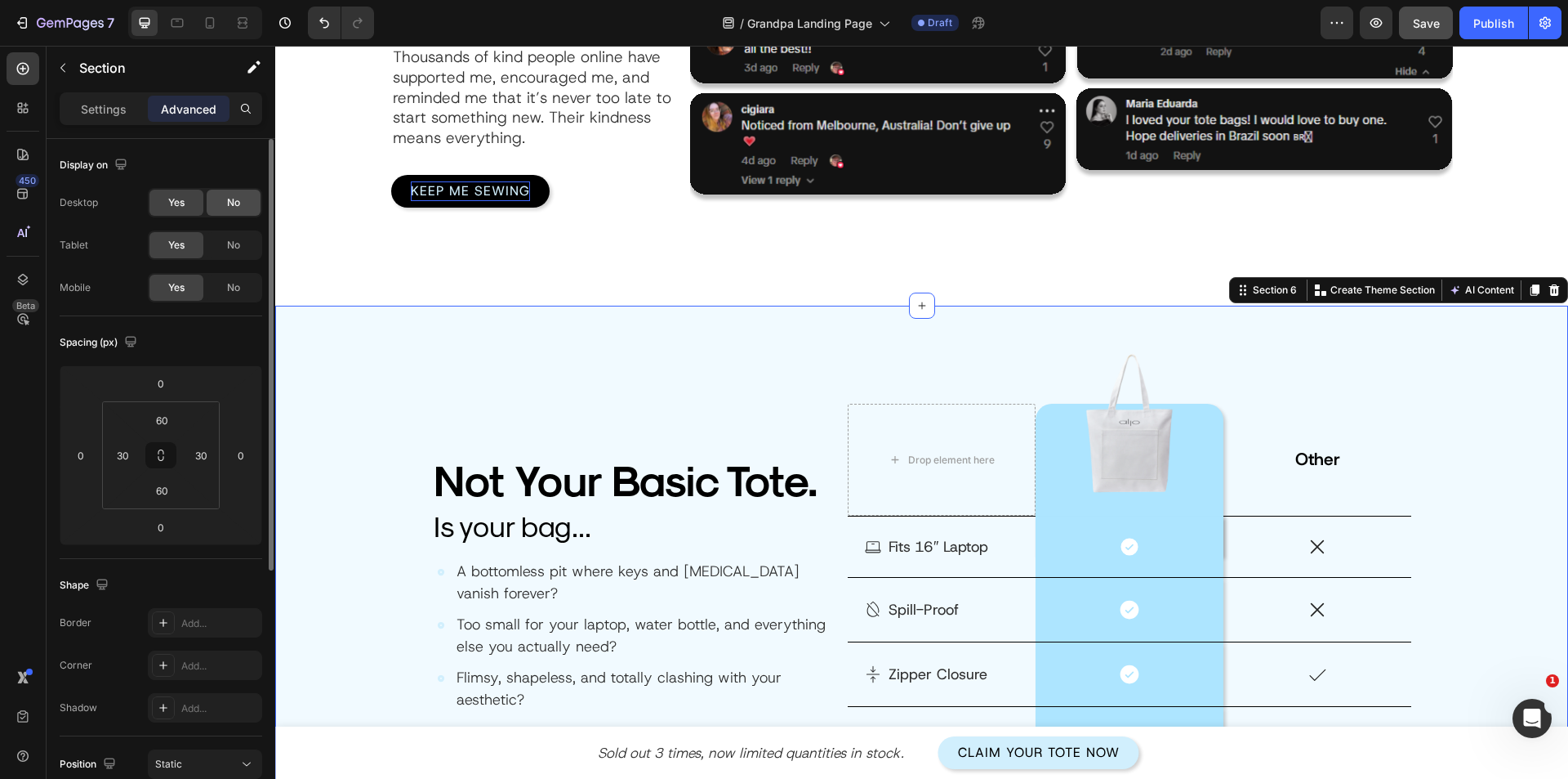
click at [229, 201] on span "No" at bounding box center [234, 203] width 13 height 15
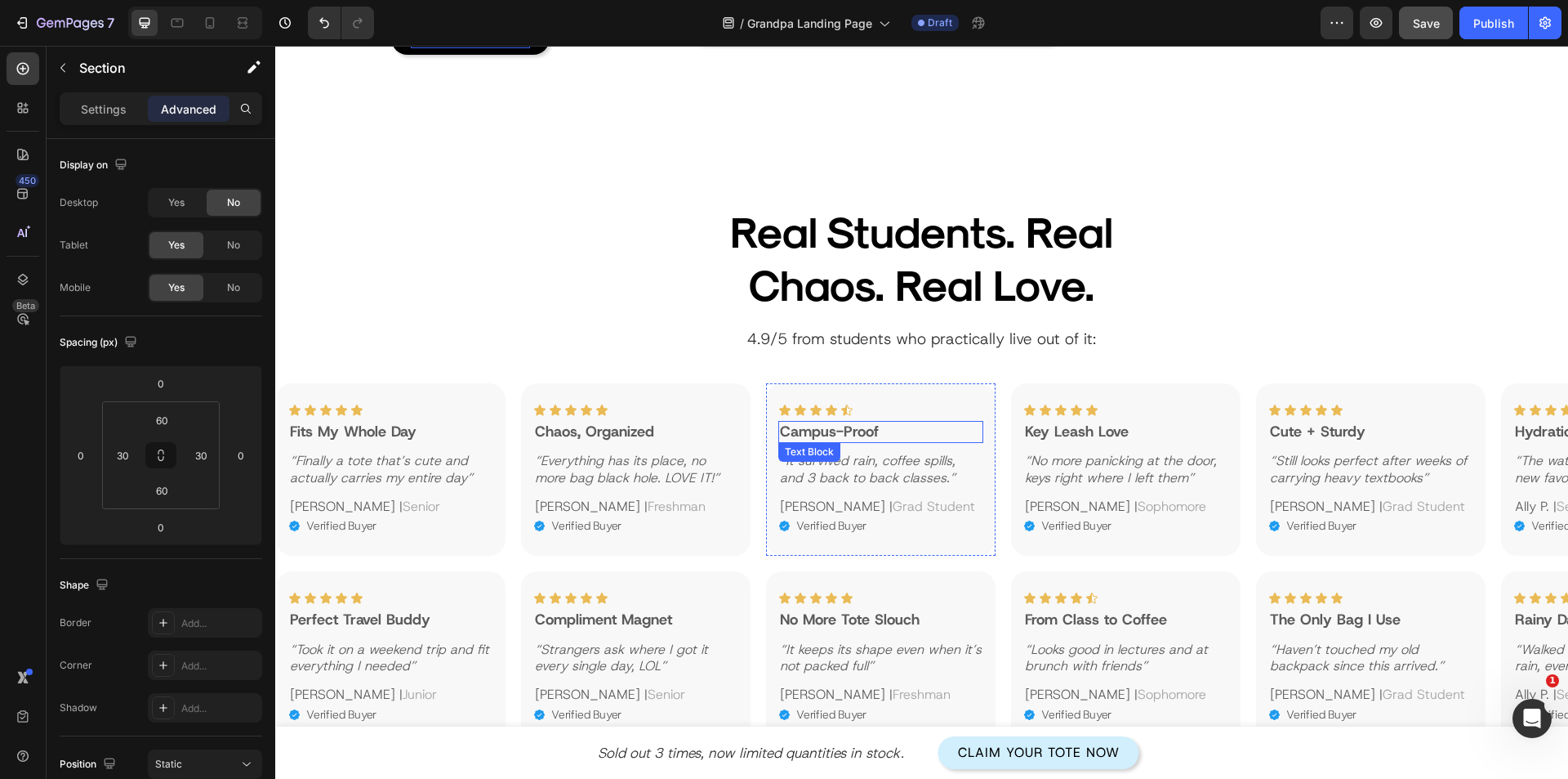
scroll to position [3268, 0]
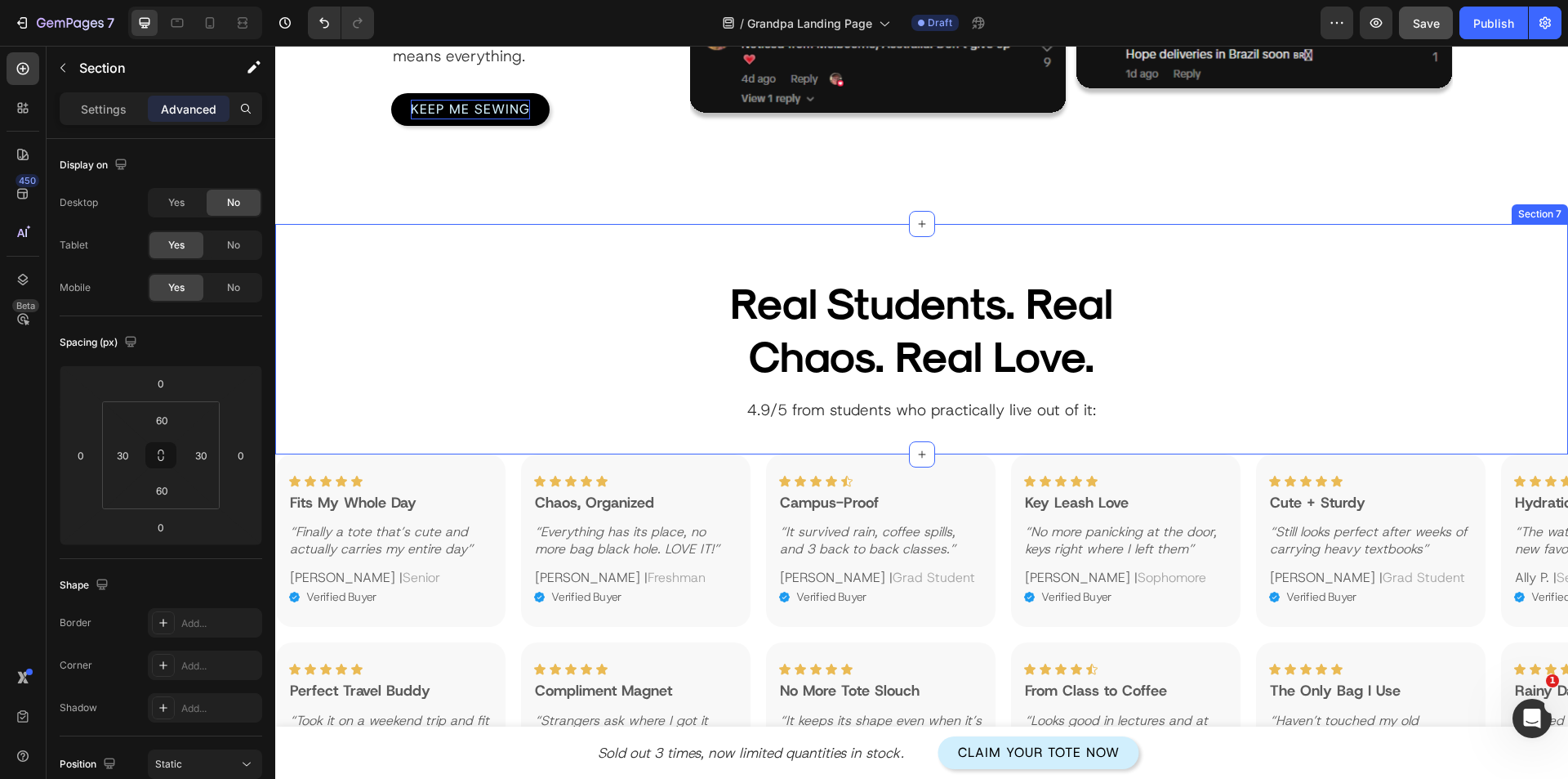
click at [427, 424] on div "Real Students. Real Chaos. Real Love. Heading 4.9/5 from students who practical…" at bounding box center [921, 351] width 1244 height 157
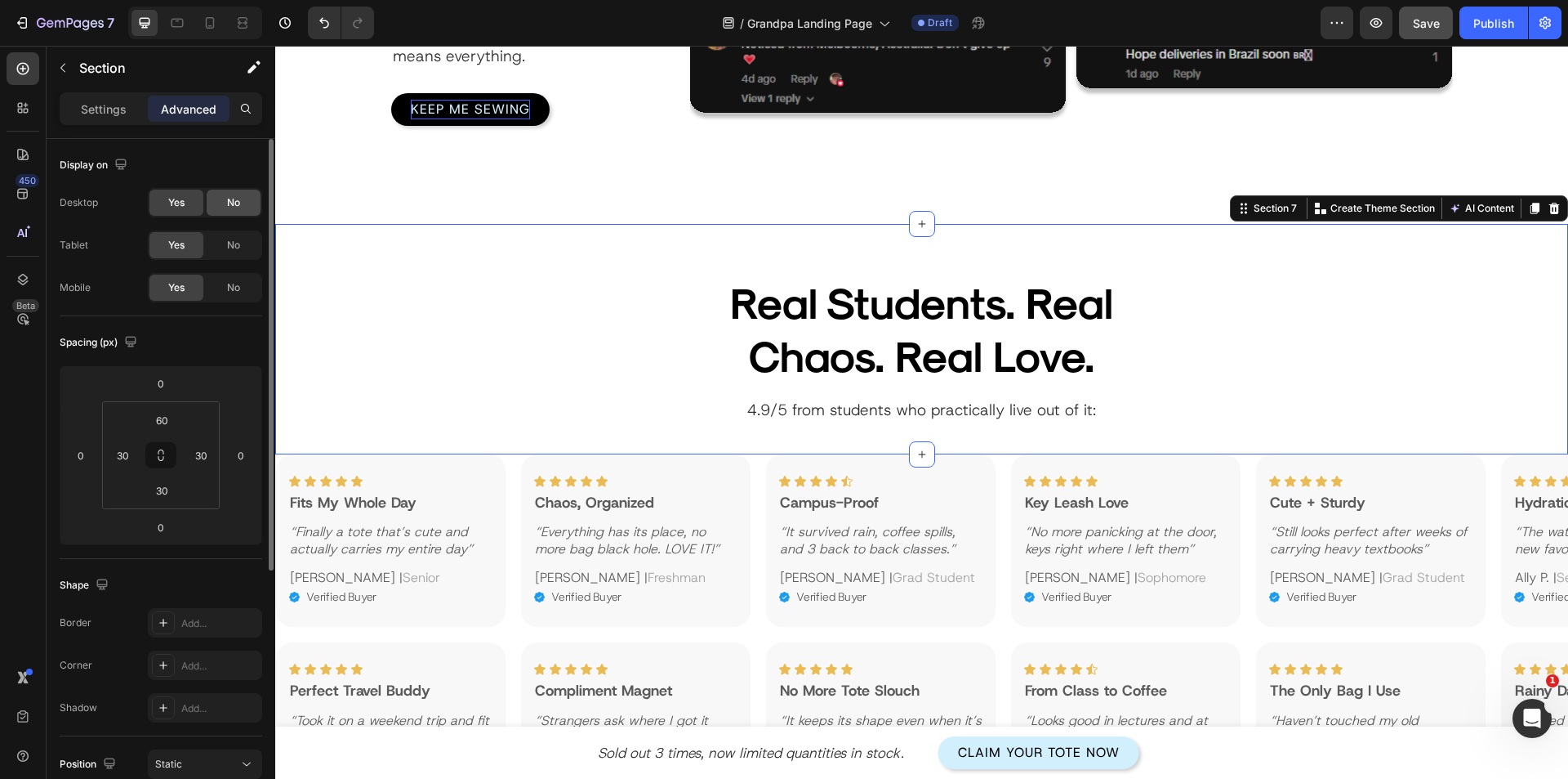
click at [220, 204] on div "No" at bounding box center [233, 203] width 54 height 26
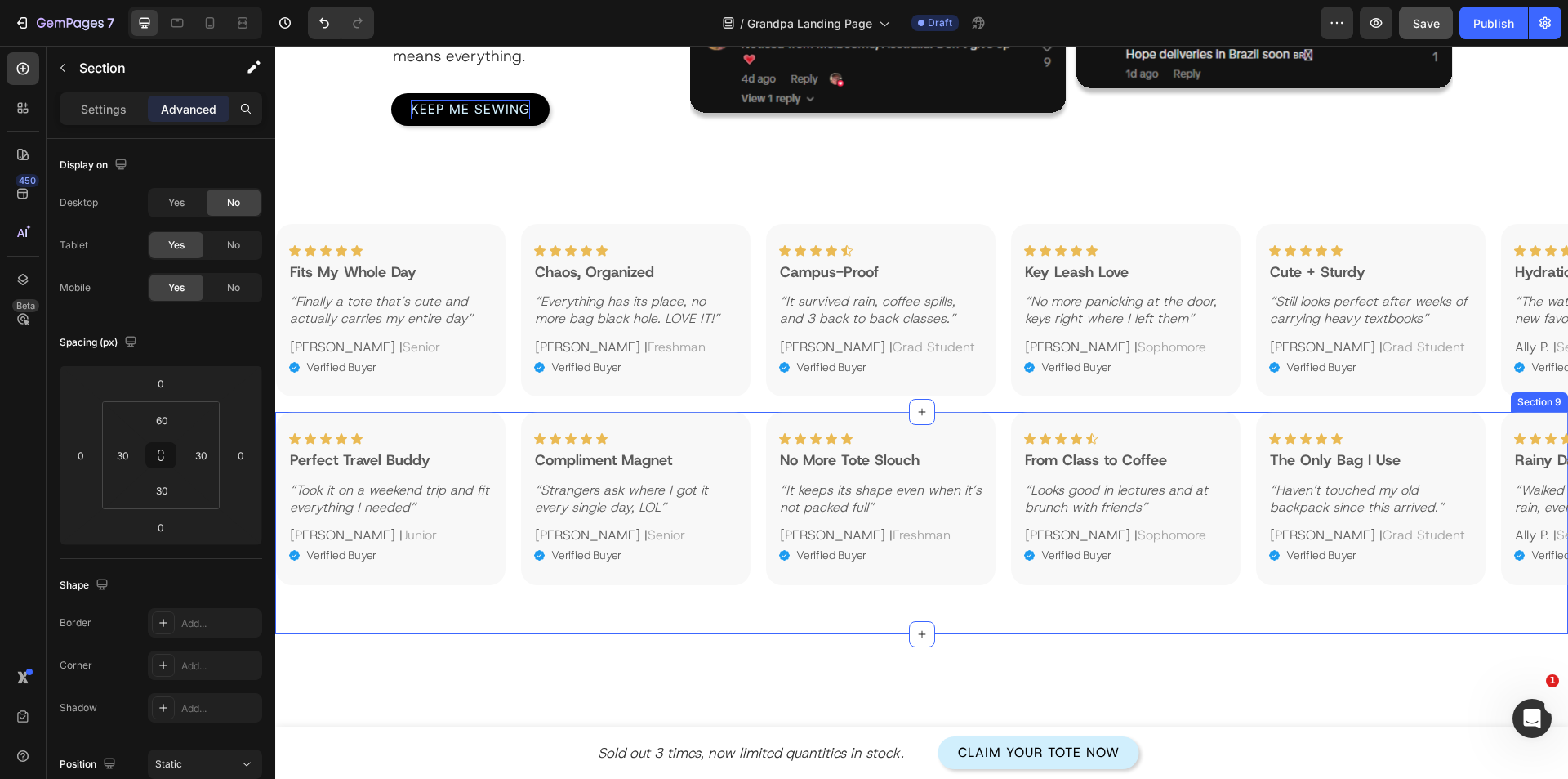
click at [503, 593] on div "Icon Icon Icon Icon Icon Icon List Perfect Travel Buddy Text Block “Took it on …" at bounding box center [921, 523] width 1293 height 223
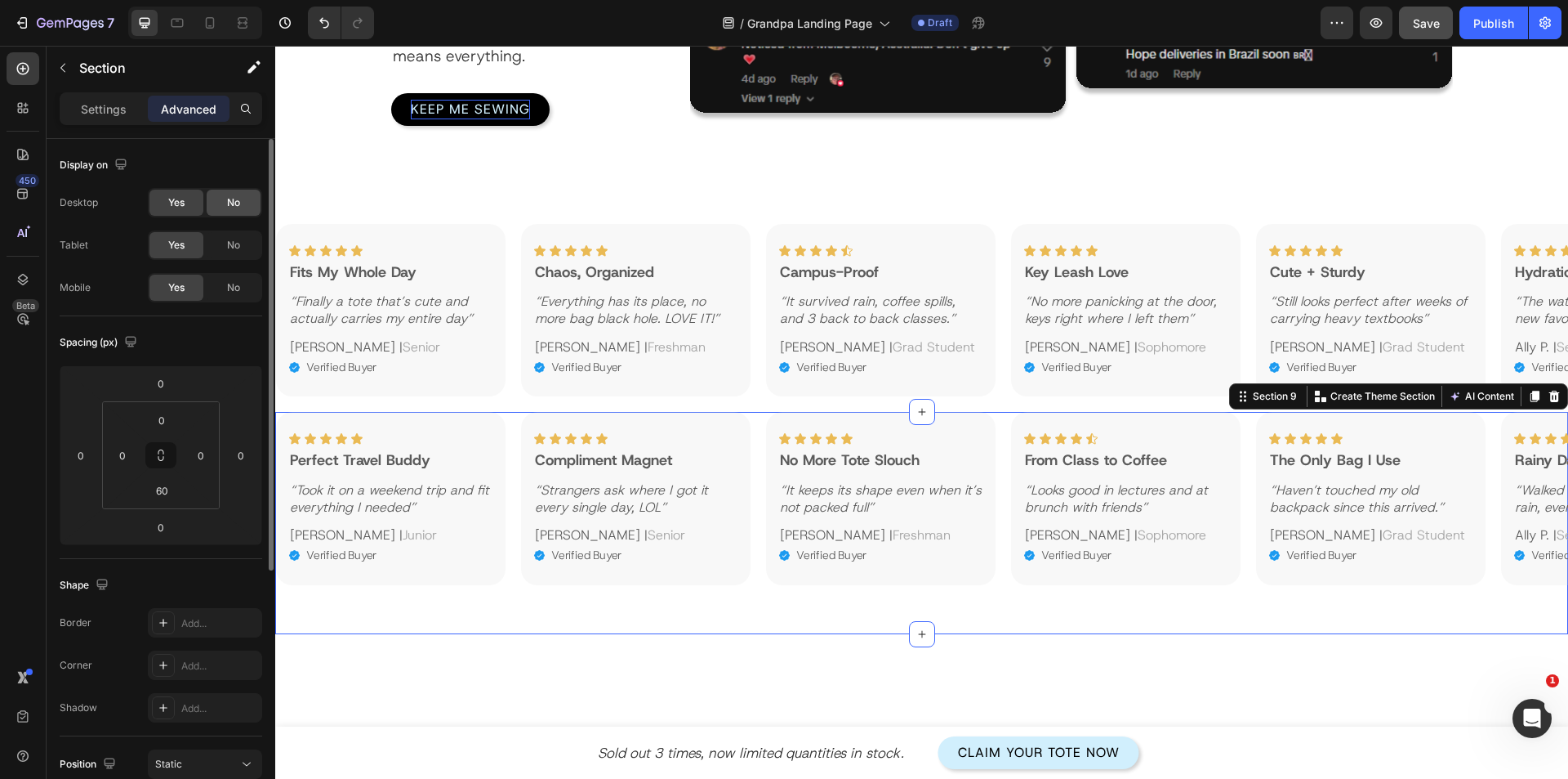
click at [221, 194] on div "No" at bounding box center [233, 203] width 54 height 26
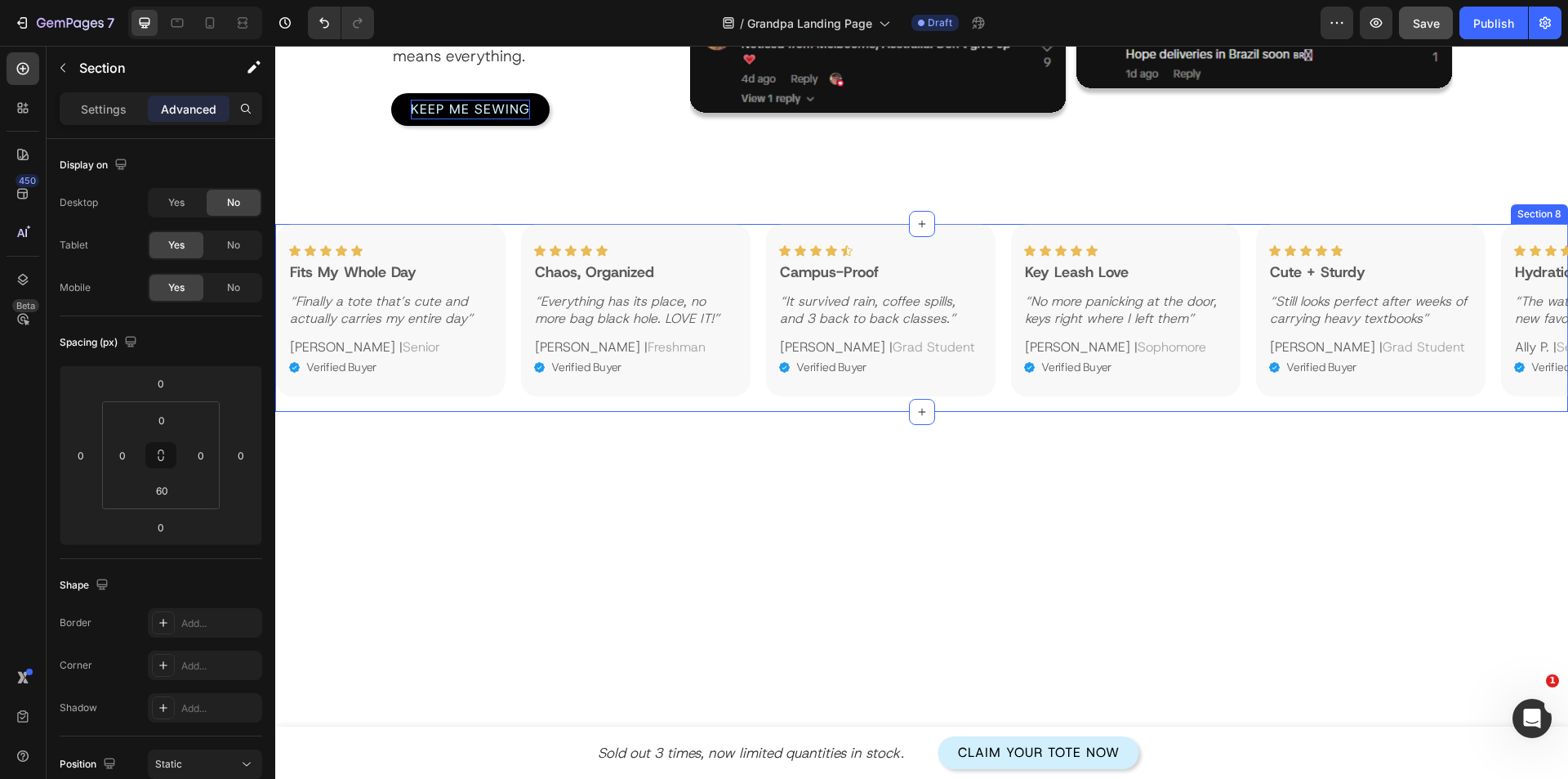
click at [520, 397] on div "Icon Icon Icon Icon Icon Icon List Fits My Whole Day Text Block “Finally a tote…" at bounding box center [921, 318] width 1293 height 189
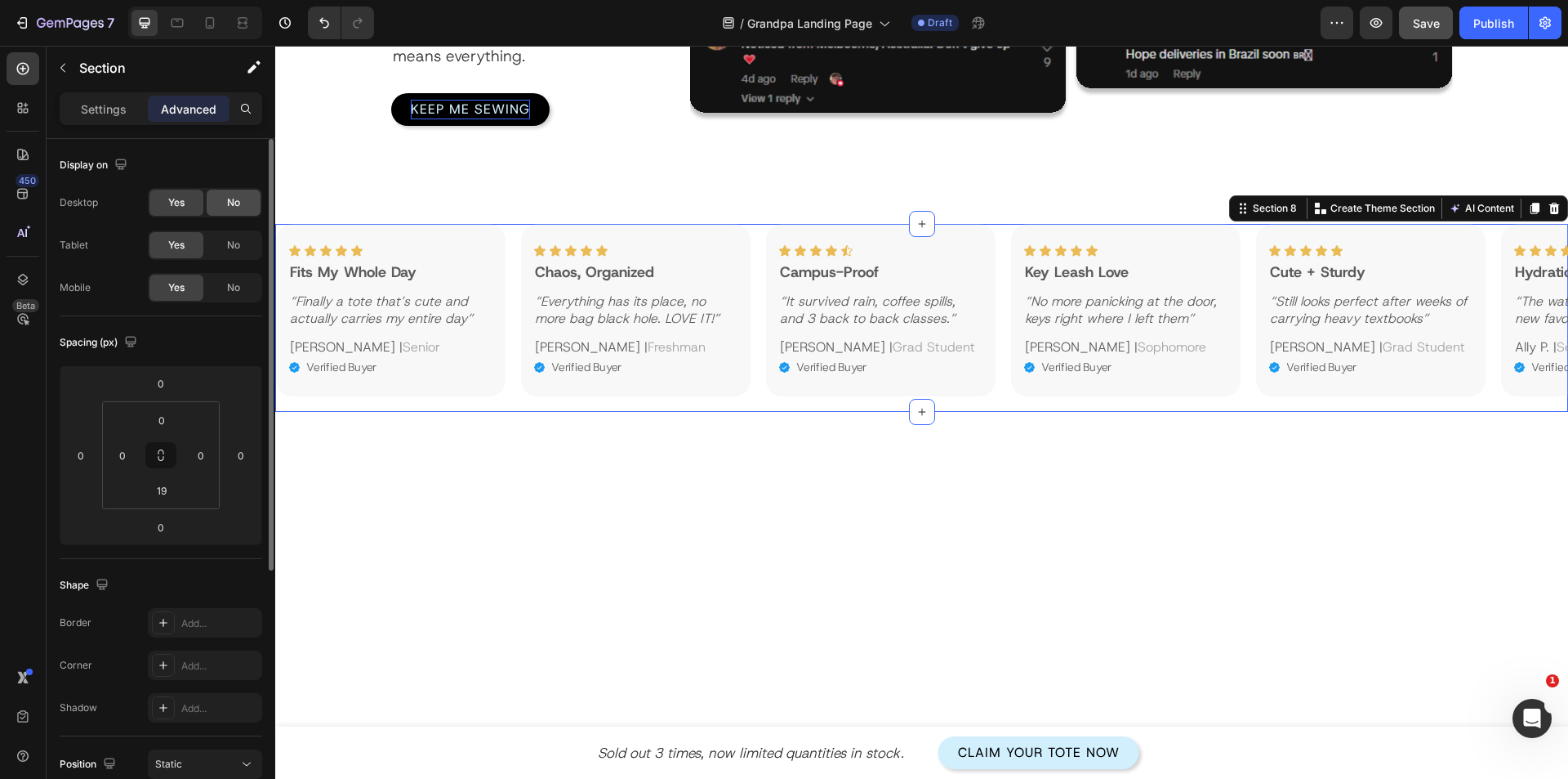
click at [256, 202] on div "No" at bounding box center [233, 203] width 54 height 26
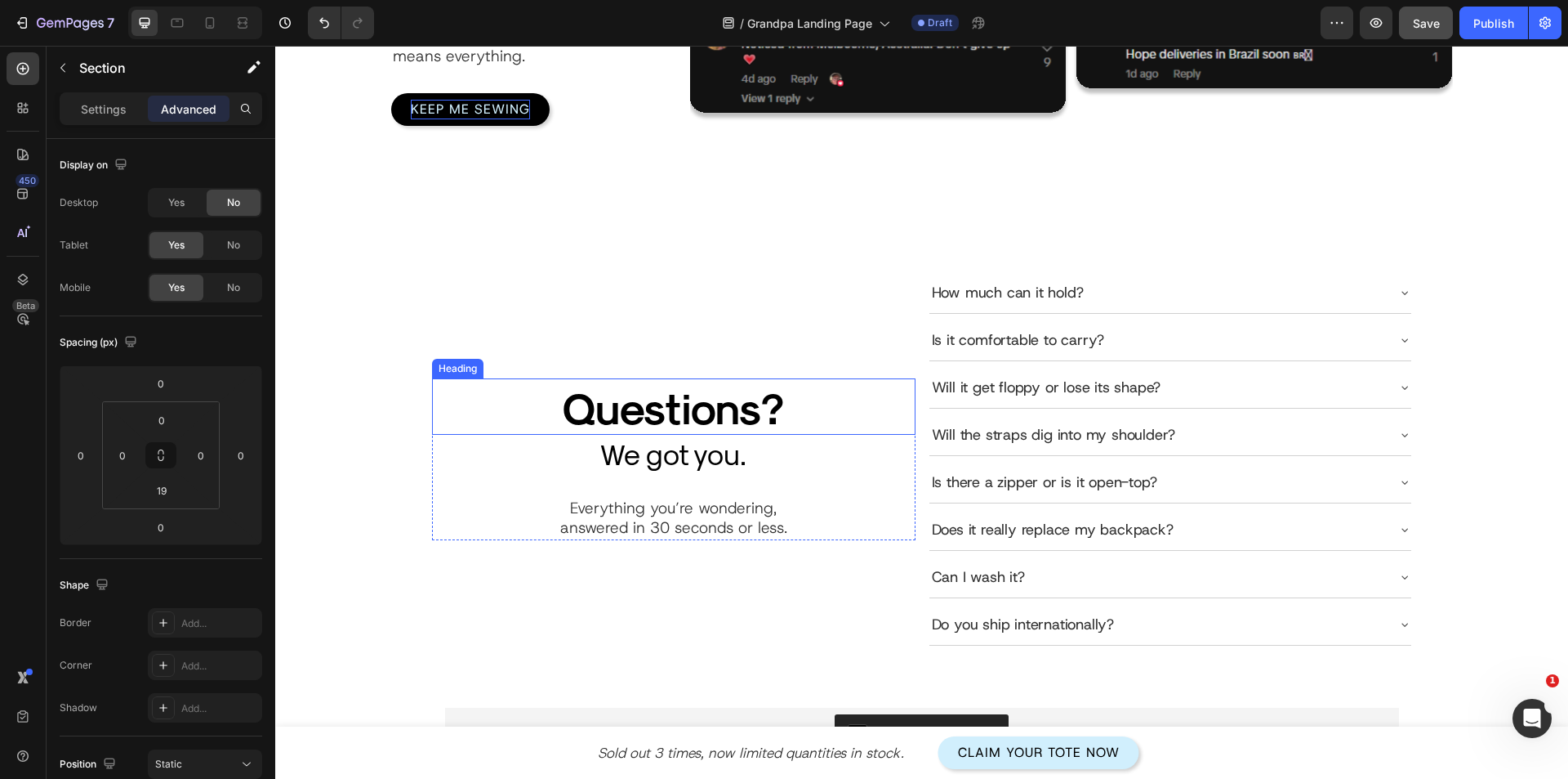
scroll to position [3105, 0]
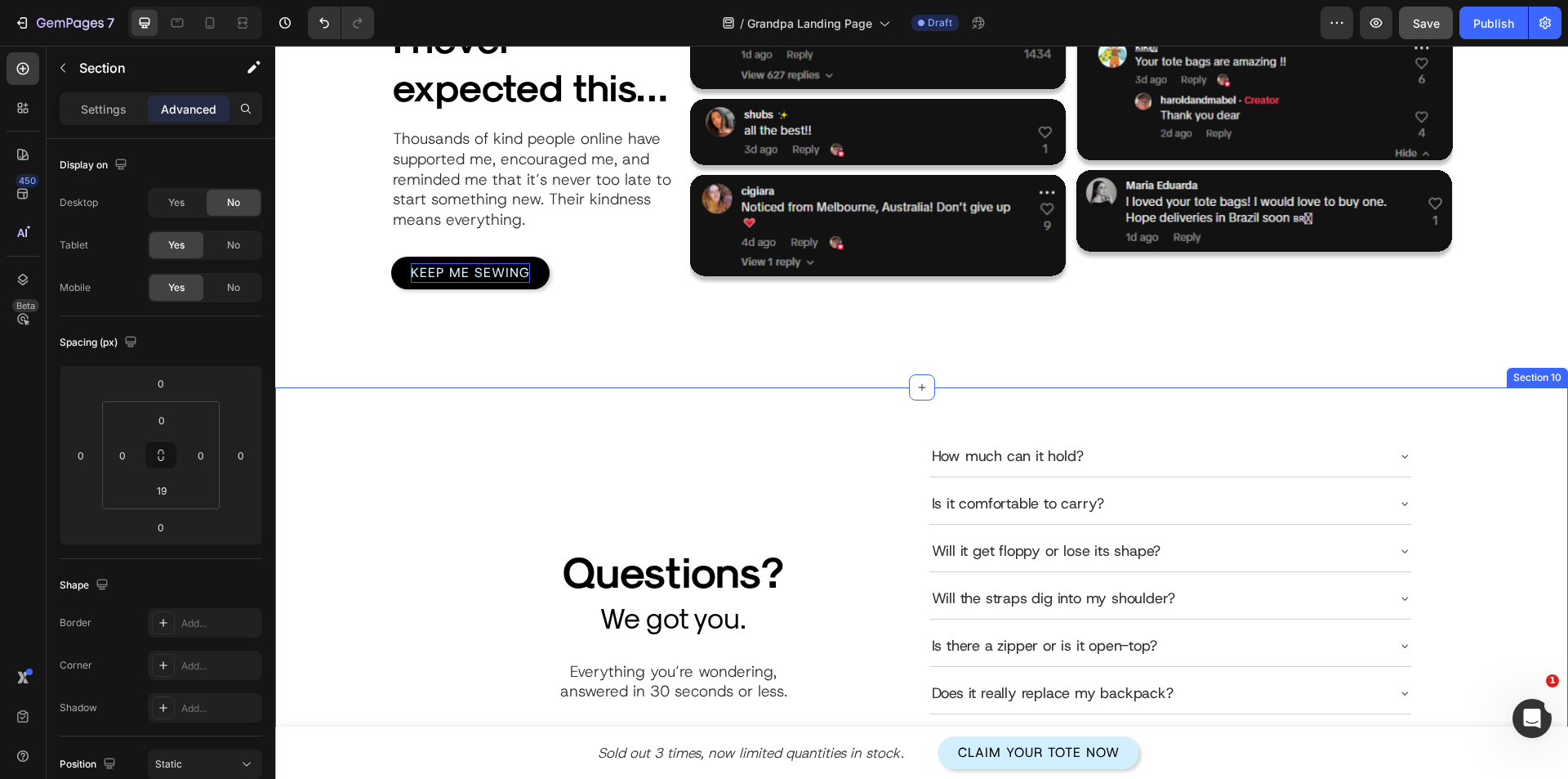
click at [490, 416] on div "Questions? Heading We got you. Heading Everything you’re wondering, answered in…" at bounding box center [921, 678] width 1293 height 582
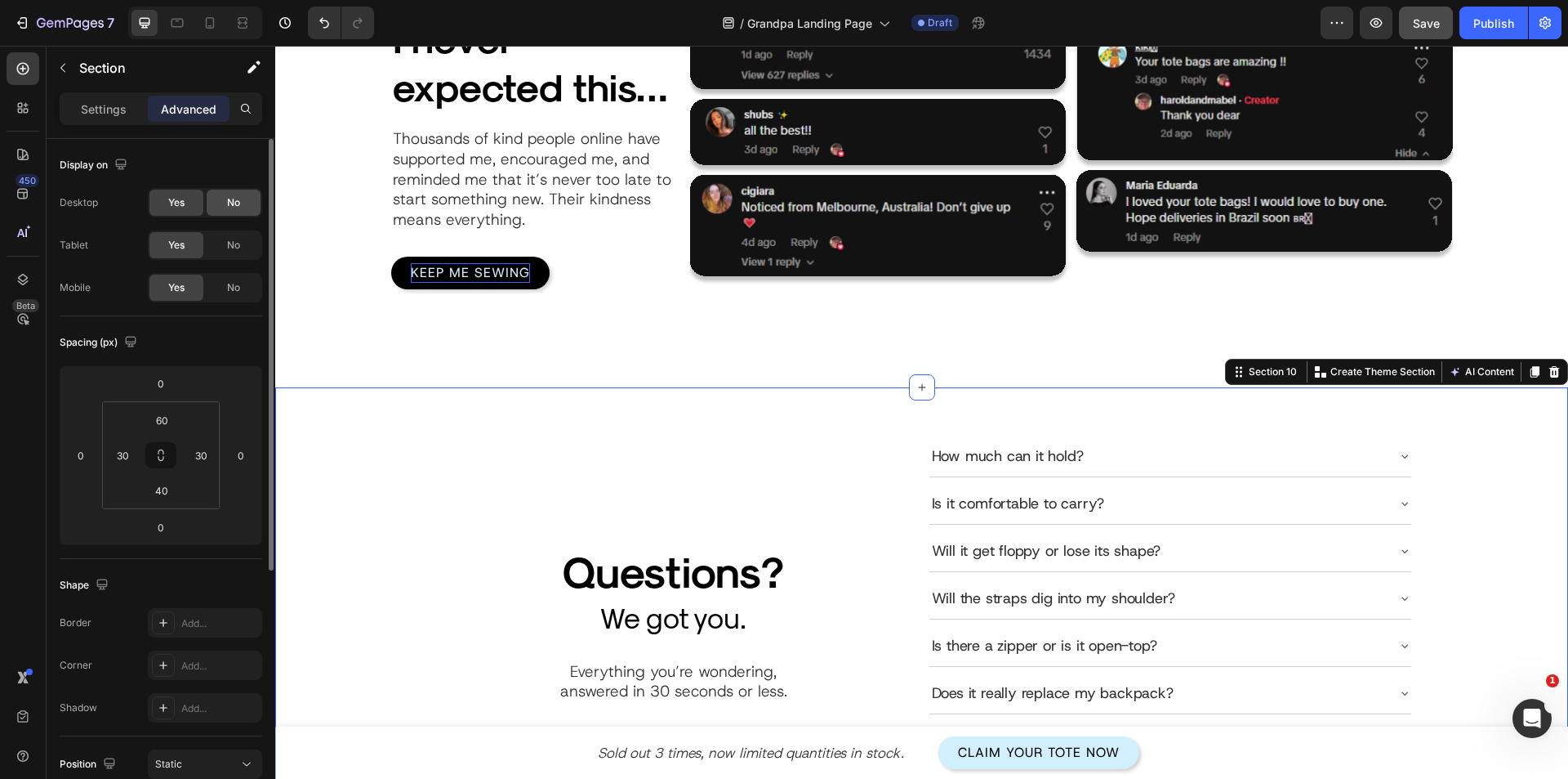
click at [231, 200] on span "No" at bounding box center [234, 203] width 13 height 15
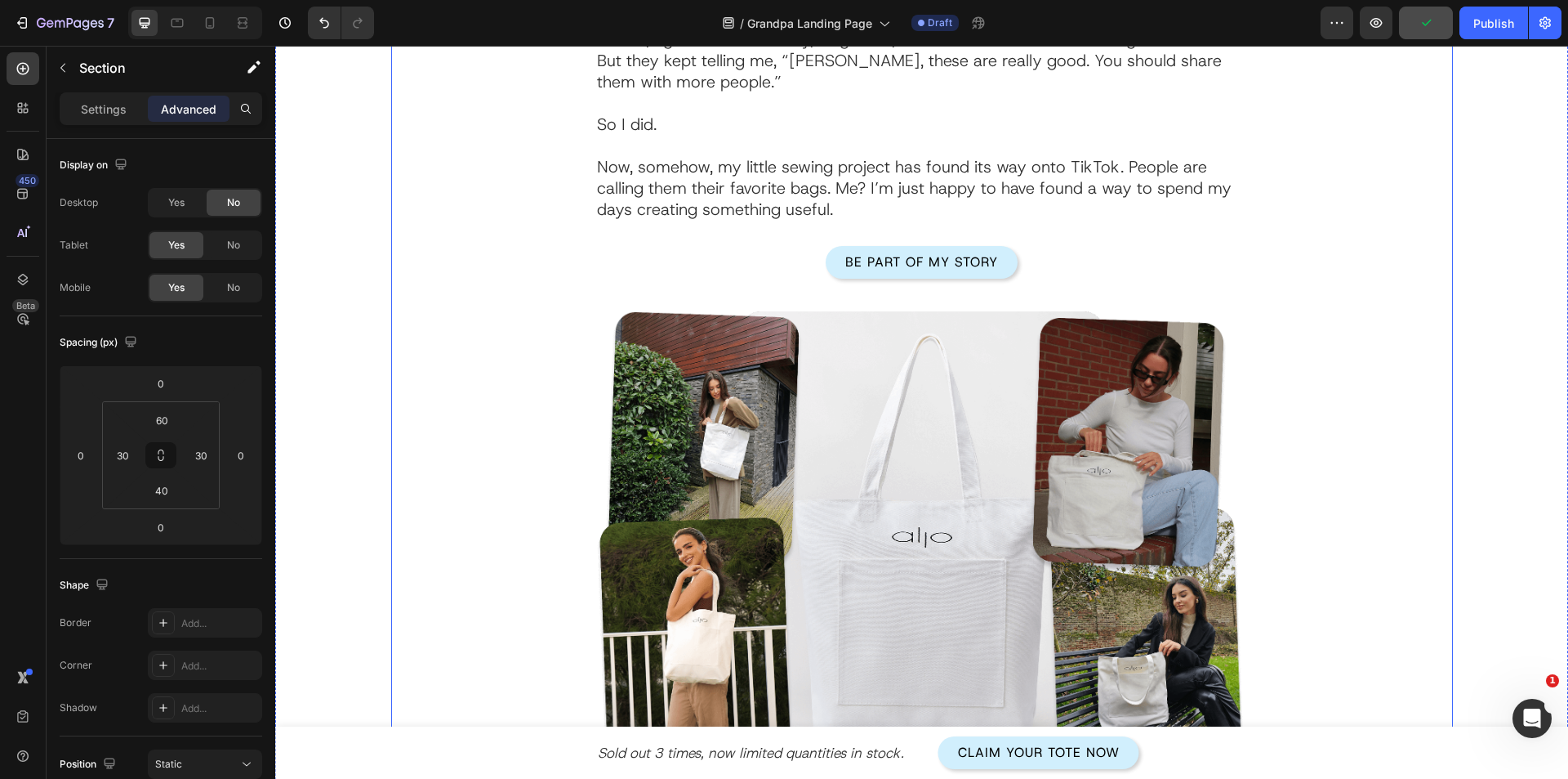
scroll to position [0, 0]
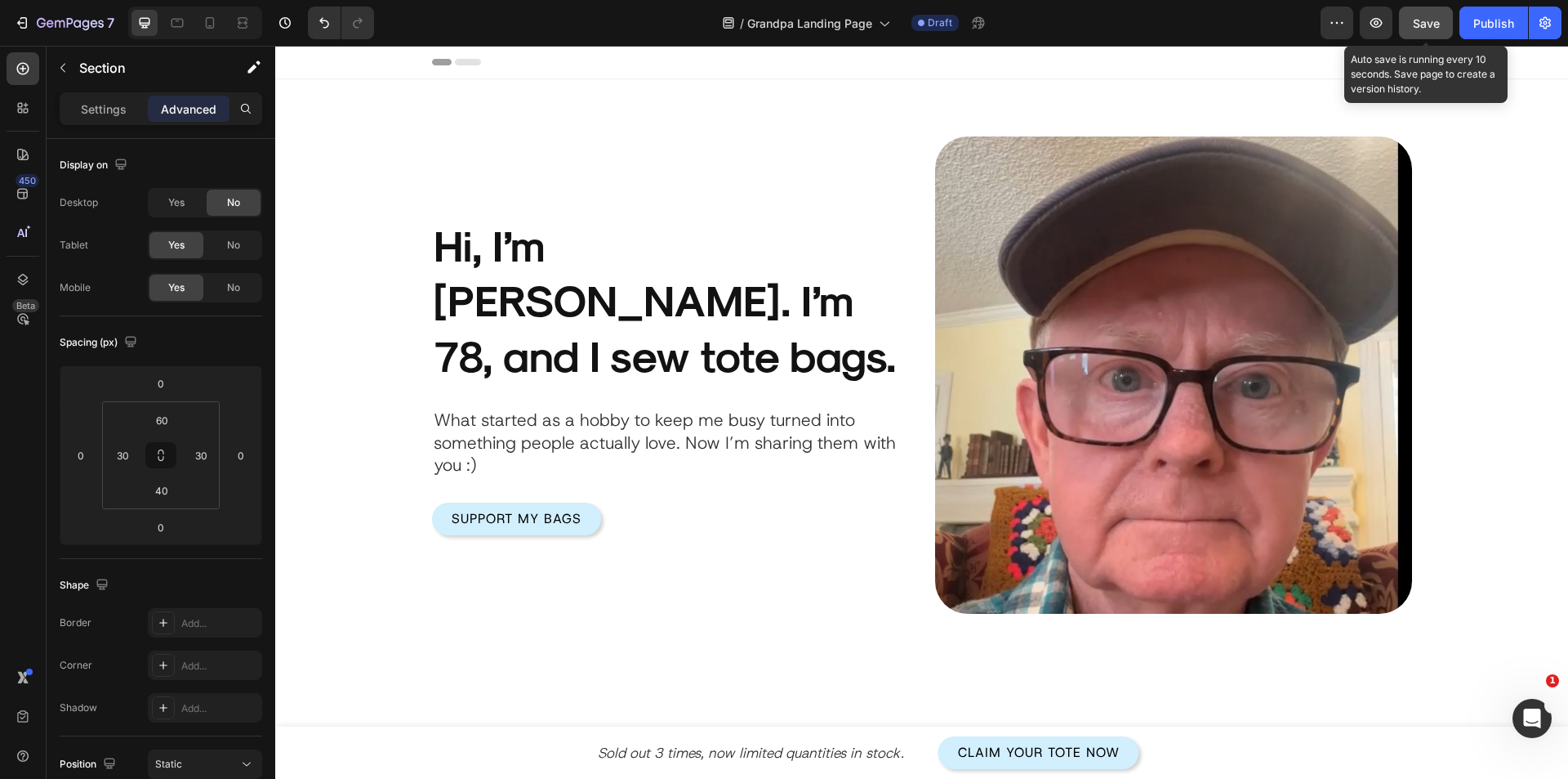
click at [1422, 26] on span "Save" at bounding box center [1427, 23] width 27 height 14
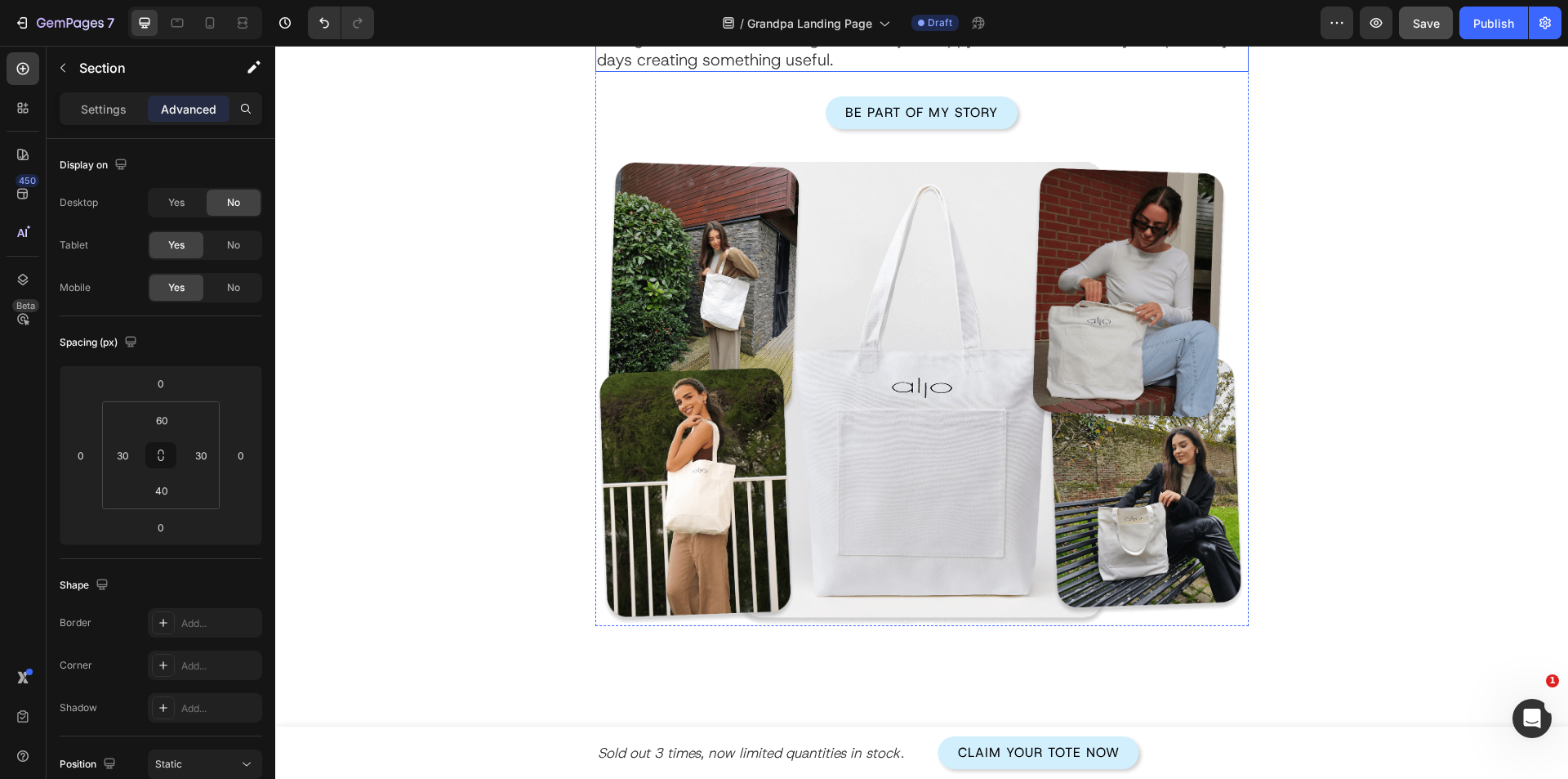
scroll to position [1062, 0]
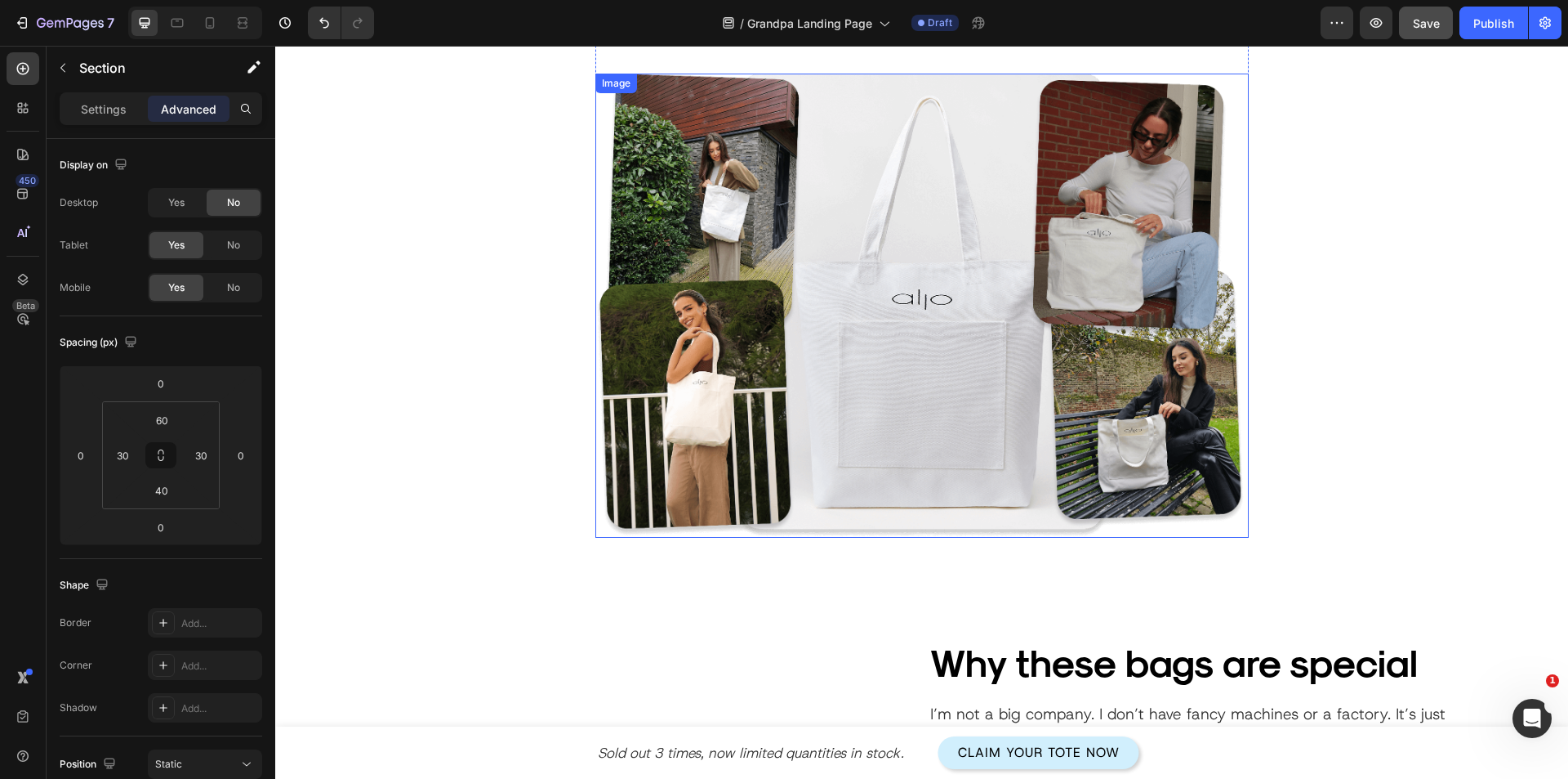
click at [731, 236] on img at bounding box center [922, 306] width 653 height 464
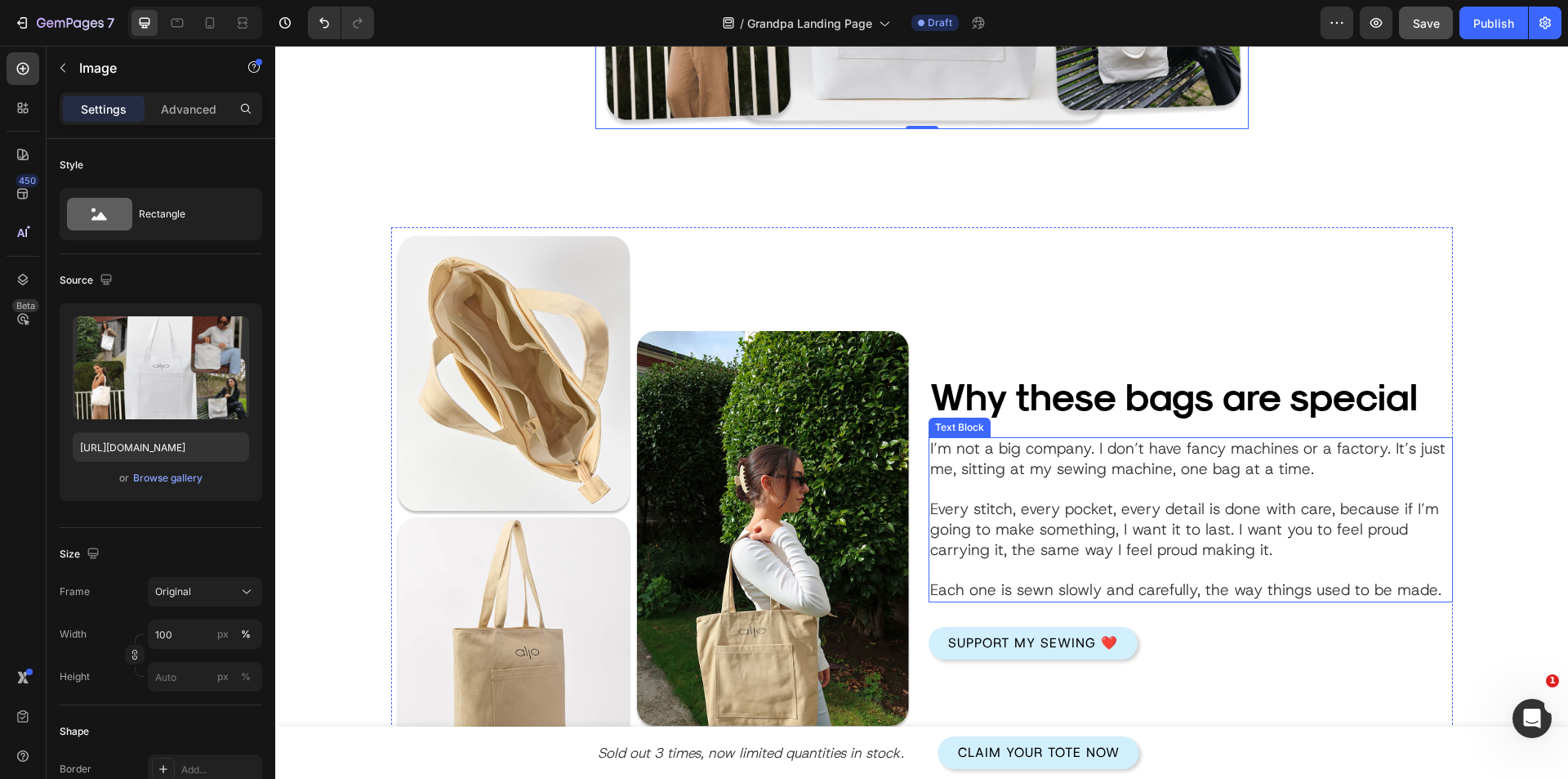
scroll to position [1634, 0]
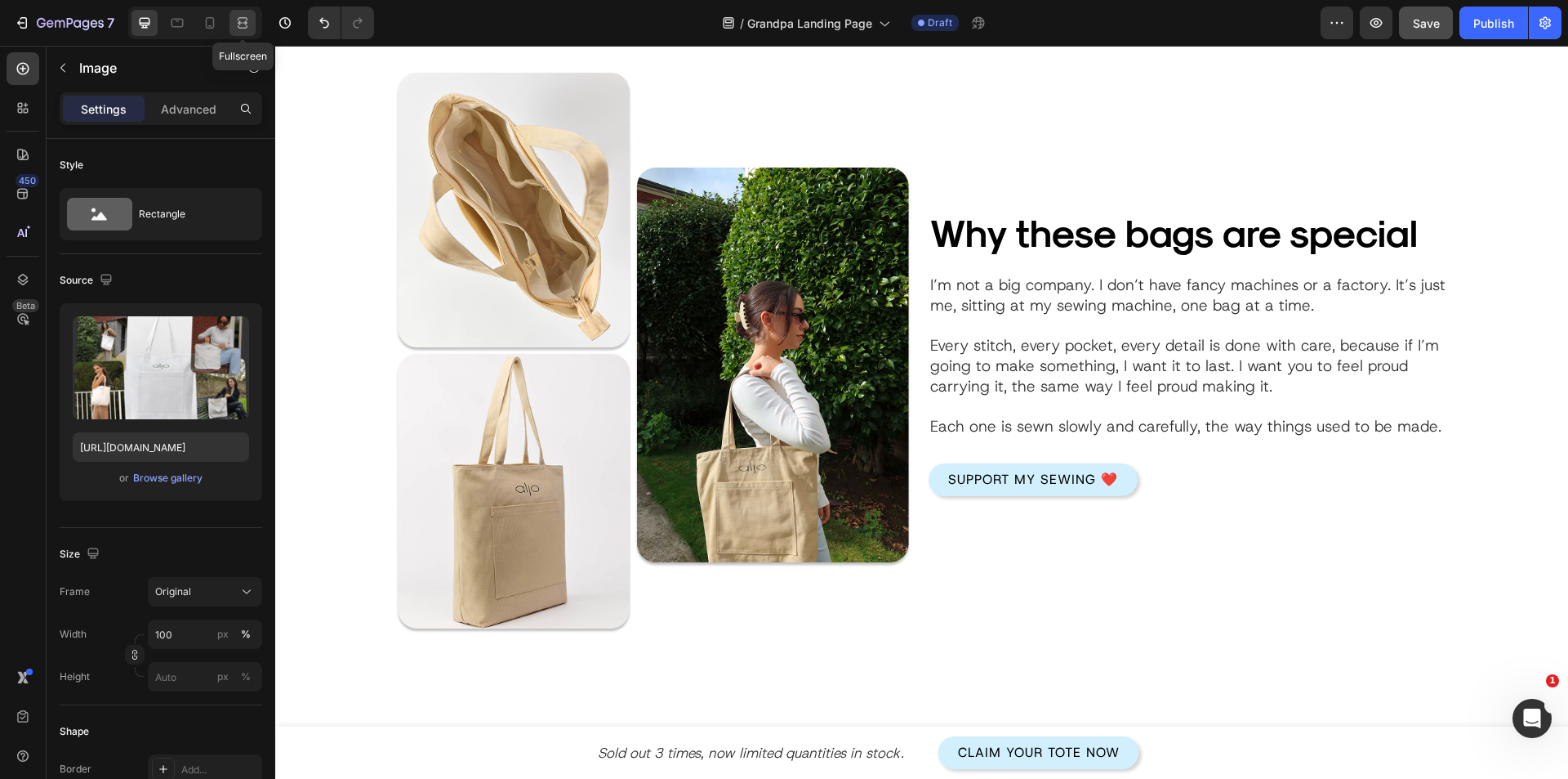
click at [246, 20] on icon at bounding box center [242, 23] width 16 height 16
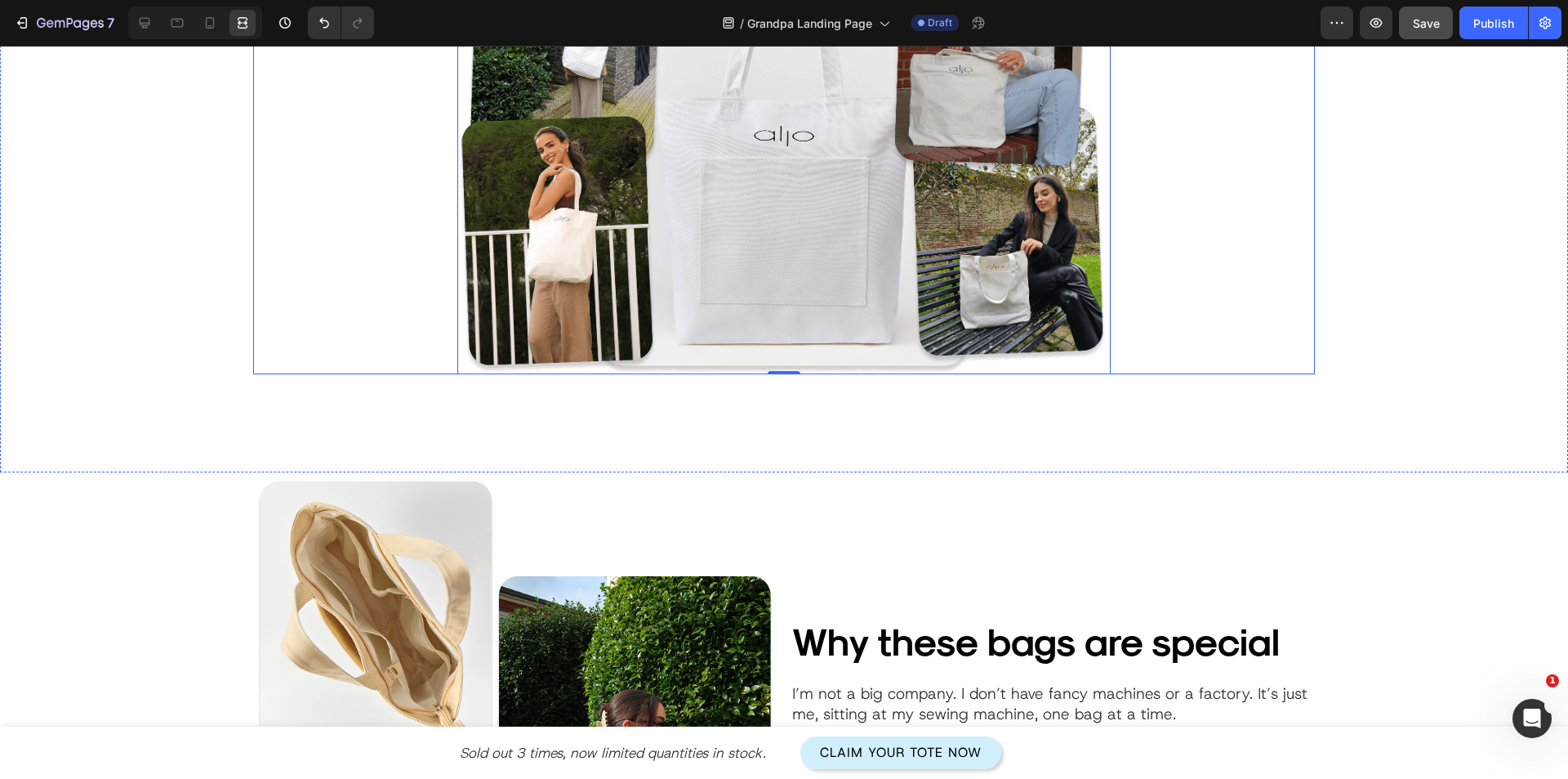
scroll to position [1470, 0]
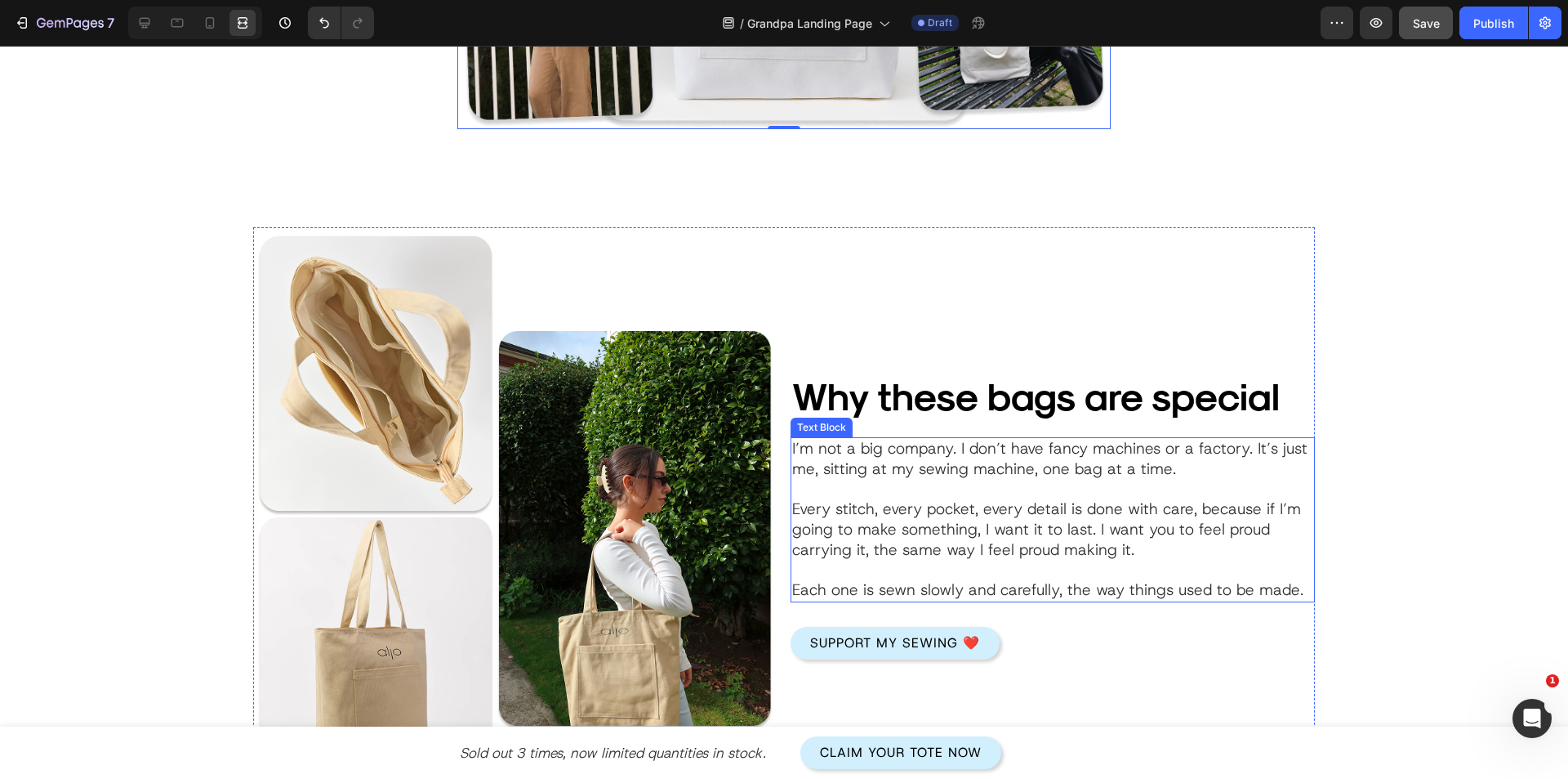
click at [968, 450] on p "I’m not a big company. I don’t have fancy machines or a factory. It’s just me, …" at bounding box center [1052, 458] width 521 height 40
click at [950, 450] on p "I’m not a big company. I don’t have fancy machines or a factory. It’s just me, …" at bounding box center [1052, 458] width 521 height 40
click at [1028, 512] on p "Every stitch, every pocket, every detail is done with care, because if I’m goin…" at bounding box center [1052, 549] width 521 height 101
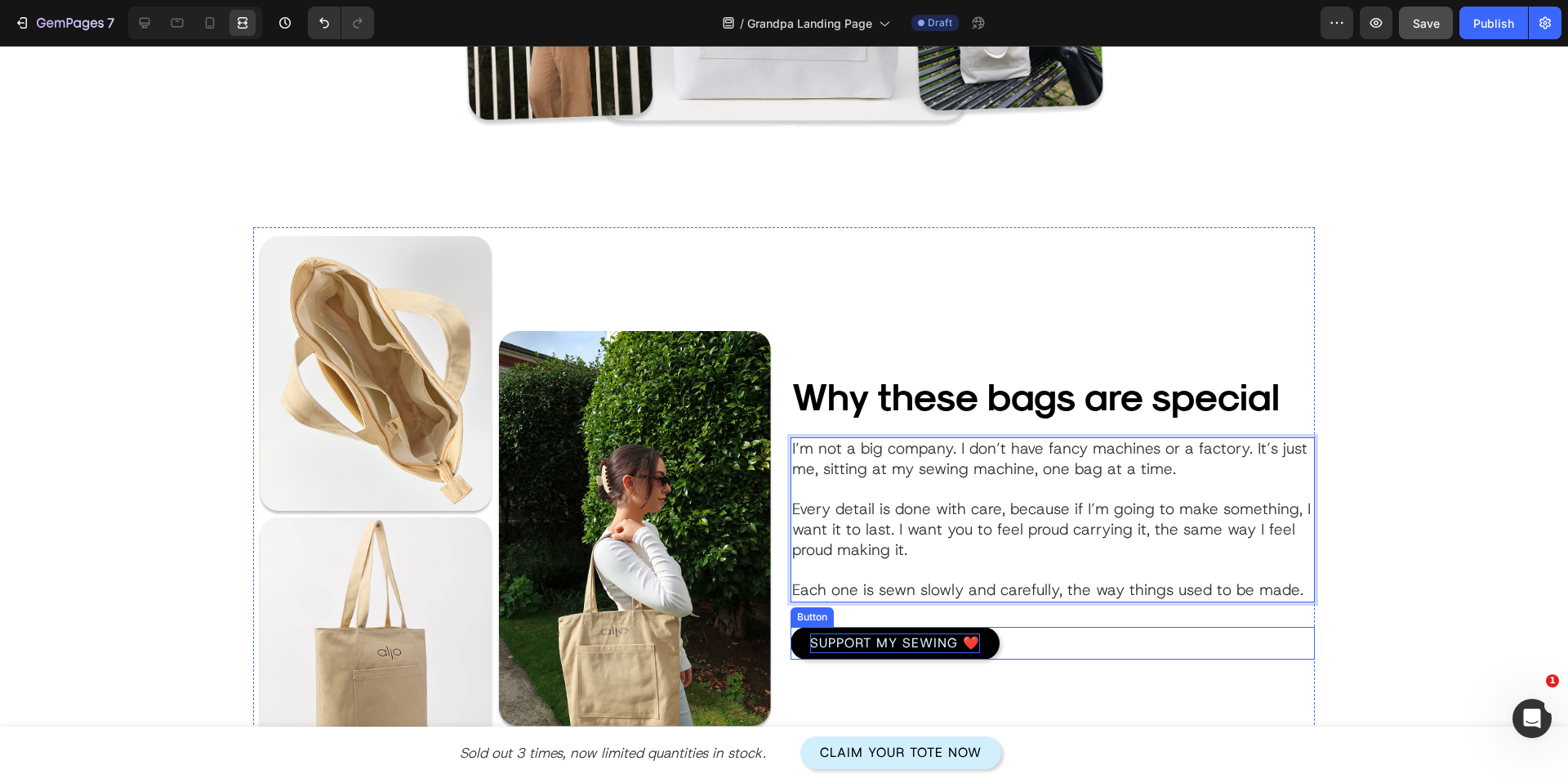
scroll to position [1552, 0]
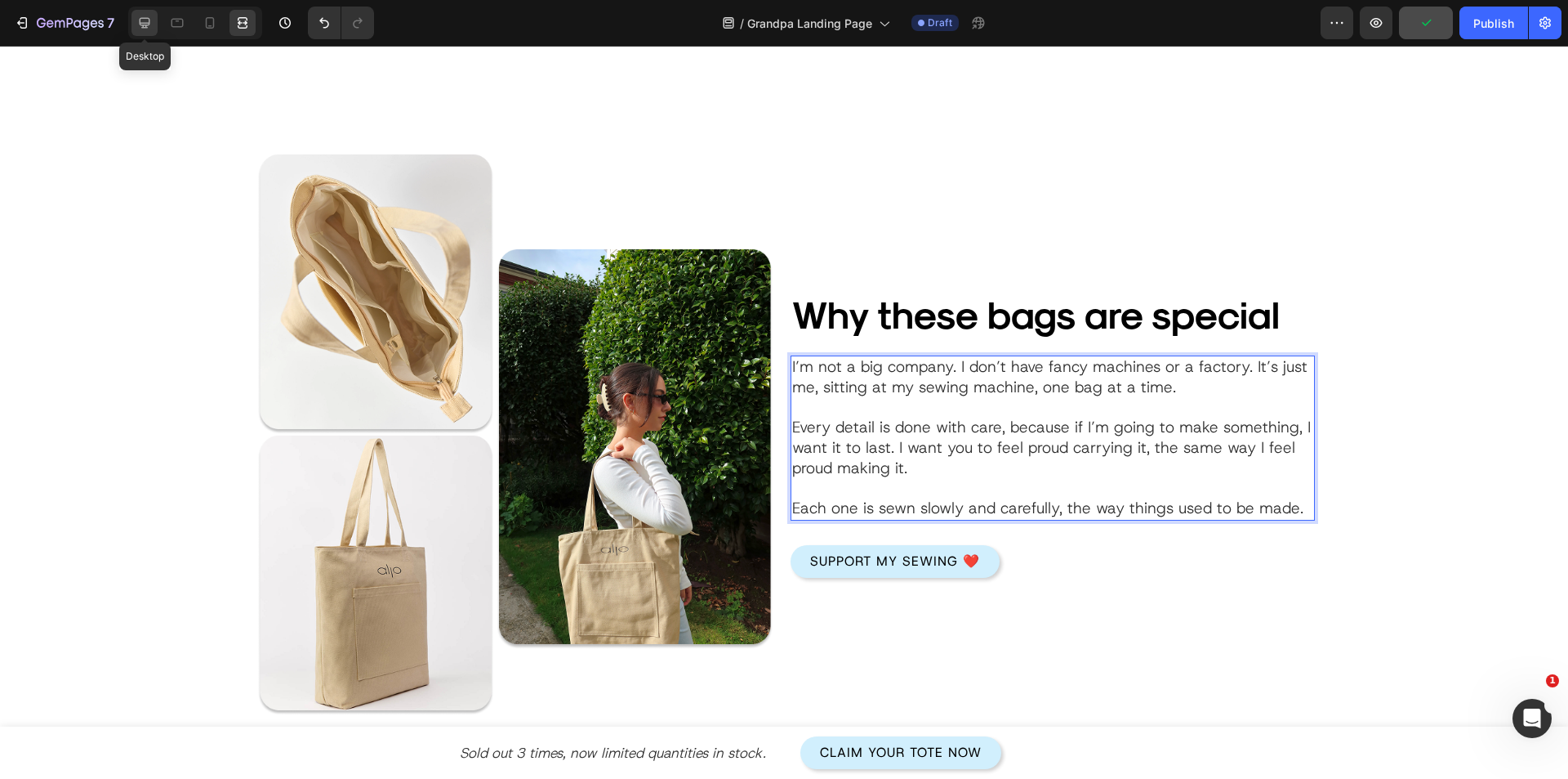
drag, startPoint x: 140, startPoint y: 28, endPoint x: 180, endPoint y: 224, distance: 200.0
click at [140, 28] on icon at bounding box center [144, 23] width 16 height 16
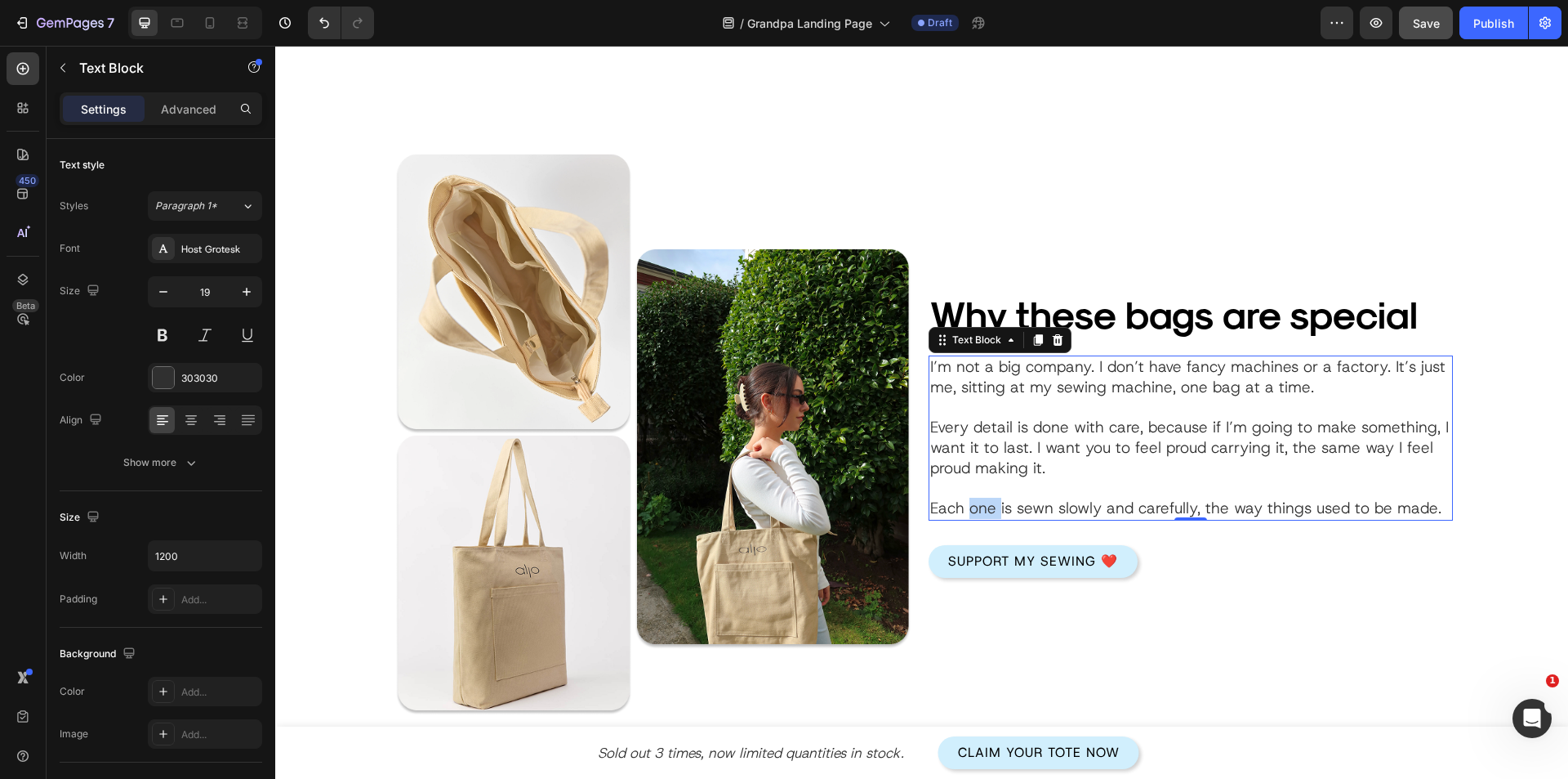
click at [970, 513] on p "Every detail is done with care, because if I’m going to make something, I want …" at bounding box center [1191, 468] width 521 height 101
click at [933, 517] on p "Every detail is done with care, because if I’m going to make something, I want …" at bounding box center [1191, 468] width 521 height 101
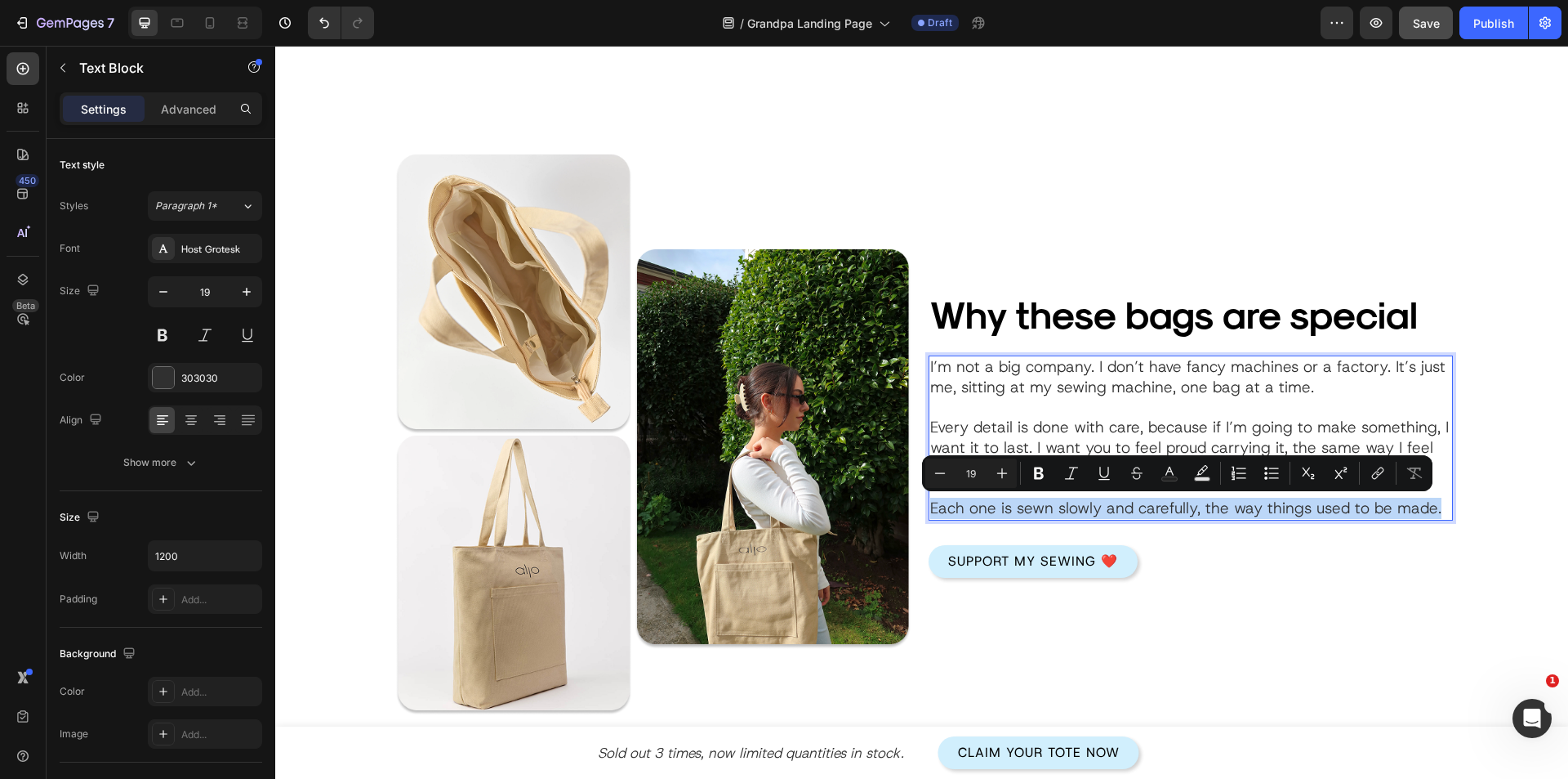
scroll to position [1543, 0]
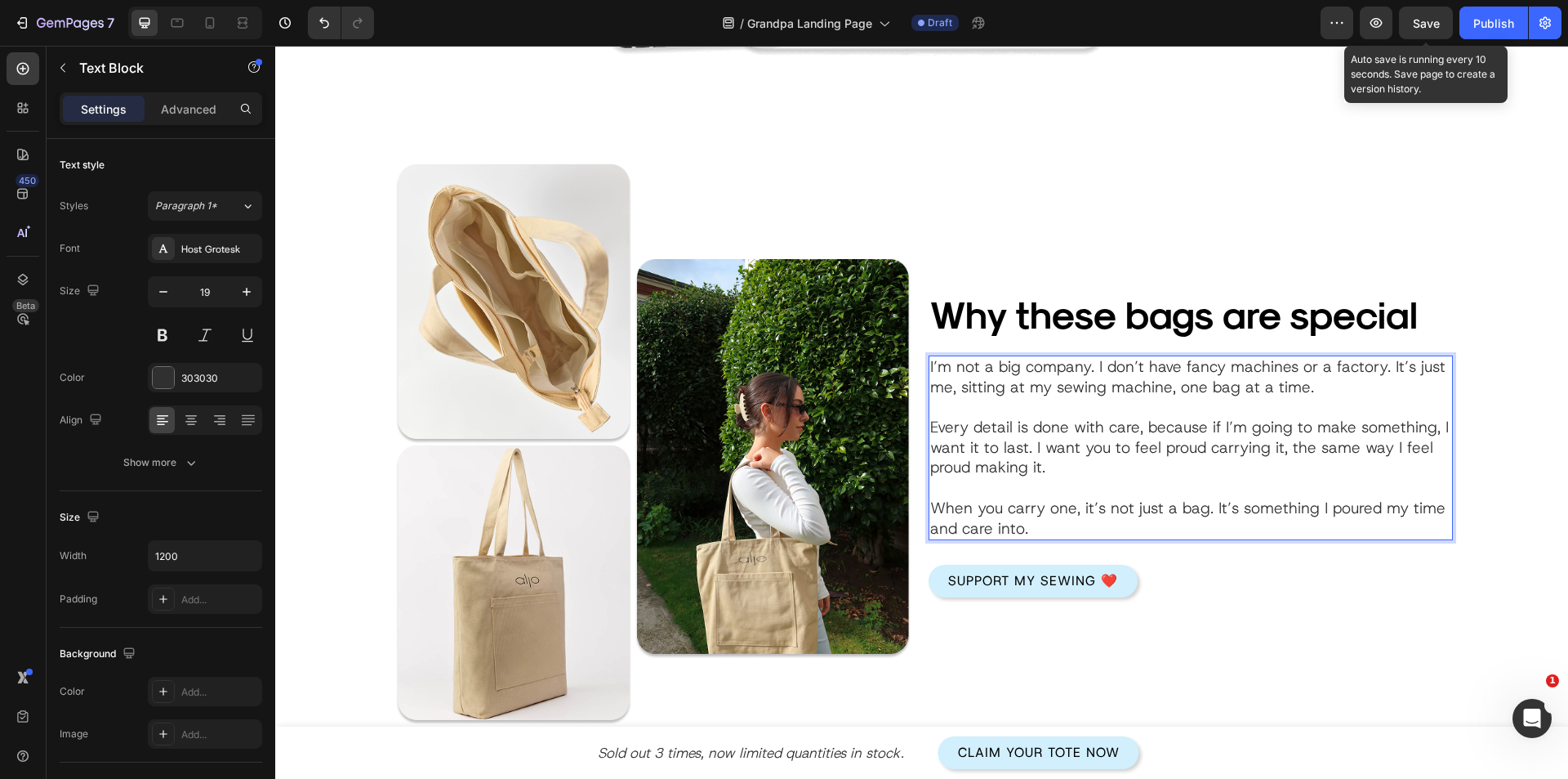
drag, startPoint x: 1425, startPoint y: 15, endPoint x: 1396, endPoint y: 43, distance: 40.3
click at [1425, 16] on span "Save" at bounding box center [1427, 23] width 27 height 14
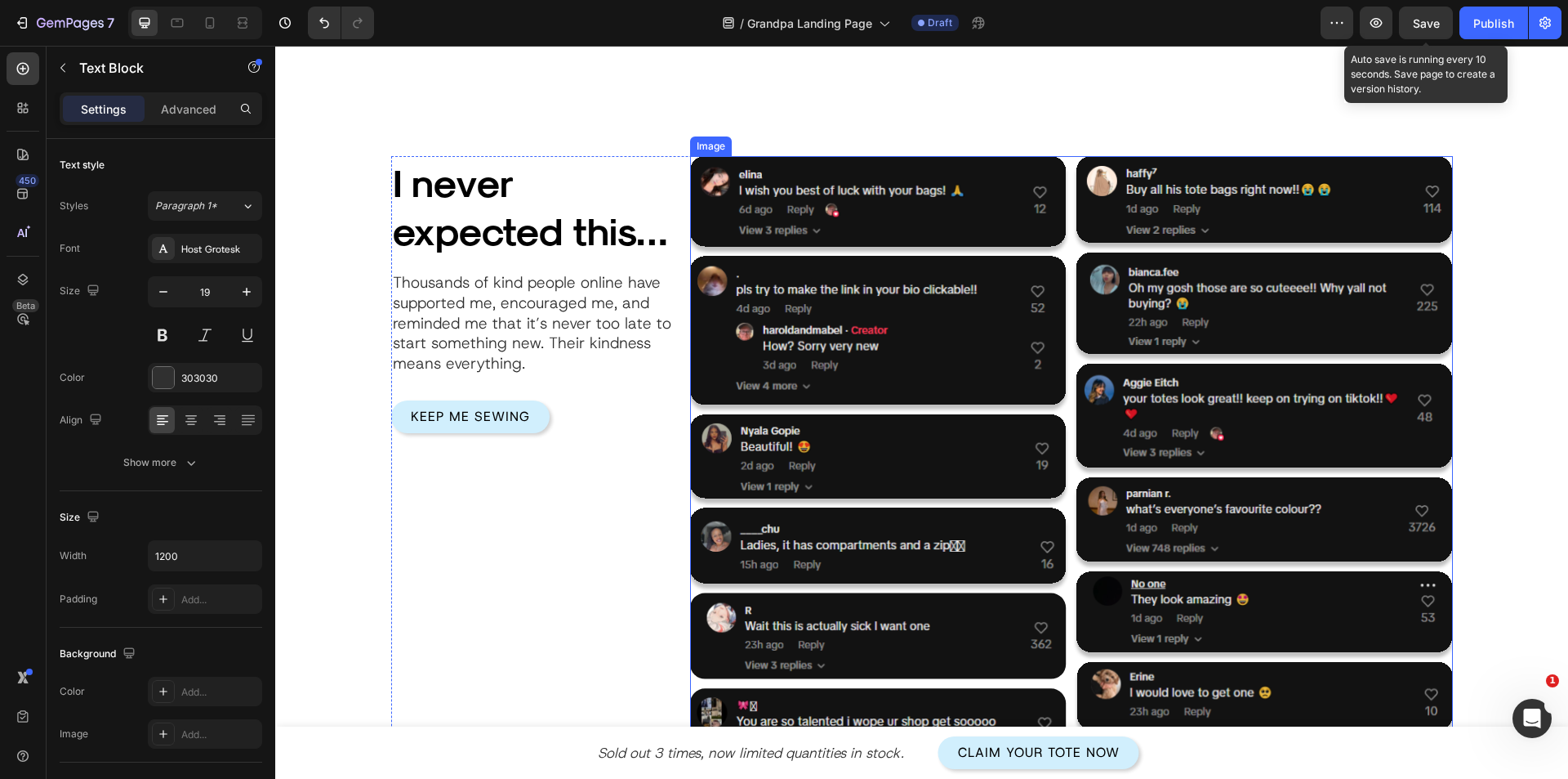
scroll to position [2442, 0]
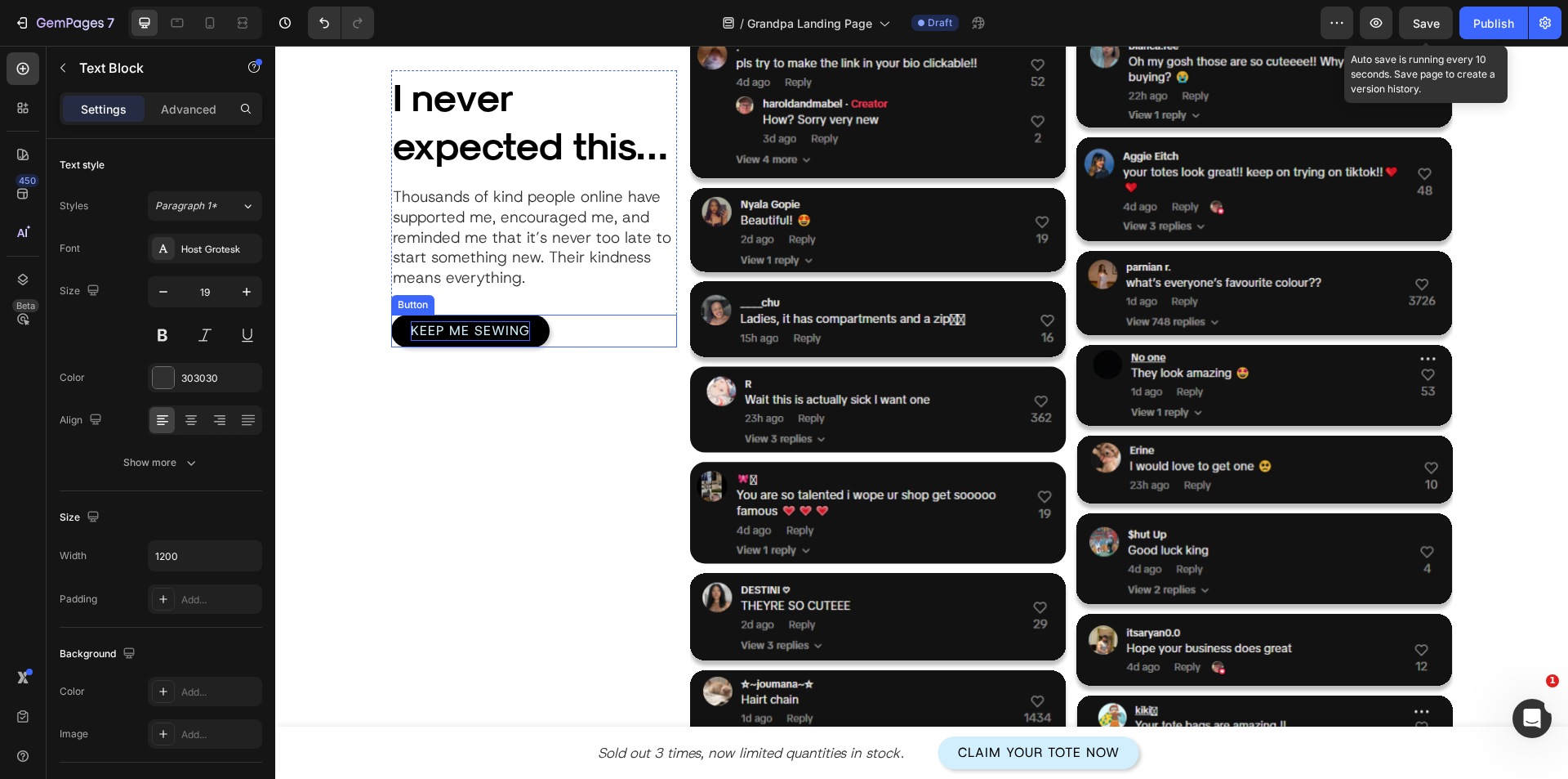
click at [490, 340] on p "Keep Me Sewing" at bounding box center [470, 330] width 119 height 20
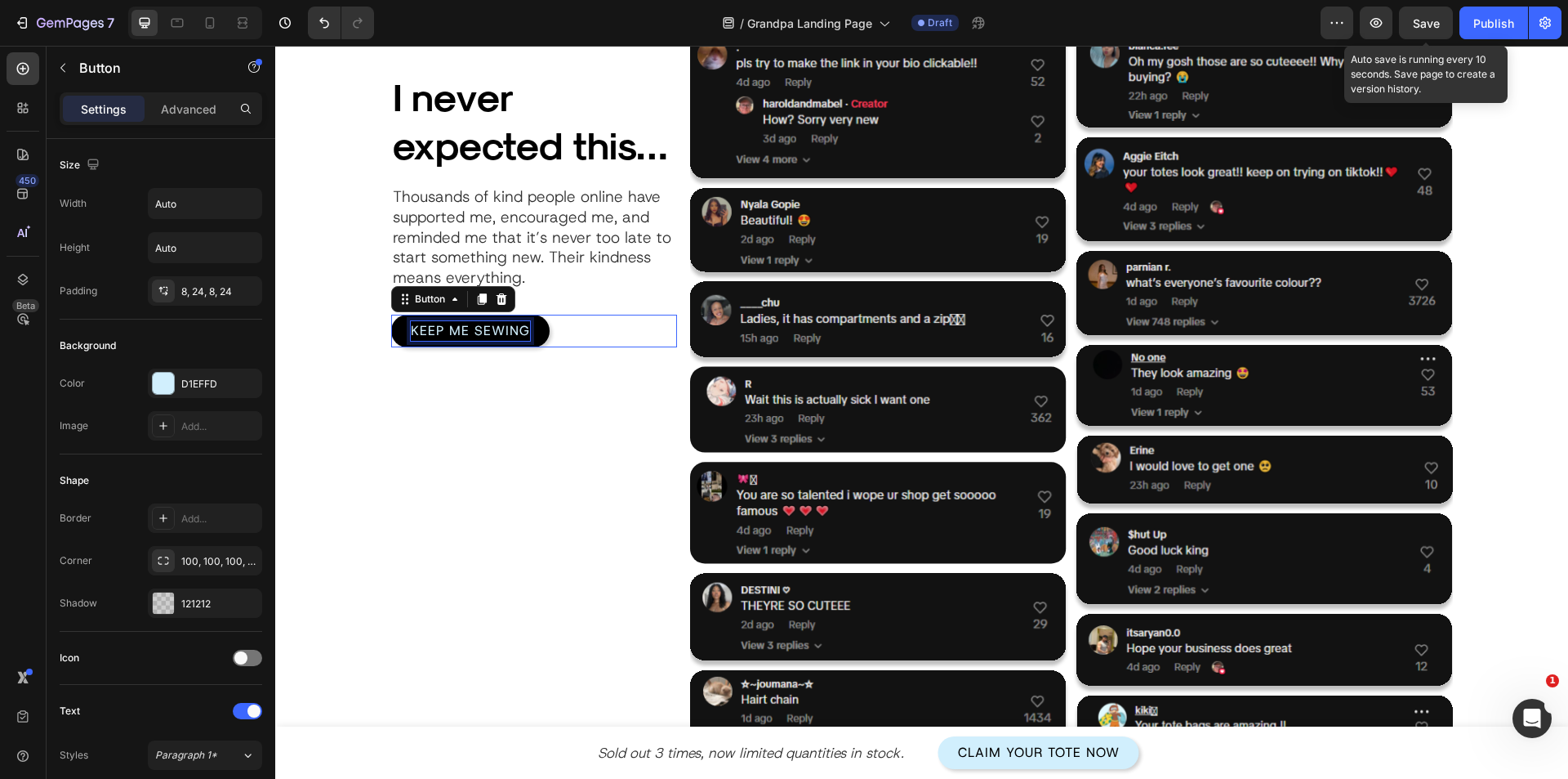
click at [490, 340] on p "Keep Me Sewing" at bounding box center [470, 330] width 119 height 20
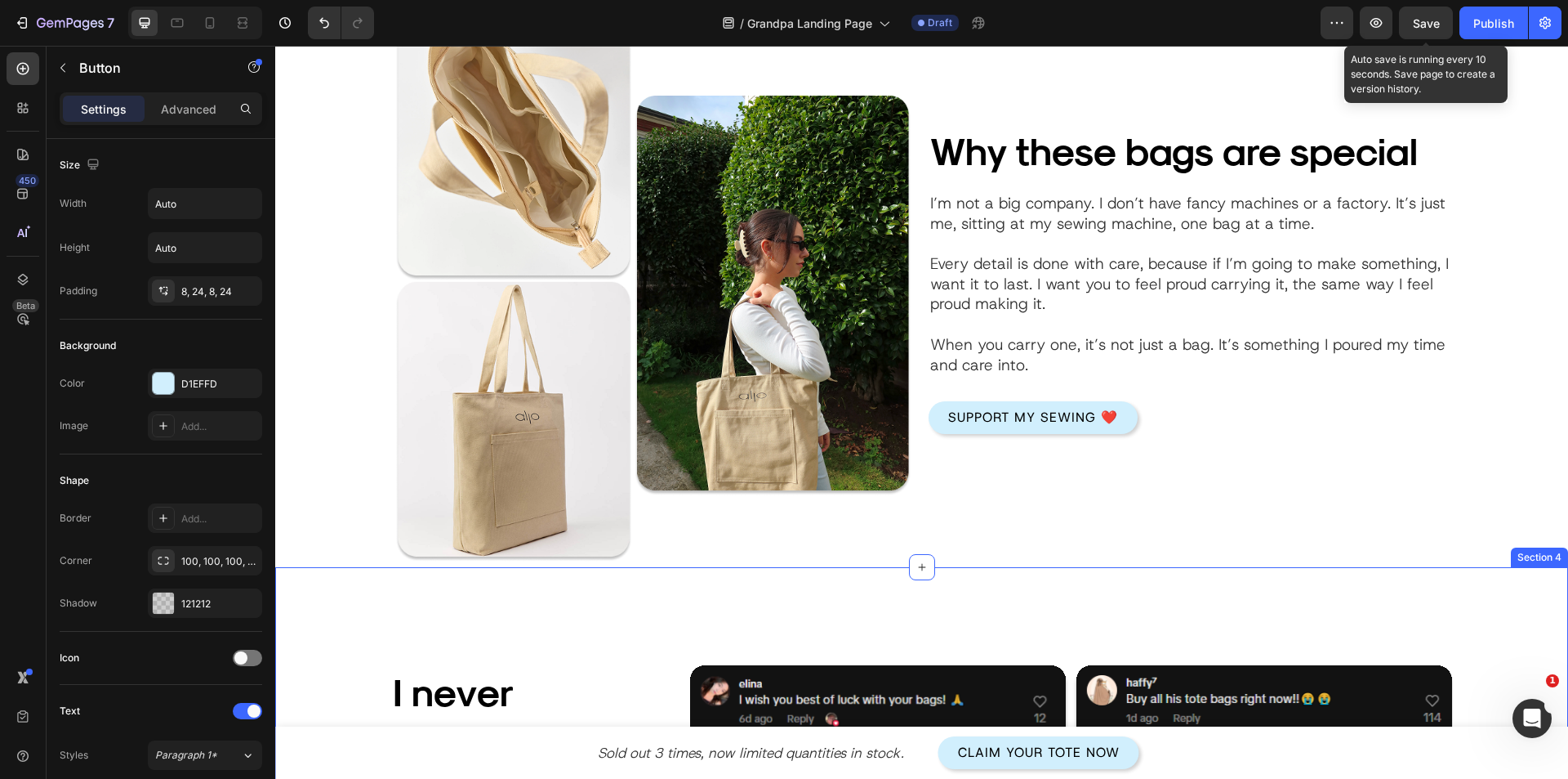
scroll to position [1951, 0]
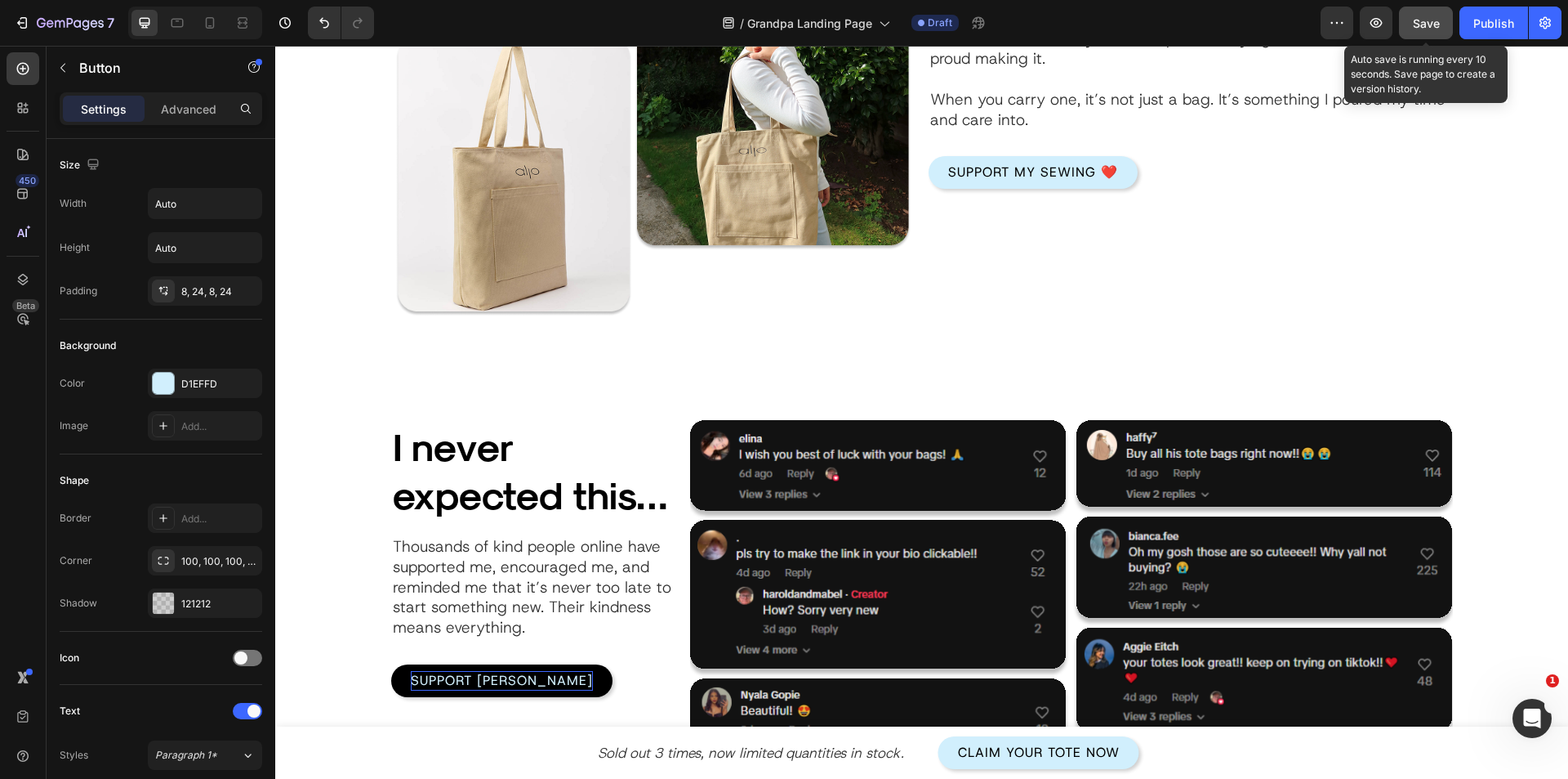
click at [1425, 23] on span "Save" at bounding box center [1427, 23] width 27 height 14
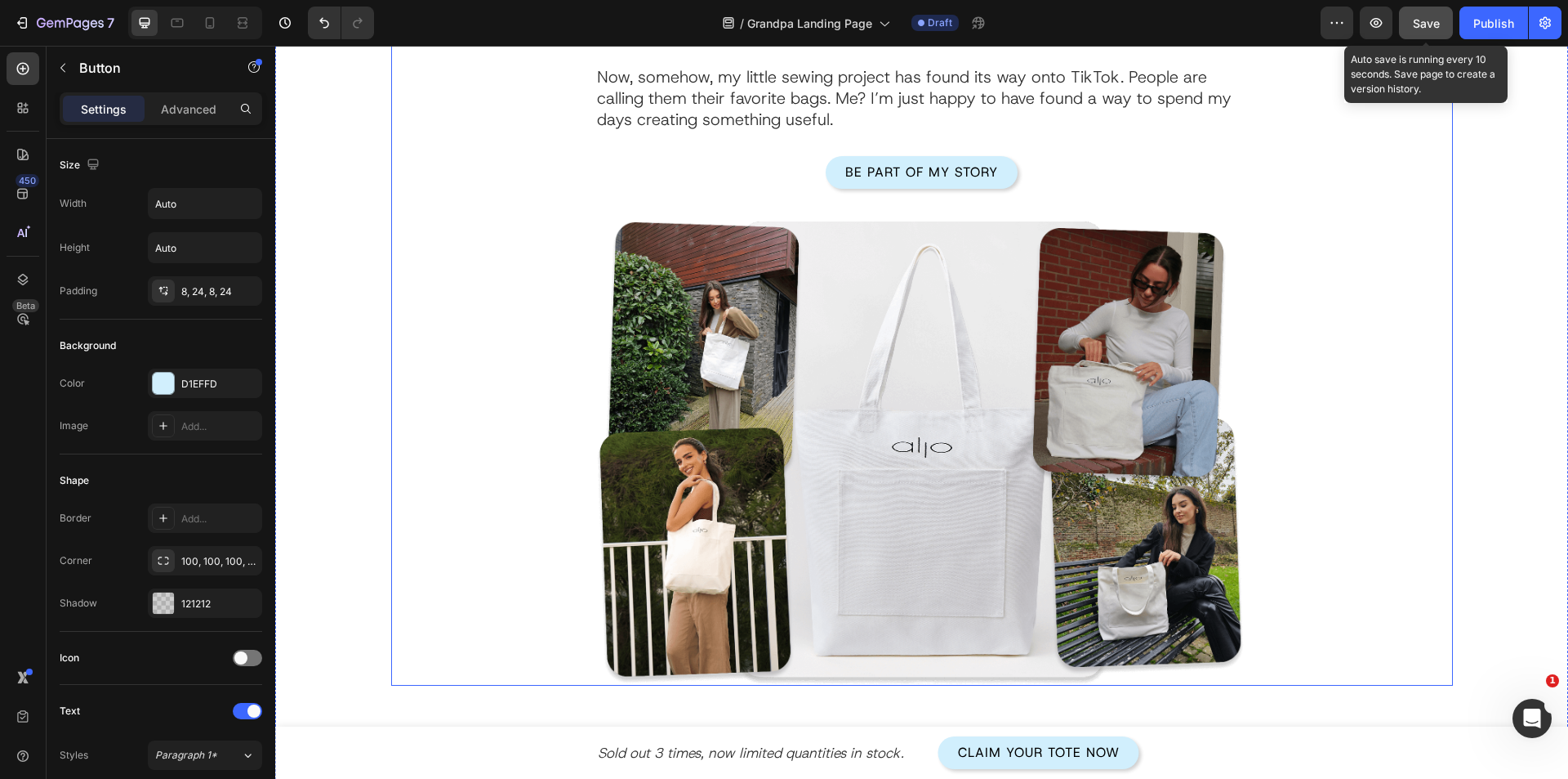
scroll to position [906, 0]
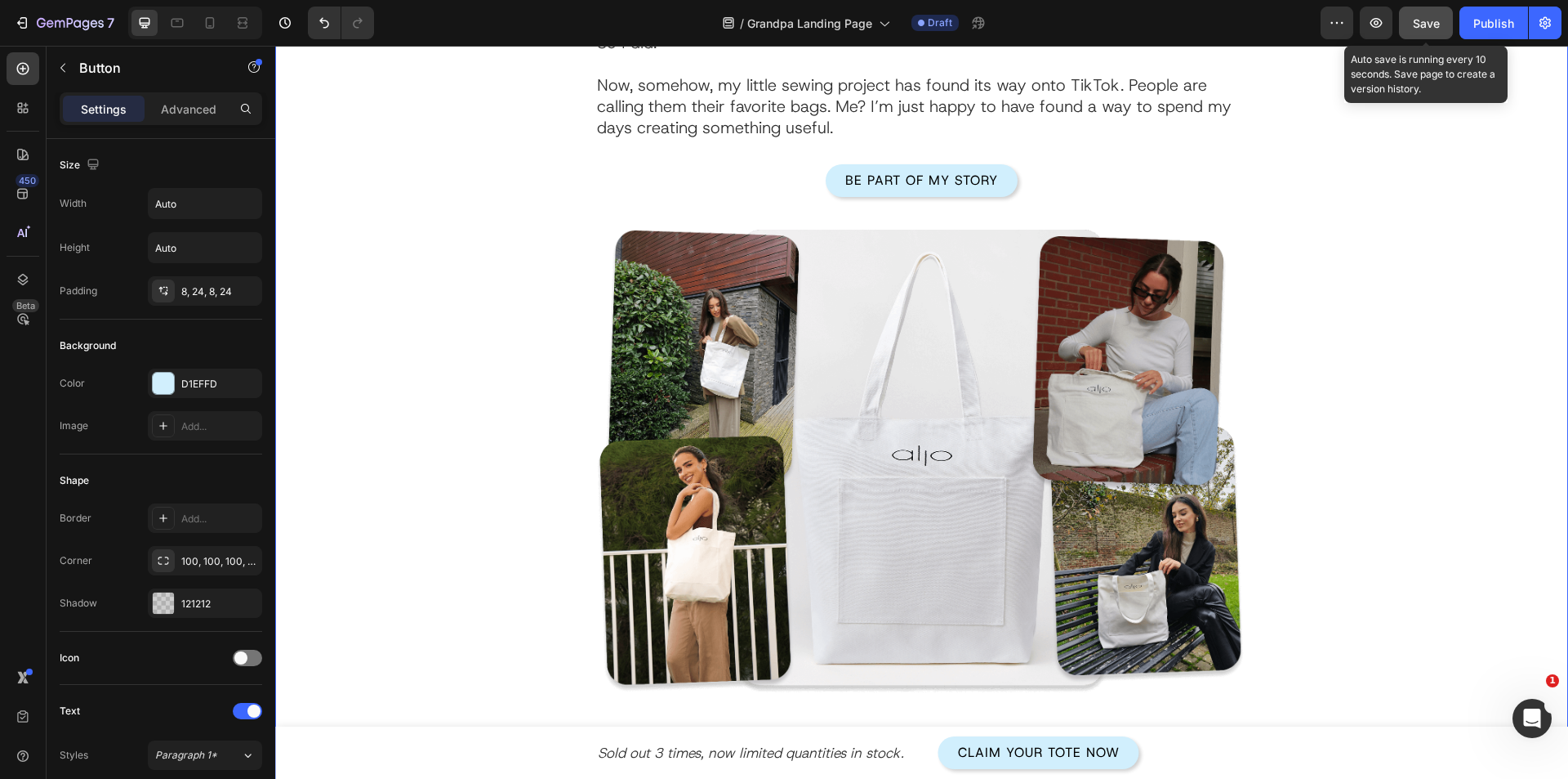
click at [376, 419] on div "My story Heading I’ve always been the kind of man who needs to keep my hands bu…" at bounding box center [921, 250] width 1244 height 888
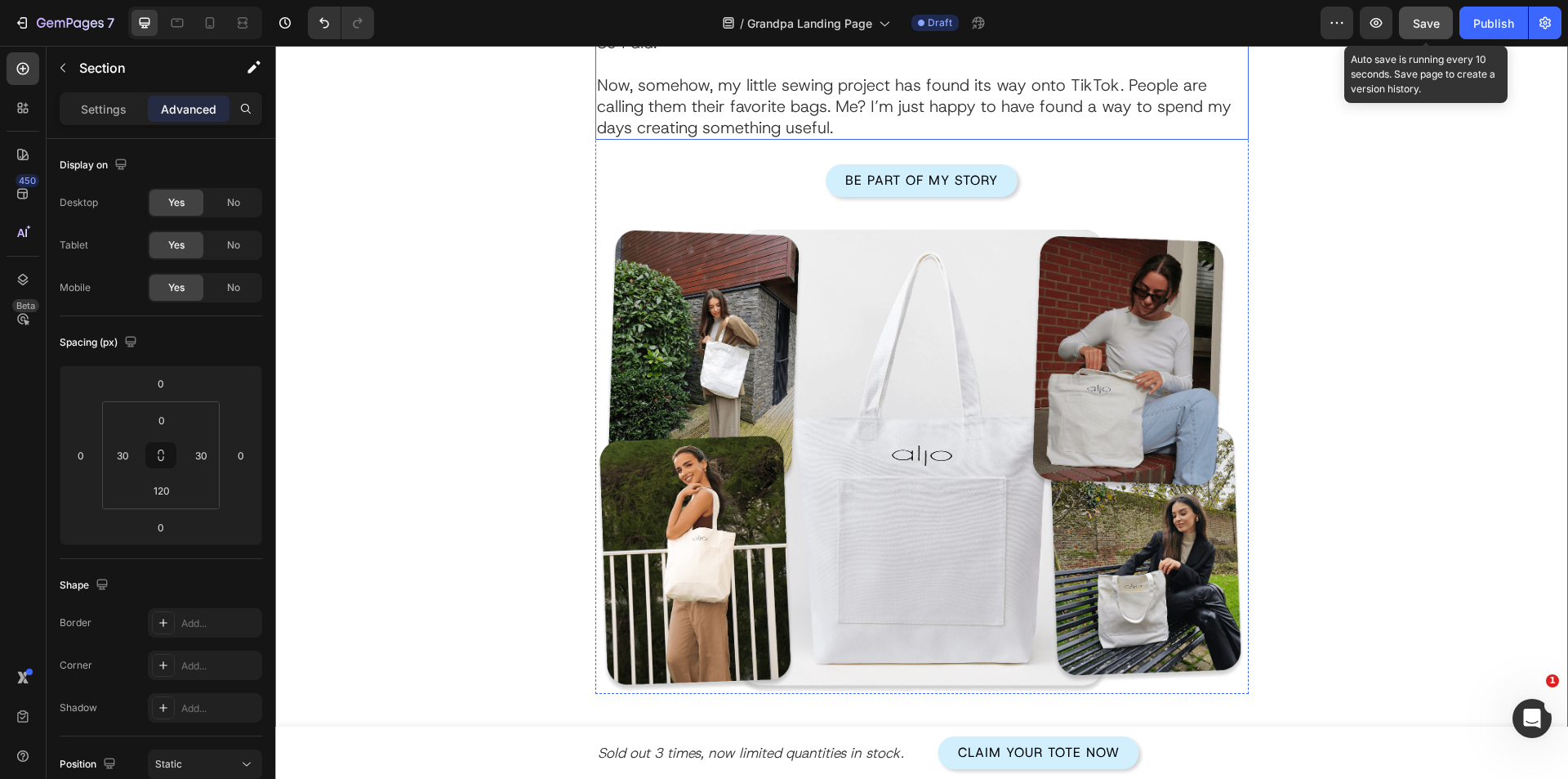
scroll to position [579, 0]
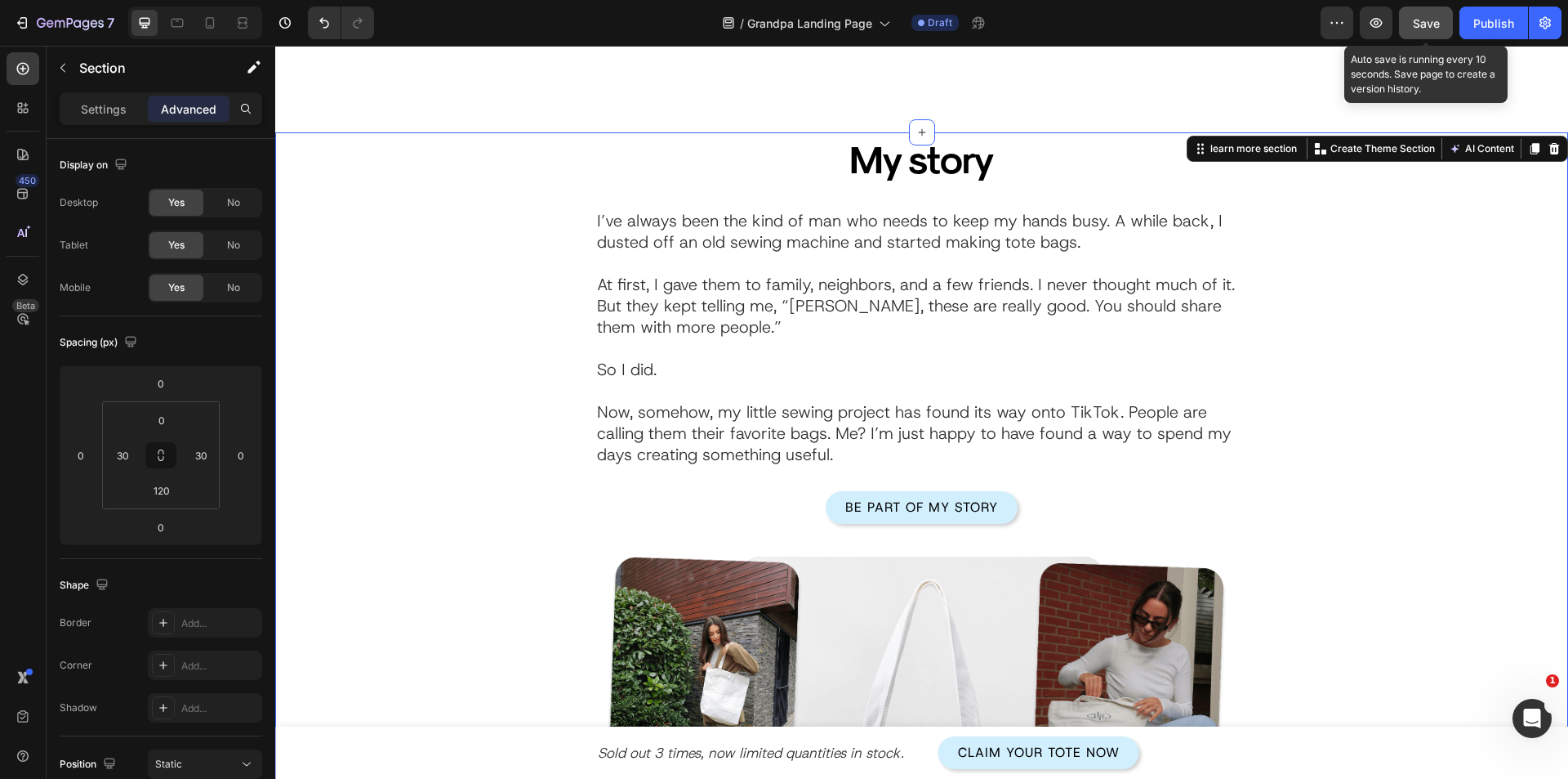
click at [1528, 150] on icon at bounding box center [1535, 149] width 13 height 13
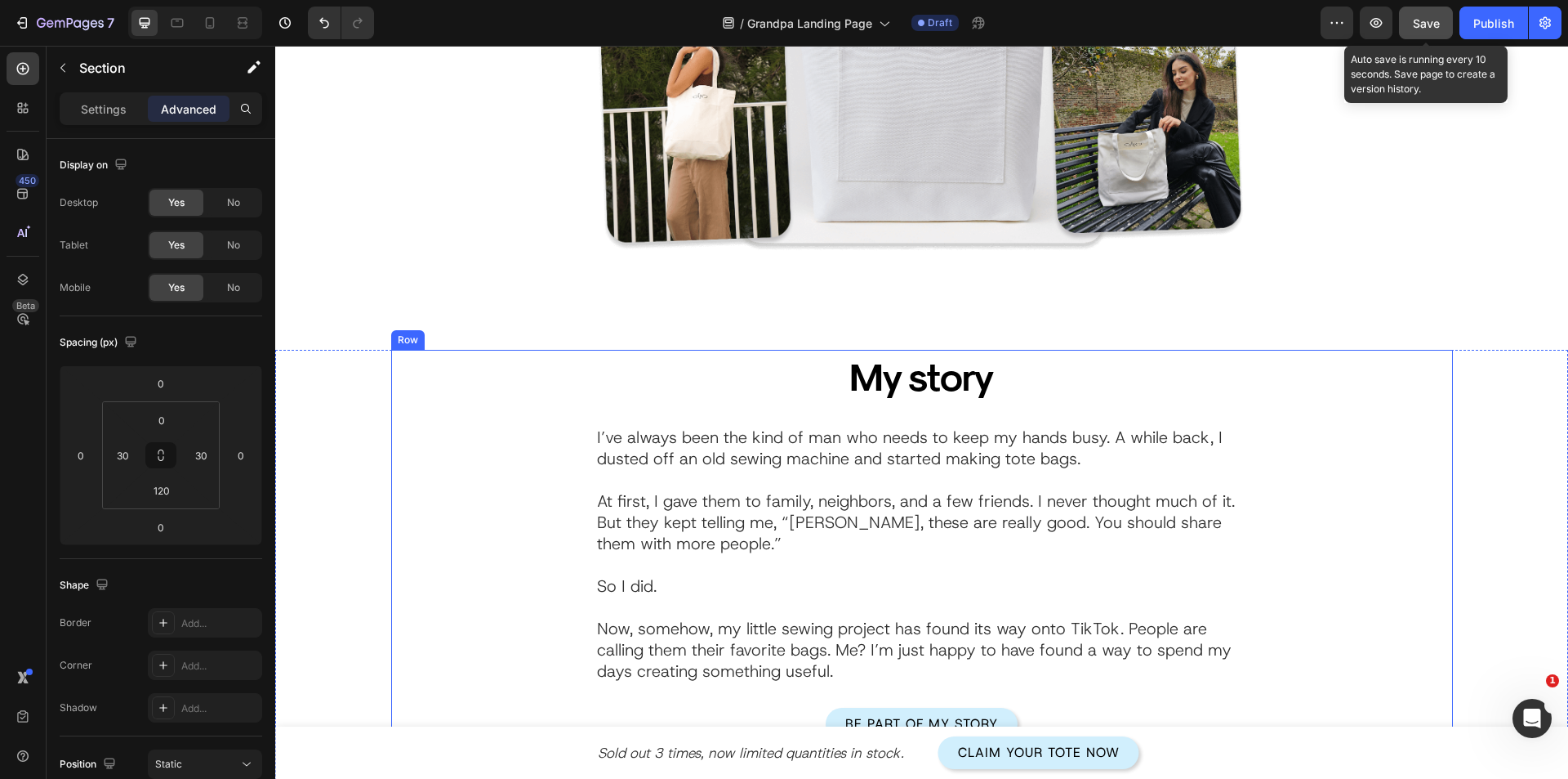
scroll to position [1268, 0]
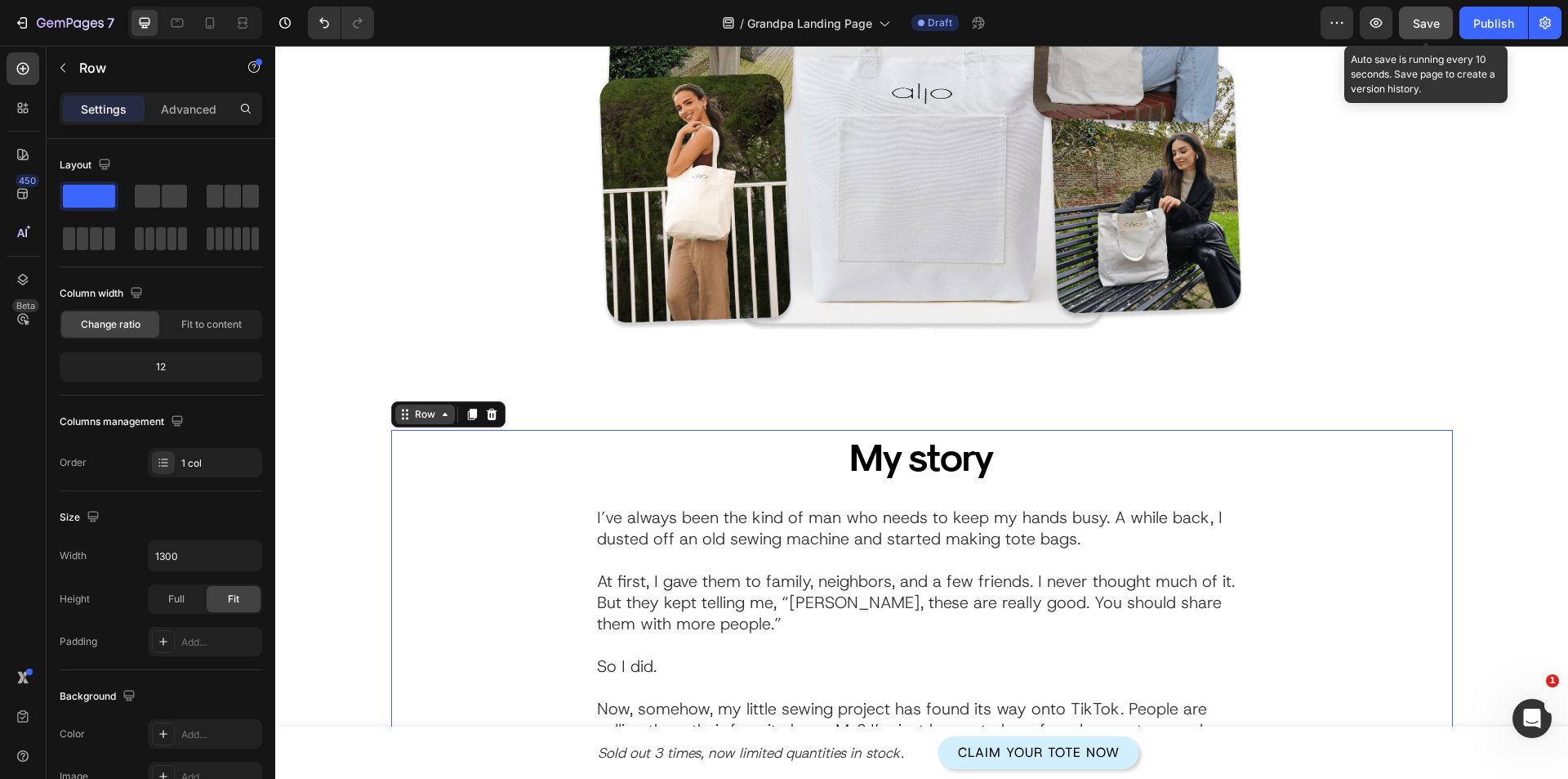
click at [412, 407] on div "Row" at bounding box center [425, 414] width 27 height 15
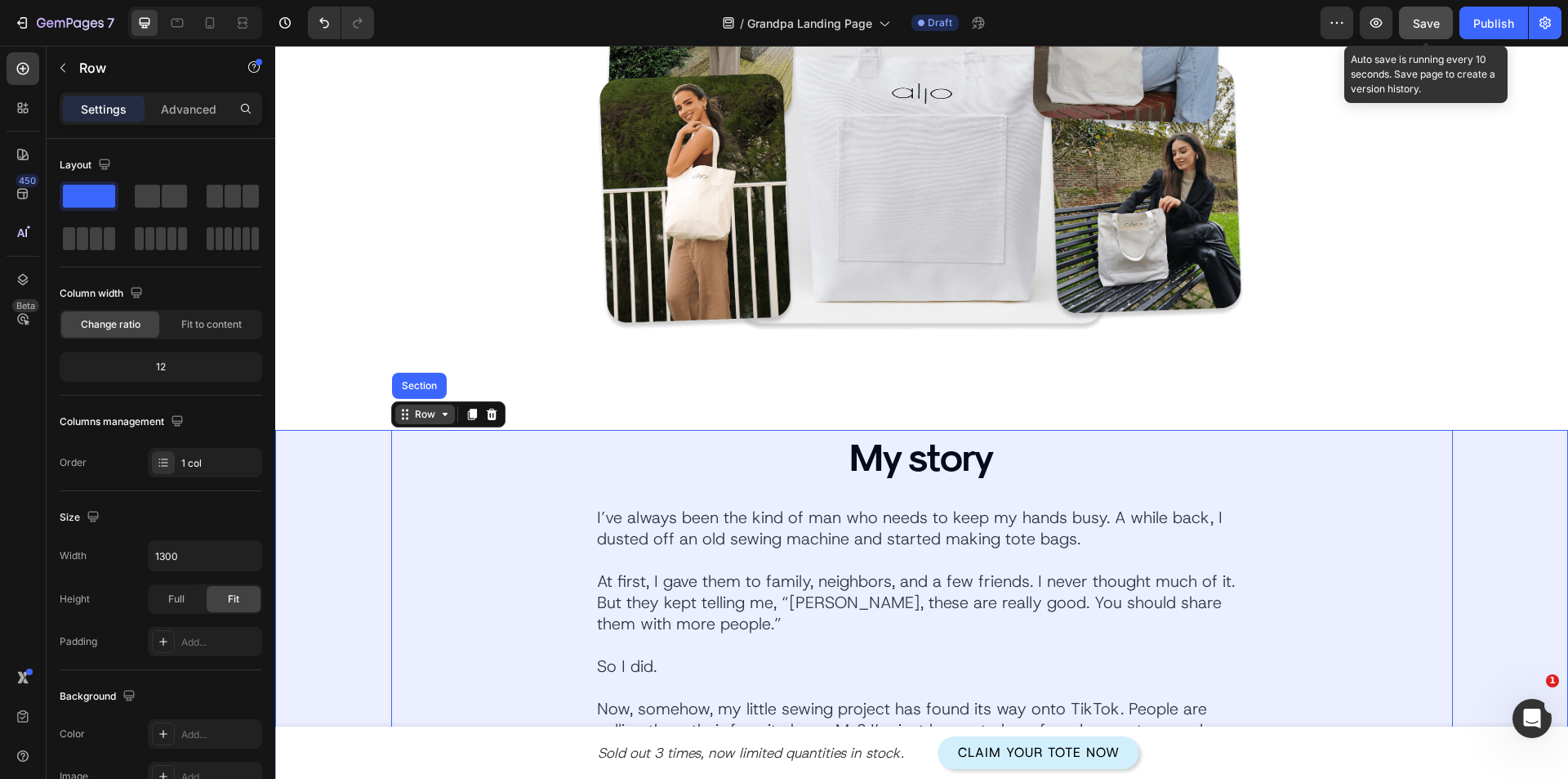
click at [406, 389] on div "Section" at bounding box center [420, 386] width 41 height 9
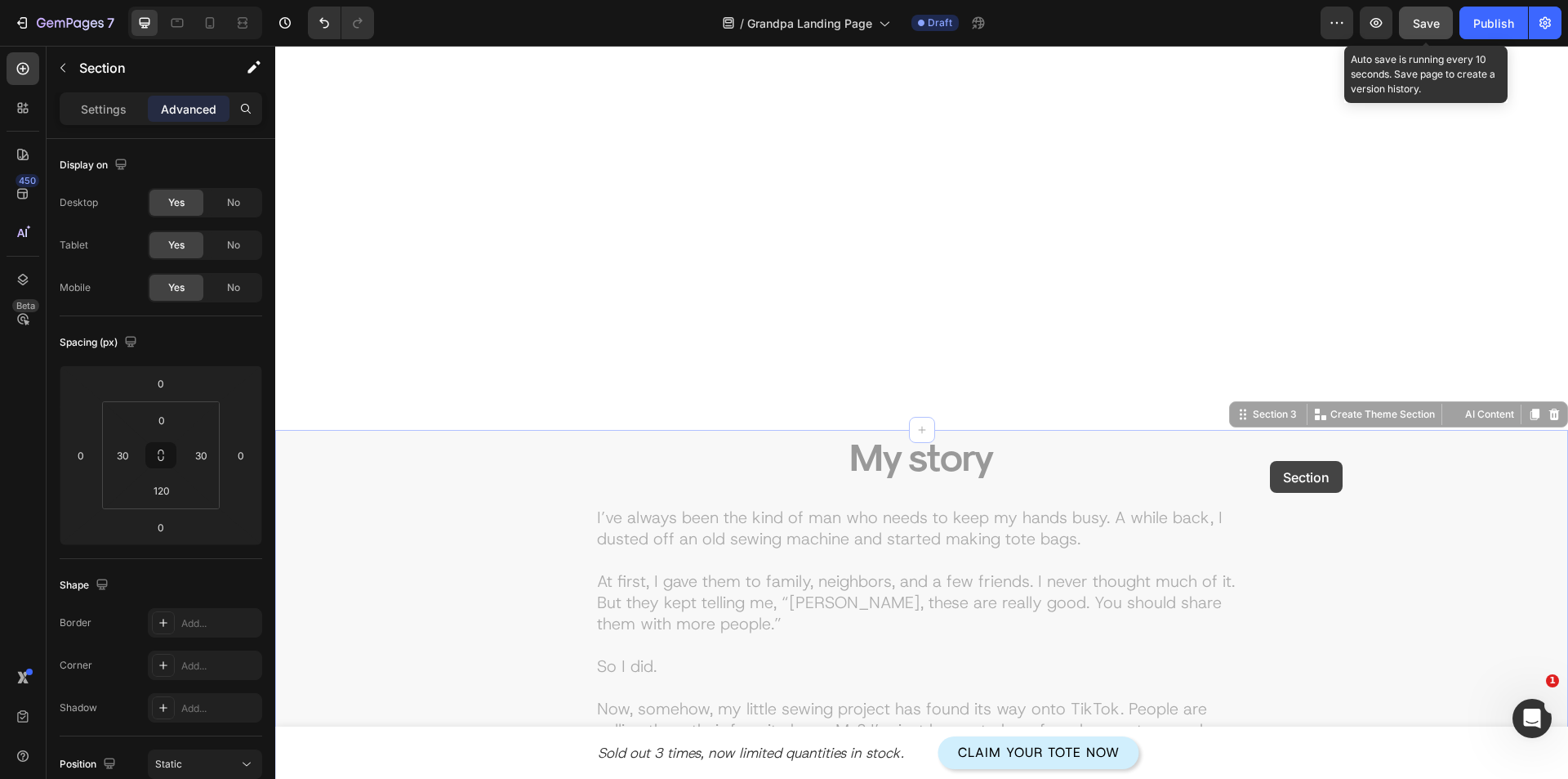
scroll to position [3935, 0]
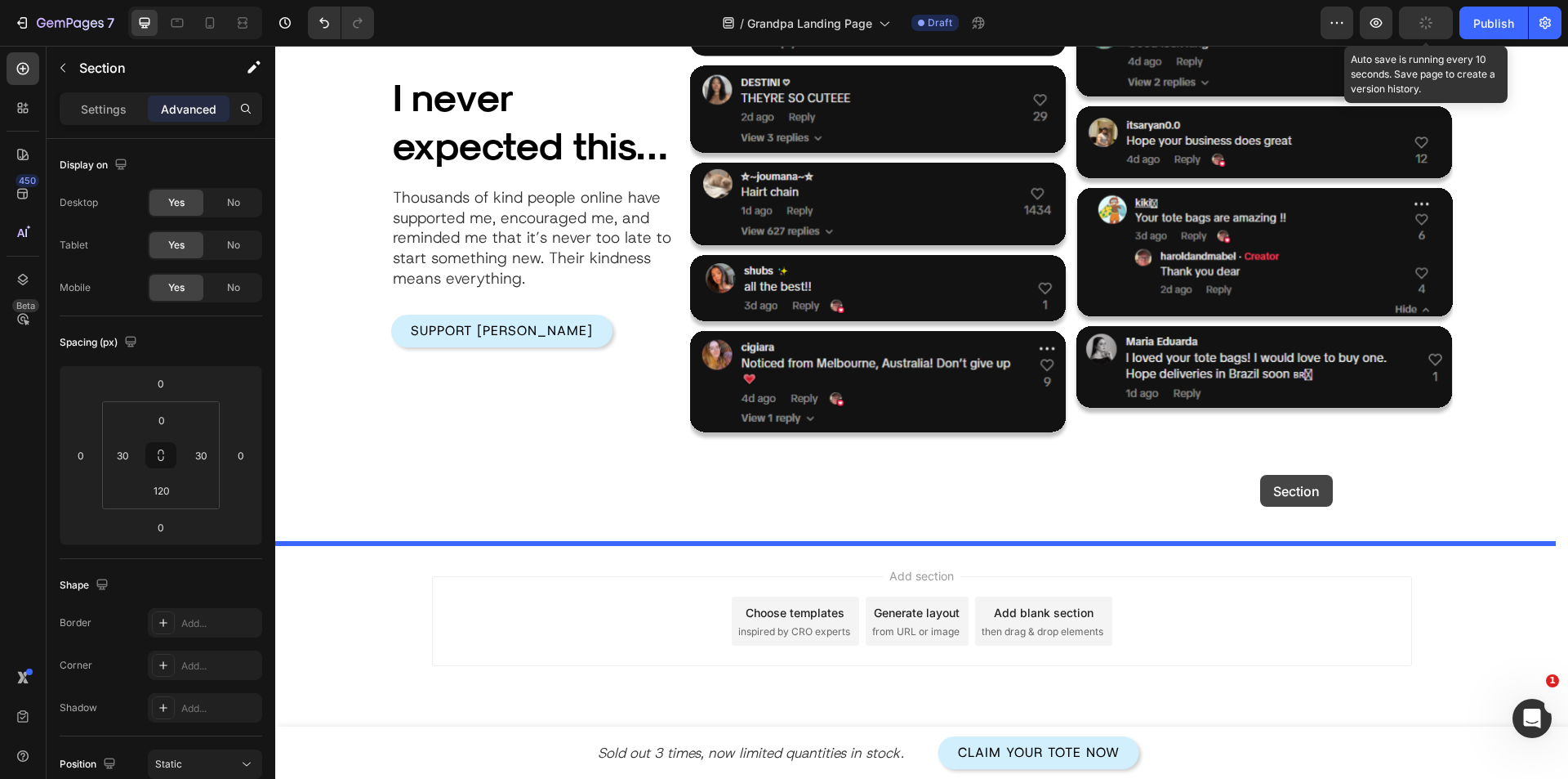
drag, startPoint x: 1274, startPoint y: 418, endPoint x: 1261, endPoint y: 474, distance: 57.5
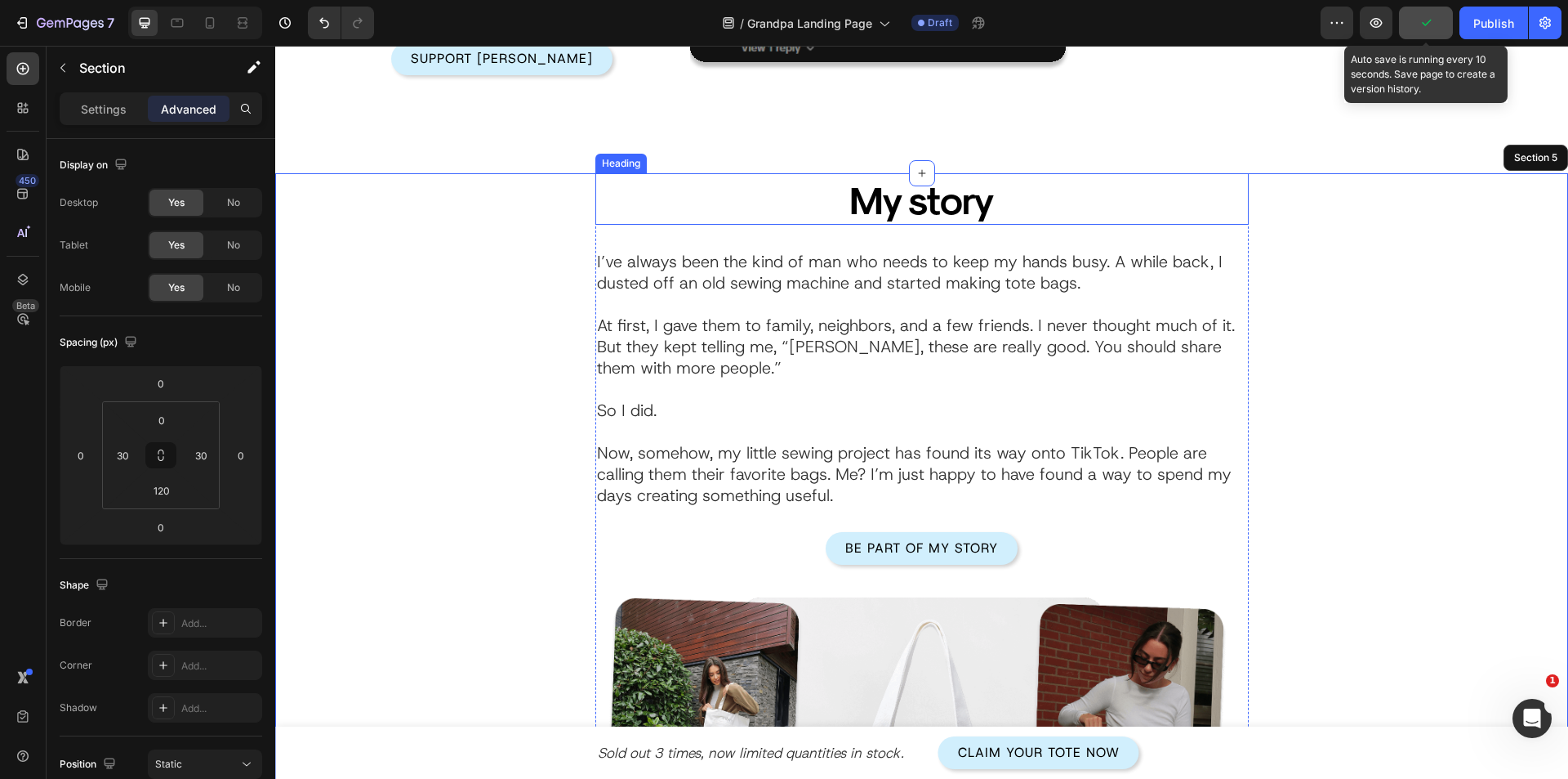
scroll to position [3275, 0]
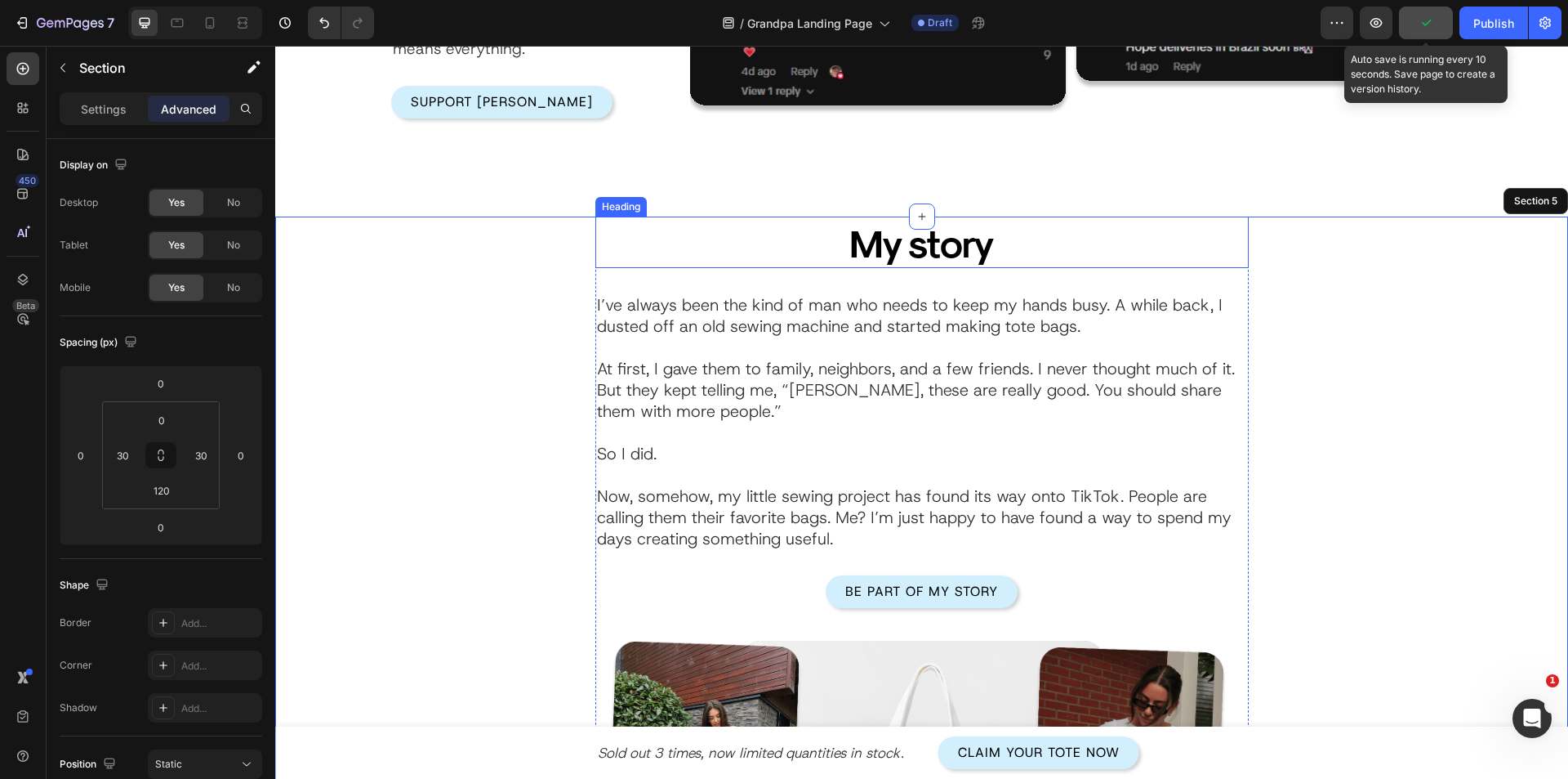
click at [968, 254] on h2 "My story" at bounding box center [922, 242] width 531 height 52
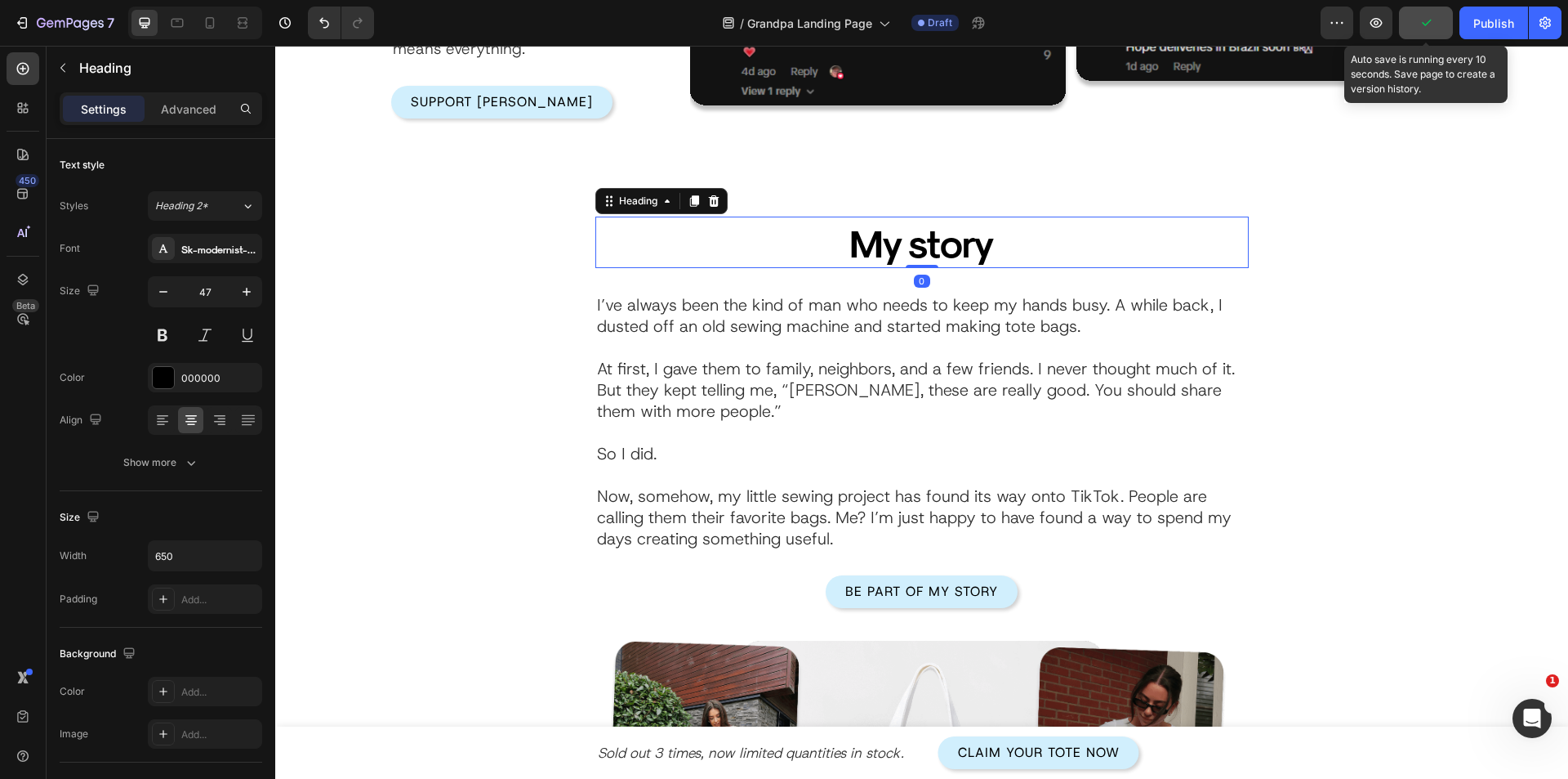
click at [968, 254] on h2 "My story" at bounding box center [922, 242] width 531 height 52
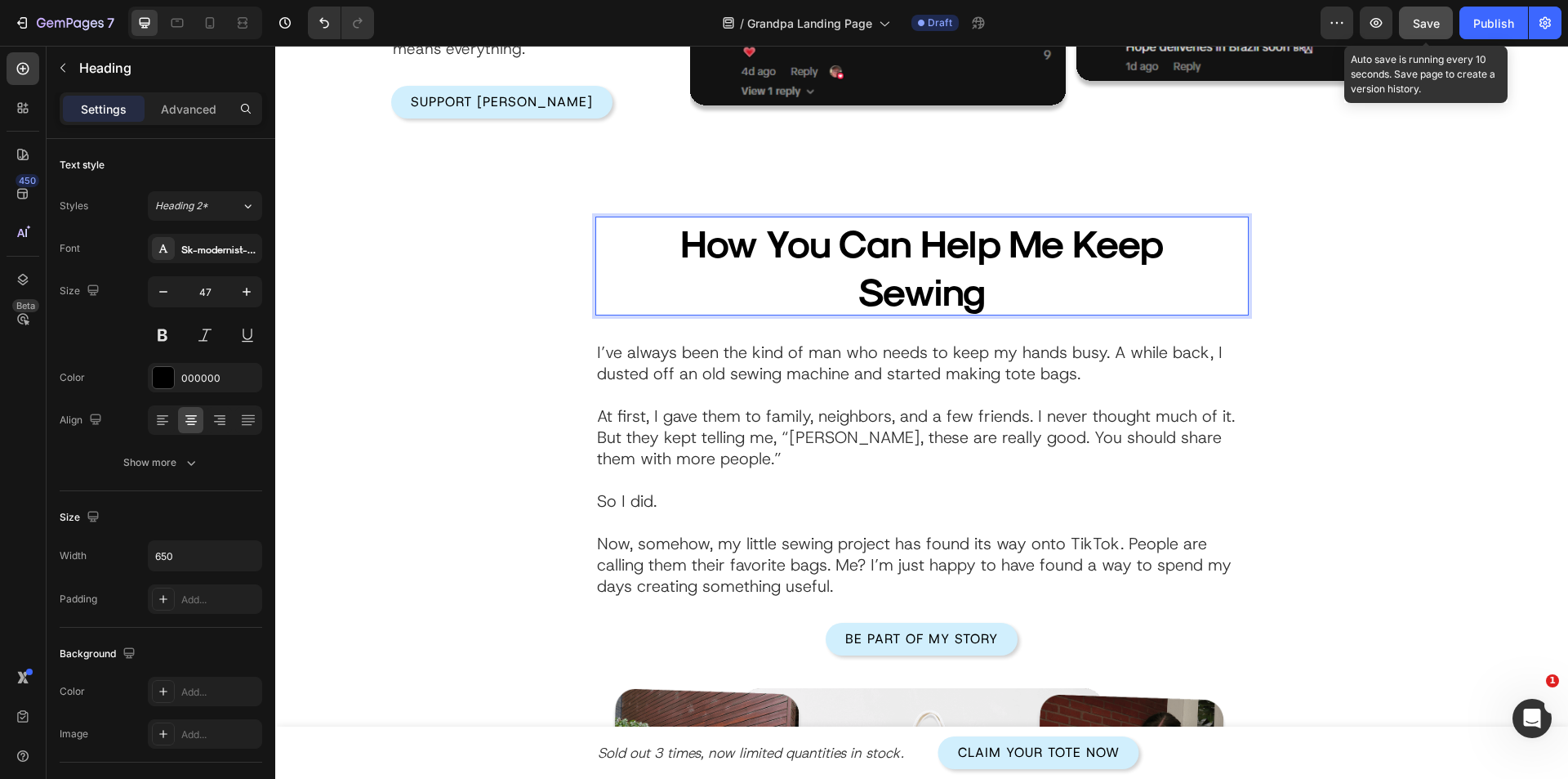
click at [783, 235] on p "How You Can Help Me Keep Sewing" at bounding box center [922, 266] width 528 height 96
click at [865, 394] on p at bounding box center [922, 394] width 651 height 22
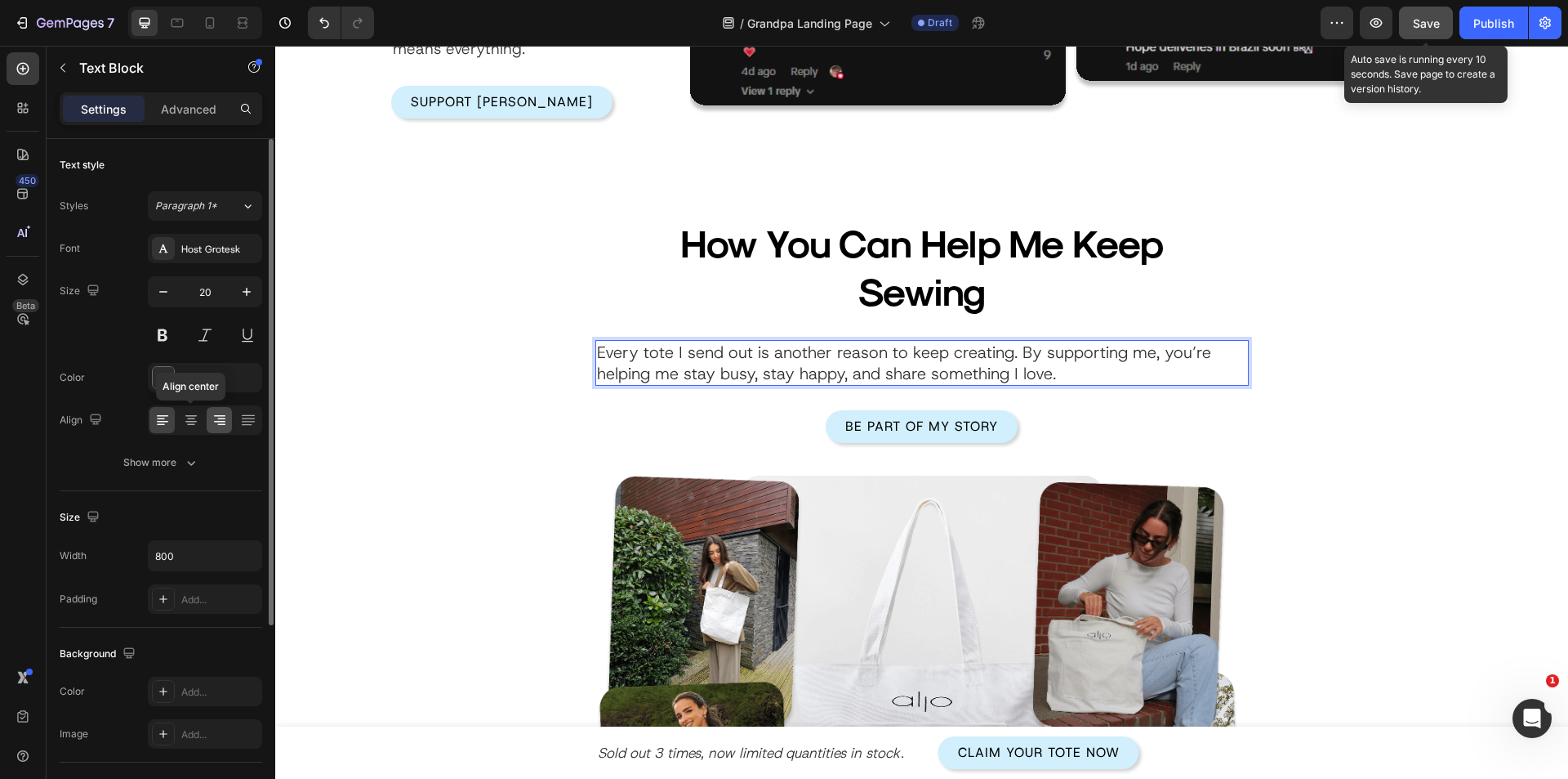
drag, startPoint x: 190, startPoint y: 427, endPoint x: 225, endPoint y: 429, distance: 35.1
click at [190, 427] on icon at bounding box center [190, 420] width 16 height 16
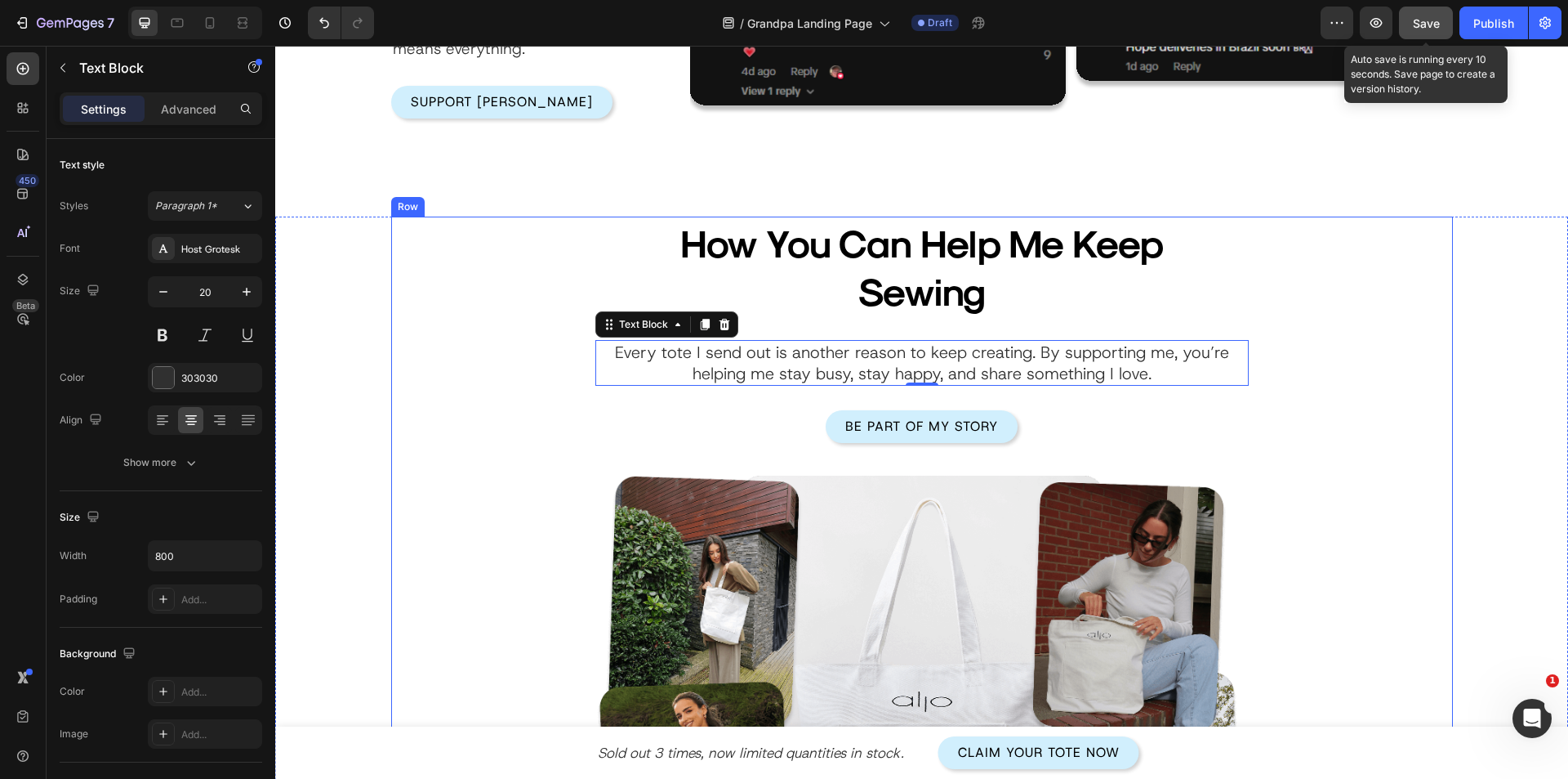
click at [513, 489] on div "How You Can Help Me Keep Sewing Heading Every tote I send out is another reason…" at bounding box center [922, 578] width 1062 height 723
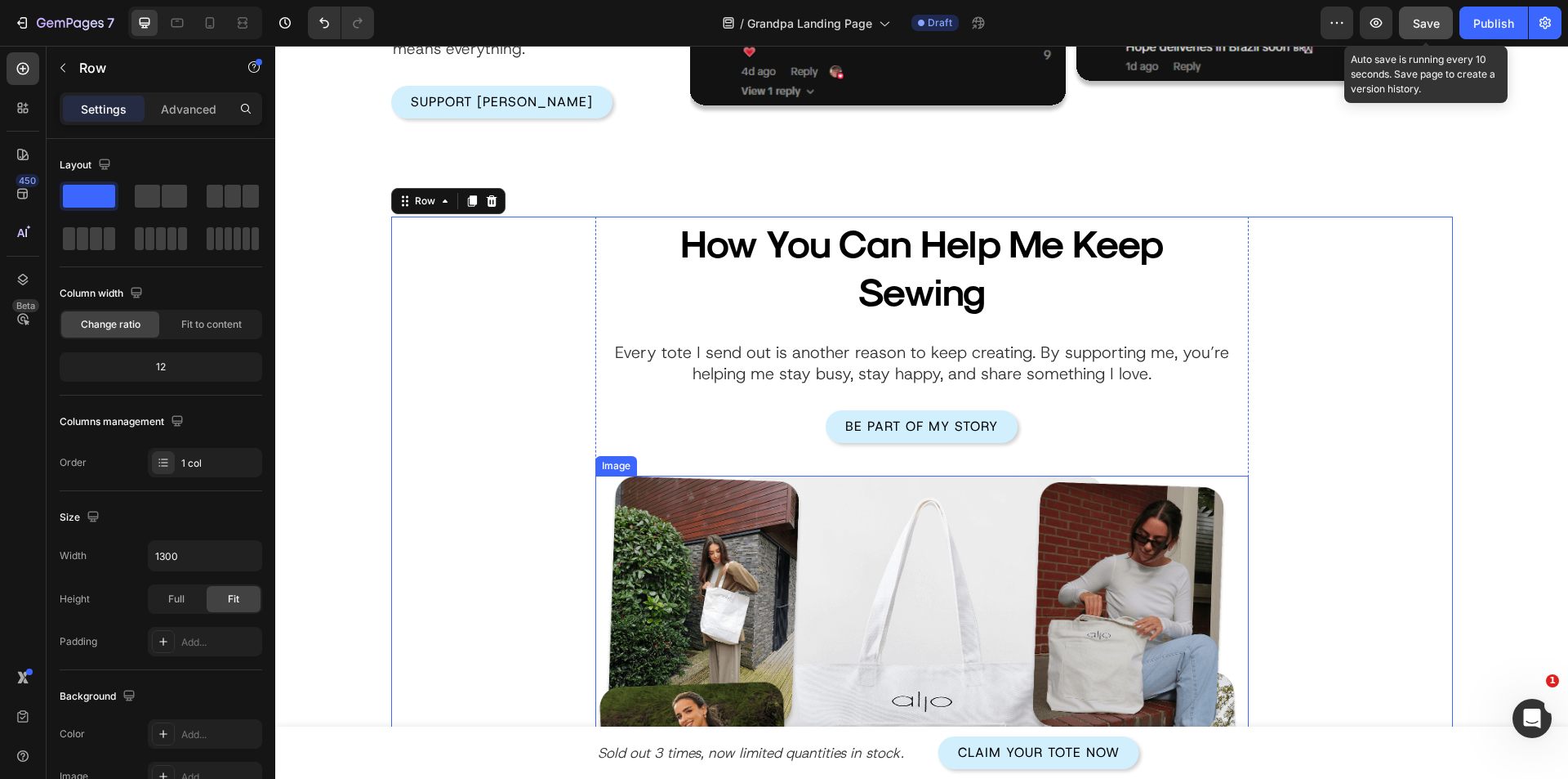
click at [816, 627] on img at bounding box center [922, 707] width 653 height 464
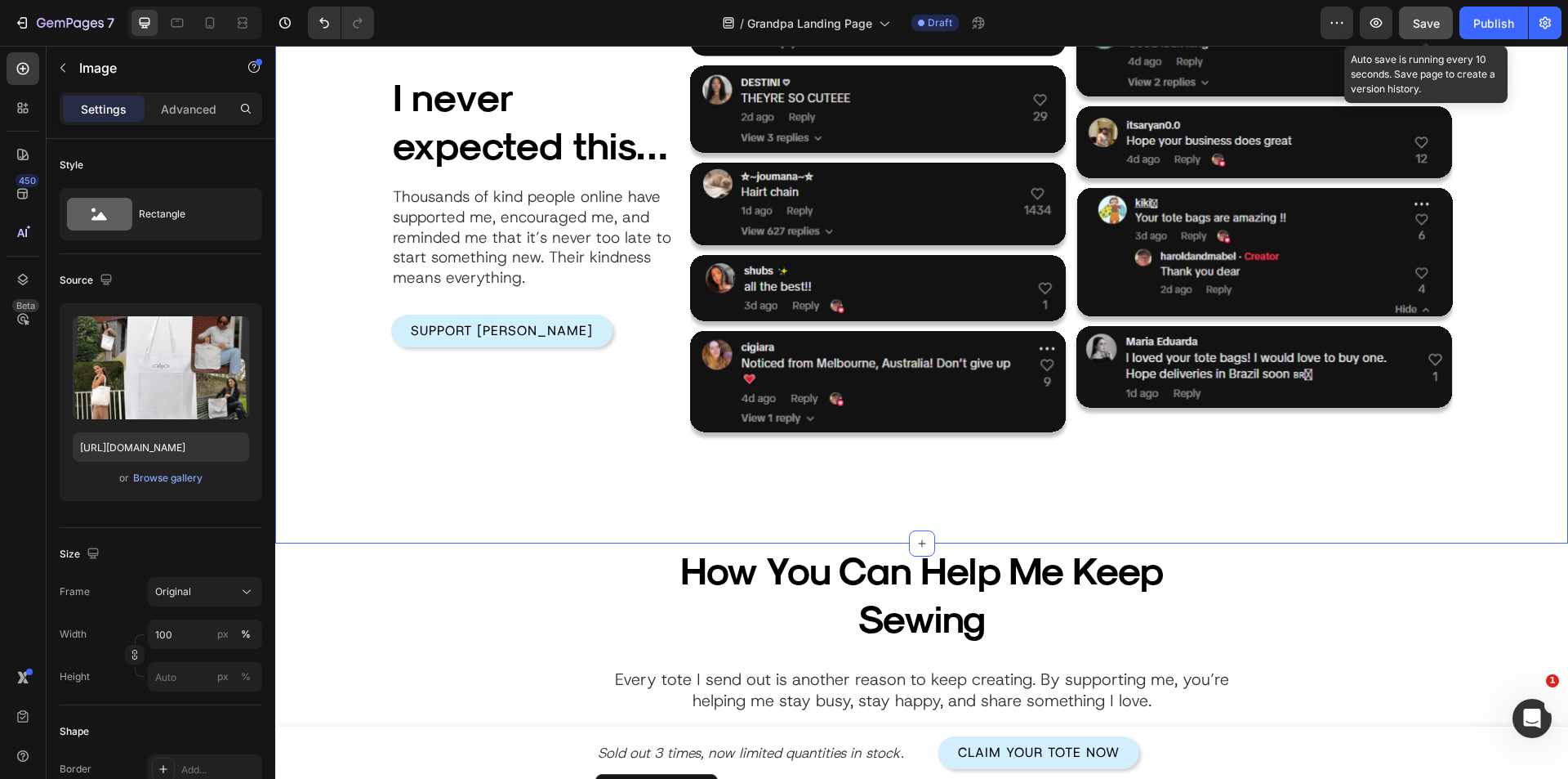
scroll to position [3030, 0]
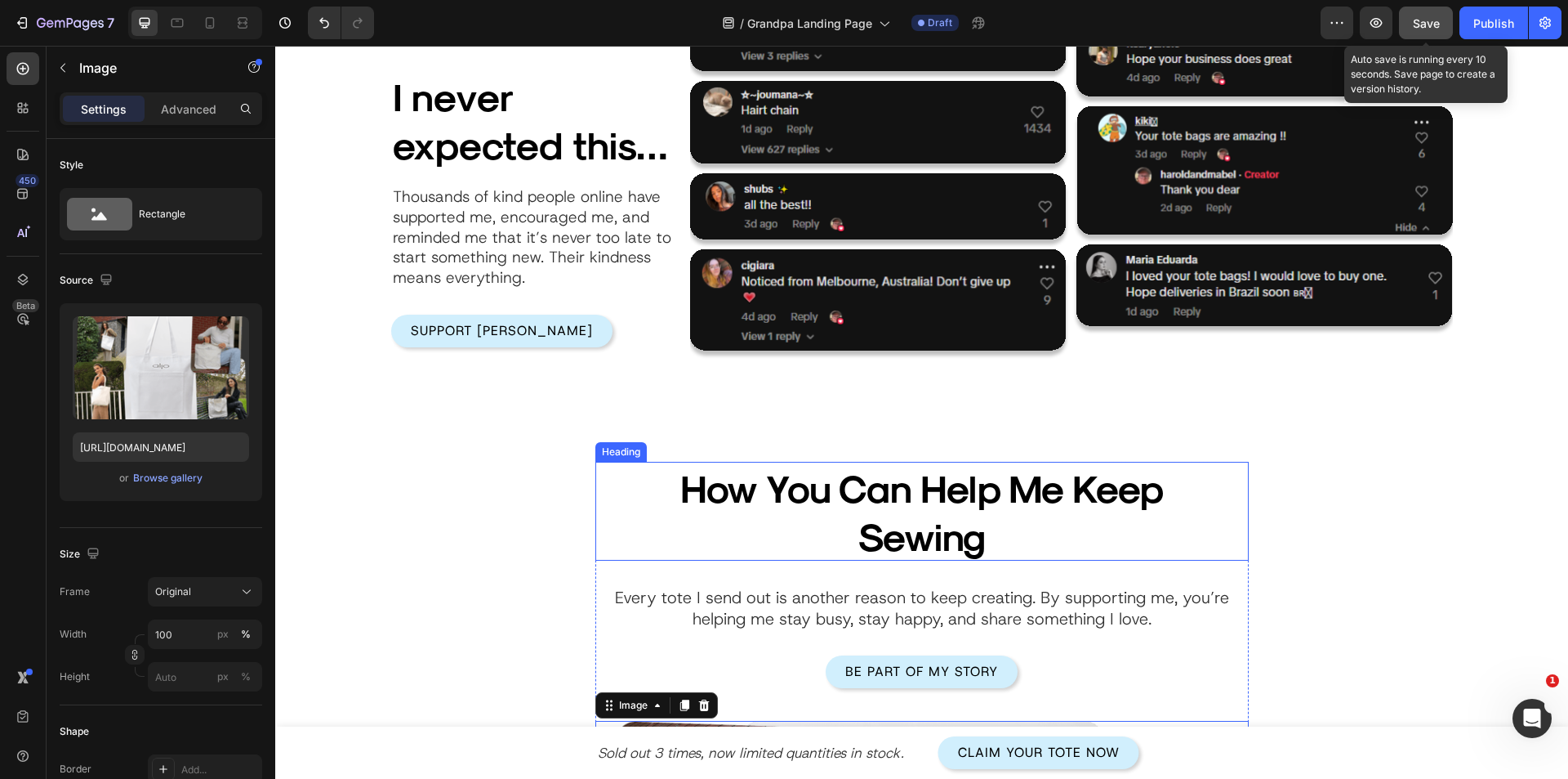
click at [1001, 522] on p "How You Can Help Me Keep Sewing" at bounding box center [922, 511] width 528 height 96
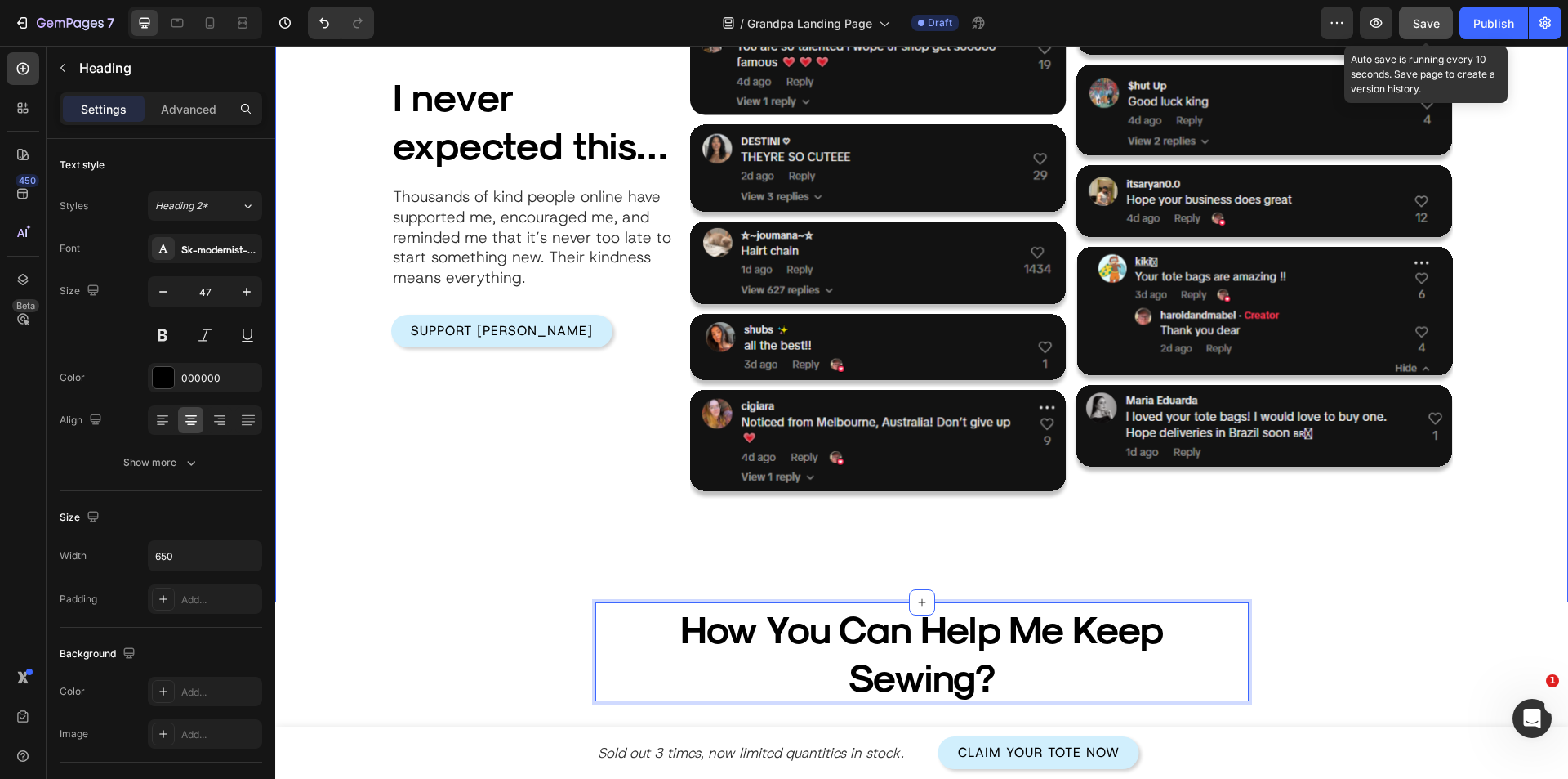
scroll to position [2867, 0]
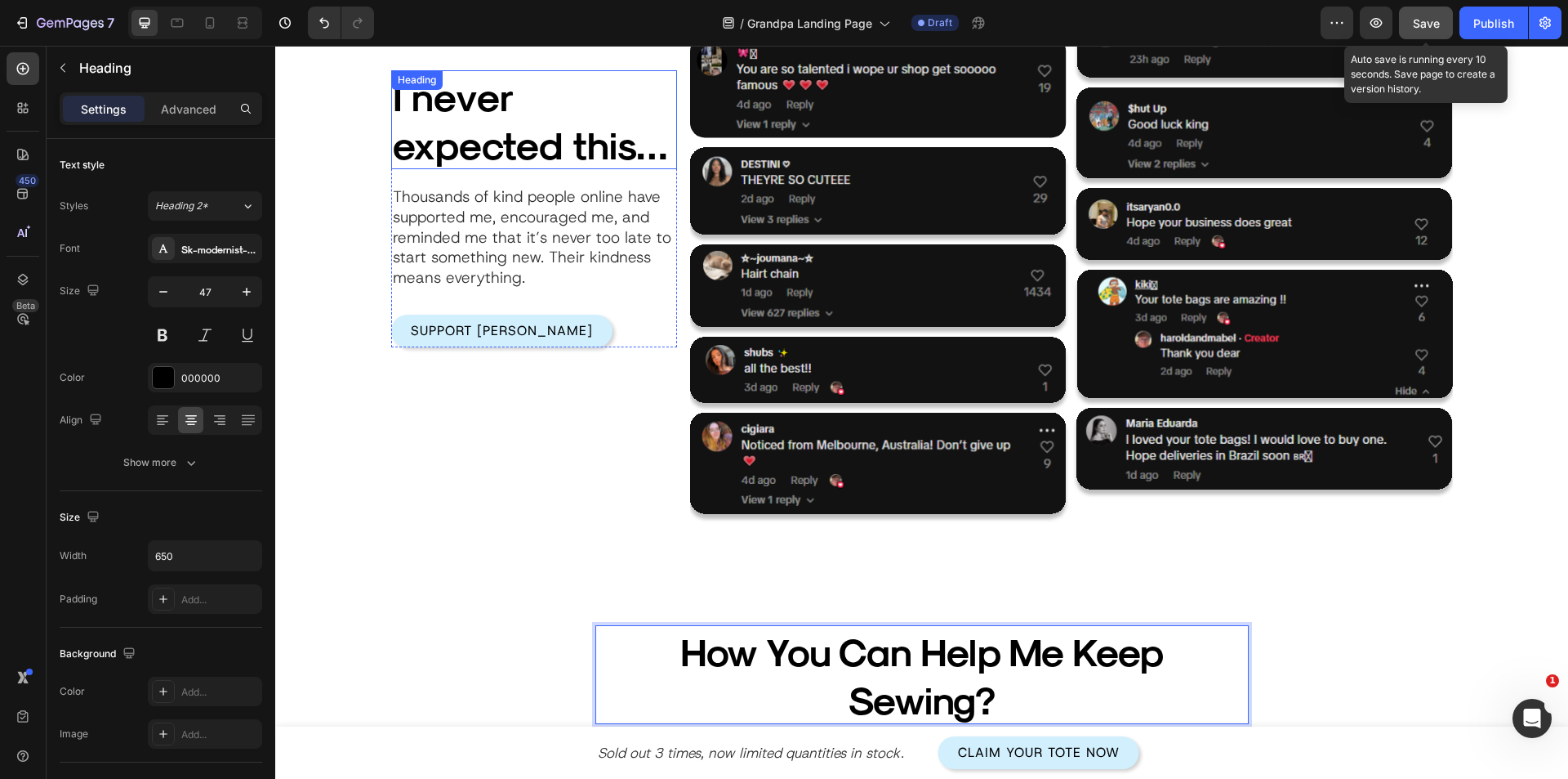
click at [425, 100] on h2 "I never expected this…" at bounding box center [534, 121] width 286 height 100
click at [418, 104] on h2 "I never expected this…" at bounding box center [534, 121] width 286 height 100
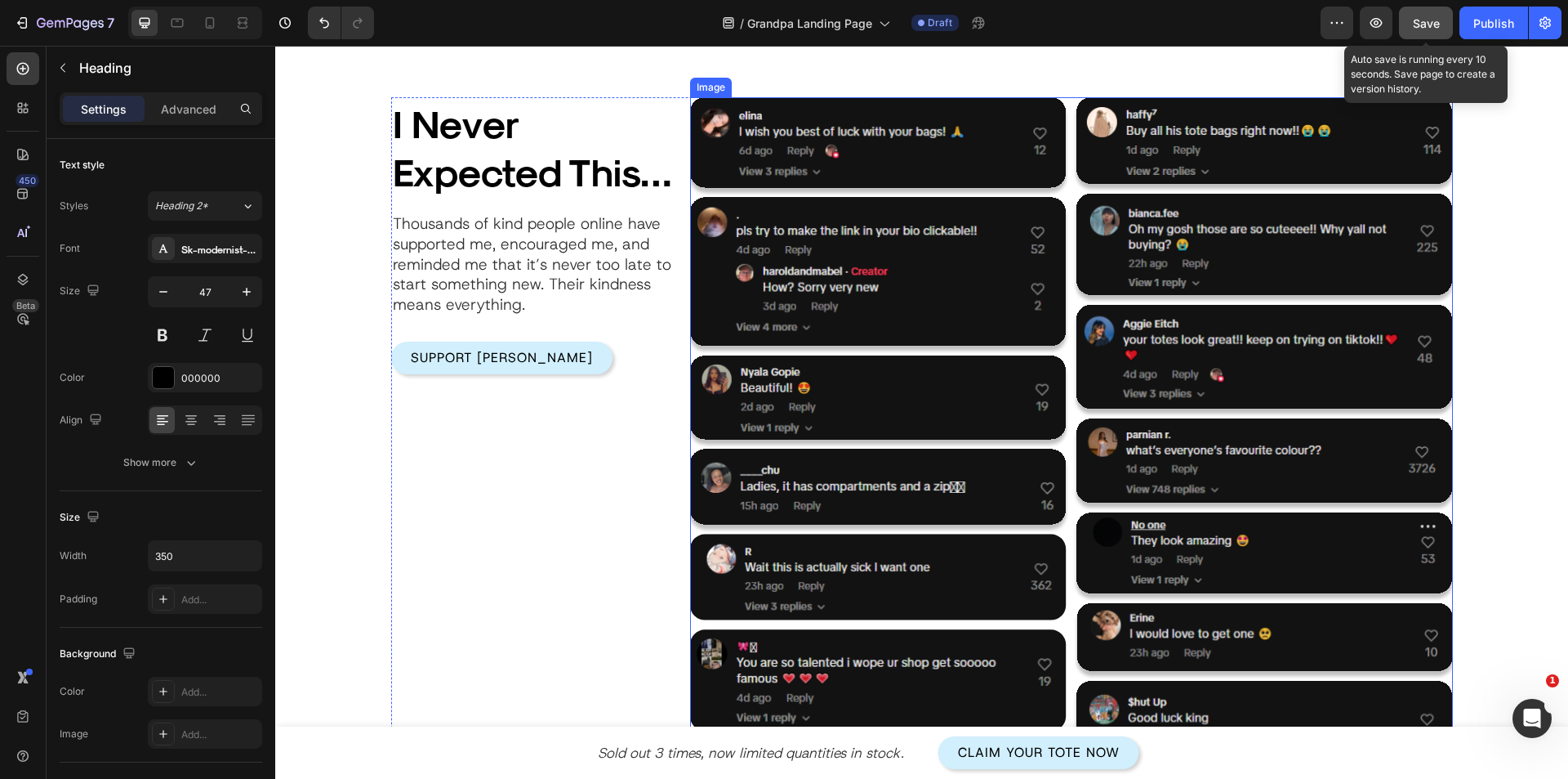
scroll to position [2288, 0]
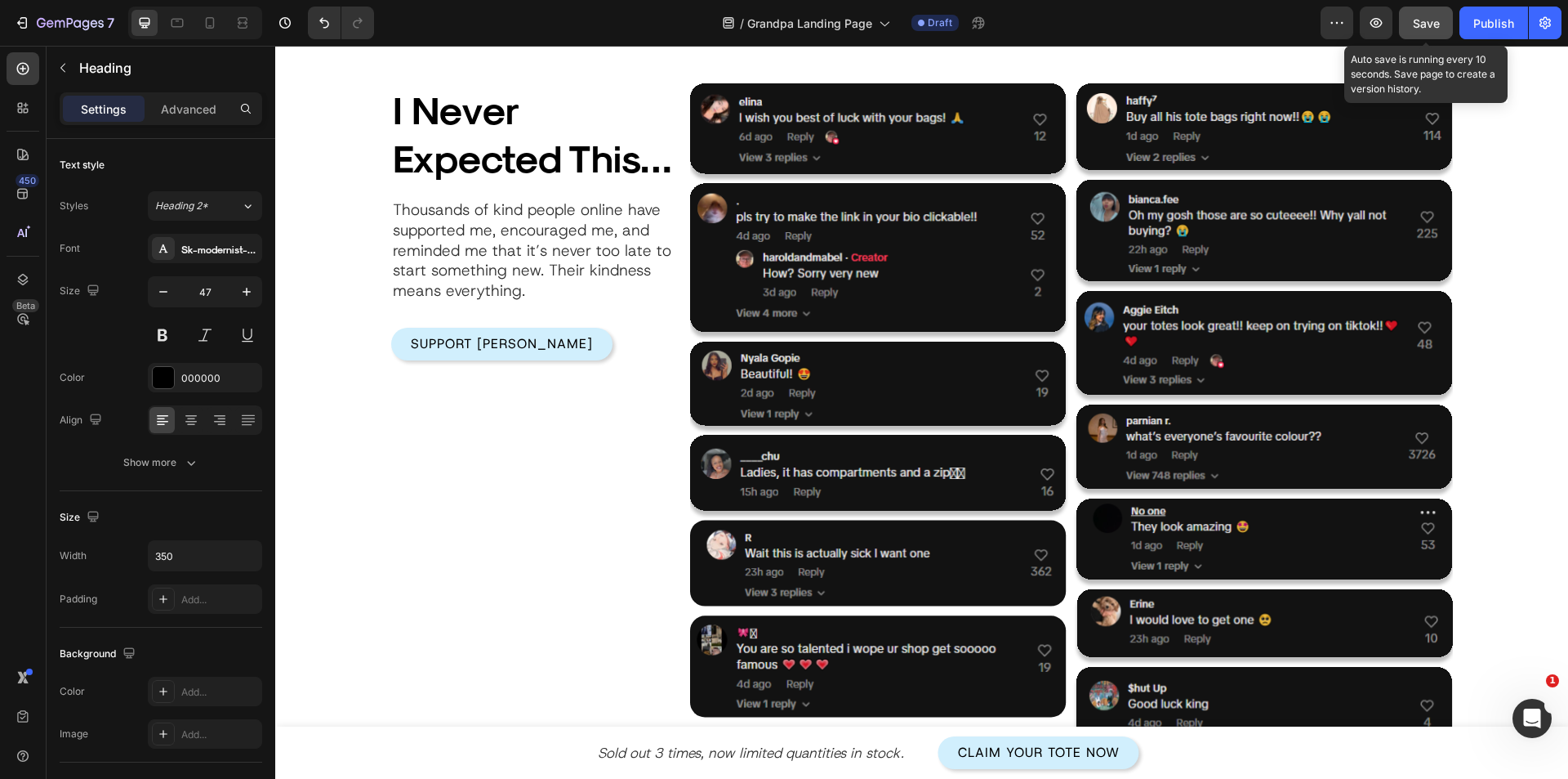
click at [1426, 26] on span "Save" at bounding box center [1427, 23] width 27 height 14
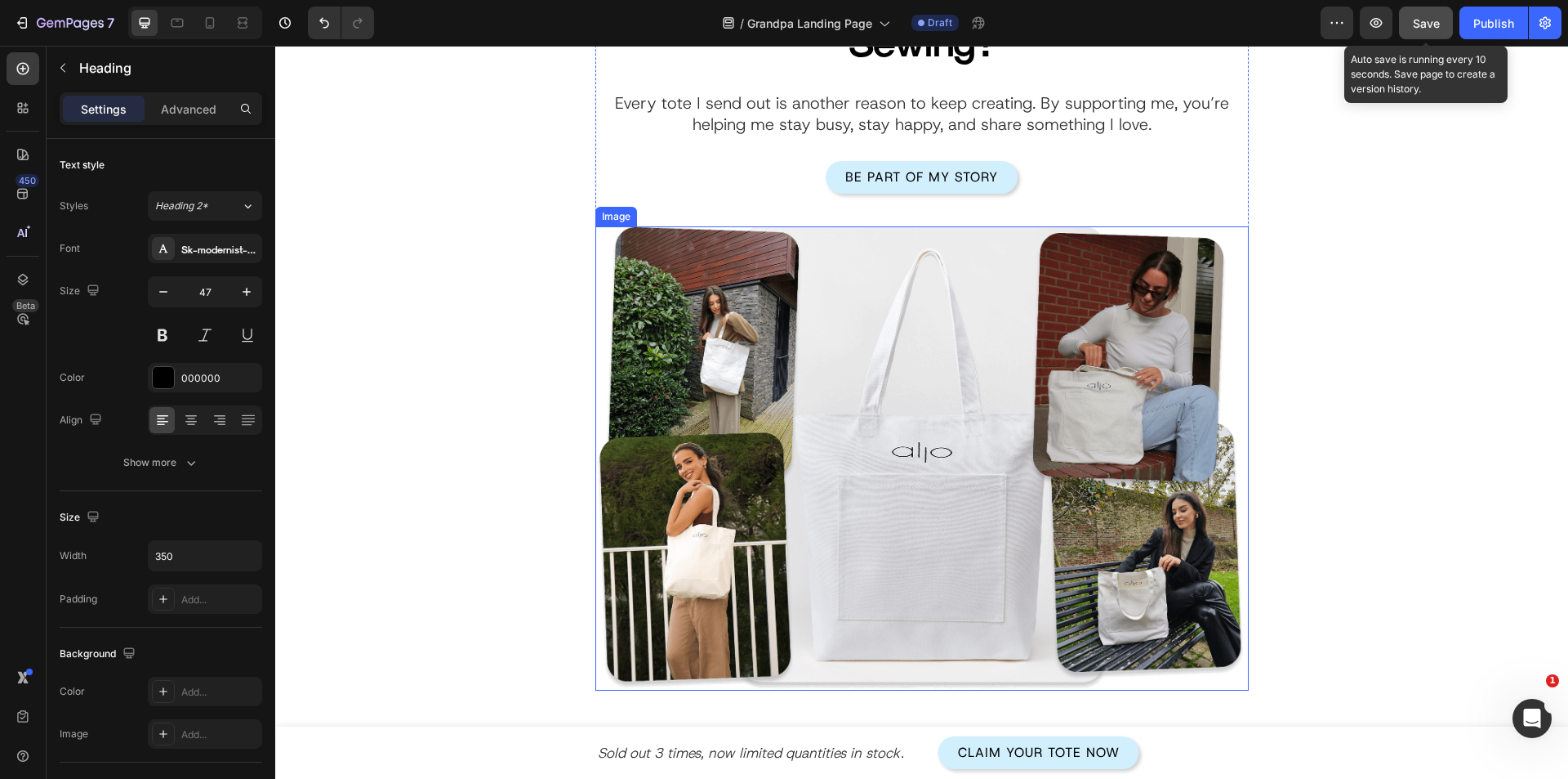
scroll to position [3462, 0]
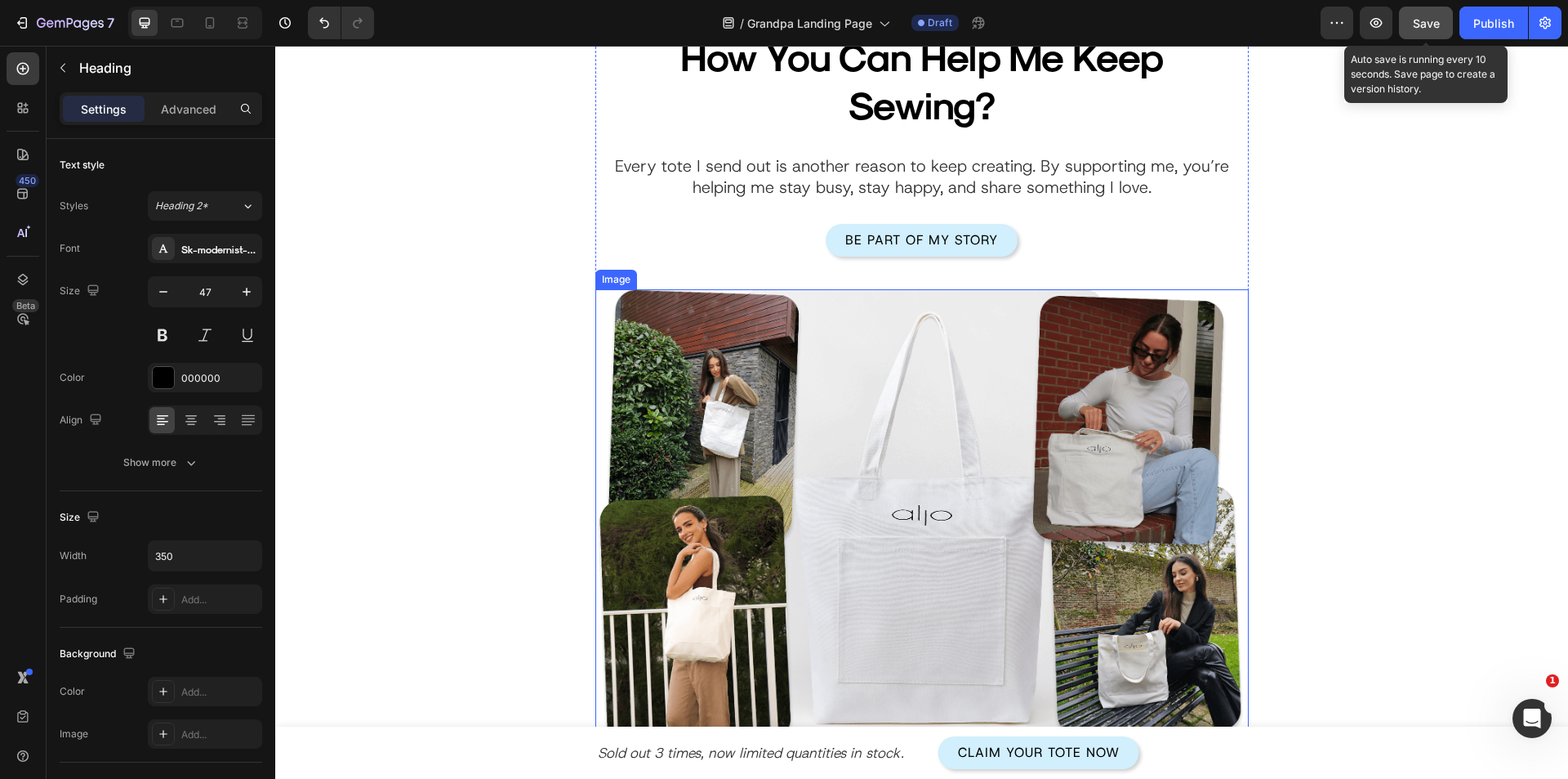
click at [488, 367] on div "How You Can Help Me Keep Sewing? Heading Every tote I send out is another reaso…" at bounding box center [922, 391] width 1062 height 723
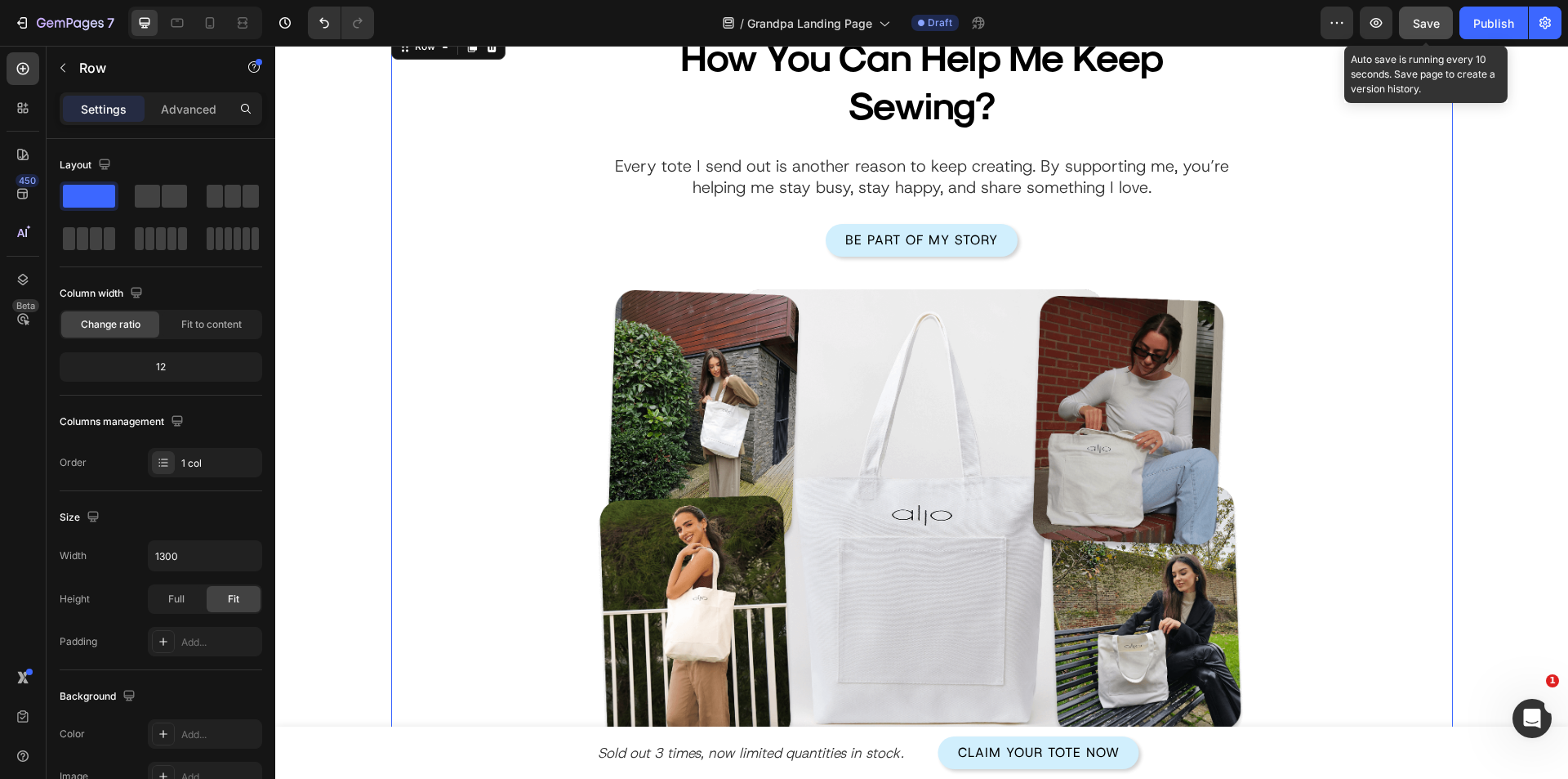
scroll to position [3280, 0]
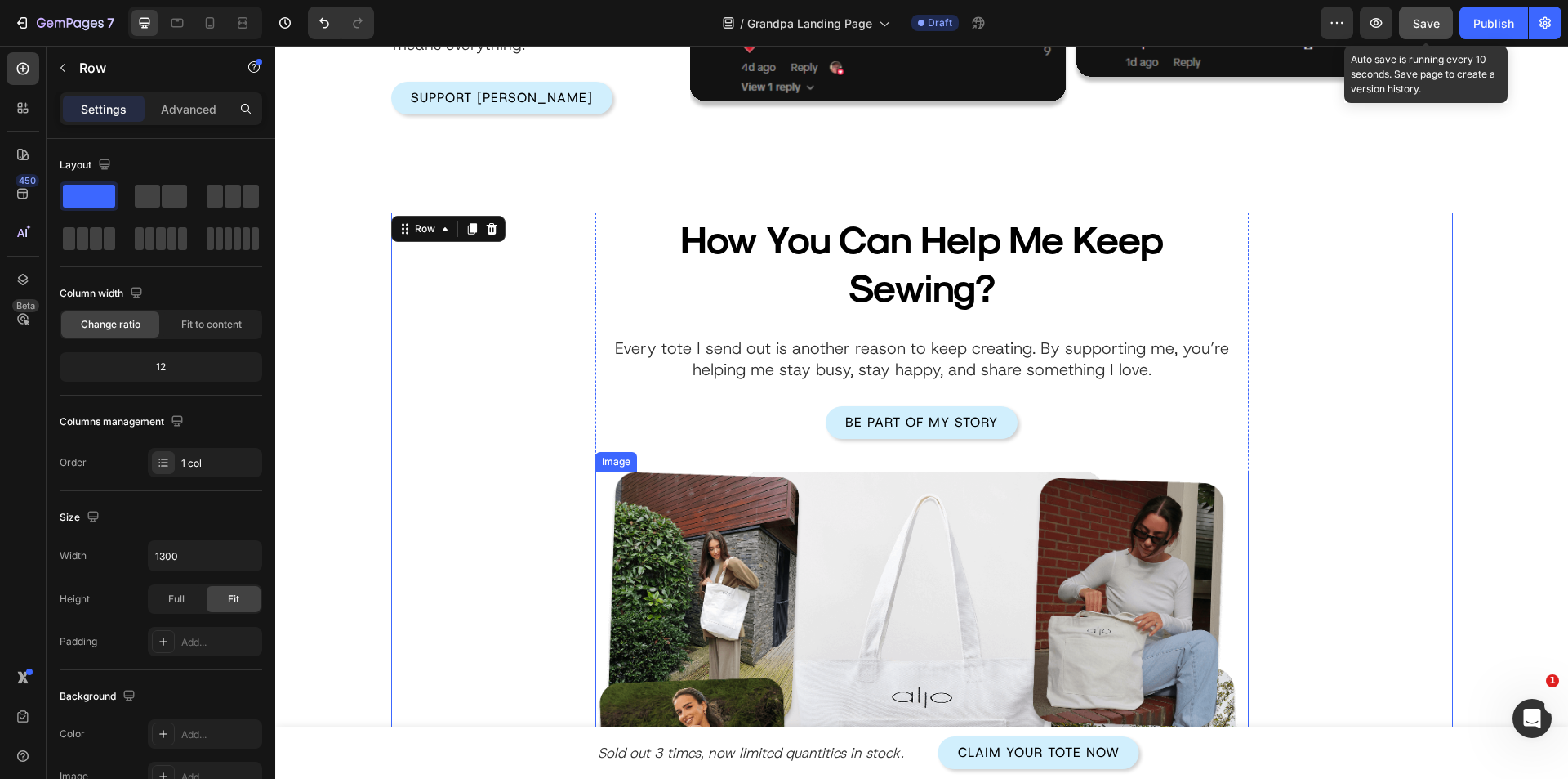
click at [875, 590] on img at bounding box center [922, 704] width 653 height 464
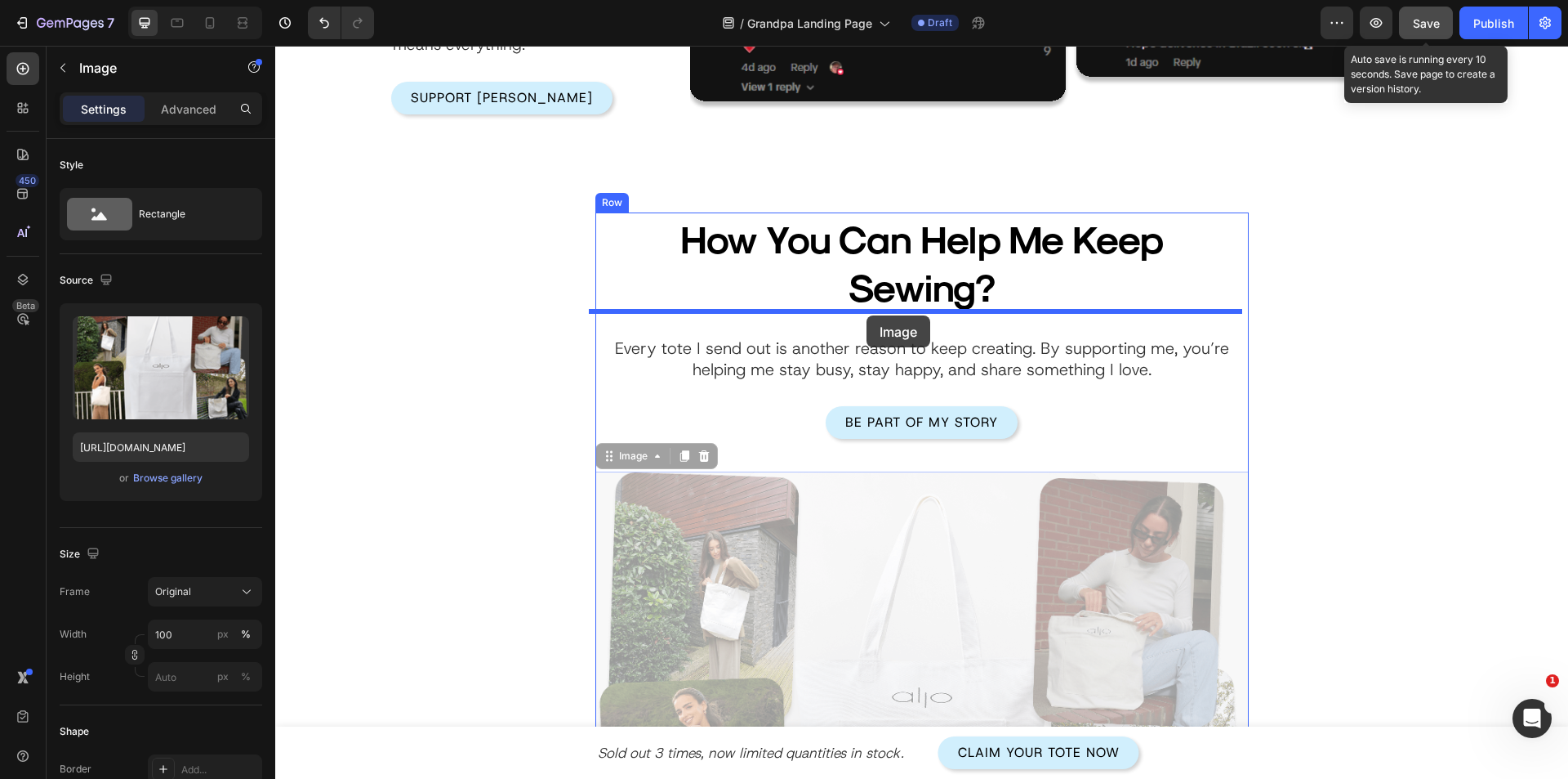
drag, startPoint x: 635, startPoint y: 460, endPoint x: 867, endPoint y: 315, distance: 273.6
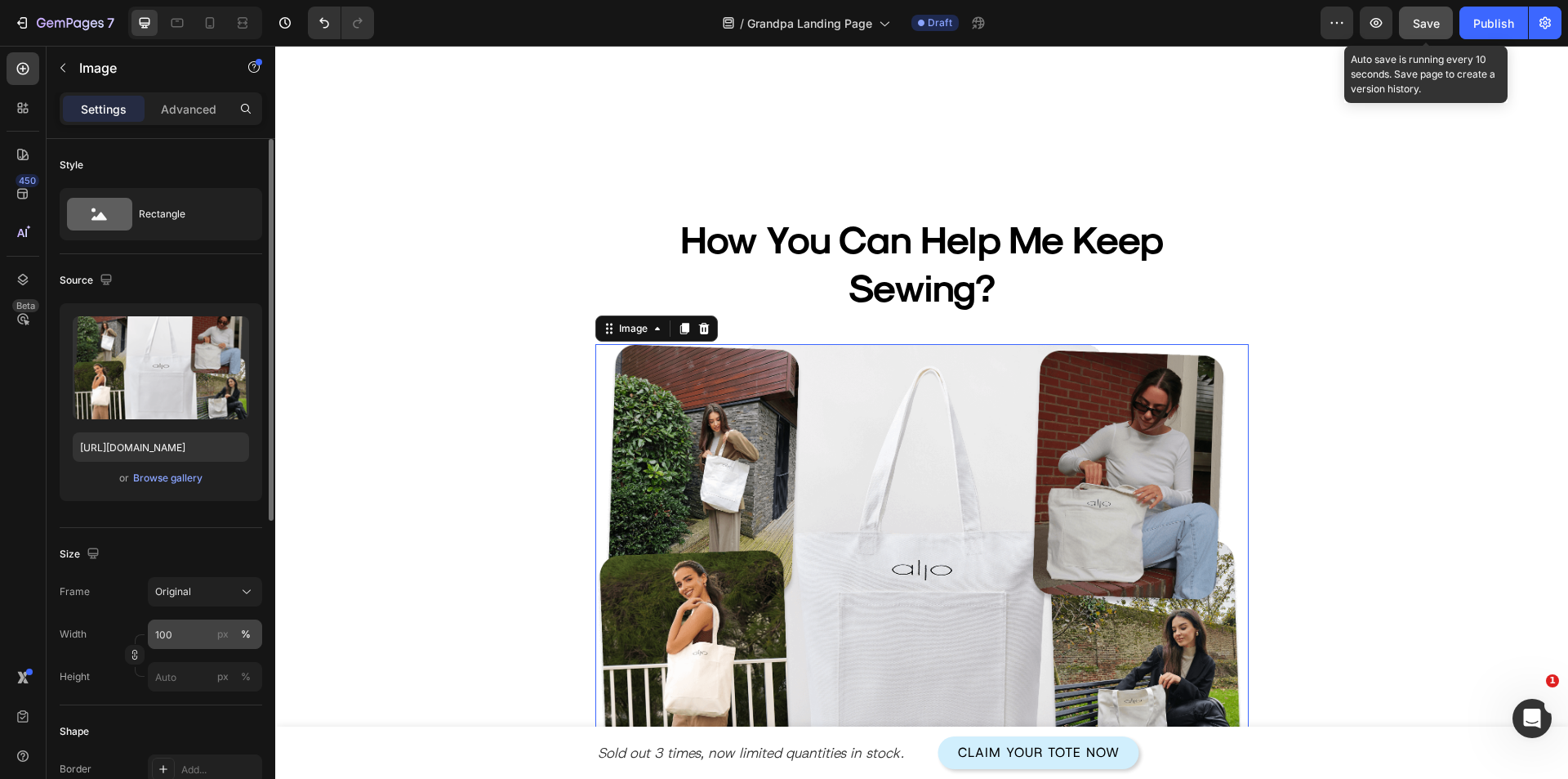
scroll to position [3524, 0]
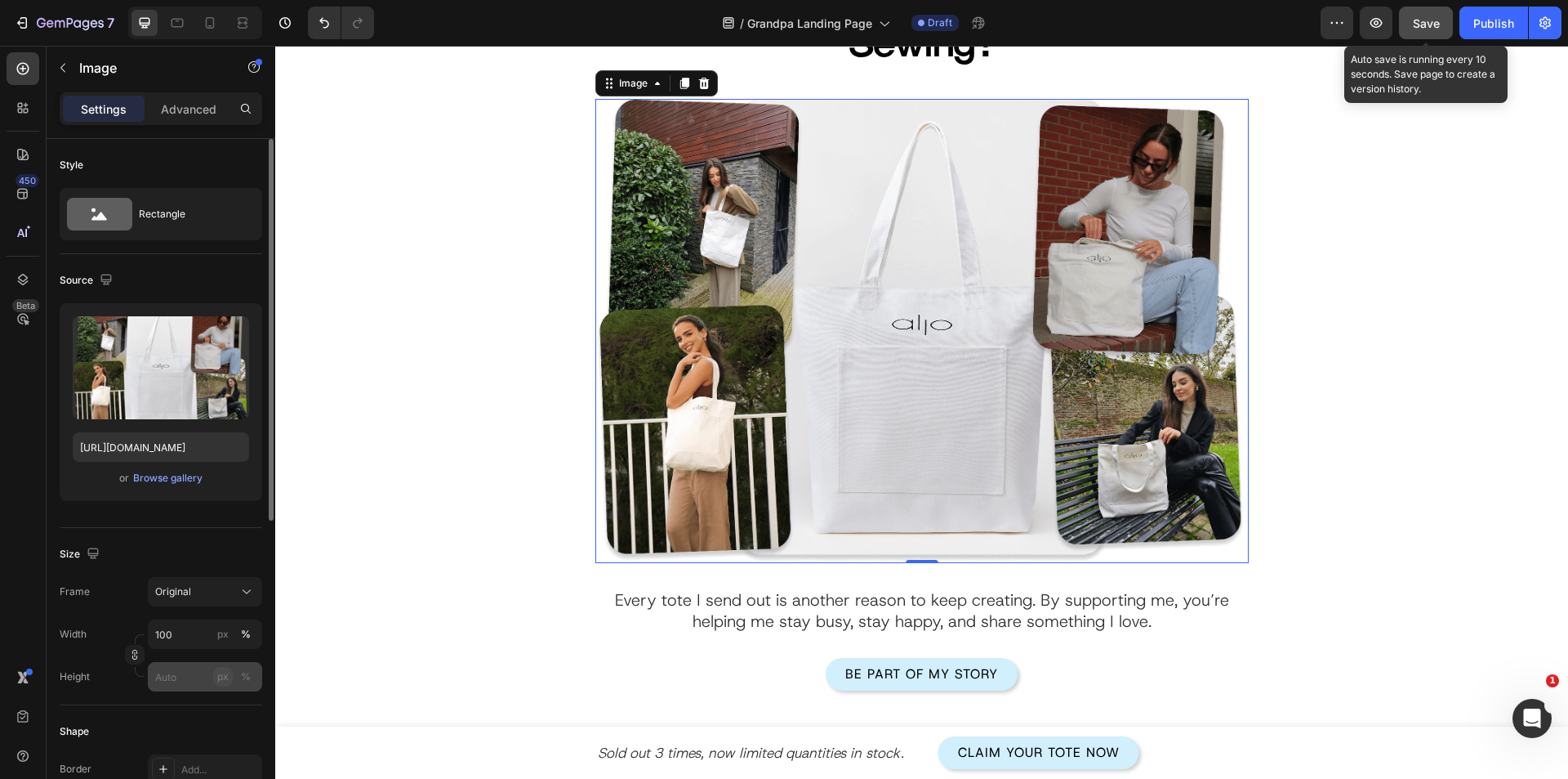
click at [221, 682] on div "px" at bounding box center [223, 677] width 11 height 15
click at [180, 681] on input "px %" at bounding box center [205, 676] width 114 height 29
type input "4"
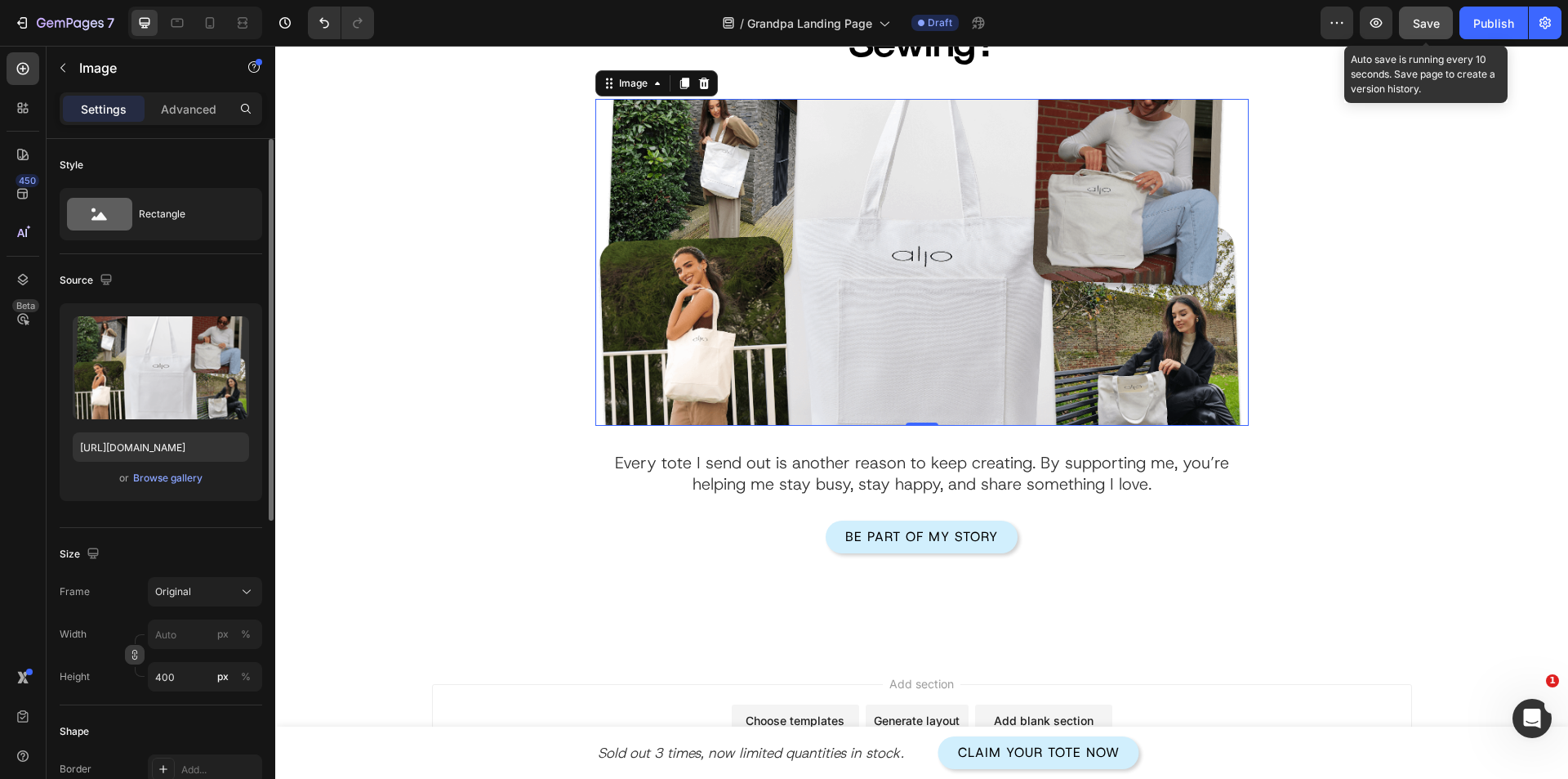
click at [135, 654] on icon "button" at bounding box center [135, 654] width 1 height 5
click at [178, 638] on input "px %" at bounding box center [205, 634] width 114 height 29
click at [129, 608] on div "Frame Original Width px % Height 400 px %" at bounding box center [160, 634] width 203 height 114
click at [132, 658] on icon "button" at bounding box center [135, 655] width 11 height 11
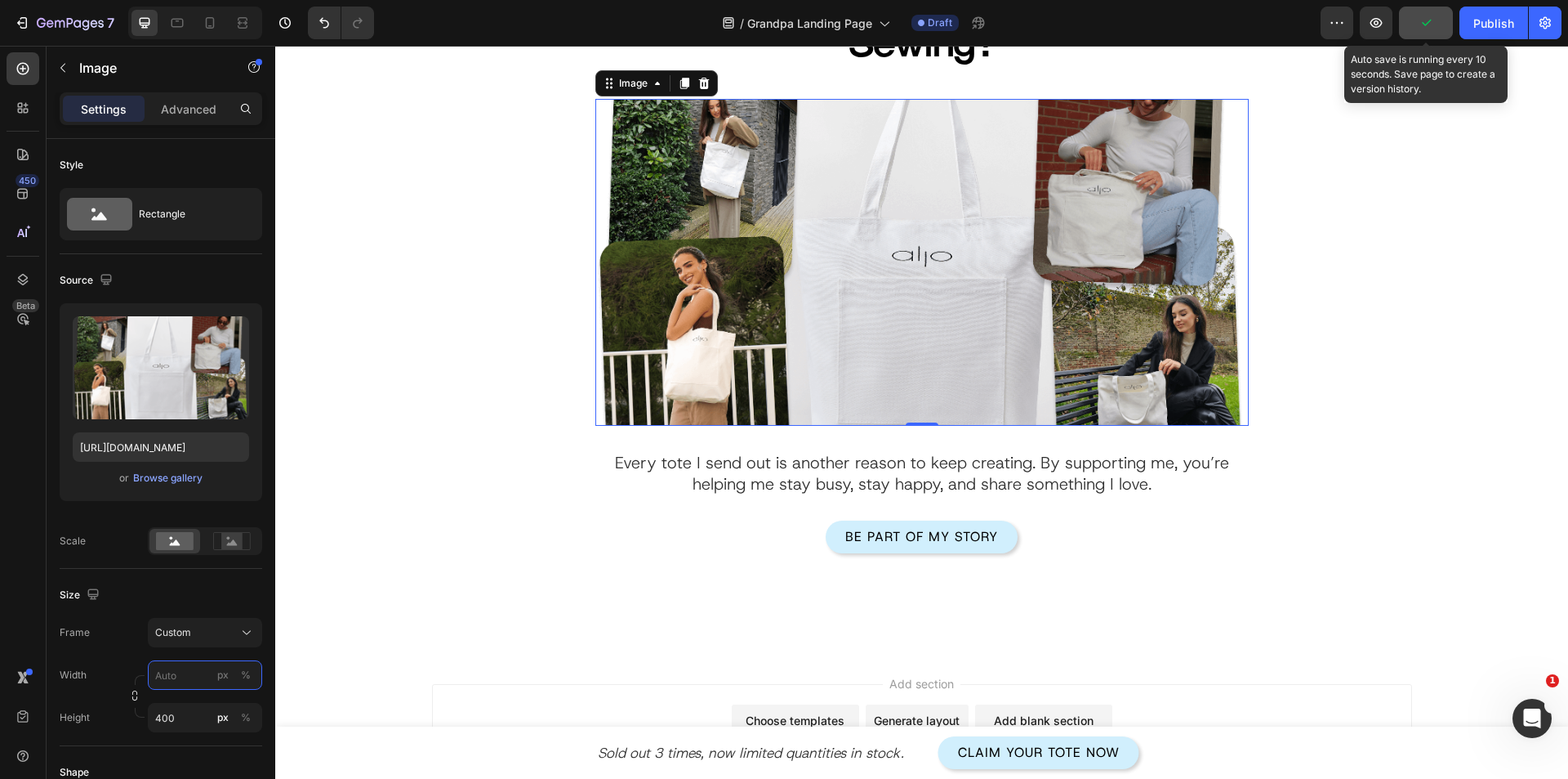
click at [181, 675] on input "px %" at bounding box center [205, 674] width 114 height 29
click at [125, 659] on div "Frame Custom Width px % Height 400 px %" at bounding box center [160, 674] width 203 height 114
click at [159, 712] on input "400" at bounding box center [205, 717] width 114 height 29
type input "450"
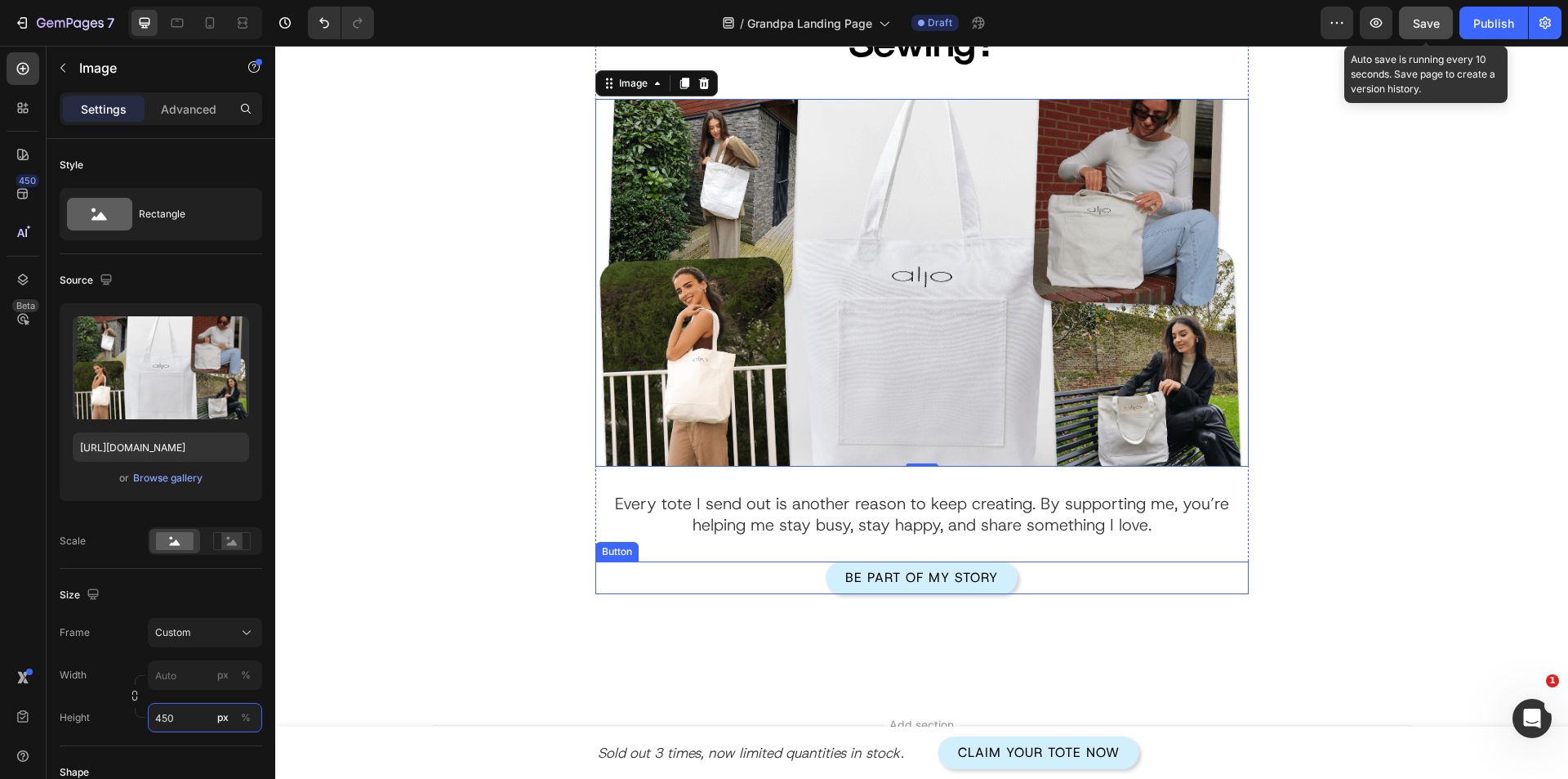
scroll to position [3420, 0]
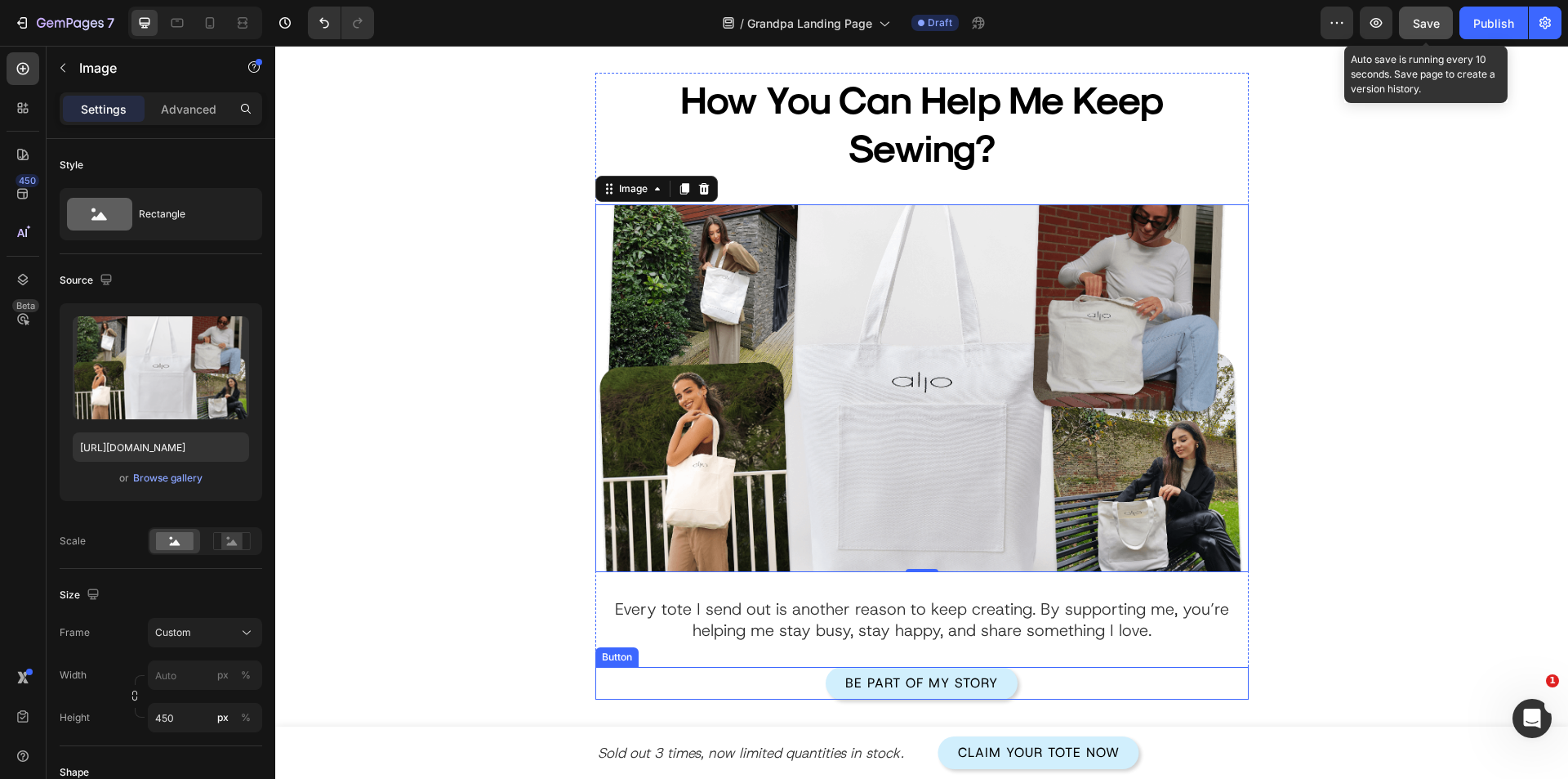
click at [1339, 393] on div "How You Can Help Me Keep Sewing? Heading Image 0 Every tote I send out is anoth…" at bounding box center [922, 386] width 1062 height 627
click at [1435, 10] on button "Save" at bounding box center [1426, 23] width 54 height 33
click at [1435, 22] on button "Save" at bounding box center [1426, 23] width 54 height 33
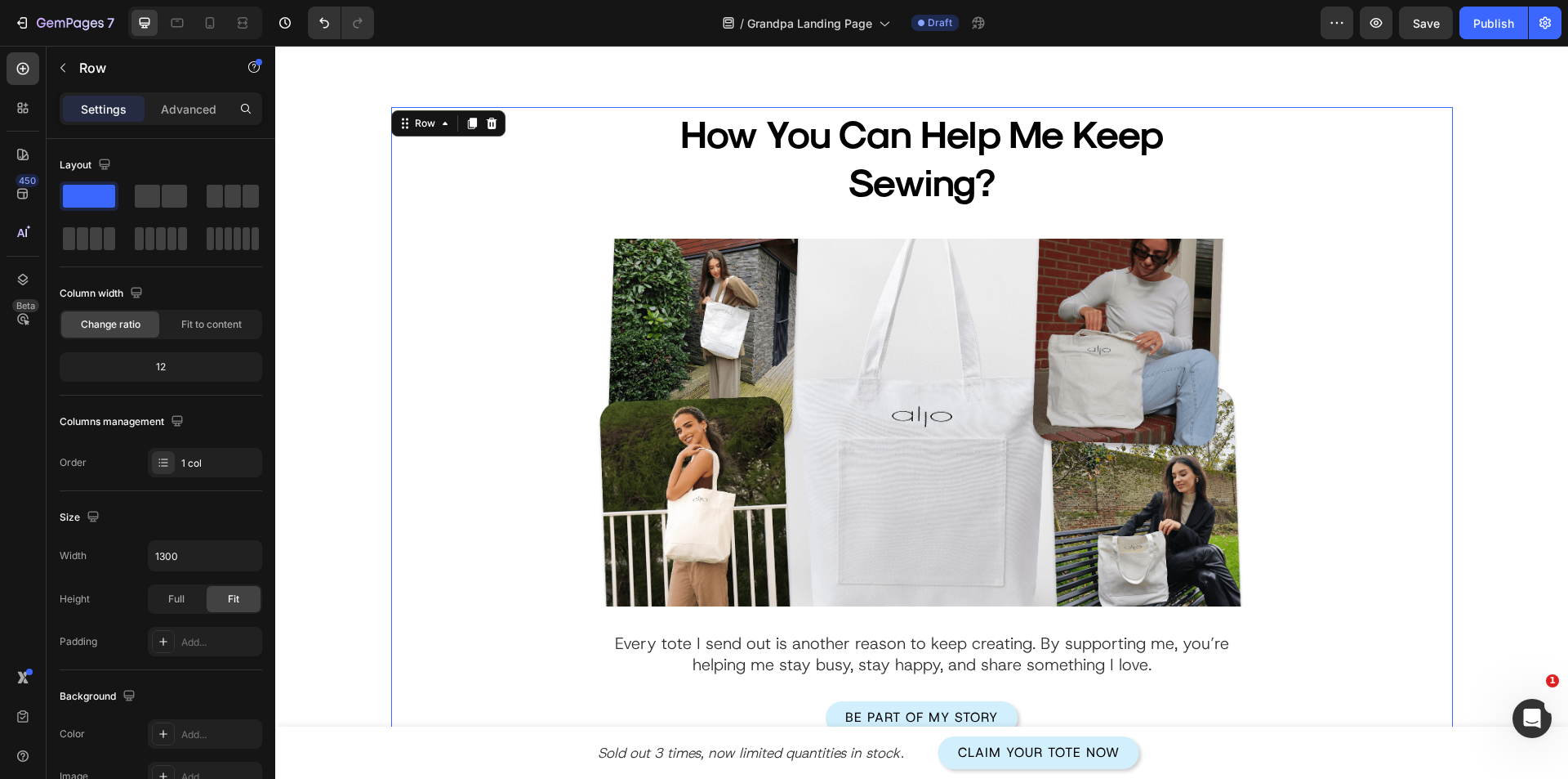
scroll to position [3428, 0]
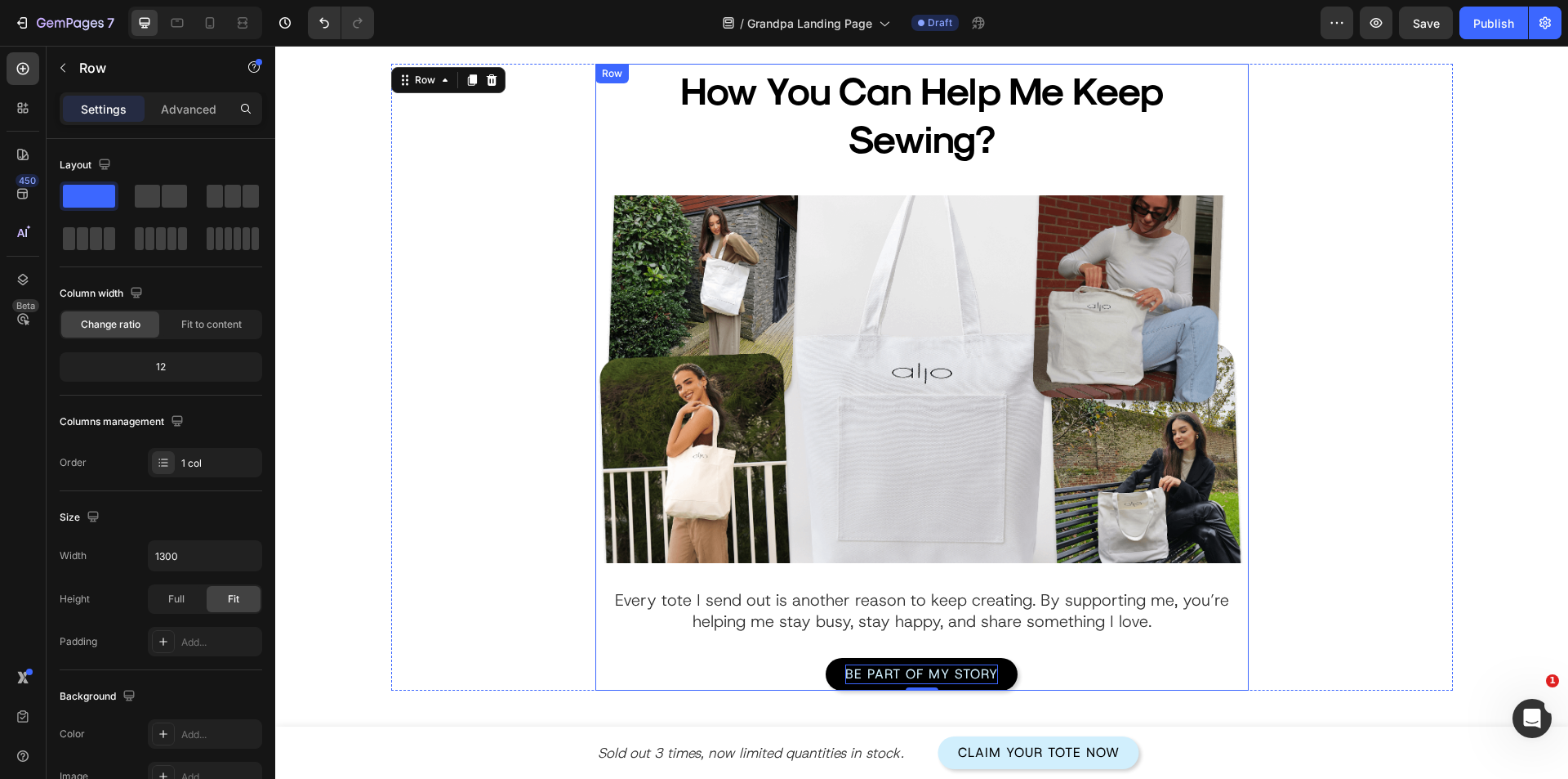
click at [867, 671] on p "Be Part of My Story" at bounding box center [922, 673] width 153 height 20
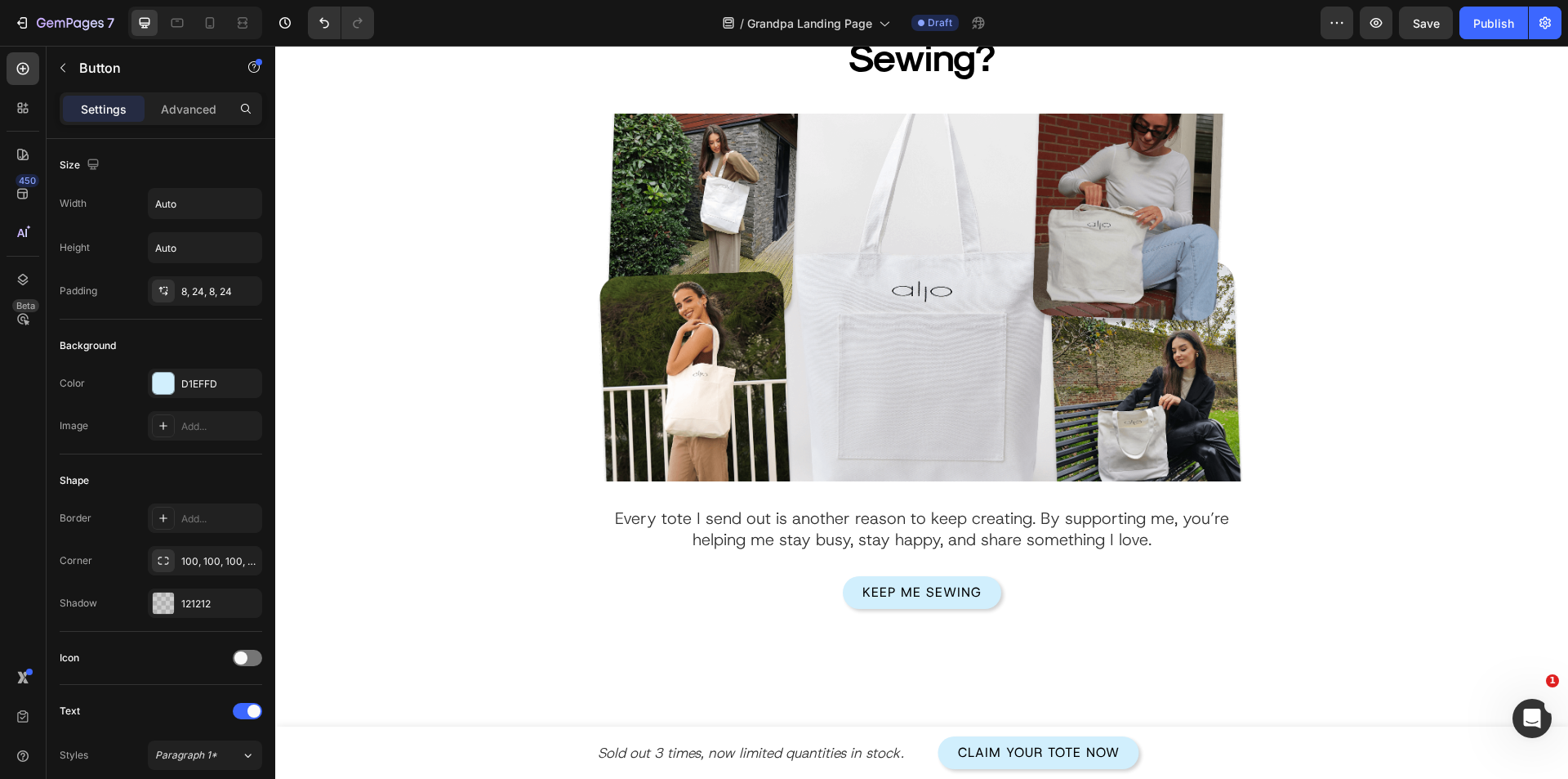
scroll to position [3673, 0]
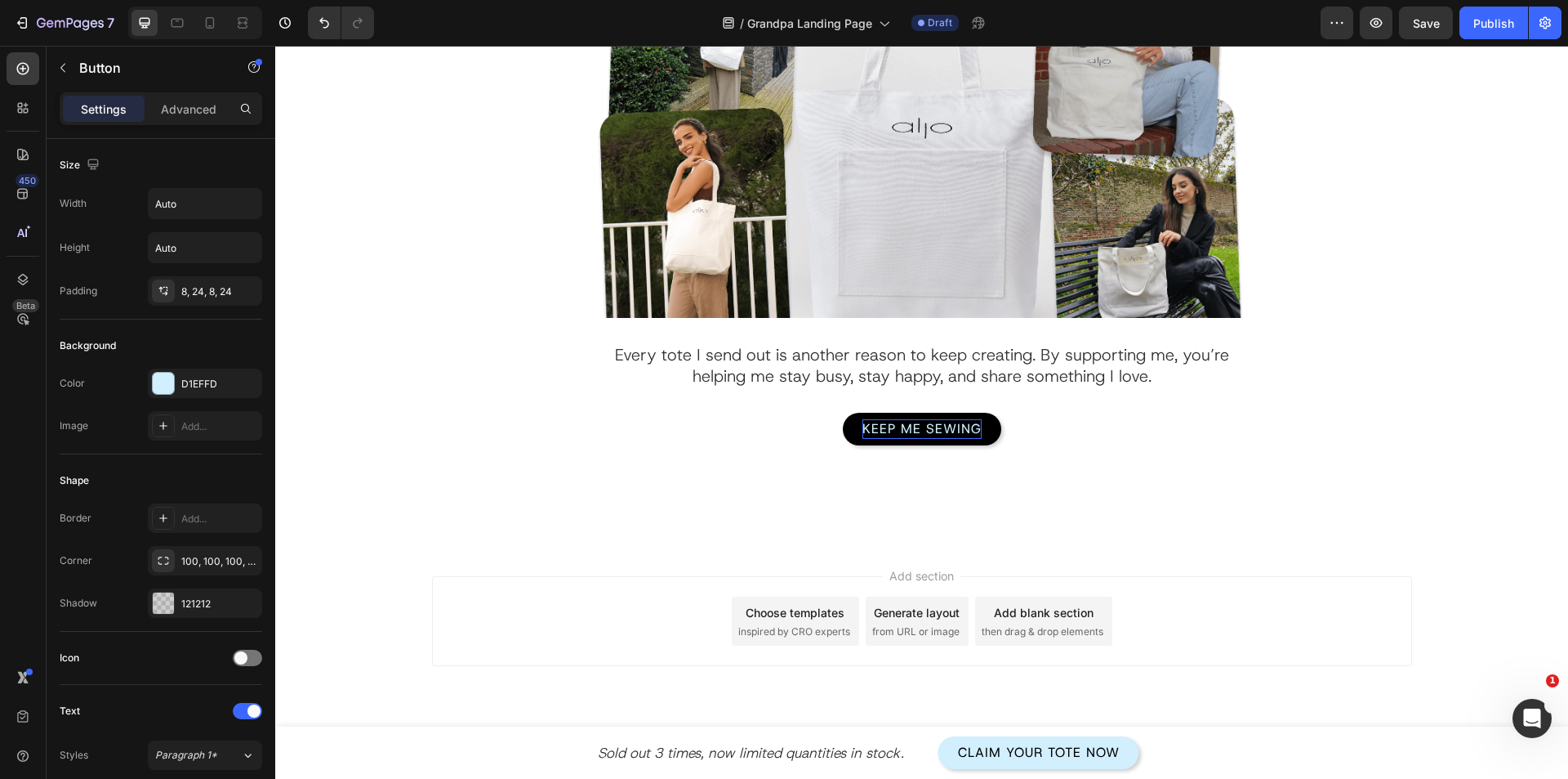
click at [953, 435] on p "Keep me sewing" at bounding box center [922, 428] width 119 height 20
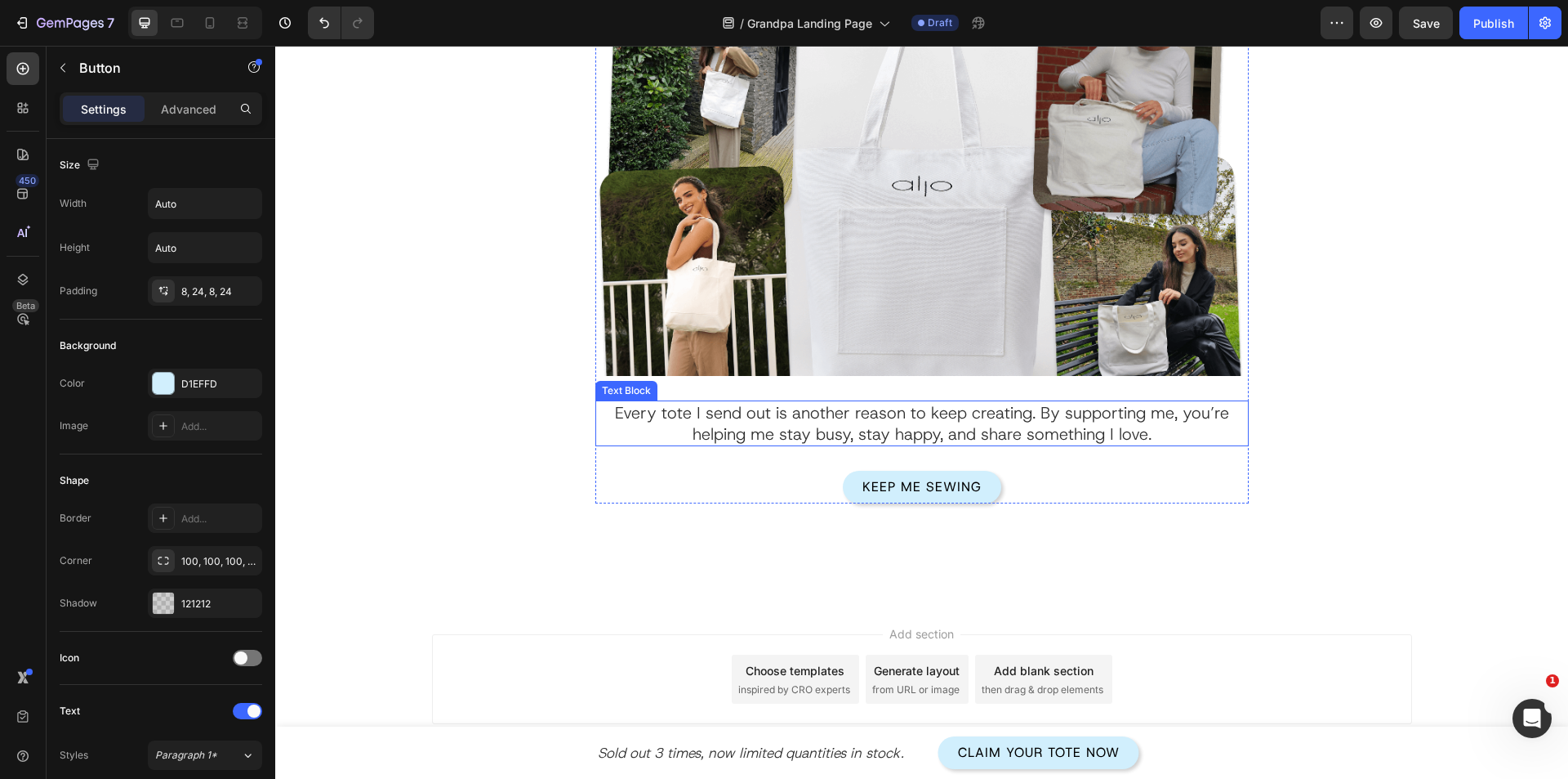
click at [1429, 25] on span "Save" at bounding box center [1427, 23] width 27 height 14
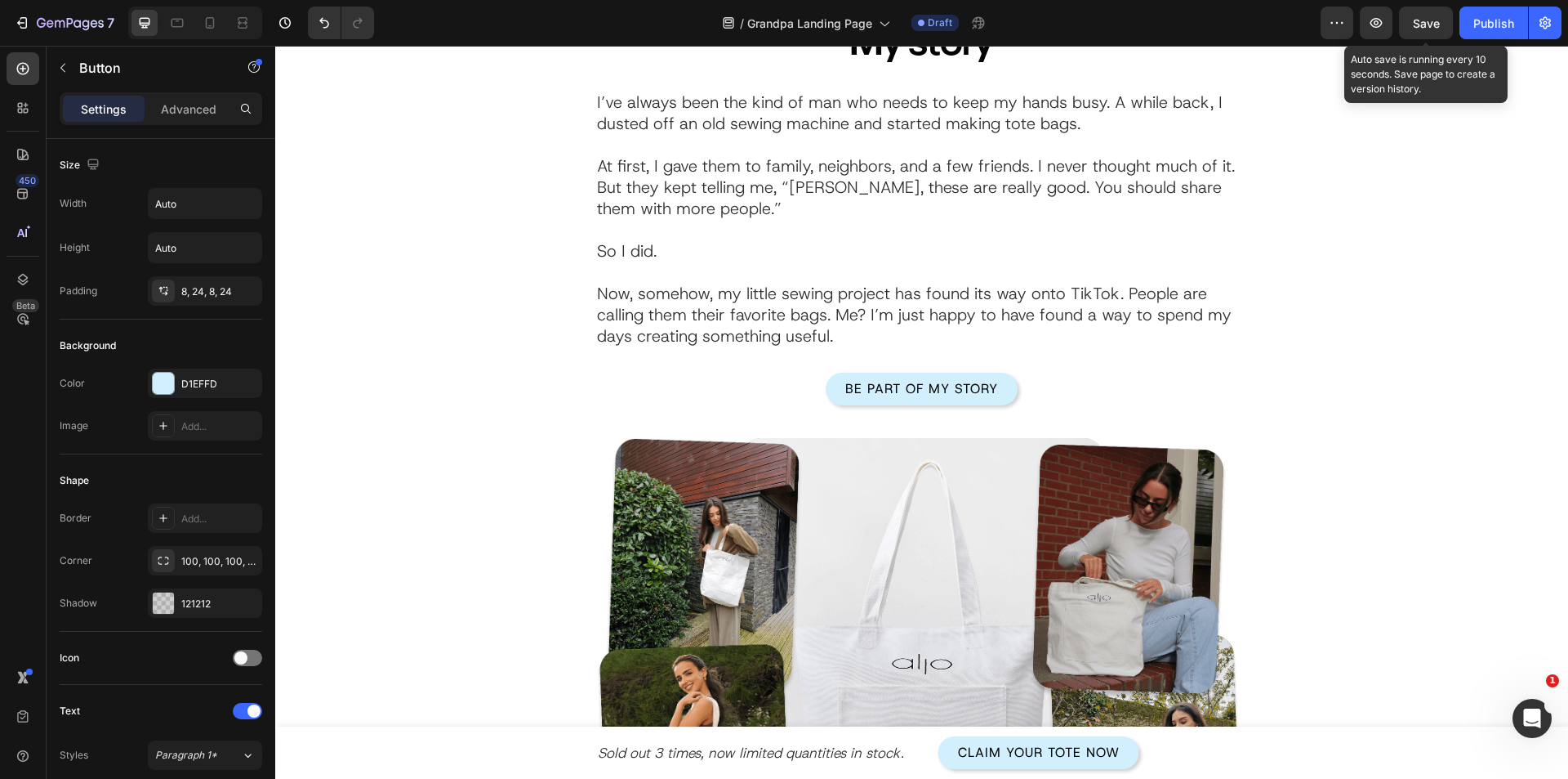
scroll to position [0, 0]
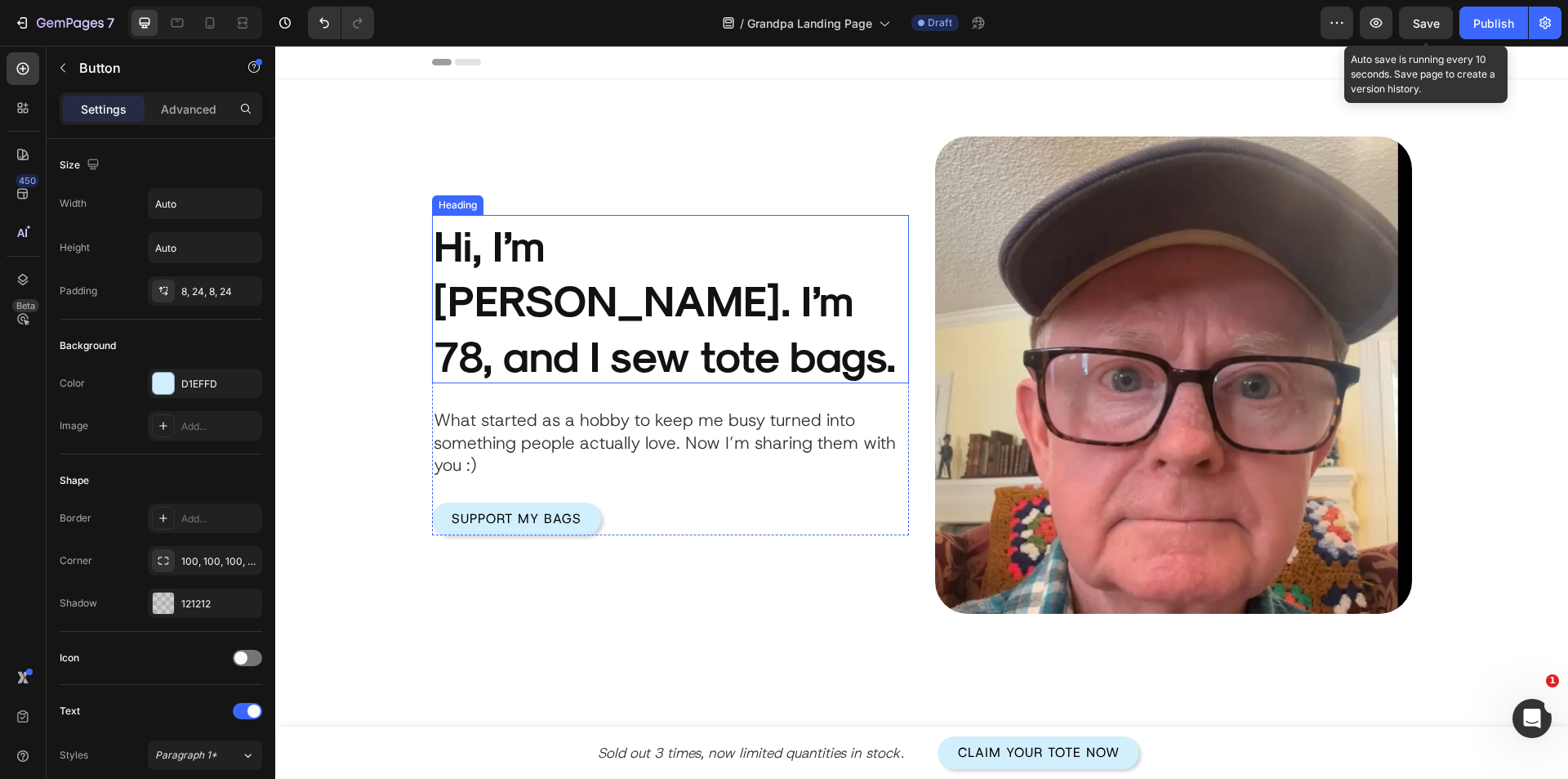
click at [334, 251] on div "Product Images Hi, I’m Harold. I’m 78, and I sew tote bags. Heading What starte…" at bounding box center [921, 351] width 1244 height 526
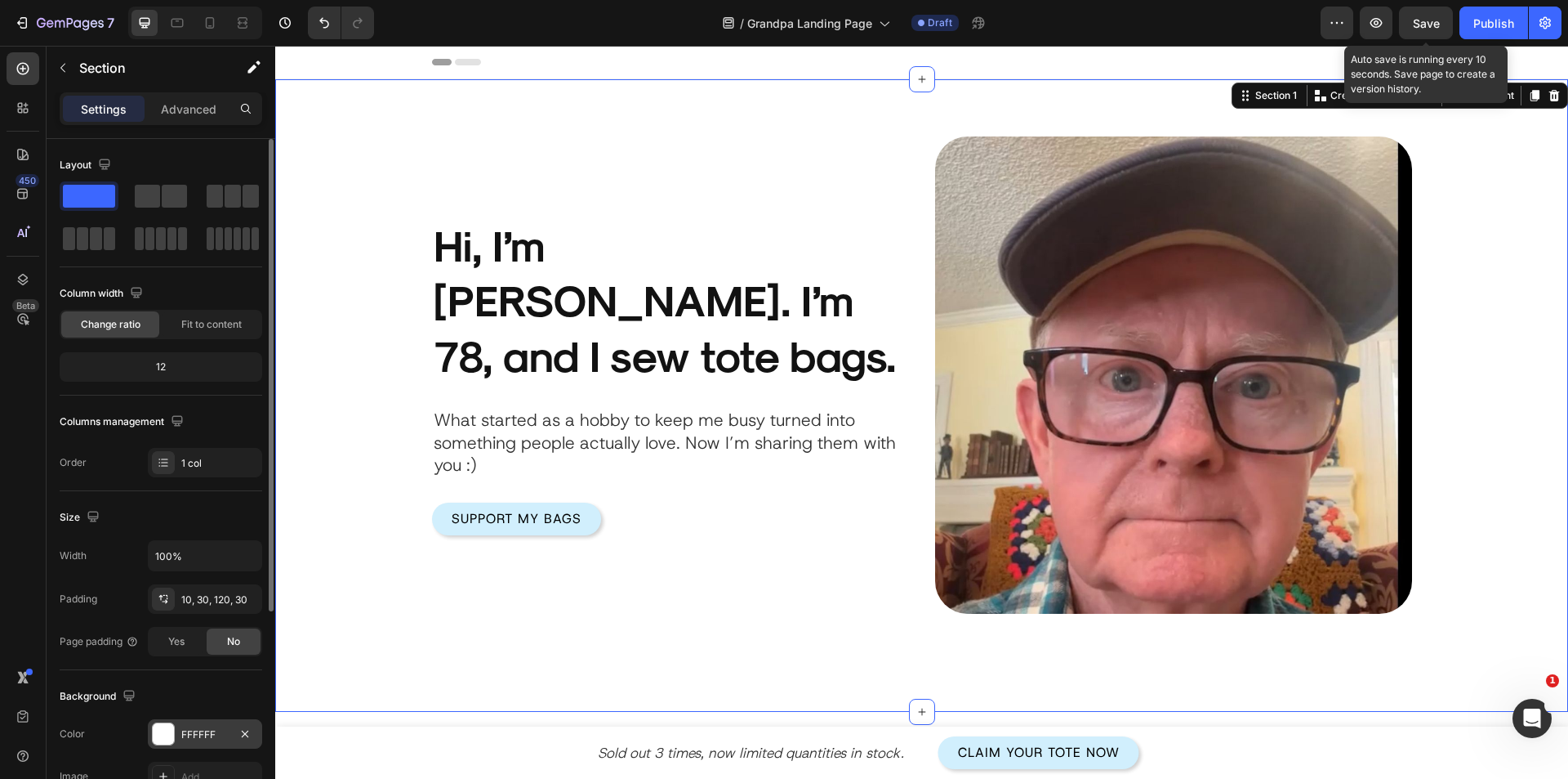
click at [156, 735] on div at bounding box center [163, 734] width 22 height 22
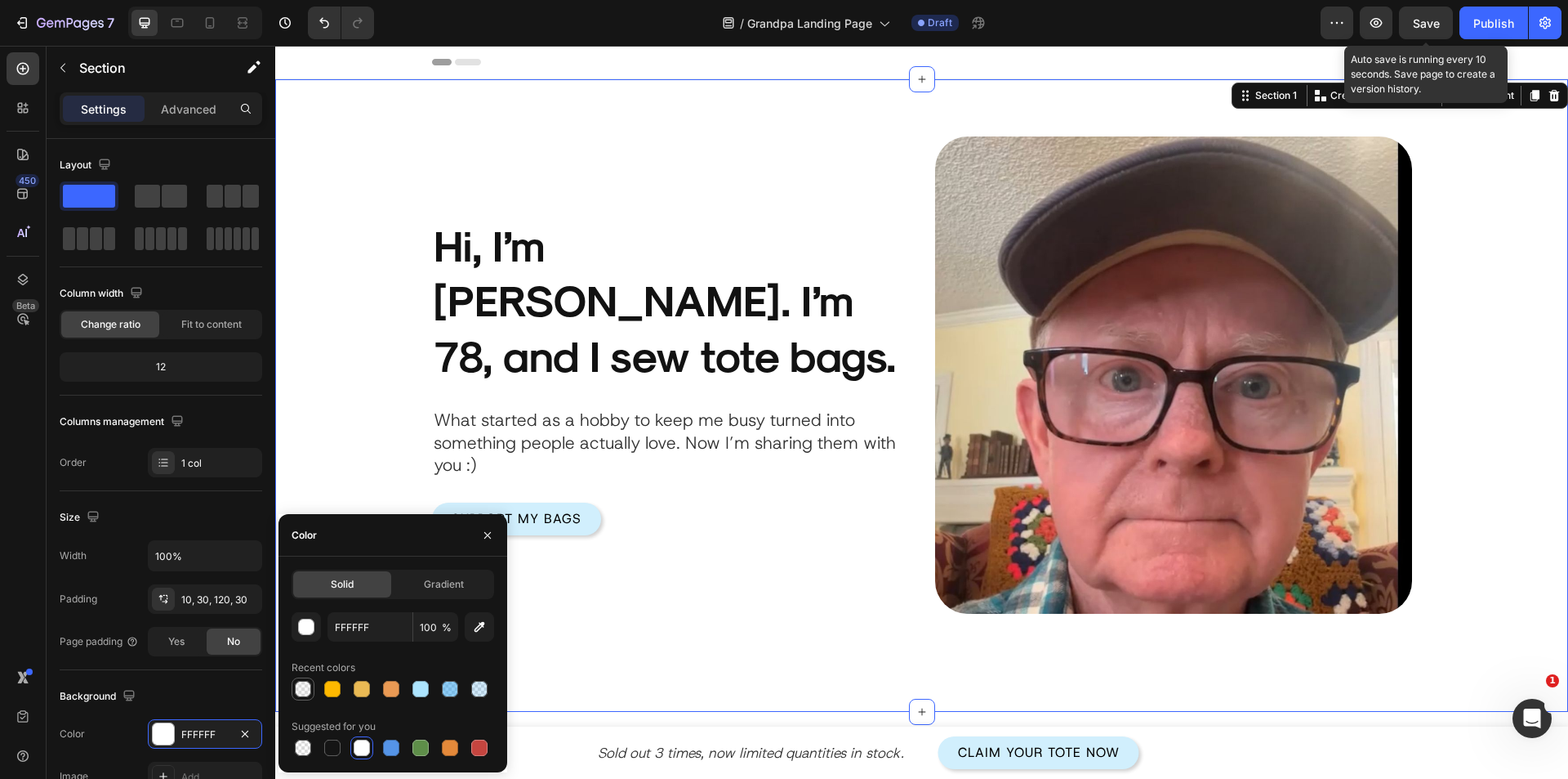
click at [300, 694] on div at bounding box center [303, 688] width 16 height 16
type input "DDDDDD"
type input "20"
click at [446, 685] on div at bounding box center [450, 688] width 16 height 16
type input "1D9BF0"
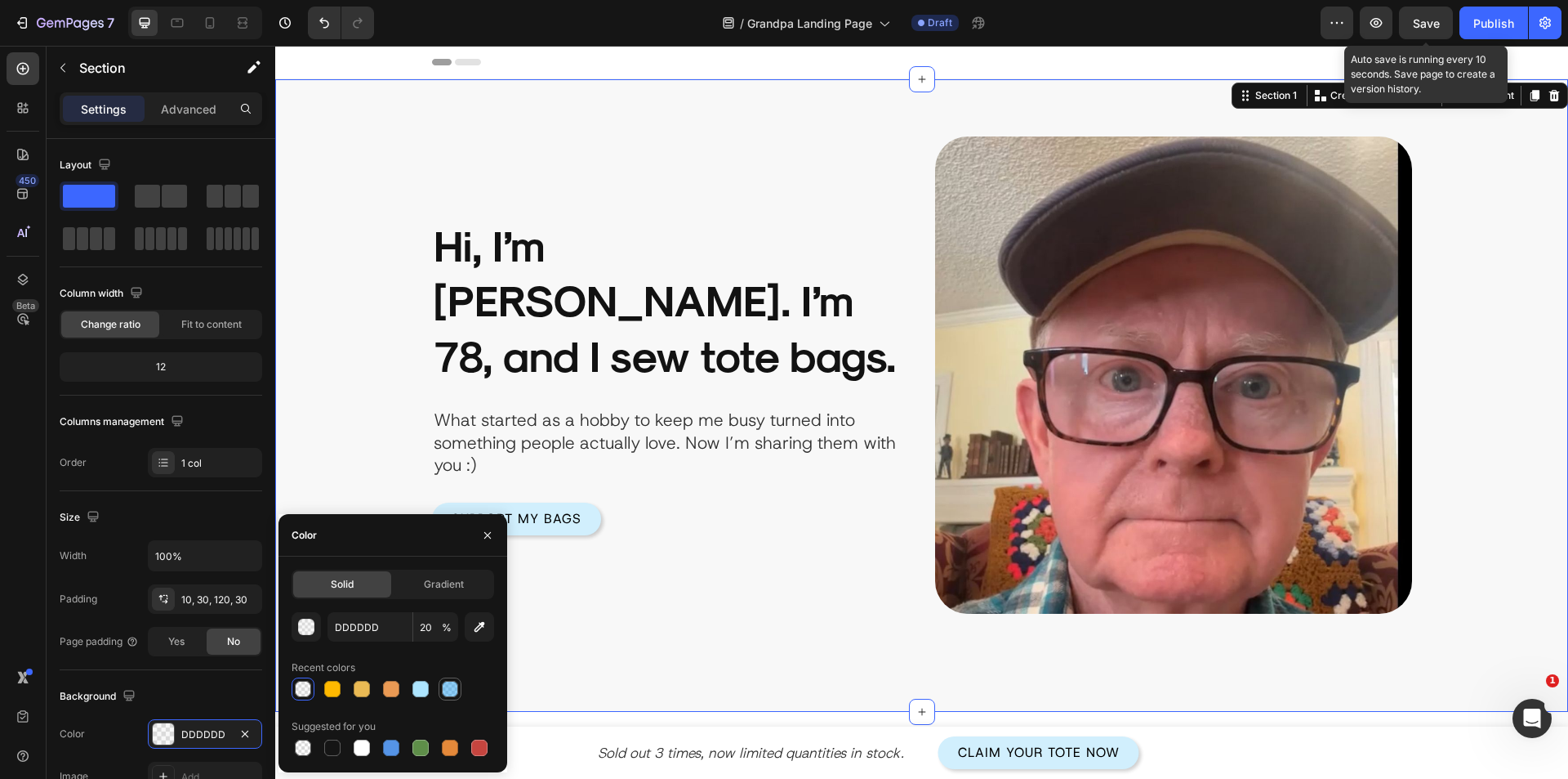
type input "50"
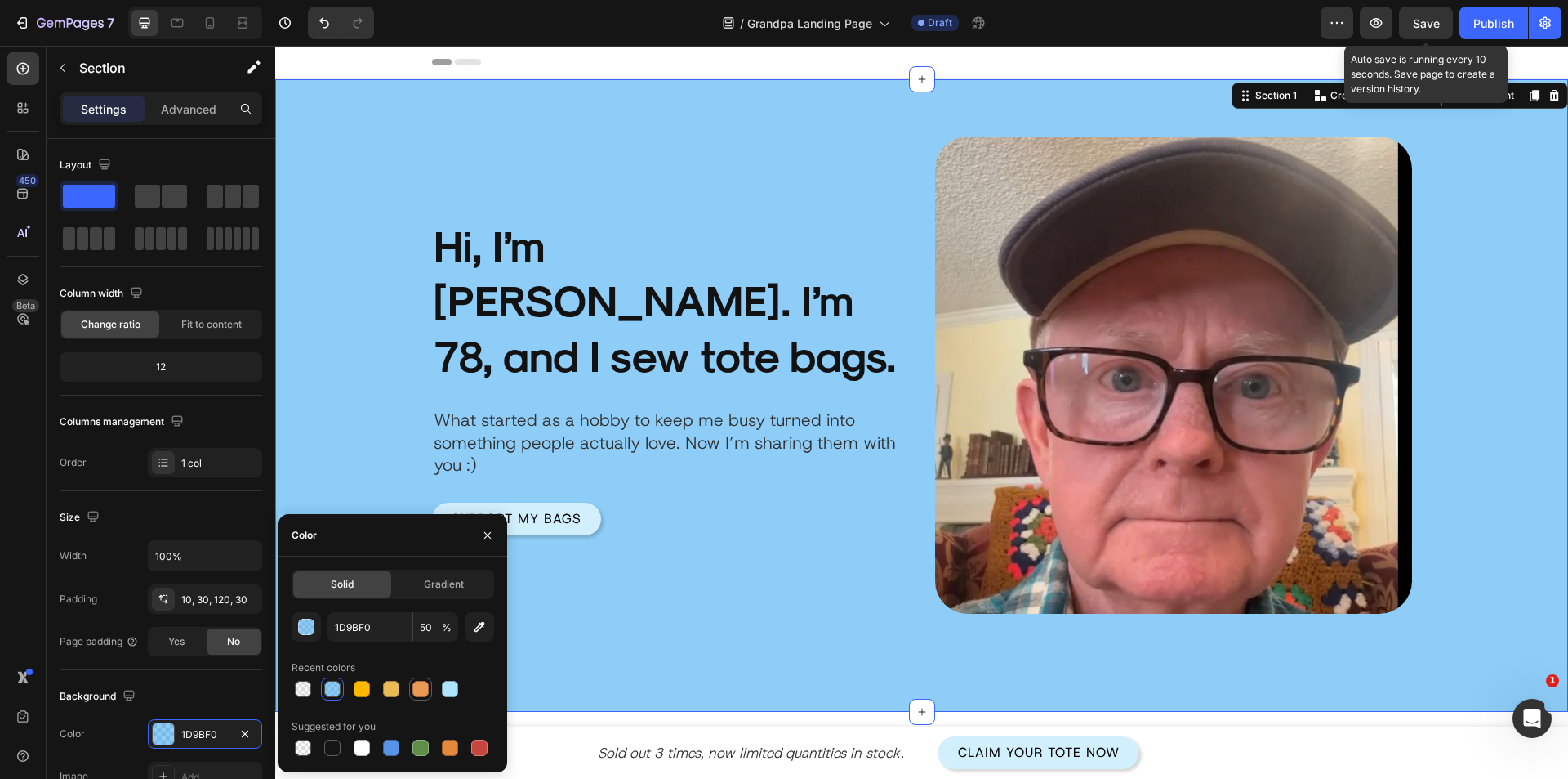
click at [428, 684] on div at bounding box center [421, 688] width 16 height 16
type input "EA9A54"
type input "100"
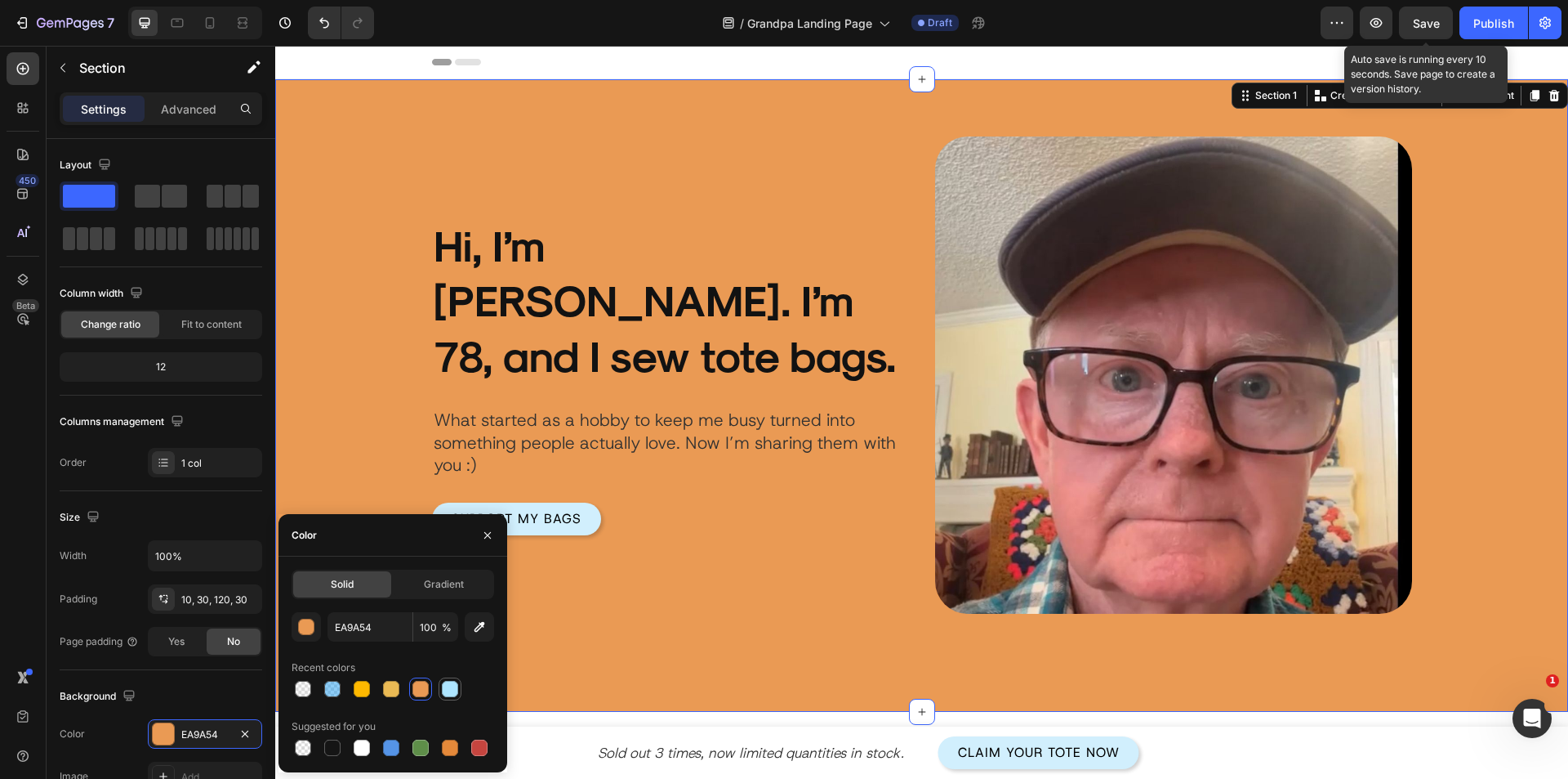
click at [448, 685] on div at bounding box center [450, 688] width 16 height 16
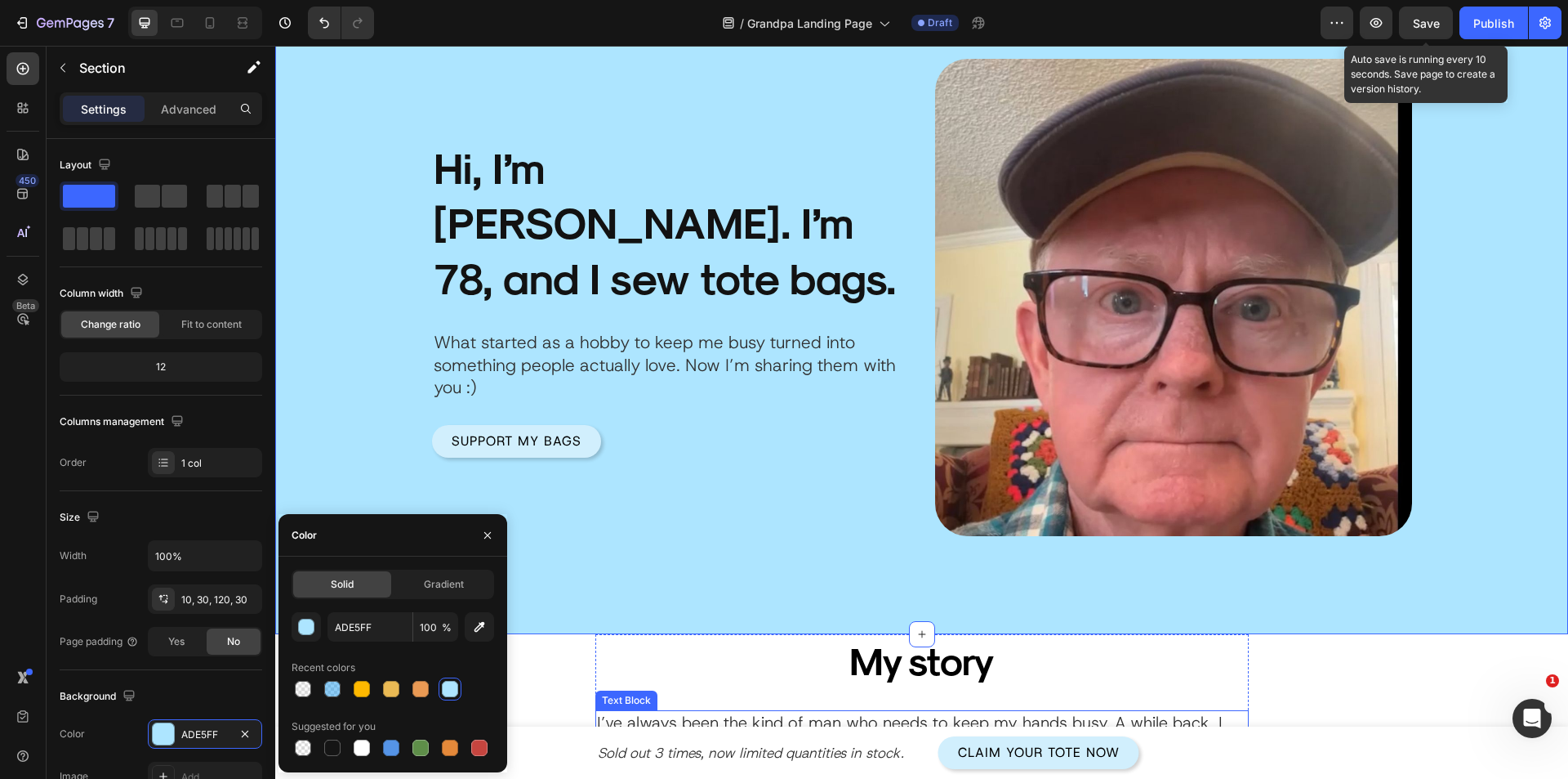
scroll to position [163, 0]
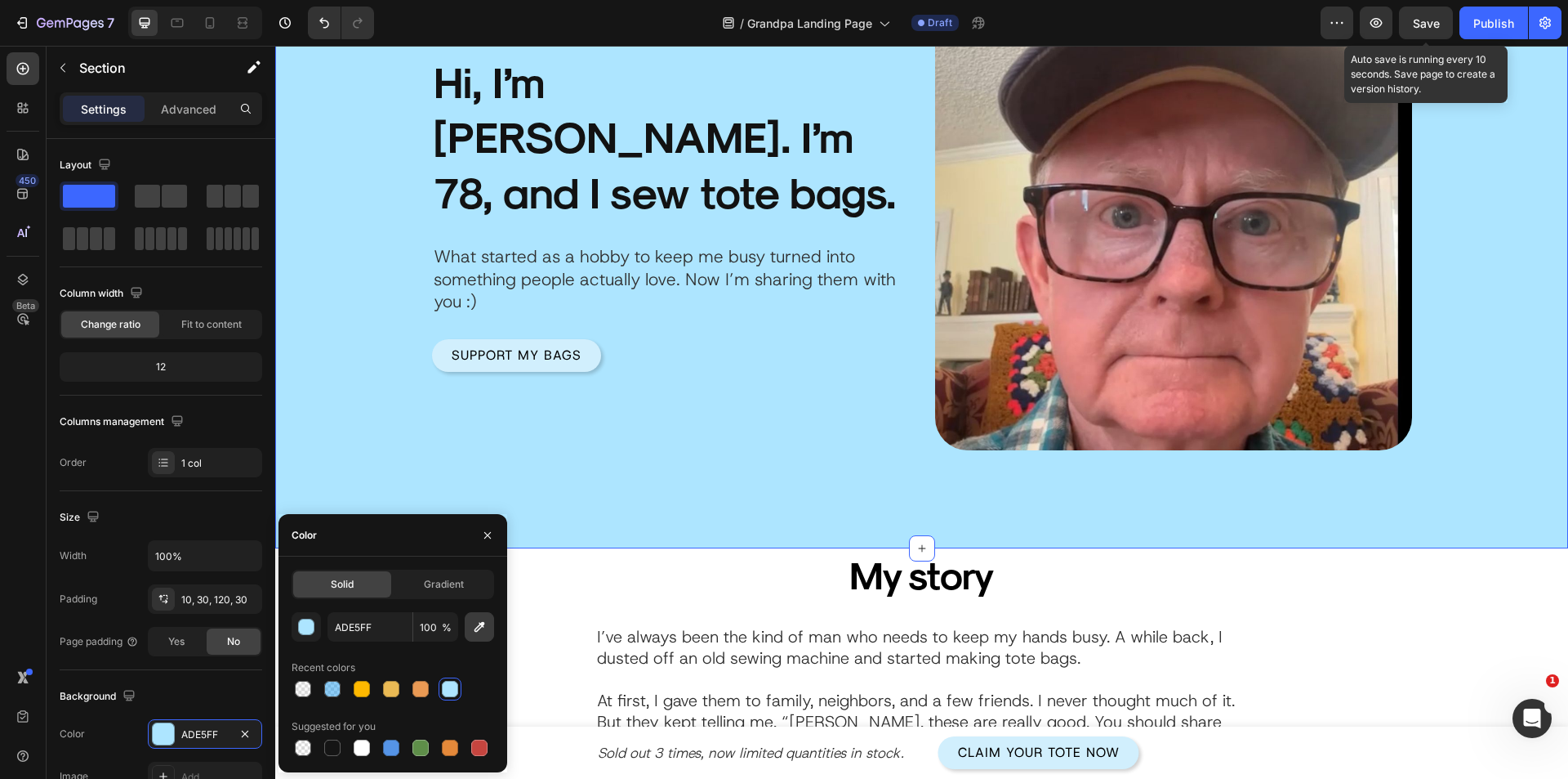
click at [480, 633] on icon "button" at bounding box center [479, 626] width 16 height 16
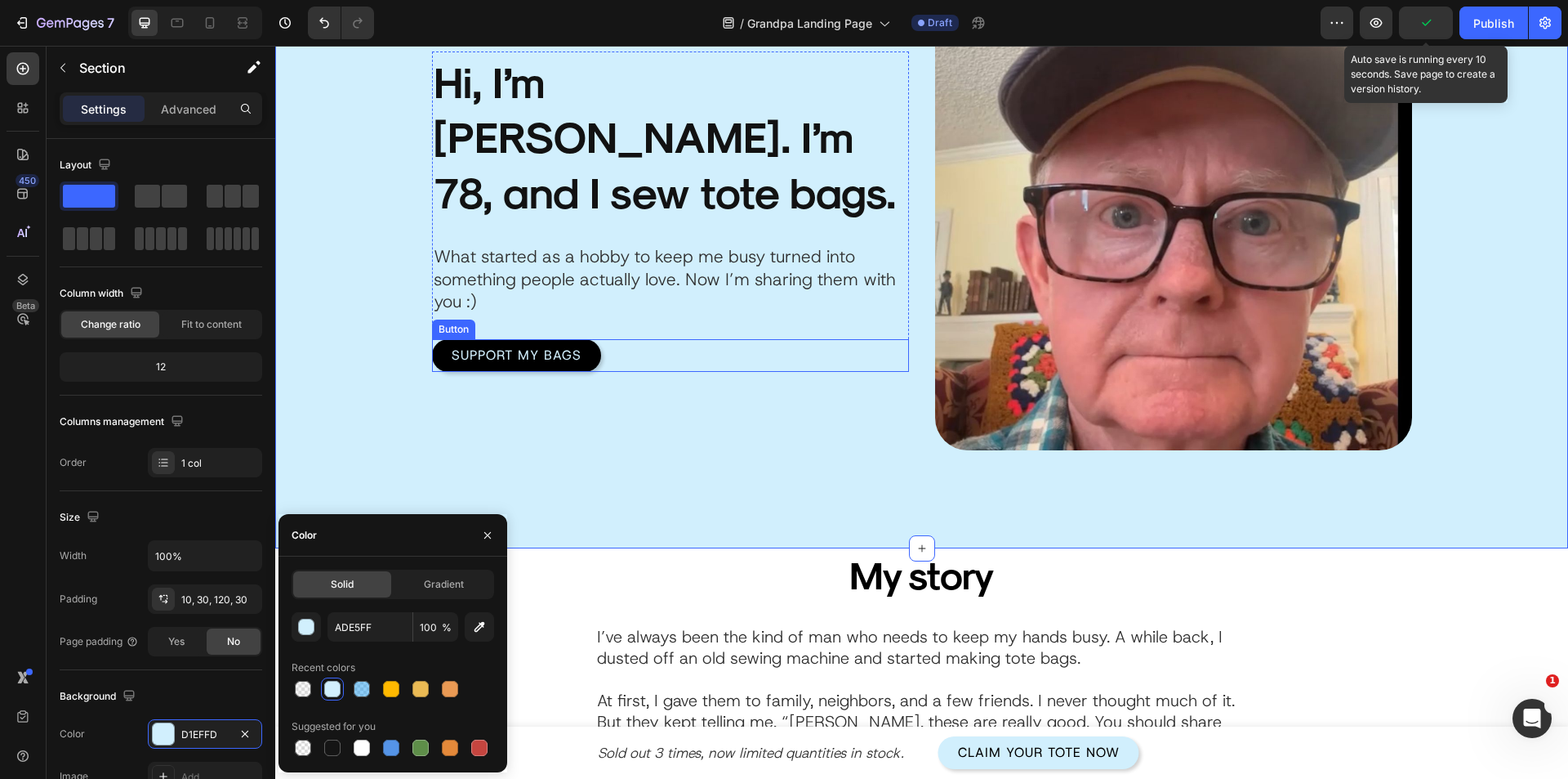
type input "D1EFFD"
click at [429, 627] on input "100" at bounding box center [436, 626] width 45 height 29
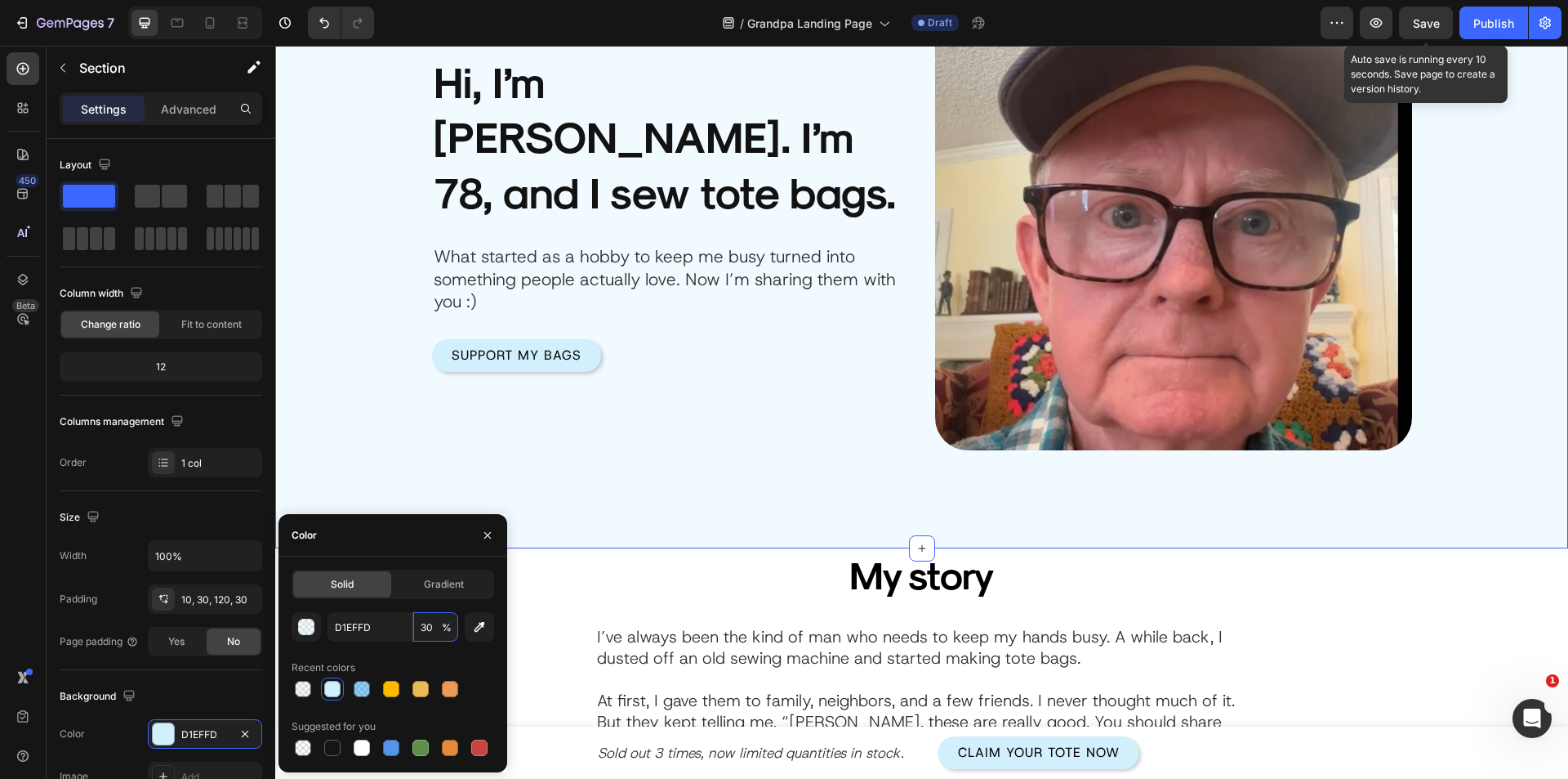
type input "30"
click at [461, 682] on div at bounding box center [392, 688] width 203 height 23
click at [645, 597] on div "My story" at bounding box center [922, 573] width 653 height 52
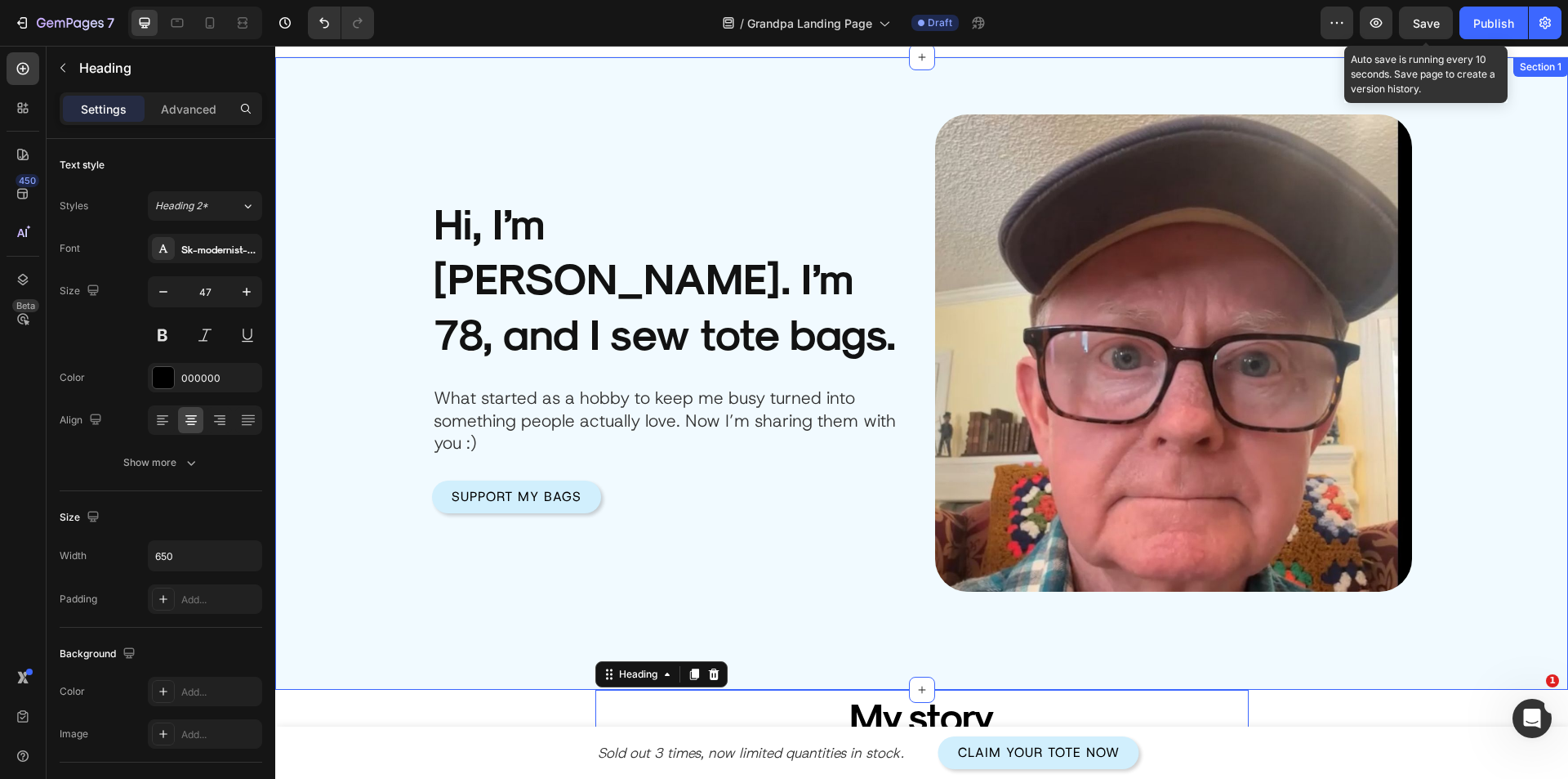
scroll to position [0, 0]
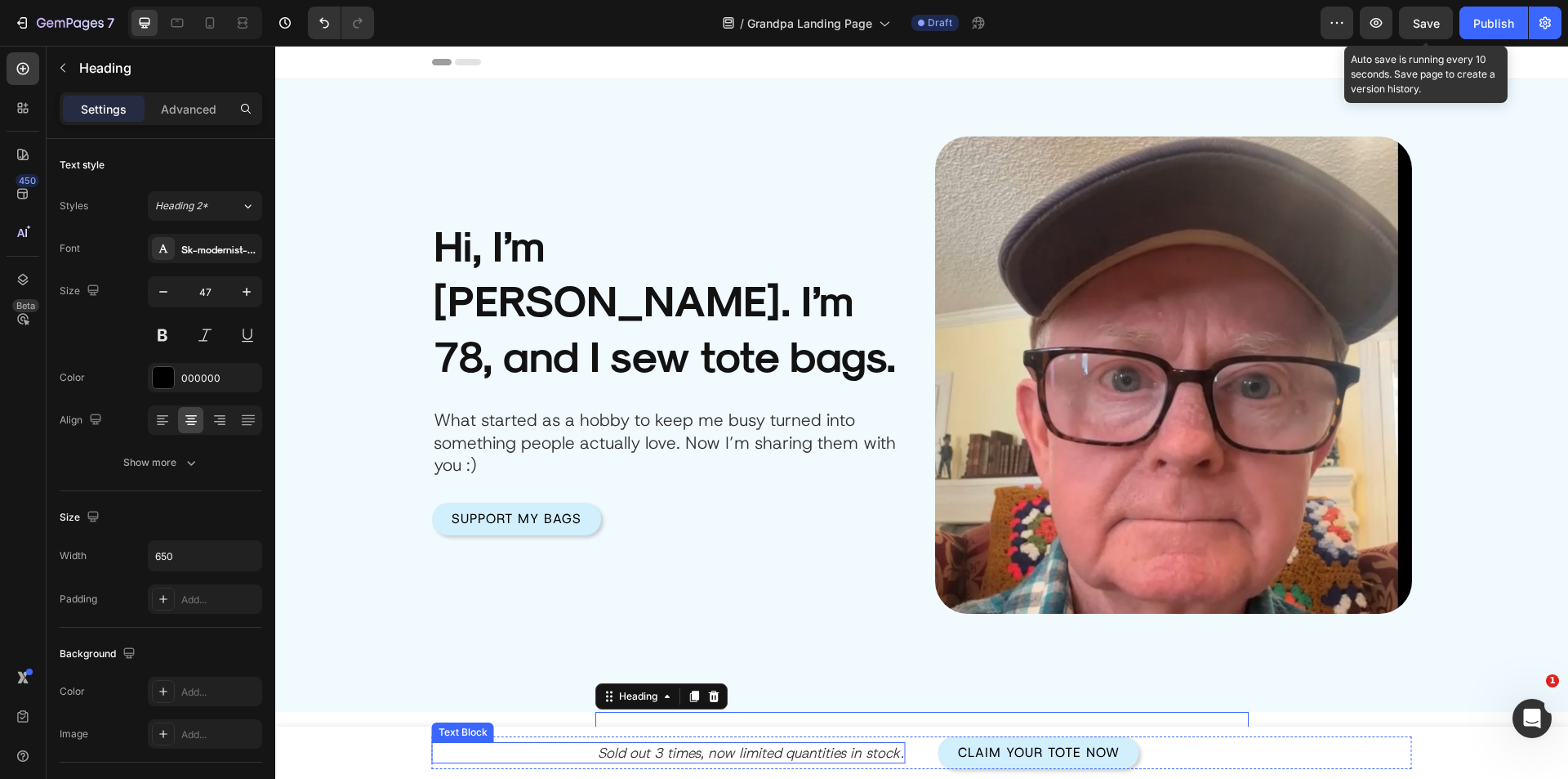
click at [452, 751] on p "Sold out 3 times, now limited quantities in stock." at bounding box center [668, 752] width 470 height 18
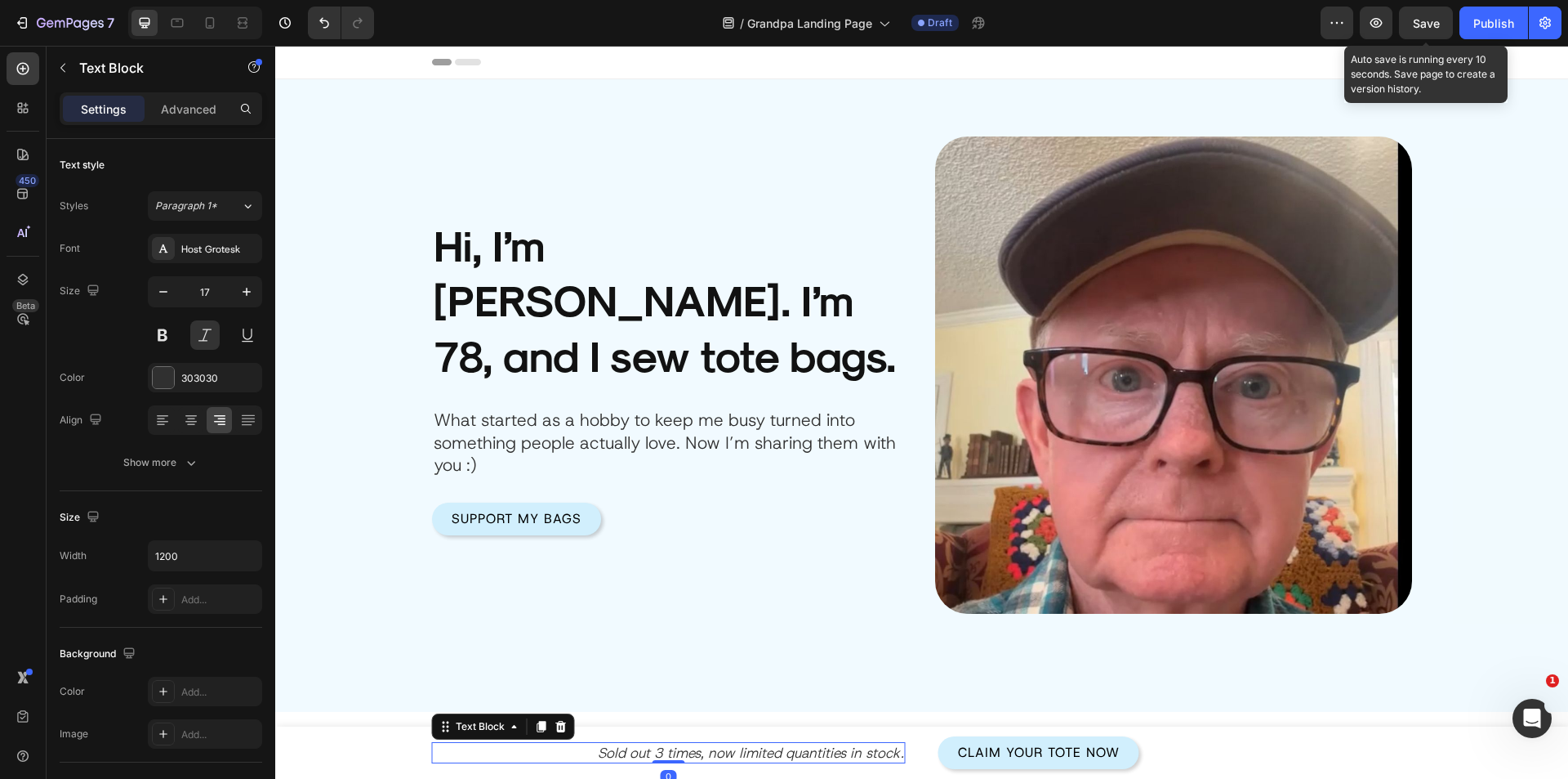
scroll to position [82, 0]
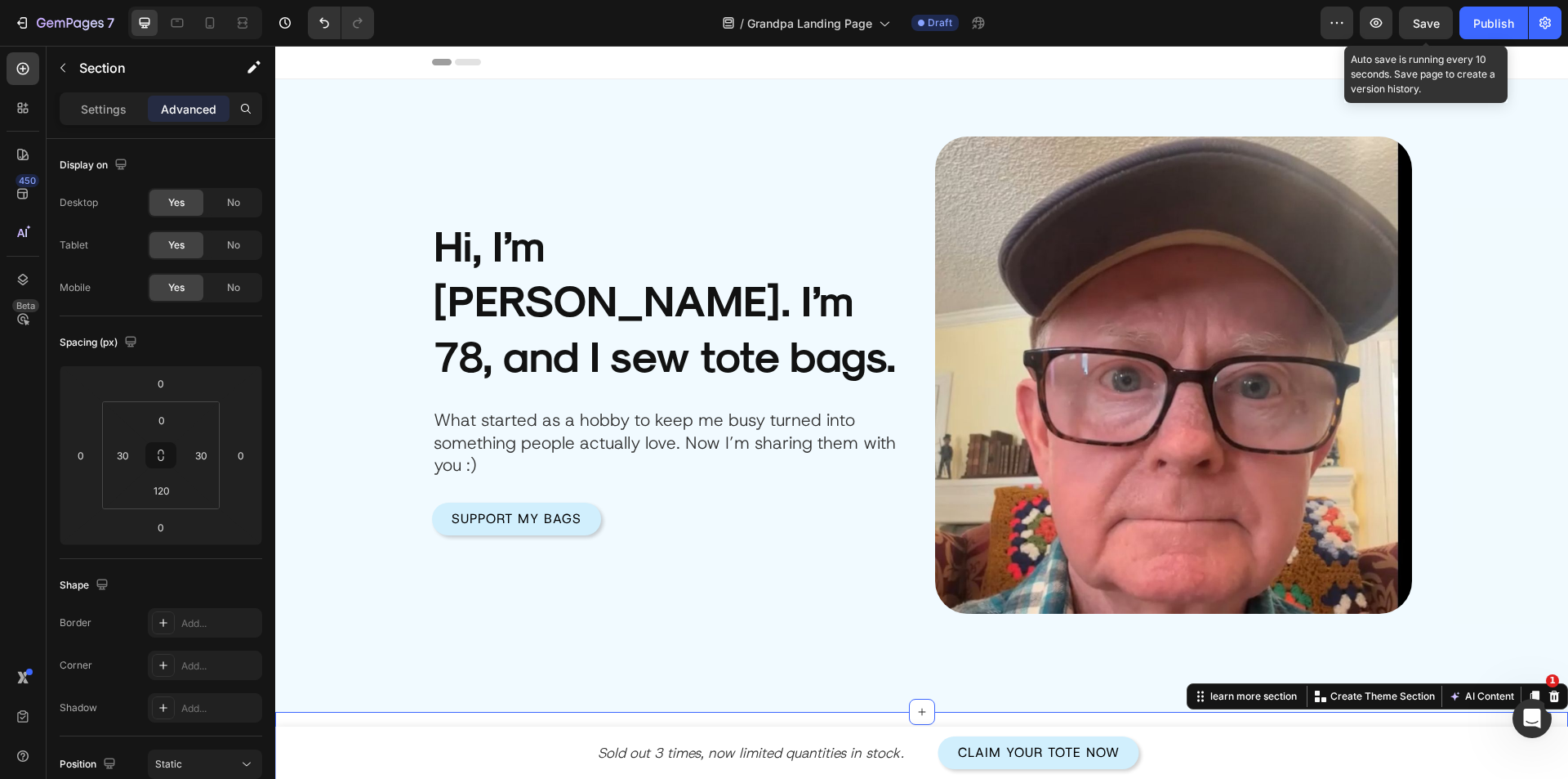
scroll to position [327, 0]
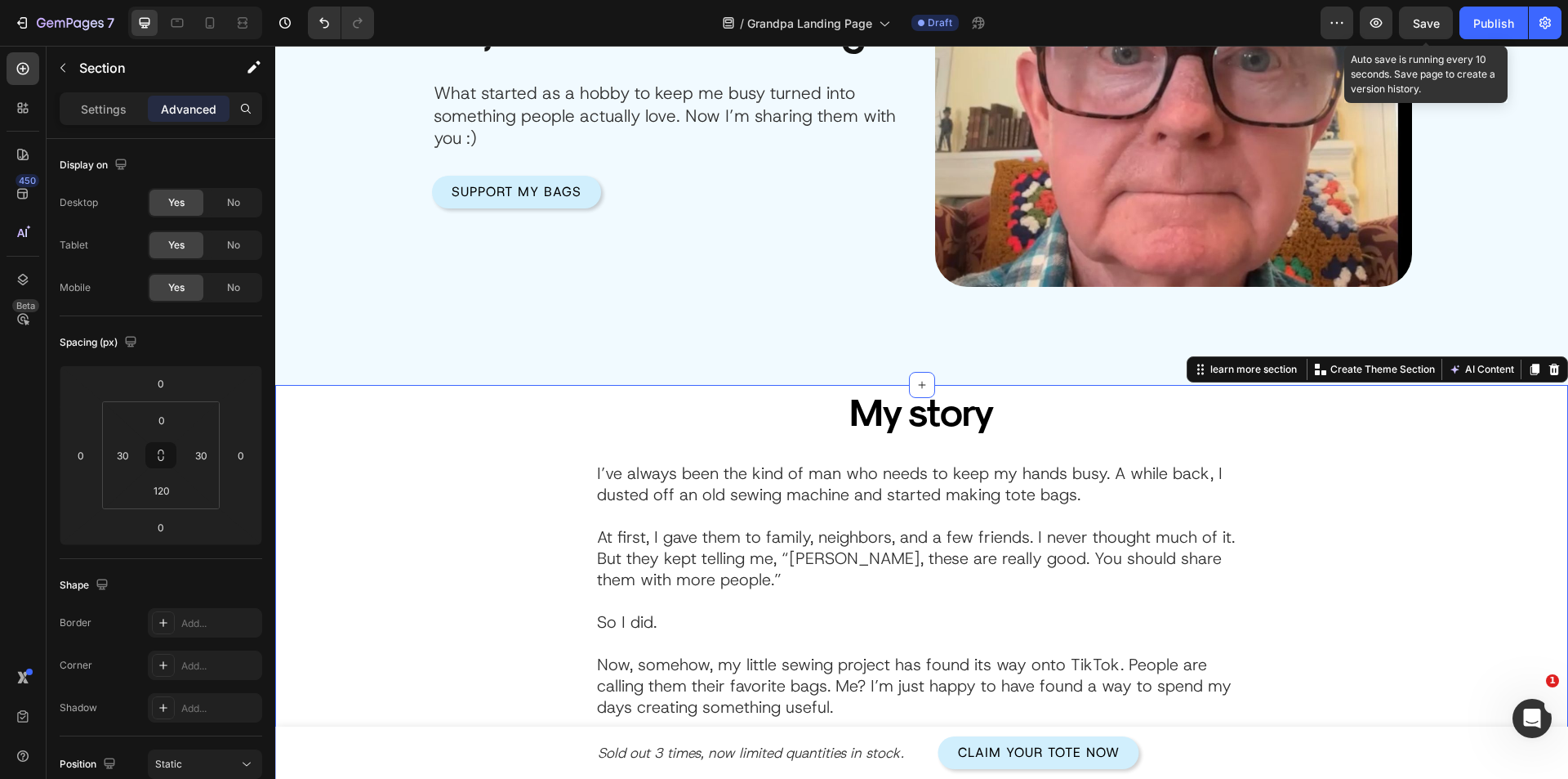
click at [163, 429] on input "0" at bounding box center [161, 420] width 33 height 25
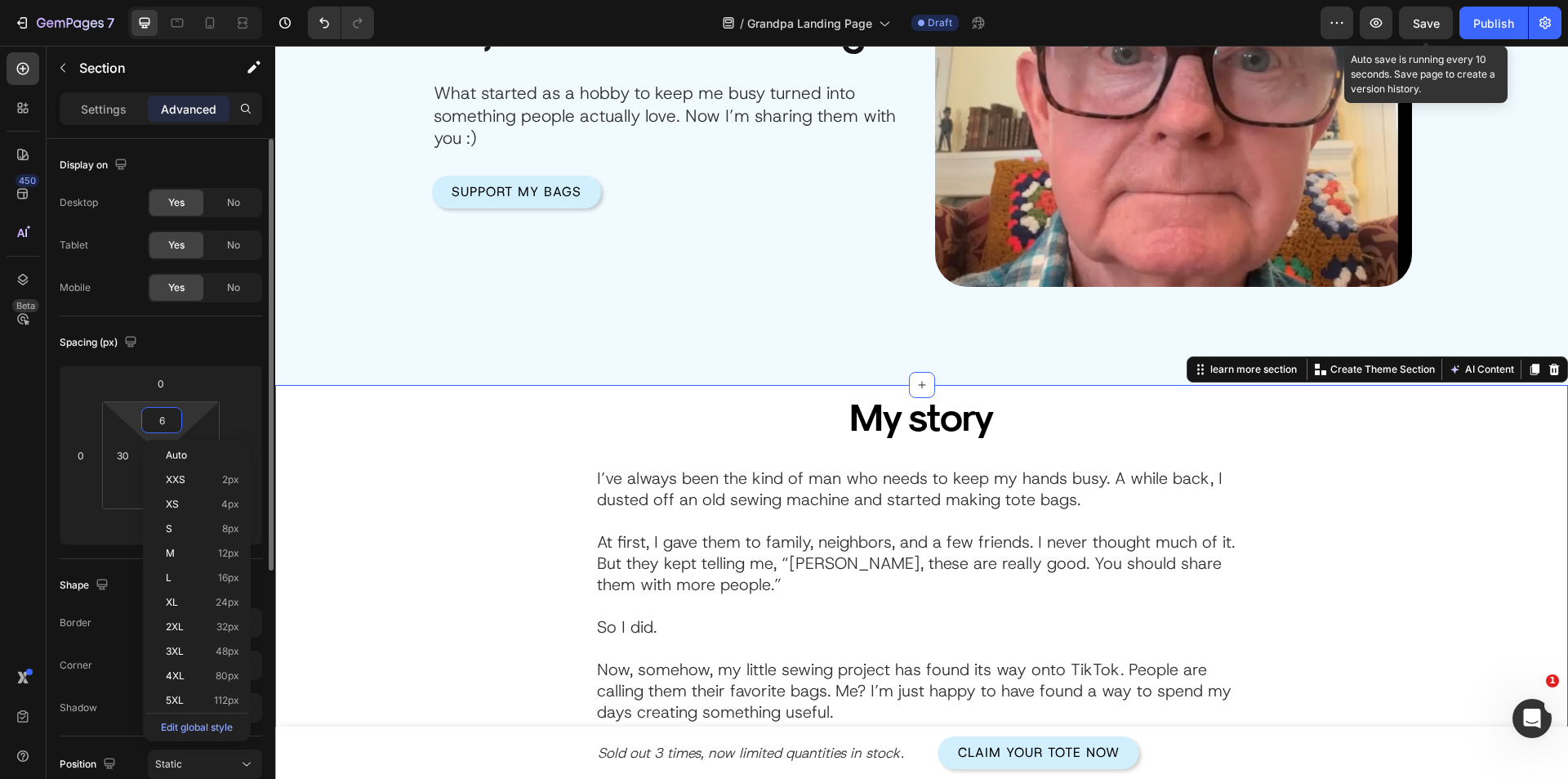
type input "60"
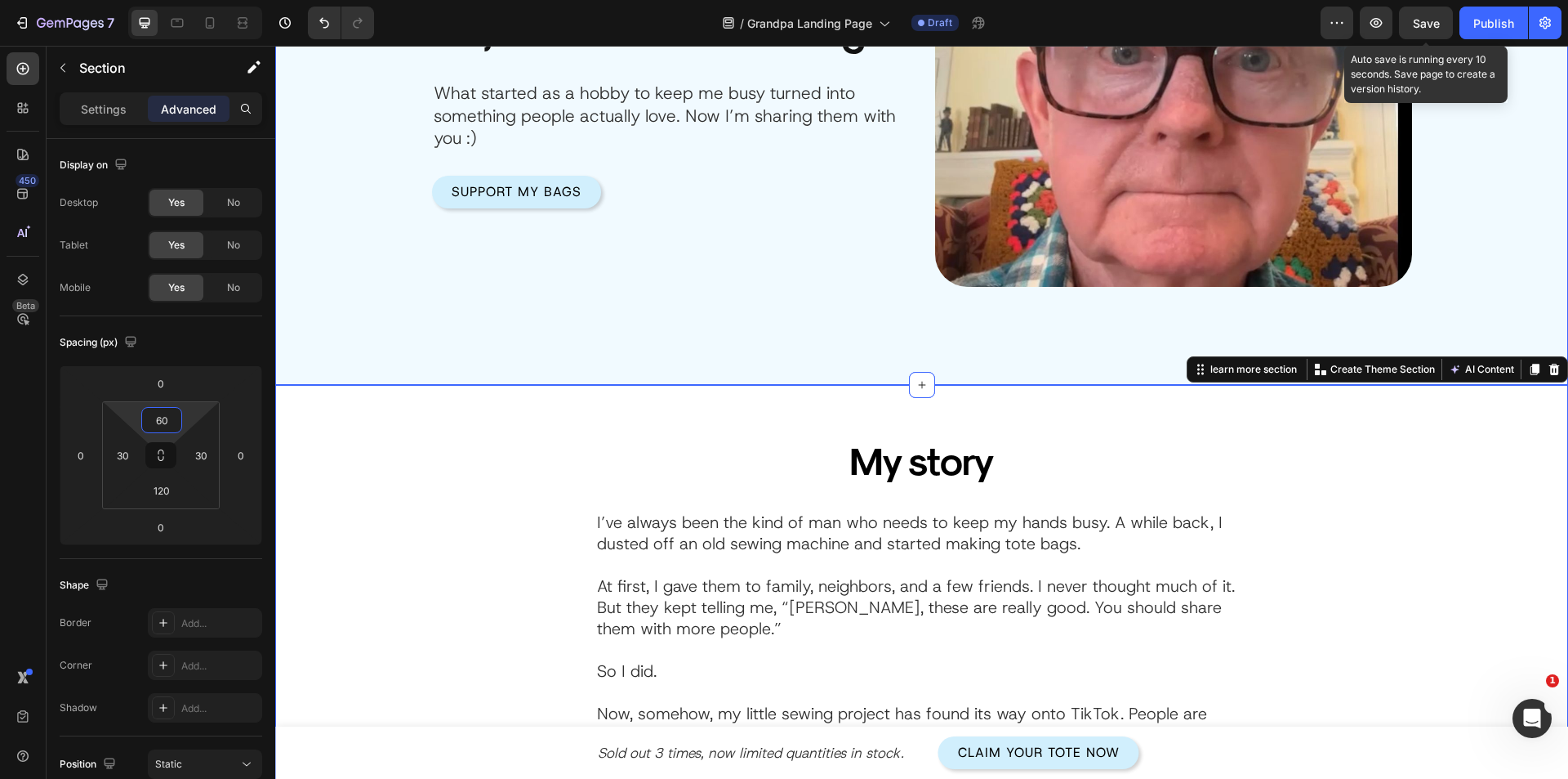
click at [391, 349] on div "Product Images Hi, I’m Harold. I’m 78, and I sew tote bags. Heading What starte…" at bounding box center [921, 68] width 1293 height 633
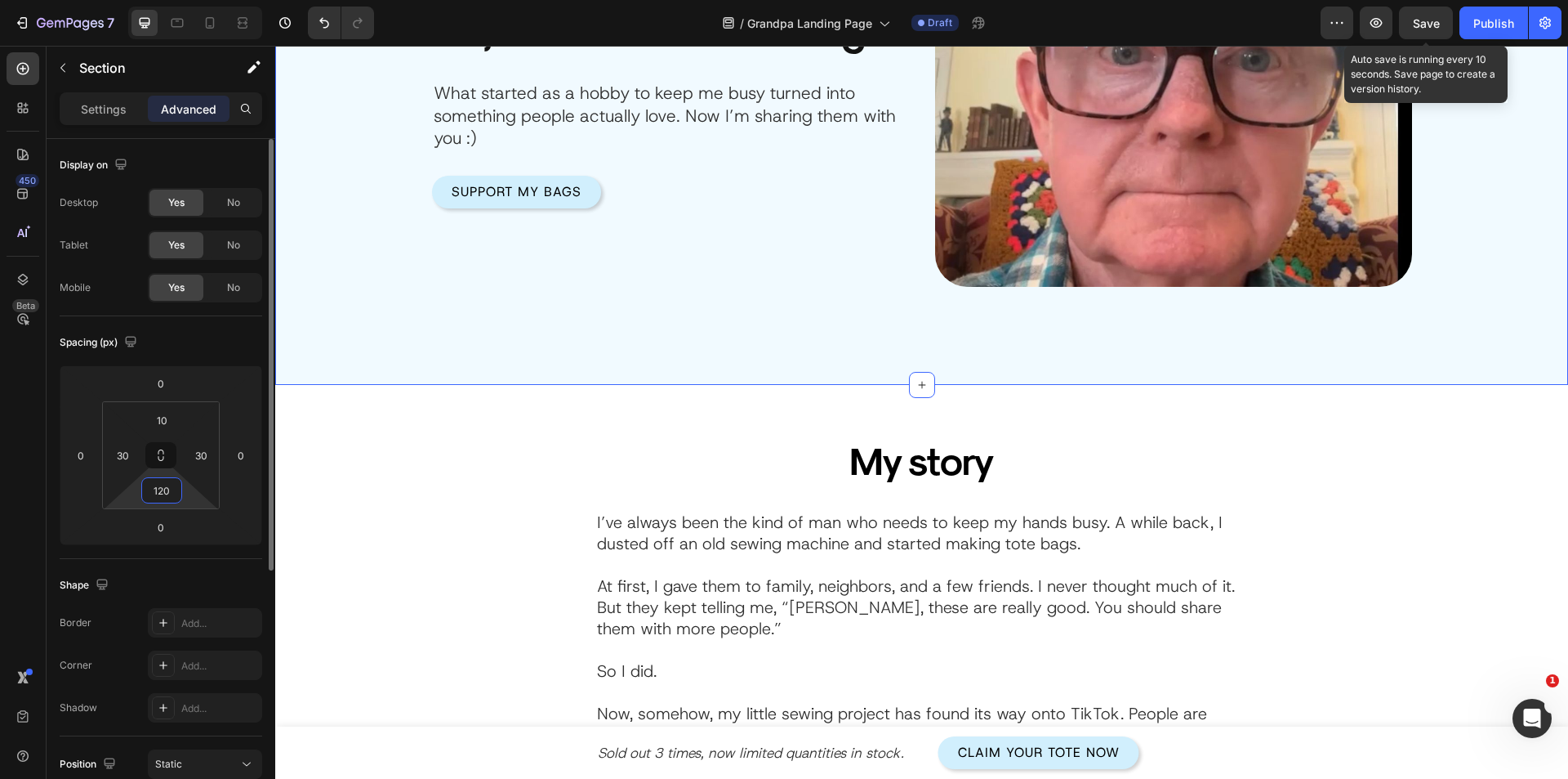
click at [160, 501] on input "120" at bounding box center [161, 490] width 33 height 25
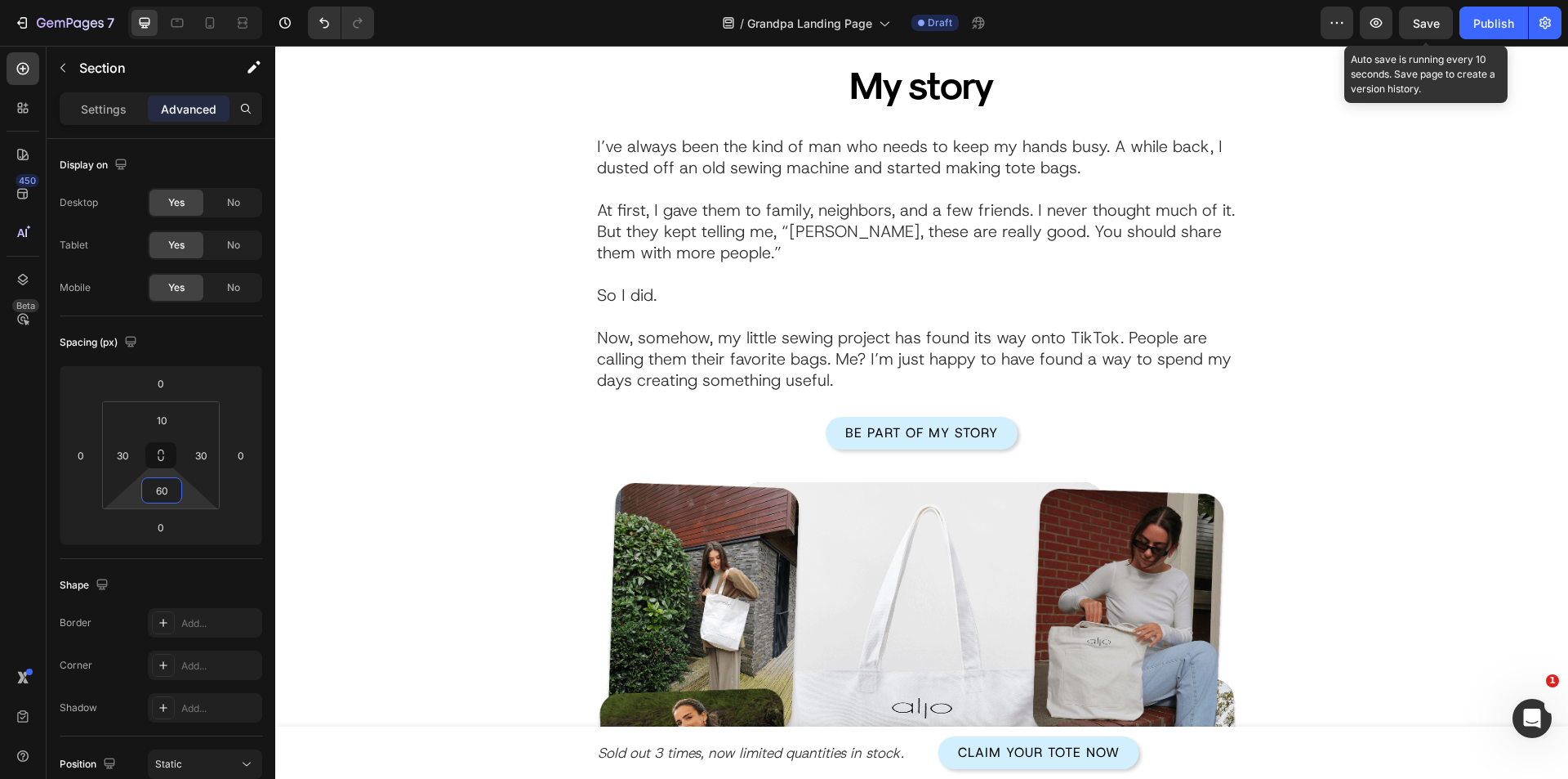
scroll to position [0, 0]
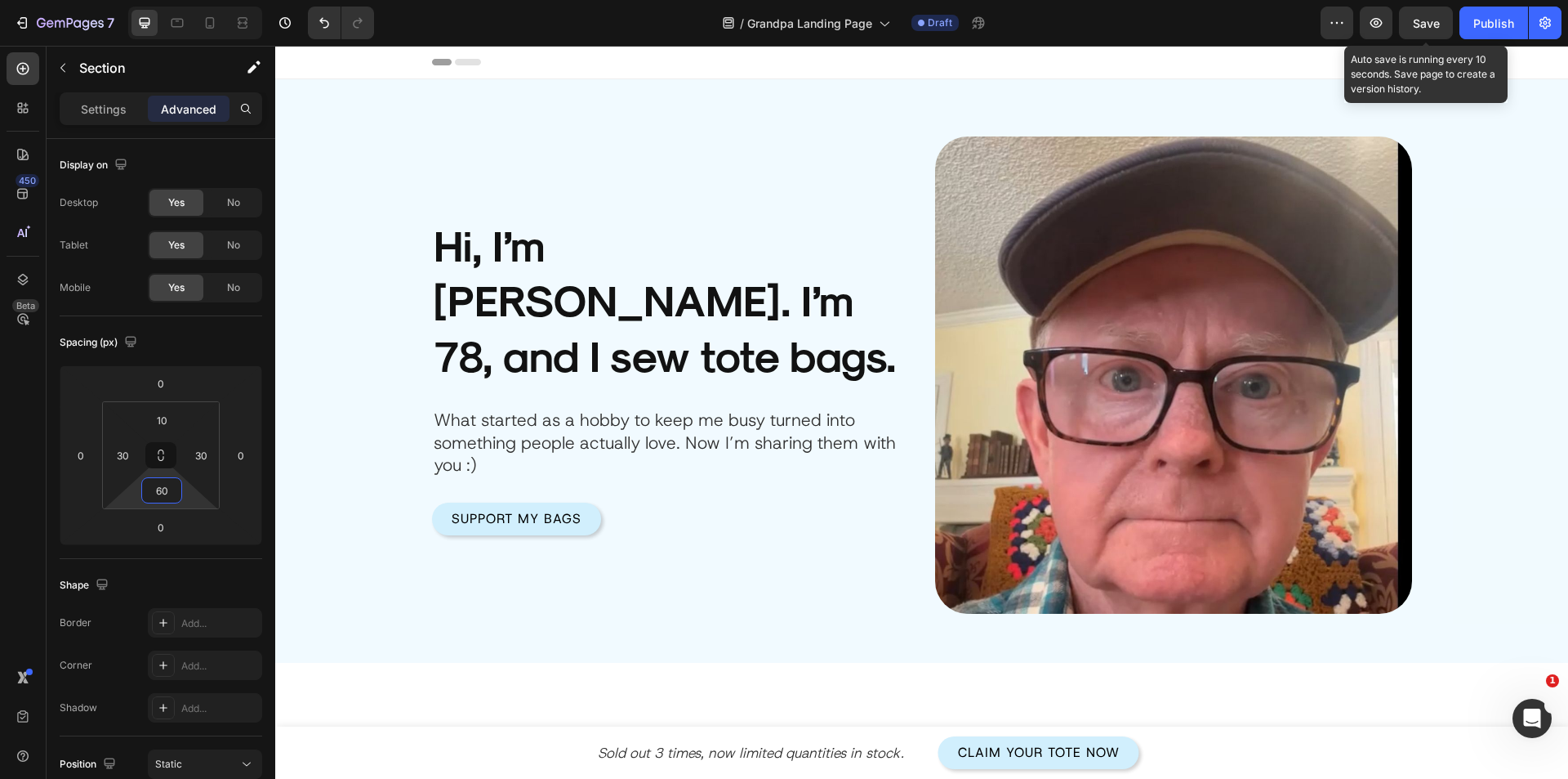
type input "60"
click at [389, 617] on div "Product Images Hi, I’m Harold. I’m 78, and I sew tote bags. Heading What starte…" at bounding box center [921, 371] width 1293 height 584
click at [1425, 18] on span "Save" at bounding box center [1427, 23] width 27 height 14
click at [1369, 22] on icon "button" at bounding box center [1376, 23] width 16 height 16
click at [988, 440] on img at bounding box center [1174, 375] width 477 height 477
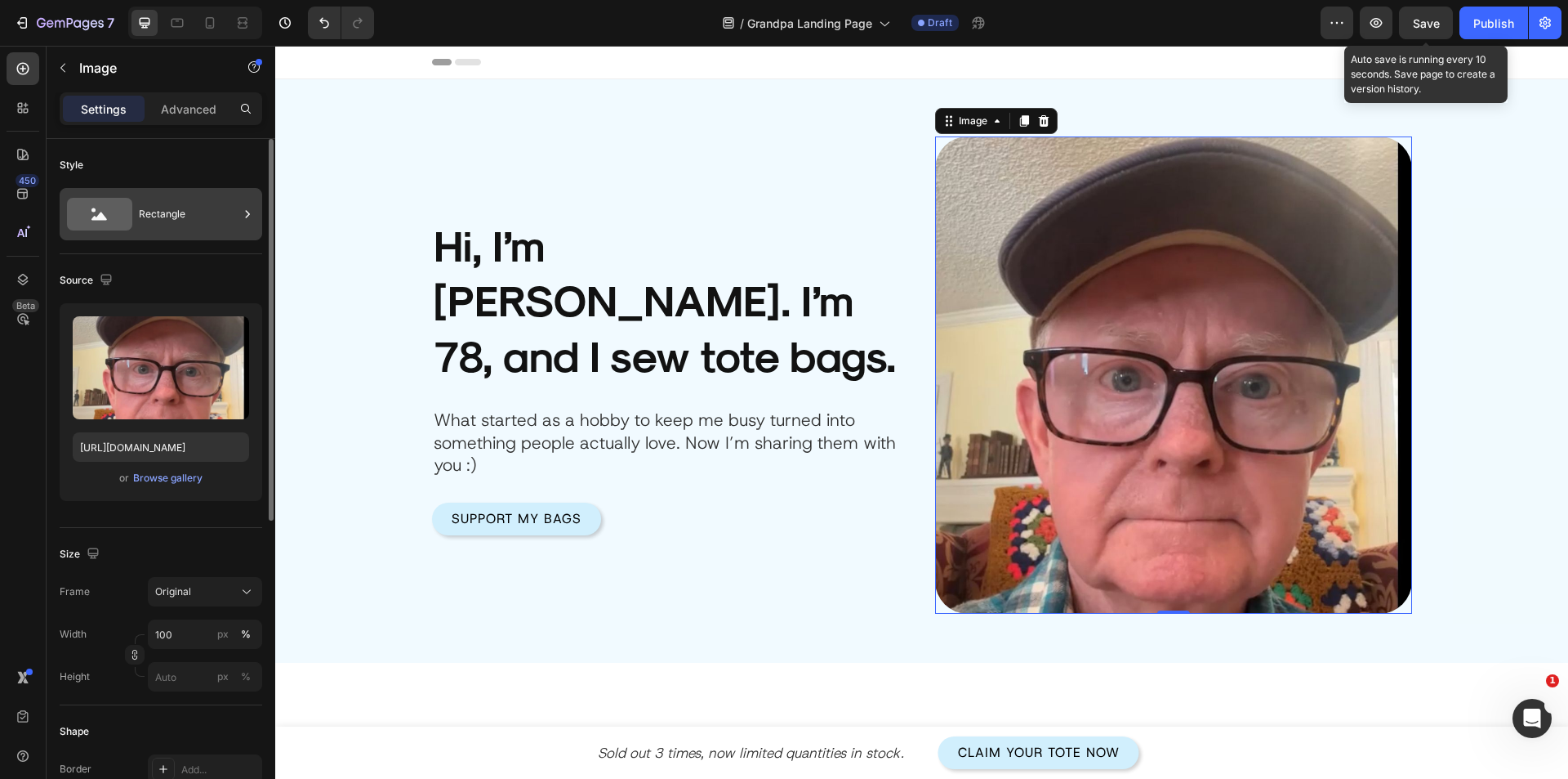
click at [170, 215] on div "Rectangle" at bounding box center [189, 214] width 100 height 38
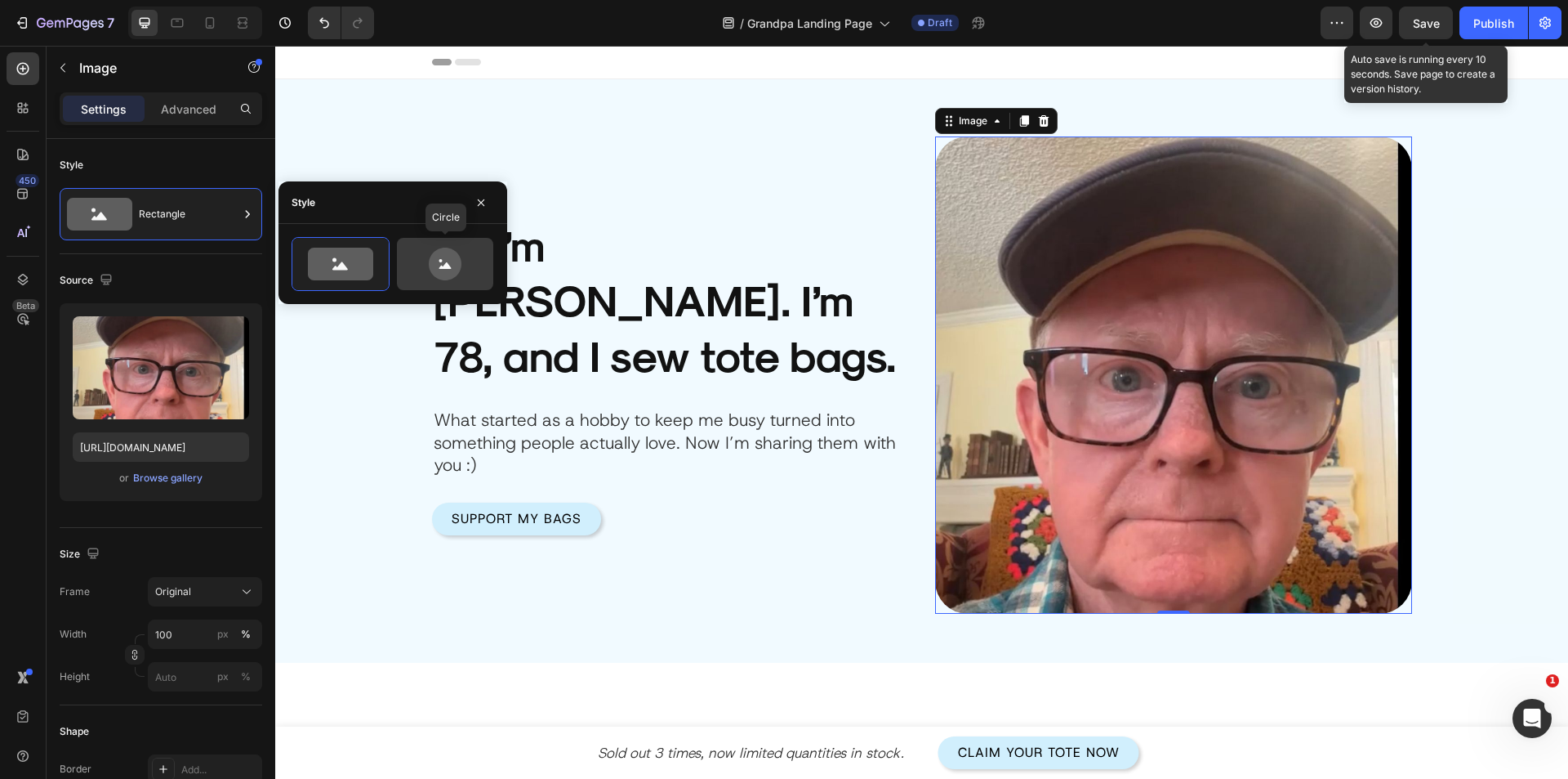
click at [438, 266] on icon at bounding box center [445, 264] width 33 height 33
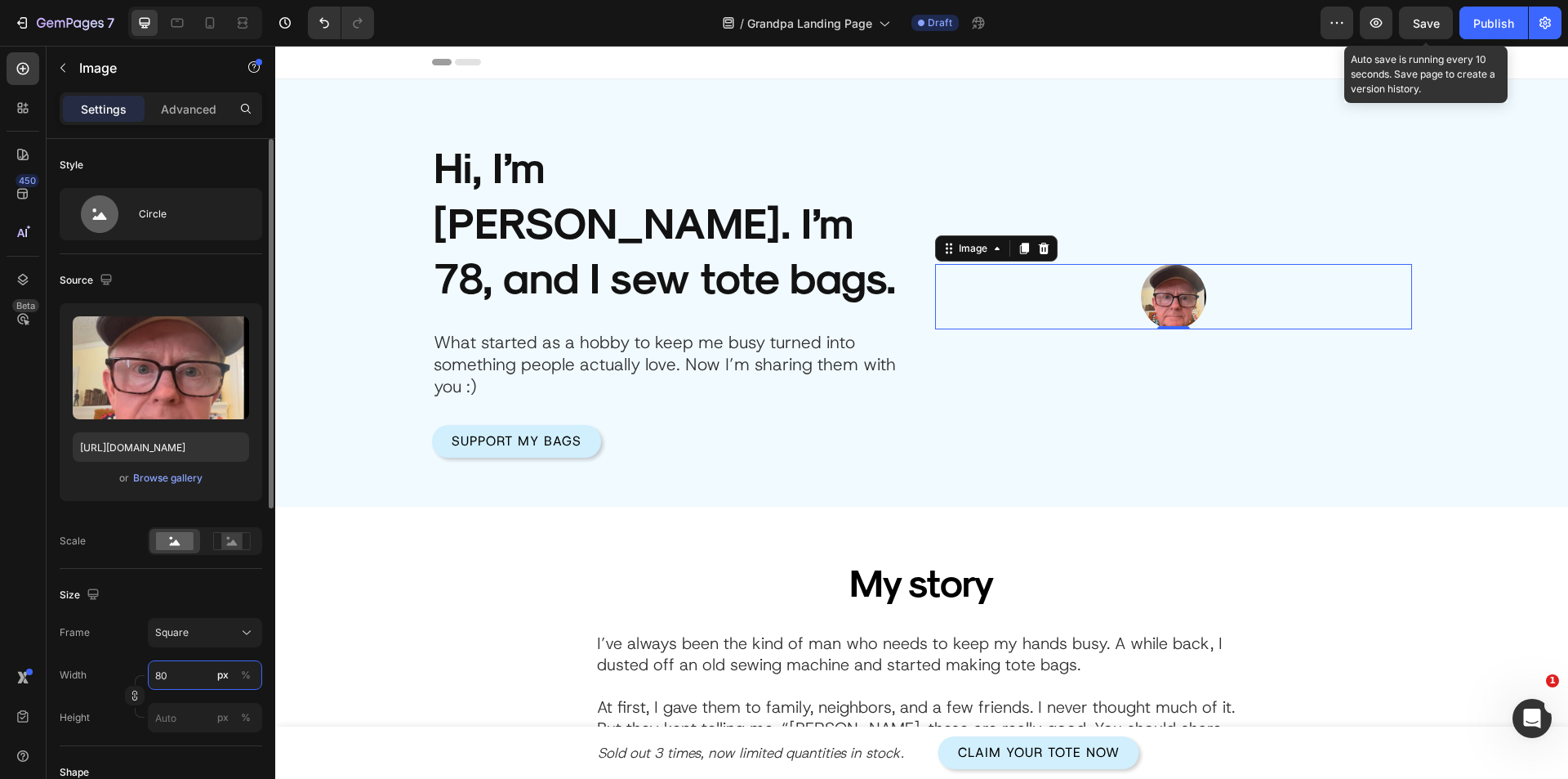
click at [179, 663] on input "80" at bounding box center [205, 674] width 114 height 29
click at [178, 713] on p "Full 100%" at bounding box center [202, 714] width 94 height 15
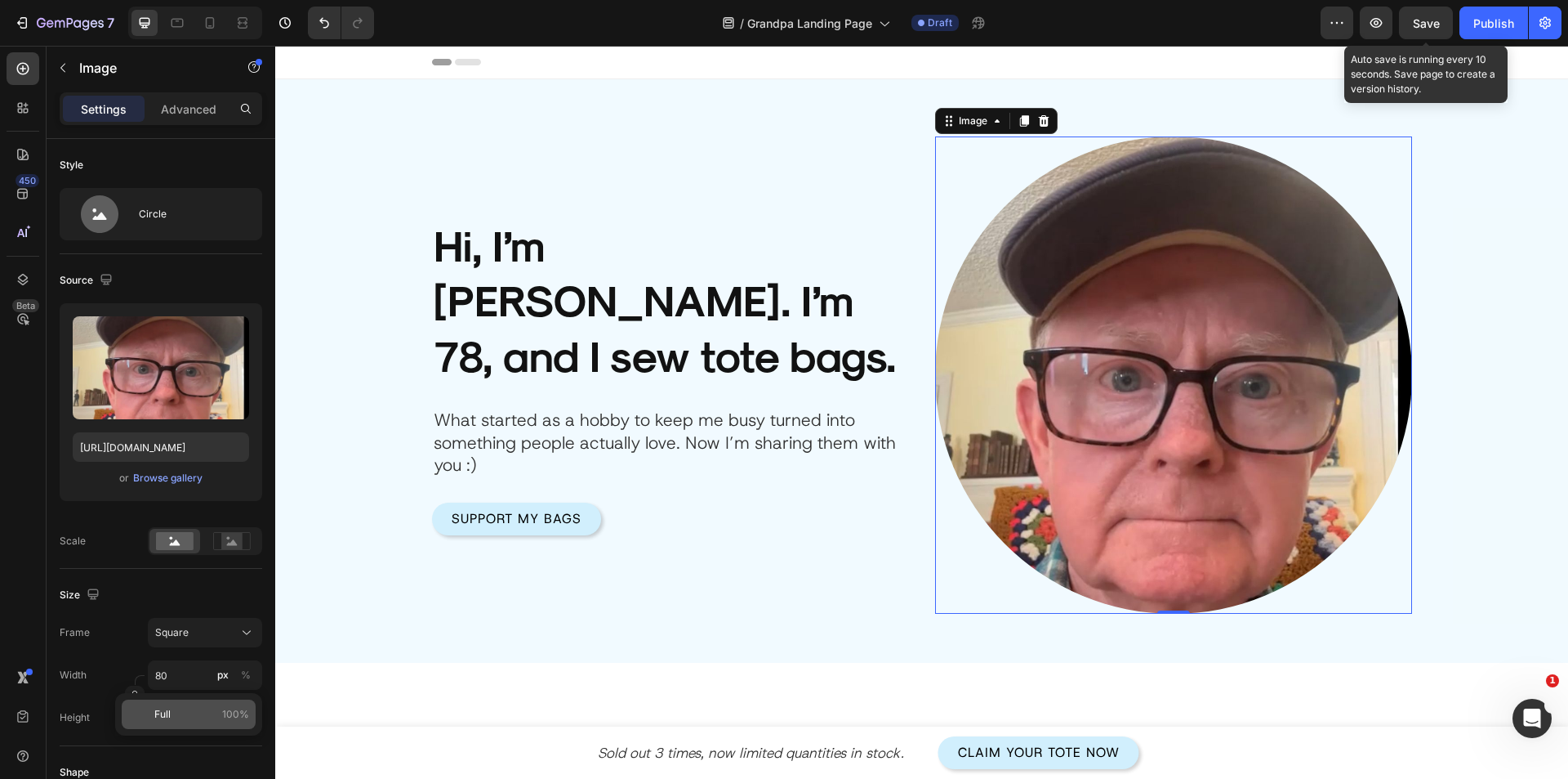
type input "100"
click at [651, 599] on div "Product Images Hi, I’m [PERSON_NAME]. I’m 78, and I sew tote bags. Heading What…" at bounding box center [670, 375] width 477 height 477
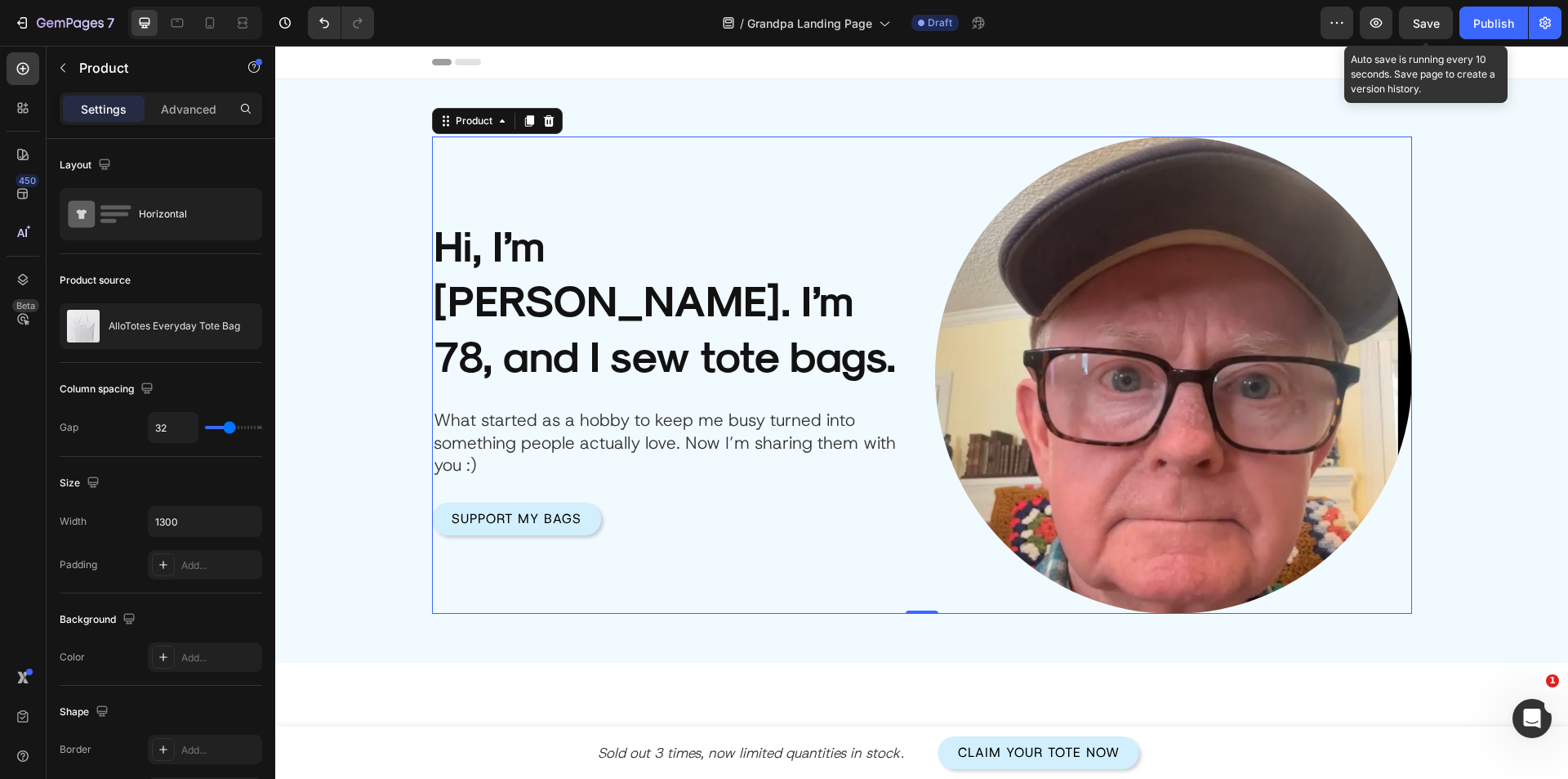
click at [1428, 25] on span "Save" at bounding box center [1427, 23] width 27 height 14
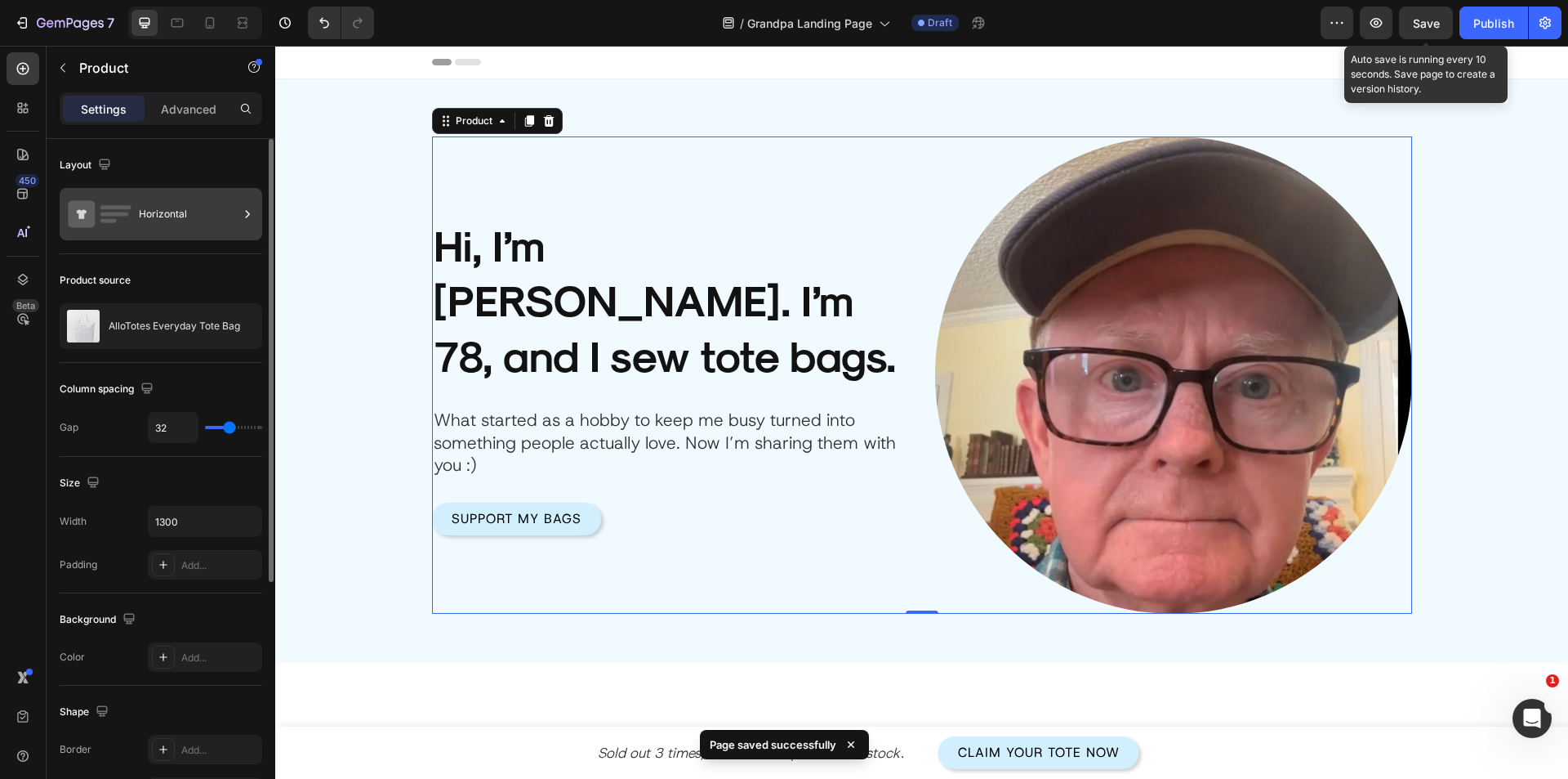
click at [143, 219] on div "Horizontal" at bounding box center [189, 214] width 100 height 38
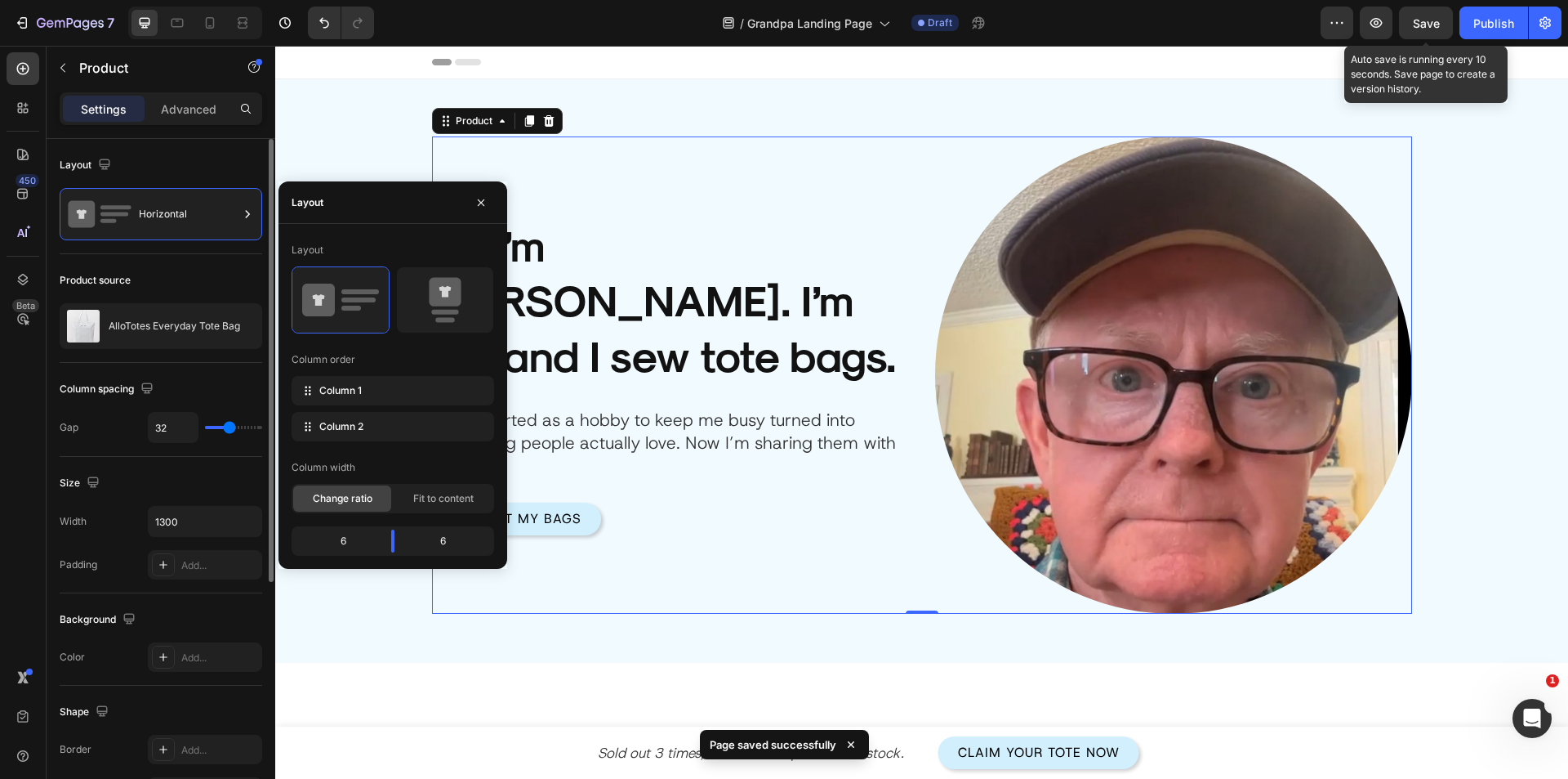
click at [168, 278] on div "Product source" at bounding box center [160, 280] width 203 height 26
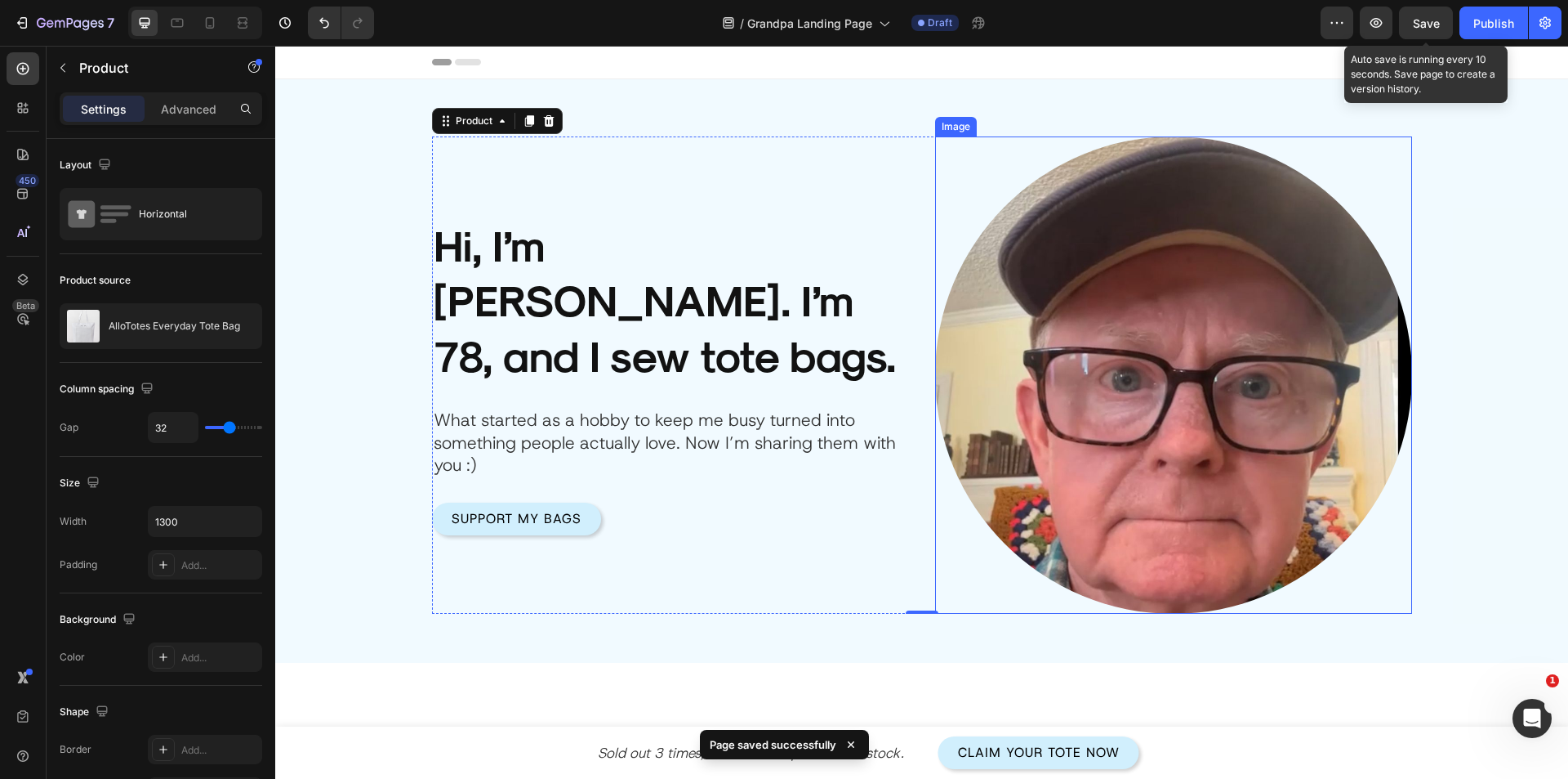
click at [1017, 363] on img at bounding box center [1174, 375] width 477 height 477
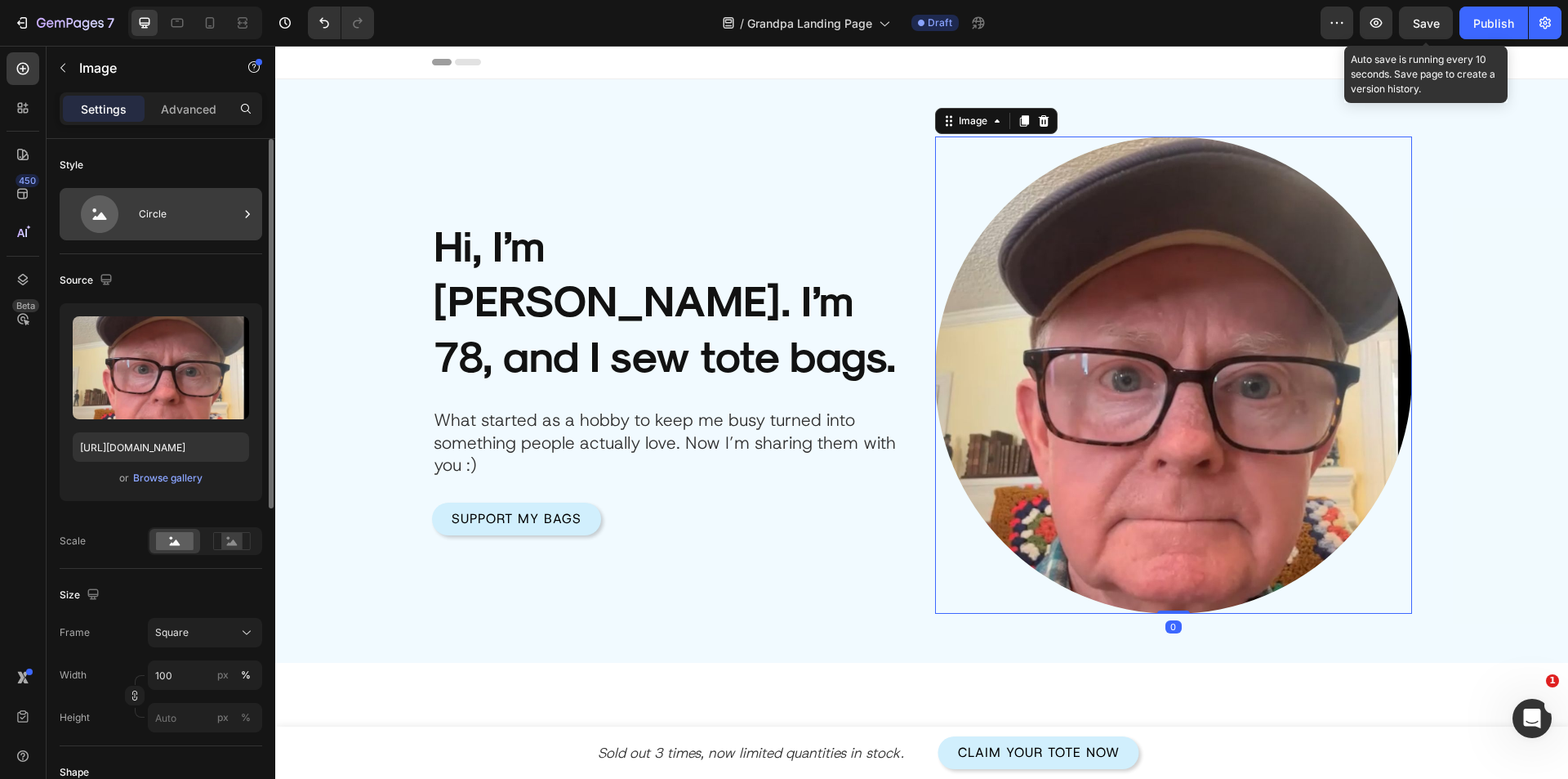
click at [171, 214] on div "Circle" at bounding box center [189, 214] width 100 height 38
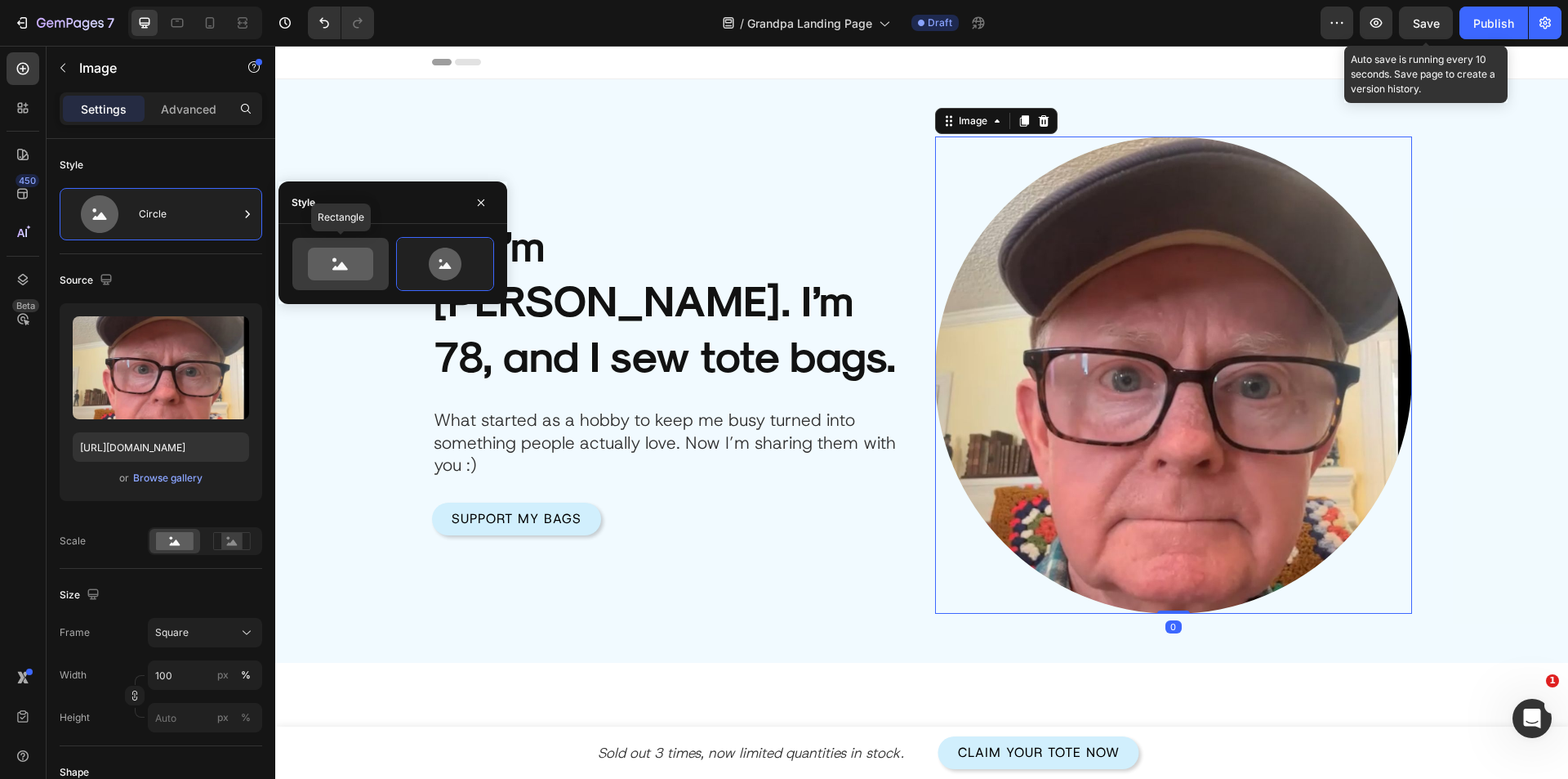
click at [352, 261] on icon at bounding box center [340, 264] width 65 height 33
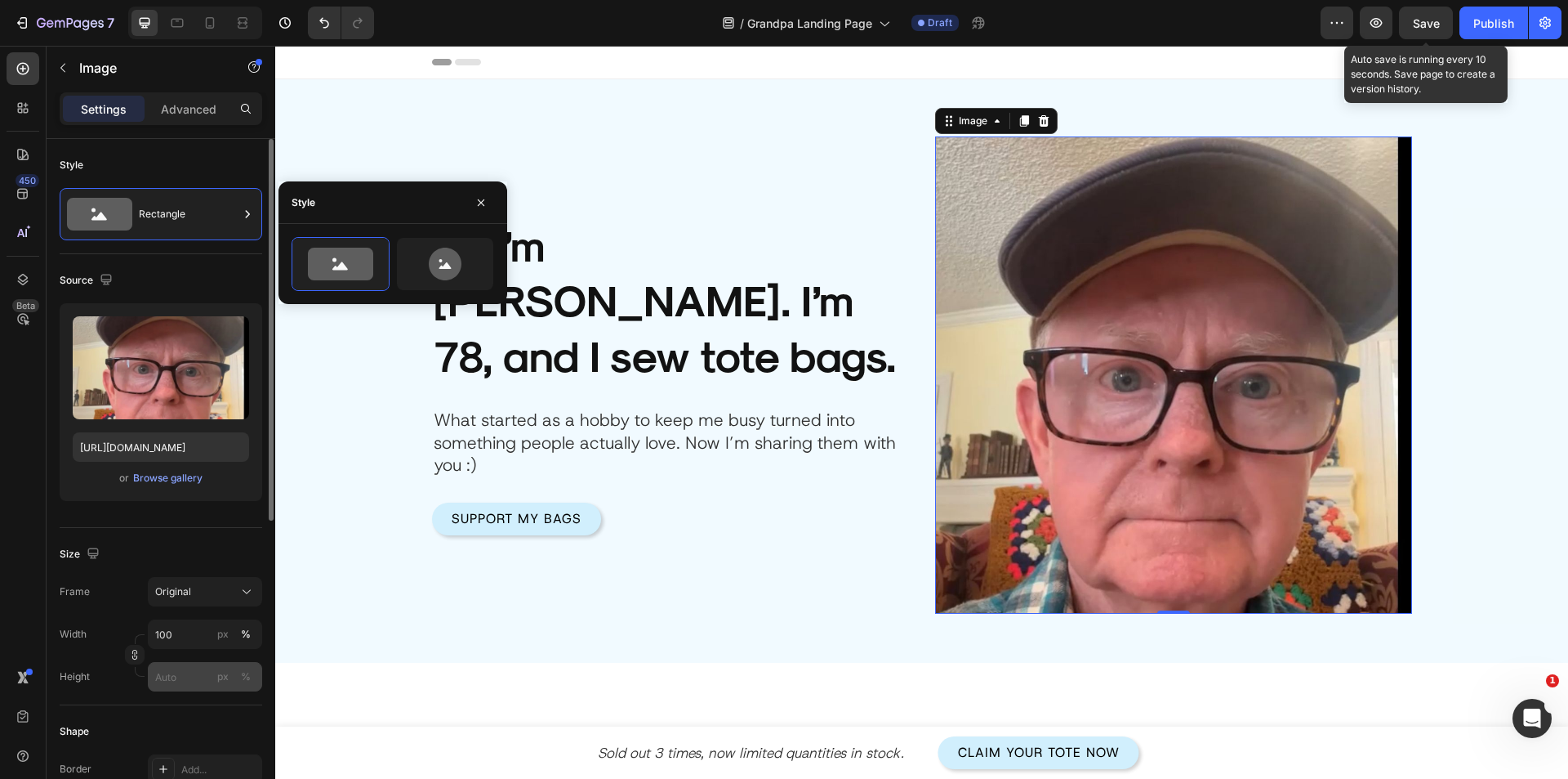
scroll to position [163, 0]
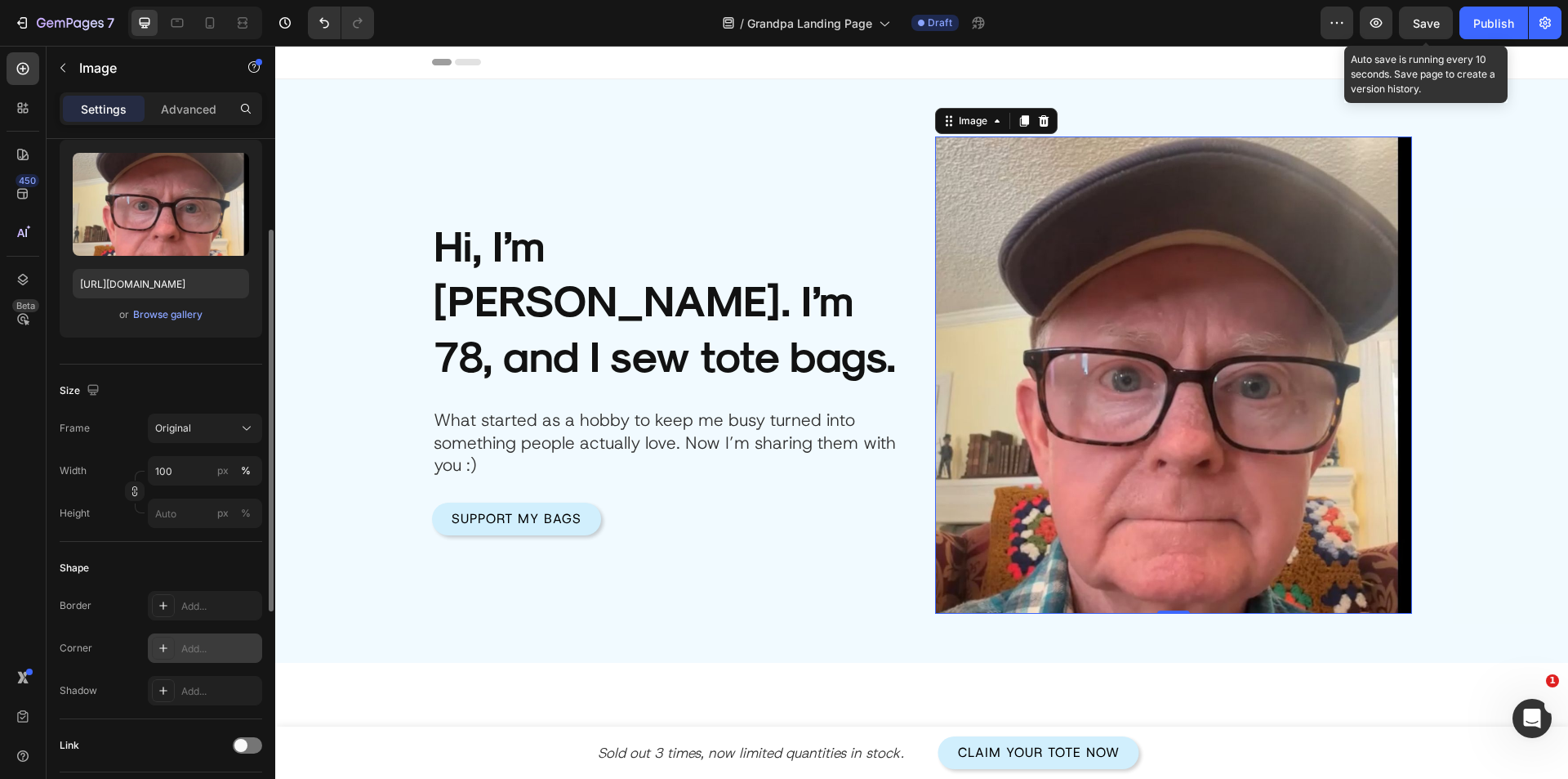
click at [195, 655] on div "Add..." at bounding box center [205, 647] width 114 height 29
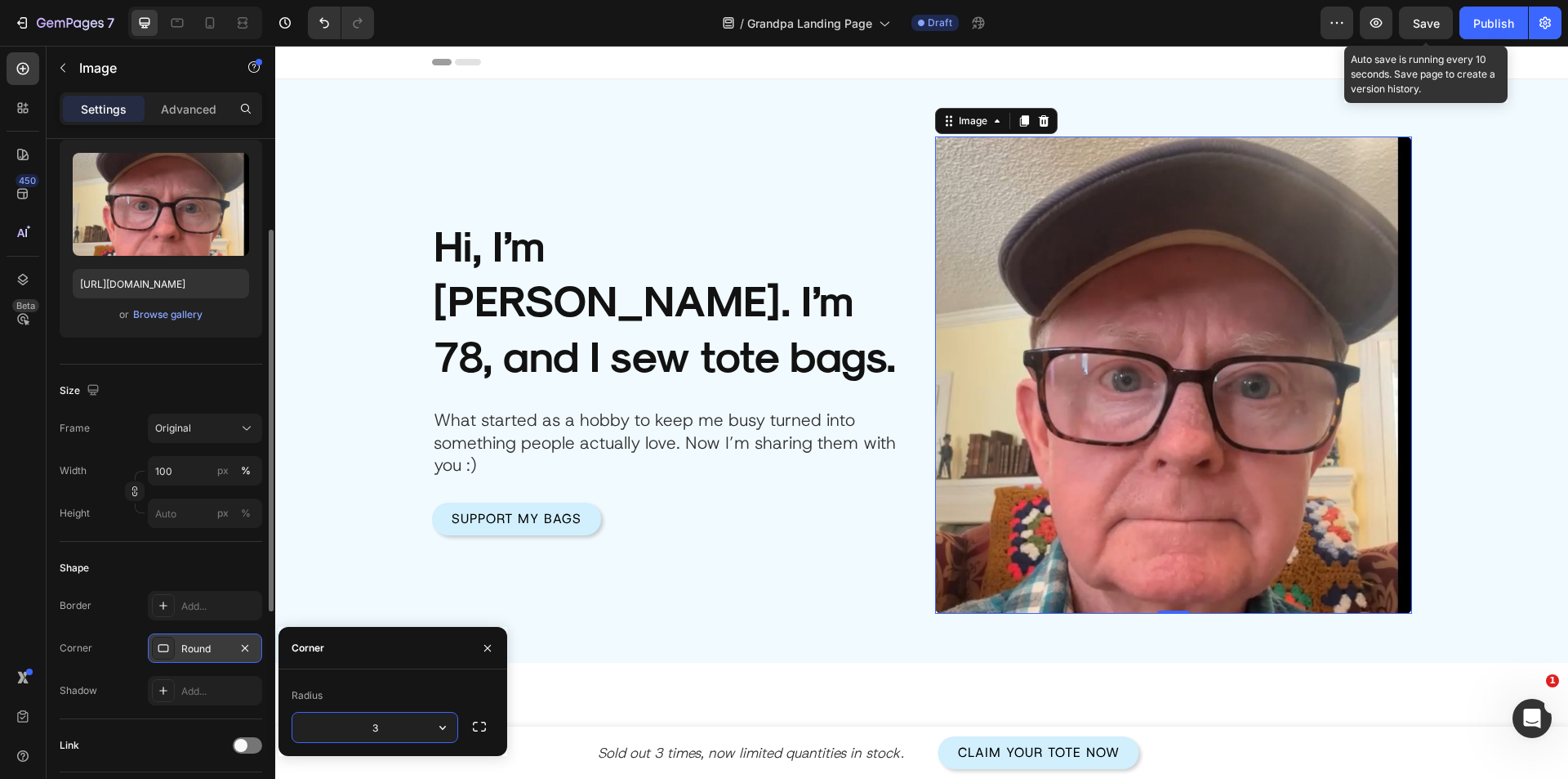
type input "30"
click at [762, 554] on div "Product Images Hi, I’m [PERSON_NAME]. I’m 78, and I sew tote bags. Heading What…" at bounding box center [670, 375] width 477 height 477
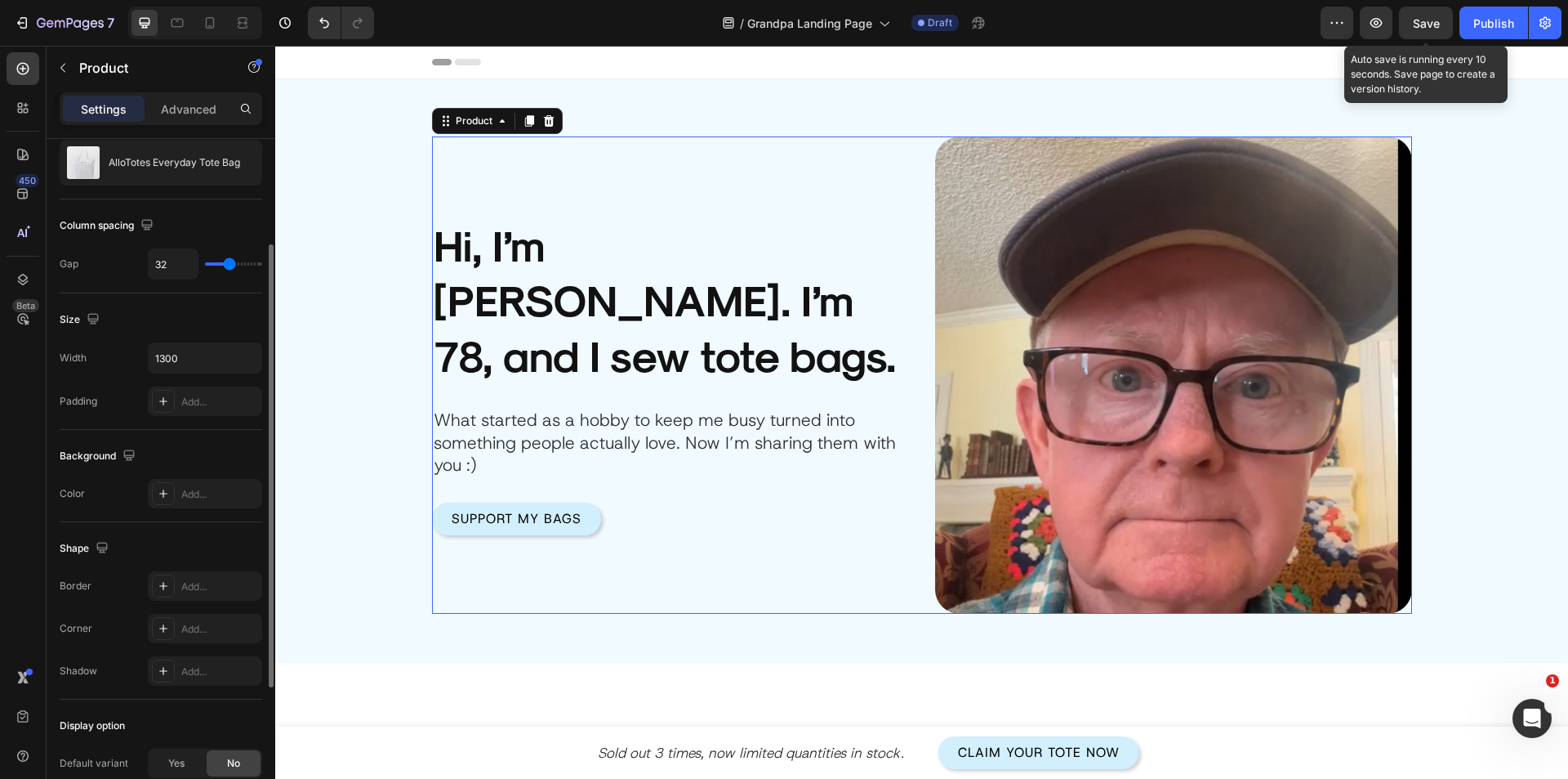
scroll to position [0, 0]
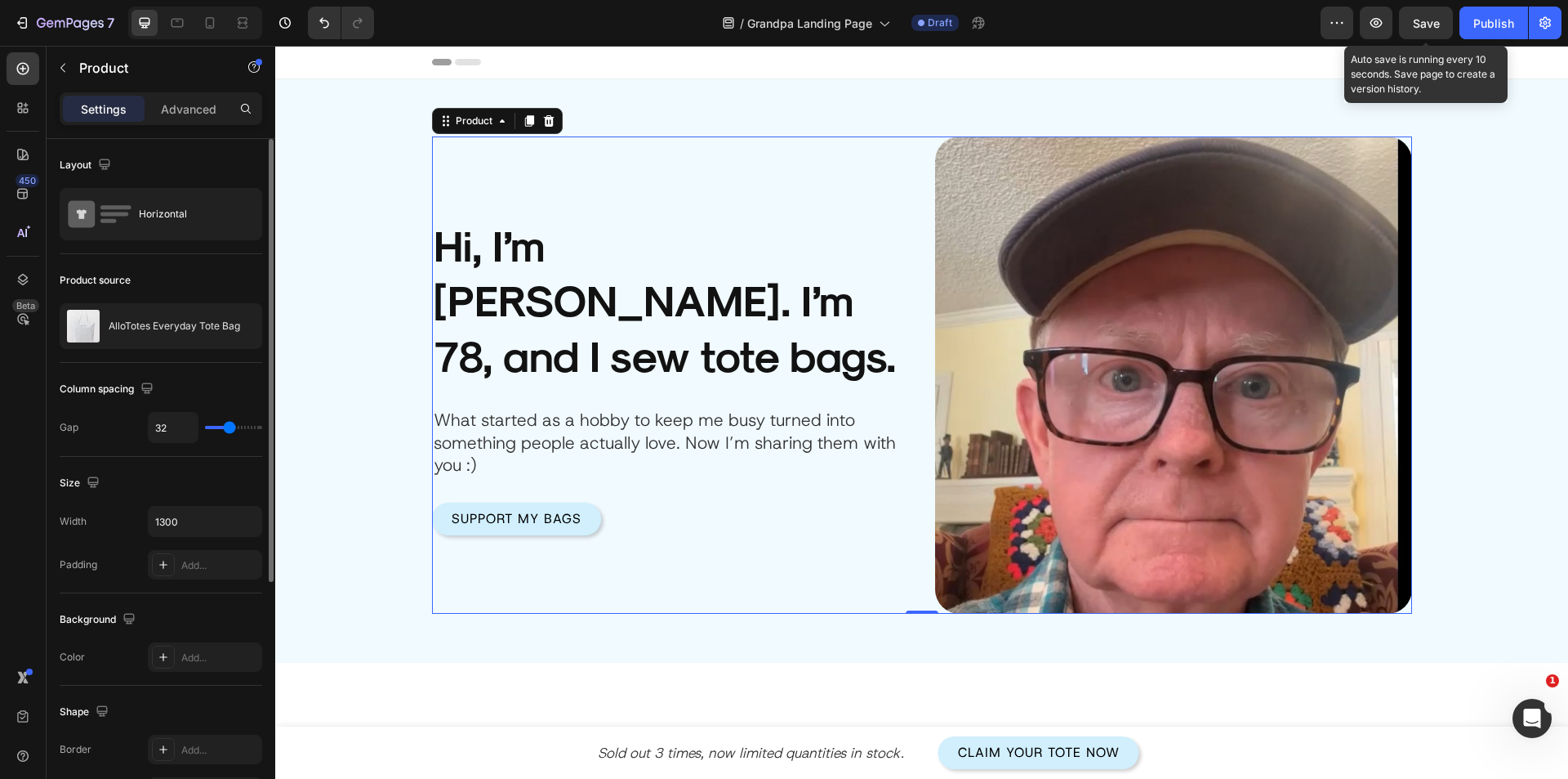
click at [1434, 20] on span "Save" at bounding box center [1427, 23] width 27 height 14
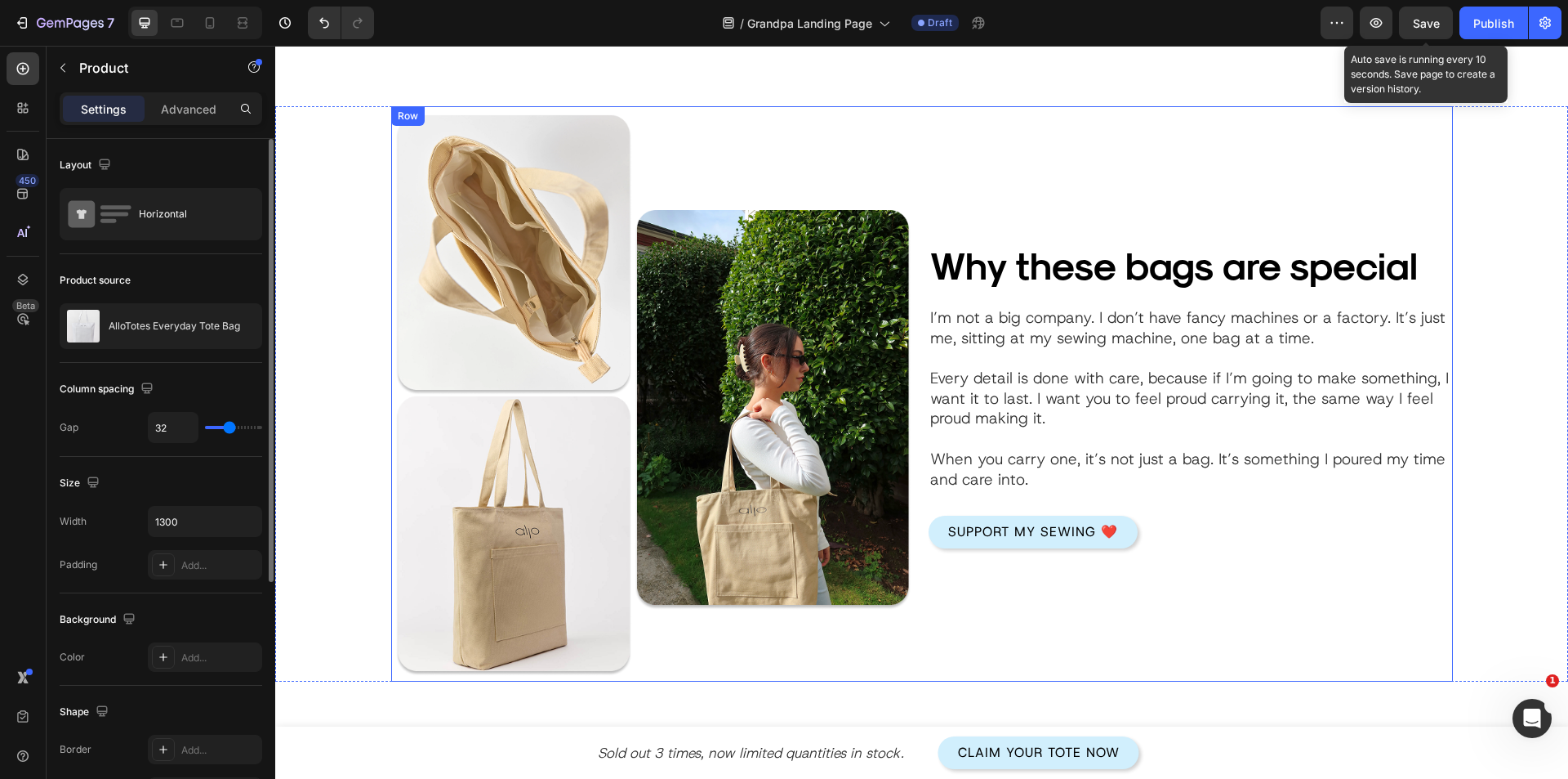
scroll to position [1715, 0]
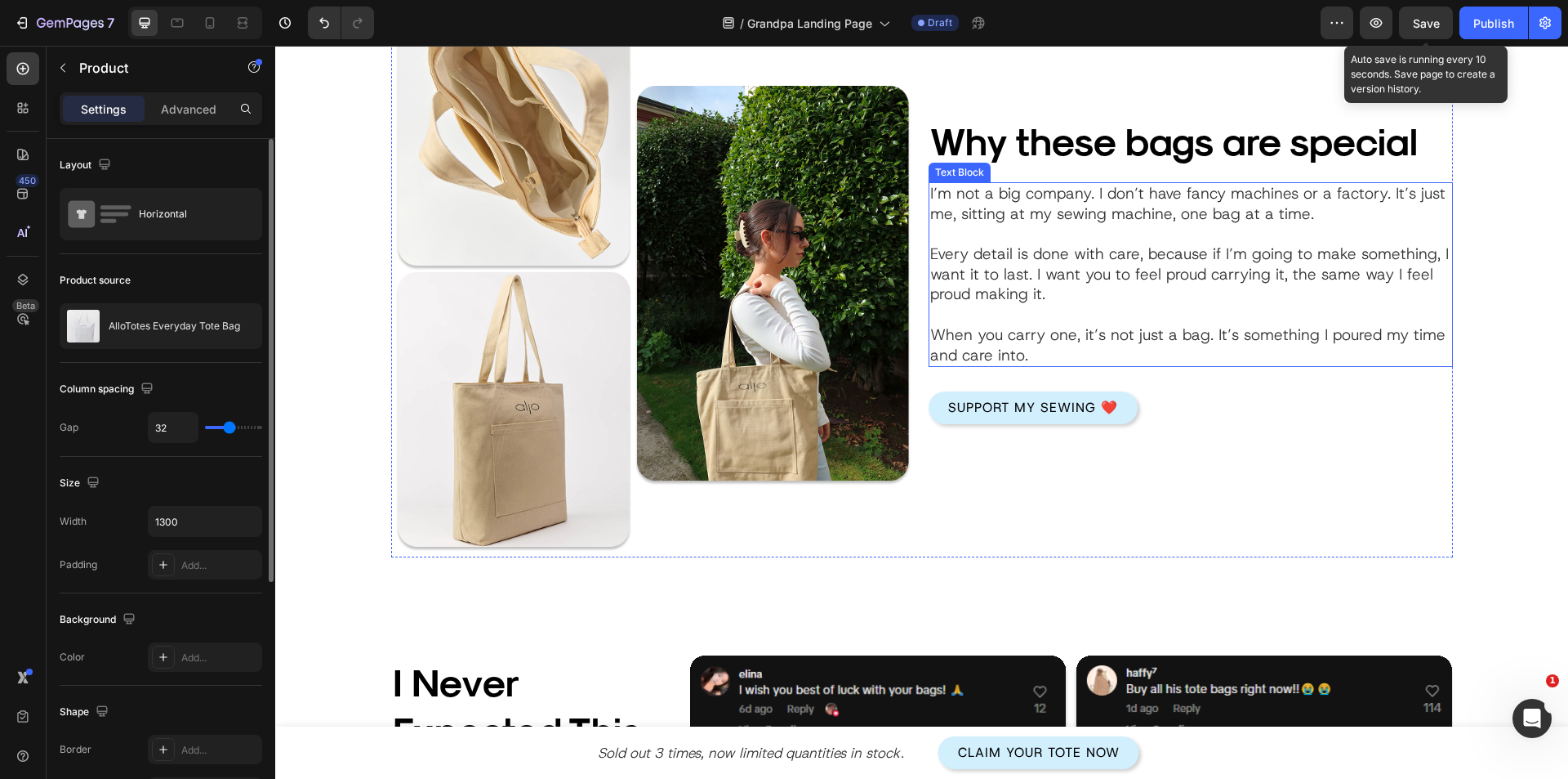
click at [1093, 235] on p at bounding box center [1191, 234] width 521 height 21
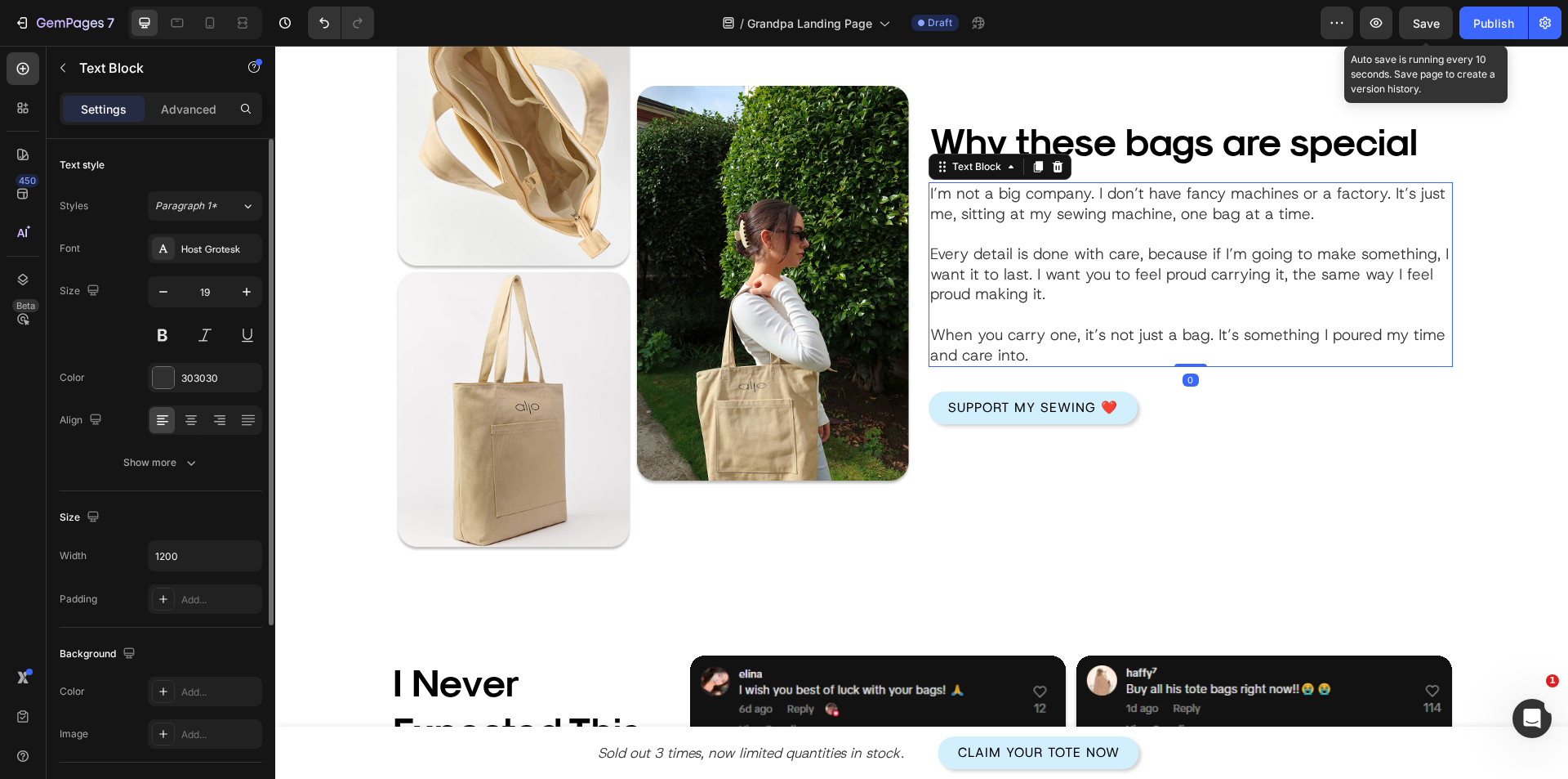
click at [1099, 193] on p "I’m not a big company. I don’t have fancy machines or a factory. It’s just me, …" at bounding box center [1191, 204] width 521 height 40
click at [1087, 192] on p "I’m not a big company. I don’t have fancy machines or a factory. It’s just me, …" at bounding box center [1191, 204] width 521 height 40
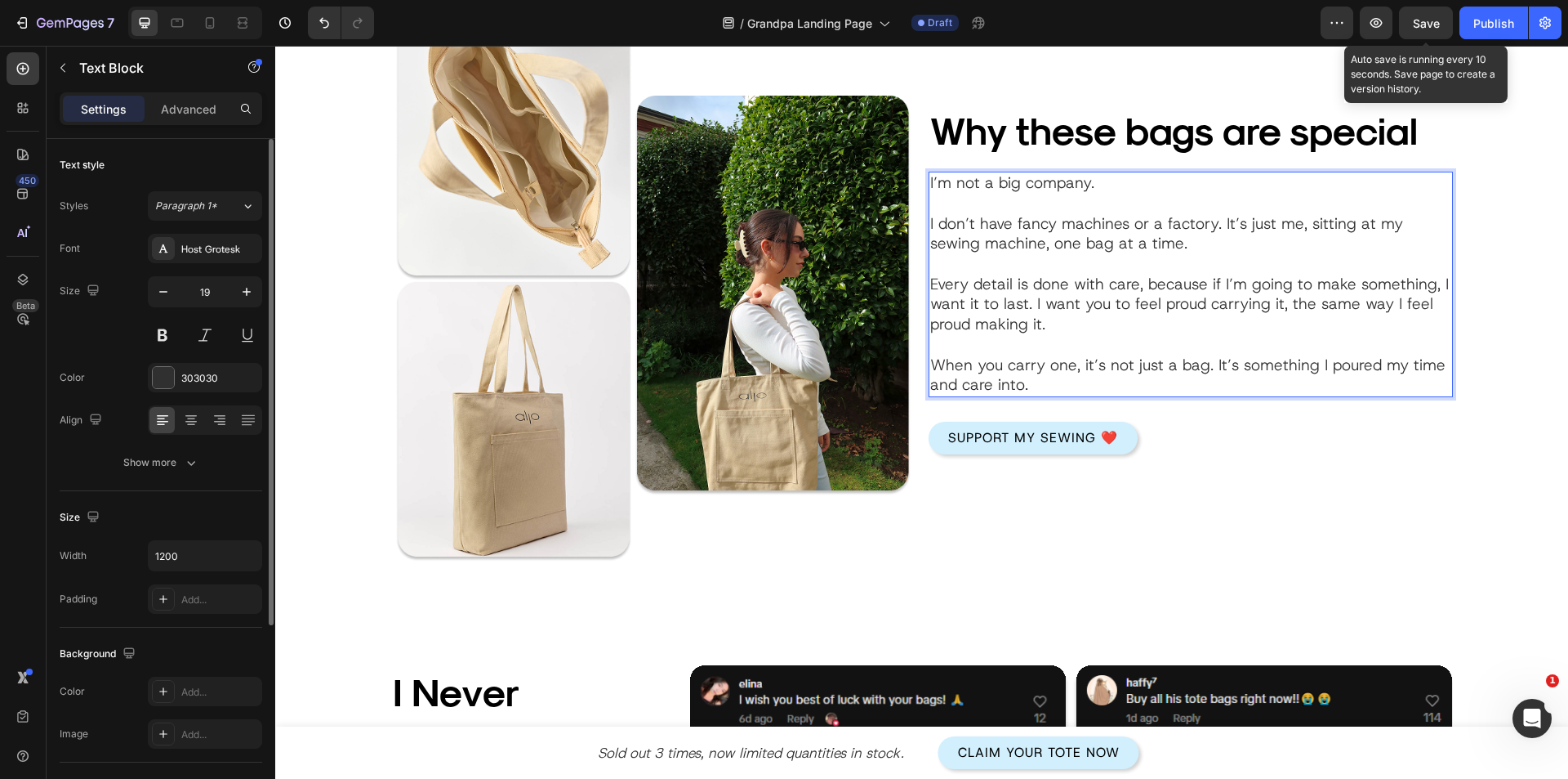
scroll to position [1696, 0]
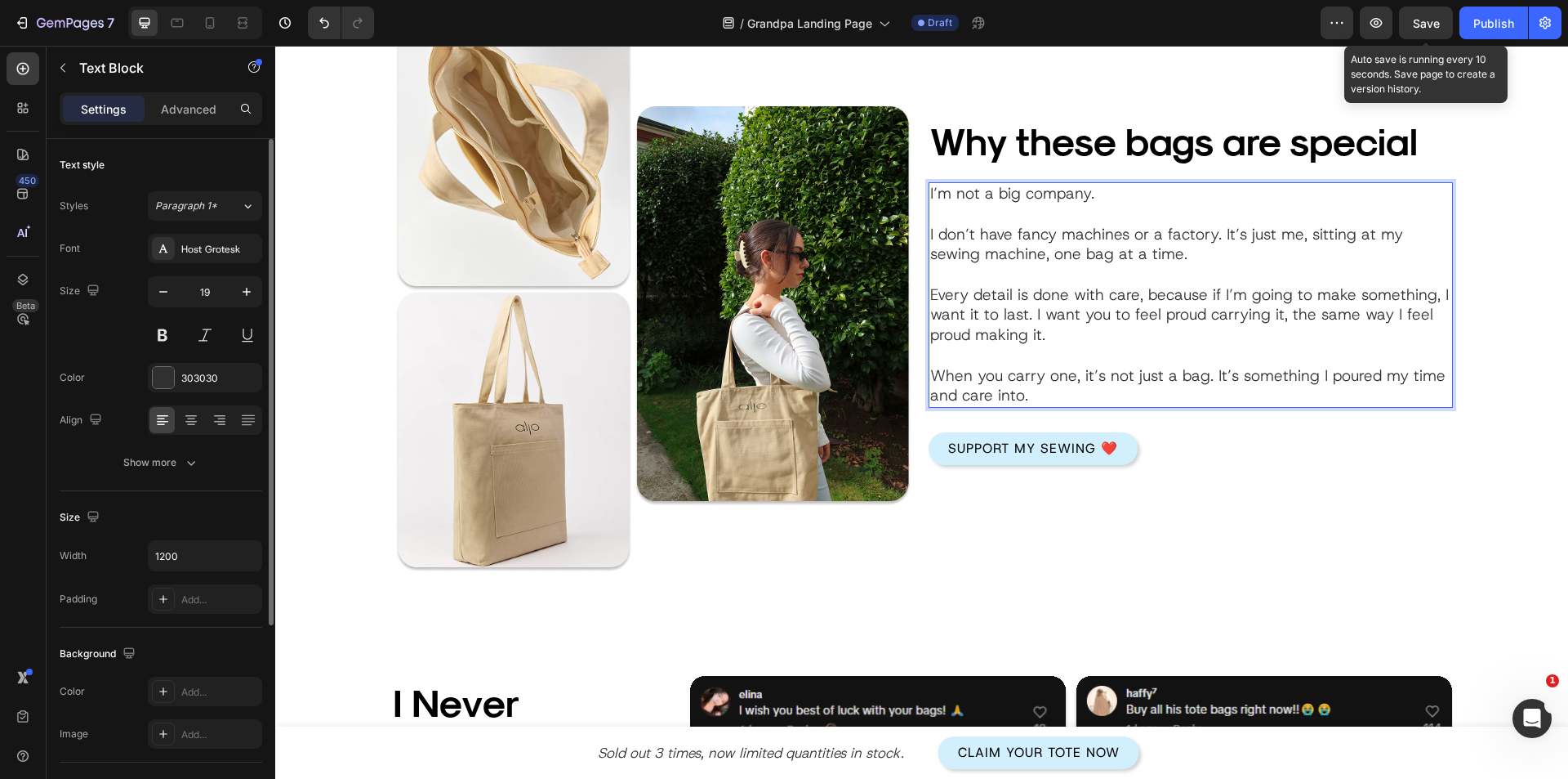
click at [1214, 229] on p "I’m not a big company. I don’t have fancy machines or a factory. It’s just me, …" at bounding box center [1191, 224] width 521 height 81
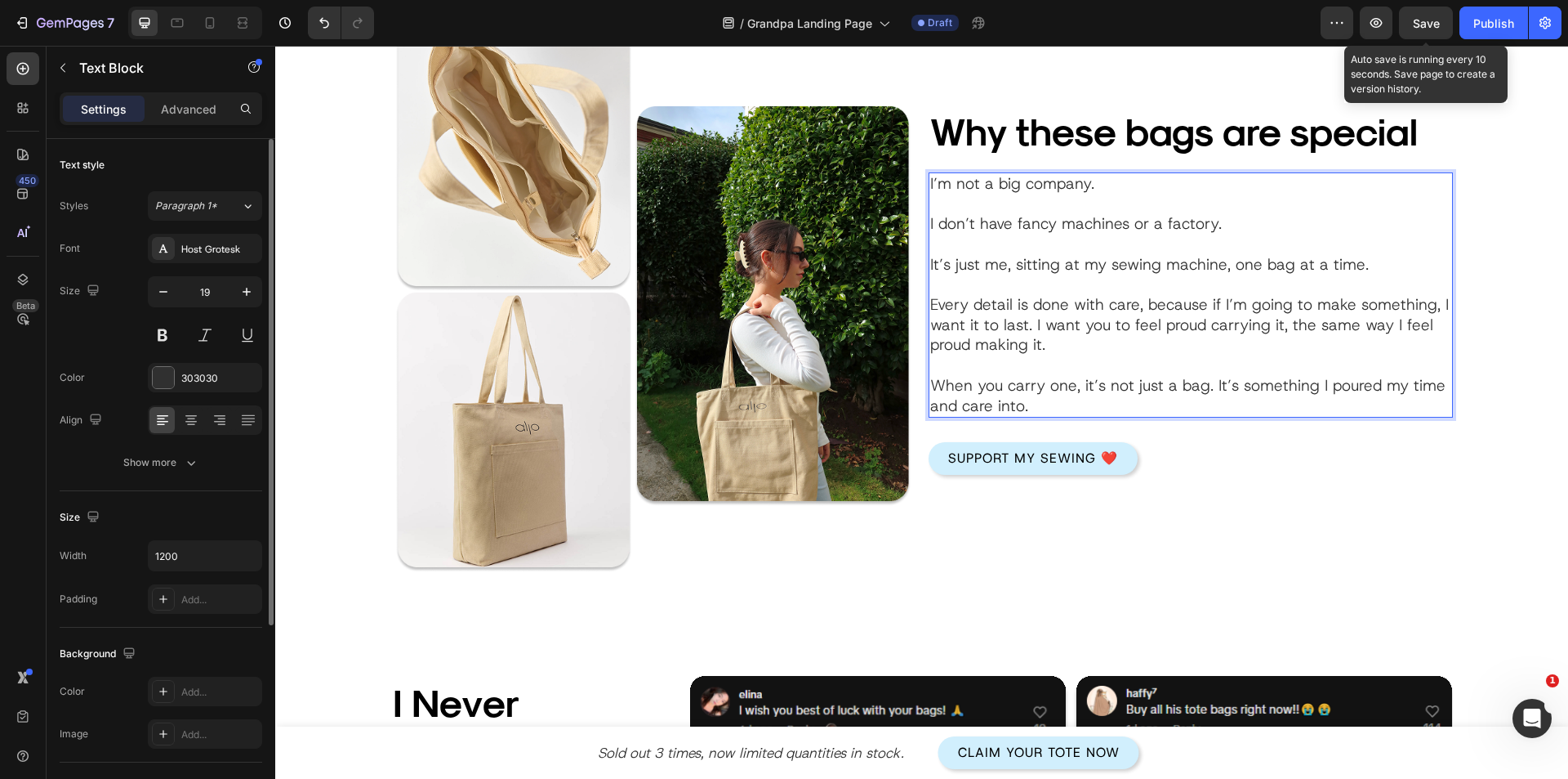
scroll to position [1685, 0]
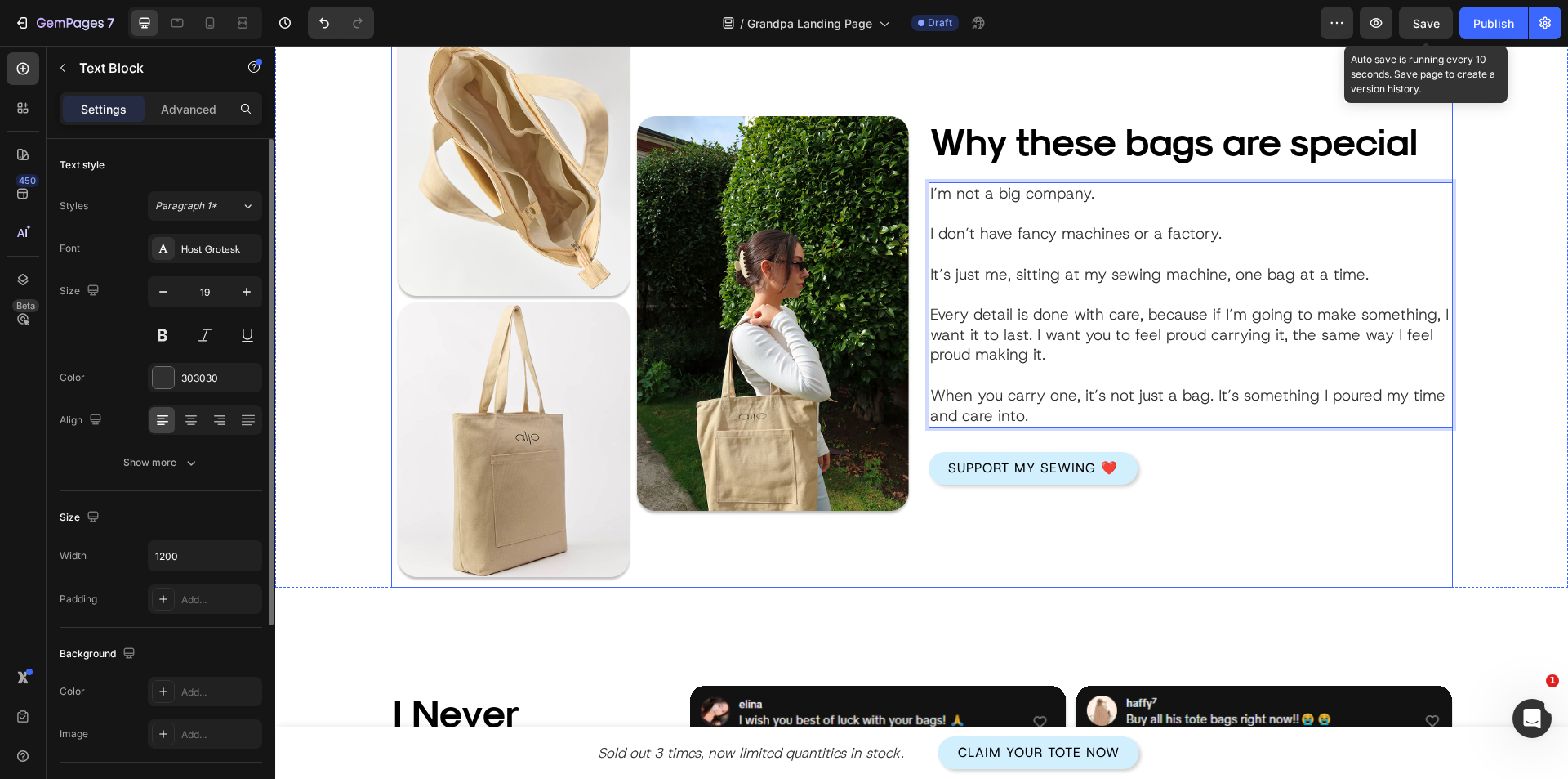
click at [1096, 525] on div "Why these bags are special Heading Image I’m not a big company. I don’t have fa…" at bounding box center [1191, 300] width 524 height 575
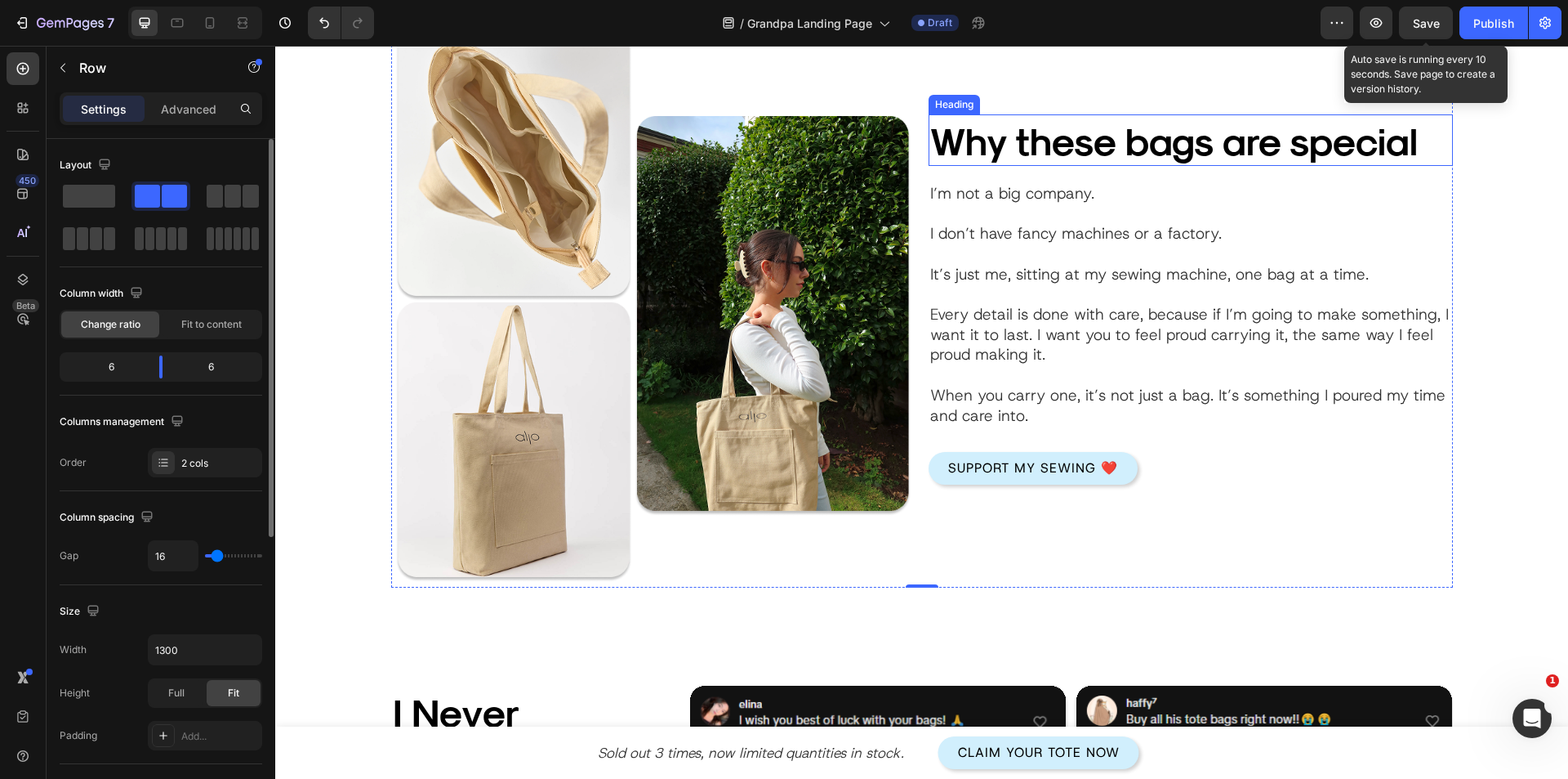
click at [1015, 131] on h2 "Why these bags are special" at bounding box center [1191, 140] width 524 height 52
click at [1018, 138] on h2 "Why these bags are special" at bounding box center [1191, 140] width 524 height 52
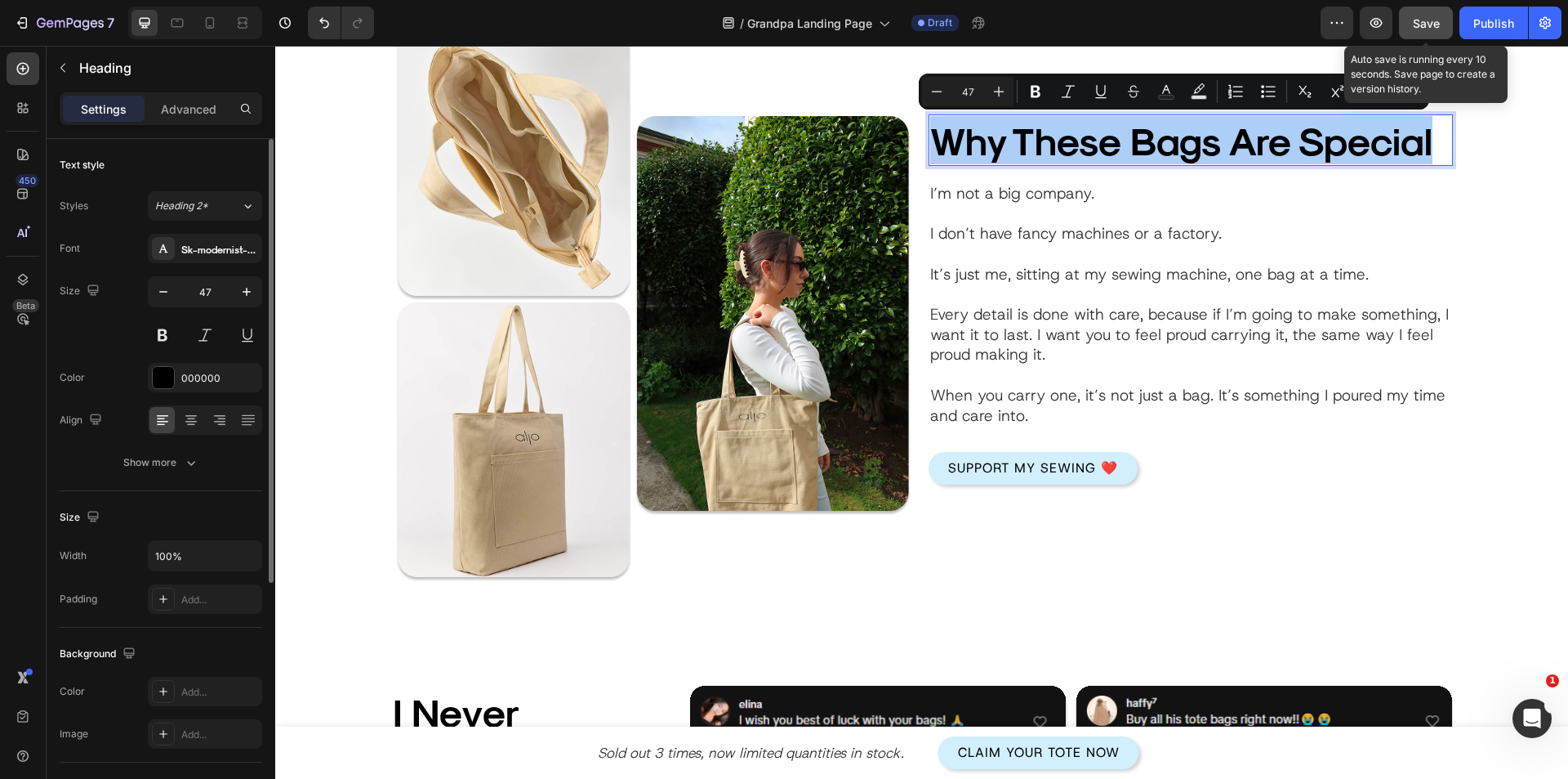
click at [1420, 33] on button "Save" at bounding box center [1426, 23] width 54 height 33
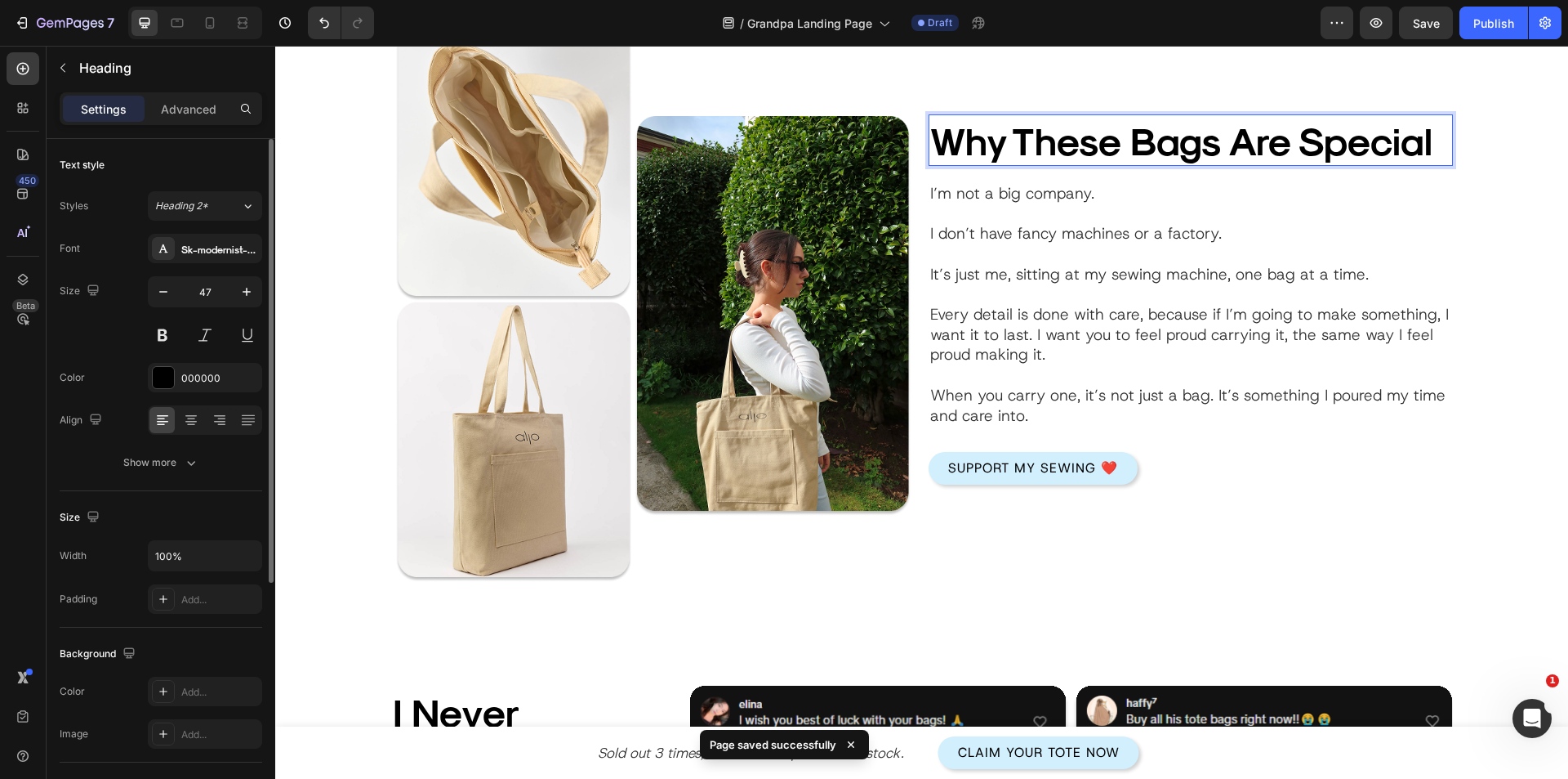
click at [1354, 156] on p "Why These Bags Are Special" at bounding box center [1191, 140] width 521 height 48
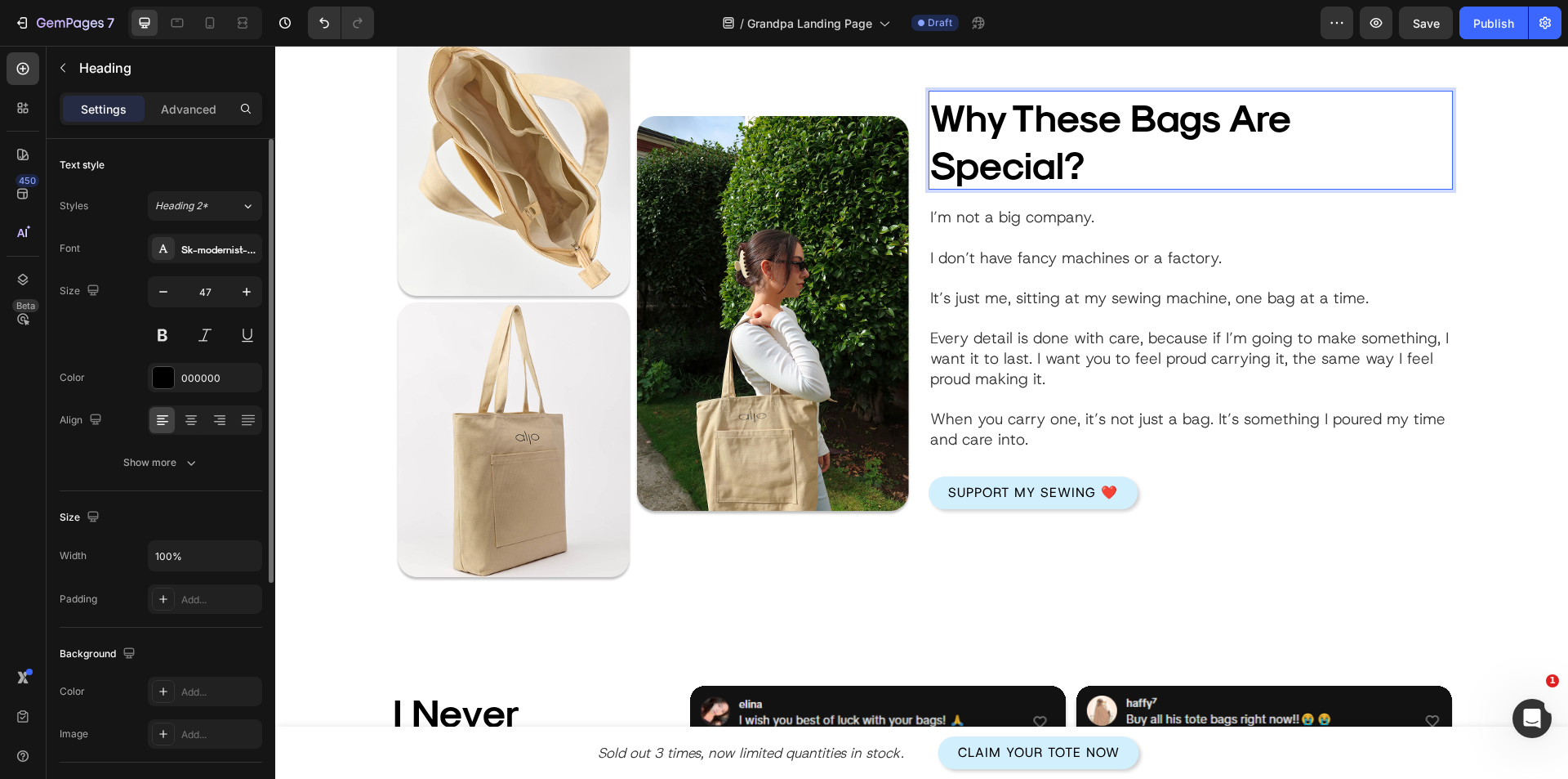
scroll to position [1662, 0]
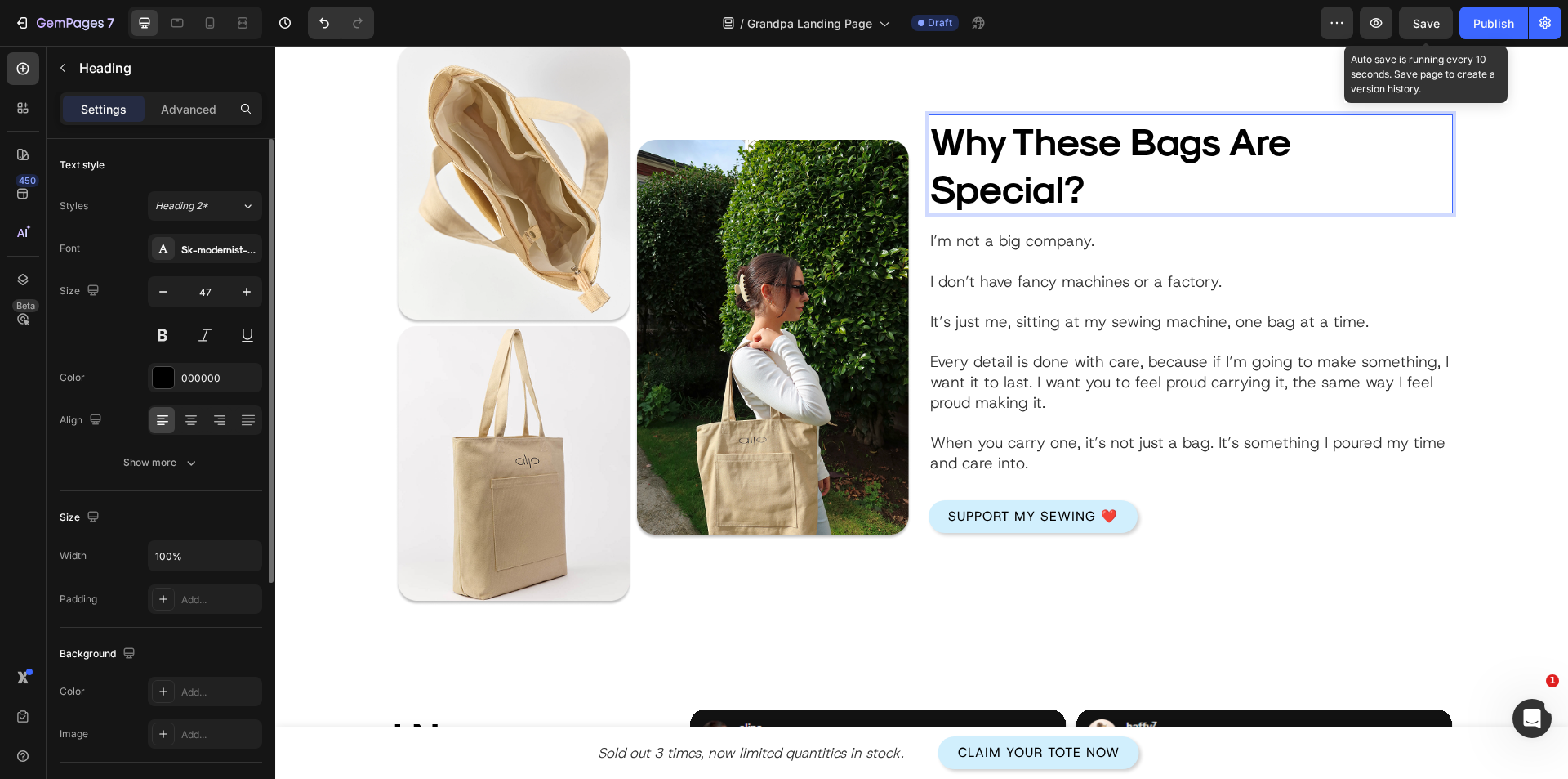
click at [1437, 23] on span "Save" at bounding box center [1427, 23] width 27 height 14
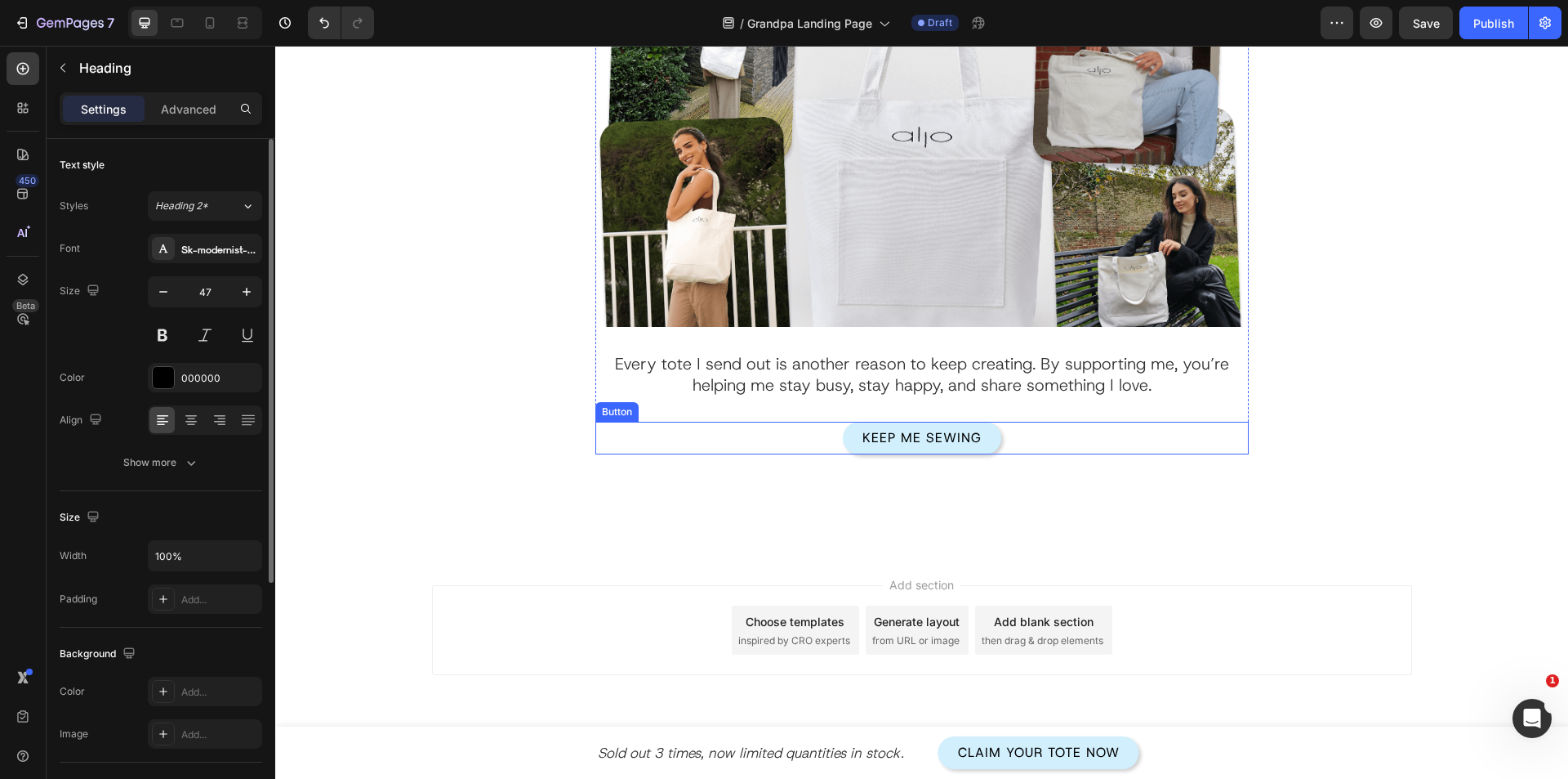
scroll to position [3673, 0]
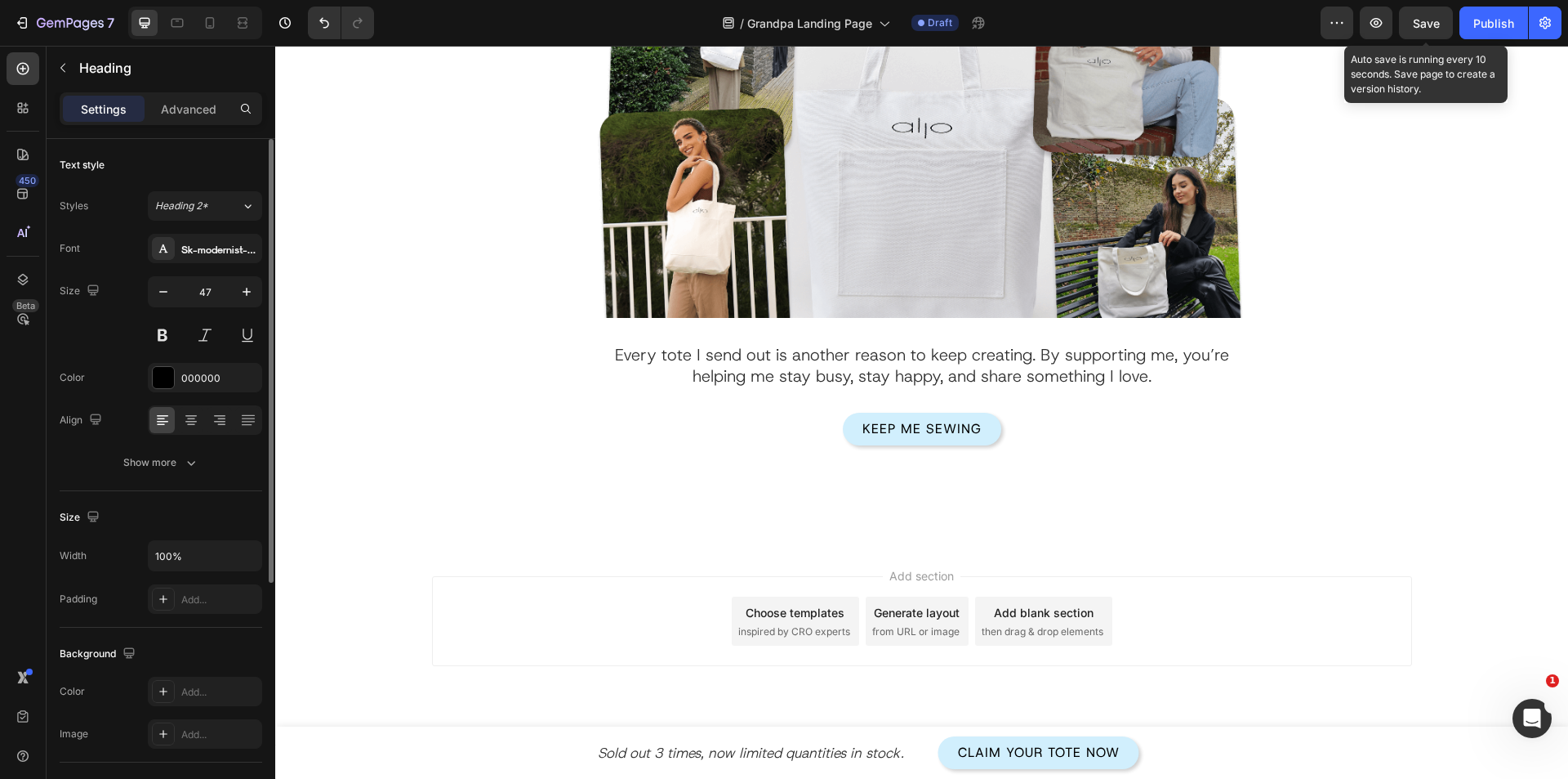
click at [1426, 30] on div "Save" at bounding box center [1427, 24] width 27 height 17
click at [210, 25] on icon at bounding box center [209, 23] width 16 height 16
type input "32"
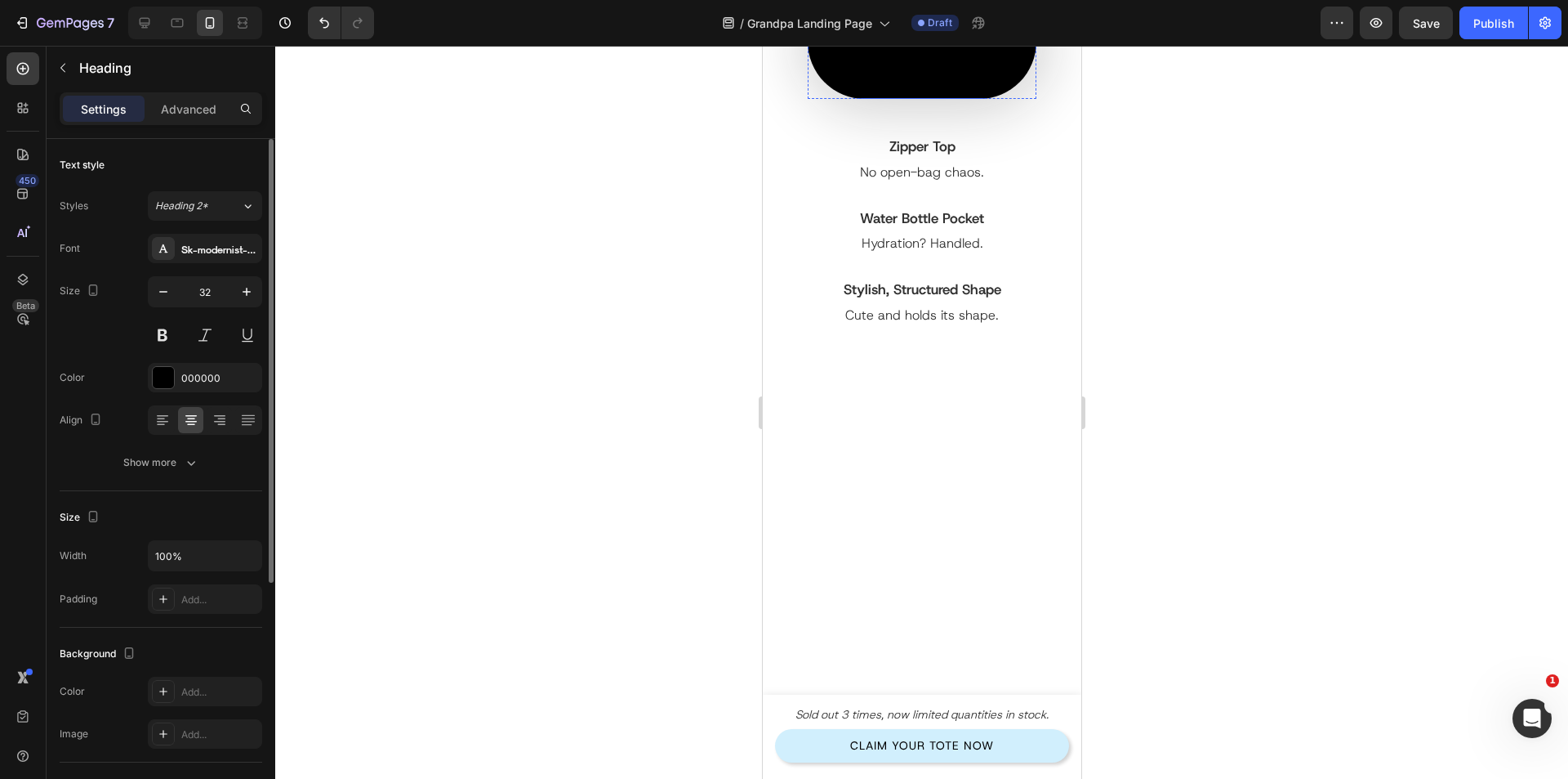
scroll to position [3695, 0]
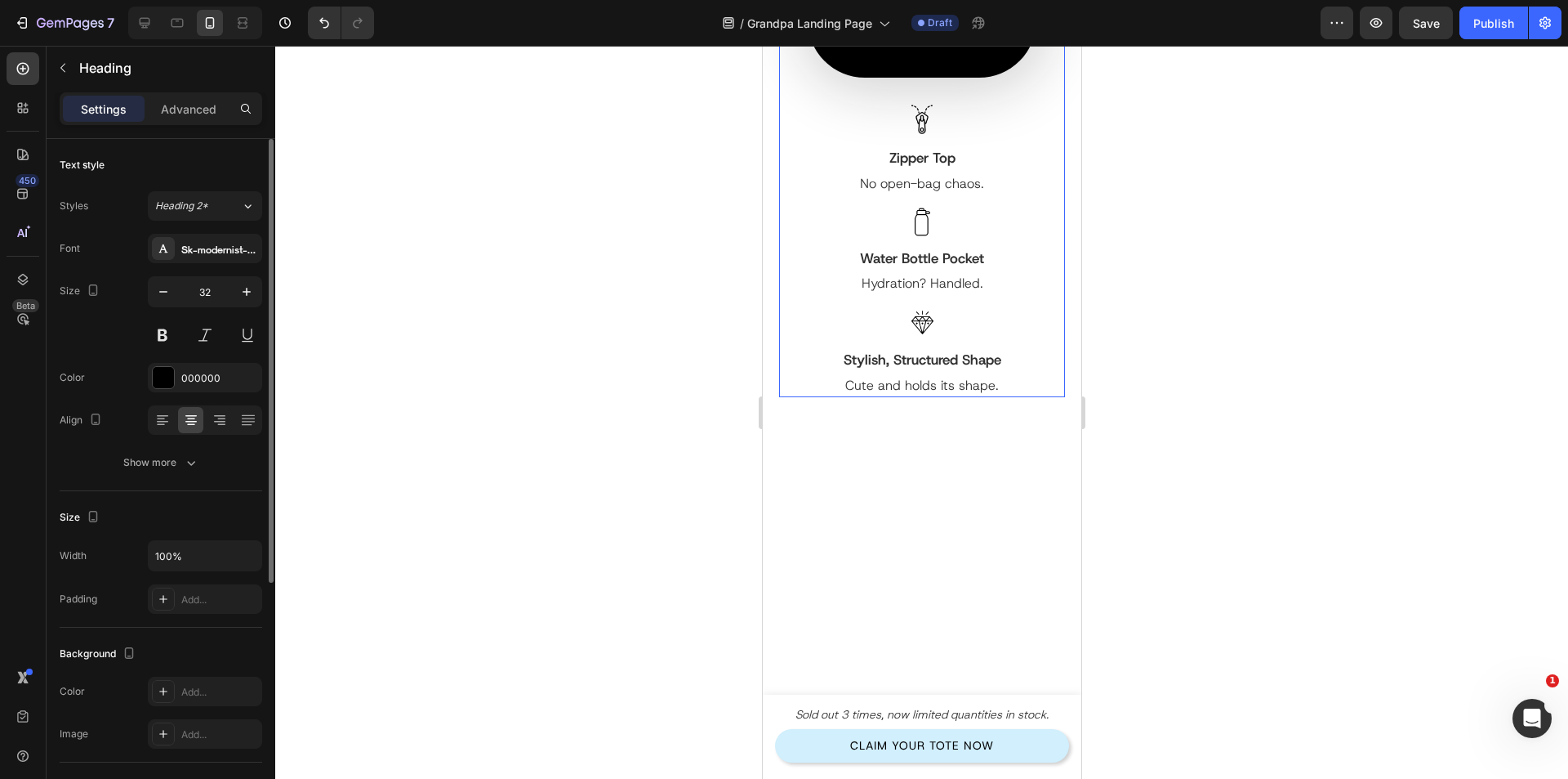
click at [798, 397] on div "Image Zipper Top Text Block No open-bag chaos. Text Block Row Image Water Bottl…" at bounding box center [921, 243] width 286 height 307
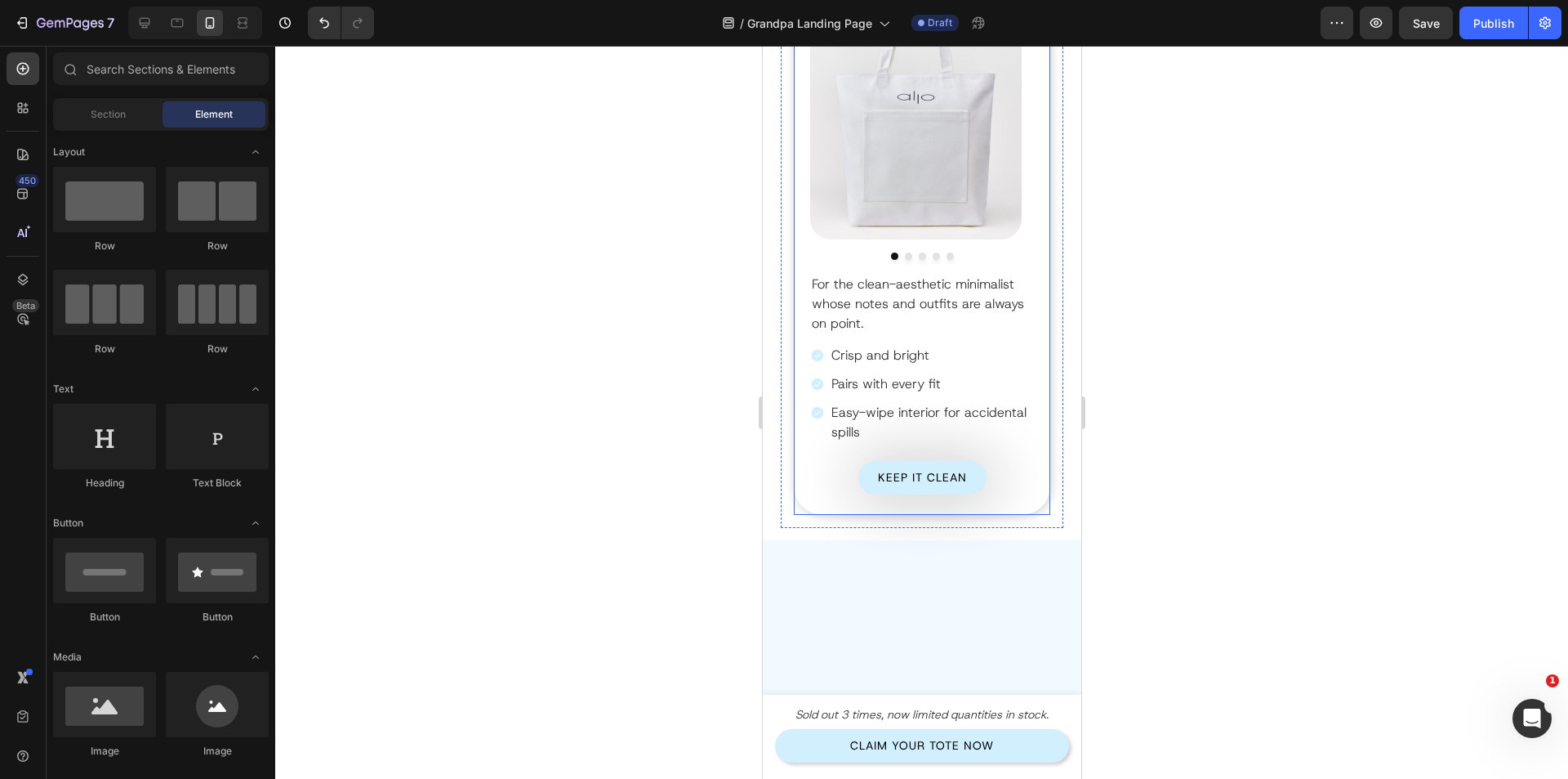
scroll to position [3041, 0]
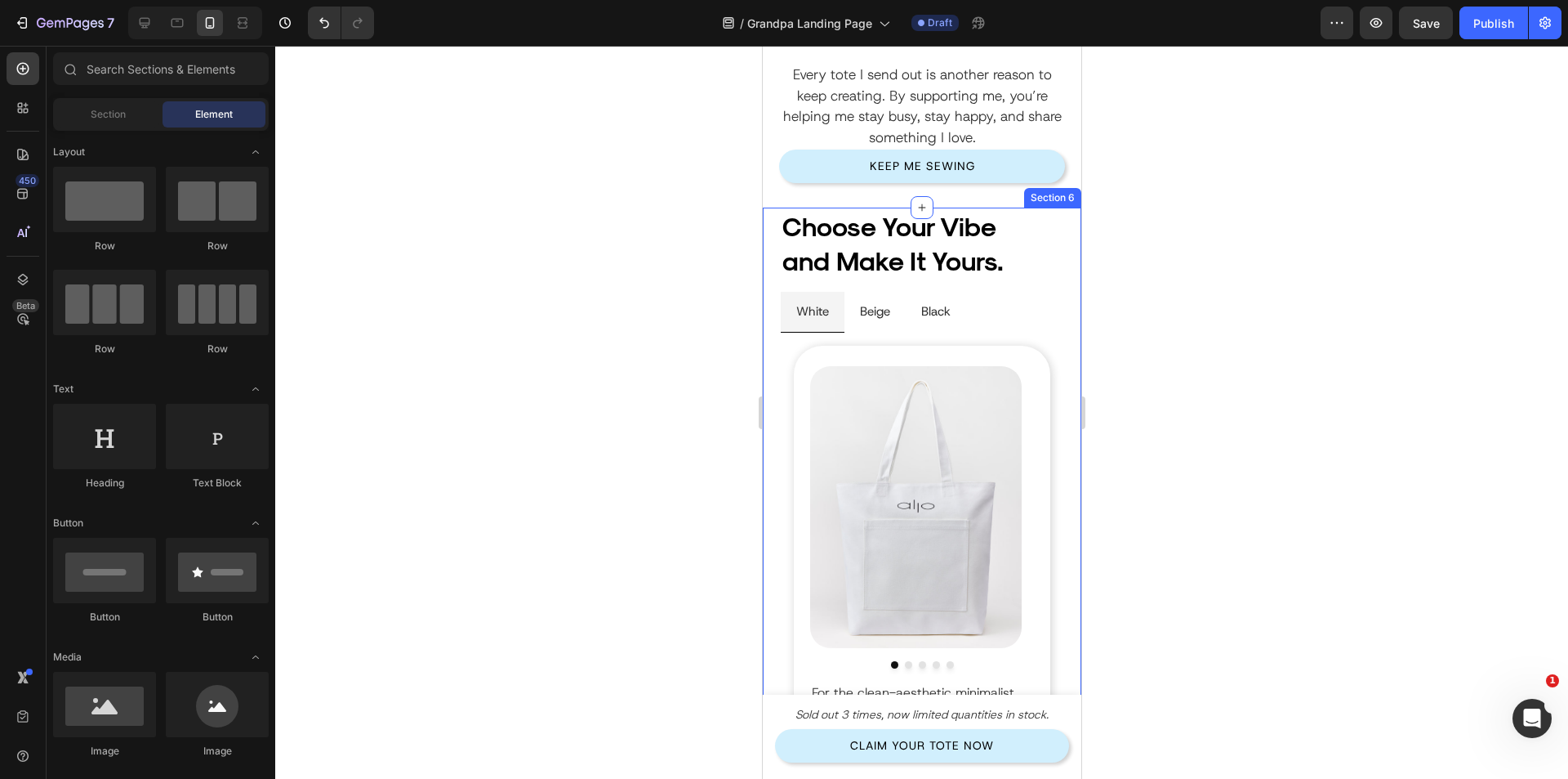
click at [769, 364] on div "Choose Your Vibe and Make It Yours. Heading Row White Beige Black Image Image I…" at bounding box center [921, 578] width 319 height 741
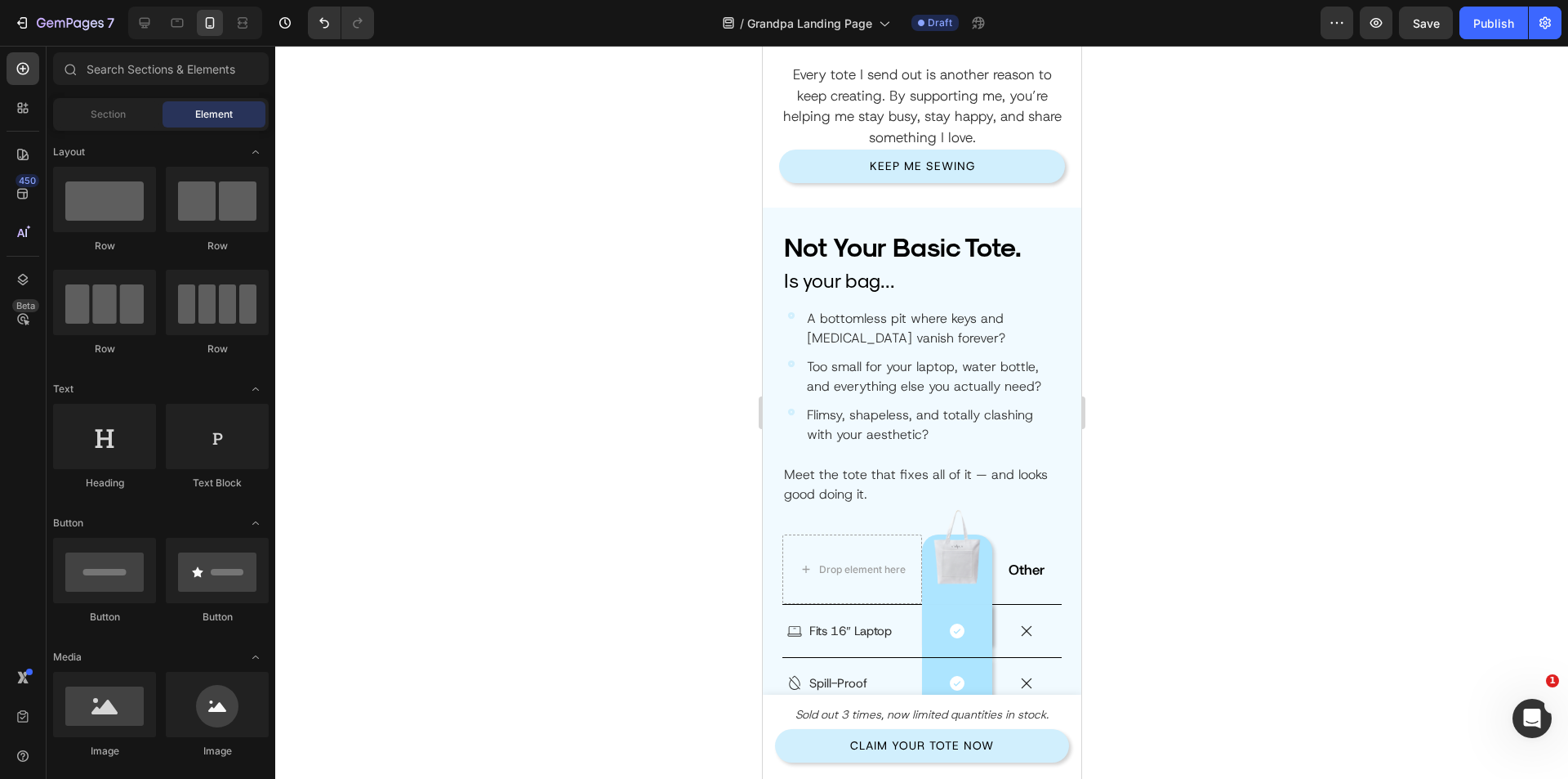
click at [805, 473] on div "Not Your Basic Tote. Heading Is your bag... Heading A bottomless pit where keys…" at bounding box center [921, 553] width 319 height 690
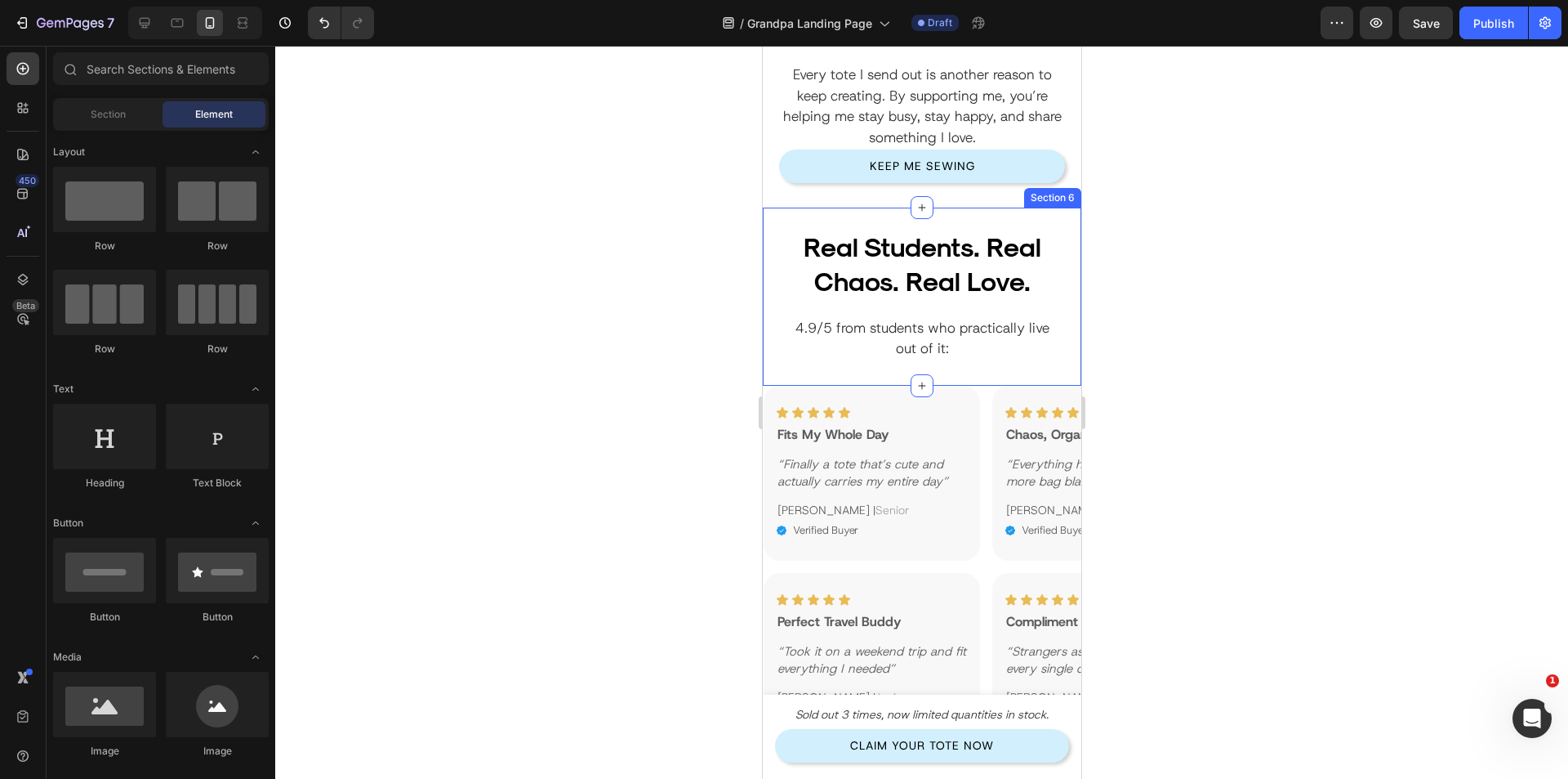
click at [830, 377] on div "Real Students. Real Chaos. Real Love. Heading 4.9/5 from students who practical…" at bounding box center [921, 296] width 319 height 177
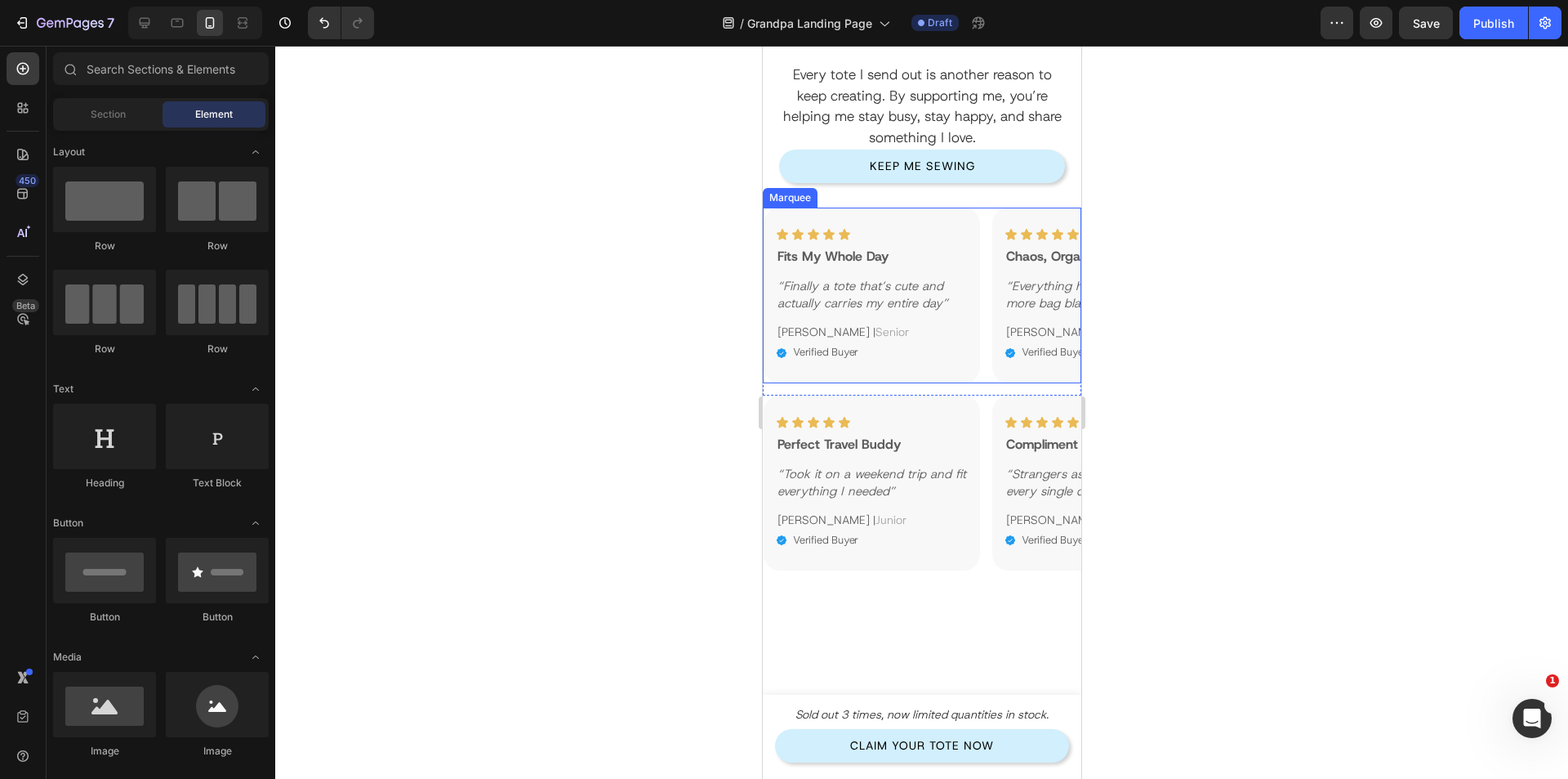
click at [985, 326] on div "Icon Icon Icon Icon Icon Icon List Fits My Whole Day Text Block “Finally a tote…" at bounding box center [877, 294] width 229 height 174
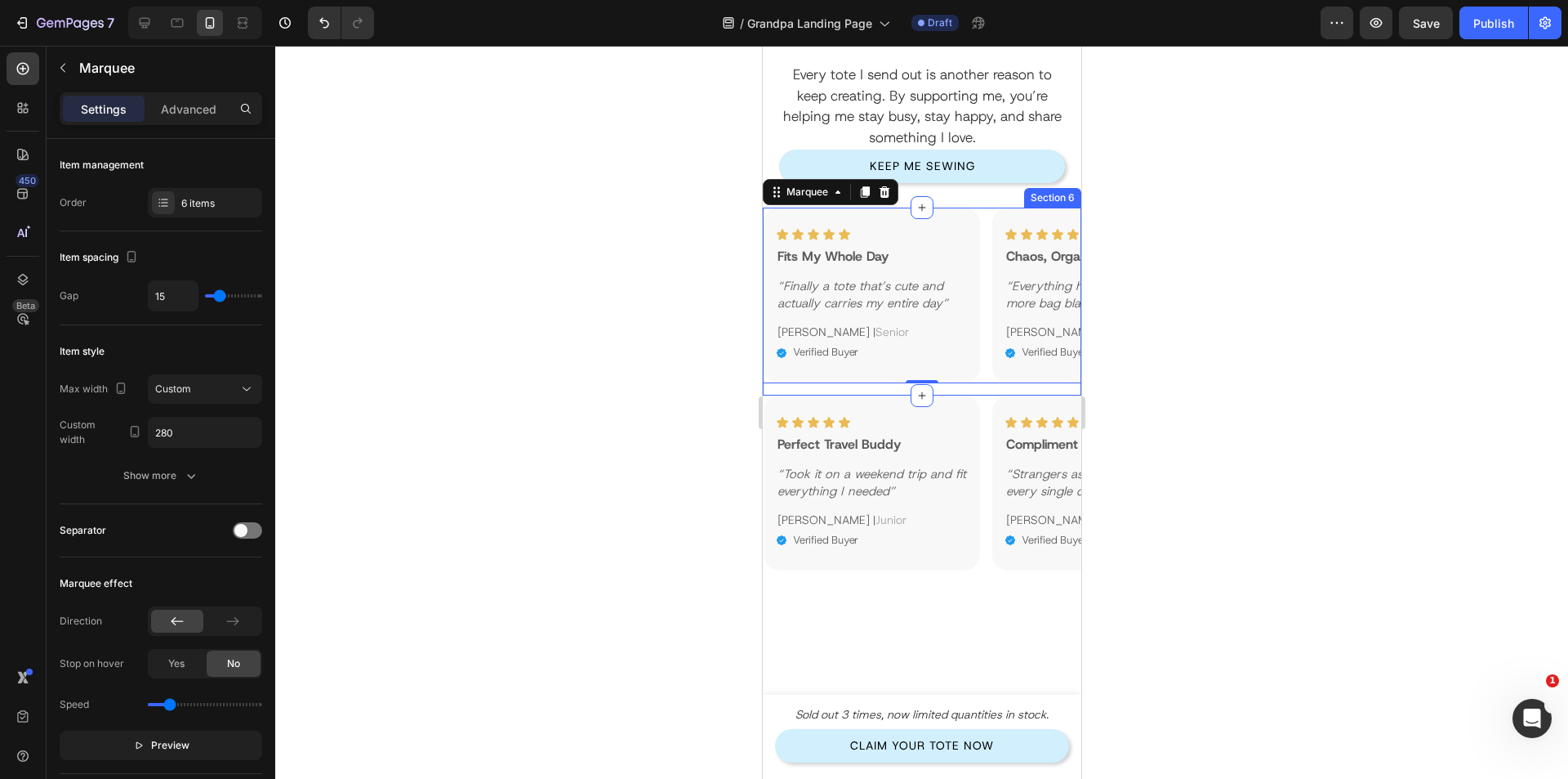
click at [984, 386] on div "Icon Icon Icon Icon Icon Icon List Fits My Whole Day Text Block “Finally a tote…" at bounding box center [921, 301] width 319 height 187
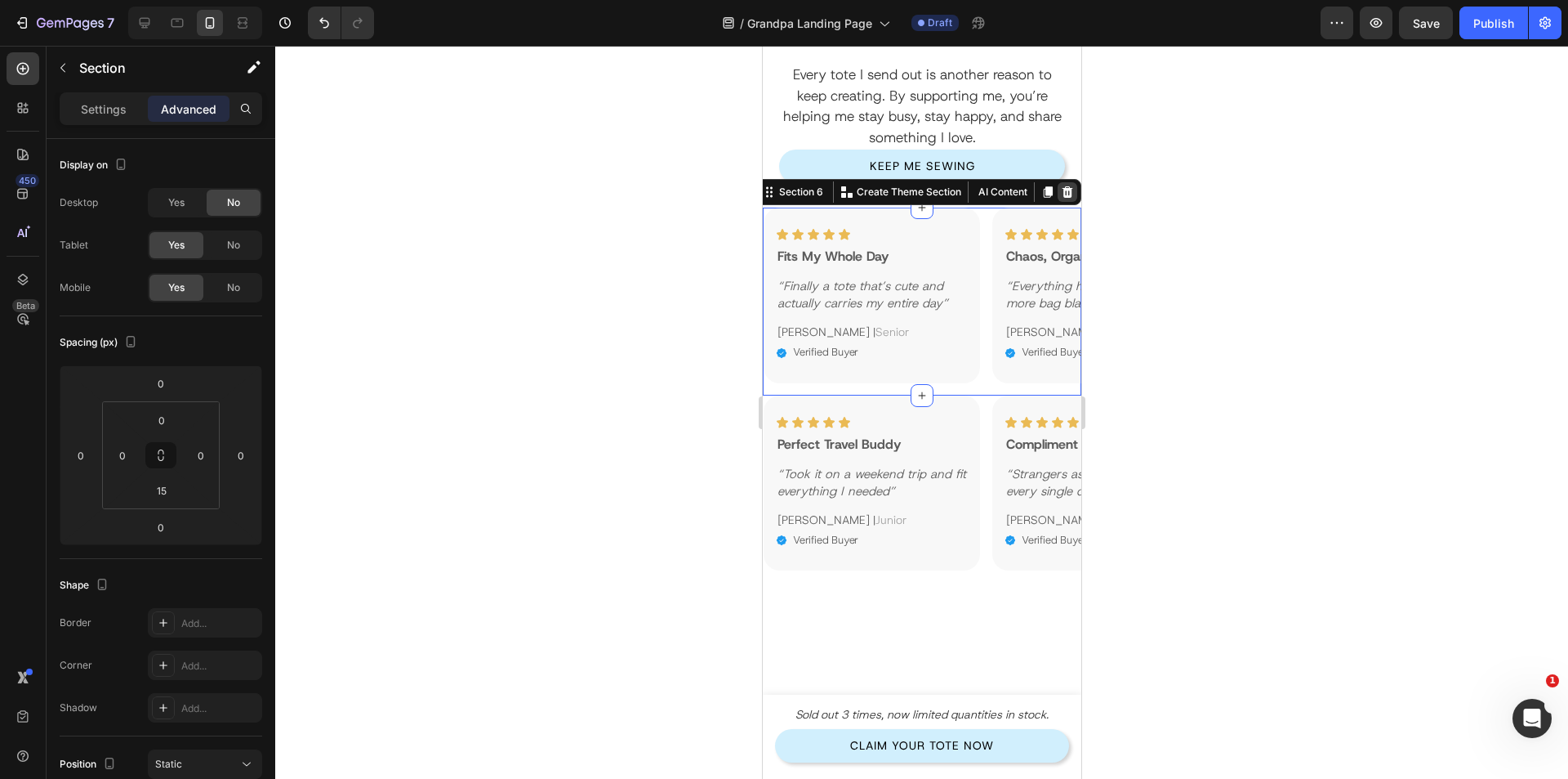
click at [1062, 193] on icon at bounding box center [1066, 192] width 10 height 11
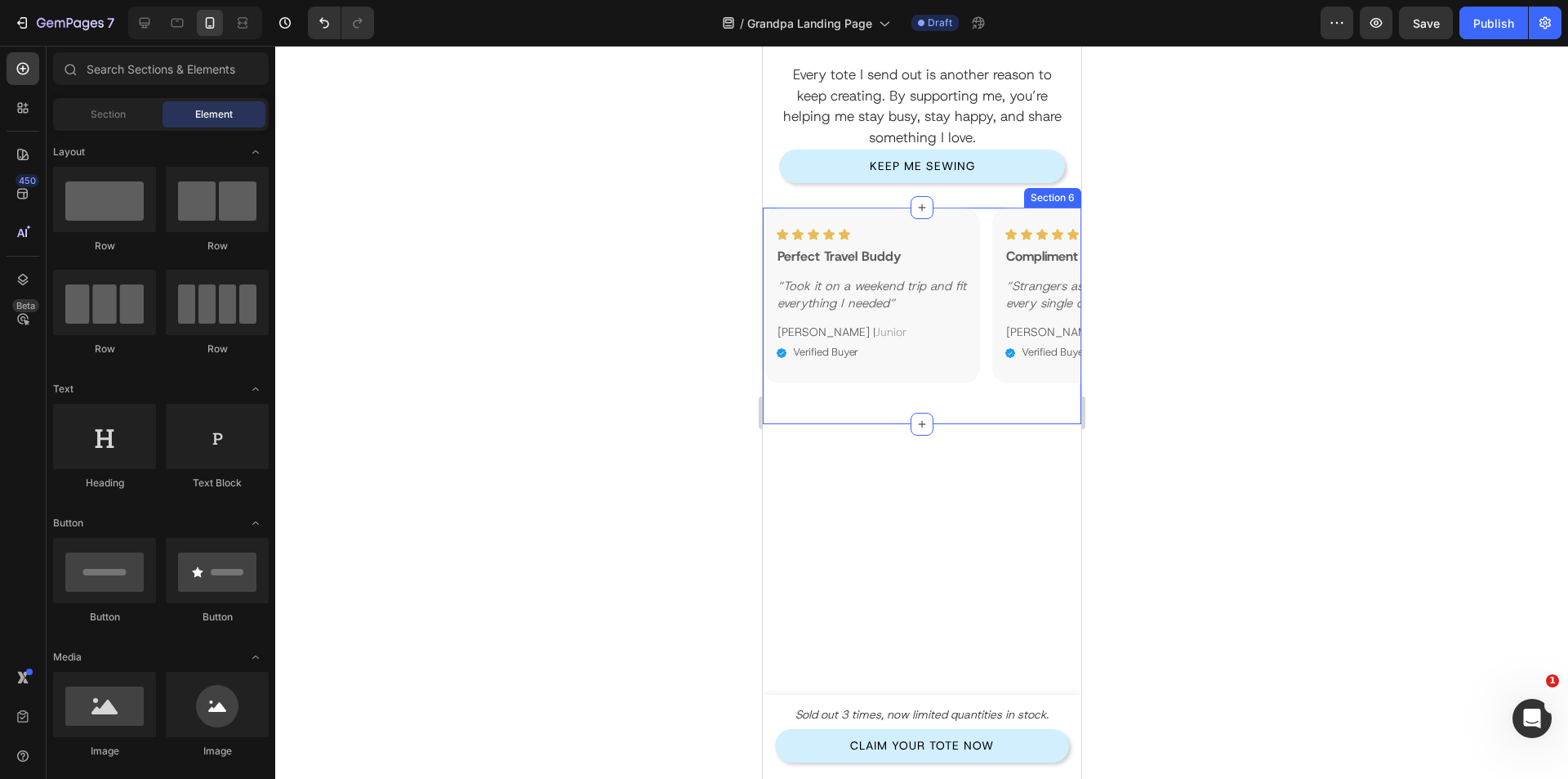
click at [976, 385] on div "Icon Icon Icon Icon Icon Icon List Perfect Travel Buddy Text Block “Took it on …" at bounding box center [921, 315] width 319 height 216
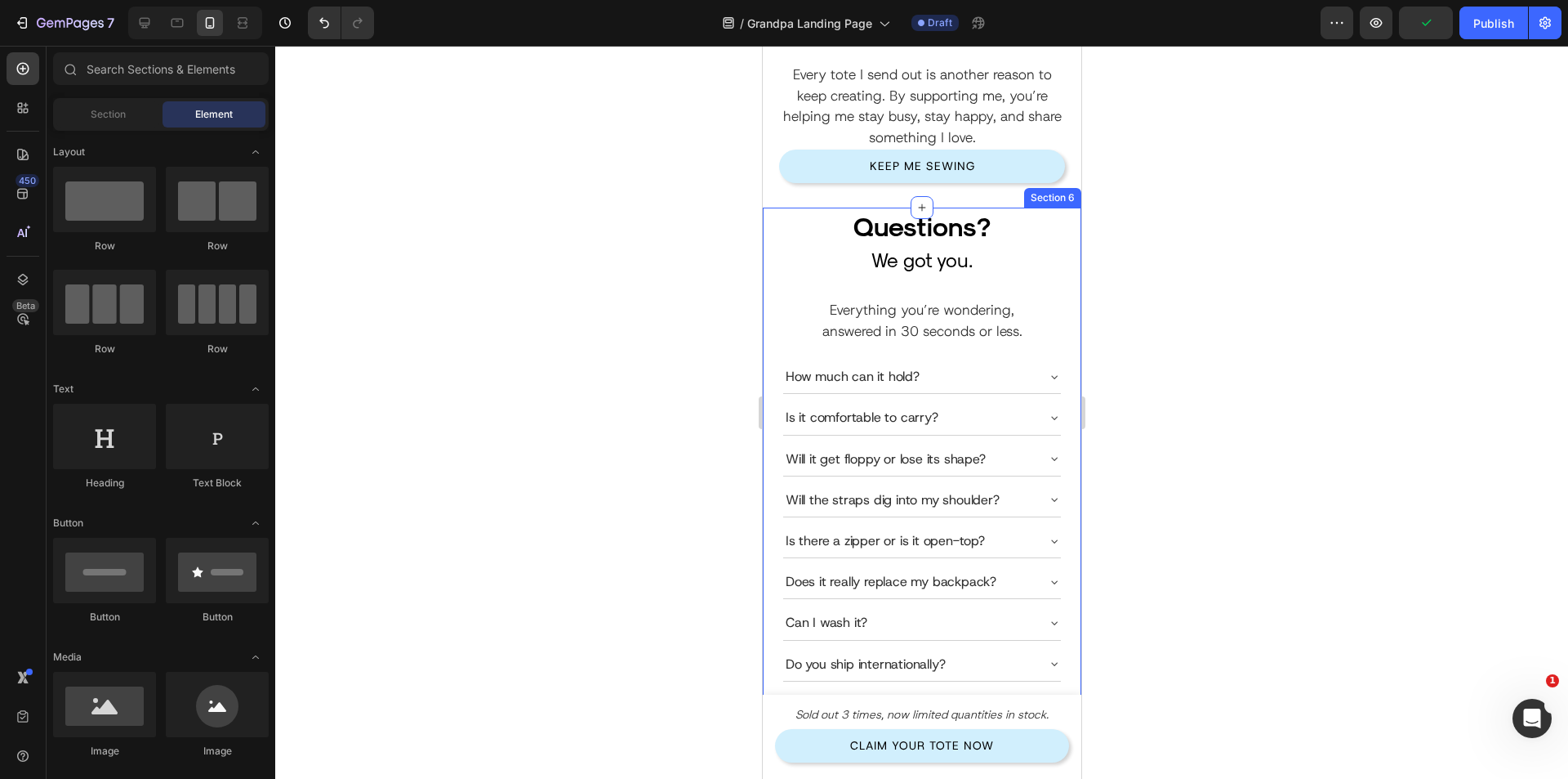
click at [775, 286] on div "Questions? Heading We got you. Heading Everything you’re wondering, answered in…" at bounding box center [921, 501] width 319 height 588
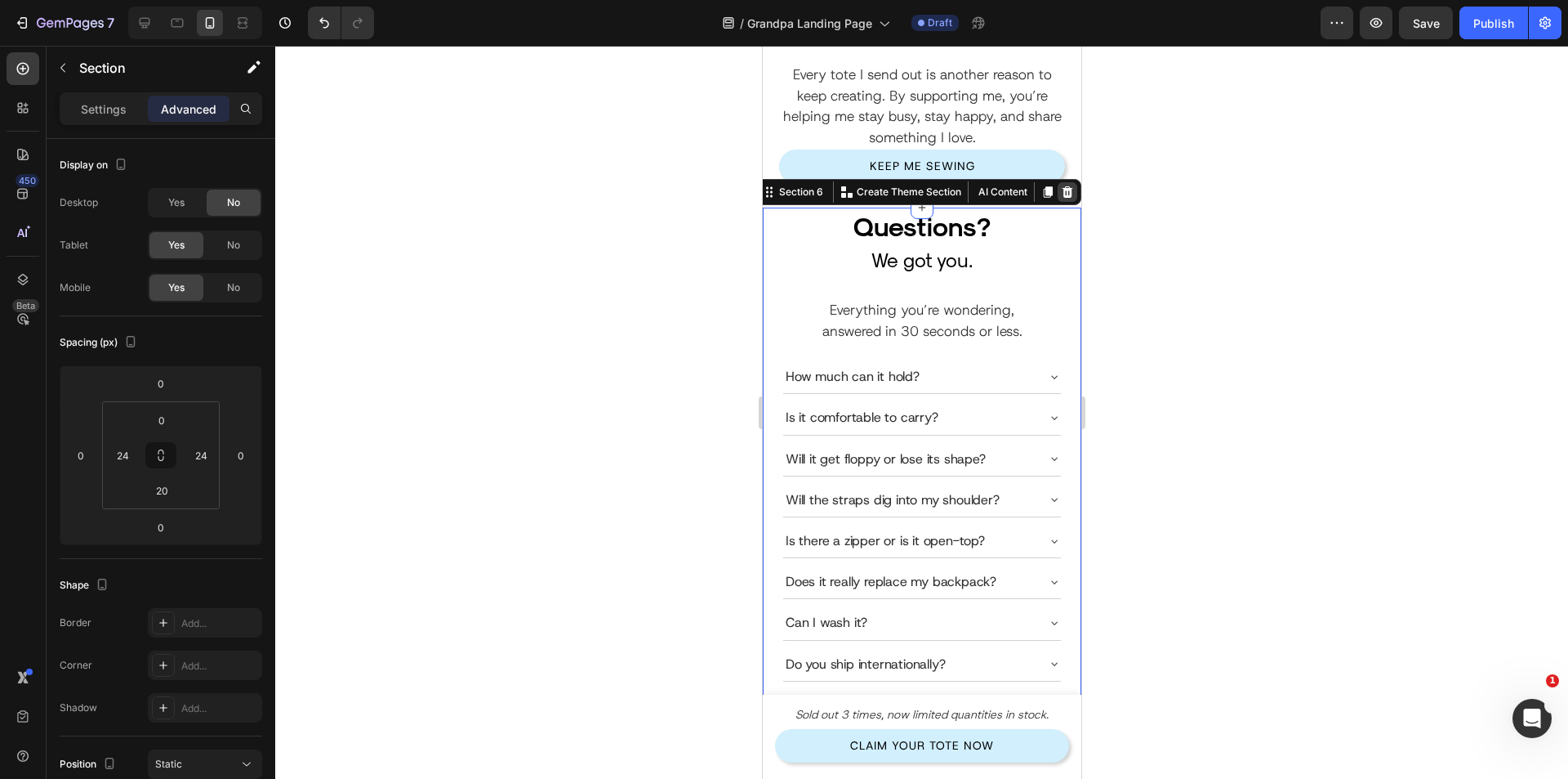
click at [1061, 199] on icon at bounding box center [1067, 192] width 13 height 13
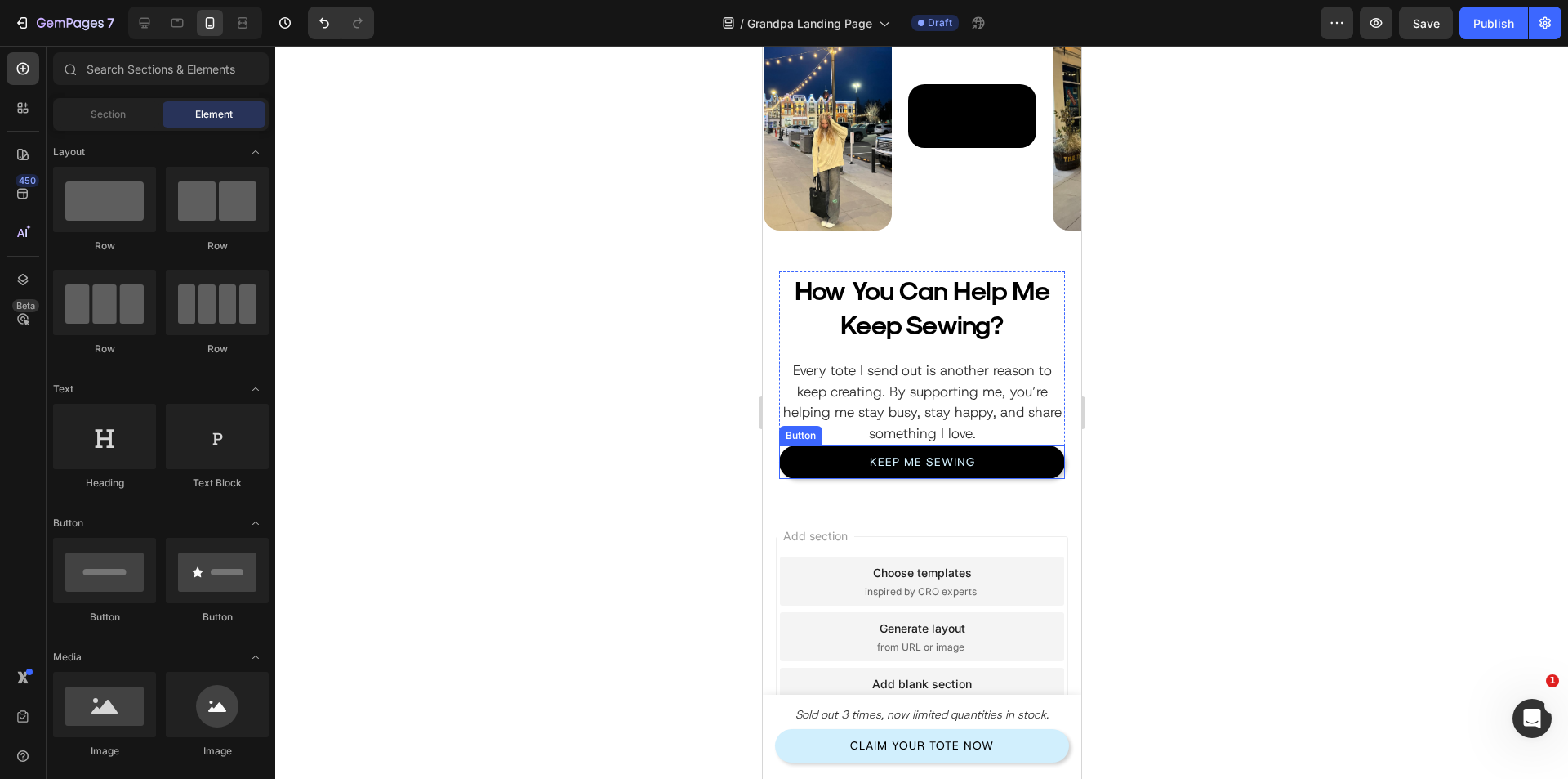
scroll to position [2593, 0]
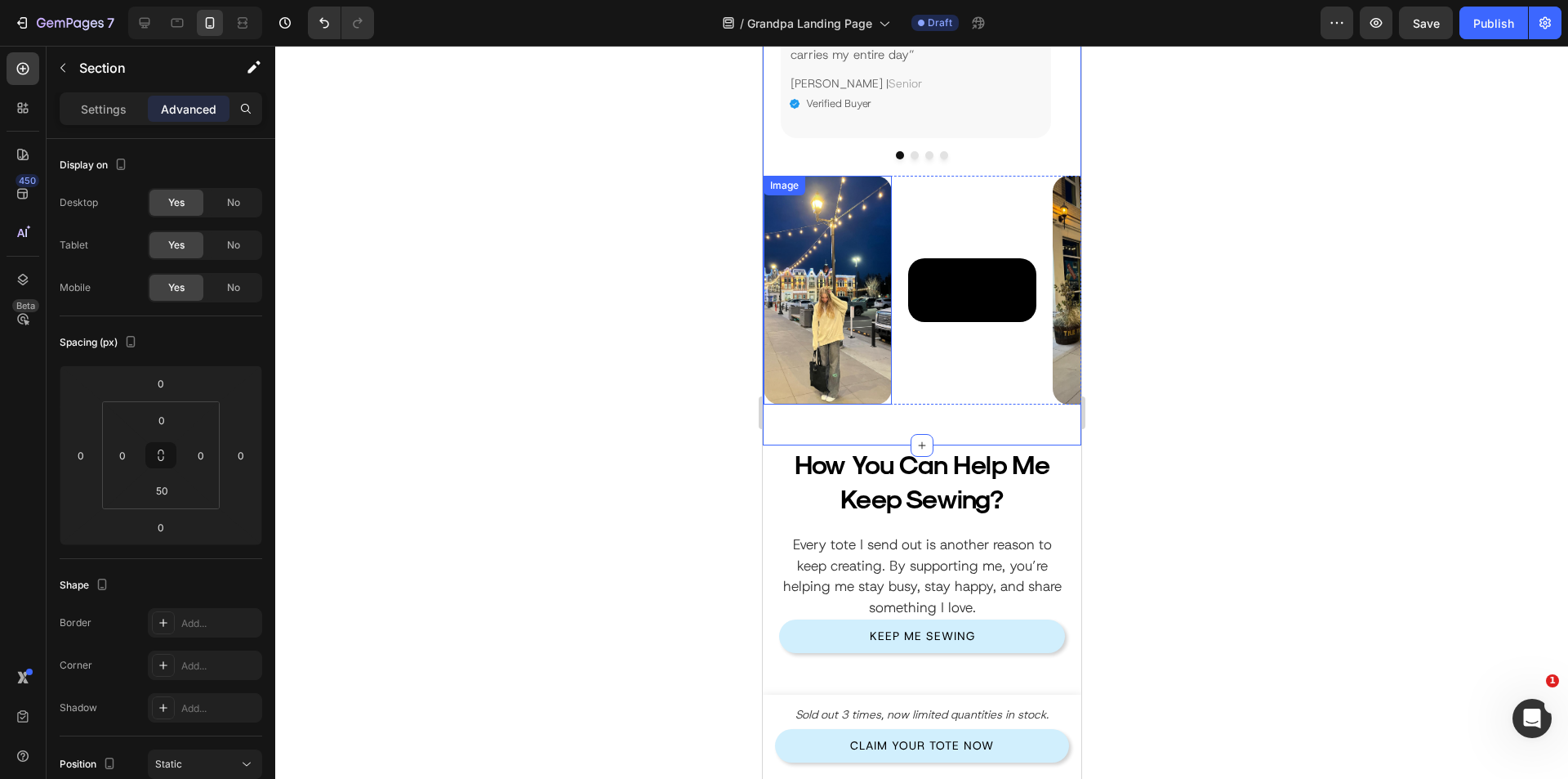
scroll to position [2265, 0]
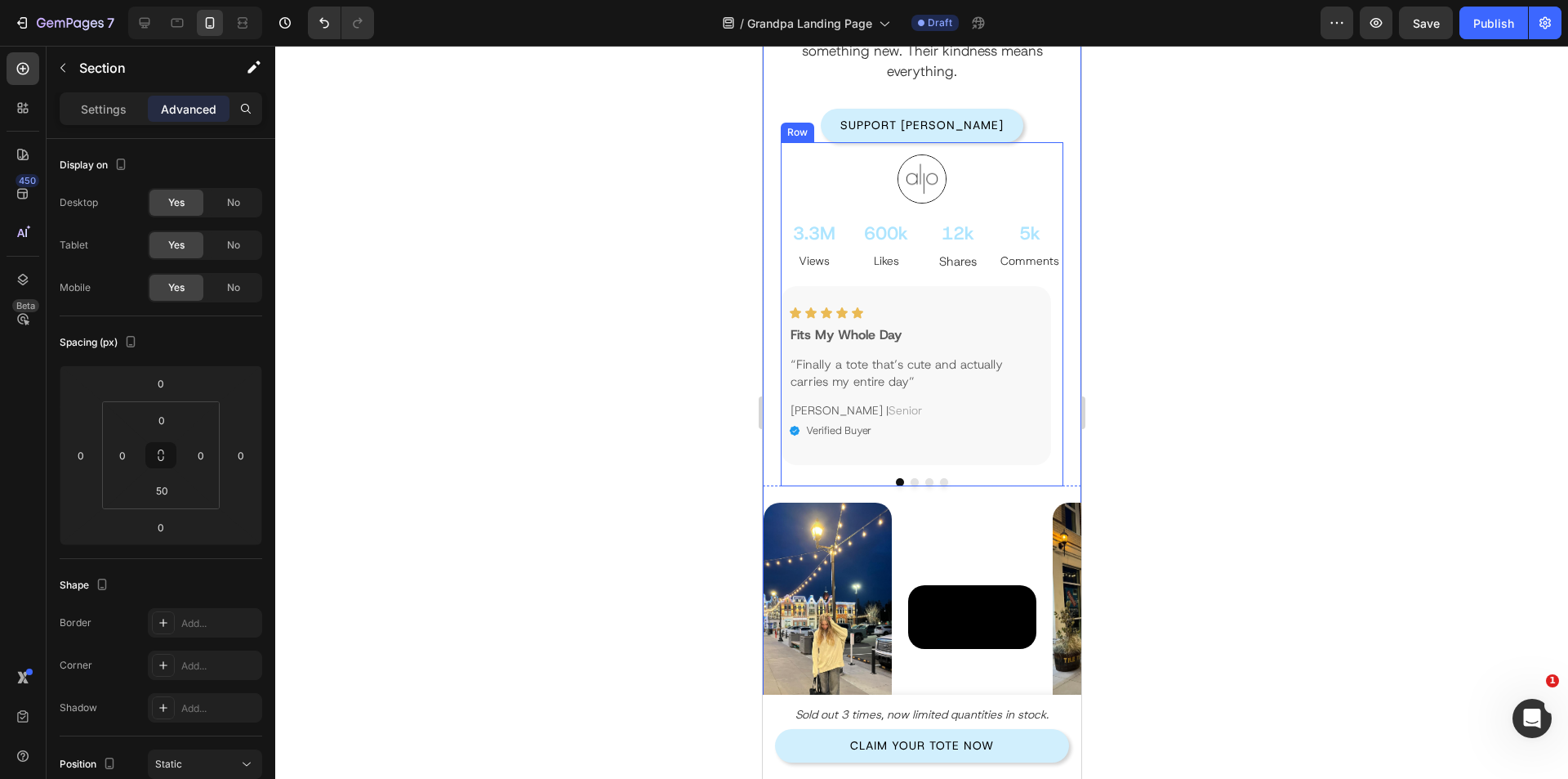
click at [883, 274] on div "Image 3.3M Text Block Views Text Block 600k Text Block Likes Text Block 12k Tex…" at bounding box center [921, 314] width 283 height 344
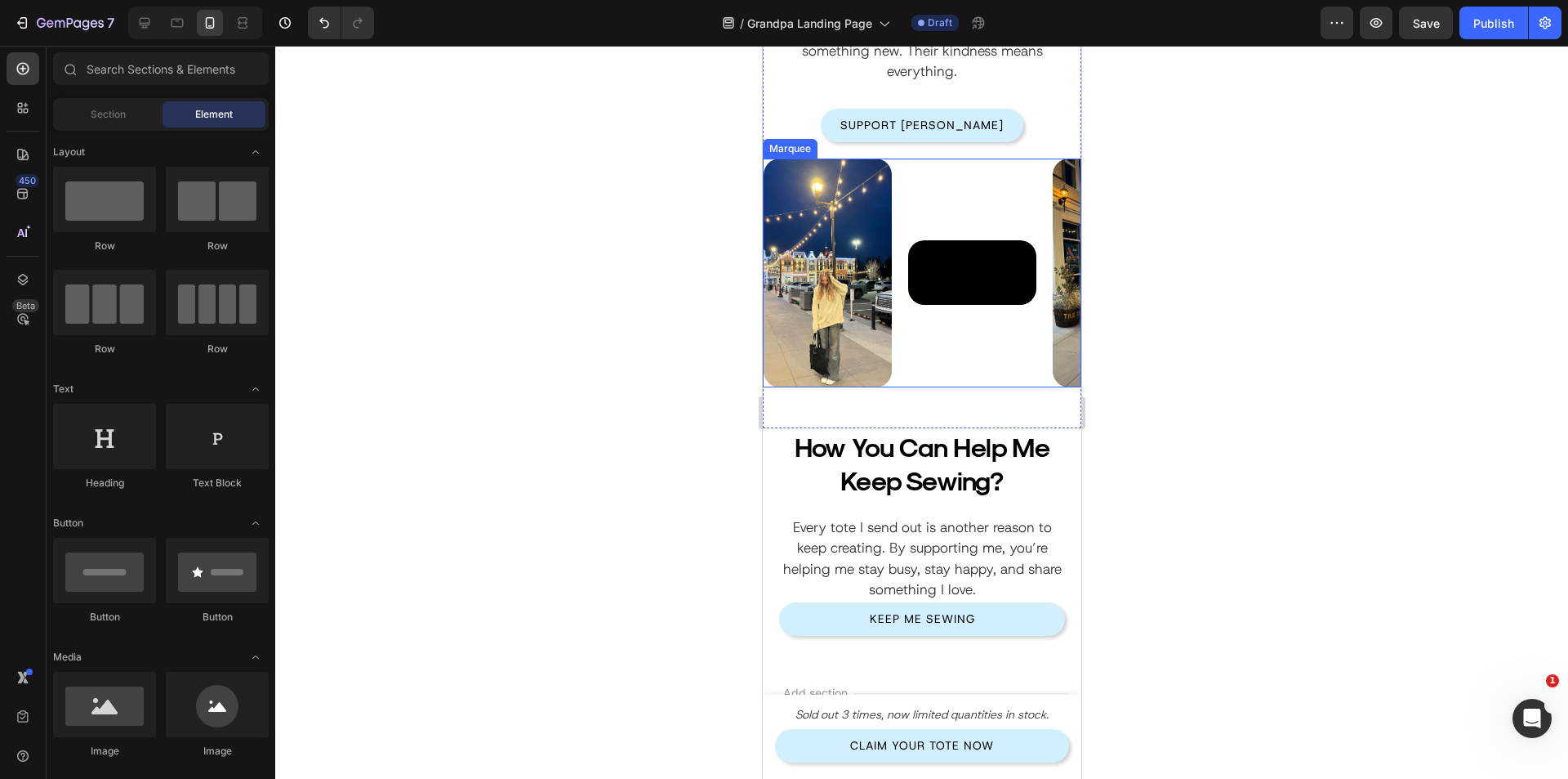
click at [899, 365] on div "Image" at bounding box center [834, 273] width 144 height 229
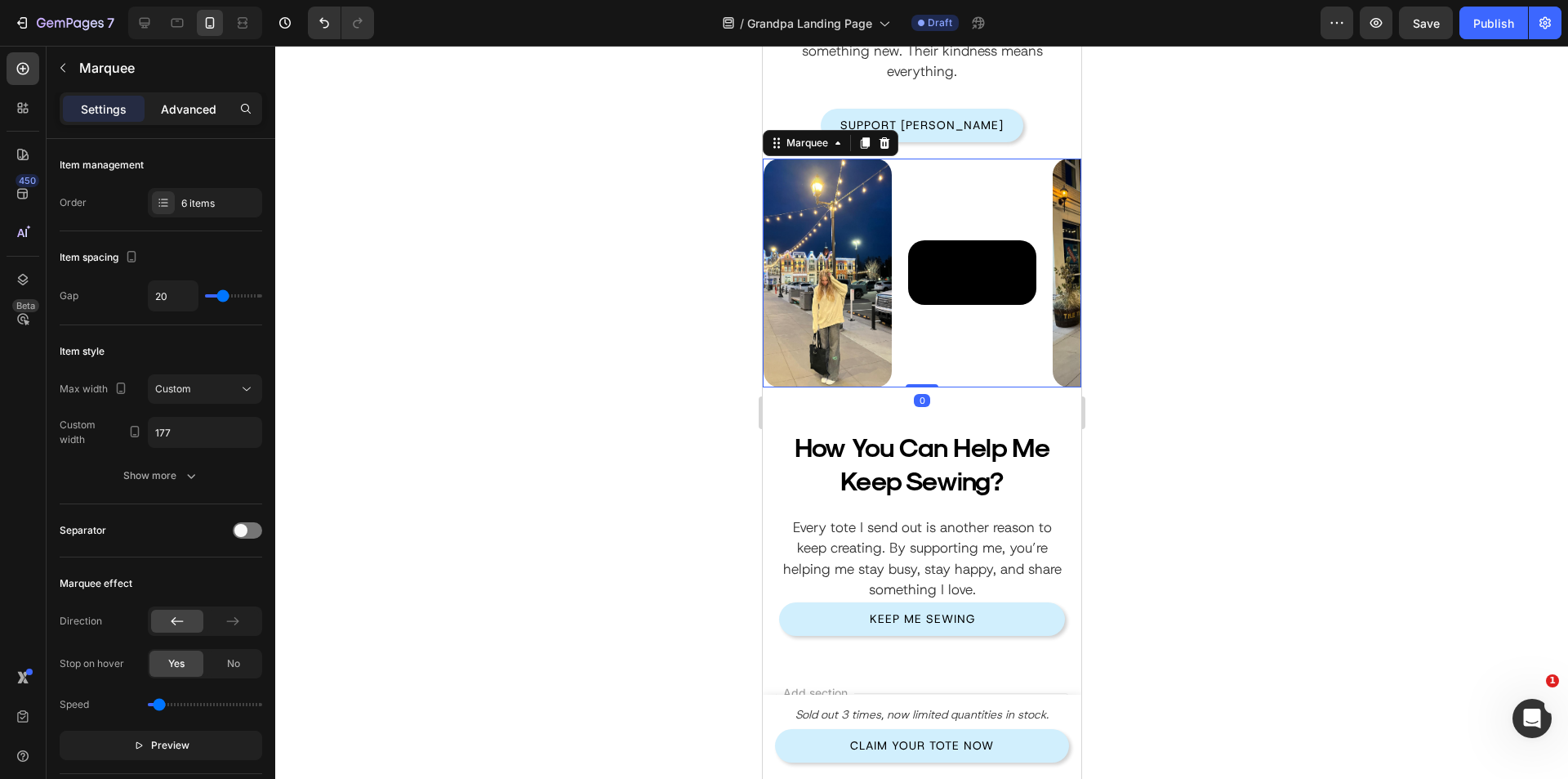
click at [193, 114] on p "Advanced" at bounding box center [189, 109] width 56 height 17
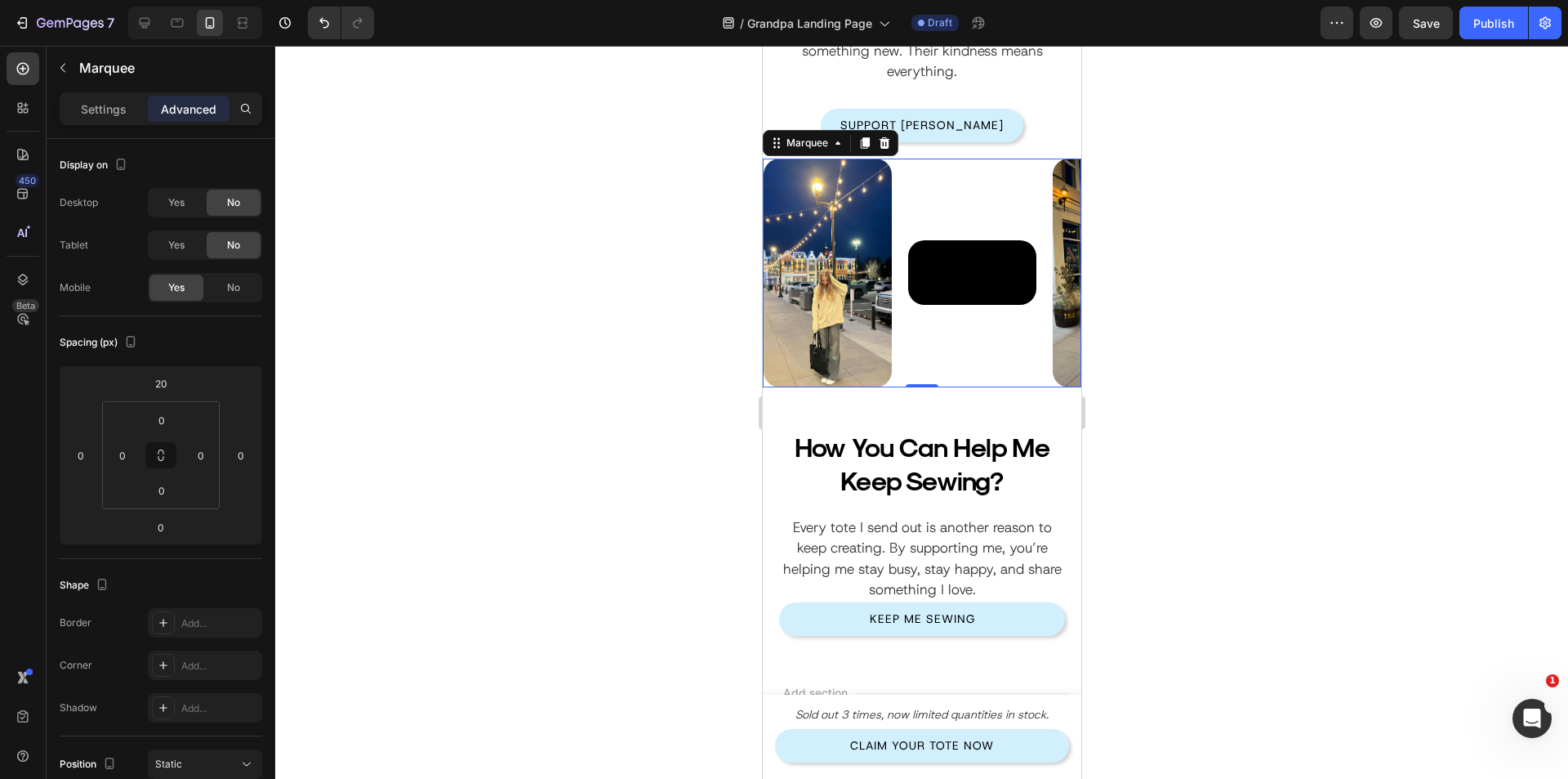
click at [795, 153] on div "Marquee" at bounding box center [830, 143] width 136 height 26
click at [793, 141] on div "Marquee" at bounding box center [806, 143] width 48 height 15
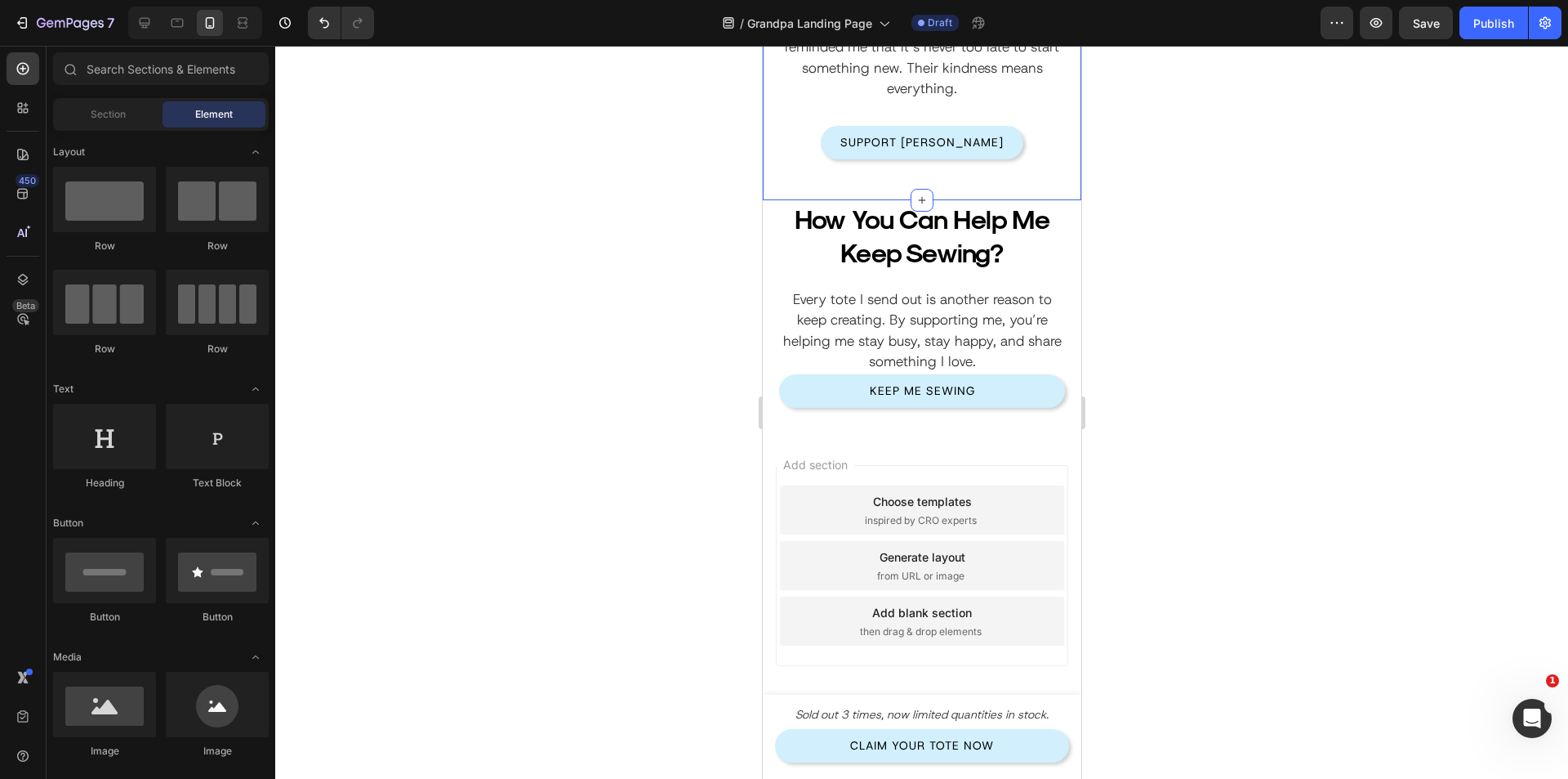
scroll to position [2248, 0]
click at [147, 22] on icon at bounding box center [144, 23] width 16 height 16
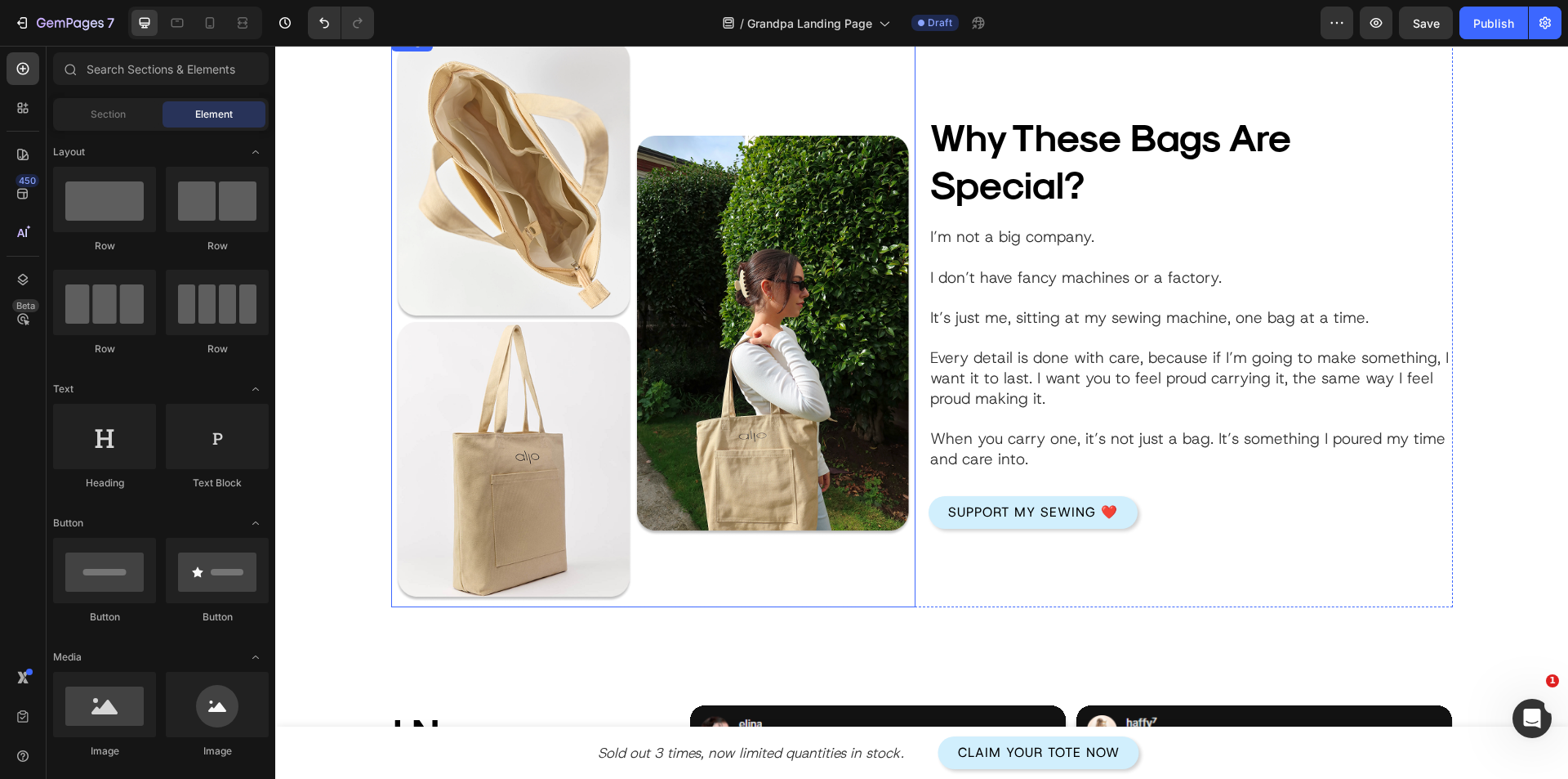
scroll to position [1799, 0]
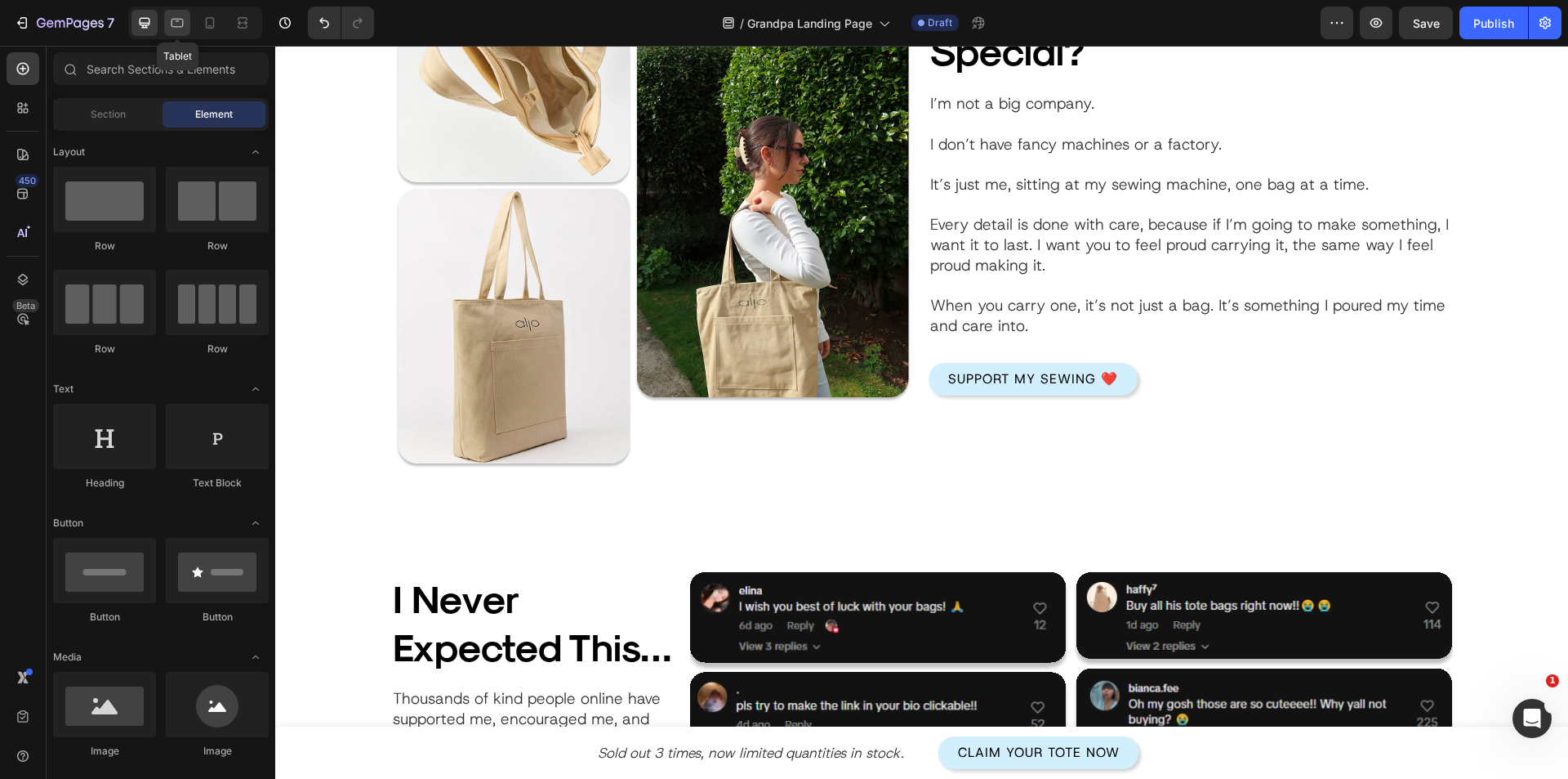
click at [180, 28] on icon at bounding box center [176, 23] width 16 height 16
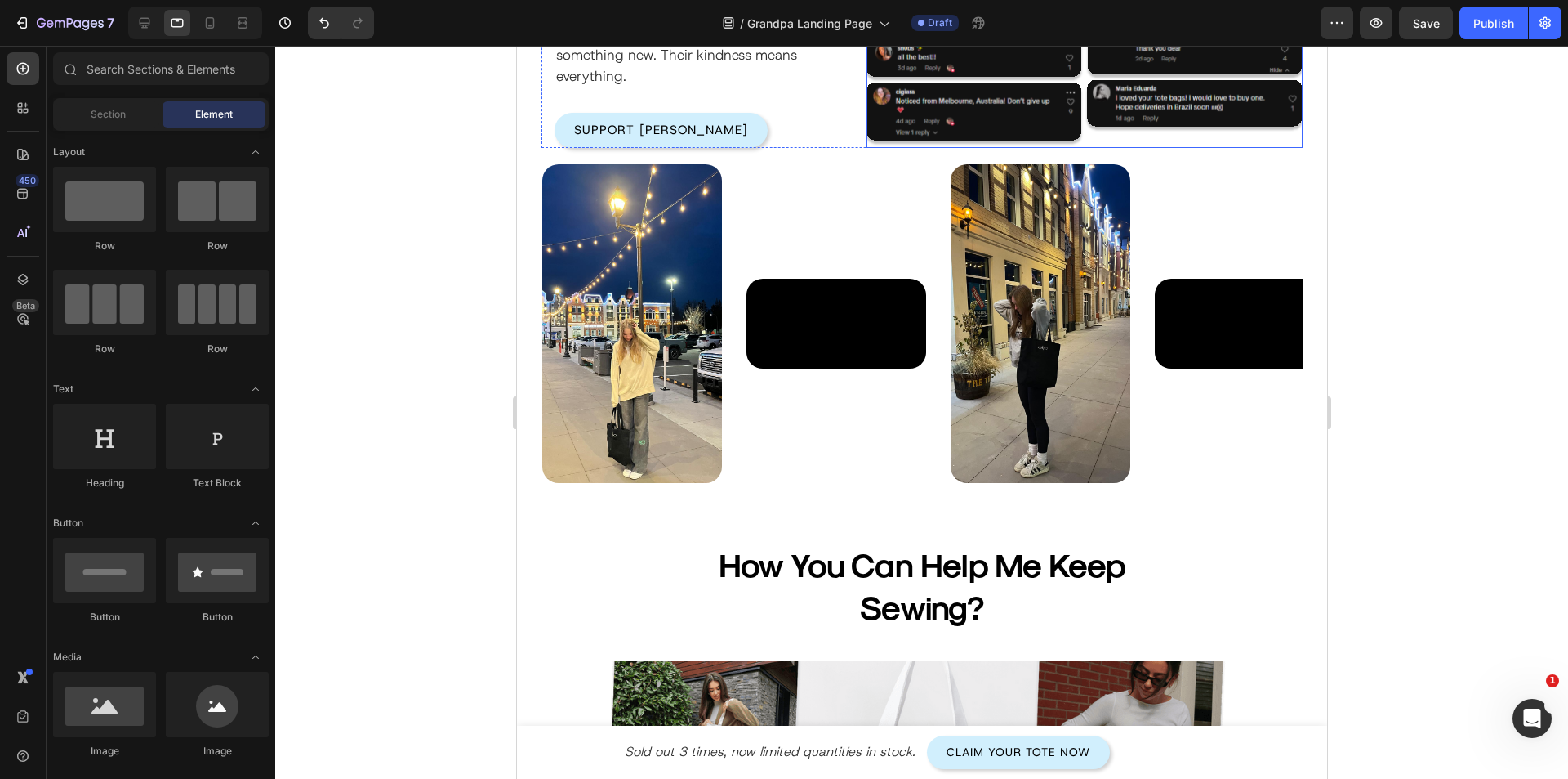
scroll to position [2560, 0]
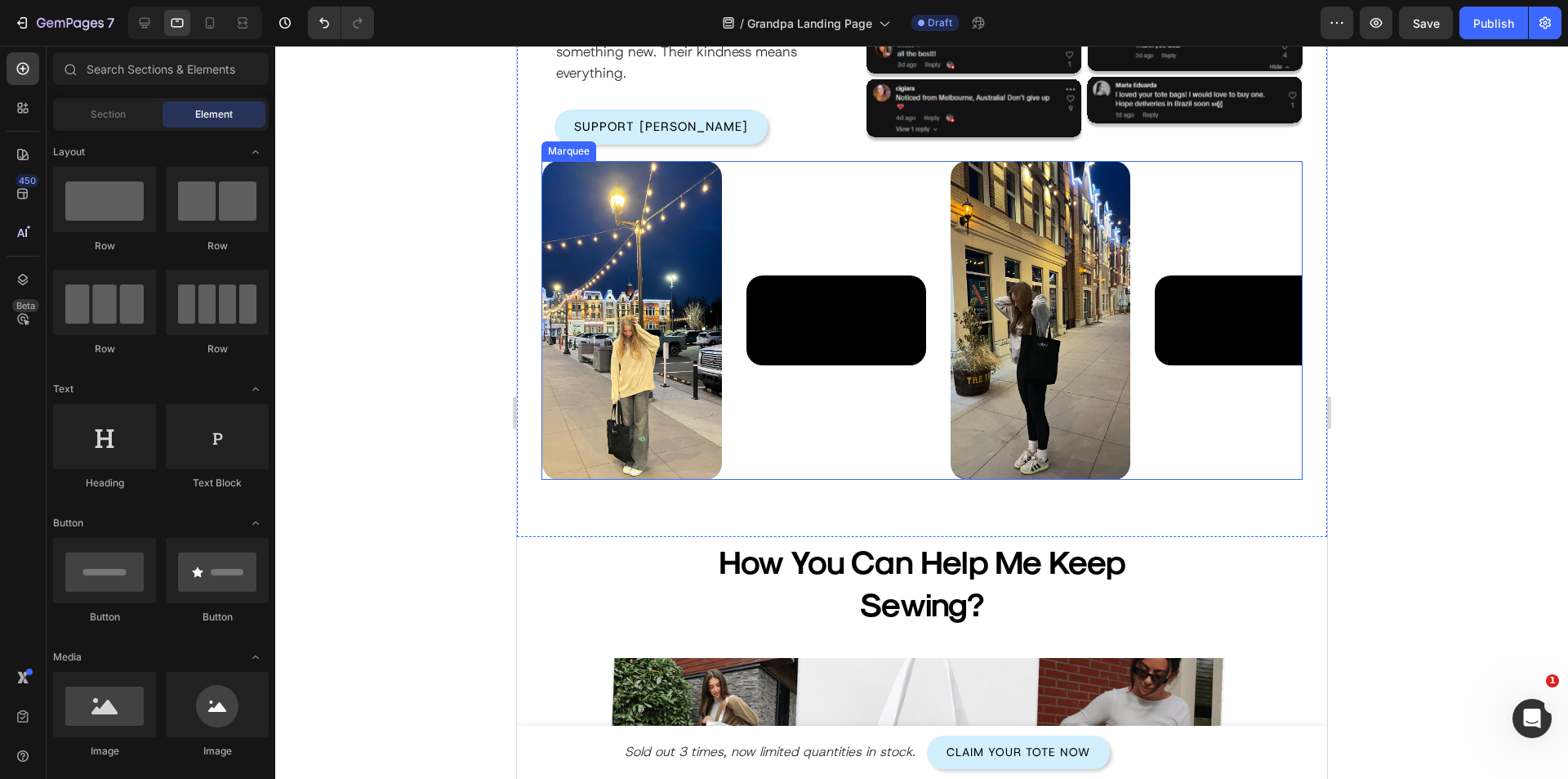
click at [739, 390] on div "Image" at bounding box center [643, 321] width 205 height 319
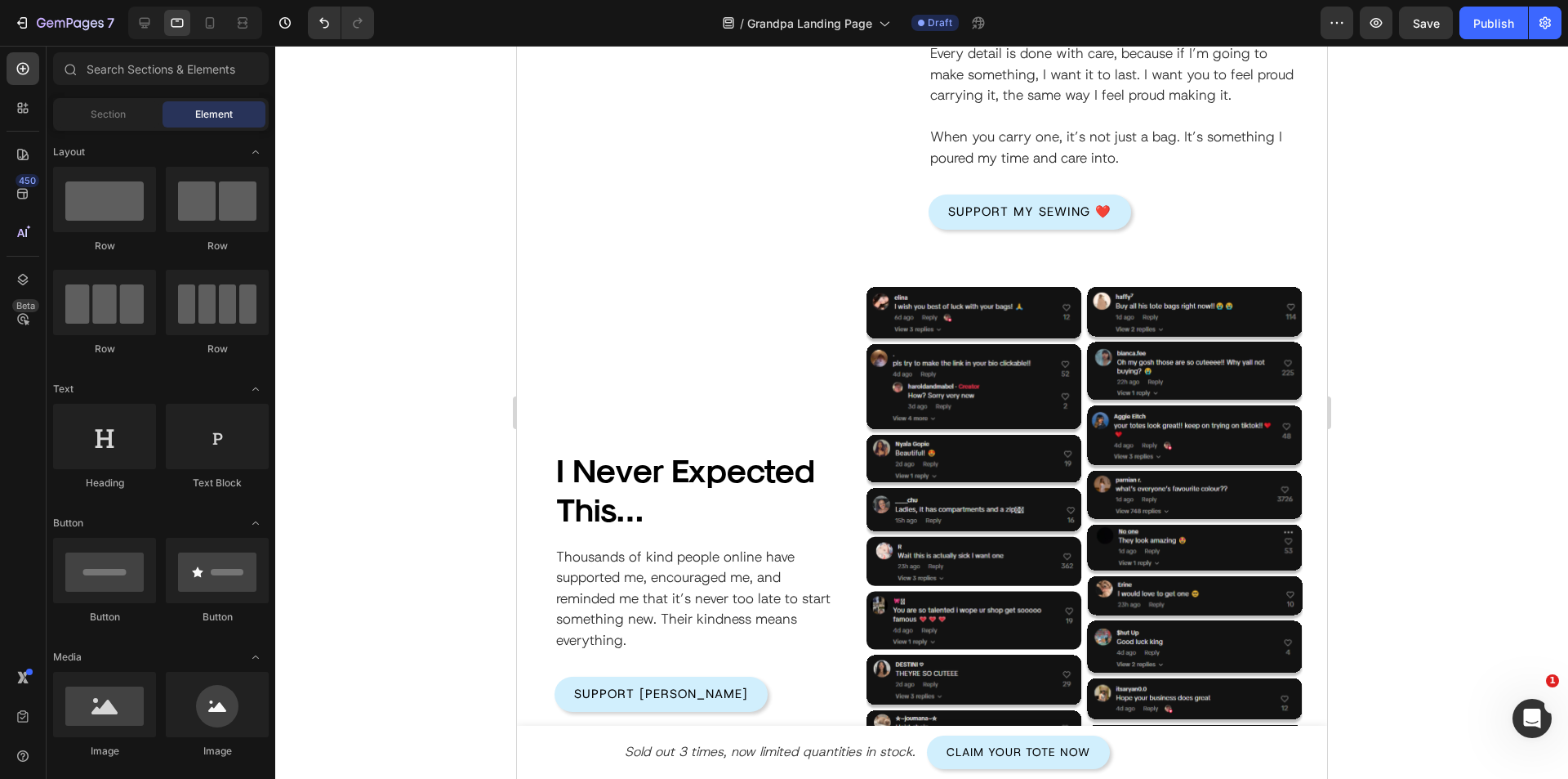
scroll to position [1825, 0]
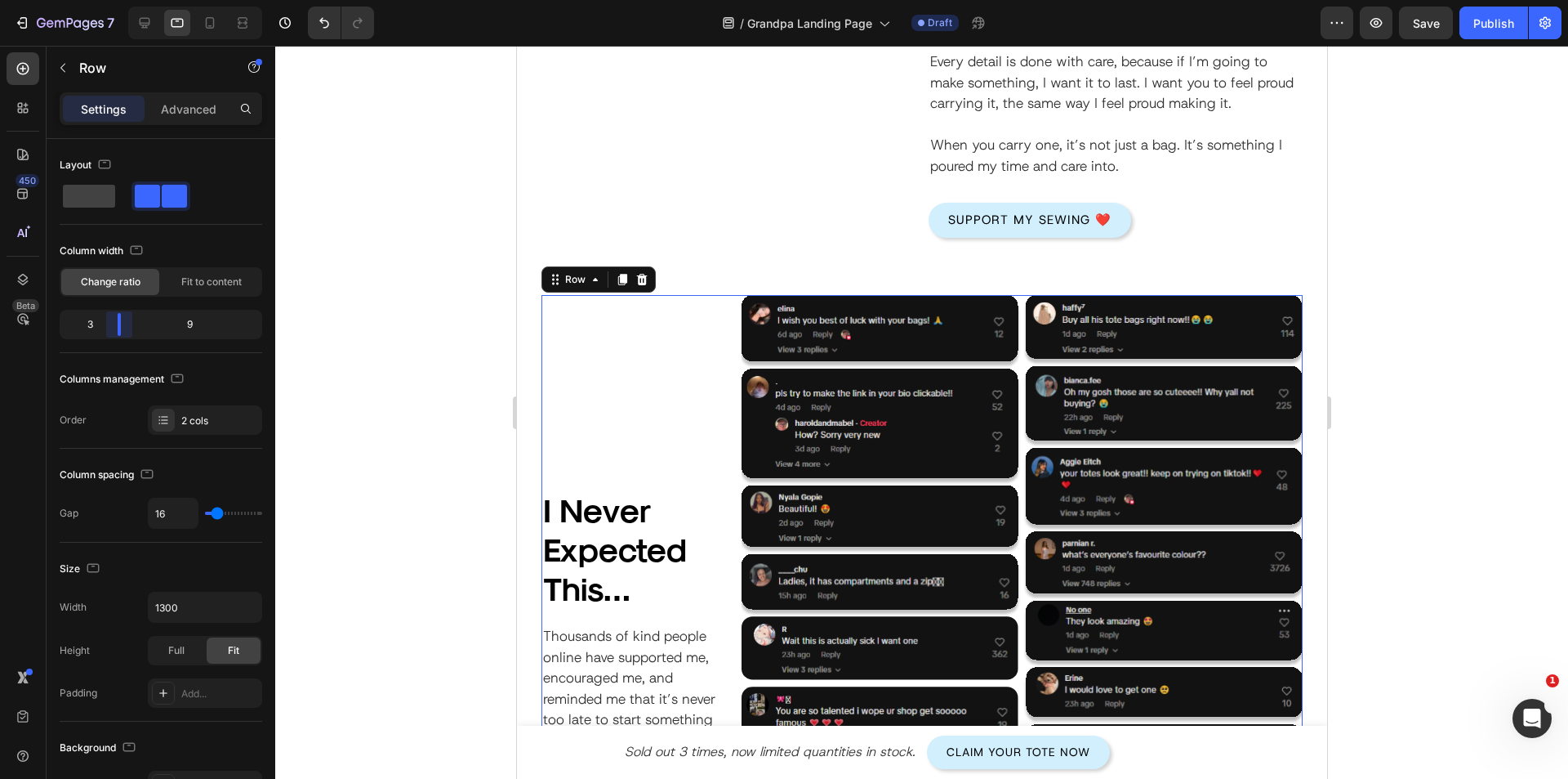
drag, startPoint x: 143, startPoint y: 330, endPoint x: 107, endPoint y: 336, distance: 36.5
click at [107, 0] on body "7 Version history / Grandpa Landing Page Draft Preview Save Publish 450 Beta Se…" at bounding box center [784, 0] width 1568 height 0
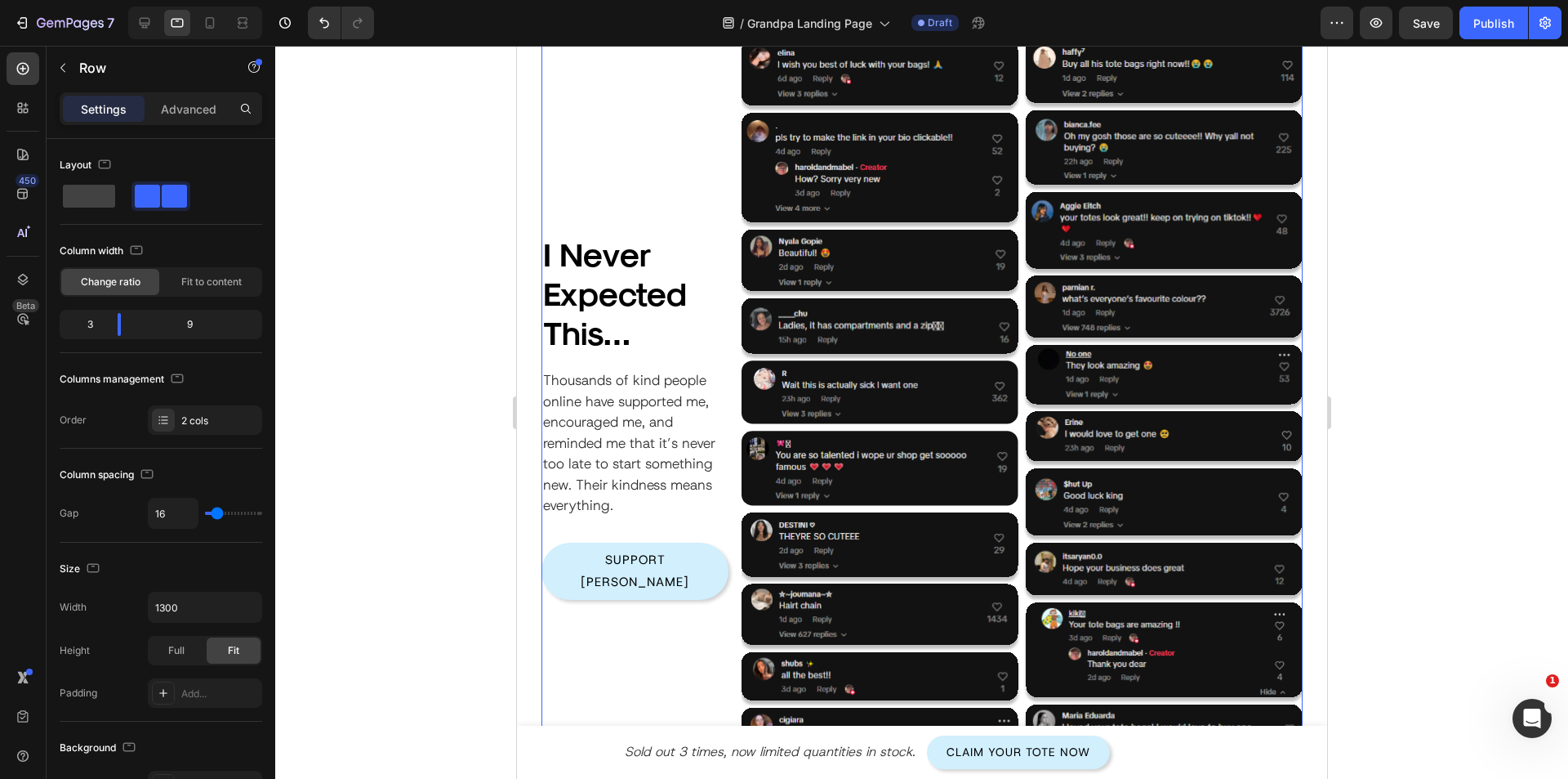
scroll to position [2233, 0]
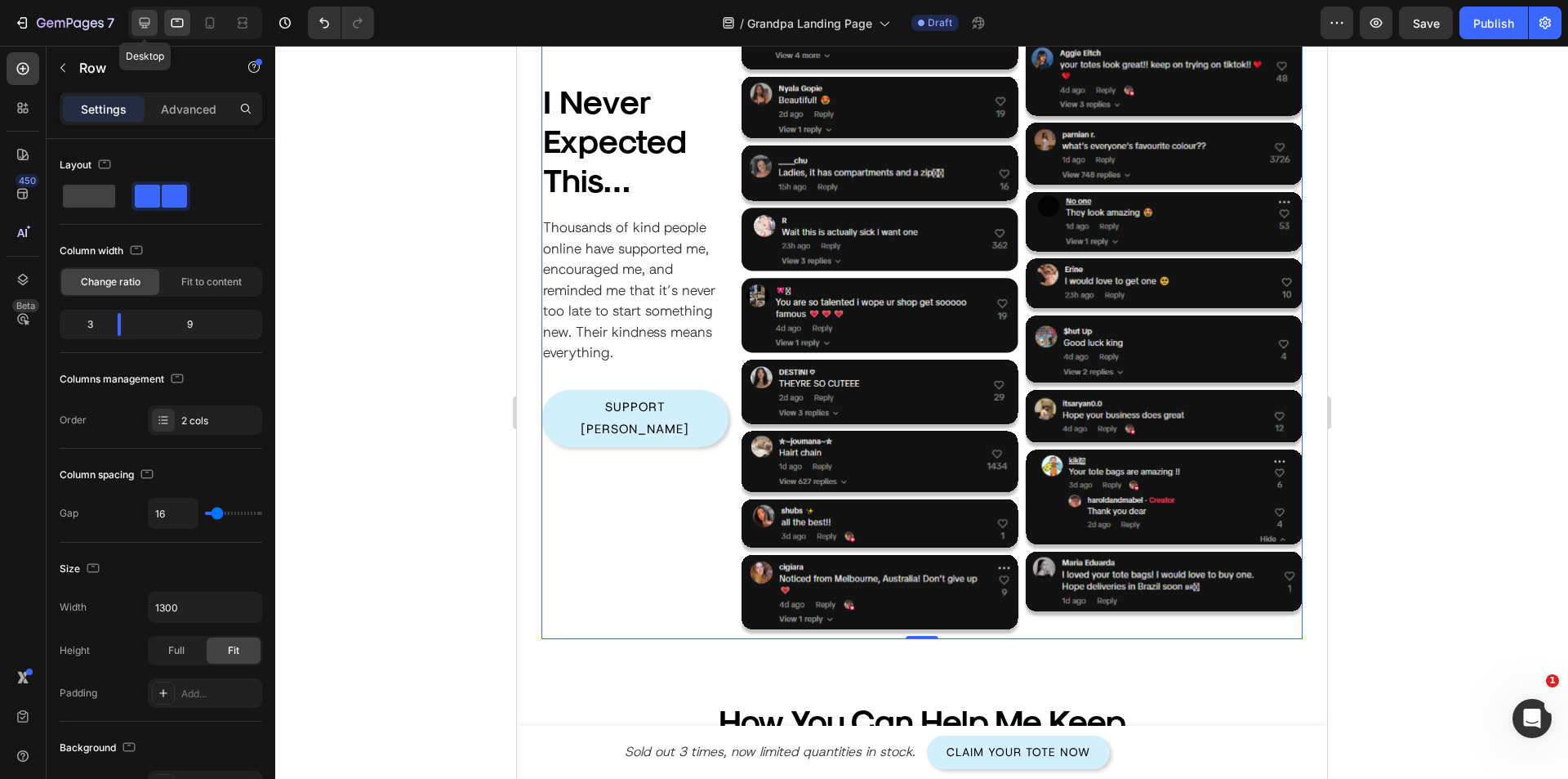
click at [137, 25] on icon at bounding box center [144, 23] width 16 height 16
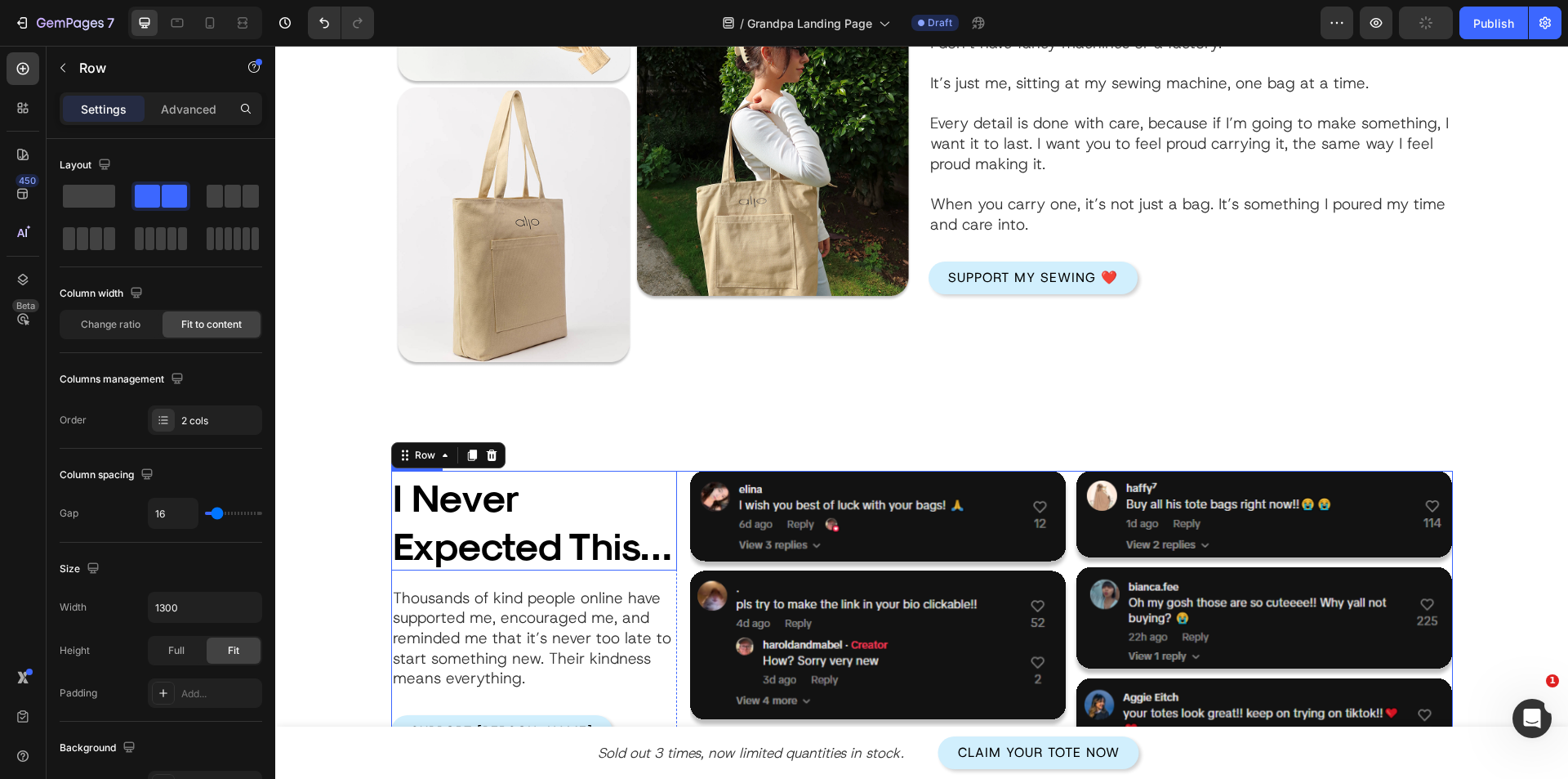
scroll to position [2146, 0]
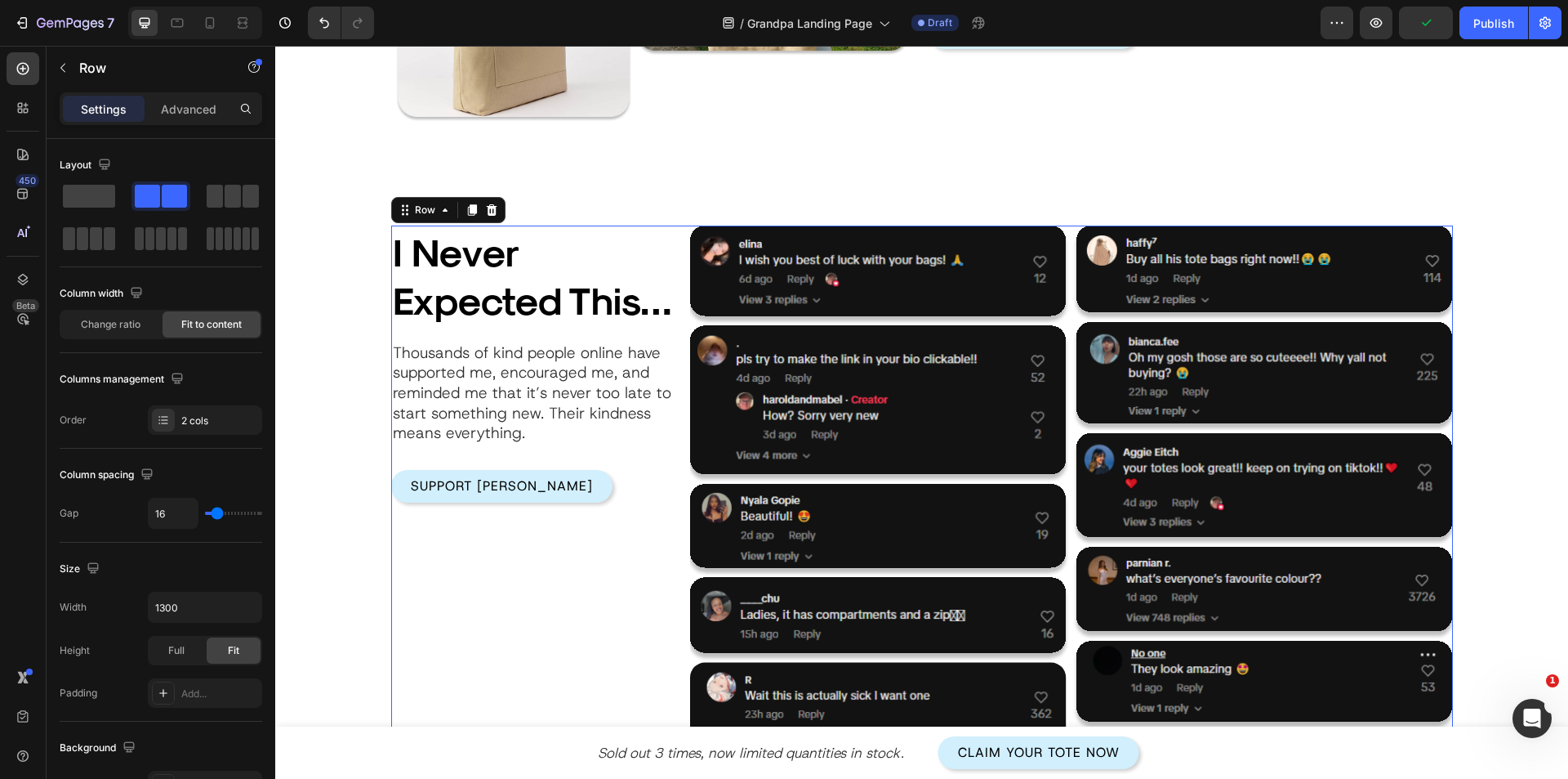
click at [582, 606] on div "I Never Expected This… Heading Thousands of kind people online have supported m…" at bounding box center [534, 737] width 286 height 1023
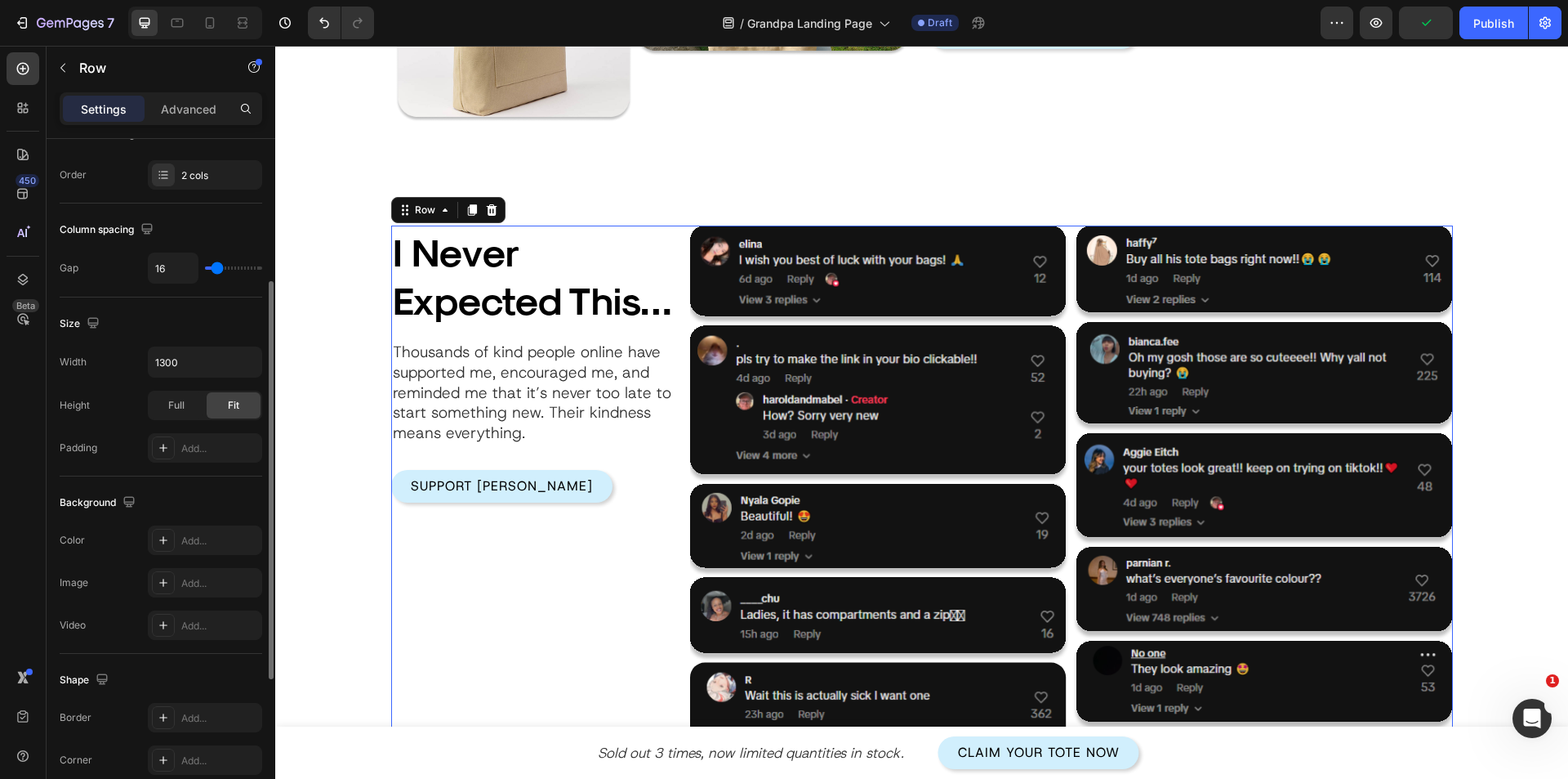
scroll to position [497, 0]
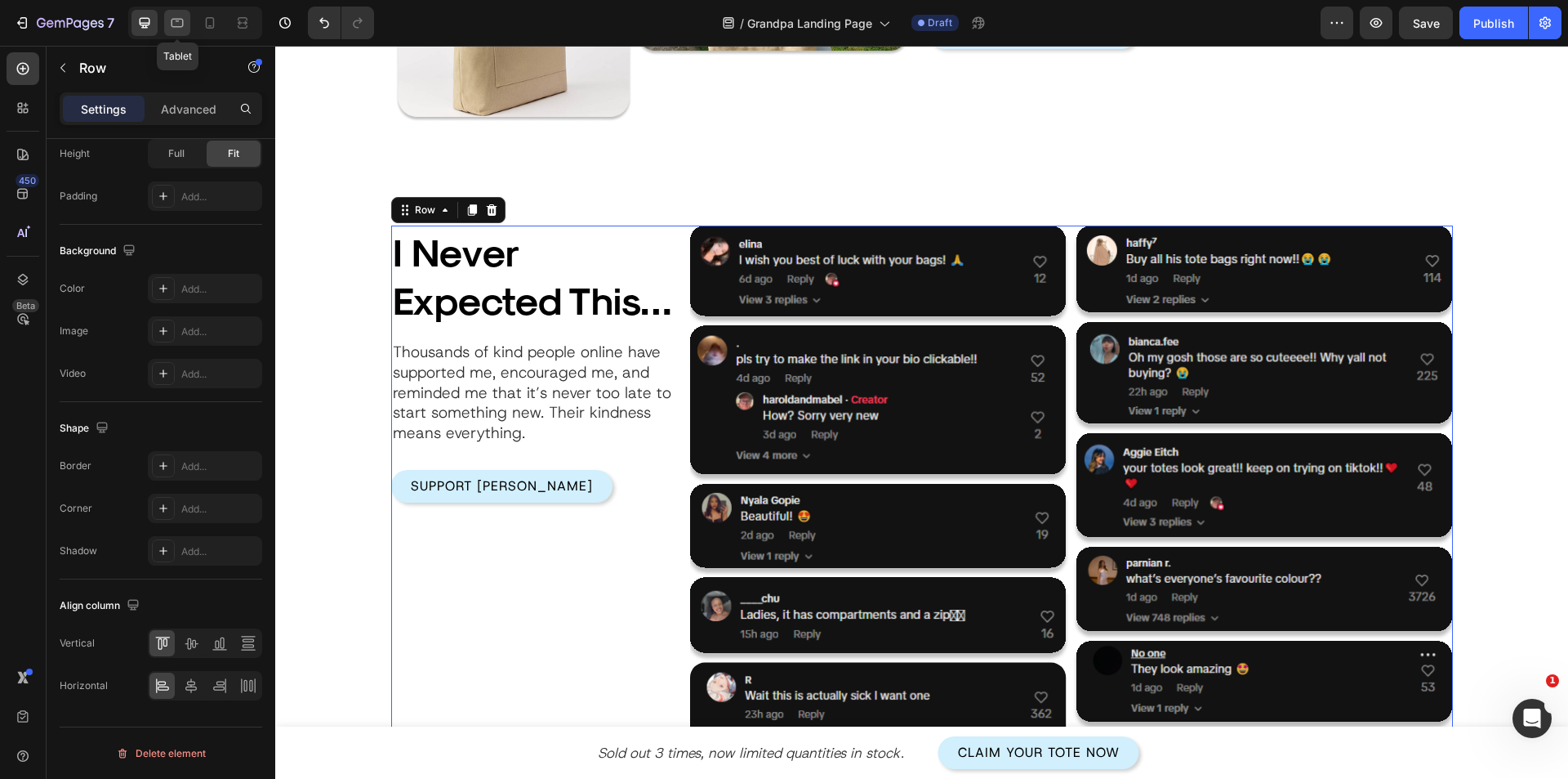
click at [174, 30] on icon at bounding box center [176, 23] width 16 height 16
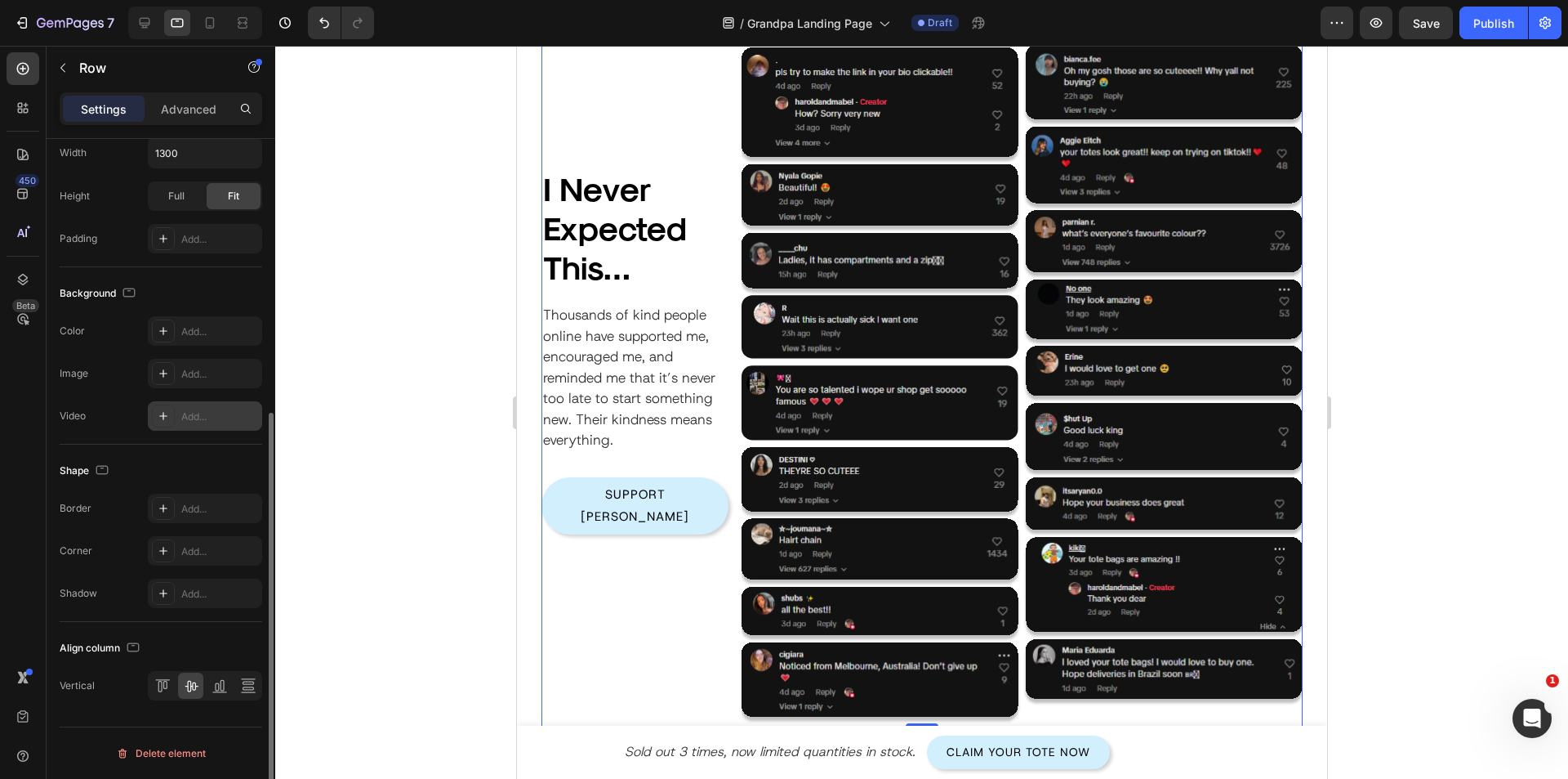
scroll to position [455, 0]
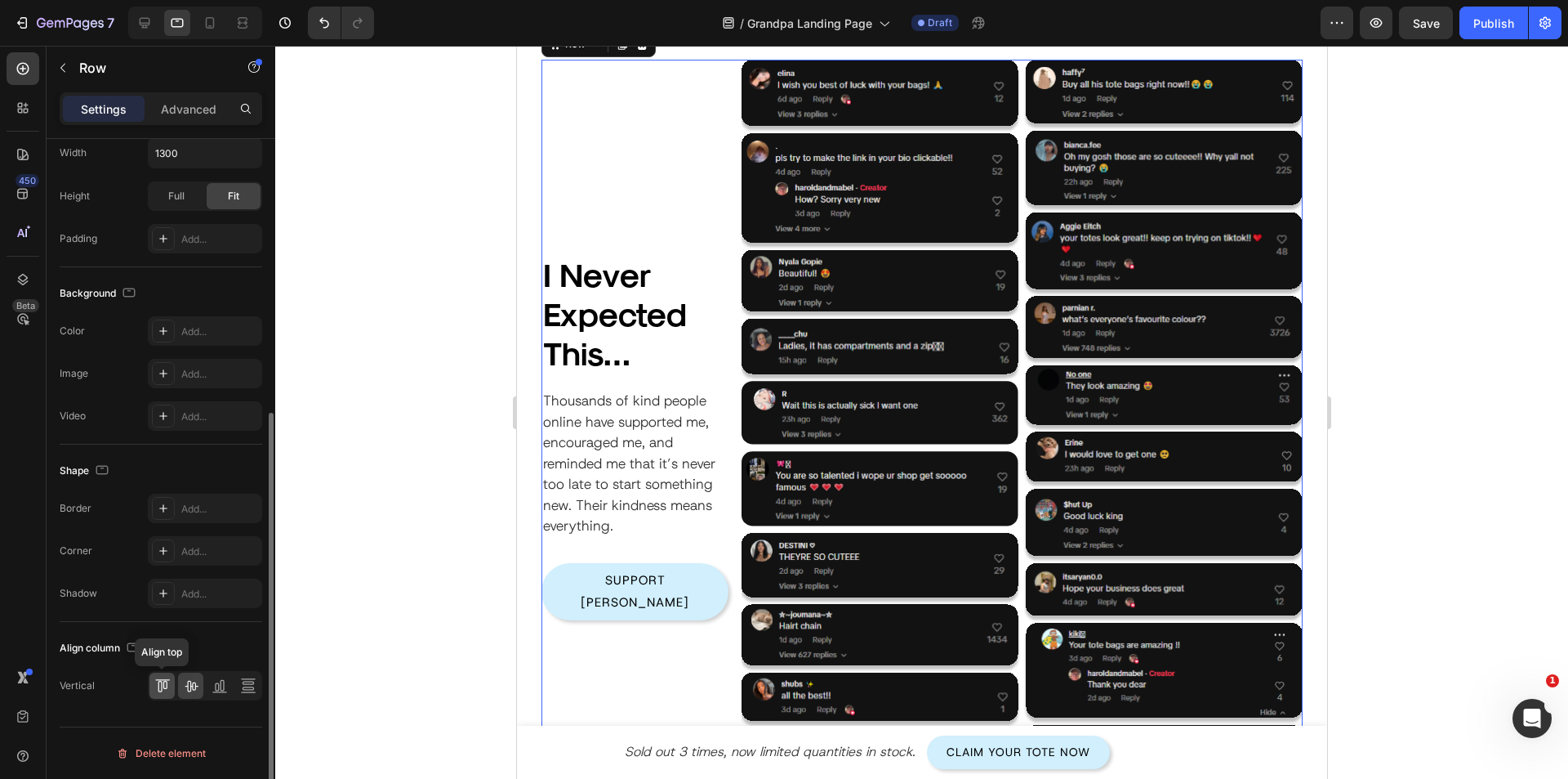
click at [168, 684] on icon at bounding box center [162, 685] width 16 height 16
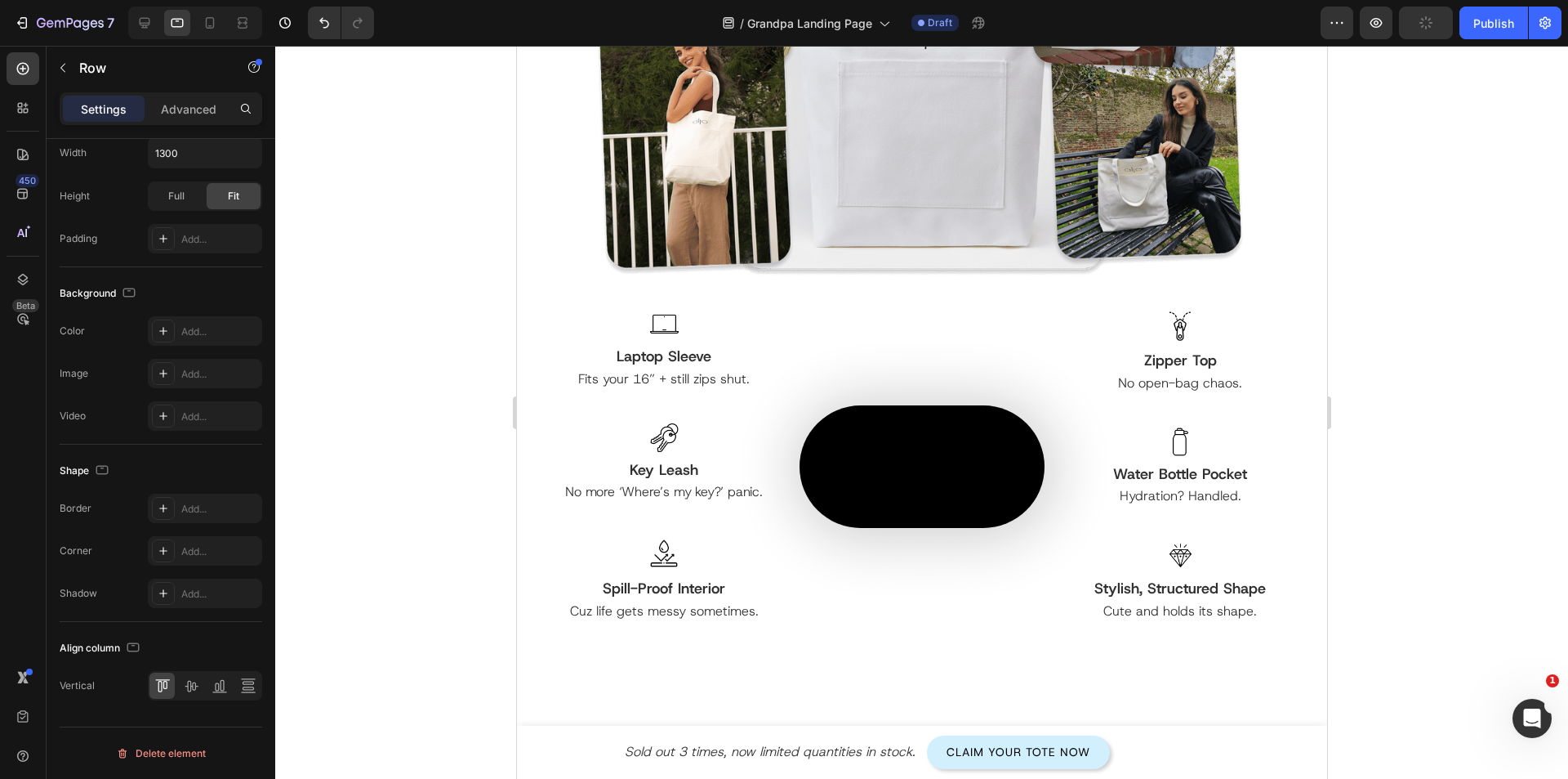
scroll to position [1488, 0]
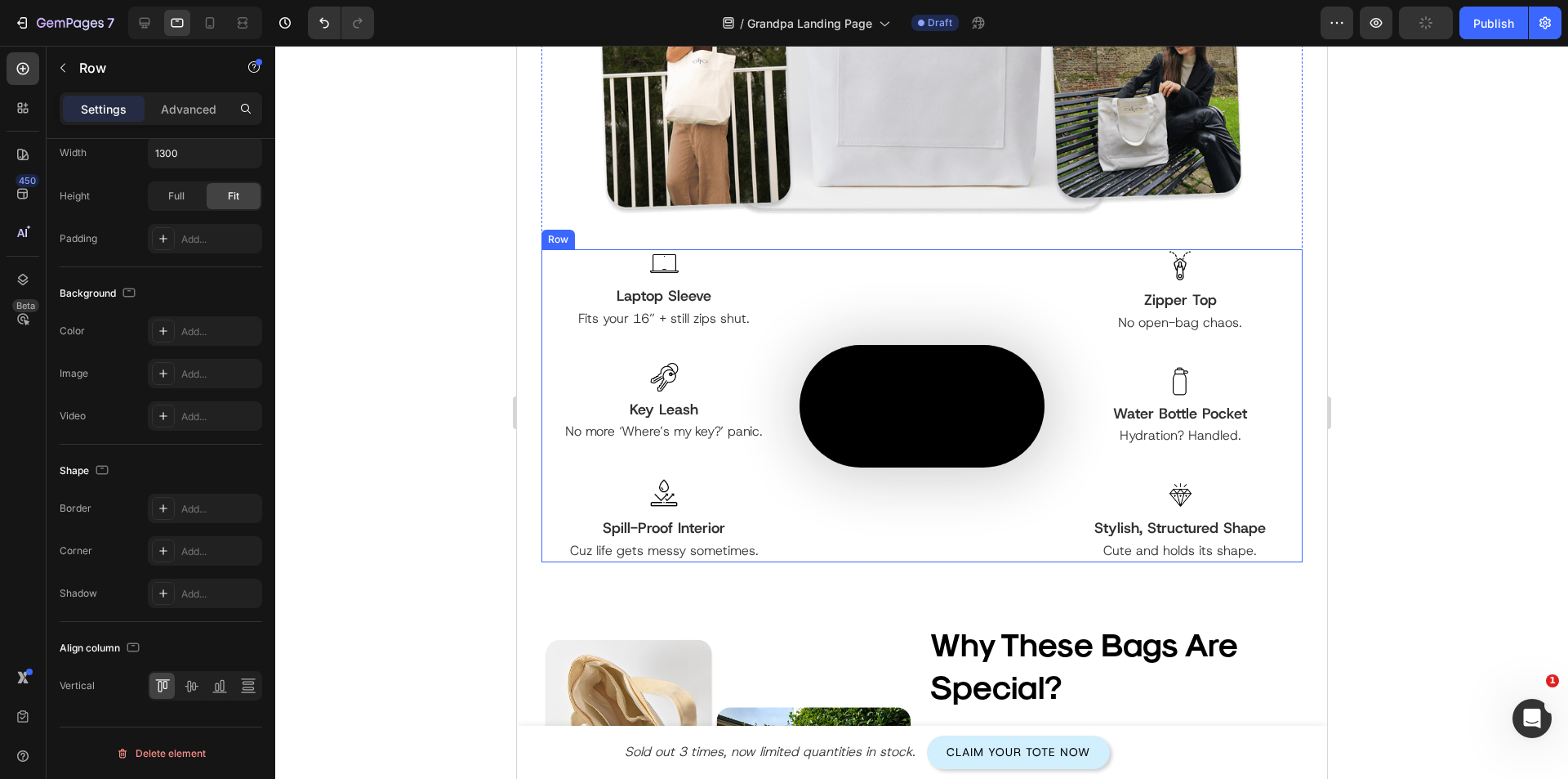
click at [718, 562] on div "Image Laptop Sleeve Text Block Fits your 16” + still zips shut. Text Block Row …" at bounding box center [664, 406] width 245 height 313
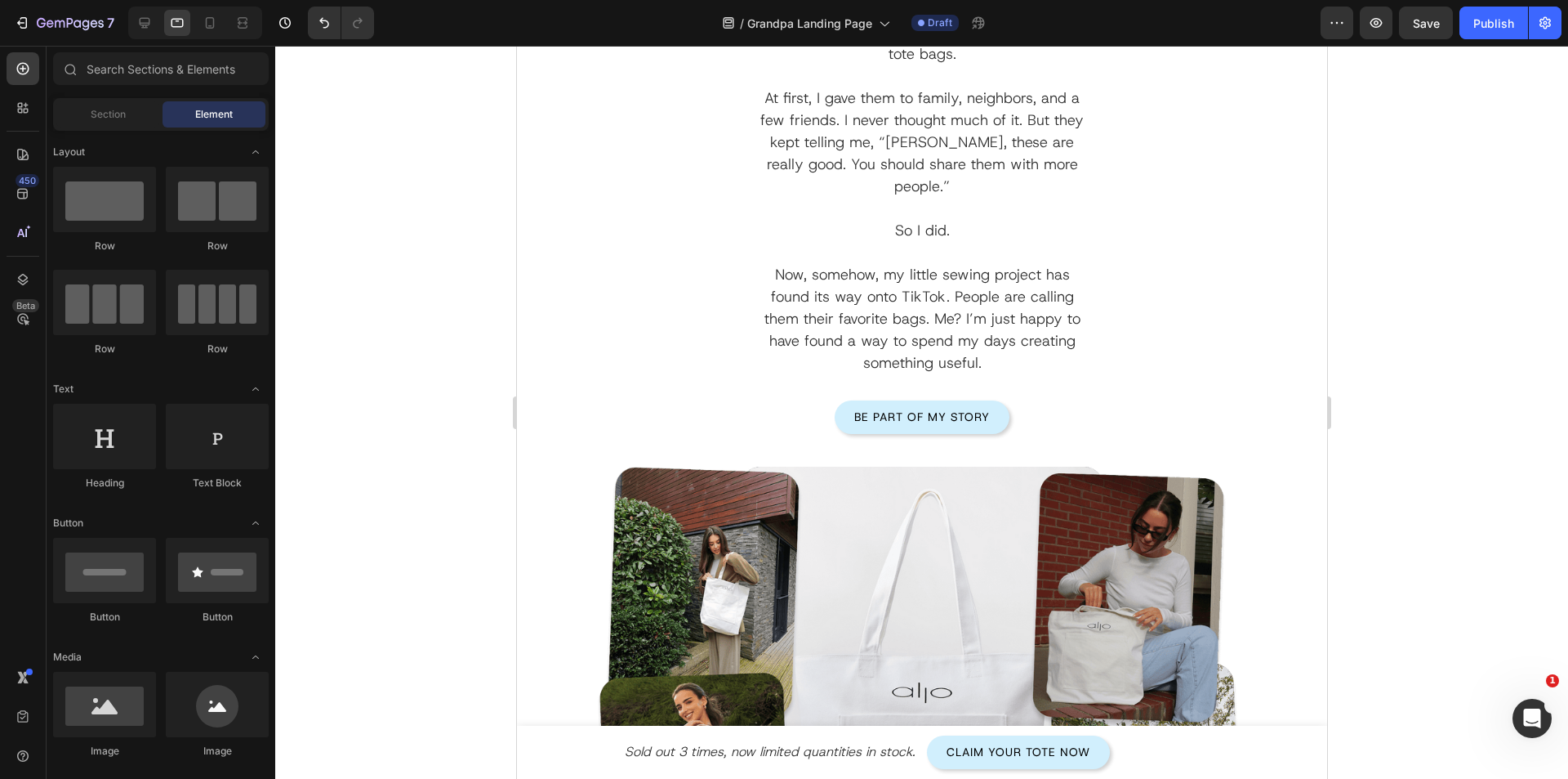
scroll to position [180, 0]
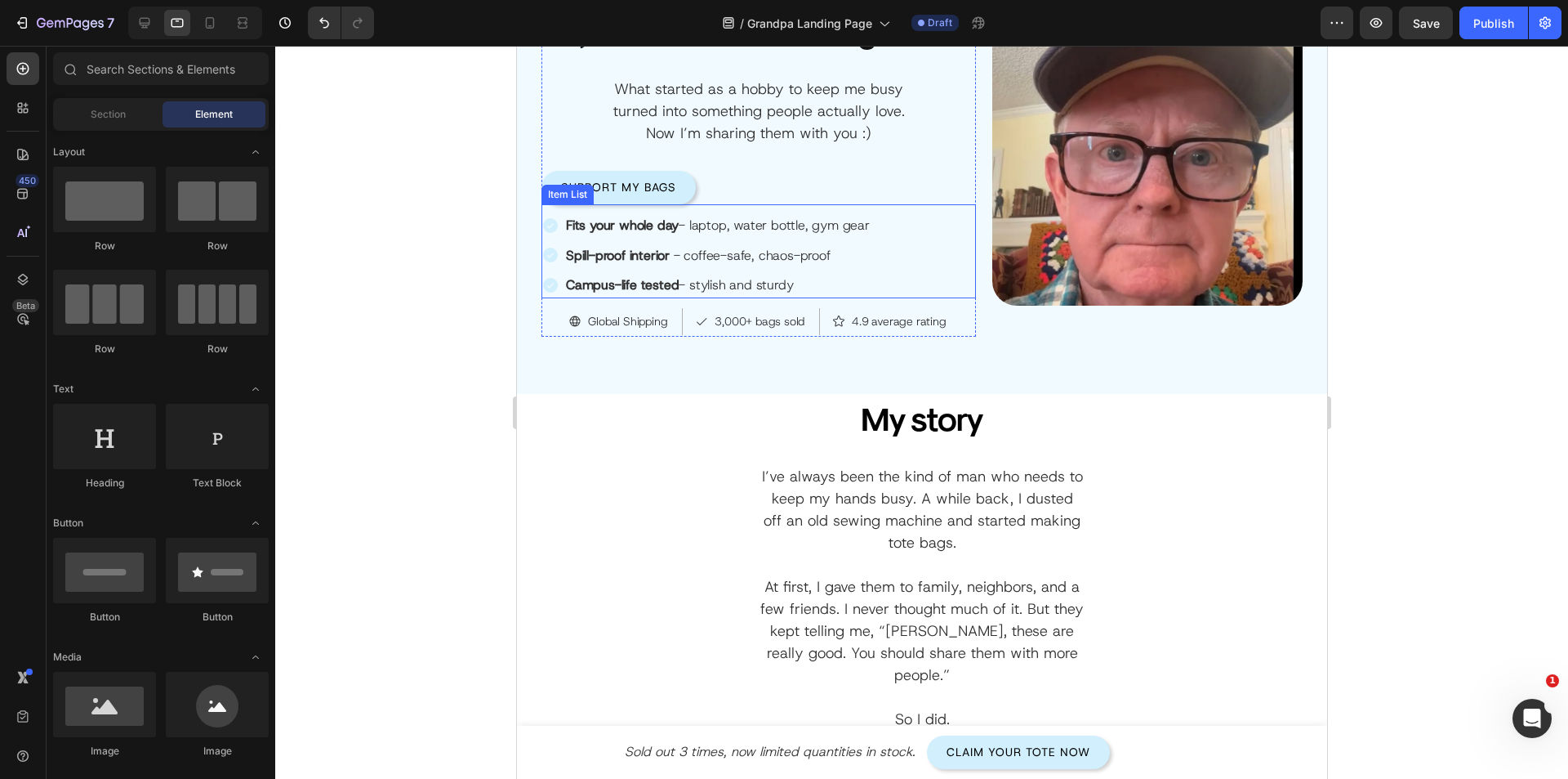
click at [920, 259] on div "Fits your whole day - laptop, water bottle, gym gear Spill-proof interior - cof…" at bounding box center [758, 255] width 435 height 86
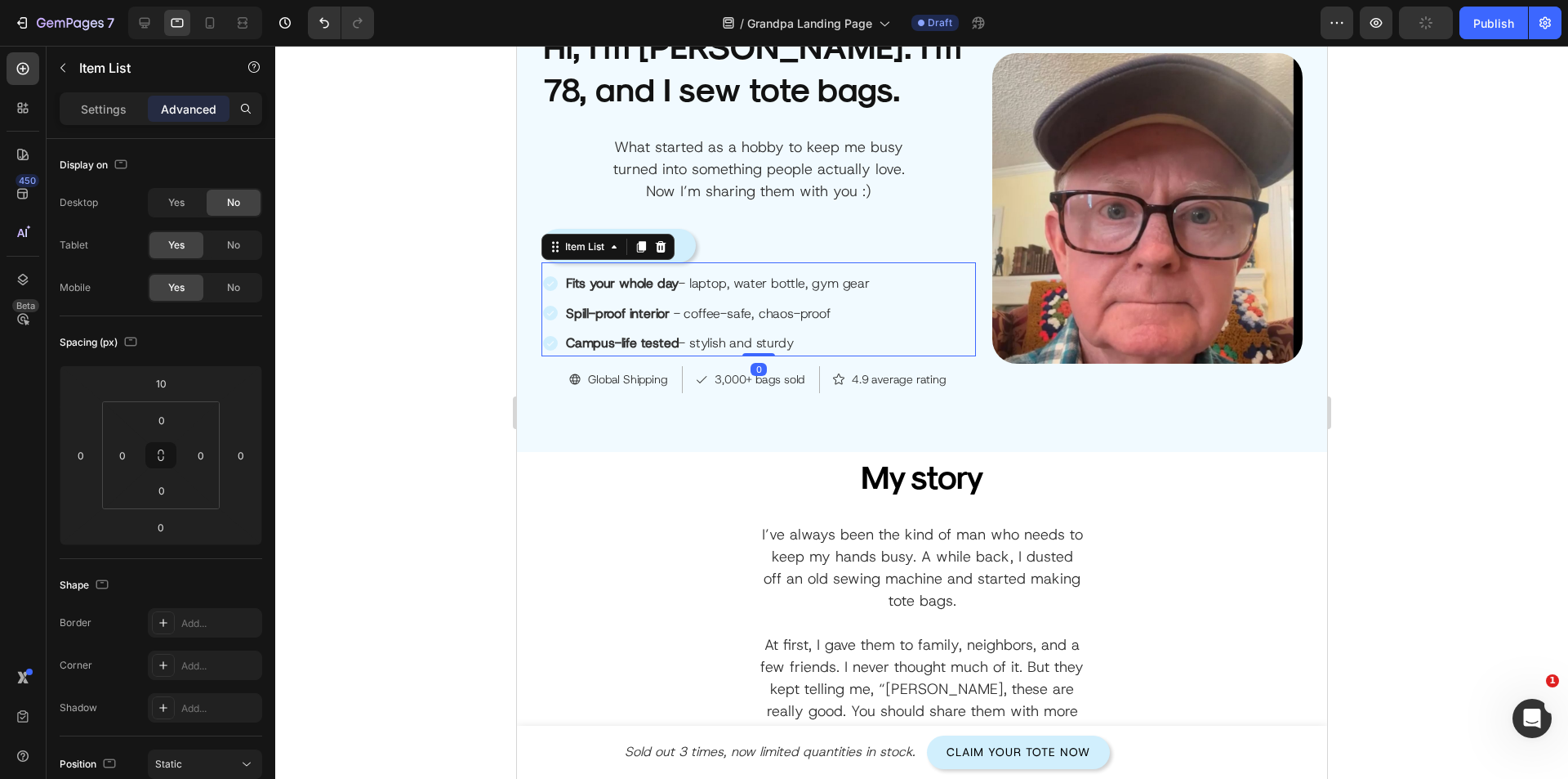
scroll to position [0, 0]
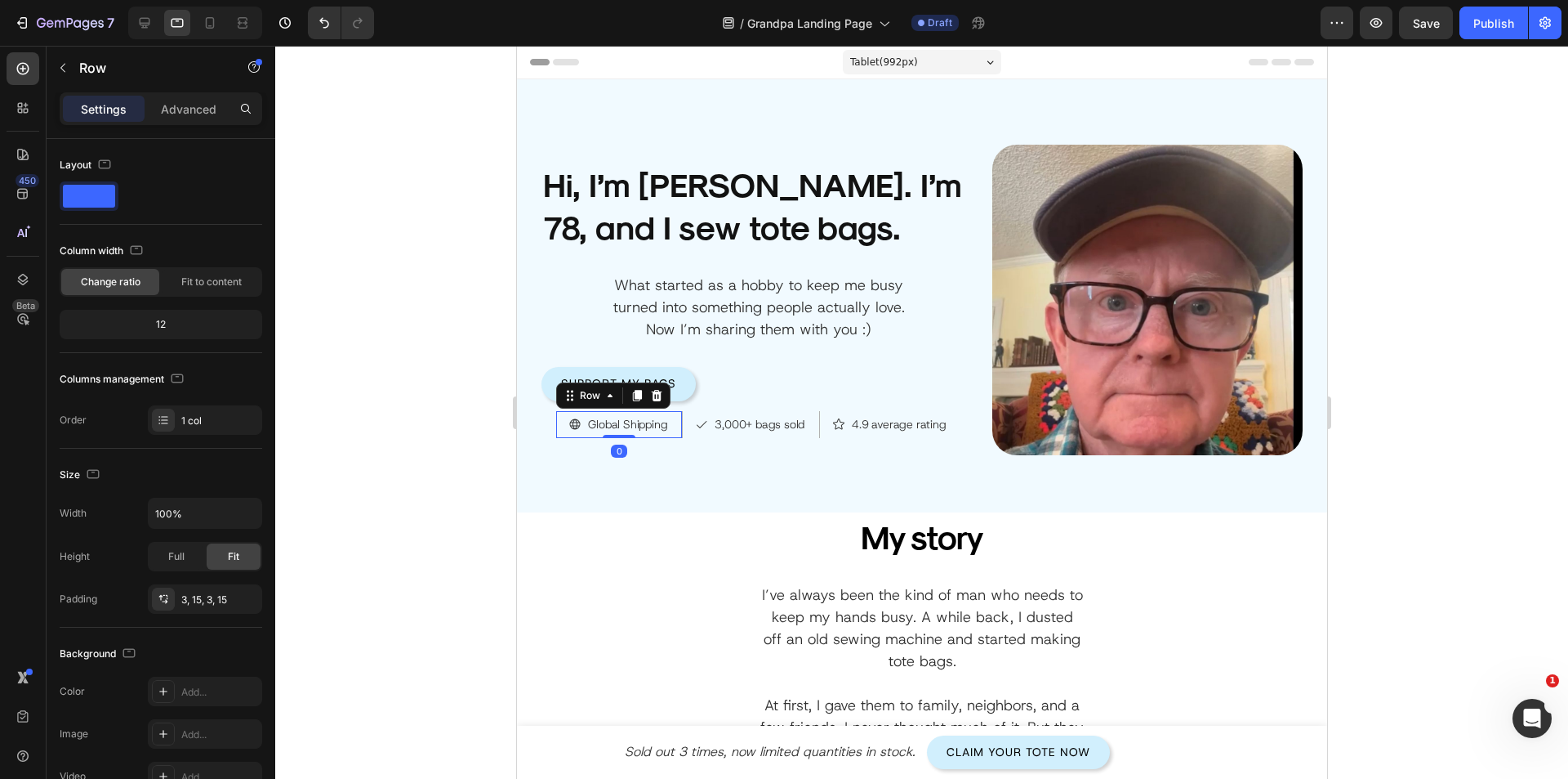
click at [544, 428] on div "Global Shipping Item List Global Shipping Item List Row 0 3,000+ bags sold Item…" at bounding box center [758, 424] width 435 height 30
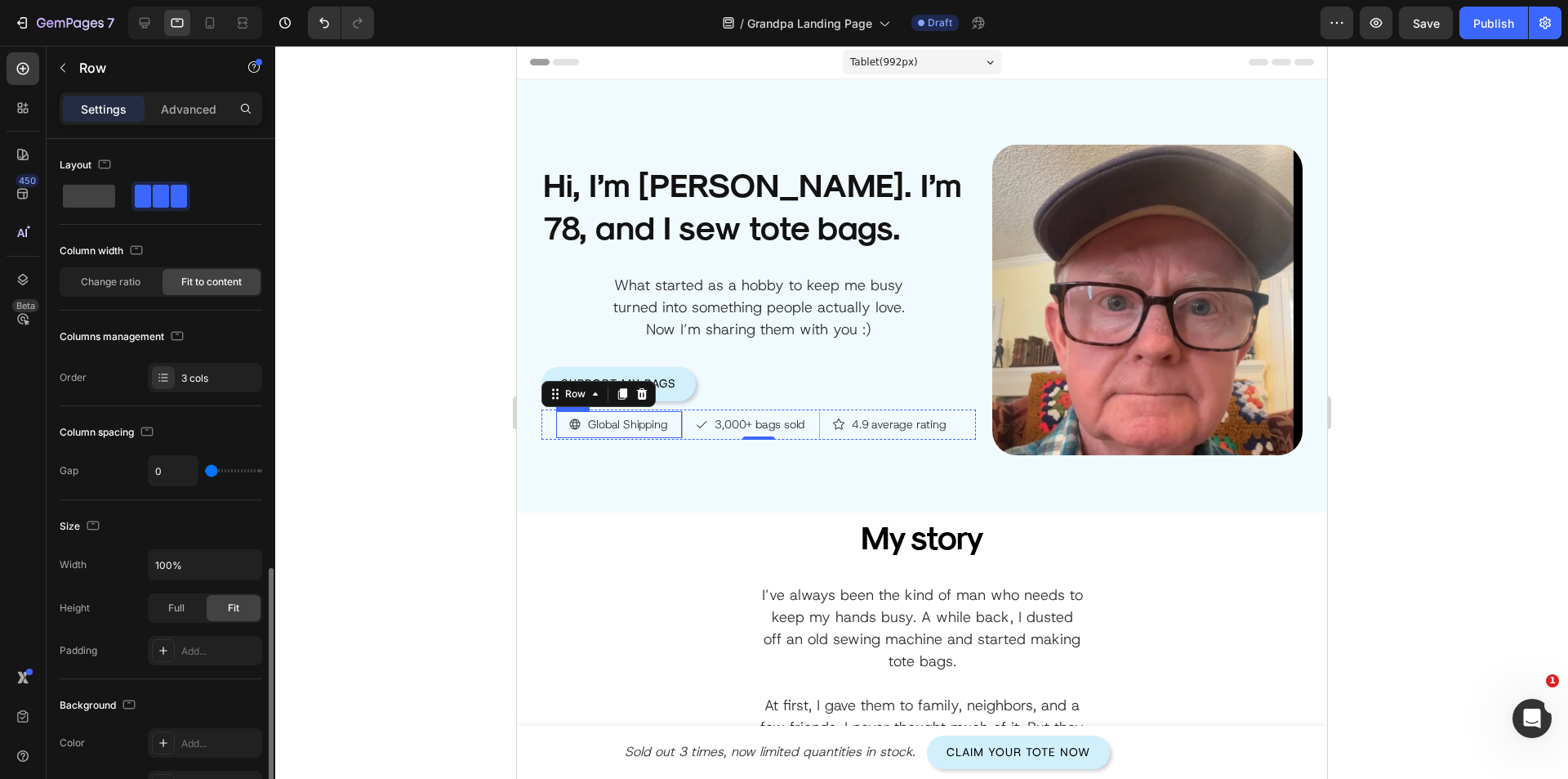
scroll to position [268, 0]
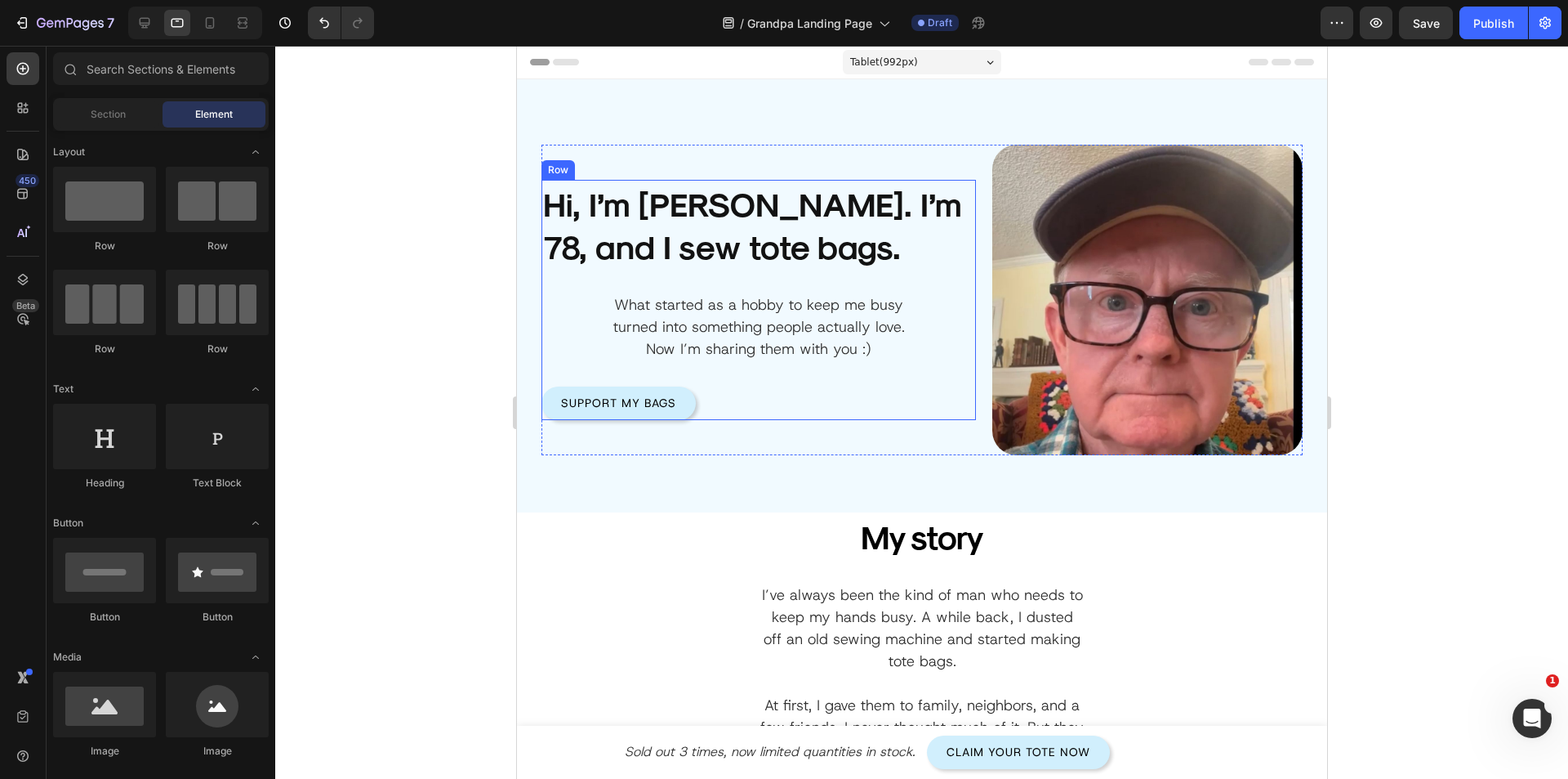
click at [691, 322] on p "What started as a hobby to keep me busy turned into something people actually l…" at bounding box center [757, 327] width 323 height 66
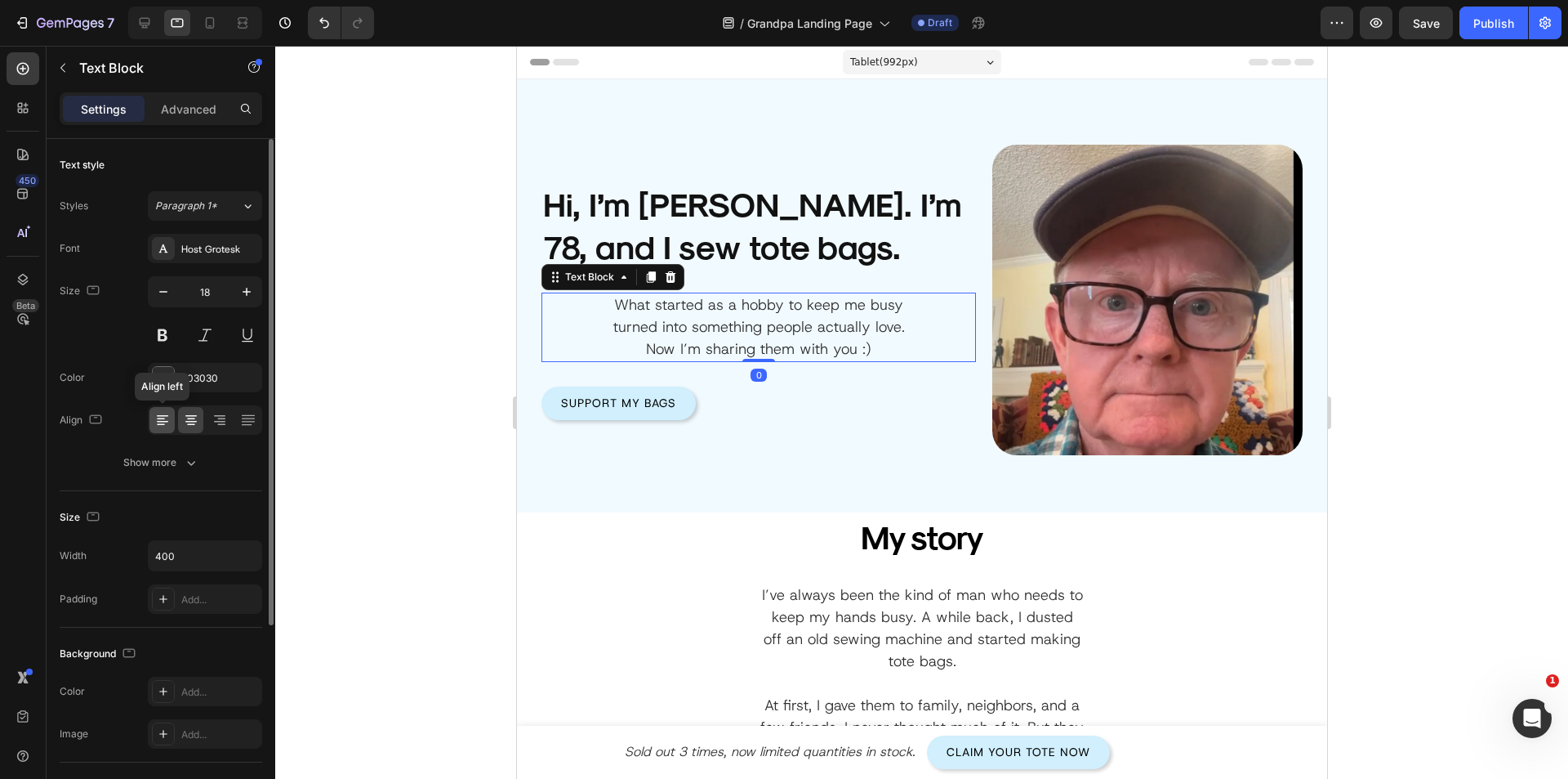
click at [168, 415] on icon at bounding box center [162, 420] width 16 height 16
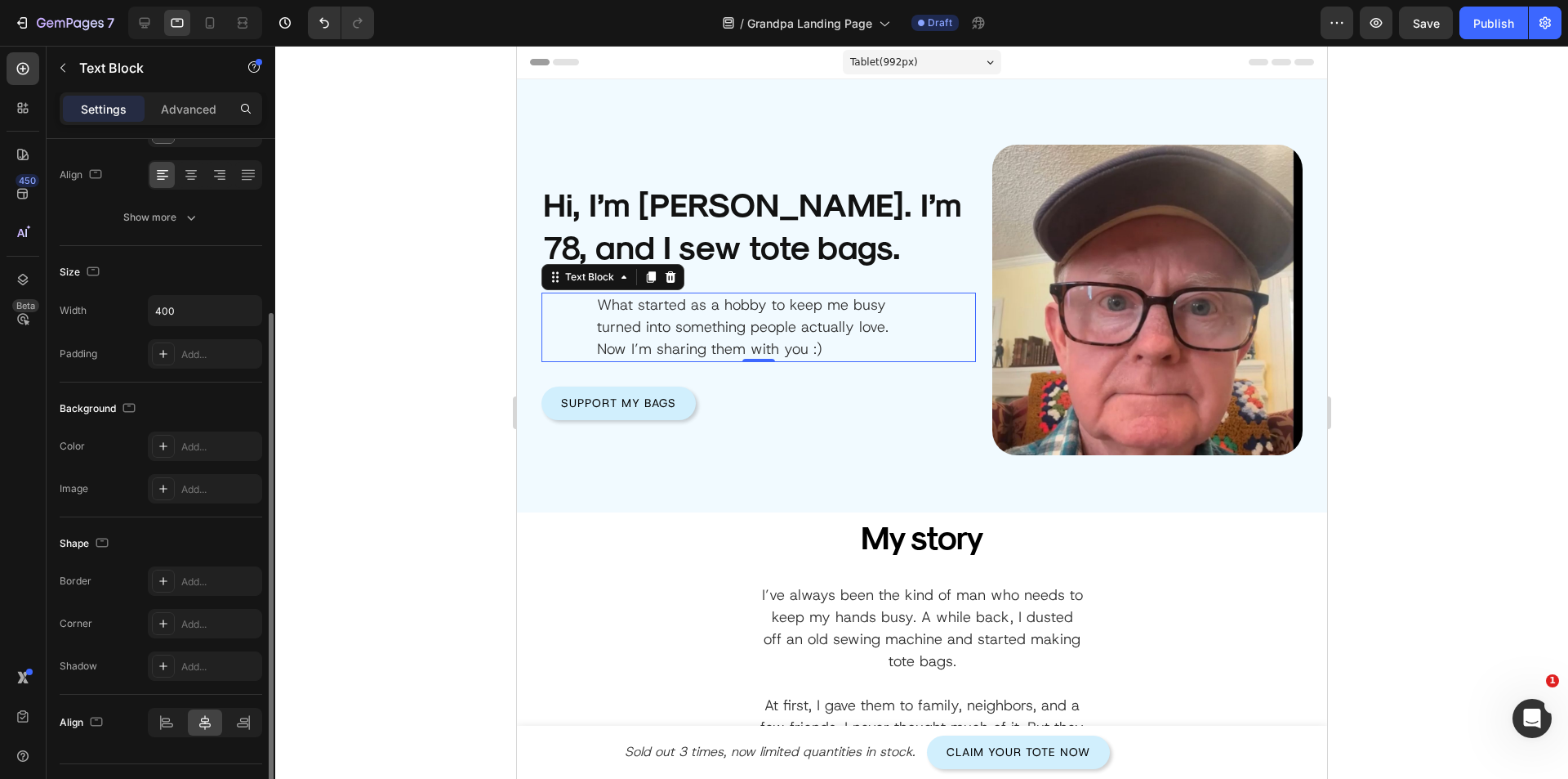
scroll to position [282, 0]
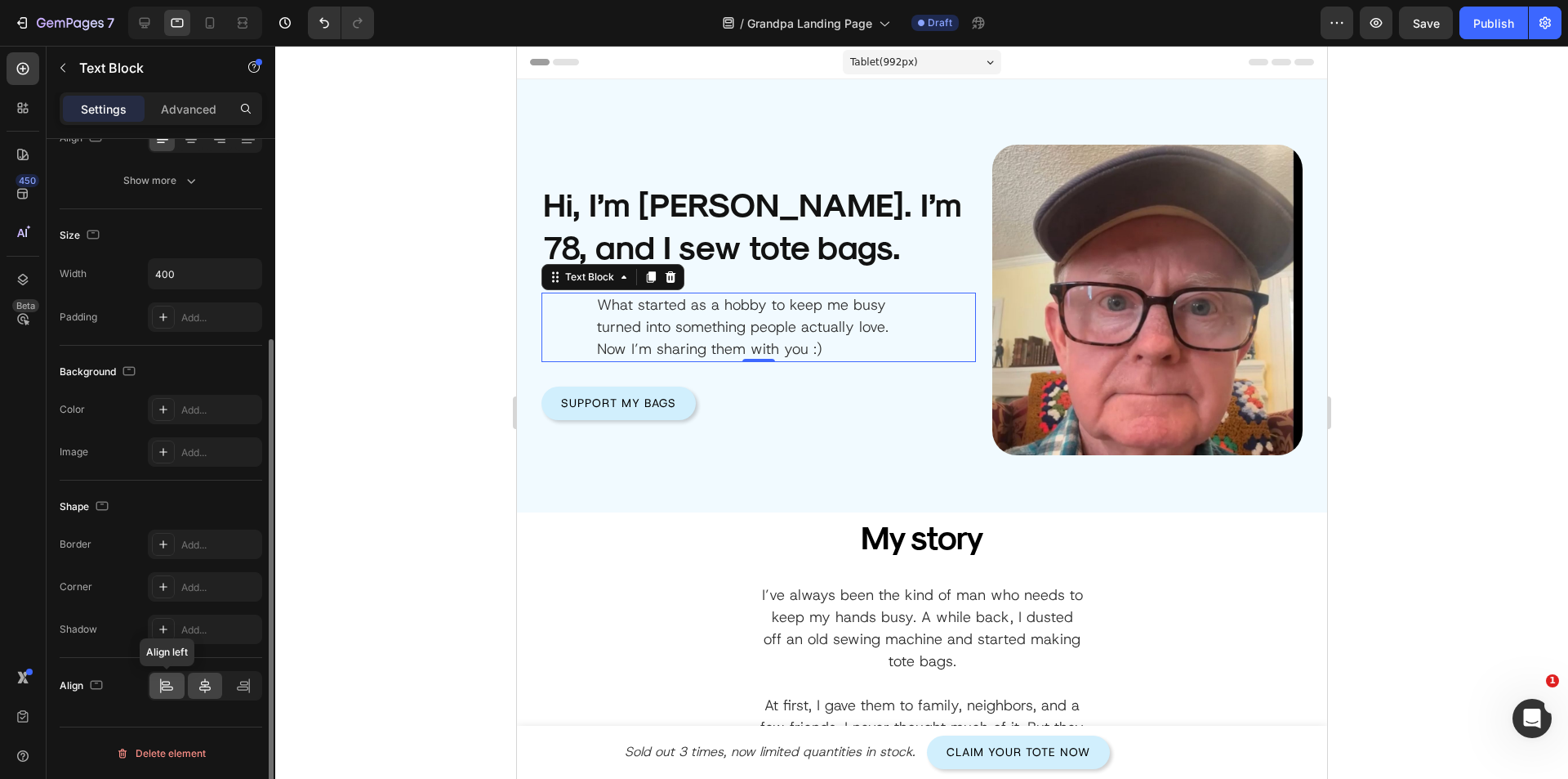
click at [170, 693] on icon at bounding box center [166, 685] width 16 height 16
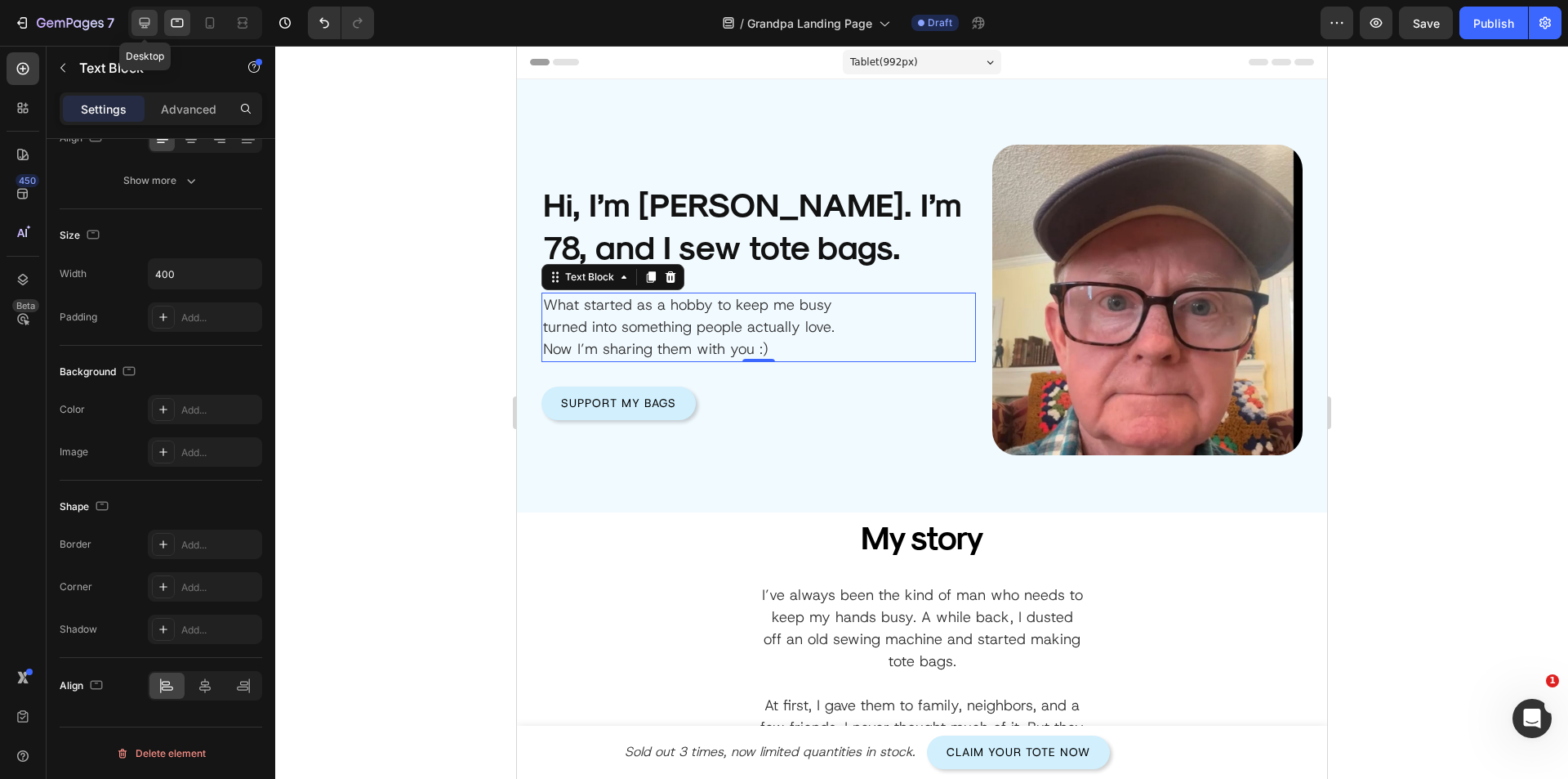
click at [151, 25] on icon at bounding box center [144, 23] width 16 height 16
type input "21"
type input "800"
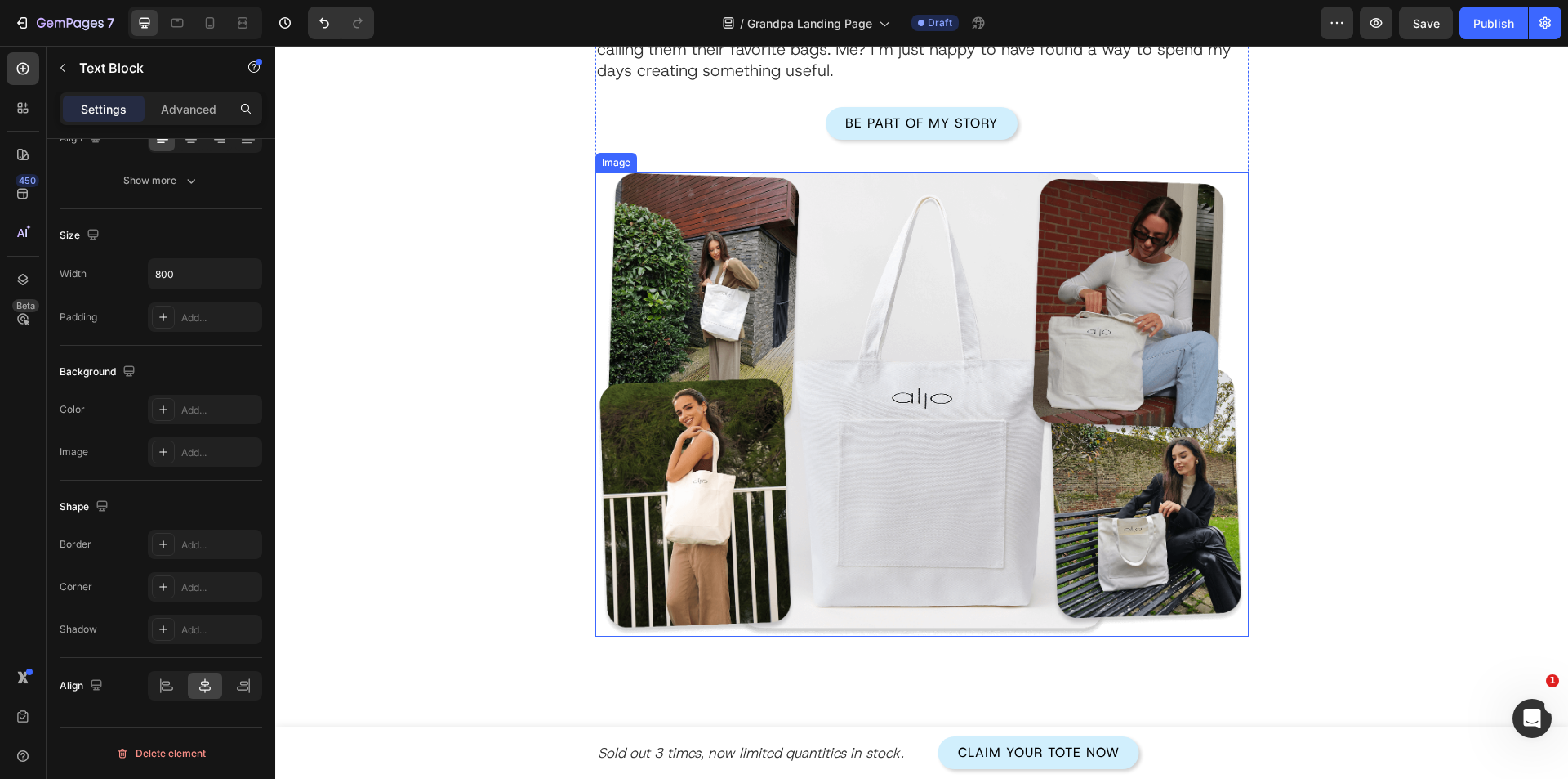
scroll to position [747, 0]
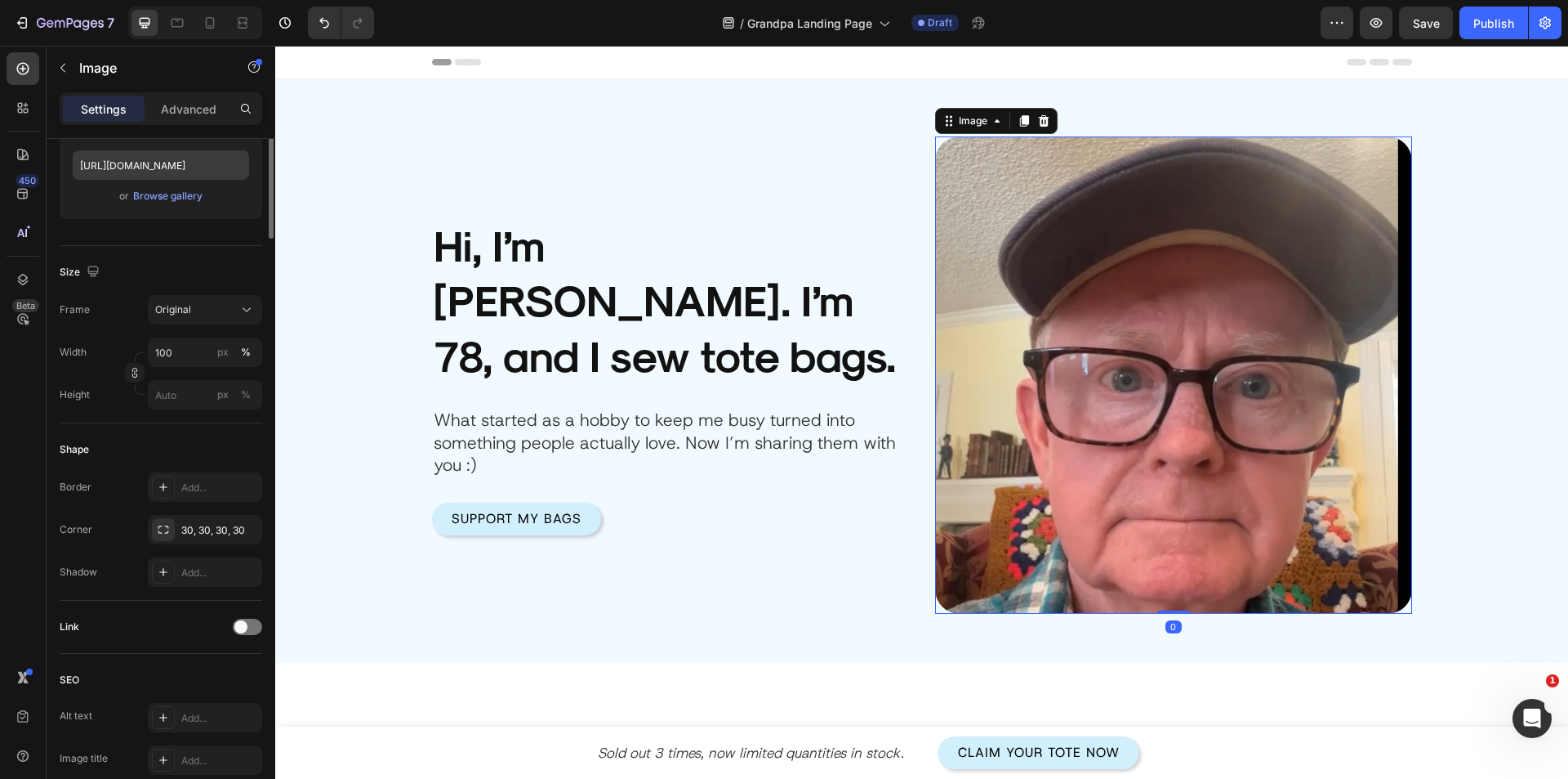
scroll to position [0, 0]
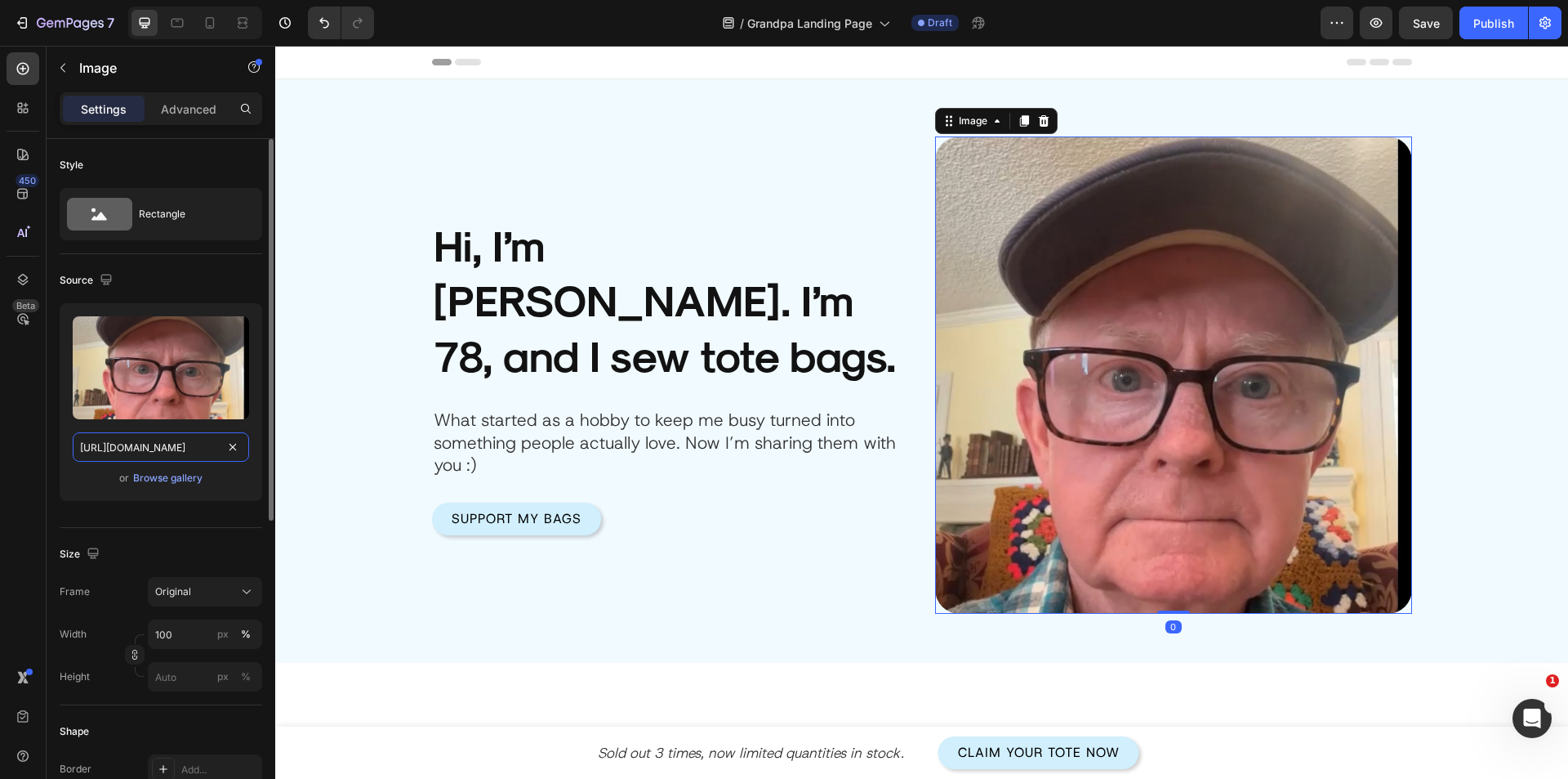
click at [169, 447] on input "https://p16-sign-sg.tiktokcdn.com/tos-alisg-avt-0068/8d31646ec309adcd409a0fa865…" at bounding box center [160, 446] width 176 height 29
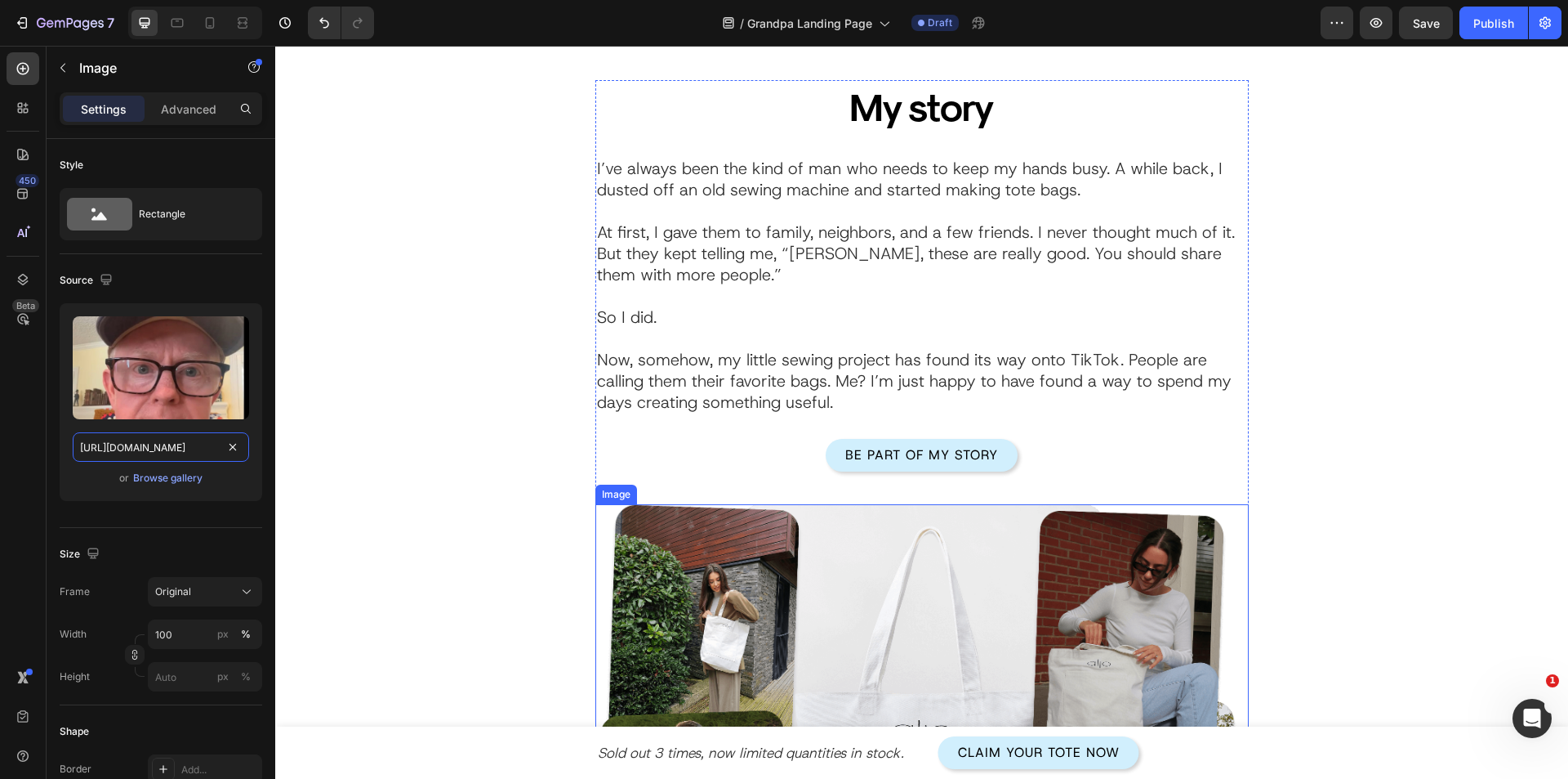
scroll to position [1470, 0]
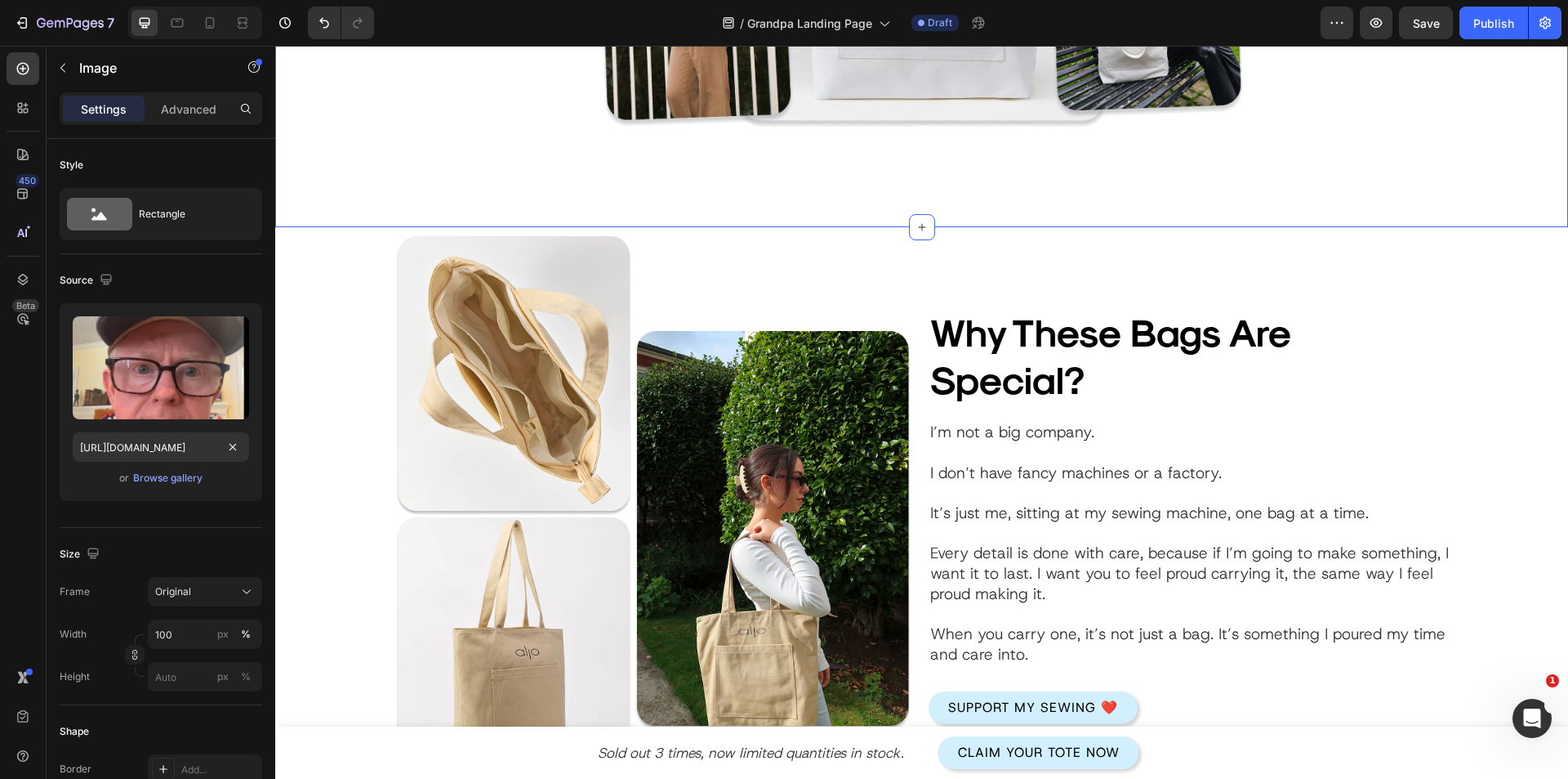
click at [596, 549] on img at bounding box center [653, 515] width 524 height 575
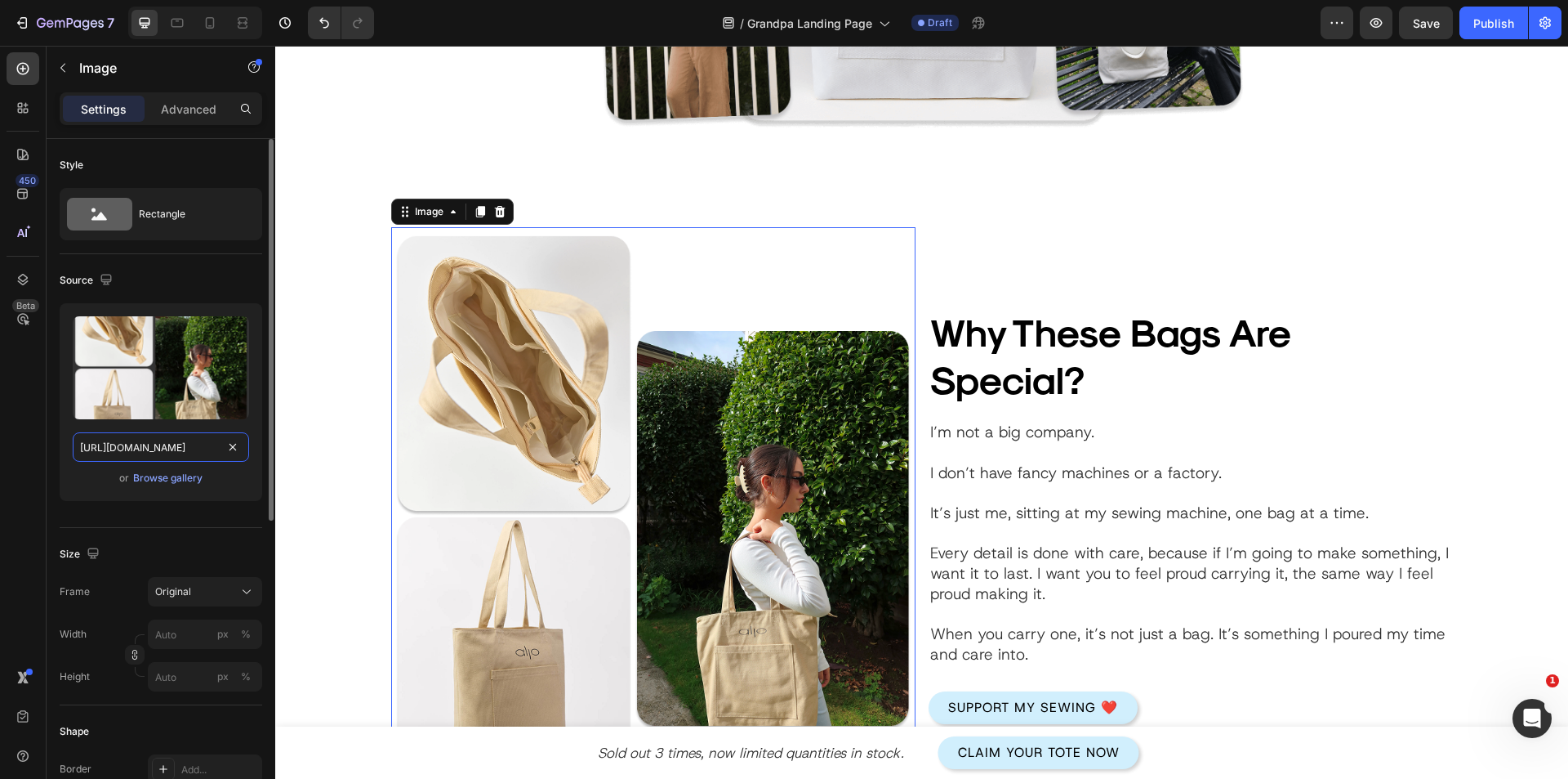
click at [144, 442] on input "[URL][DOMAIN_NAME]" at bounding box center [160, 446] width 176 height 29
paste input "p16-sign-sg.tiktokcdn.com/tos-alisg-avt-0068/8d31646ec309adcd409a0fa865f6473e~t…"
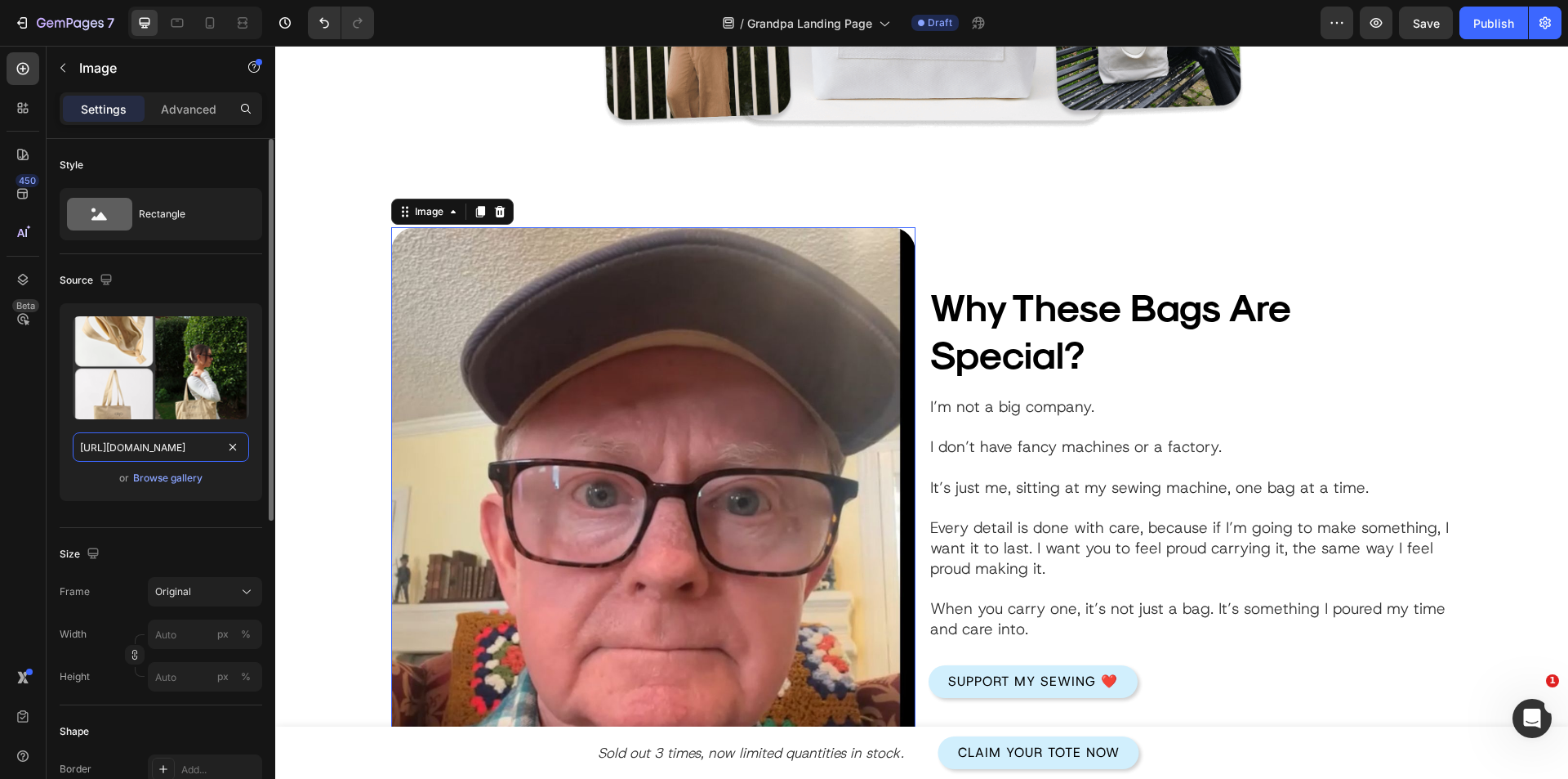
scroll to position [0, 1368]
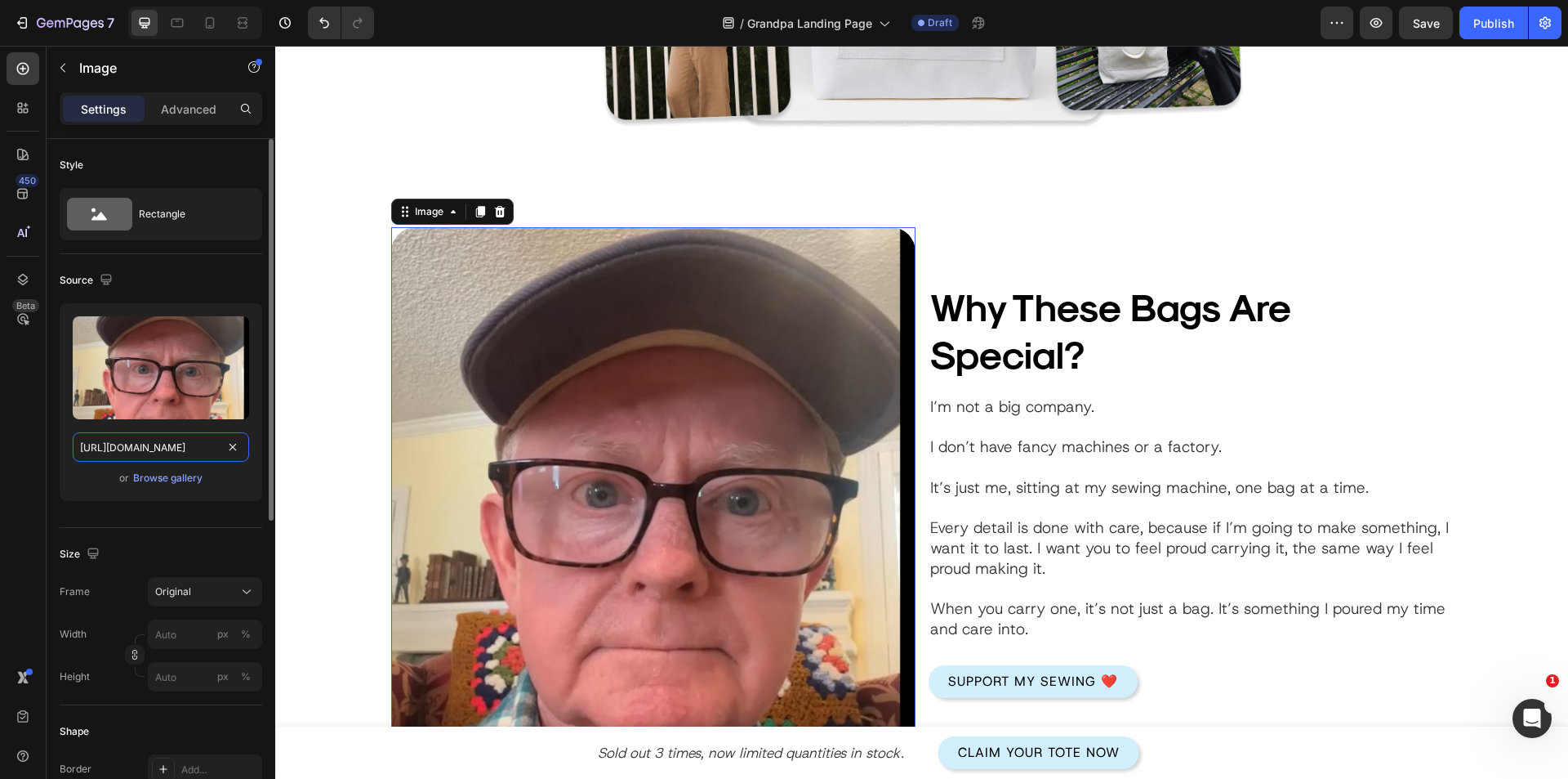
type input "https://p16-sign-sg.tiktokcdn.com/tos-alisg-avt-0068/8d31646ec309adcd409a0fa865…"
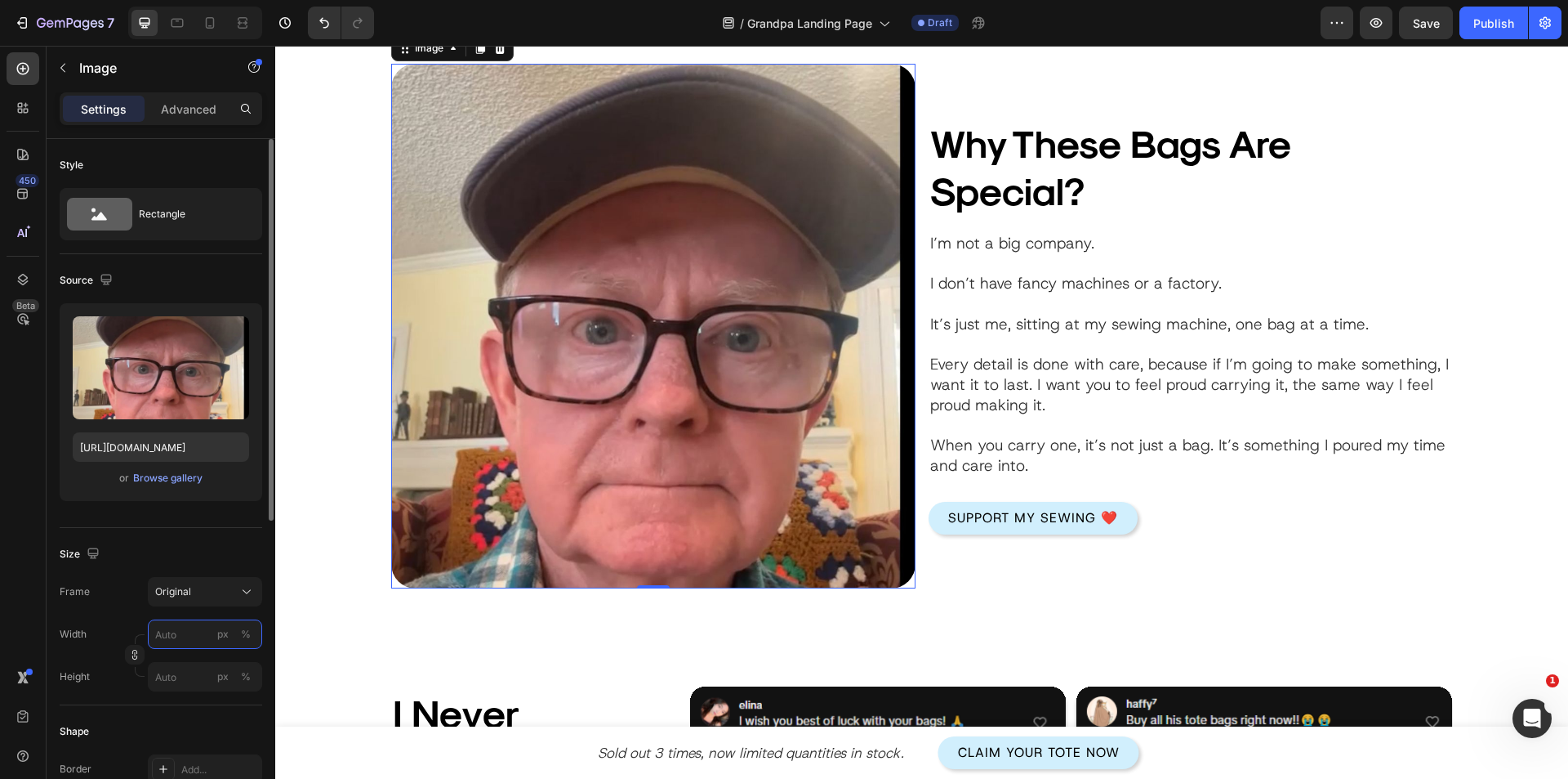
click at [175, 641] on input "px %" at bounding box center [205, 634] width 114 height 29
click at [173, 669] on p "Full 100%" at bounding box center [202, 673] width 94 height 15
type input "100"
click at [956, 543] on div "Why These Bags Are Special? Heading Image I’m not a big company. I don’t have f…" at bounding box center [1191, 326] width 524 height 524
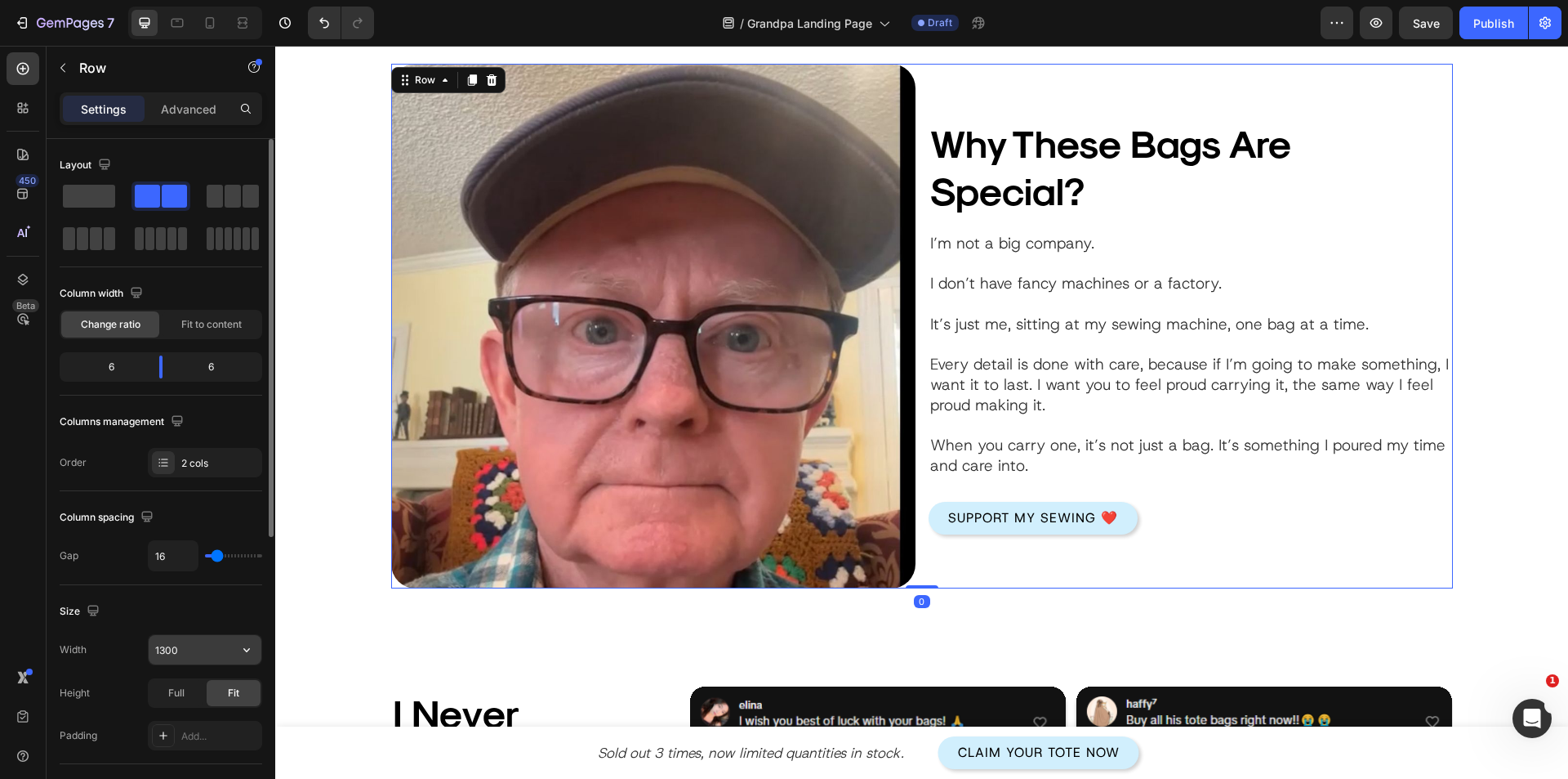
click at [187, 649] on input "1300" at bounding box center [206, 649] width 113 height 29
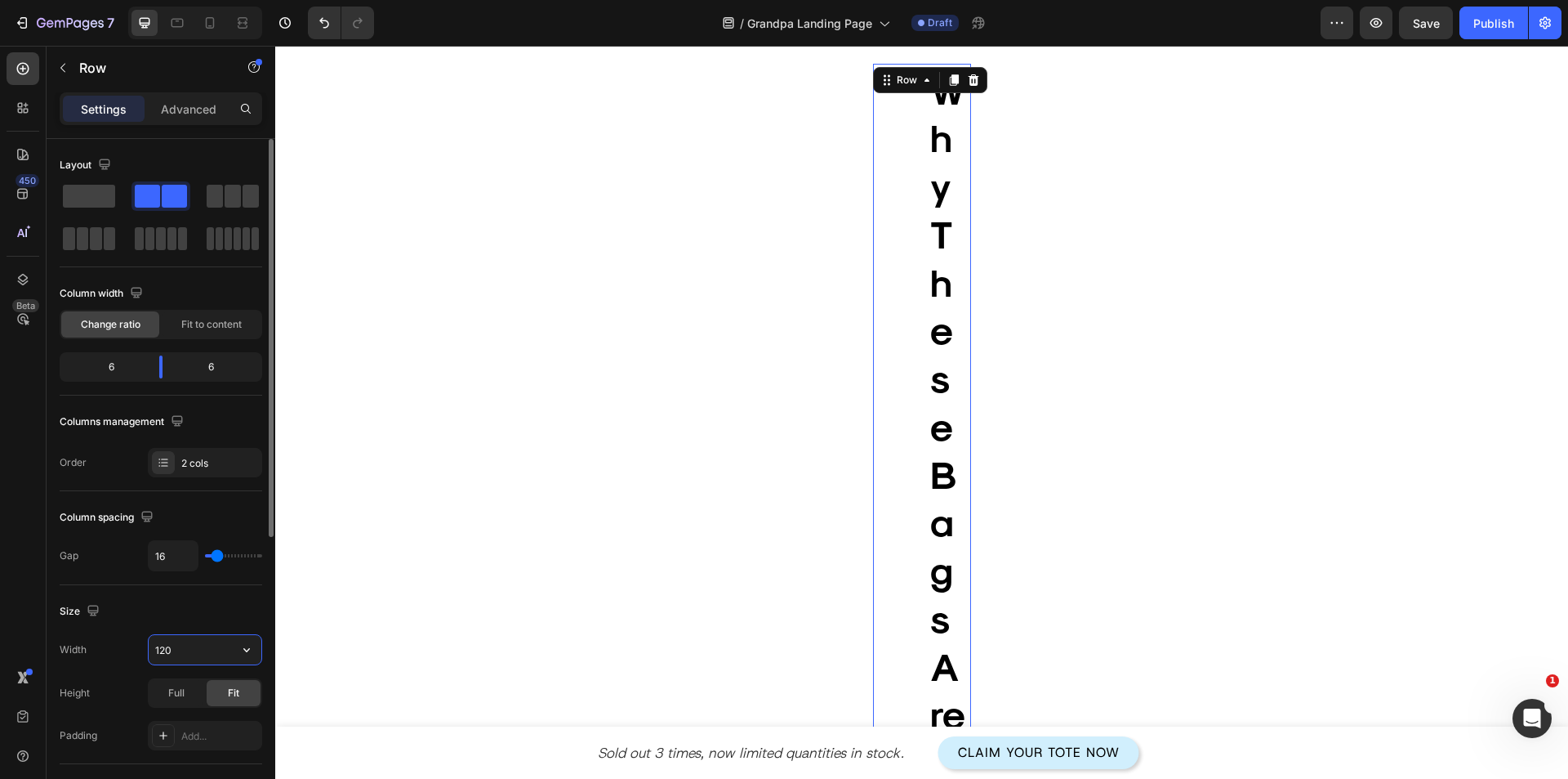
type input "1200"
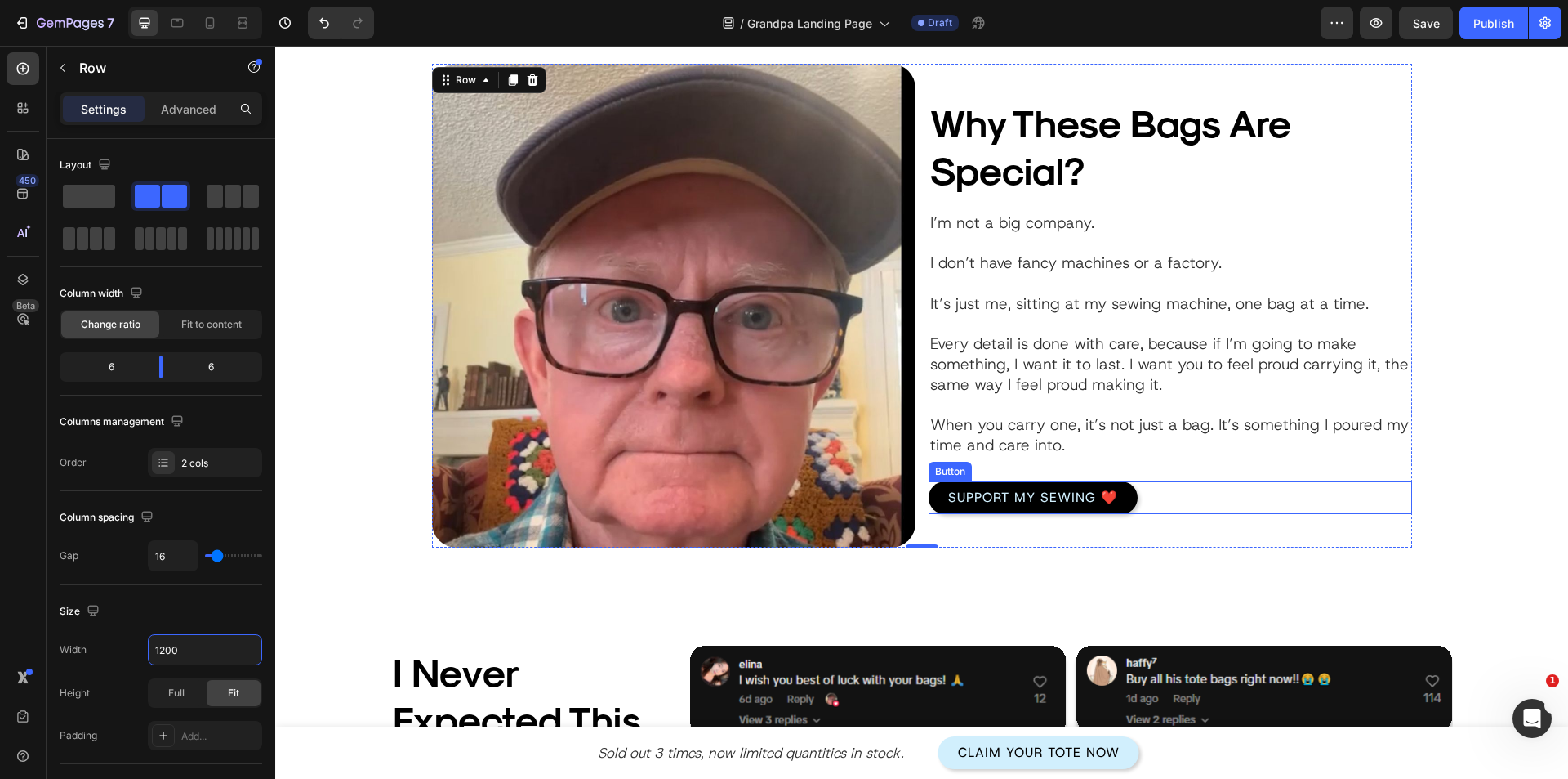
scroll to position [1880, 0]
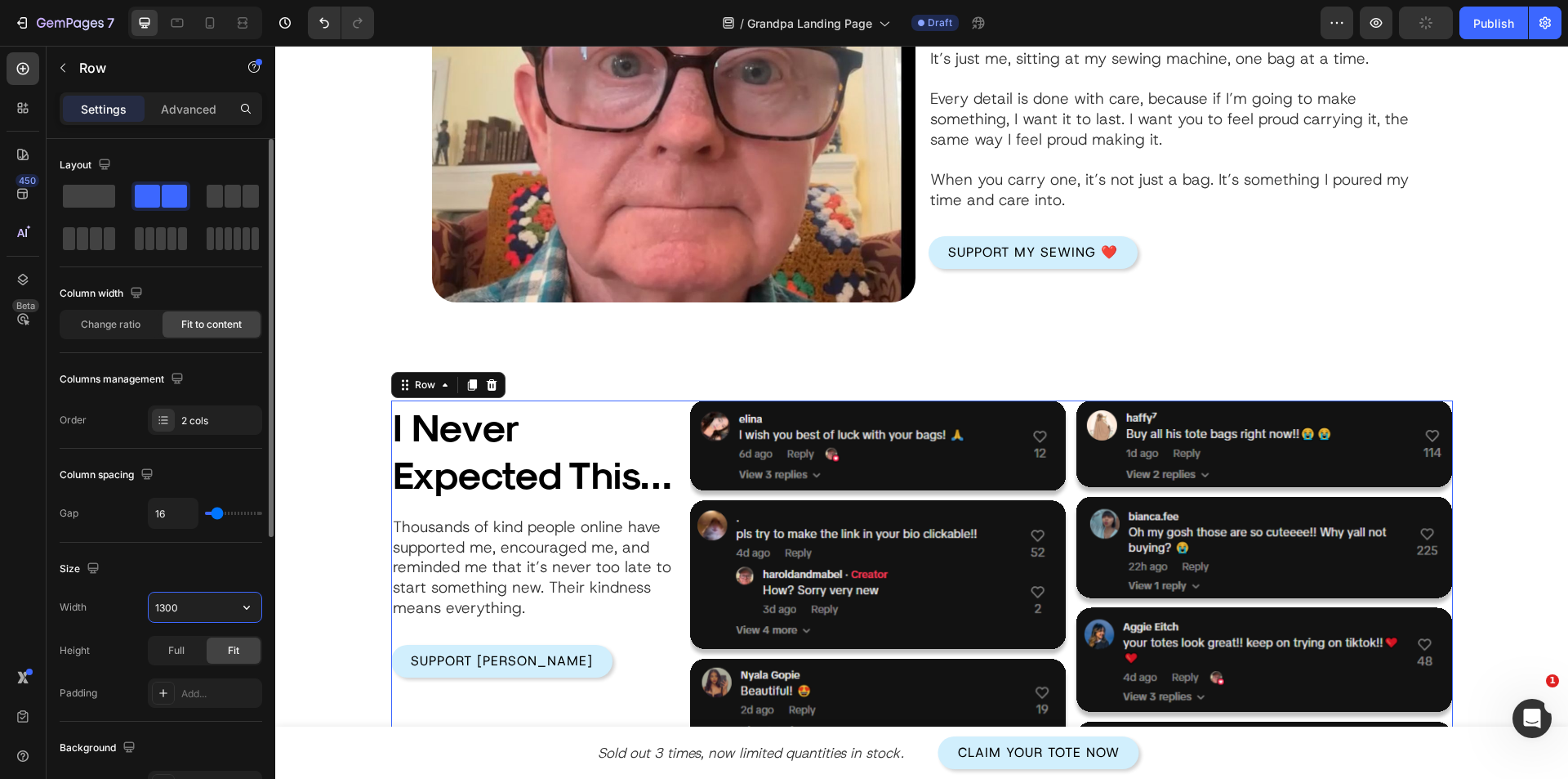
click at [175, 610] on input "1300" at bounding box center [206, 606] width 113 height 29
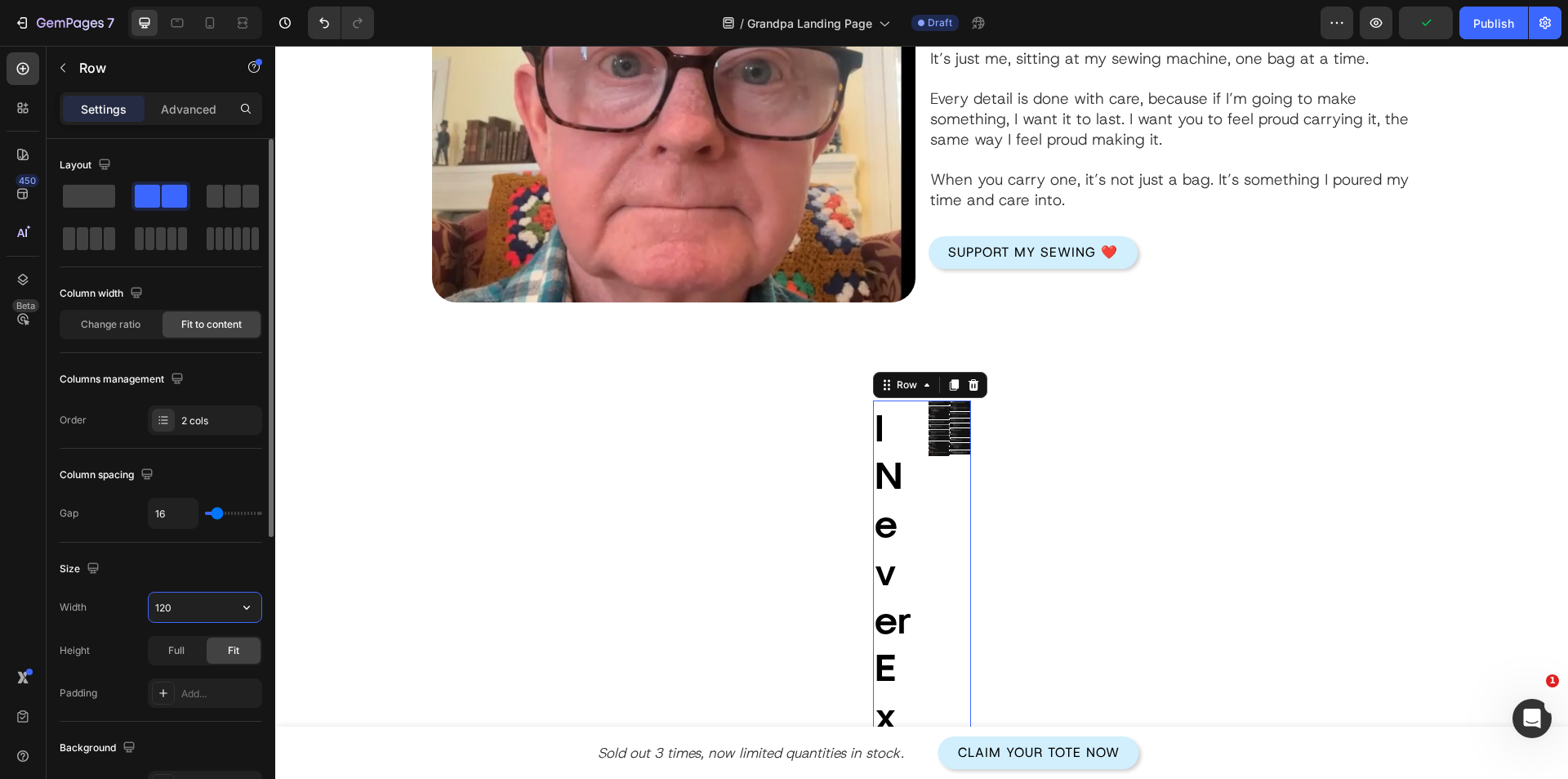
type input "1200"
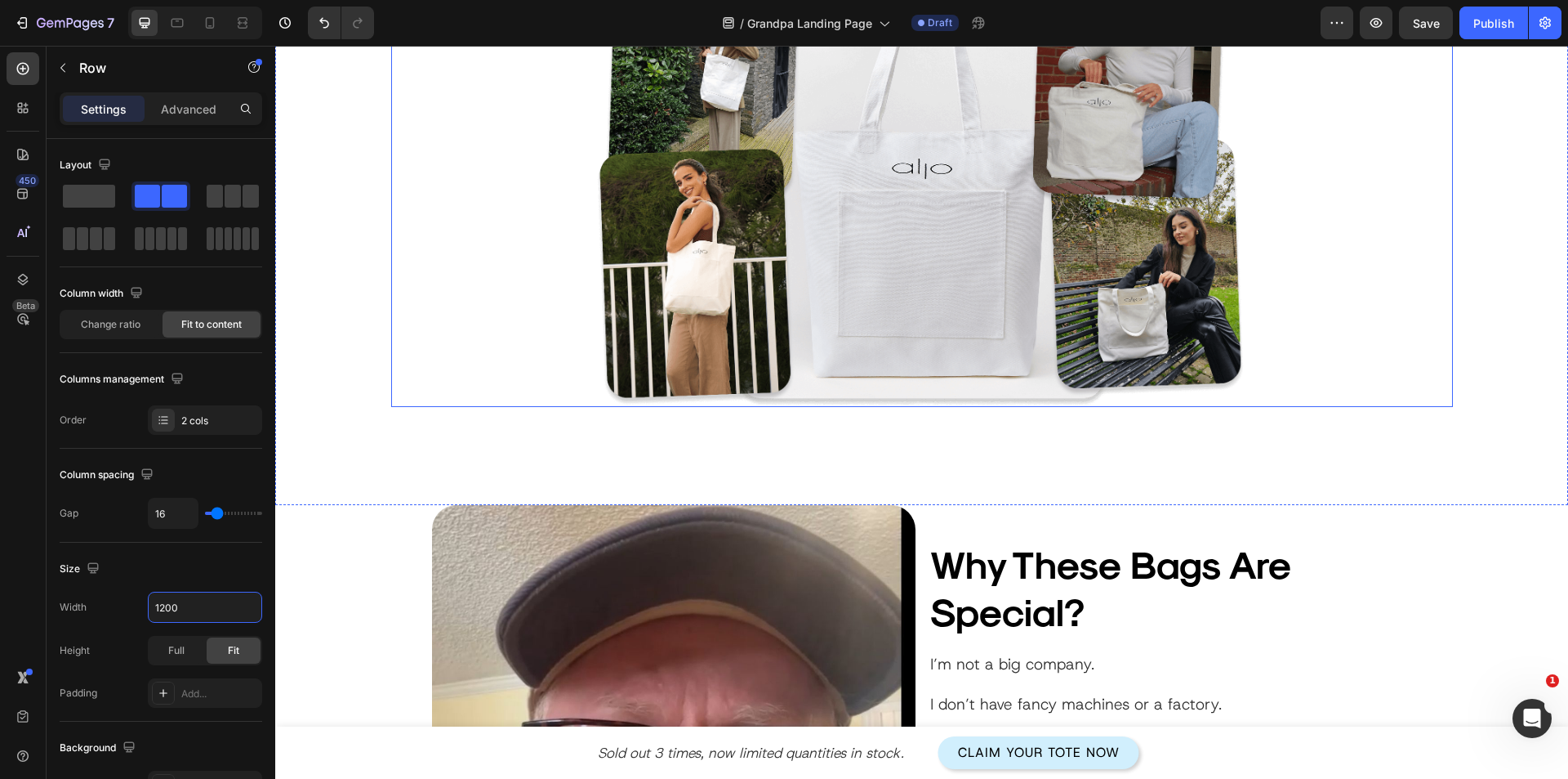
scroll to position [1144, 0]
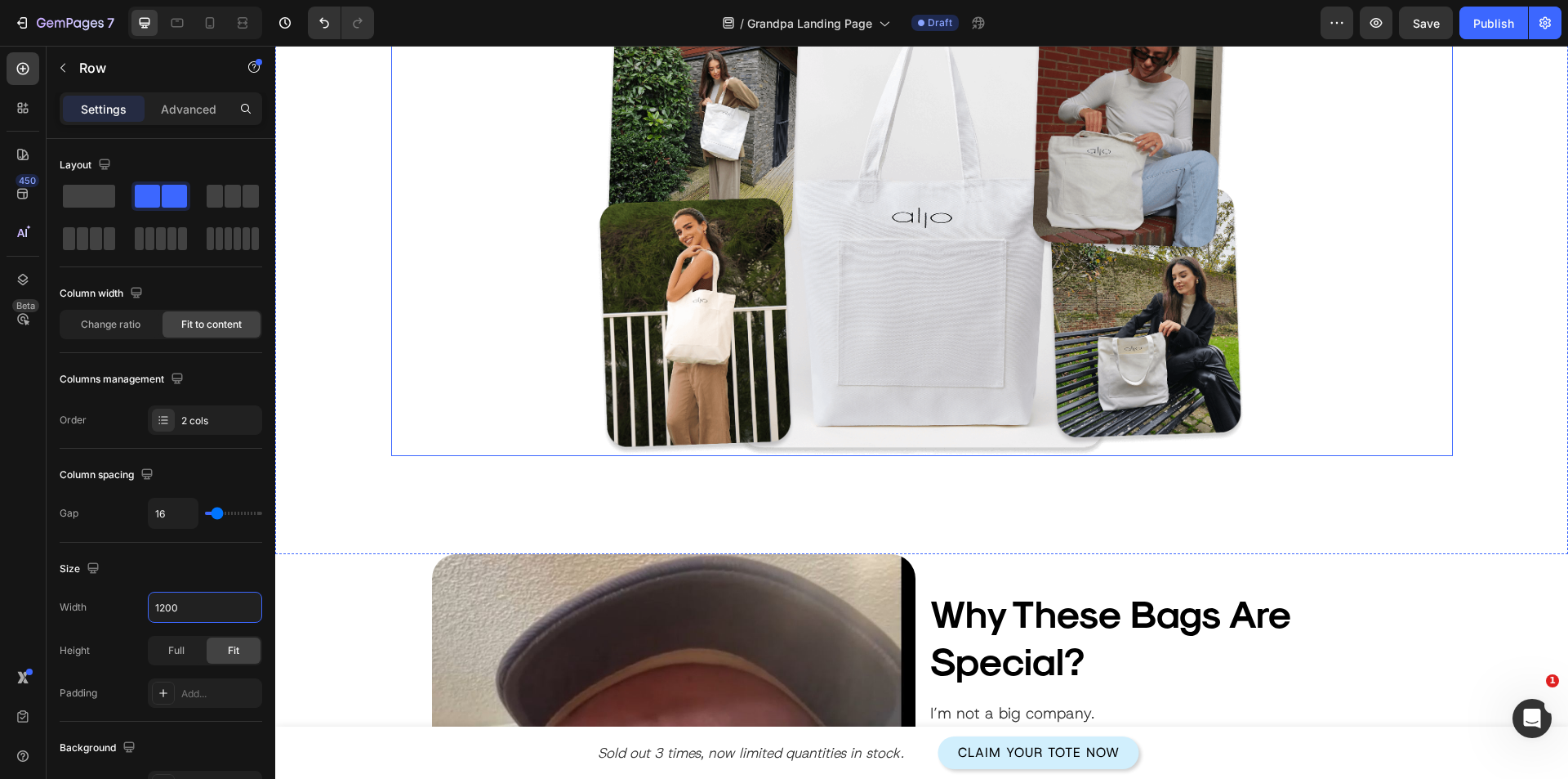
click at [478, 340] on div "My story Heading I’ve always been the kind of man who needs to keep my hands bu…" at bounding box center [922, 12] width 1062 height 888
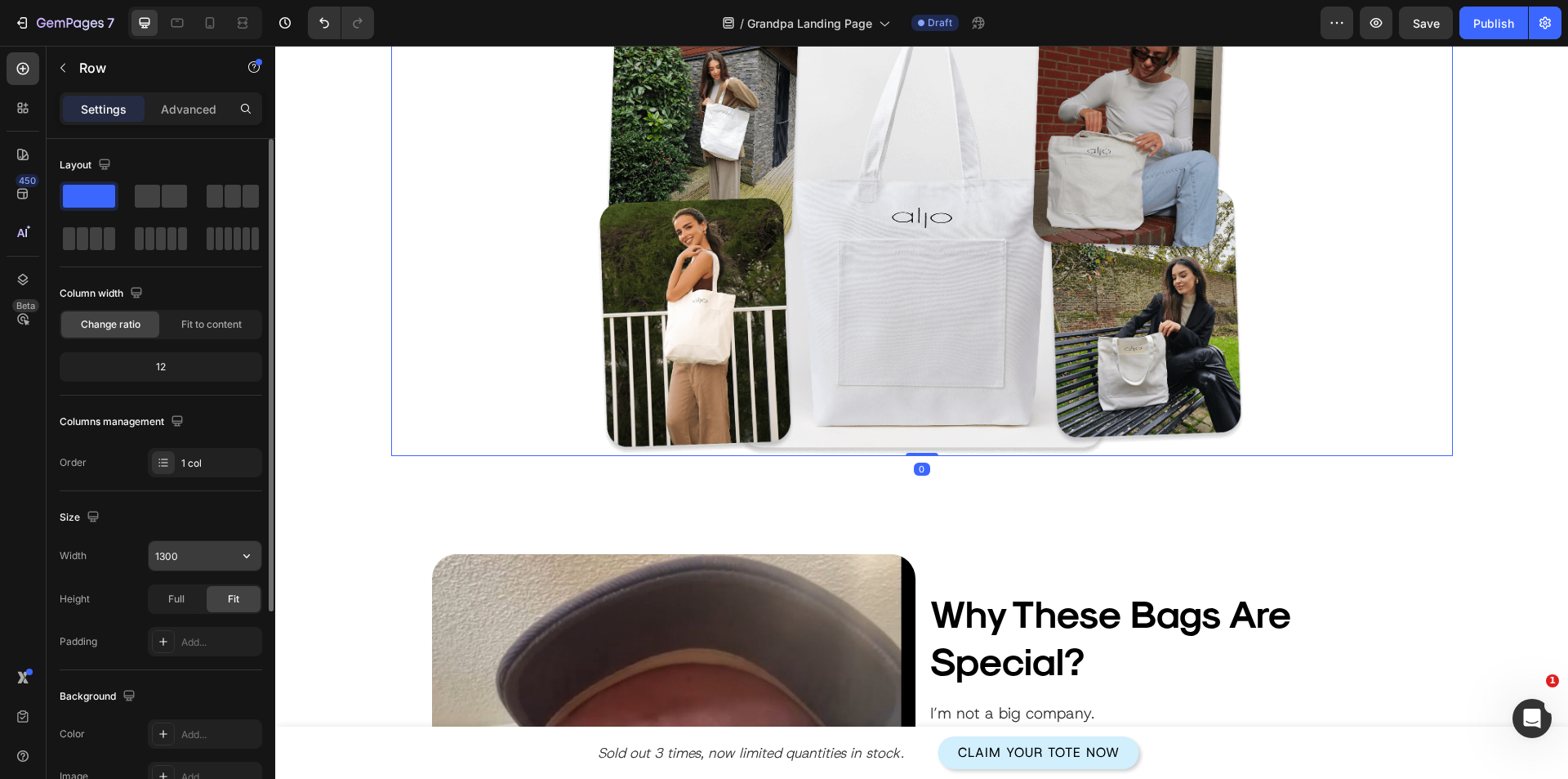
click at [173, 555] on input "1300" at bounding box center [206, 555] width 113 height 29
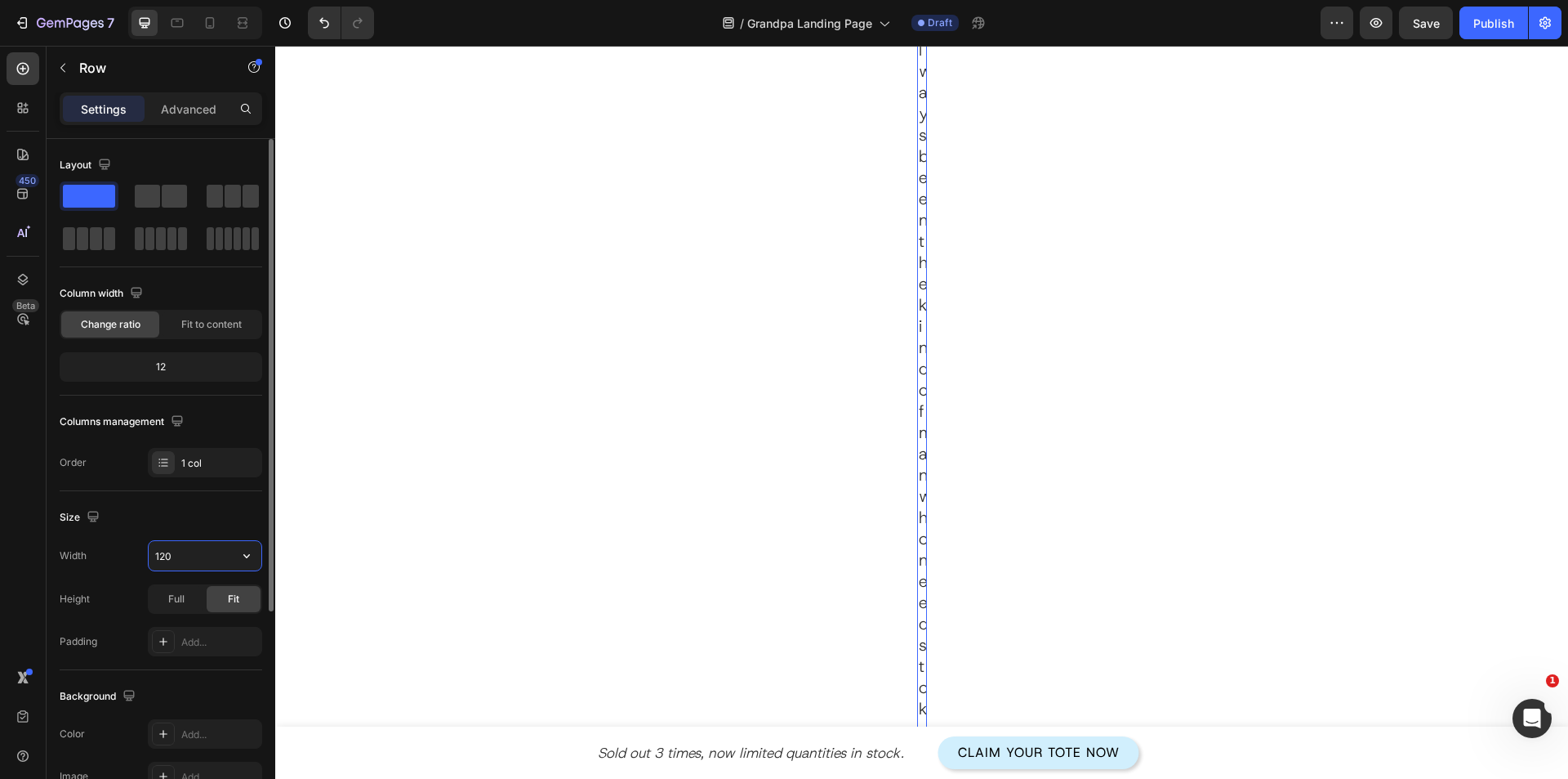
type input "1200"
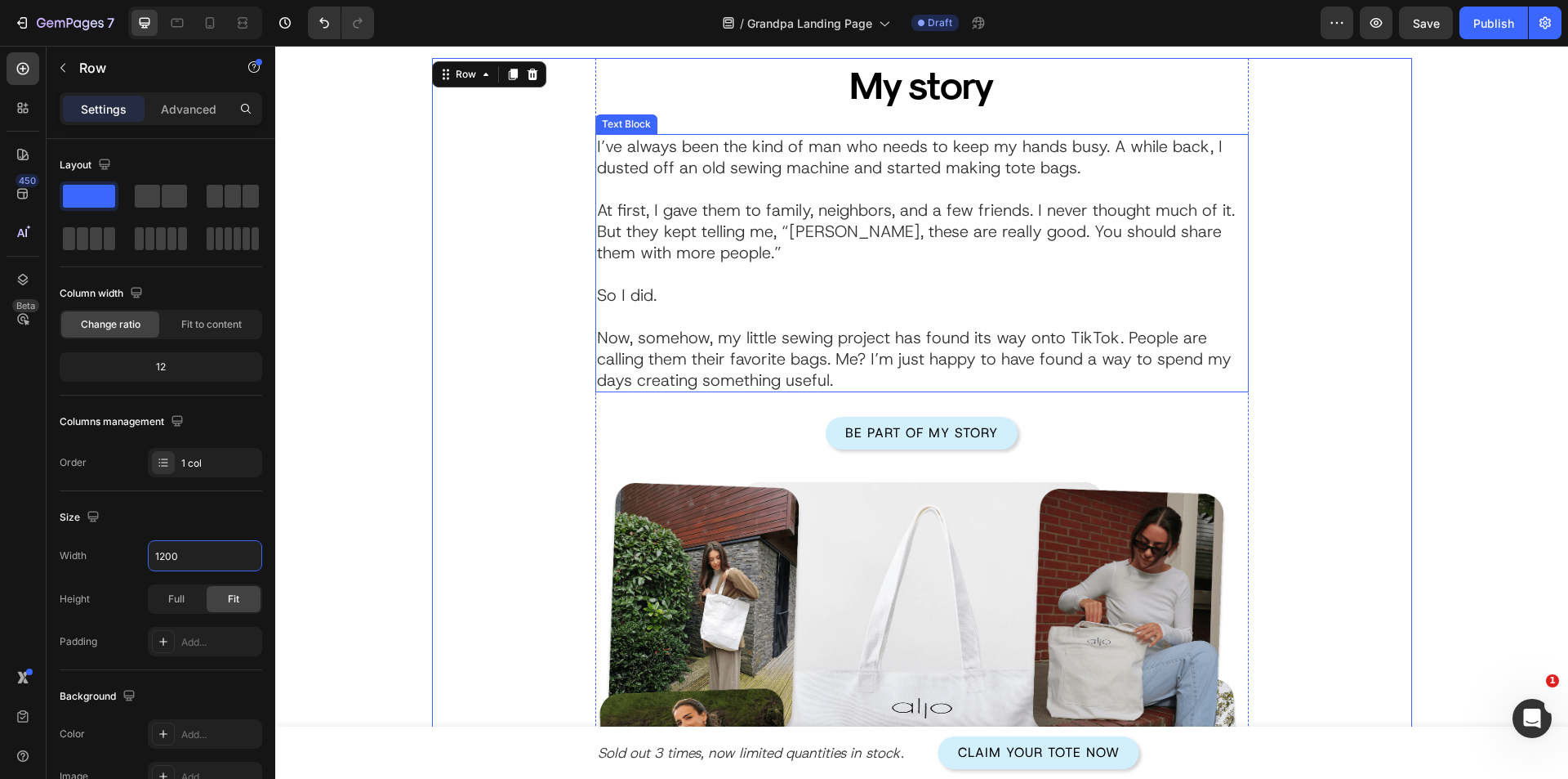
scroll to position [644, 0]
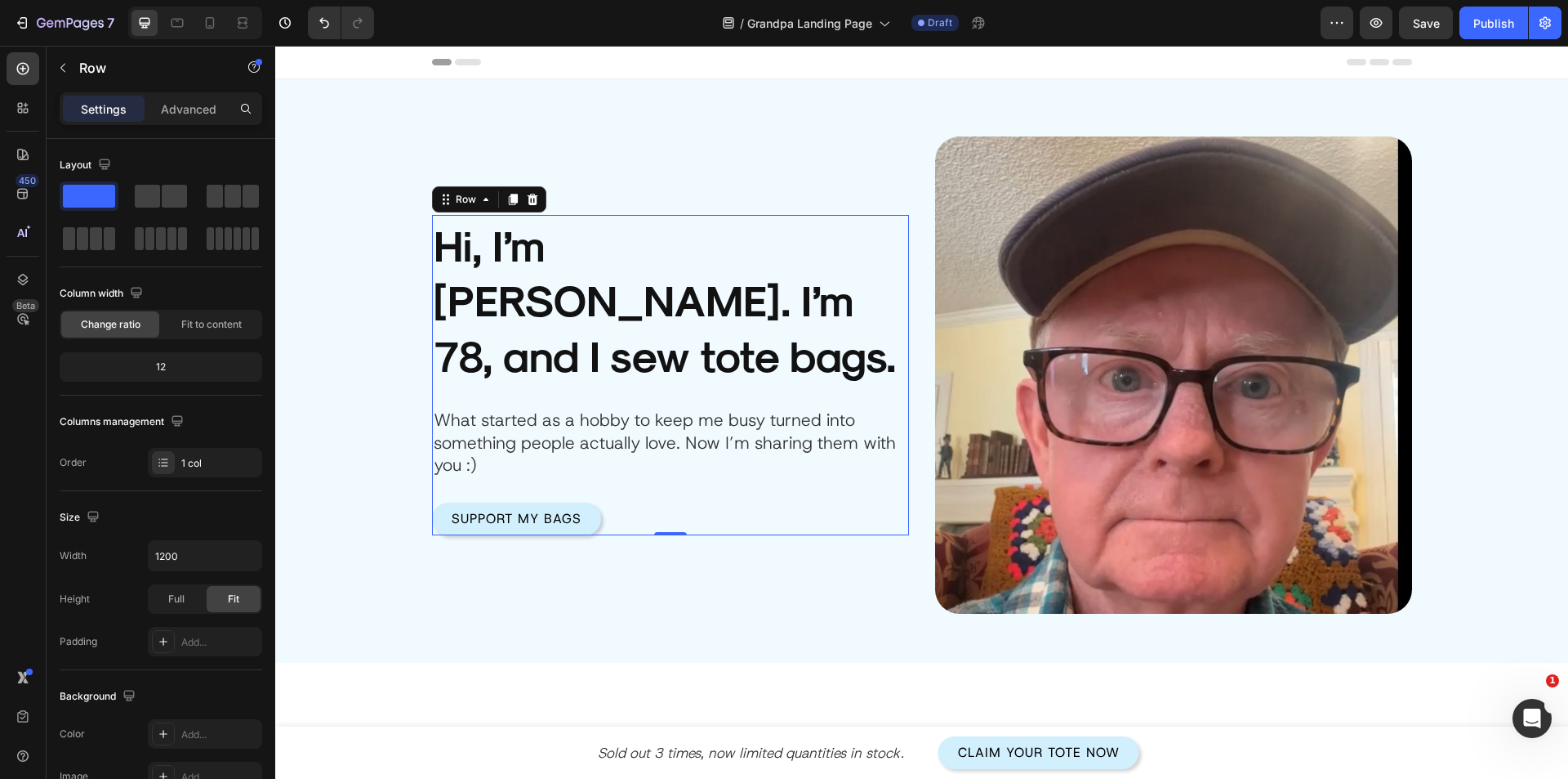
click at [699, 589] on div "Product Images Hi, I’m Harold. I’m 78, and I sew tote bags. Heading What starte…" at bounding box center [670, 375] width 477 height 477
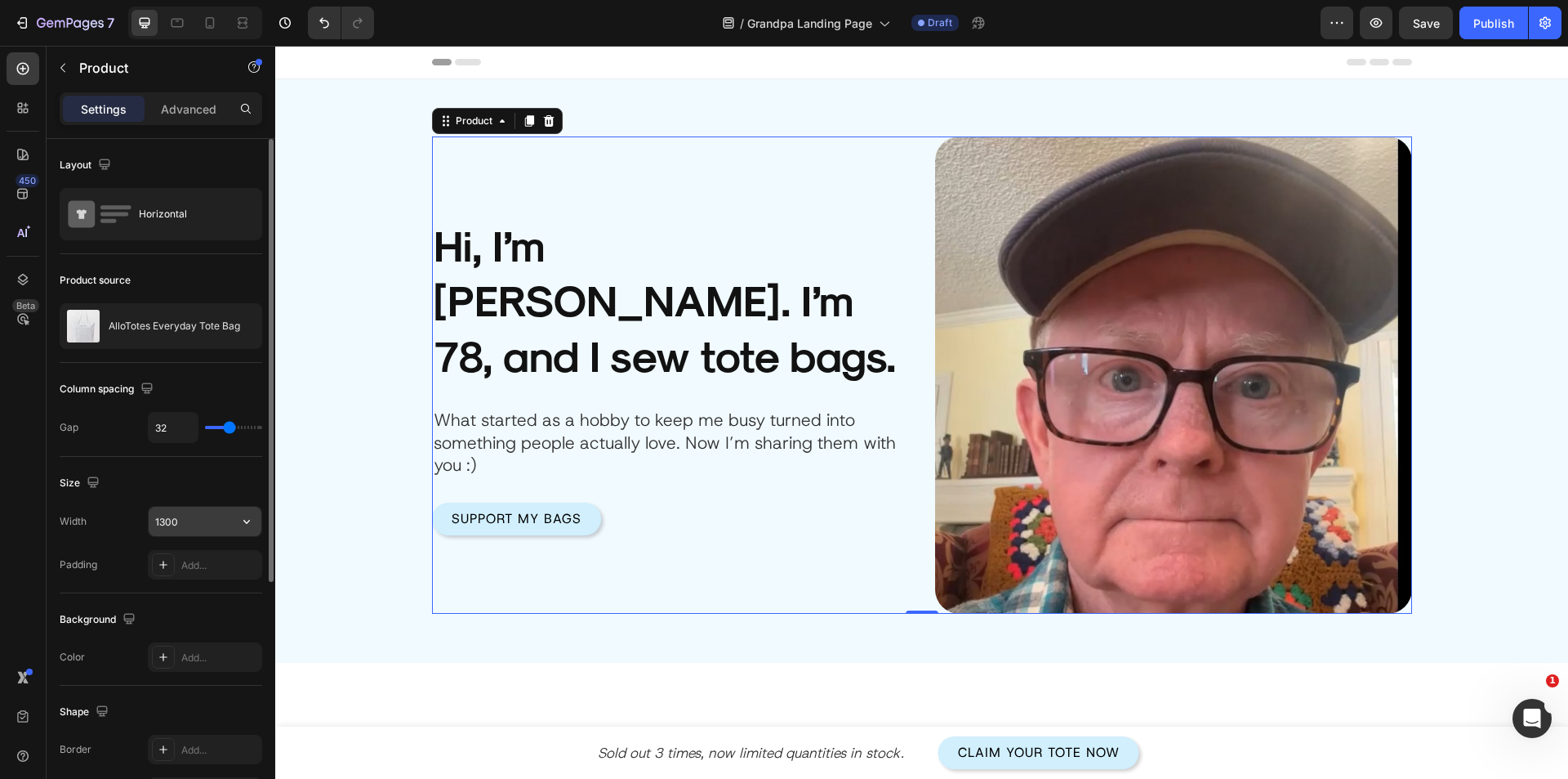
click at [190, 525] on input "1300" at bounding box center [206, 521] width 113 height 29
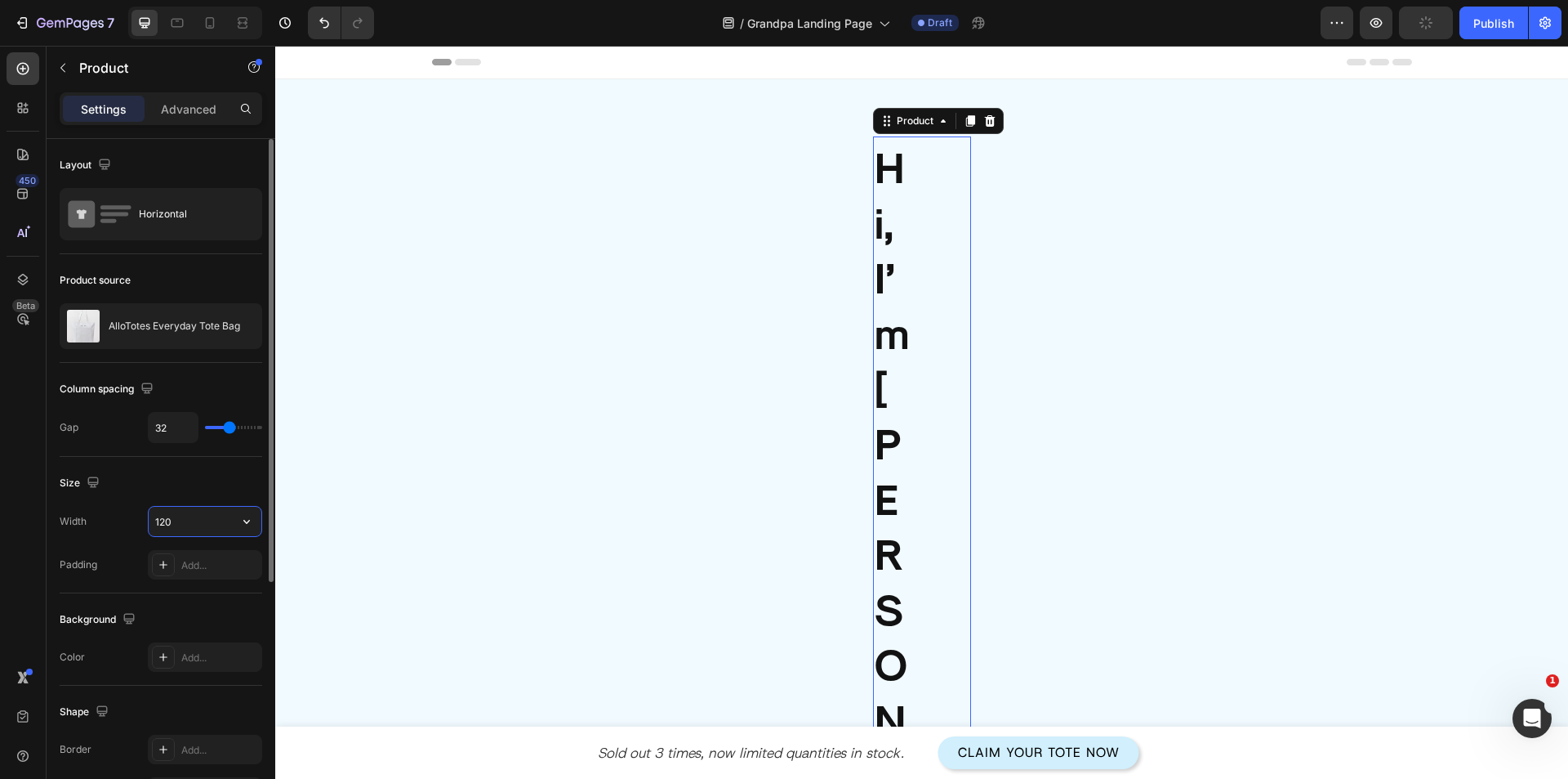
type input "1200"
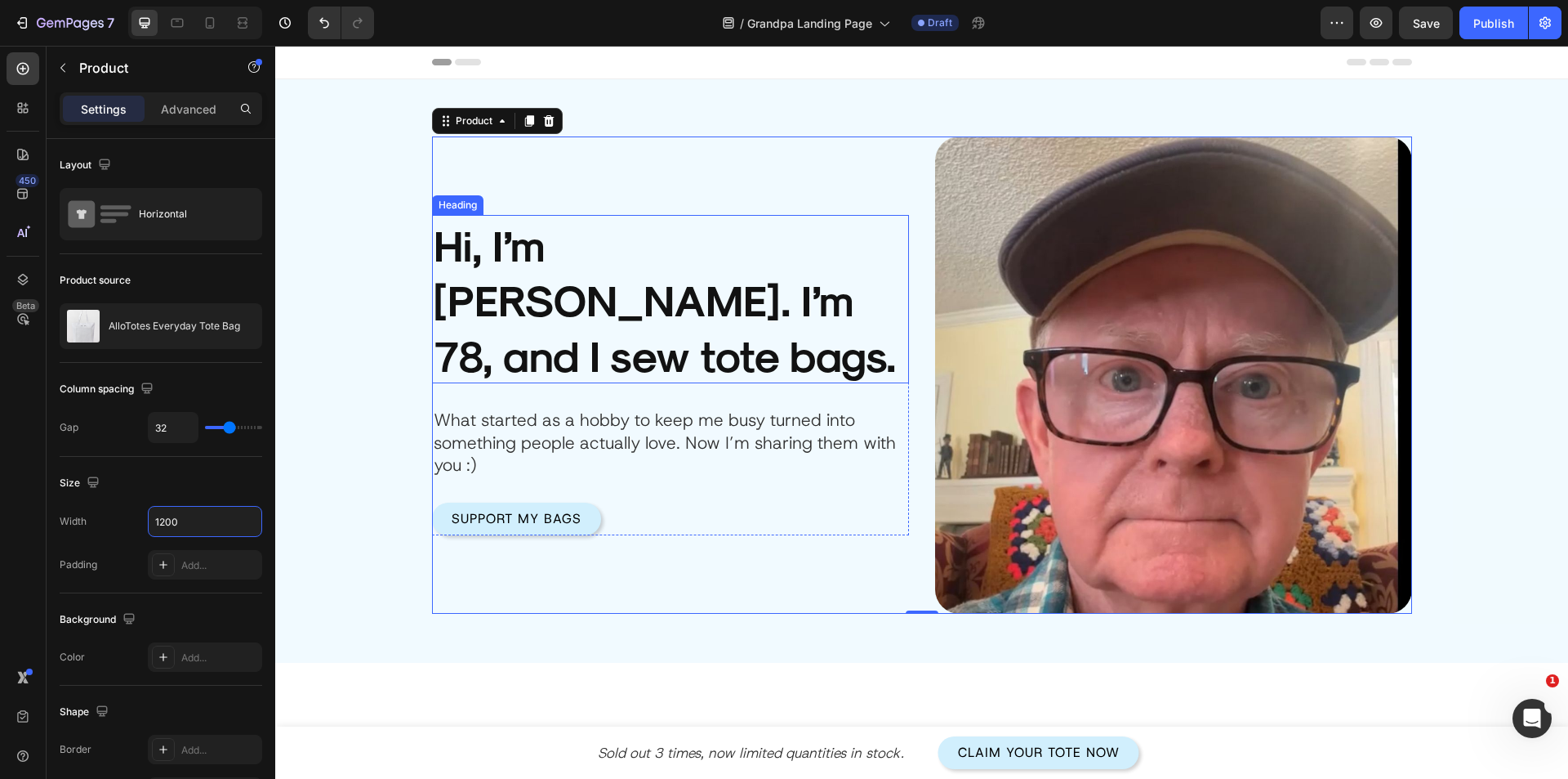
click at [452, 346] on h2 "Hi, I’m [PERSON_NAME]. I’m 78, and I sew tote bags." at bounding box center [670, 299] width 477 height 169
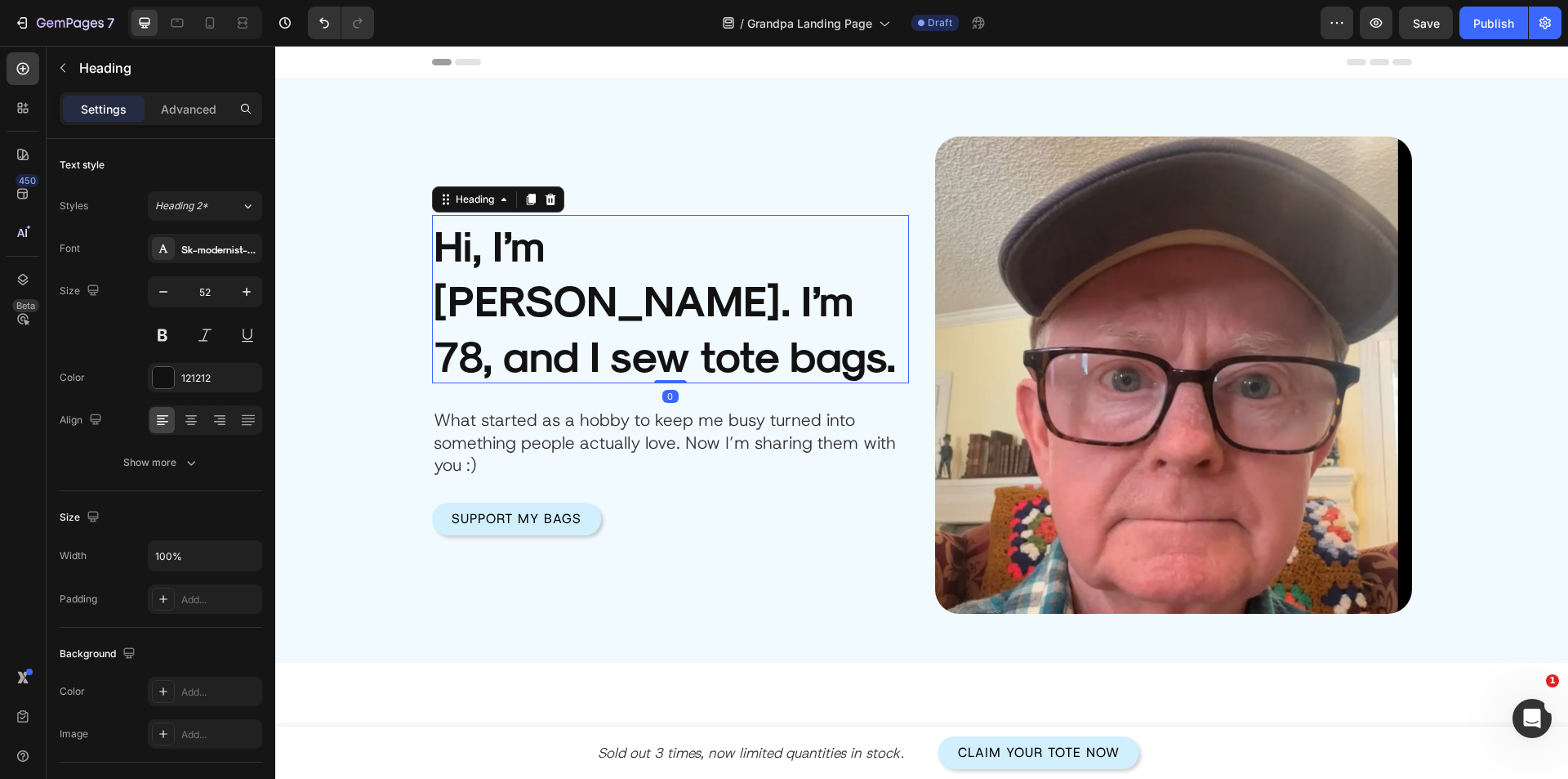
click at [537, 346] on h2 "Hi, I’m [PERSON_NAME]. I’m 78, and I sew tote bags." at bounding box center [670, 299] width 477 height 169
click at [544, 346] on p "Hi, I’m [PERSON_NAME]. I’m 78, and I sew tote bags." at bounding box center [670, 300] width 473 height 166
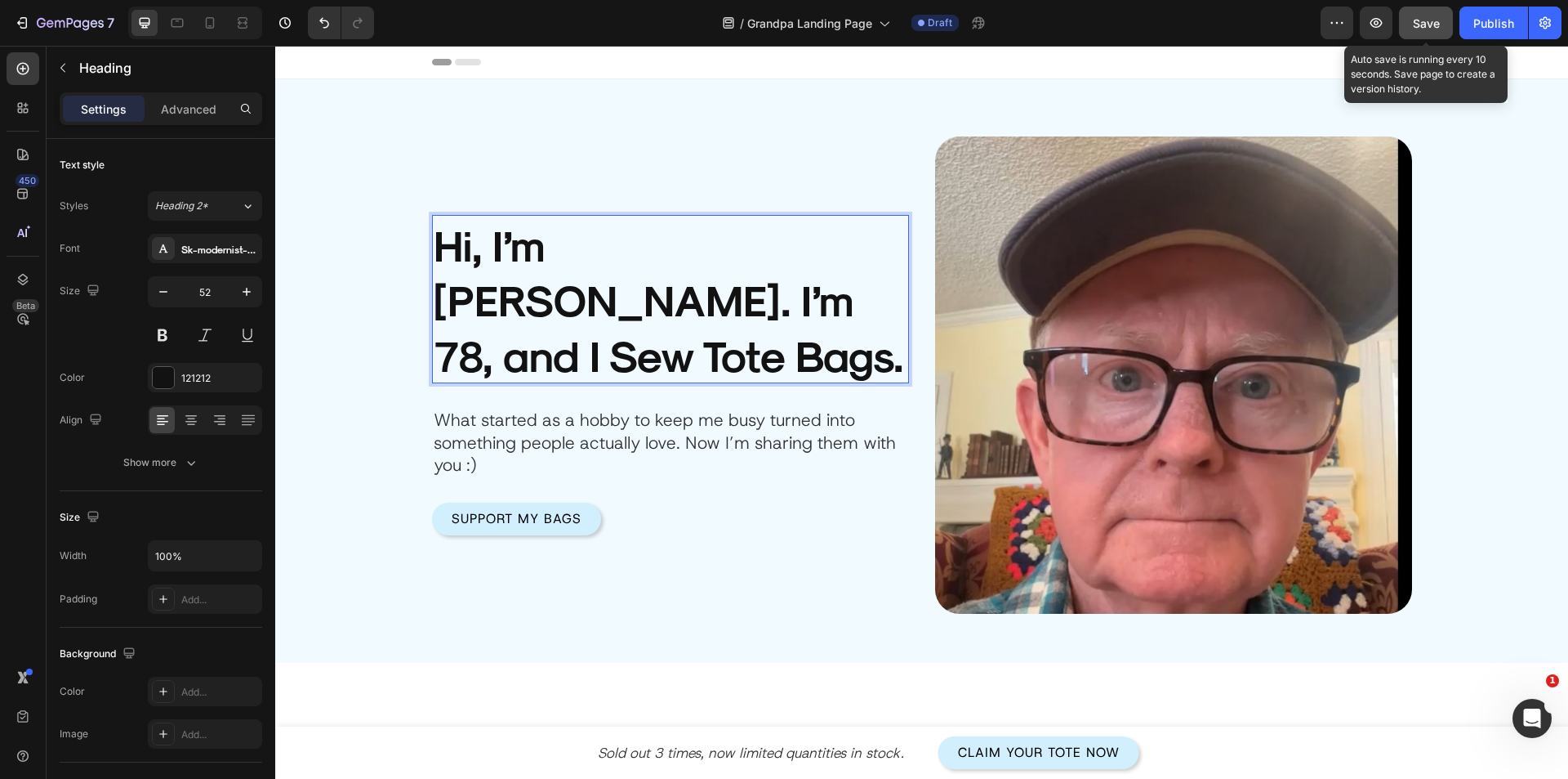
click at [1417, 22] on span "Save" at bounding box center [1427, 23] width 27 height 14
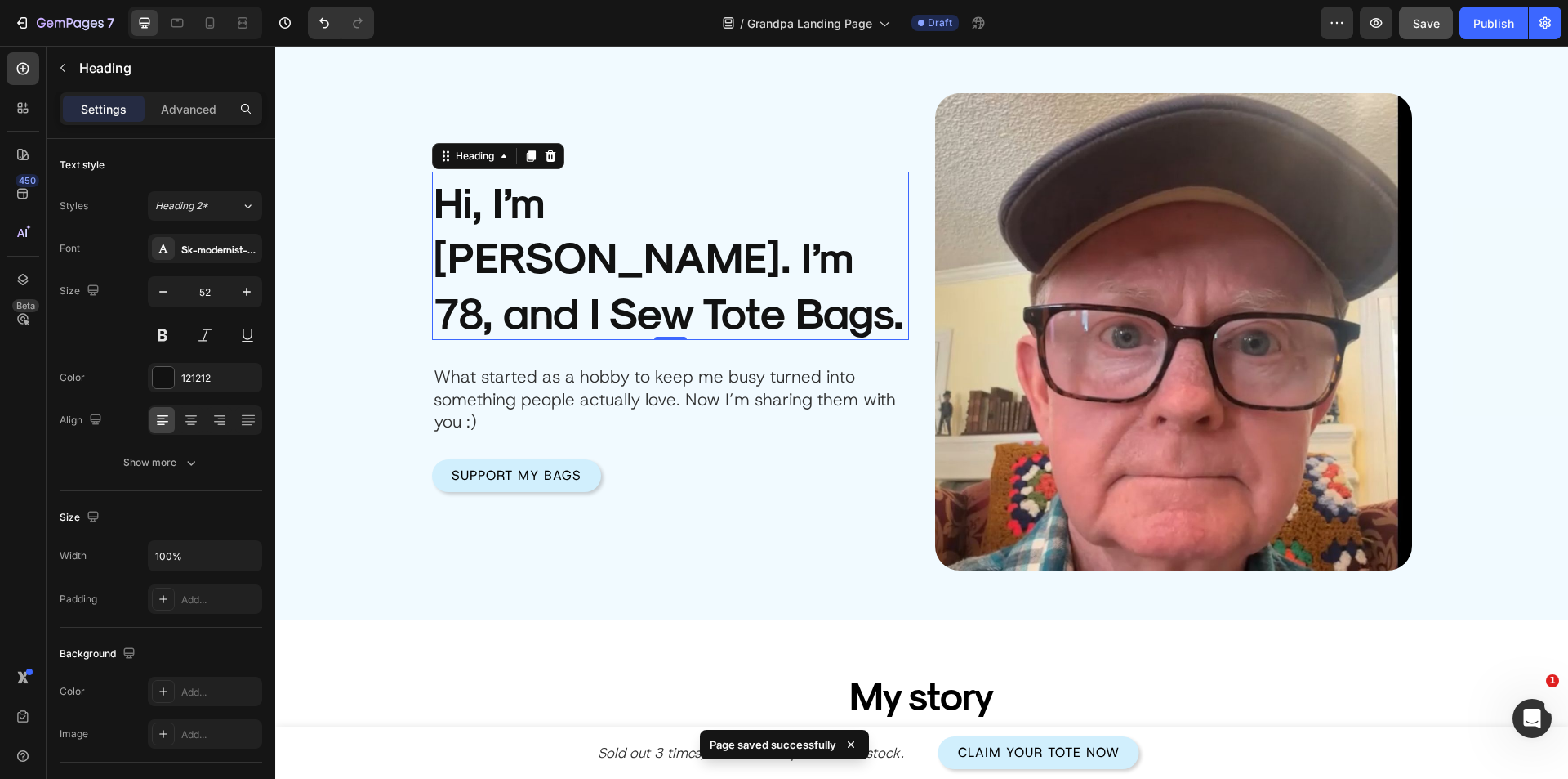
scroll to position [245, 0]
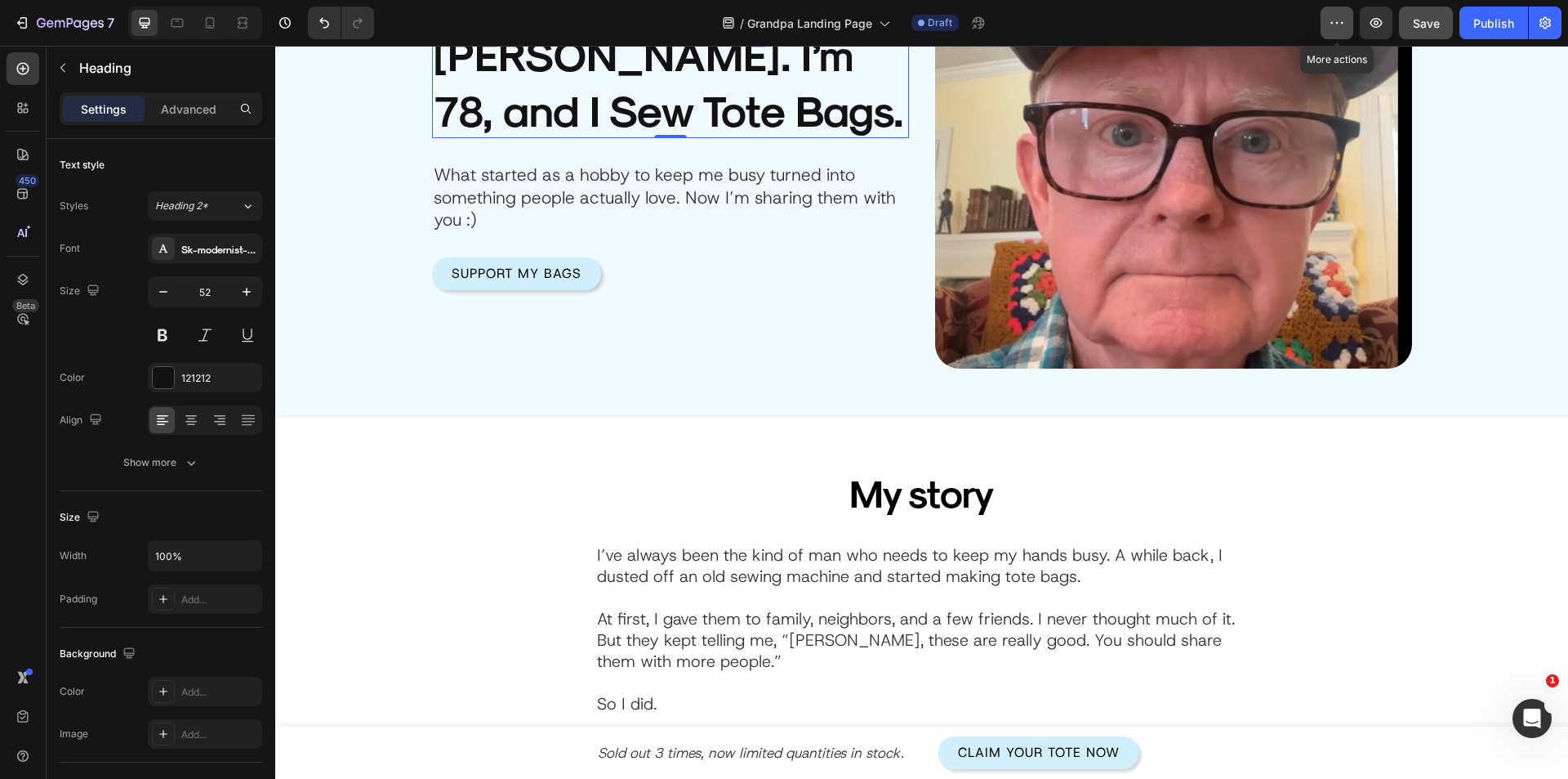
click at [1342, 28] on icon "button" at bounding box center [1337, 23] width 16 height 16
click at [1534, 23] on button "button" at bounding box center [1545, 23] width 33 height 33
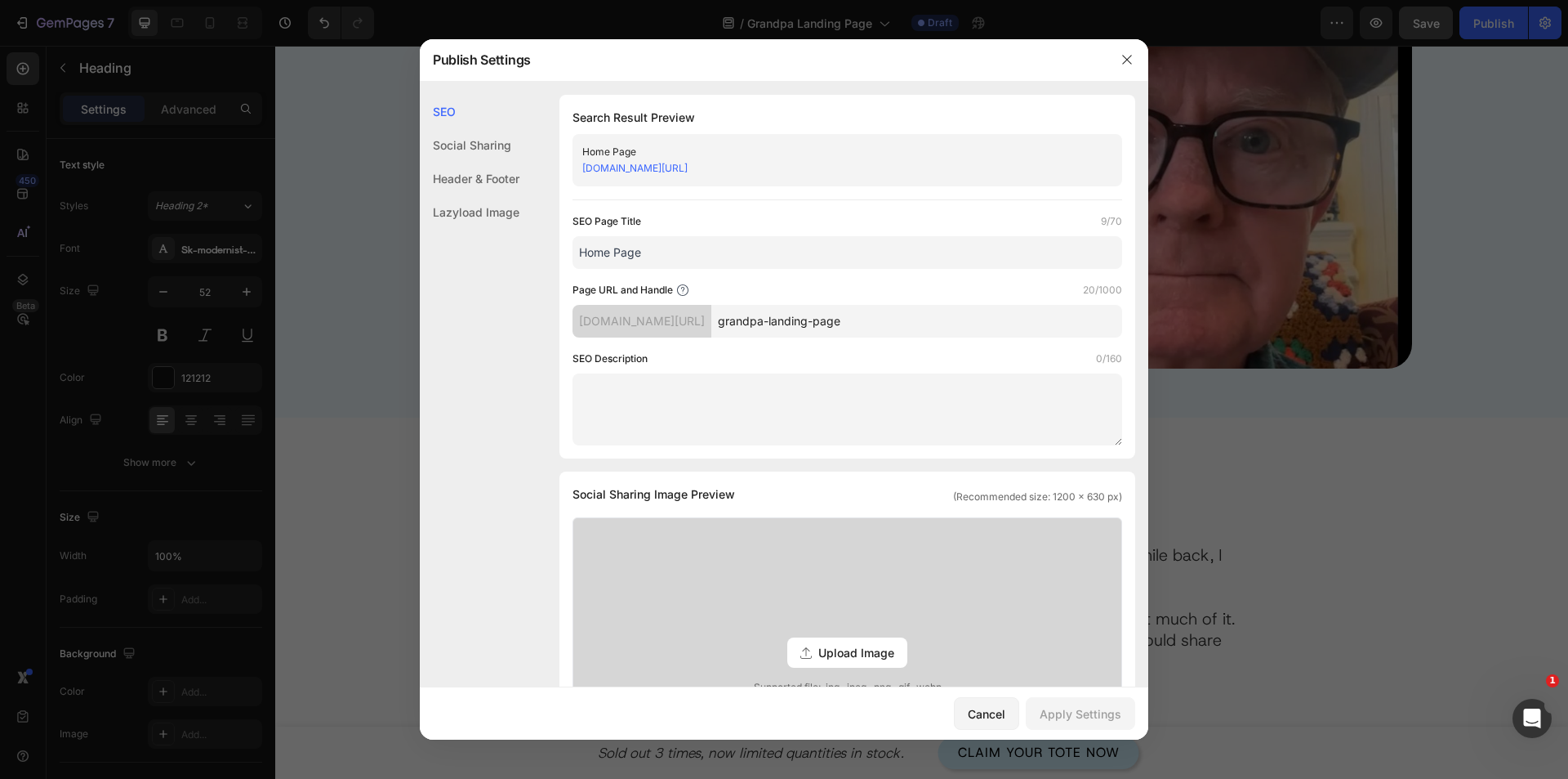
click at [476, 195] on div "Header & Footer" at bounding box center [470, 212] width 100 height 34
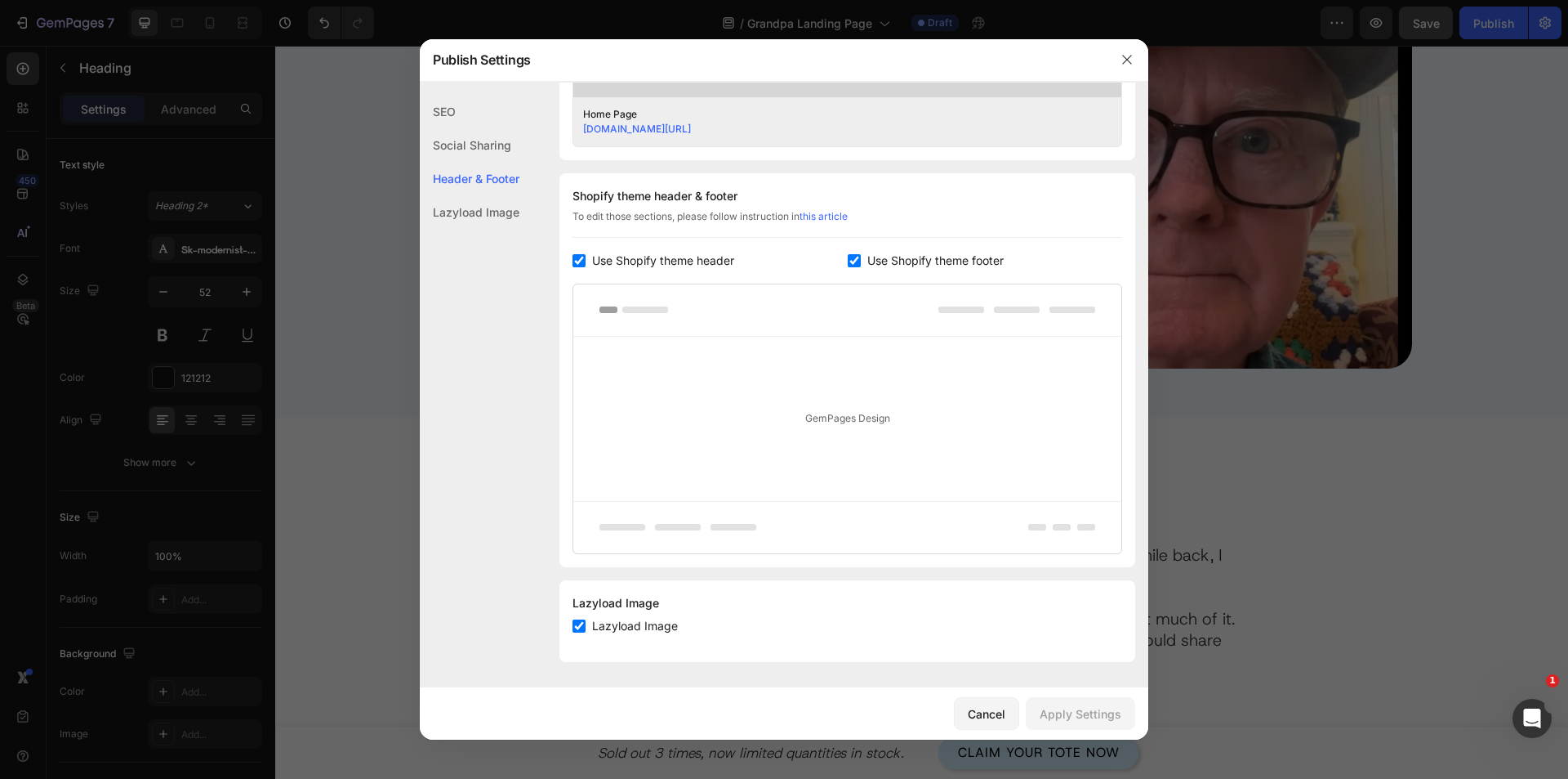
click at [590, 262] on label "Use Shopify theme header" at bounding box center [660, 260] width 149 height 20
checkbox input "false"
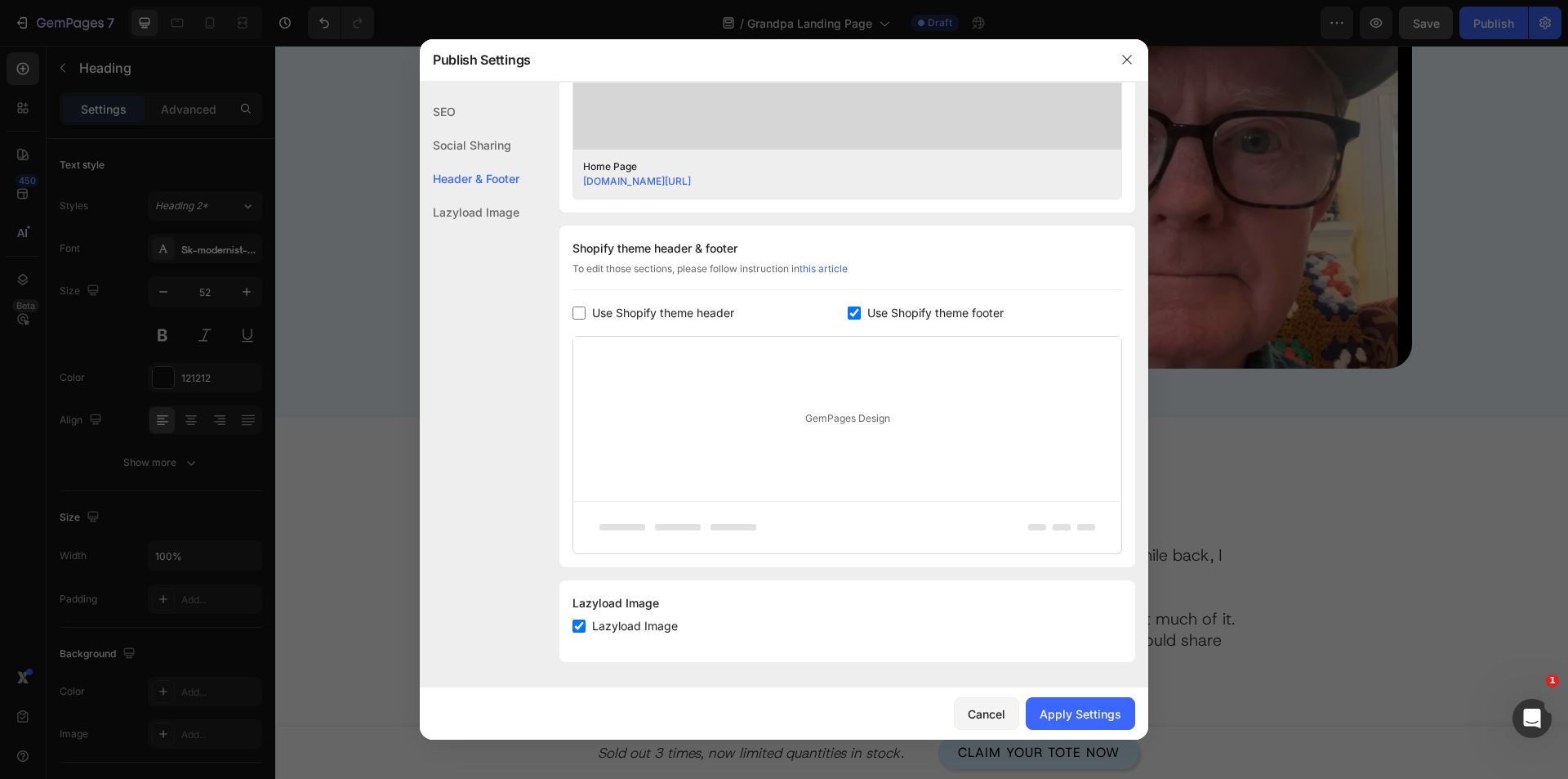
click at [861, 311] on label "Use Shopify theme footer" at bounding box center [933, 312] width 143 height 20
checkbox input "false"
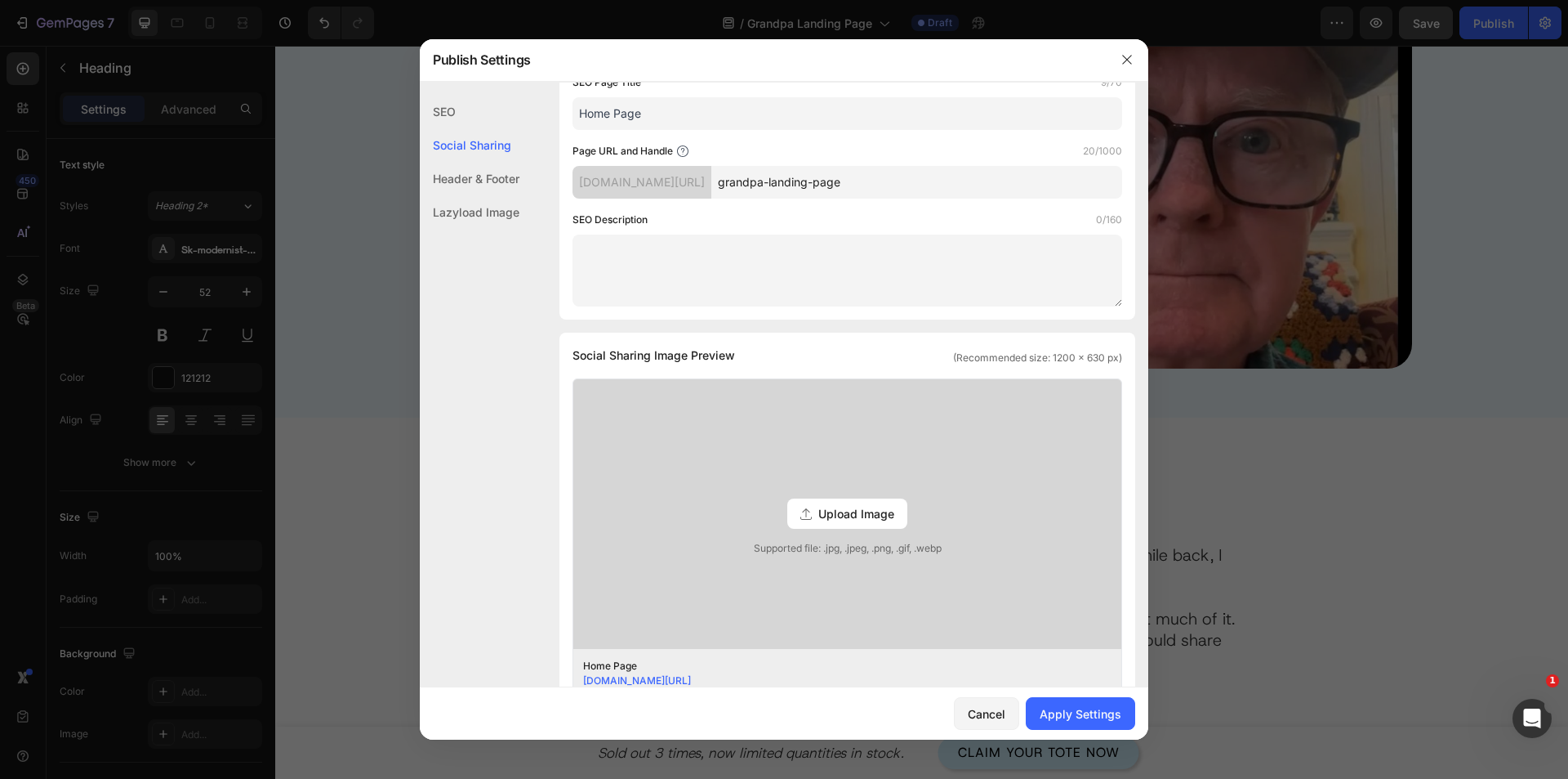
scroll to position [0, 0]
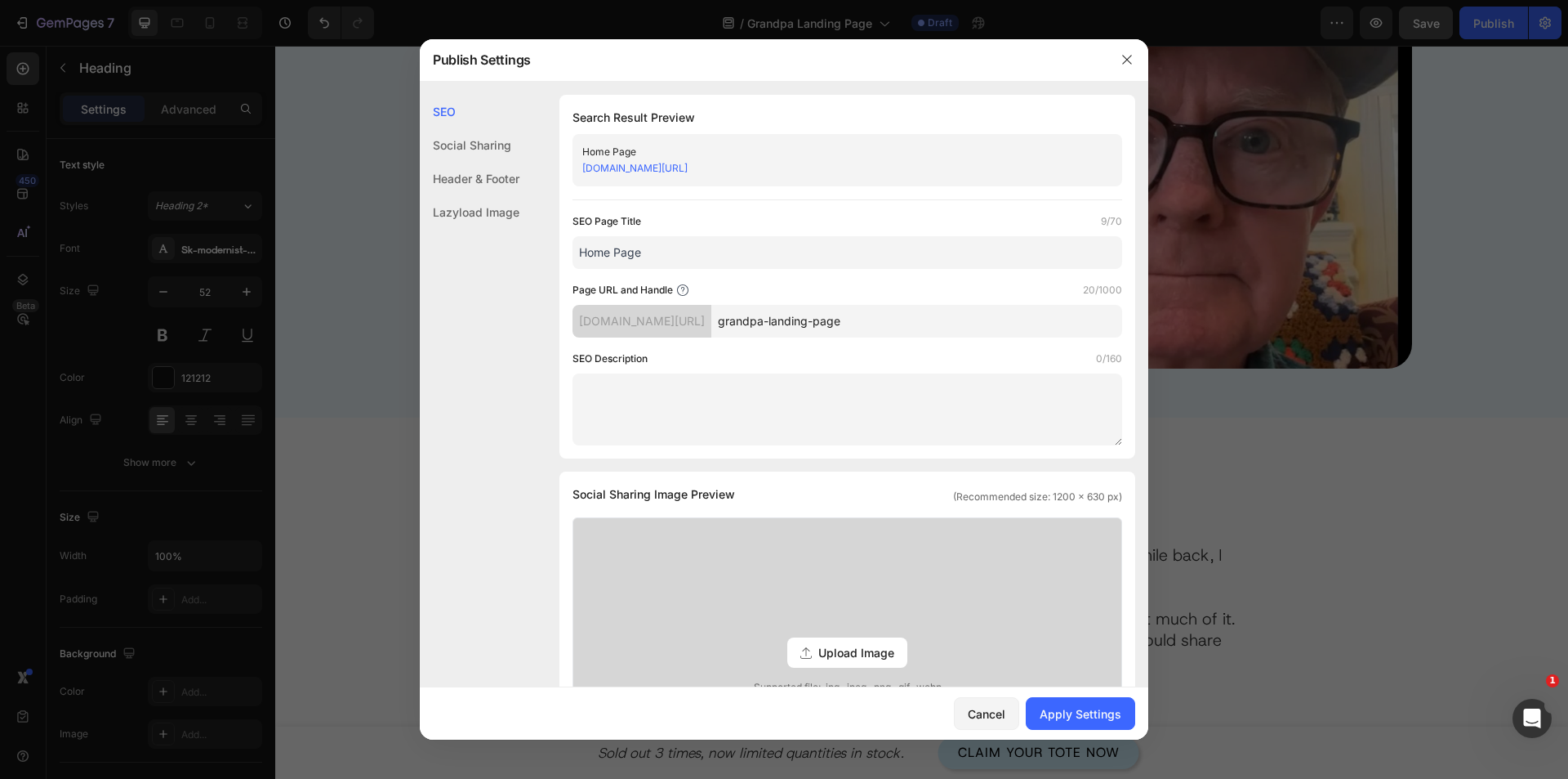
drag, startPoint x: 914, startPoint y: 325, endPoint x: 778, endPoint y: 323, distance: 136.0
click at [778, 323] on input "grandpa-landing-page" at bounding box center [917, 321] width 411 height 33
click at [792, 324] on input "grandpa-landing-page" at bounding box center [917, 321] width 411 height 33
click at [834, 315] on input "harold-landing-page" at bounding box center [917, 321] width 411 height 33
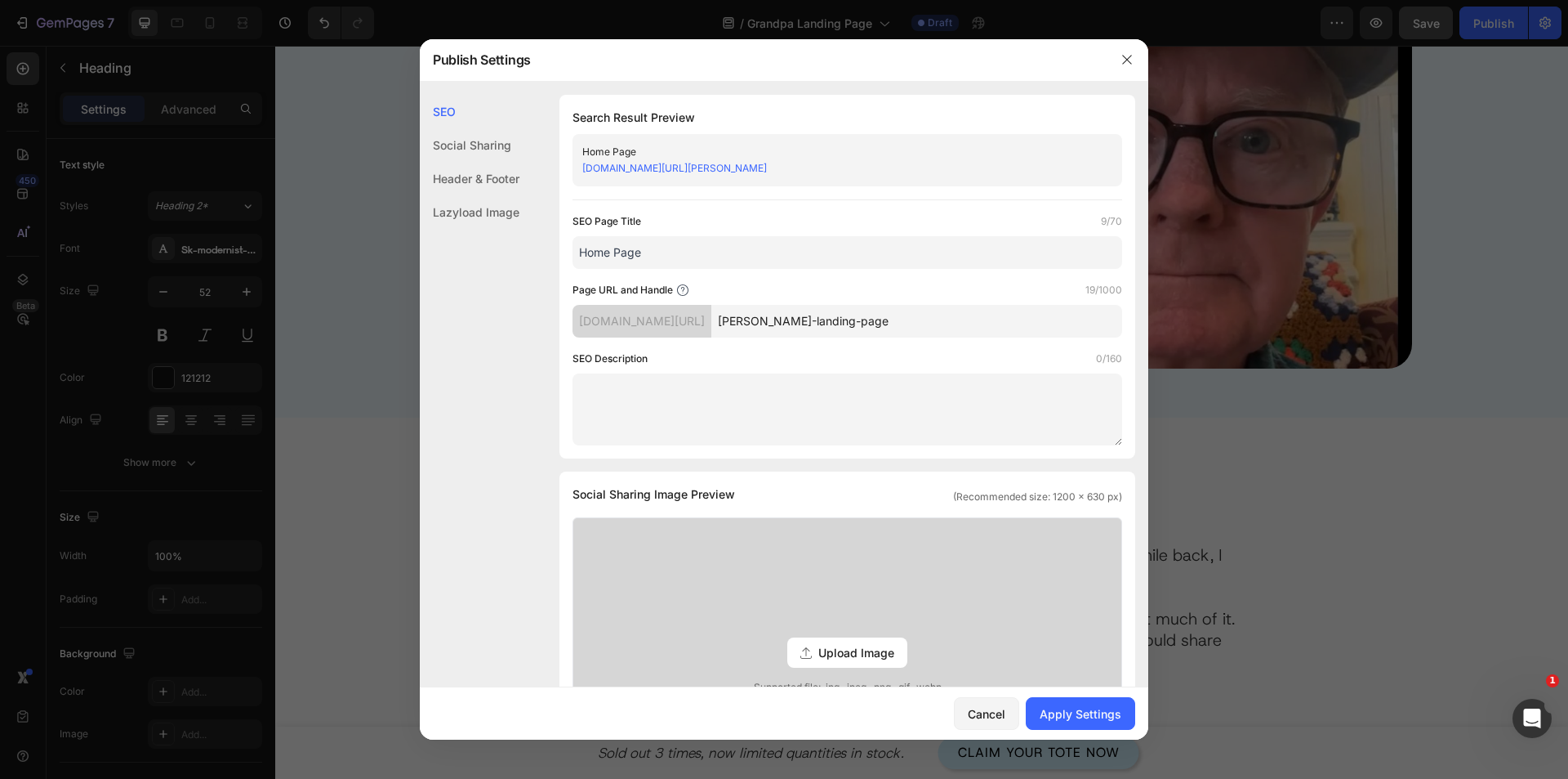
click at [834, 315] on input "harold-landing-page" at bounding box center [917, 321] width 411 height 33
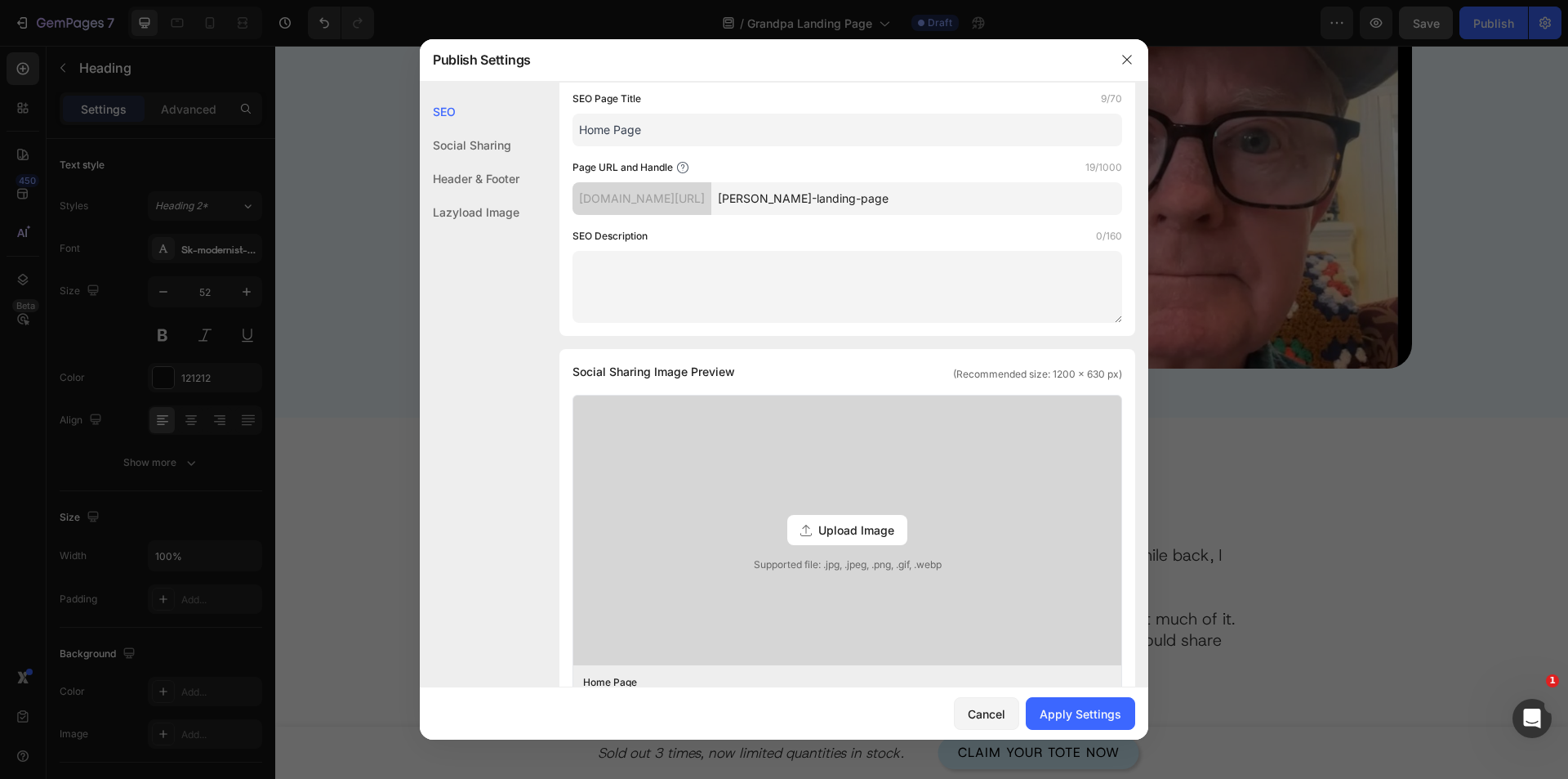
scroll to position [82, 0]
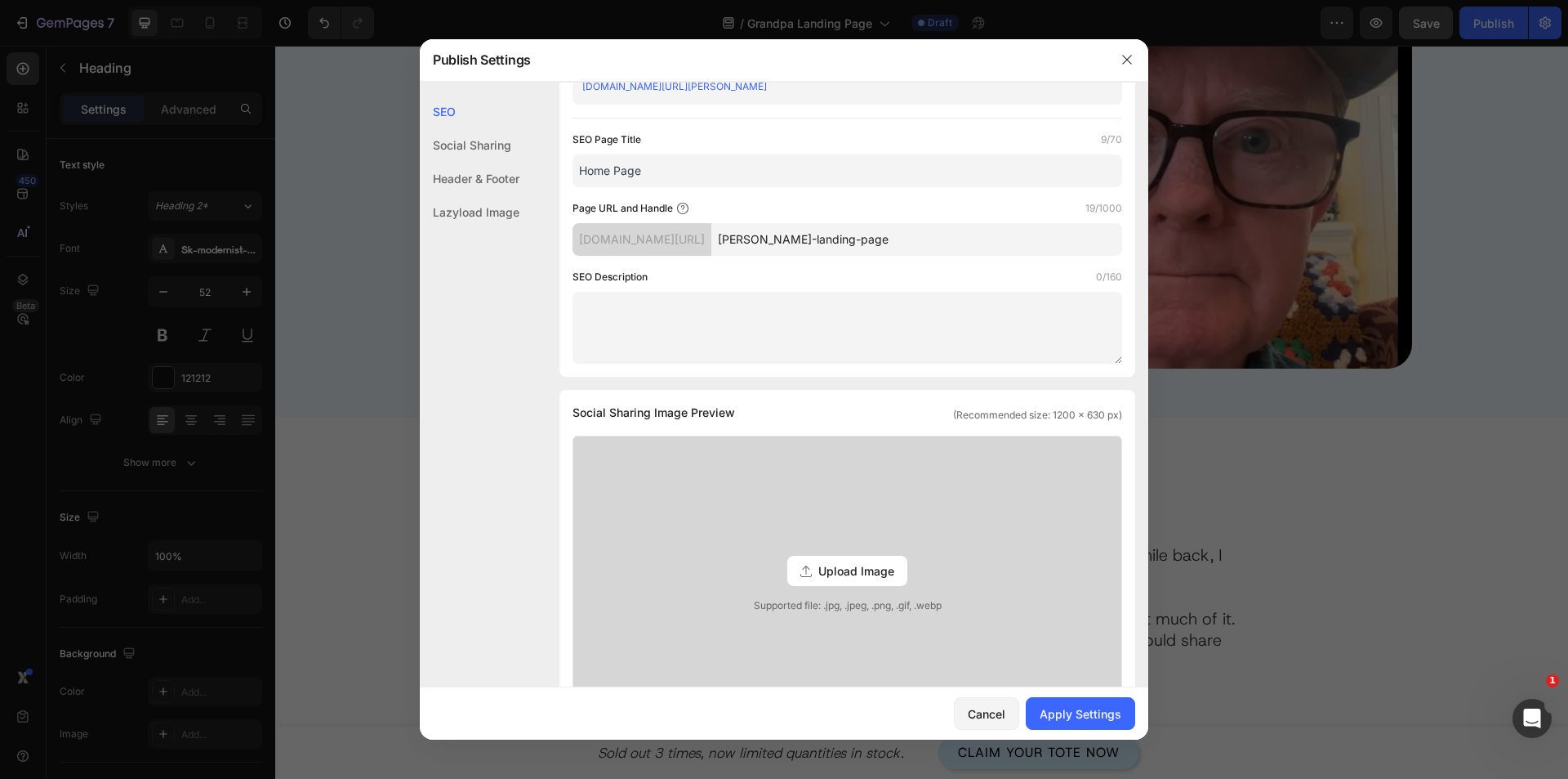
drag, startPoint x: 900, startPoint y: 240, endPoint x: 817, endPoint y: 242, distance: 83.0
click at [817, 242] on input "harold-landing-page" at bounding box center [917, 240] width 411 height 33
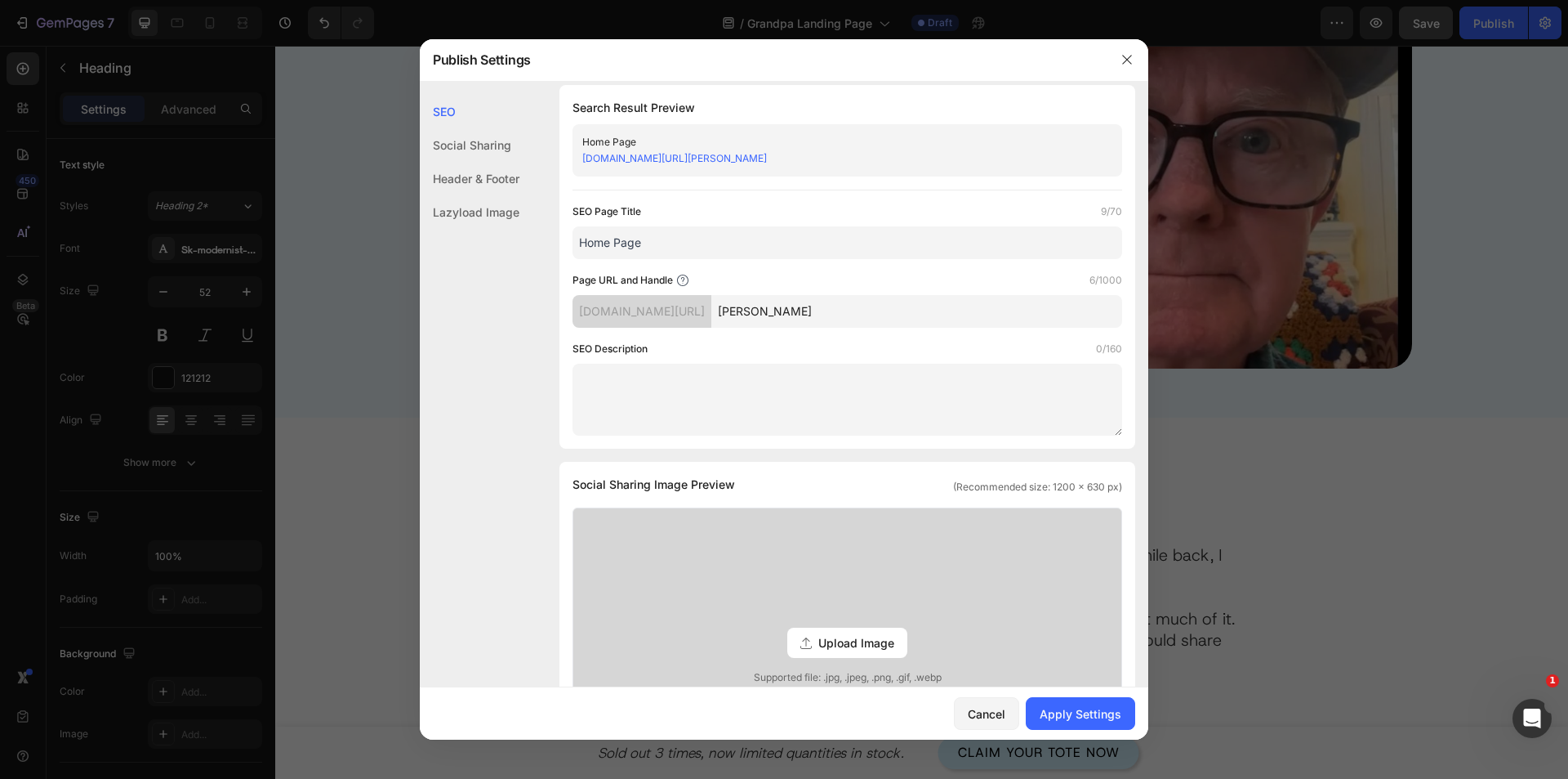
scroll to position [0, 0]
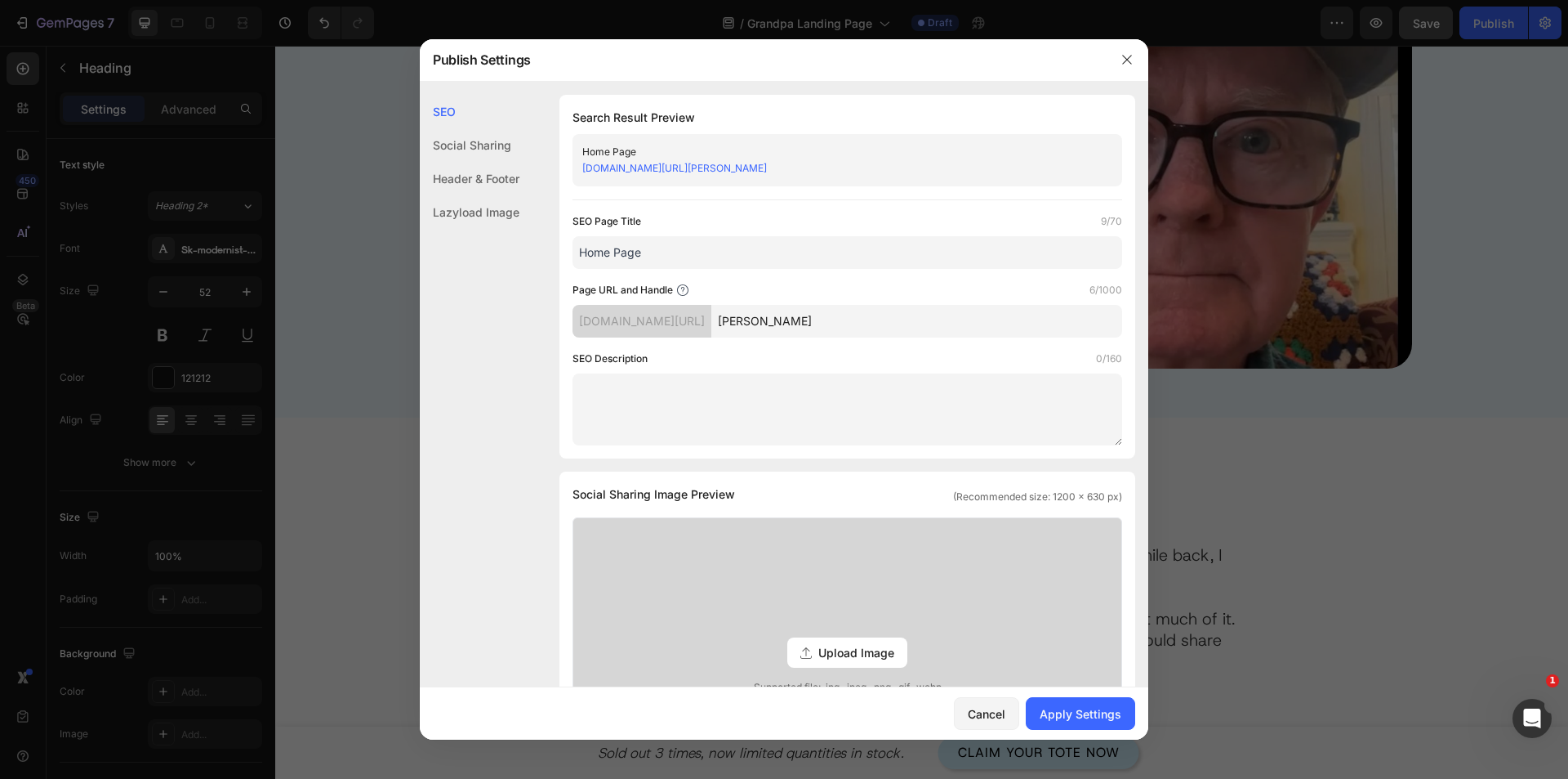
type input "harold"
click at [668, 254] on input "Home Page" at bounding box center [847, 252] width 550 height 33
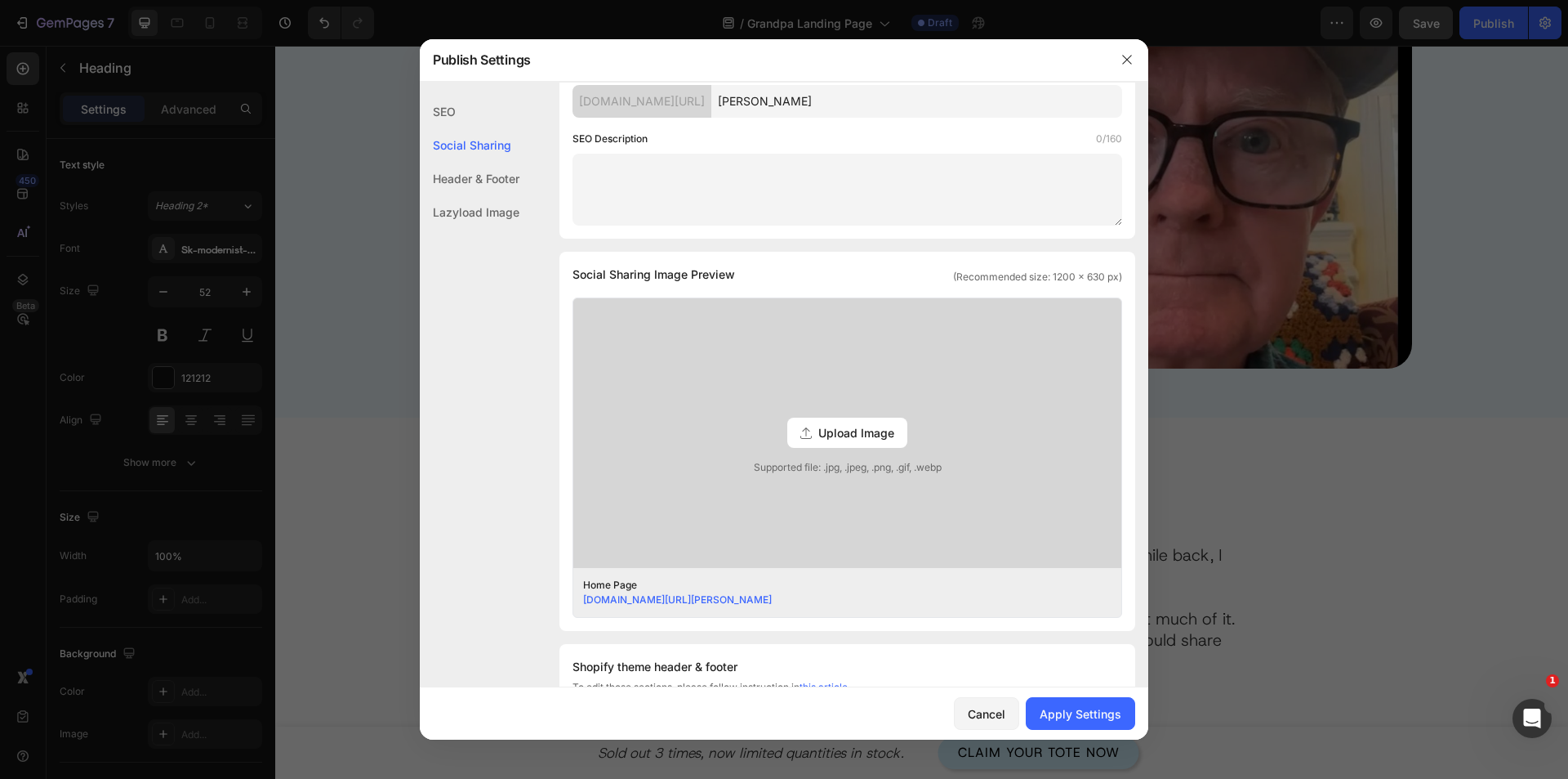
scroll to position [245, 0]
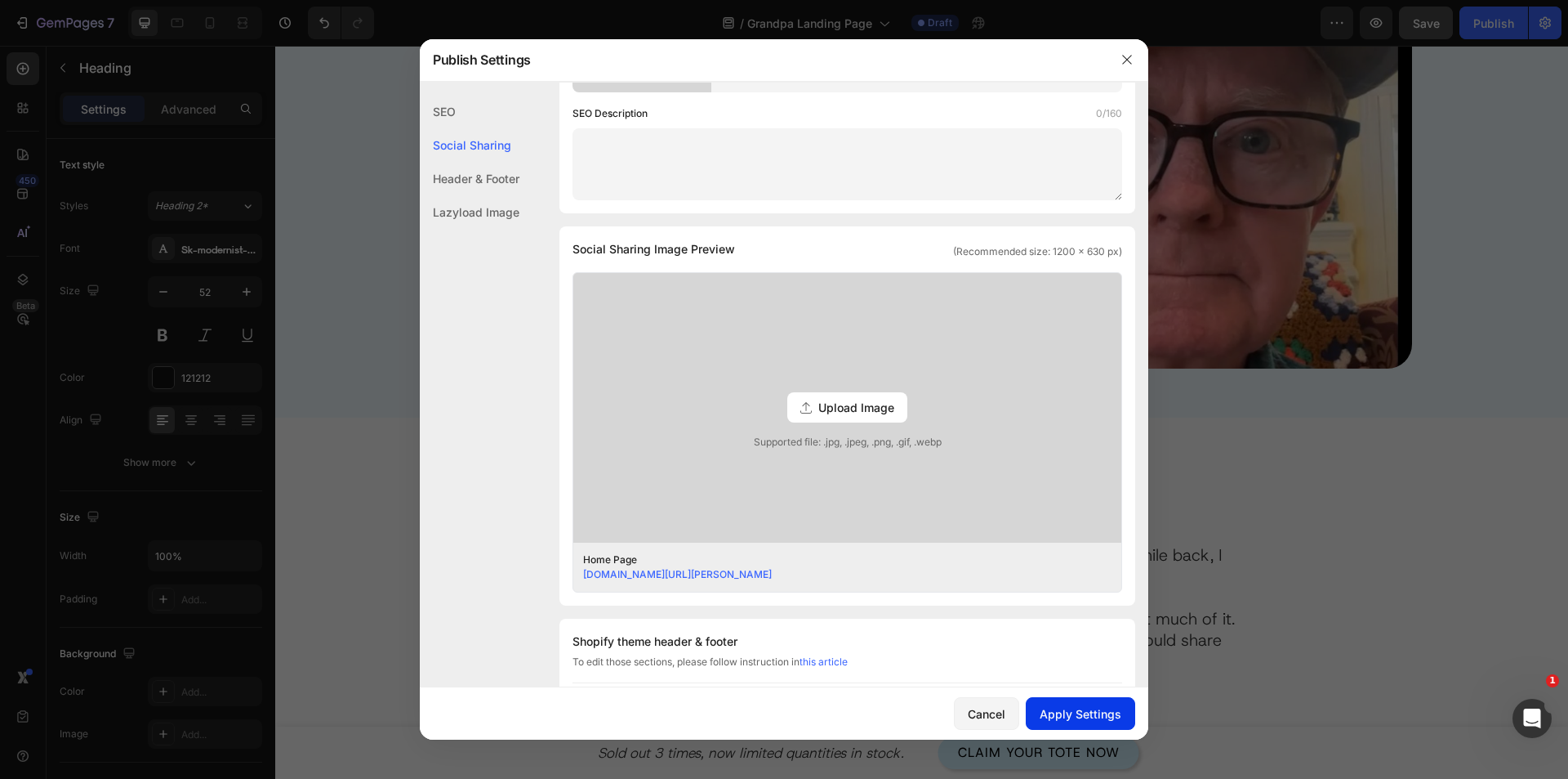
click at [1093, 711] on div "Apply Settings" at bounding box center [1081, 714] width 82 height 17
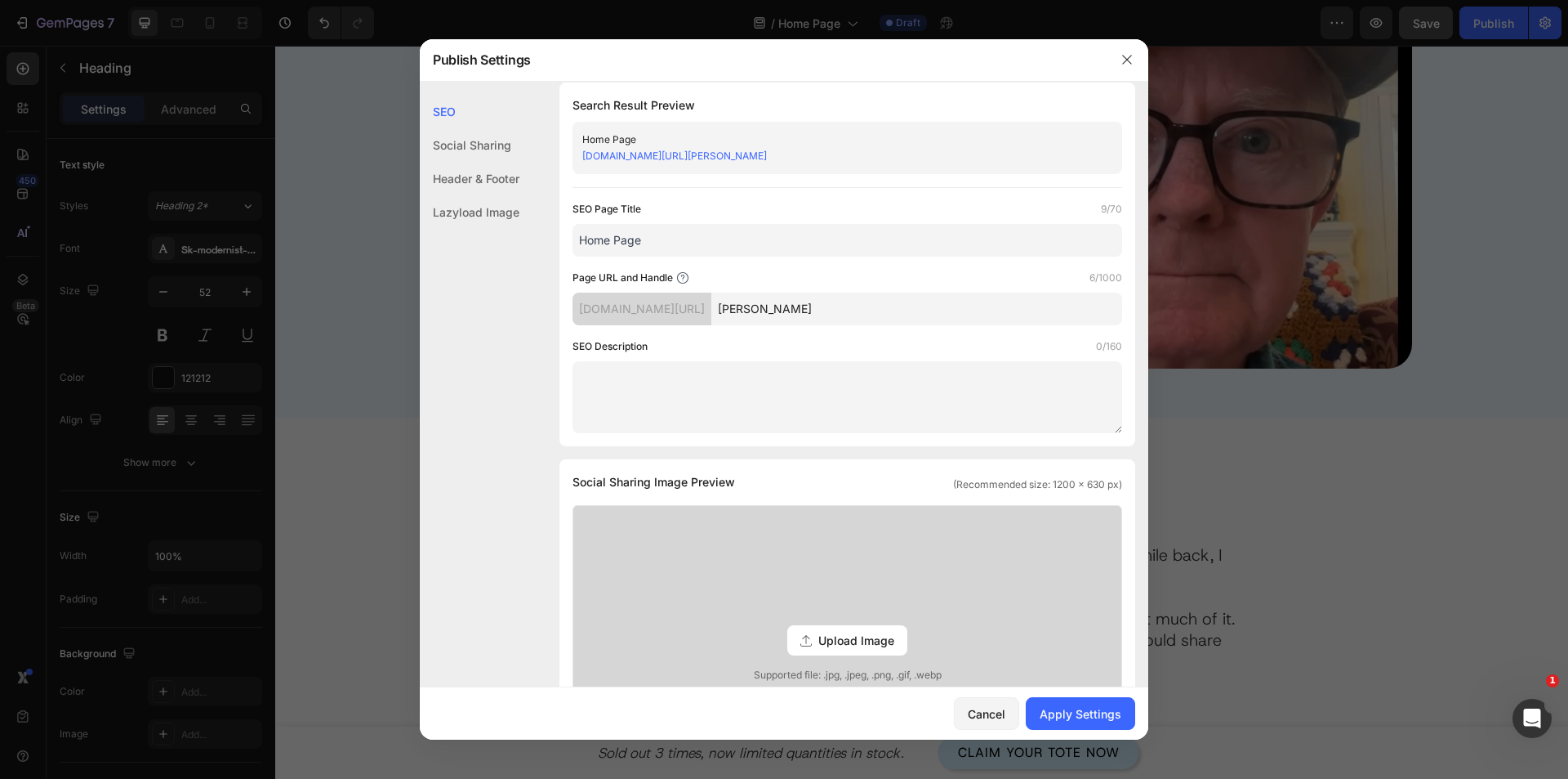
scroll to position [0, 0]
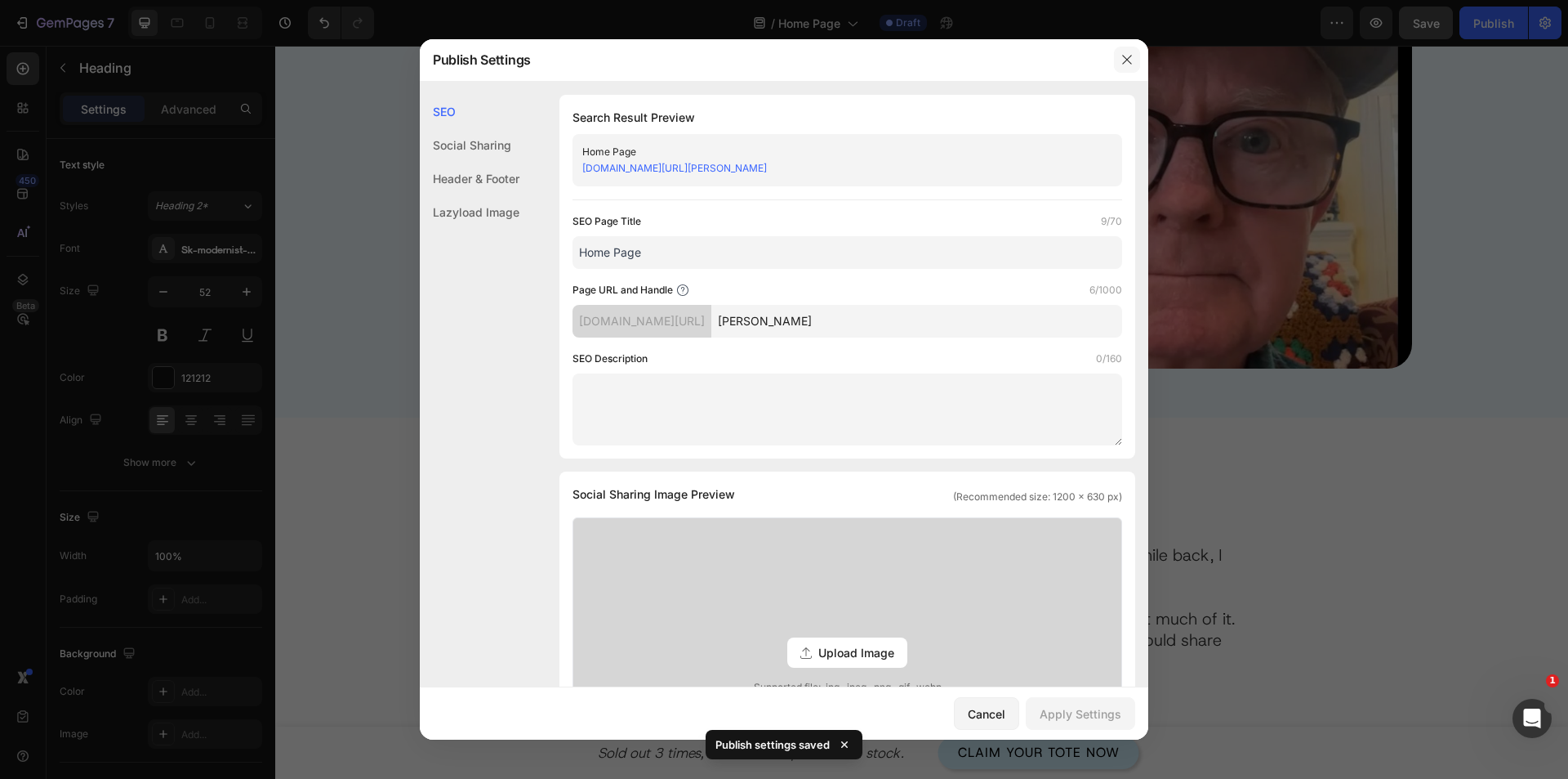
click at [1117, 61] on button "button" at bounding box center [1128, 59] width 26 height 26
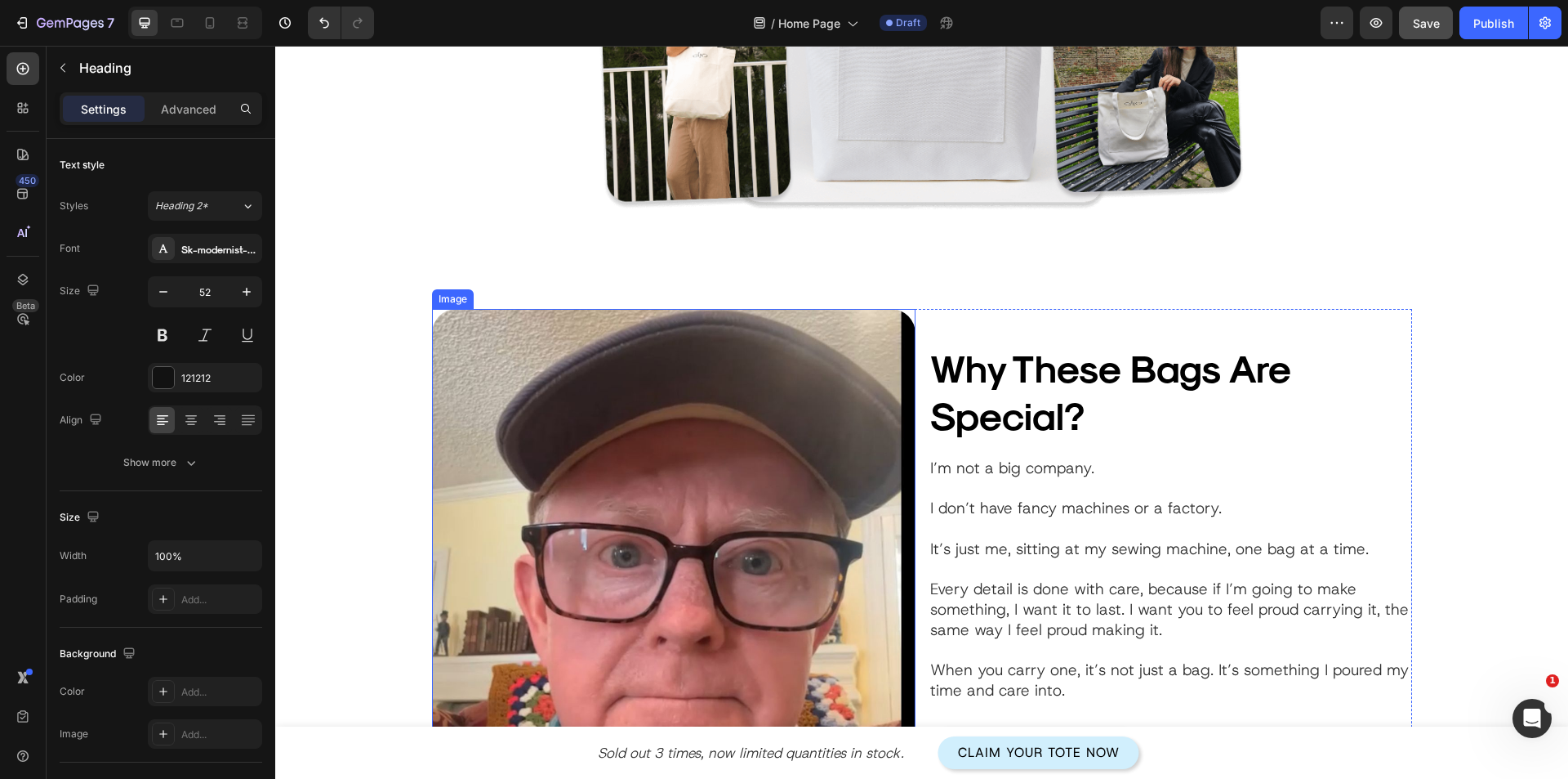
scroll to position [1552, 0]
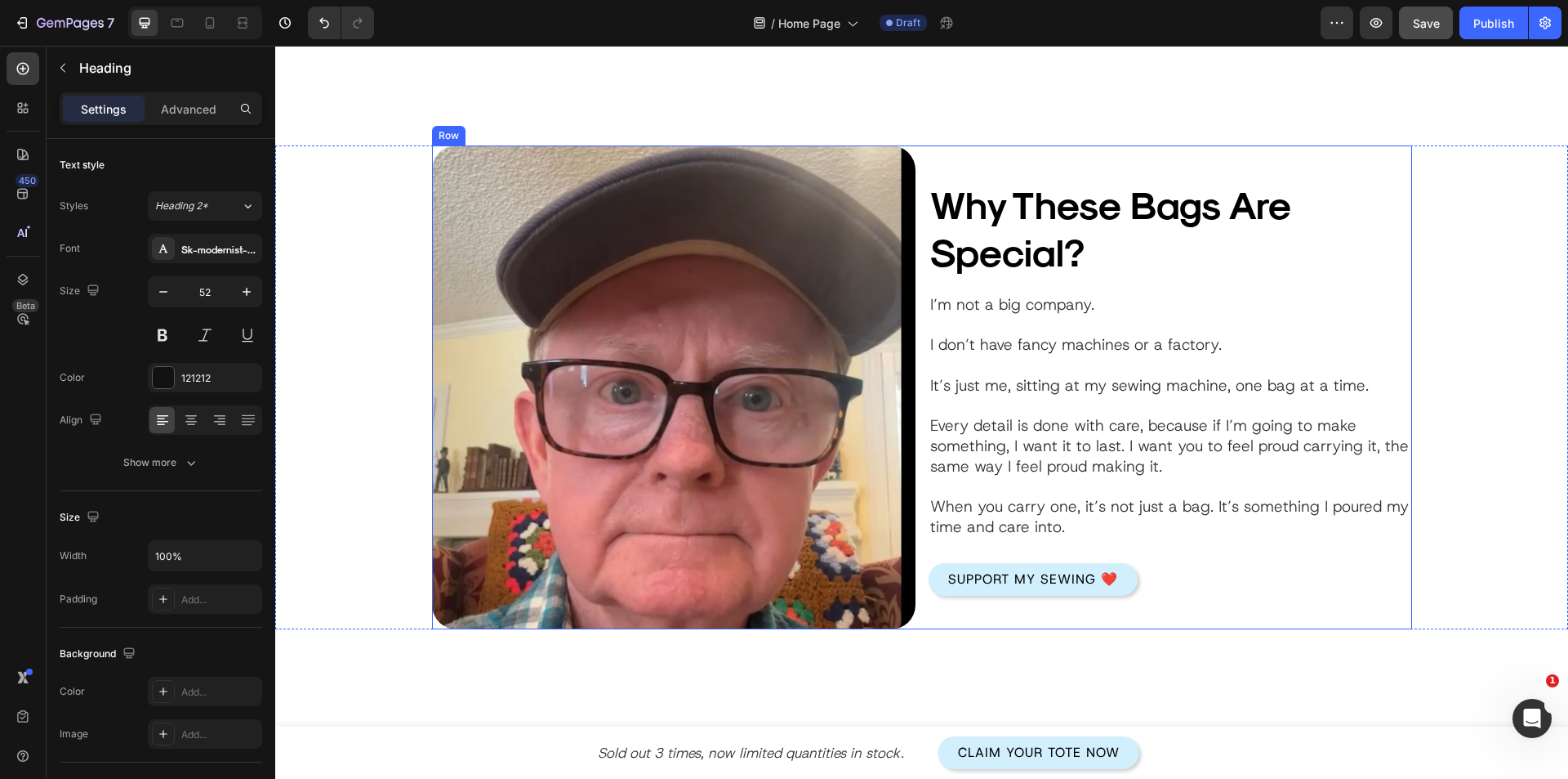
click at [945, 608] on div "Why These Bags Are Special? Heading Image I’m not a big company. I don’t have f…" at bounding box center [1170, 387] width 484 height 484
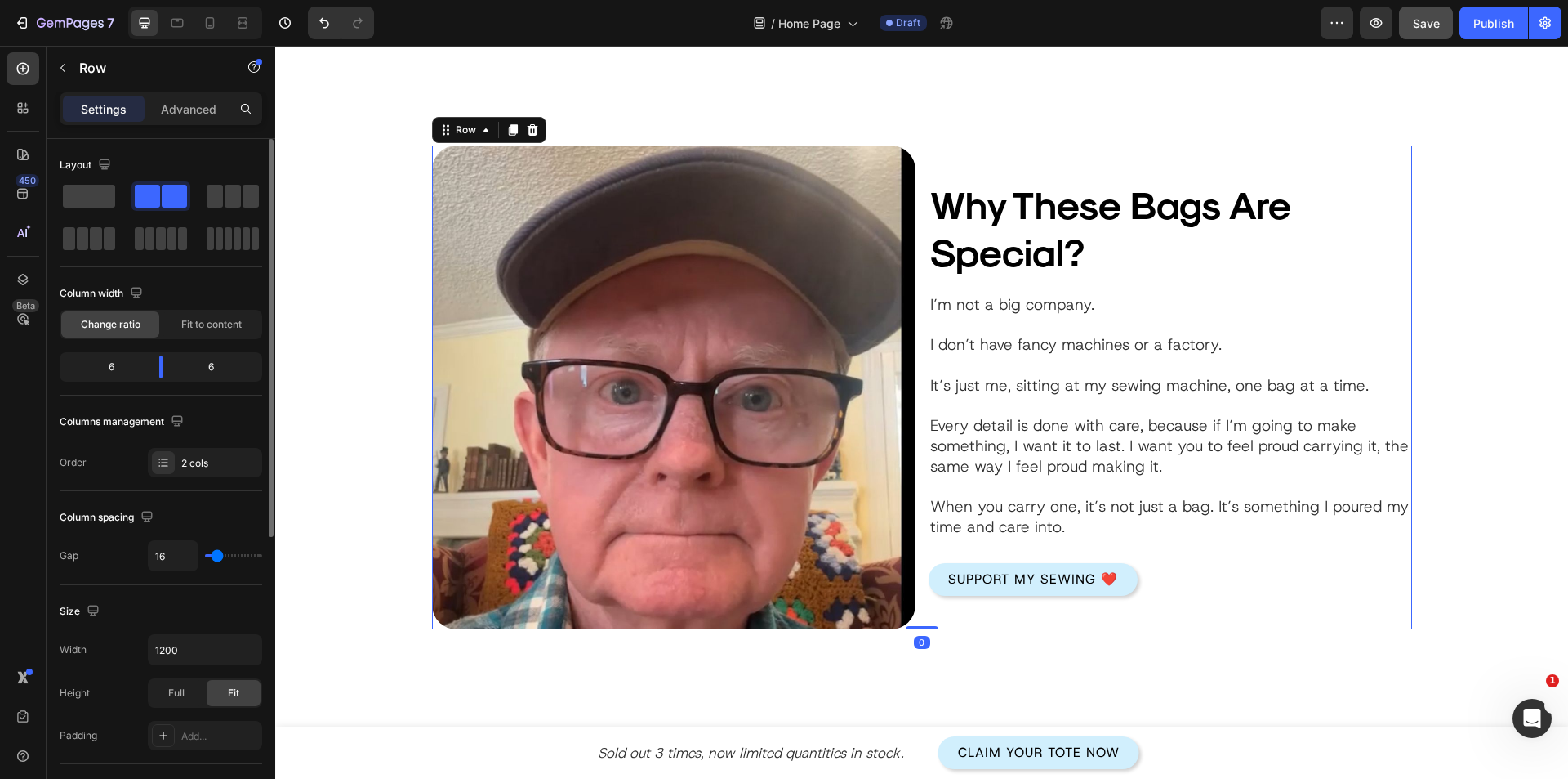
scroll to position [245, 0]
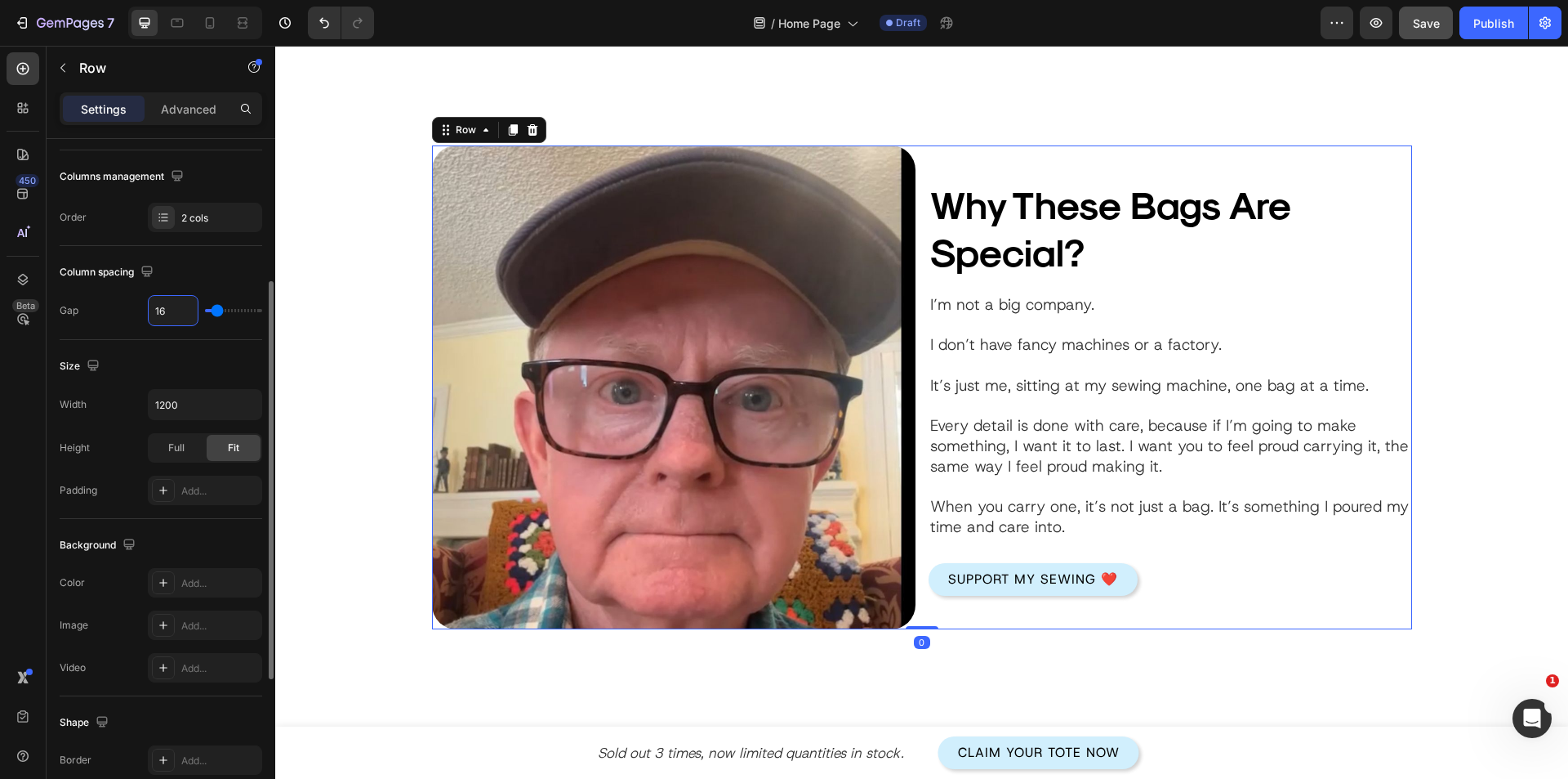
click at [161, 317] on input "16" at bounding box center [173, 310] width 49 height 29
type input "3"
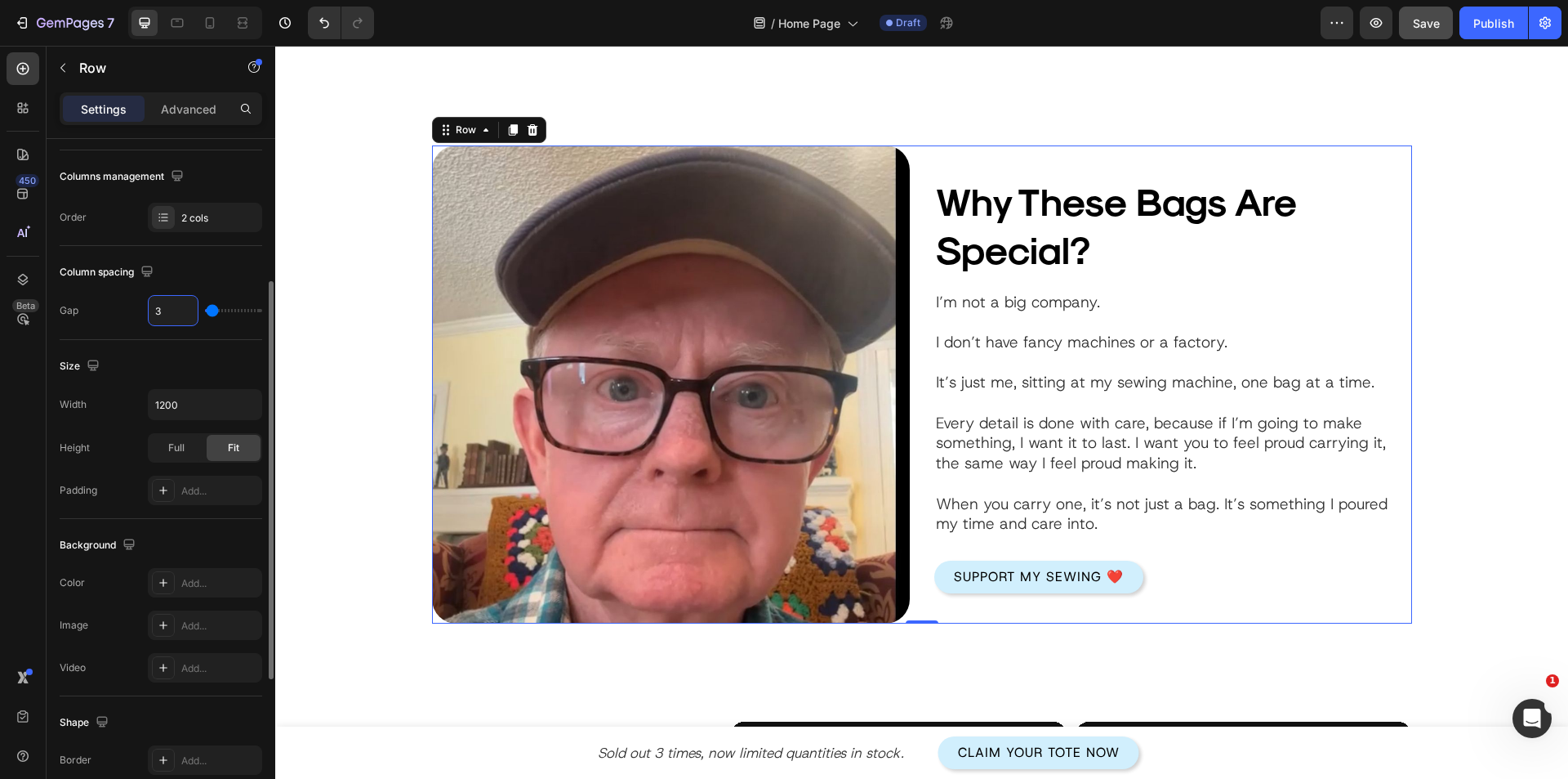
type input "30"
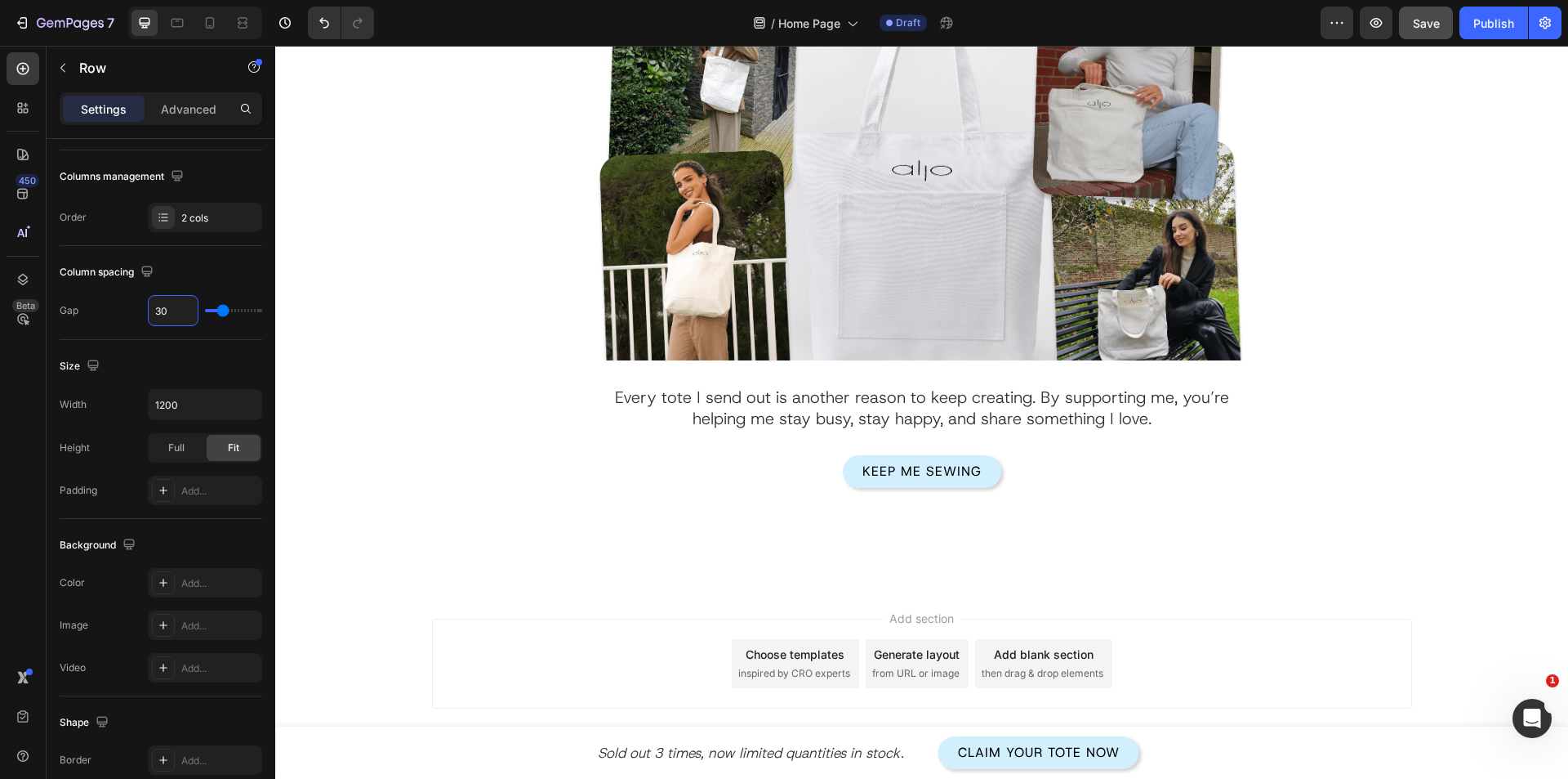
scroll to position [3427, 0]
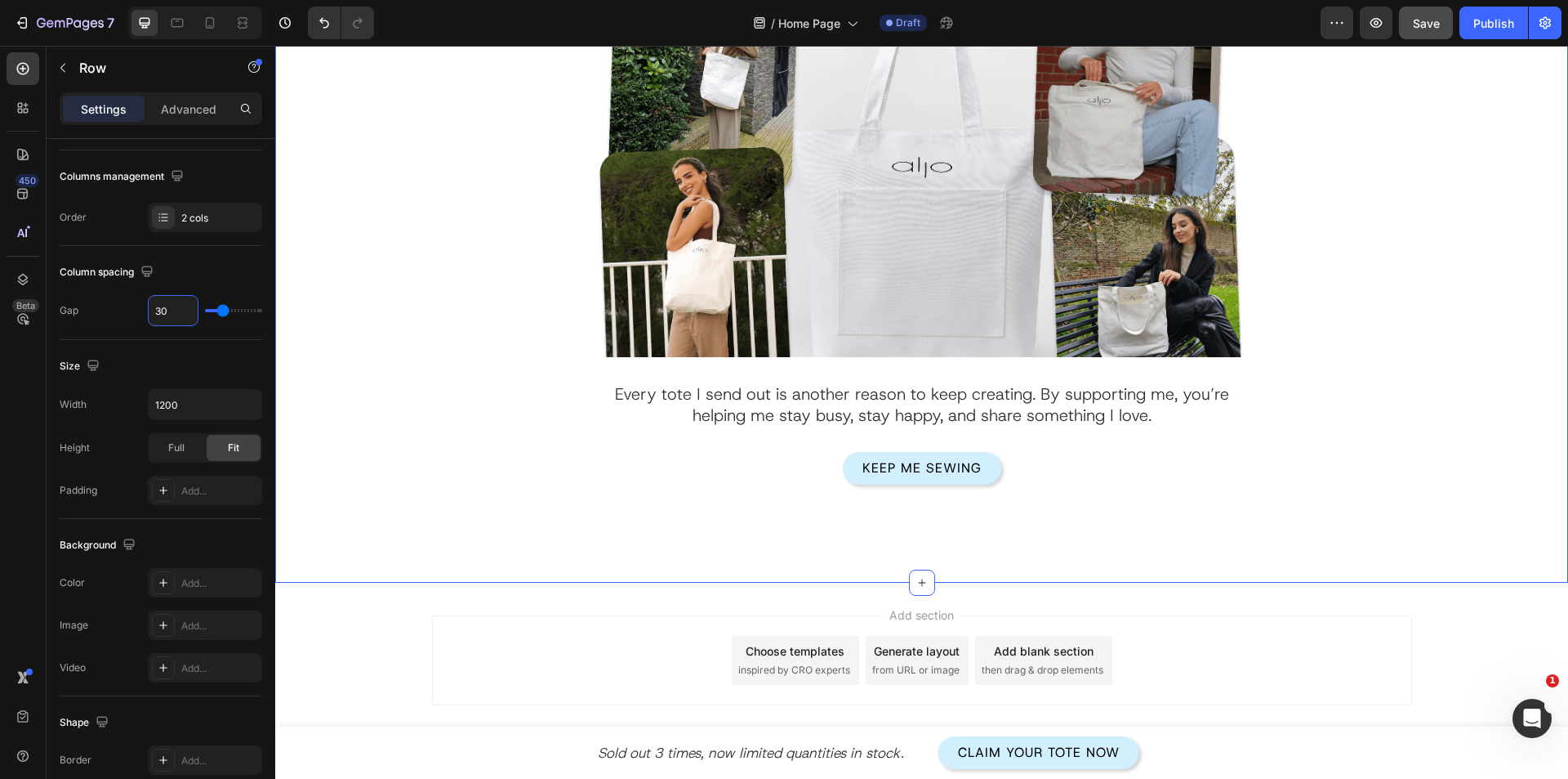
click at [551, 537] on div "How You Can Help Me Keep Sewing? Heading Image Every tote I send out is another…" at bounding box center [921, 219] width 1293 height 725
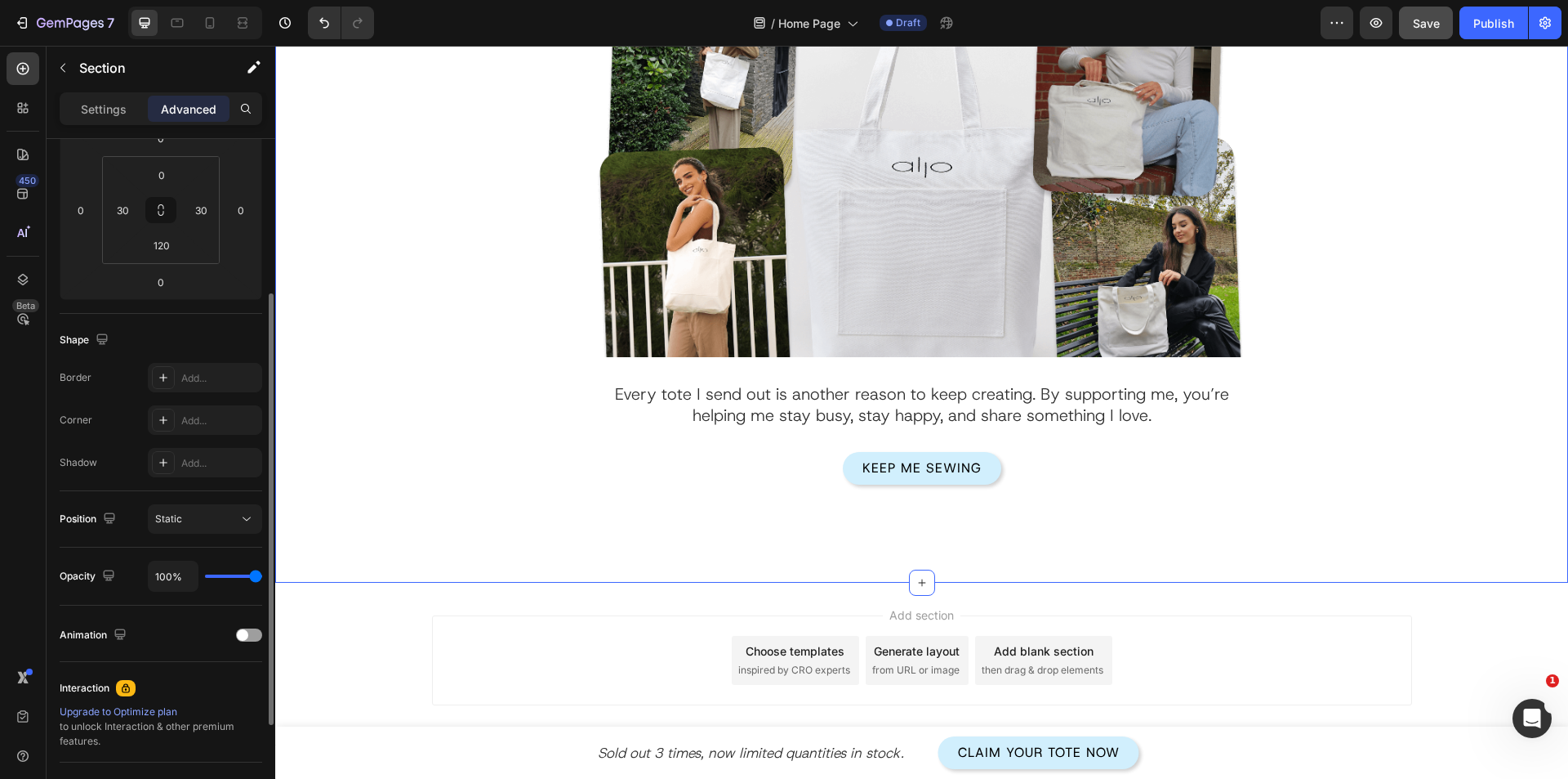
scroll to position [0, 0]
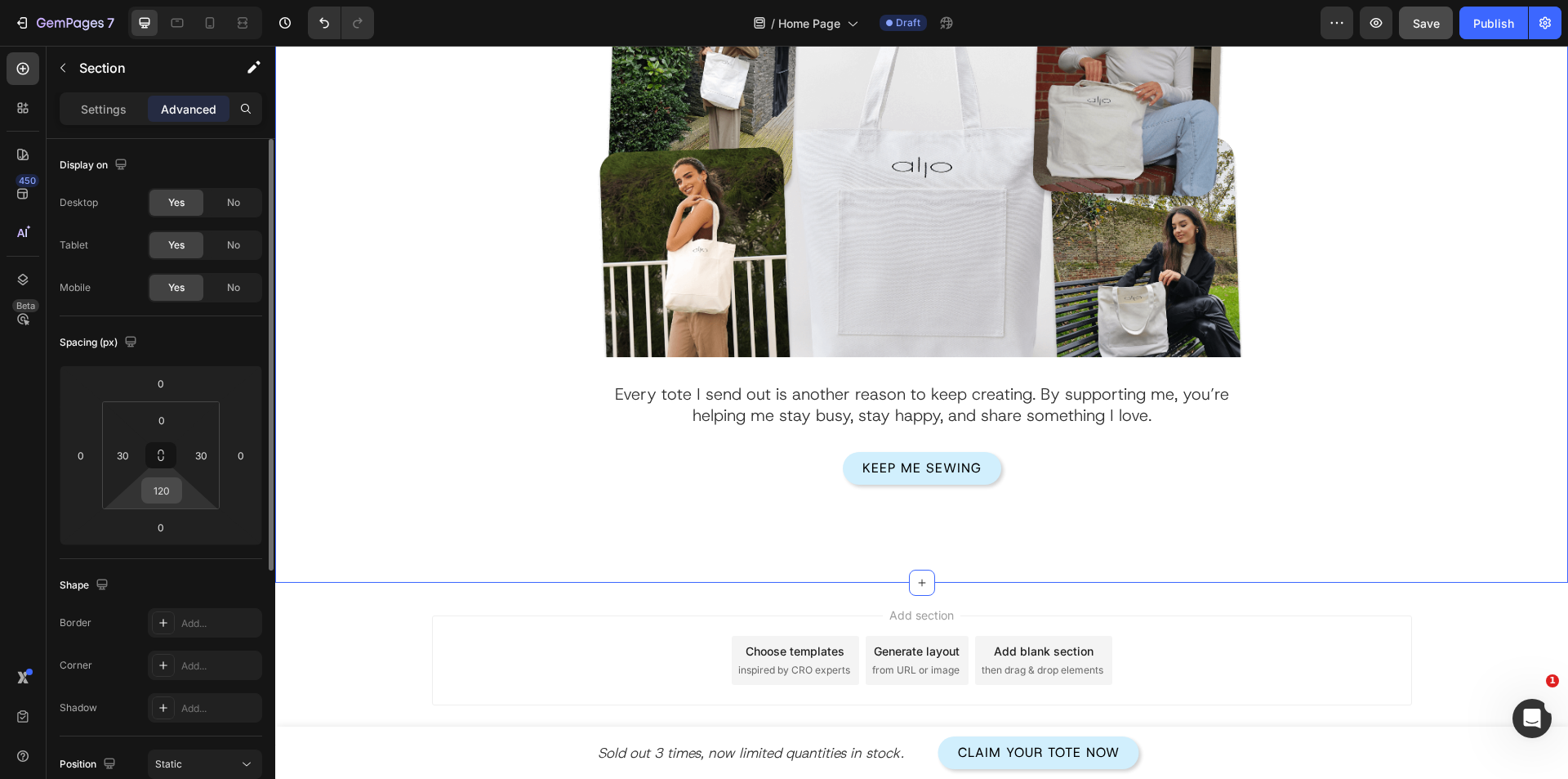
click at [162, 496] on input "120" at bounding box center [161, 490] width 33 height 25
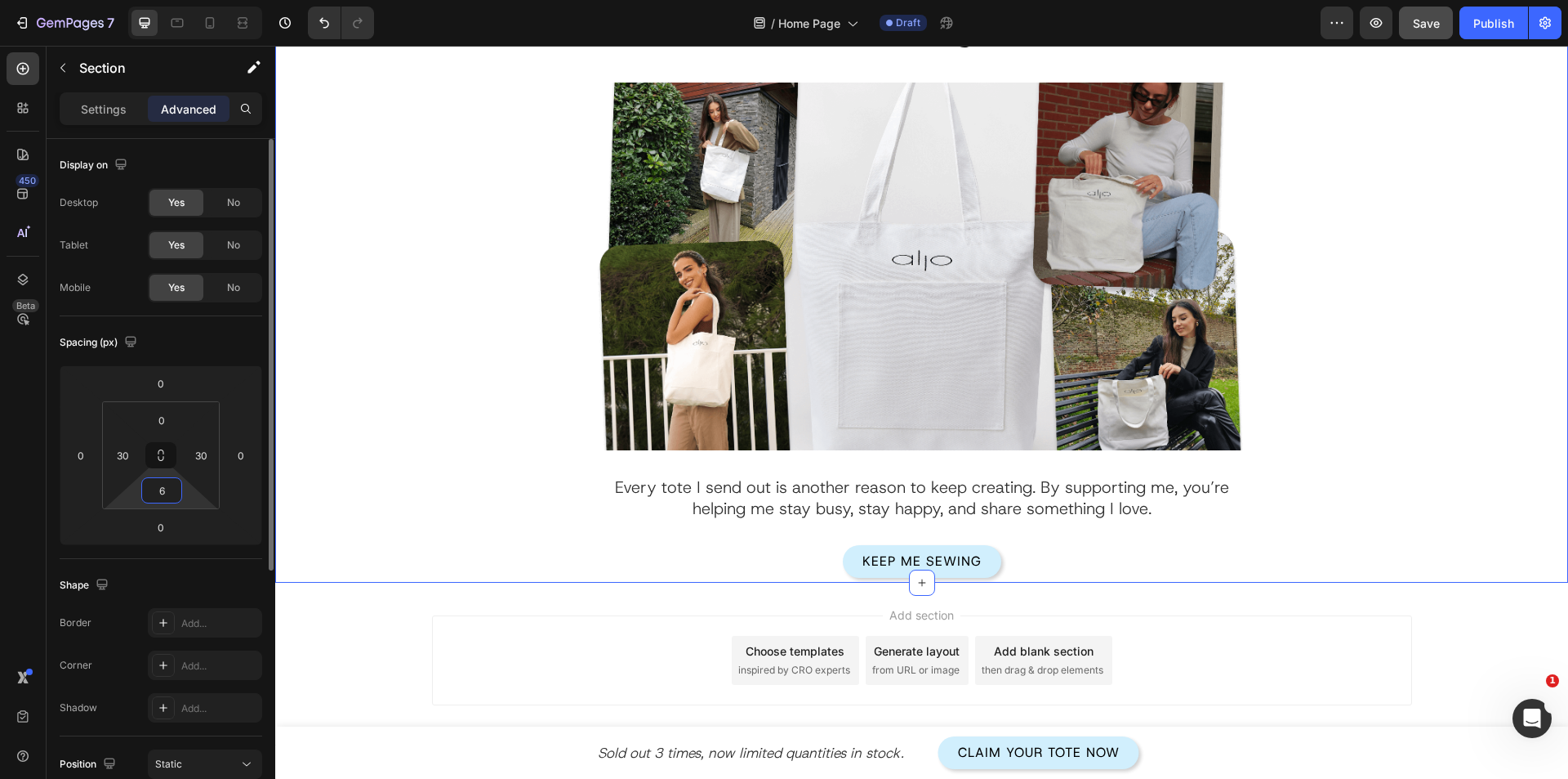
scroll to position [3335, 0]
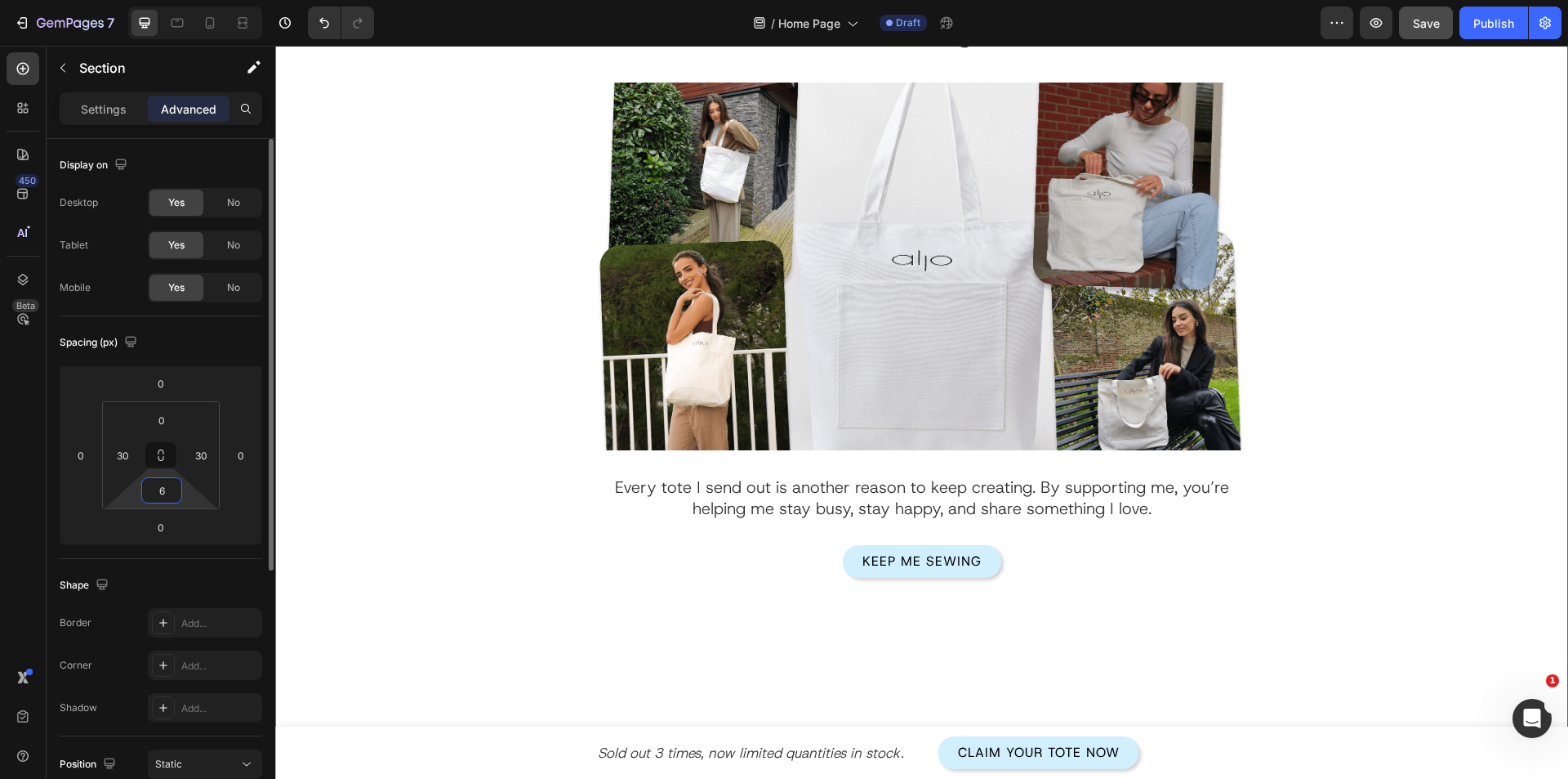
type input "60"
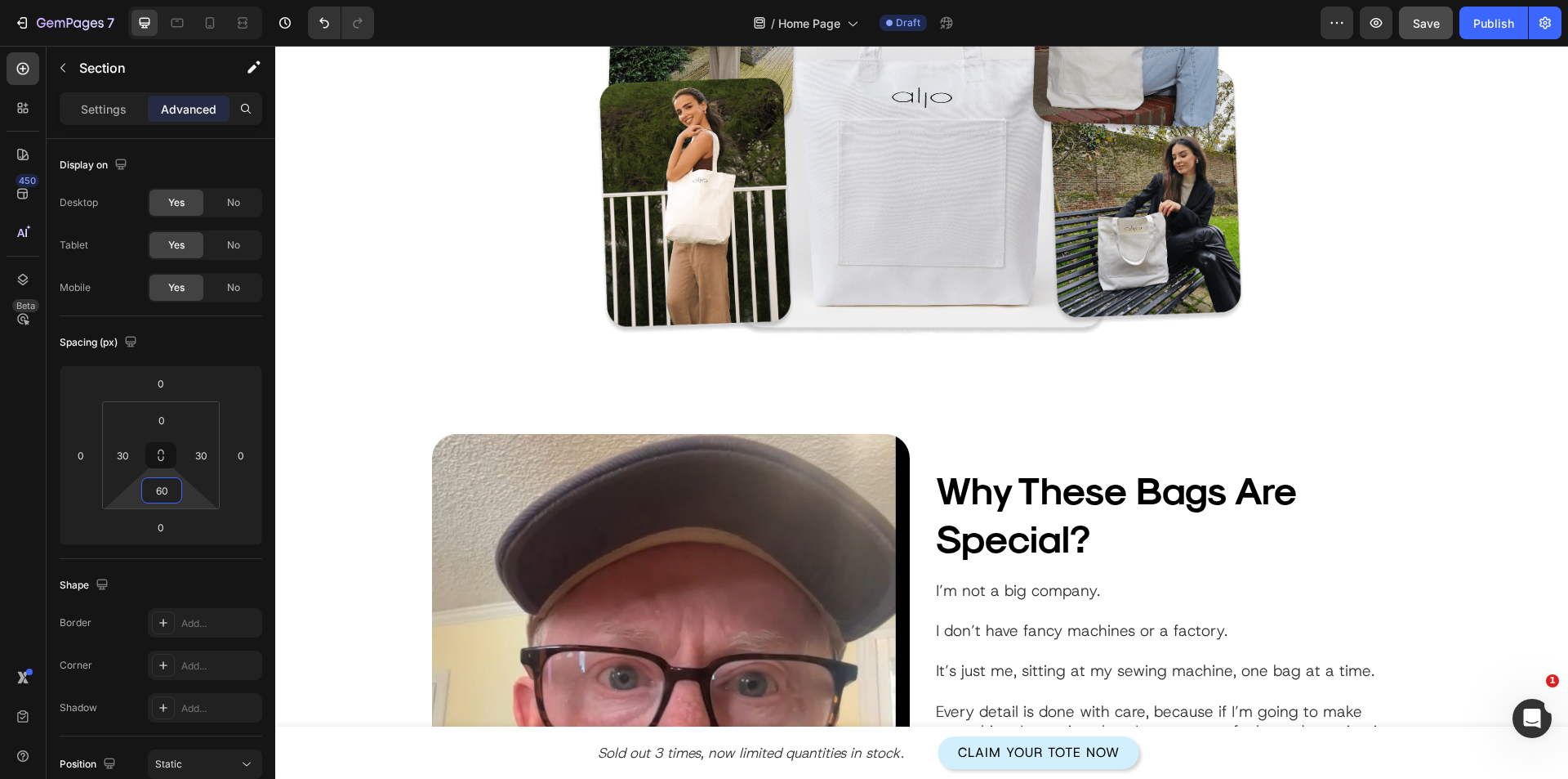
scroll to position [1292, 0]
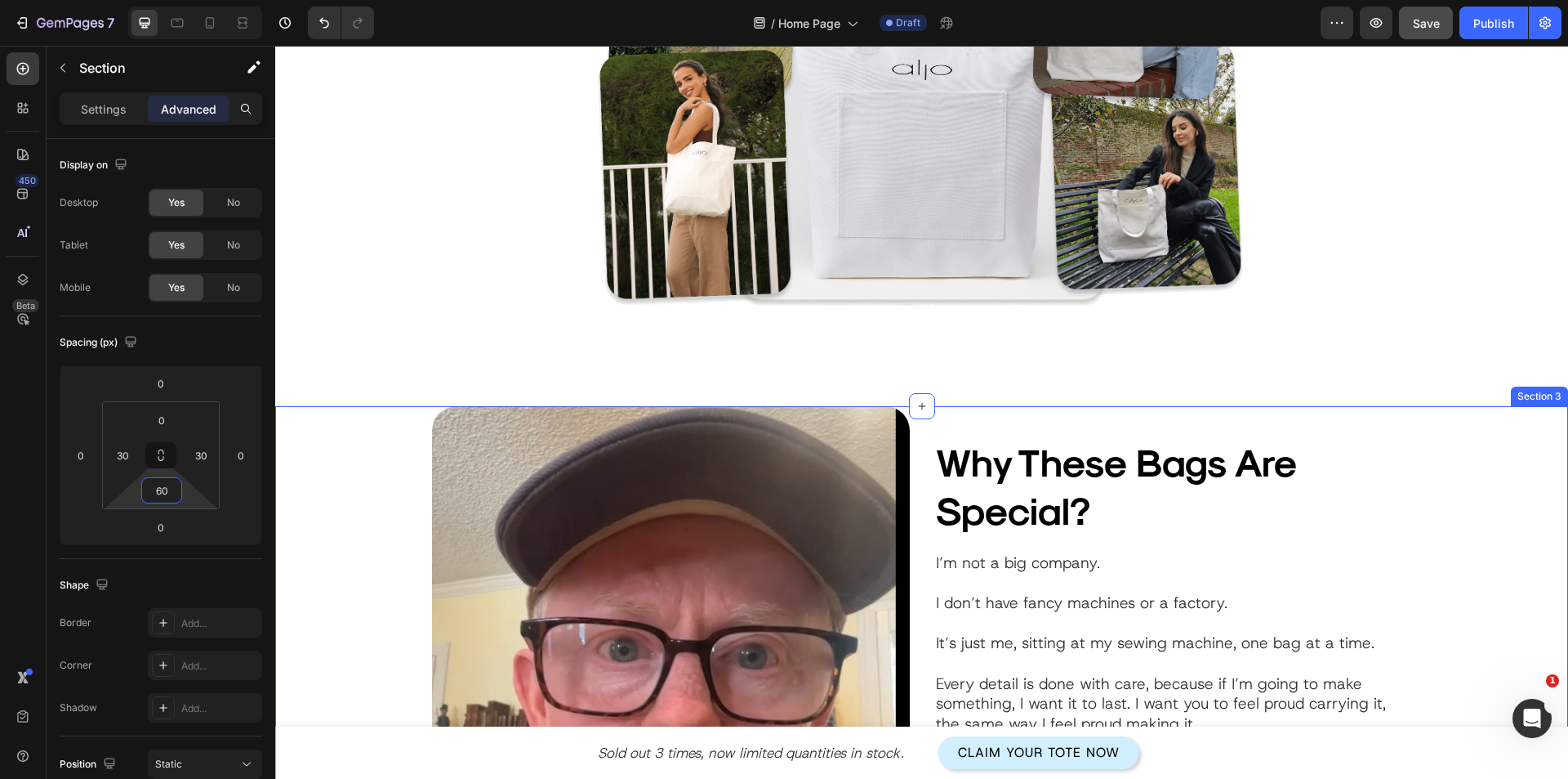
click at [348, 511] on div "Image Why These Bags Are Special? Heading Image I’m not a big company. I don’t …" at bounding box center [921, 645] width 1244 height 478
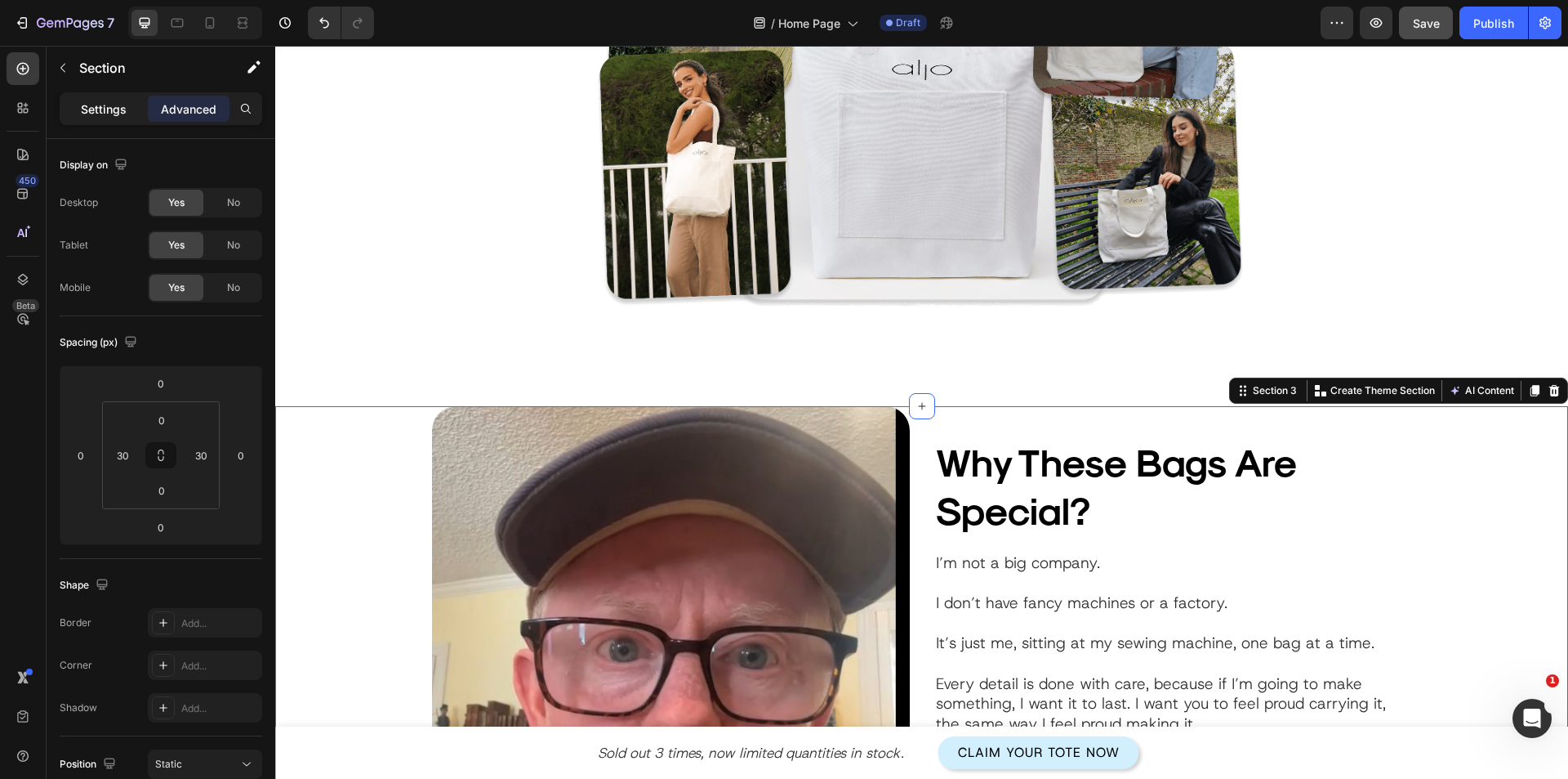
click at [74, 107] on div "Settings" at bounding box center [104, 108] width 82 height 26
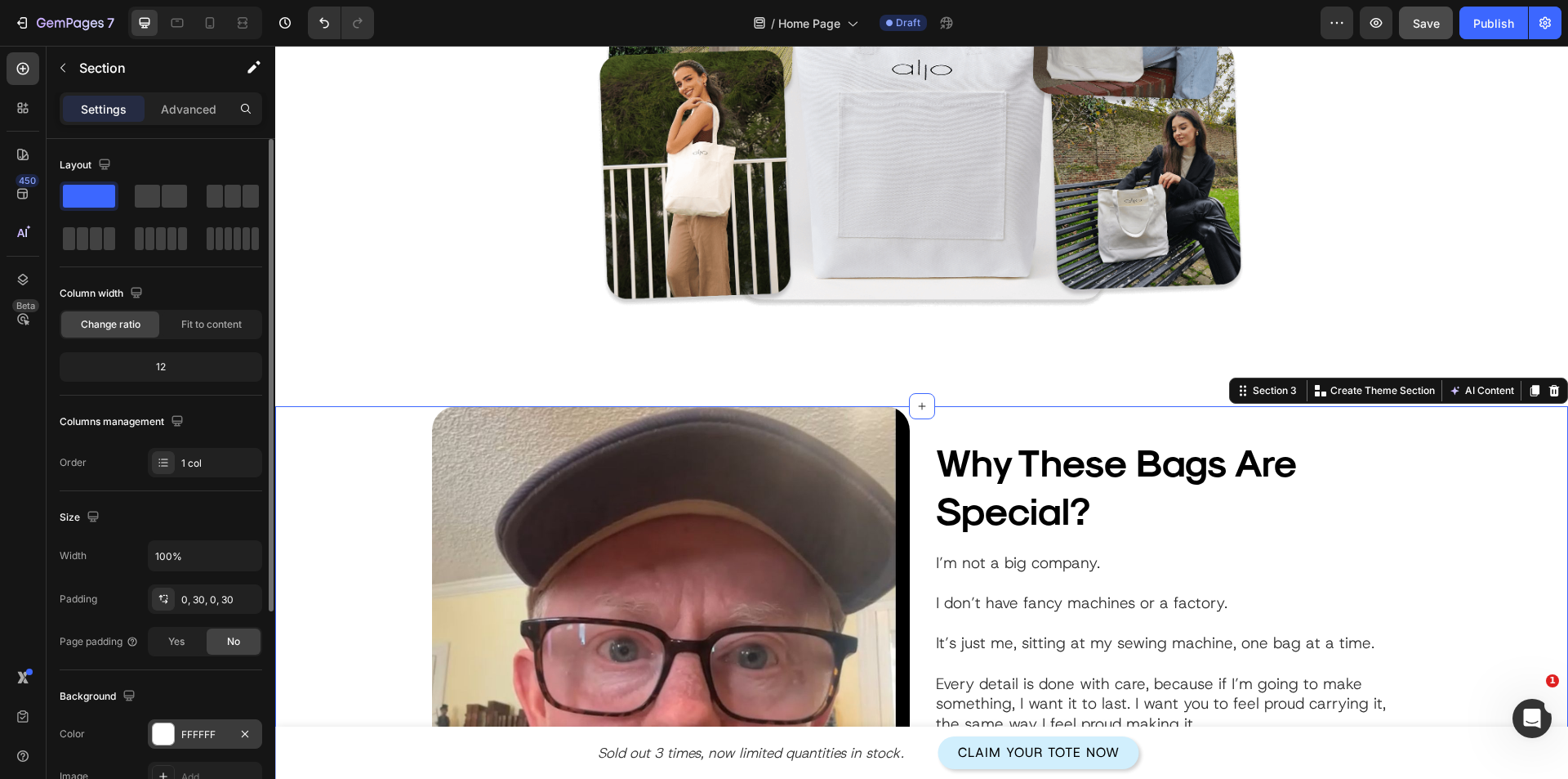
click at [156, 737] on div at bounding box center [163, 734] width 22 height 22
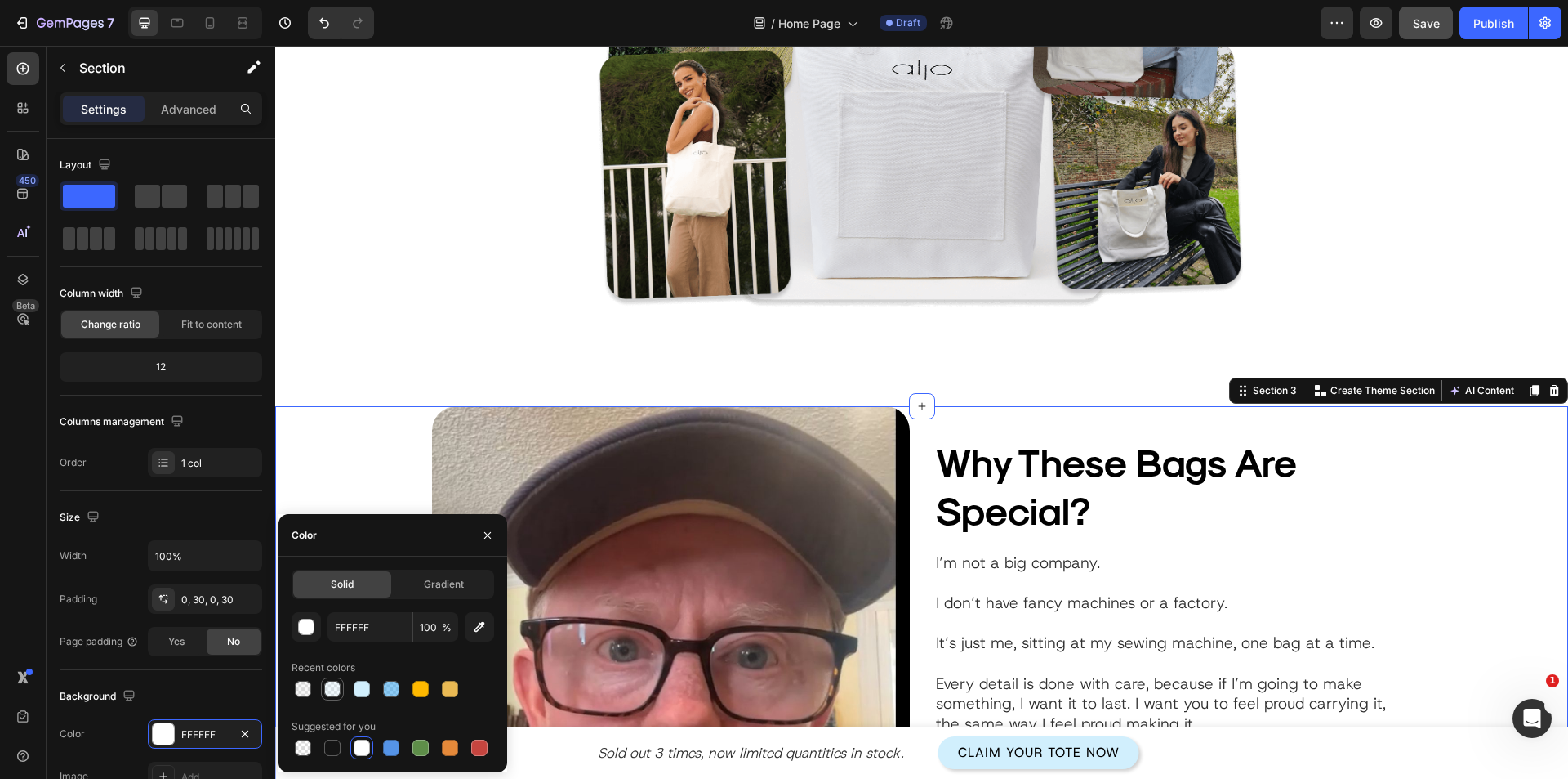
click at [338, 688] on div at bounding box center [332, 688] width 16 height 16
type input "D1EFFD"
type input "30"
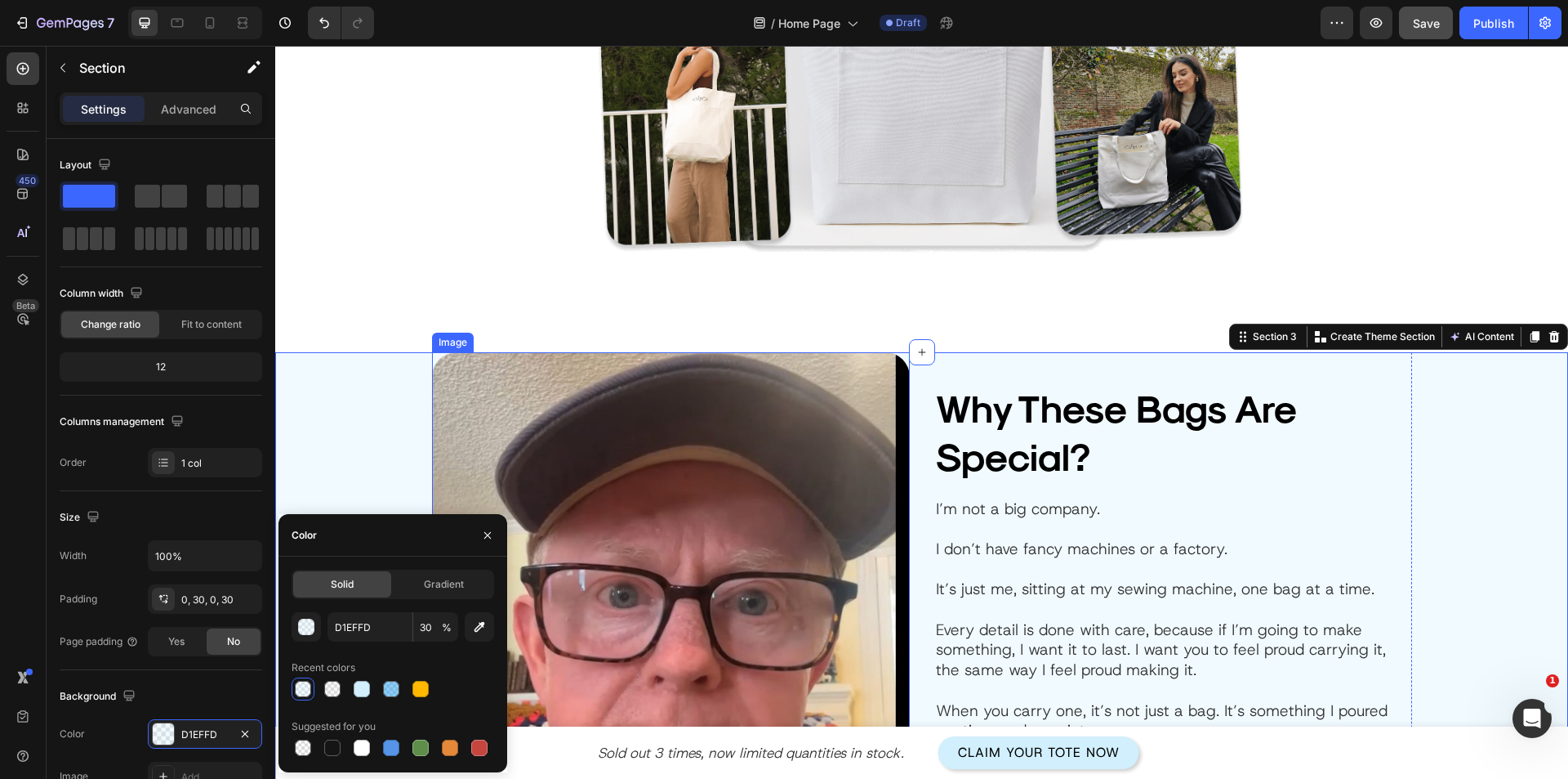
scroll to position [1618, 0]
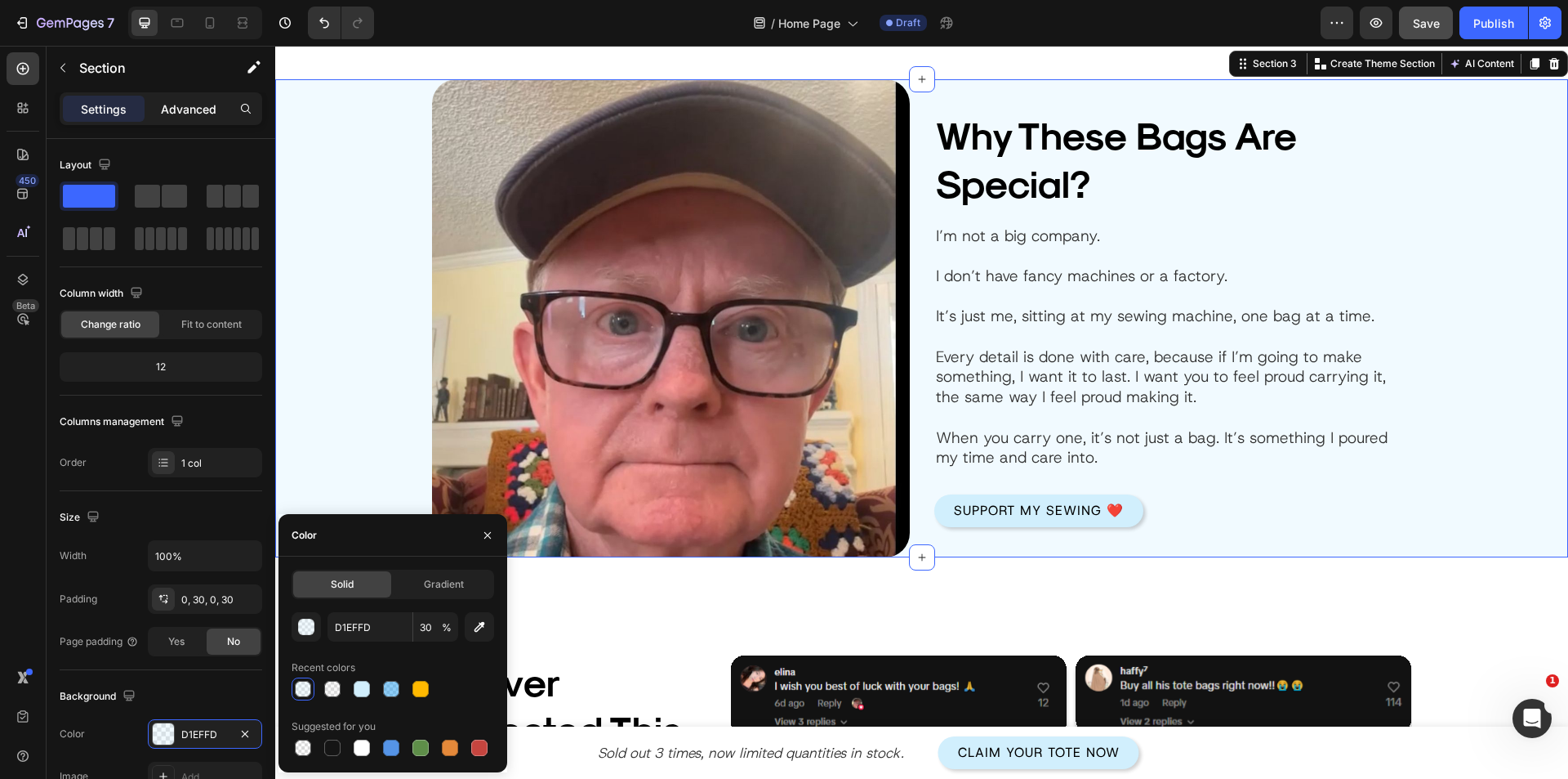
click at [166, 117] on p "Advanced" at bounding box center [189, 109] width 56 height 17
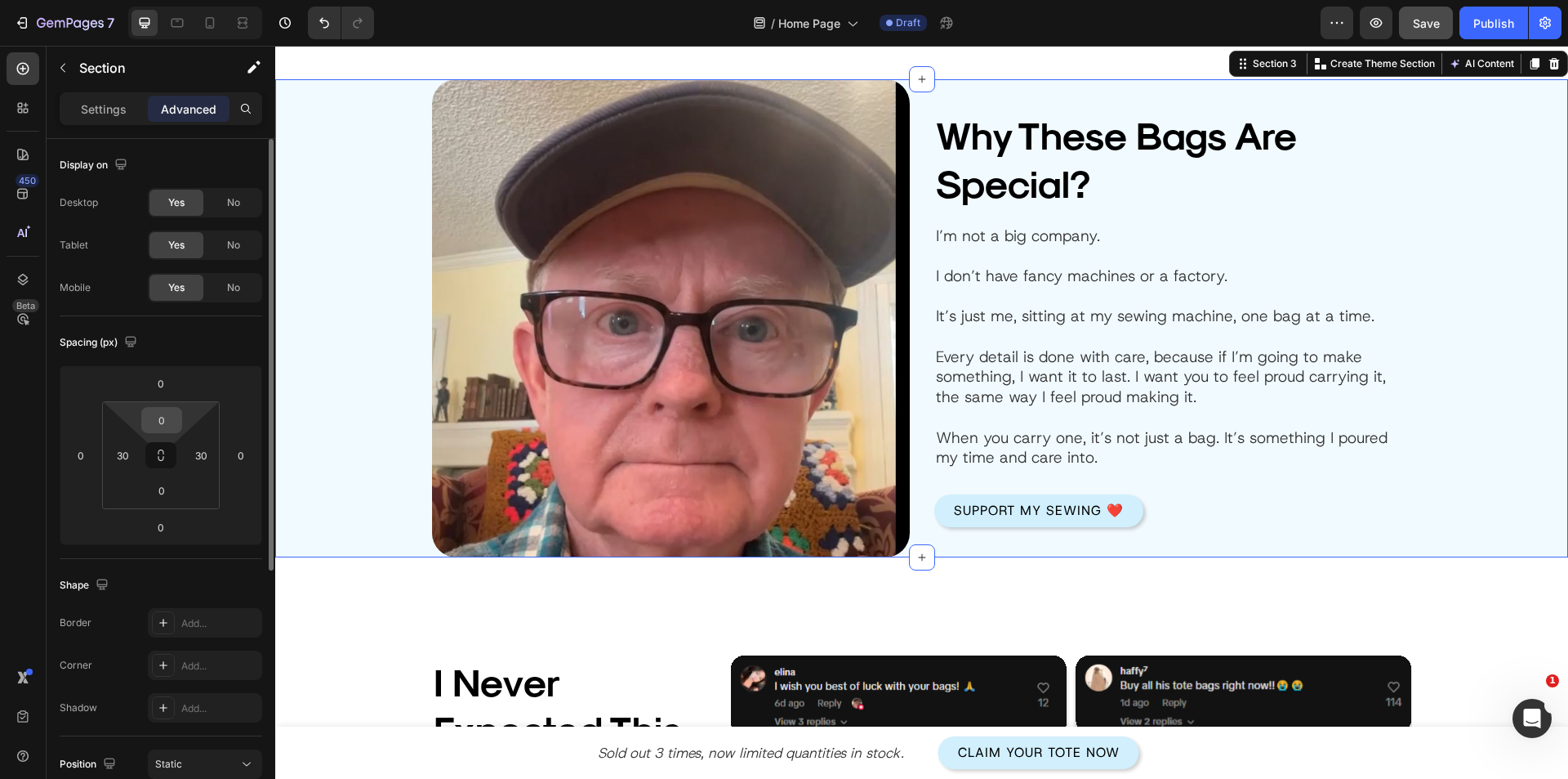
click at [166, 424] on input "0" at bounding box center [161, 420] width 33 height 25
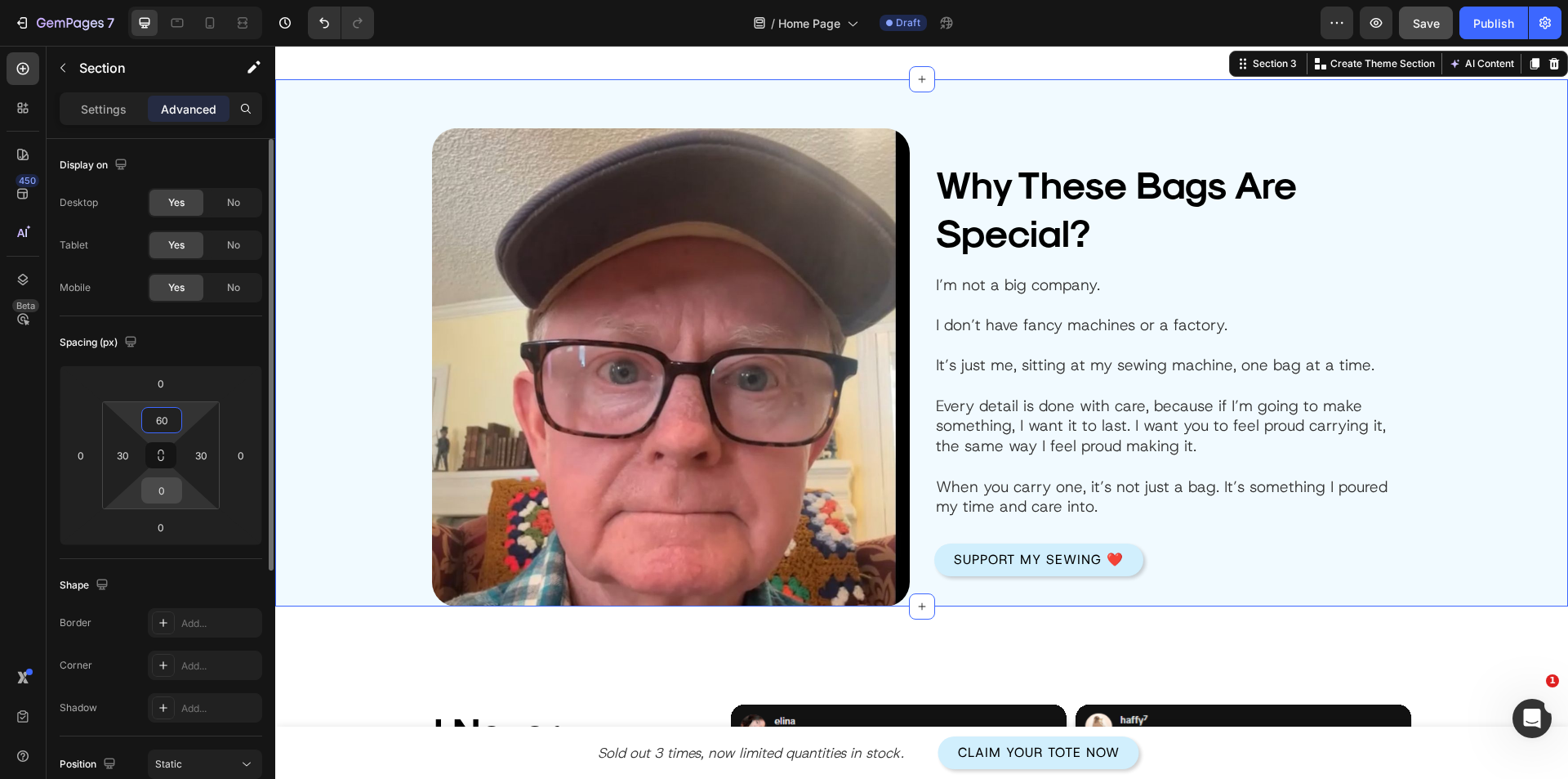
type input "60"
click at [164, 499] on input "0" at bounding box center [161, 490] width 33 height 25
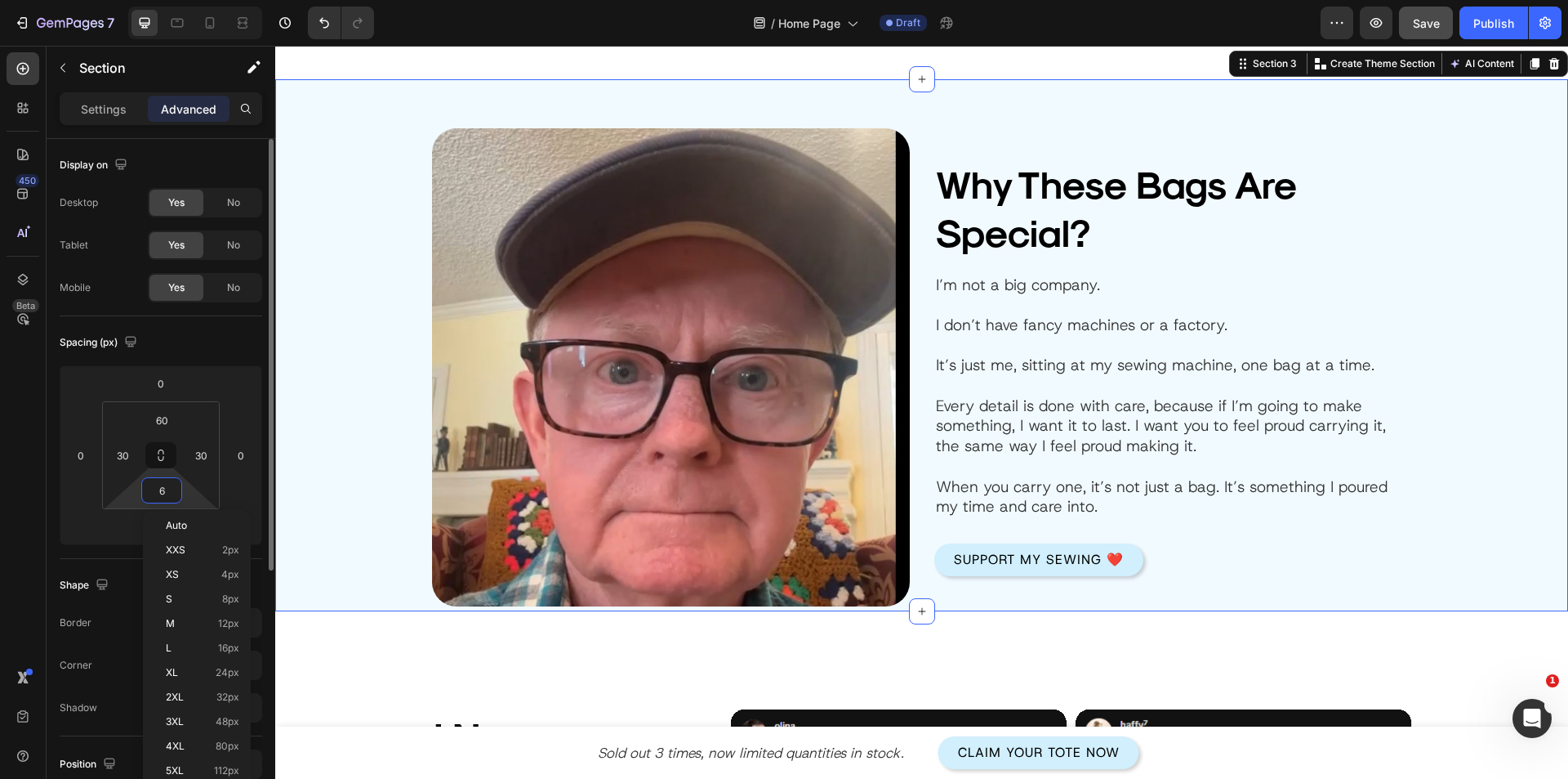
type input "60"
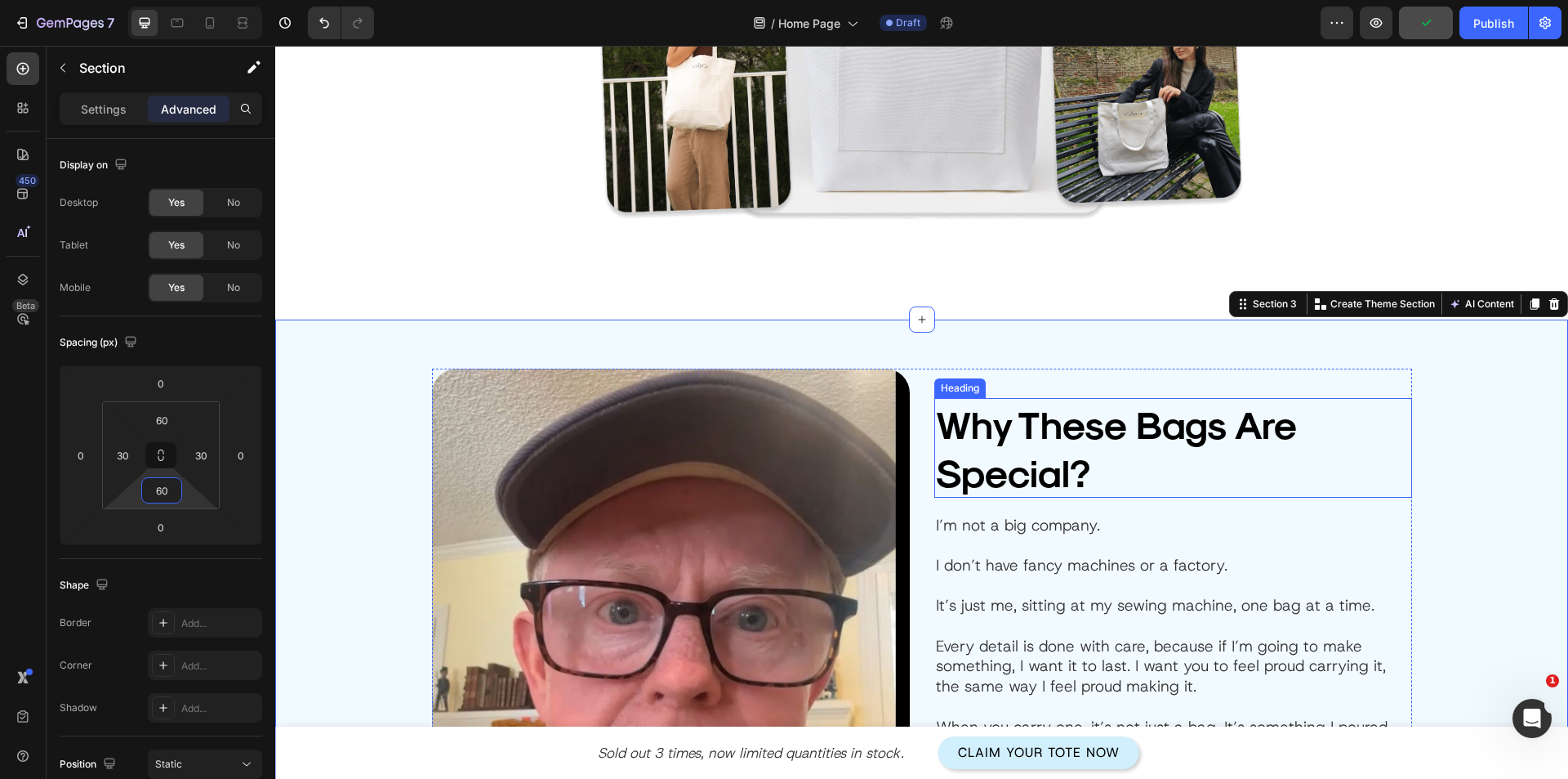
scroll to position [1373, 0]
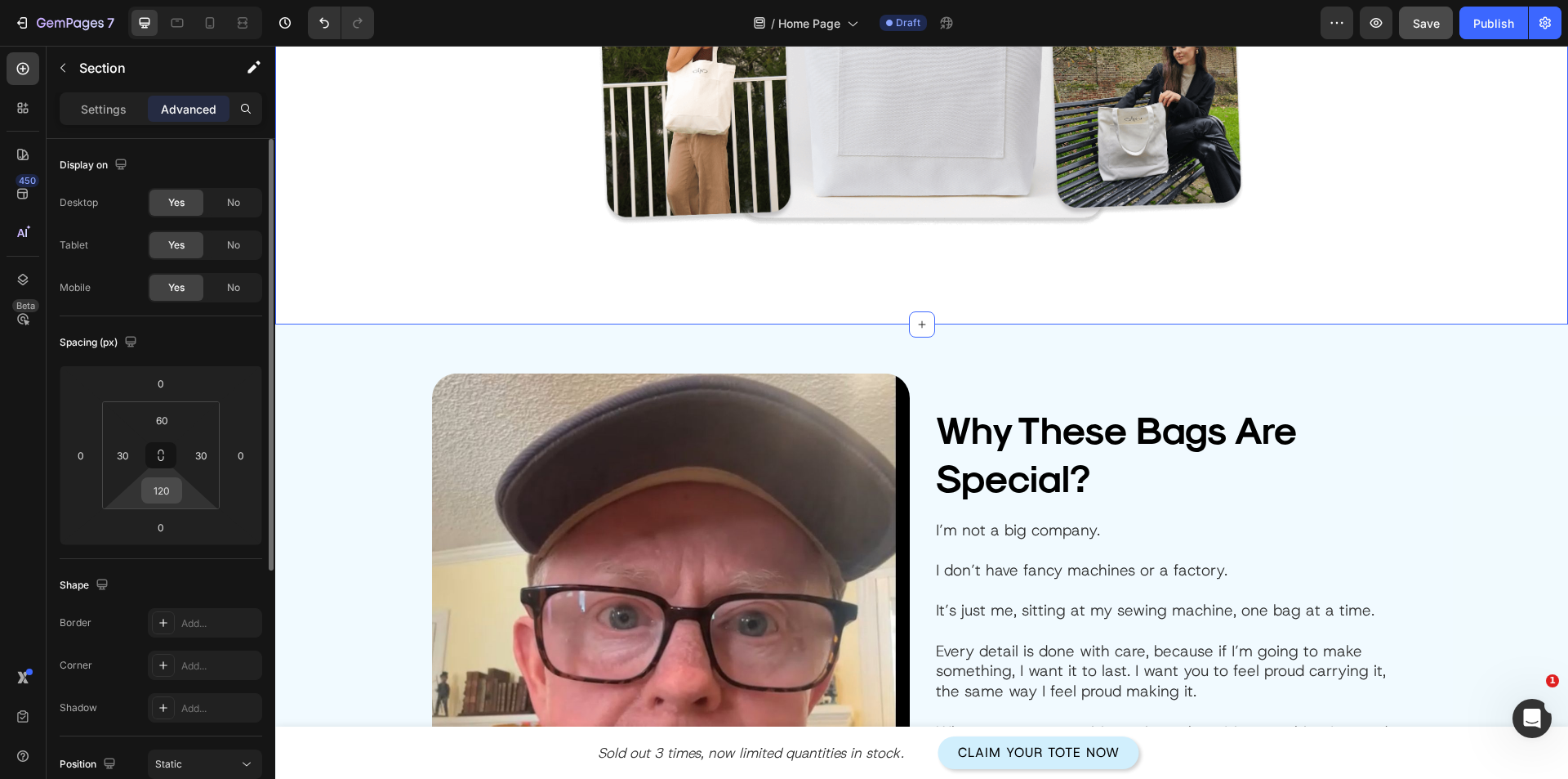
click at [157, 491] on input "120" at bounding box center [161, 490] width 33 height 25
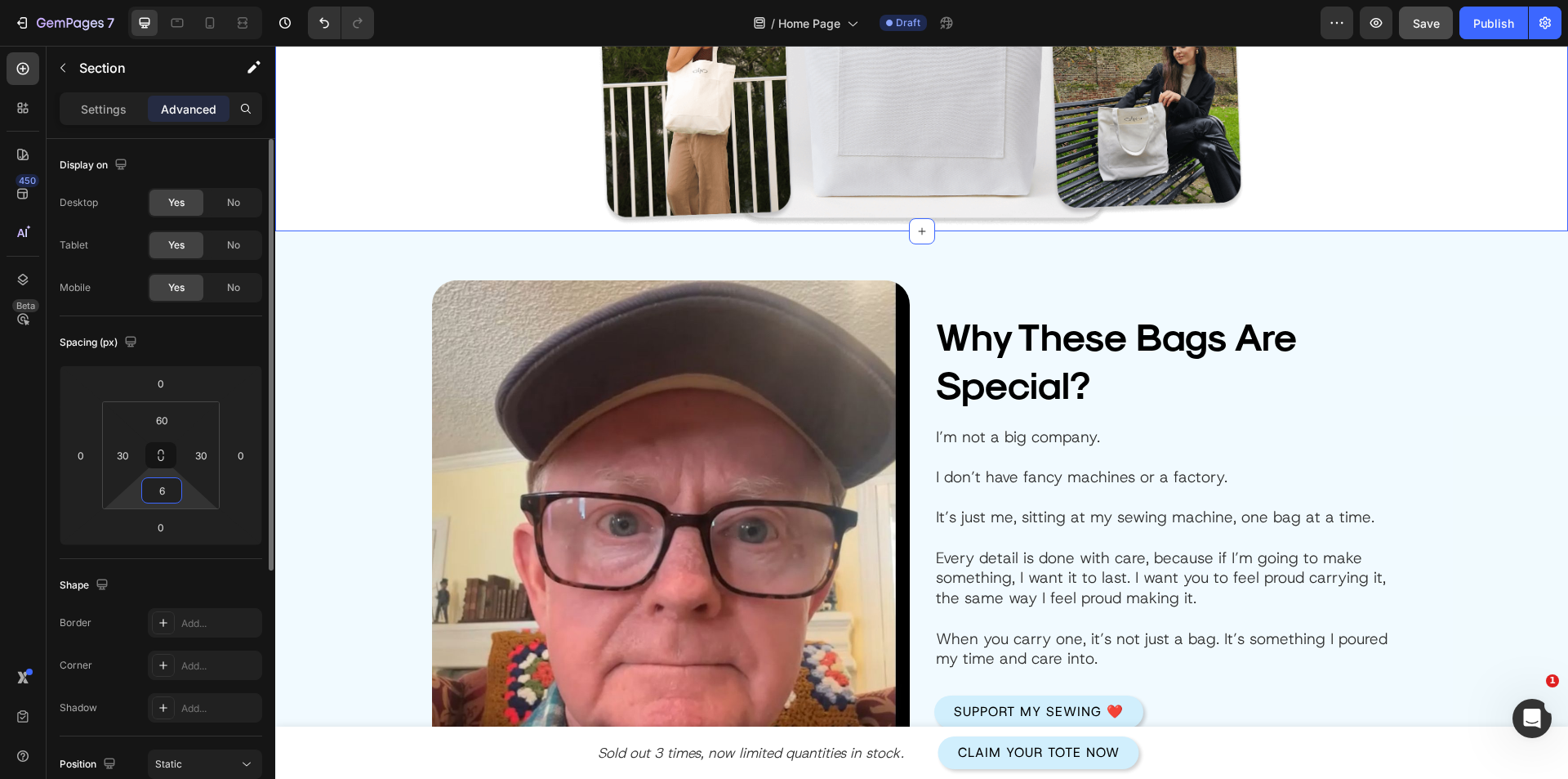
type input "60"
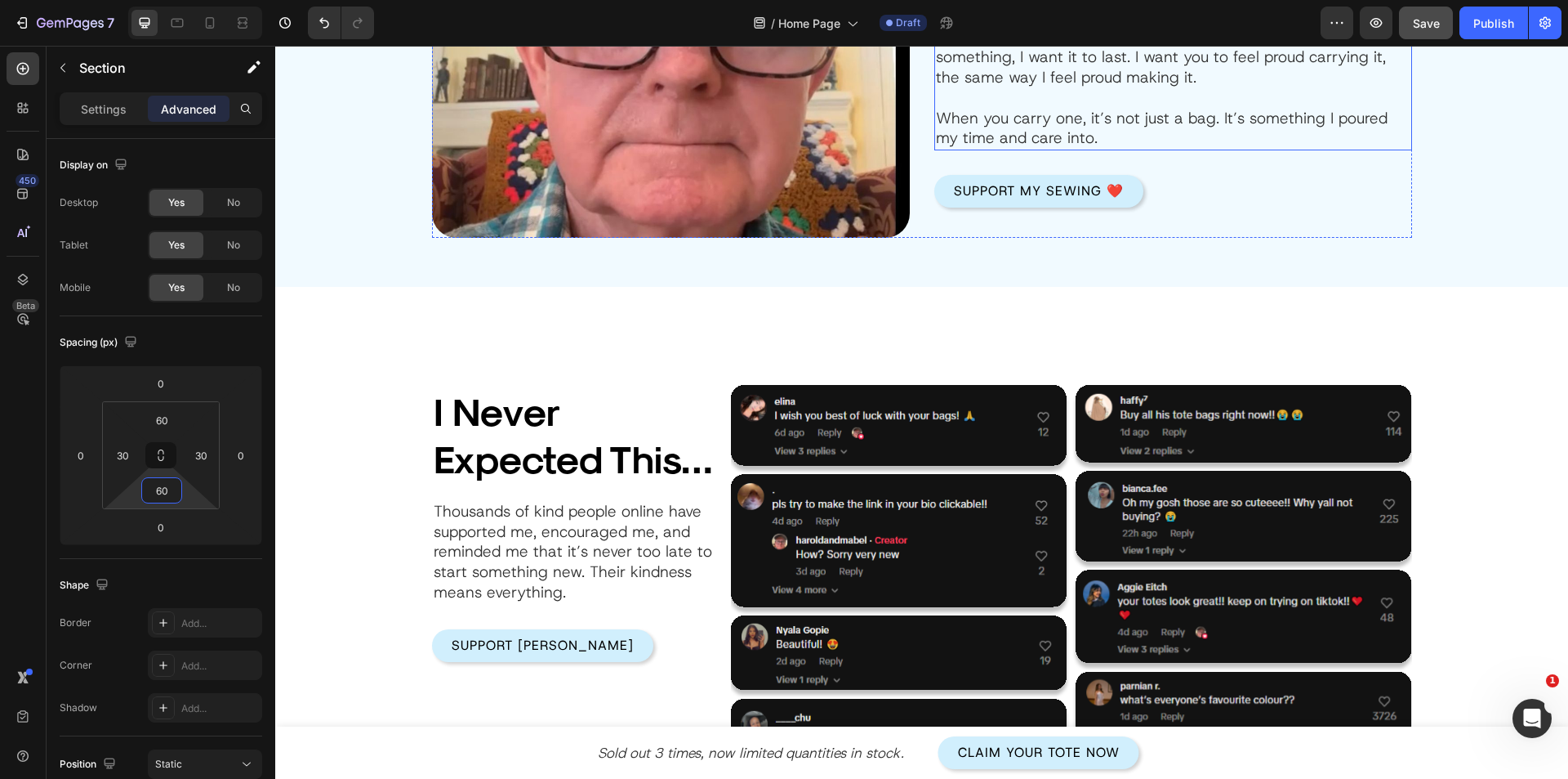
scroll to position [1946, 0]
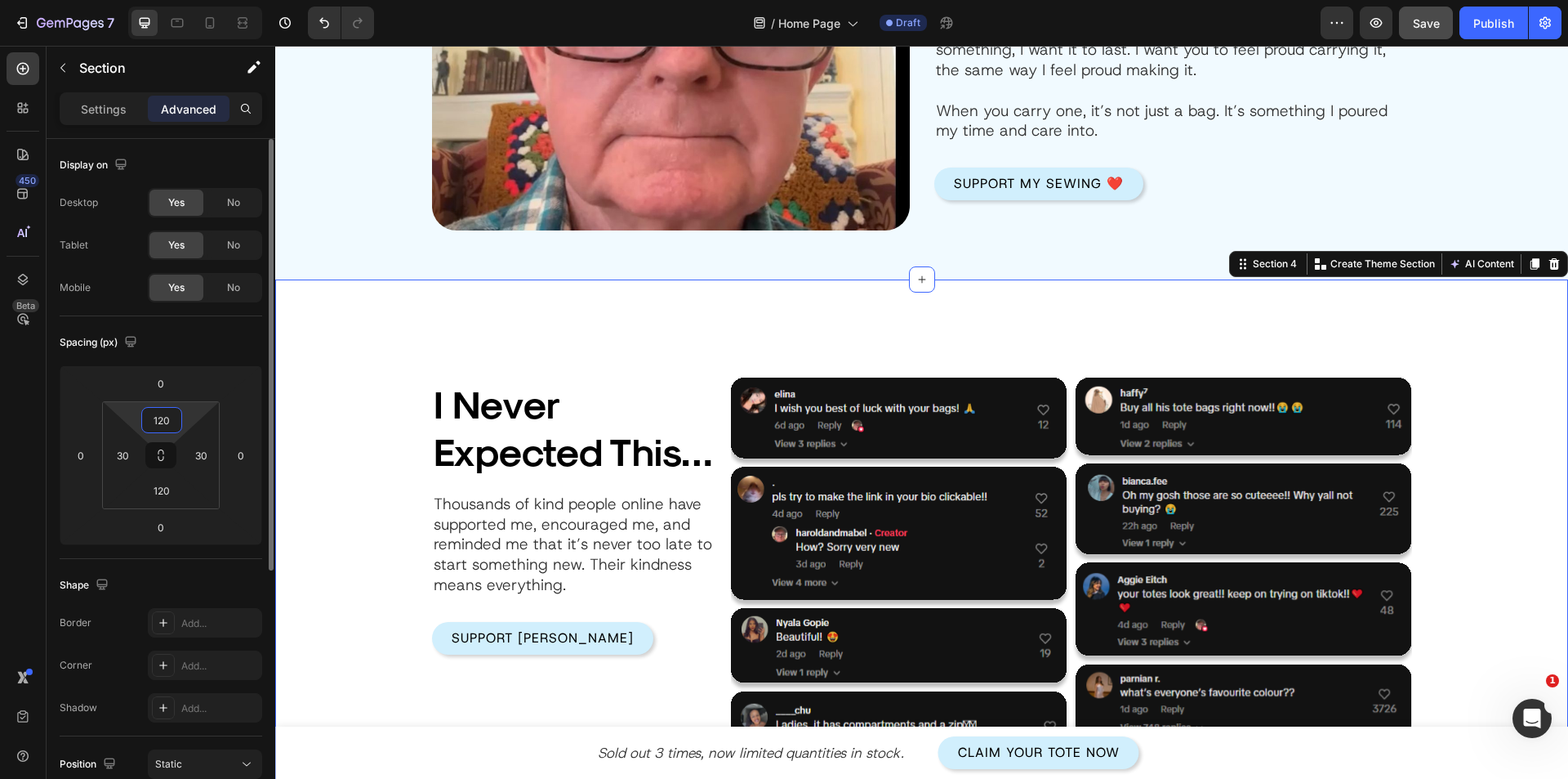
click at [160, 421] on input "120" at bounding box center [161, 420] width 33 height 25
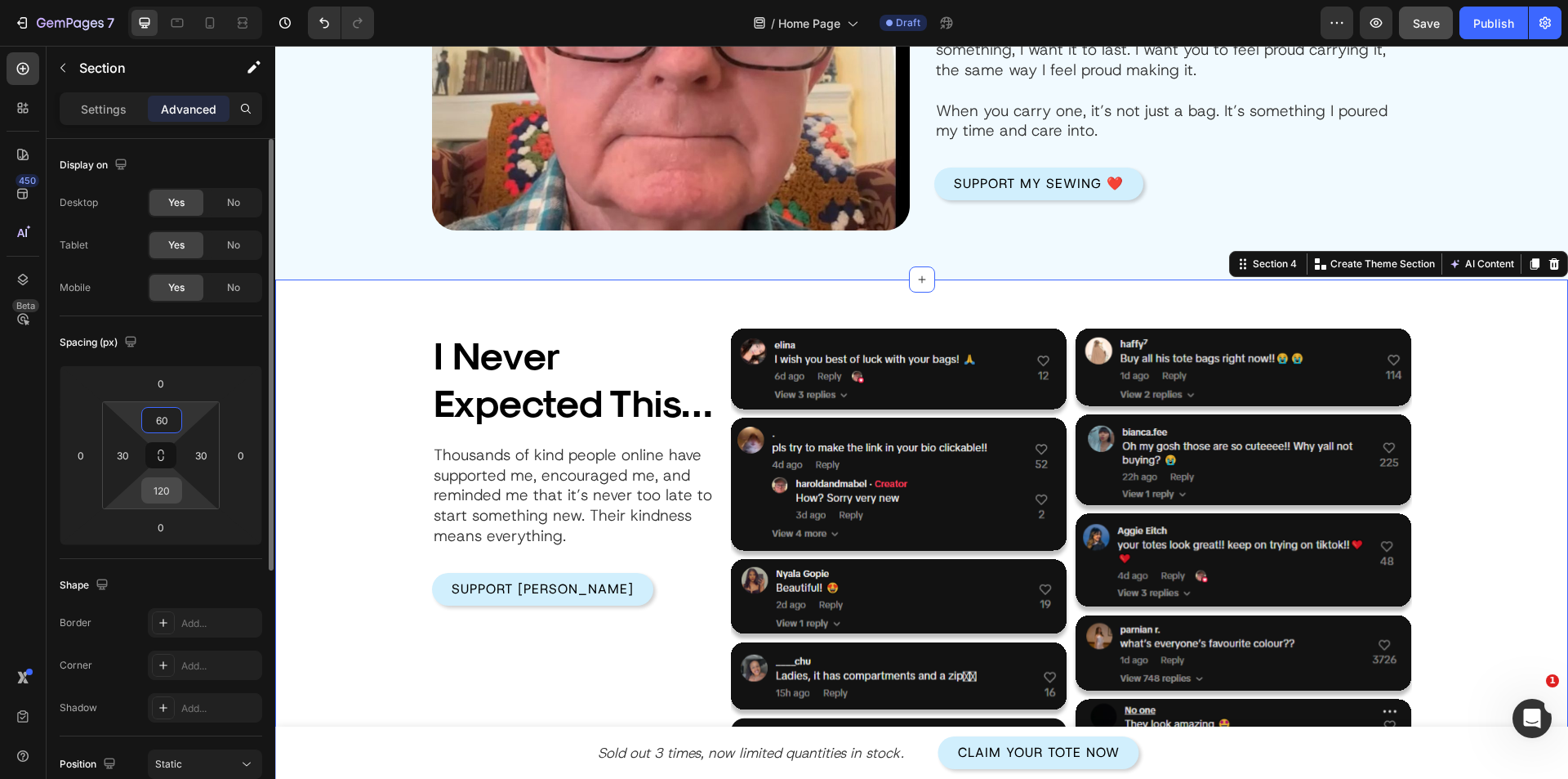
type input "60"
click at [168, 495] on input "120" at bounding box center [161, 490] width 33 height 25
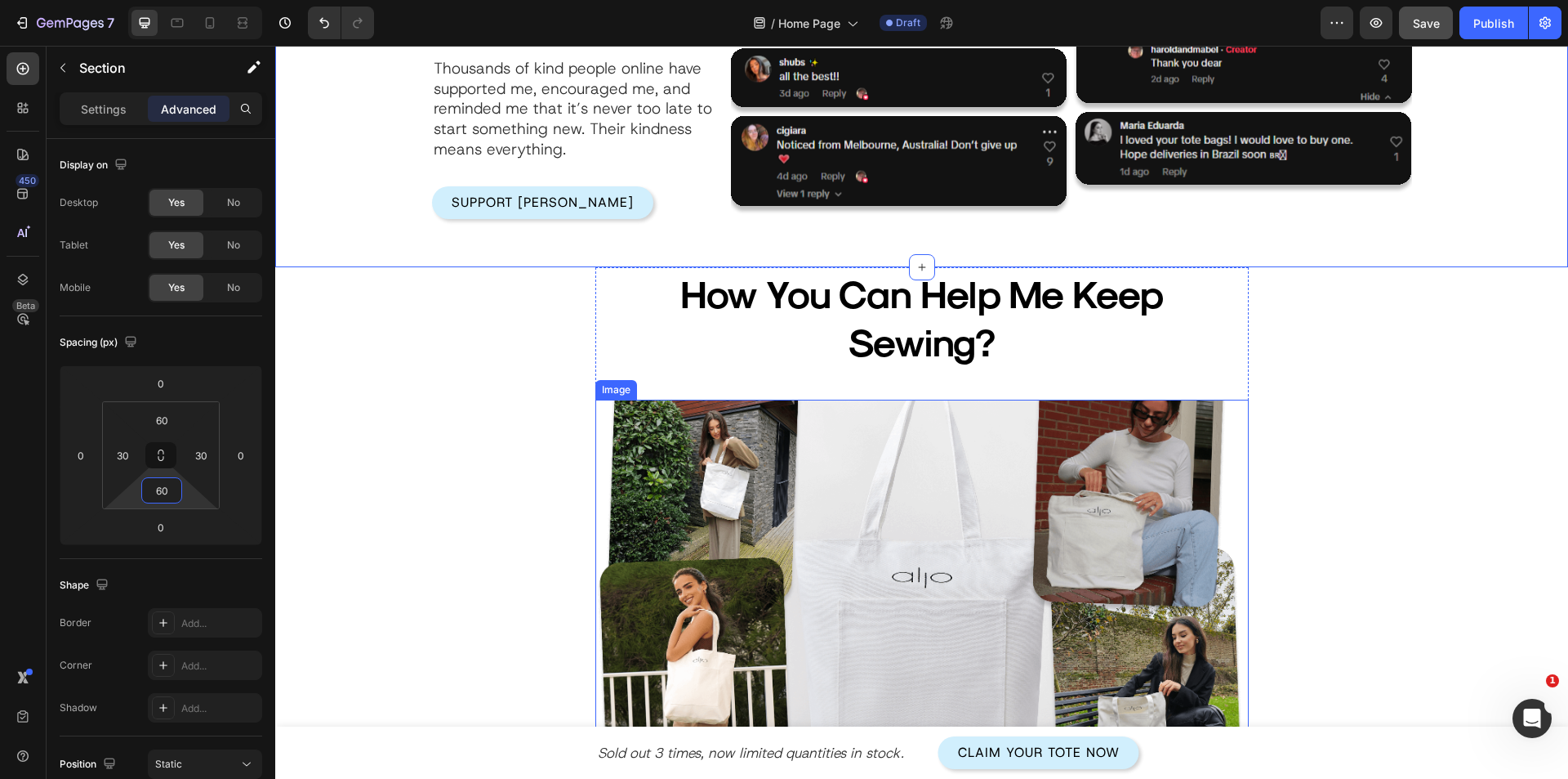
scroll to position [2762, 0]
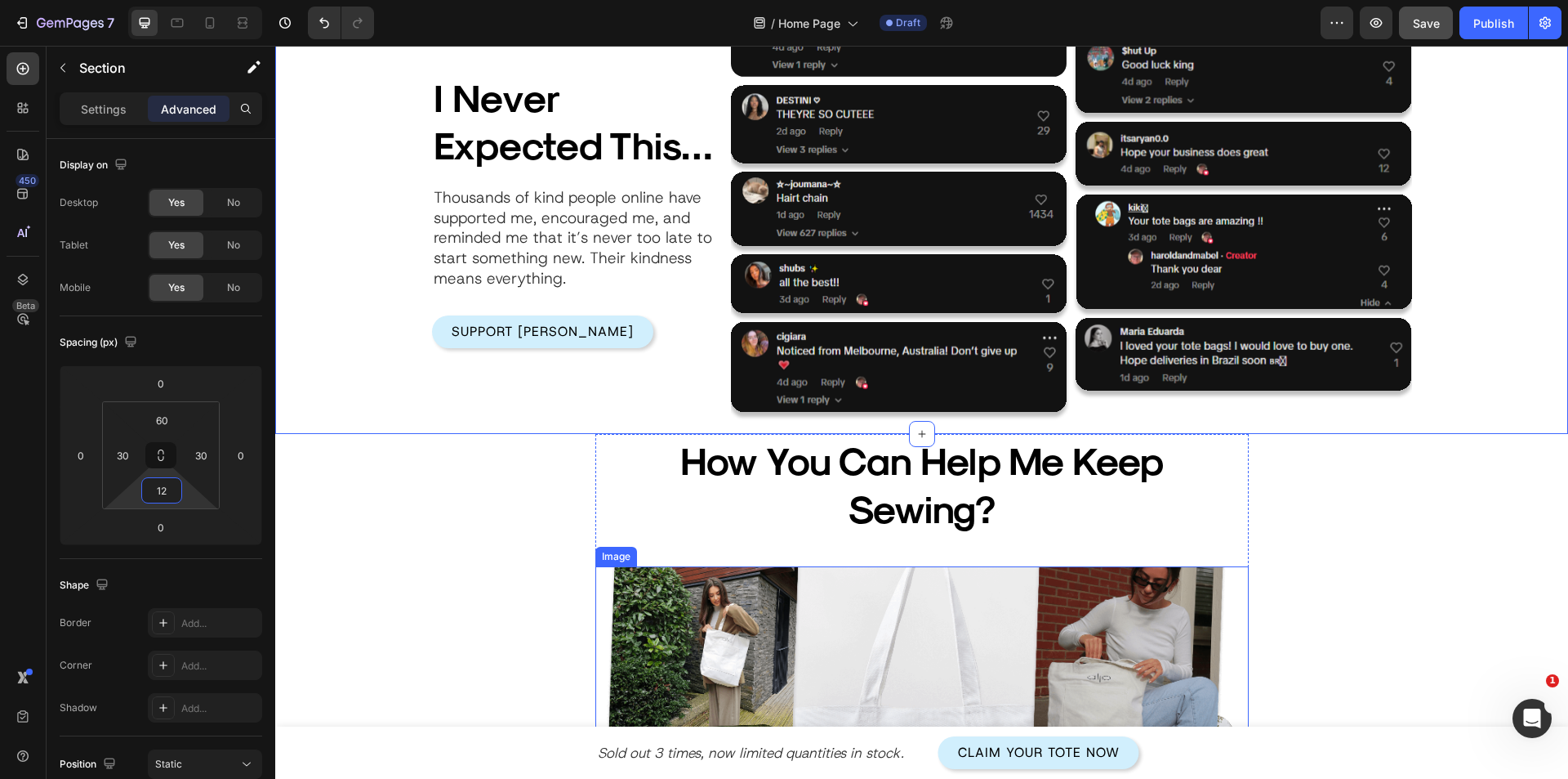
type input "120"
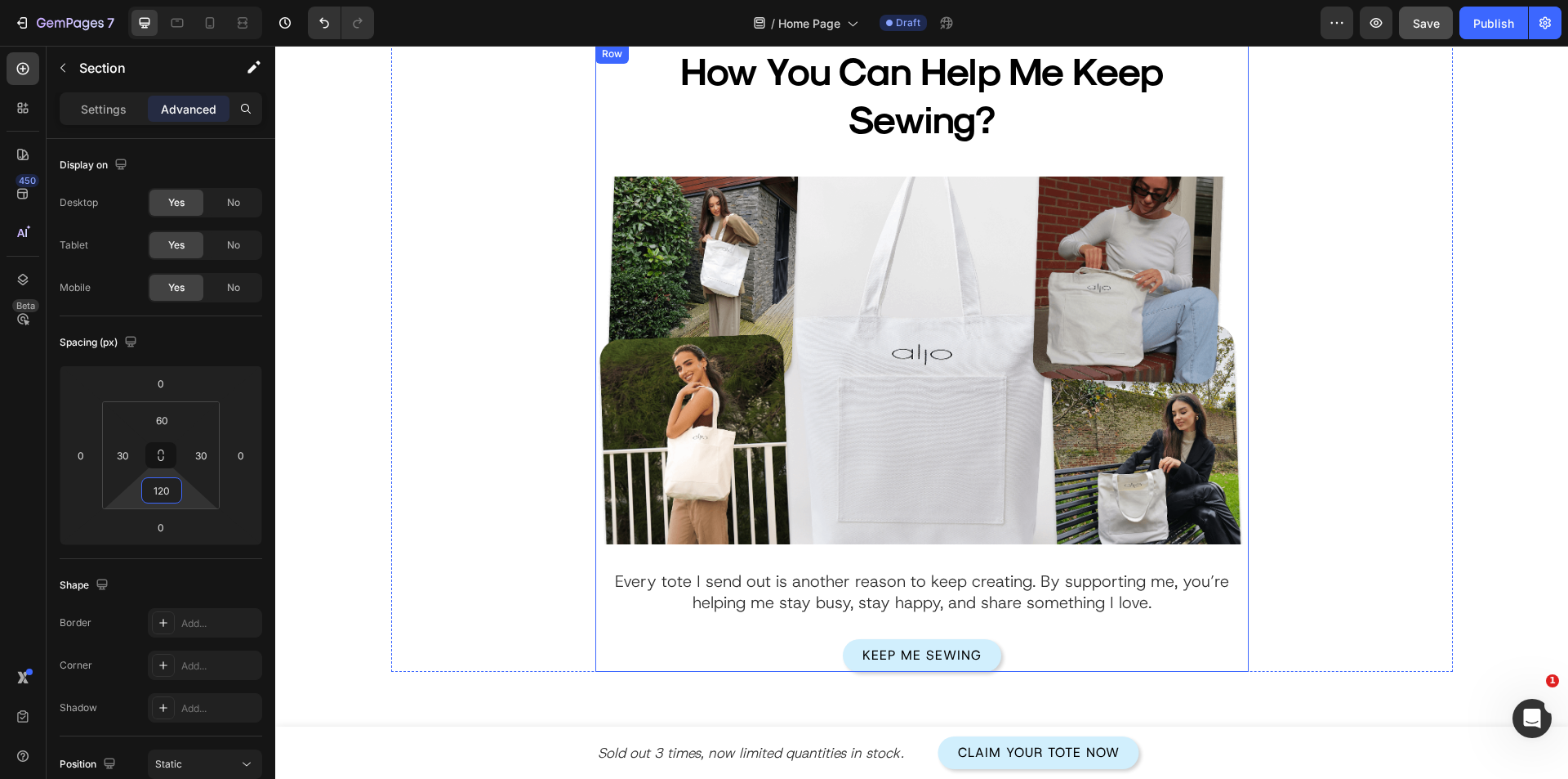
scroll to position [3378, 0]
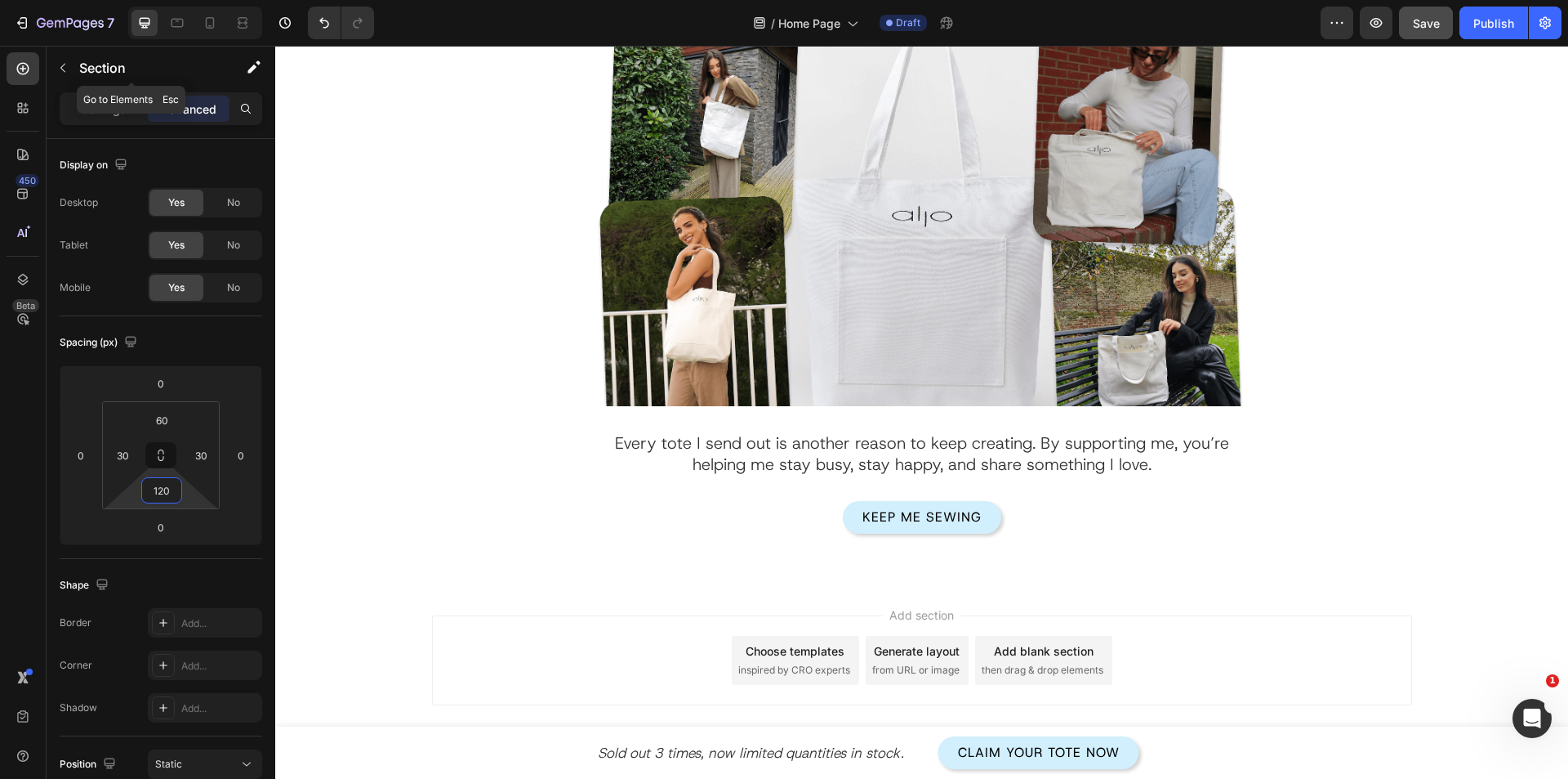
click at [99, 70] on p "Section" at bounding box center [146, 68] width 134 height 20
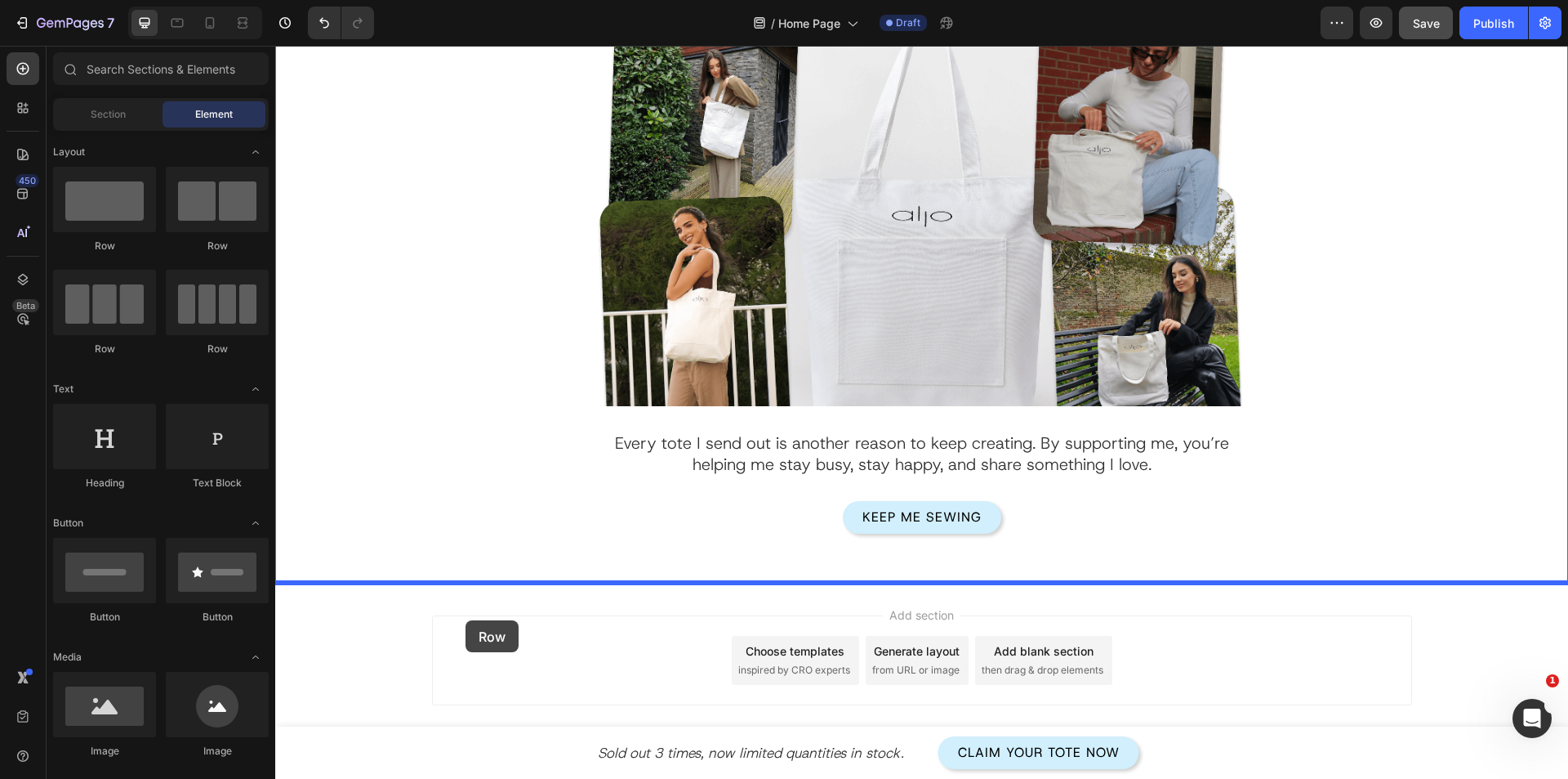
drag, startPoint x: 418, startPoint y: 287, endPoint x: 466, endPoint y: 621, distance: 337.4
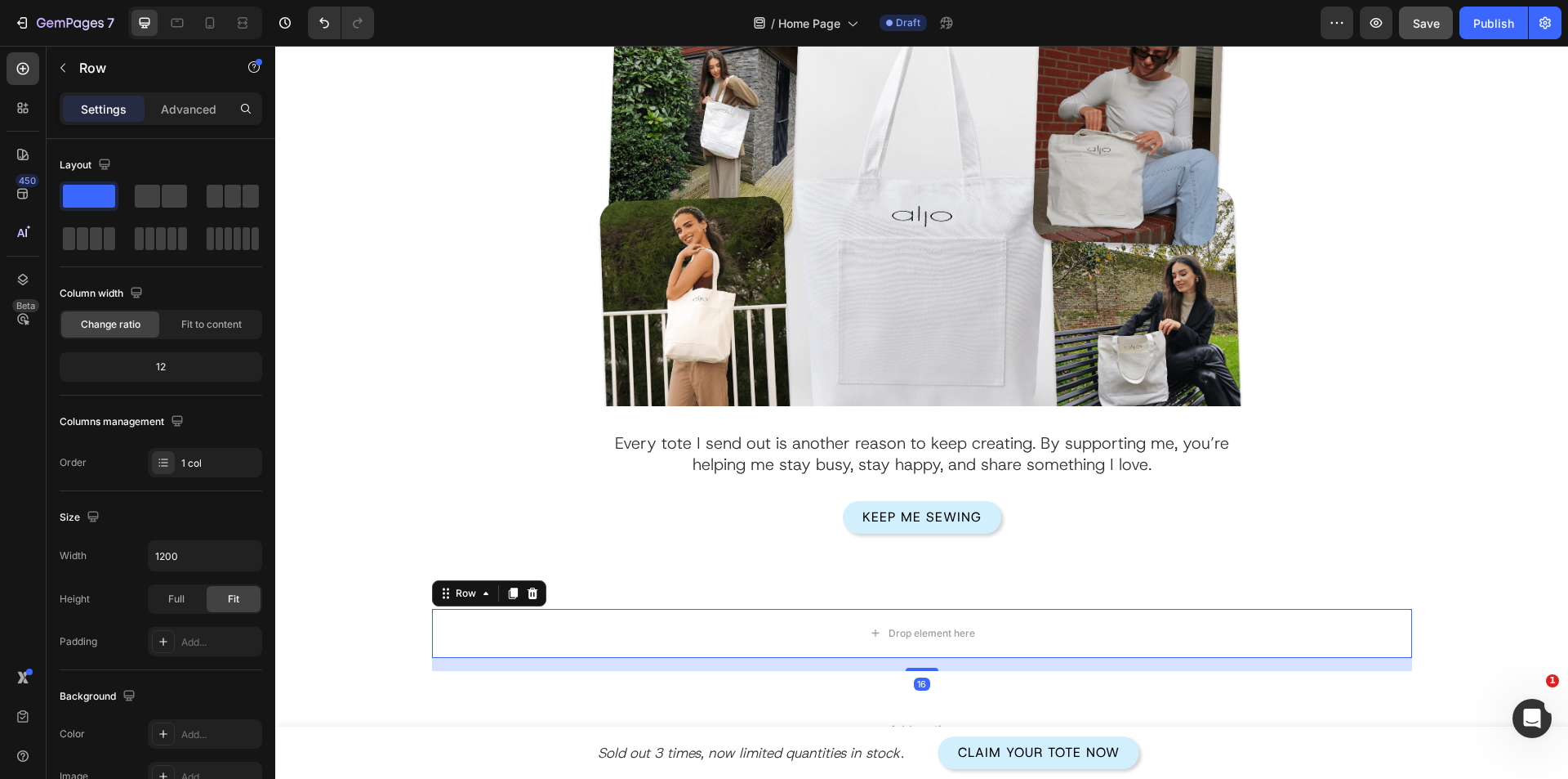
click at [528, 587] on icon at bounding box center [533, 593] width 13 height 13
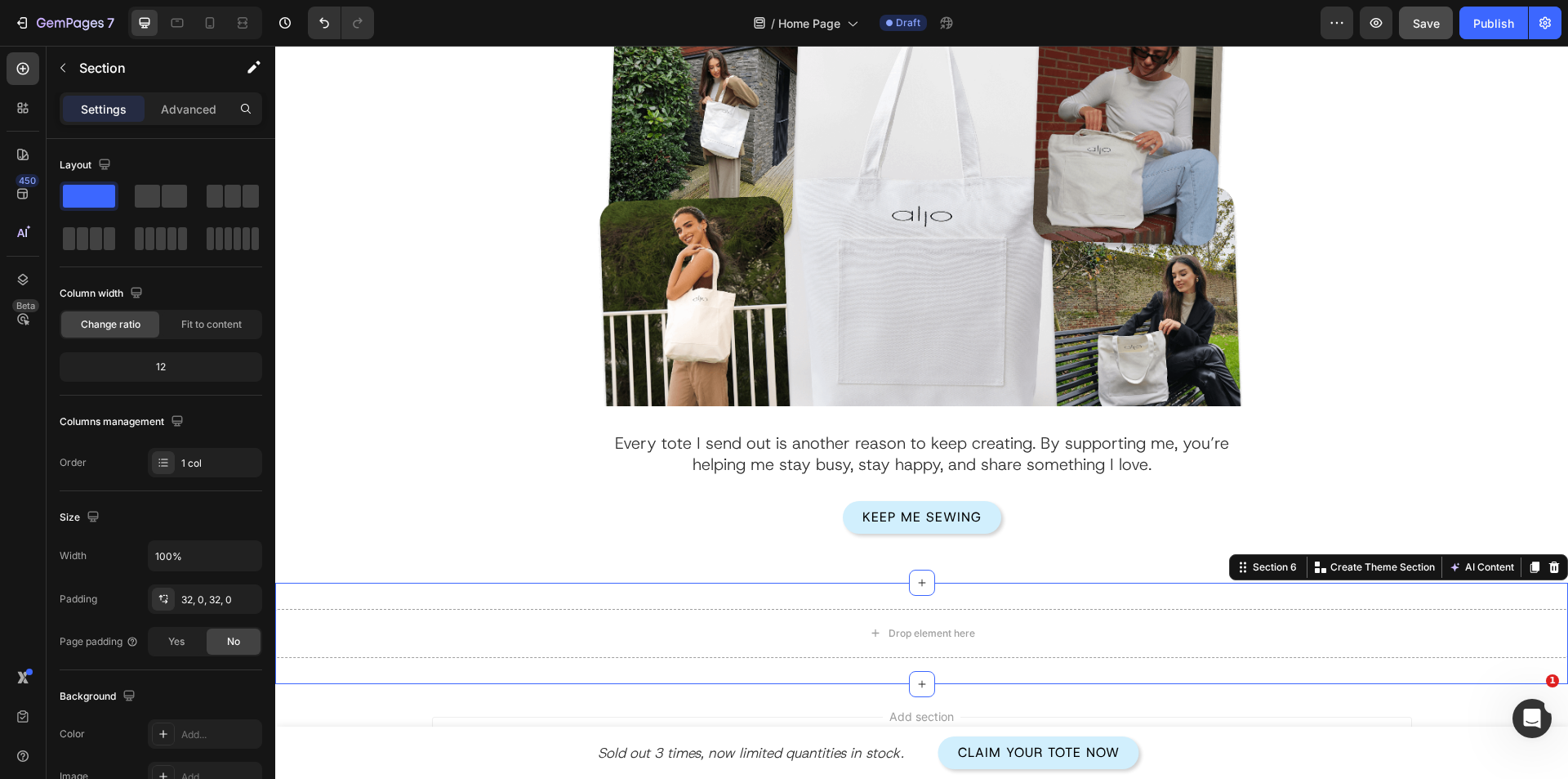
click at [1553, 567] on div "Section 6 You can create reusable sections Create Theme Section AI Content Writ…" at bounding box center [1399, 567] width 339 height 26
click at [1548, 560] on icon at bounding box center [1555, 567] width 13 height 13
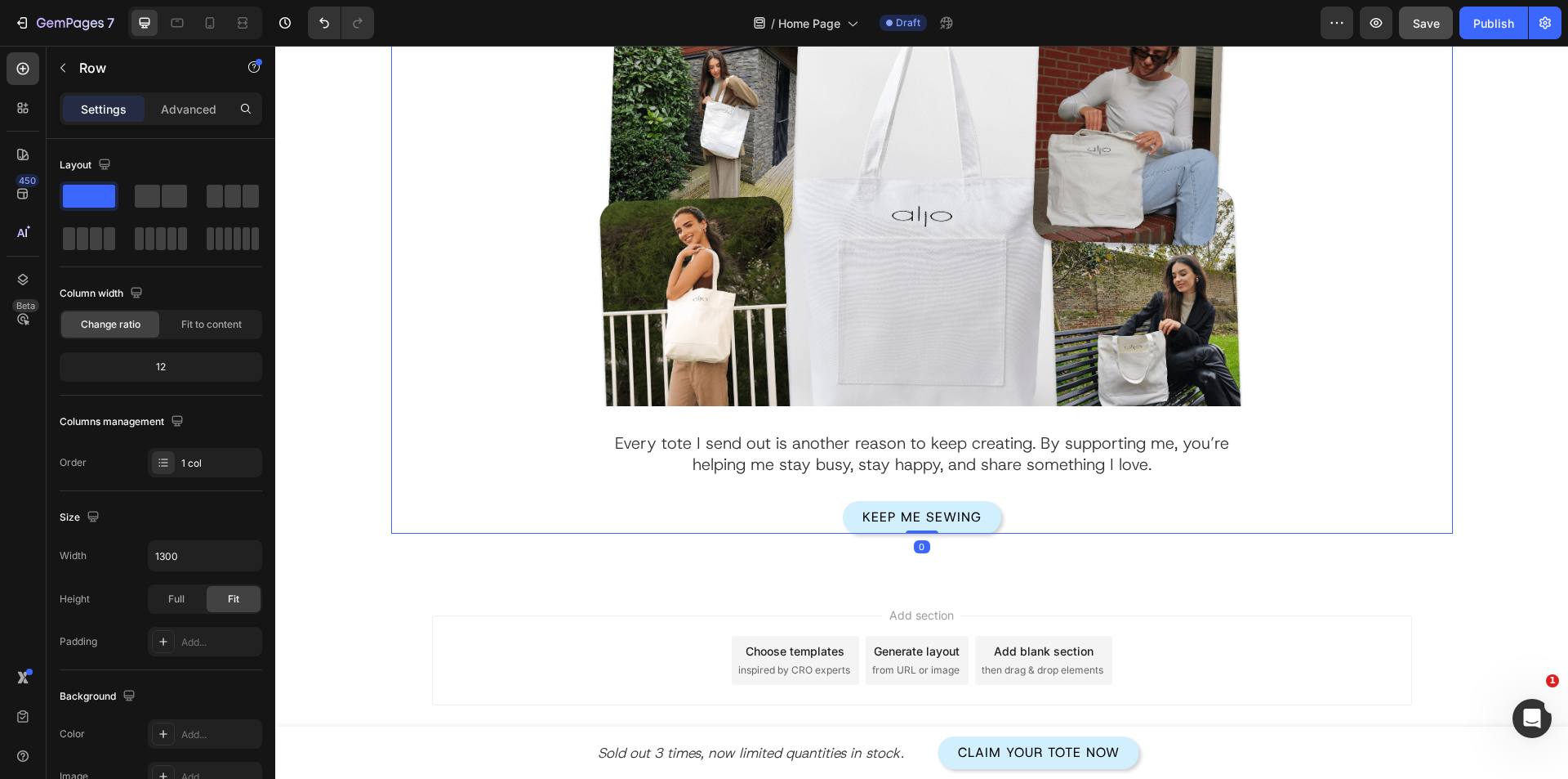
click at [350, 456] on div "How You Can Help Me Keep Sewing? Heading Image Every tote I send out is another…" at bounding box center [921, 219] width 1244 height 627
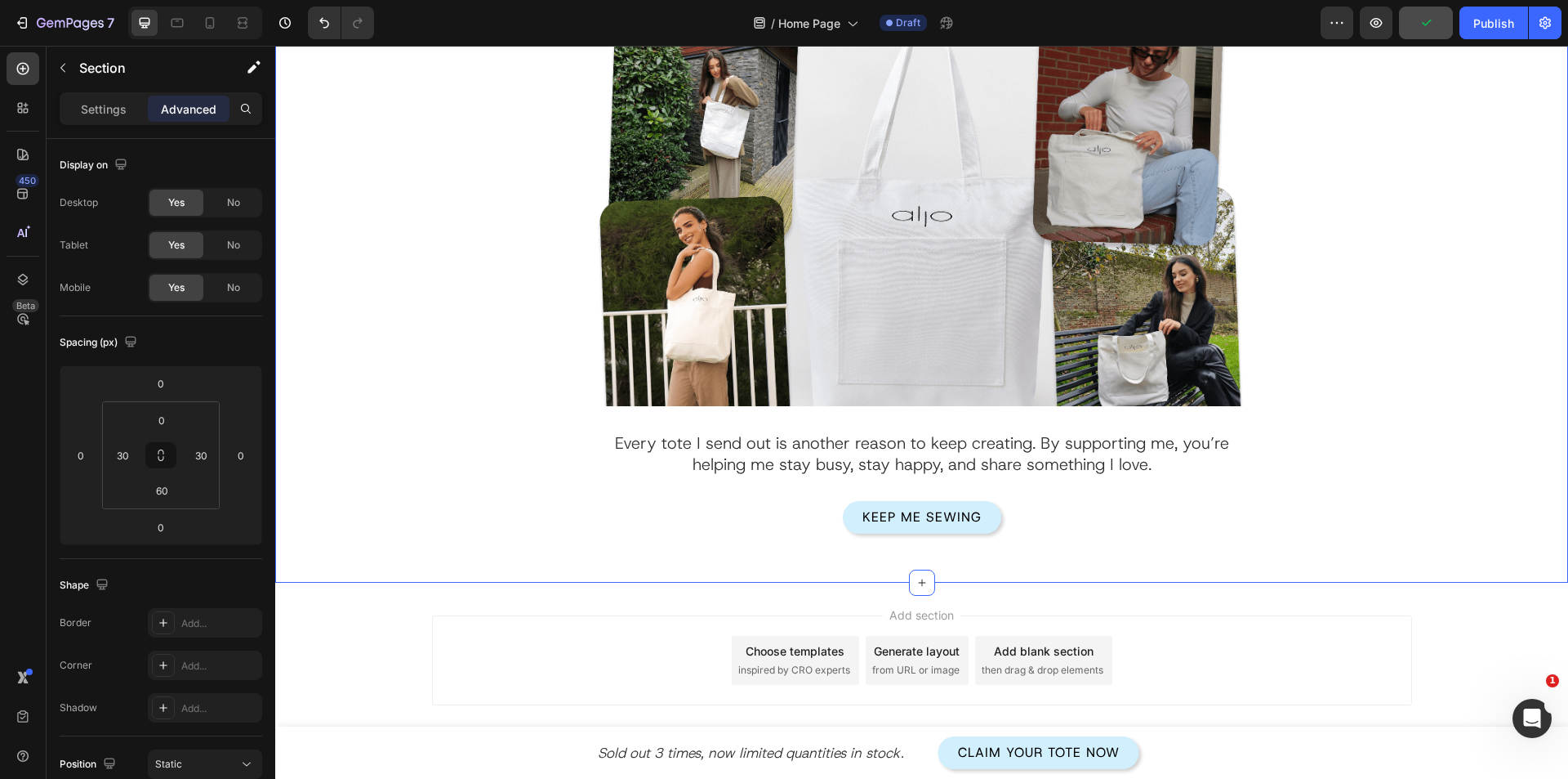
scroll to position [3134, 0]
